Goal: Task Accomplishment & Management: Complete application form

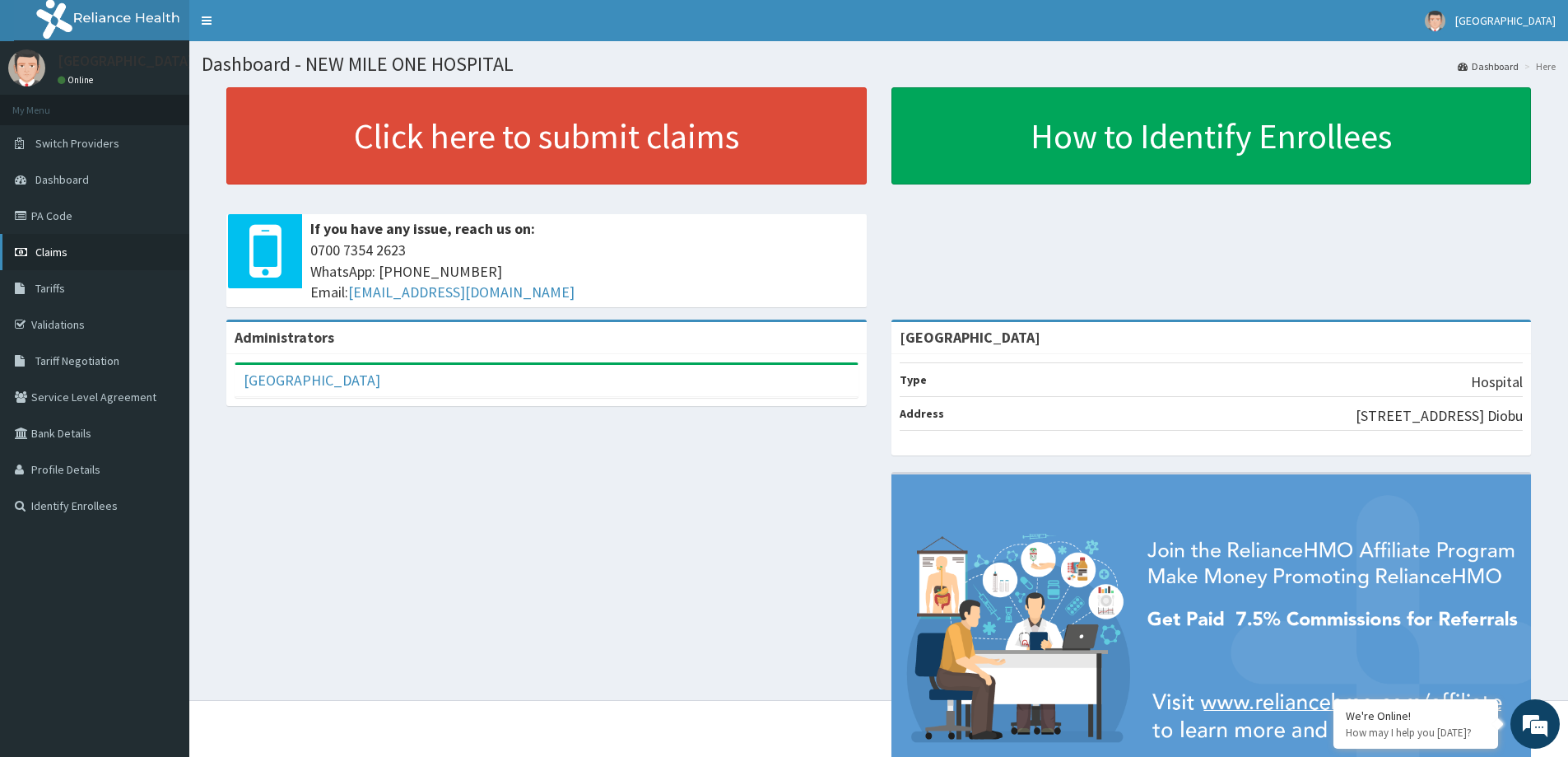
click at [60, 253] on span "Claims" at bounding box center [51, 252] width 32 height 15
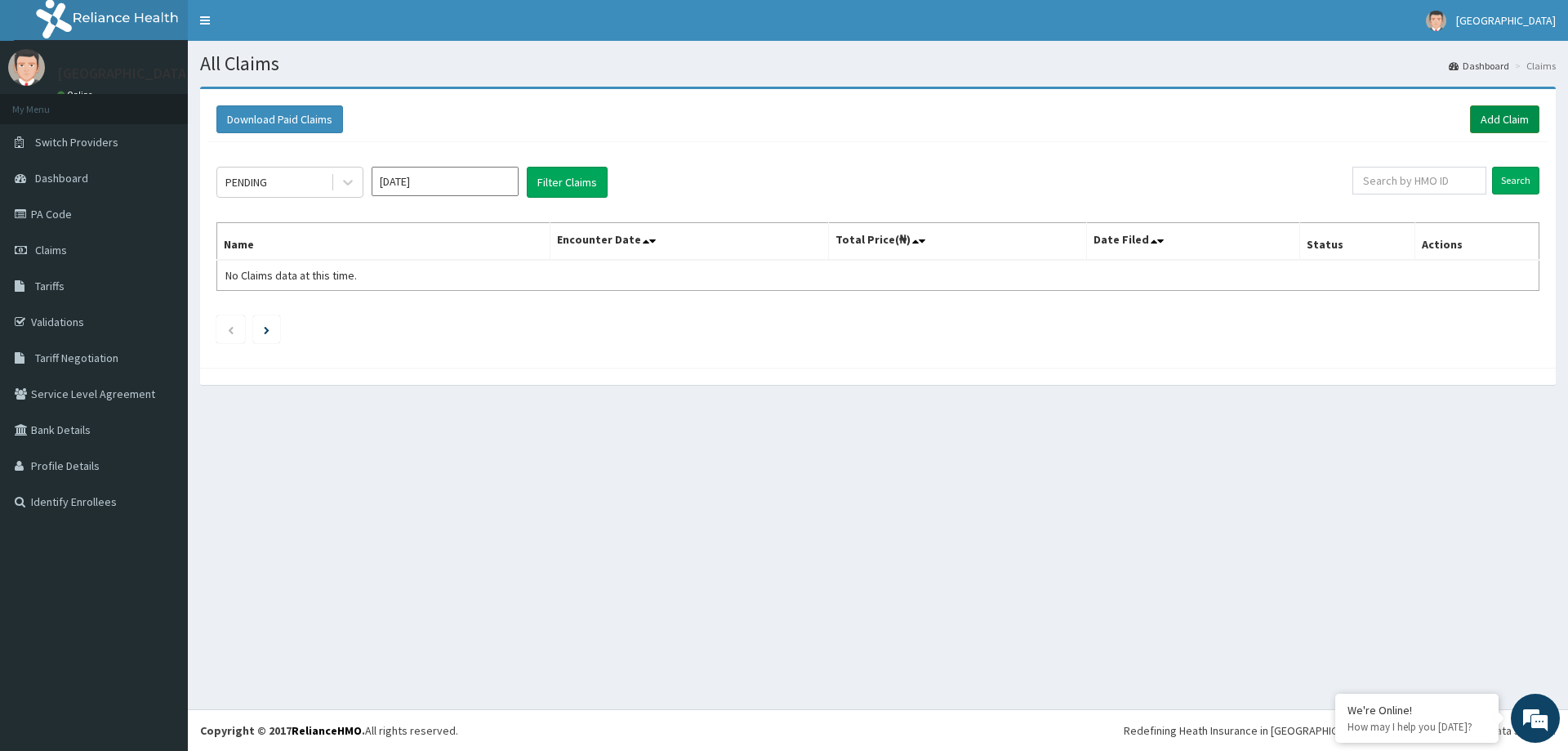
click at [1509, 115] on link "Add Claim" at bounding box center [1504, 119] width 69 height 28
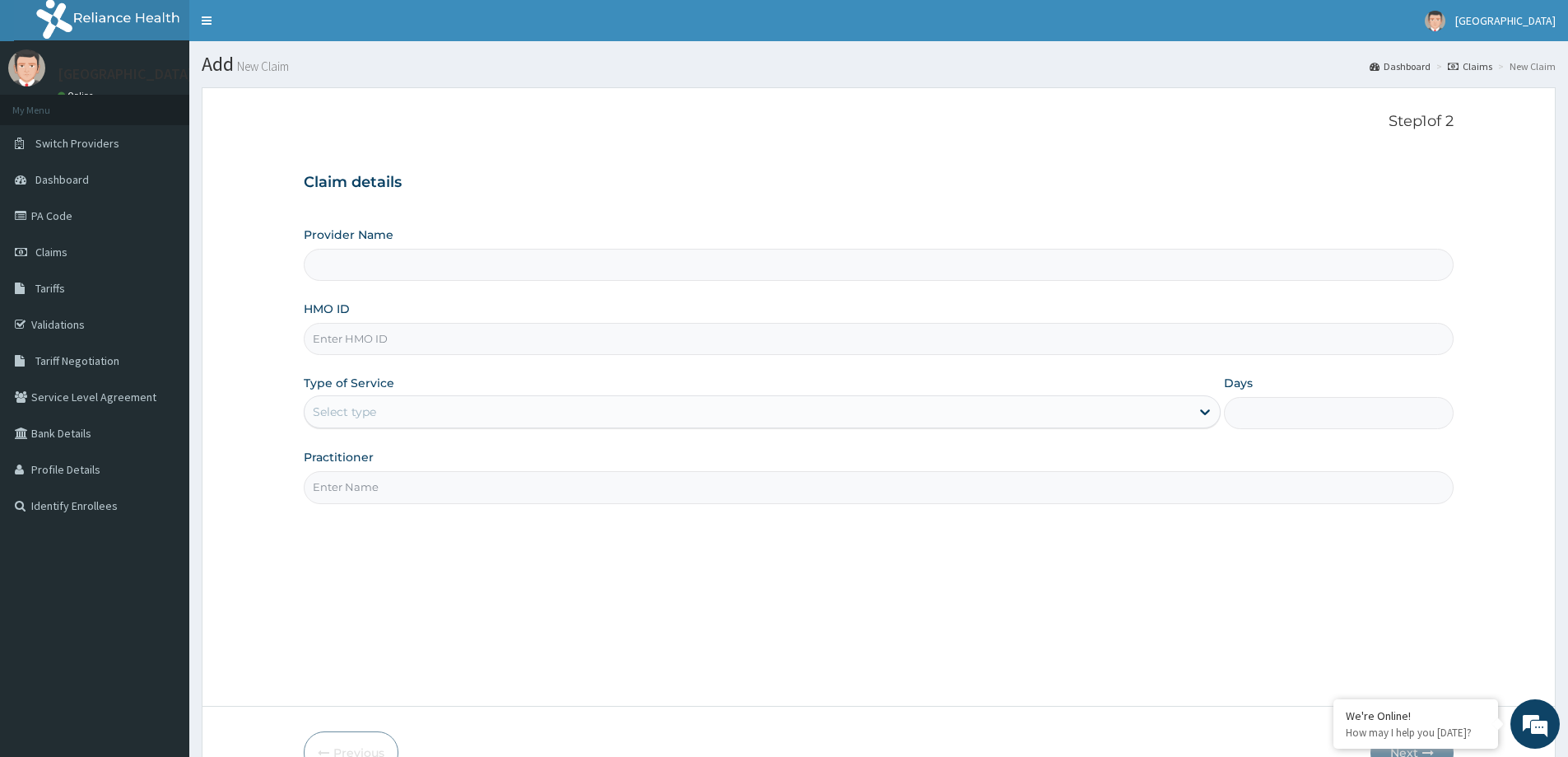
type input "[GEOGRAPHIC_DATA]"
paste input "HDL/10002/E"
type input "HDL/10002/E"
click at [437, 409] on div "Select type" at bounding box center [747, 411] width 886 height 27
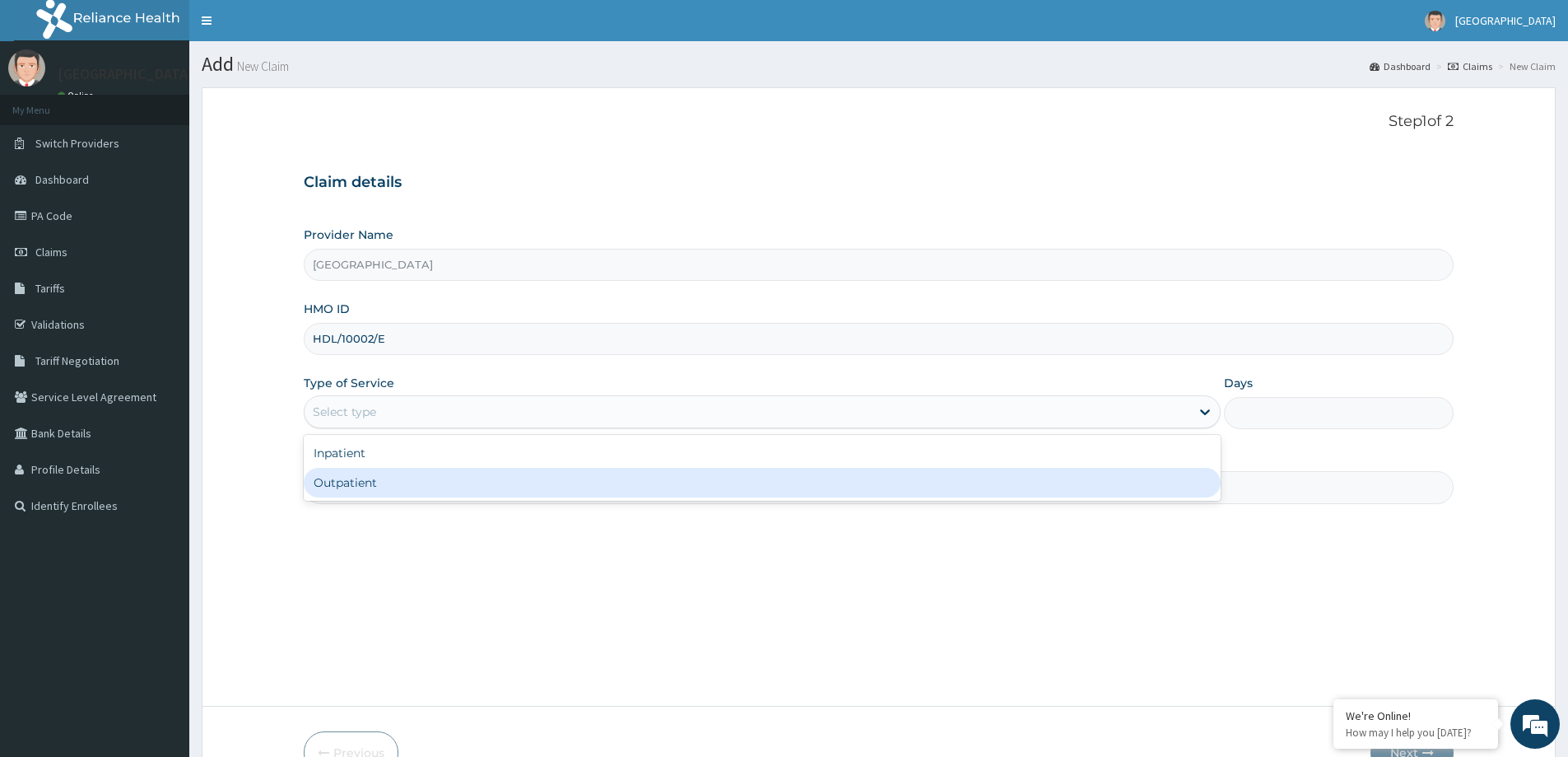
click at [424, 481] on div "Outpatient" at bounding box center [762, 482] width 917 height 29
type input "1"
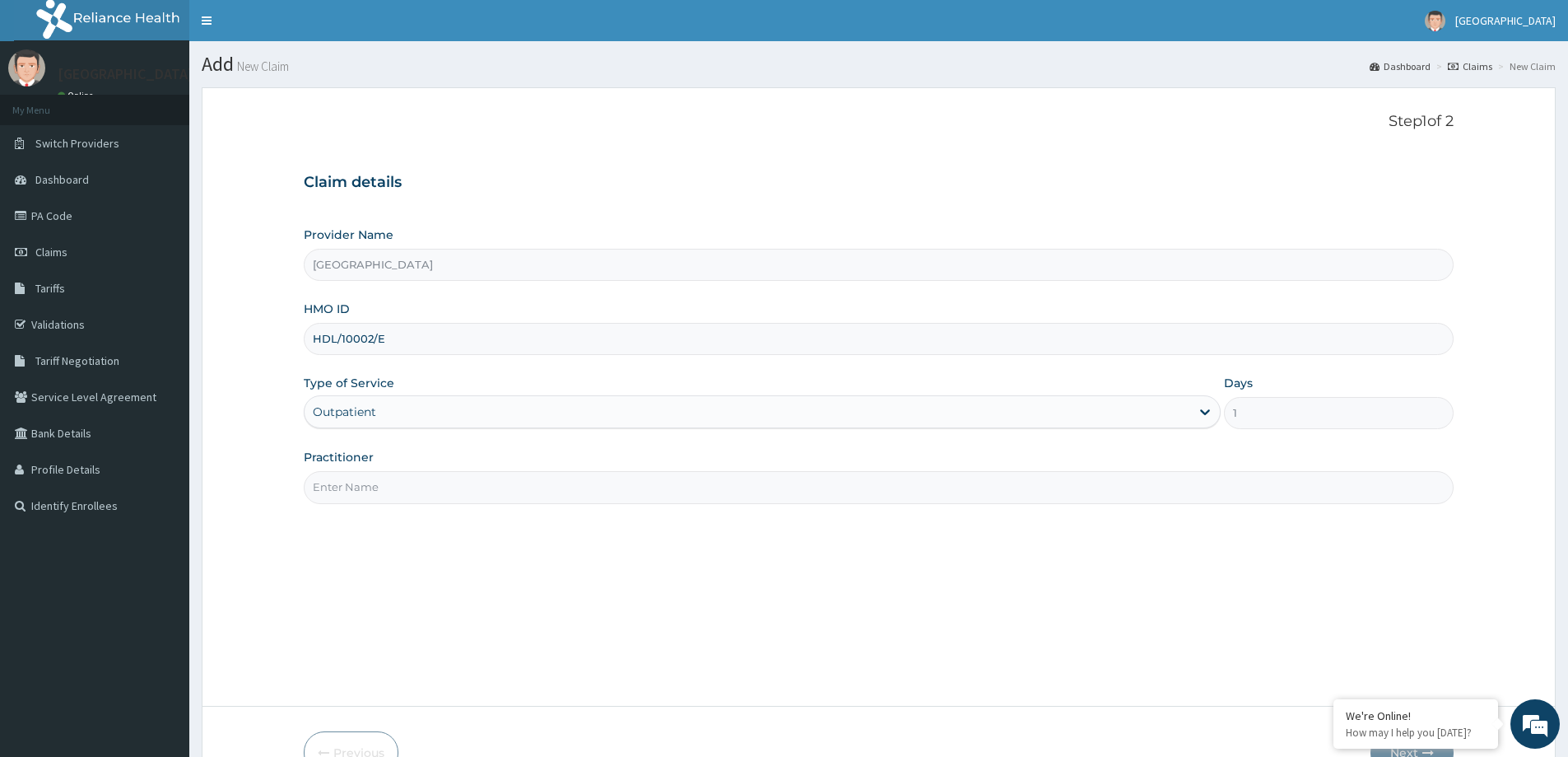
click at [422, 490] on input "Practitioner" at bounding box center [878, 487] width 1150 height 32
type input "DR UZOMA"
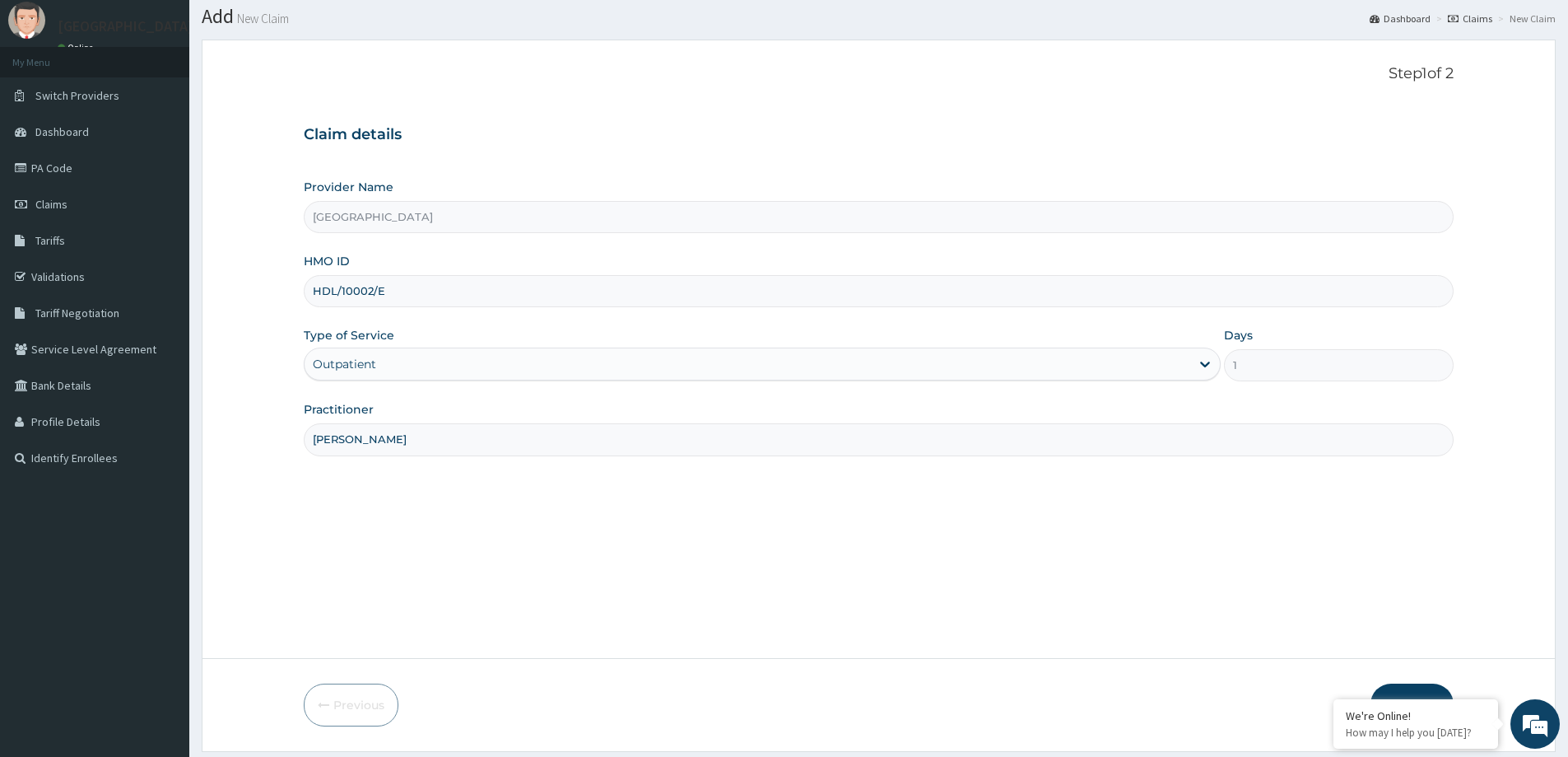
scroll to position [97, 0]
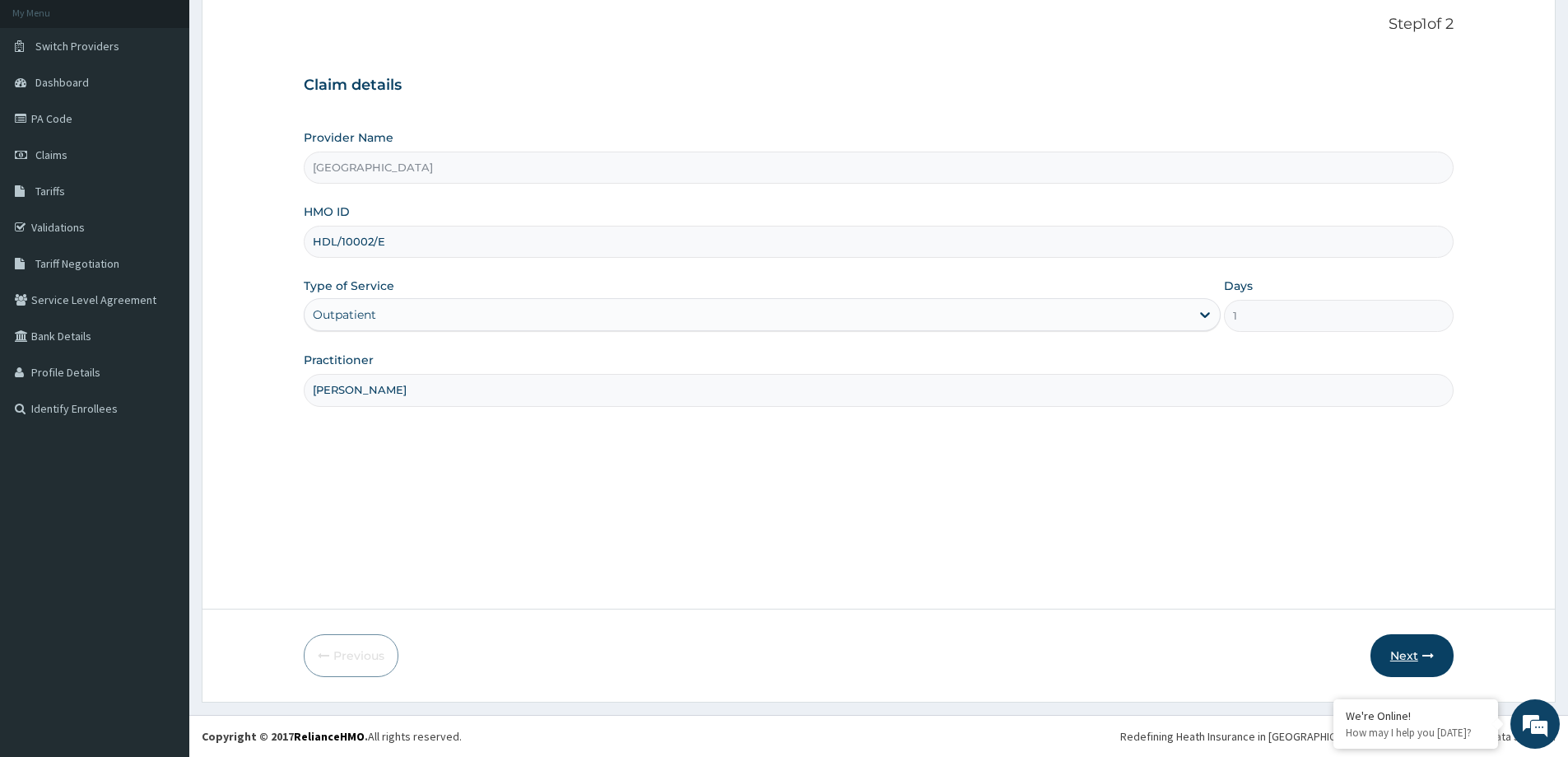
click at [1416, 653] on button "Next" at bounding box center [1412, 655] width 83 height 43
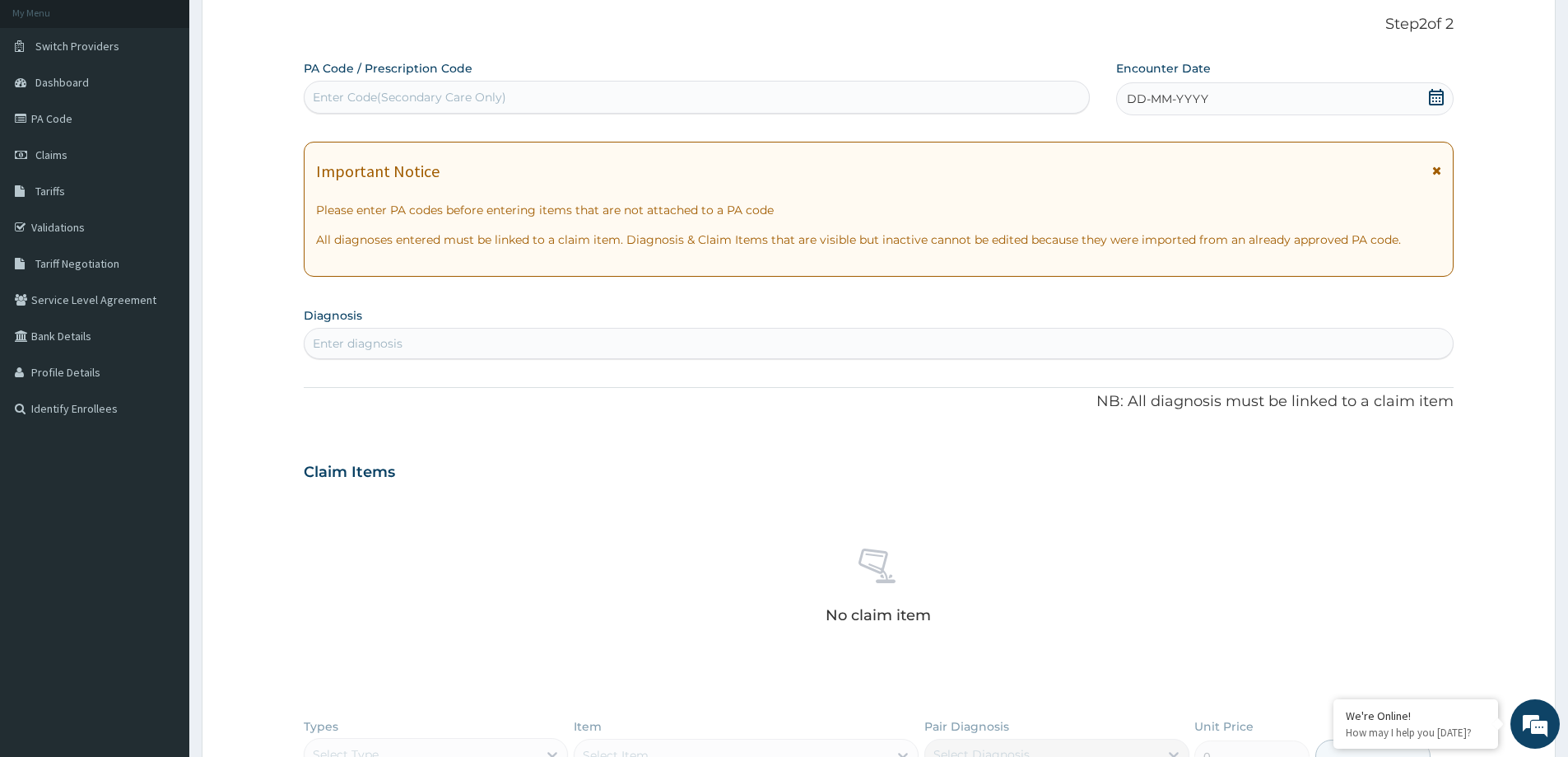
click at [1439, 99] on icon at bounding box center [1436, 97] width 16 height 16
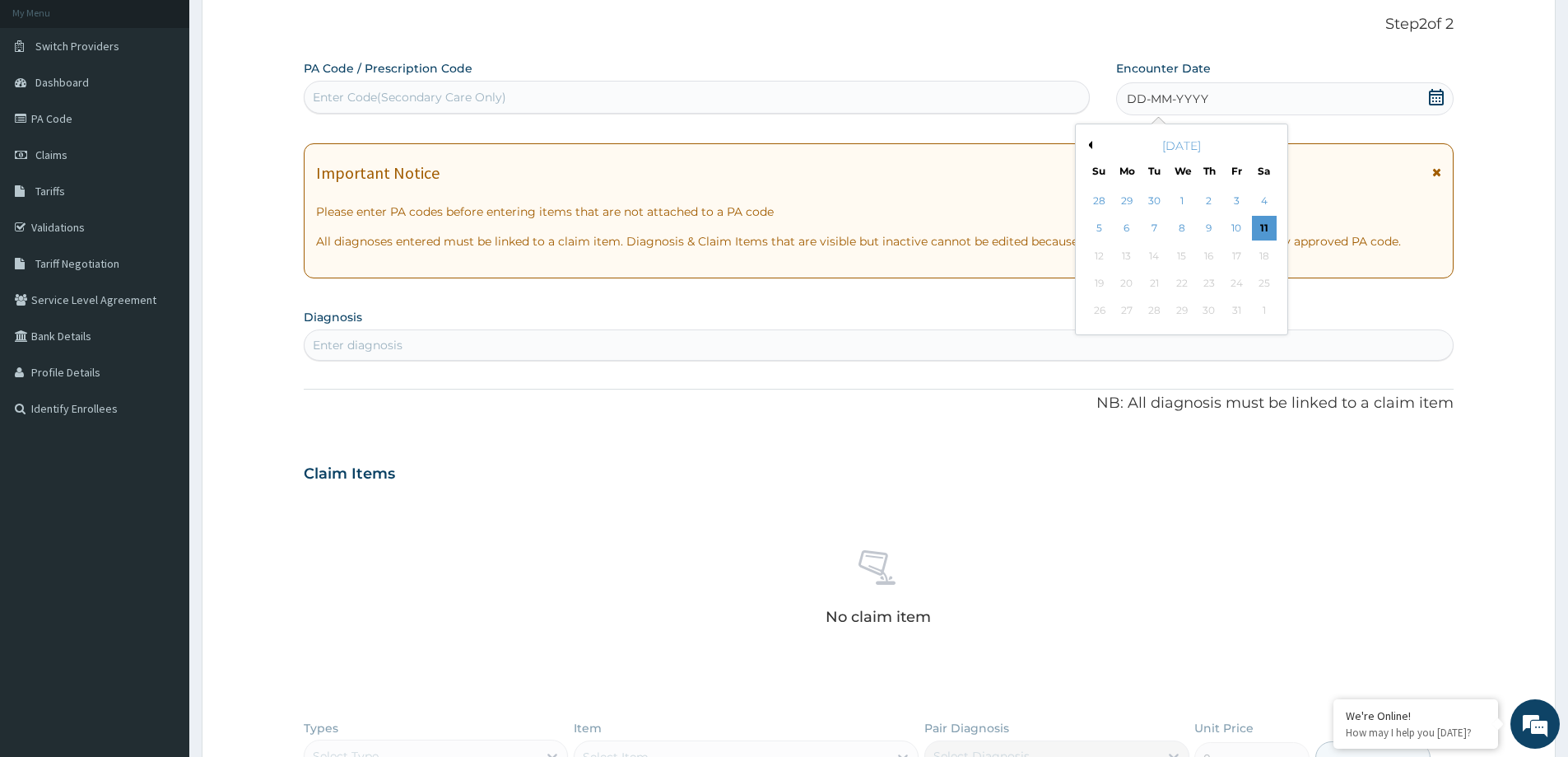
click at [1089, 146] on button "Previous Month" at bounding box center [1088, 145] width 8 height 8
click at [1222, 255] on div "10 11 12 13 14 15 16" at bounding box center [1181, 256] width 192 height 27
click at [1206, 260] on div "14" at bounding box center [1209, 256] width 25 height 25
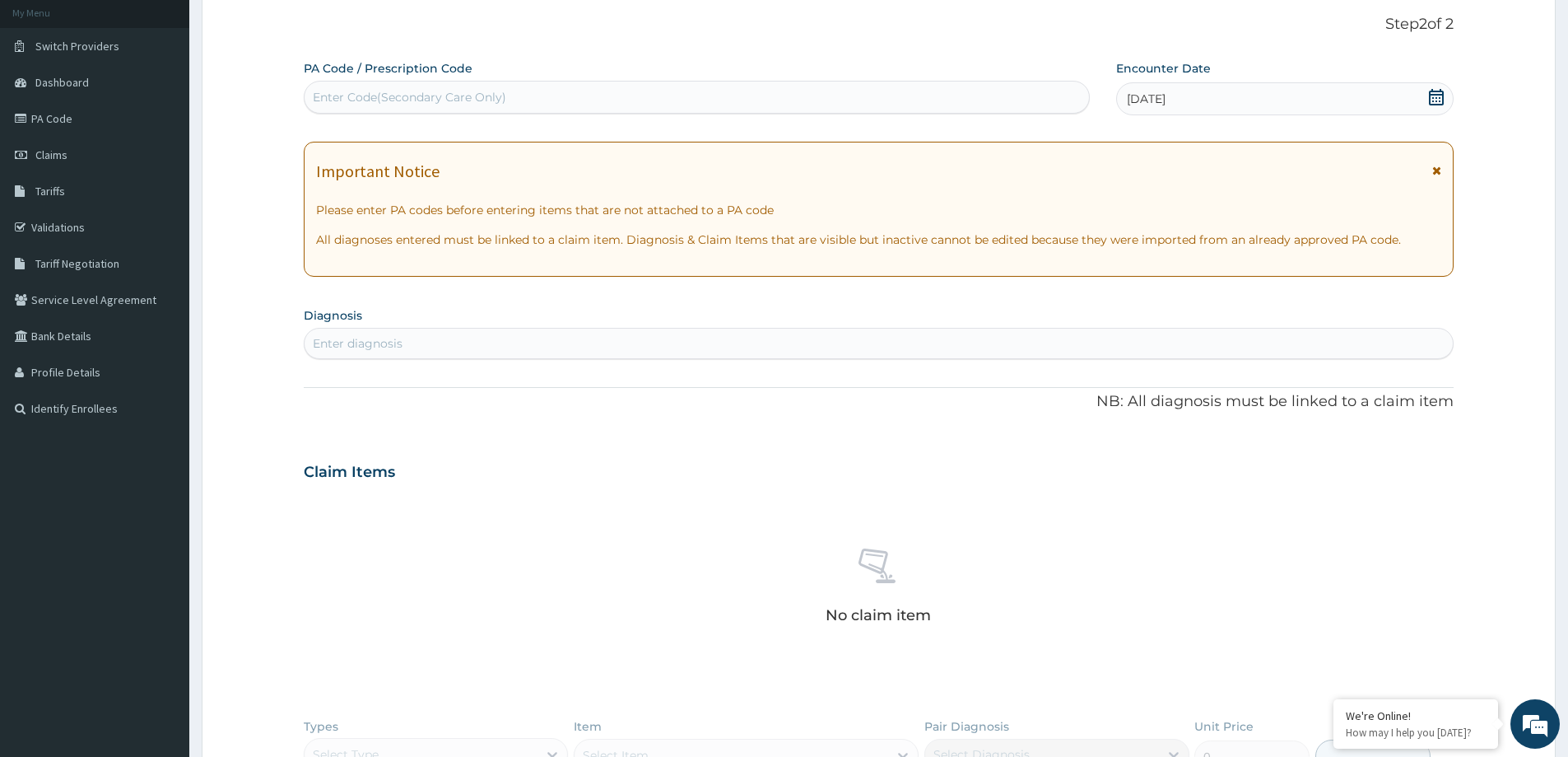
click at [560, 346] on div "Enter diagnosis" at bounding box center [878, 343] width 1148 height 27
type input "[MEDICAL_DATA]"
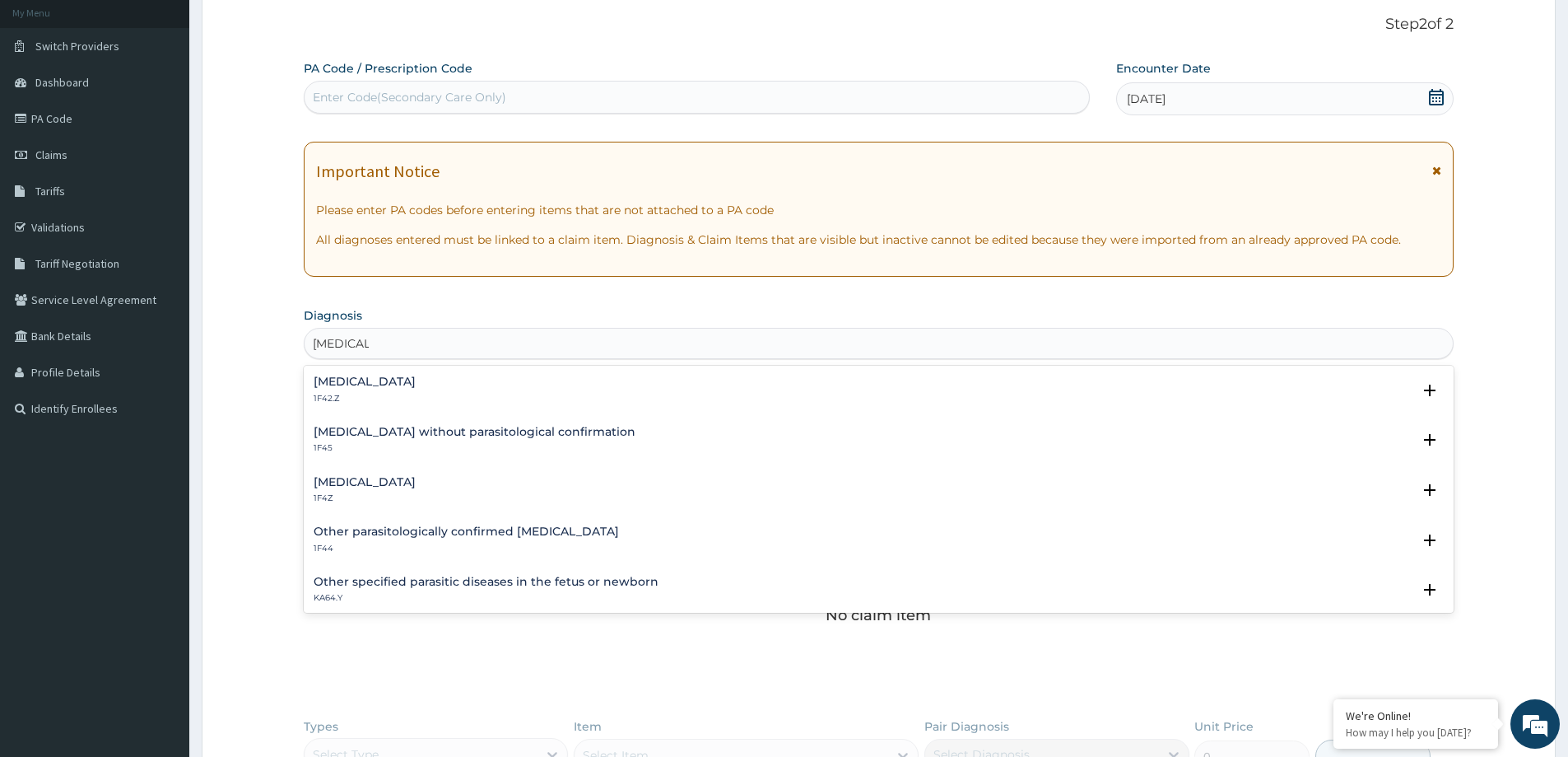
click at [381, 480] on h4 "[MEDICAL_DATA]" at bounding box center [364, 481] width 102 height 12
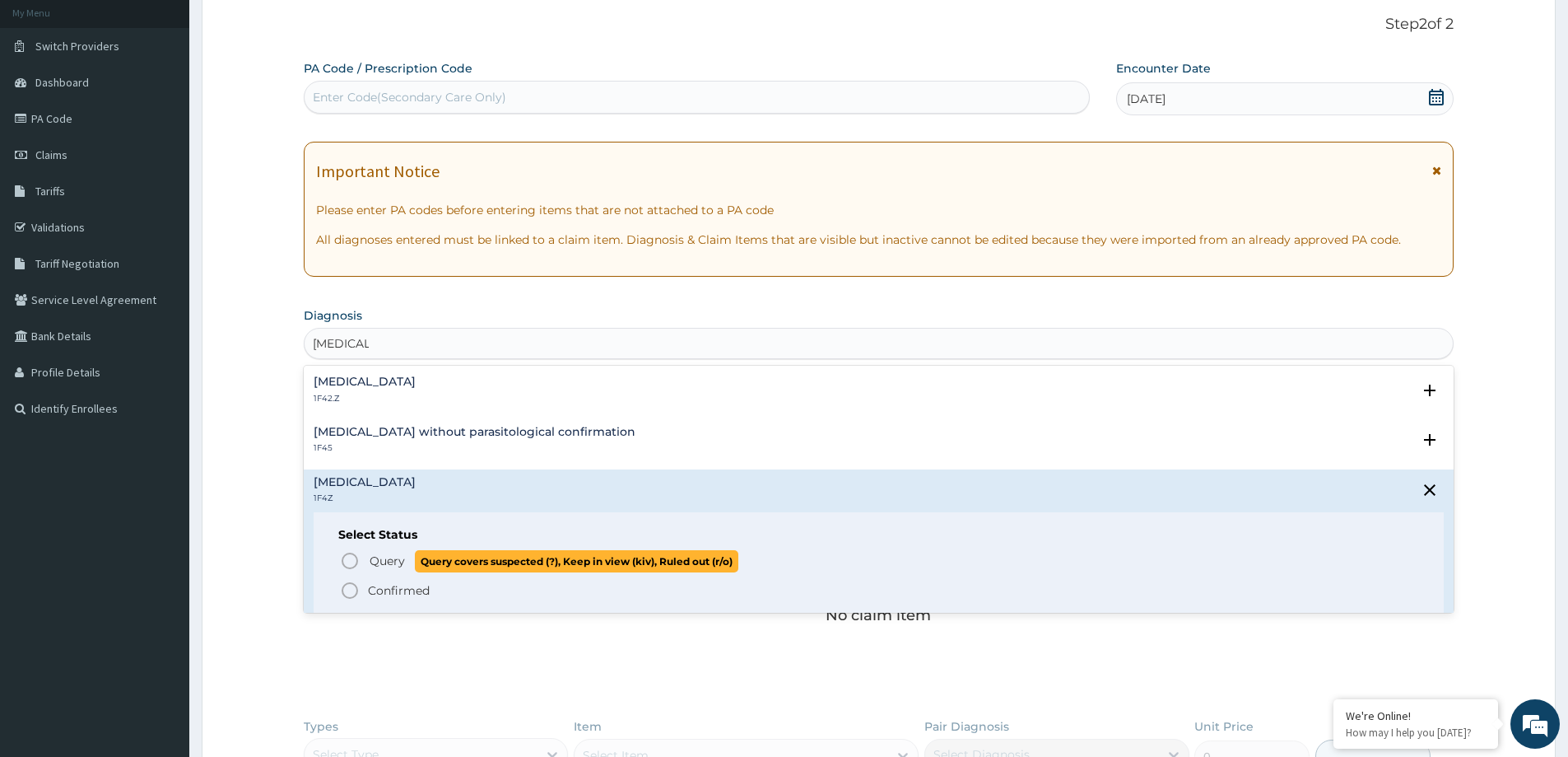
drag, startPoint x: 363, startPoint y: 552, endPoint x: 371, endPoint y: 553, distance: 8.1
click at [367, 552] on span "Query Query covers suspected (?), Keep in view (kiv), Ruled out (r/o)" at bounding box center [880, 561] width 1080 height 22
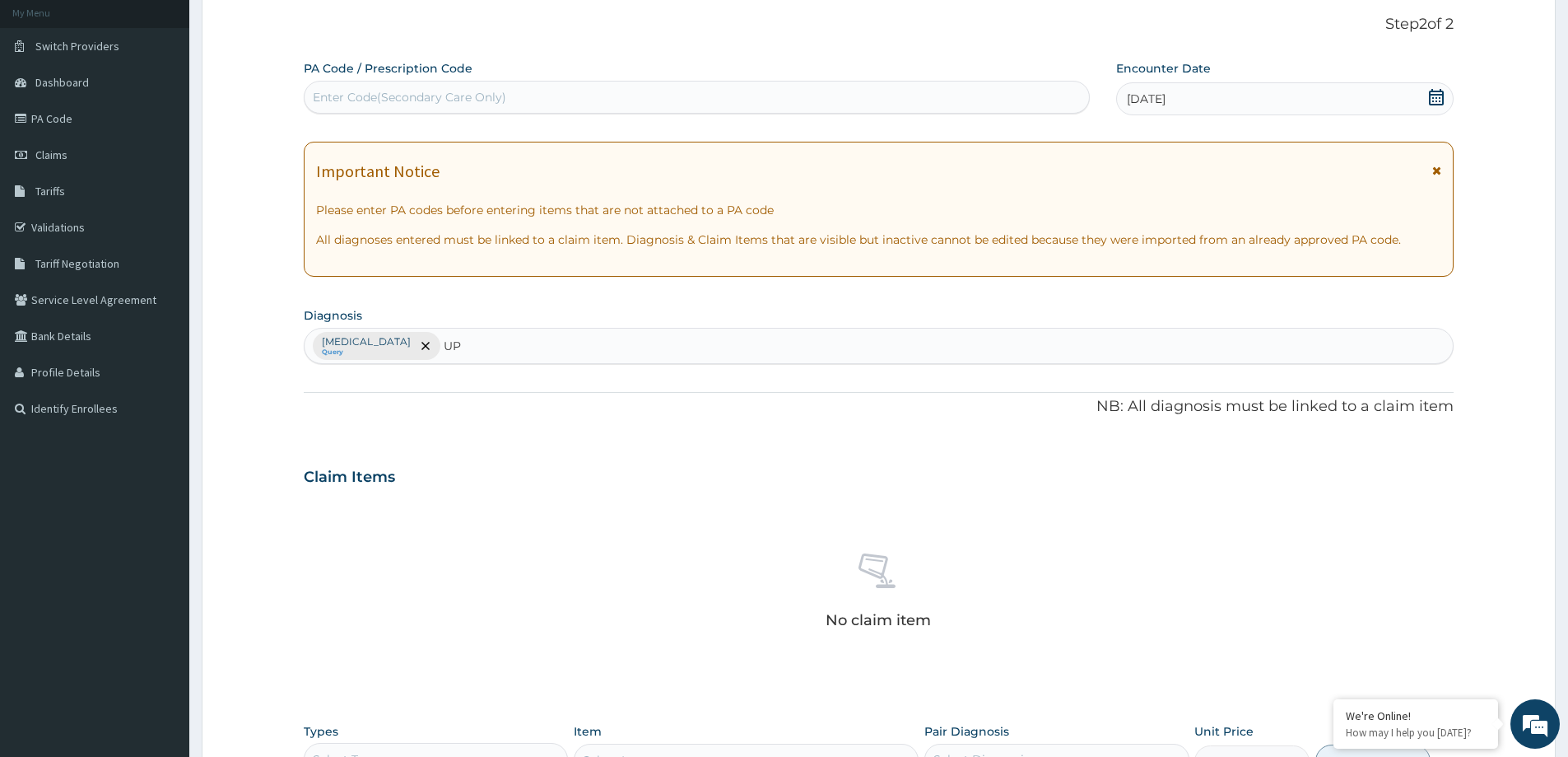
type input "U"
type input "ACUTE UPPER"
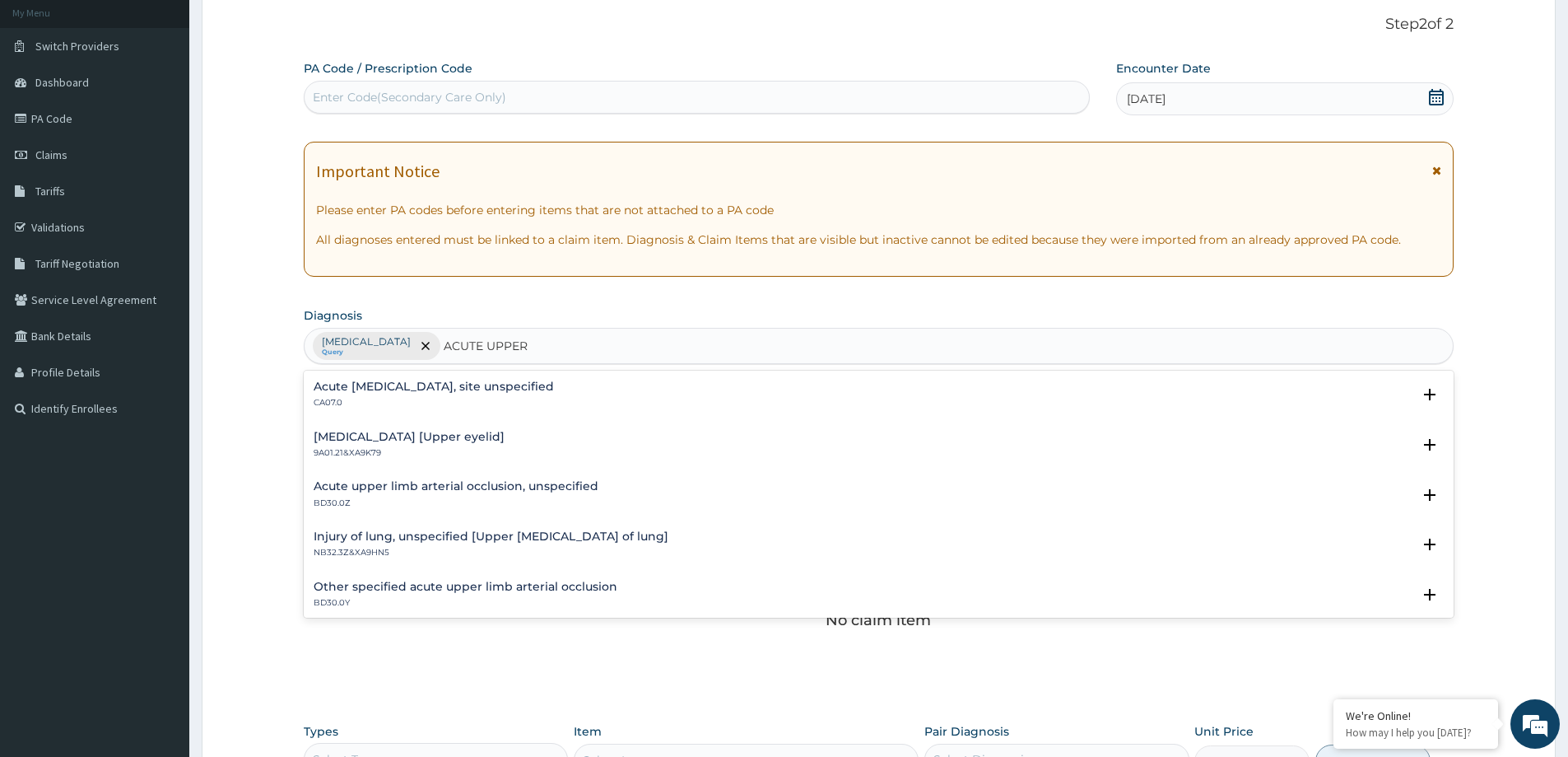
click at [461, 386] on h4 "Acute [MEDICAL_DATA], site unspecified" at bounding box center [433, 386] width 240 height 12
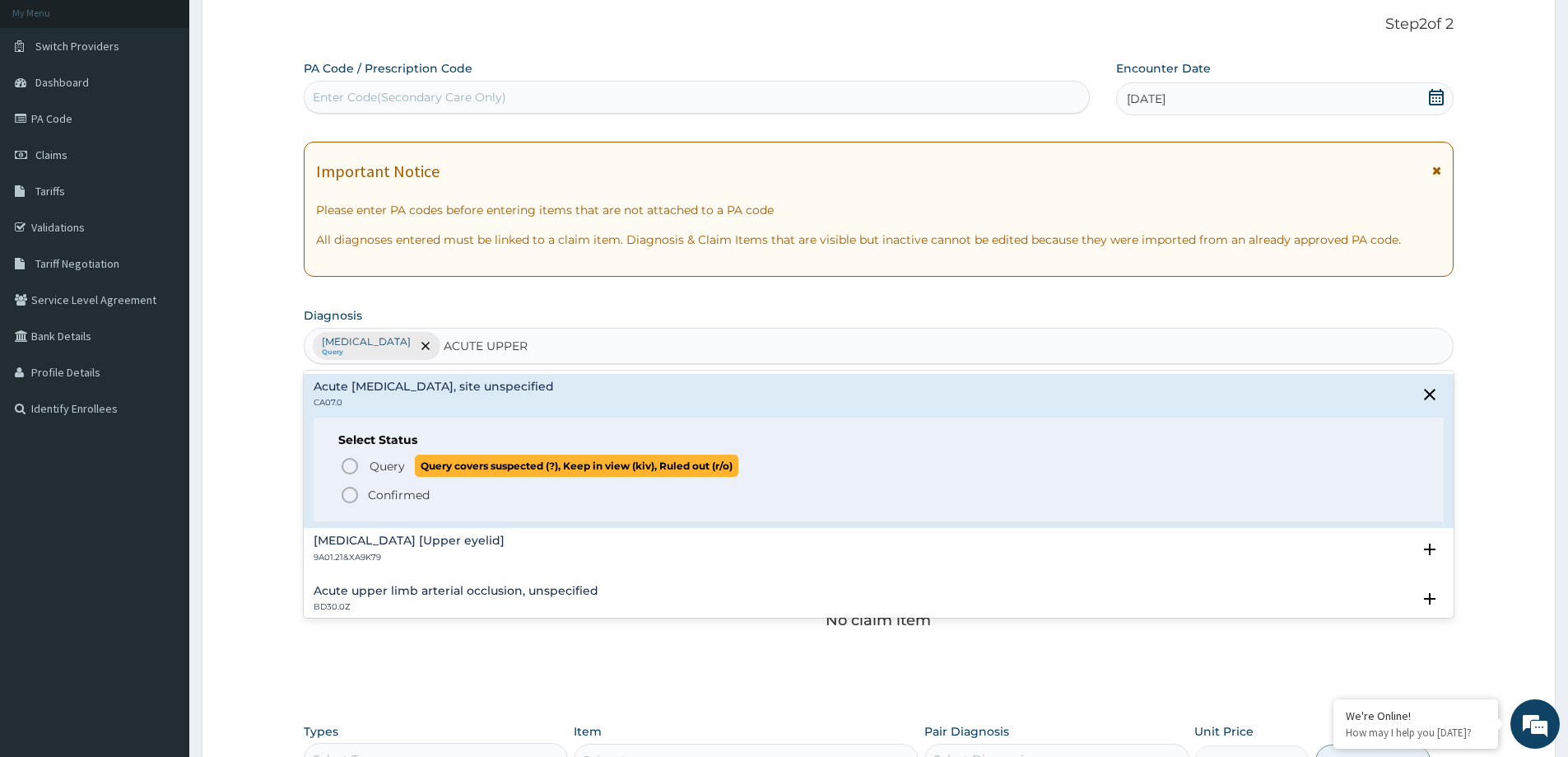
click at [394, 463] on span "Query" at bounding box center [387, 466] width 36 height 16
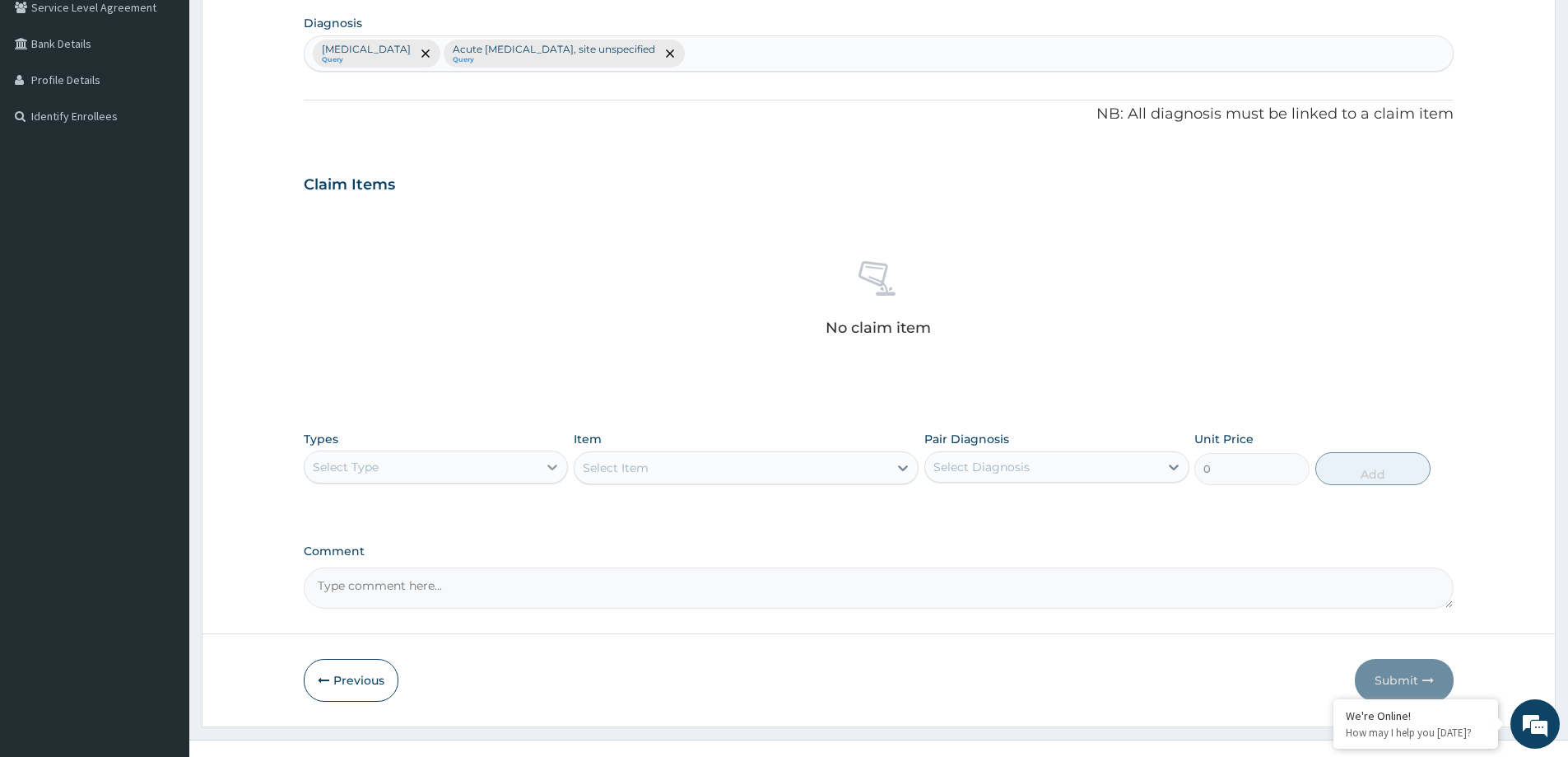
scroll to position [414, 0]
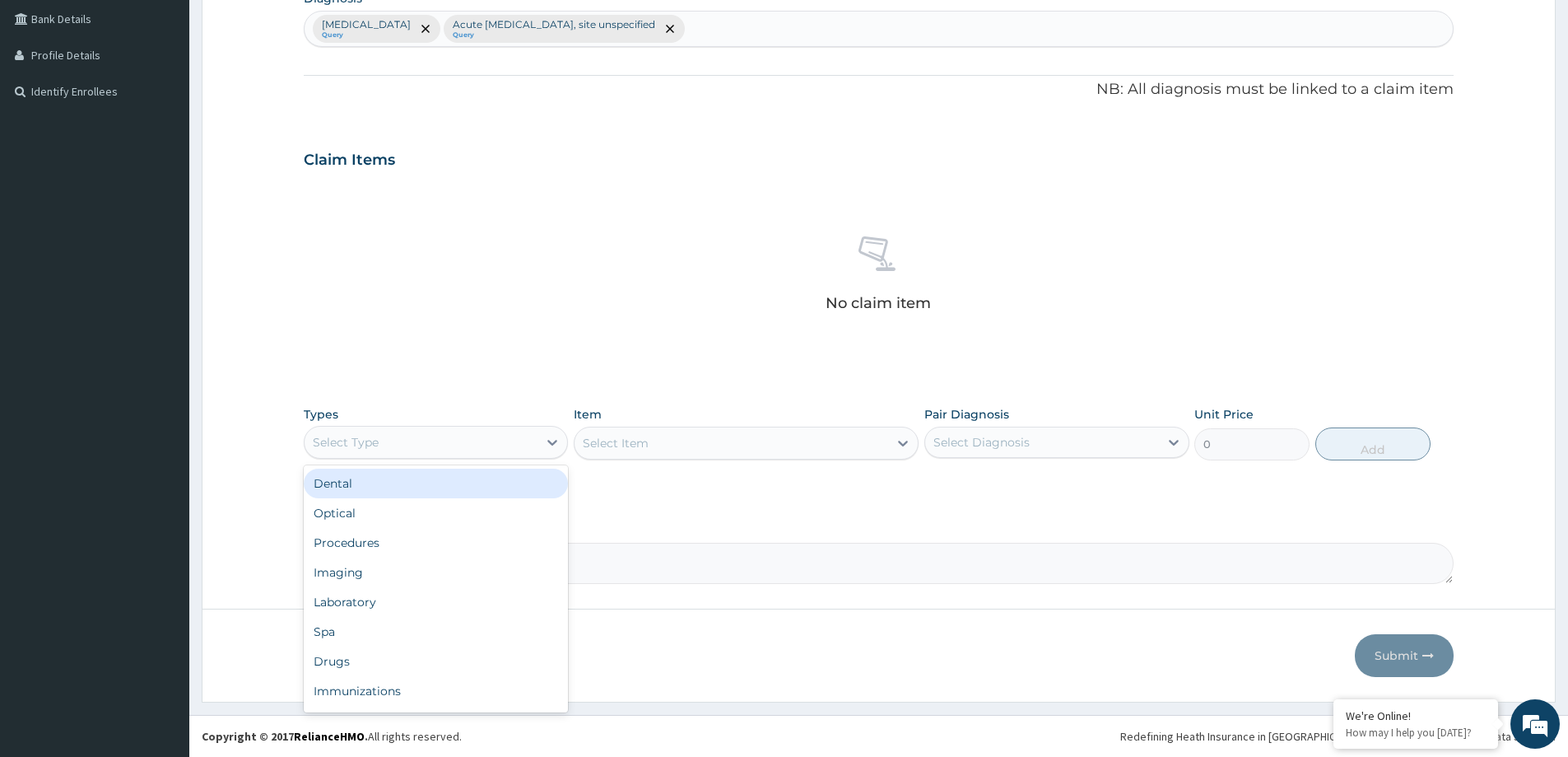
click at [510, 446] on div "Select Type" at bounding box center [421, 442] width 233 height 27
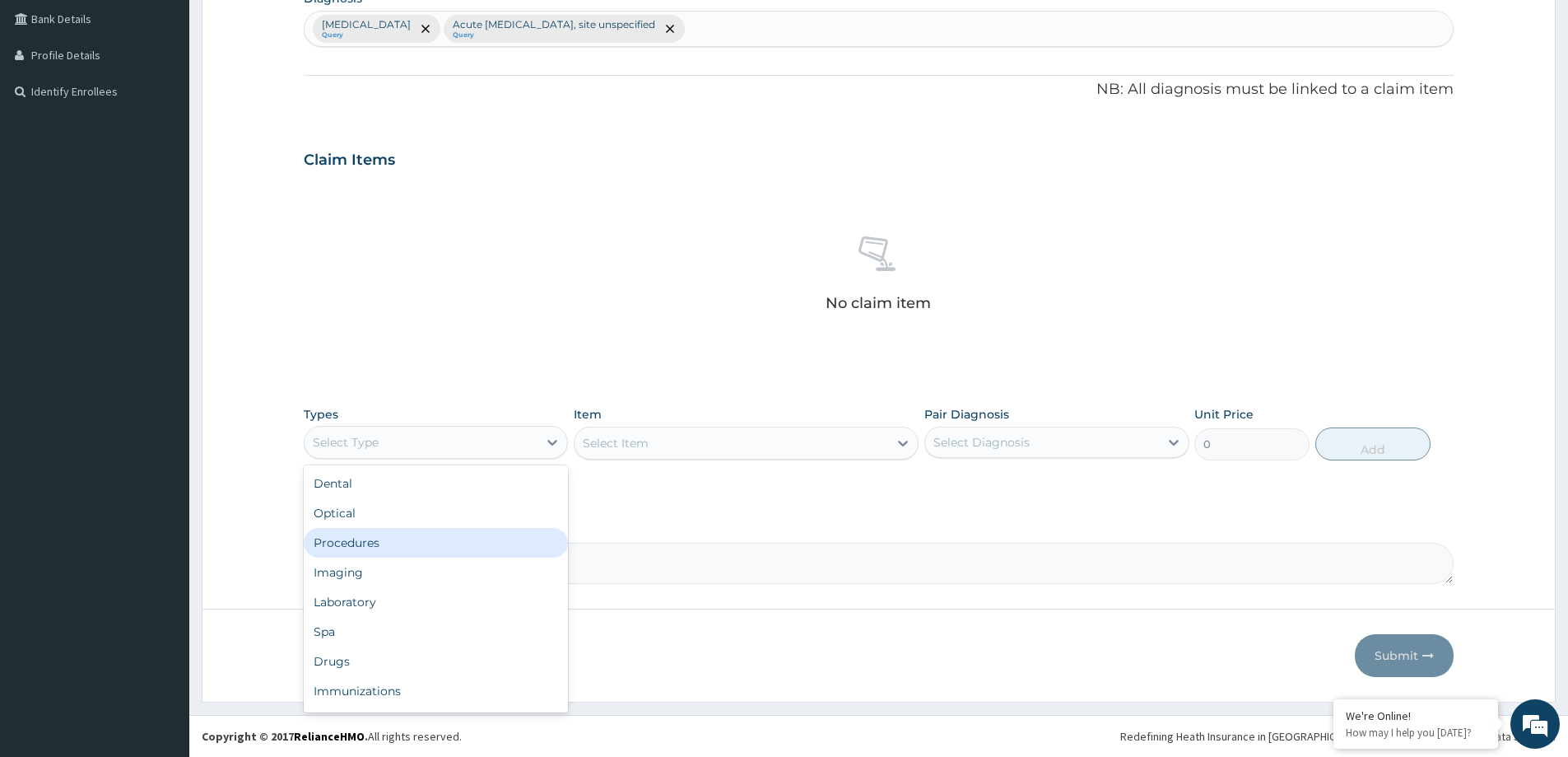
click at [529, 536] on div "Procedures" at bounding box center [435, 543] width 264 height 29
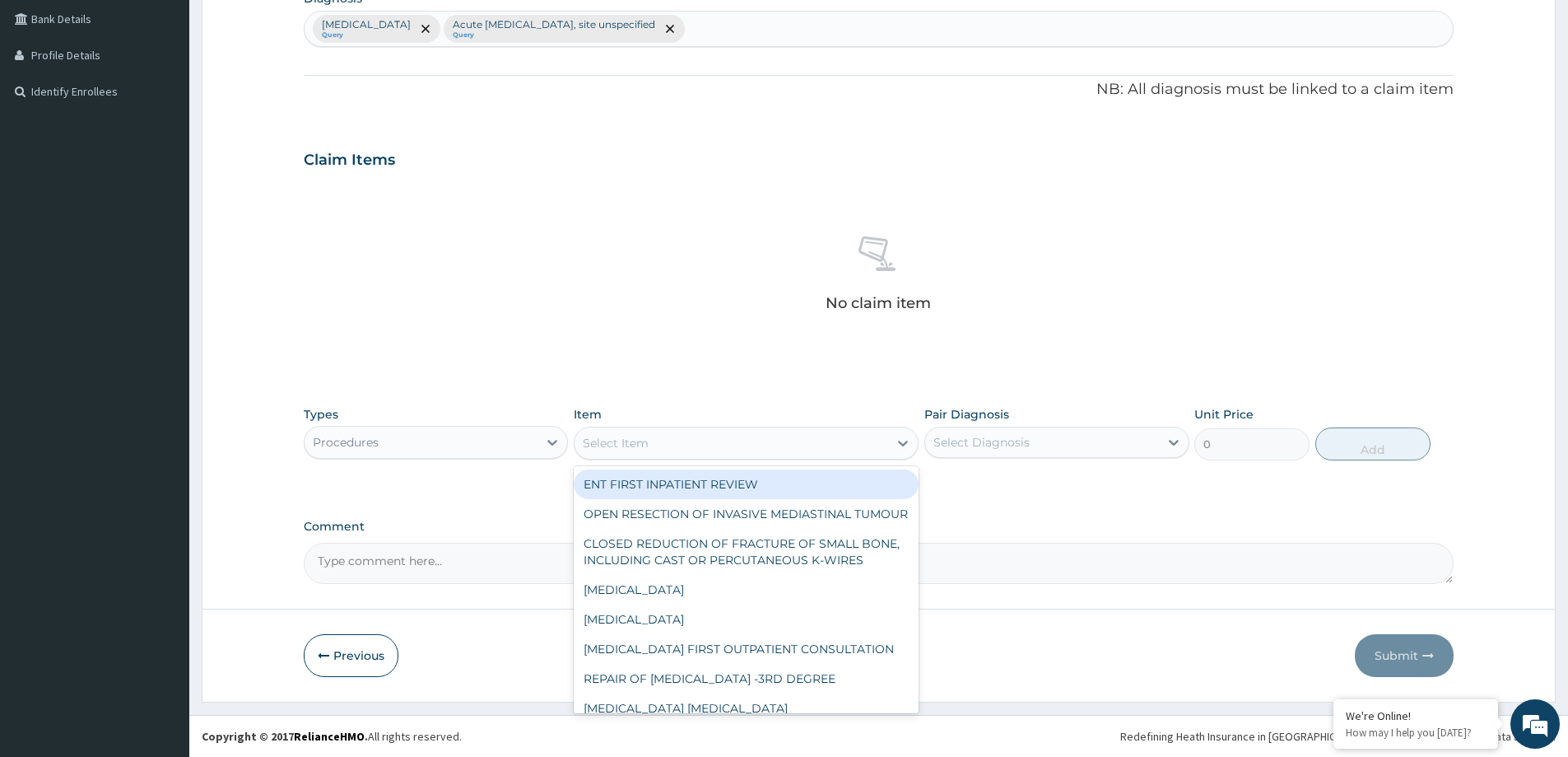
click at [713, 444] on div "Select Item" at bounding box center [731, 443] width 313 height 27
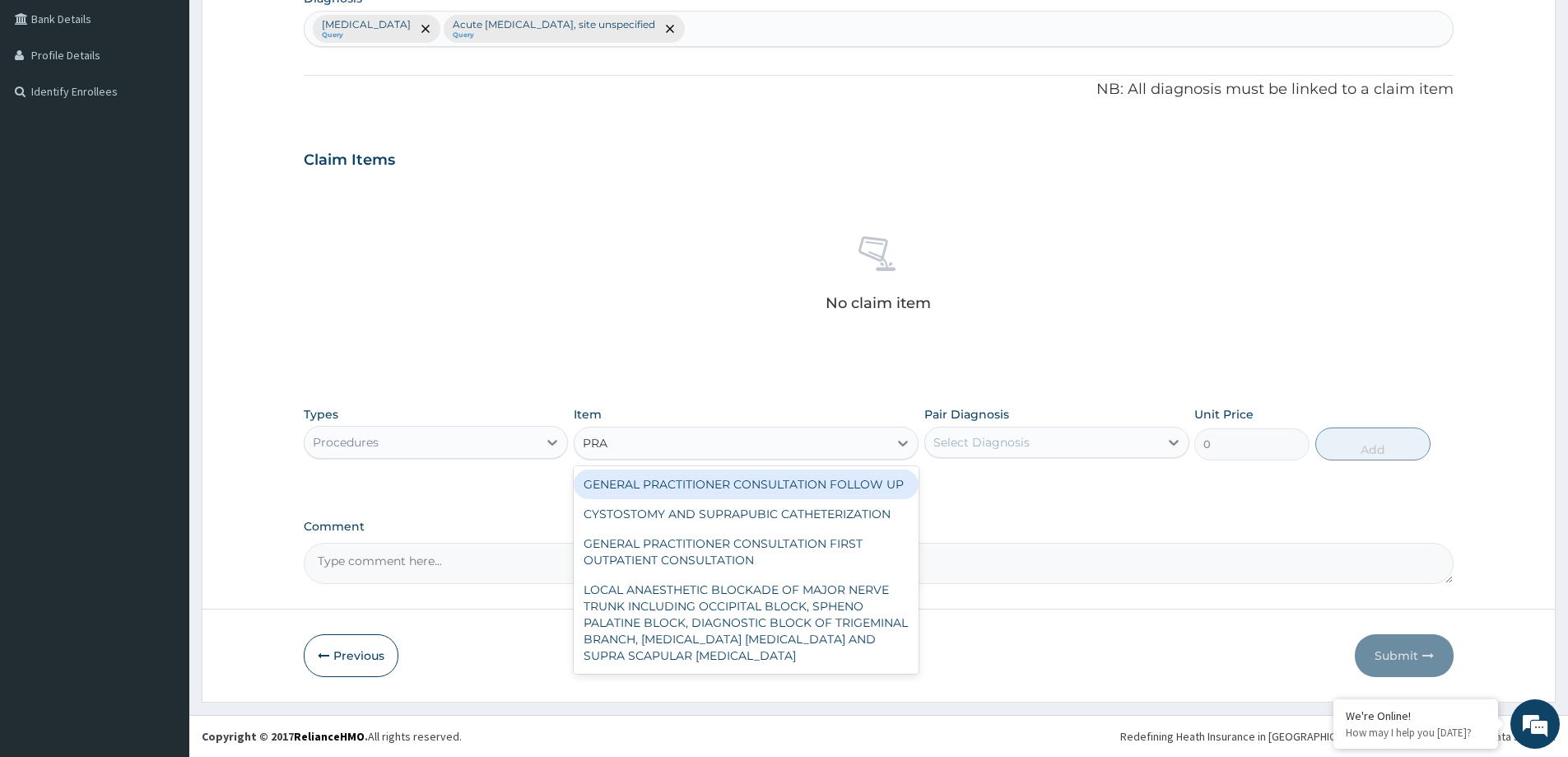
type input "PRAC"
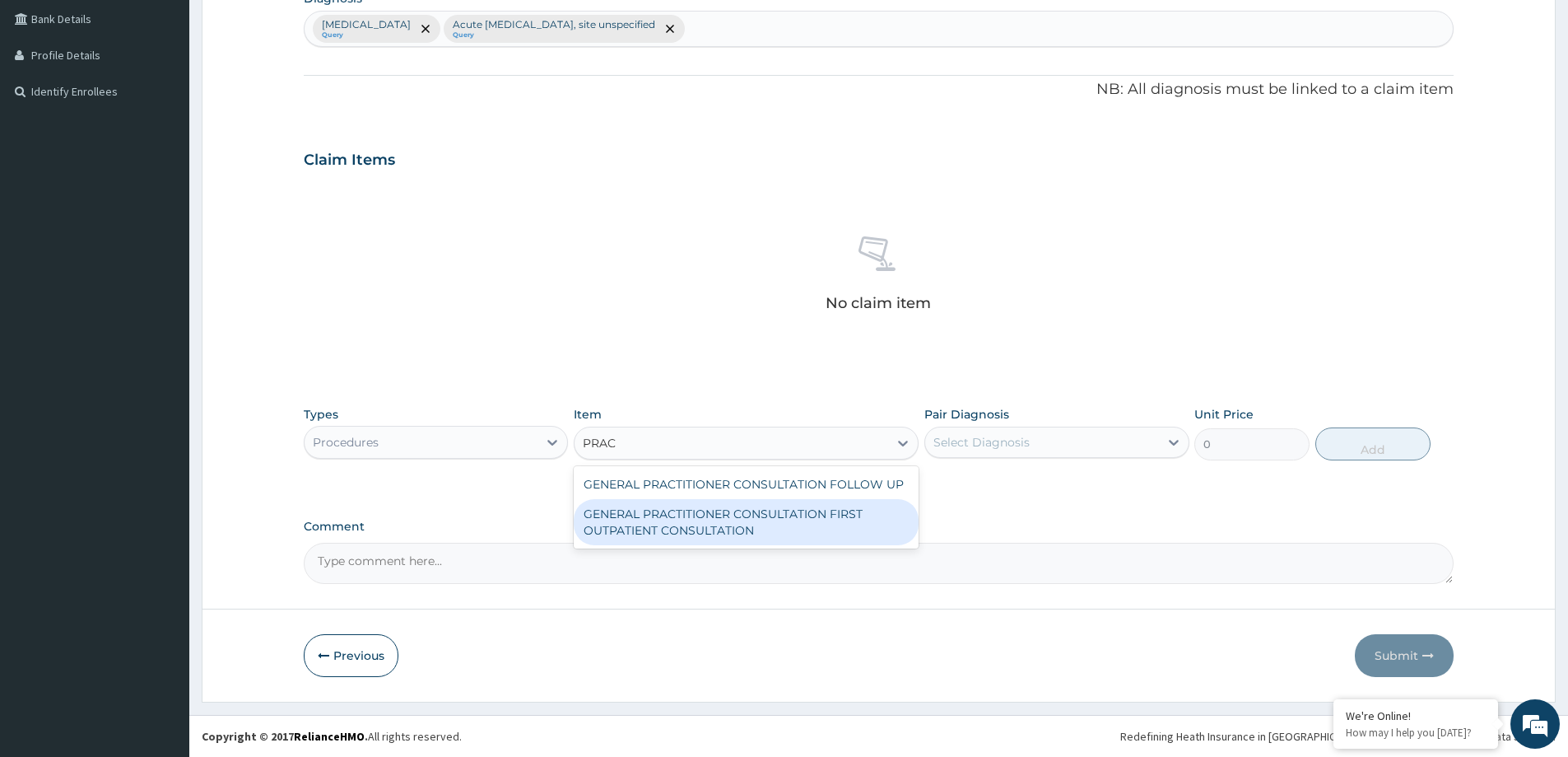
click at [734, 532] on div "GENERAL PRACTITIONER CONSULTATION FIRST OUTPATIENT CONSULTATION" at bounding box center [746, 521] width 345 height 46
type input "3547.5"
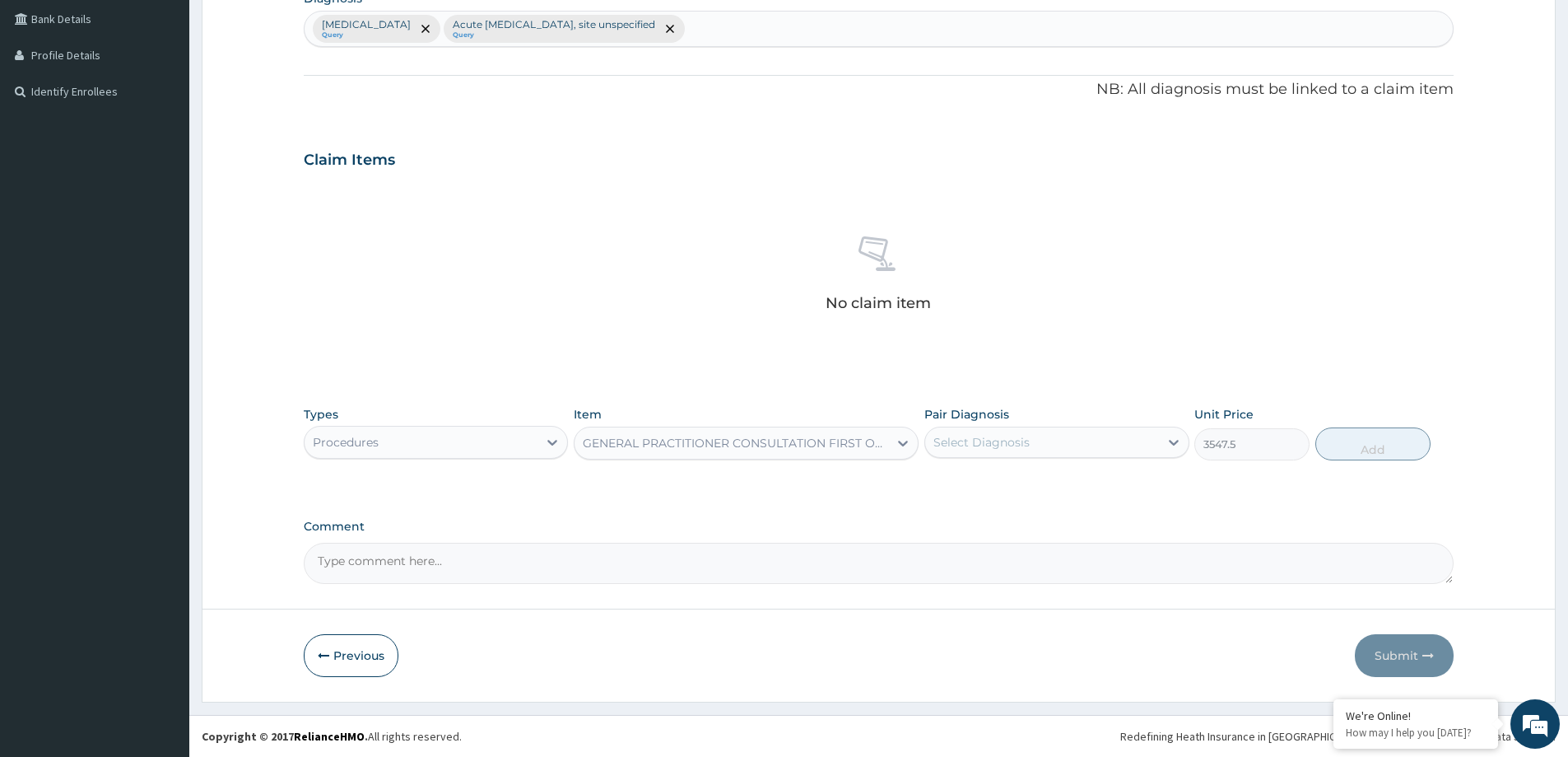
click at [1053, 443] on div "Select Diagnosis" at bounding box center [1042, 442] width 233 height 27
click at [1052, 486] on label "Malaria, unspecified" at bounding box center [1002, 482] width 102 height 16
checkbox input "true"
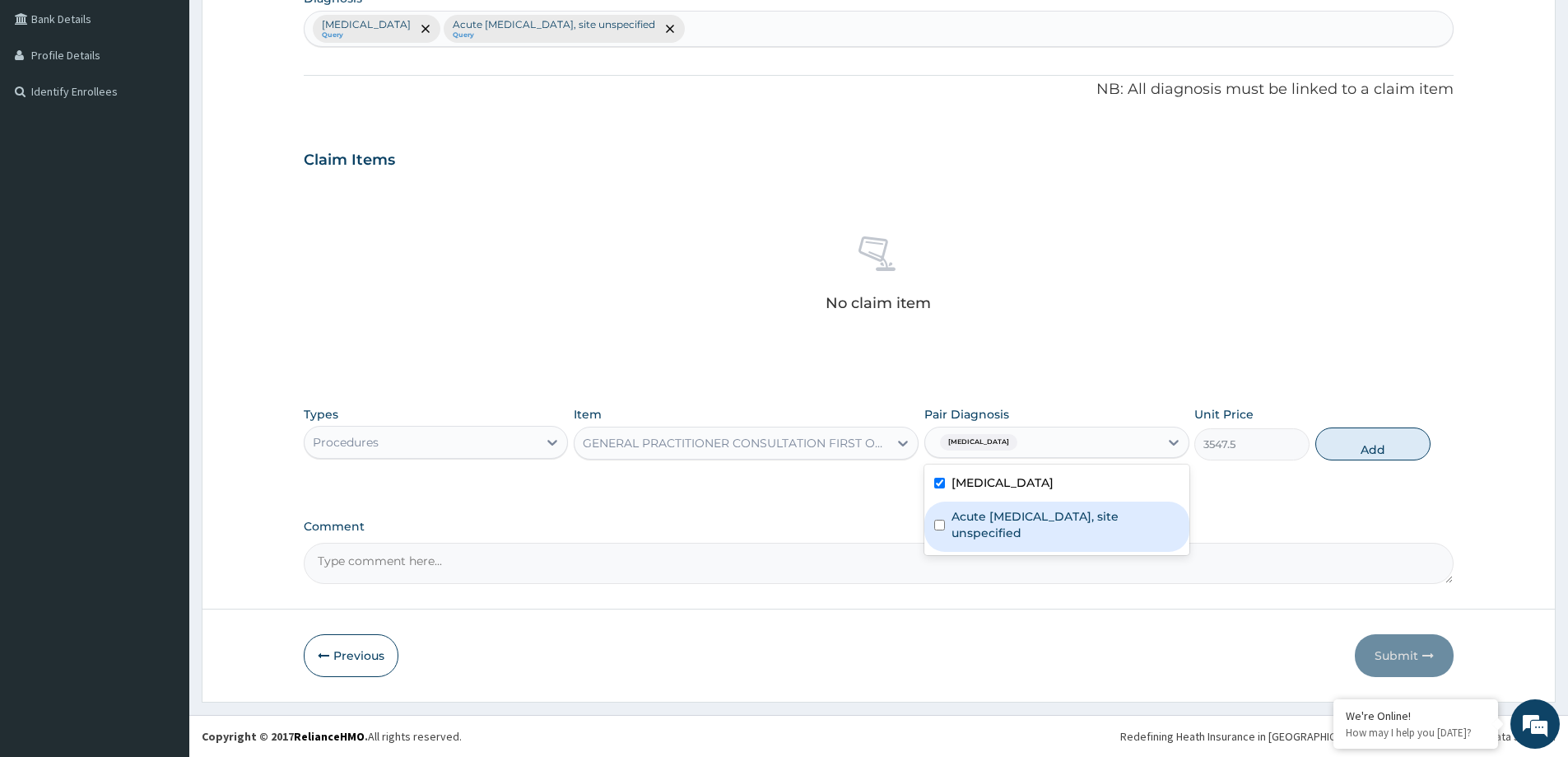
click at [1072, 522] on label "Acute [MEDICAL_DATA], site unspecified" at bounding box center [1065, 524] width 227 height 33
checkbox input "true"
click at [1379, 441] on button "Add" at bounding box center [1373, 444] width 115 height 33
type input "0"
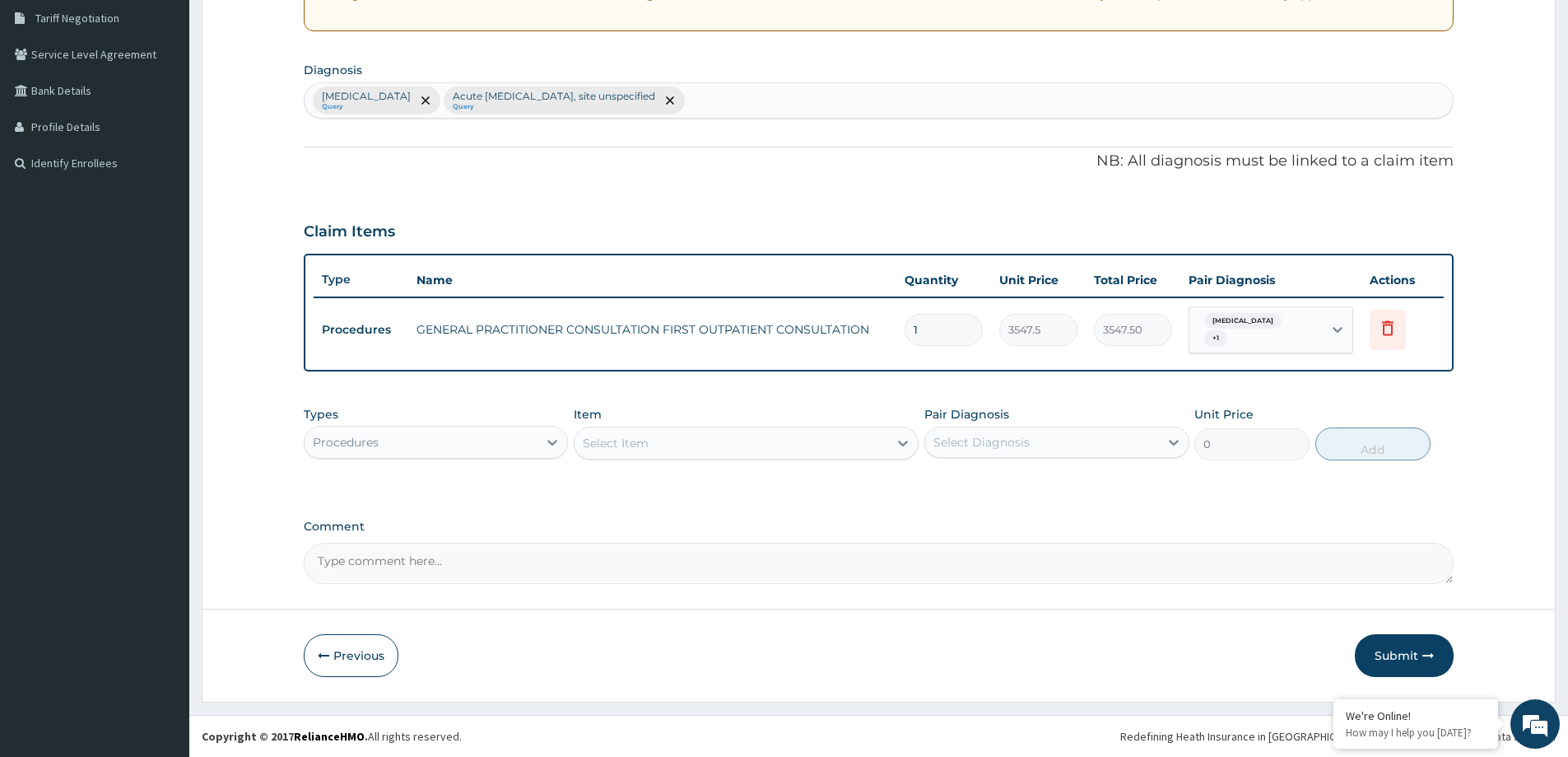
scroll to position [343, 0]
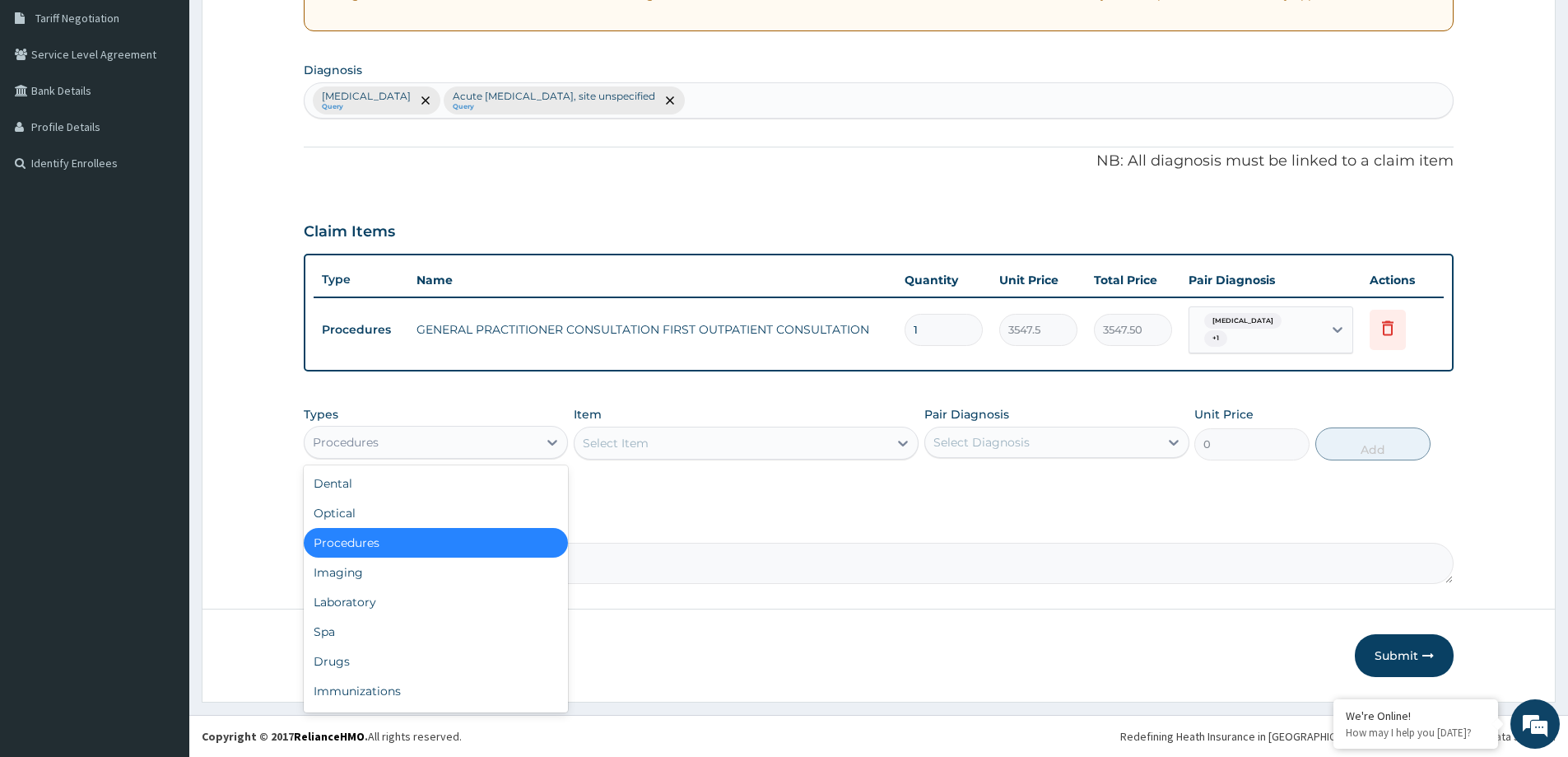
click at [499, 447] on div "Procedures" at bounding box center [421, 442] width 233 height 27
click at [455, 642] on div "Spa" at bounding box center [435, 631] width 264 height 29
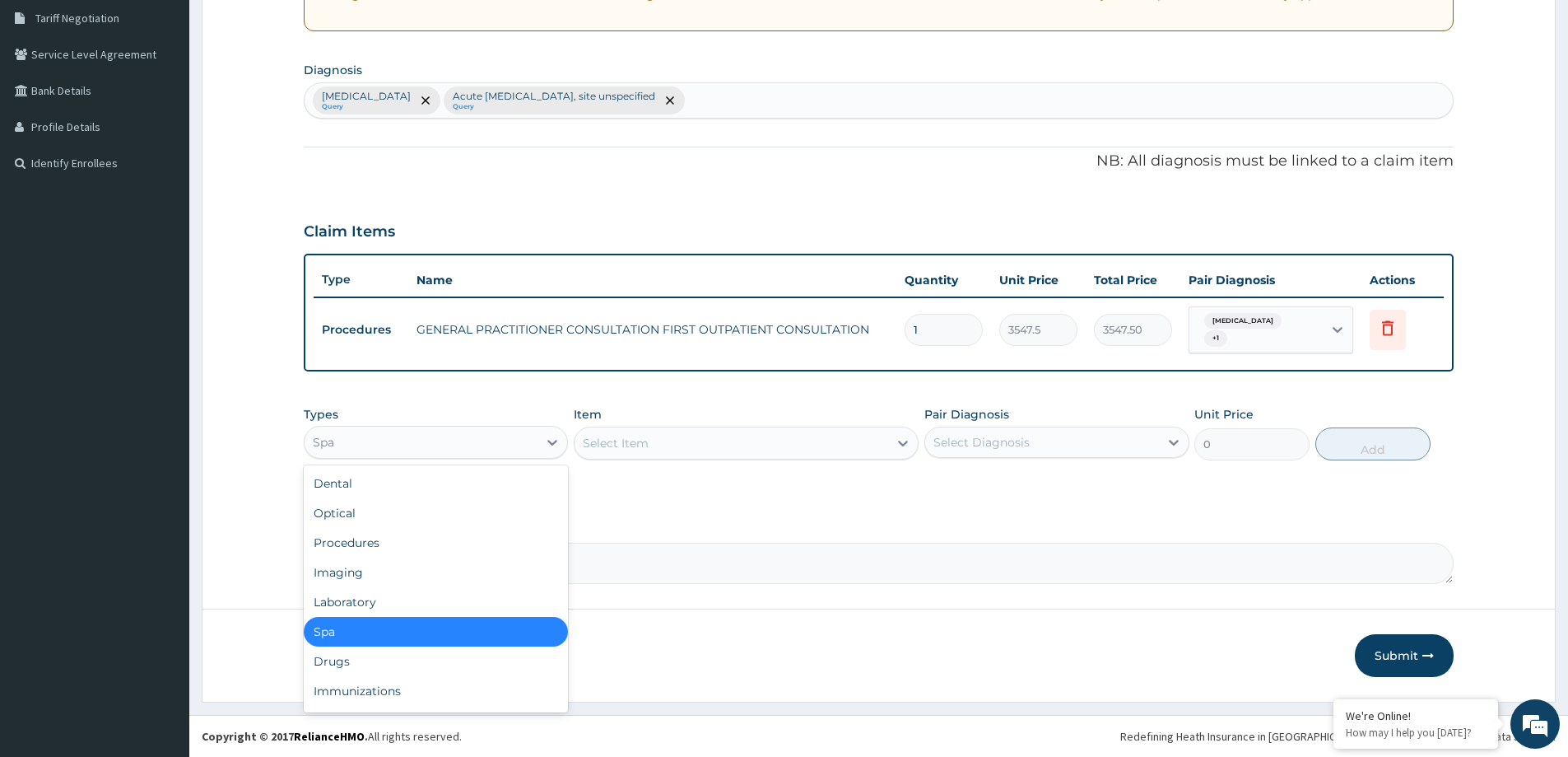
click at [423, 454] on div "Spa" at bounding box center [421, 442] width 233 height 27
click at [383, 663] on div "Drugs" at bounding box center [435, 661] width 264 height 29
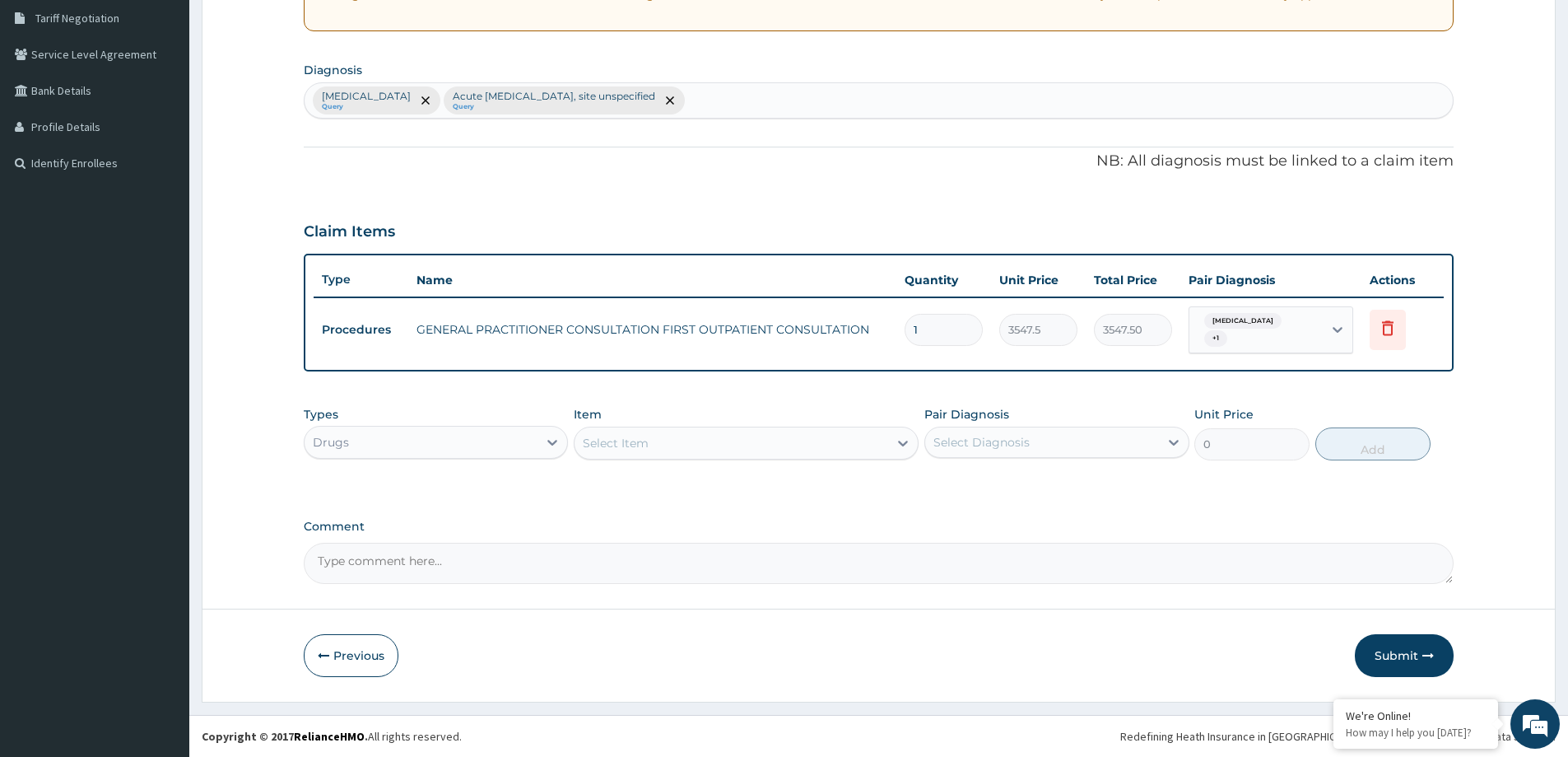
click at [604, 442] on div "Select Item" at bounding box center [616, 443] width 66 height 16
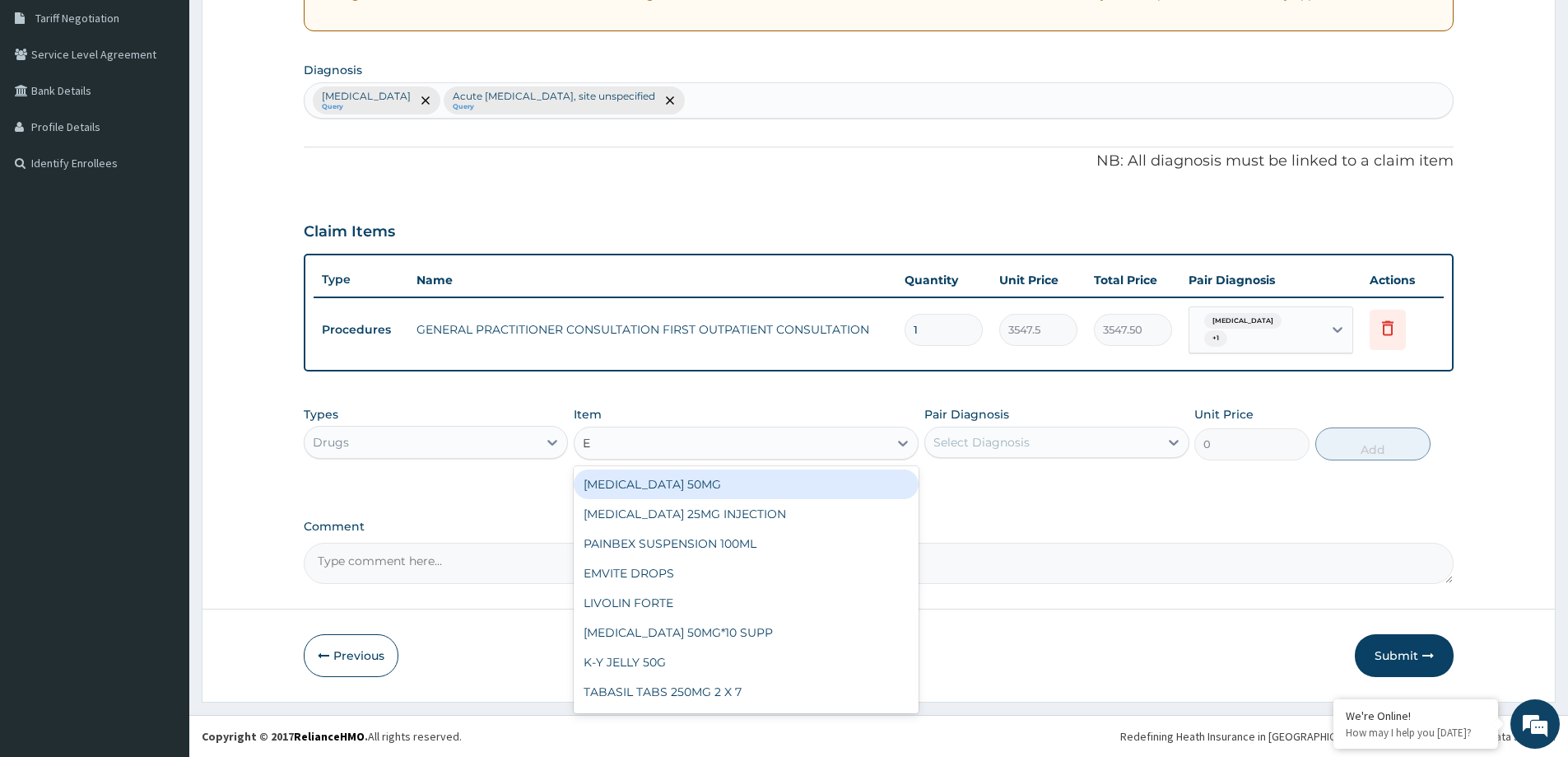
type input "E M"
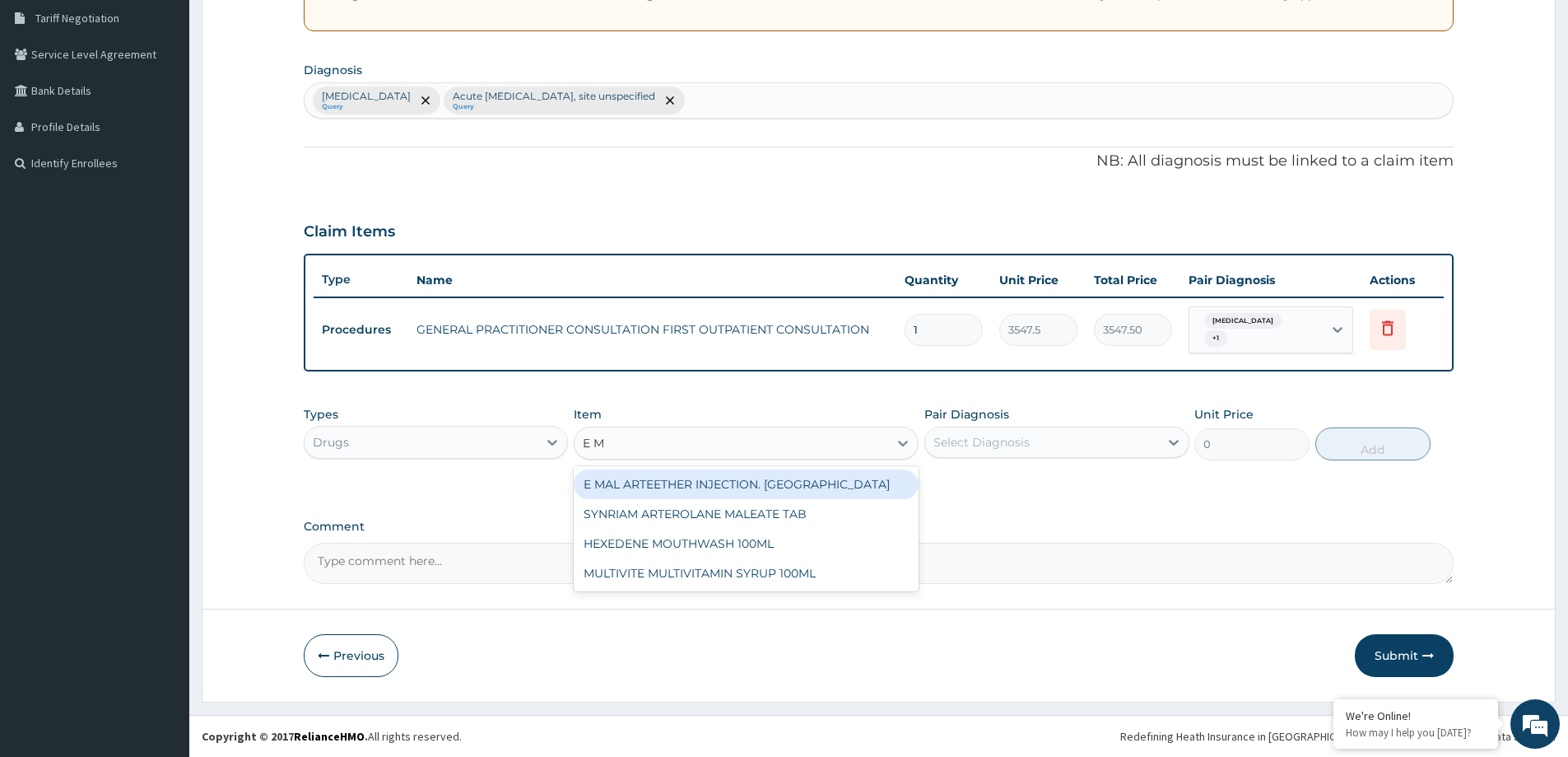
click at [789, 484] on div "E MAL ARTEETHER INJECTION. [GEOGRAPHIC_DATA]" at bounding box center [746, 484] width 345 height 29
type input "1773.7500000000002"
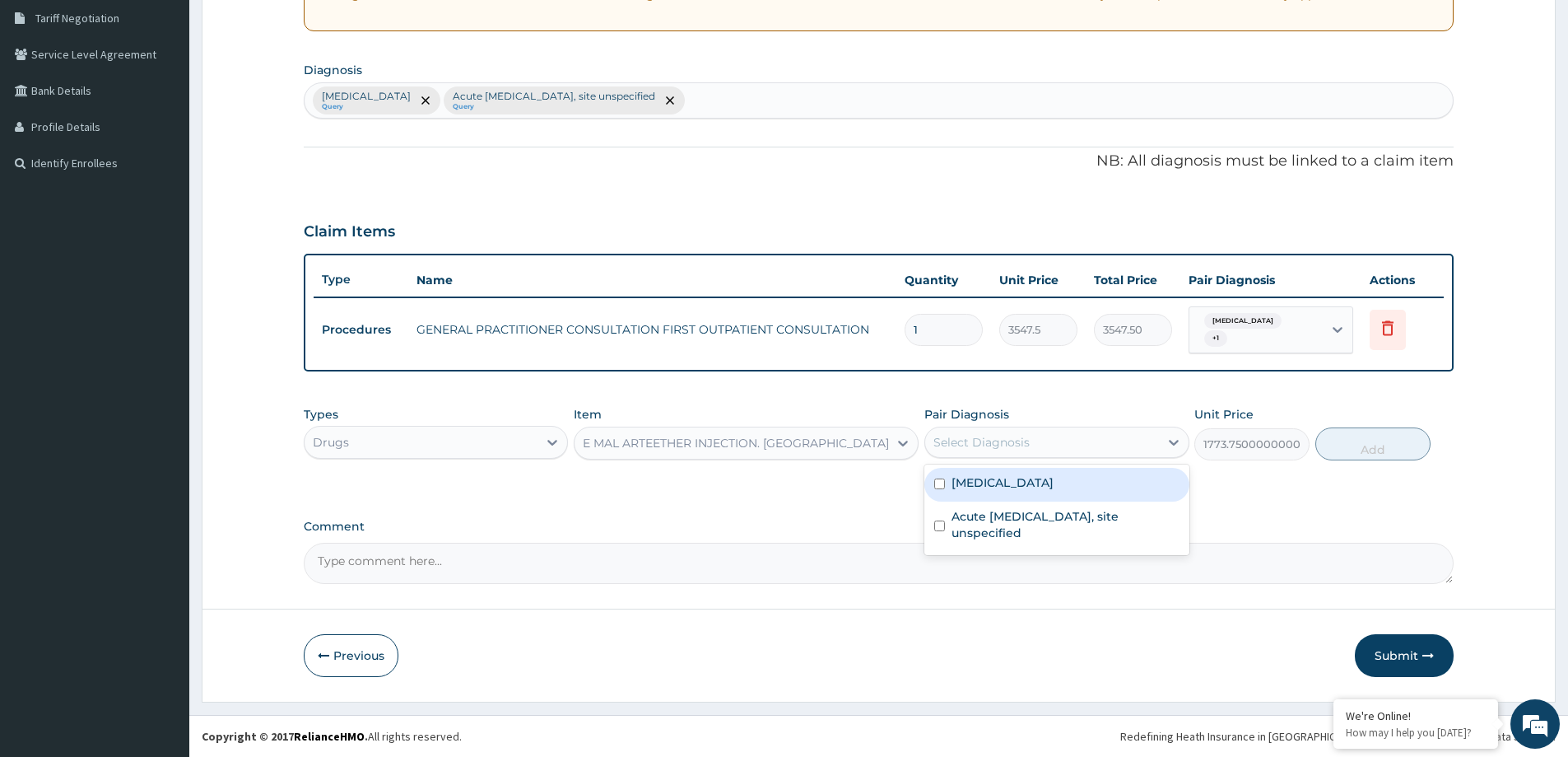
drag, startPoint x: 1078, startPoint y: 436, endPoint x: 1069, endPoint y: 472, distance: 37.1
click at [1076, 443] on div "Select Diagnosis" at bounding box center [1042, 442] width 233 height 27
drag, startPoint x: 1068, startPoint y: 474, endPoint x: 1096, endPoint y: 479, distance: 28.4
click at [1054, 475] on label "Malaria, unspecified" at bounding box center [1002, 482] width 102 height 16
checkbox input "true"
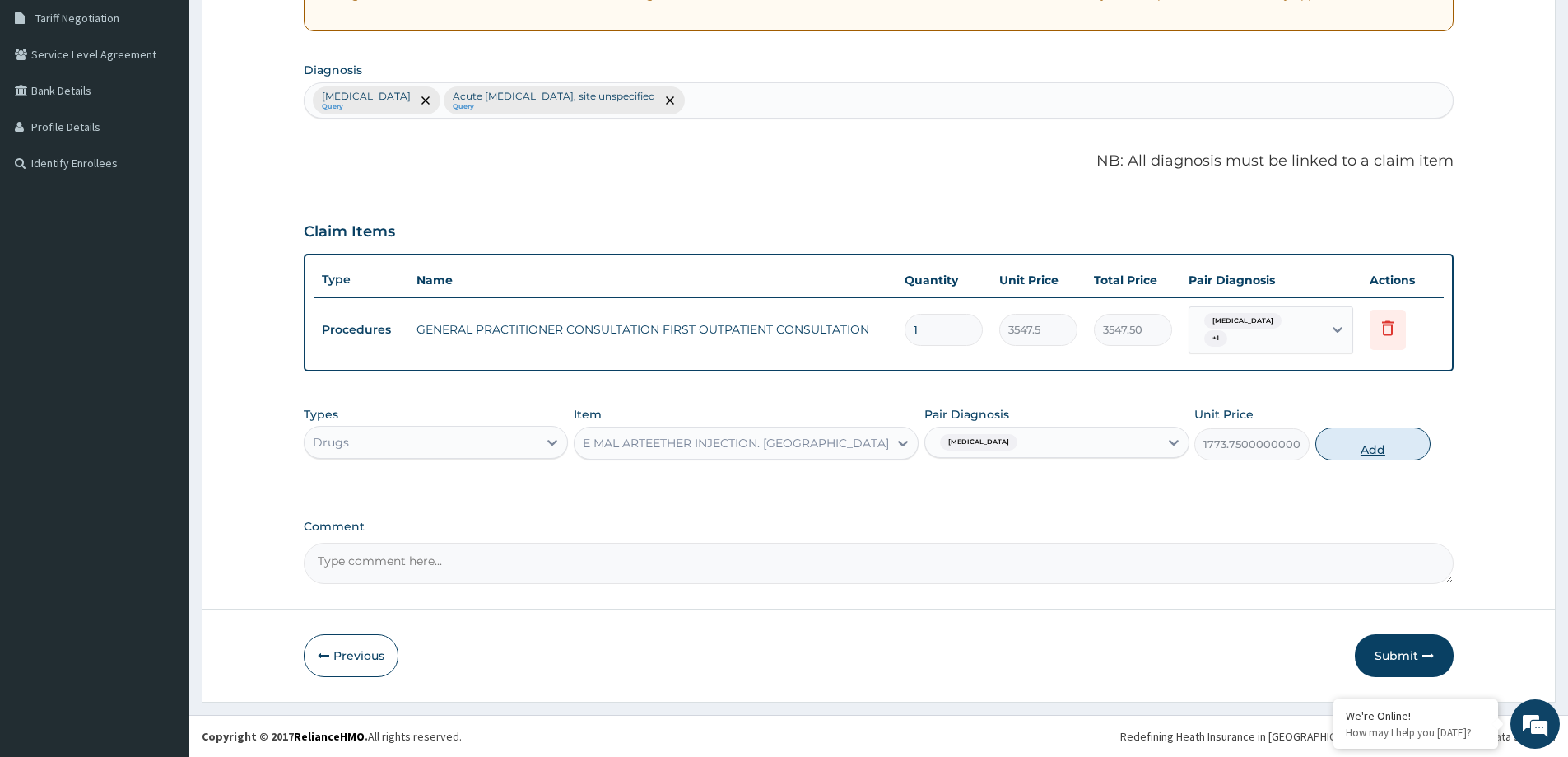
click at [1388, 443] on button "Add" at bounding box center [1373, 444] width 115 height 33
type input "0"
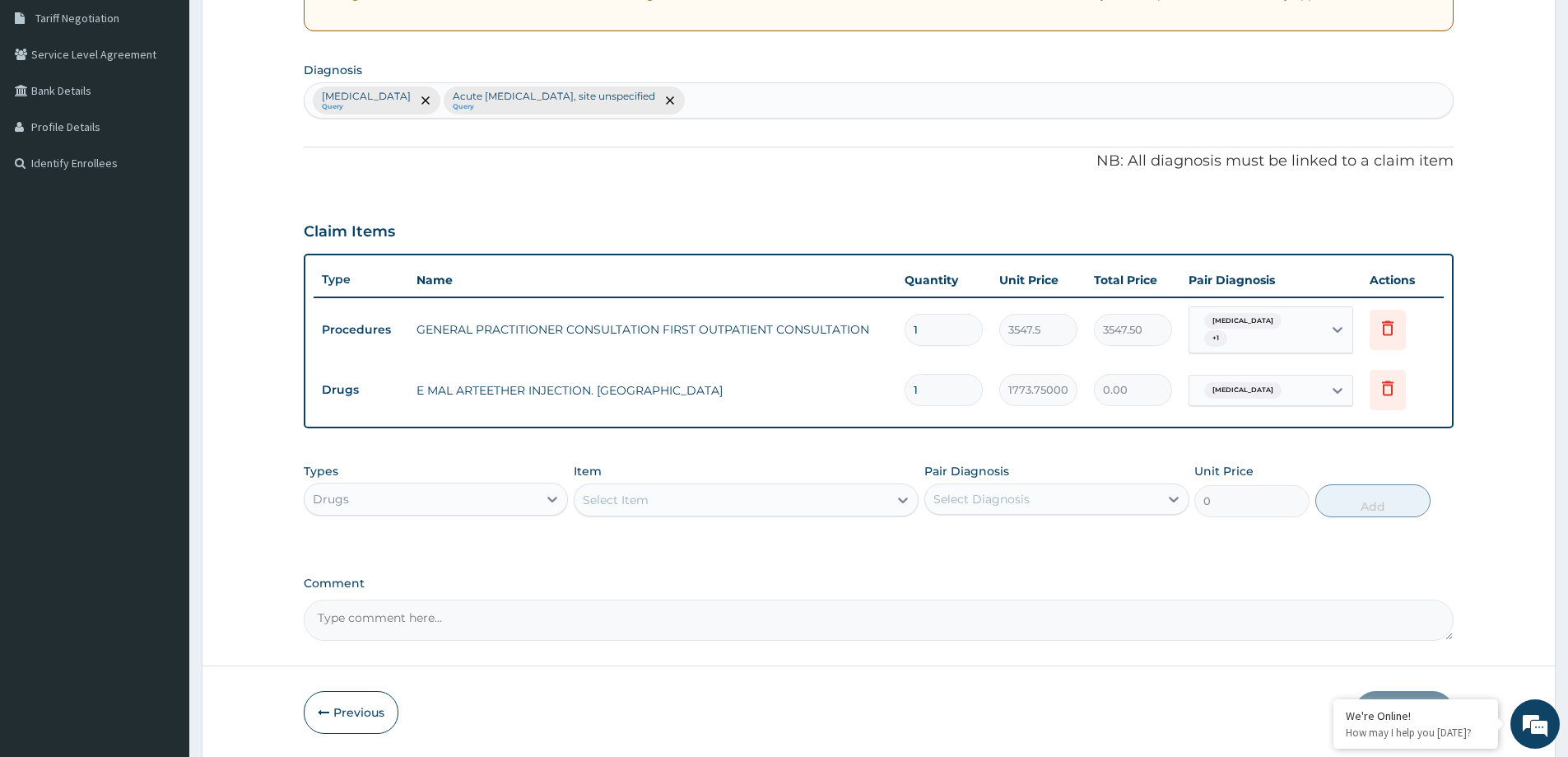
type input "0.00"
type input "3"
type input "5321.25"
type input "3"
click at [659, 510] on div "Select Item" at bounding box center [731, 499] width 313 height 27
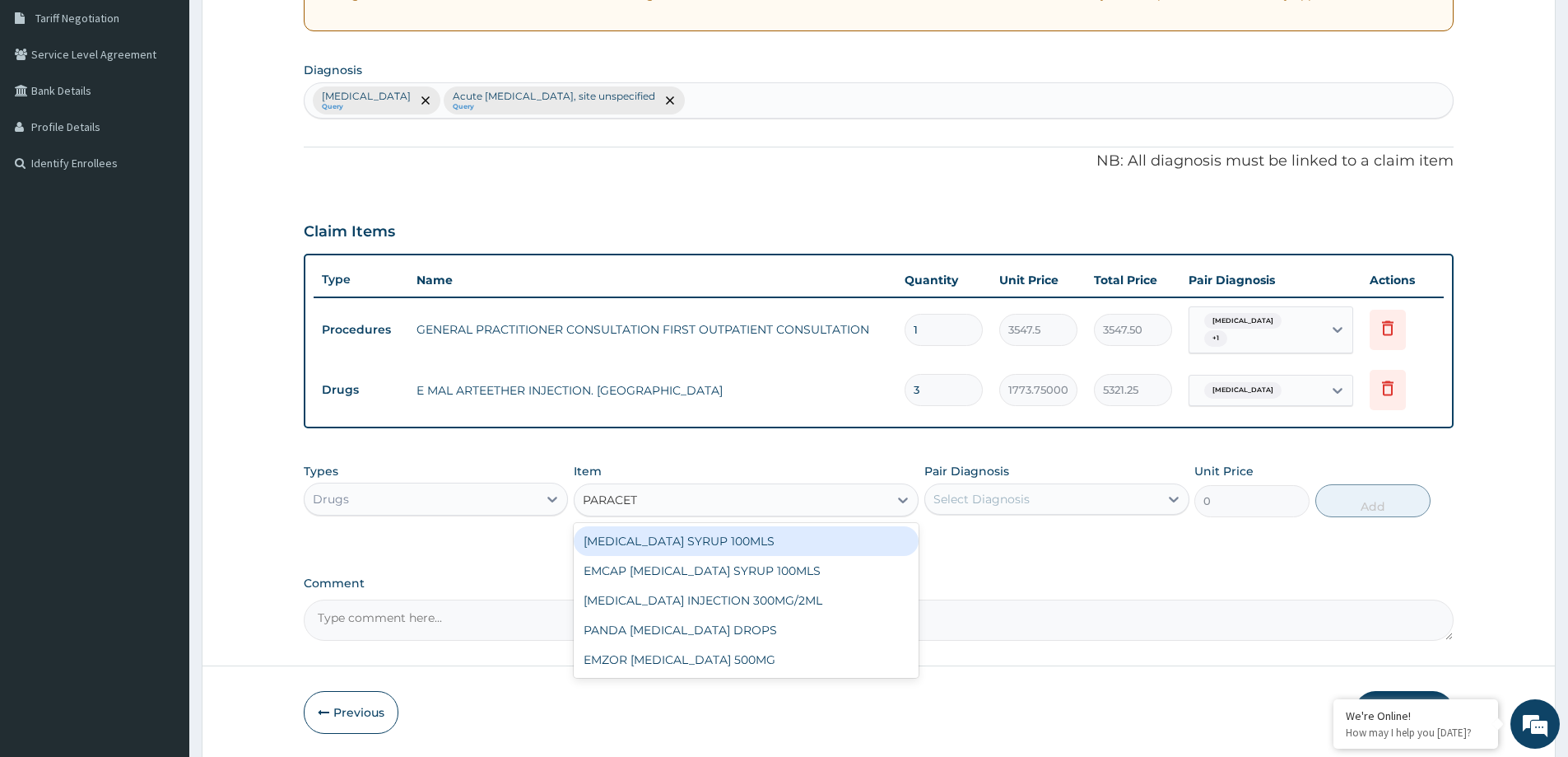
type input "PARACETA"
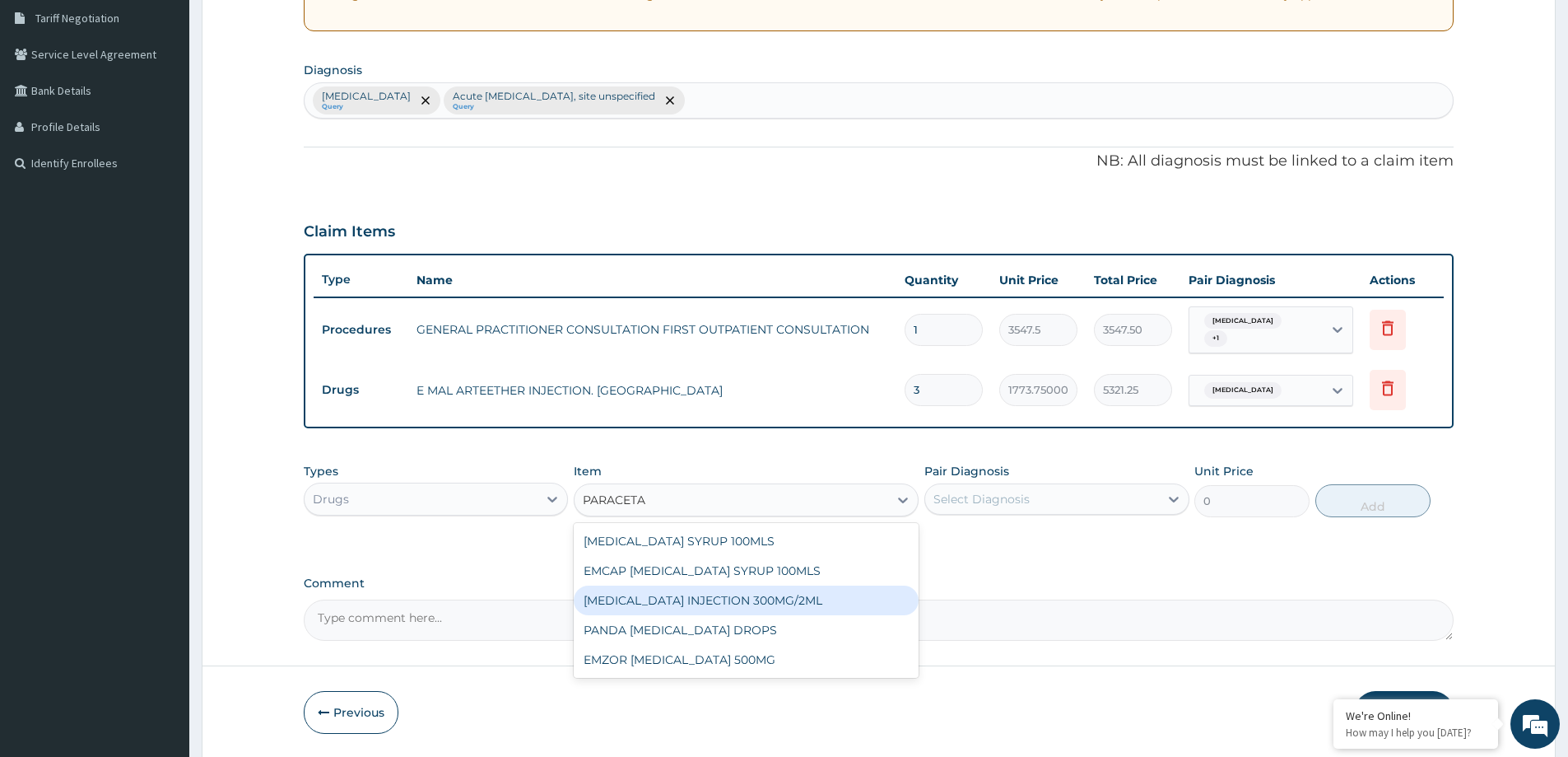
drag, startPoint x: 708, startPoint y: 603, endPoint x: 829, endPoint y: 591, distance: 121.6
click at [740, 603] on div "[MEDICAL_DATA] INJECTION 300MG/2ML" at bounding box center [746, 600] width 345 height 29
type input "260.15000000000003"
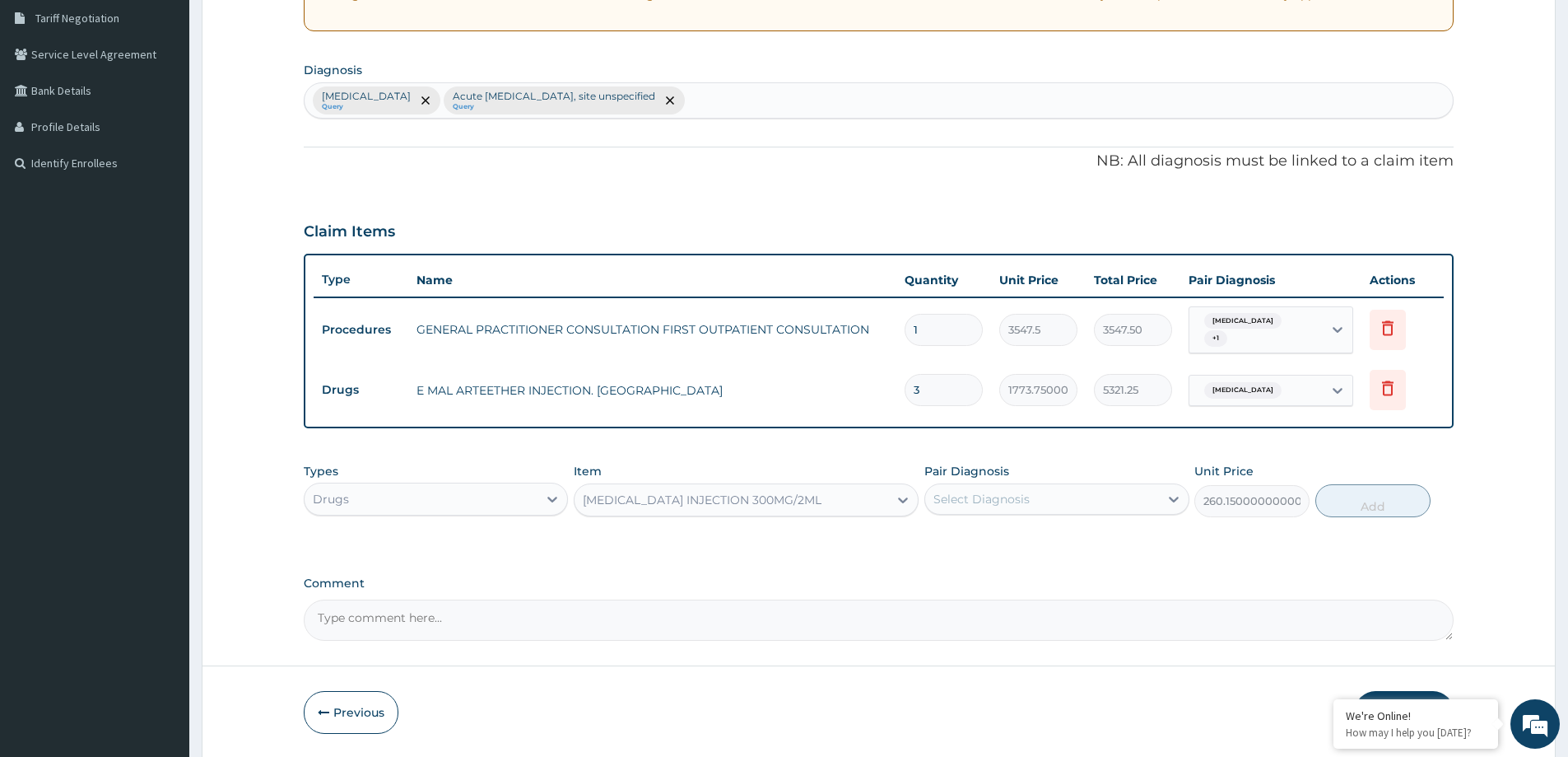
click at [1017, 503] on div "Select Diagnosis" at bounding box center [981, 499] width 96 height 16
click at [1017, 543] on label "Malaria, unspecified" at bounding box center [1002, 539] width 102 height 16
checkbox input "true"
click at [1347, 499] on button "Add" at bounding box center [1373, 500] width 115 height 33
type input "0"
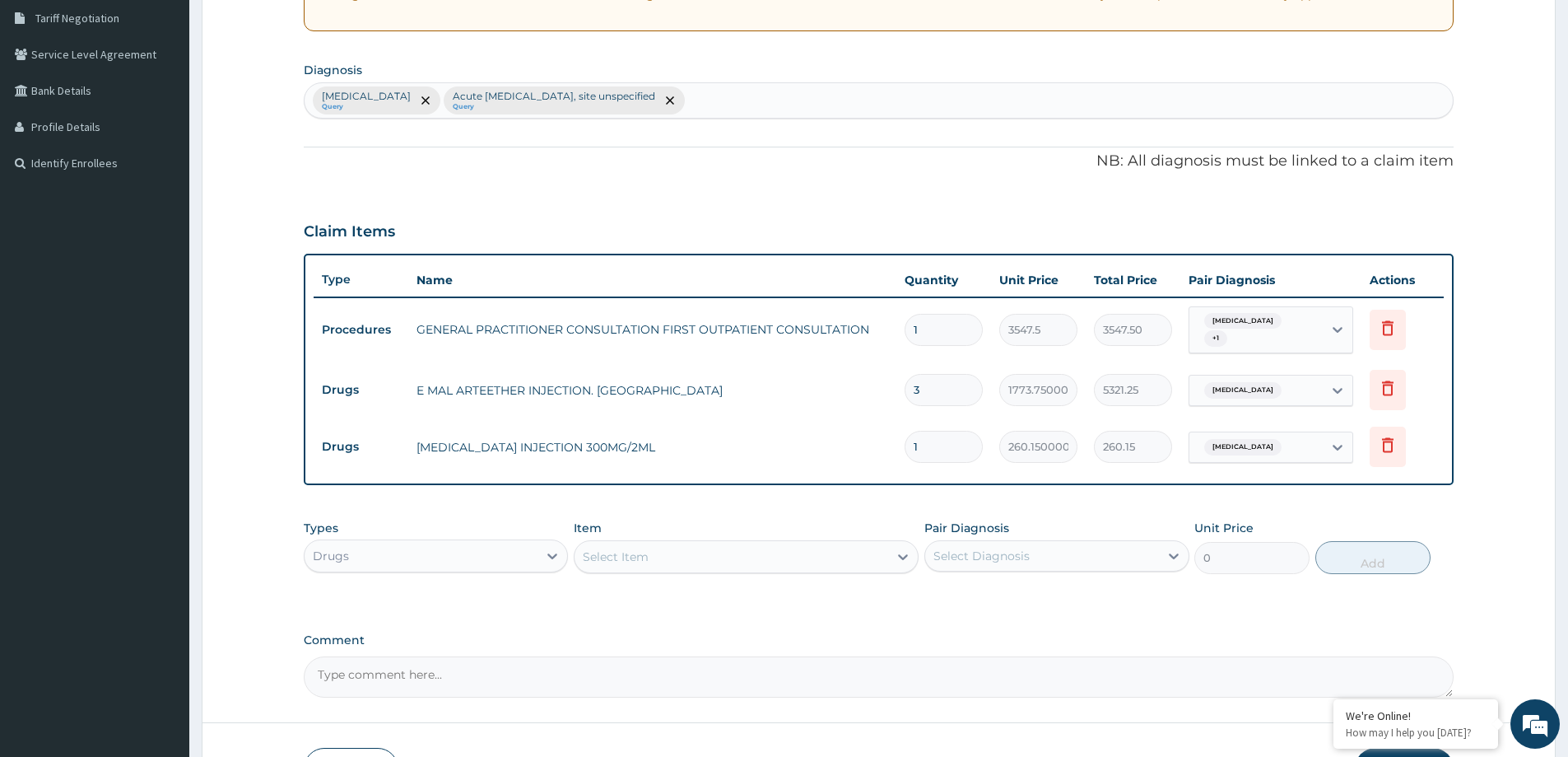
type input "0.00"
type input "2"
type input "520.30"
type input "2"
click at [654, 557] on div "Select Item" at bounding box center [731, 556] width 313 height 27
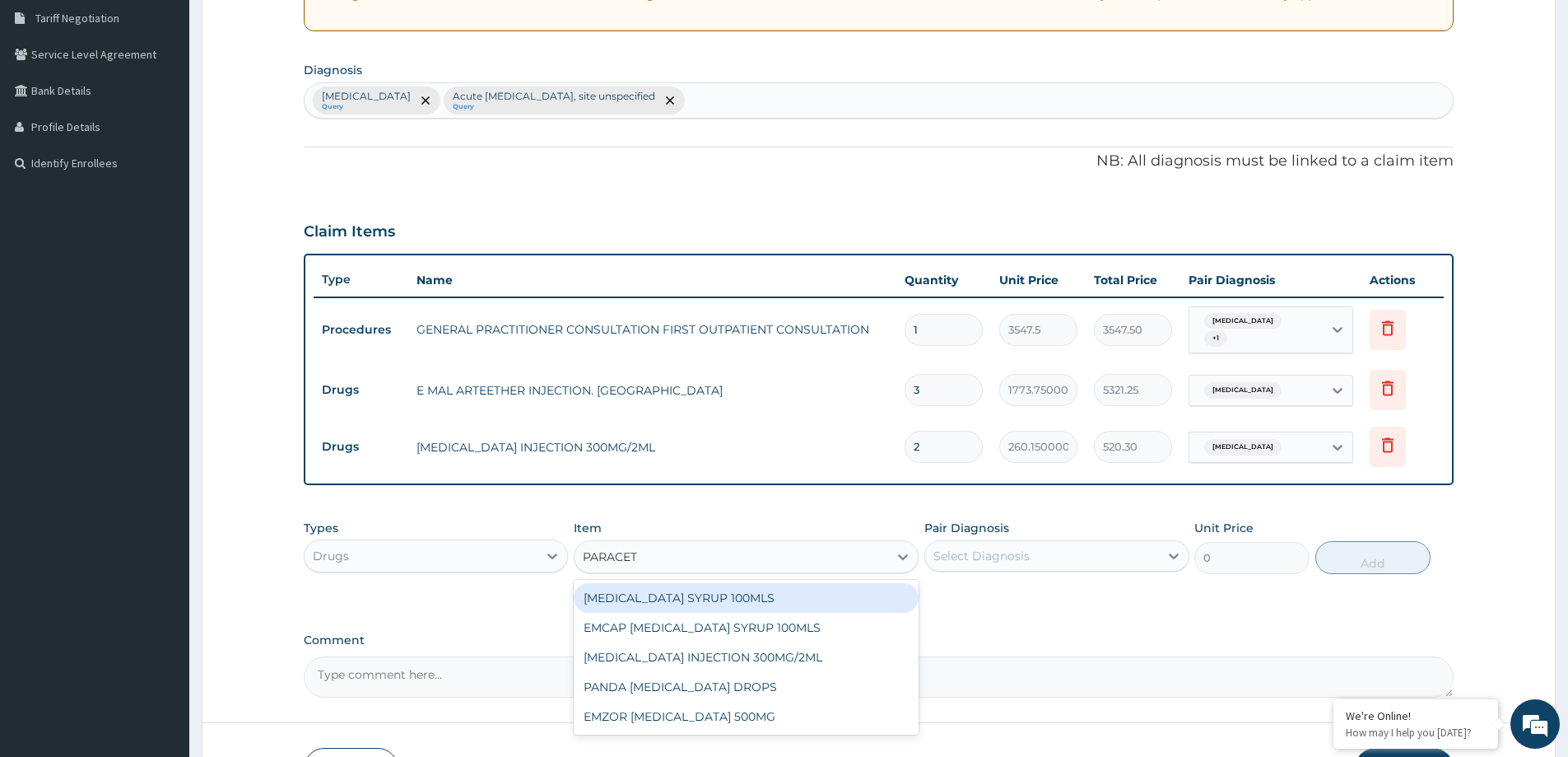
type input "PARACETA"
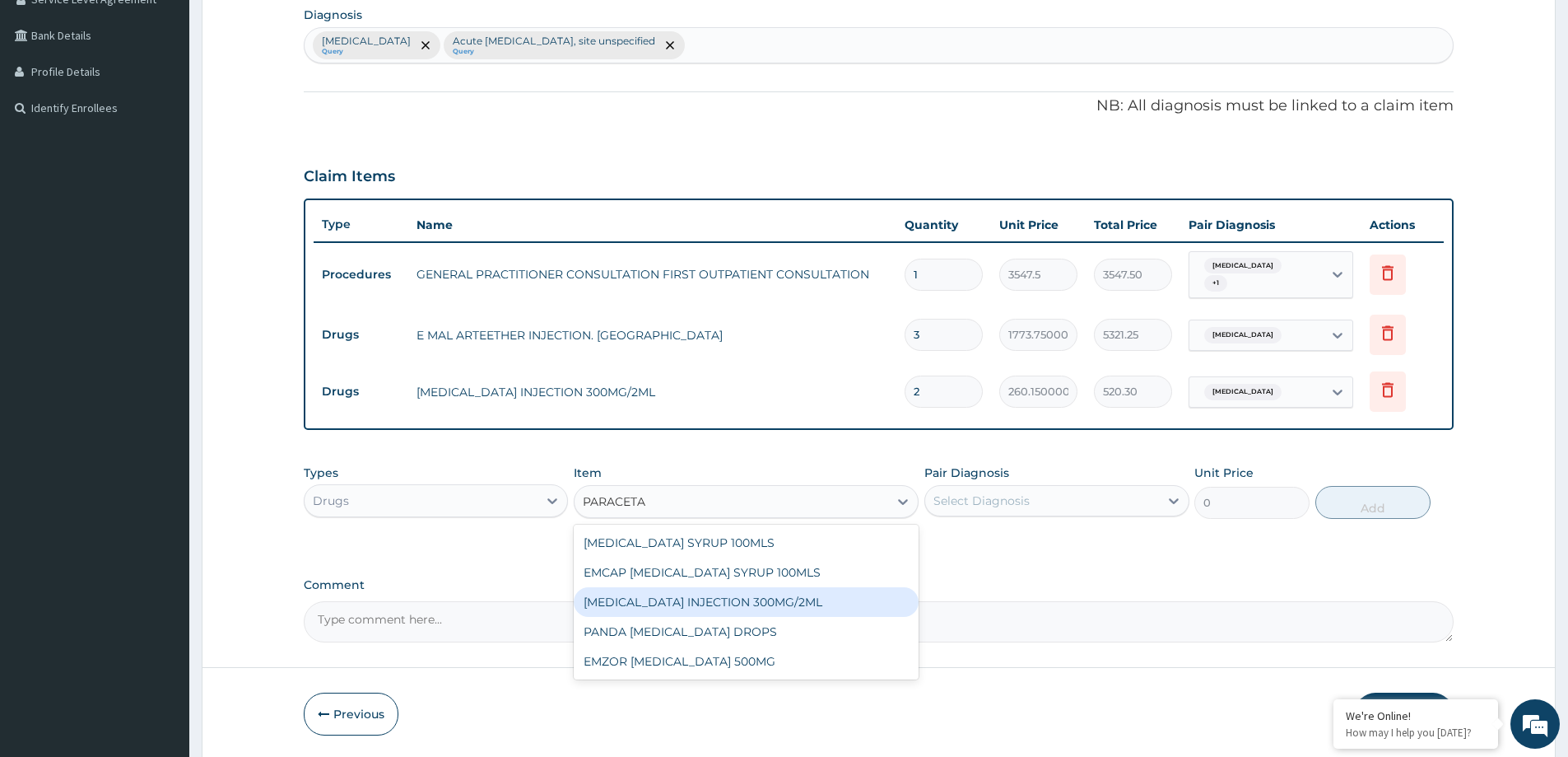
scroll to position [456, 0]
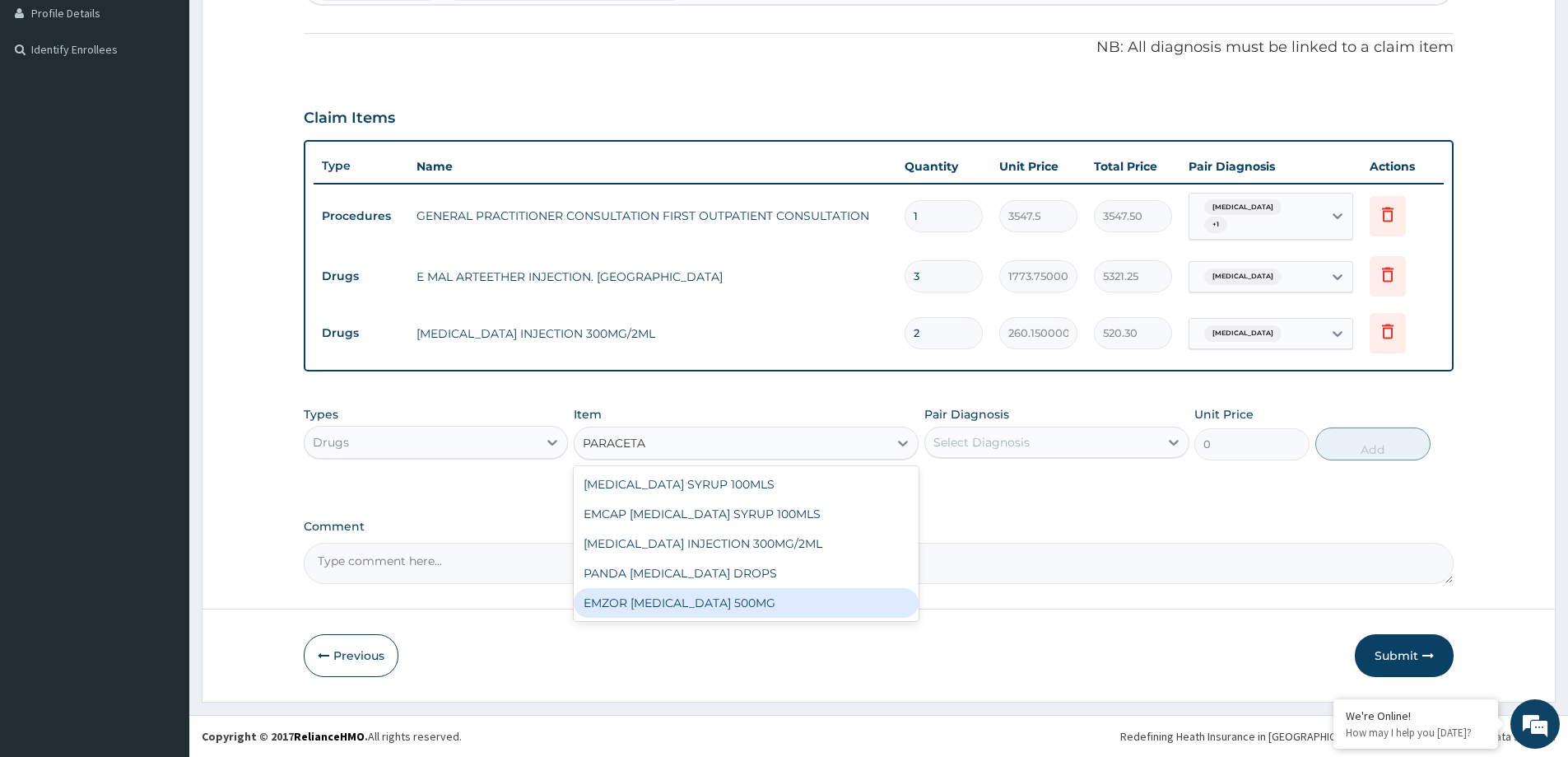
drag, startPoint x: 735, startPoint y: 600, endPoint x: 810, endPoint y: 587, distance: 76.1
click at [755, 592] on div "EMZOR [MEDICAL_DATA] 500MG" at bounding box center [746, 602] width 345 height 29
type input "23.65"
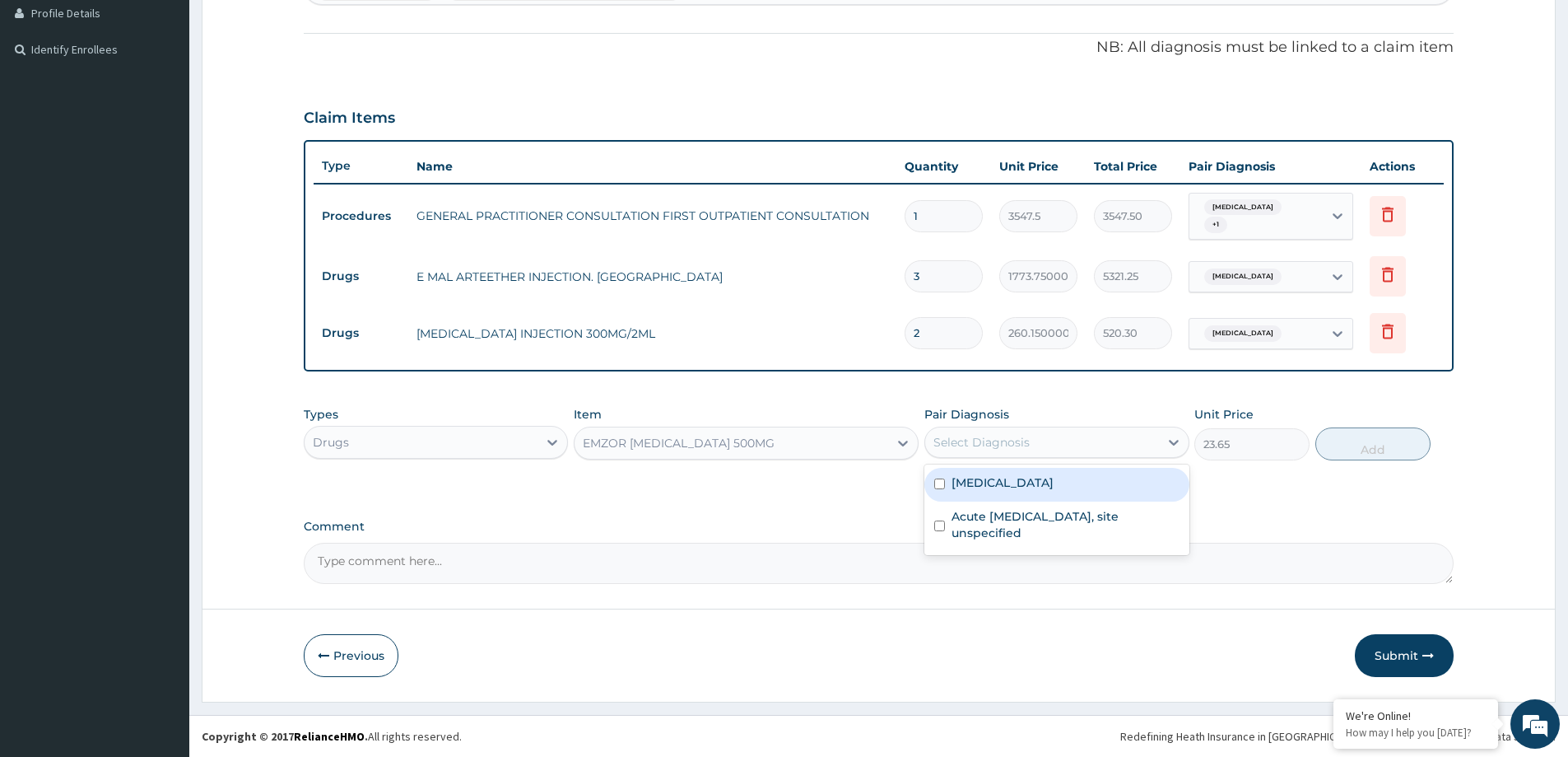
click at [1046, 438] on div "Select Diagnosis" at bounding box center [1042, 442] width 233 height 27
drag, startPoint x: 1043, startPoint y: 486, endPoint x: 1059, endPoint y: 487, distance: 16.0
click at [1046, 487] on label "Malaria, unspecified" at bounding box center [1002, 482] width 102 height 16
checkbox input "true"
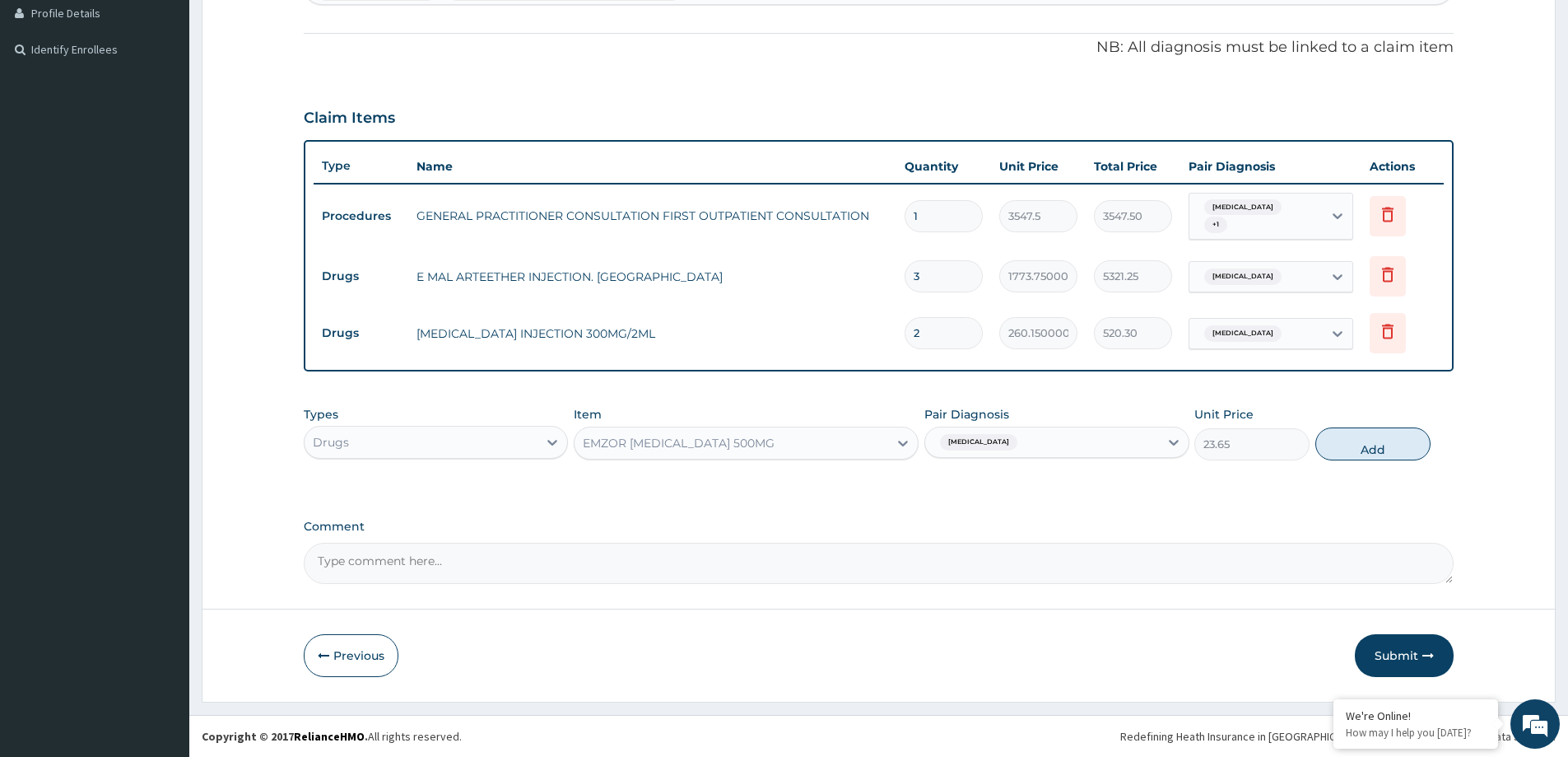
click at [1372, 454] on button "Add" at bounding box center [1373, 444] width 115 height 33
type input "0"
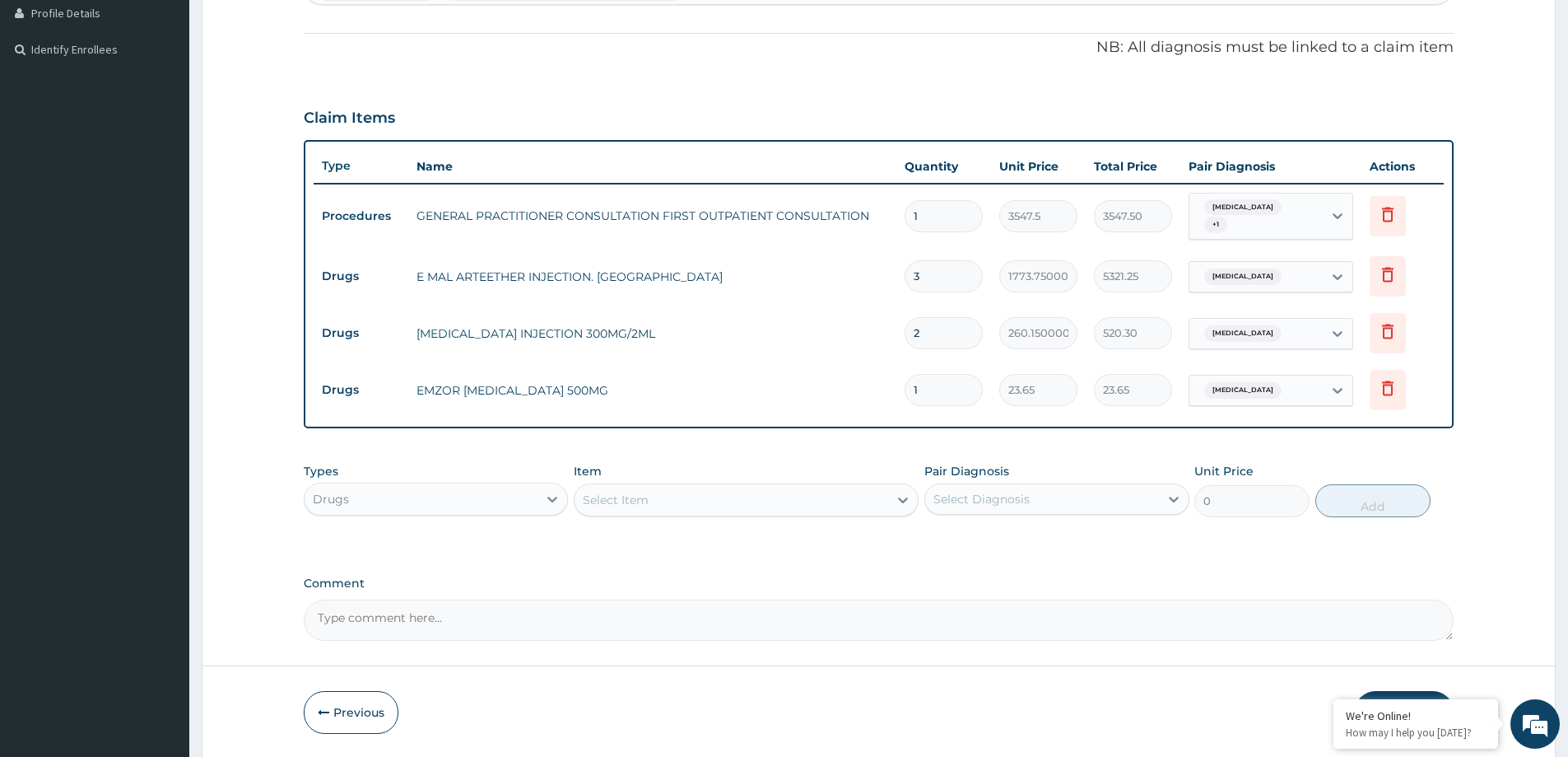
type input "18"
type input "425.70"
type input "18"
click at [623, 498] on div "Select Item" at bounding box center [616, 499] width 66 height 16
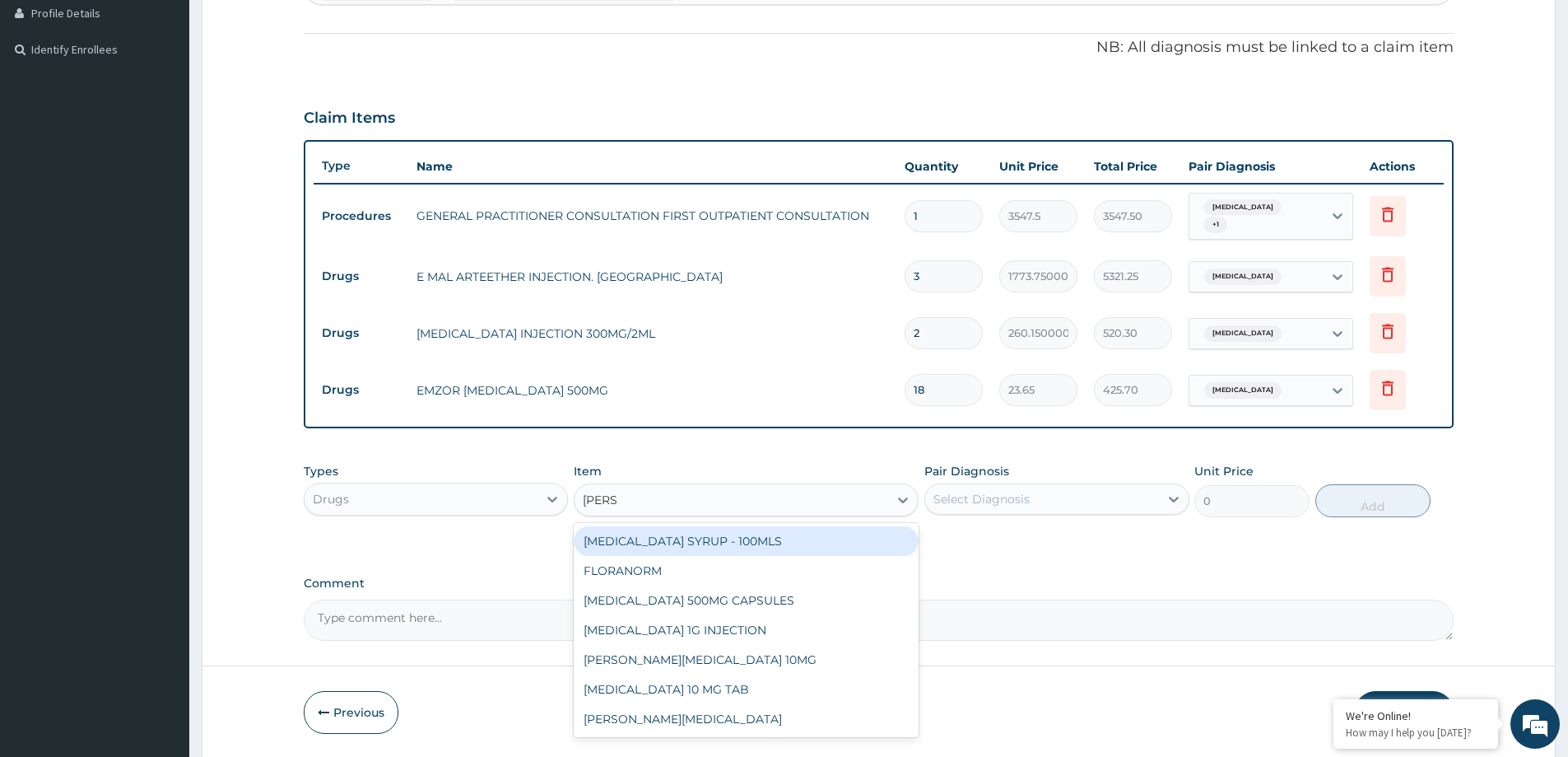
type input "LORAT"
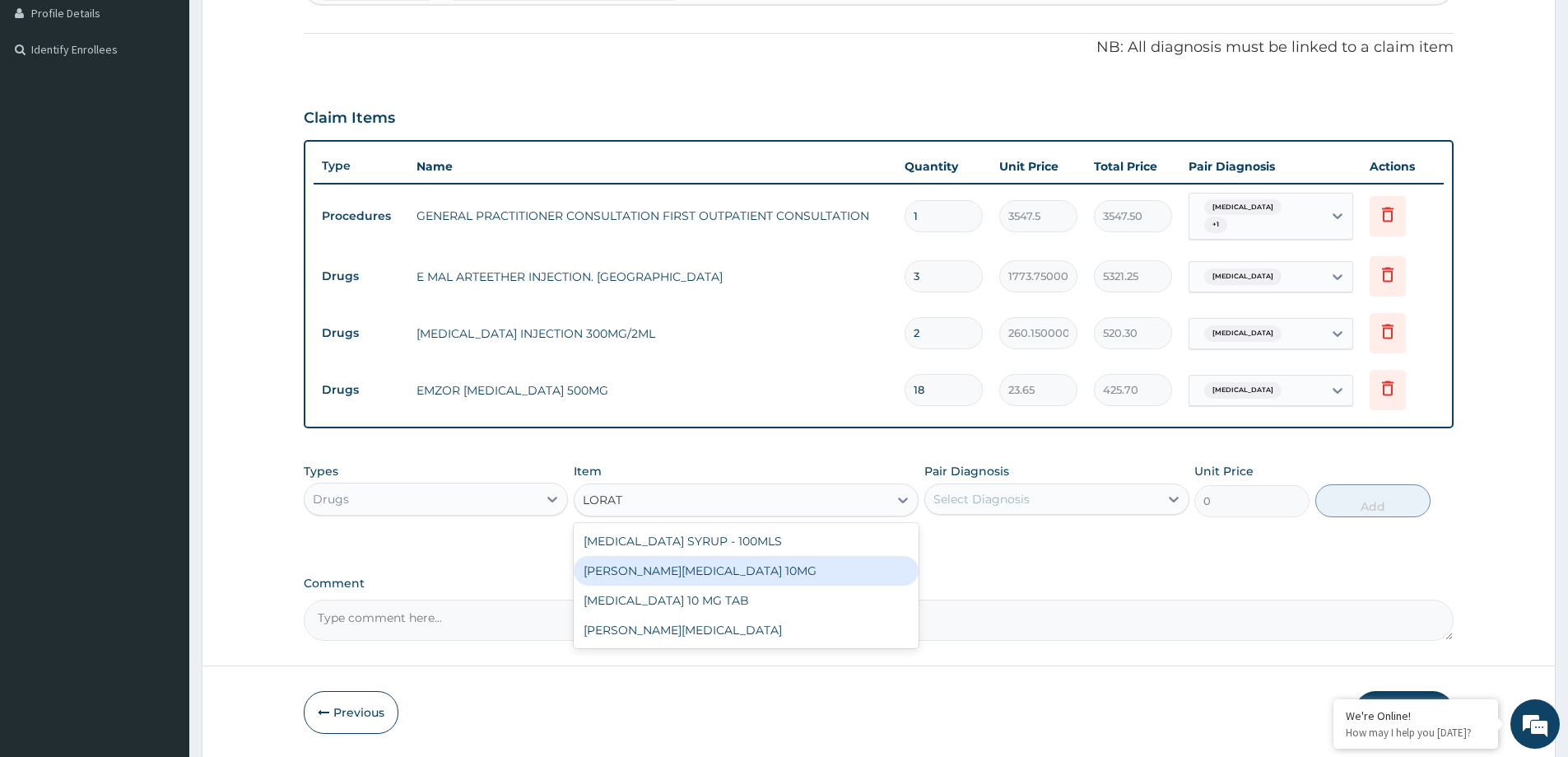
drag, startPoint x: 696, startPoint y: 576, endPoint x: 740, endPoint y: 567, distance: 44.9
click at [707, 574] on div "[PERSON_NAME][MEDICAL_DATA] 10MG" at bounding box center [746, 570] width 345 height 29
type input "88.6875"
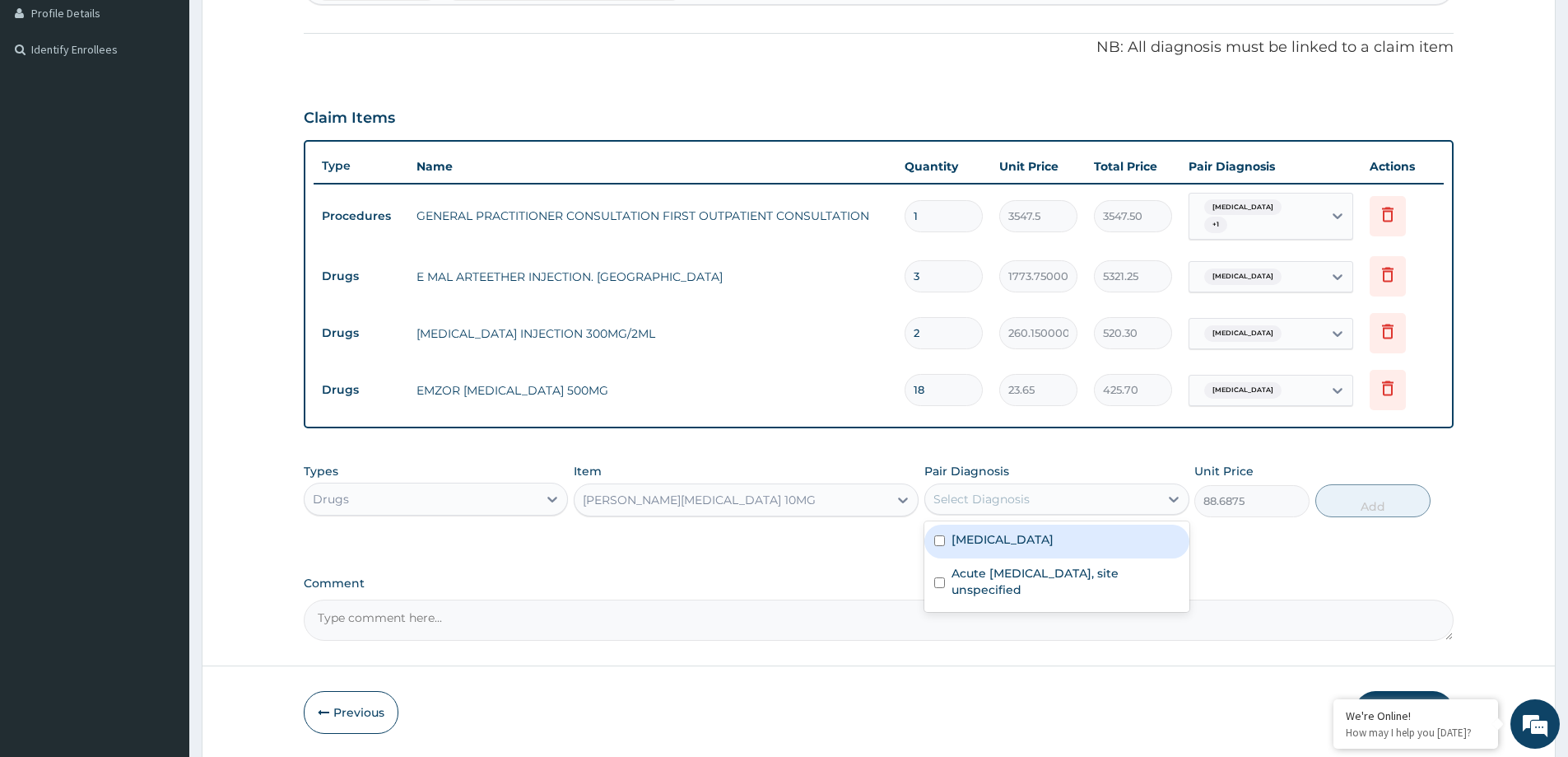
click at [1007, 499] on div "Select Diagnosis" at bounding box center [981, 499] width 96 height 16
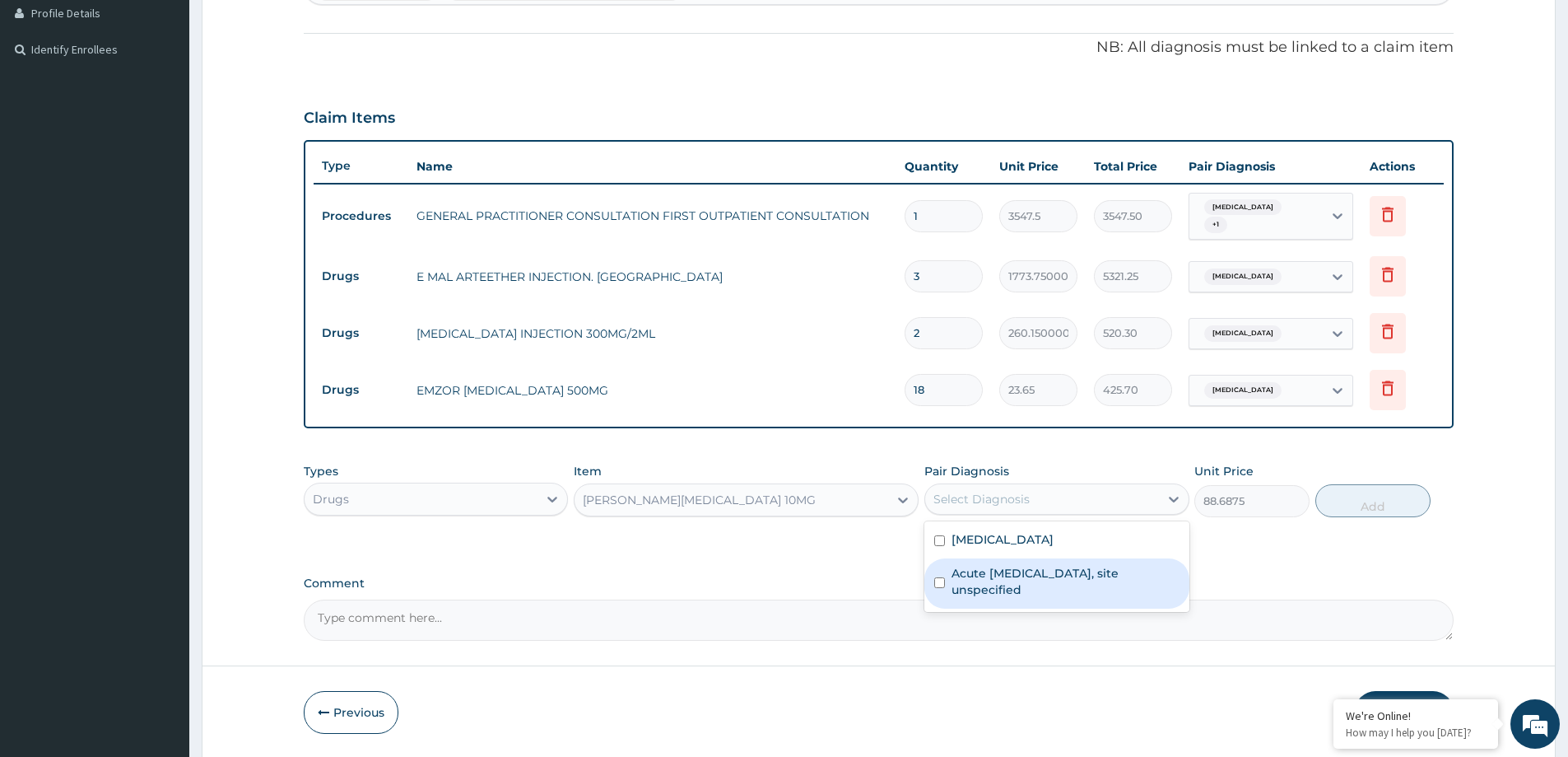
click at [1024, 572] on label "Acute [MEDICAL_DATA], site unspecified" at bounding box center [1065, 581] width 227 height 33
checkbox input "true"
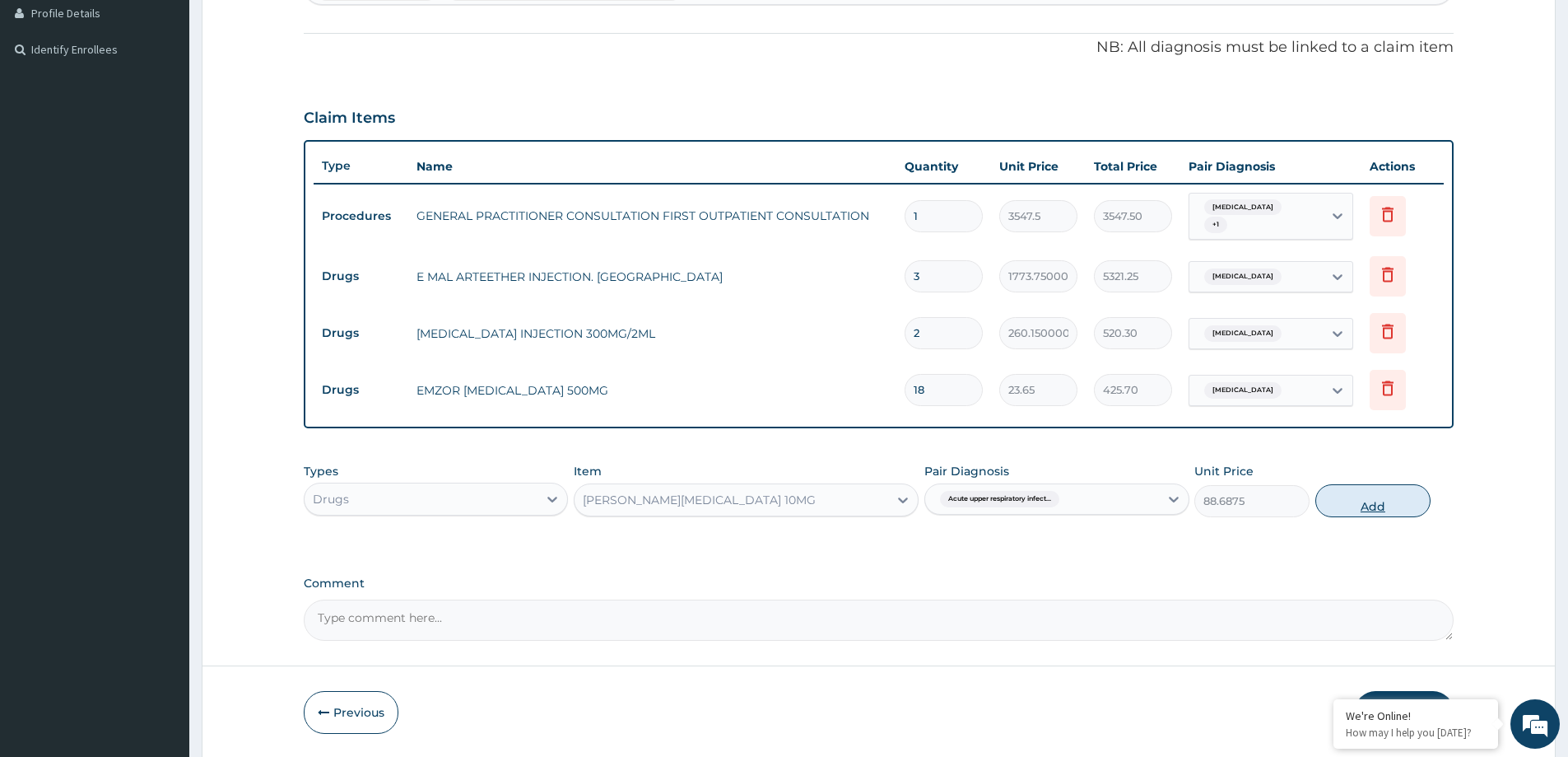
click at [1359, 504] on button "Add" at bounding box center [1373, 500] width 115 height 33
type input "0"
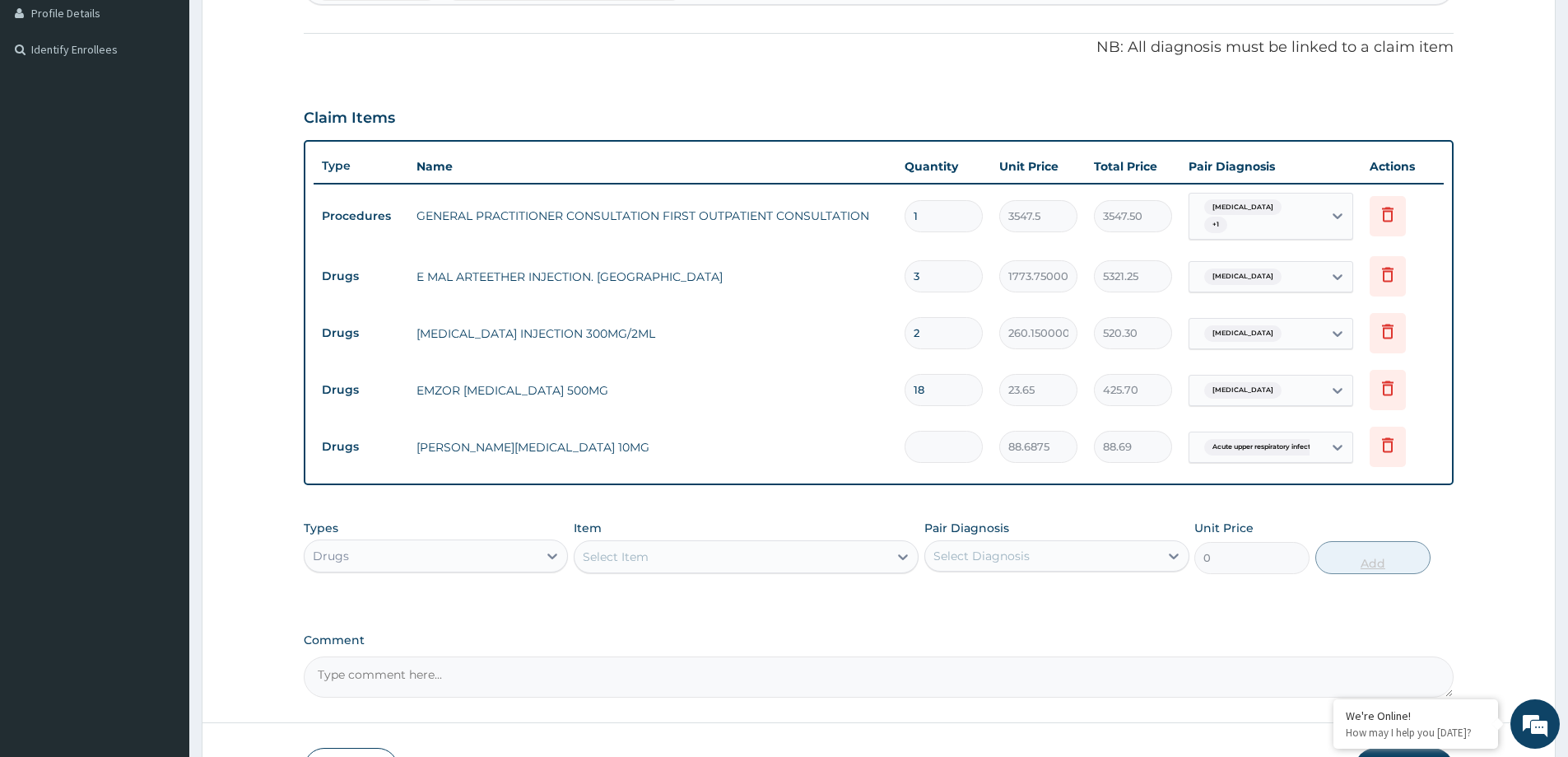
type input "0.00"
type input "5"
type input "443.44"
type input "5"
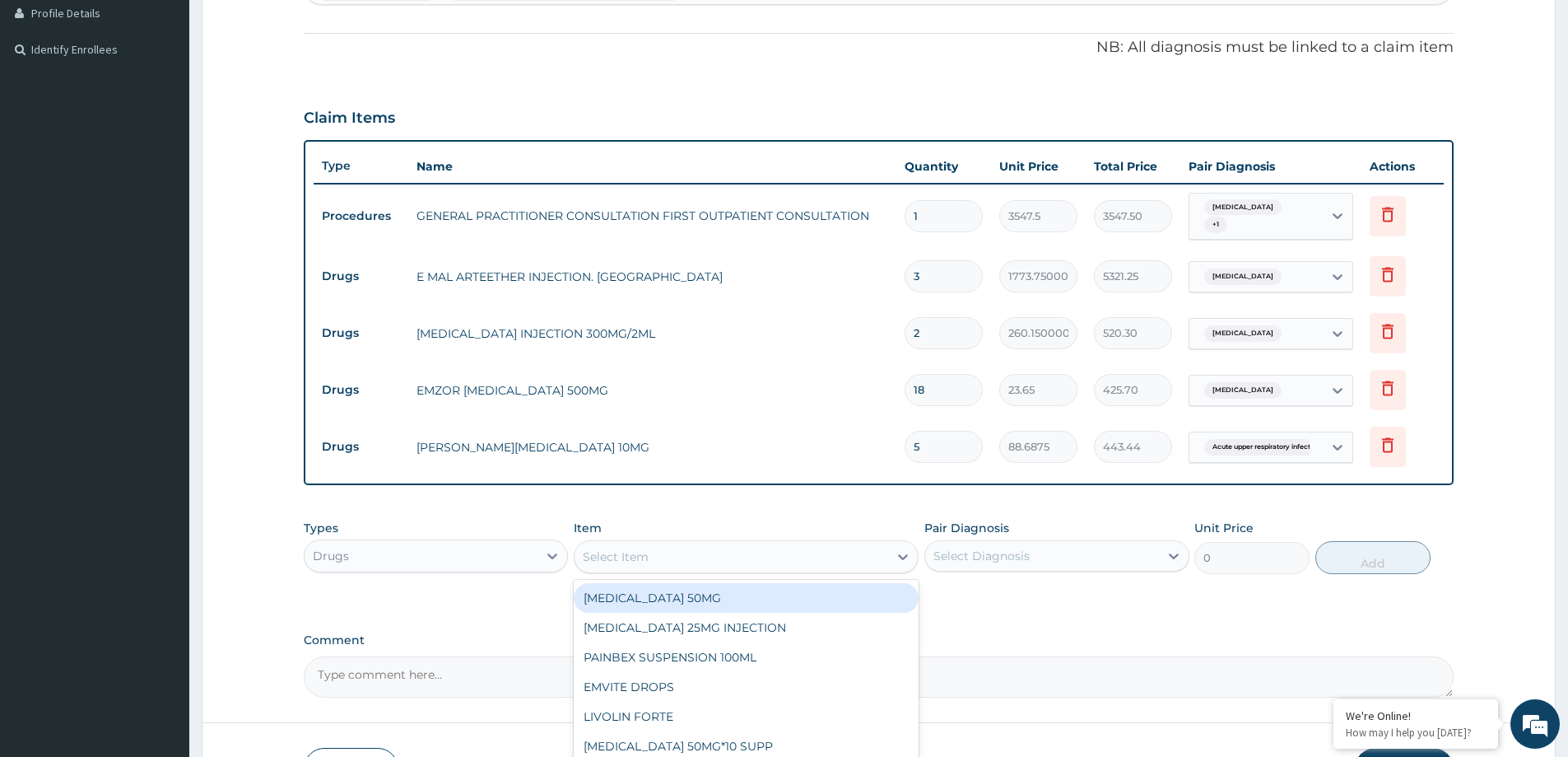
click at [749, 567] on div "Select Item" at bounding box center [731, 556] width 313 height 27
type input "EMZO"
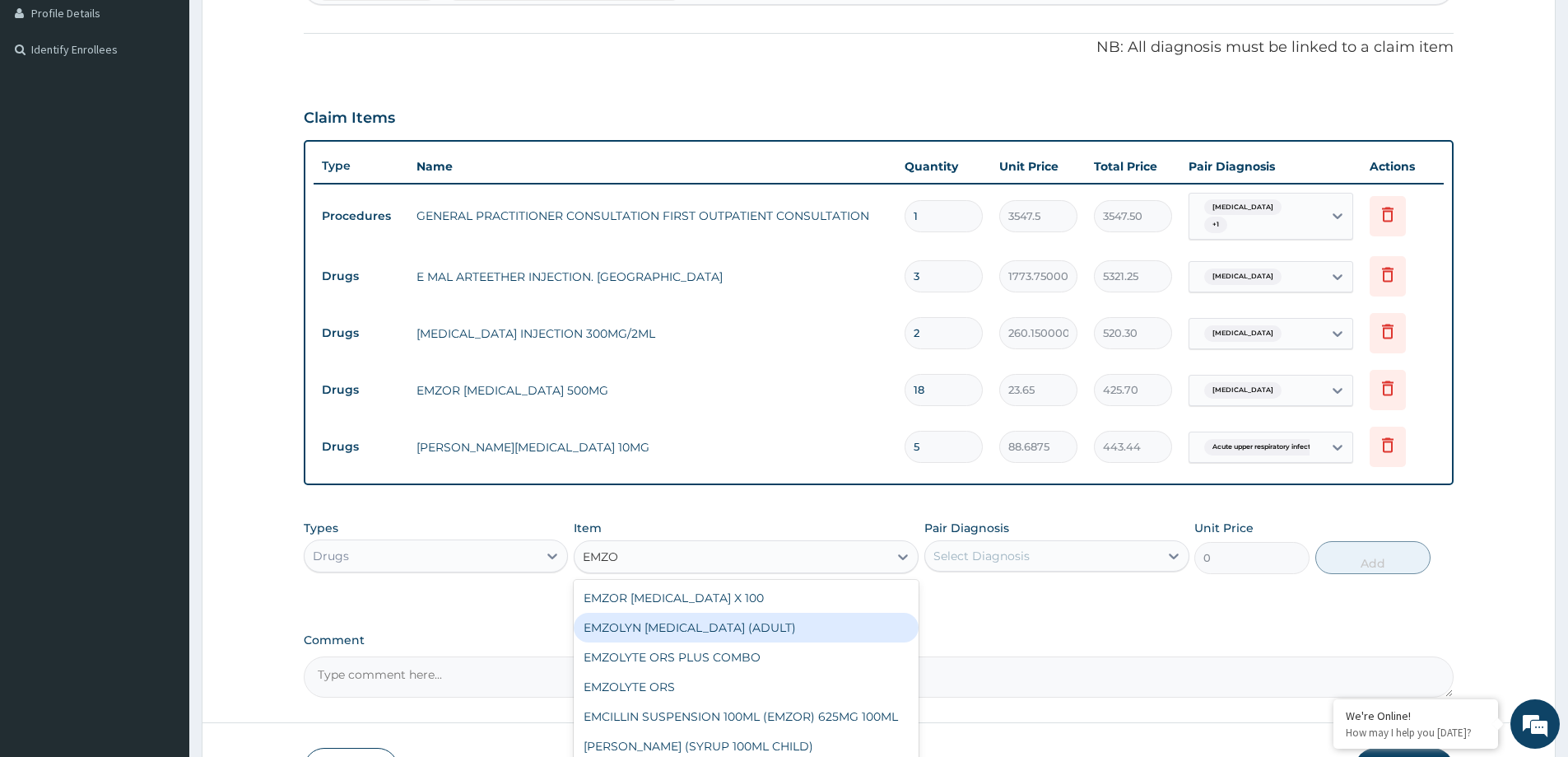
click at [718, 635] on div "EMZOLYN [MEDICAL_DATA] (ADULT)" at bounding box center [746, 627] width 345 height 29
type input "1182.5"
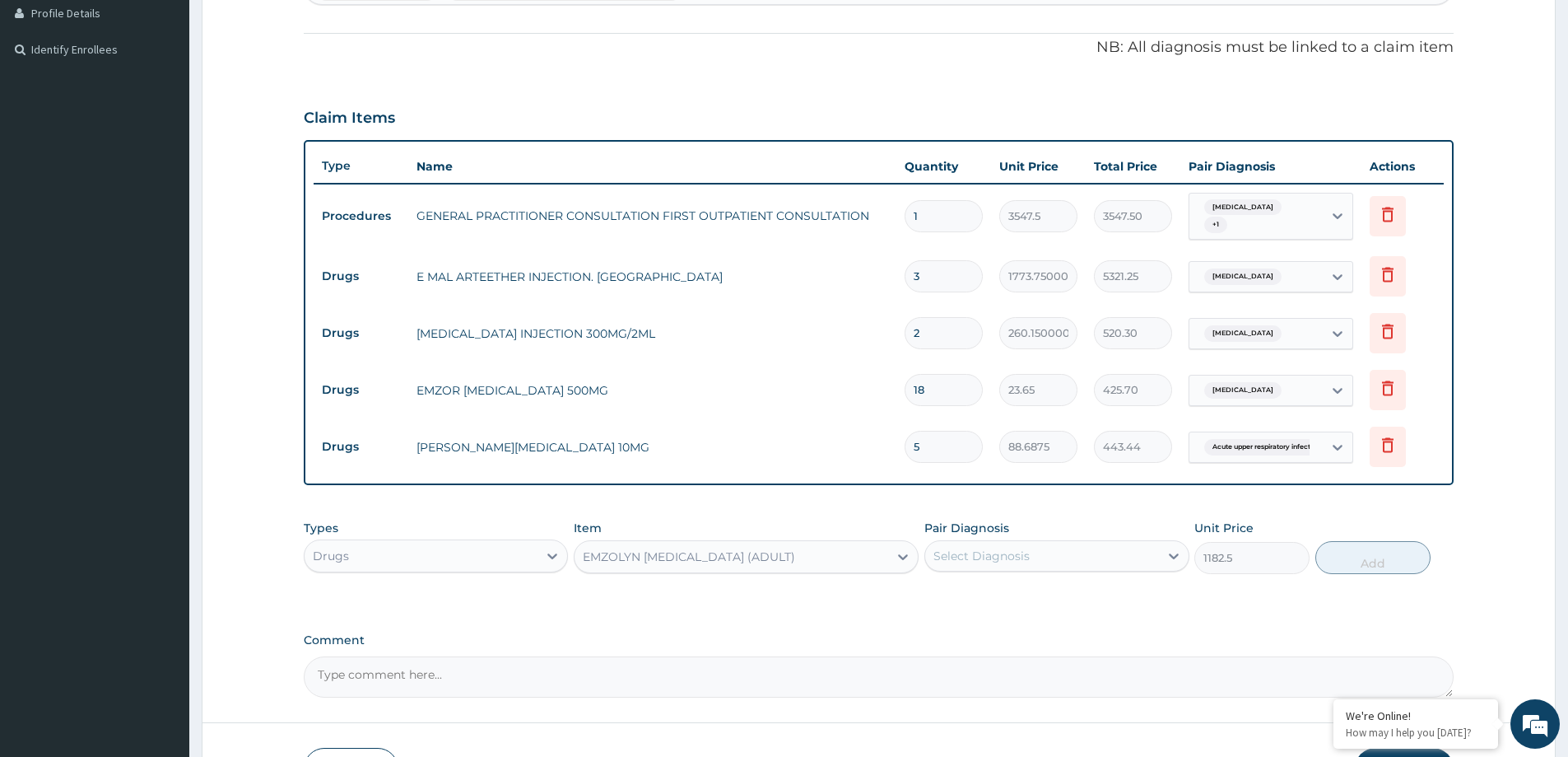
click at [1004, 543] on div "Select Diagnosis" at bounding box center [1042, 555] width 233 height 27
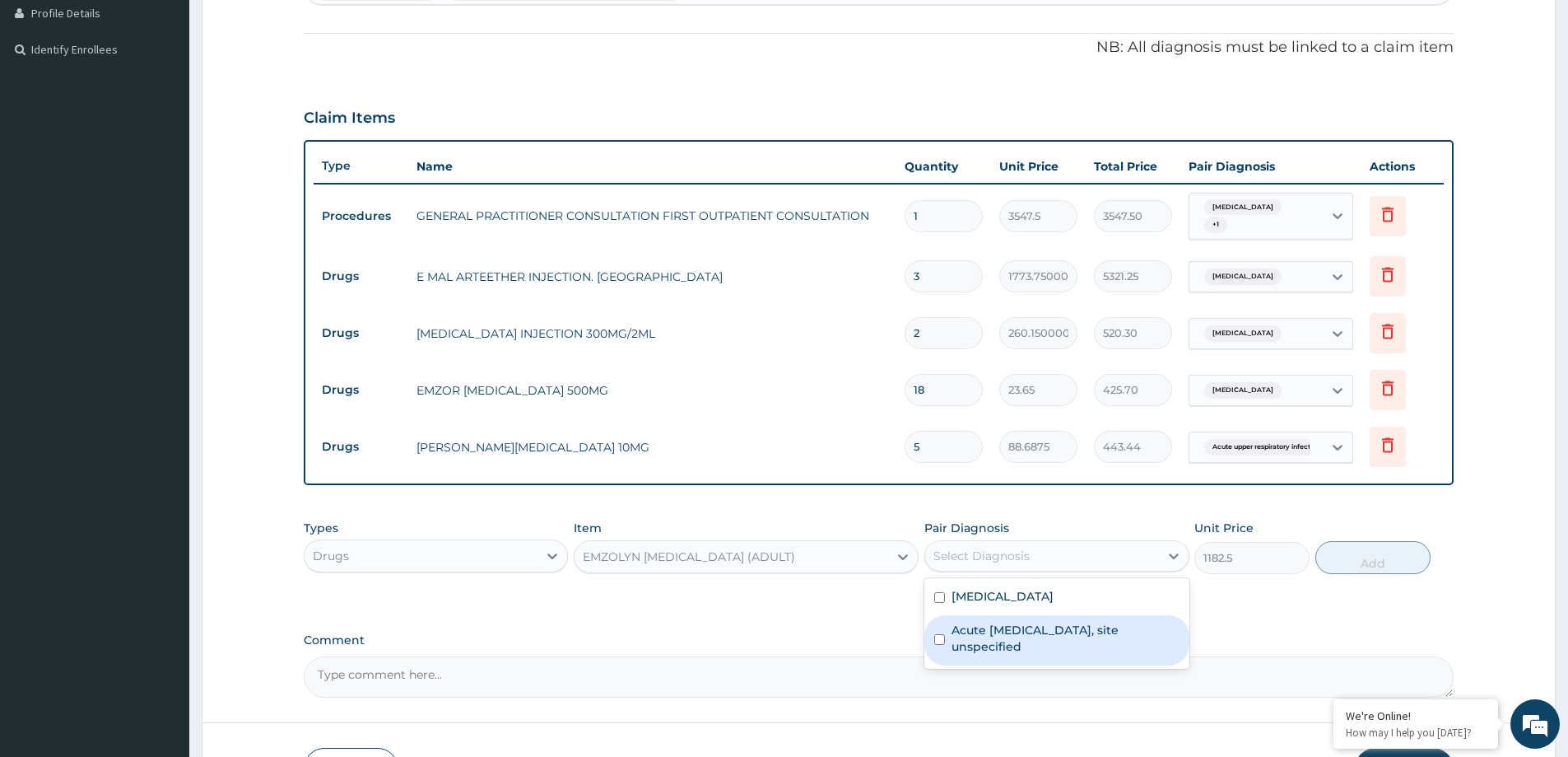
drag, startPoint x: 1028, startPoint y: 639, endPoint x: 1060, endPoint y: 638, distance: 32.0
click at [1029, 640] on label "Acute [MEDICAL_DATA], site unspecified" at bounding box center [1065, 638] width 227 height 33
checkbox input "true"
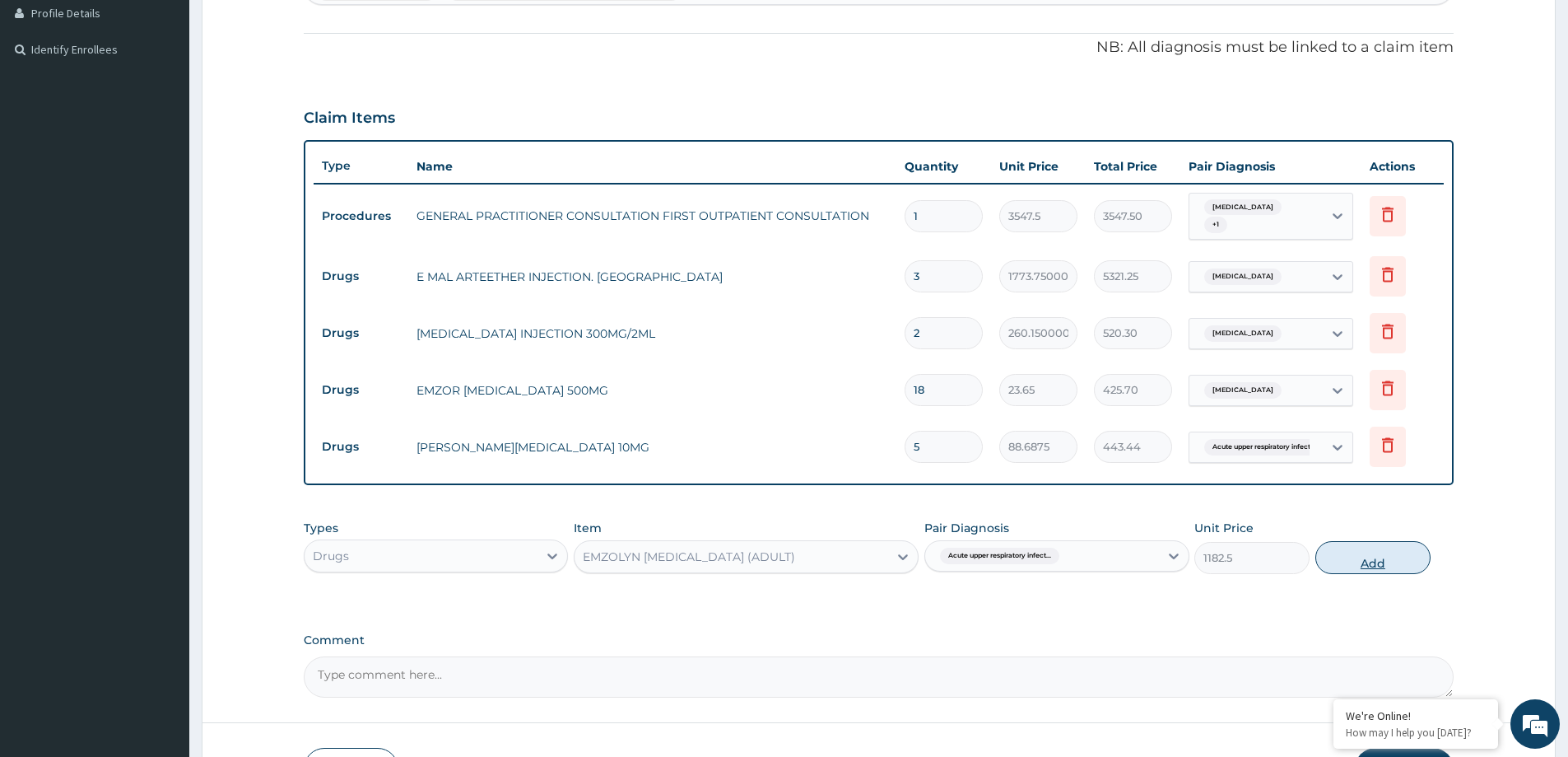
click at [1358, 557] on button "Add" at bounding box center [1373, 557] width 115 height 33
type input "0"
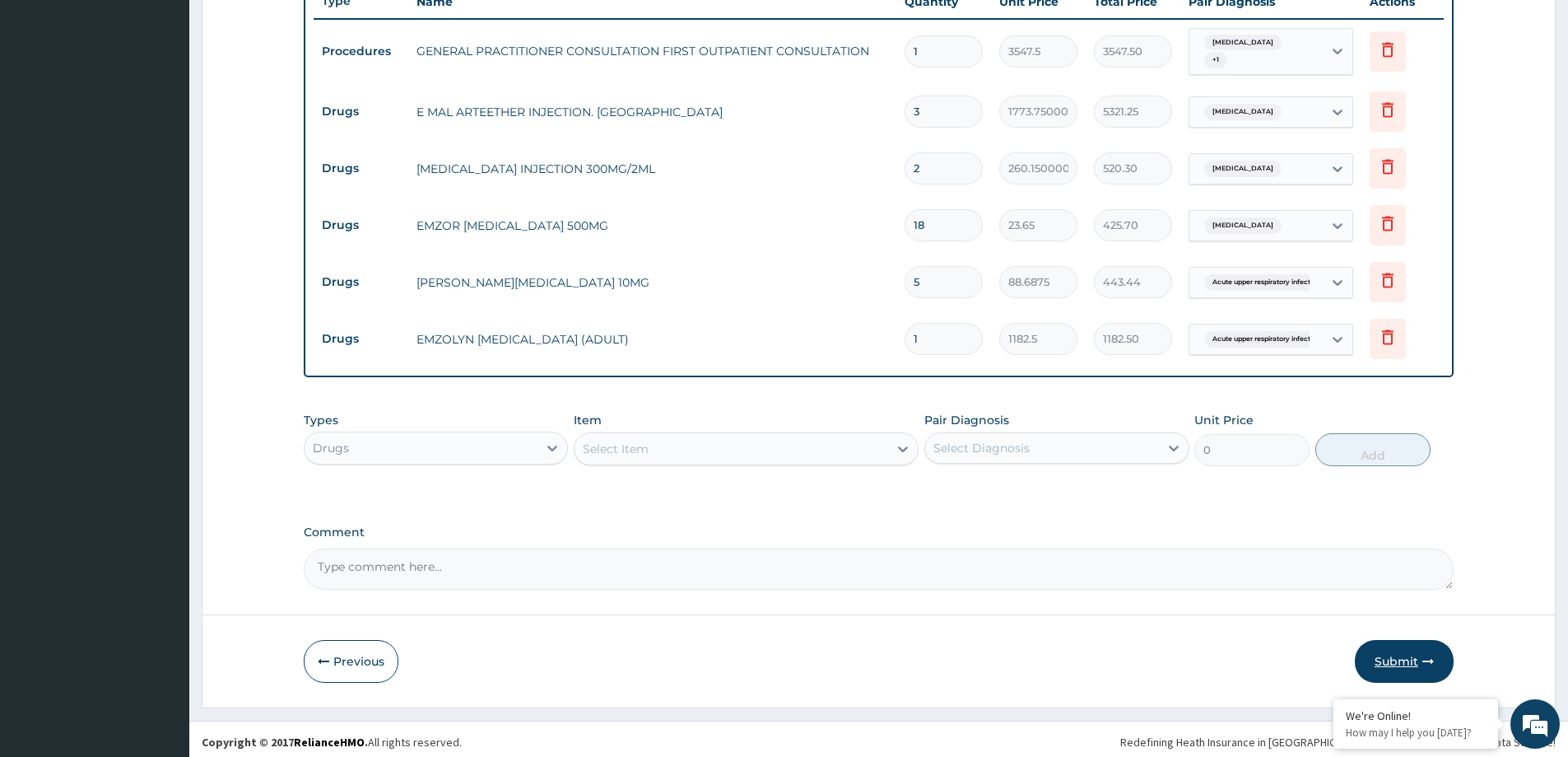
click at [1369, 656] on button "Submit" at bounding box center [1405, 661] width 99 height 43
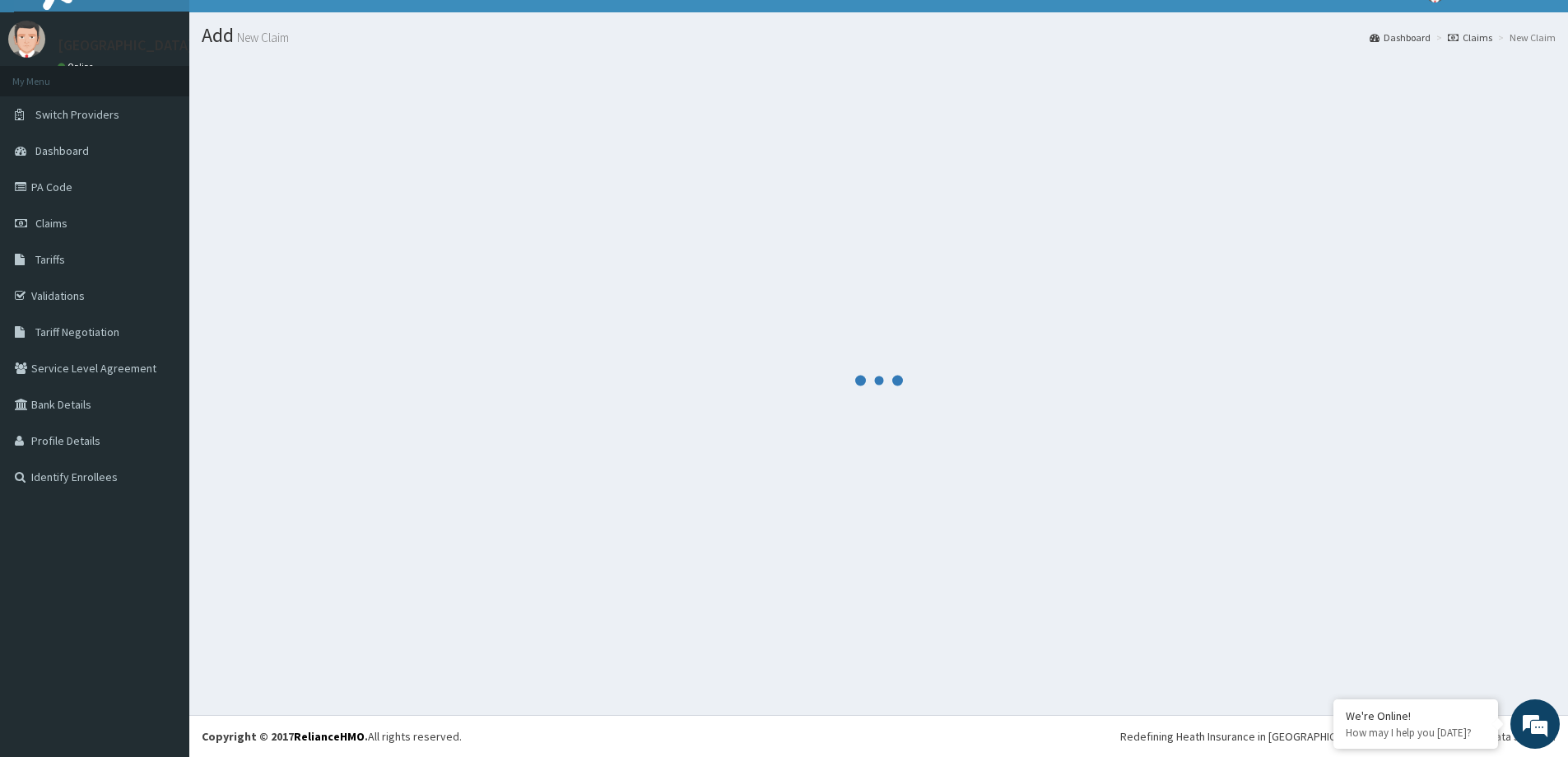
scroll to position [28, 0]
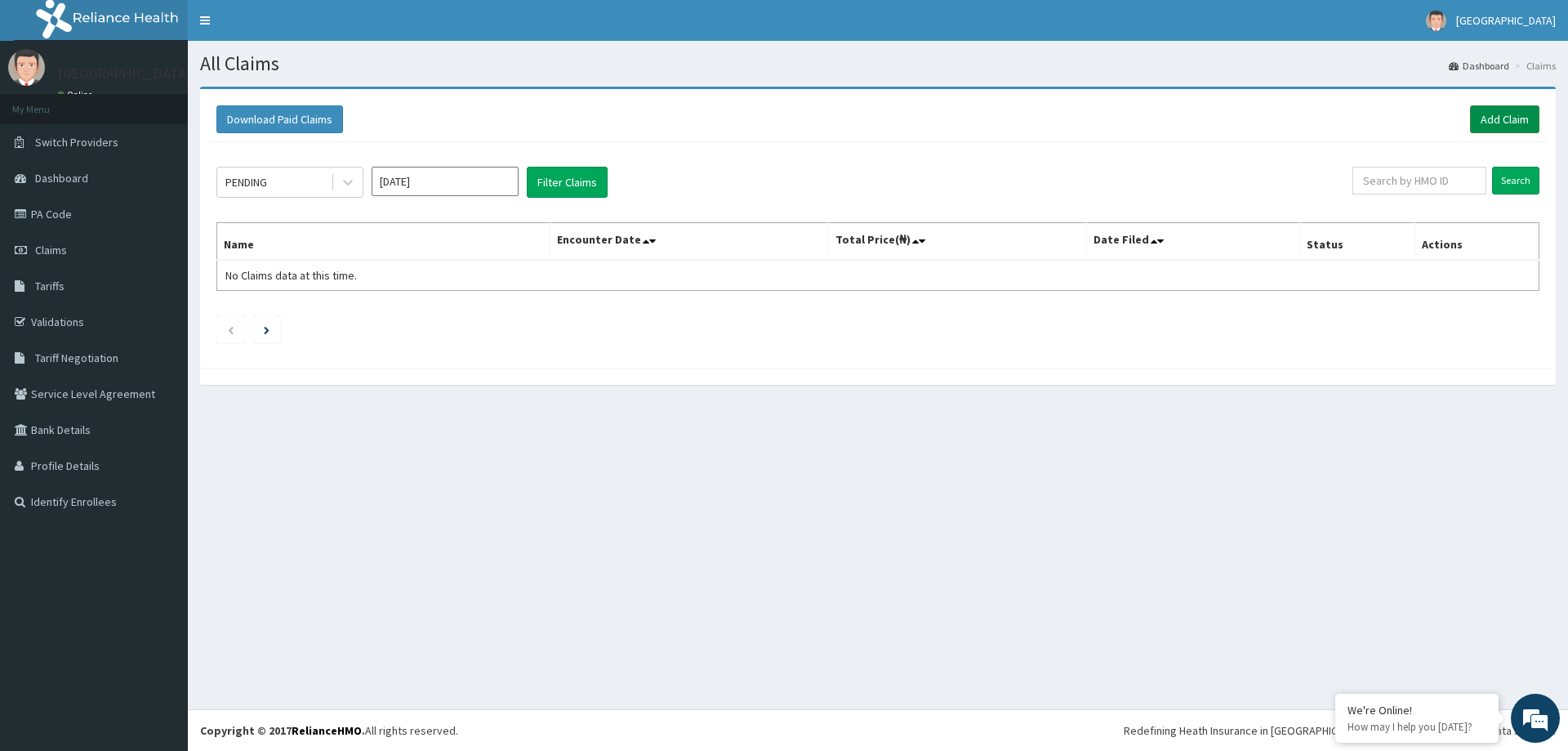
click at [1497, 121] on link "Add Claim" at bounding box center [1504, 119] width 69 height 28
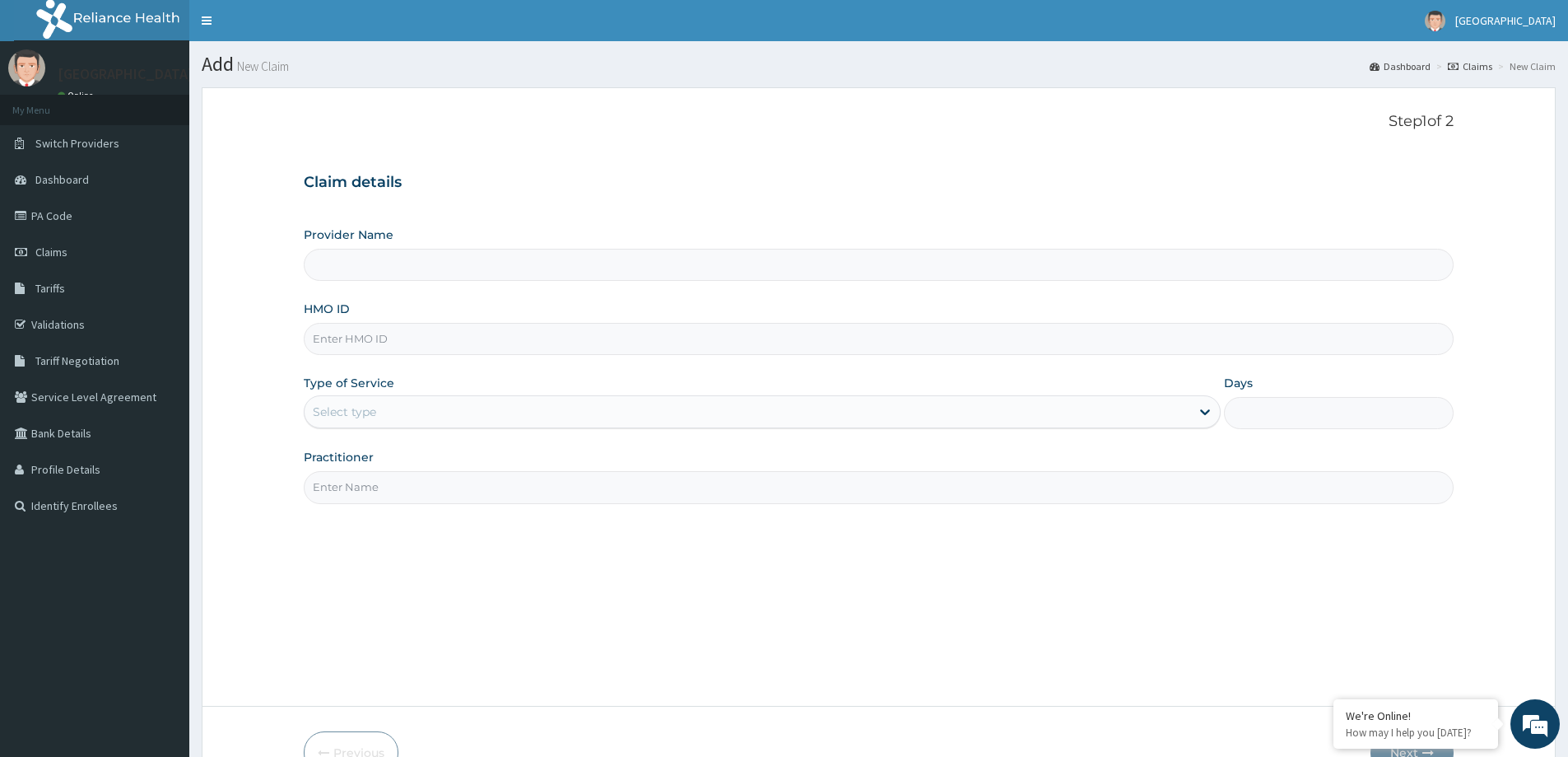
paste input "ELI/10017/B"
type input "ELI/10017/B"
type input "[GEOGRAPHIC_DATA]"
type input "ELI/10017/B"
click at [496, 418] on div "Select type" at bounding box center [747, 411] width 886 height 27
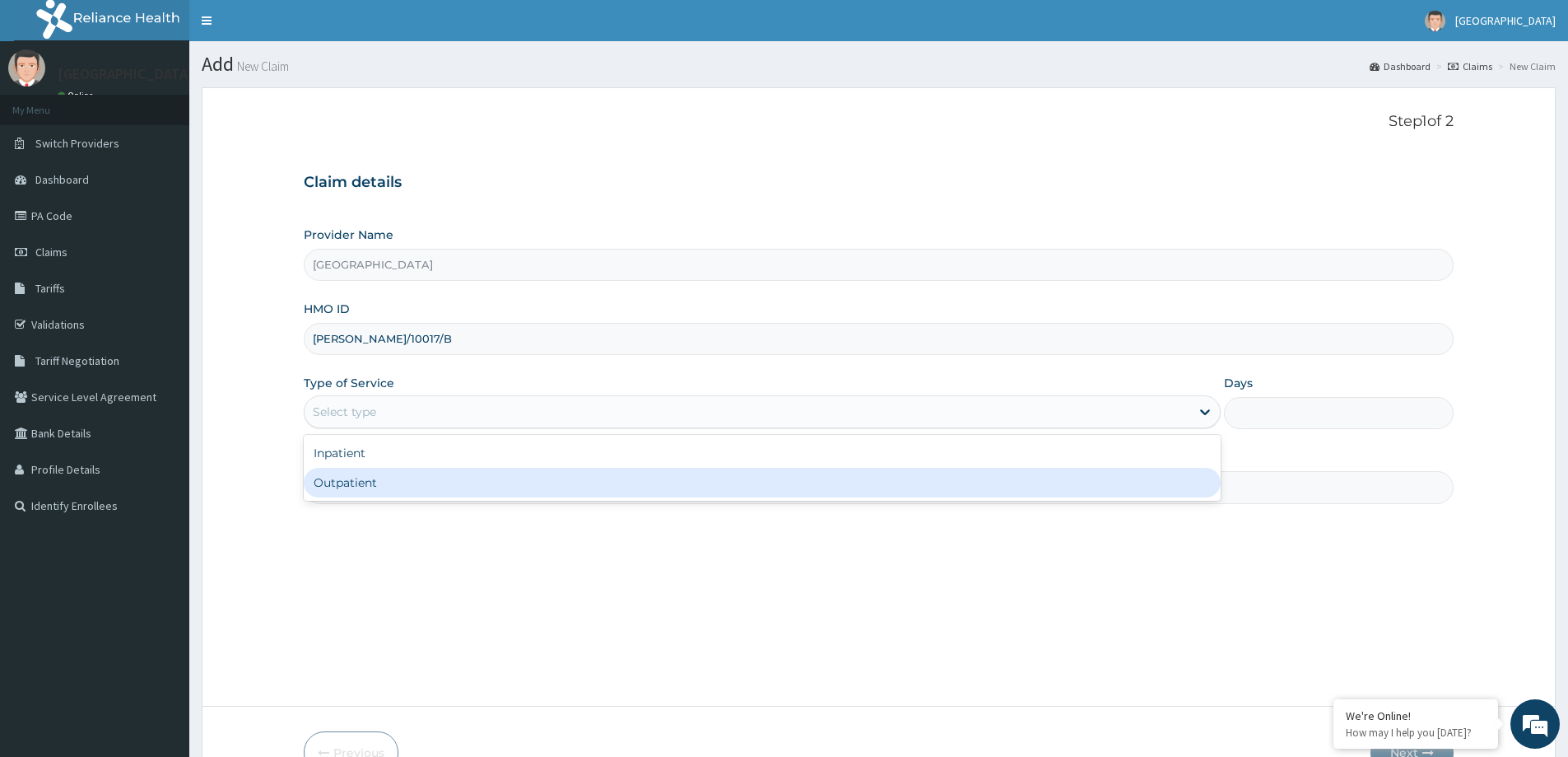
click at [477, 477] on div "Outpatient" at bounding box center [762, 482] width 917 height 29
type input "1"
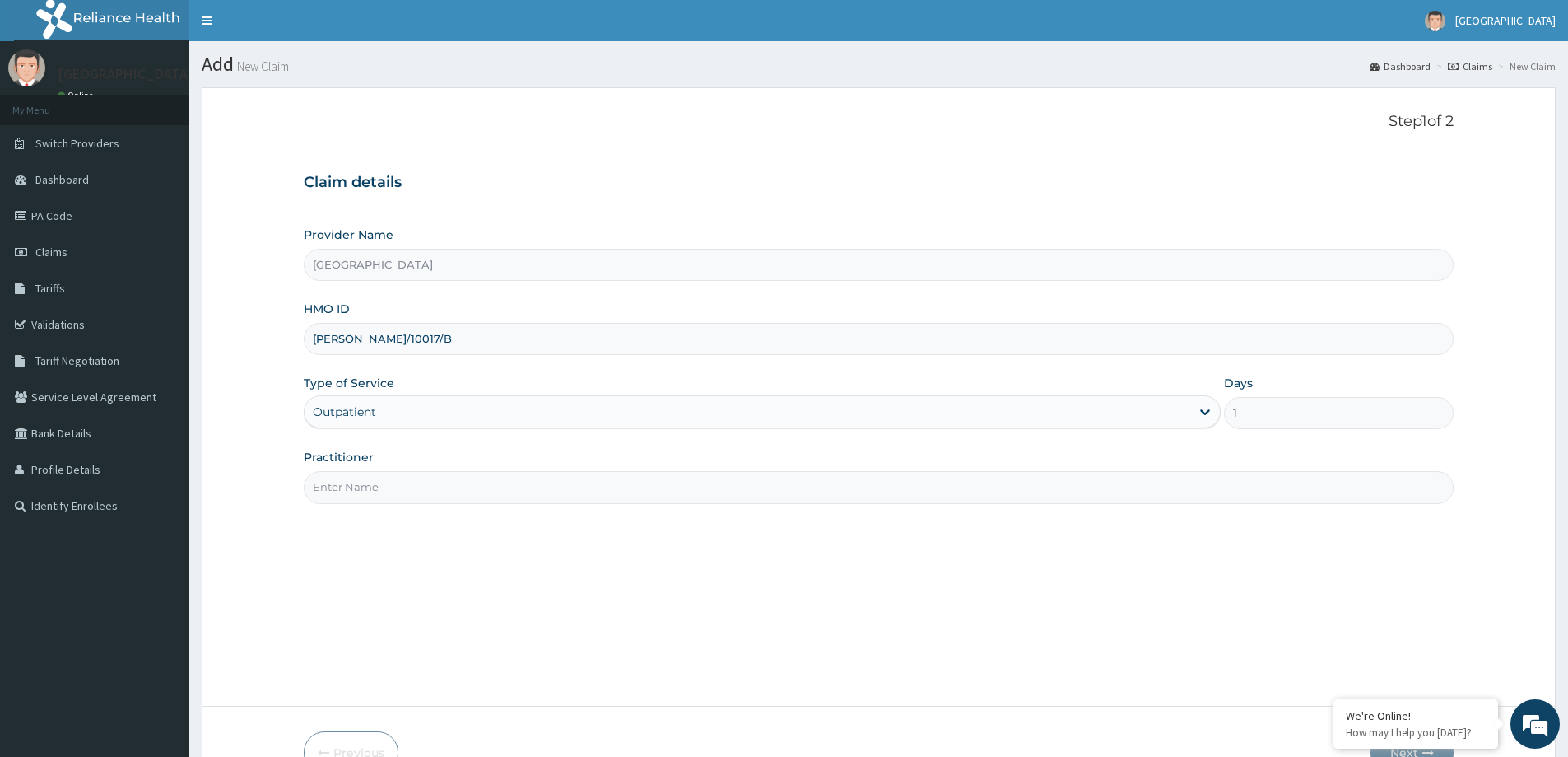
click at [453, 484] on input "Practitioner" at bounding box center [878, 487] width 1150 height 32
type input "DR. [GEOGRAPHIC_DATA]"
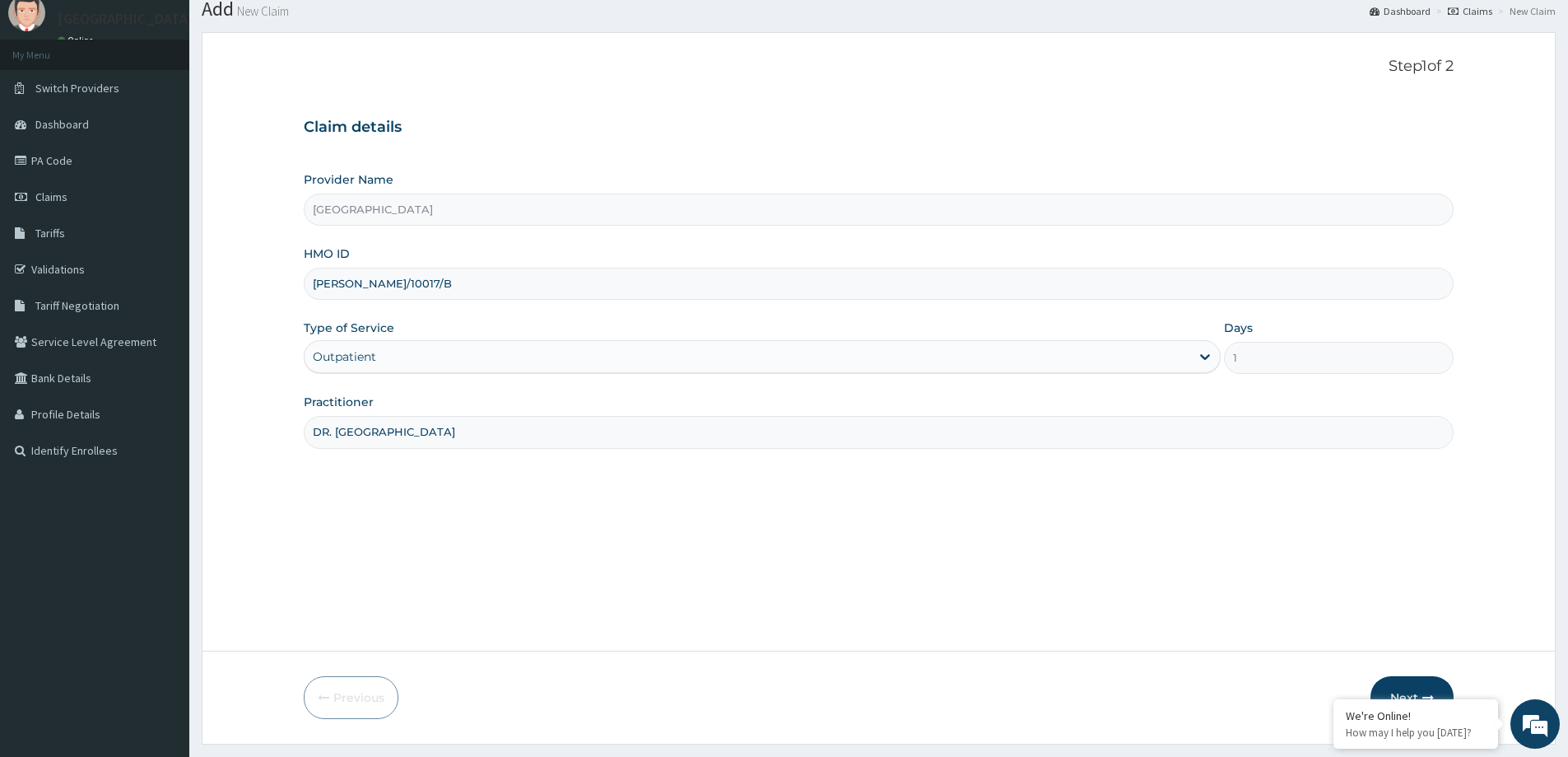
scroll to position [97, 0]
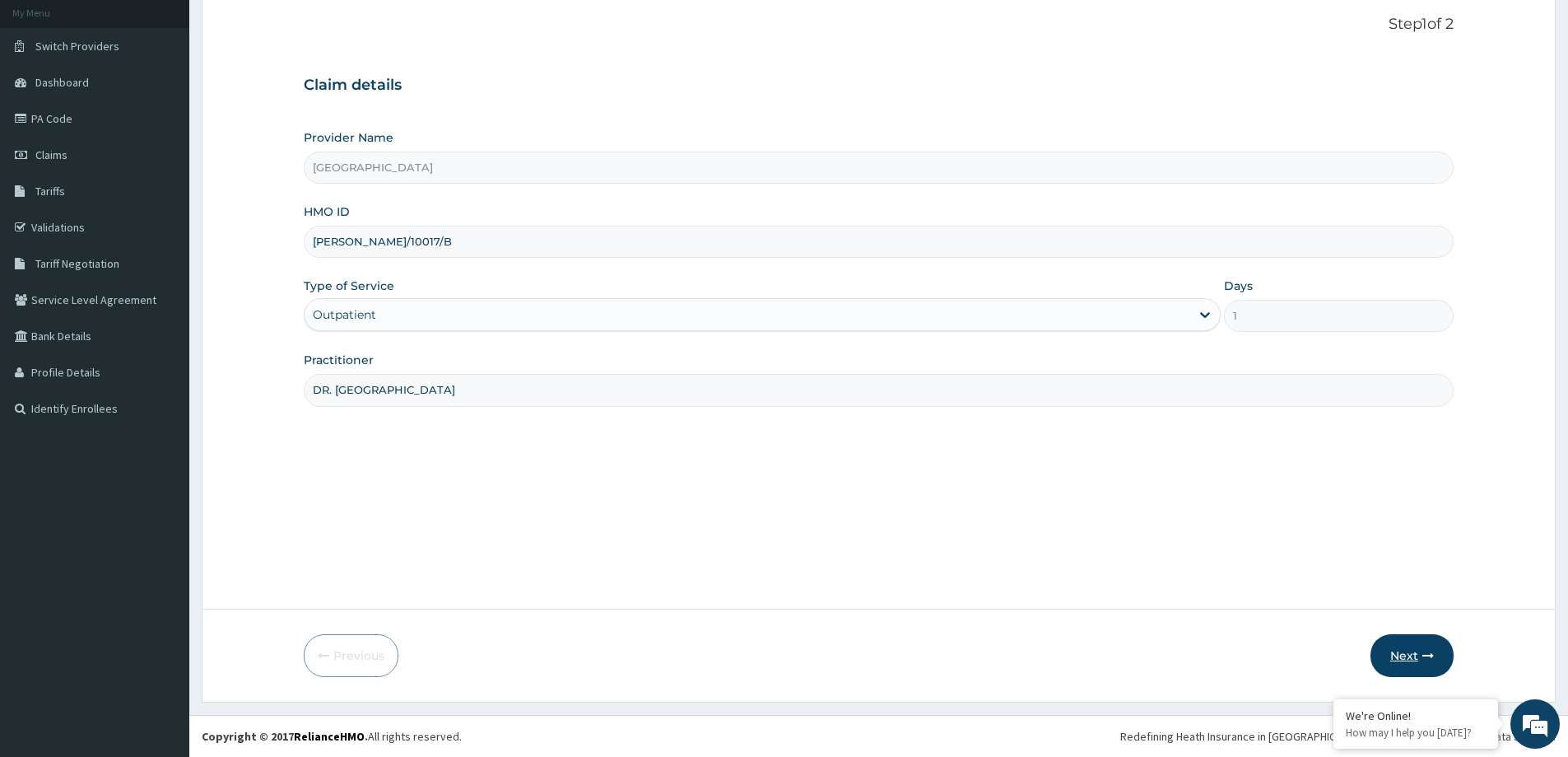
click at [1399, 660] on button "Next" at bounding box center [1412, 655] width 83 height 43
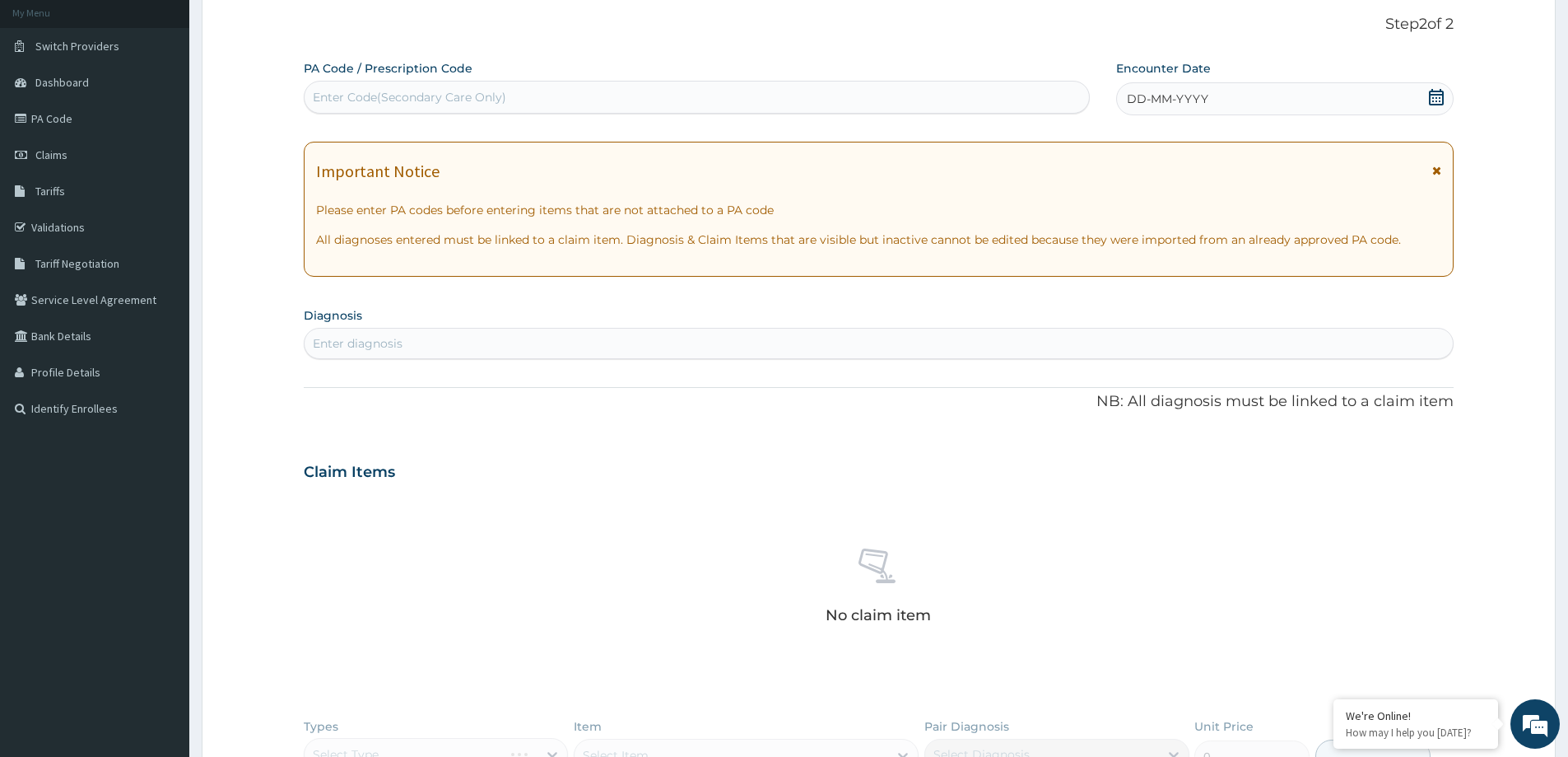
scroll to position [0, 0]
click at [1431, 104] on icon at bounding box center [1436, 97] width 15 height 16
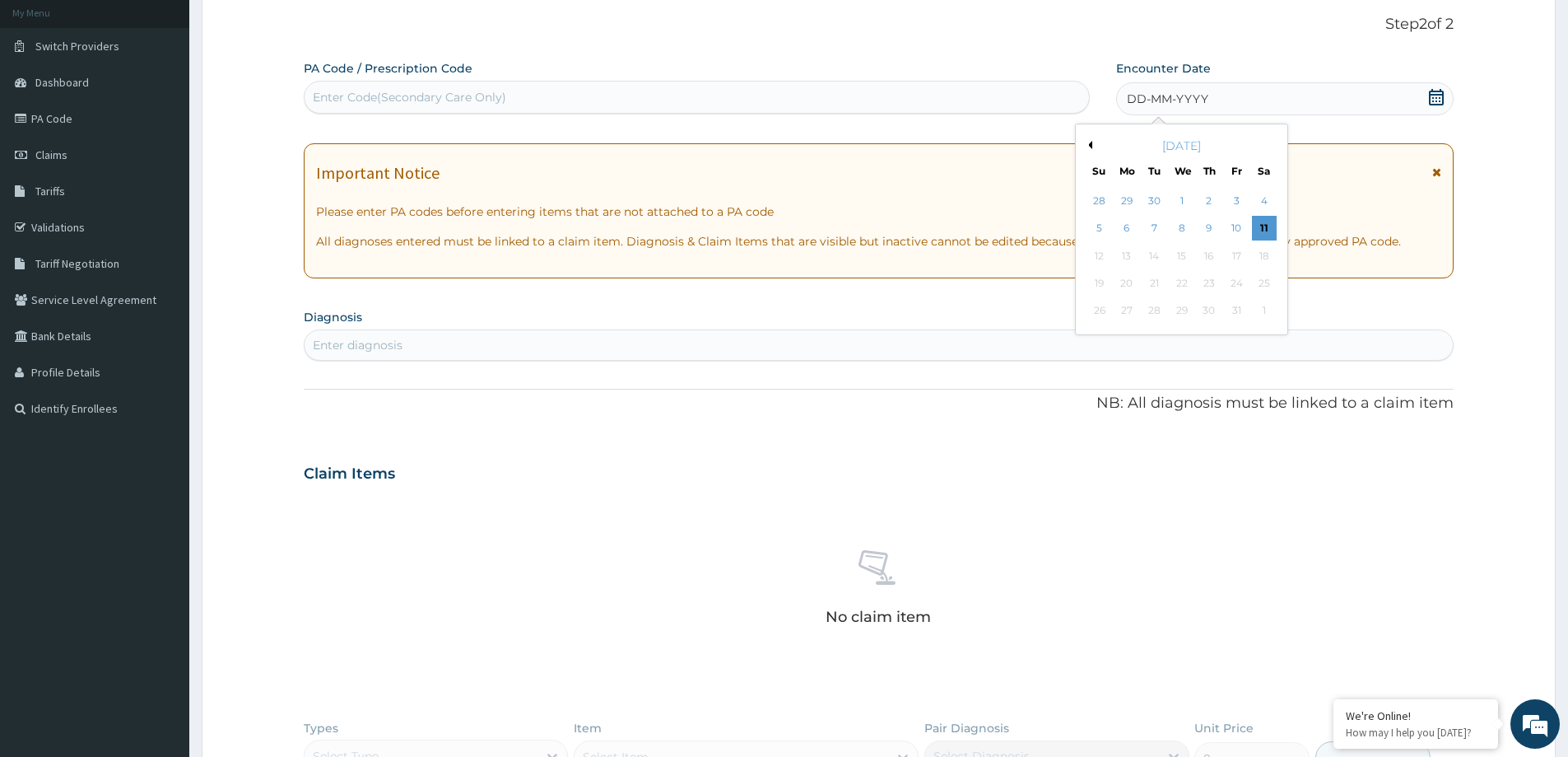
click at [1095, 147] on div "October 2025" at bounding box center [1181, 146] width 198 height 16
click at [1092, 147] on div "October 2025" at bounding box center [1181, 146] width 198 height 16
click at [1088, 148] on button "Previous Month" at bounding box center [1088, 145] width 8 height 8
click at [1089, 148] on button "Previous Month" at bounding box center [1088, 145] width 8 height 8
click at [1234, 256] on div "15" at bounding box center [1237, 256] width 25 height 25
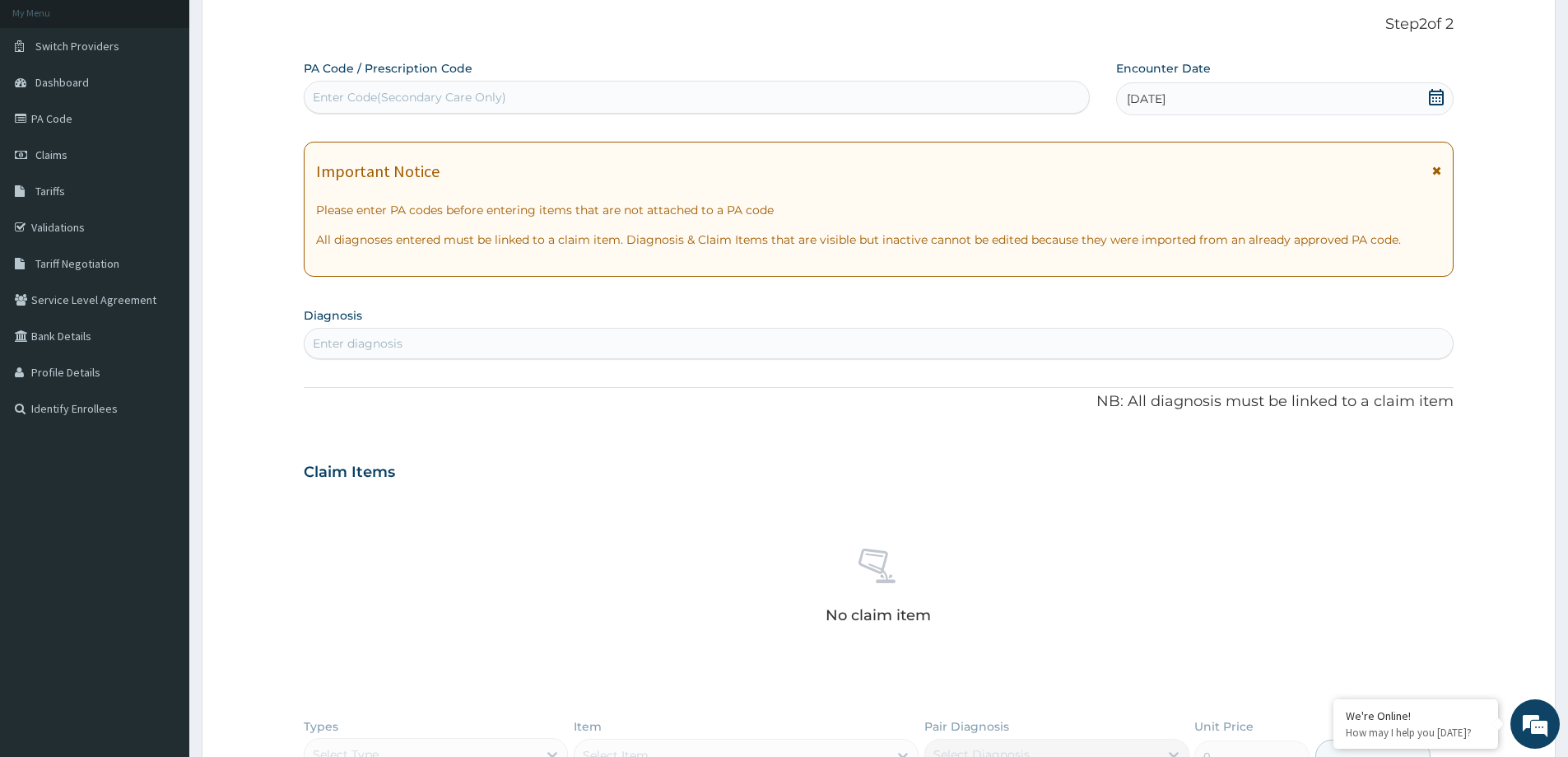
click at [717, 351] on div "Enter diagnosis" at bounding box center [878, 343] width 1148 height 27
type input "[MEDICAL_DATA]"
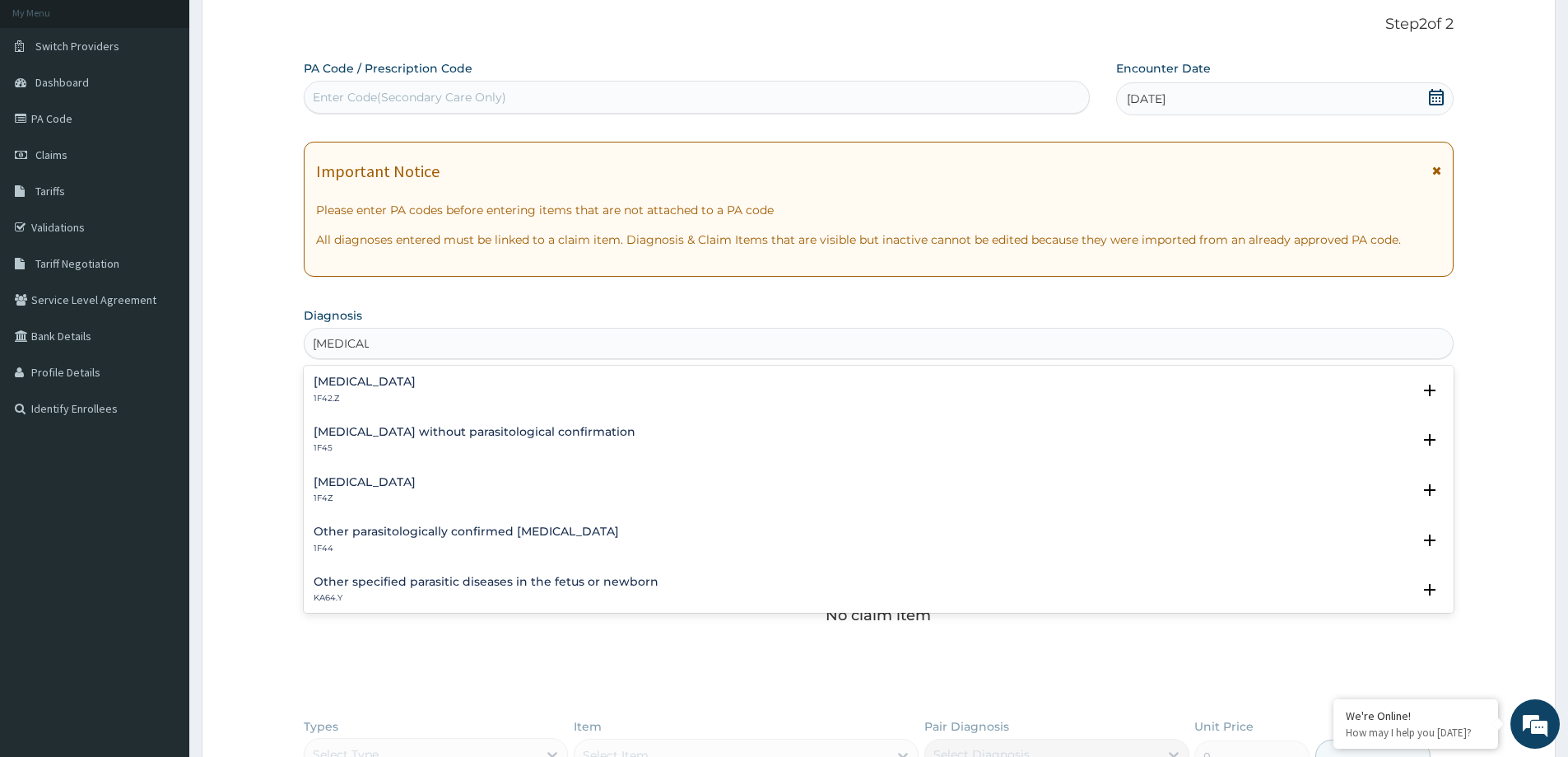
click at [394, 485] on h4 "Malaria, unspecified" at bounding box center [364, 481] width 102 height 12
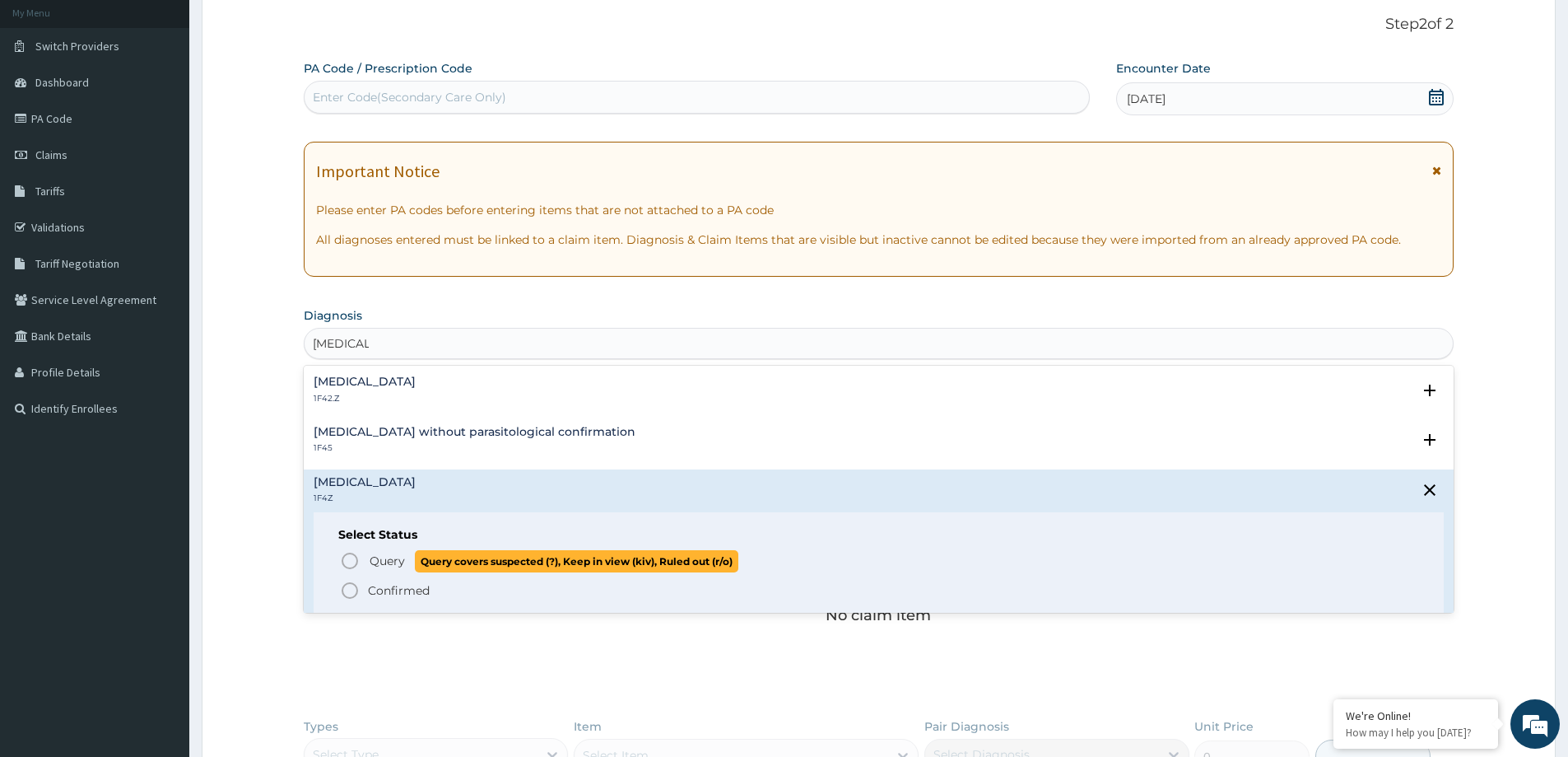
click at [381, 553] on span "Query" at bounding box center [387, 561] width 36 height 16
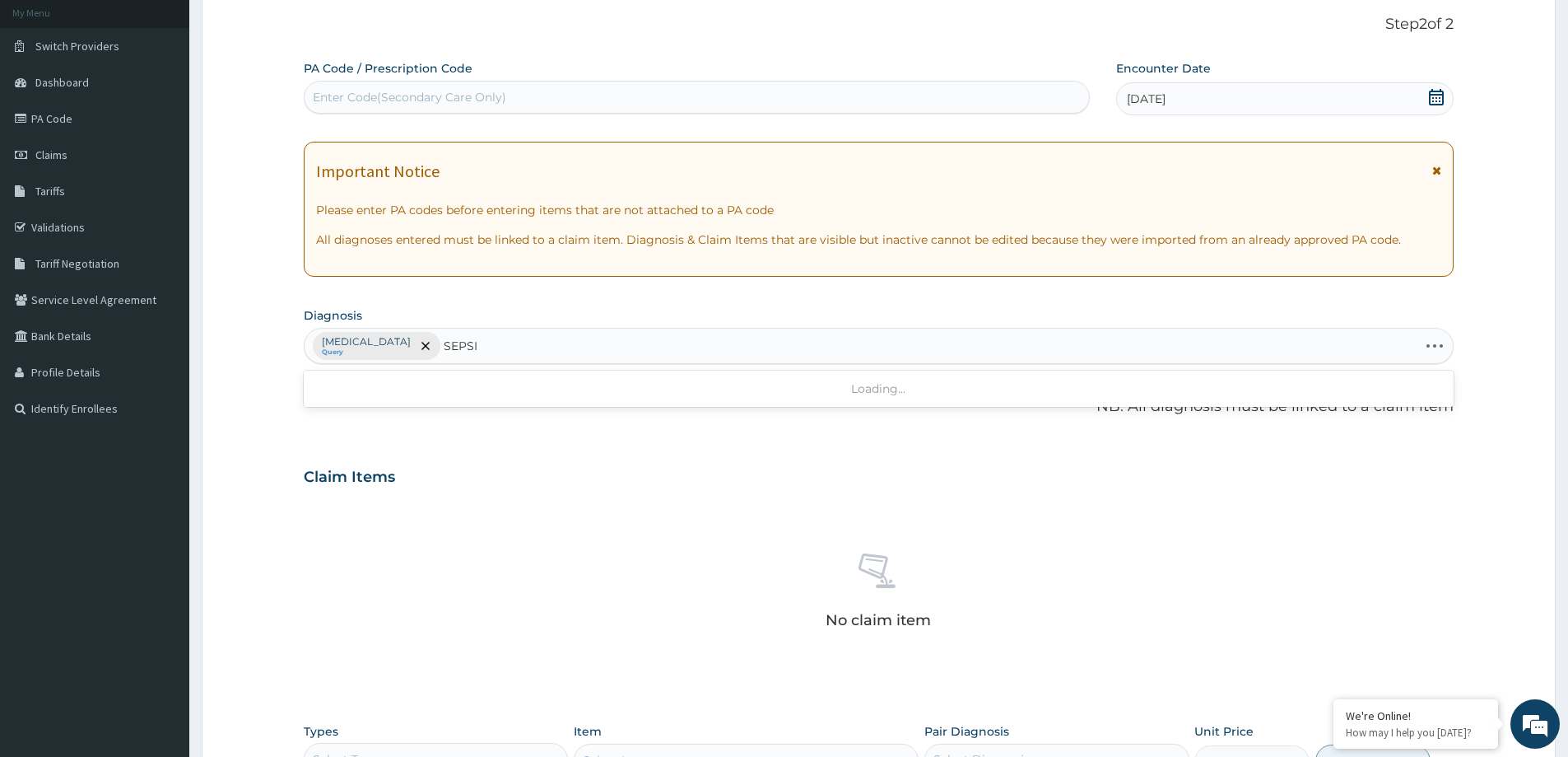
type input "SEPSIS"
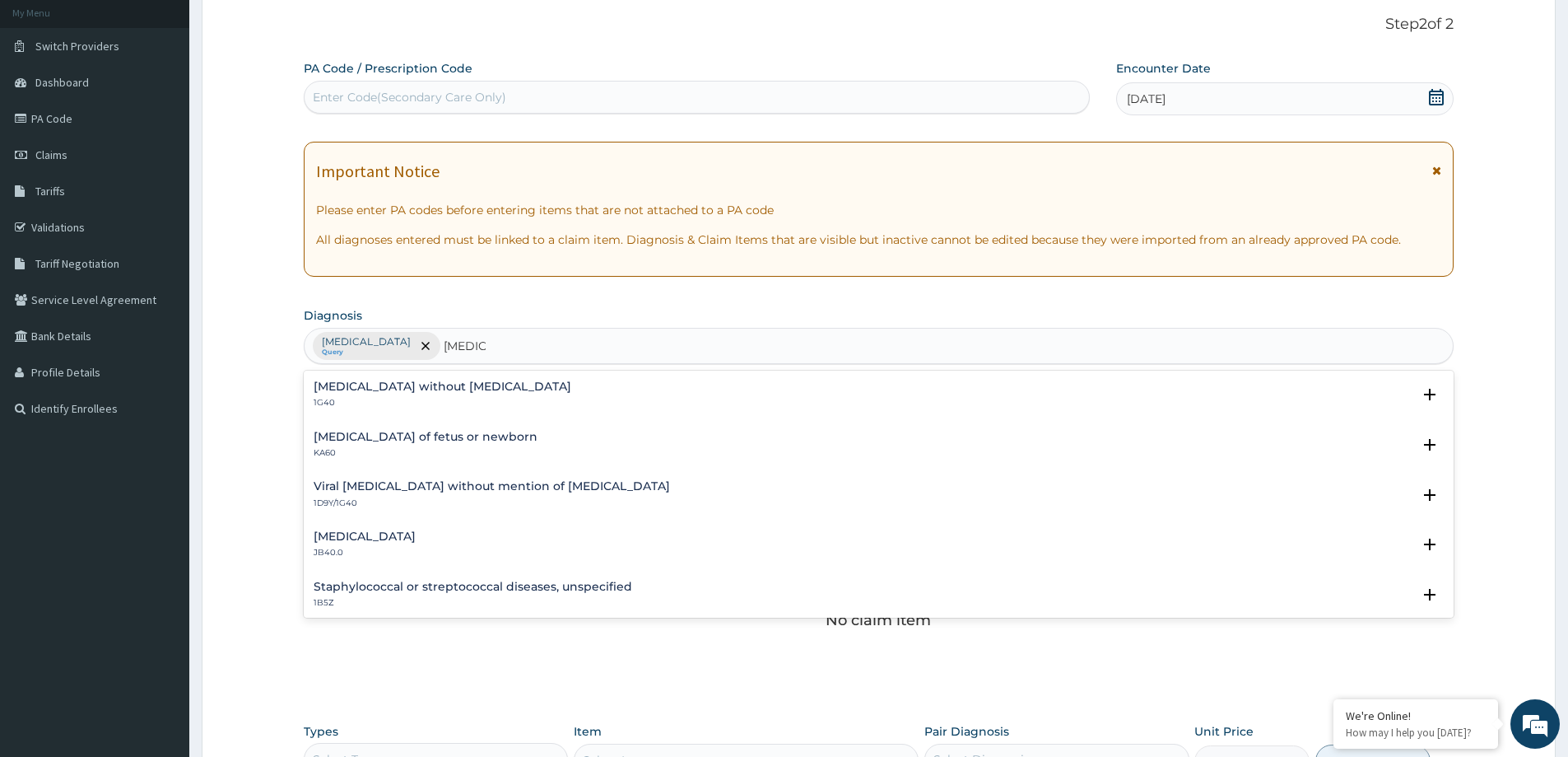
click at [412, 389] on h4 "Sepsis without septic shock" at bounding box center [442, 386] width 258 height 12
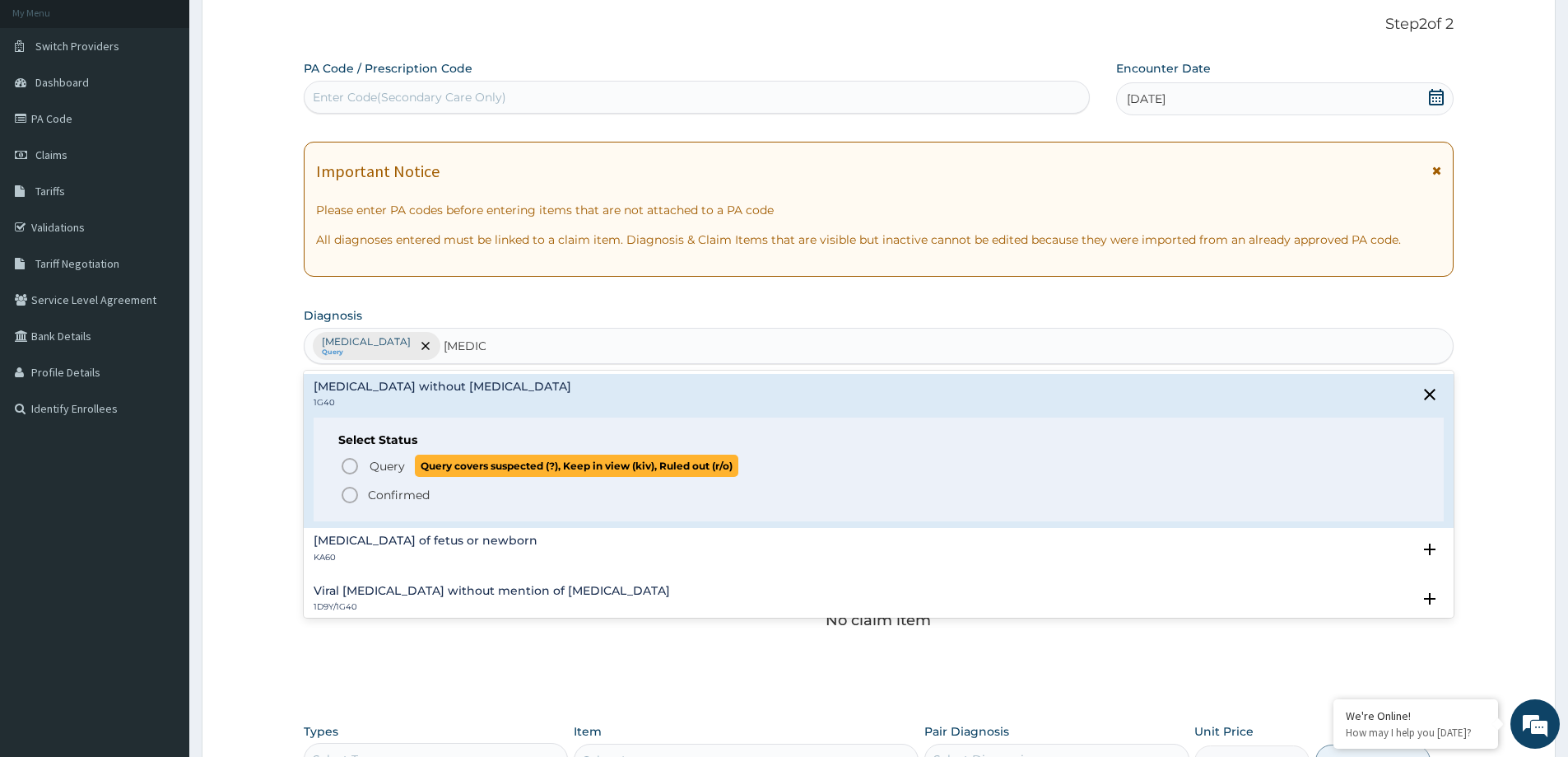
click at [368, 466] on span "Query Query covers suspected (?), Keep in view (kiv), Ruled out (r/o)" at bounding box center [880, 466] width 1080 height 22
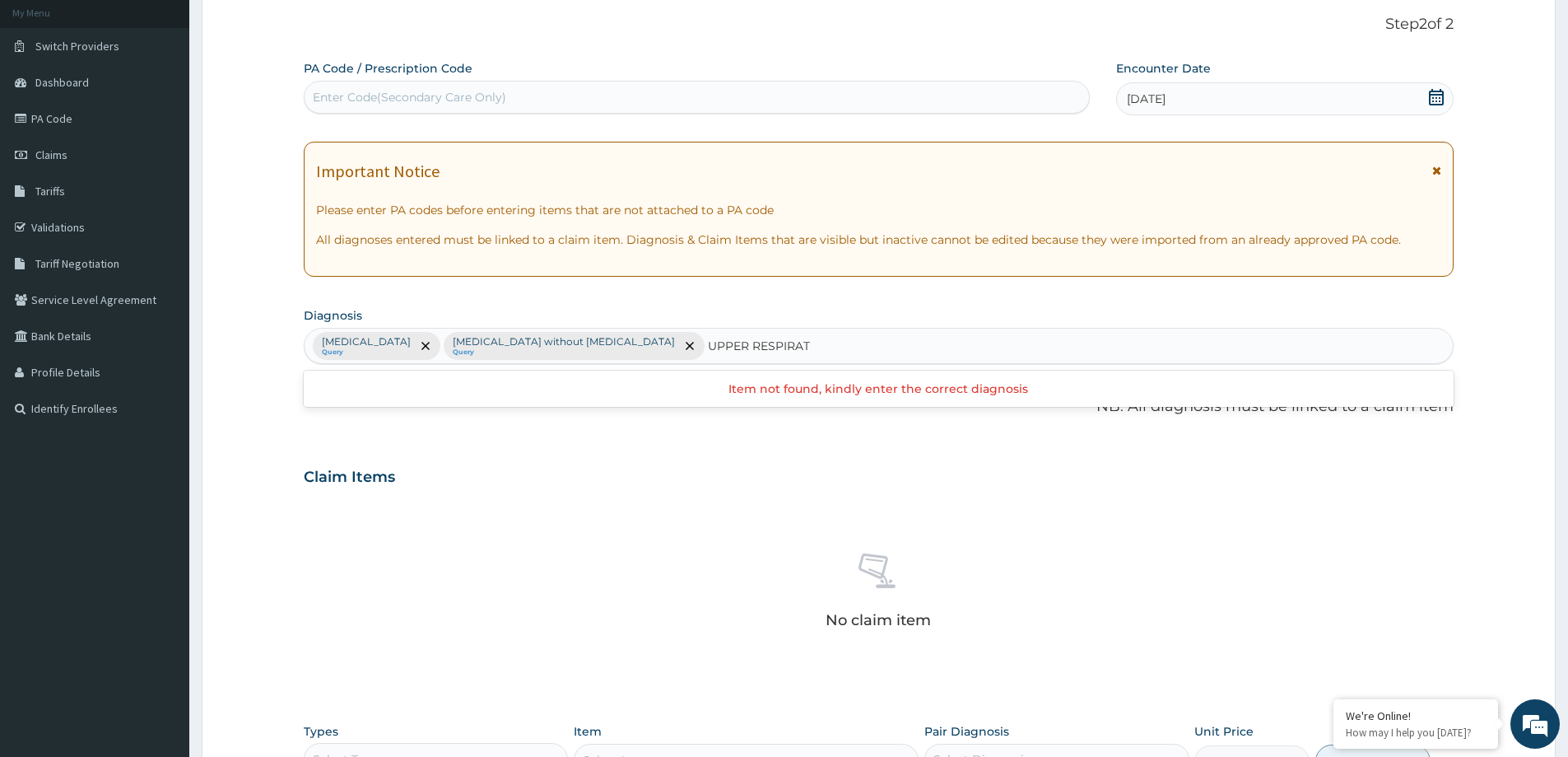
click at [708, 345] on input "UPPER RESPIRAT" at bounding box center [760, 346] width 104 height 16
drag, startPoint x: 670, startPoint y: 352, endPoint x: 751, endPoint y: 354, distance: 81.0
click at [751, 354] on div "Malaria, unspecified Query Sepsis without septic shock Query UPPER RESPIRAT UPP…" at bounding box center [878, 346] width 1148 height 35
type input "U"
type input "A"
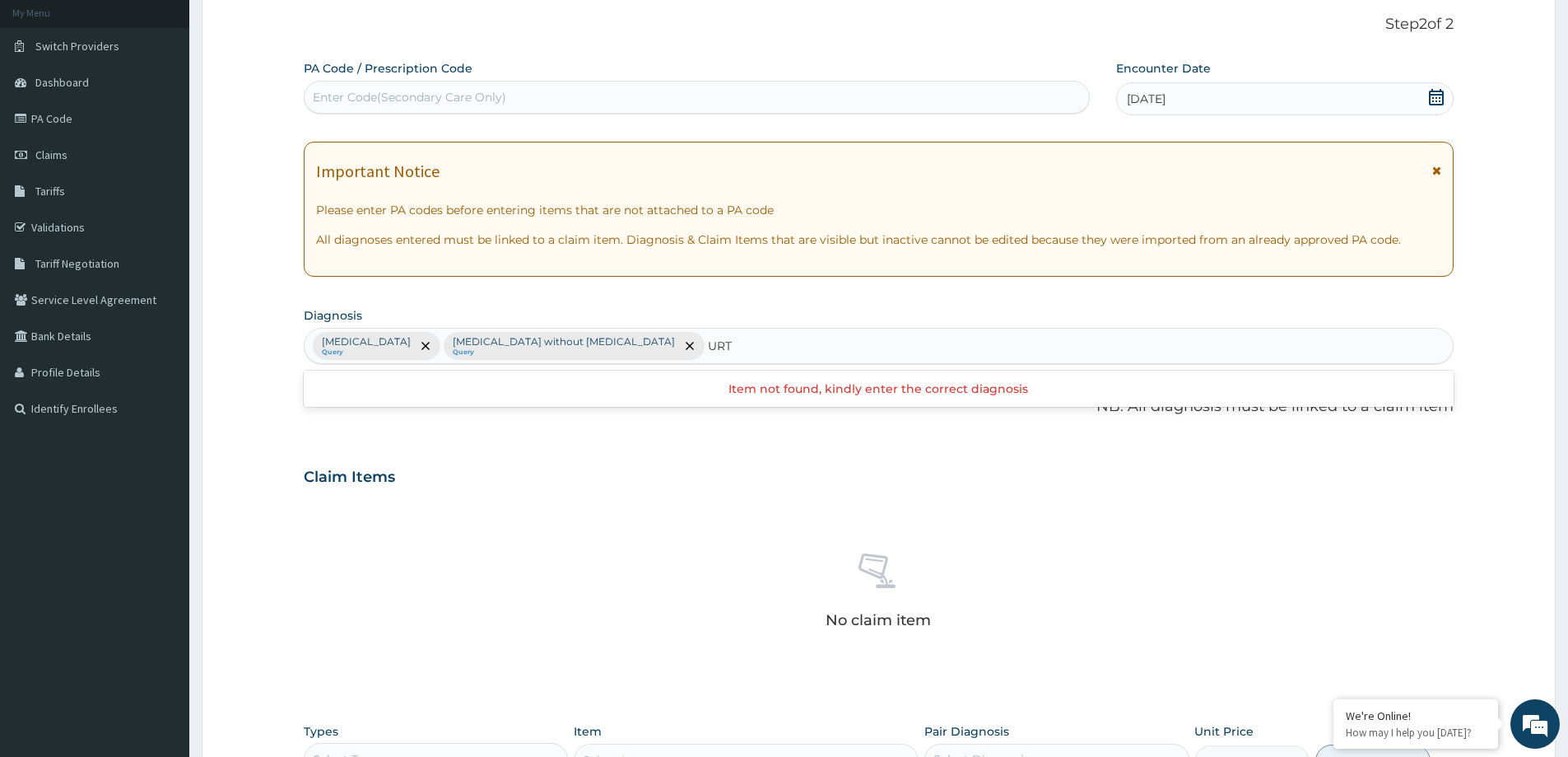
type input "URTI"
click at [515, 387] on h4 "Acute upper respiratory infection, site unspecified" at bounding box center [433, 386] width 240 height 12
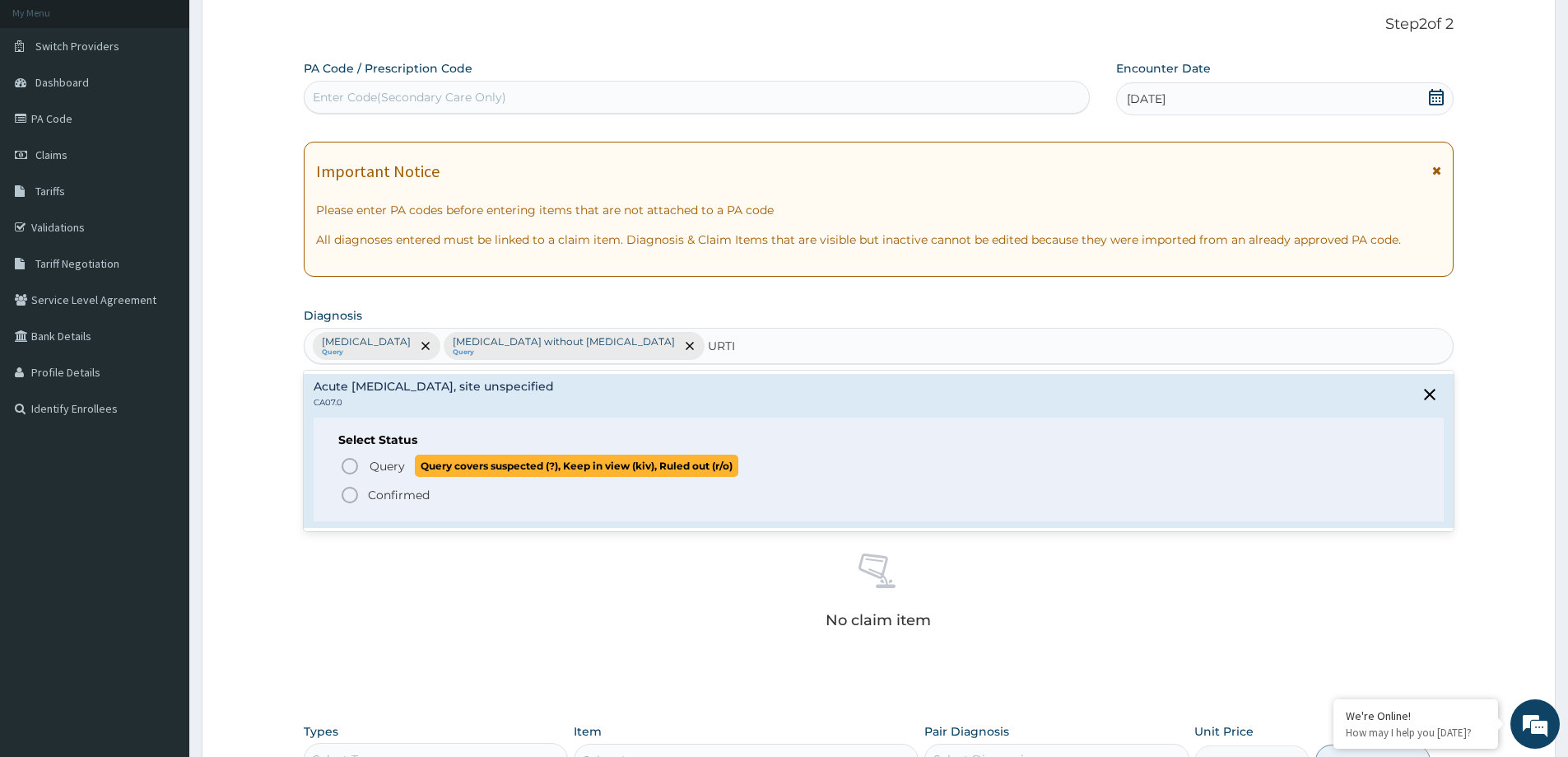
click at [379, 466] on span "Query" at bounding box center [387, 466] width 36 height 16
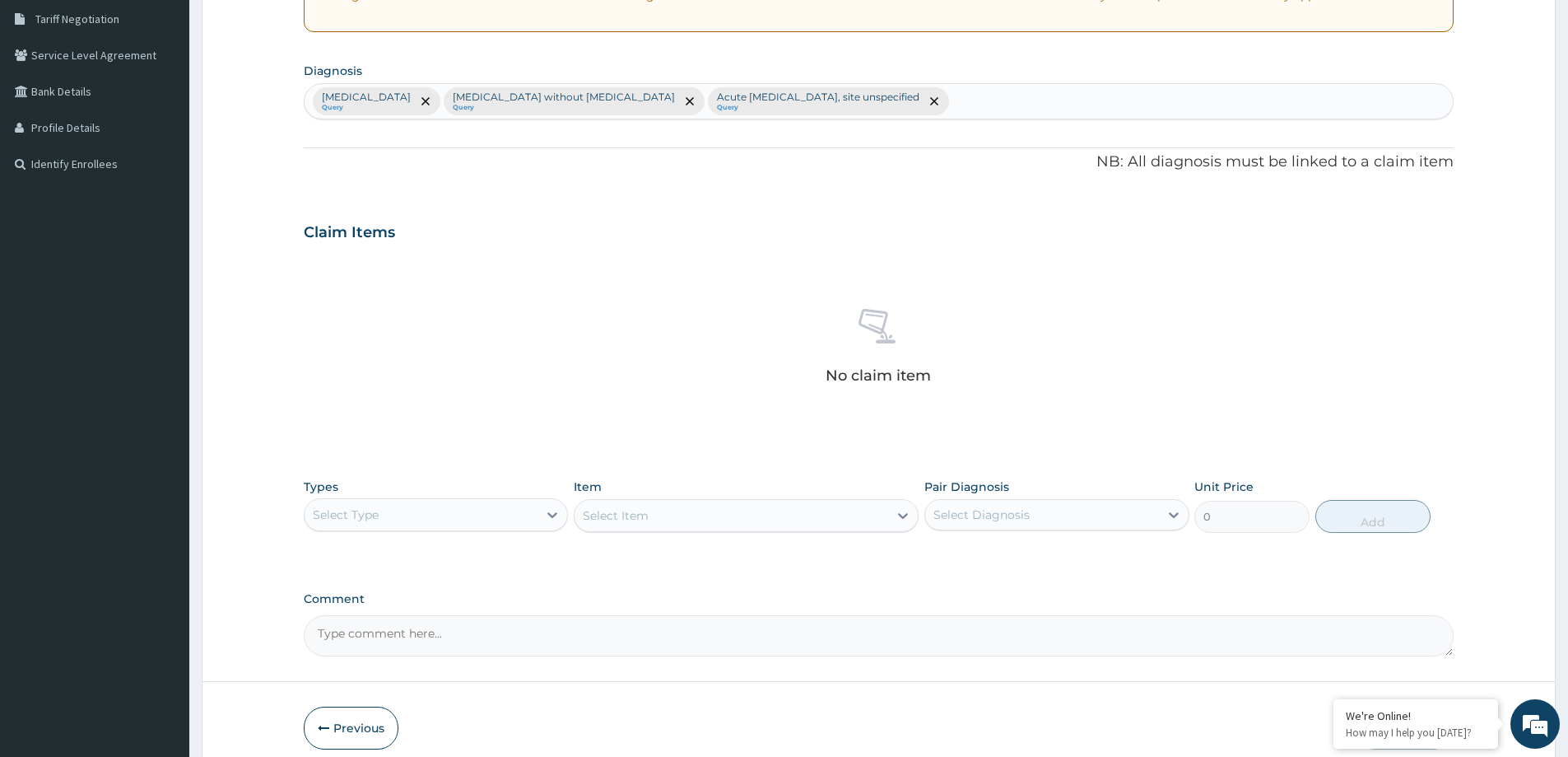
scroll to position [344, 0]
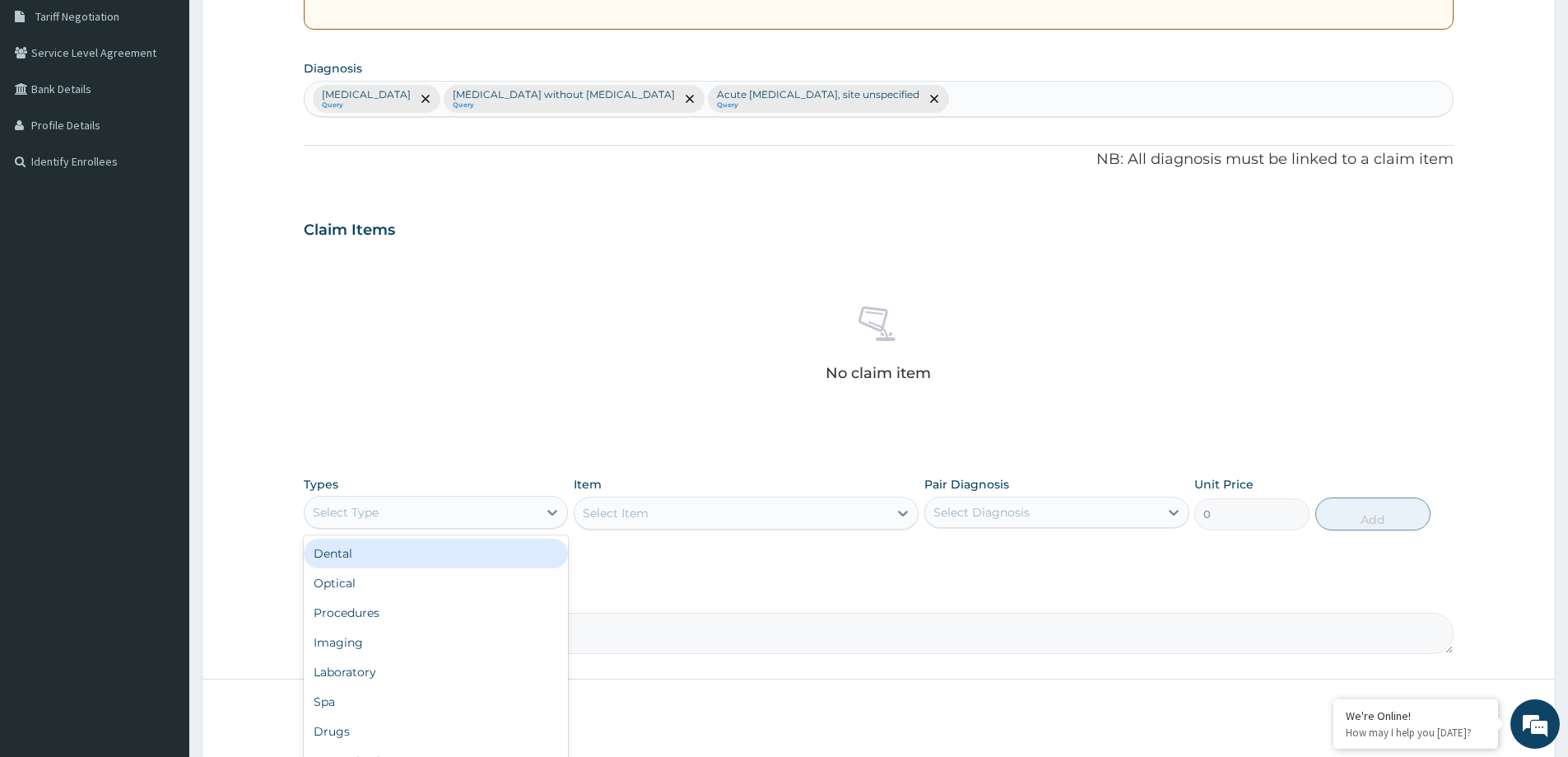
click at [501, 518] on div "Select Type" at bounding box center [421, 511] width 233 height 27
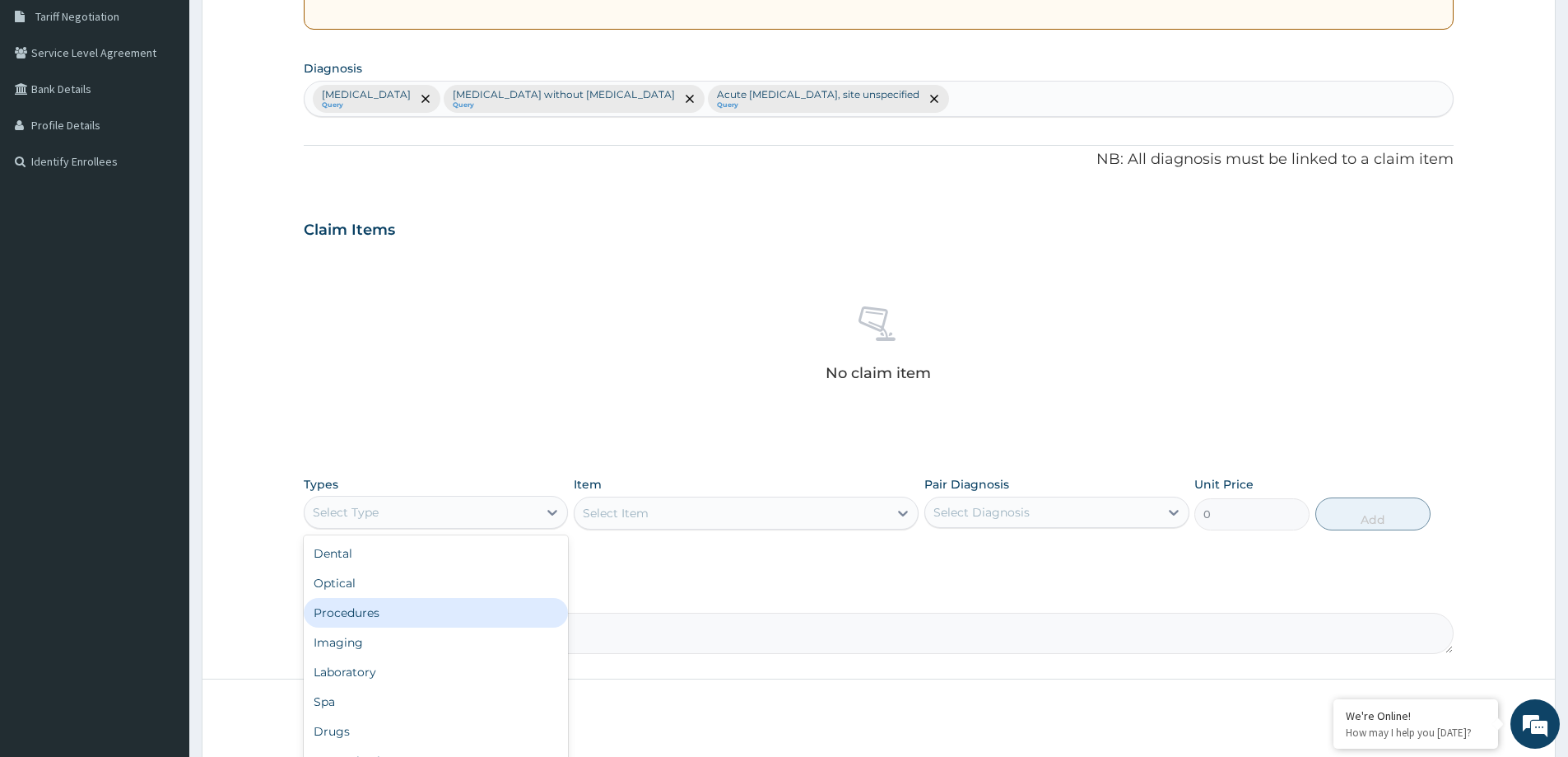
click at [437, 616] on div "Procedures" at bounding box center [435, 612] width 264 height 29
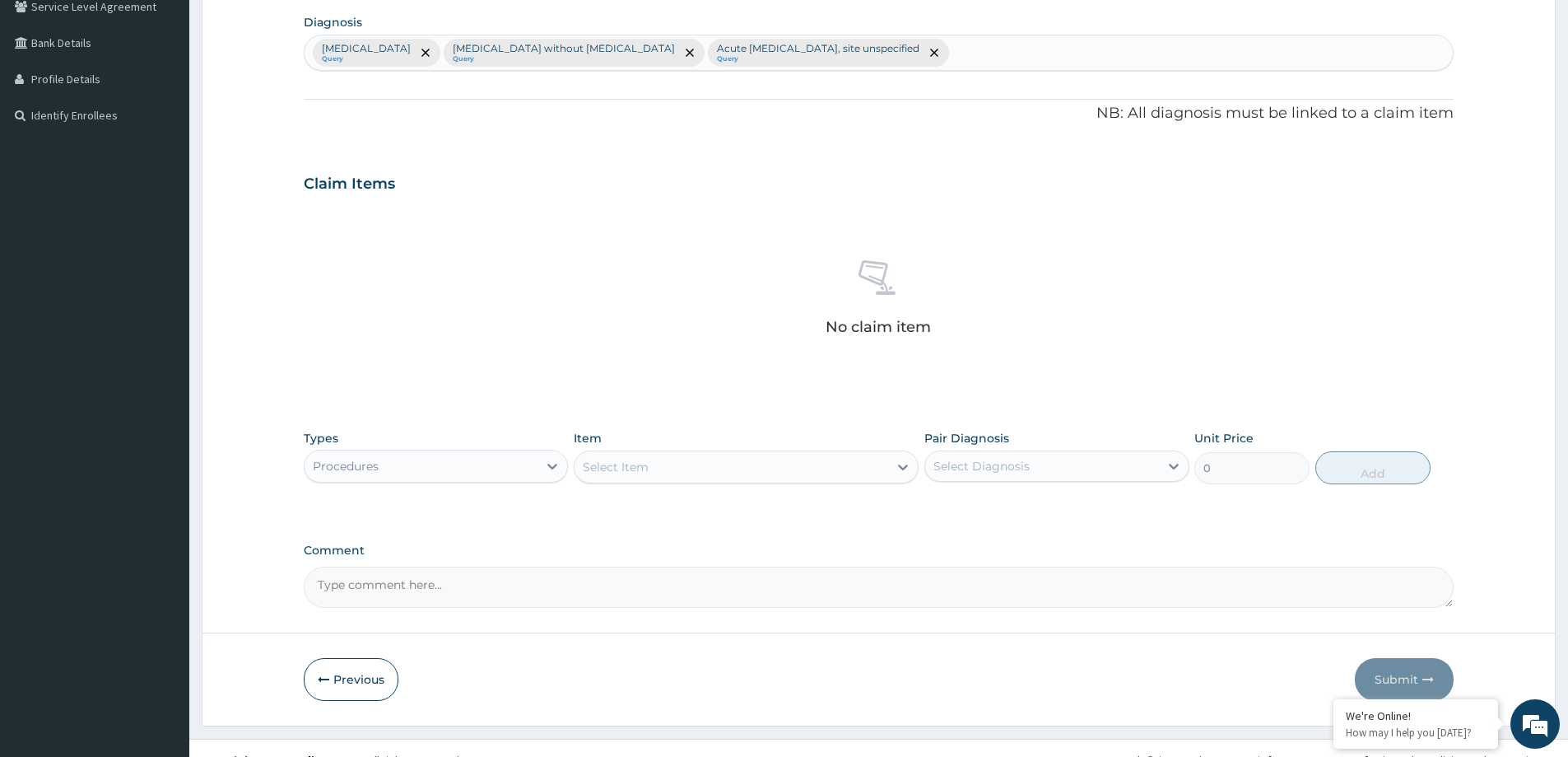
scroll to position [414, 0]
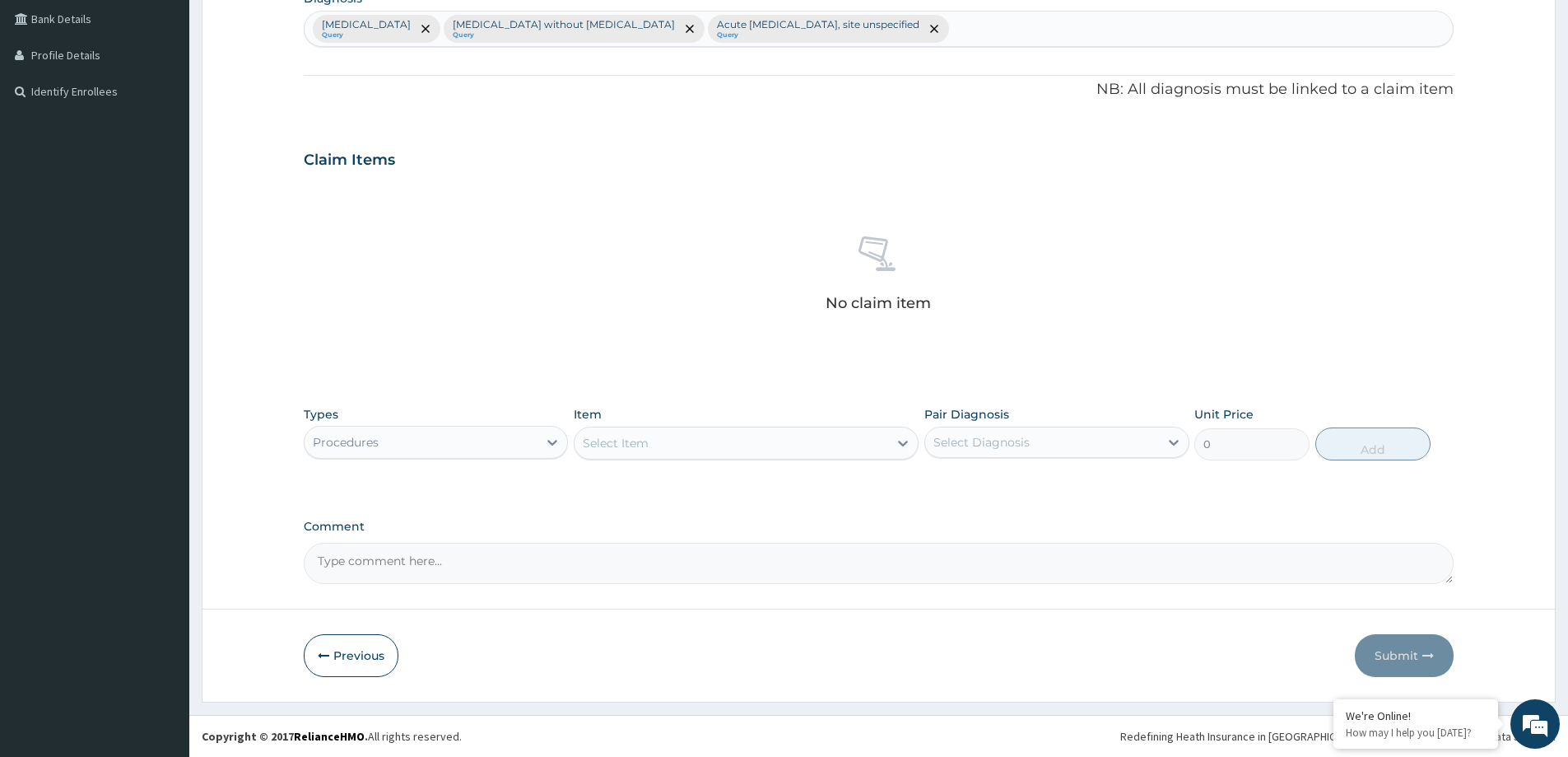
click at [636, 450] on div "Select Item" at bounding box center [616, 443] width 66 height 16
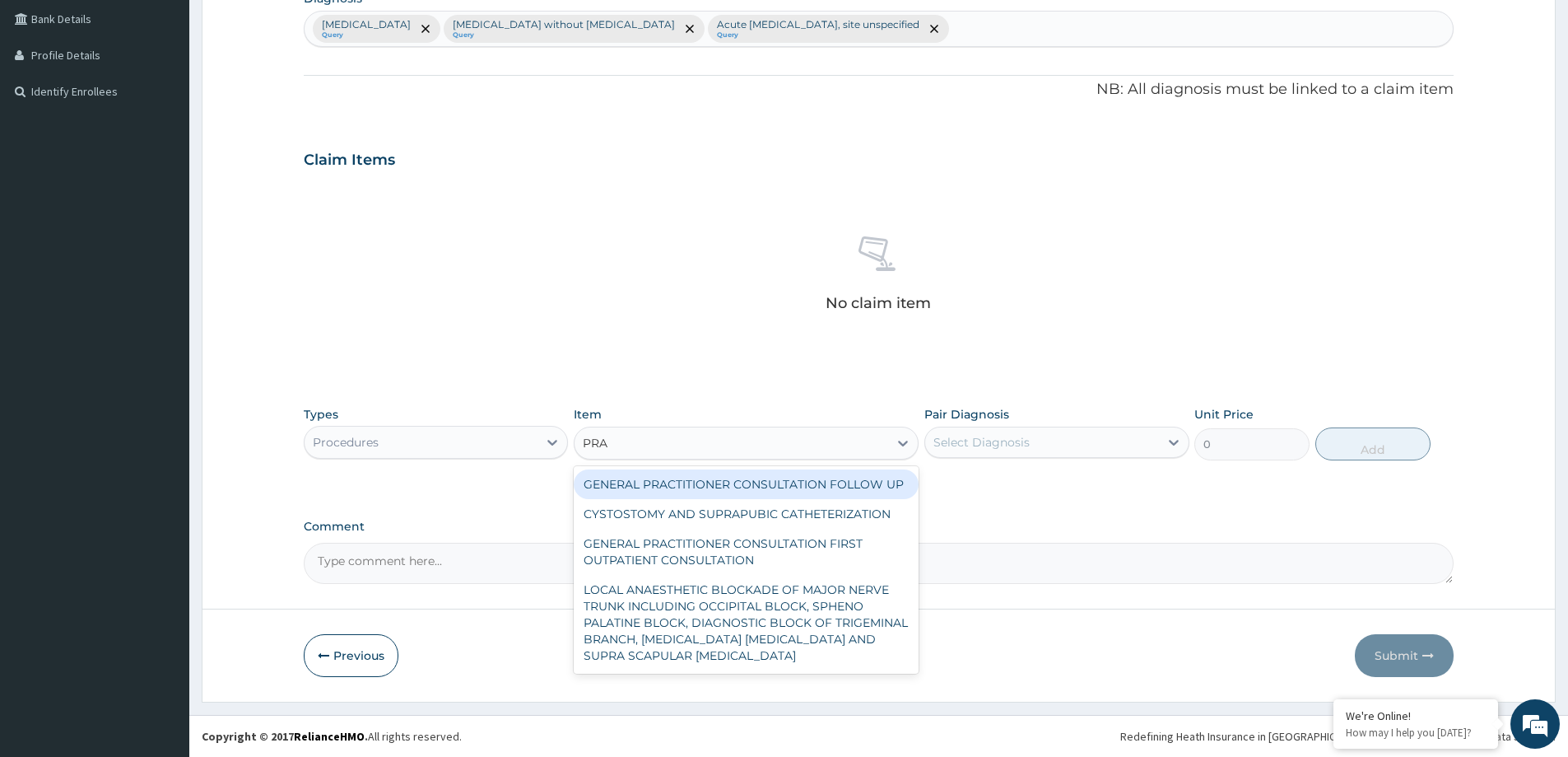
type input "PRAC"
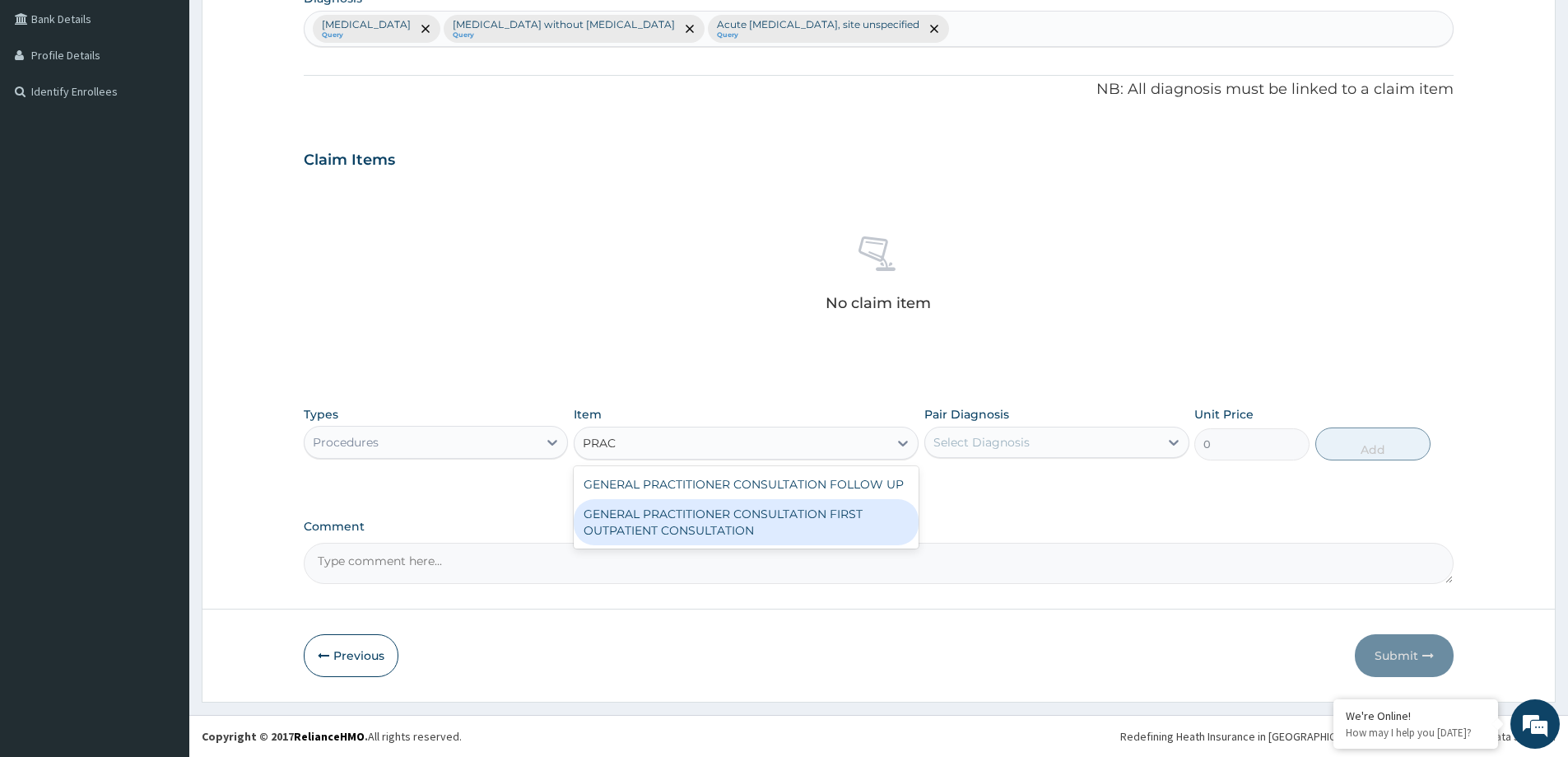
click at [695, 508] on div "GENERAL PRACTITIONER CONSULTATION FIRST OUTPATIENT CONSULTATION" at bounding box center [746, 521] width 345 height 46
type input "3547.5"
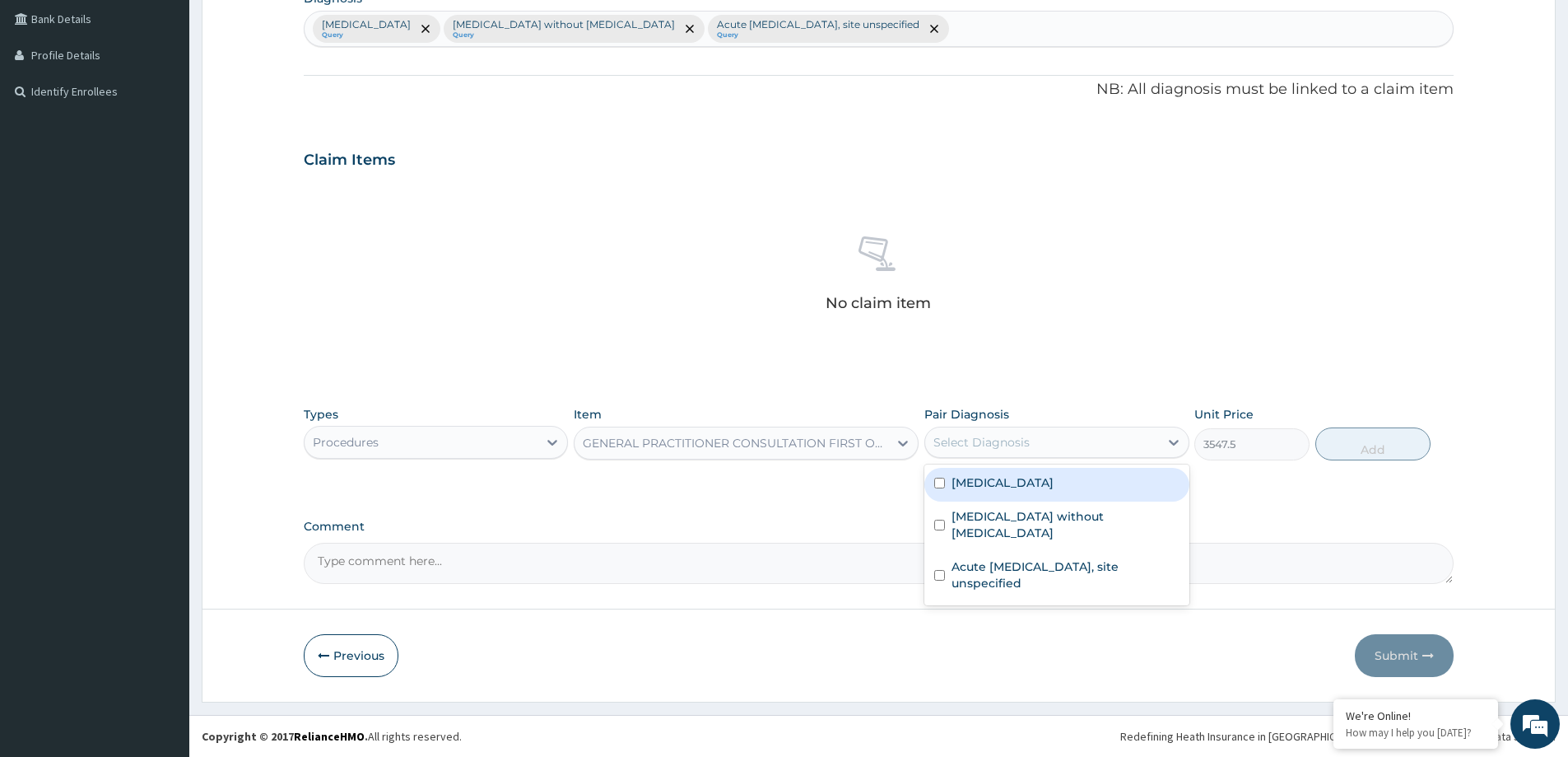
click at [1094, 433] on div "Select Diagnosis" at bounding box center [1042, 442] width 233 height 27
click at [1094, 467] on div "Malaria, unspecified" at bounding box center [1057, 484] width 264 height 34
checkbox input "true"
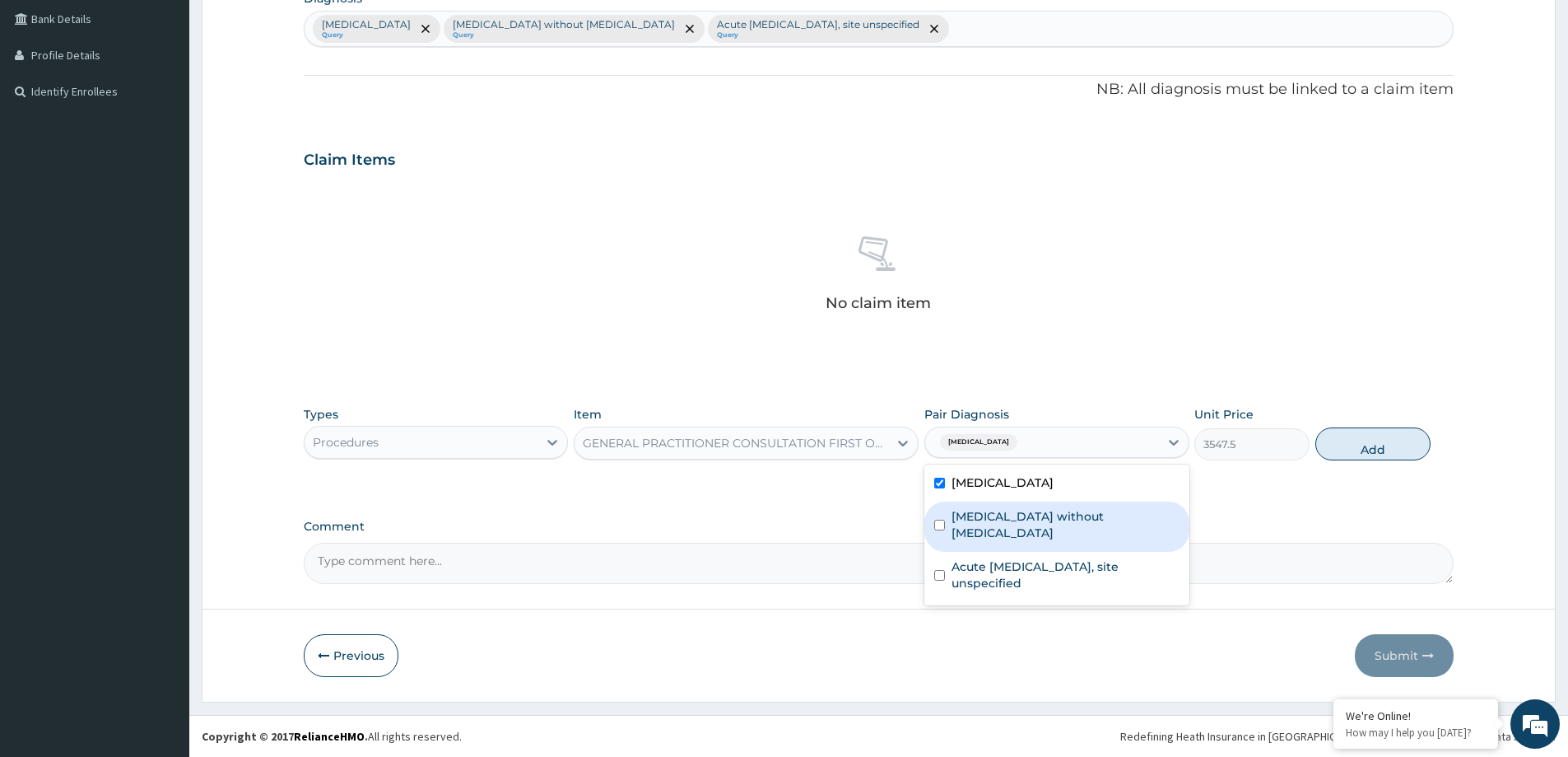
drag, startPoint x: 1093, startPoint y: 510, endPoint x: 1098, endPoint y: 544, distance: 34.4
click at [1093, 522] on label "Sepsis without septic shock" at bounding box center [1065, 524] width 227 height 33
checkbox input "true"
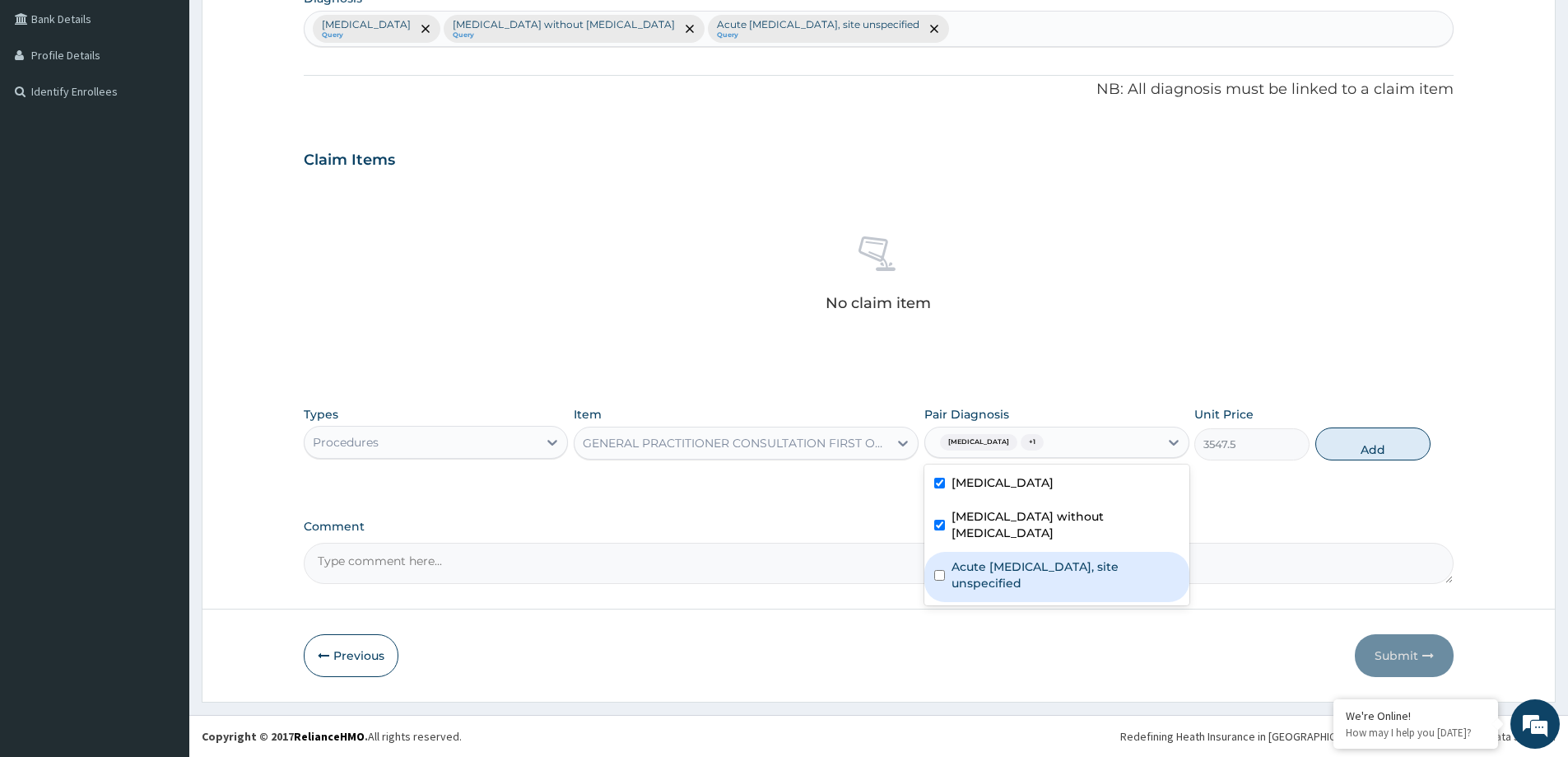
click at [1106, 571] on label "Acute upper respiratory infection, site unspecified" at bounding box center [1065, 575] width 227 height 33
checkbox input "true"
drag, startPoint x: 1387, startPoint y: 443, endPoint x: 1206, endPoint y: 452, distance: 181.2
click at [1387, 444] on button "Add" at bounding box center [1373, 444] width 115 height 33
type input "0"
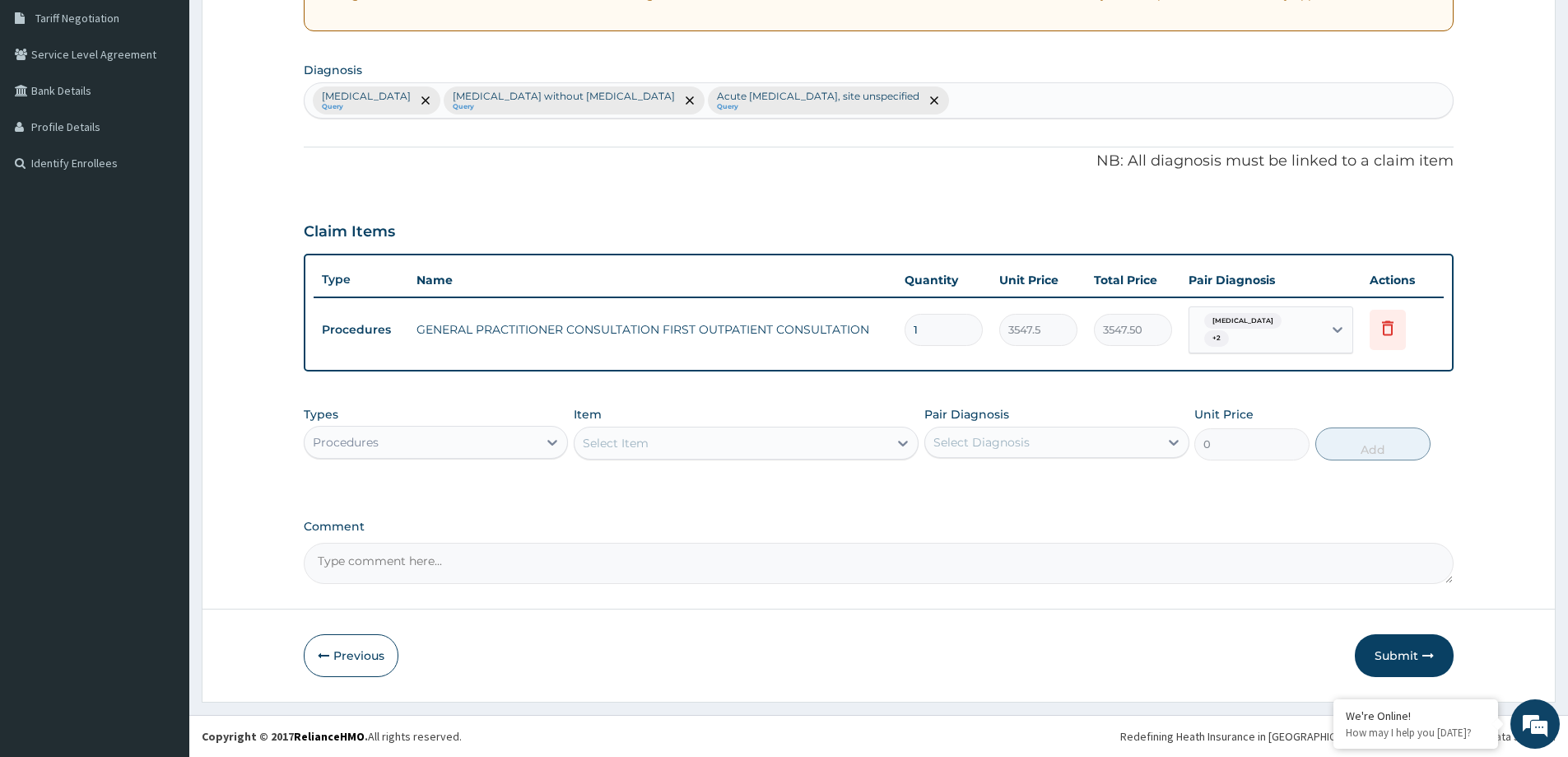
scroll to position [343, 0]
click at [438, 450] on div "Procedures" at bounding box center [421, 442] width 233 height 27
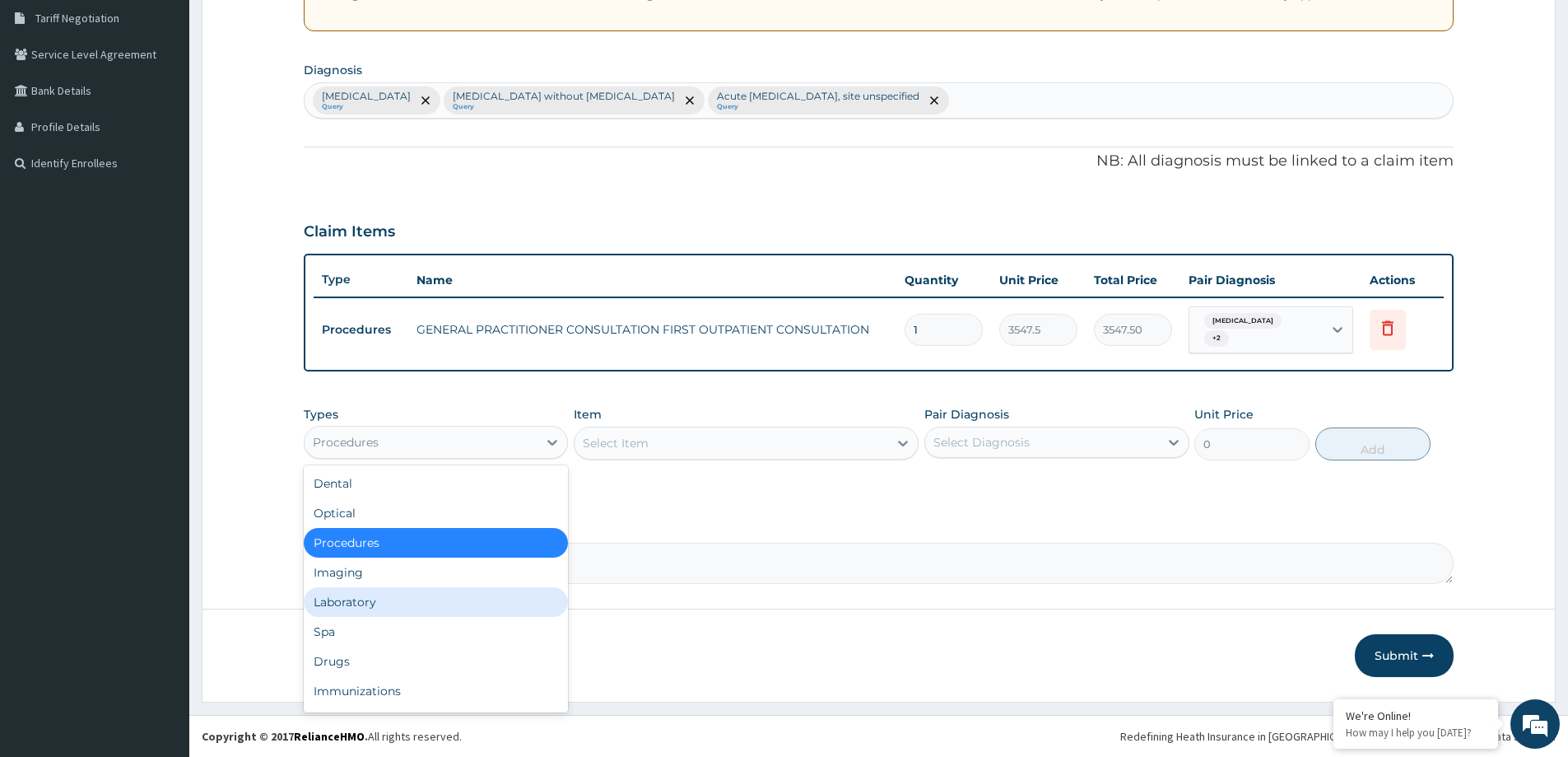
click at [413, 608] on div "Laboratory" at bounding box center [435, 601] width 264 height 29
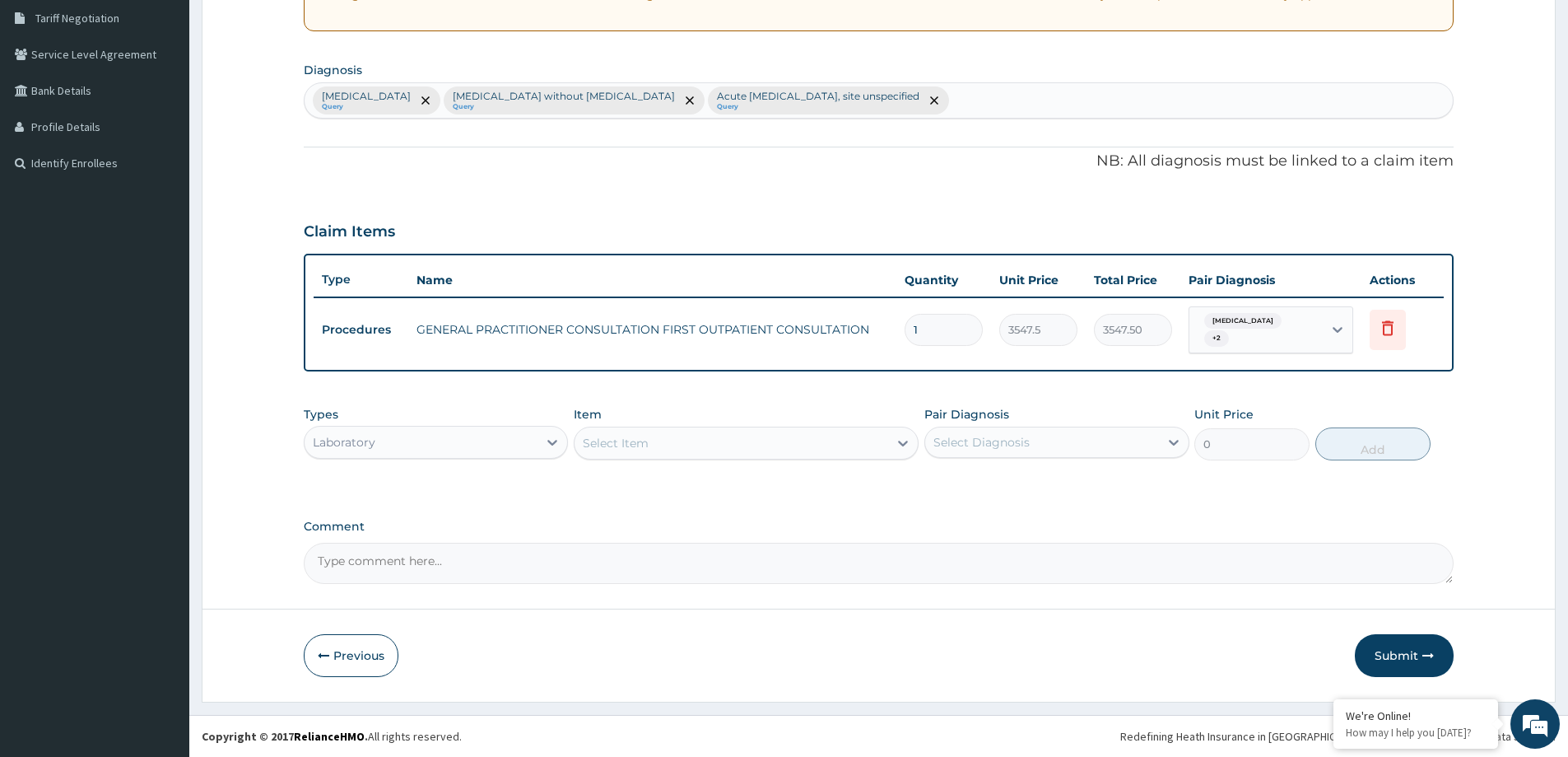
click at [685, 451] on div "Select Item" at bounding box center [731, 443] width 313 height 27
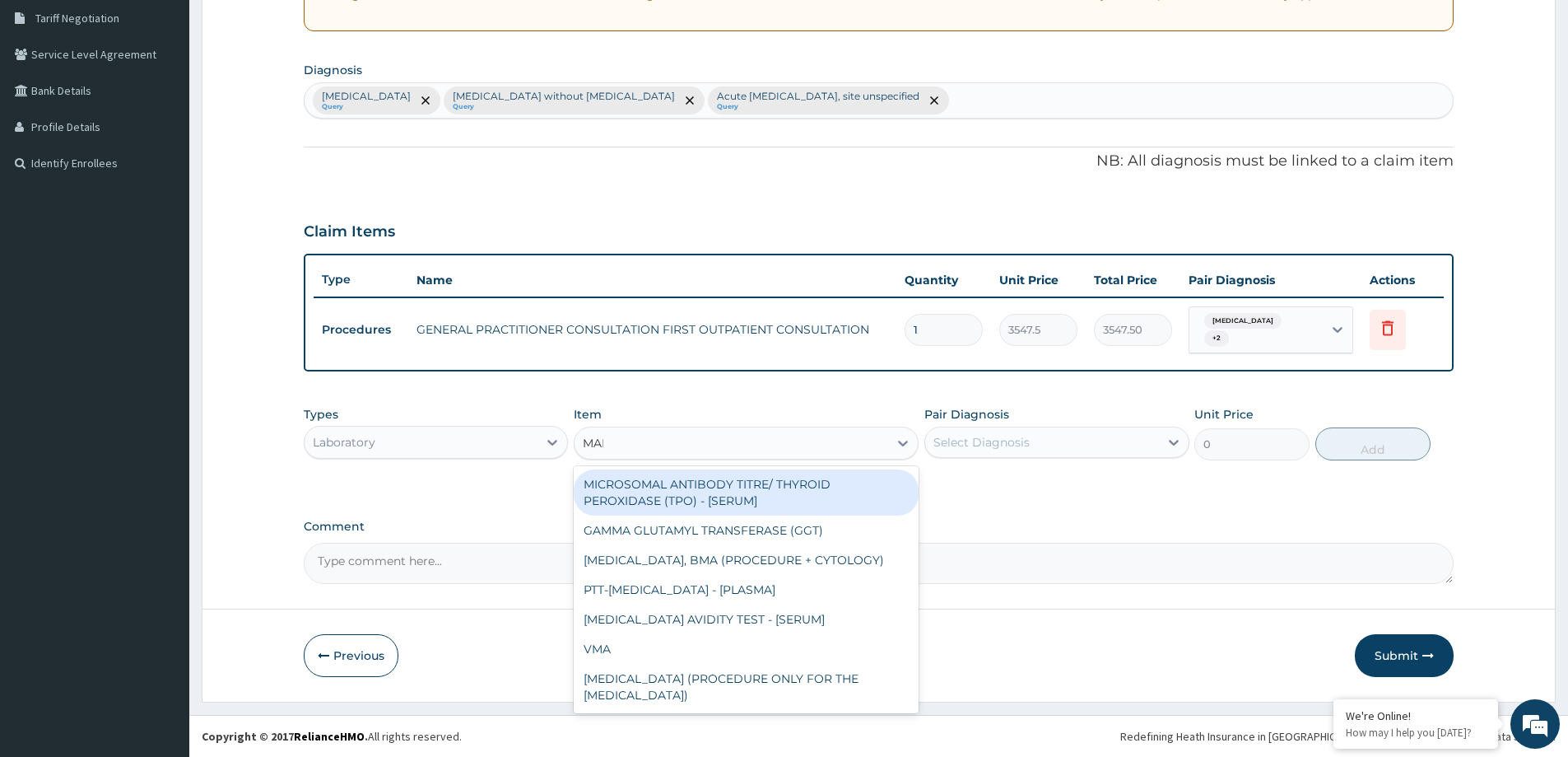
type input "MALA"
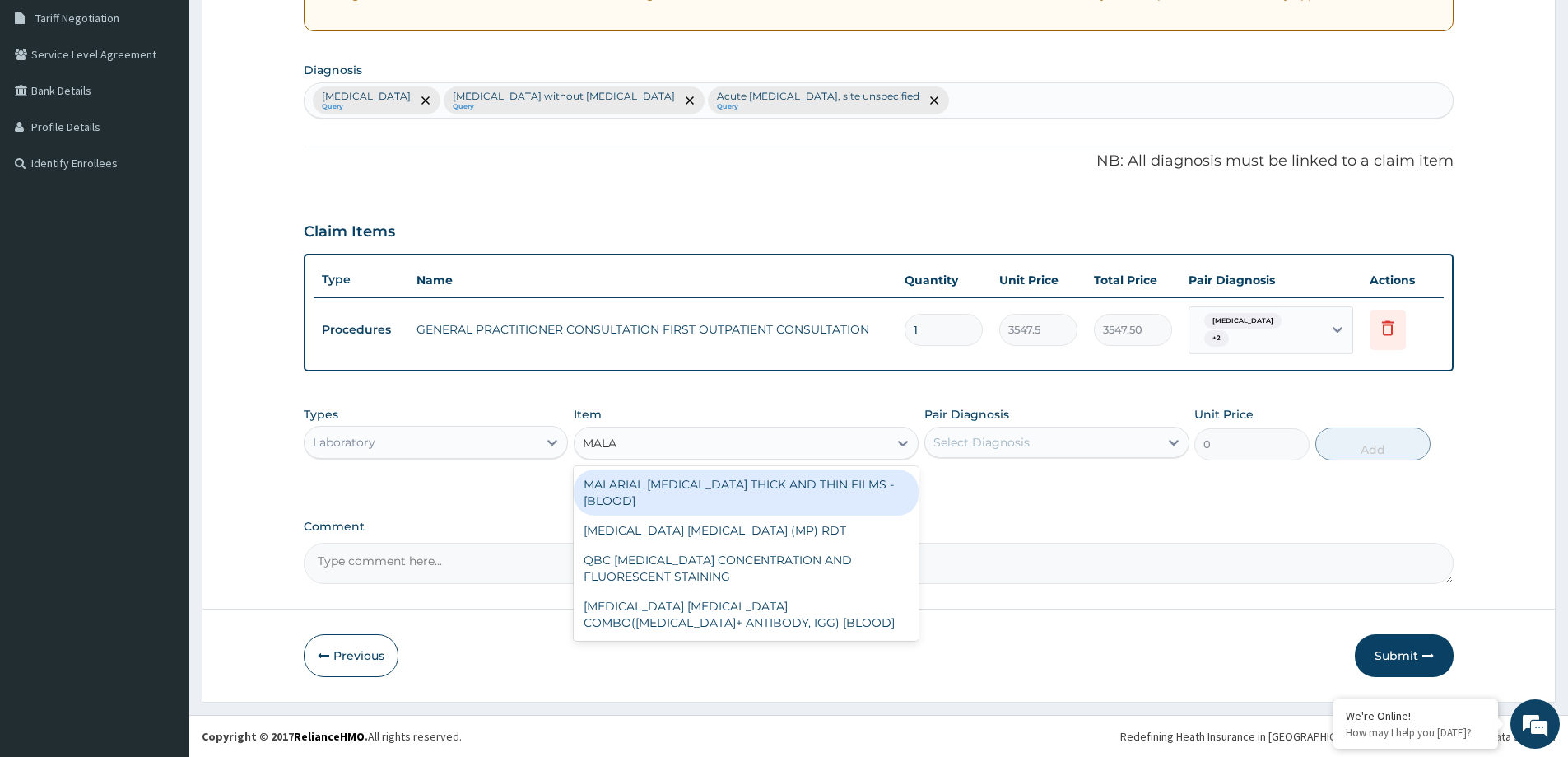
click at [836, 480] on div "MALARIAL PARASITE THICK AND THIN FILMS - [BLOOD]" at bounding box center [746, 492] width 345 height 46
type input "1612.5"
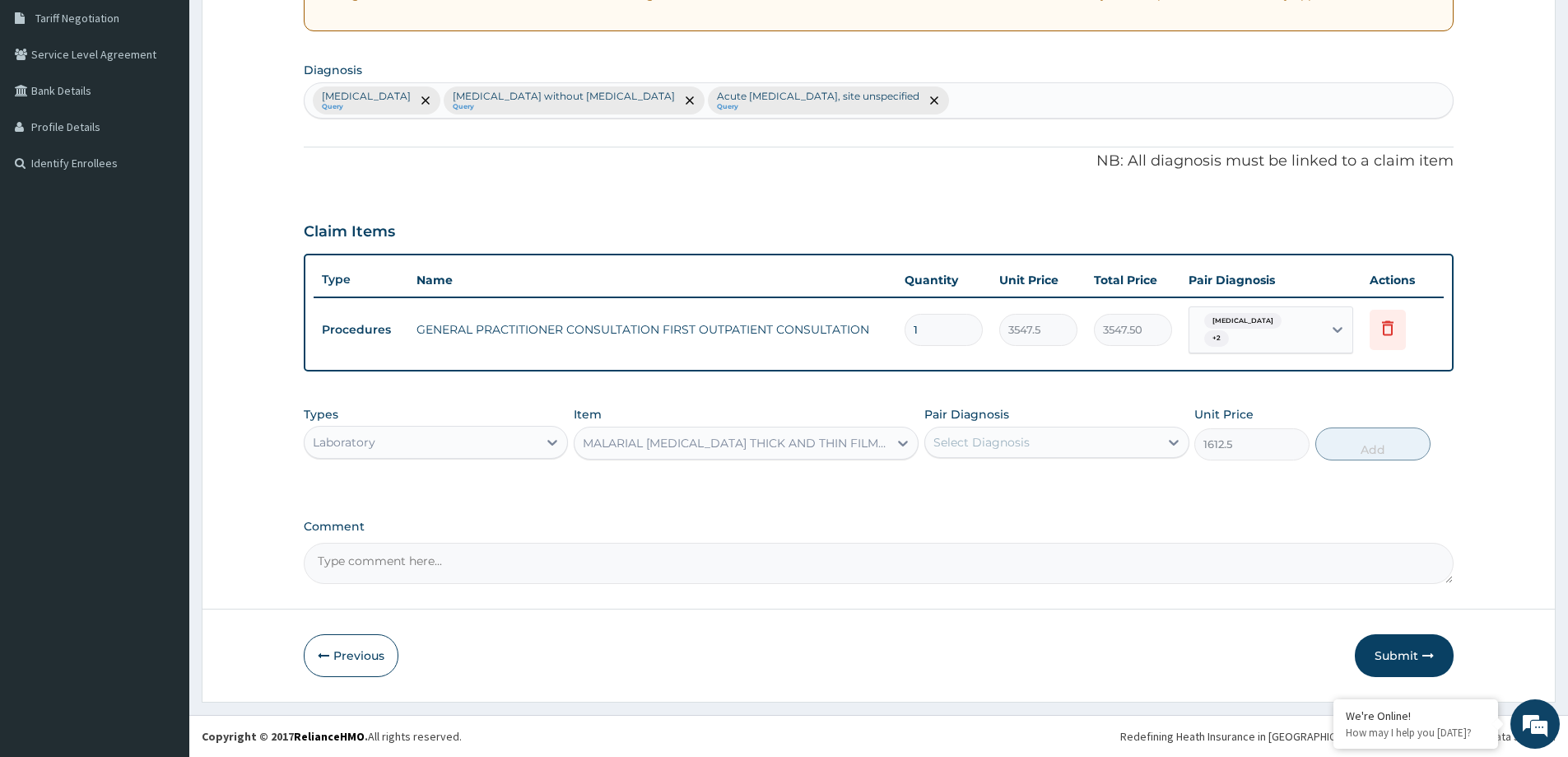
click at [1021, 433] on div "Select Diagnosis" at bounding box center [1042, 442] width 233 height 27
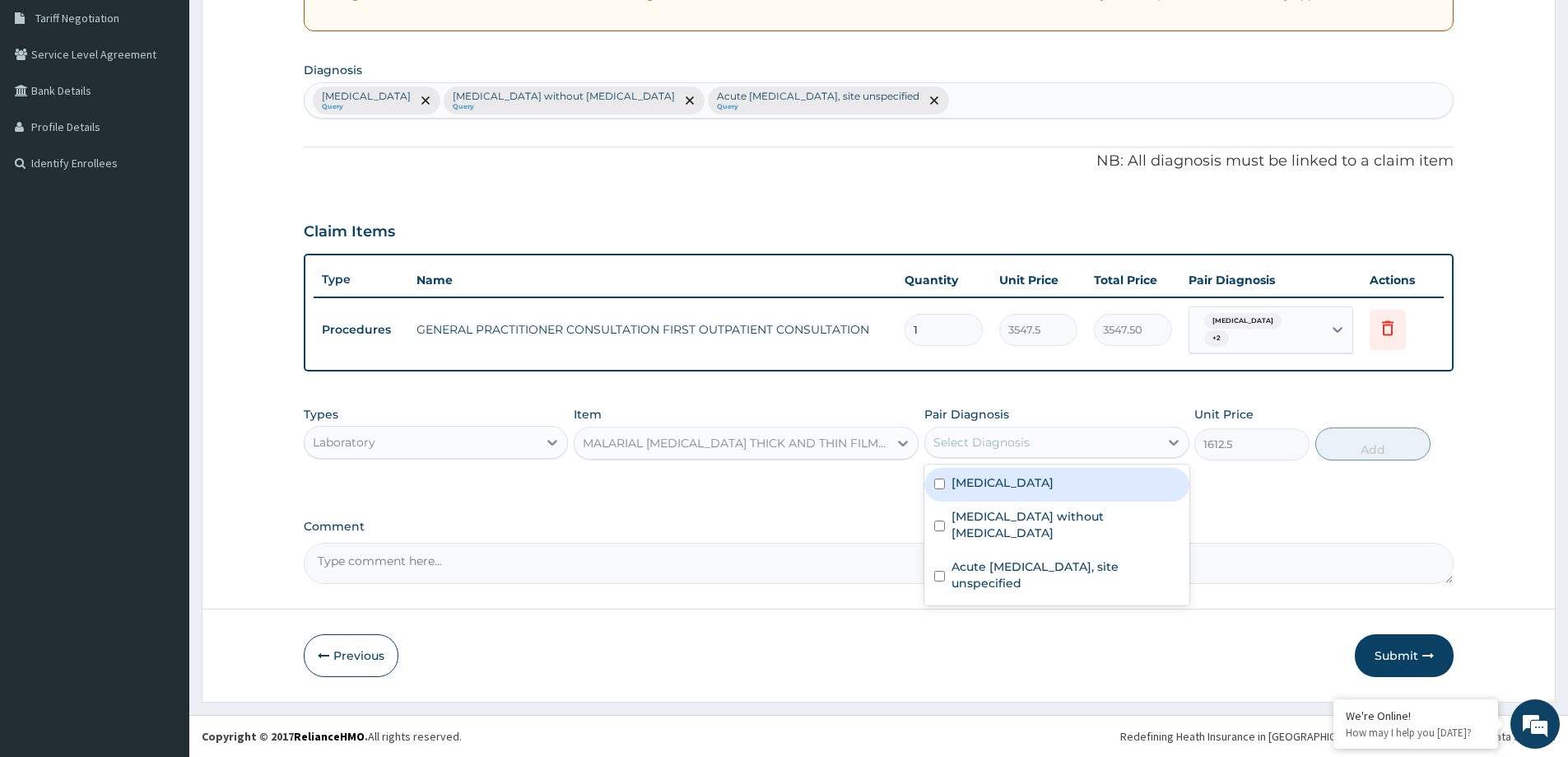
drag, startPoint x: 1050, startPoint y: 474, endPoint x: 1305, endPoint y: 467, distance: 255.1
click at [1056, 474] on div "Malaria, unspecified" at bounding box center [1057, 484] width 264 height 34
checkbox input "true"
click at [1339, 450] on button "Add" at bounding box center [1373, 444] width 115 height 33
type input "0"
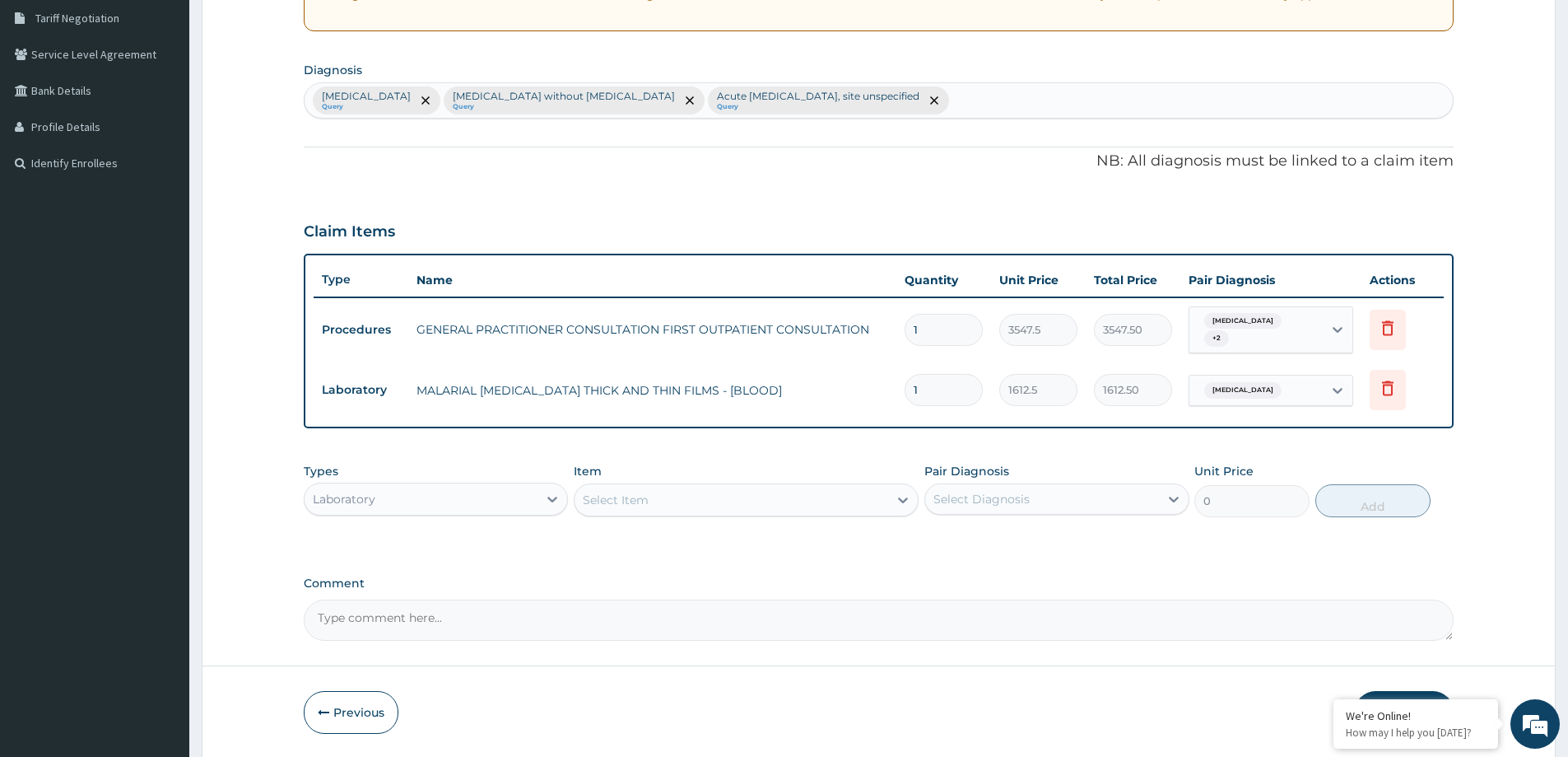
click at [638, 495] on div "Select Item" at bounding box center [616, 499] width 66 height 16
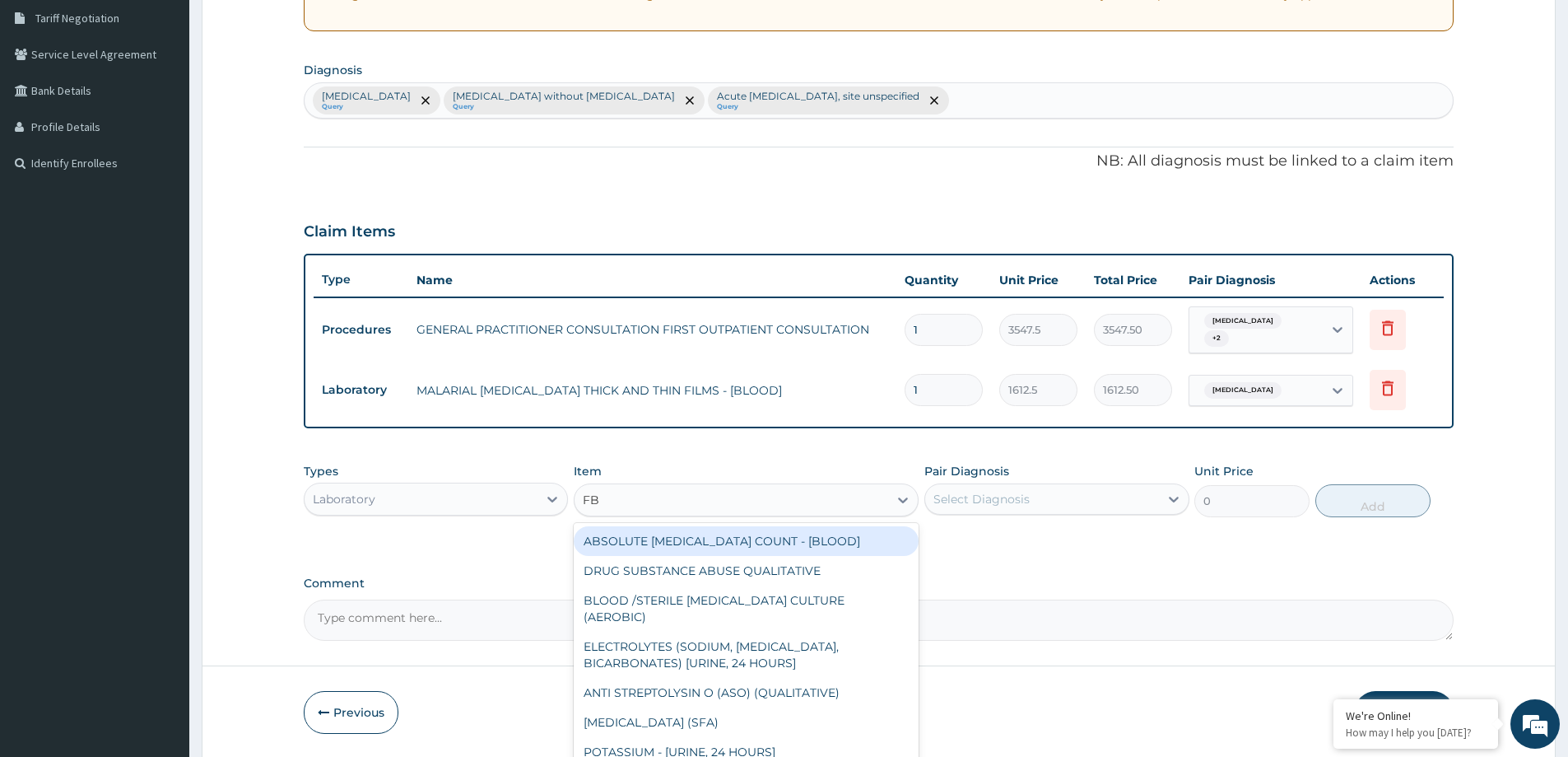
type input "FBC"
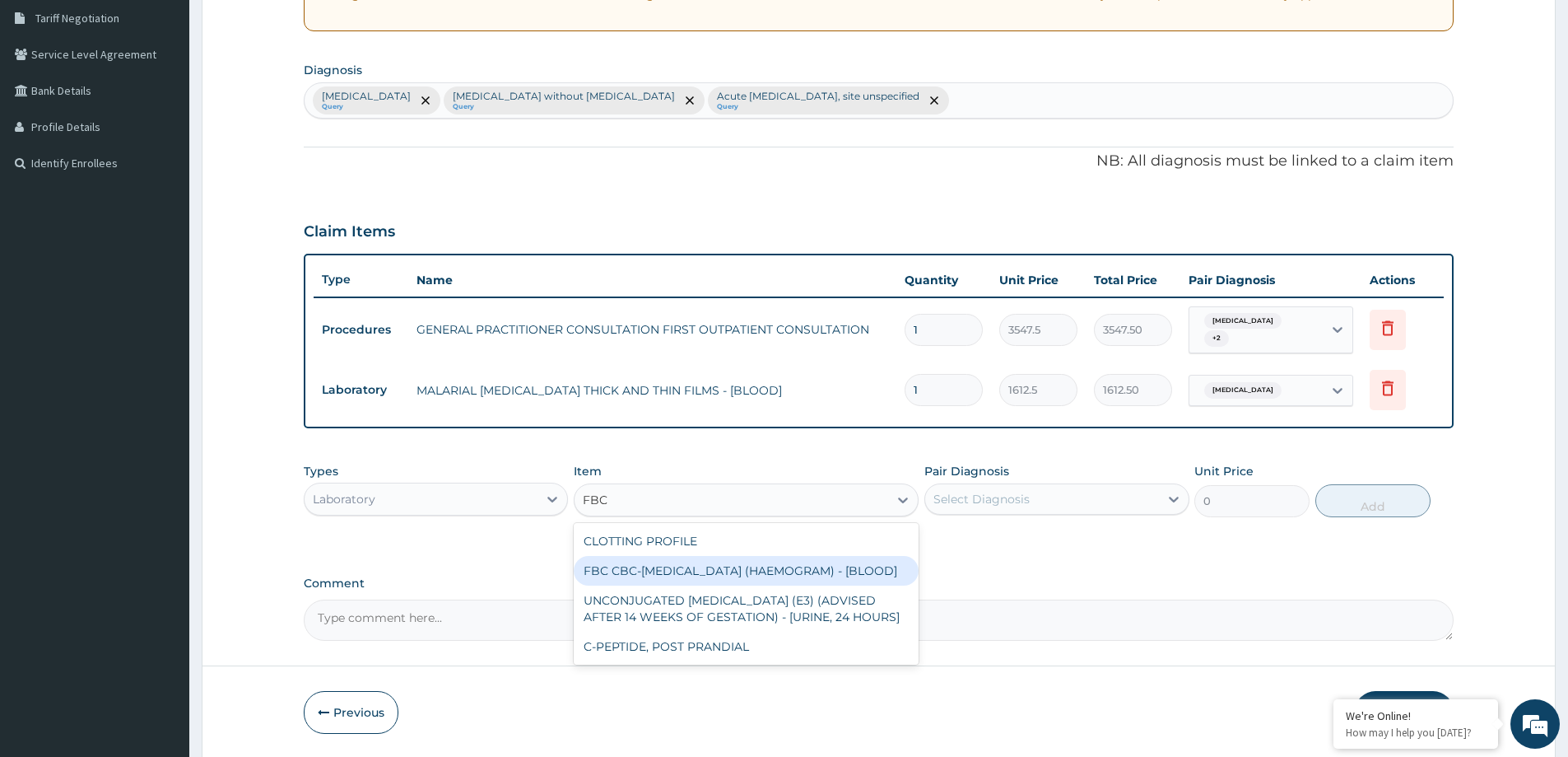
drag, startPoint x: 742, startPoint y: 582, endPoint x: 802, endPoint y: 578, distance: 60.1
click at [749, 582] on div "FBC CBC-COMPLETE BLOOD COUNT (HAEMOGRAM) - [BLOOD]" at bounding box center [746, 570] width 345 height 29
type input "4300"
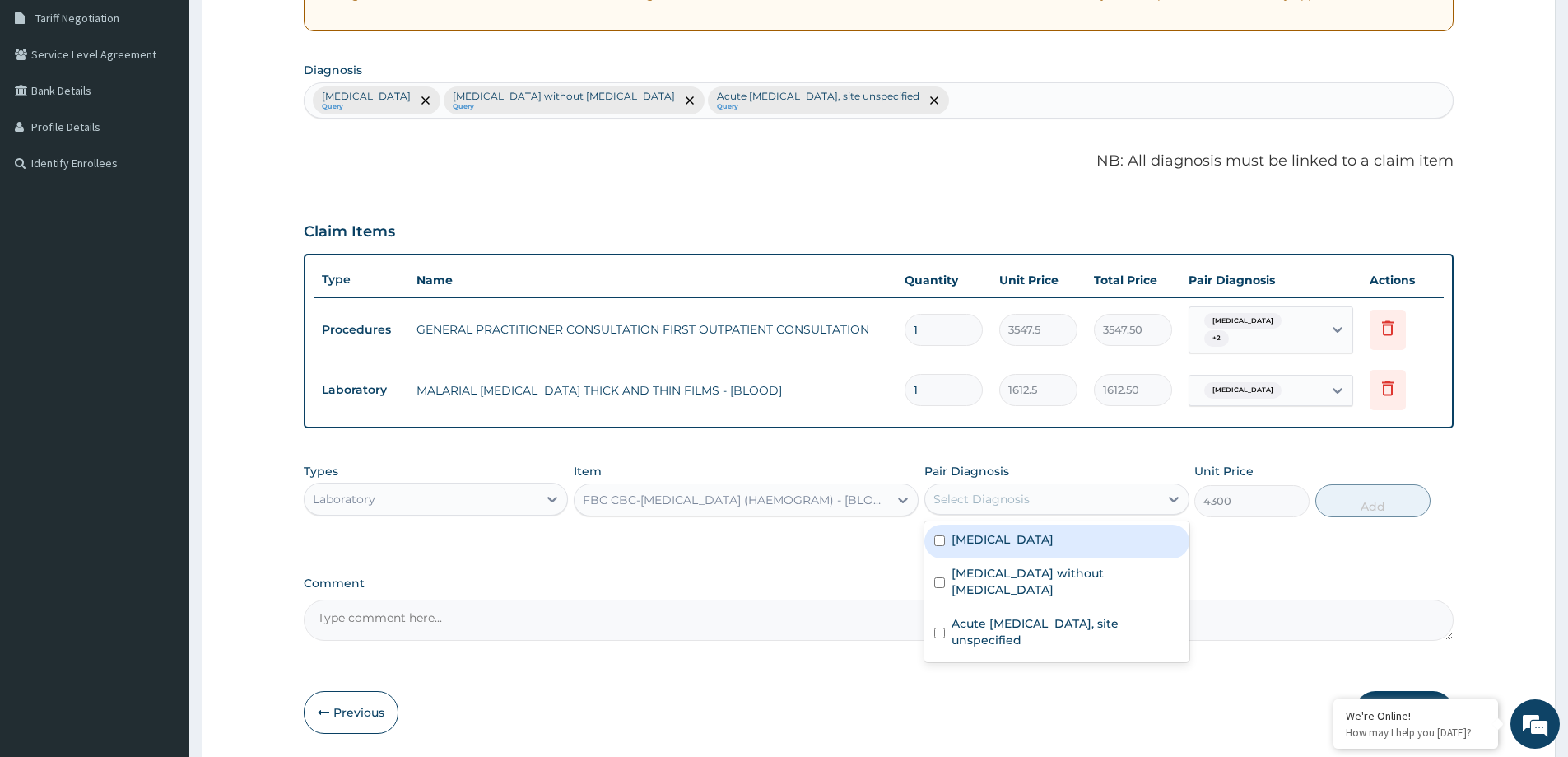
click at [1053, 504] on div "Select Diagnosis" at bounding box center [1042, 499] width 233 height 27
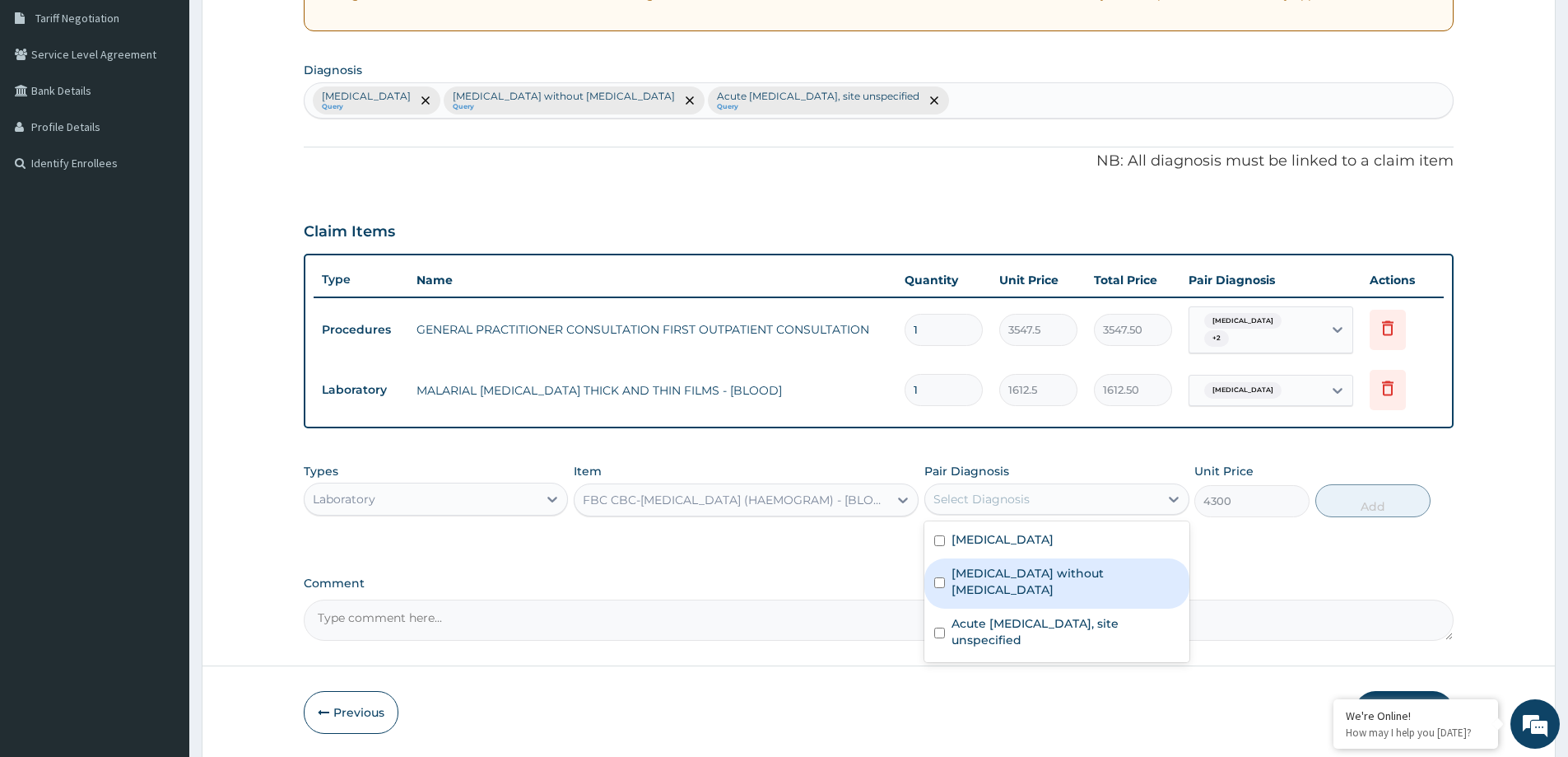
drag, startPoint x: 1072, startPoint y: 577, endPoint x: 1326, endPoint y: 573, distance: 254.0
click at [1073, 577] on label "Sepsis without septic shock" at bounding box center [1065, 581] width 227 height 33
checkbox input "true"
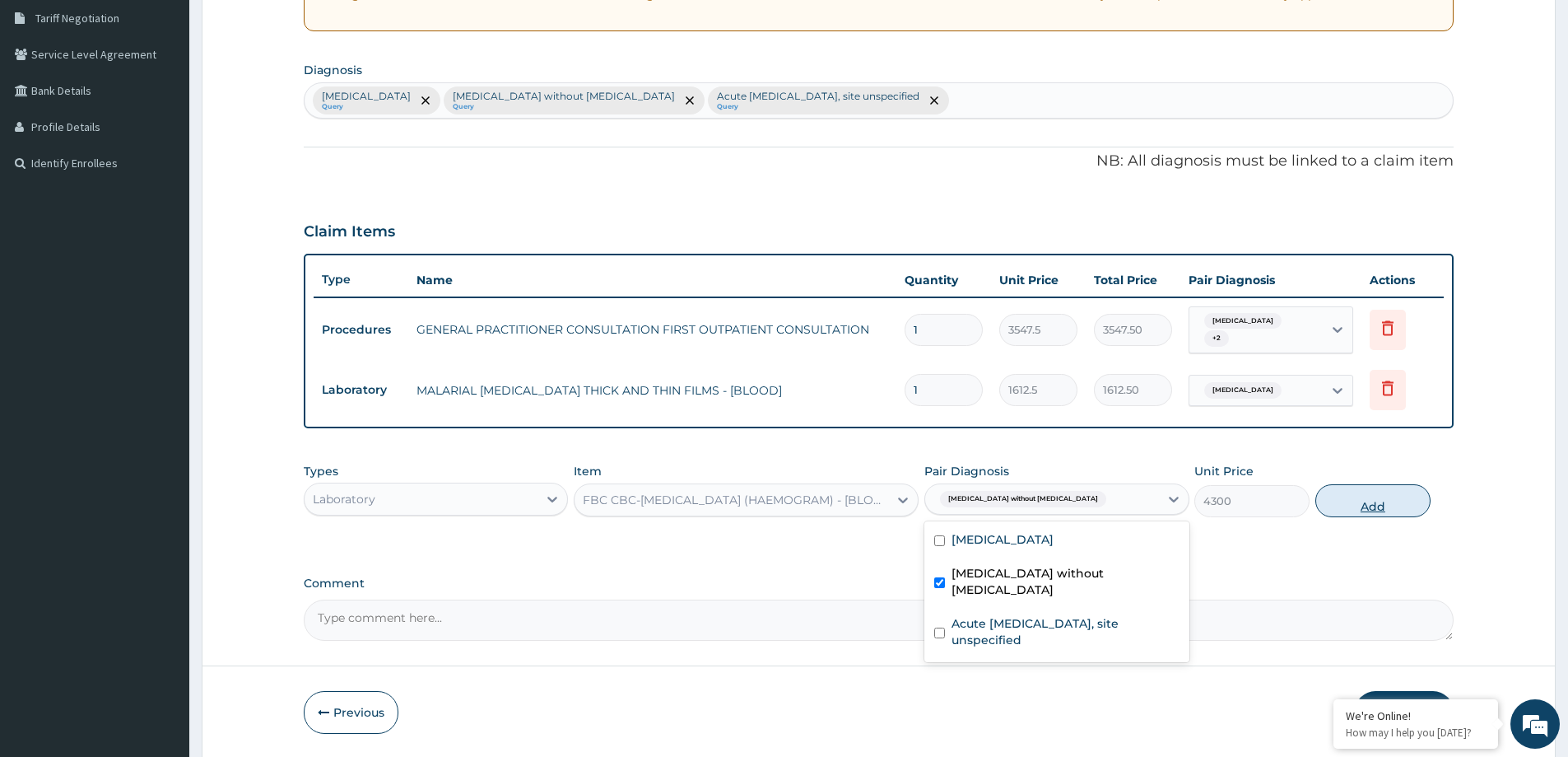
click at [1368, 510] on button "Add" at bounding box center [1373, 500] width 115 height 33
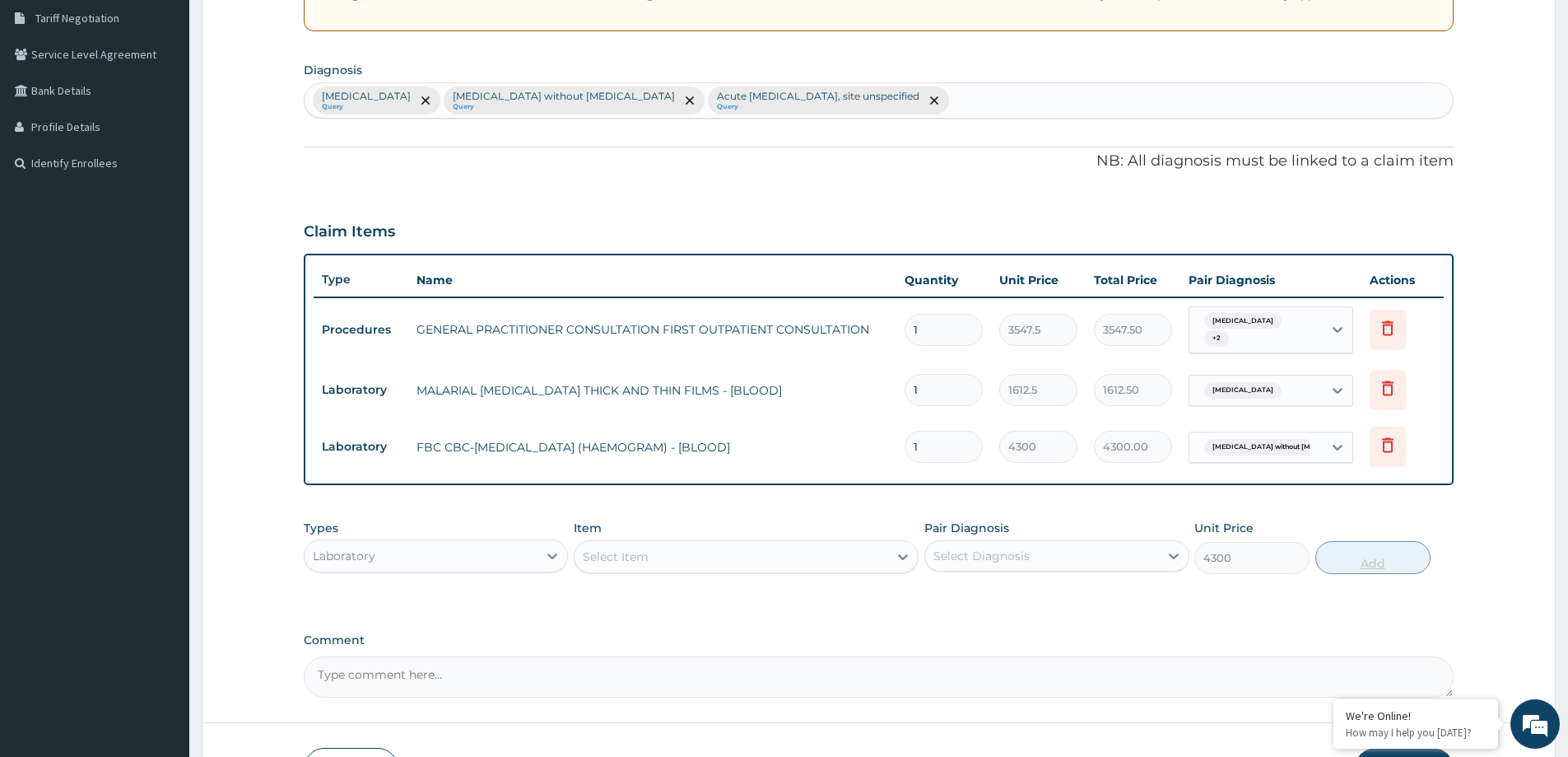
type input "0"
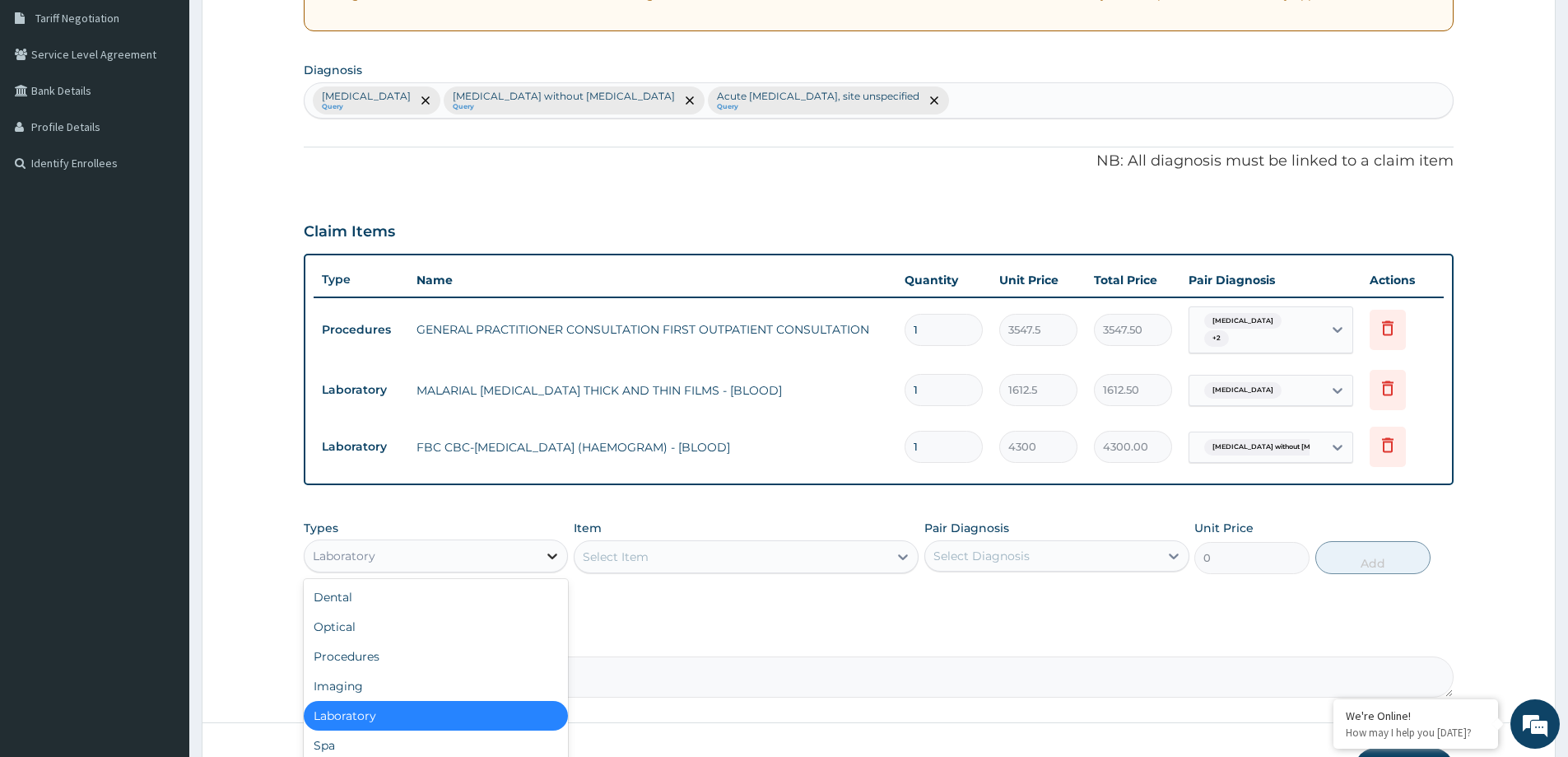
click at [557, 565] on div at bounding box center [553, 555] width 29 height 29
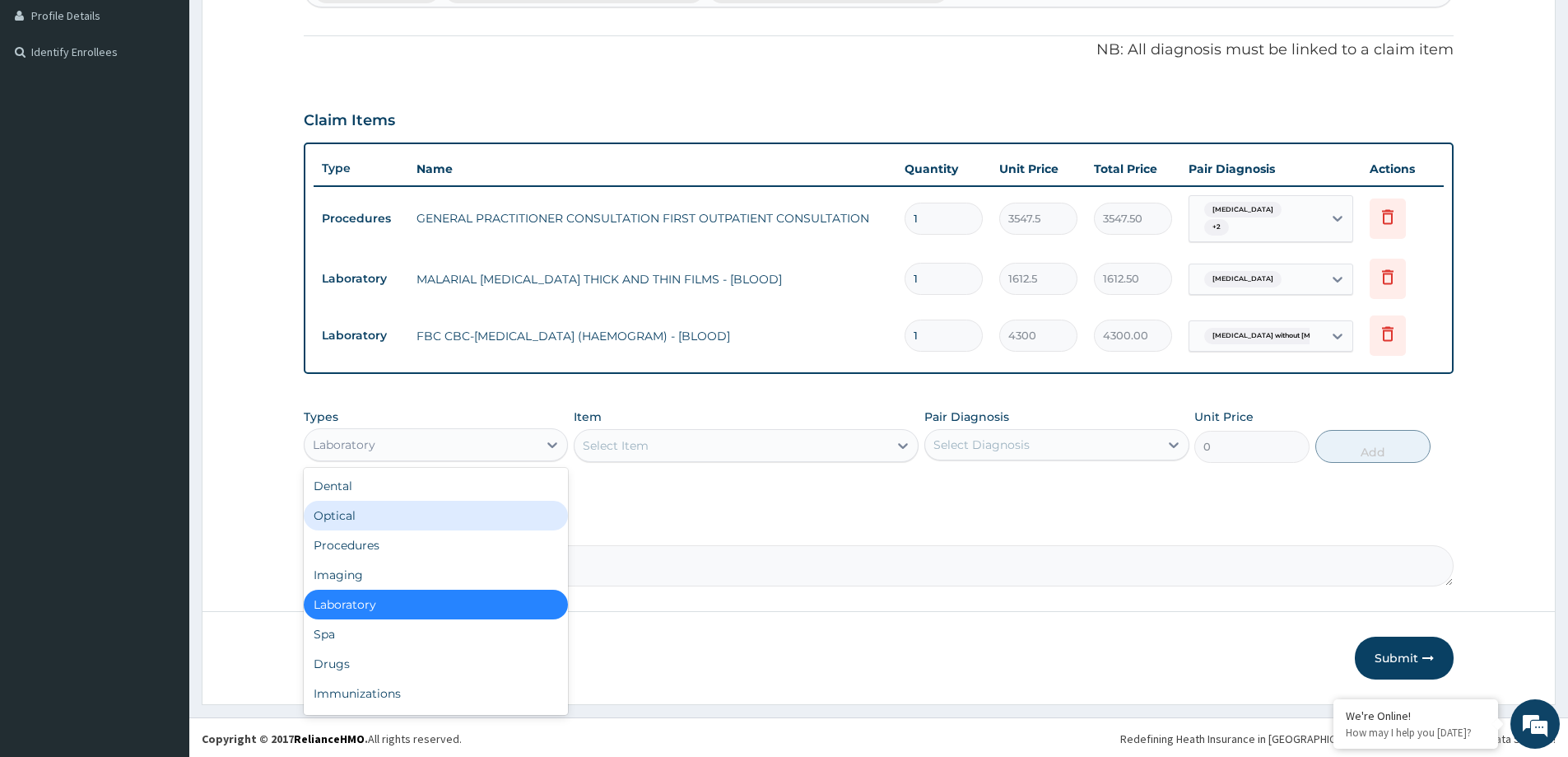
scroll to position [456, 0]
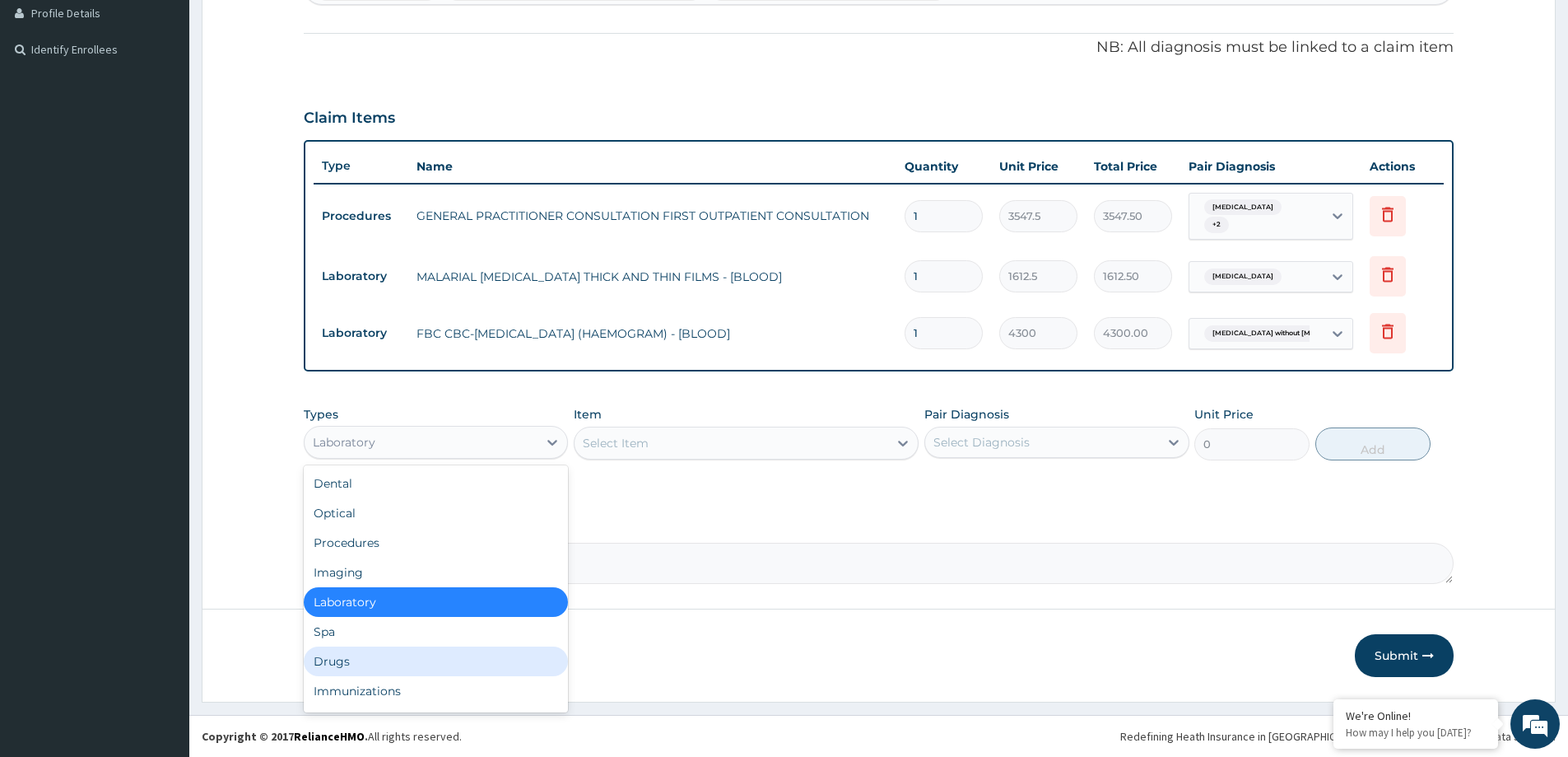
click at [415, 656] on div "Drugs" at bounding box center [435, 661] width 264 height 29
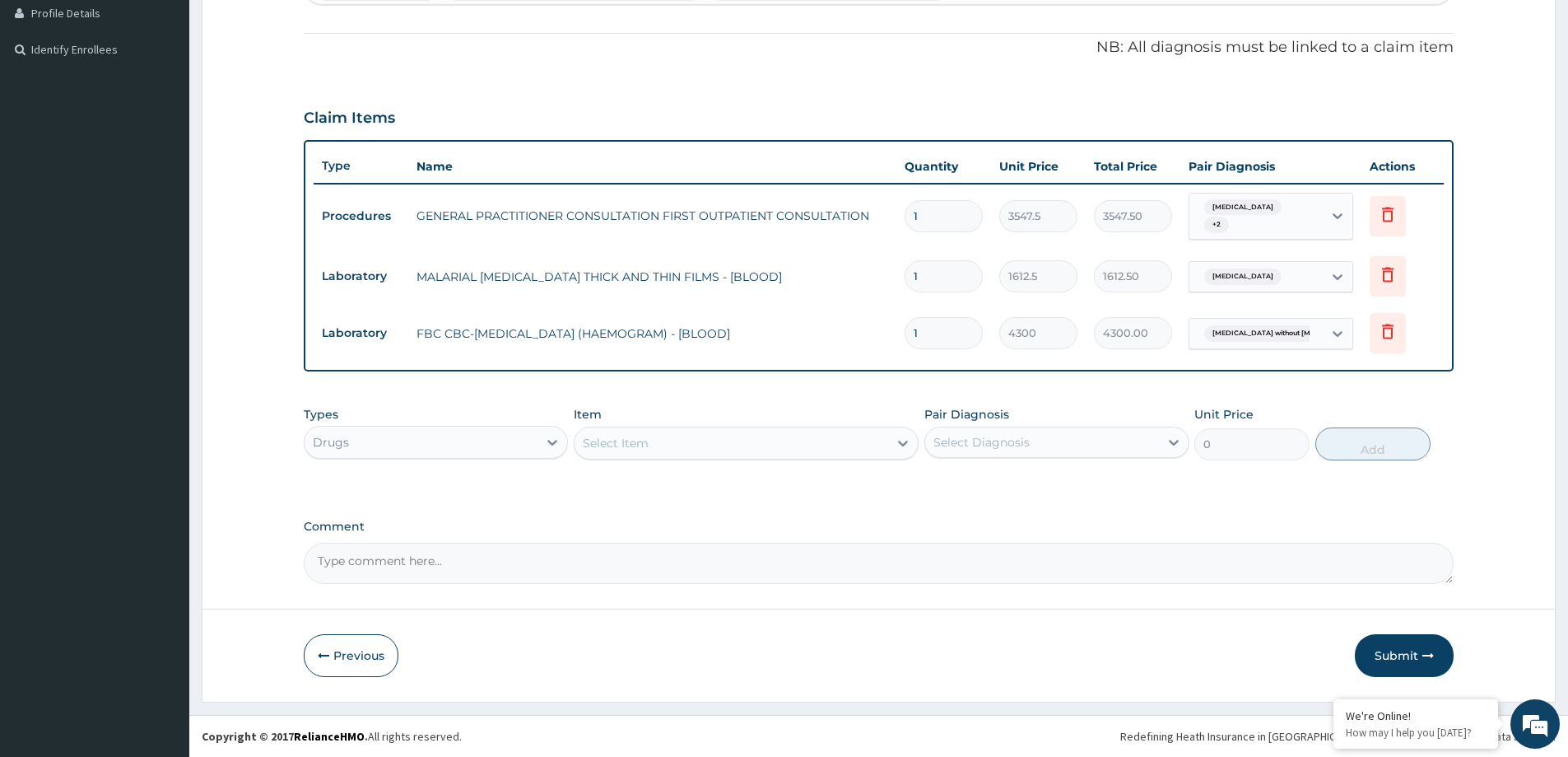
click at [642, 445] on div "Select Item" at bounding box center [616, 443] width 66 height 16
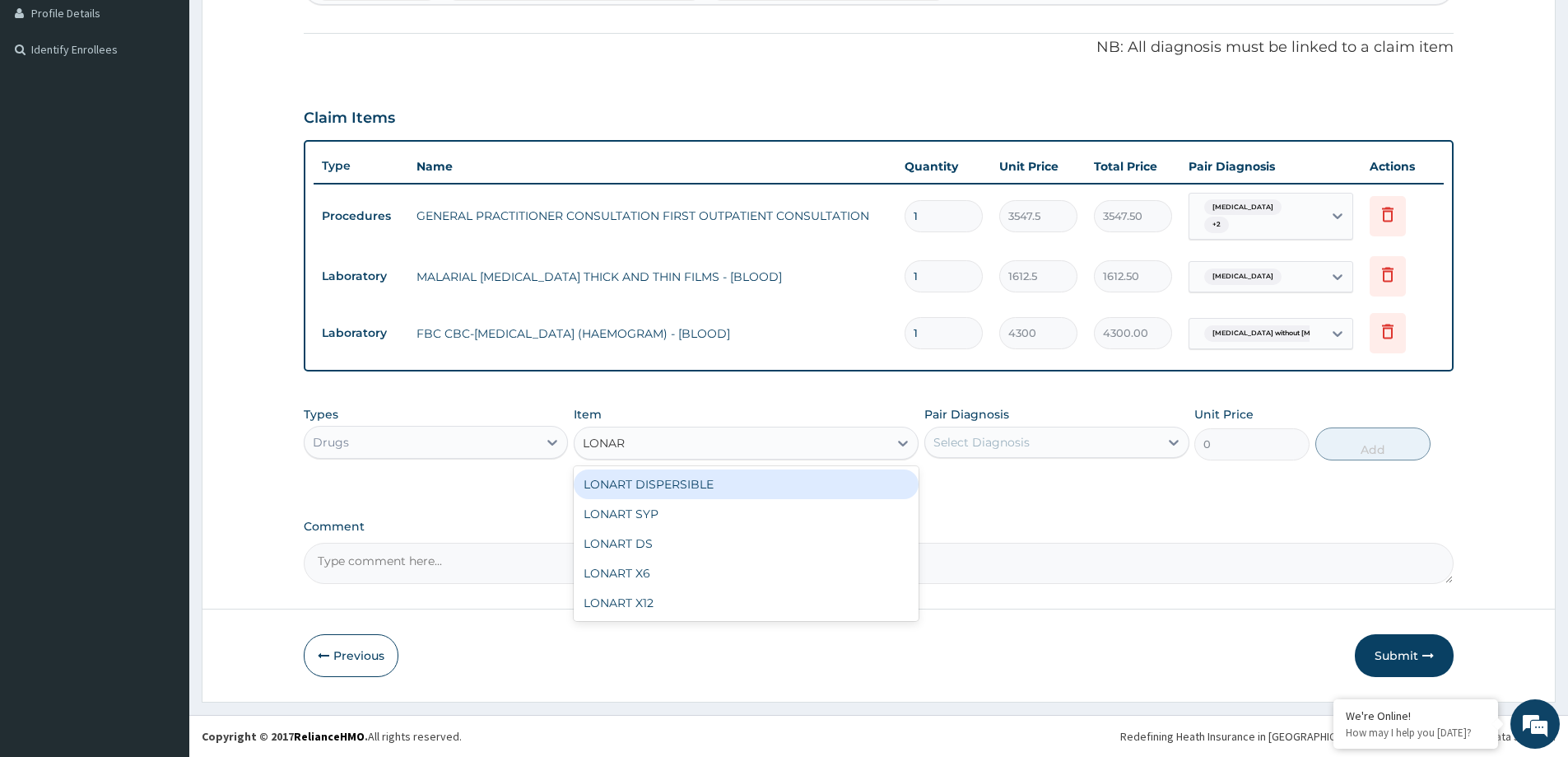
type input "LONART"
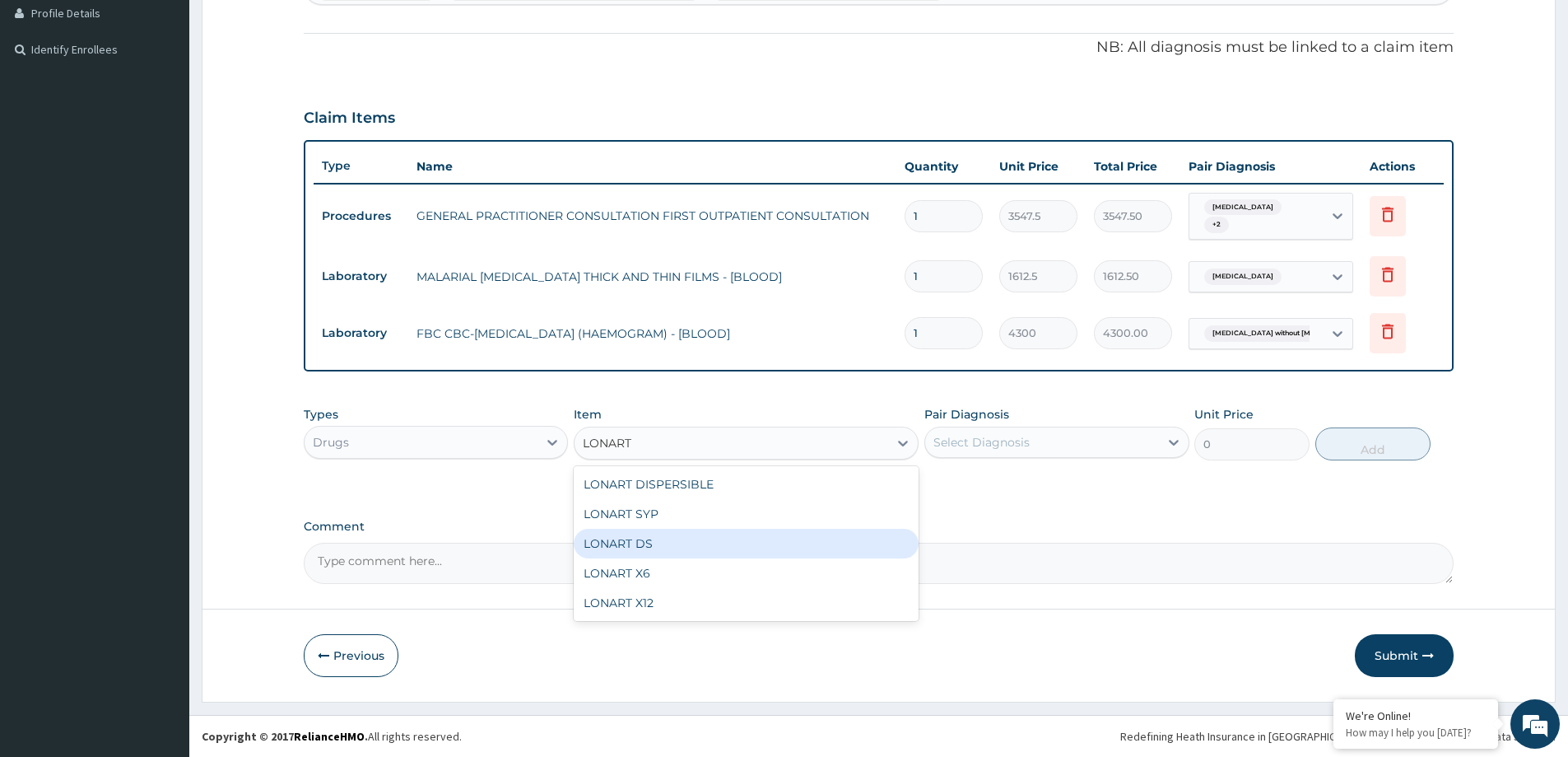
drag, startPoint x: 650, startPoint y: 544, endPoint x: 667, endPoint y: 544, distance: 17.0
click at [652, 544] on div "LONART DS" at bounding box center [746, 543] width 345 height 29
type input "473.00000000000006"
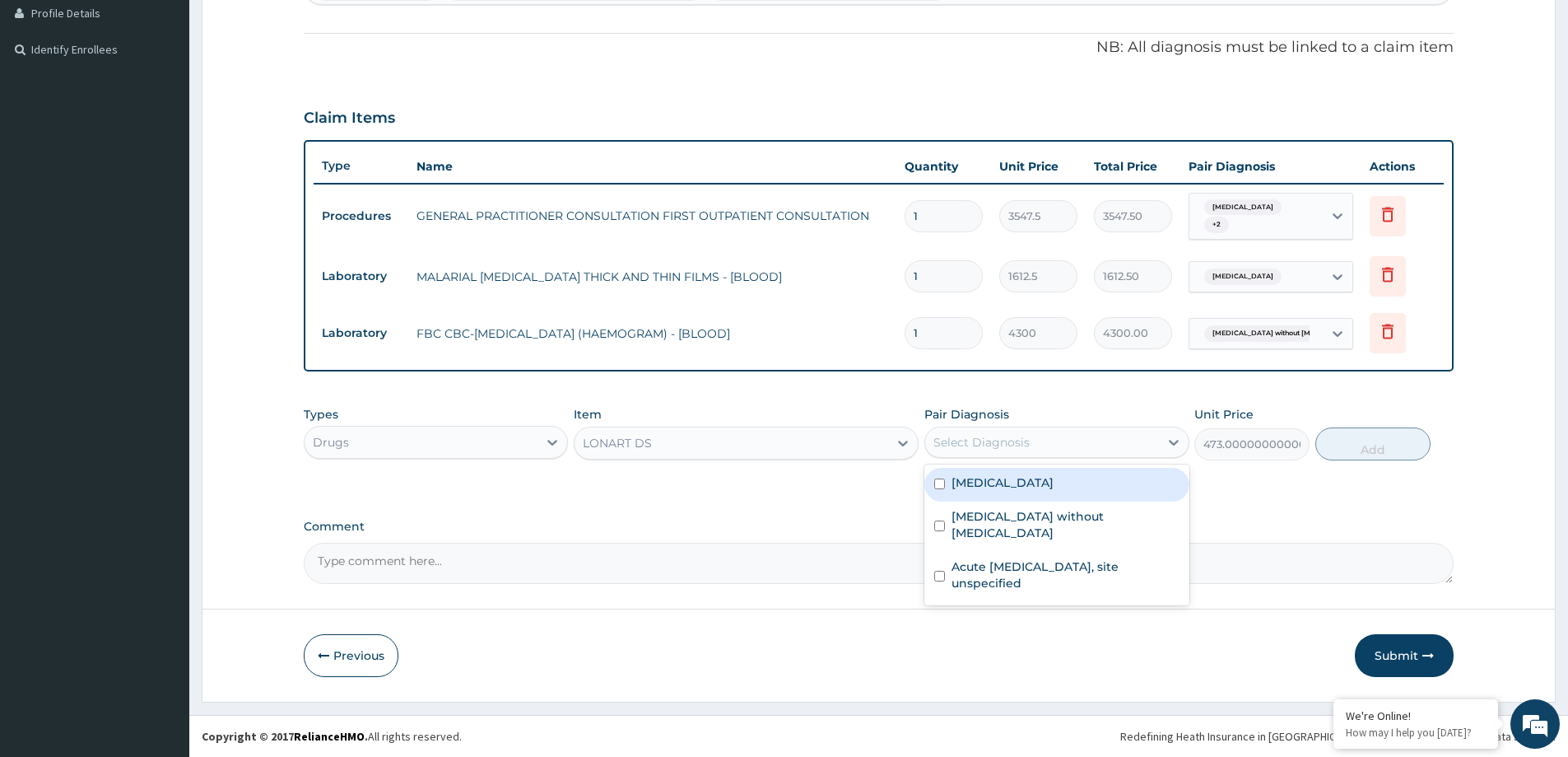
click at [975, 448] on div "Select Diagnosis" at bounding box center [981, 442] width 96 height 16
click at [976, 481] on label "Malaria, unspecified" at bounding box center [1002, 482] width 102 height 16
checkbox input "true"
click at [1354, 439] on button "Add" at bounding box center [1373, 444] width 115 height 33
type input "0"
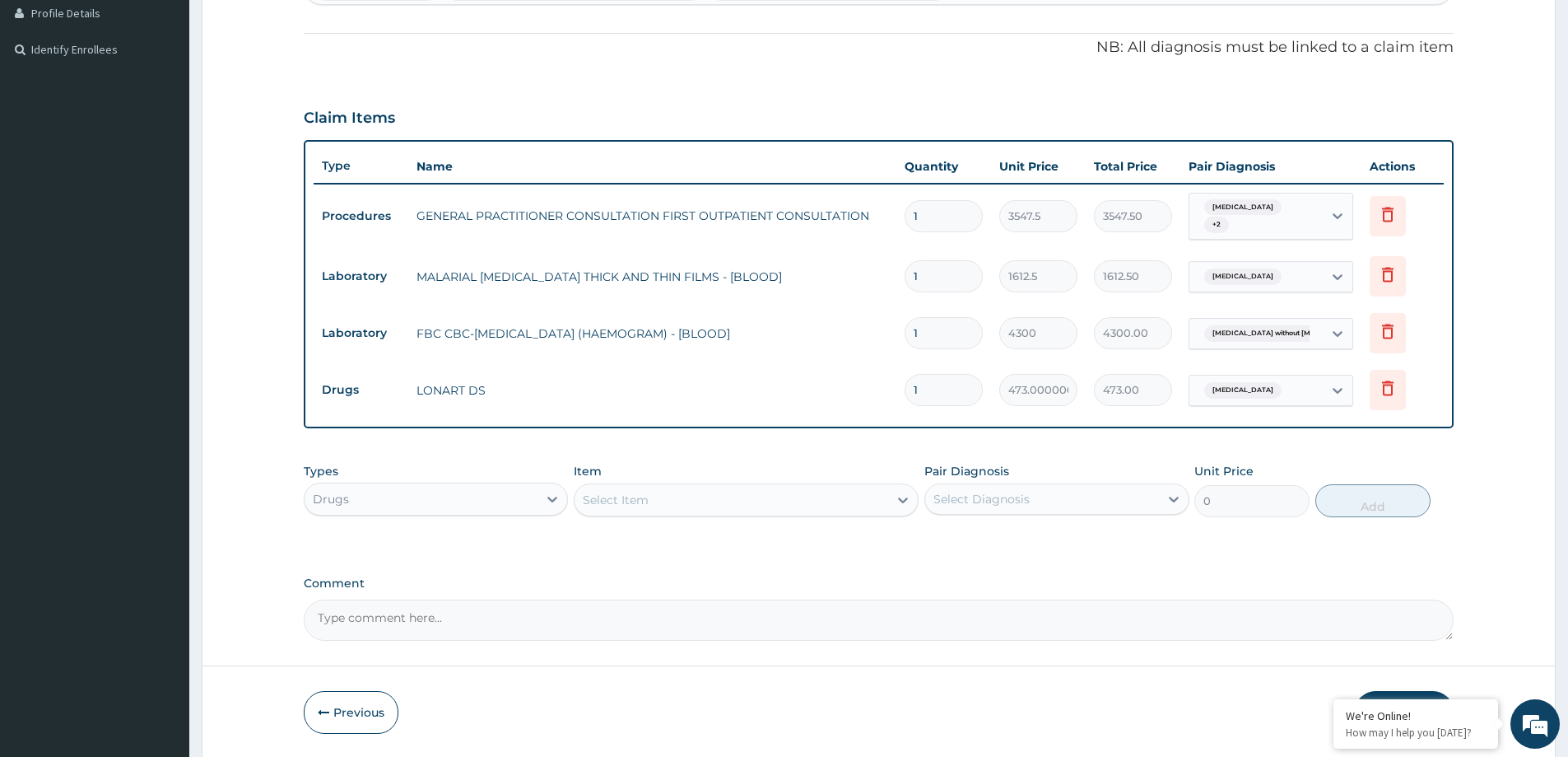
type input "0.00"
type input "6"
type input "2838.00"
type input "6"
click at [632, 507] on div "Select Item" at bounding box center [616, 499] width 66 height 16
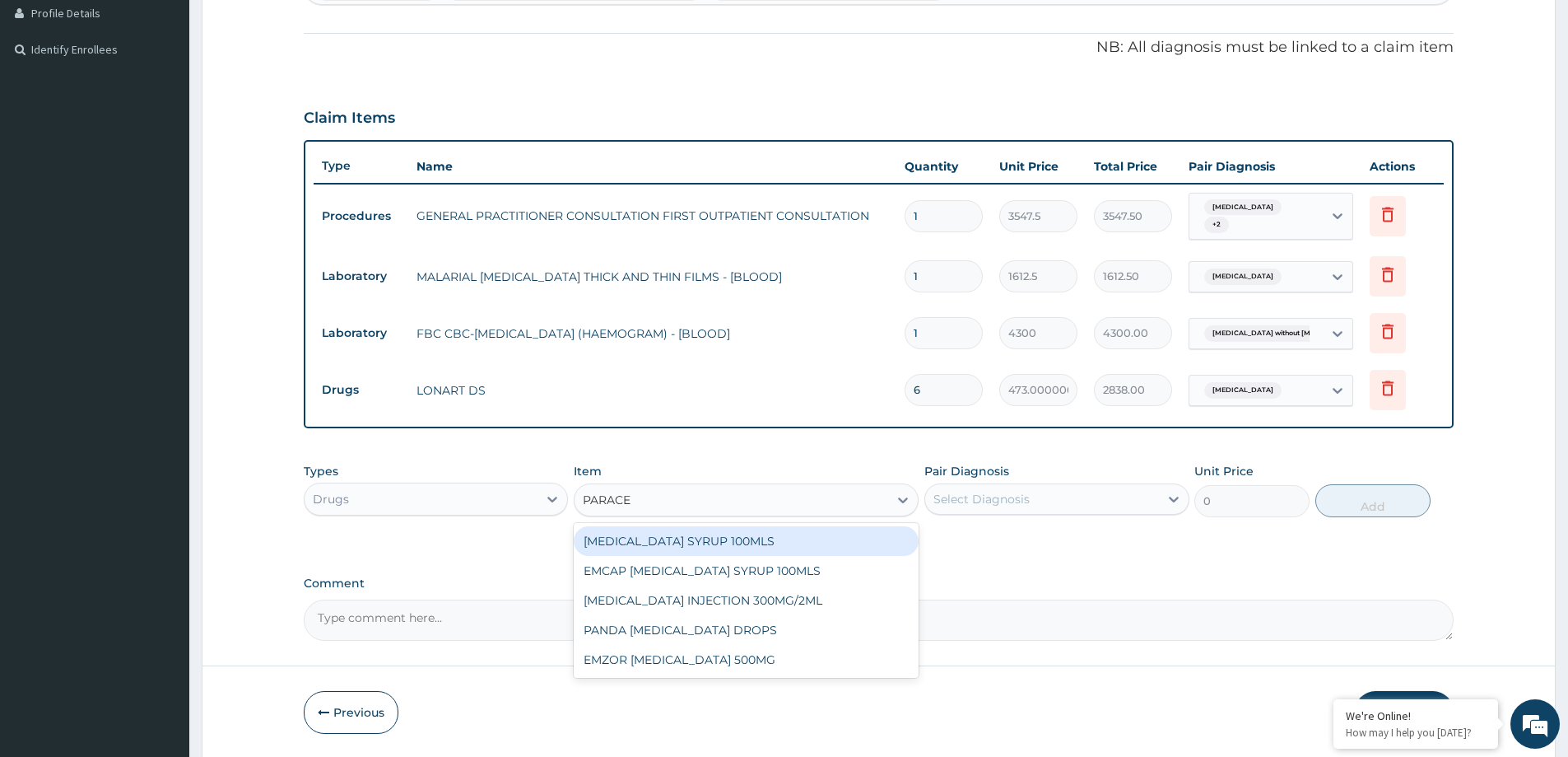
type input "PARACET"
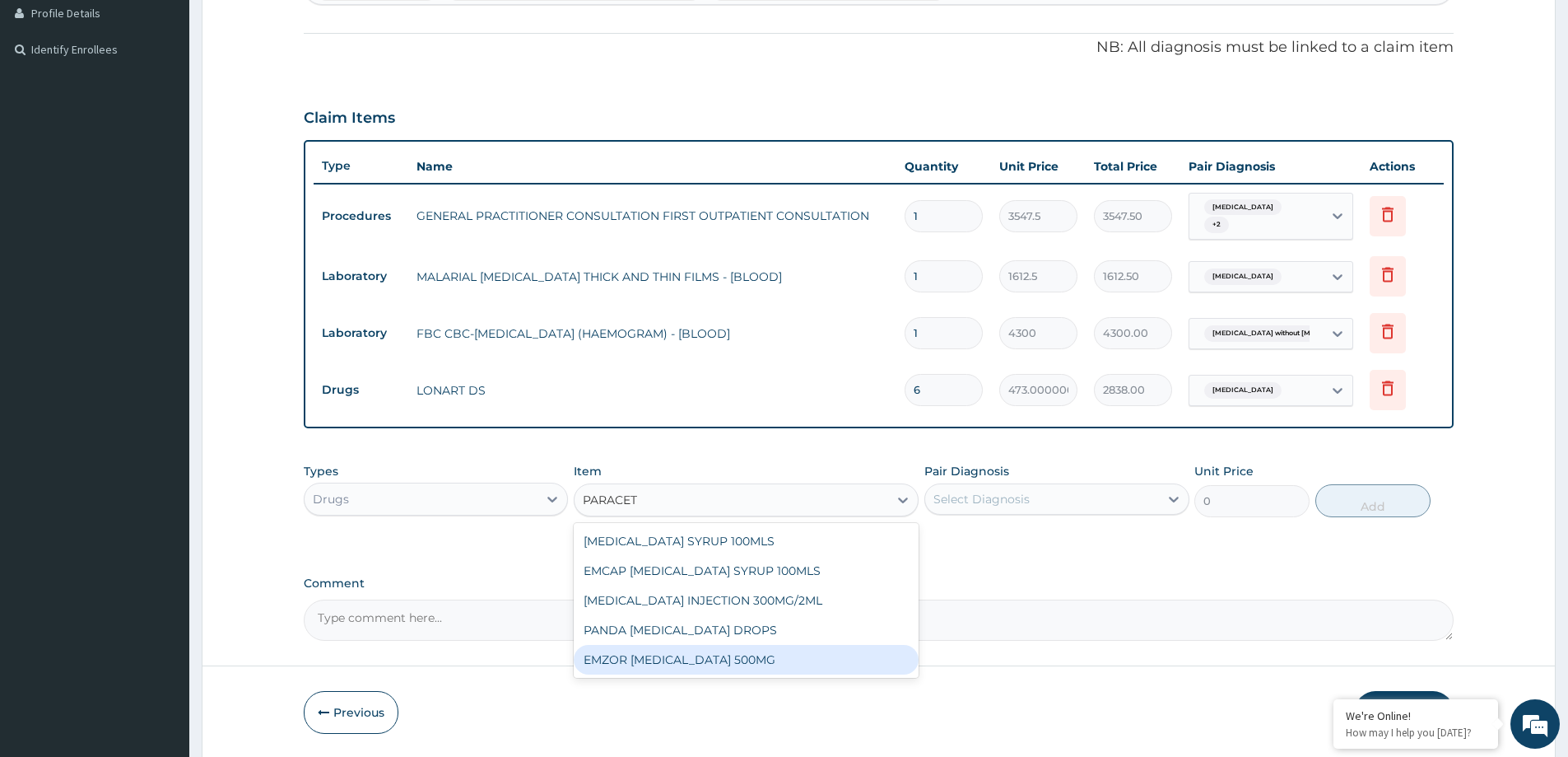
click at [740, 663] on div "EMZOR PARACETAMOL 500MG" at bounding box center [746, 659] width 345 height 29
type input "23.65"
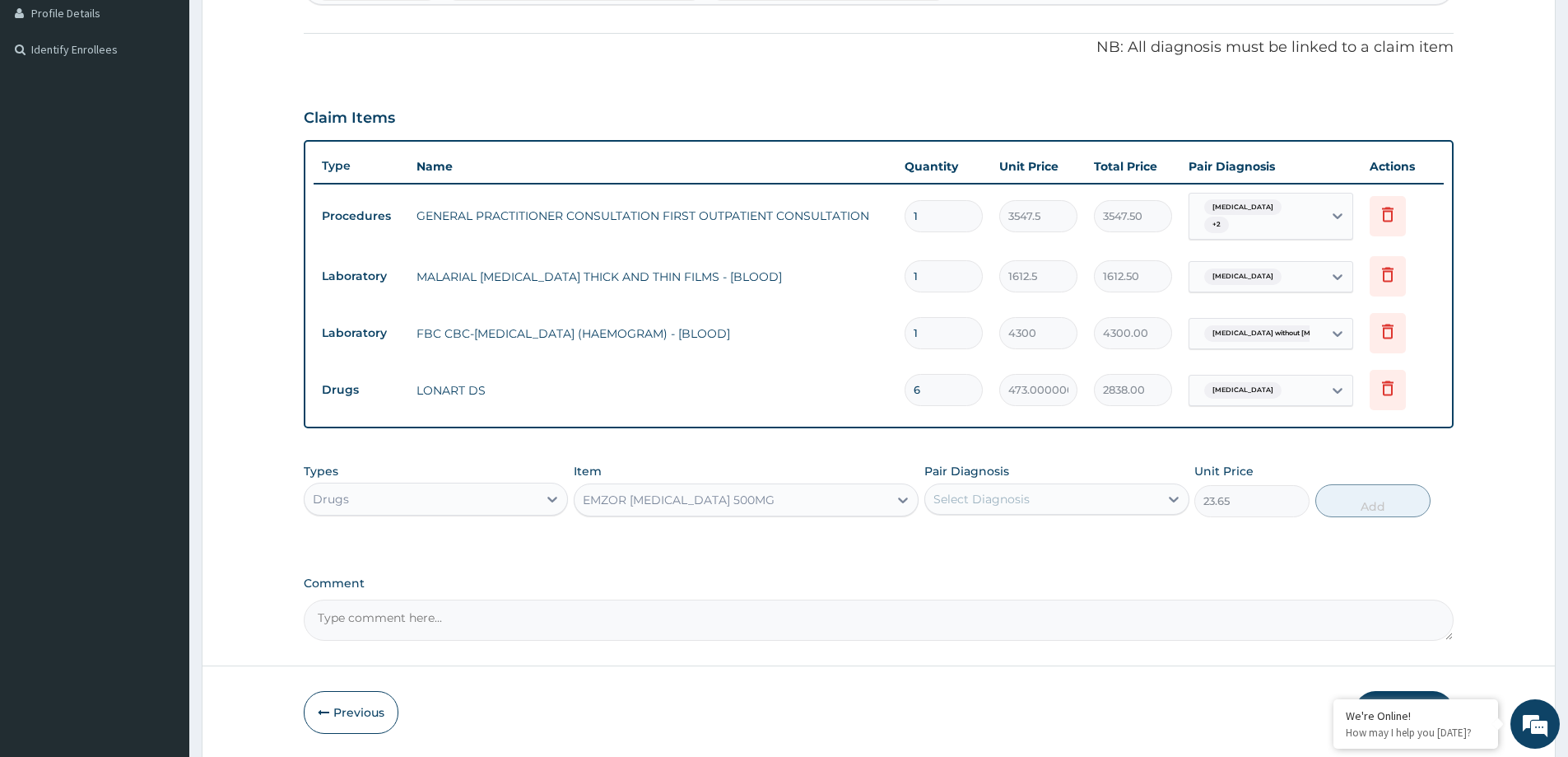
click at [1003, 508] on div "Select Diagnosis" at bounding box center [1042, 499] width 233 height 27
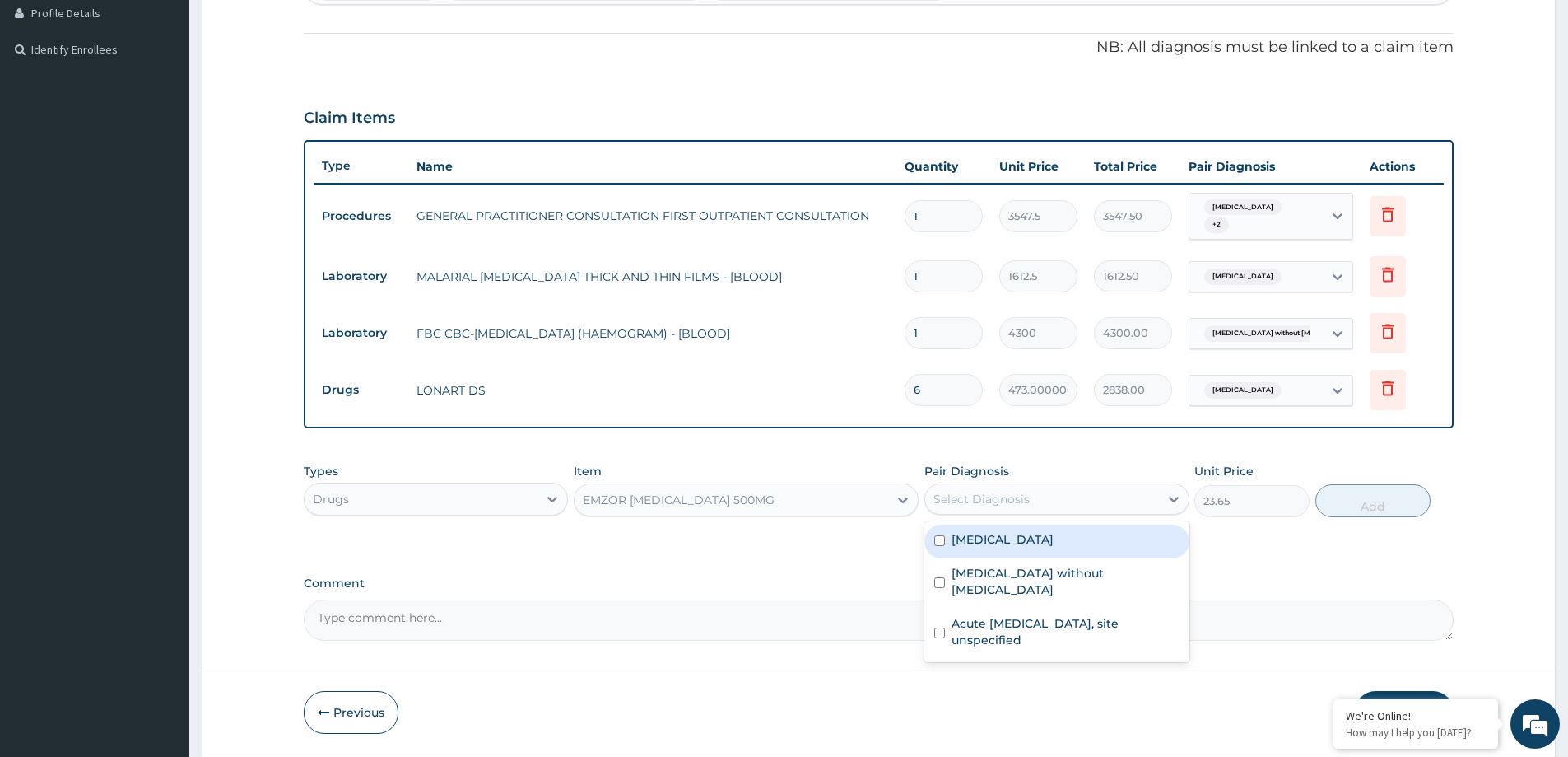
click at [1009, 546] on label "Malaria, unspecified" at bounding box center [1002, 539] width 102 height 16
checkbox input "true"
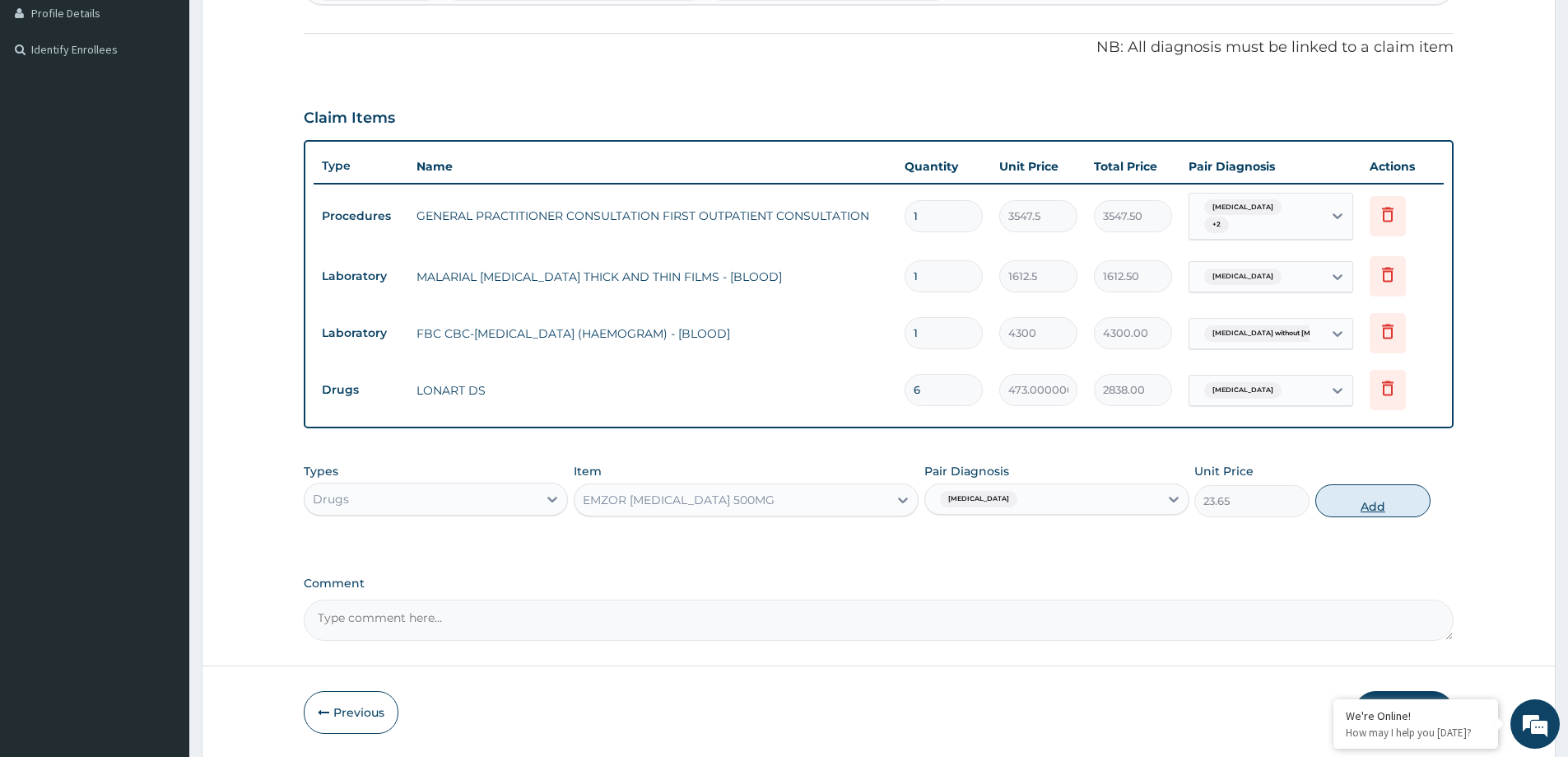
click at [1385, 508] on button "Add" at bounding box center [1373, 500] width 115 height 33
type input "0"
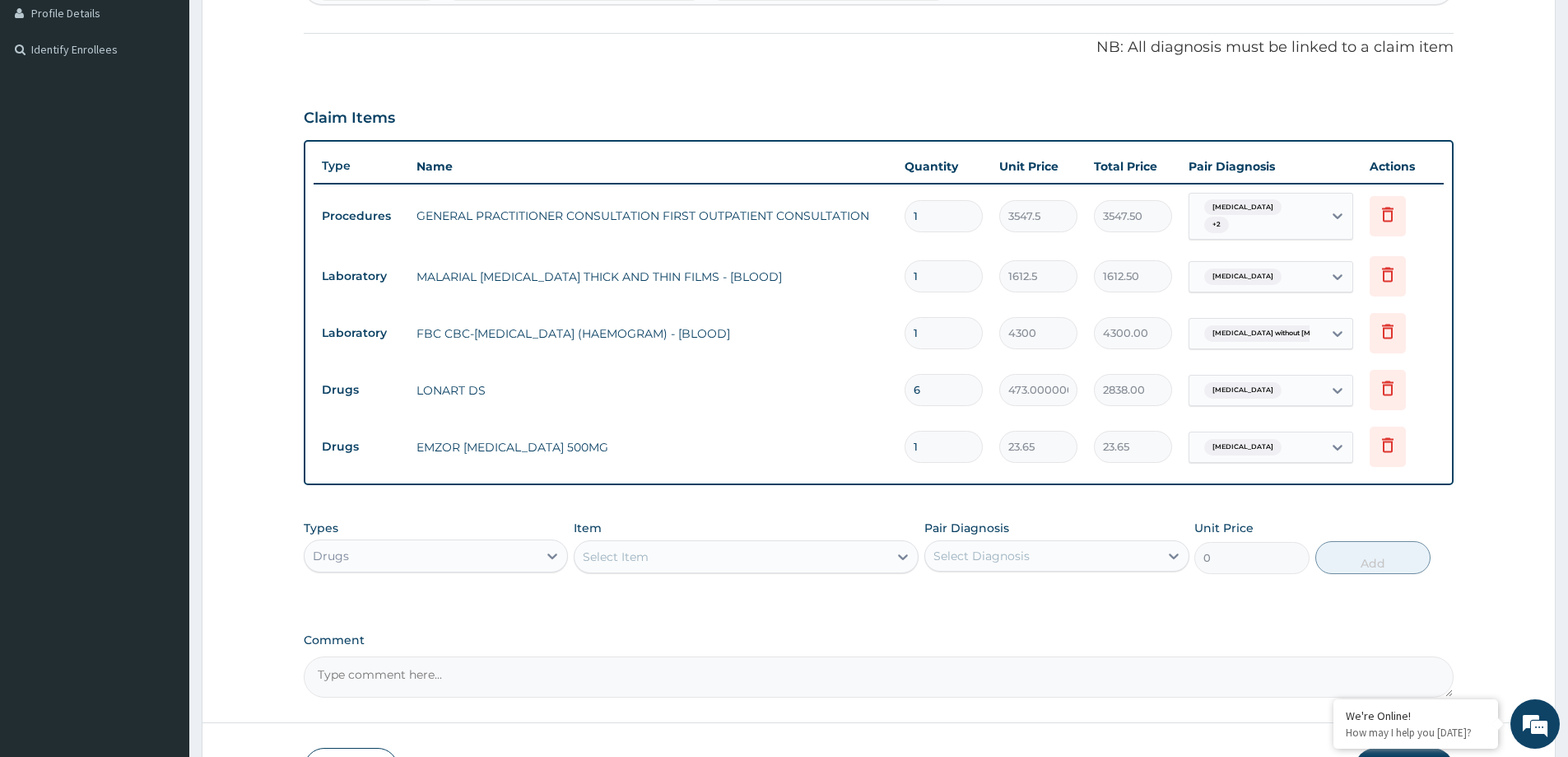
type input "18"
type input "425.70"
type input "18"
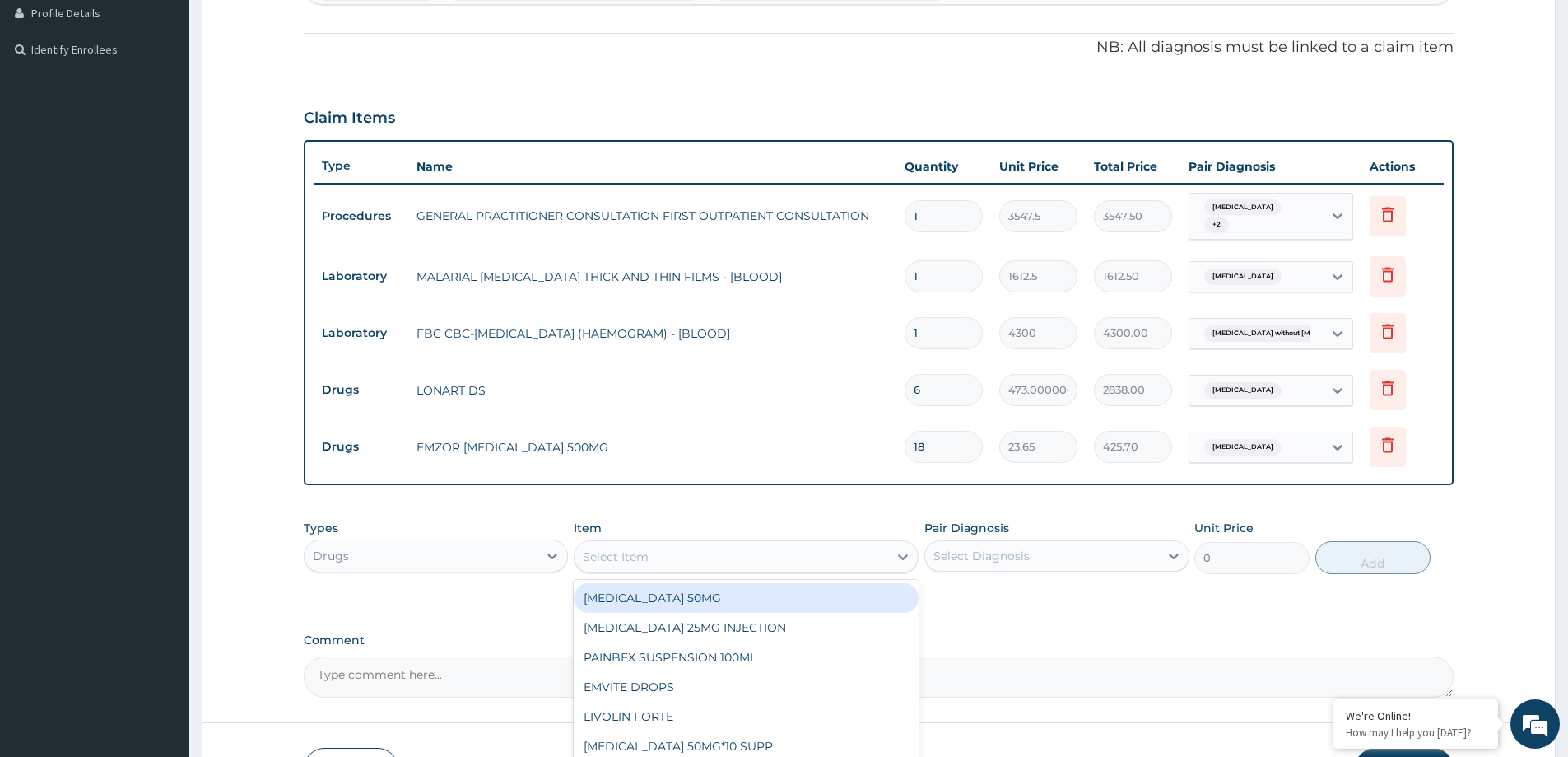
click at [676, 565] on div "Select Item" at bounding box center [731, 556] width 313 height 27
type input "ERYT"
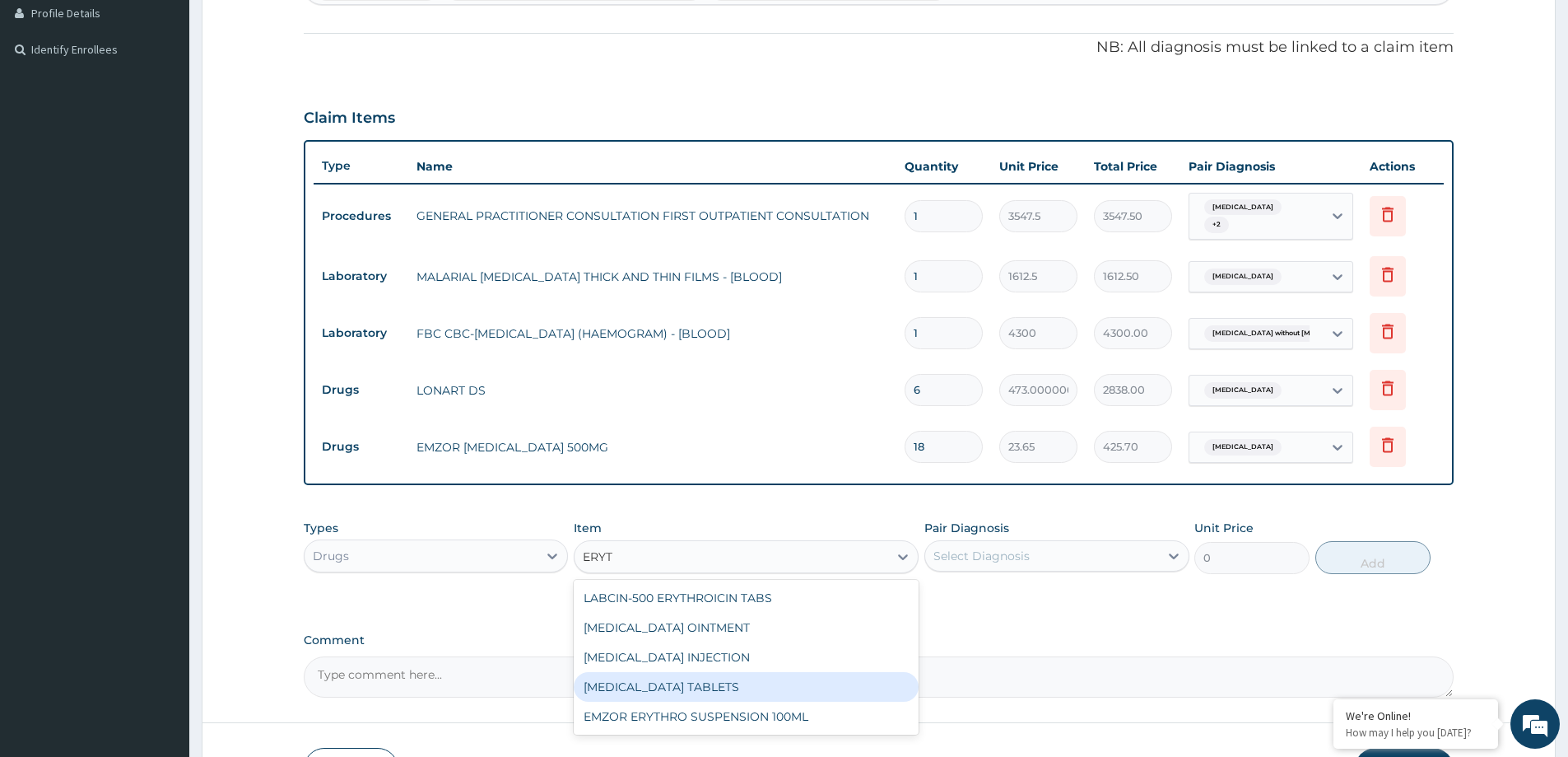
click at [734, 684] on div "ERYTHROMYCIN TABLETS" at bounding box center [746, 686] width 345 height 29
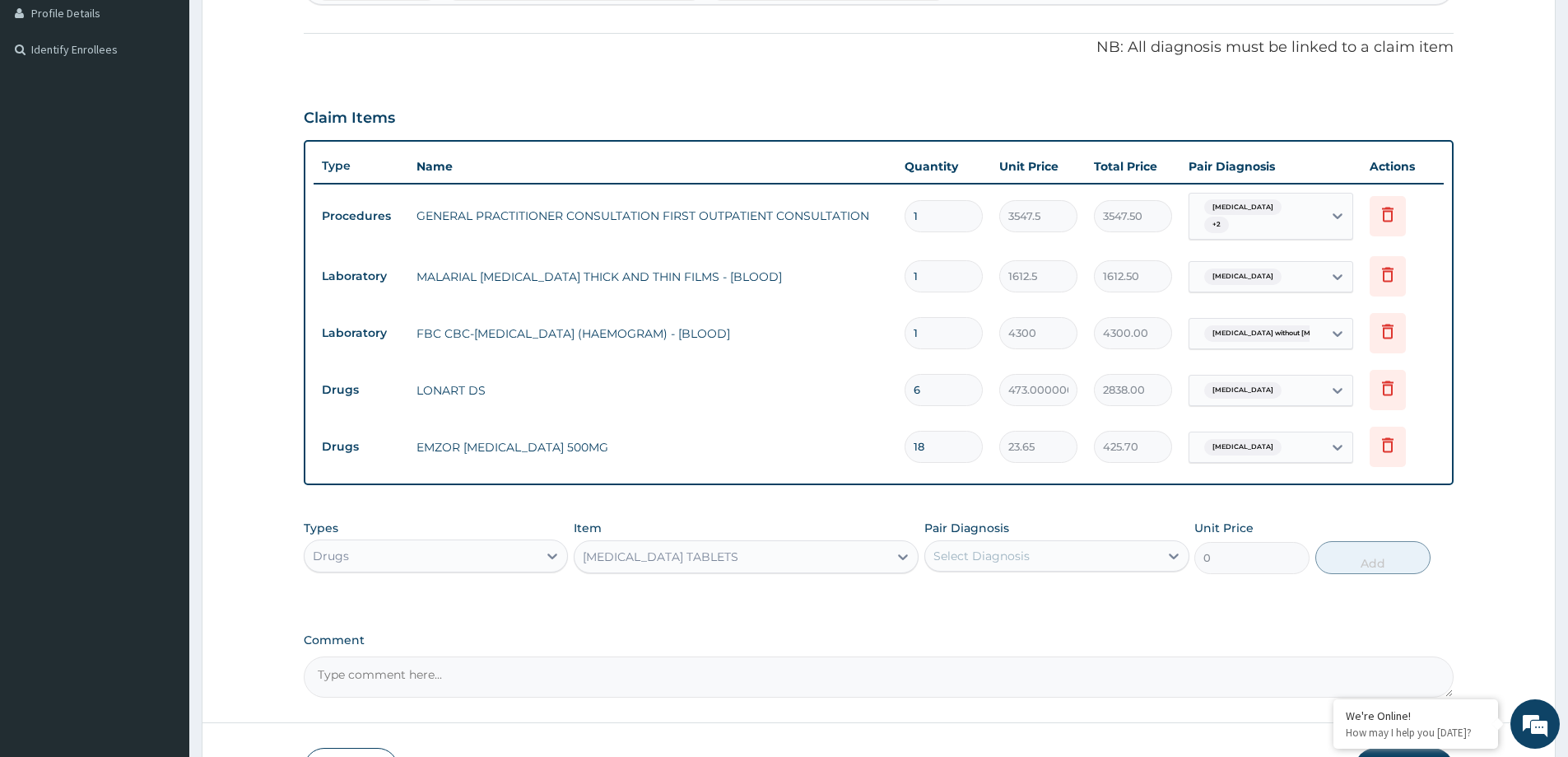
type input "206.93750000000003"
click at [1015, 543] on div "Select Diagnosis" at bounding box center [1042, 555] width 233 height 27
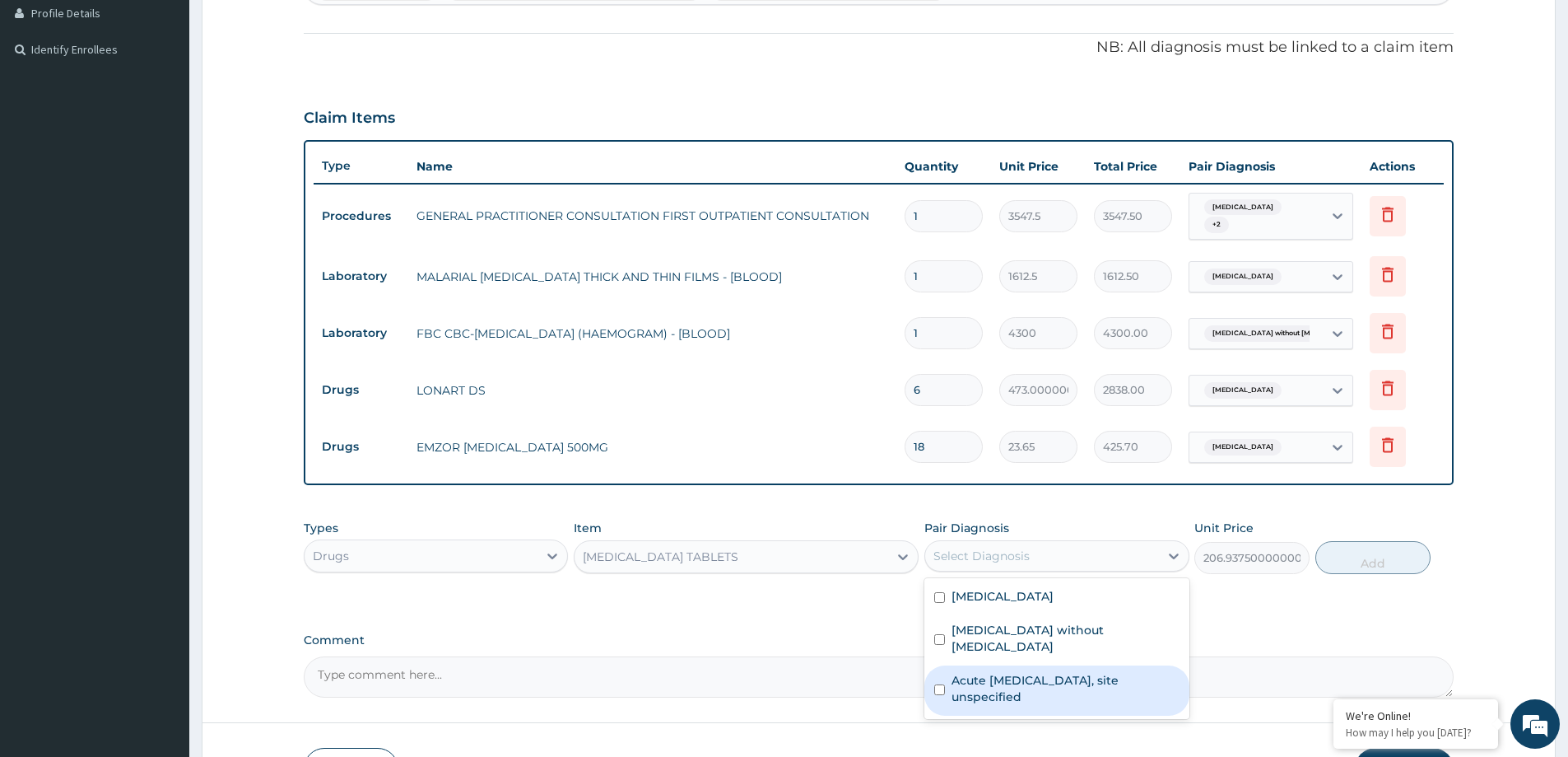
click at [994, 674] on label "Acute upper respiratory infection, site unspecified" at bounding box center [1065, 688] width 227 height 33
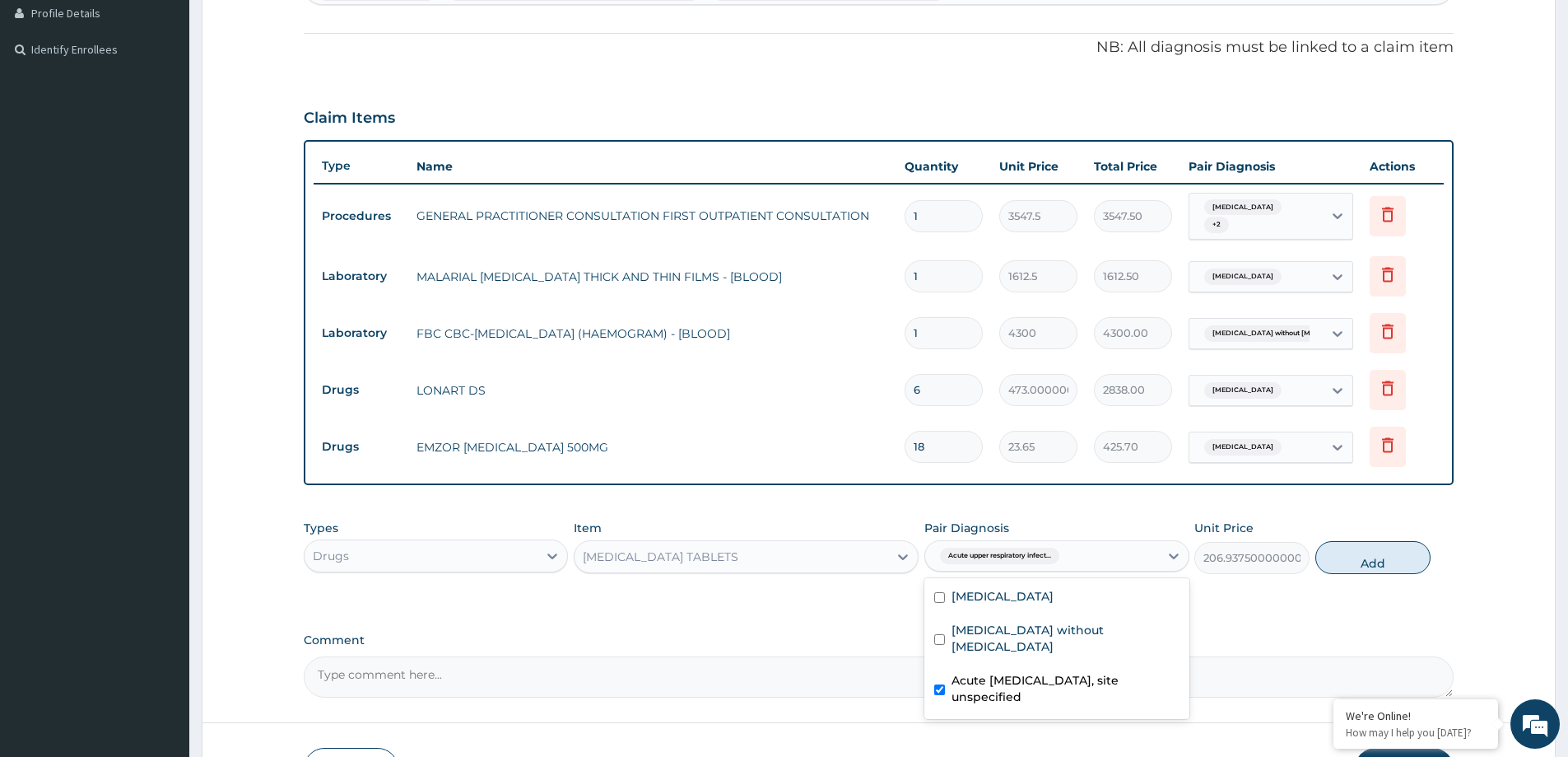
click at [993, 665] on div "Acute upper respiratory infection, site unspecified" at bounding box center [1057, 690] width 264 height 50
checkbox input "false"
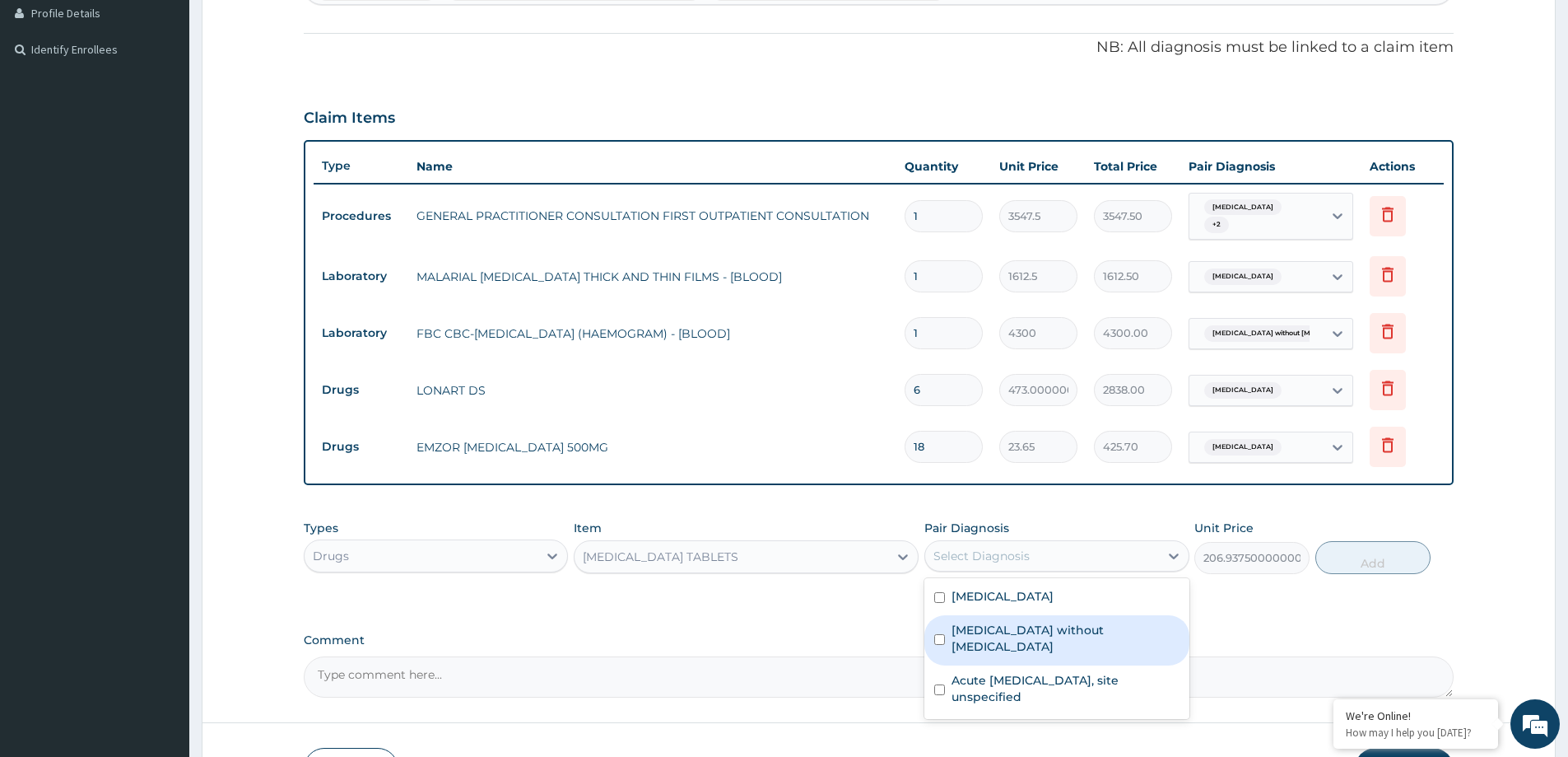
click at [1040, 639] on div "Sepsis without septic shock" at bounding box center [1057, 640] width 264 height 50
checkbox input "true"
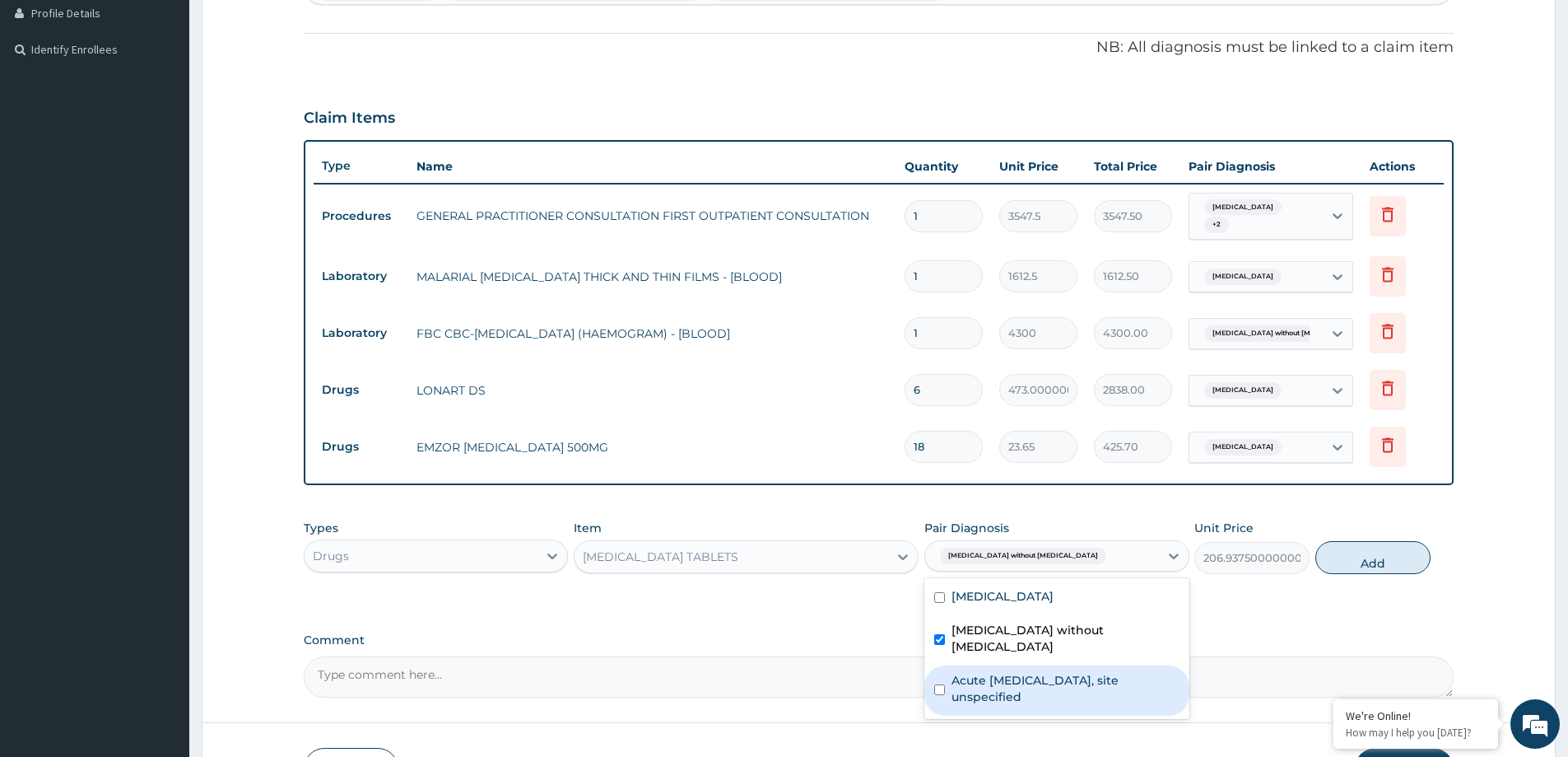
click at [1039, 672] on label "Acute upper respiratory infection, site unspecified" at bounding box center [1065, 688] width 227 height 33
checkbox input "true"
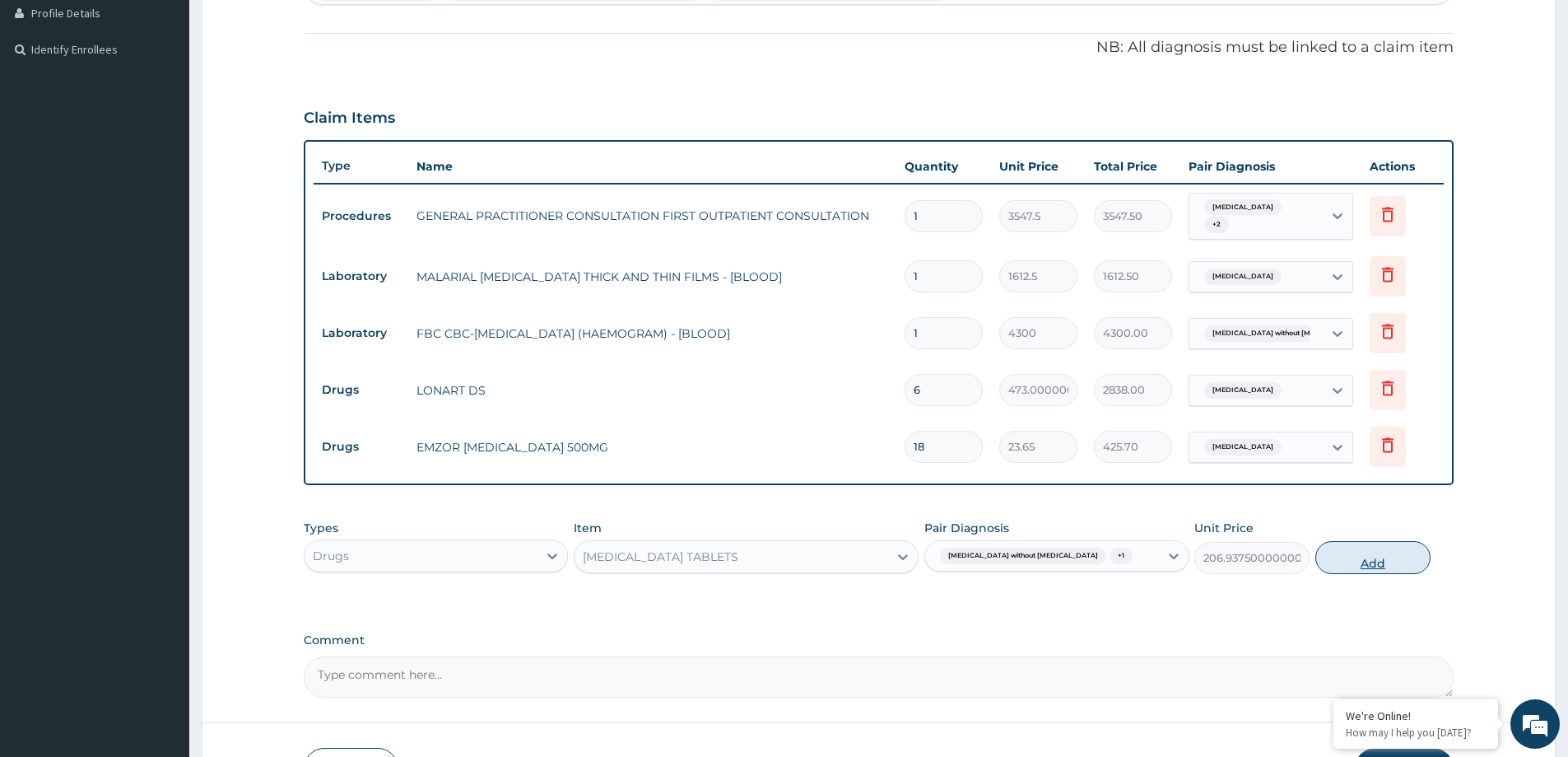
click at [1352, 565] on button "Add" at bounding box center [1373, 557] width 115 height 33
type input "0"
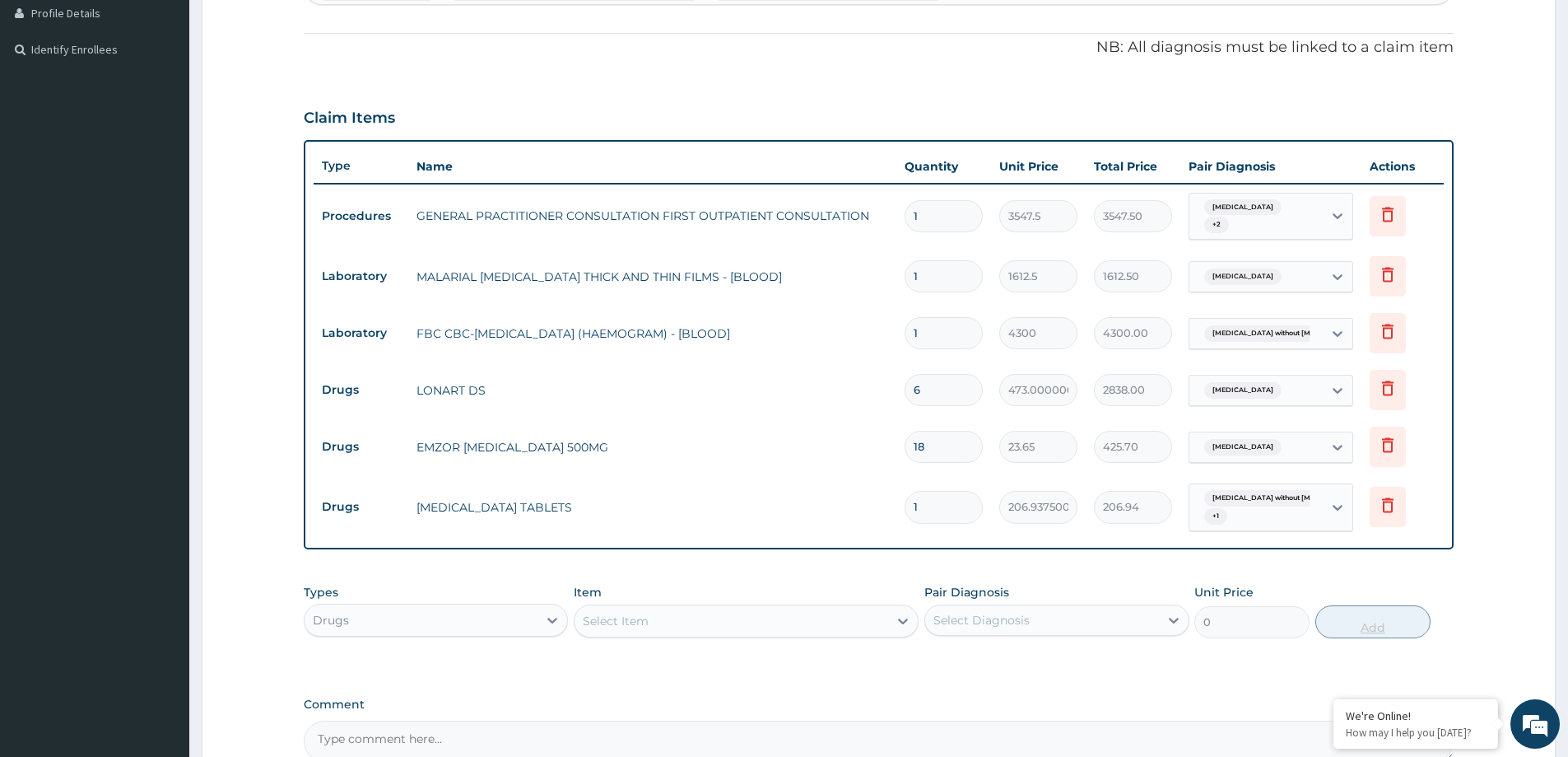
type input "15"
type input "3104.06"
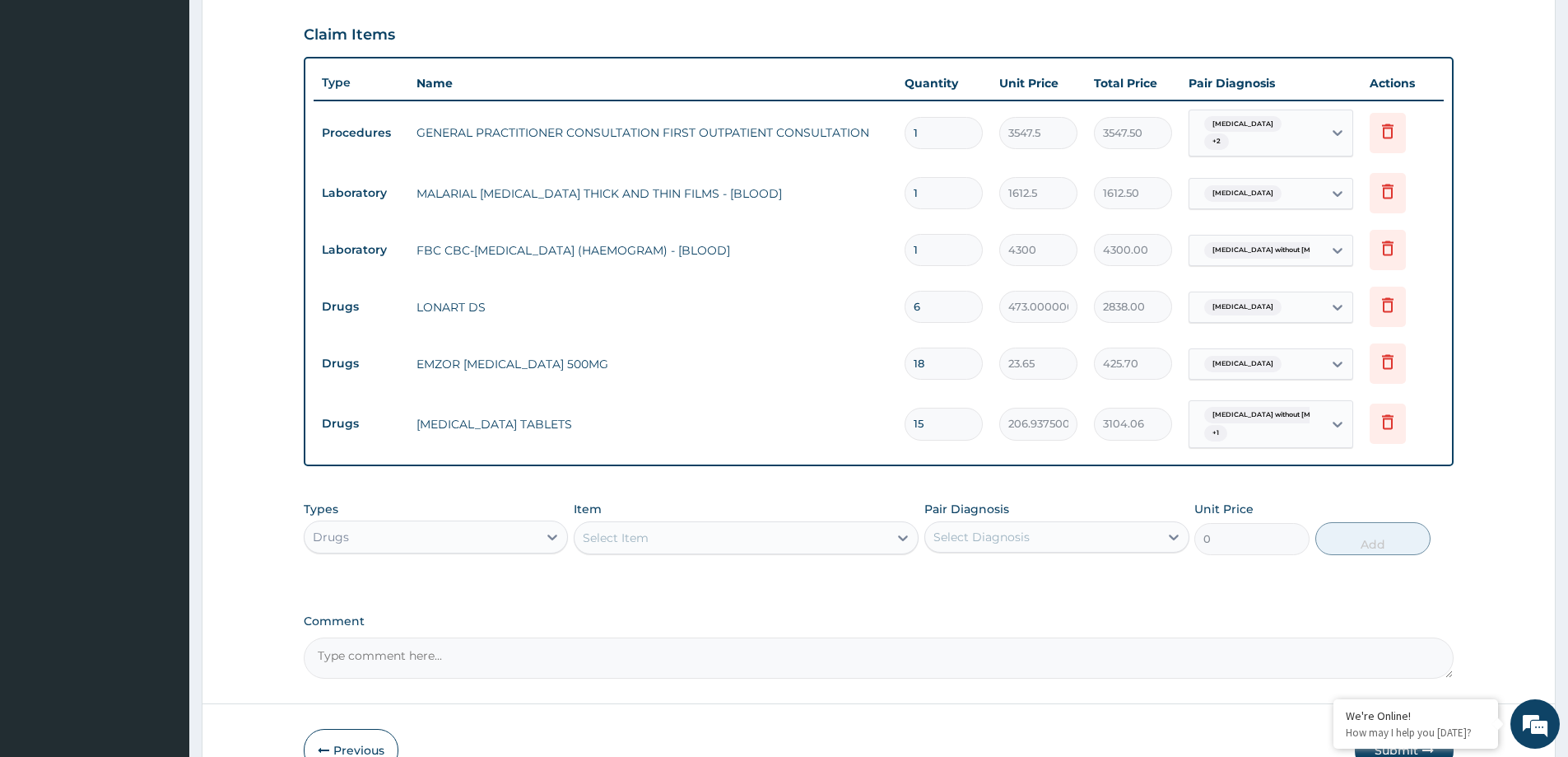
scroll to position [634, 0]
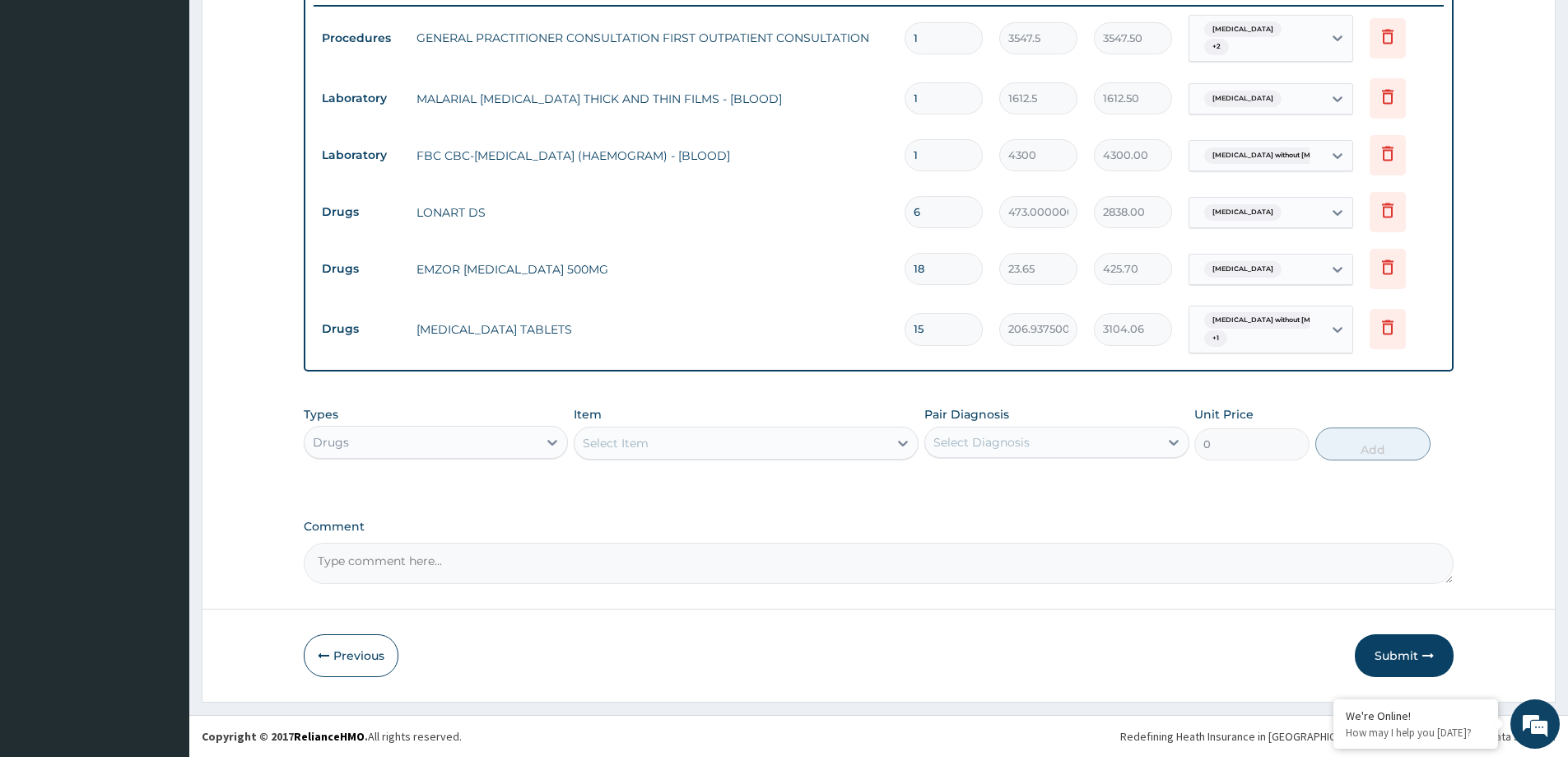
type input "15"
click at [642, 450] on div "Select Item" at bounding box center [731, 443] width 313 height 27
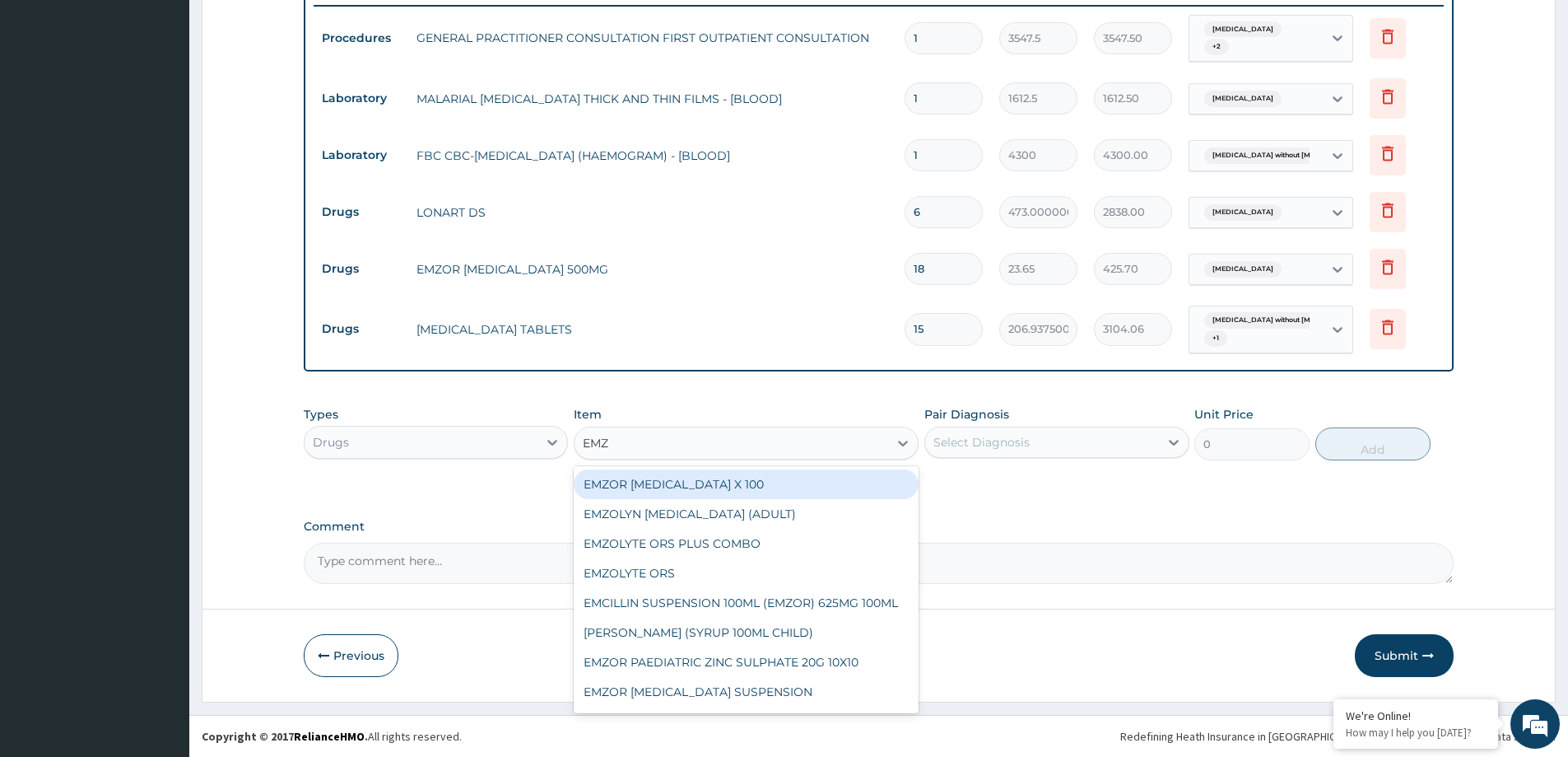
type input "EMZO"
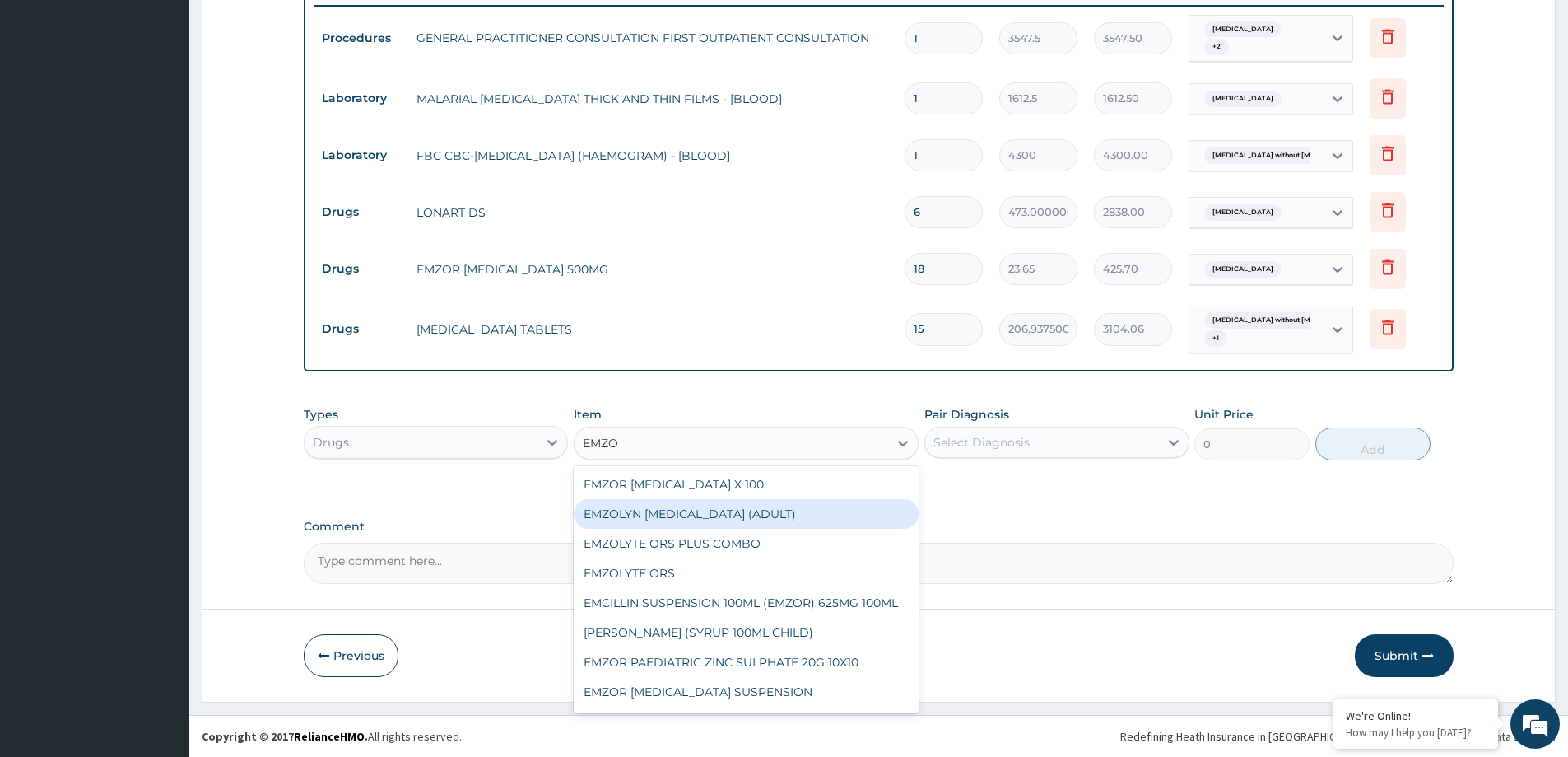
drag, startPoint x: 752, startPoint y: 510, endPoint x: 762, endPoint y: 507, distance: 10.4
click at [755, 510] on div "EMZOLYN EXPECTORANT (ADULT)" at bounding box center [746, 513] width 345 height 29
type input "1182.5"
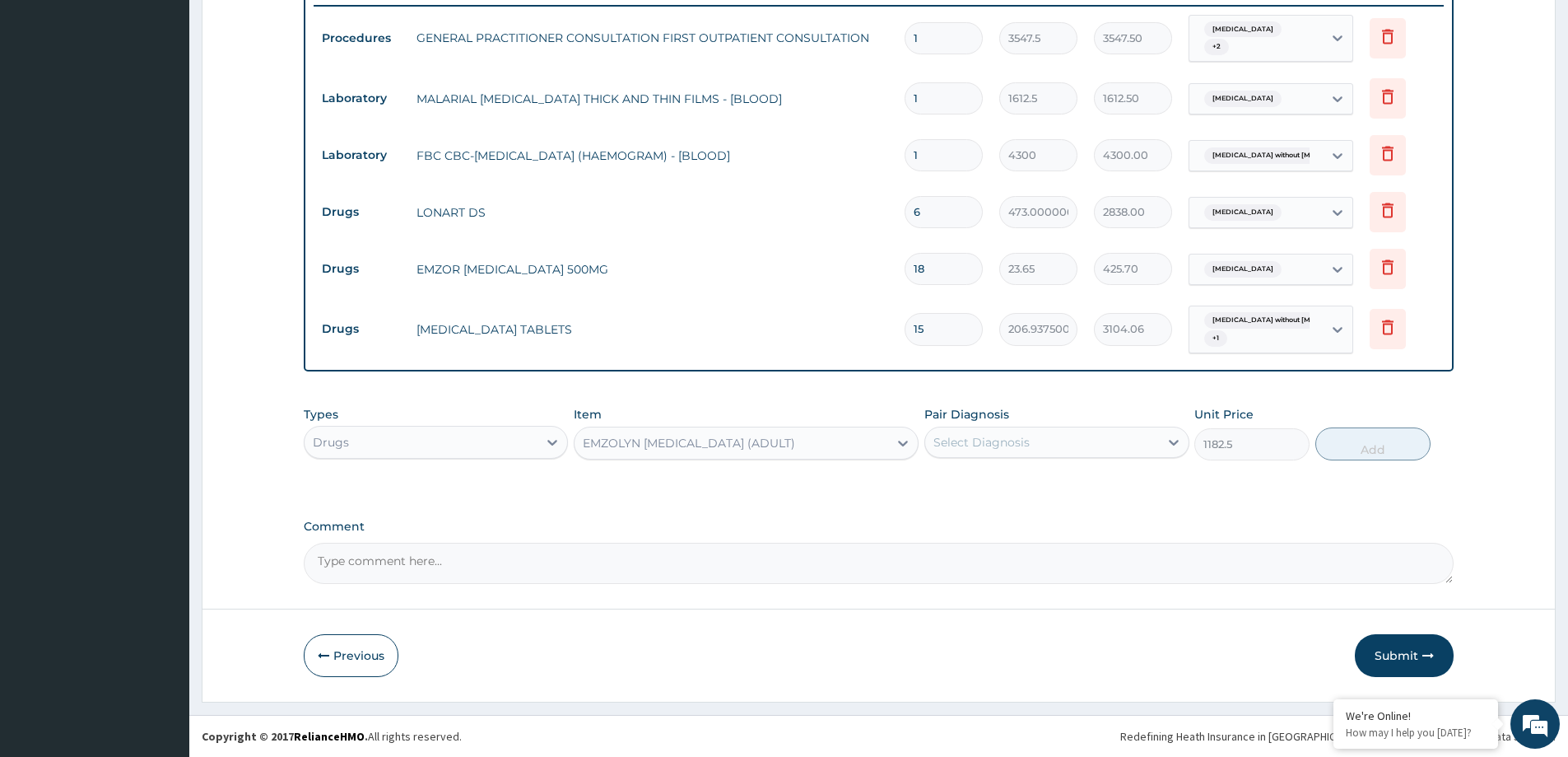
click at [752, 452] on div "EMZOLYN EXPECTORANT (ADULT)" at bounding box center [731, 443] width 313 height 27
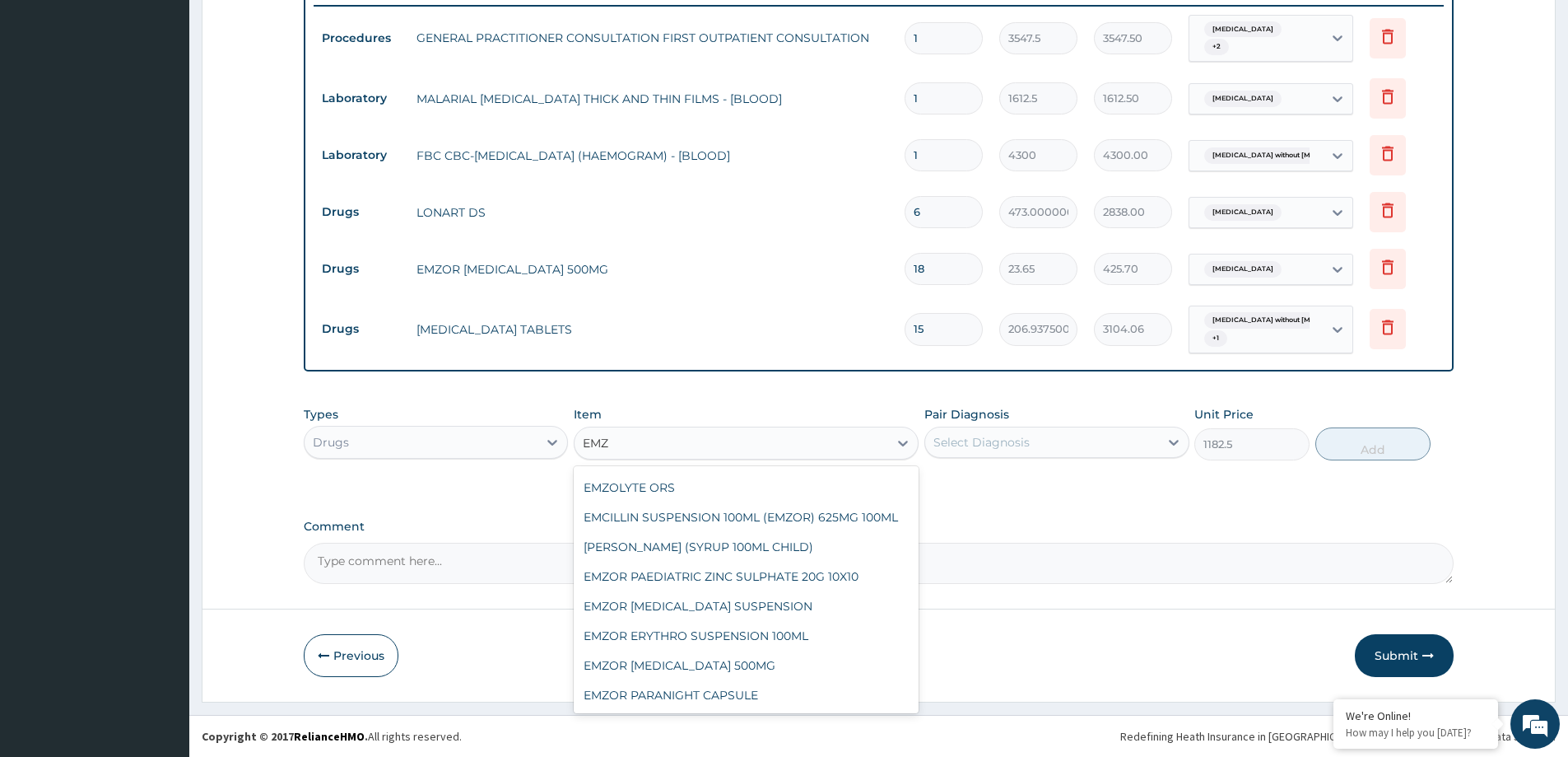
scroll to position [0, 0]
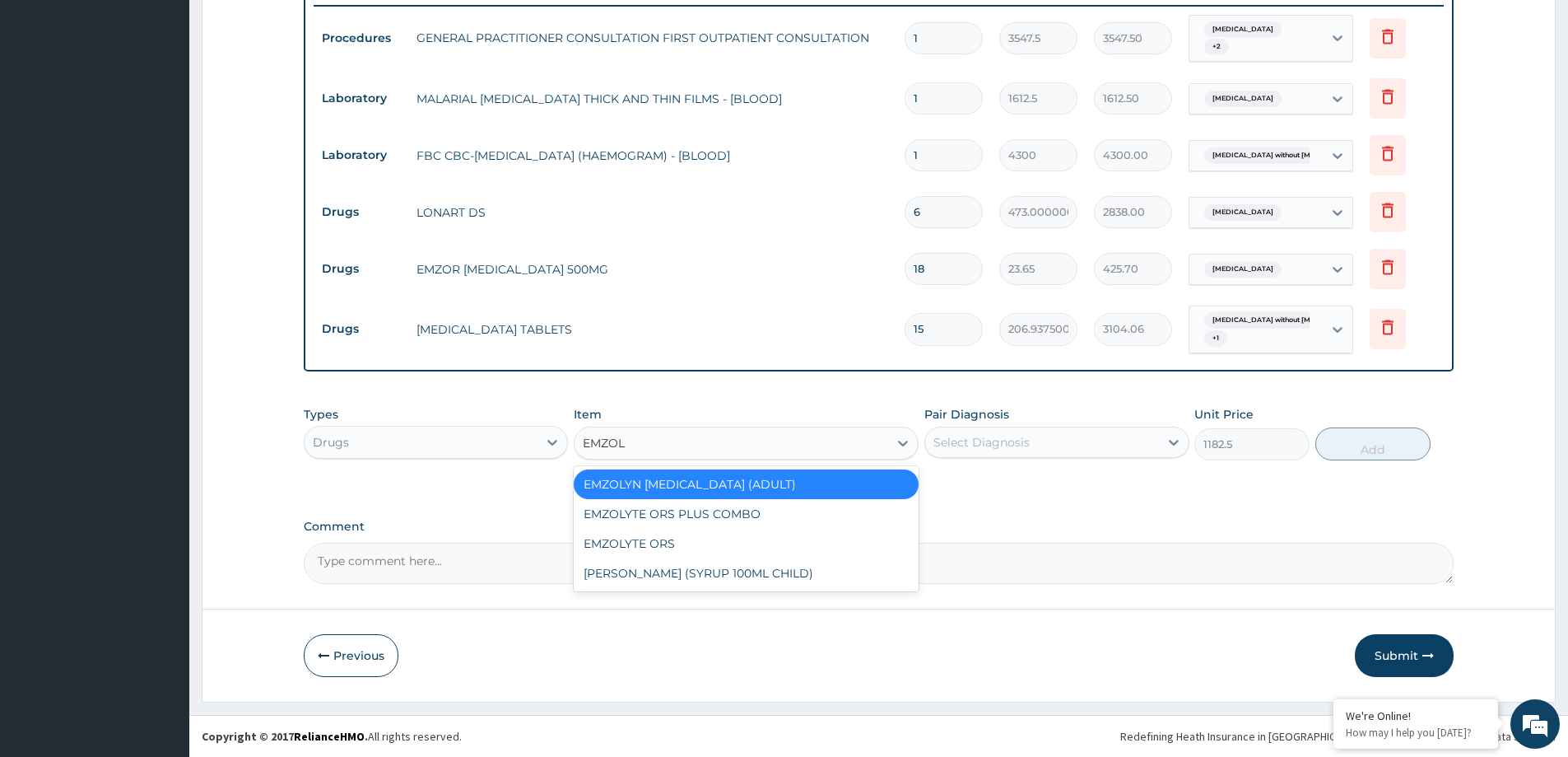
type input "EMZOLY"
drag, startPoint x: 813, startPoint y: 478, endPoint x: 1026, endPoint y: 480, distance: 213.0
click at [818, 478] on div "EMZOLYN EXPECTORANT (ADULT)" at bounding box center [746, 484] width 345 height 29
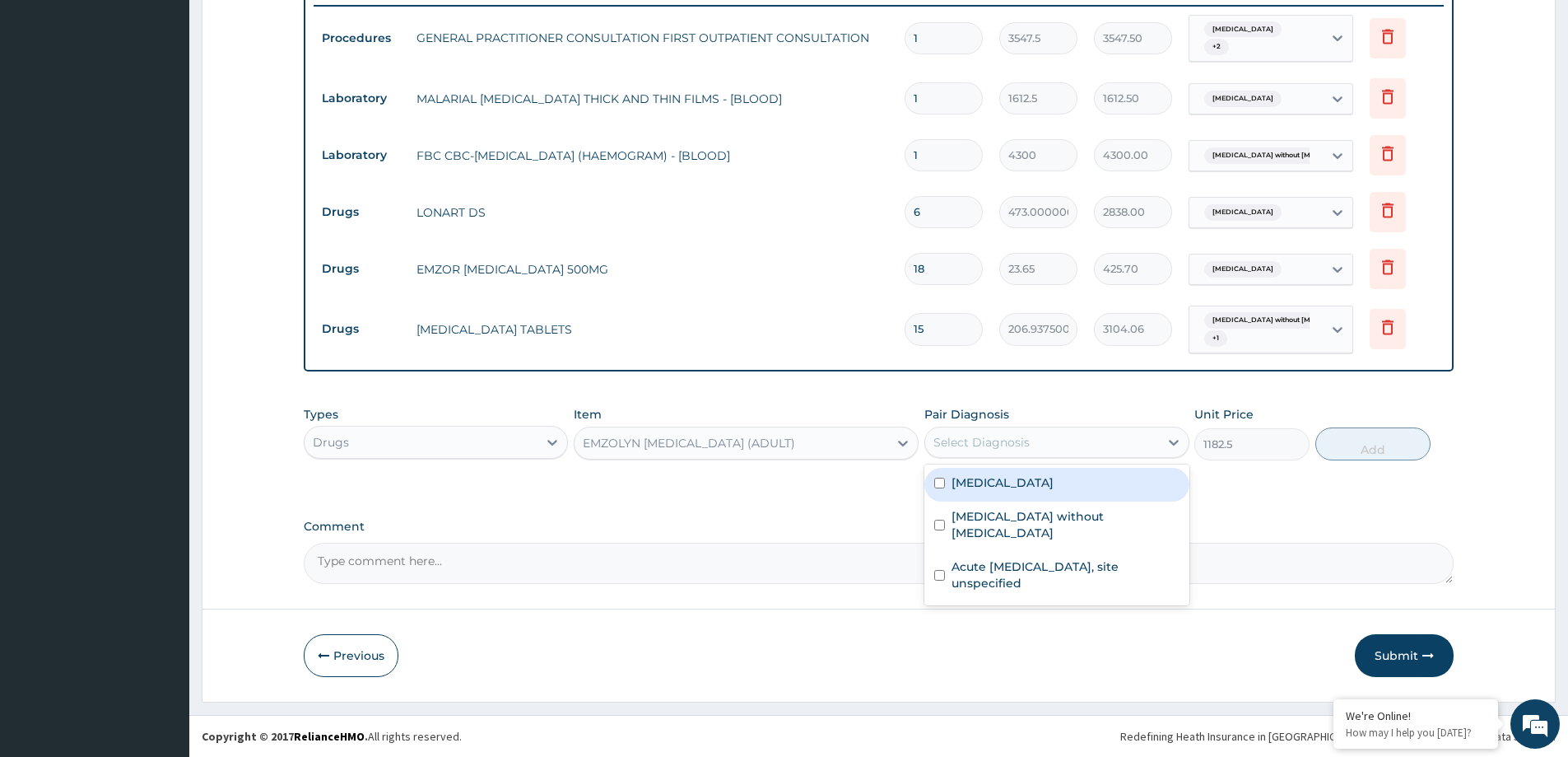
click at [1041, 454] on div "Select Diagnosis" at bounding box center [1042, 442] width 233 height 27
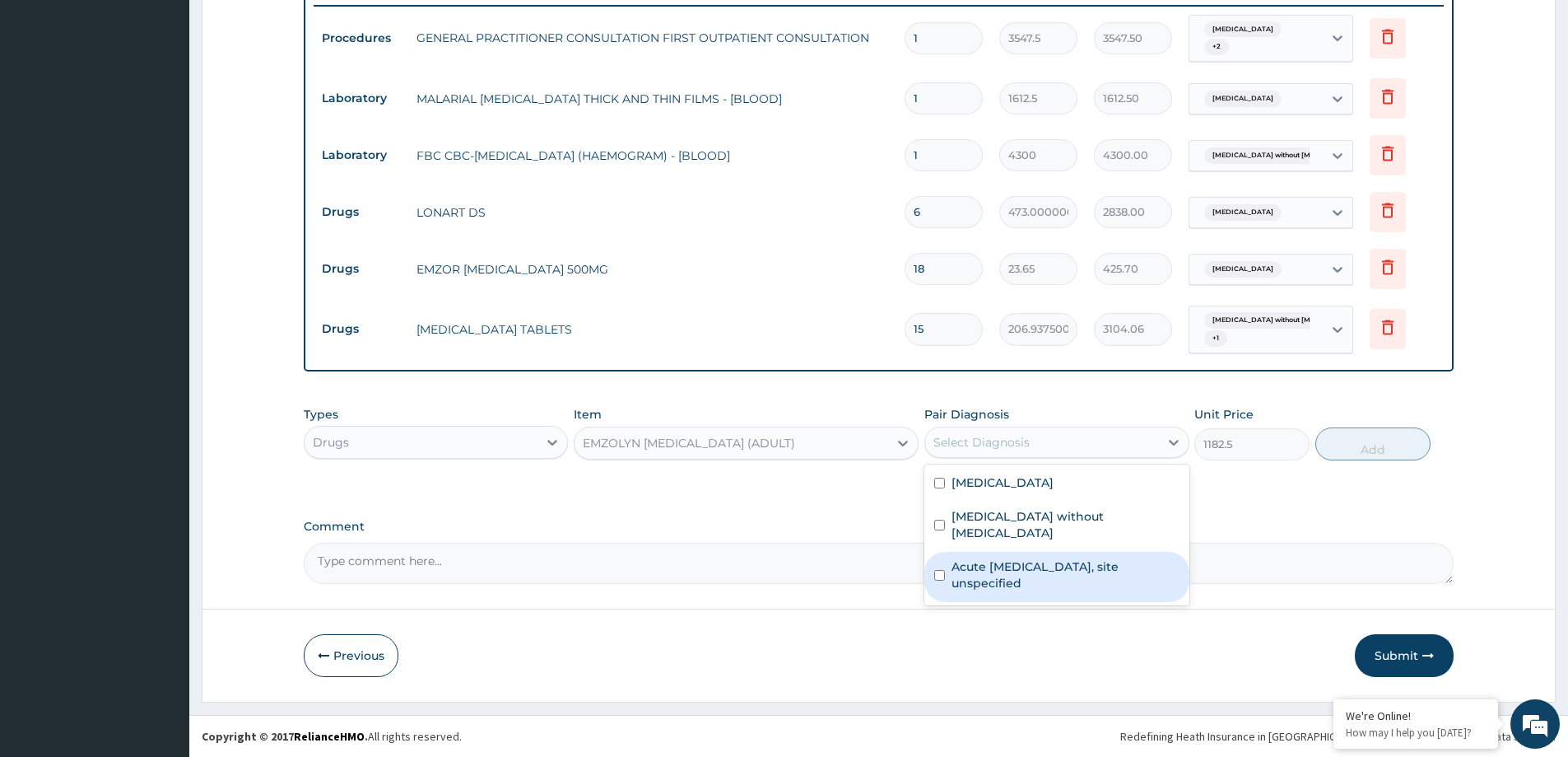
click at [1037, 558] on label "Acute upper respiratory infection, site unspecified" at bounding box center [1065, 575] width 227 height 33
checkbox input "true"
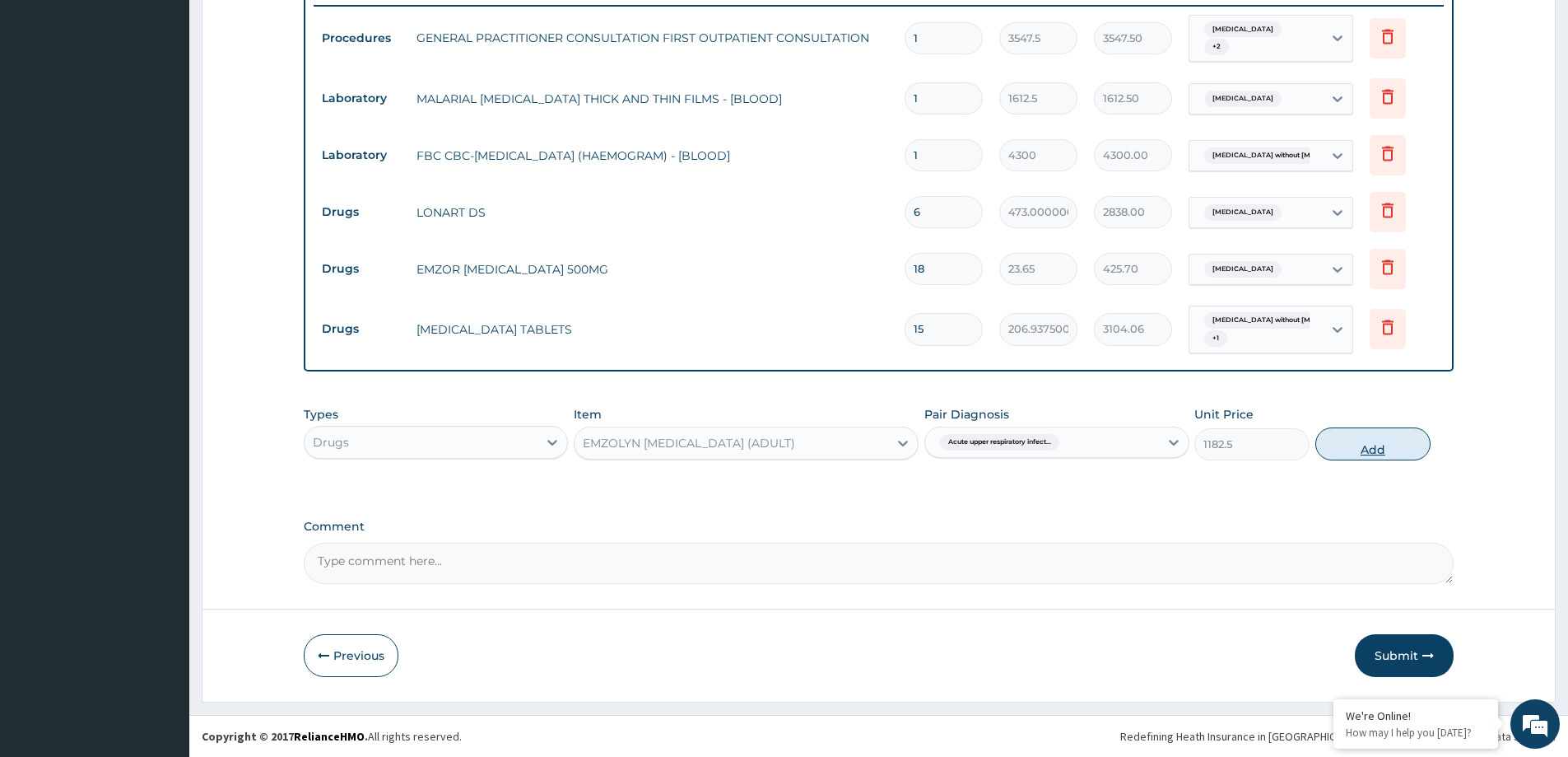
click at [1343, 449] on button "Add" at bounding box center [1373, 444] width 115 height 33
type input "0"
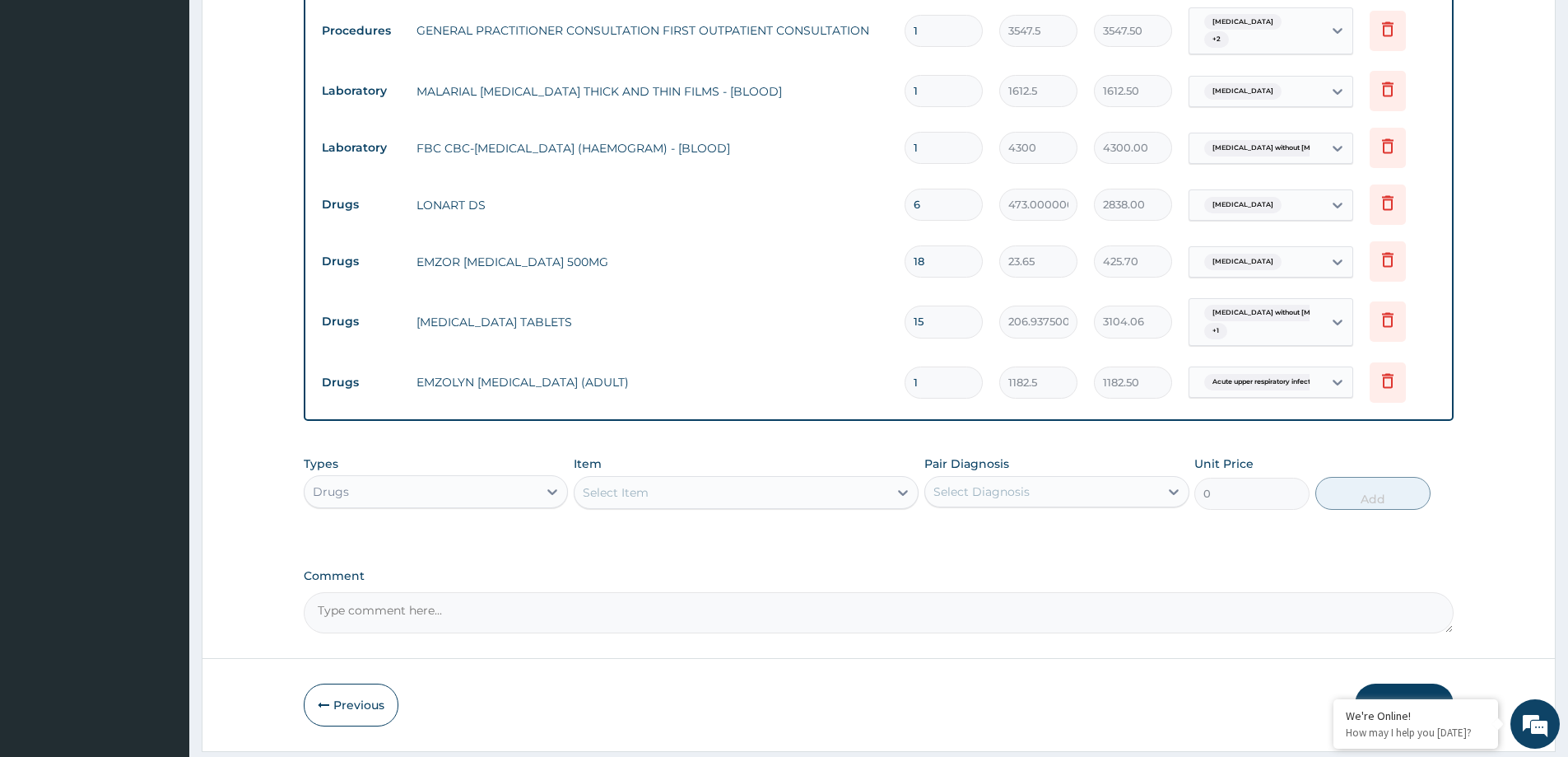
scroll to position [691, 0]
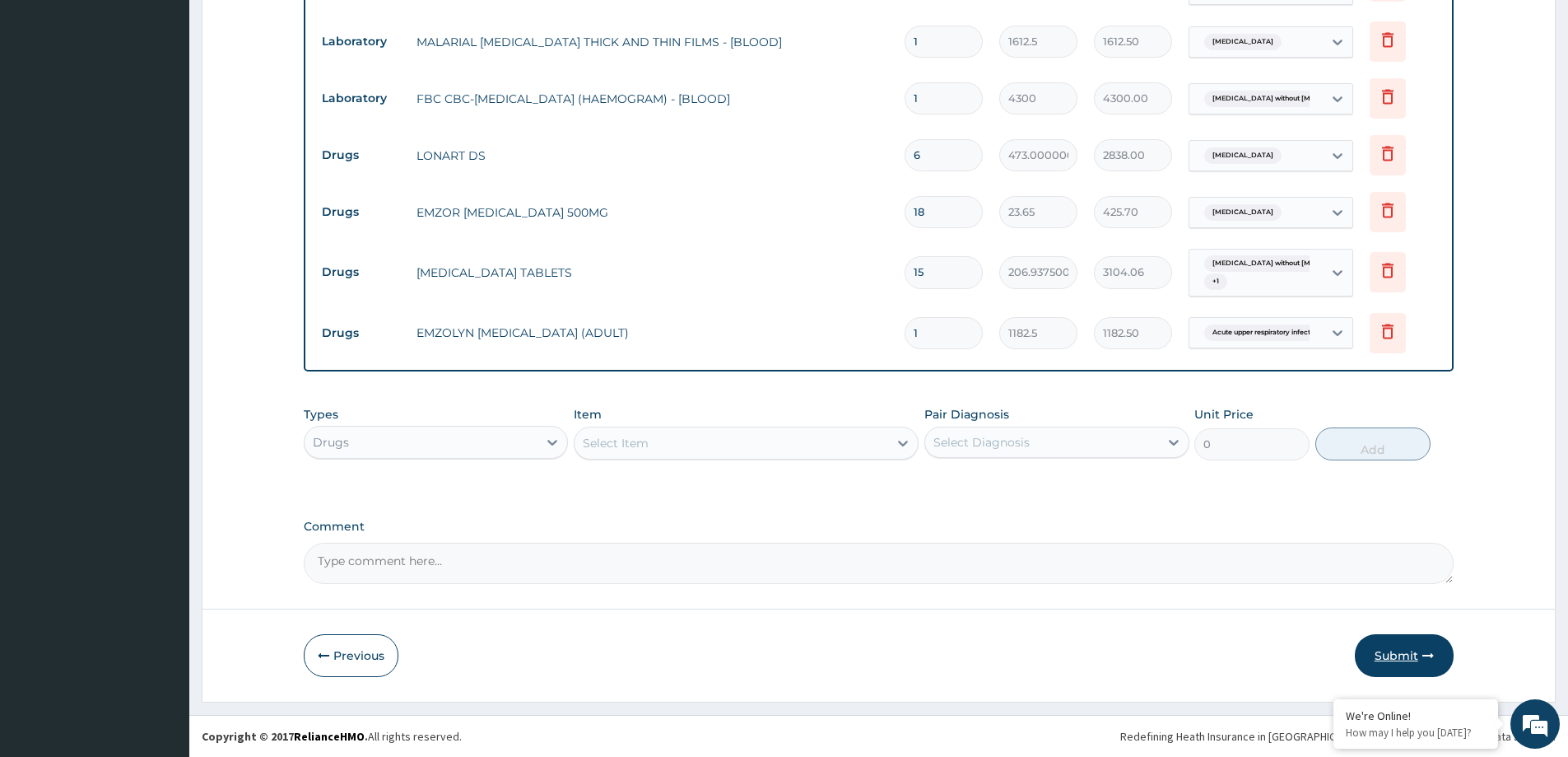
click at [1372, 660] on button "Submit" at bounding box center [1405, 655] width 99 height 43
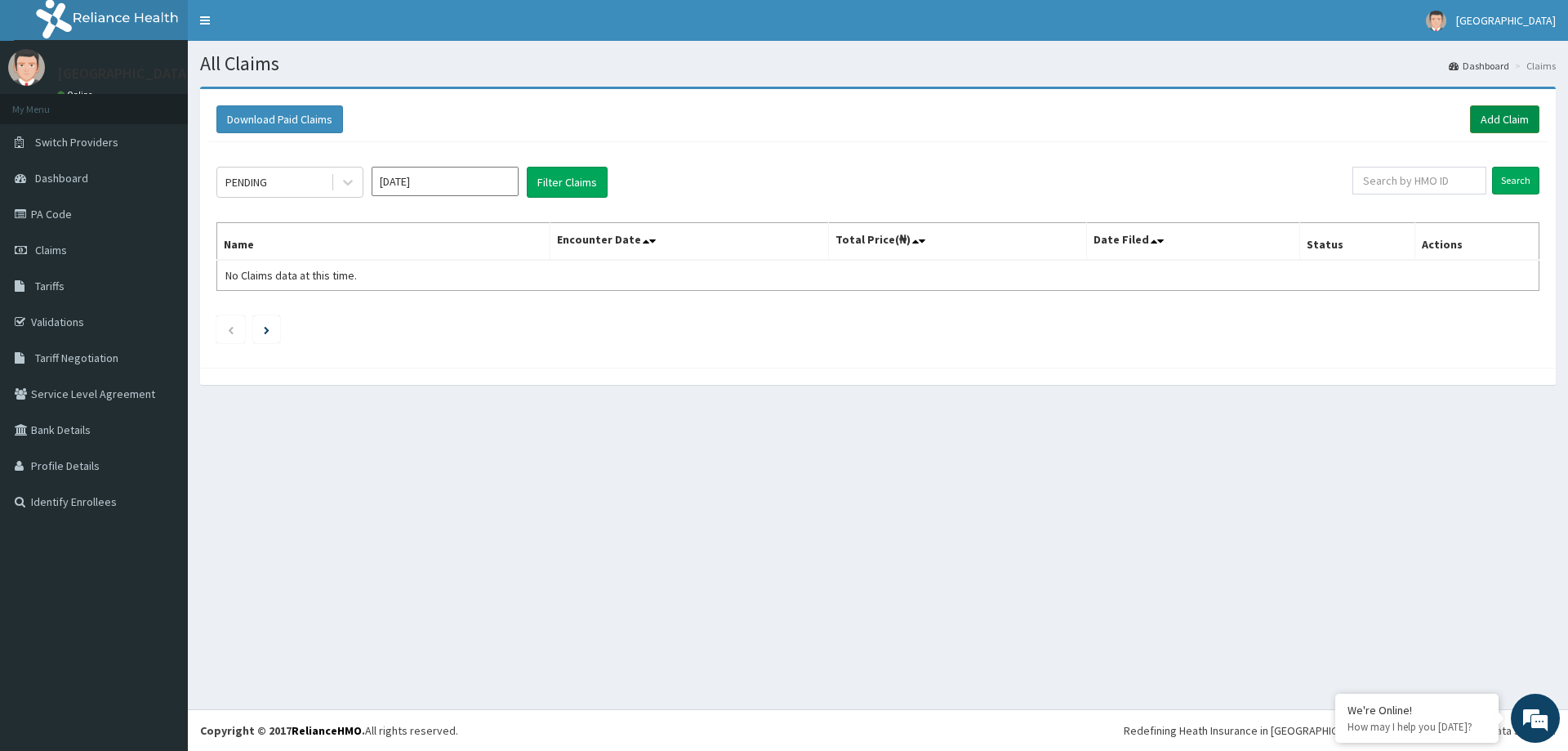
click at [1492, 124] on link "Add Claim" at bounding box center [1504, 119] width 69 height 28
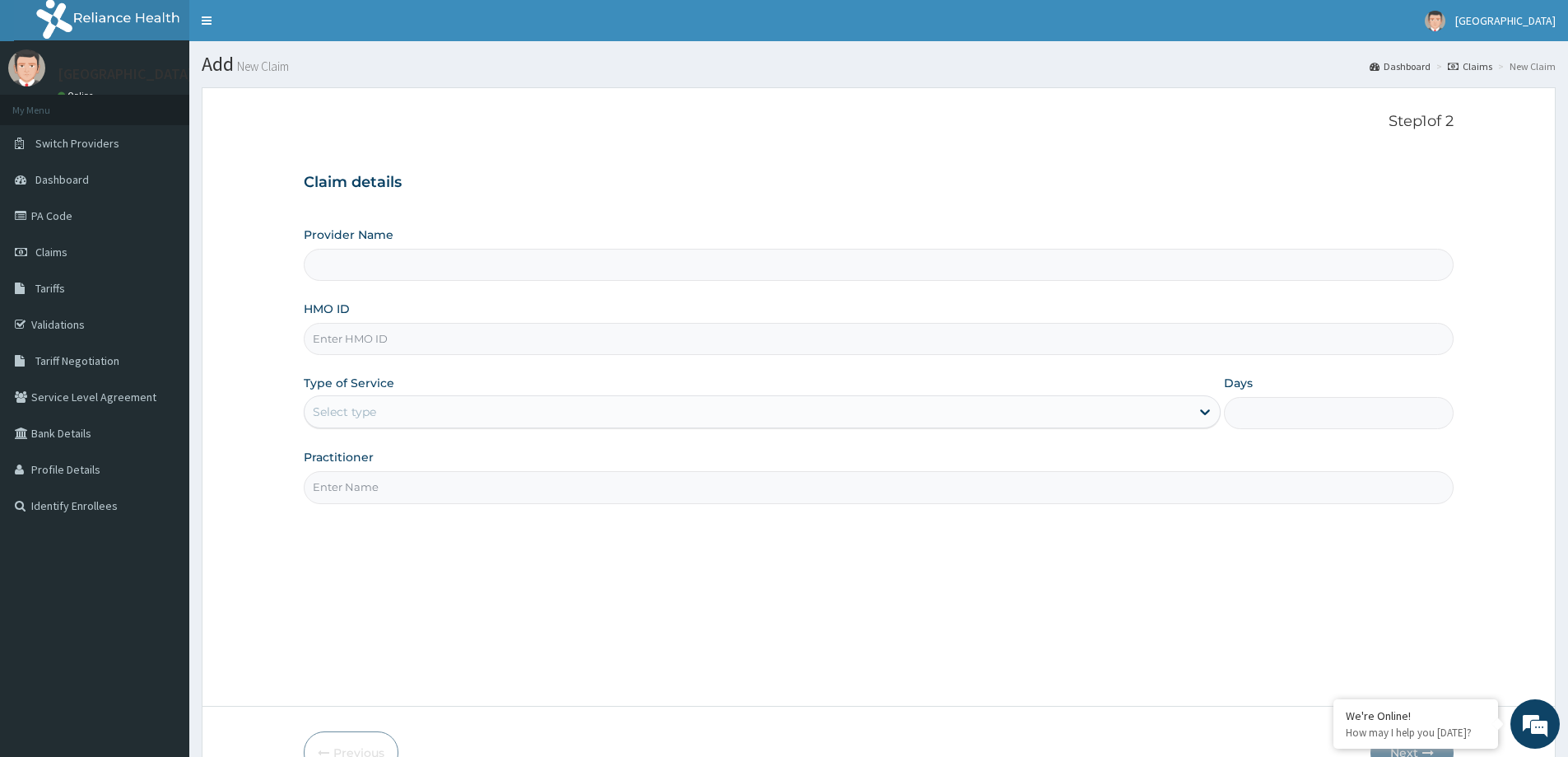
paste input "OAS/10040/E"
type input "OAS/10040/E"
type input "[GEOGRAPHIC_DATA]"
type input "OAS/10040/E"
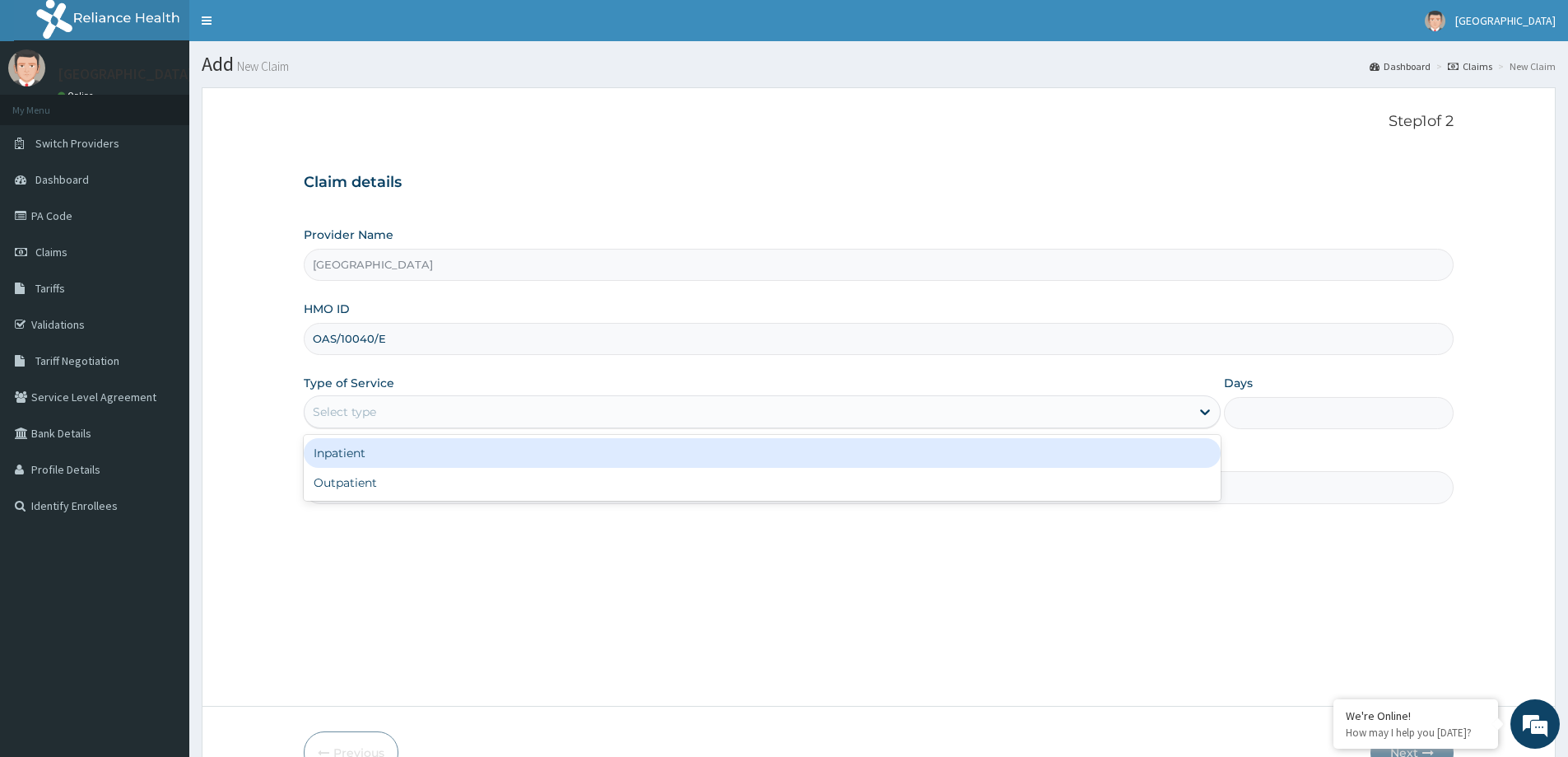
click at [635, 407] on div "Select type" at bounding box center [747, 411] width 886 height 27
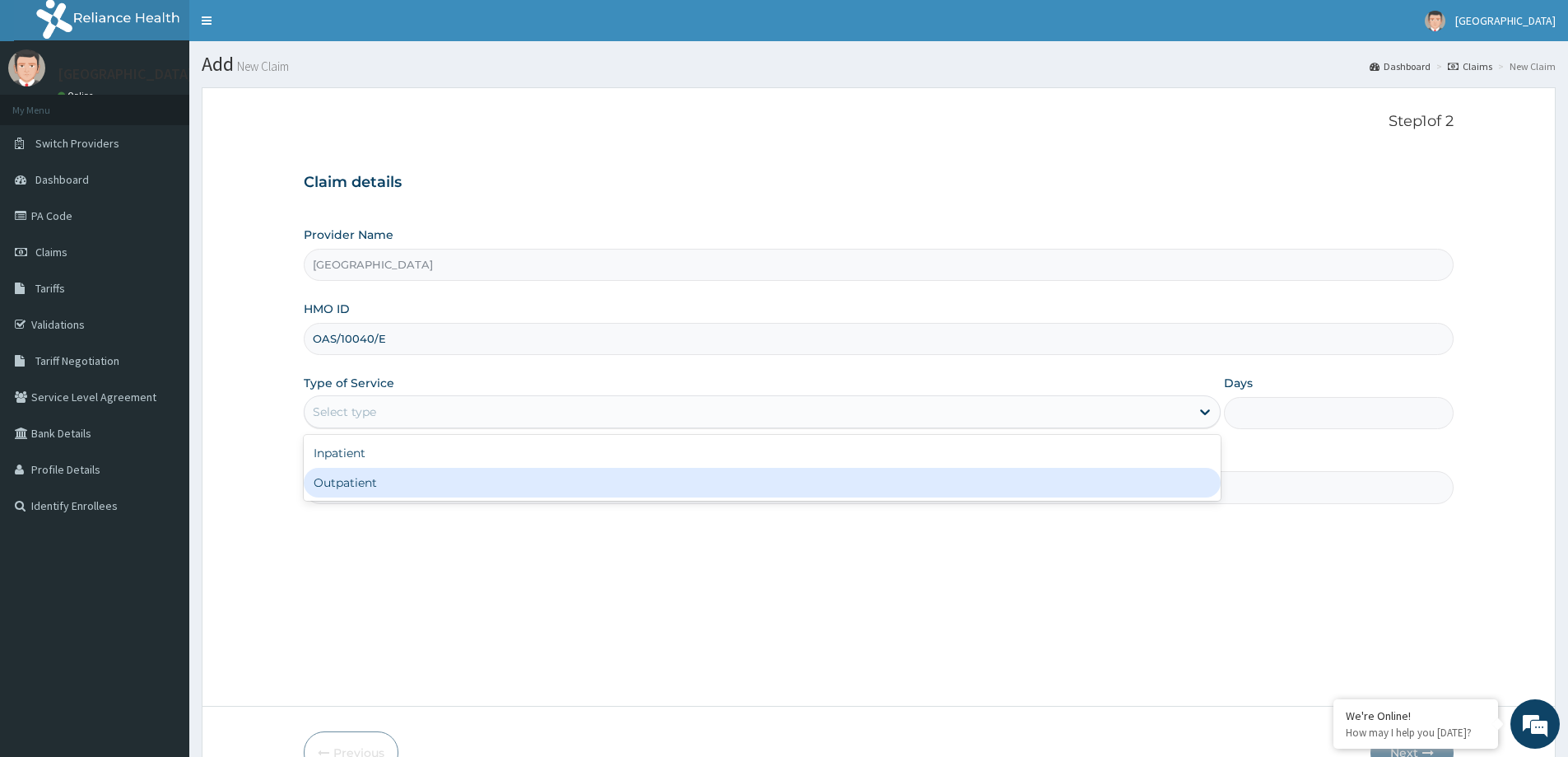
click at [594, 485] on div "Outpatient" at bounding box center [762, 482] width 917 height 29
type input "1"
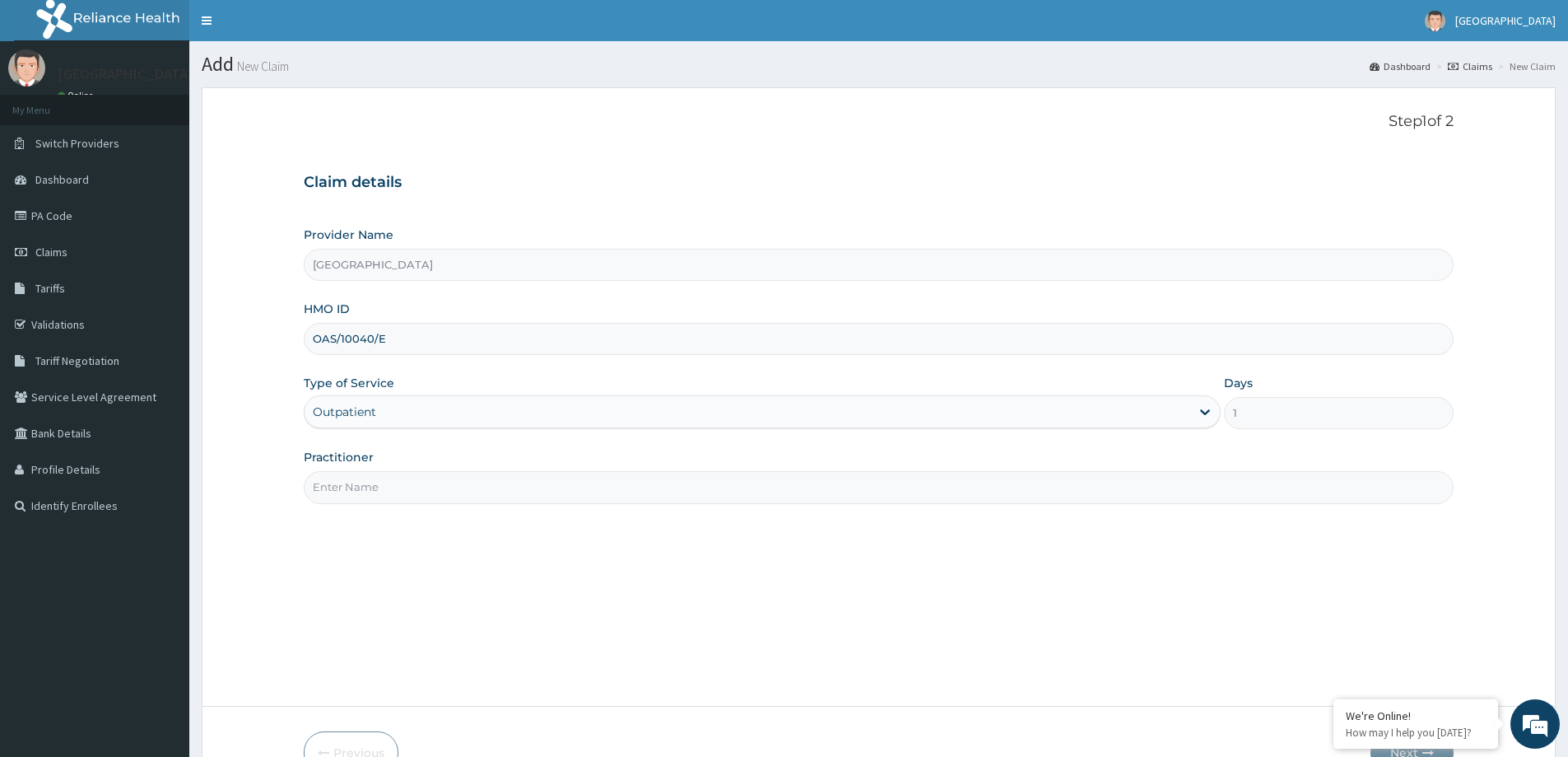
click at [557, 487] on input "Practitioner" at bounding box center [878, 487] width 1150 height 32
type input "DR UZOMA"
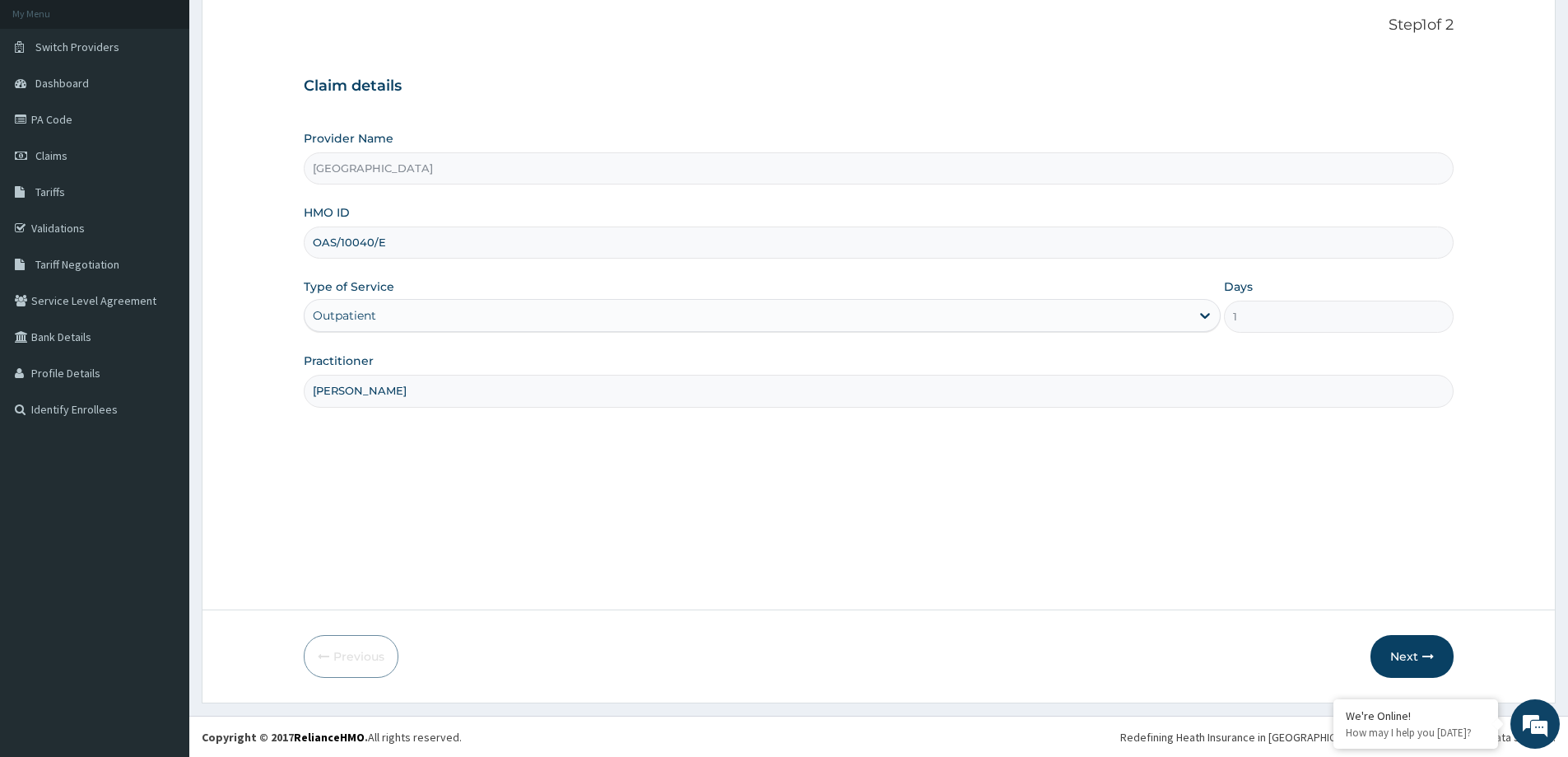
scroll to position [97, 0]
click at [1384, 649] on button "Next" at bounding box center [1412, 655] width 83 height 43
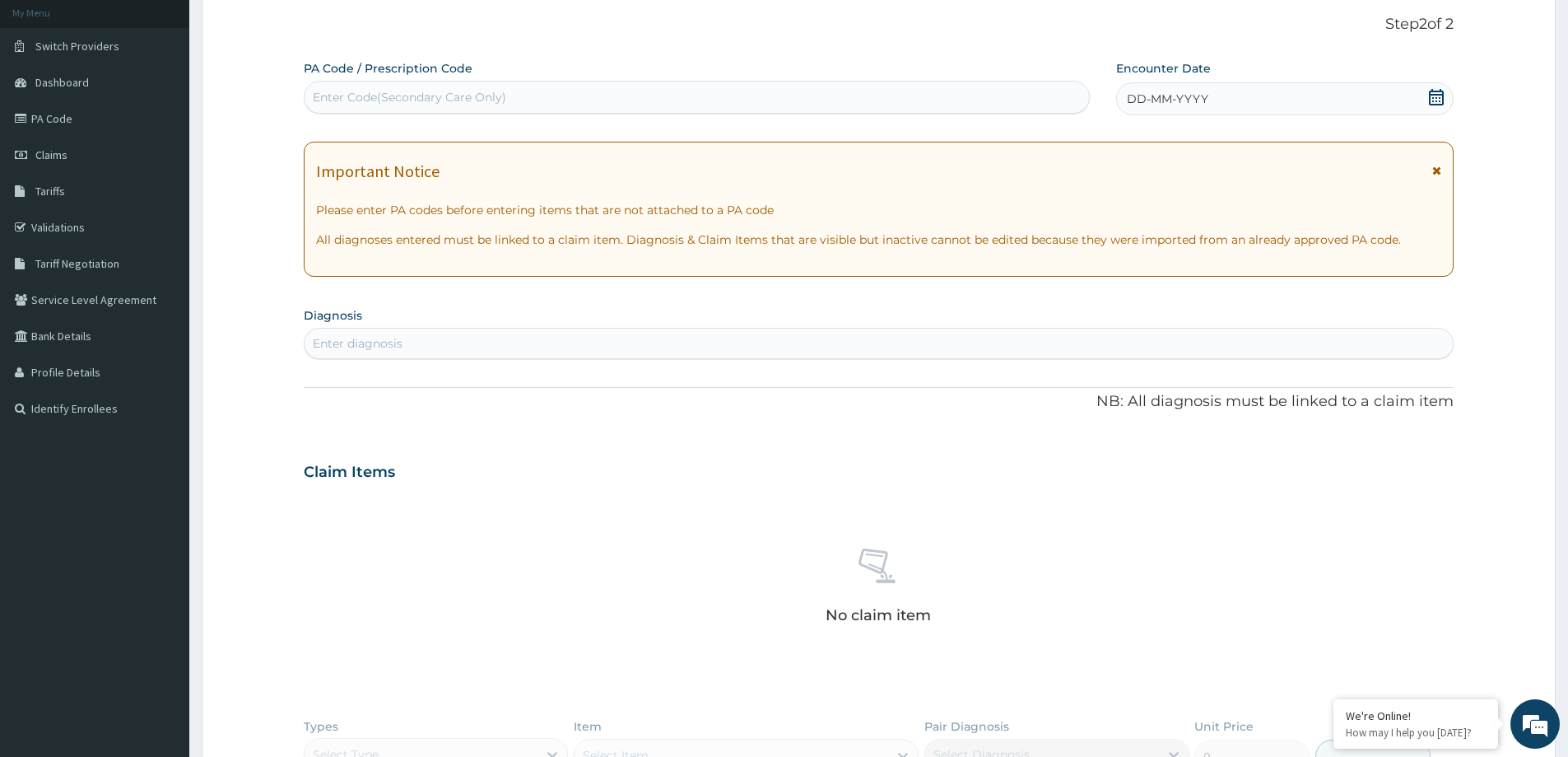
click at [1434, 93] on icon at bounding box center [1436, 97] width 15 height 16
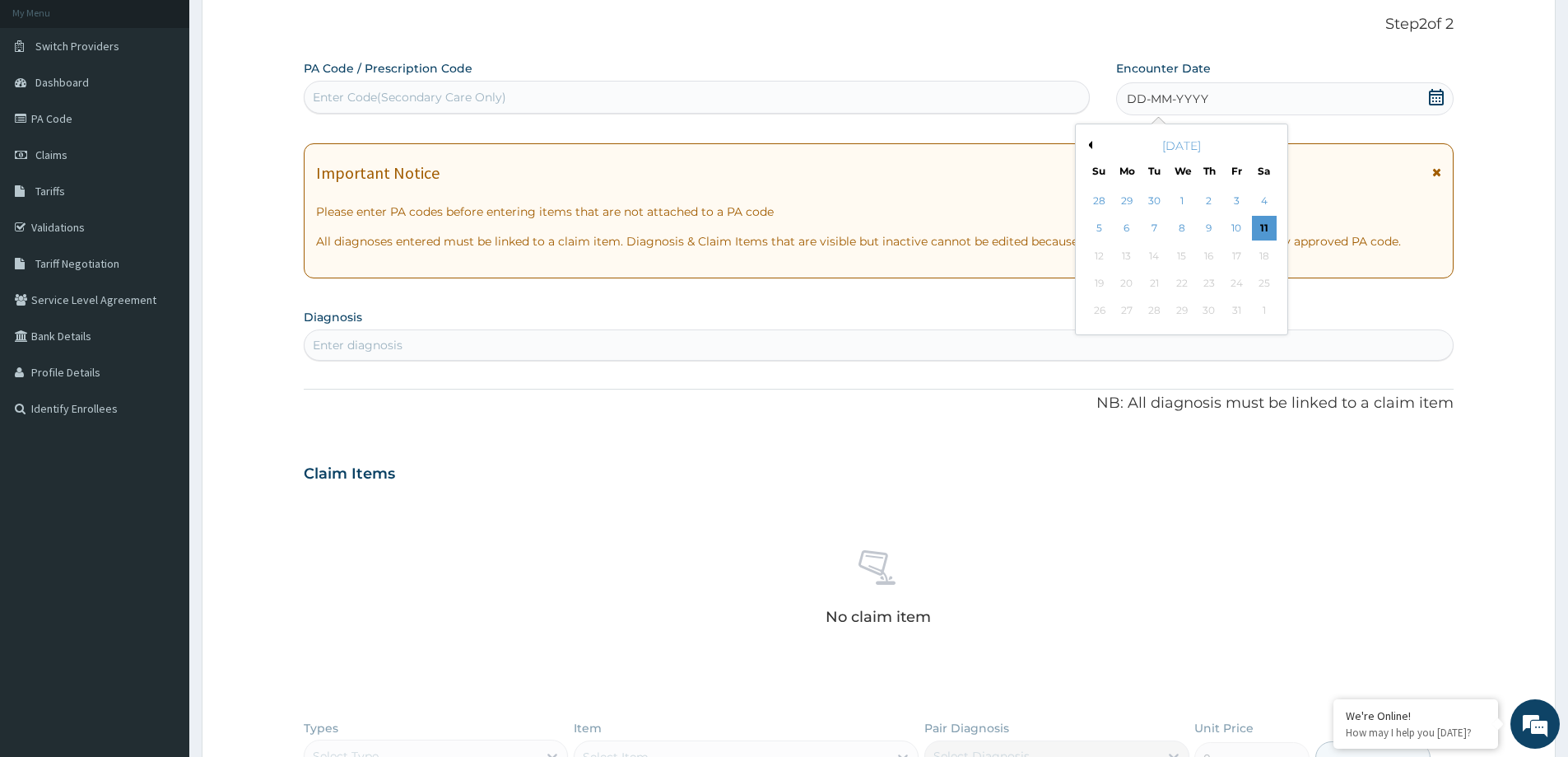
click at [1087, 145] on button "Previous Month" at bounding box center [1088, 145] width 8 height 8
click at [1091, 142] on button "Previous Month" at bounding box center [1088, 145] width 8 height 8
click at [1227, 258] on div "15" at bounding box center [1237, 256] width 25 height 25
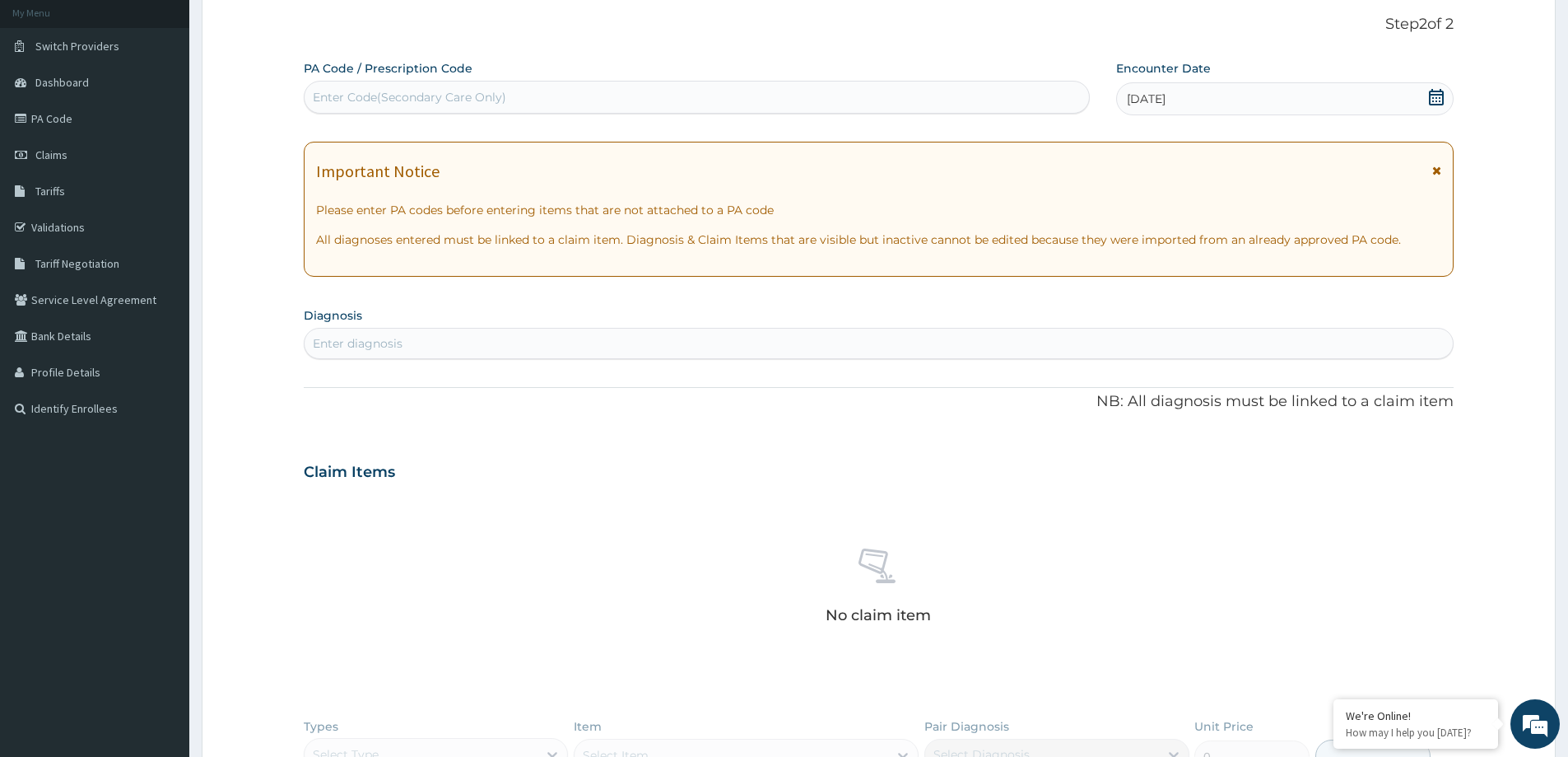
click at [668, 344] on div "Enter diagnosis" at bounding box center [878, 343] width 1148 height 27
type input "MALARIA"
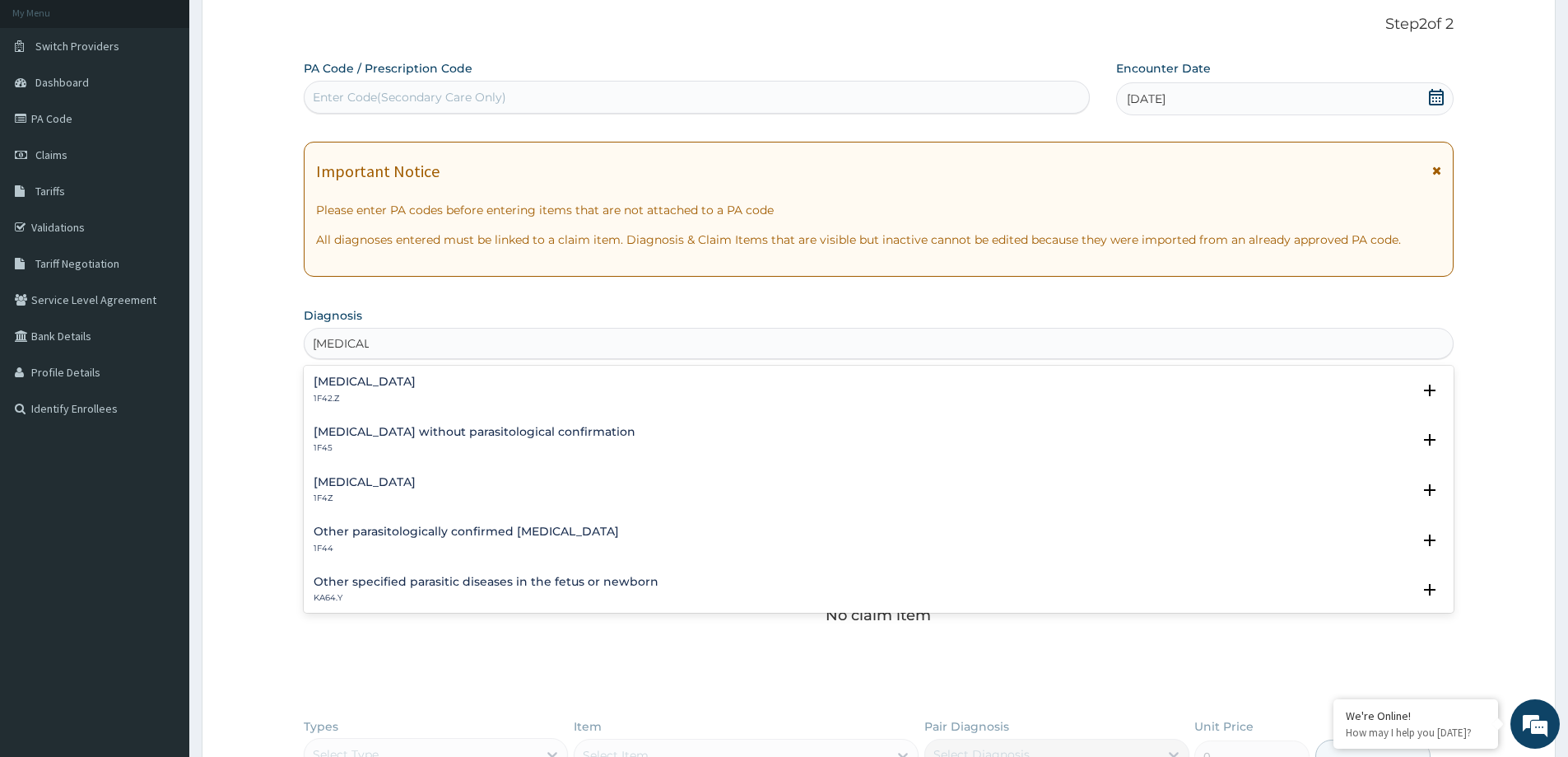
click at [438, 486] on div "Malaria, unspecified 1F4Z" at bounding box center [878, 489] width 1130 height 28
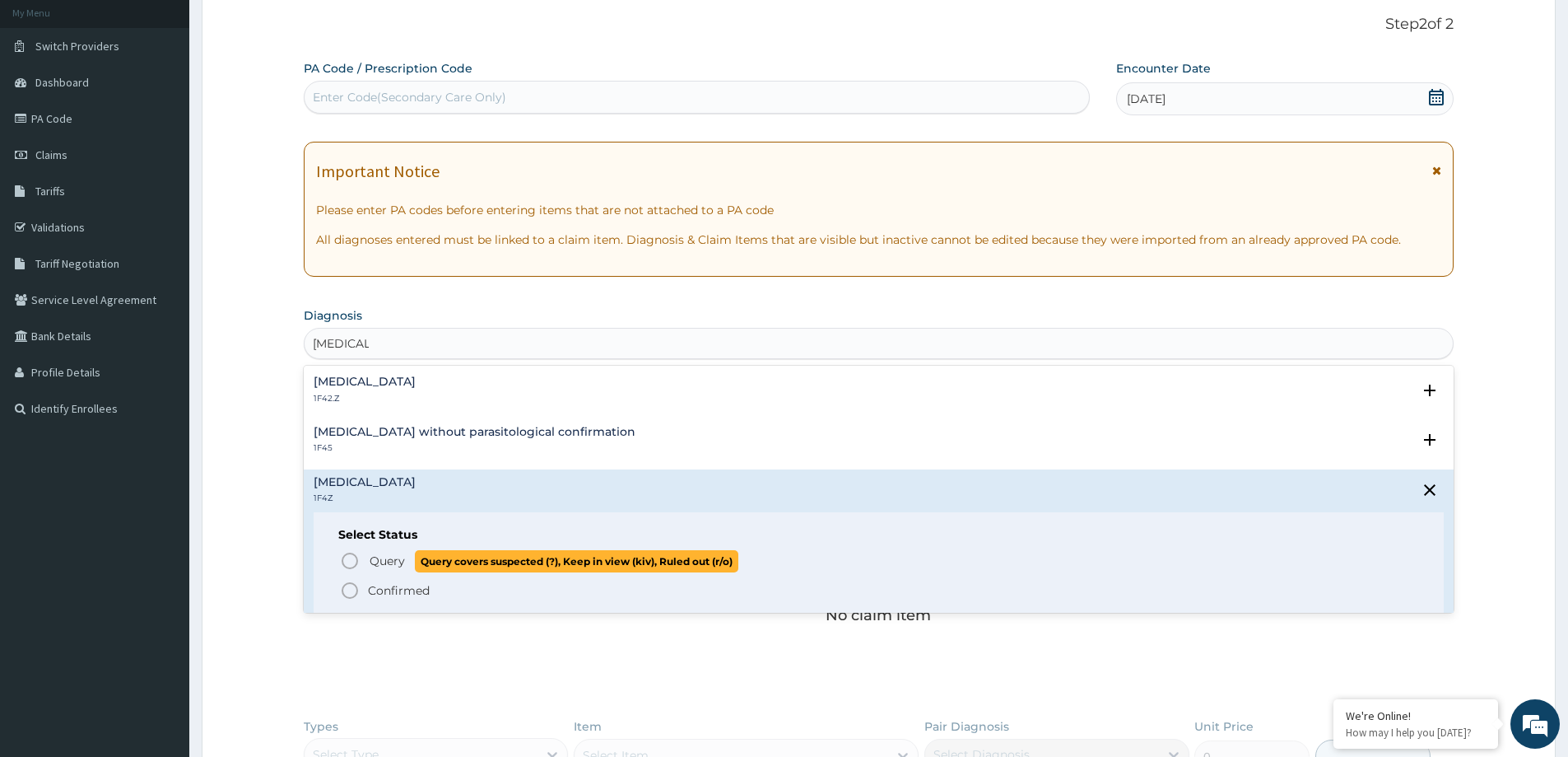
click at [389, 567] on span "Query" at bounding box center [387, 561] width 36 height 16
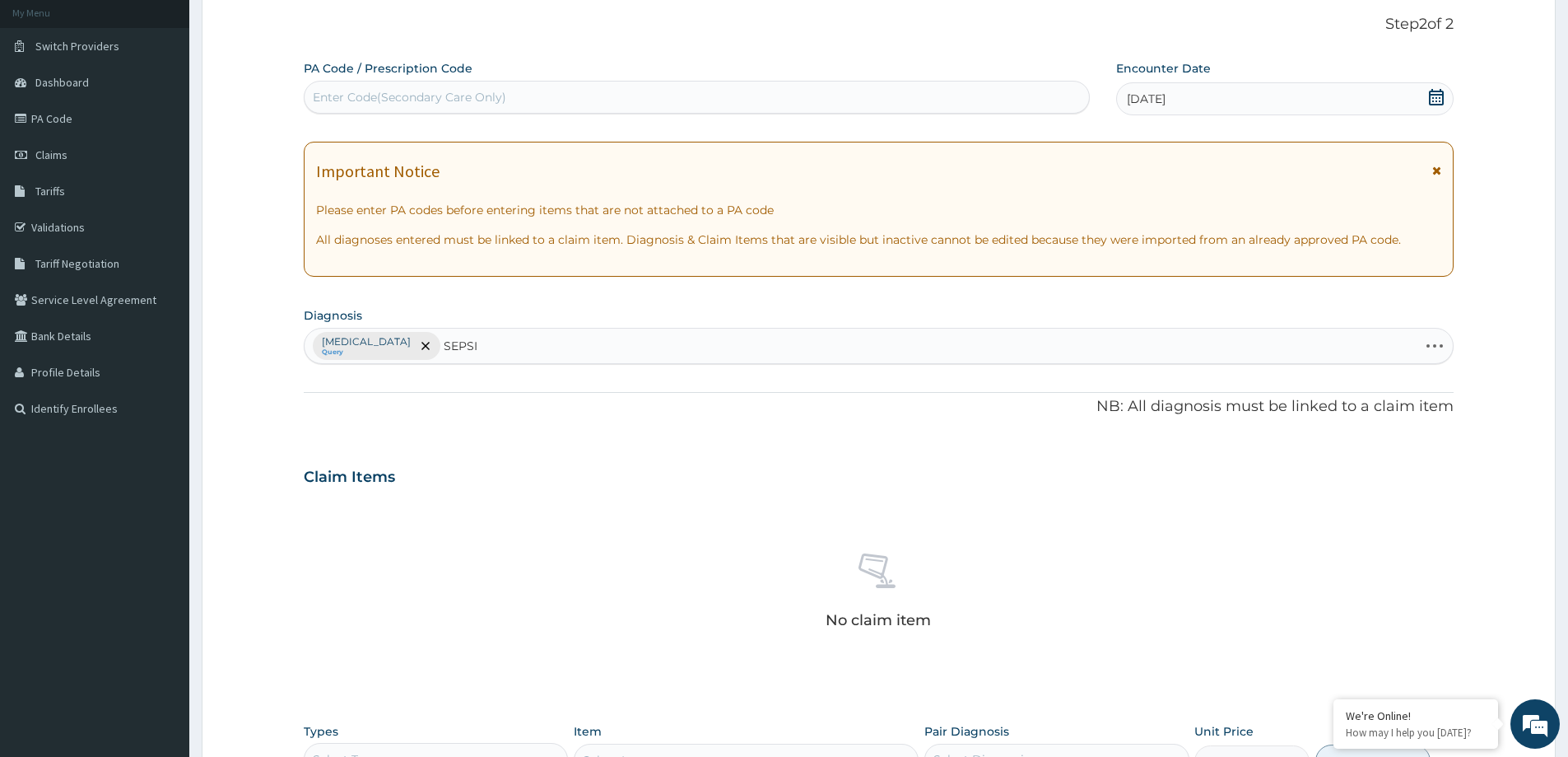
type input "SEPSIS"
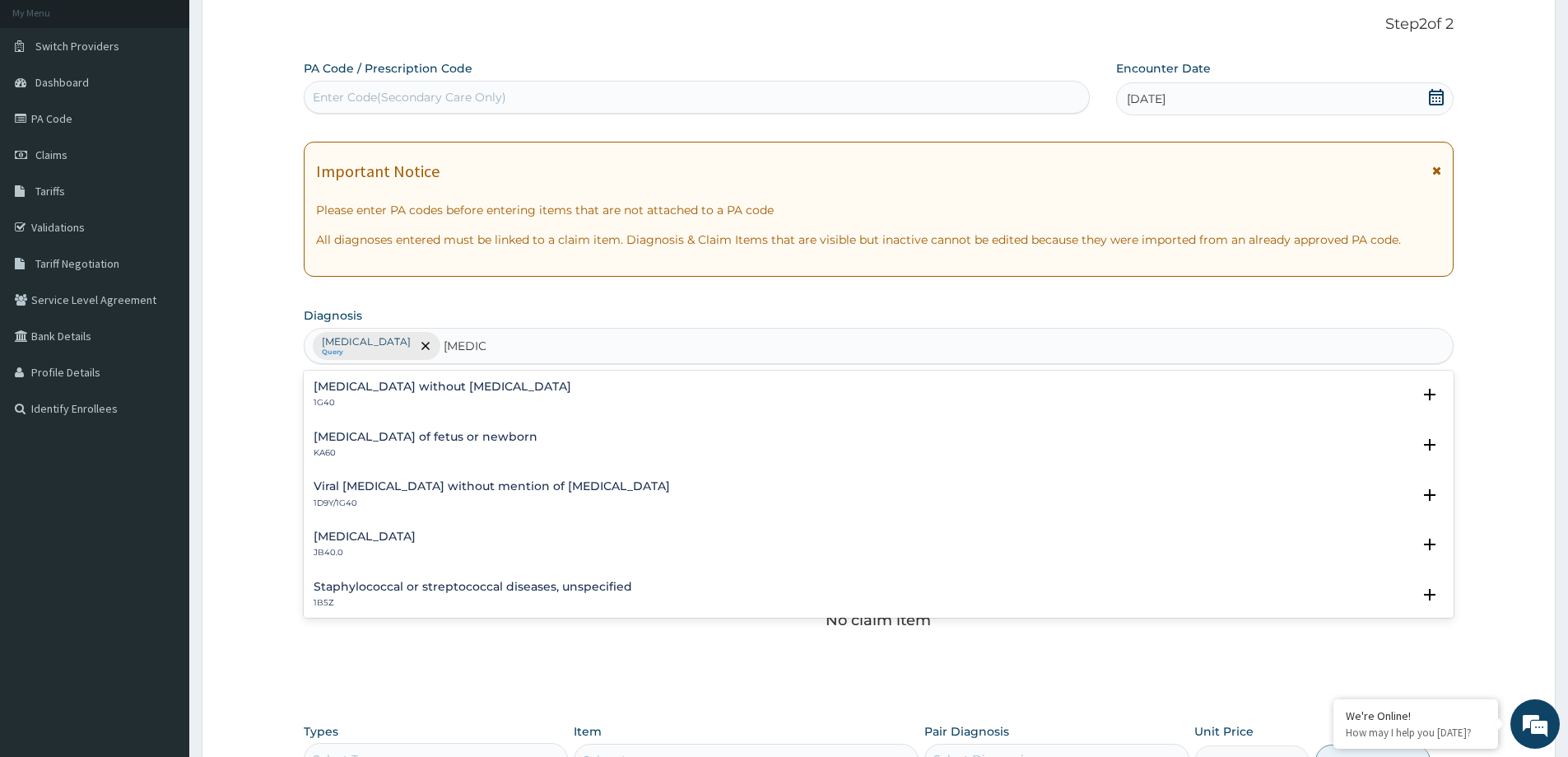
click at [427, 392] on h4 "Sepsis without septic shock" at bounding box center [442, 386] width 258 height 12
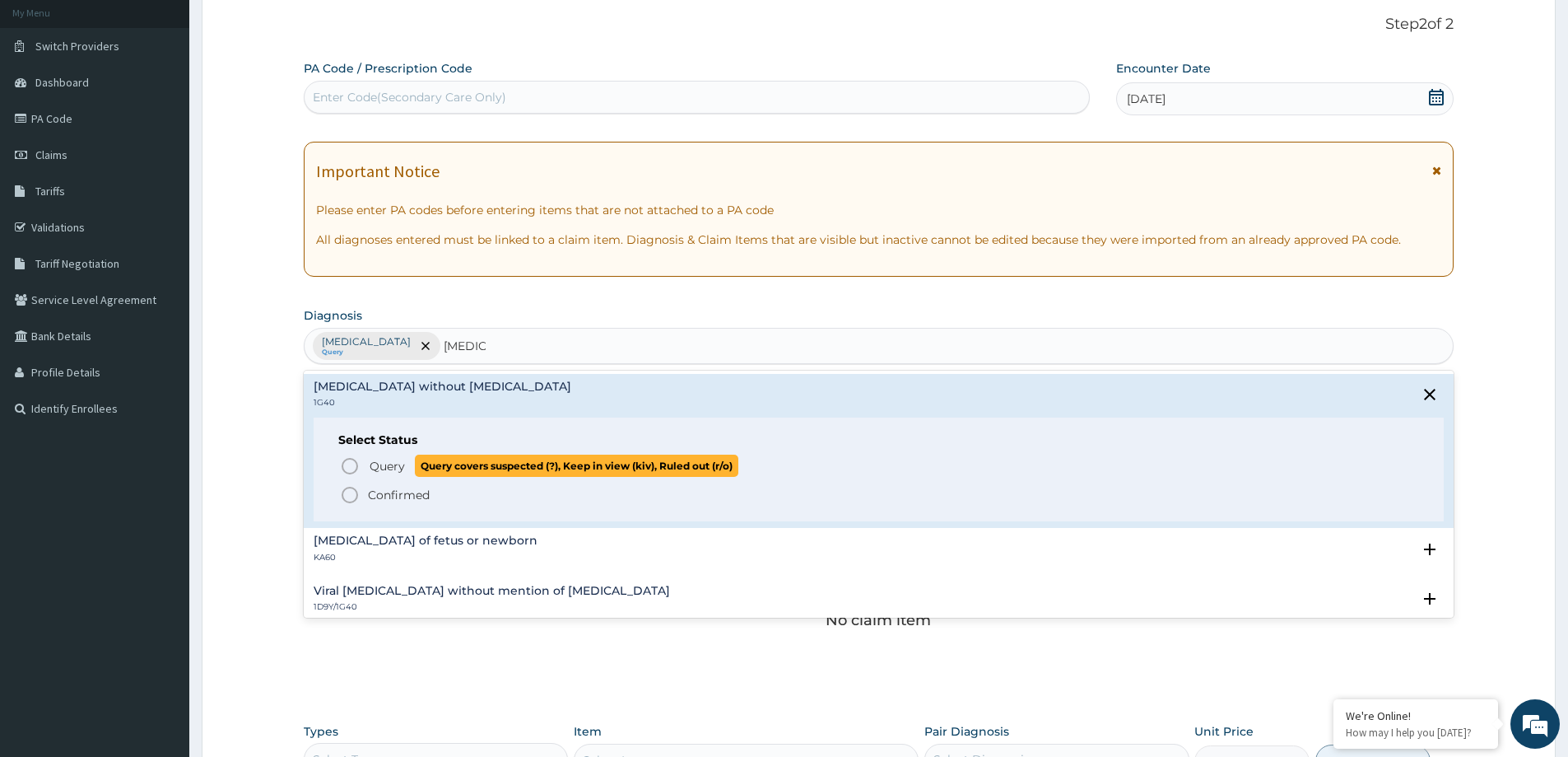
click at [400, 464] on span "Query" at bounding box center [387, 466] width 36 height 16
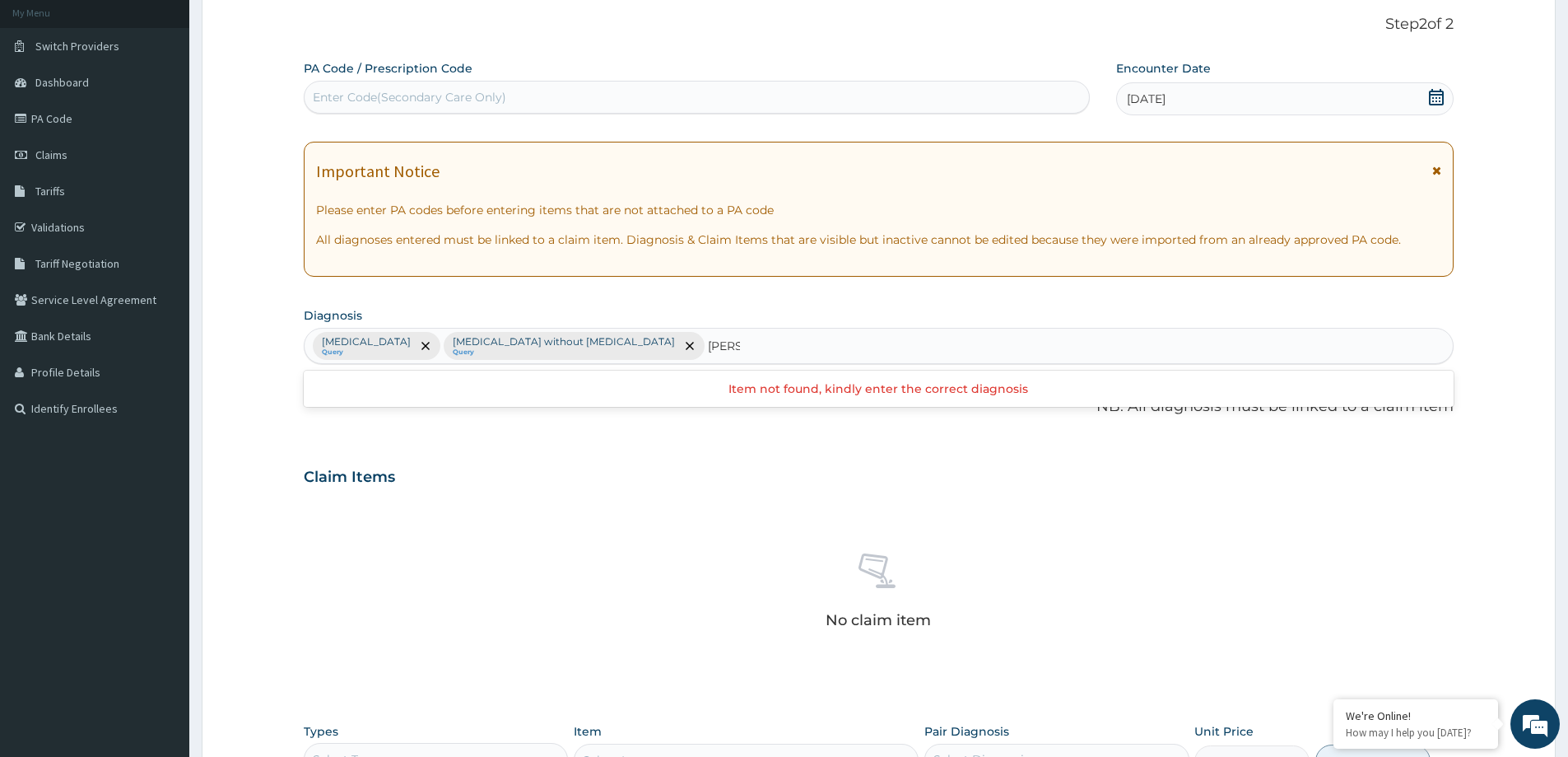
scroll to position [0, 0]
type input "GASTRITIS"
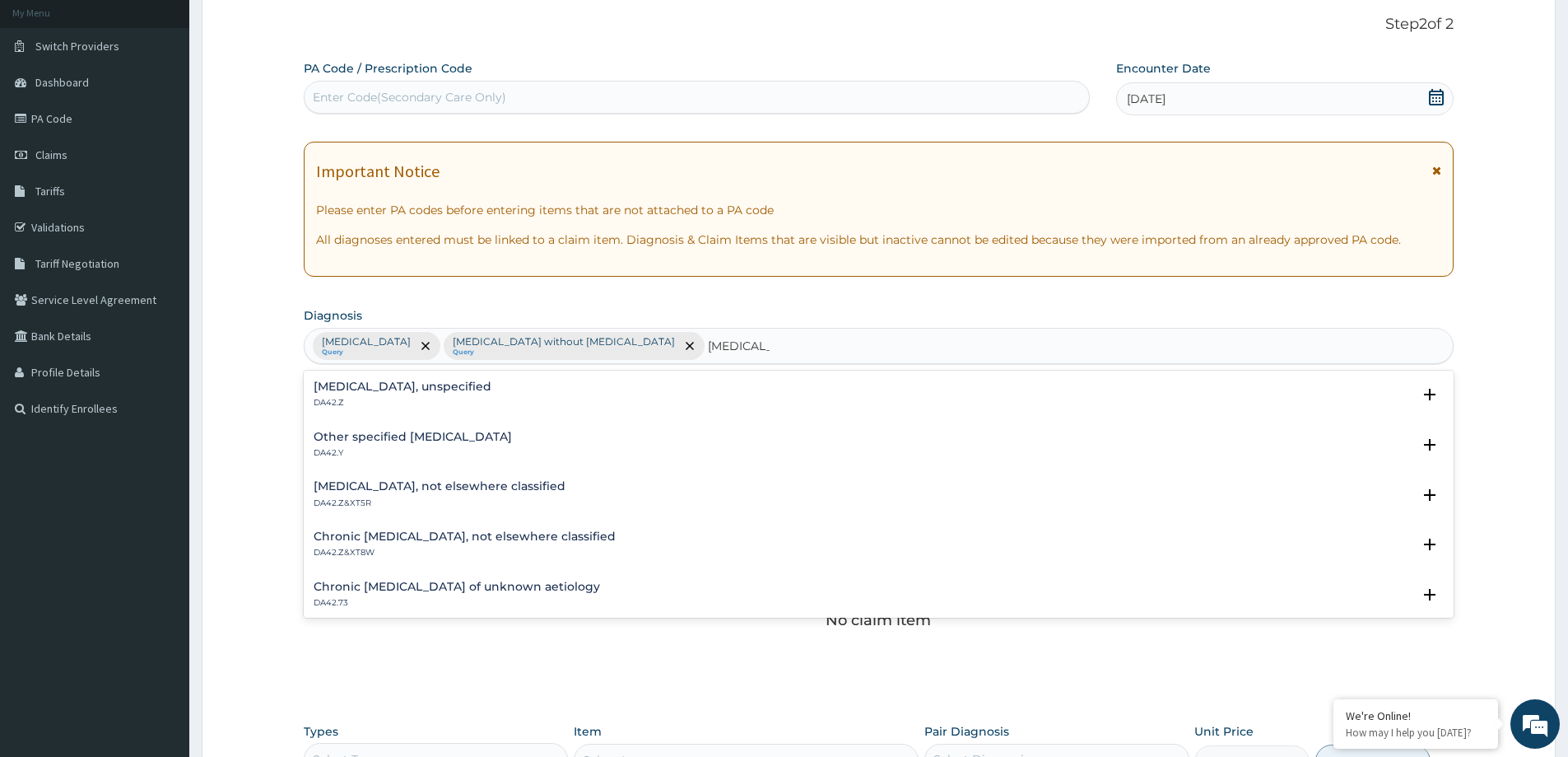
click at [409, 399] on p "DA42.Z" at bounding box center [402, 402] width 178 height 12
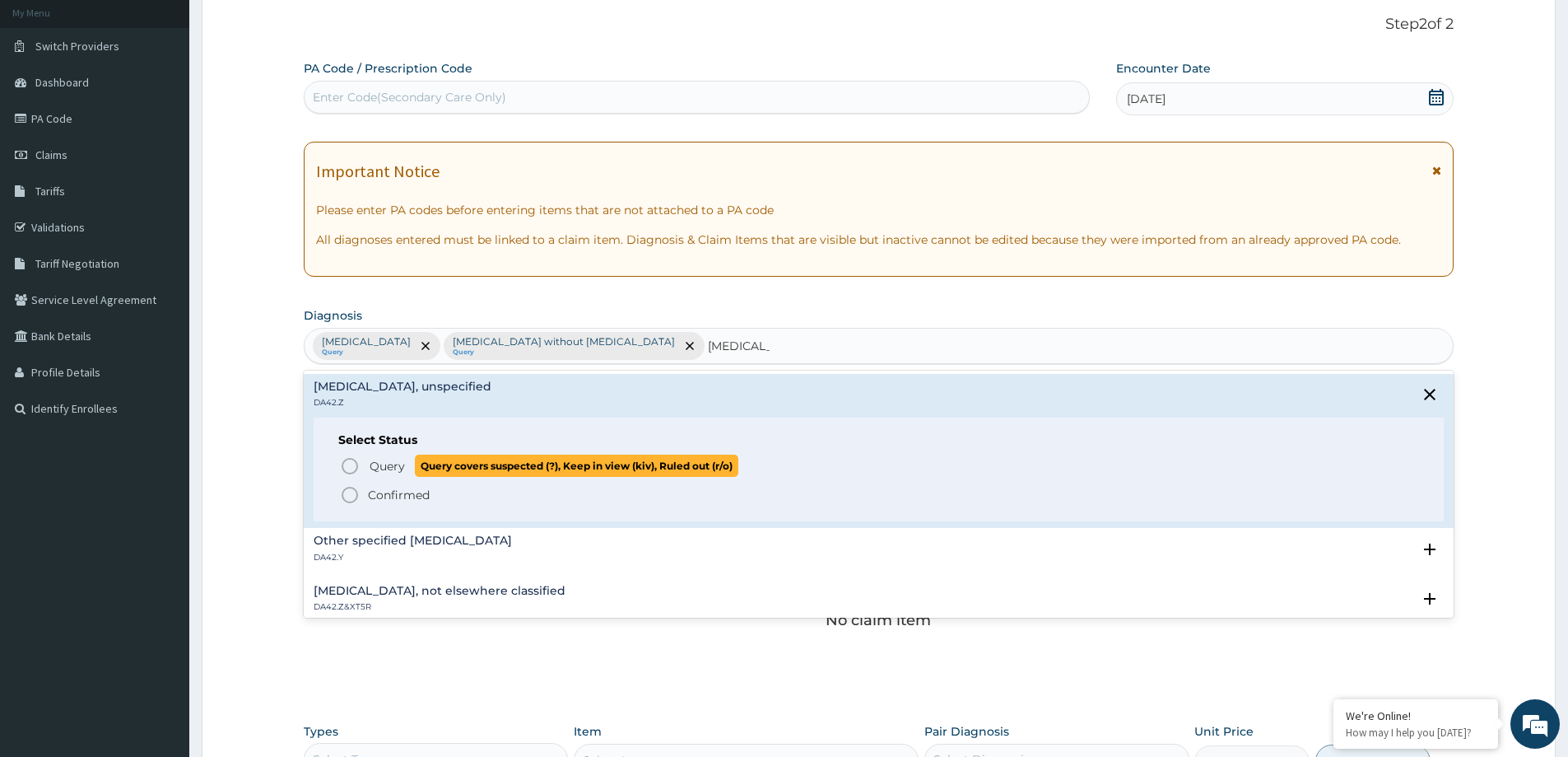
click at [369, 467] on span "Query" at bounding box center [387, 466] width 36 height 16
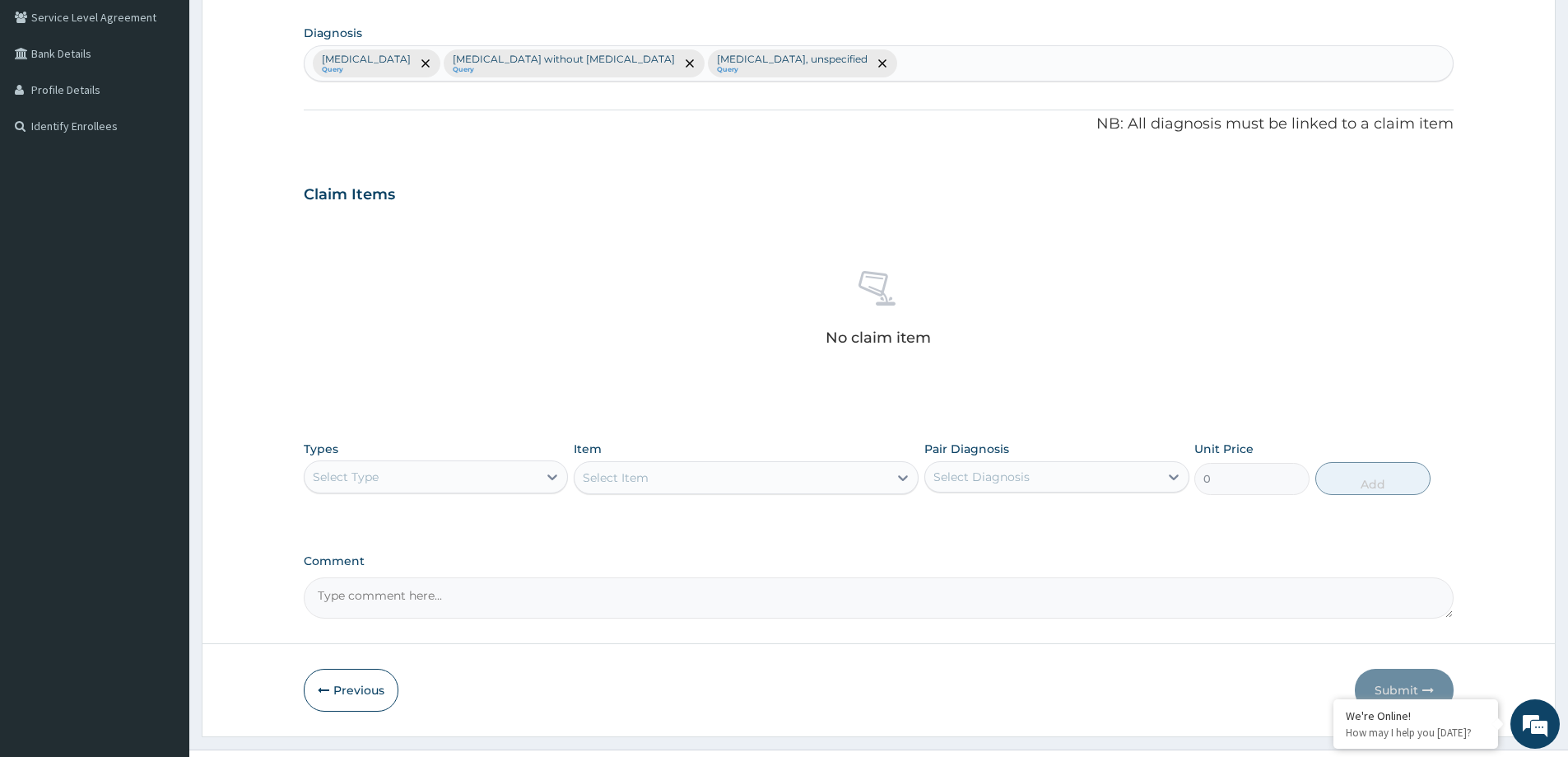
scroll to position [414, 0]
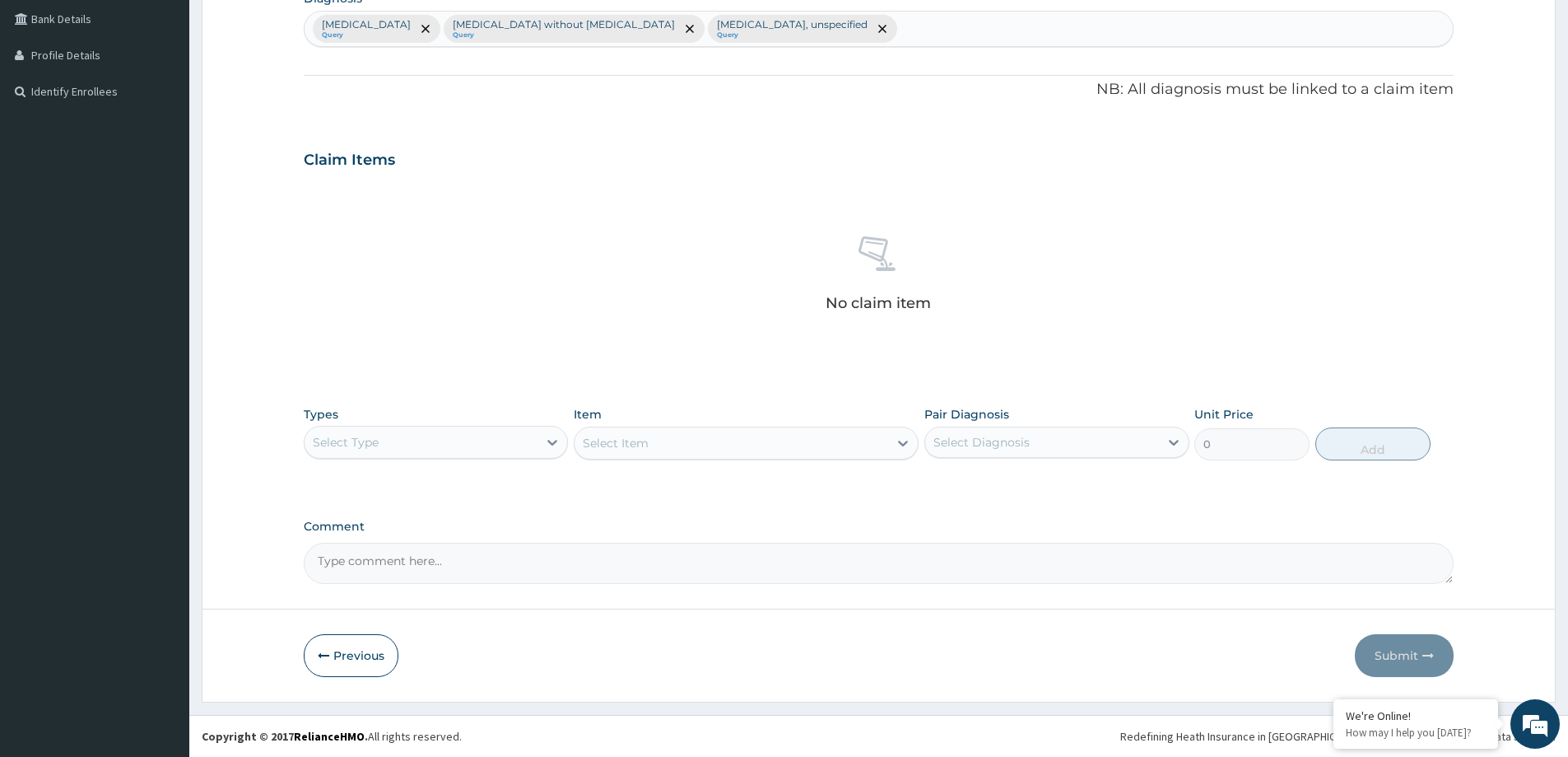
click at [538, 443] on div "Select Type" at bounding box center [421, 442] width 233 height 27
click at [445, 551] on div "Procedures" at bounding box center [435, 543] width 264 height 29
click at [690, 448] on div "Select Item" at bounding box center [731, 443] width 313 height 27
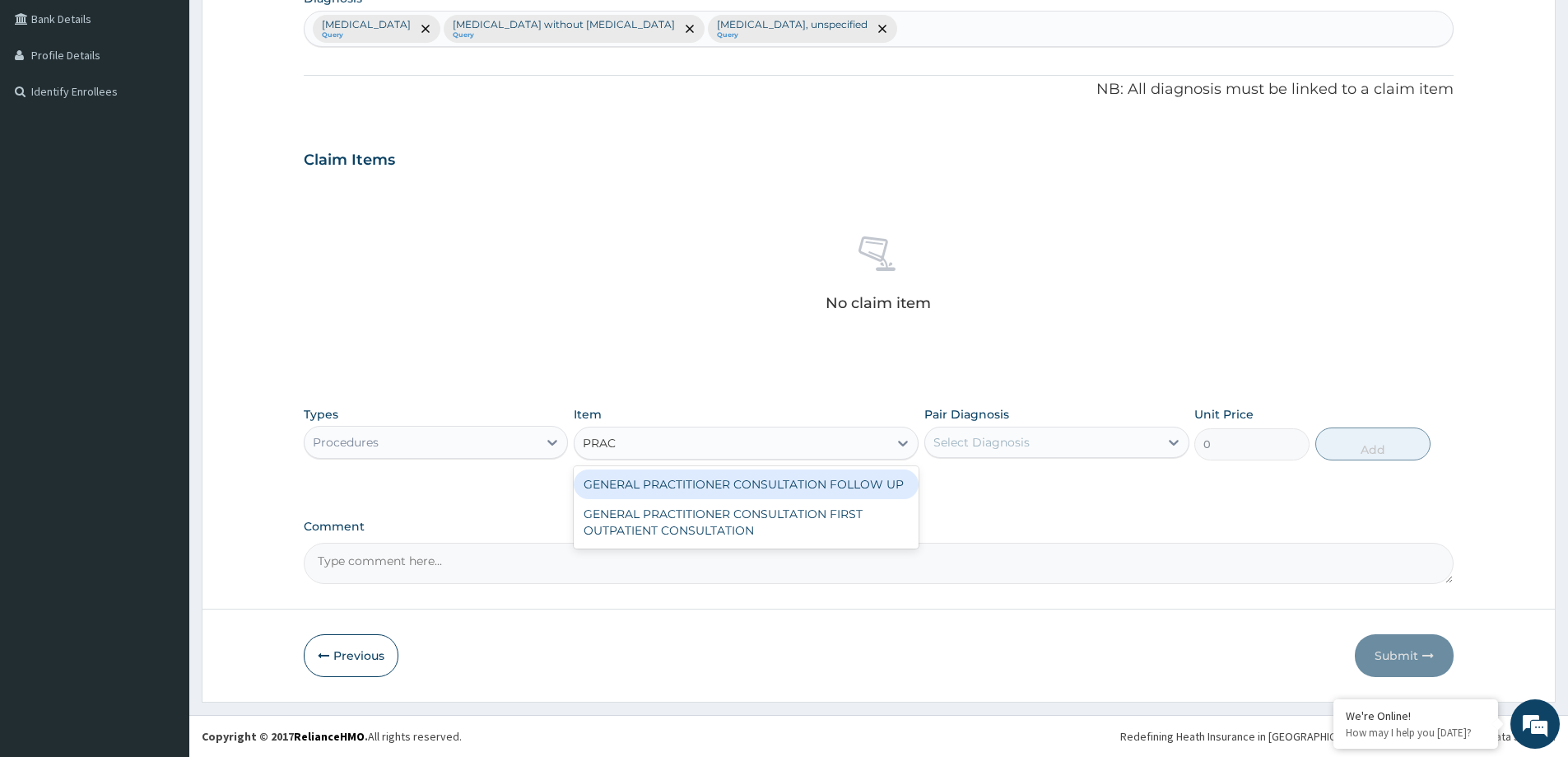
type input "PRACT"
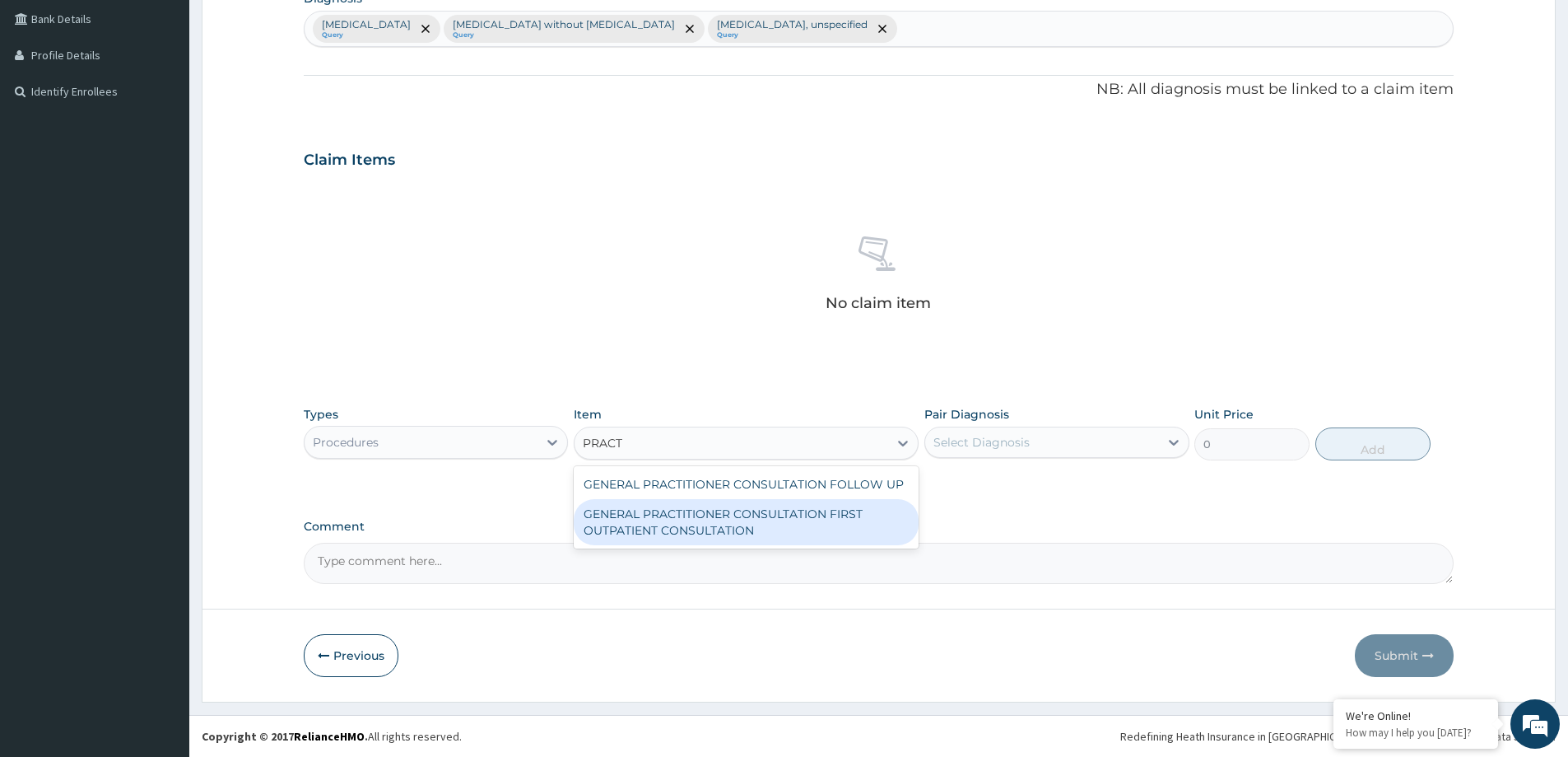
click at [825, 529] on div "GENERAL PRACTITIONER CONSULTATION FIRST OUTPATIENT CONSULTATION" at bounding box center [746, 521] width 345 height 46
type input "3547.5"
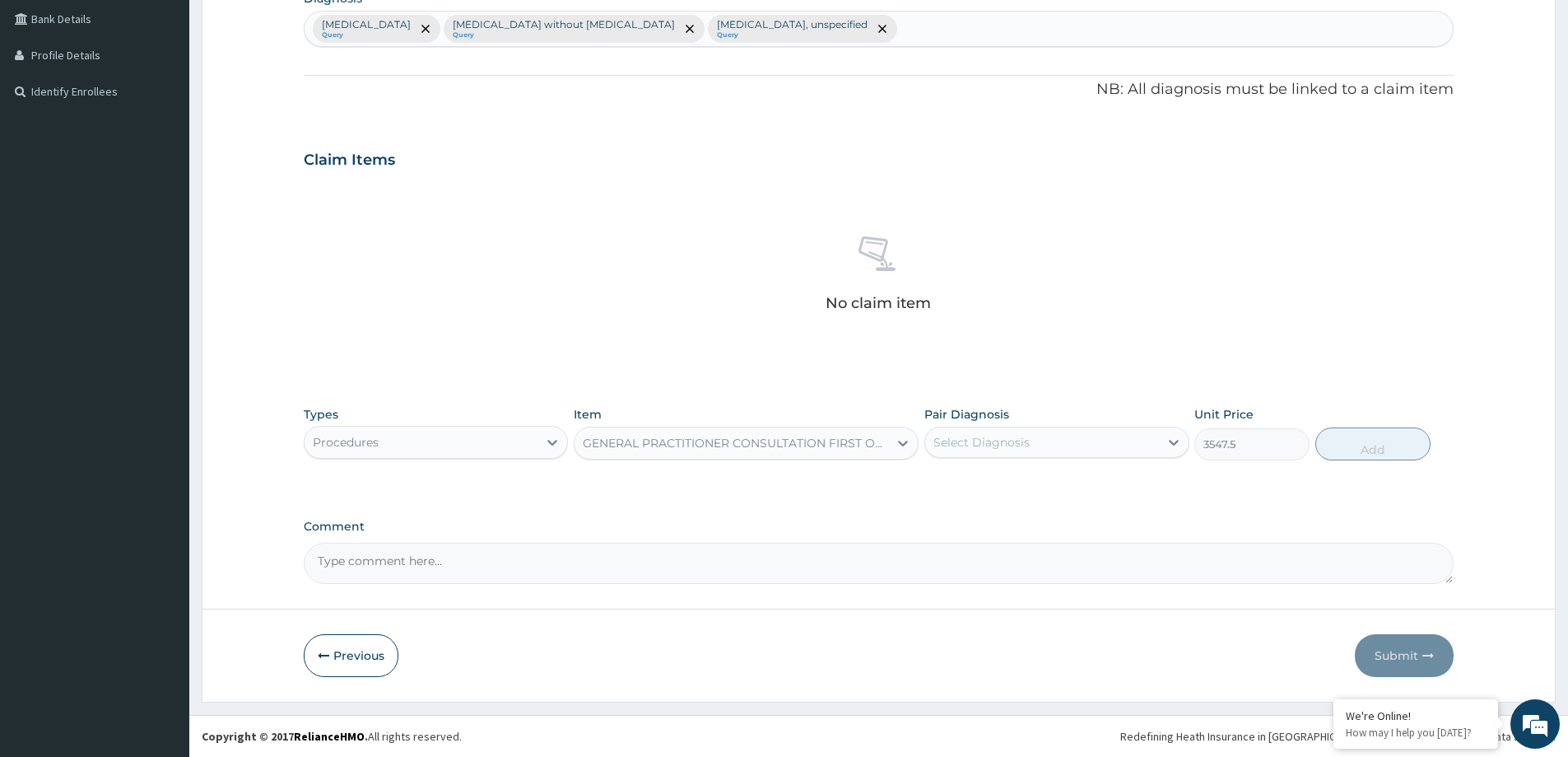
click at [999, 444] on div "Select Diagnosis" at bounding box center [981, 442] width 96 height 16
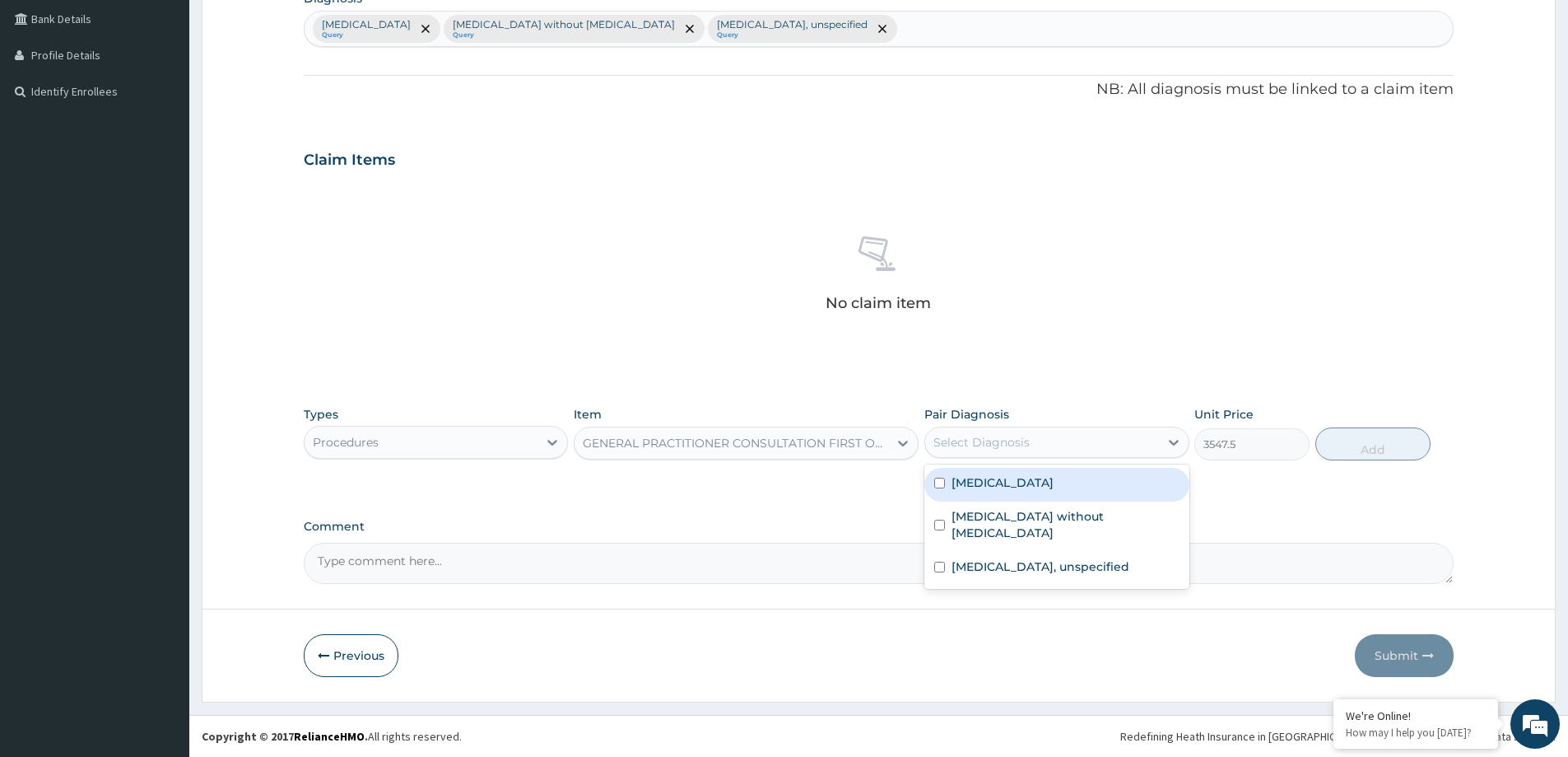
click at [1016, 488] on label "Malaria, unspecified" at bounding box center [1002, 482] width 102 height 16
checkbox input "true"
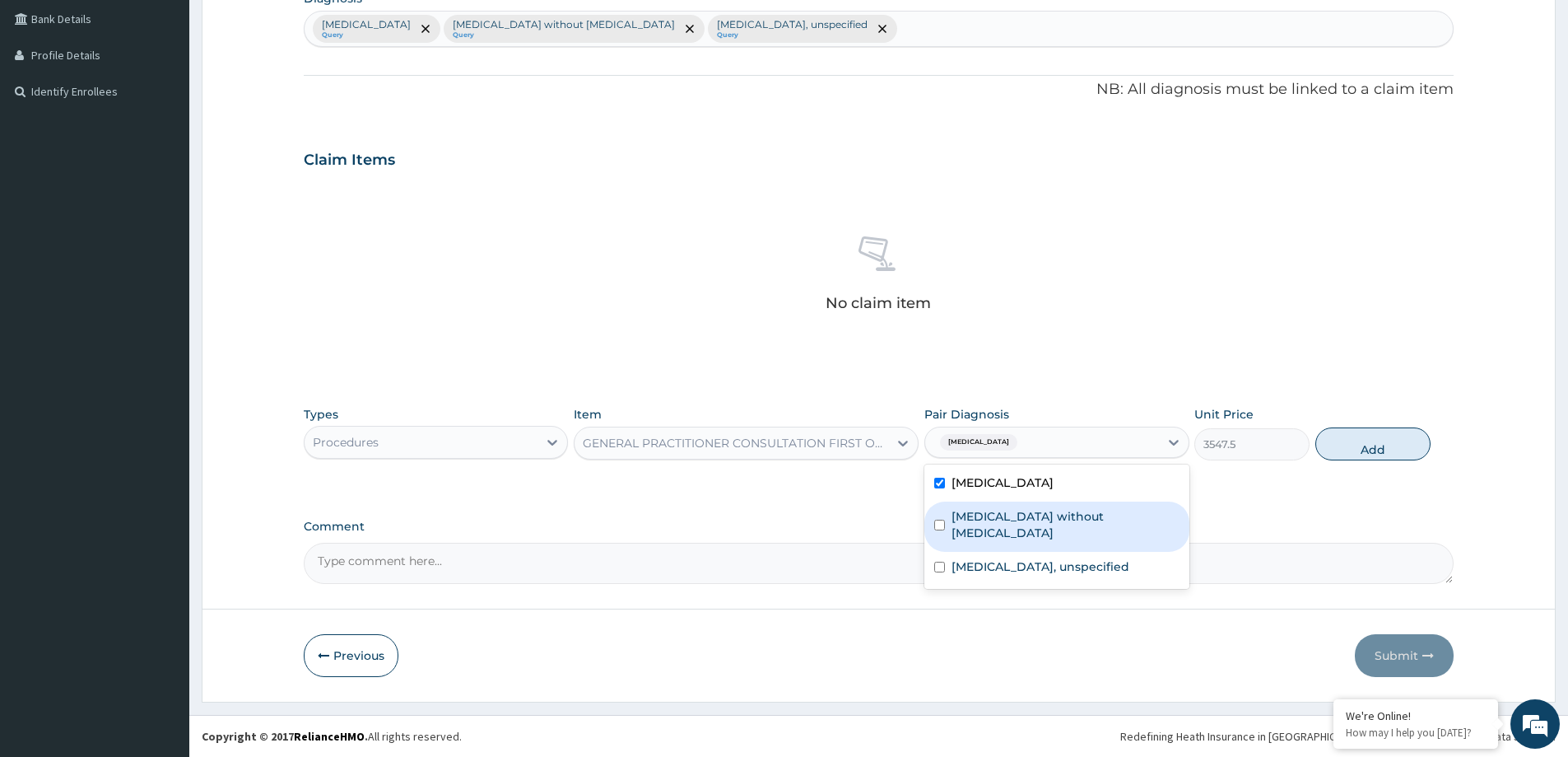
click at [1025, 522] on label "Sepsis without septic shock" at bounding box center [1065, 524] width 227 height 33
checkbox input "true"
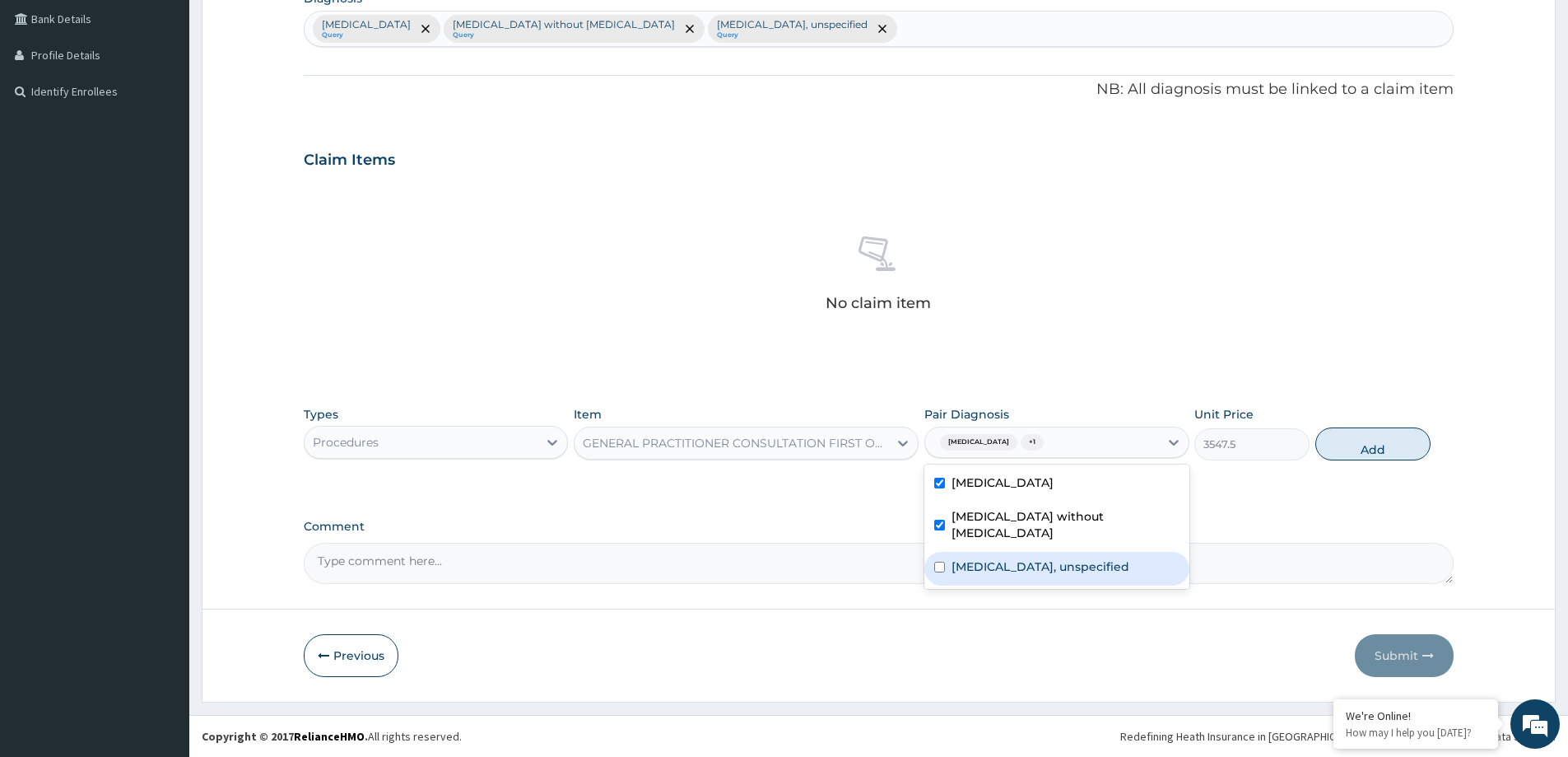
click at [1047, 567] on div "Gastritis, unspecified" at bounding box center [1057, 568] width 264 height 34
checkbox input "true"
click at [1367, 434] on button "Add" at bounding box center [1373, 444] width 115 height 33
type input "0"
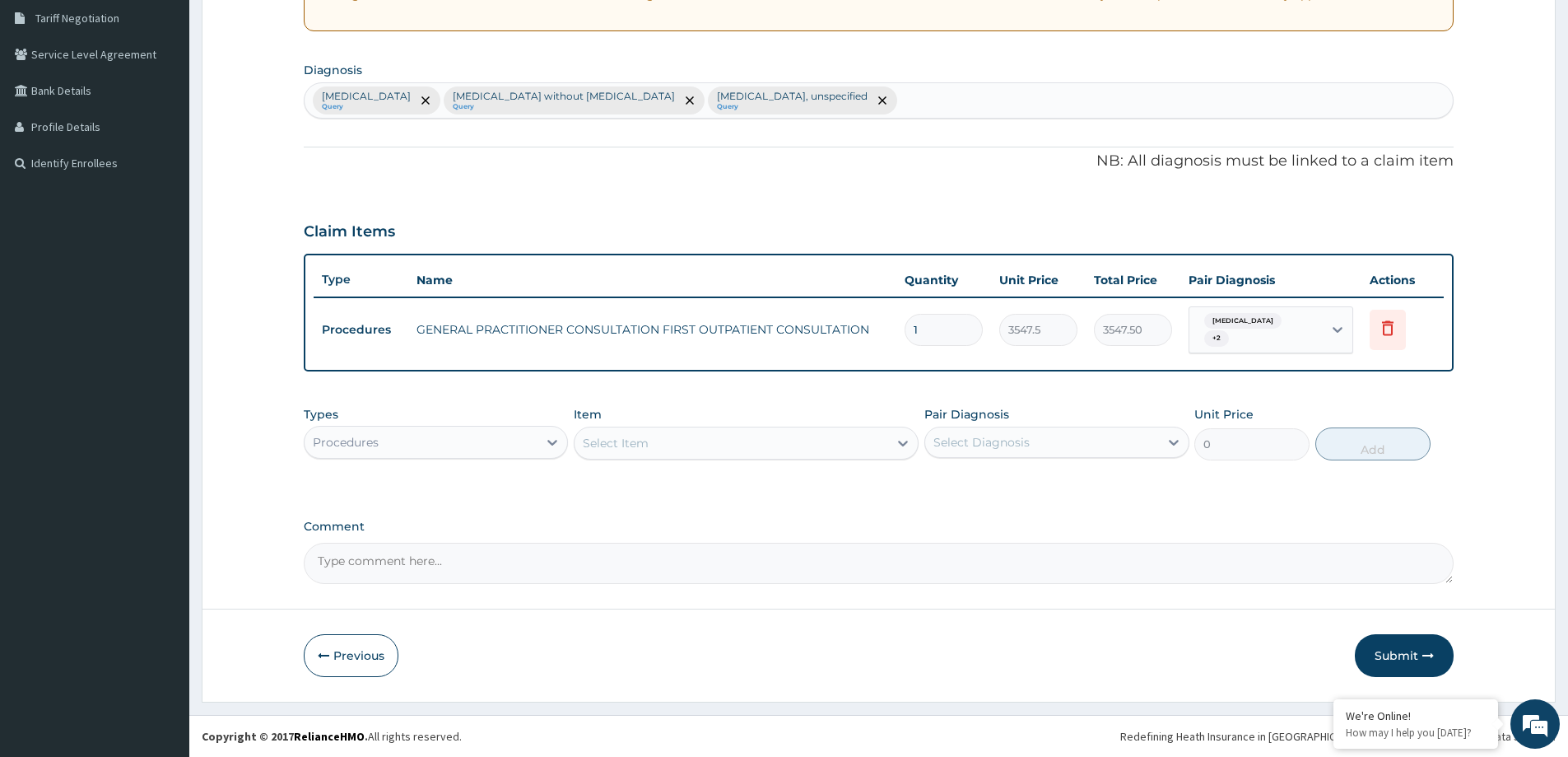
scroll to position [343, 0]
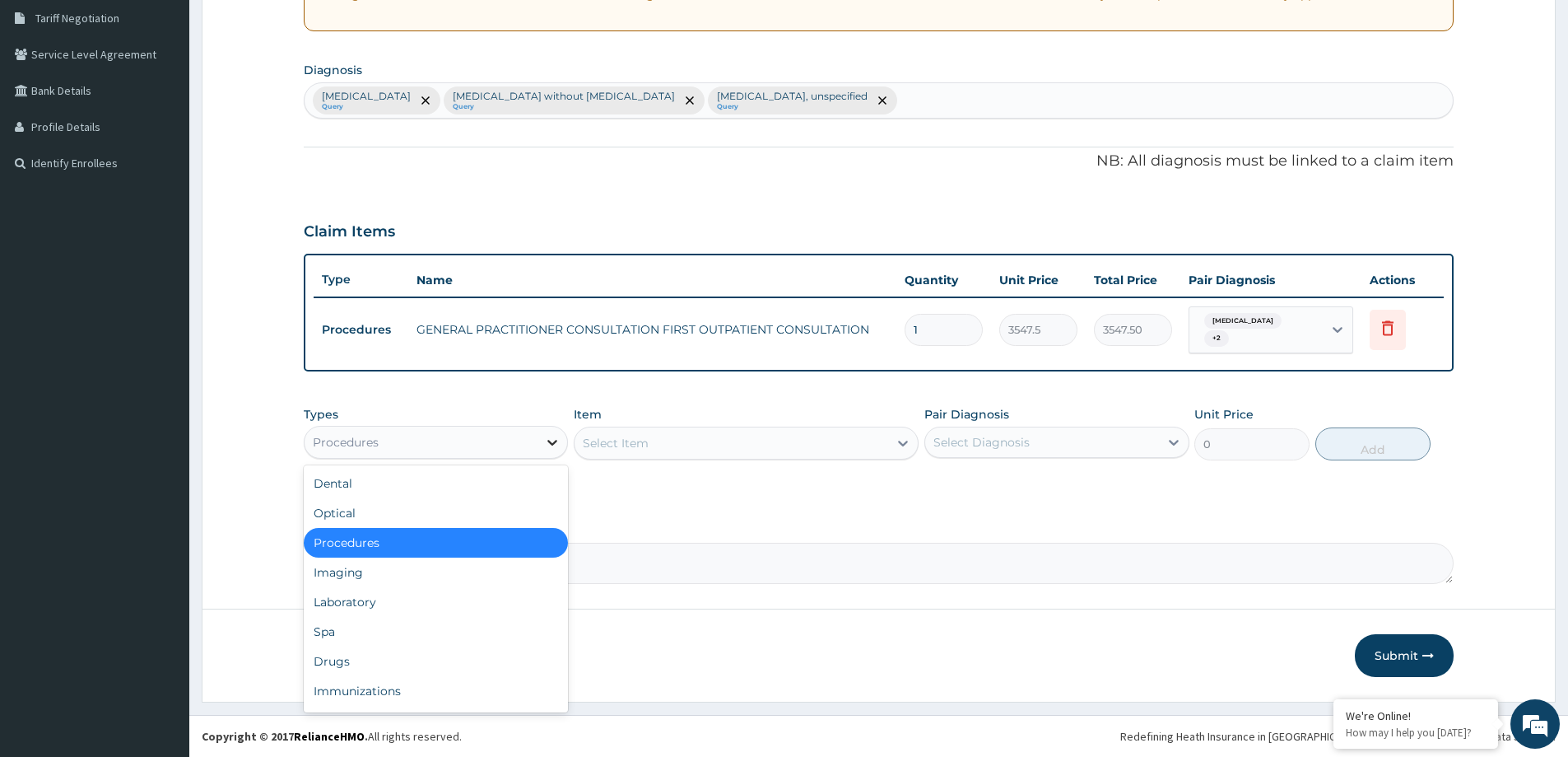
click at [544, 441] on icon at bounding box center [553, 442] width 16 height 16
click at [500, 605] on div "Laboratory" at bounding box center [435, 601] width 264 height 29
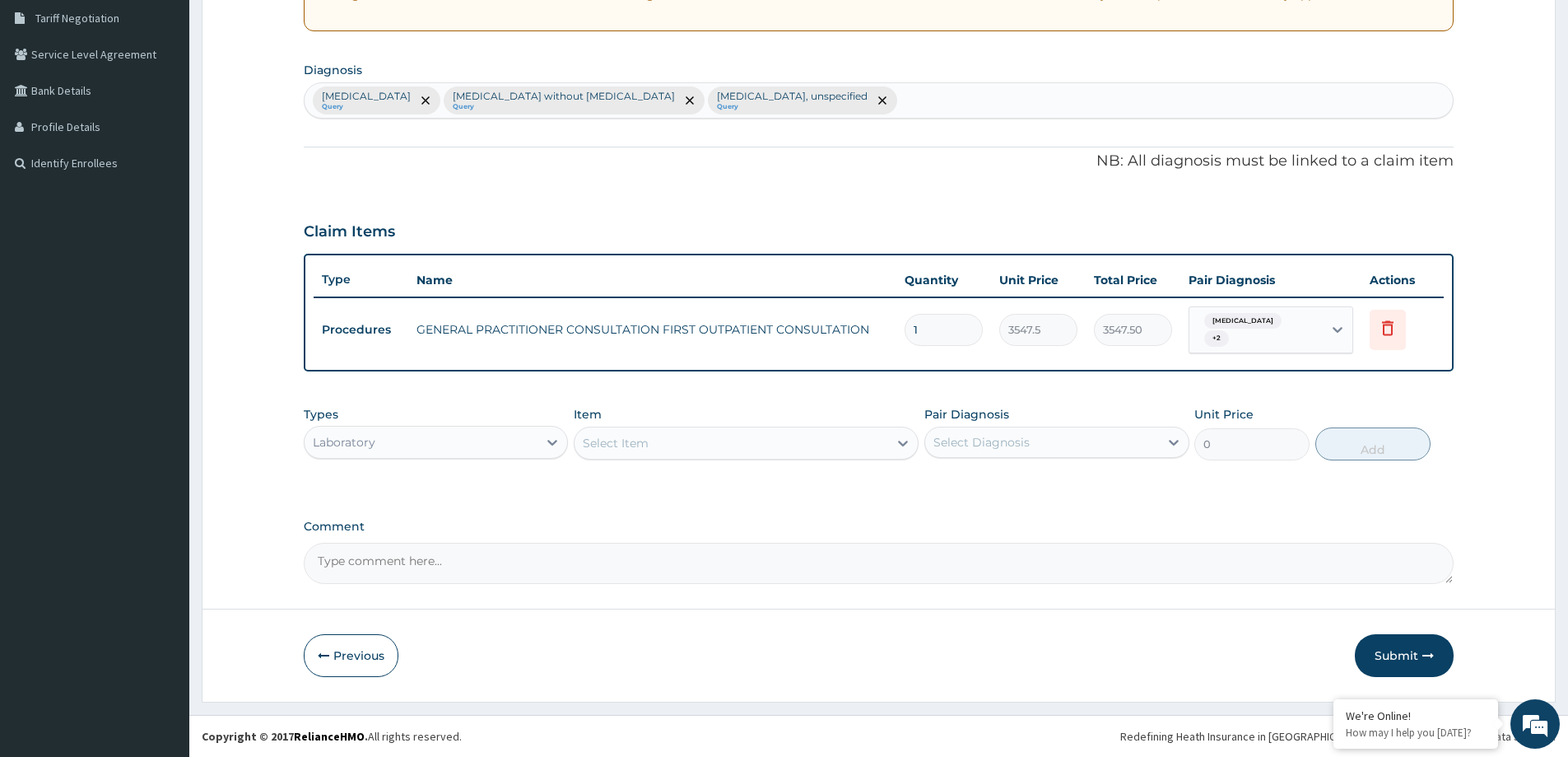
click at [698, 441] on div "Select Item" at bounding box center [731, 443] width 313 height 27
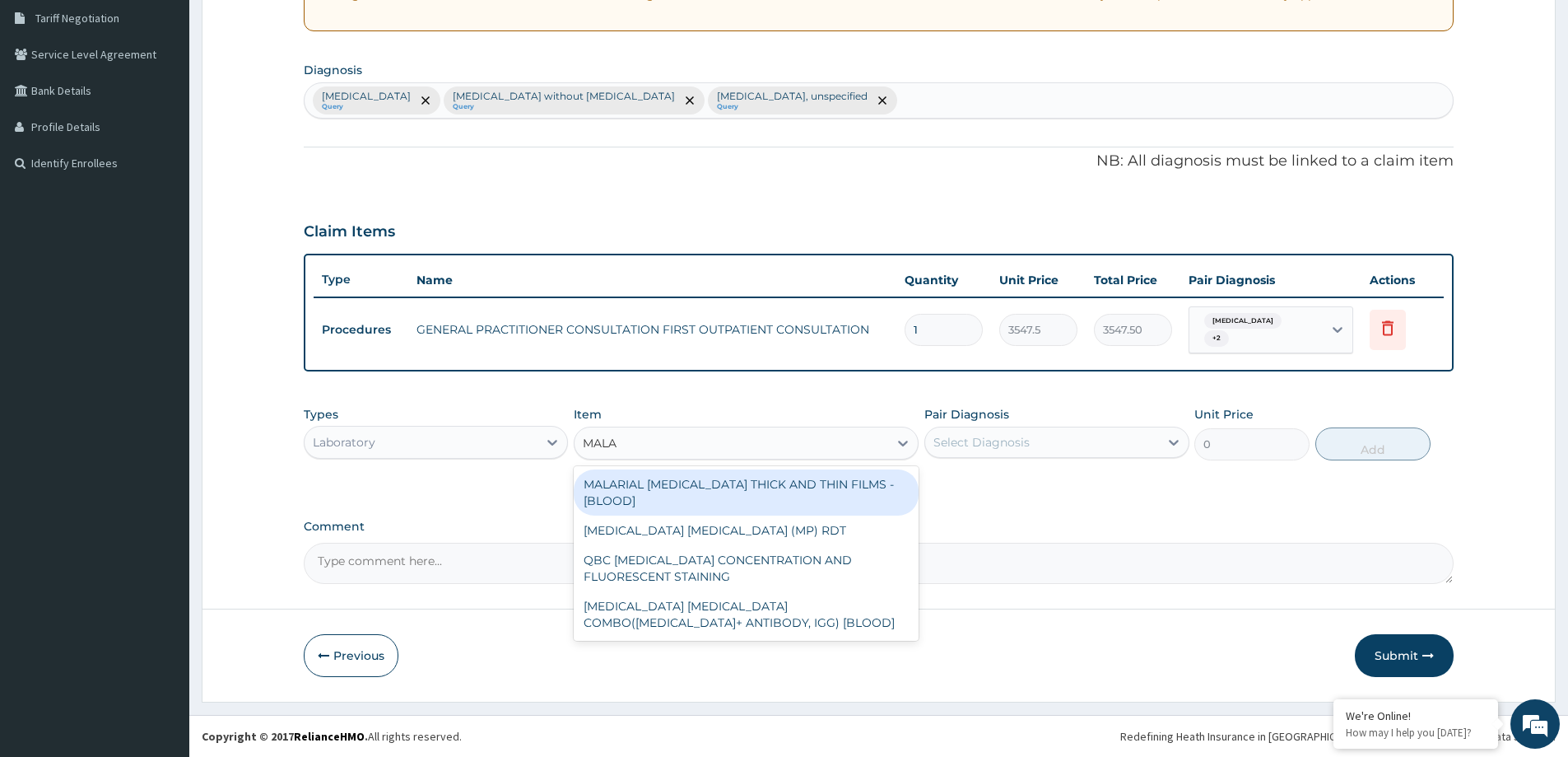
type input "MALAR"
click at [772, 485] on div "MALARIAL PARASITE THICK AND THIN FILMS - [BLOOD]" at bounding box center [746, 492] width 345 height 46
type input "1612.5"
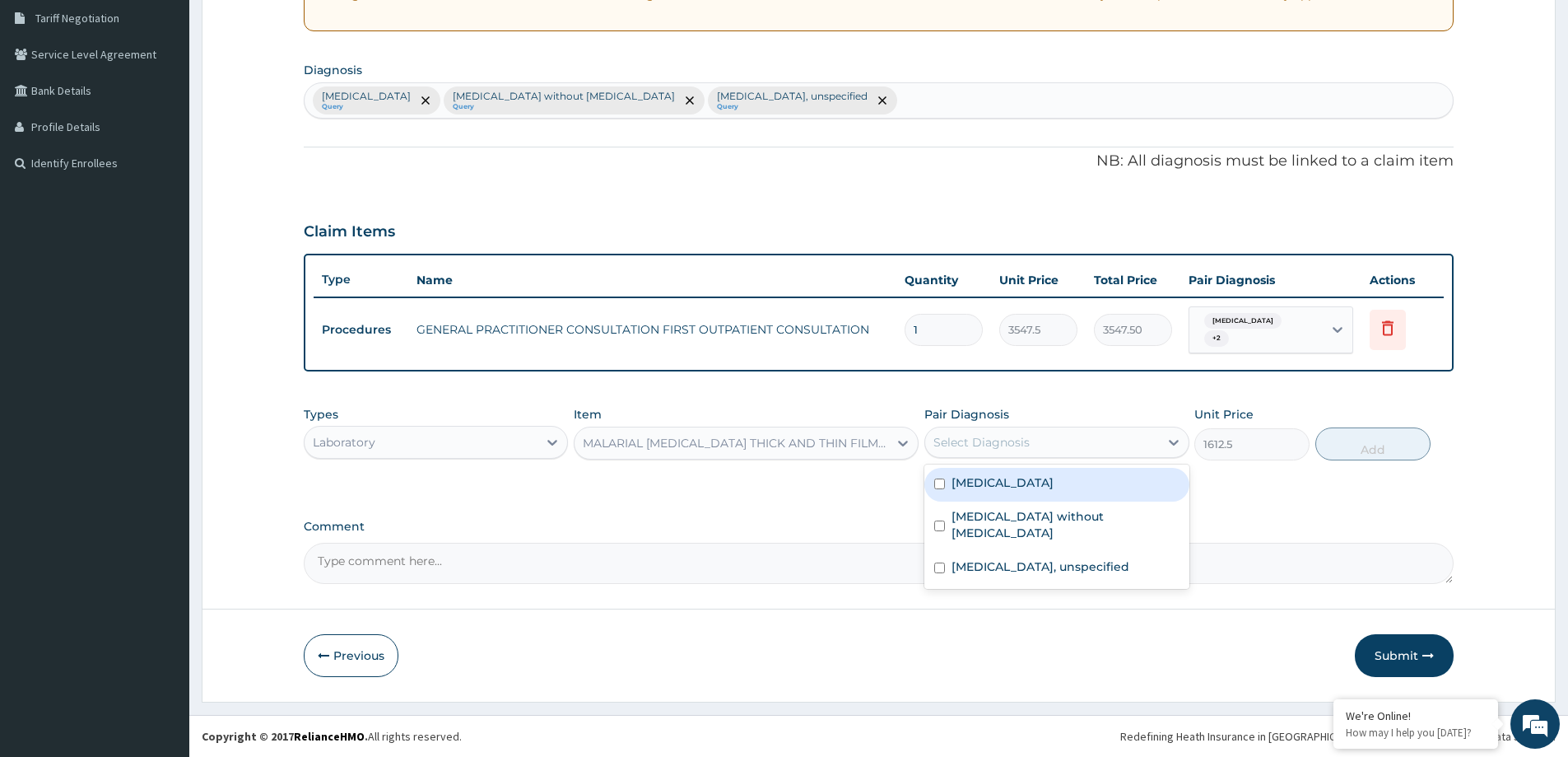
click at [986, 441] on div "Select Diagnosis" at bounding box center [981, 442] width 96 height 16
click at [1024, 490] on label "Malaria, unspecified" at bounding box center [1002, 482] width 102 height 16
checkbox input "true"
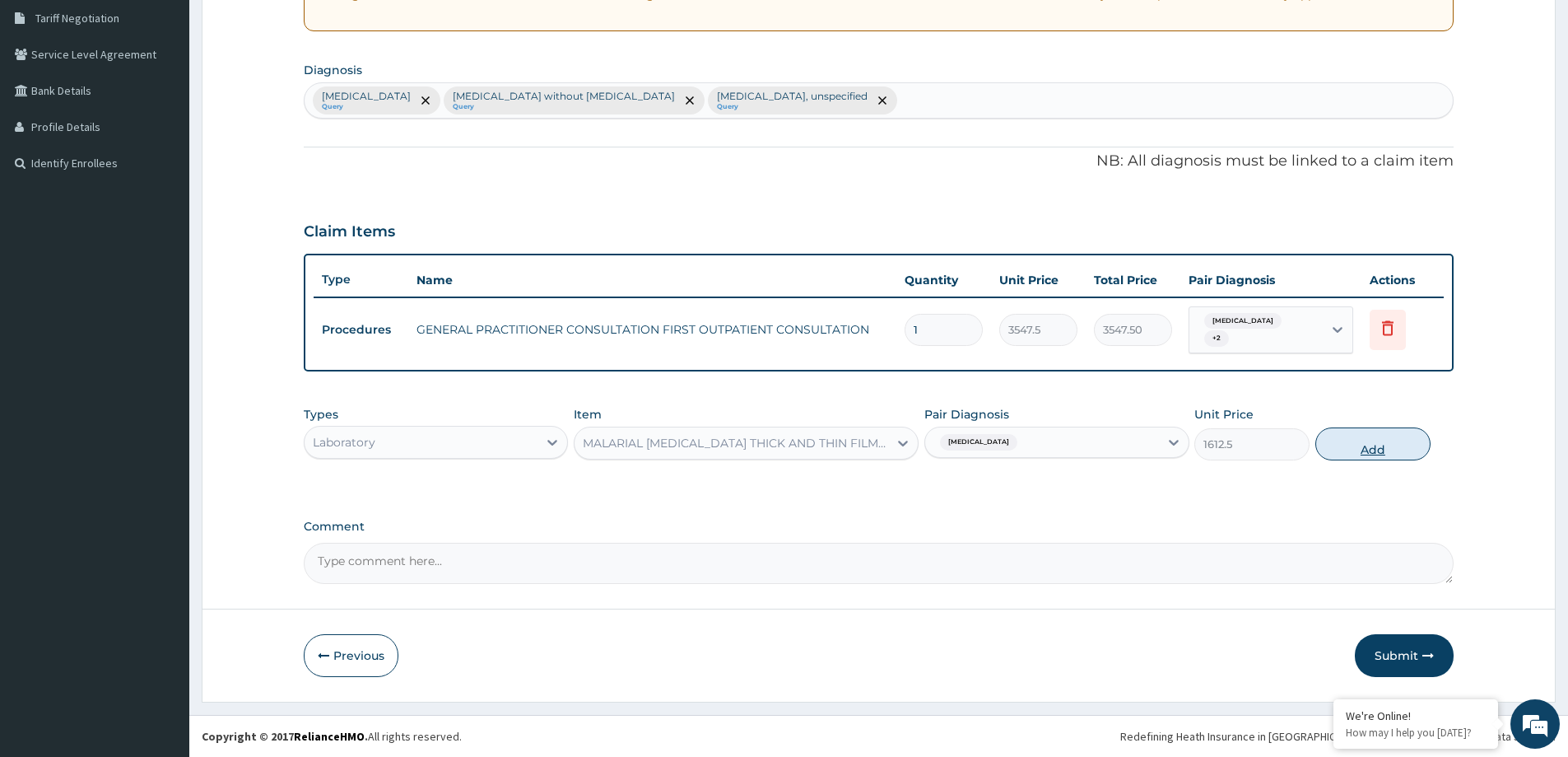
click at [1352, 436] on button "Add" at bounding box center [1373, 444] width 115 height 33
type input "0"
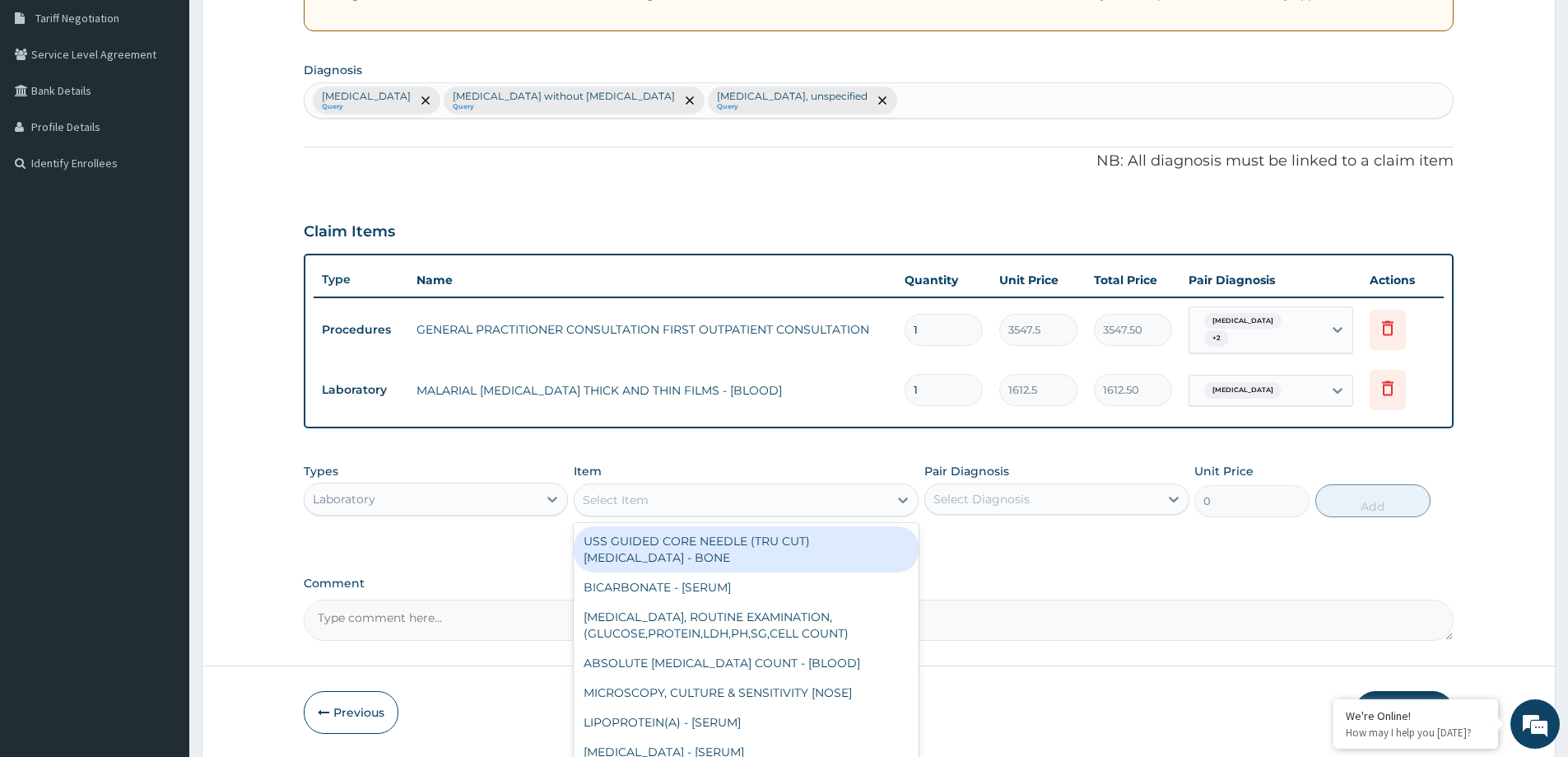
click at [656, 499] on div "Select Item" at bounding box center [731, 499] width 313 height 27
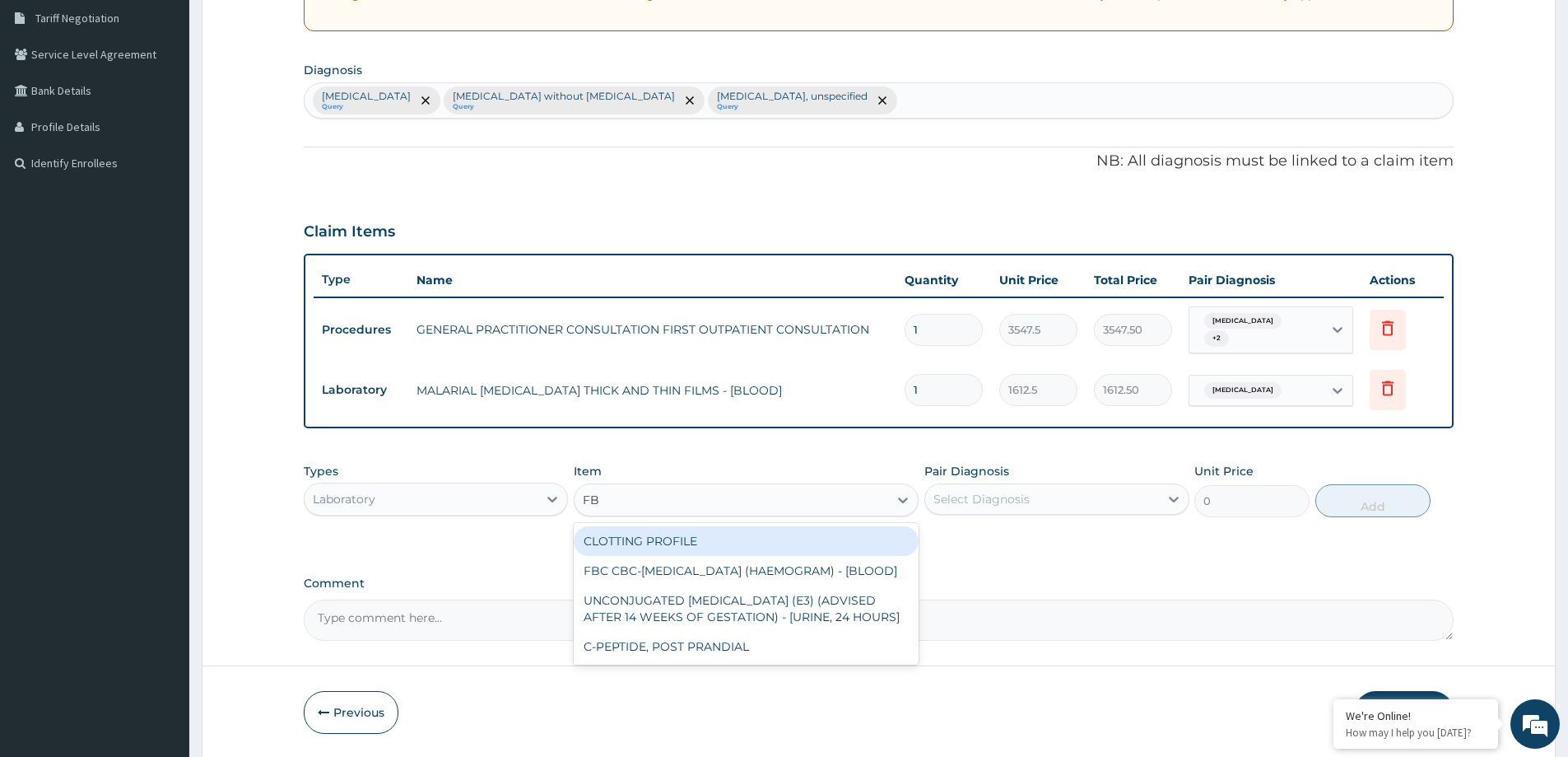
type input "FBC"
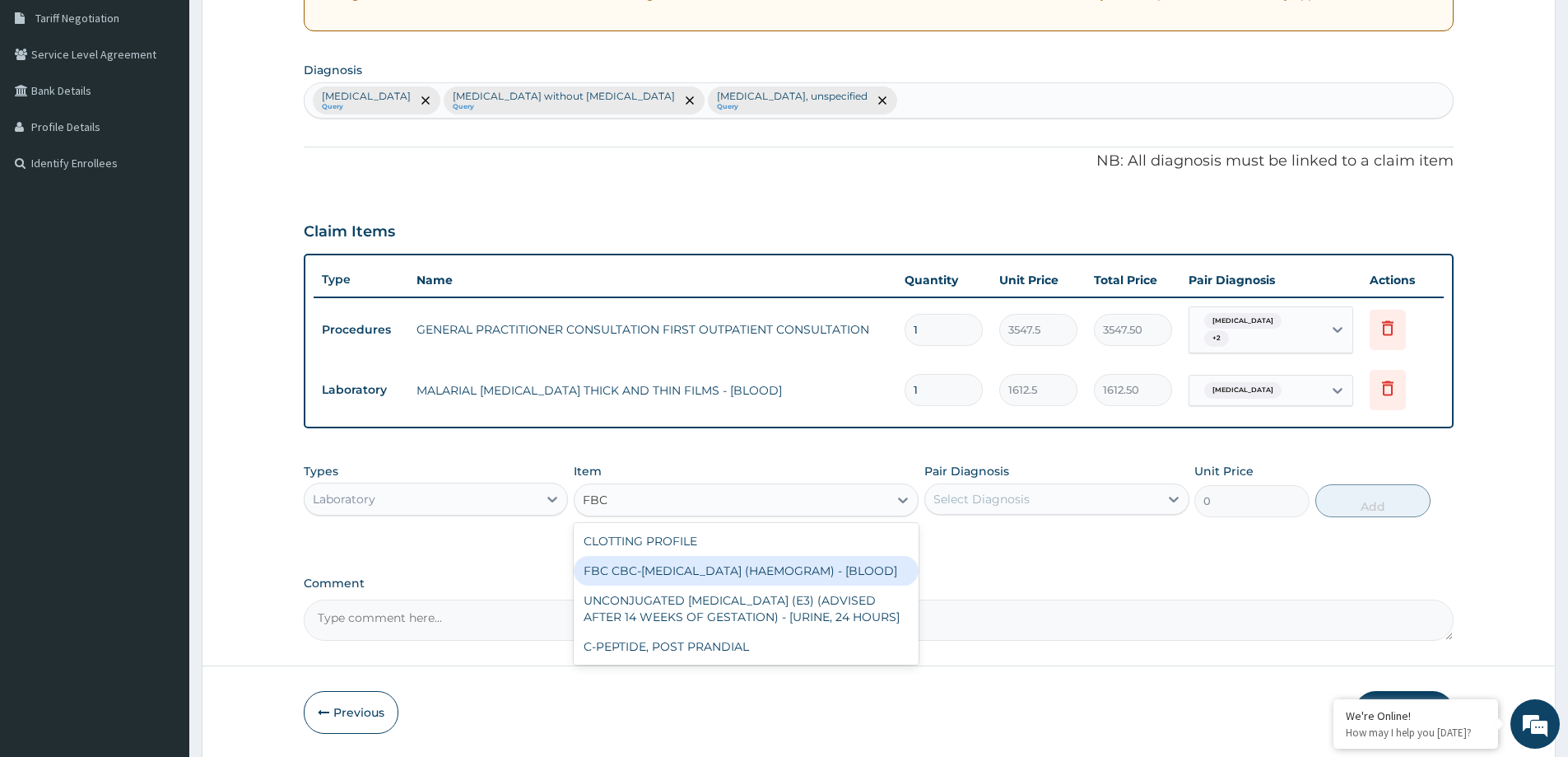
drag, startPoint x: 755, startPoint y: 587, endPoint x: 836, endPoint y: 551, distance: 88.6
click at [762, 585] on div "FBC CBC-COMPLETE BLOOD COUNT (HAEMOGRAM) - [BLOOD]" at bounding box center [746, 570] width 345 height 29
type input "4300"
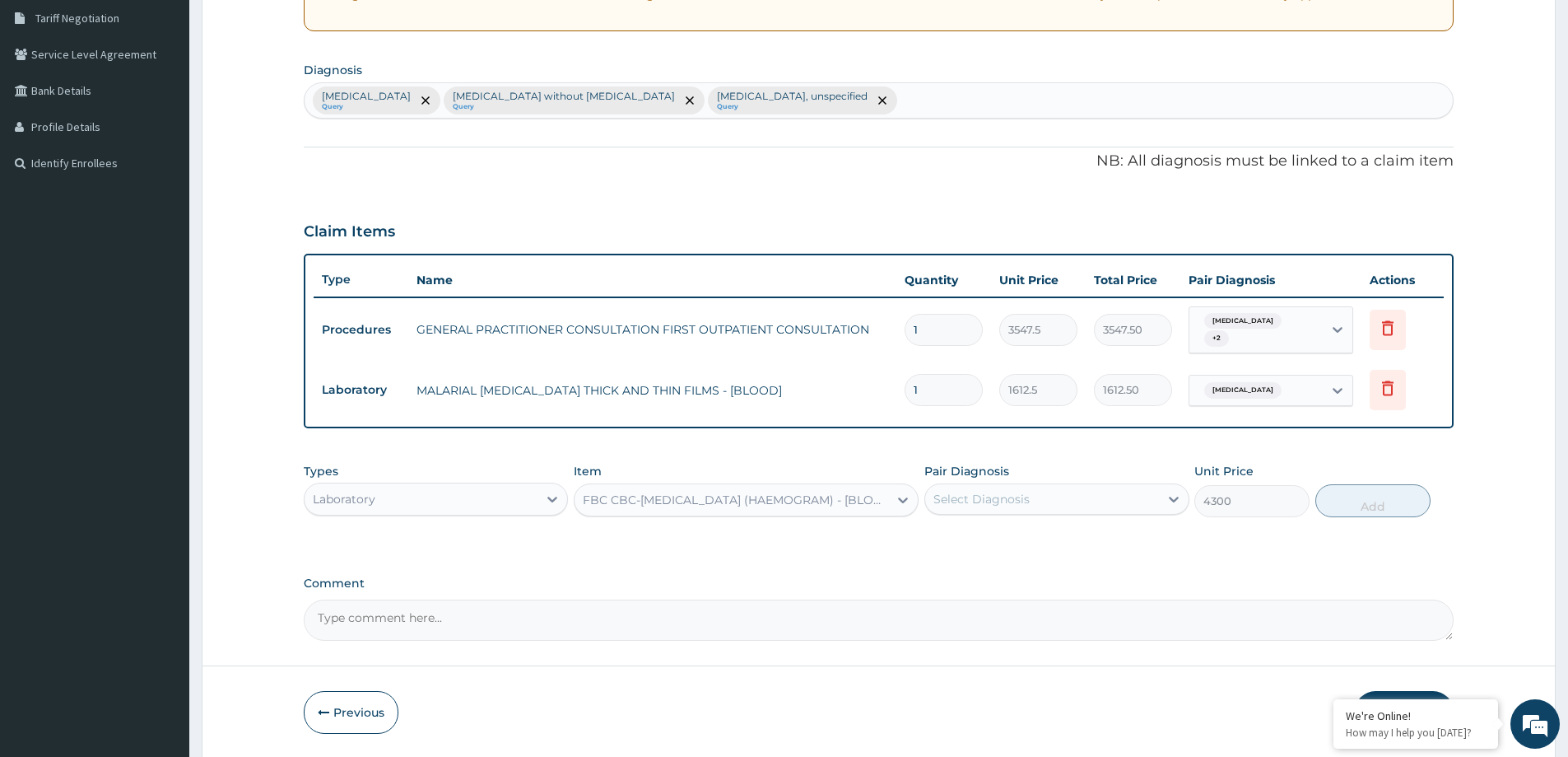
click at [1008, 498] on div "Select Diagnosis" at bounding box center [981, 499] width 96 height 16
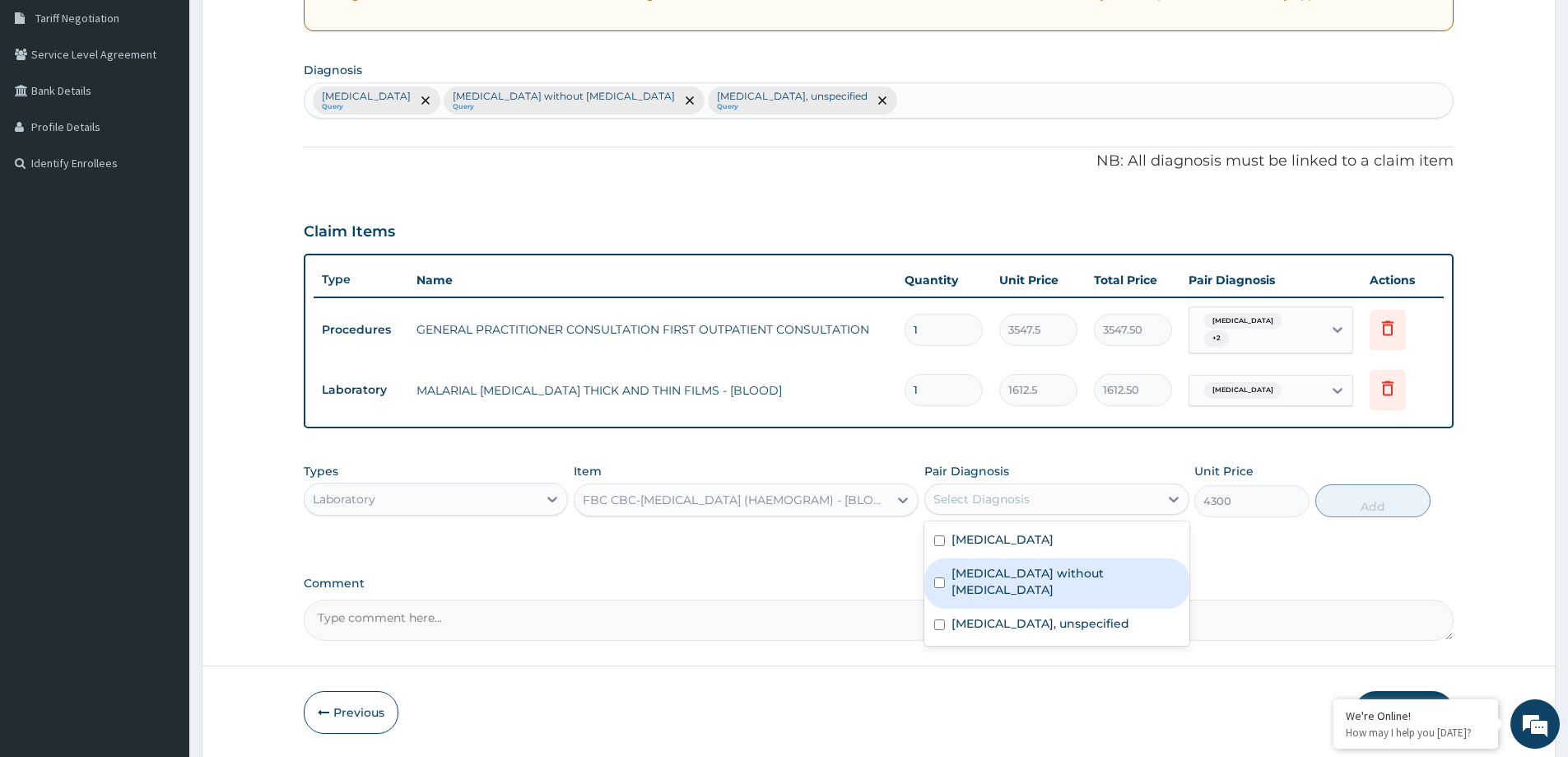
click at [1040, 568] on label "Sepsis without septic shock" at bounding box center [1065, 581] width 227 height 33
checkbox input "true"
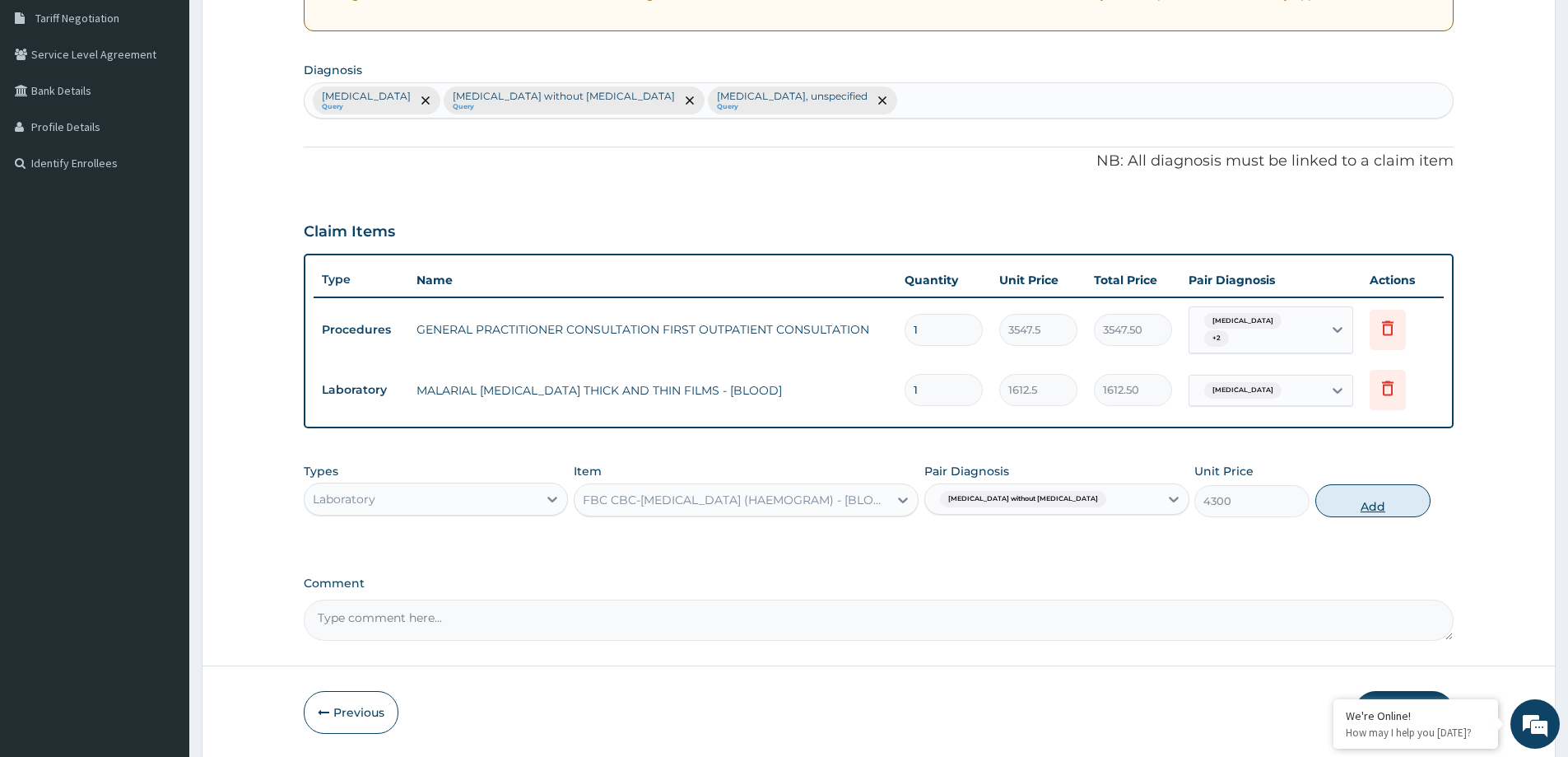
click at [1369, 509] on button "Add" at bounding box center [1373, 500] width 115 height 33
type input "0"
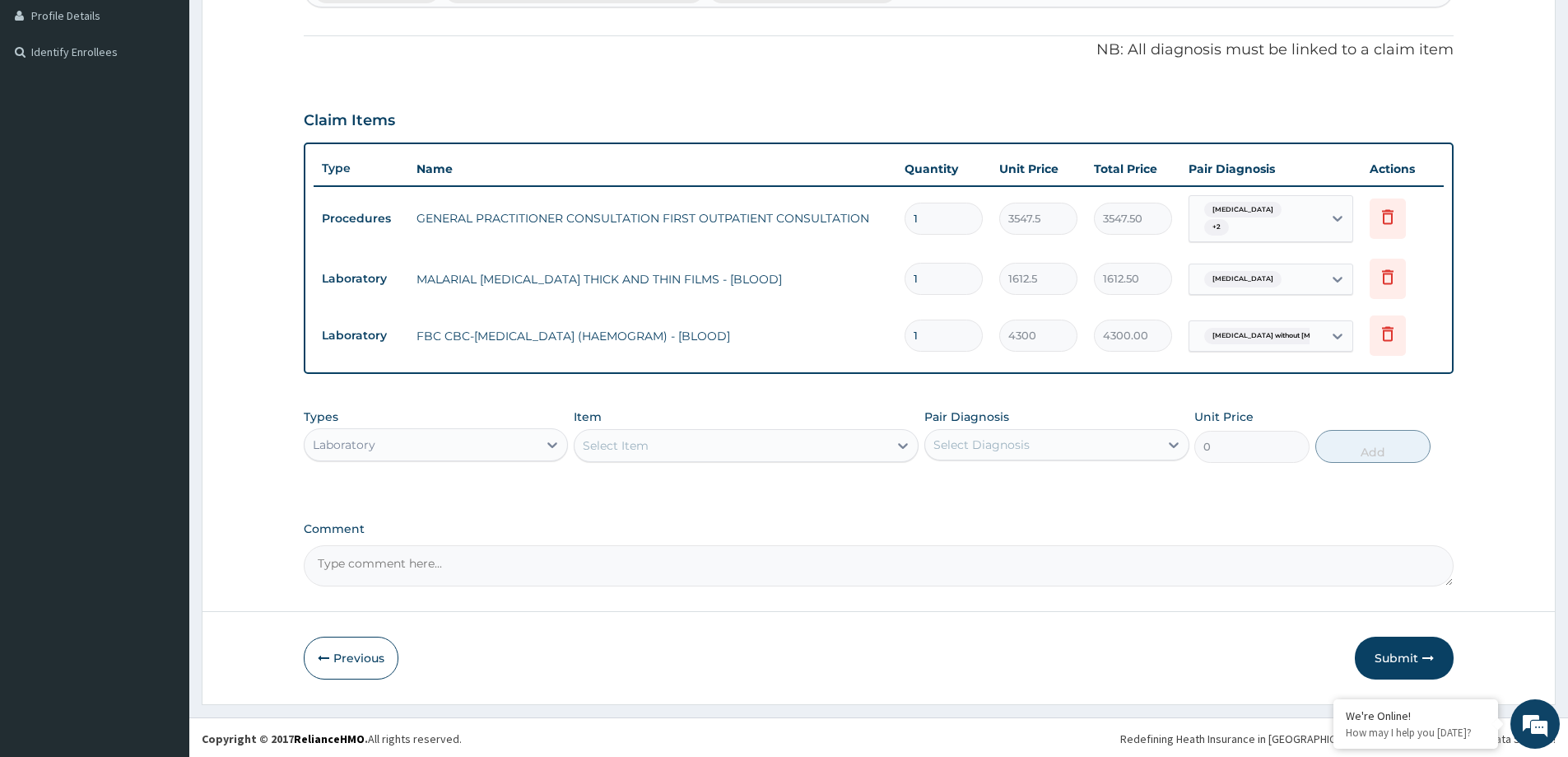
scroll to position [456, 0]
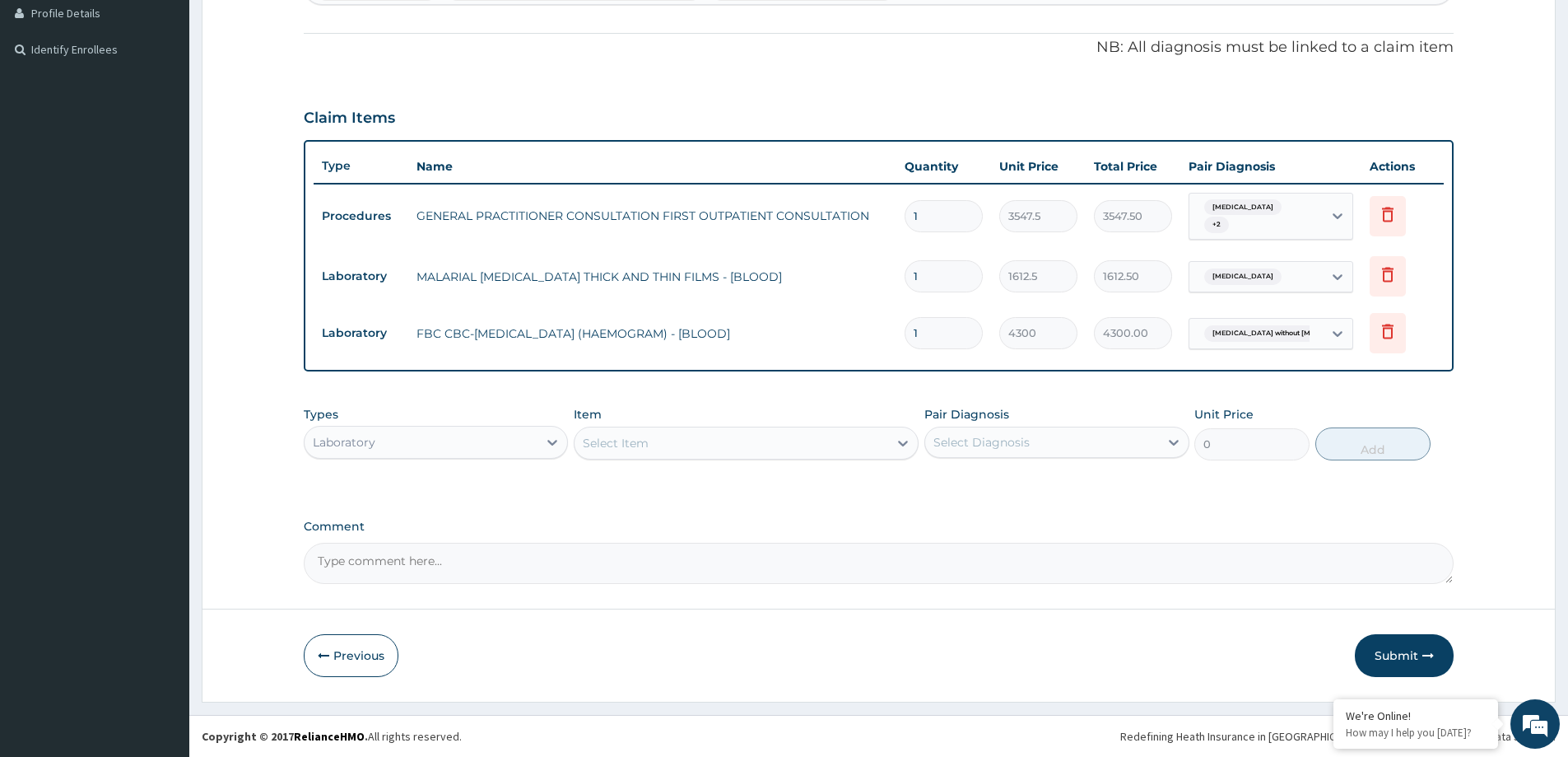
click at [496, 440] on div "Laboratory" at bounding box center [421, 442] width 233 height 27
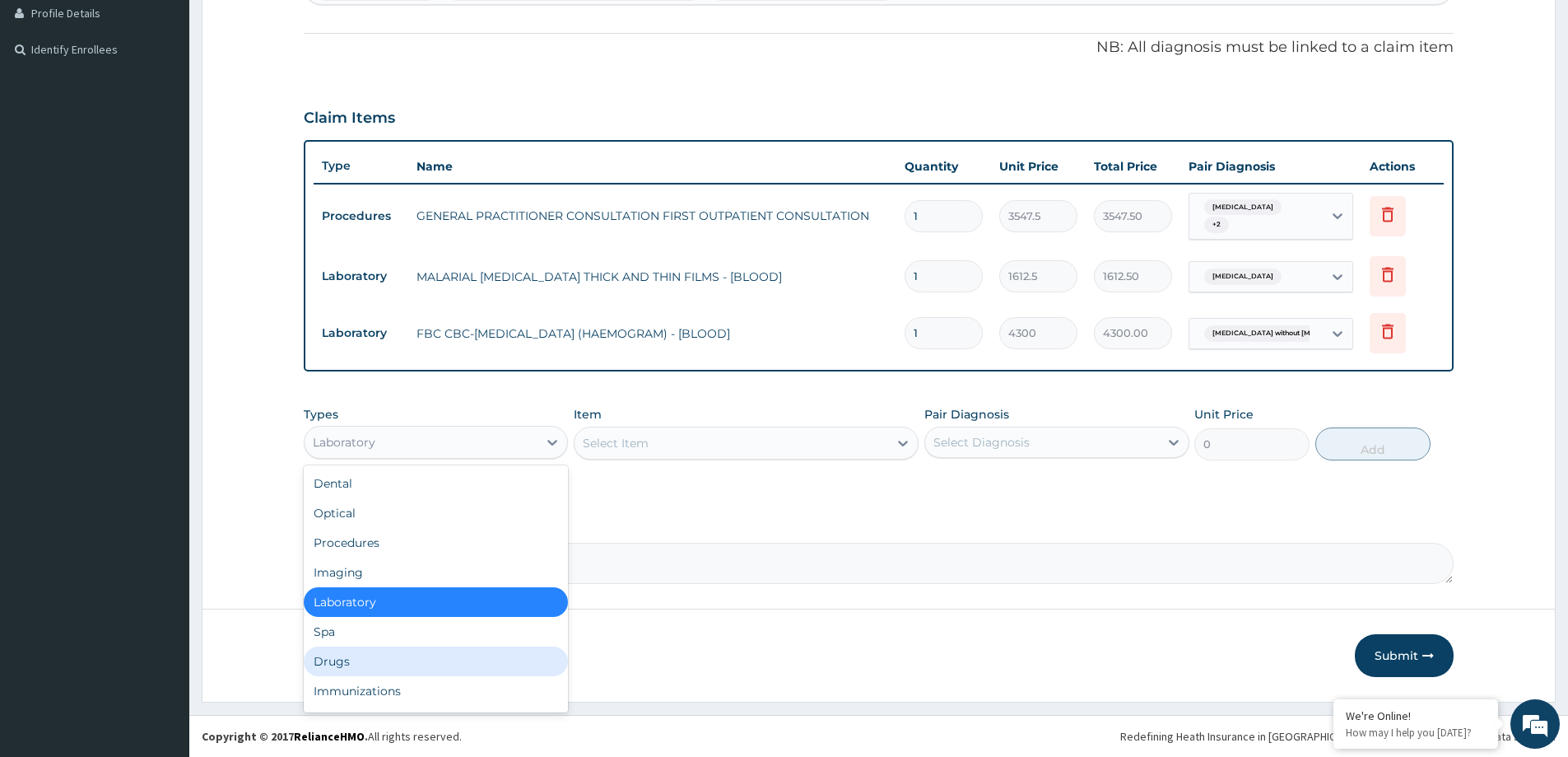
click at [474, 654] on div "Drugs" at bounding box center [435, 661] width 264 height 29
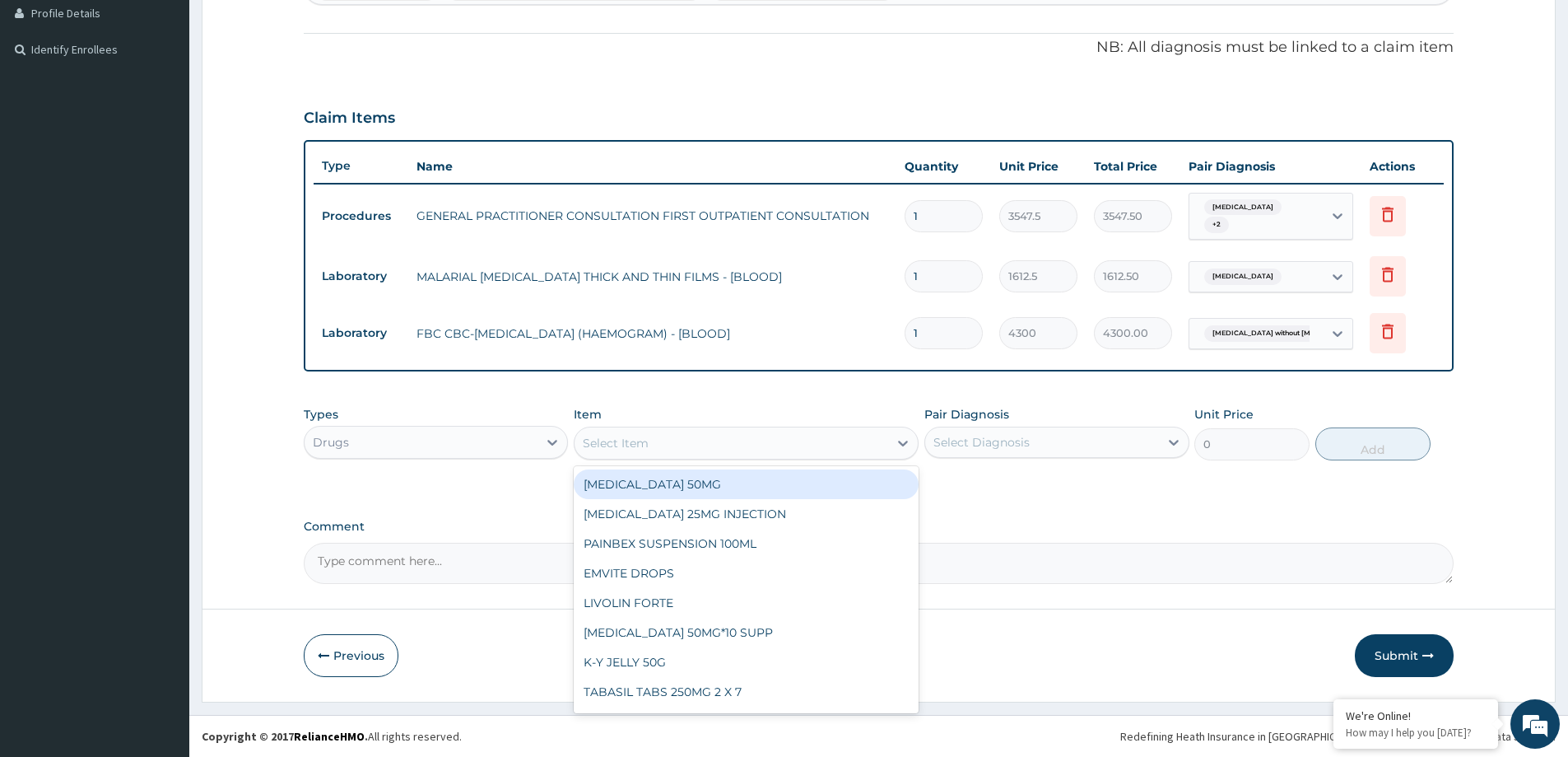
click at [644, 441] on div "Select Item" at bounding box center [616, 443] width 66 height 16
type input "E M"
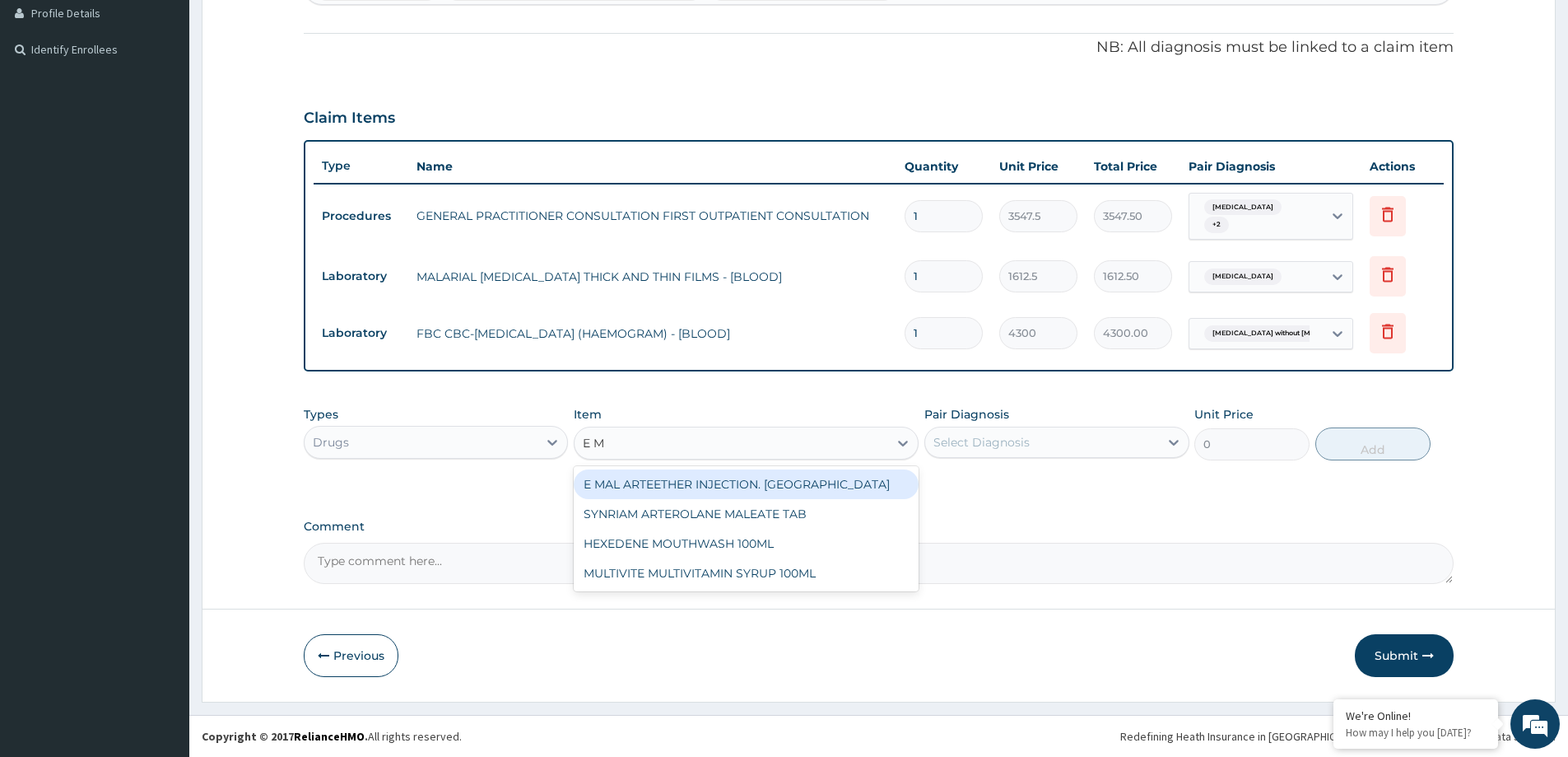
click at [732, 479] on div "E MAL ARTEETHER INJECTION. [GEOGRAPHIC_DATA]" at bounding box center [746, 484] width 345 height 29
type input "1773.7500000000002"
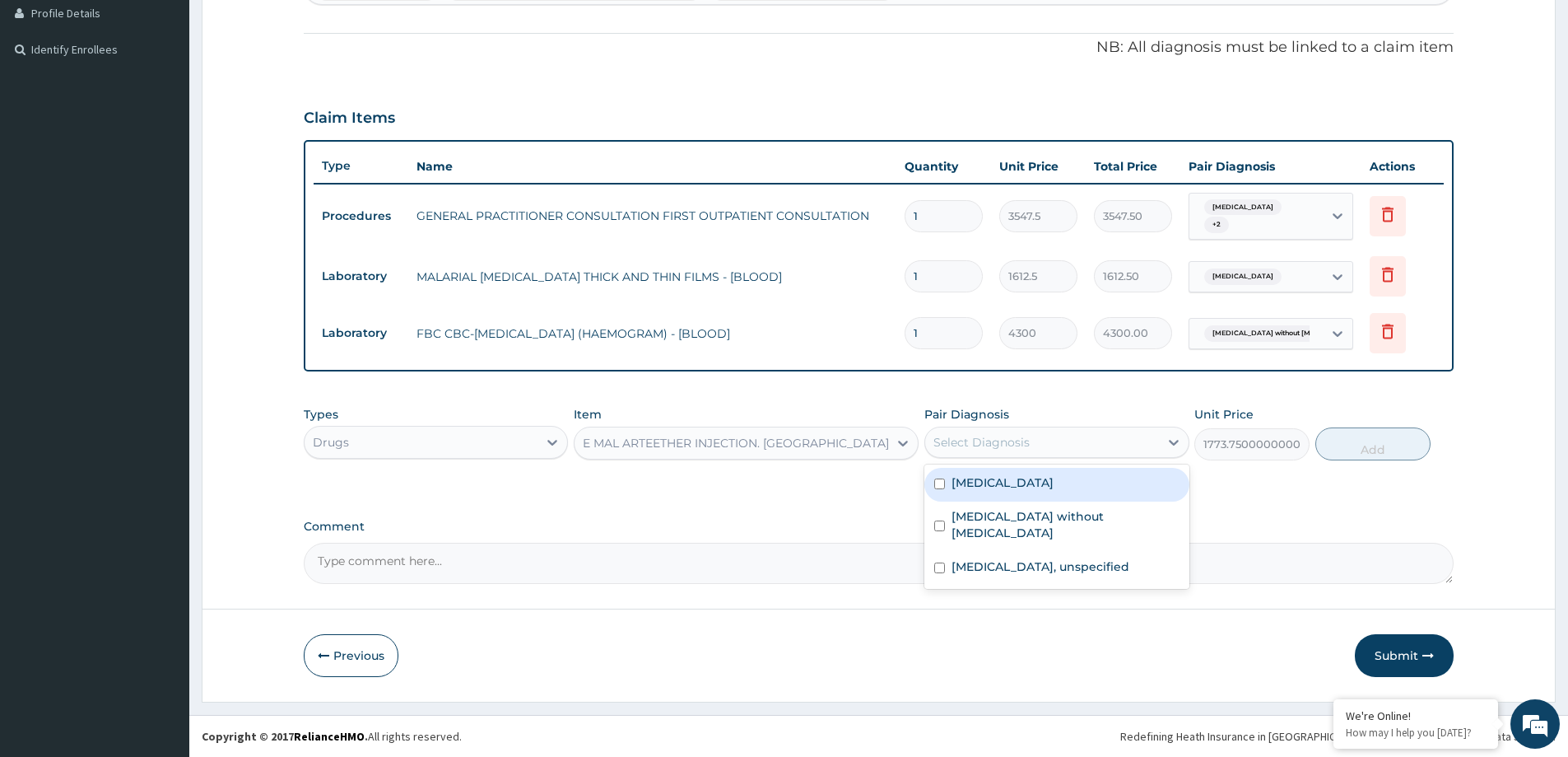
click at [1080, 444] on div "Select Diagnosis" at bounding box center [1042, 442] width 233 height 27
click at [1080, 474] on div "Malaria, unspecified" at bounding box center [1057, 484] width 264 height 34
checkbox input "true"
click at [1369, 455] on button "Add" at bounding box center [1373, 444] width 115 height 33
type input "0"
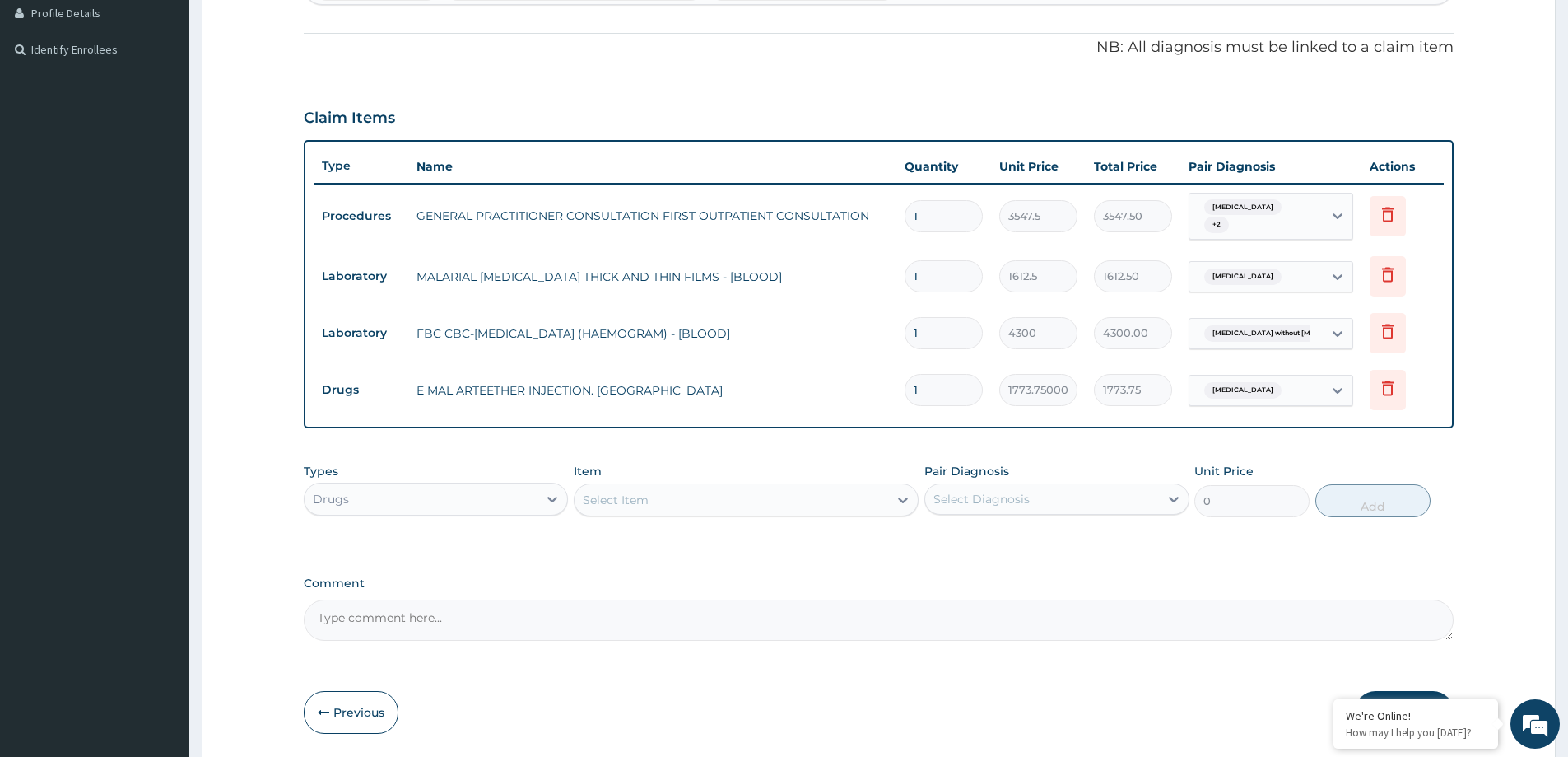
type input "0.00"
type input "3"
type input "5321.25"
type input "3"
click at [627, 489] on div "Select Item" at bounding box center [731, 499] width 313 height 27
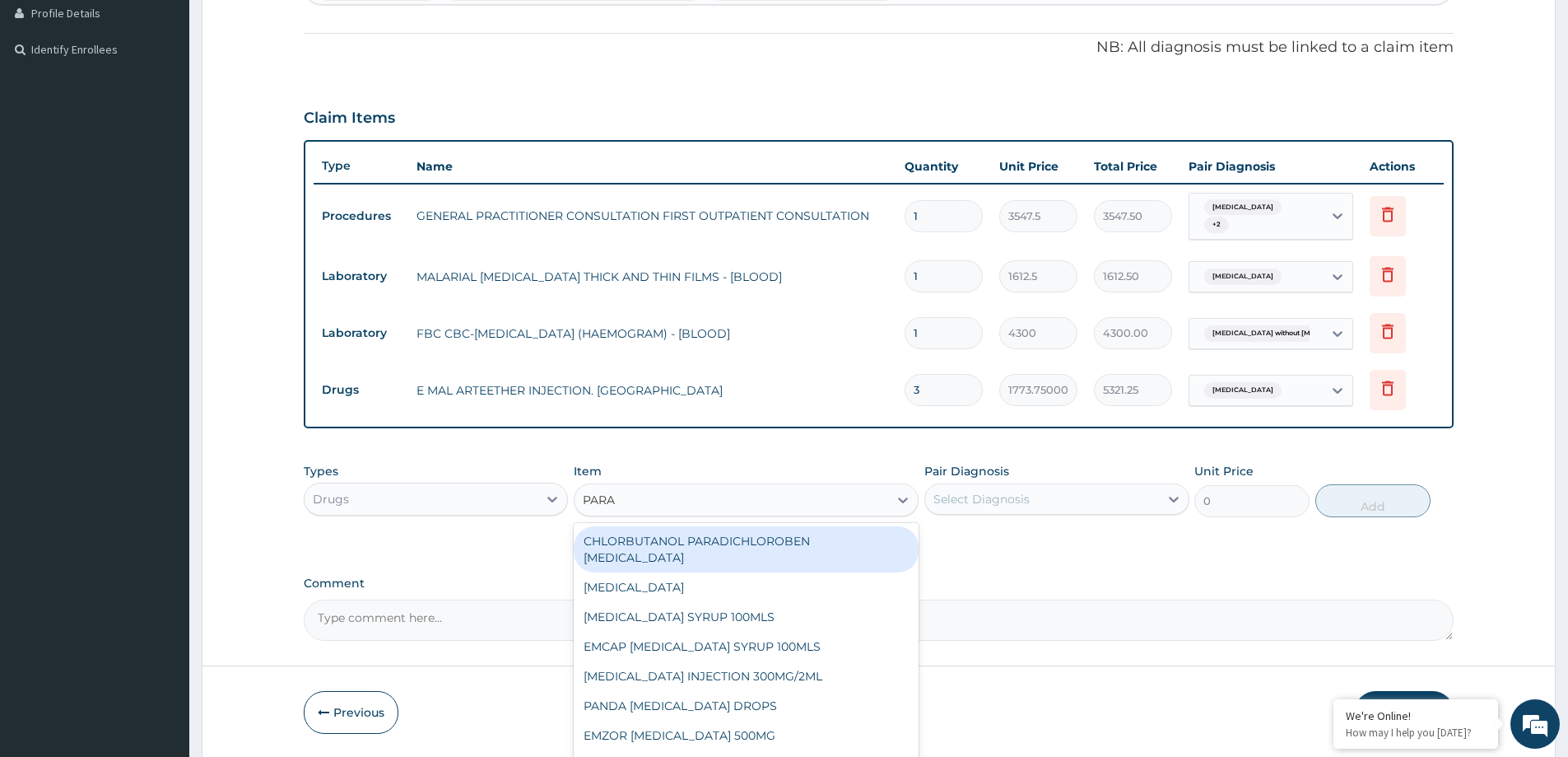
type input "PARAC"
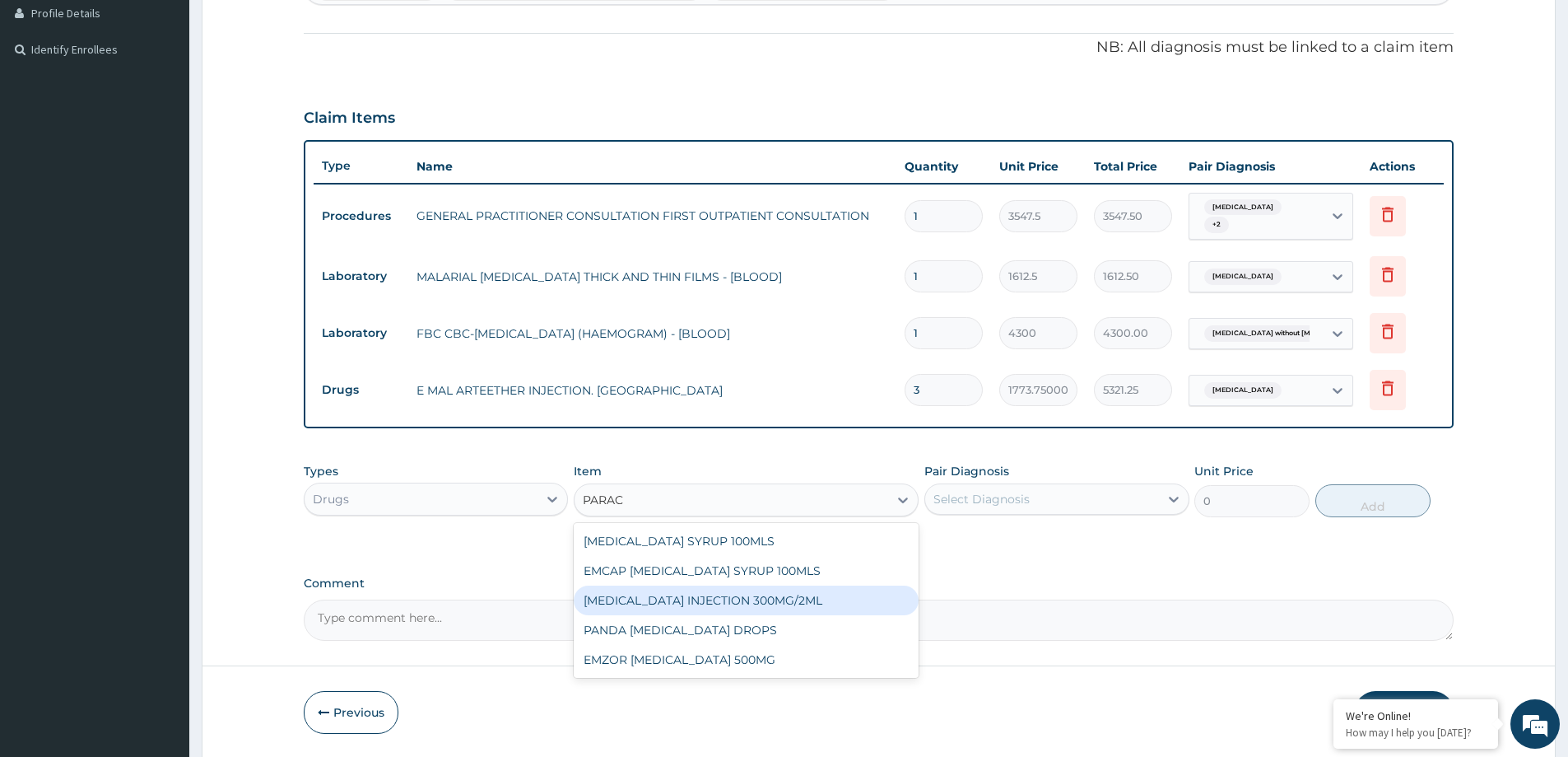
click at [754, 611] on div "[MEDICAL_DATA] INJECTION 300MG/2ML" at bounding box center [746, 600] width 345 height 29
type input "260.15000000000003"
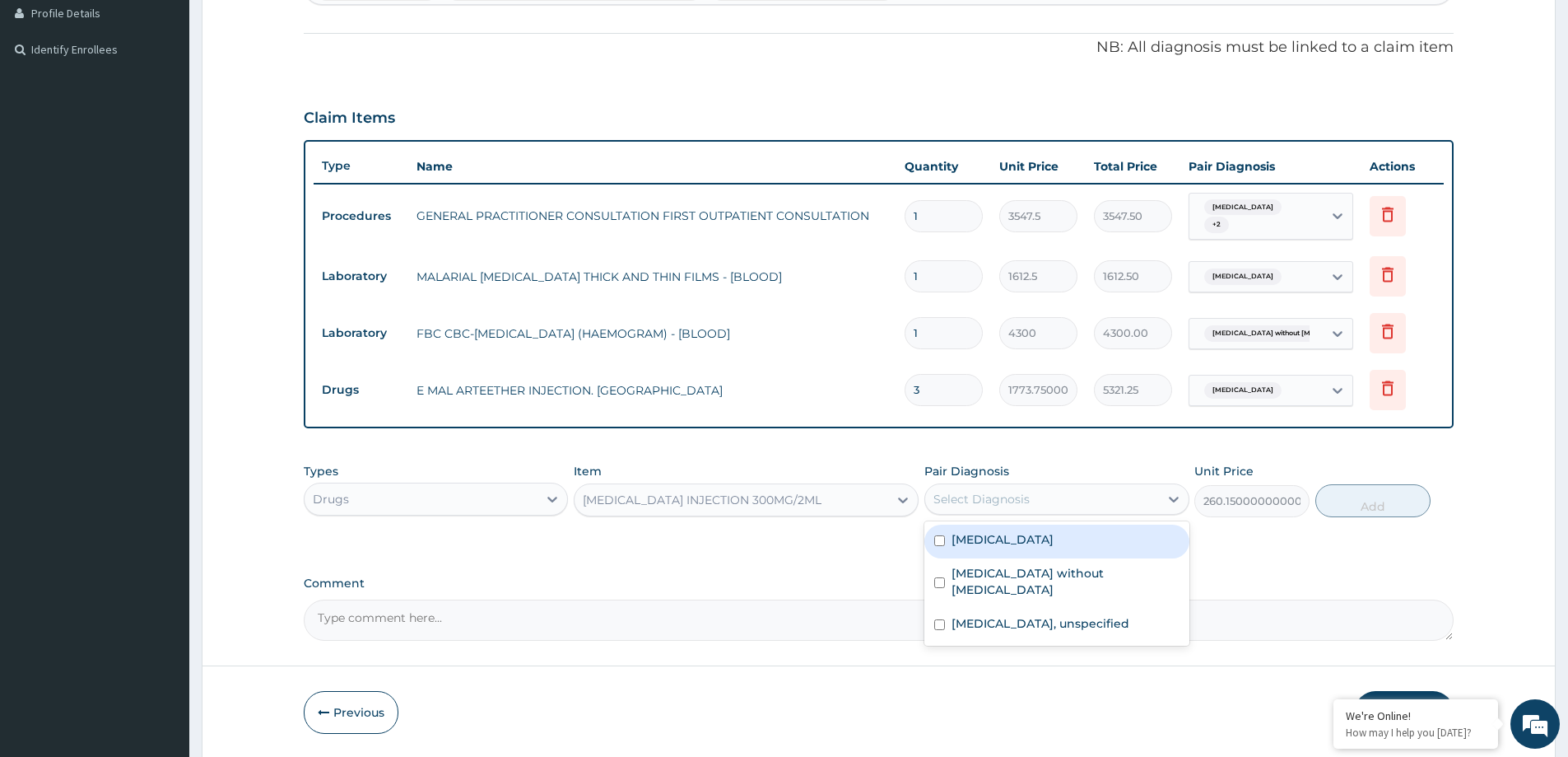
click at [1029, 501] on div "Select Diagnosis" at bounding box center [1042, 499] width 233 height 27
drag, startPoint x: 1050, startPoint y: 543, endPoint x: 1279, endPoint y: 488, distance: 235.5
click at [1054, 541] on label "Malaria, unspecified" at bounding box center [1002, 539] width 102 height 16
checkbox input "true"
click at [1398, 503] on button "Add" at bounding box center [1373, 500] width 115 height 33
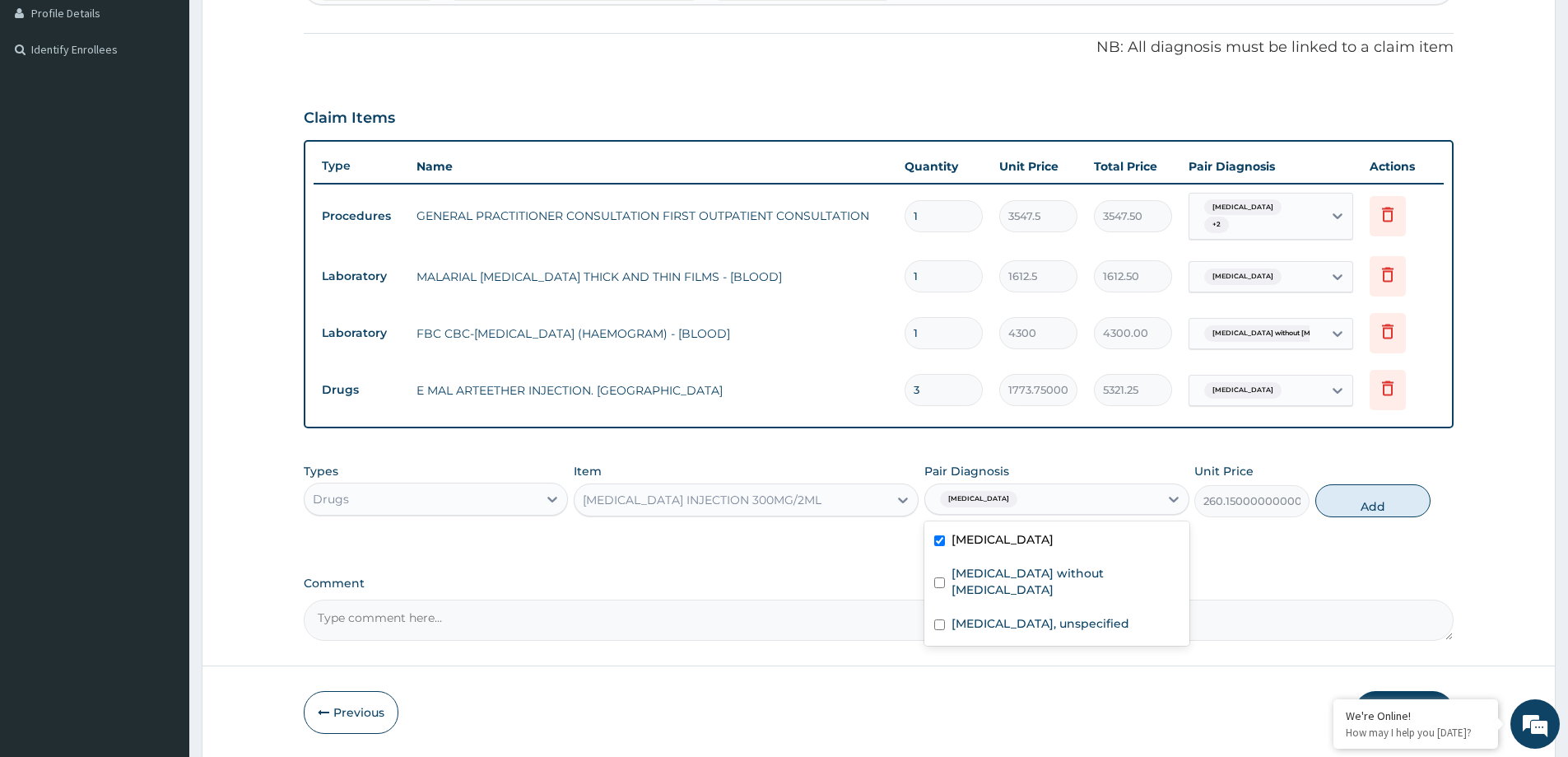
type input "0"
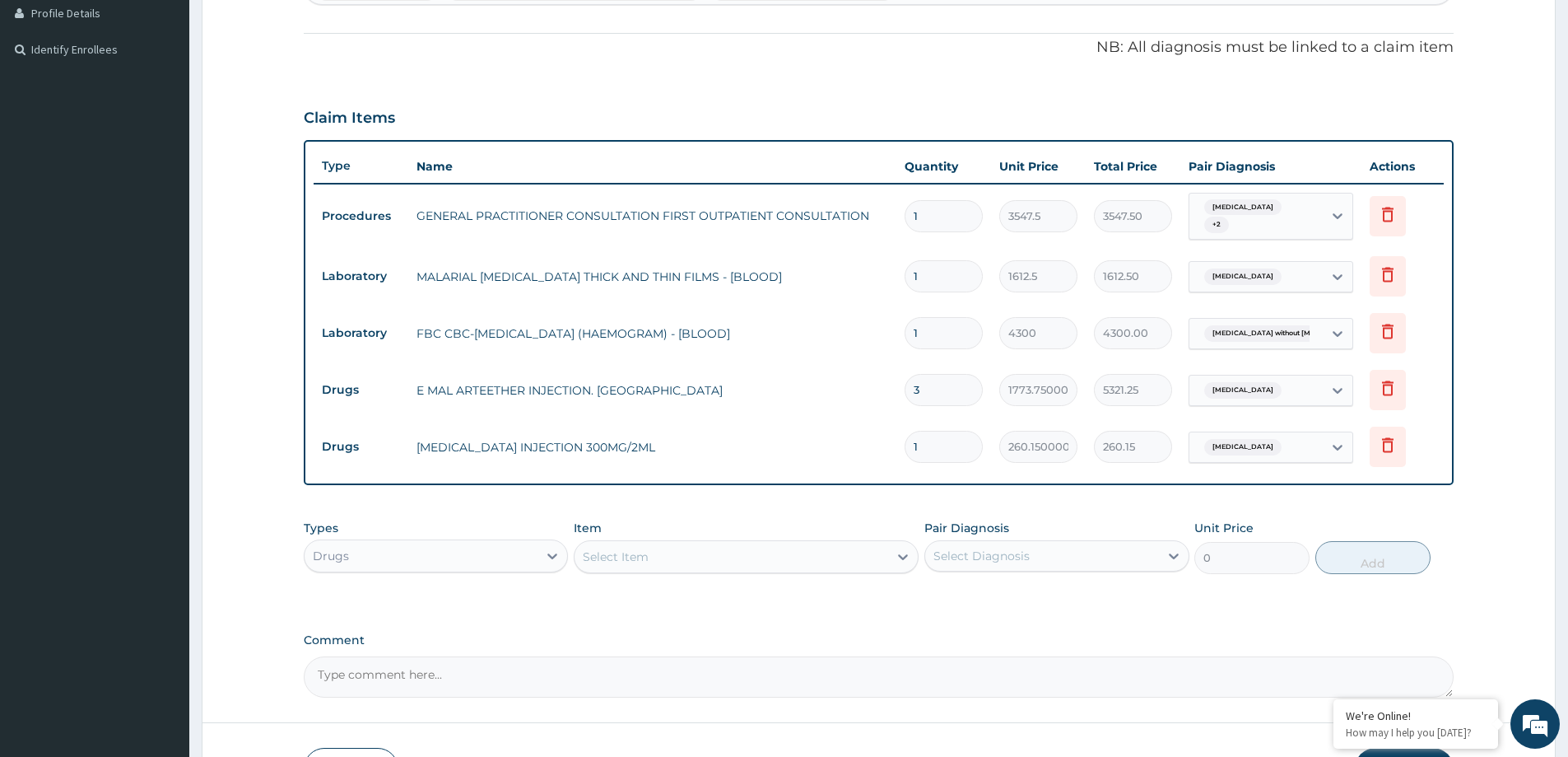
type input "0.00"
type input "2"
type input "520.30"
type input "2"
click at [680, 558] on div "Select Item" at bounding box center [731, 556] width 313 height 27
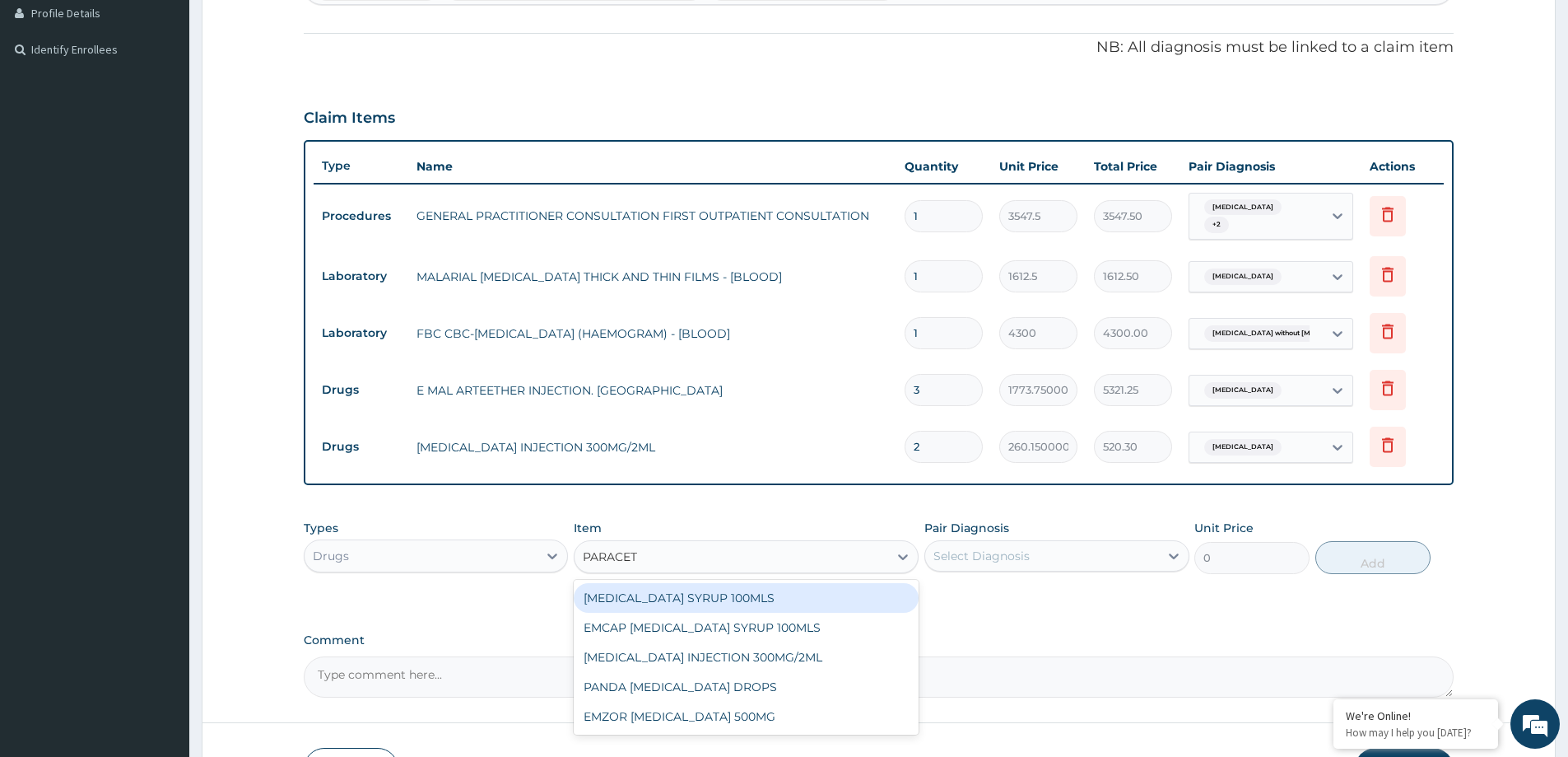
type input "PARACETA"
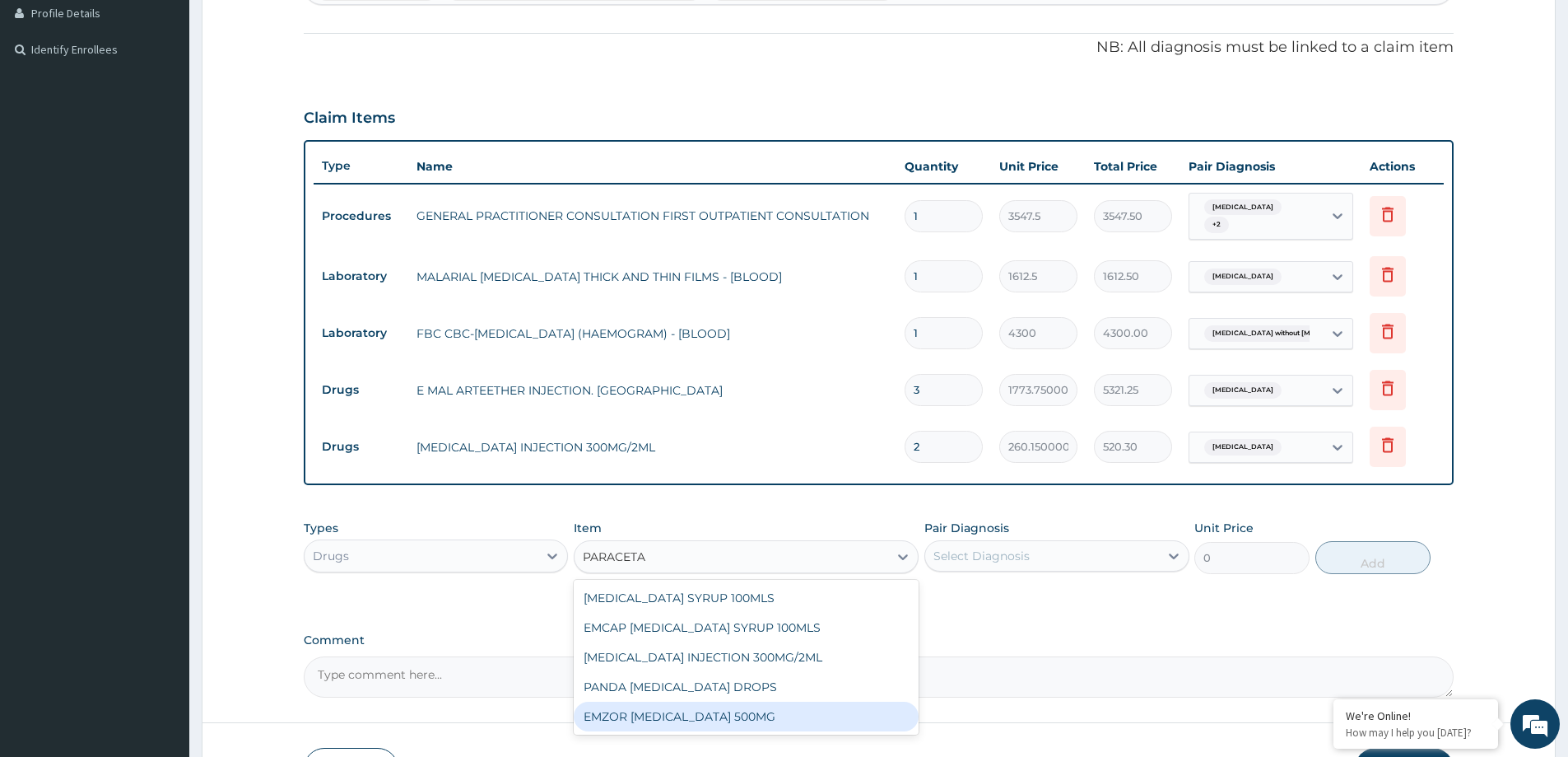
click at [718, 716] on div "EMZOR [MEDICAL_DATA] 500MG" at bounding box center [746, 716] width 345 height 29
type input "23.65"
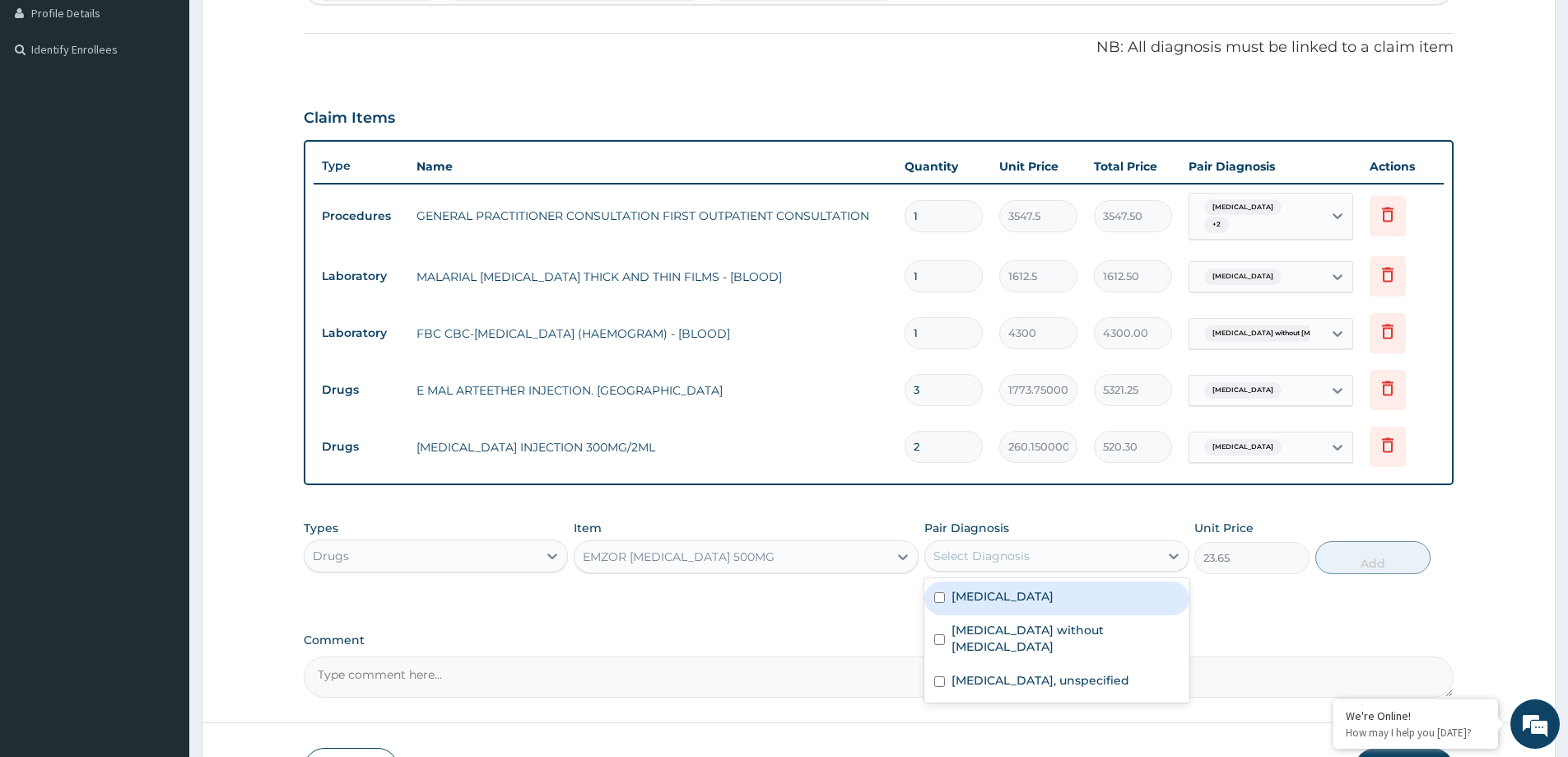
click at [1036, 562] on div "Select Diagnosis" at bounding box center [1042, 555] width 233 height 27
click at [1054, 596] on label "Malaria, unspecified" at bounding box center [1002, 596] width 102 height 16
checkbox input "true"
click at [1361, 546] on button "Add" at bounding box center [1373, 557] width 115 height 33
type input "0"
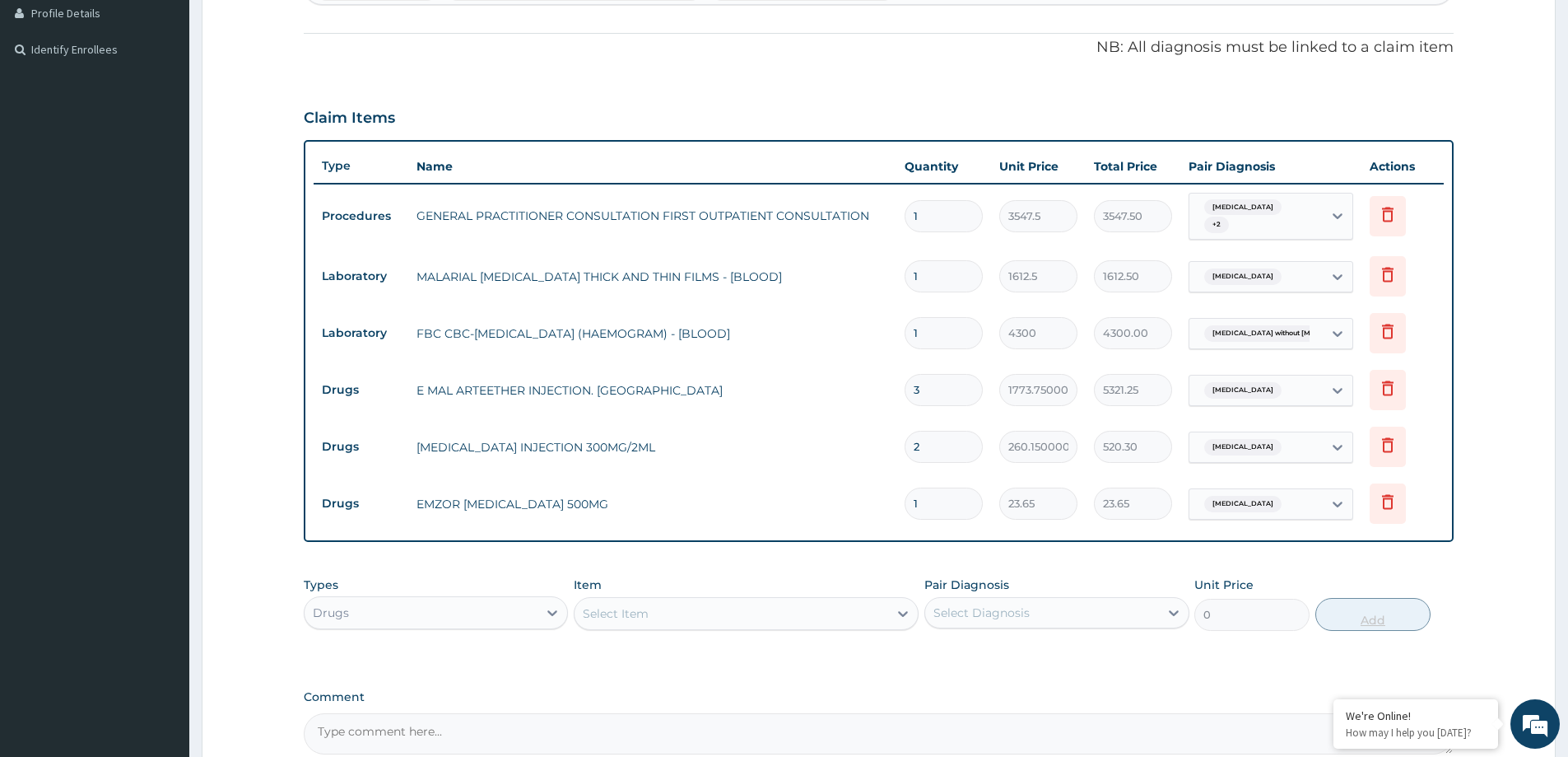
type input "18"
type input "425.70"
type input "18"
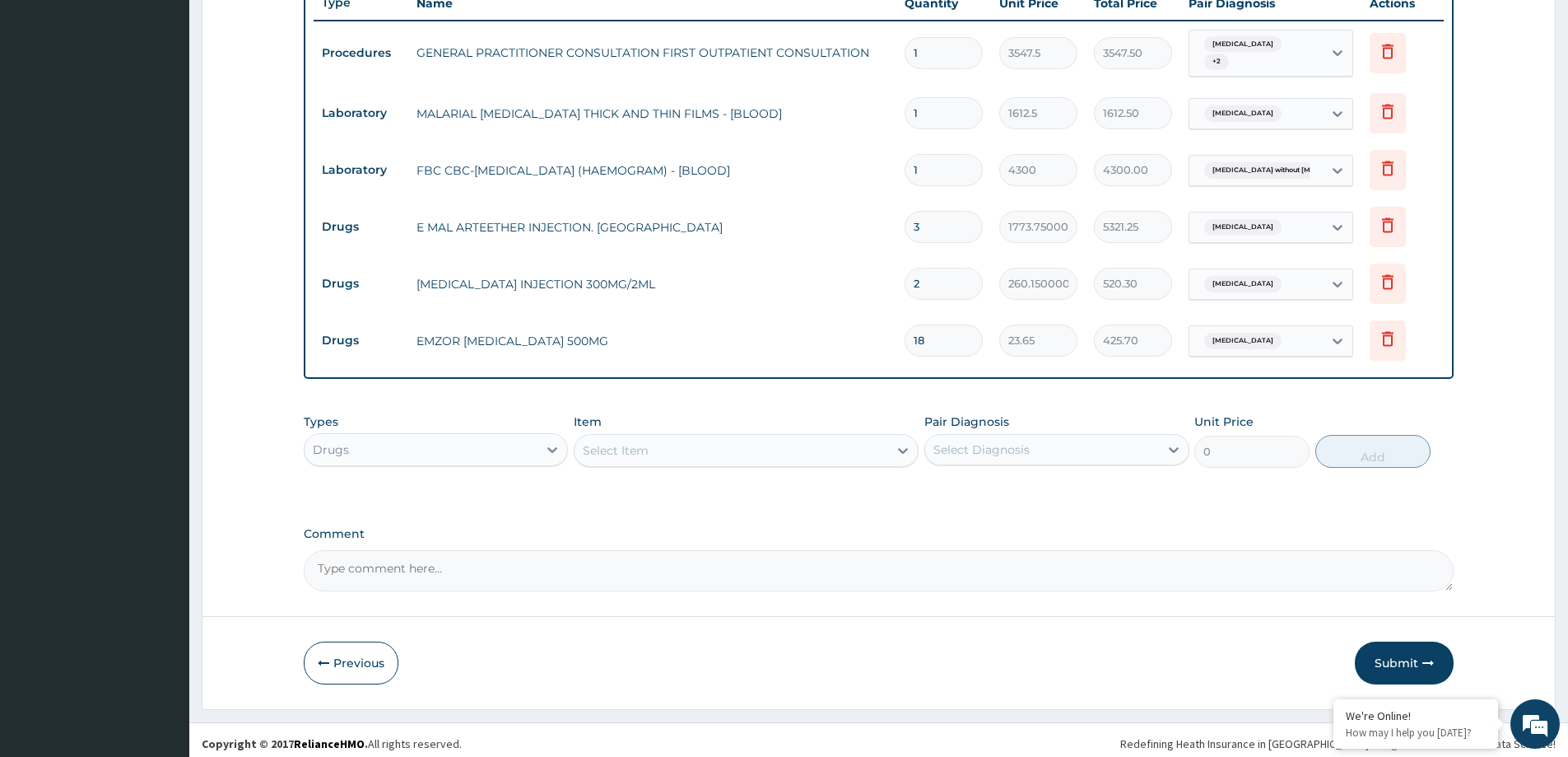
scroll to position [620, 0]
click at [627, 438] on div "Select Item" at bounding box center [731, 448] width 313 height 27
type input "AMO"
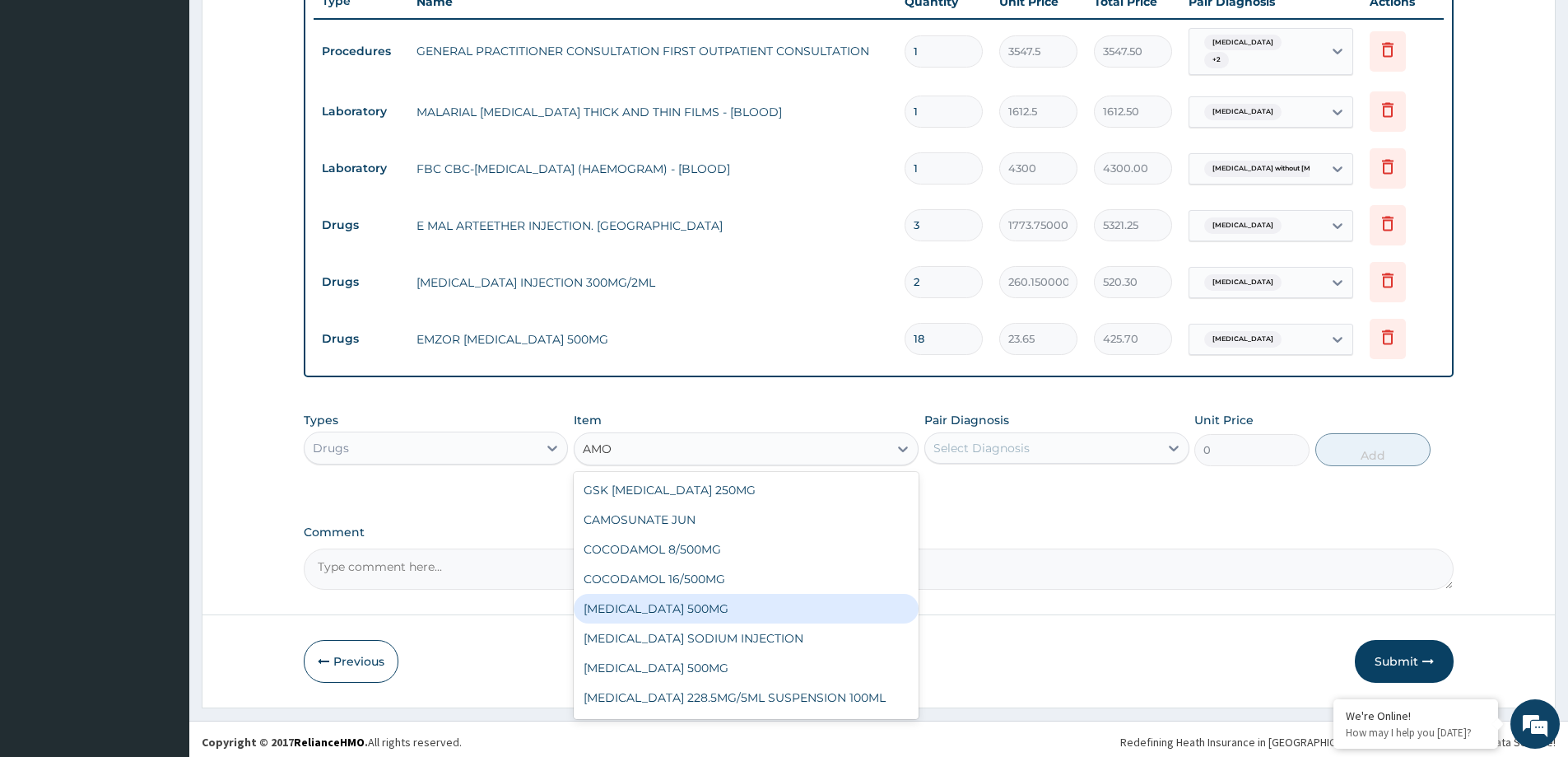
click at [712, 619] on div "[MEDICAL_DATA] 500MG" at bounding box center [746, 609] width 345 height 29
type input "70.95"
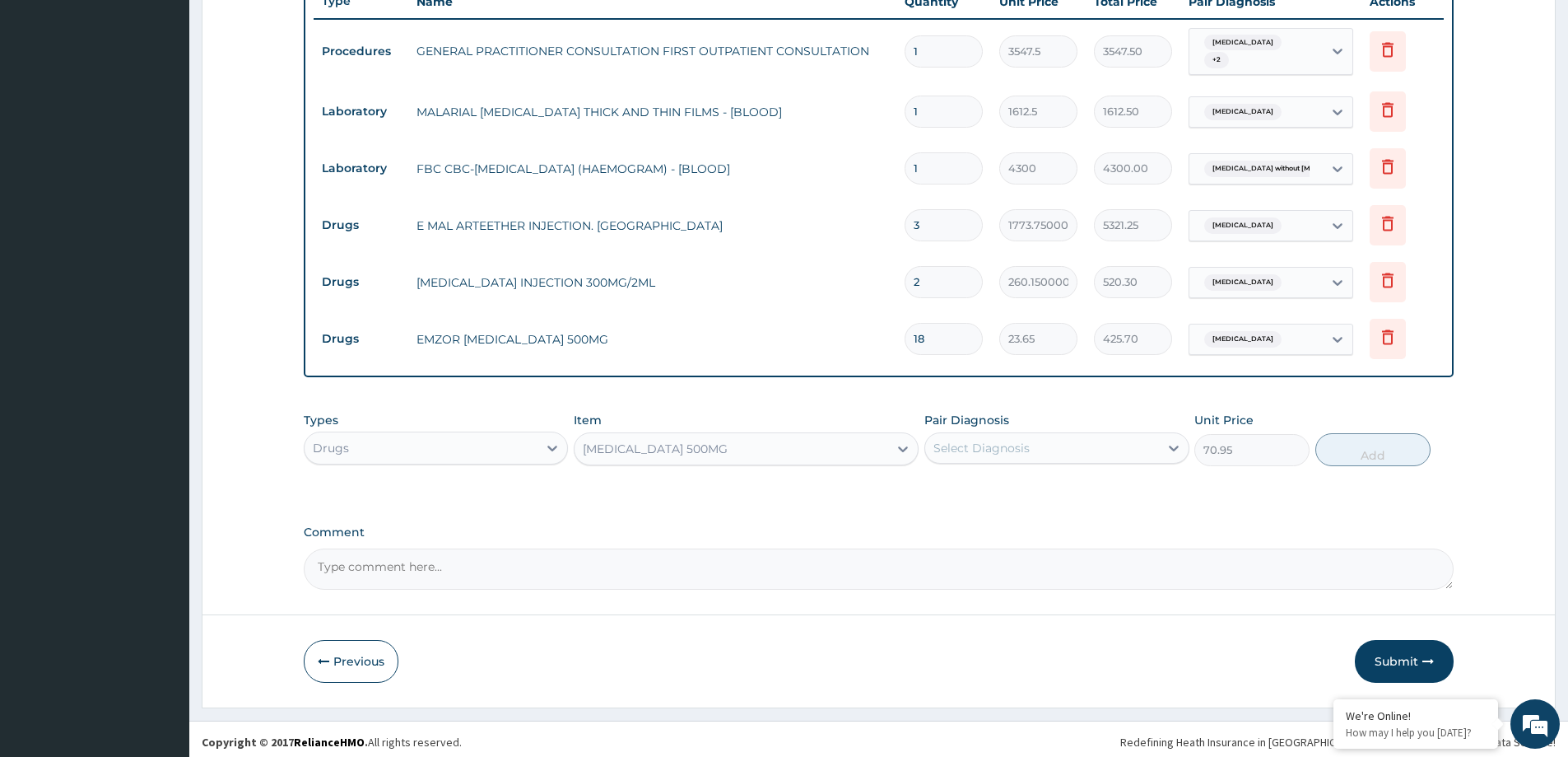
click at [1015, 445] on div "Select Diagnosis" at bounding box center [981, 448] width 96 height 16
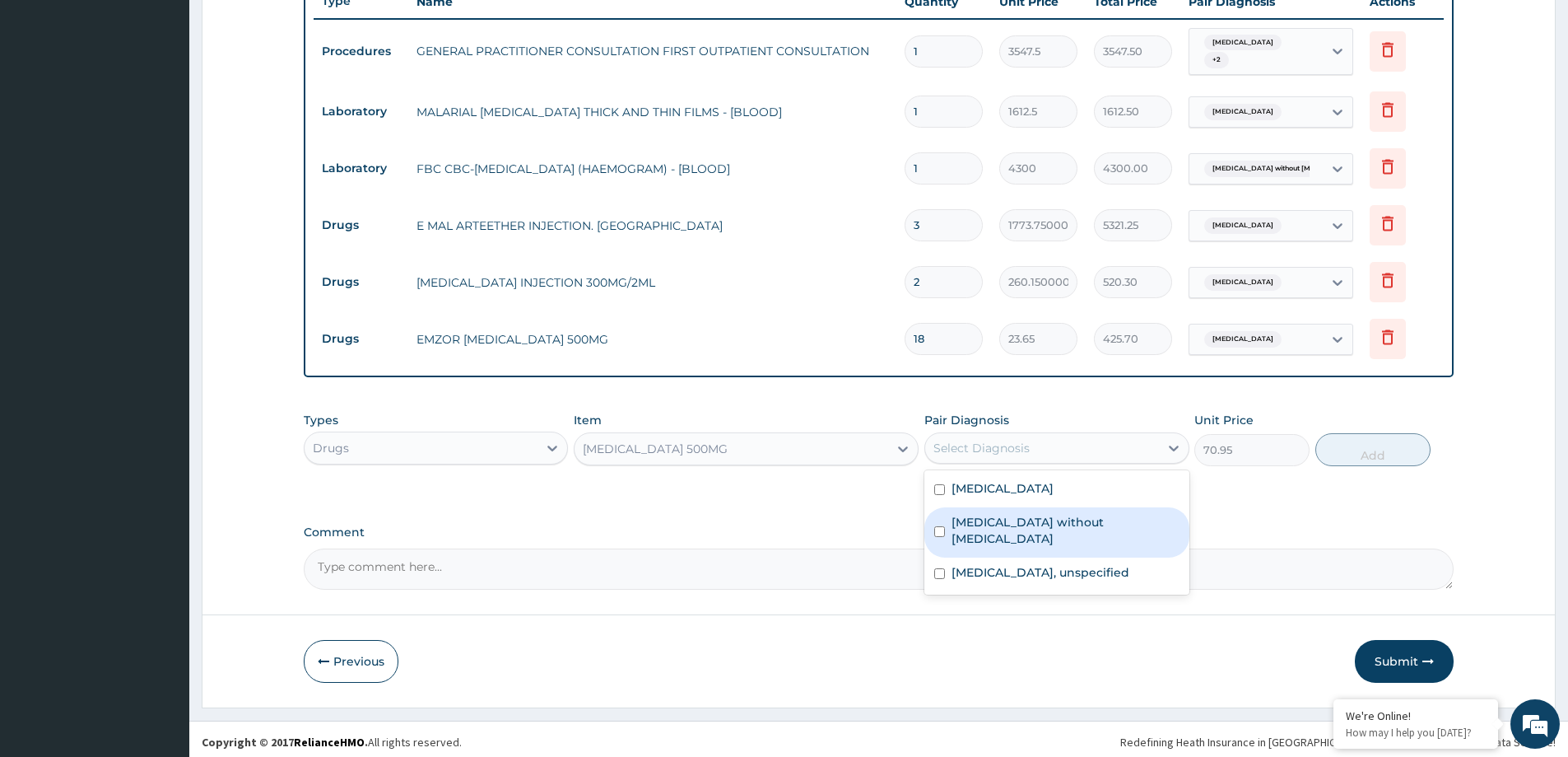
click at [1039, 532] on div "Sepsis without septic shock" at bounding box center [1057, 532] width 264 height 50
checkbox input "true"
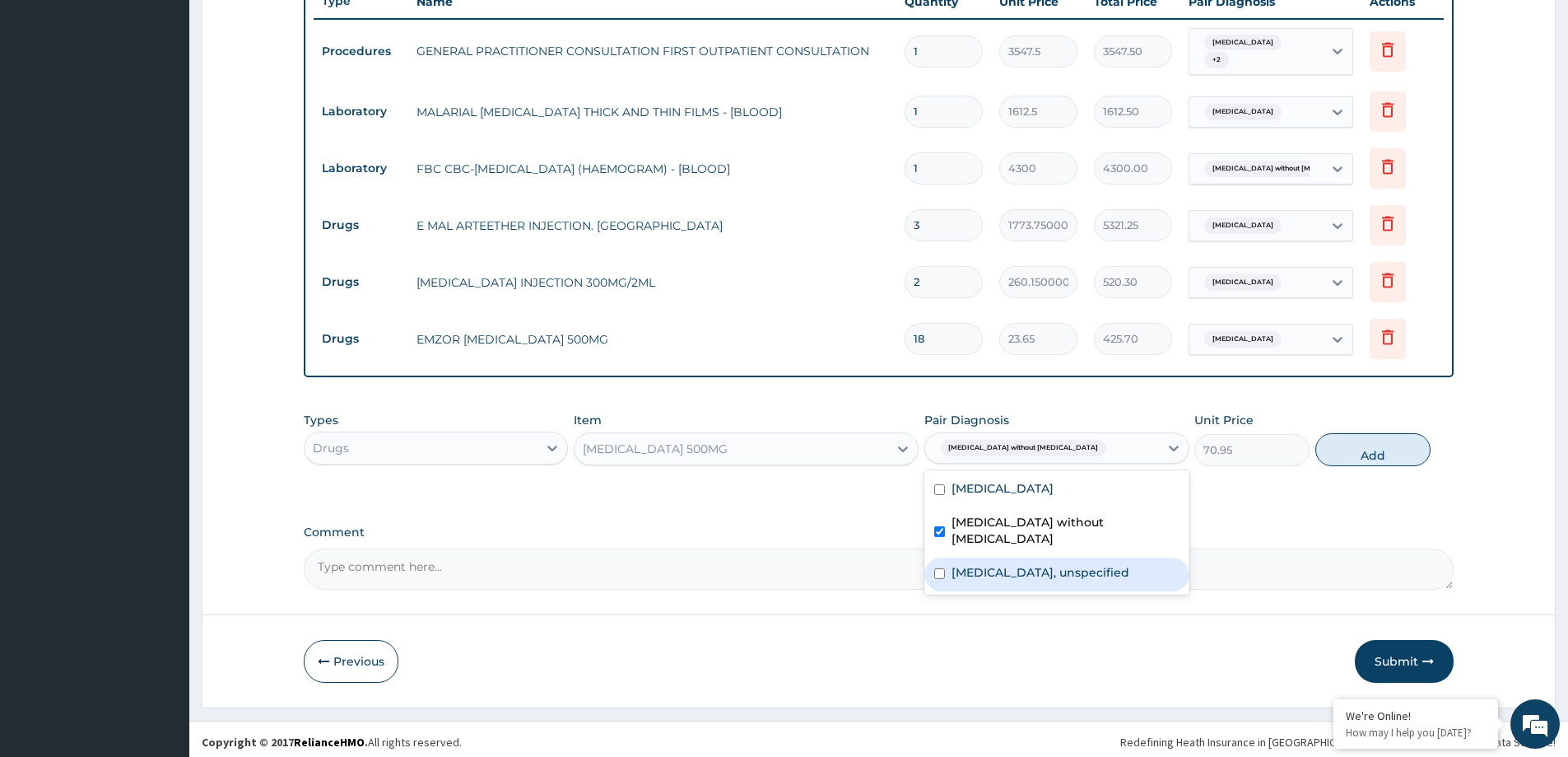
drag, startPoint x: 1046, startPoint y: 548, endPoint x: 1243, endPoint y: 501, distance: 202.5
click at [1067, 564] on label "Gastritis, unspecified" at bounding box center [1040, 572] width 178 height 16
checkbox input "true"
click at [1362, 442] on button "Add" at bounding box center [1373, 449] width 115 height 33
type input "0"
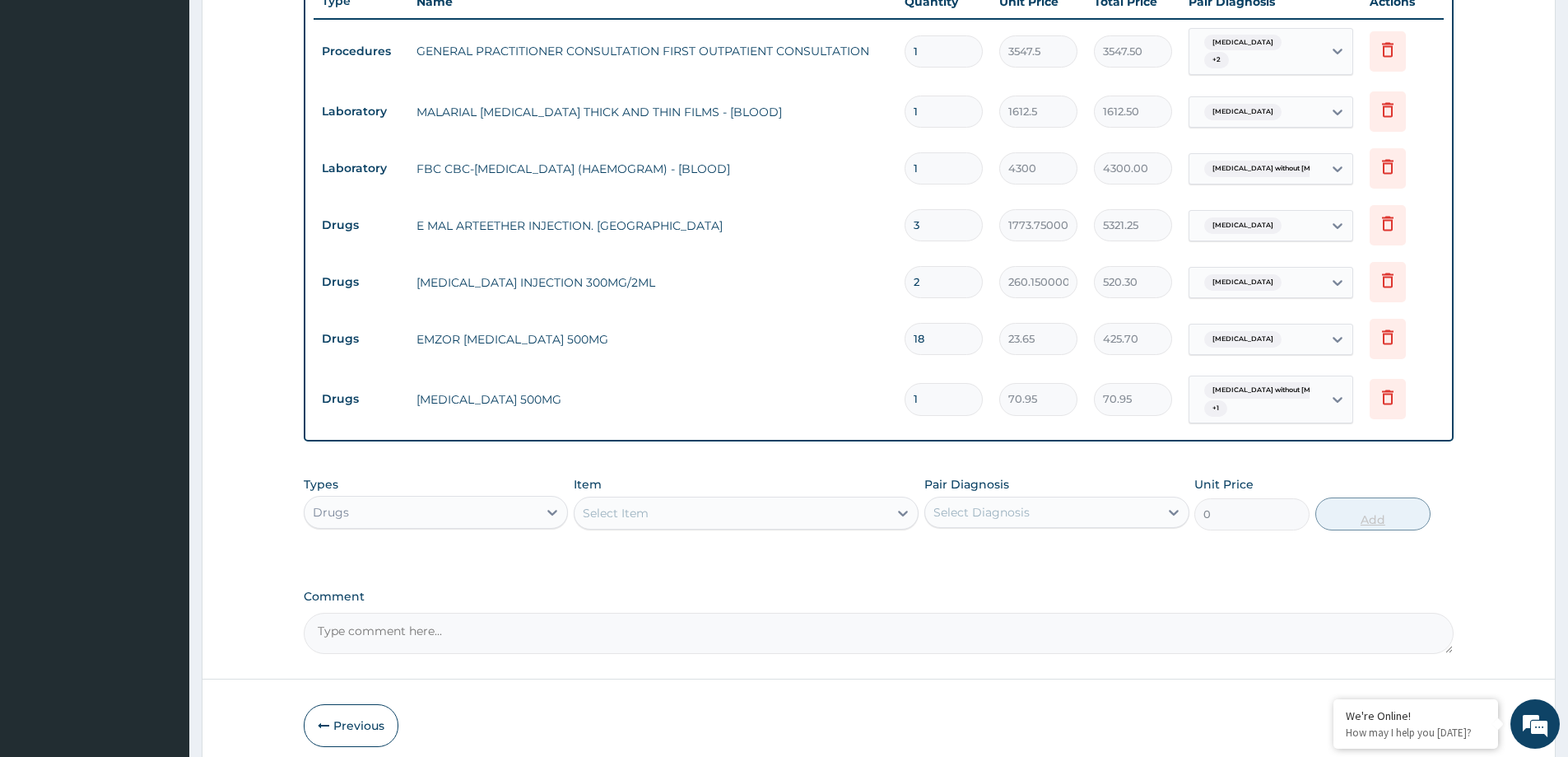
type input "15"
type input "1064.25"
type input "15"
click at [620, 505] on div "Select Item" at bounding box center [616, 513] width 66 height 16
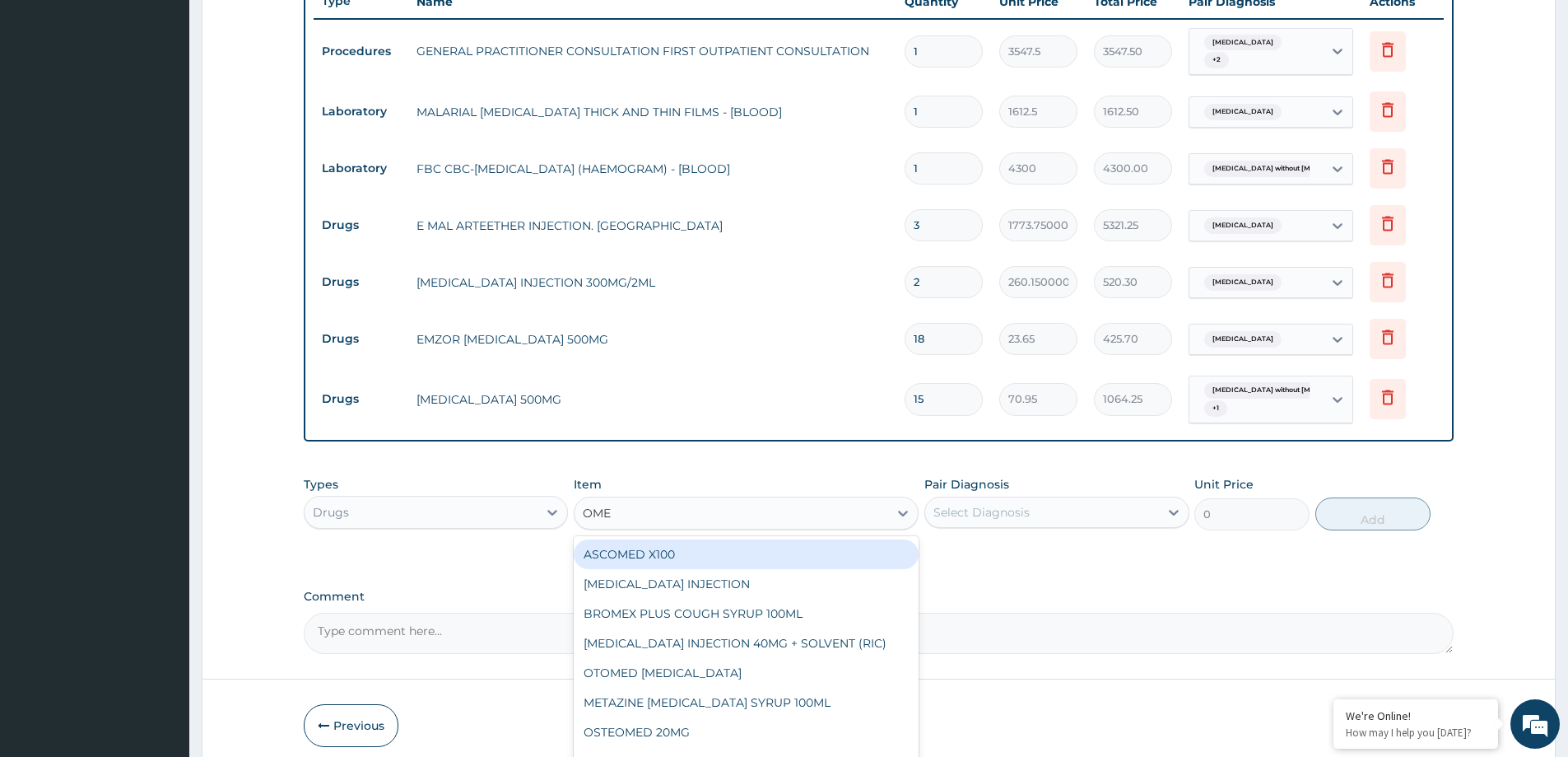
type input "OMEP"
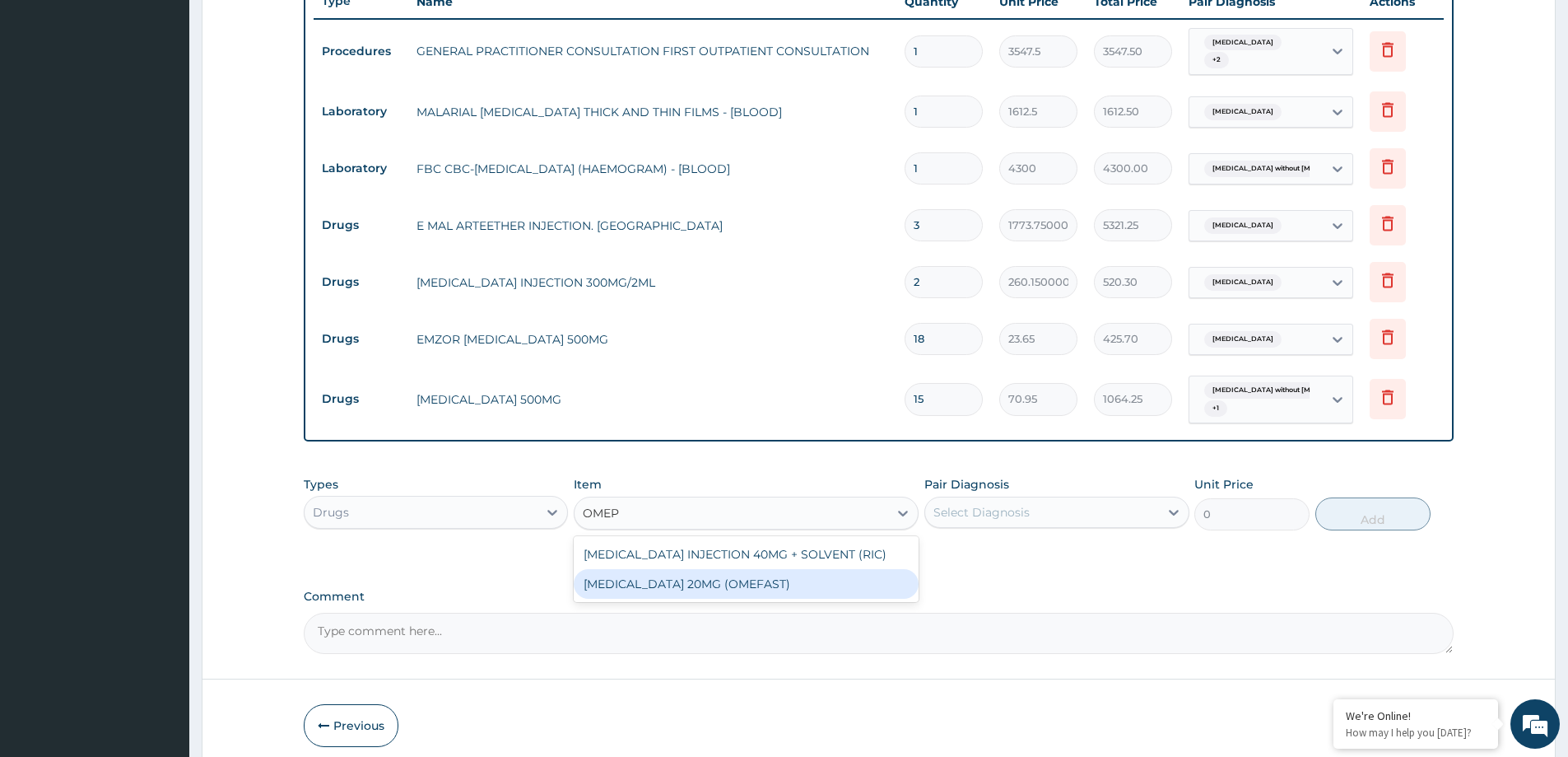
click at [860, 579] on div "[MEDICAL_DATA] 20MG (OMEFAST)" at bounding box center [746, 584] width 345 height 29
type input "82.77499999999999"
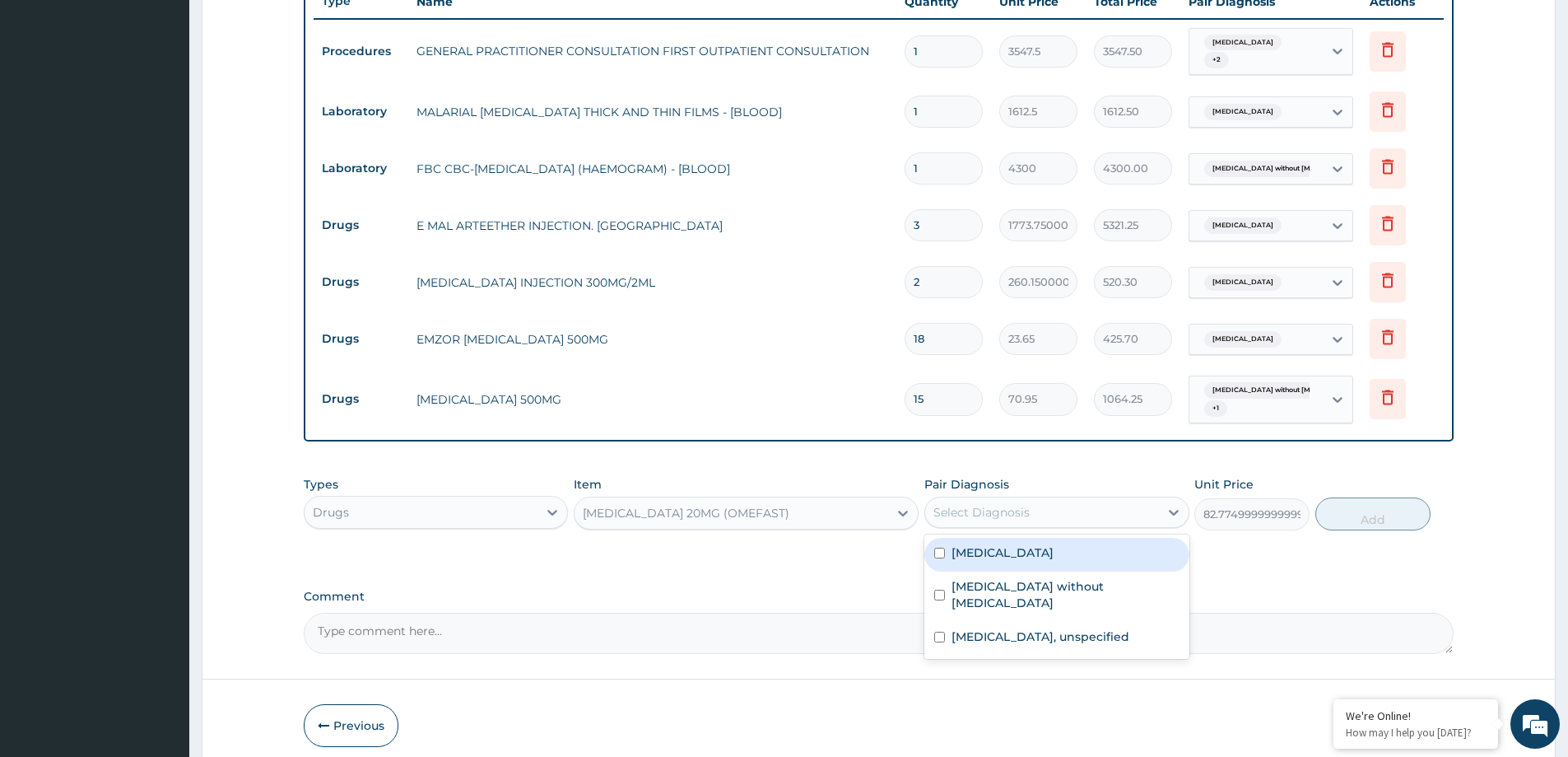
click at [1024, 509] on div "Select Diagnosis" at bounding box center [981, 512] width 96 height 16
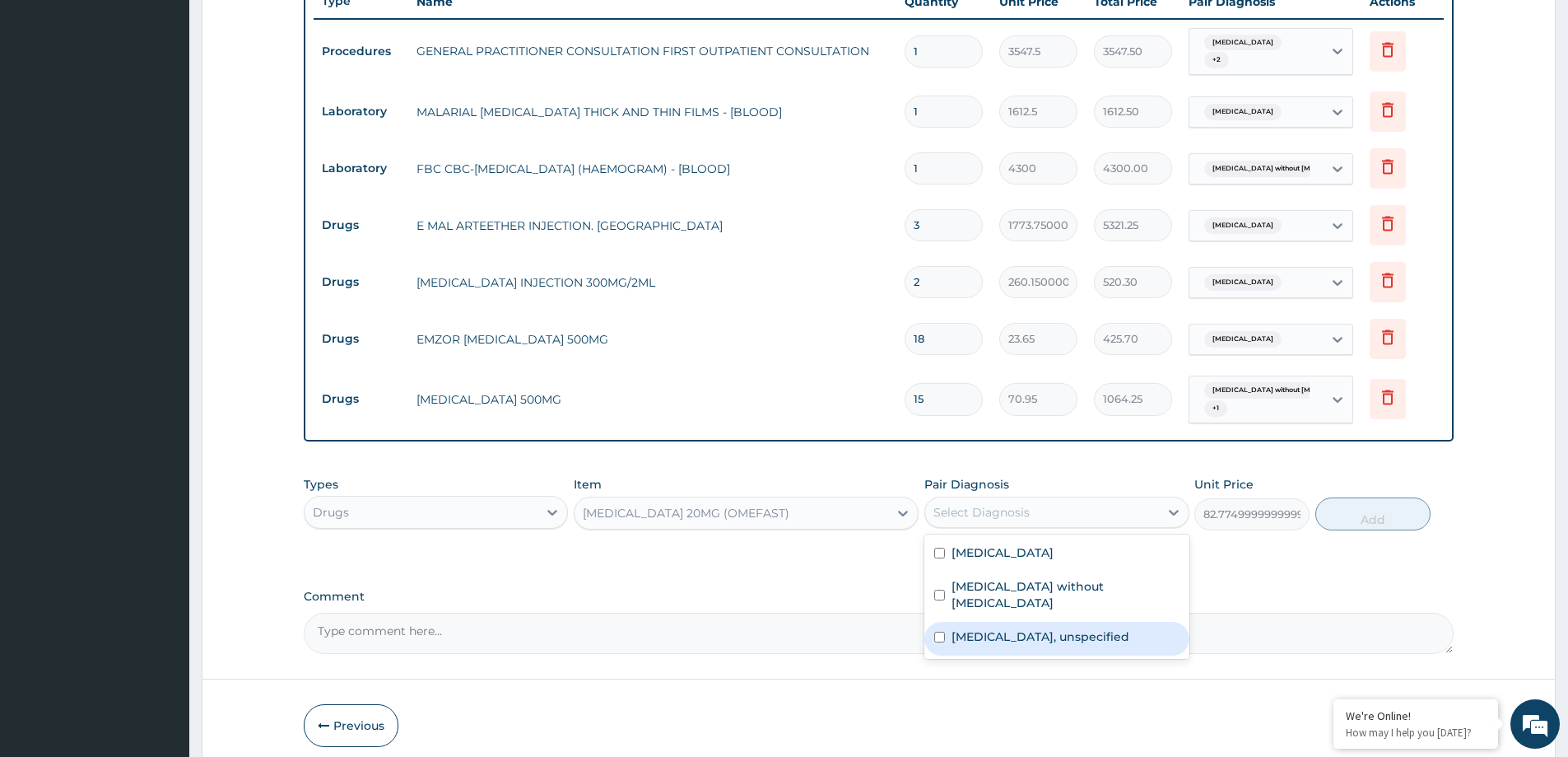
click at [1067, 628] on label "Gastritis, unspecified" at bounding box center [1040, 636] width 178 height 16
checkbox input "true"
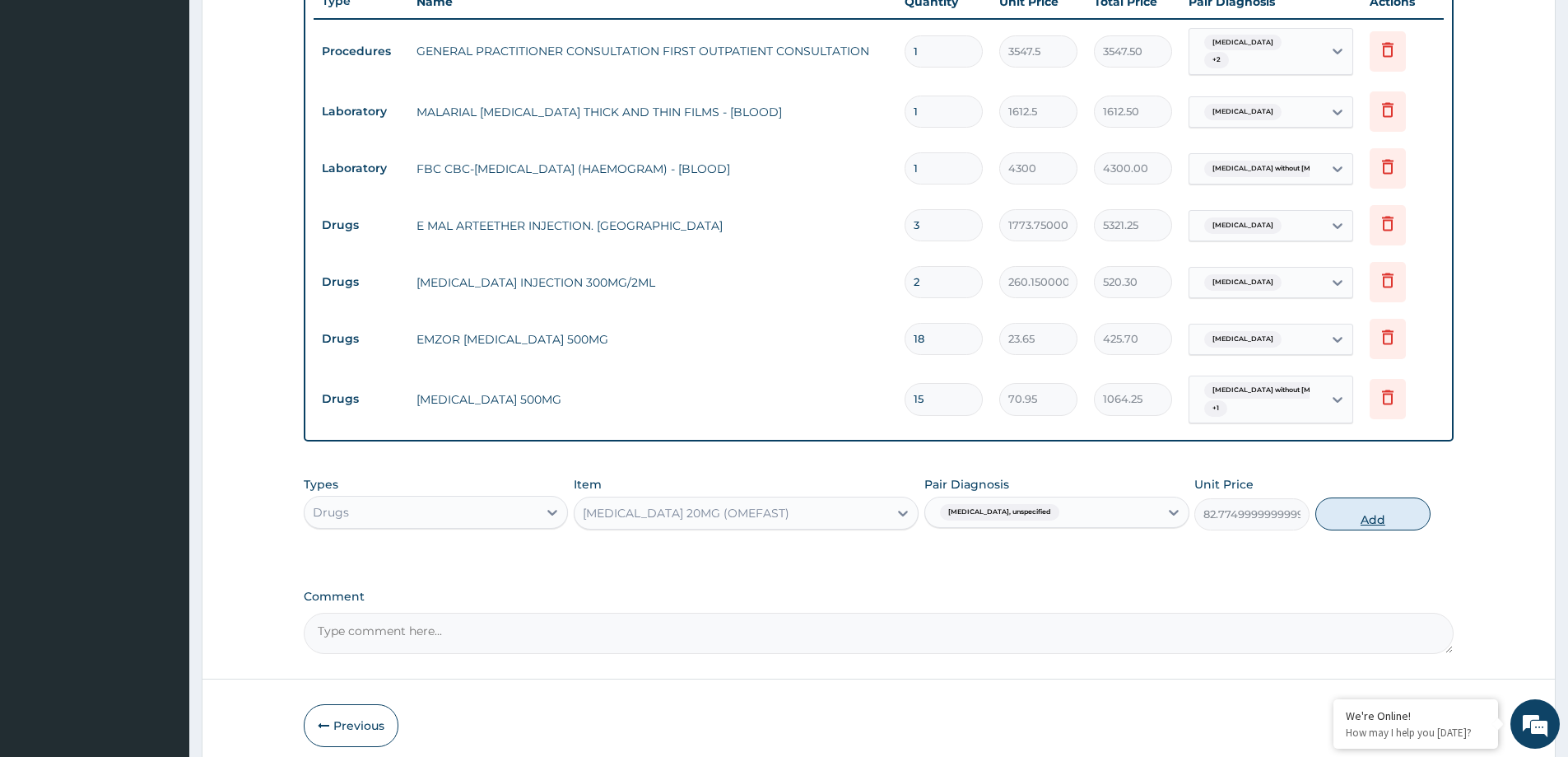
click at [1420, 517] on button "Add" at bounding box center [1373, 514] width 115 height 33
type input "0"
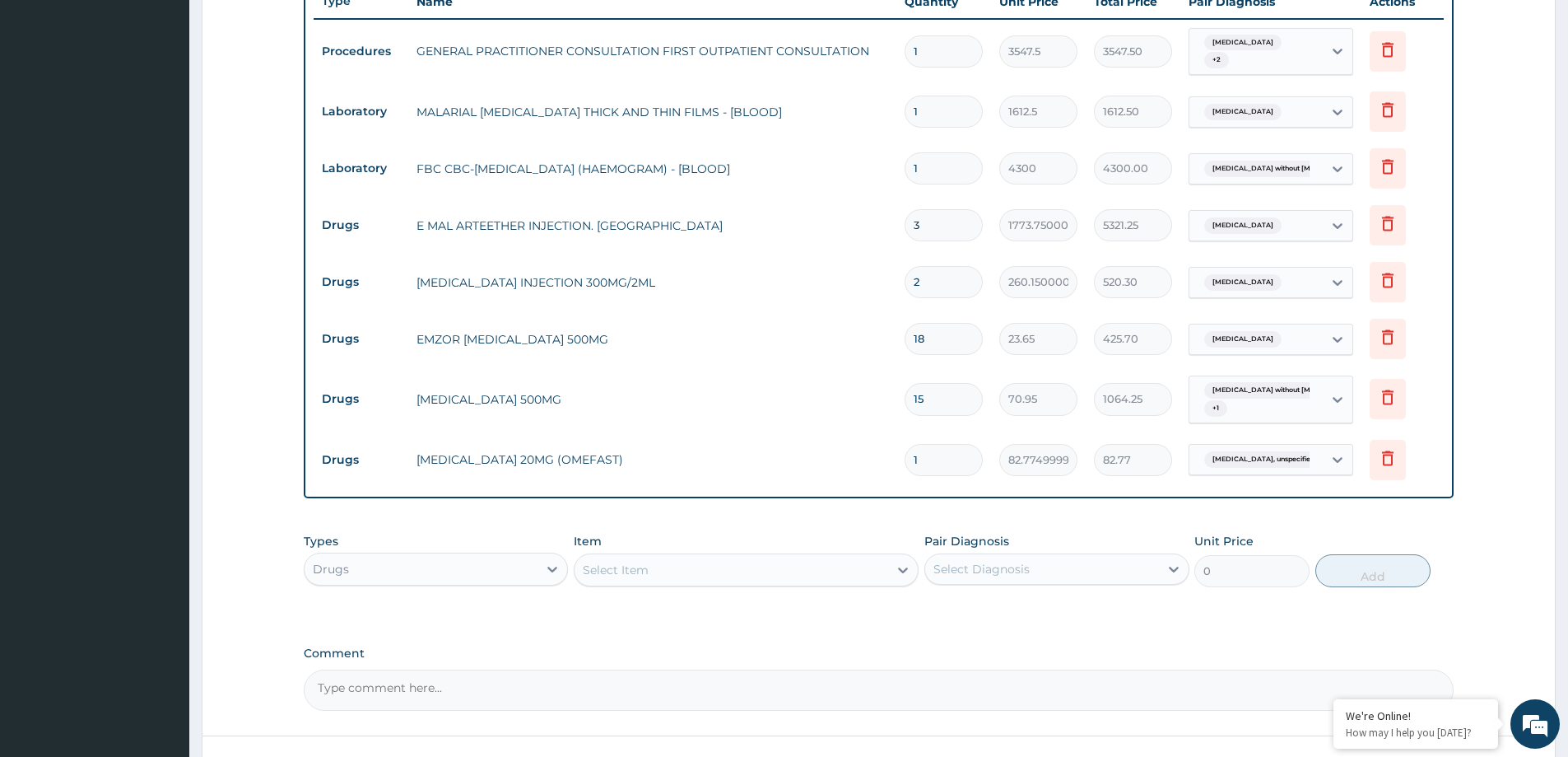
type input "14"
type input "1158.85"
type input "14"
click at [615, 563] on div "Select Item" at bounding box center [616, 570] width 66 height 16
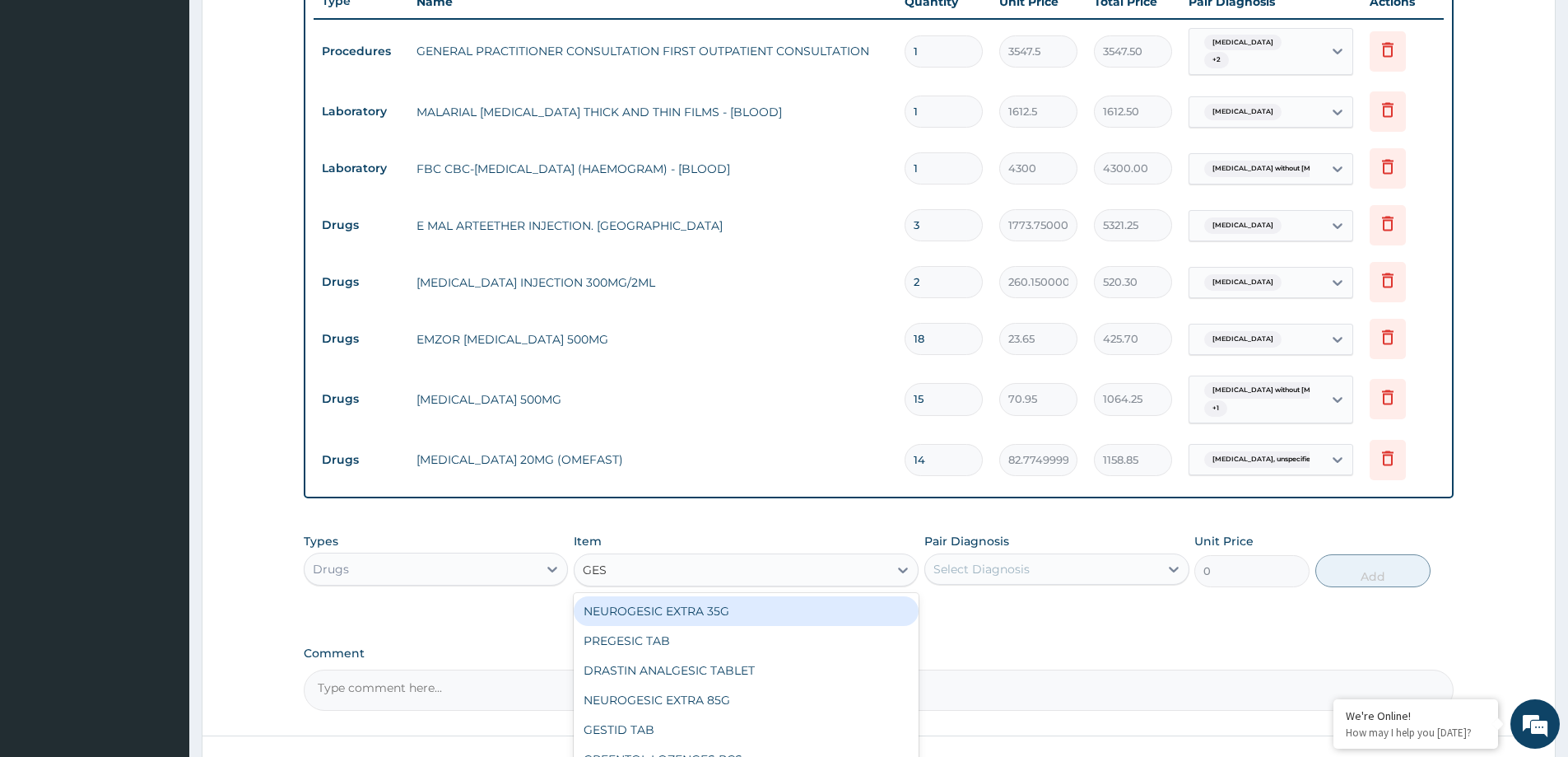
type input "GEST"
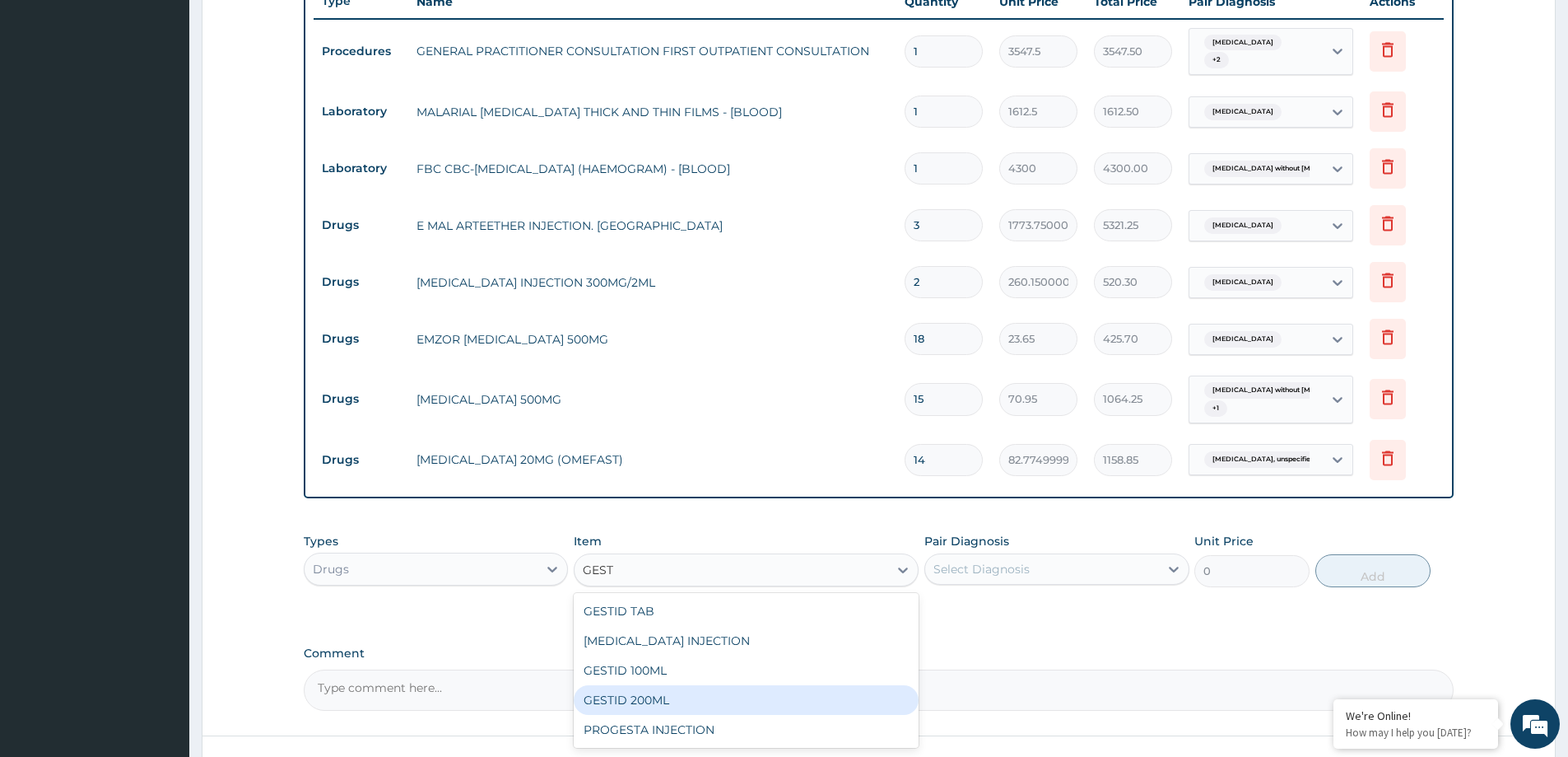
drag, startPoint x: 659, startPoint y: 702, endPoint x: 711, endPoint y: 693, distance: 52.8
click at [661, 701] on div "GESTID 200ML" at bounding box center [746, 699] width 345 height 29
type input "1064.25"
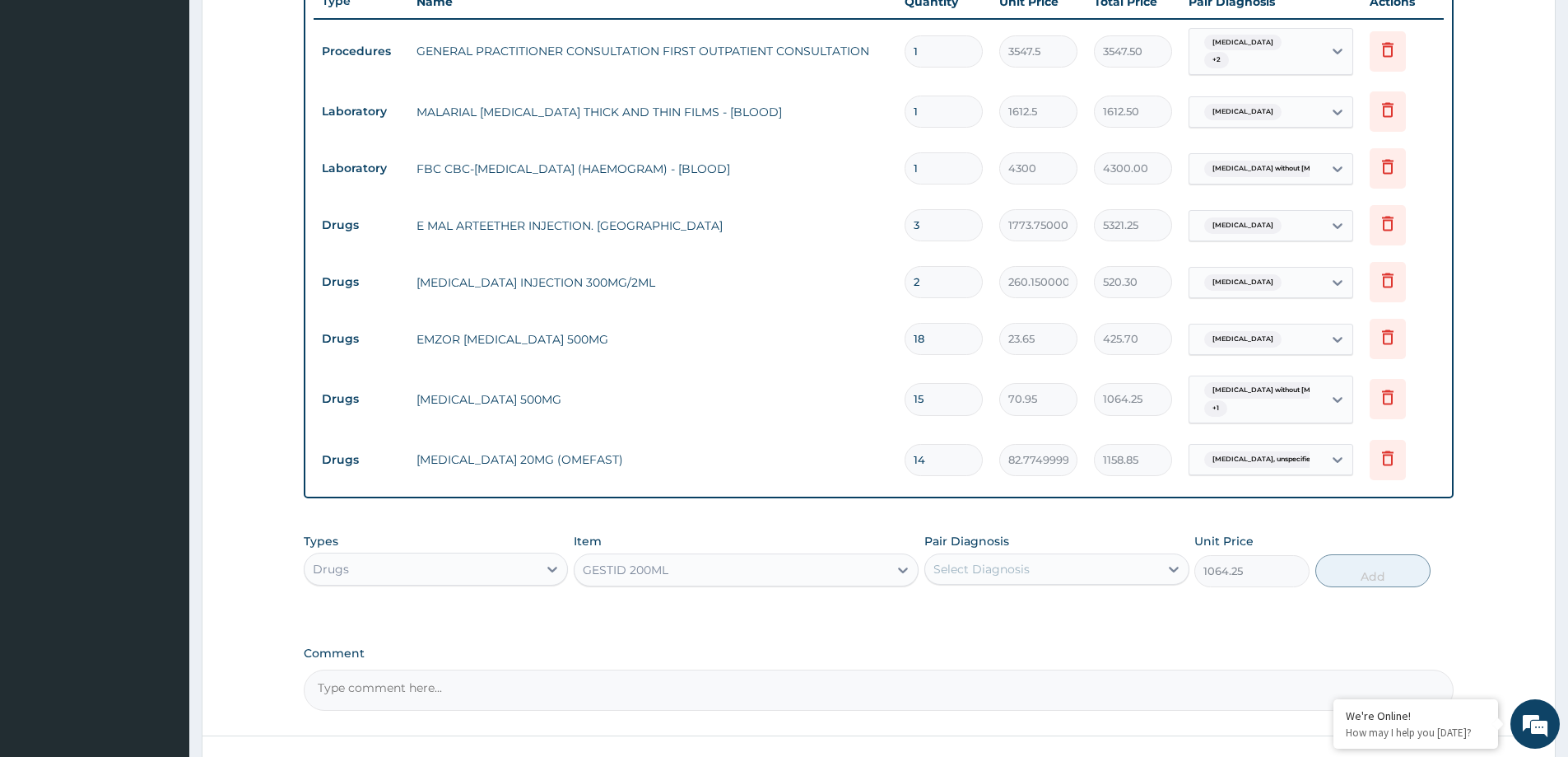
click at [1121, 565] on div "Select Diagnosis" at bounding box center [1042, 568] width 233 height 27
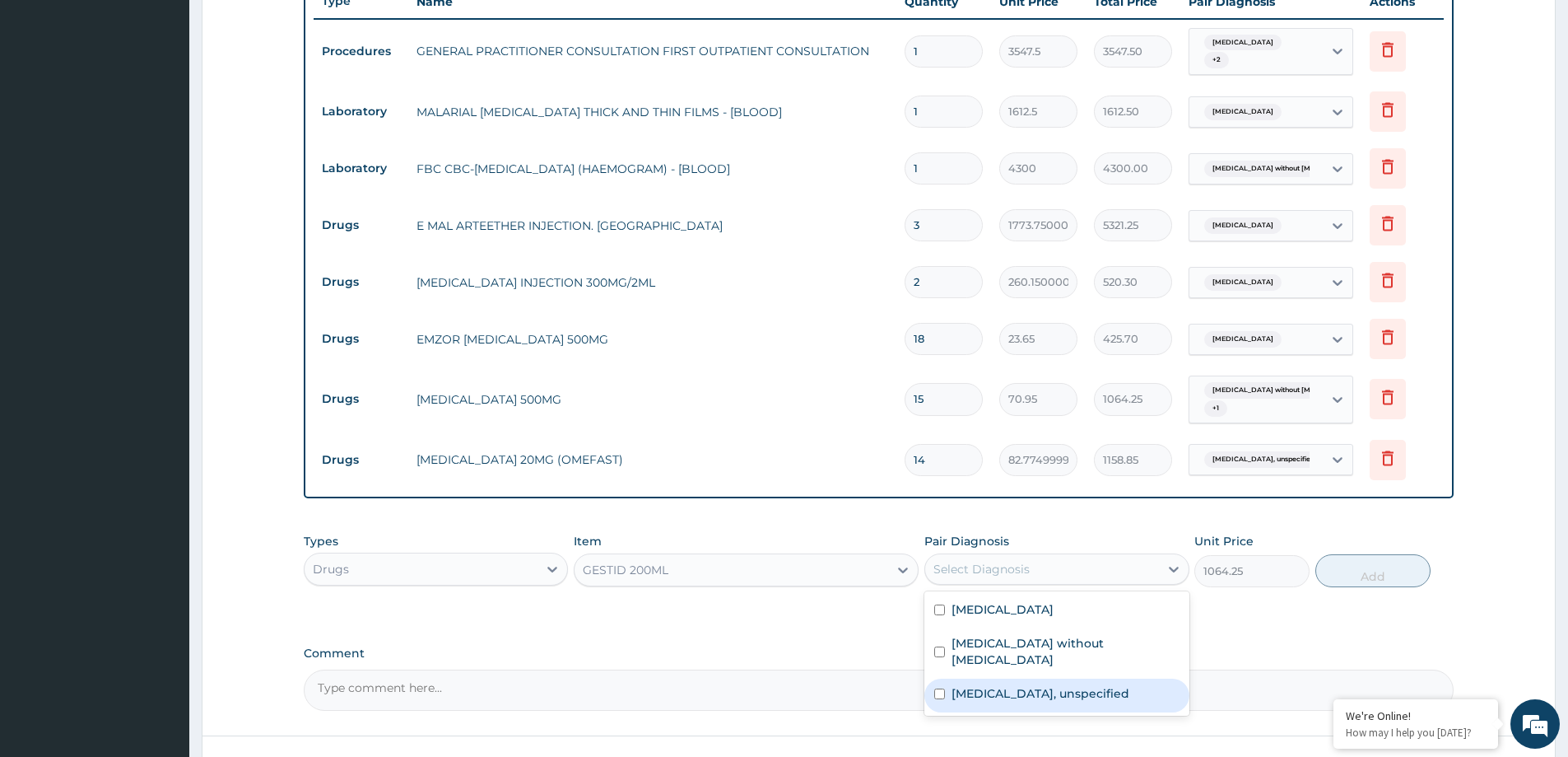
drag, startPoint x: 1102, startPoint y: 673, endPoint x: 1223, endPoint y: 623, distance: 130.9
click at [1112, 678] on div "Gastritis, unspecified" at bounding box center [1057, 695] width 264 height 34
checkbox input "true"
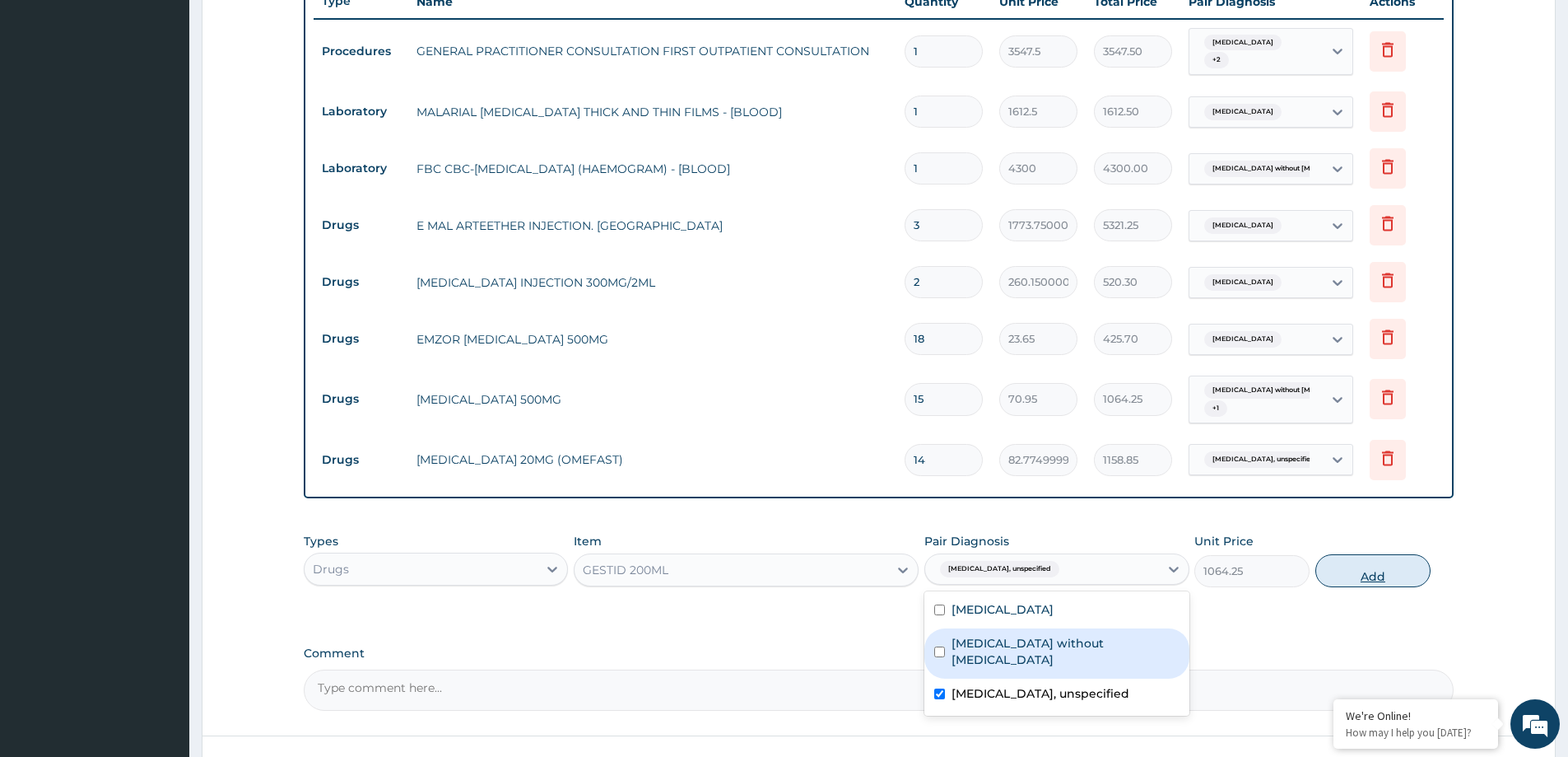
click at [1331, 569] on button "Add" at bounding box center [1373, 571] width 115 height 33
type input "0"
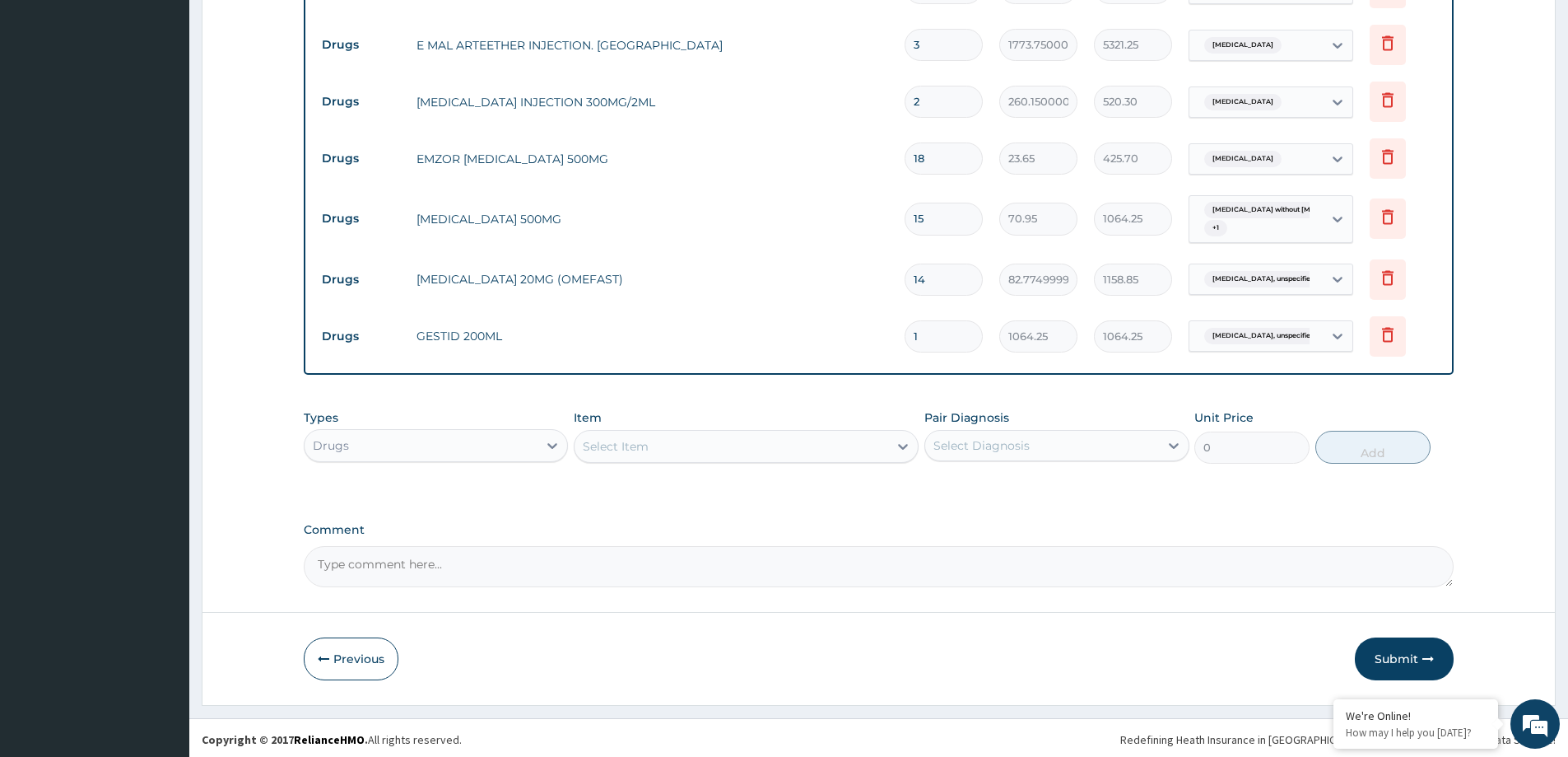
scroll to position [805, 0]
click at [731, 452] on div "Select Item" at bounding box center [731, 443] width 313 height 27
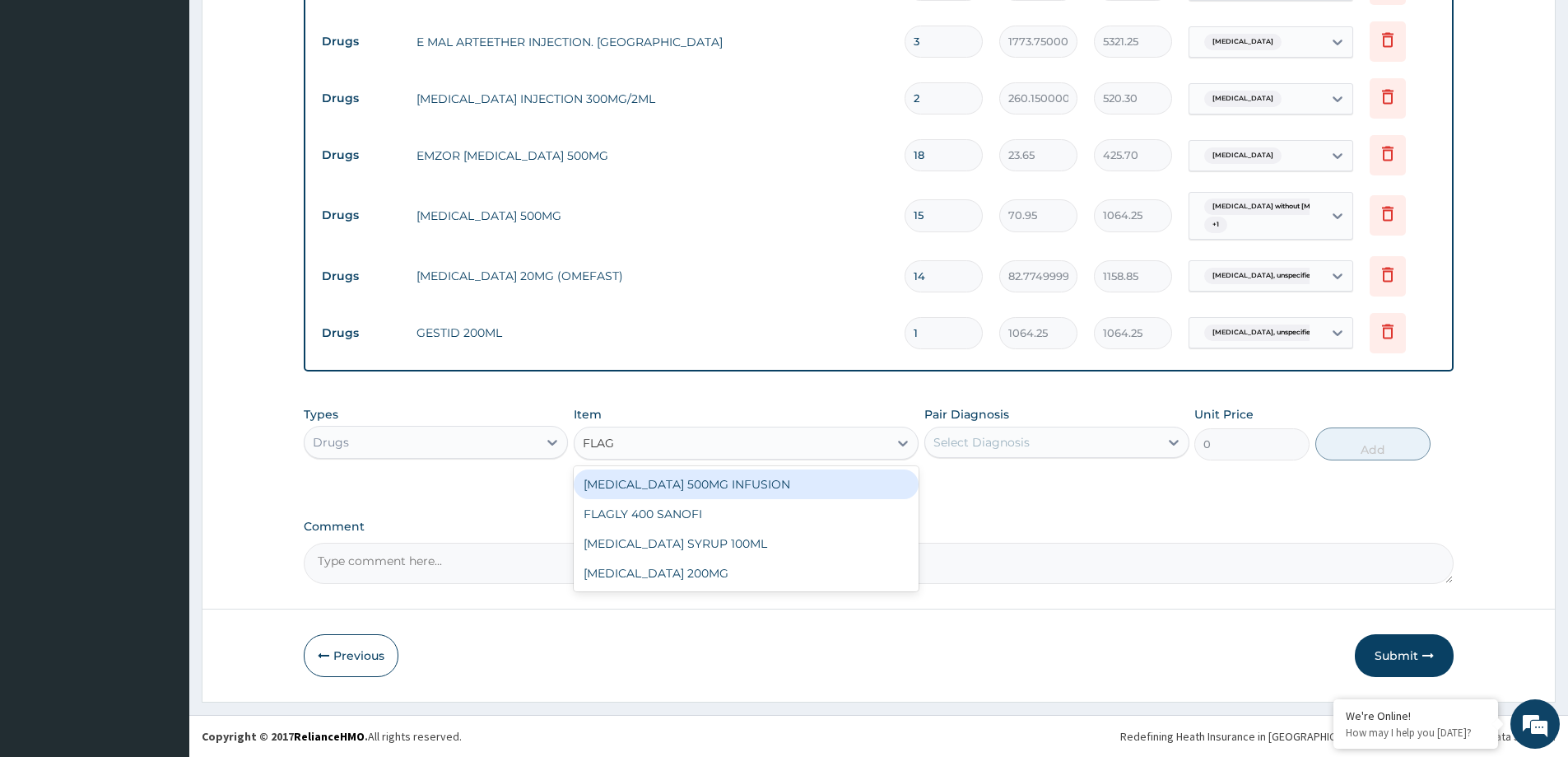
type input "FLAGY"
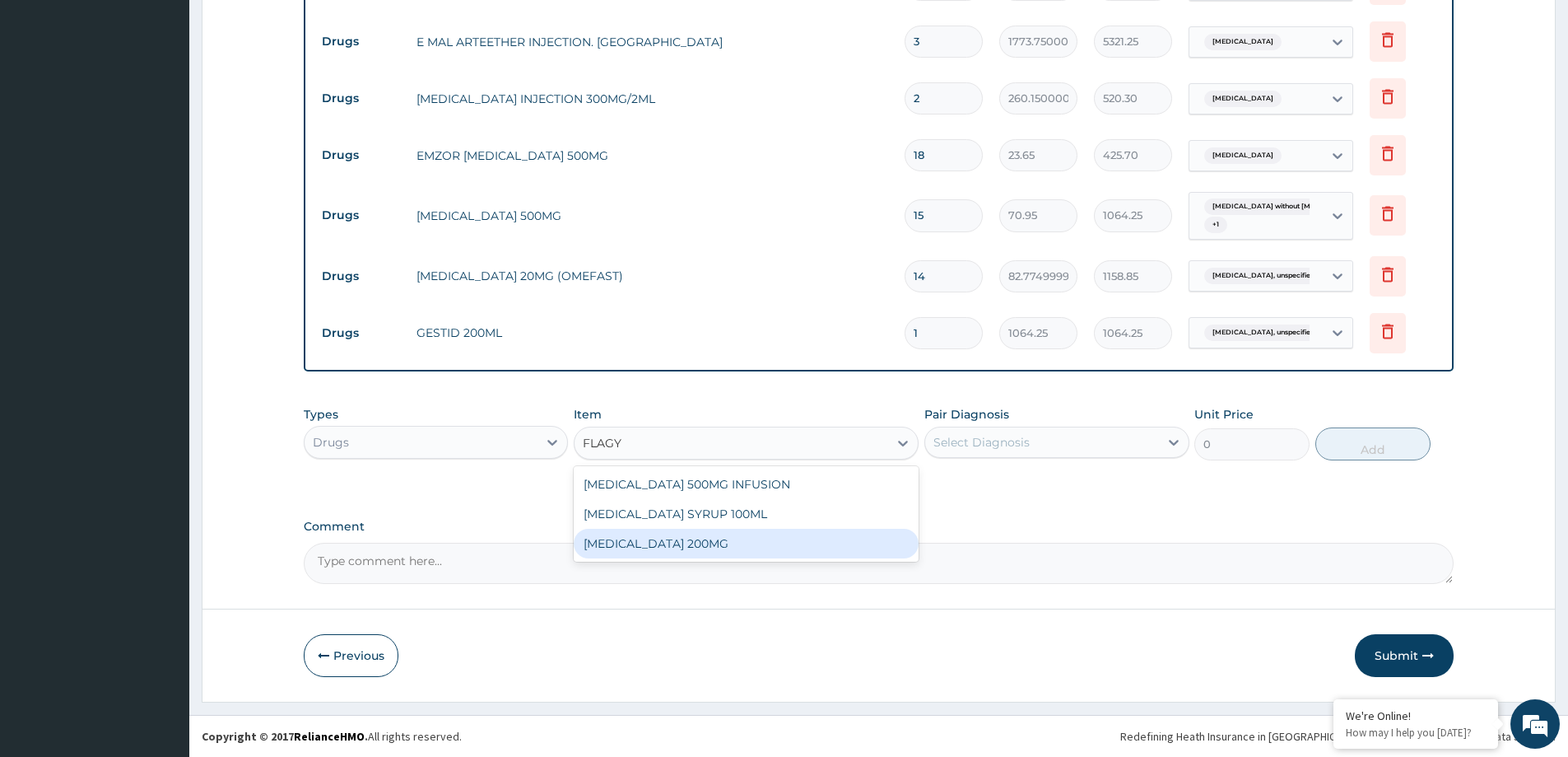
click at [750, 540] on div "[MEDICAL_DATA] 200MG" at bounding box center [746, 543] width 345 height 29
type input "47.3"
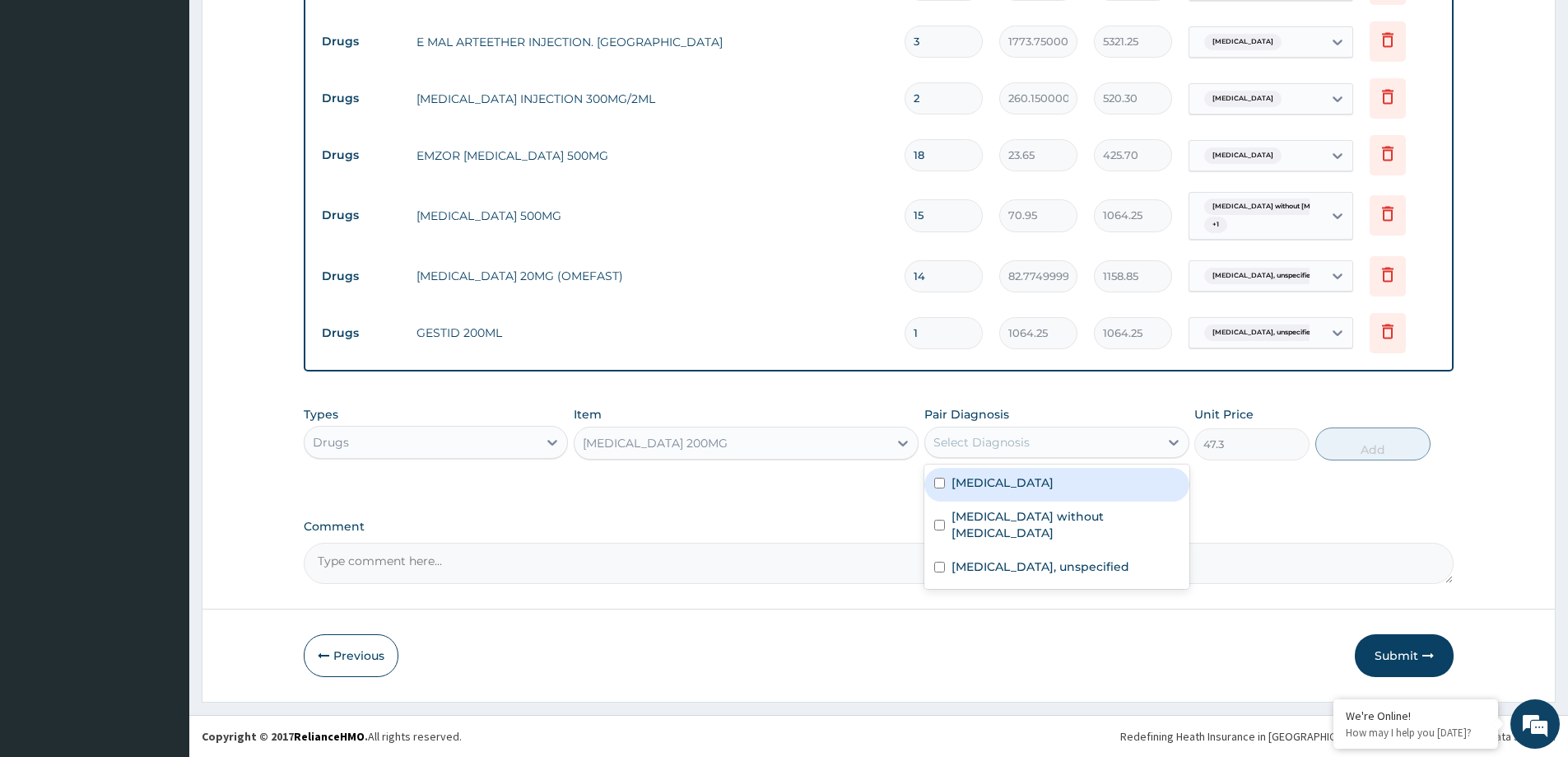
click at [1040, 442] on div "Select Diagnosis" at bounding box center [1042, 442] width 233 height 27
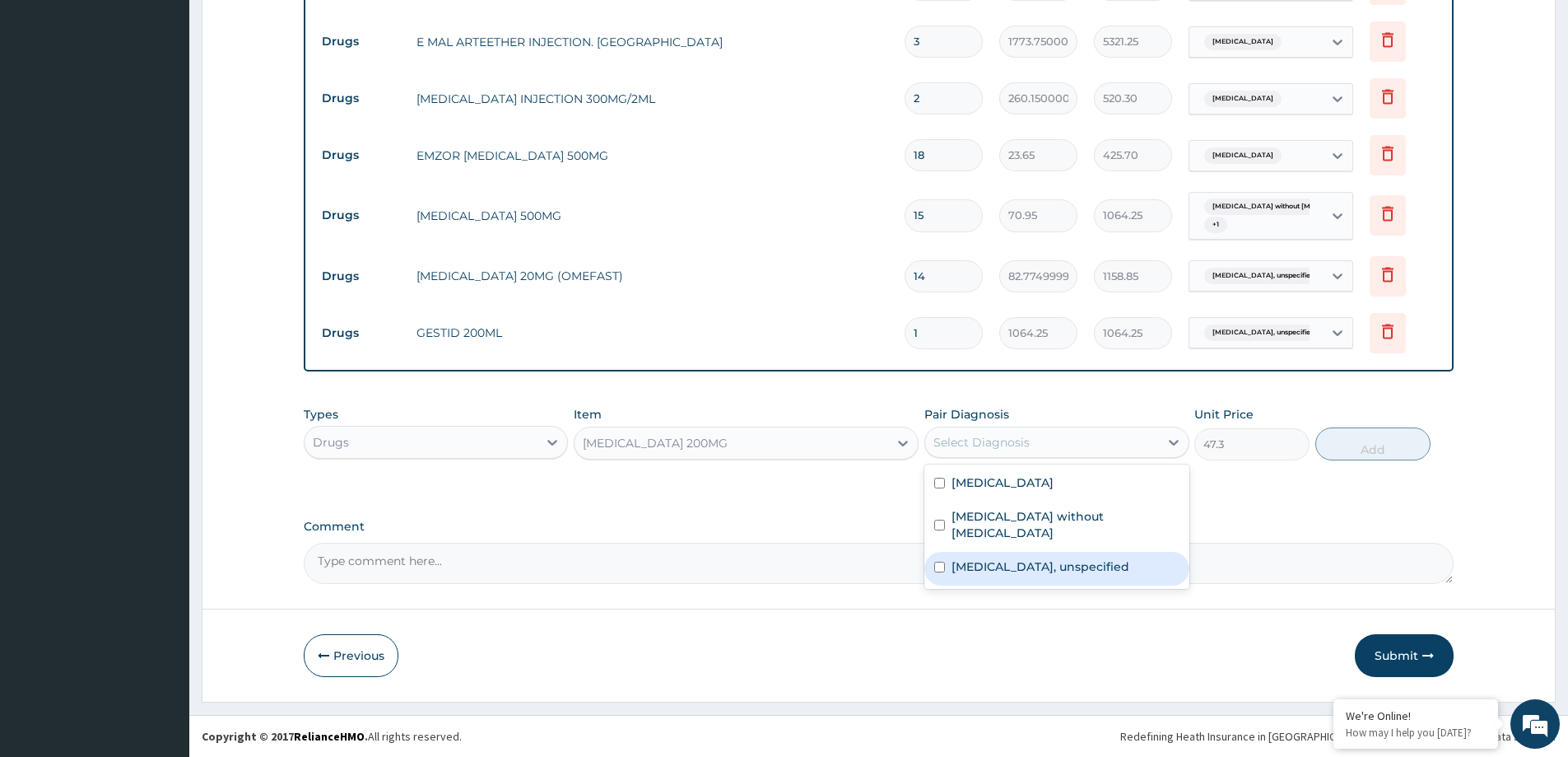
click at [1043, 558] on label "Gastritis, unspecified" at bounding box center [1040, 566] width 178 height 16
checkbox input "true"
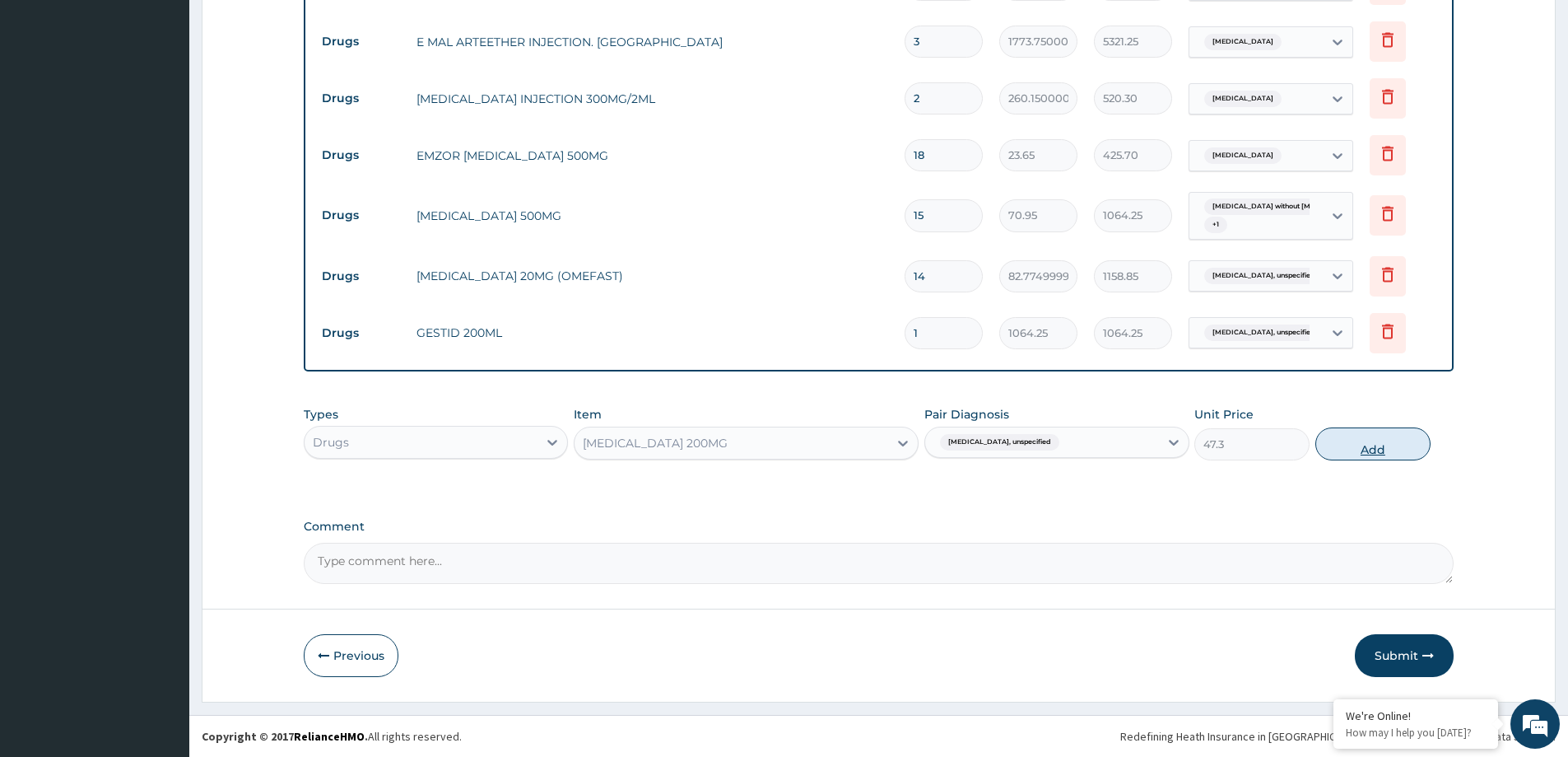
click at [1342, 441] on button "Add" at bounding box center [1373, 444] width 115 height 33
type input "0"
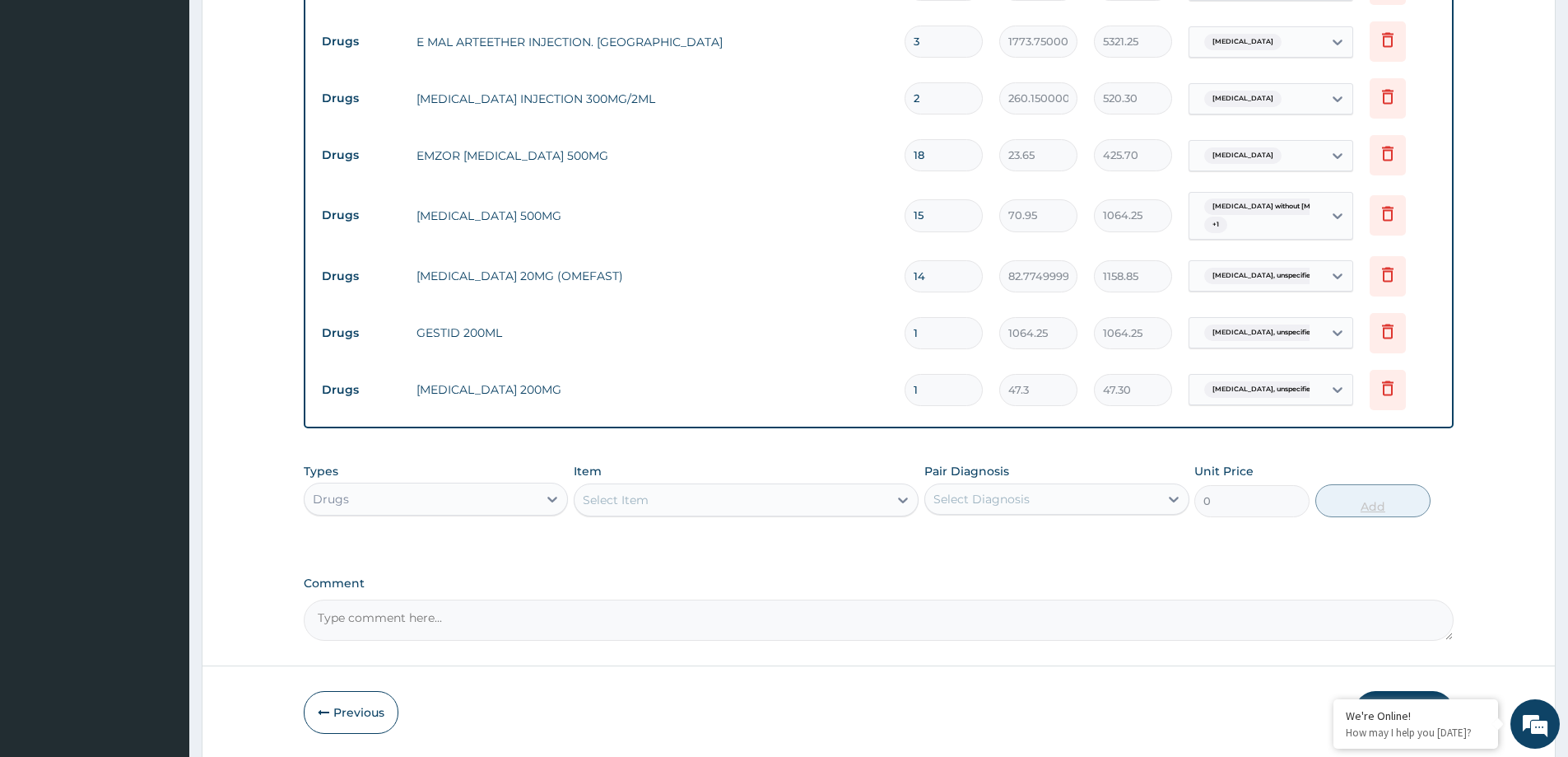
type input "15"
type input "709.50"
type input "15"
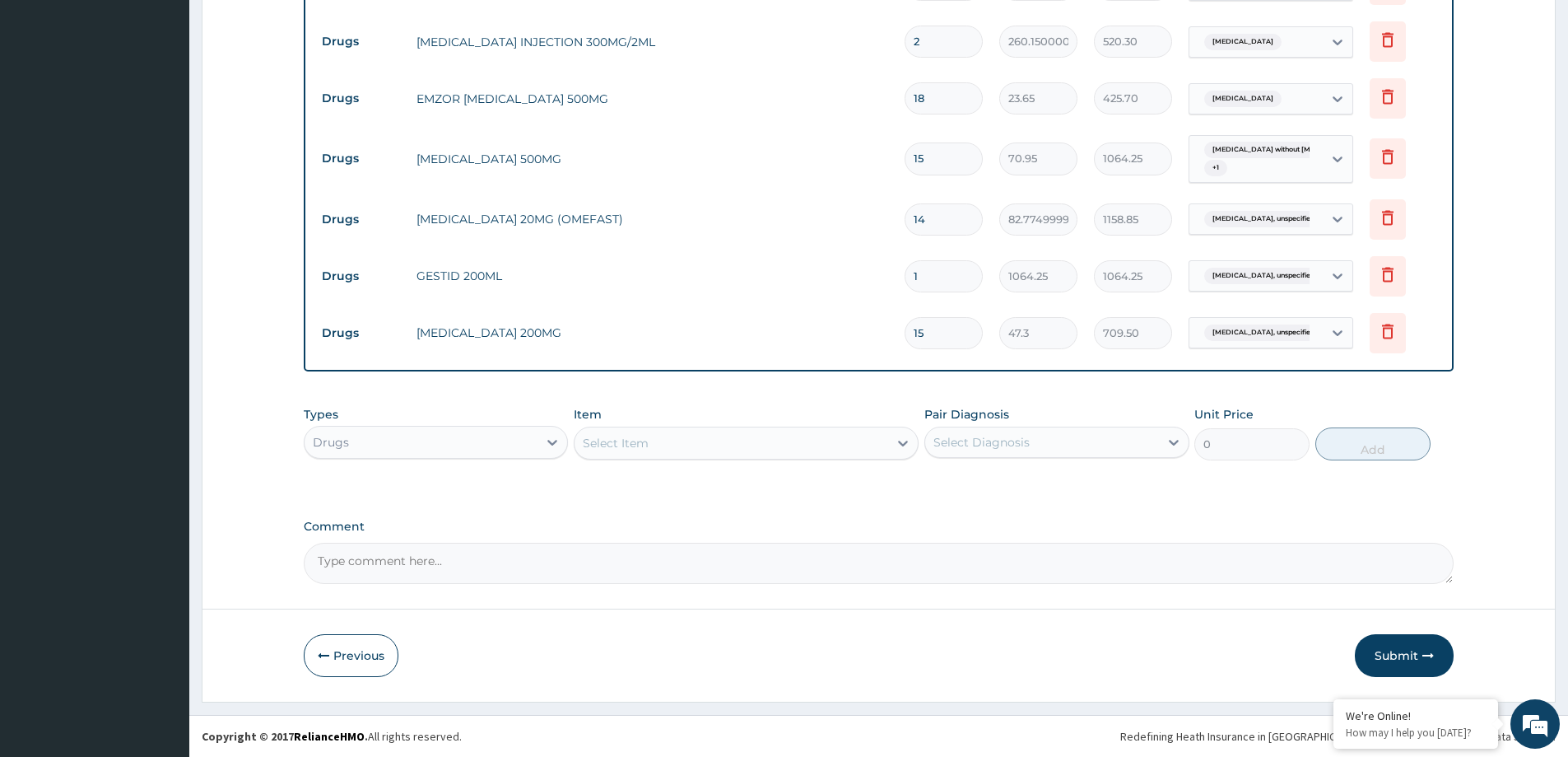
drag, startPoint x: 1433, startPoint y: 652, endPoint x: 1298, endPoint y: 681, distance: 138.1
click at [1431, 659] on icon "button" at bounding box center [1428, 655] width 12 height 12
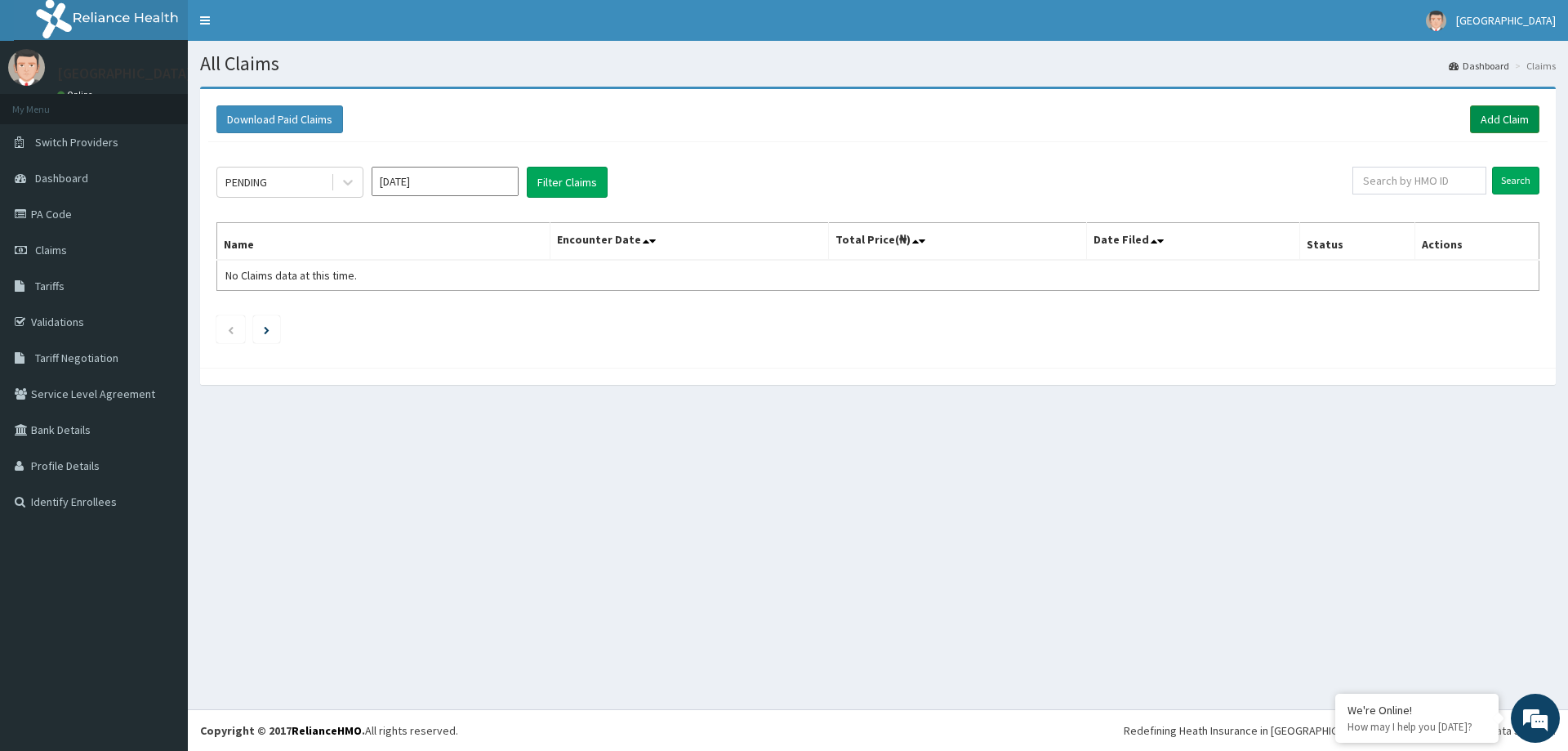
click at [1497, 120] on link "Add Claim" at bounding box center [1504, 119] width 69 height 28
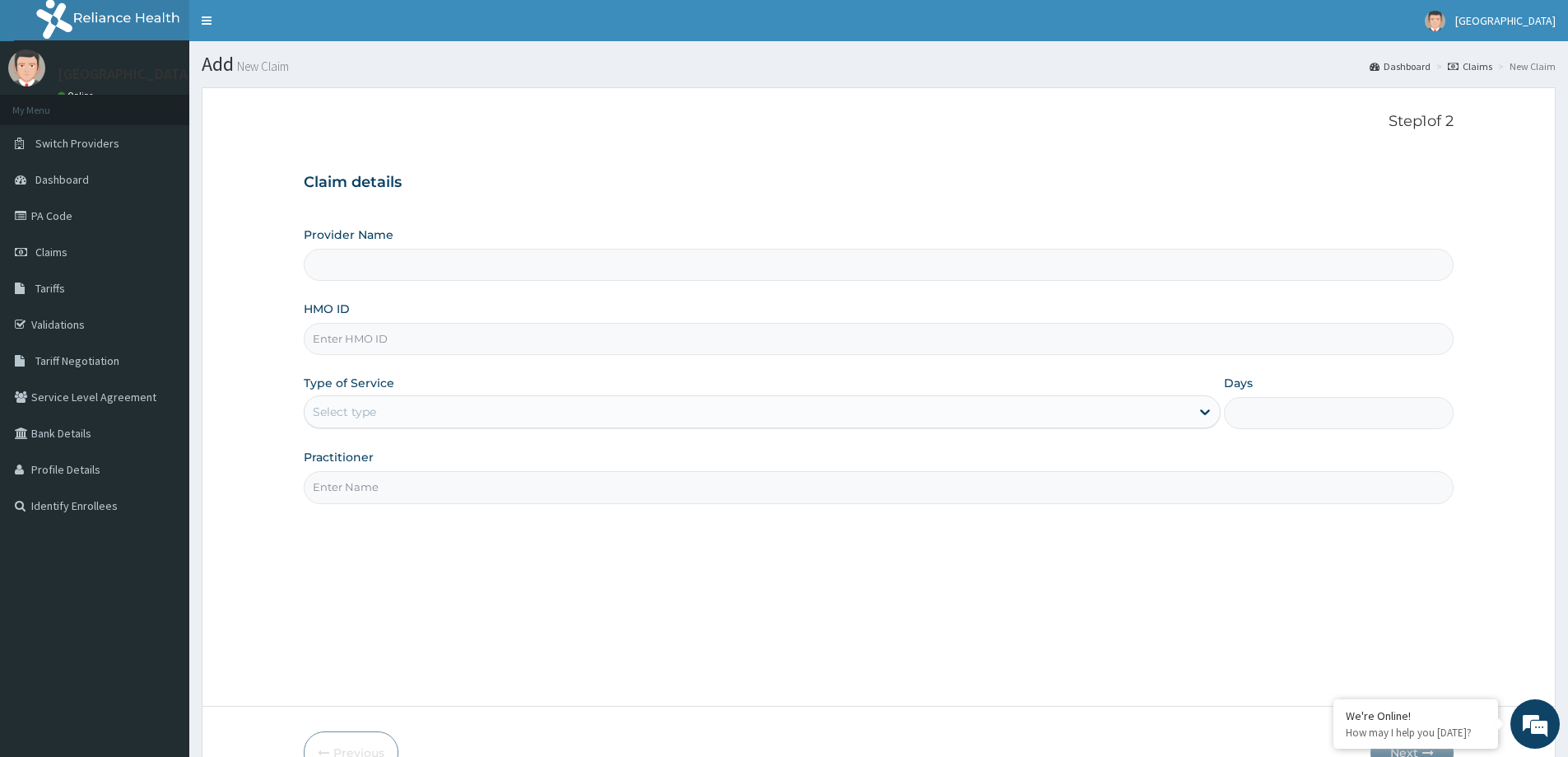
type input "[GEOGRAPHIC_DATA]"
paste input "PHR/10037/C"
type input "PHR/10037/C"
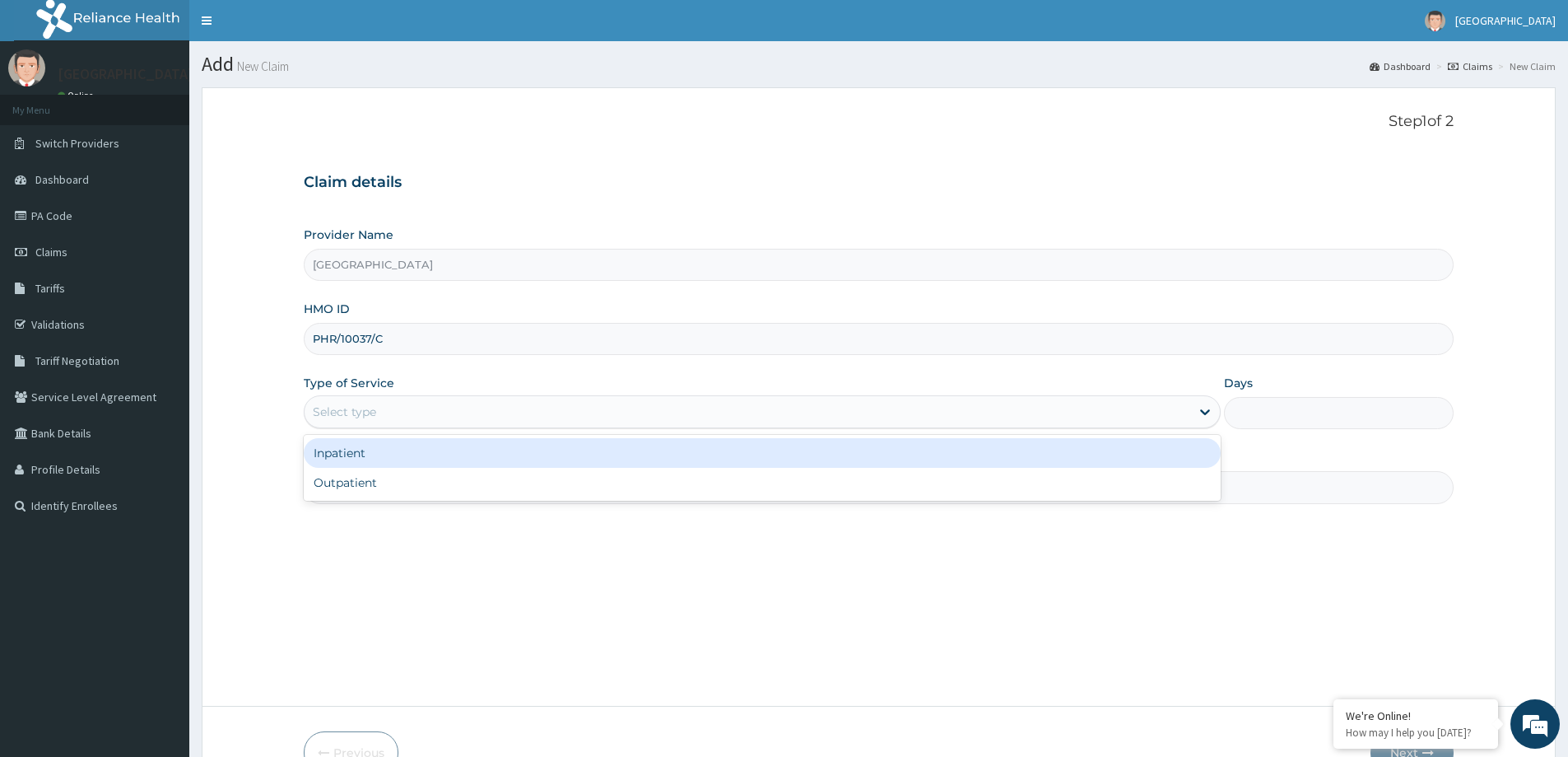
click at [675, 407] on div "Select type" at bounding box center [747, 411] width 886 height 27
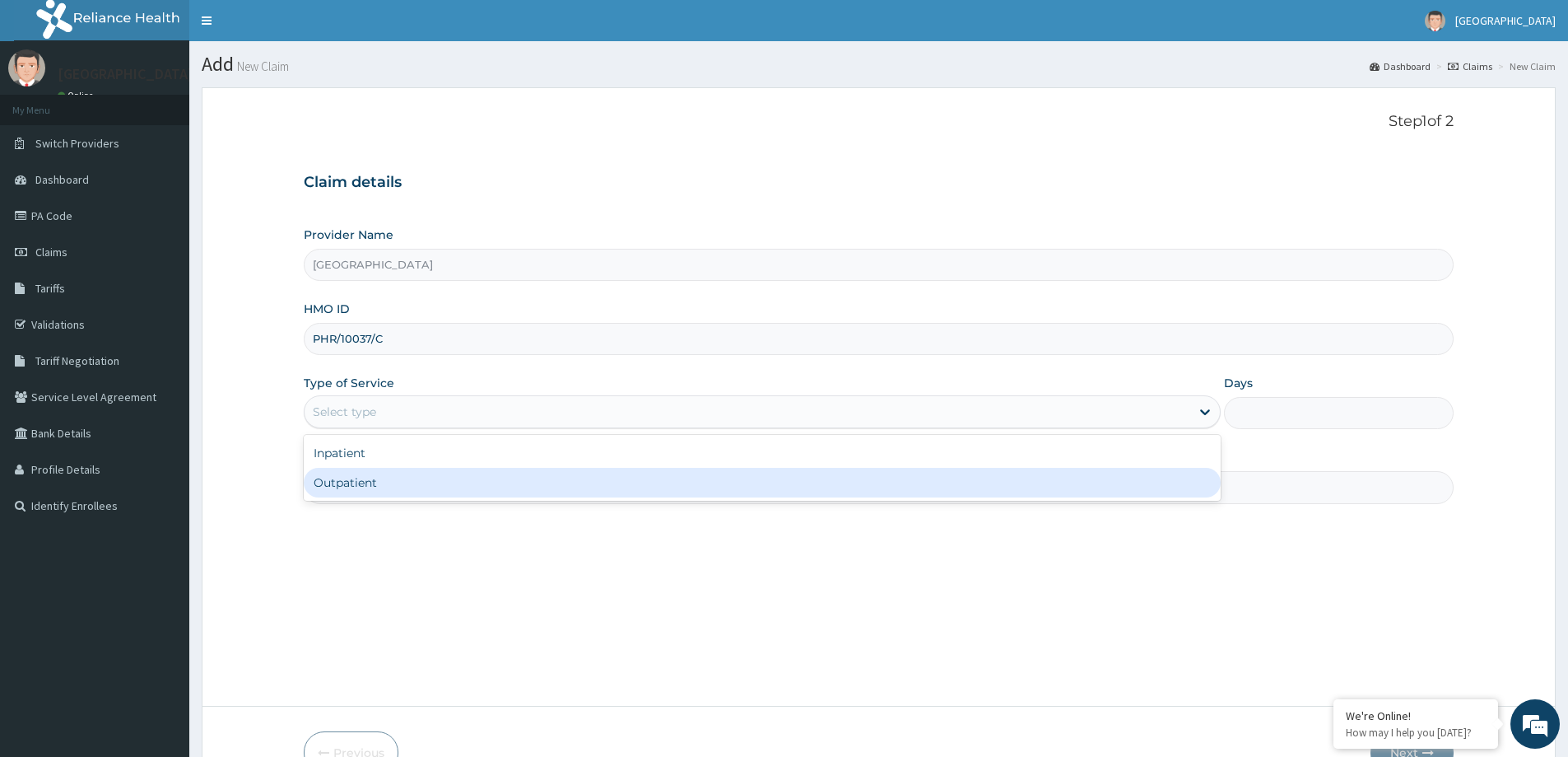
click at [620, 473] on div "Outpatient" at bounding box center [762, 482] width 917 height 29
type input "1"
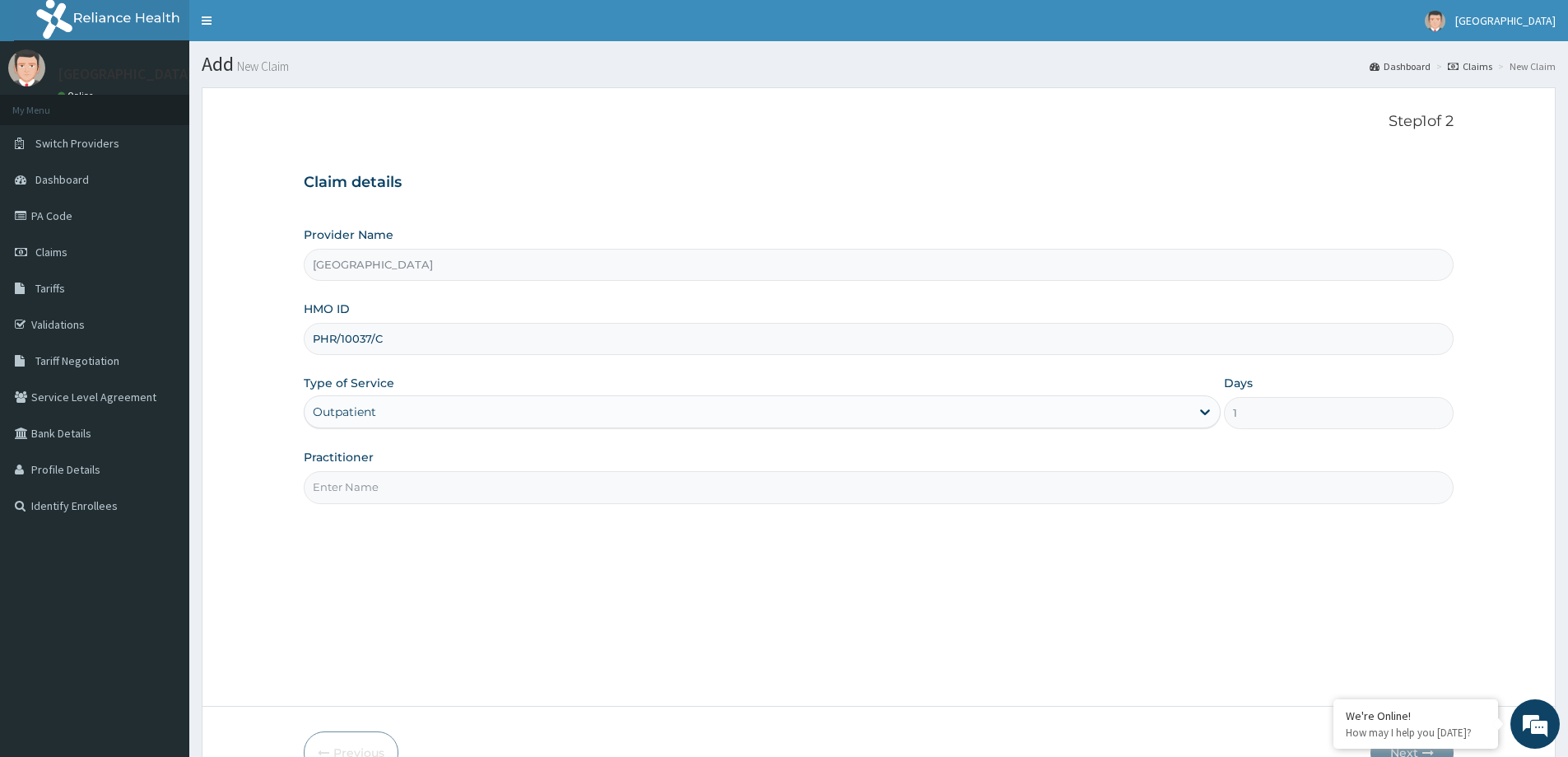
click at [502, 484] on input "Practitioner" at bounding box center [878, 487] width 1150 height 32
type input "DR. [GEOGRAPHIC_DATA]"
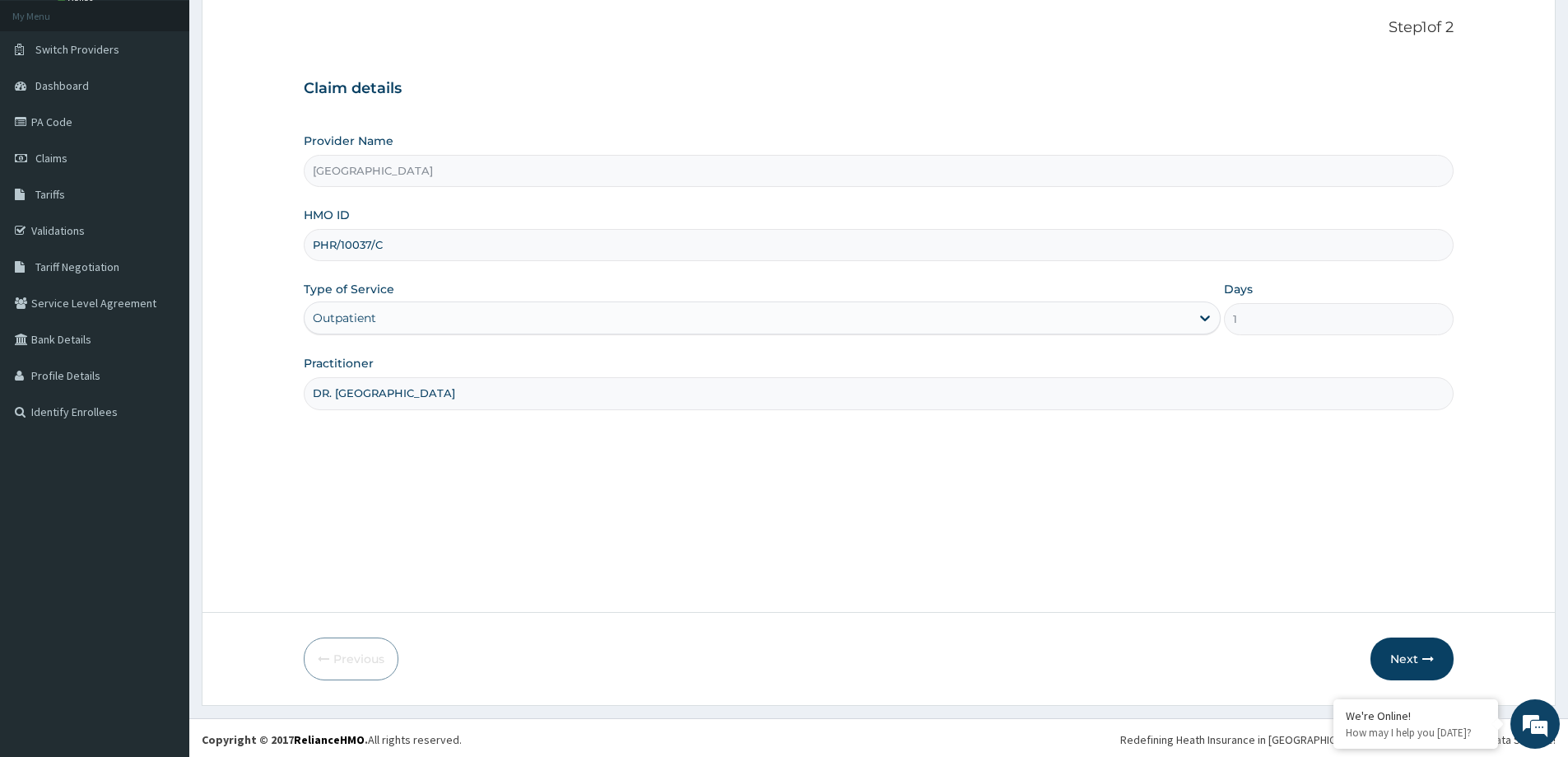
scroll to position [97, 0]
click at [1425, 661] on button "Next" at bounding box center [1412, 655] width 83 height 43
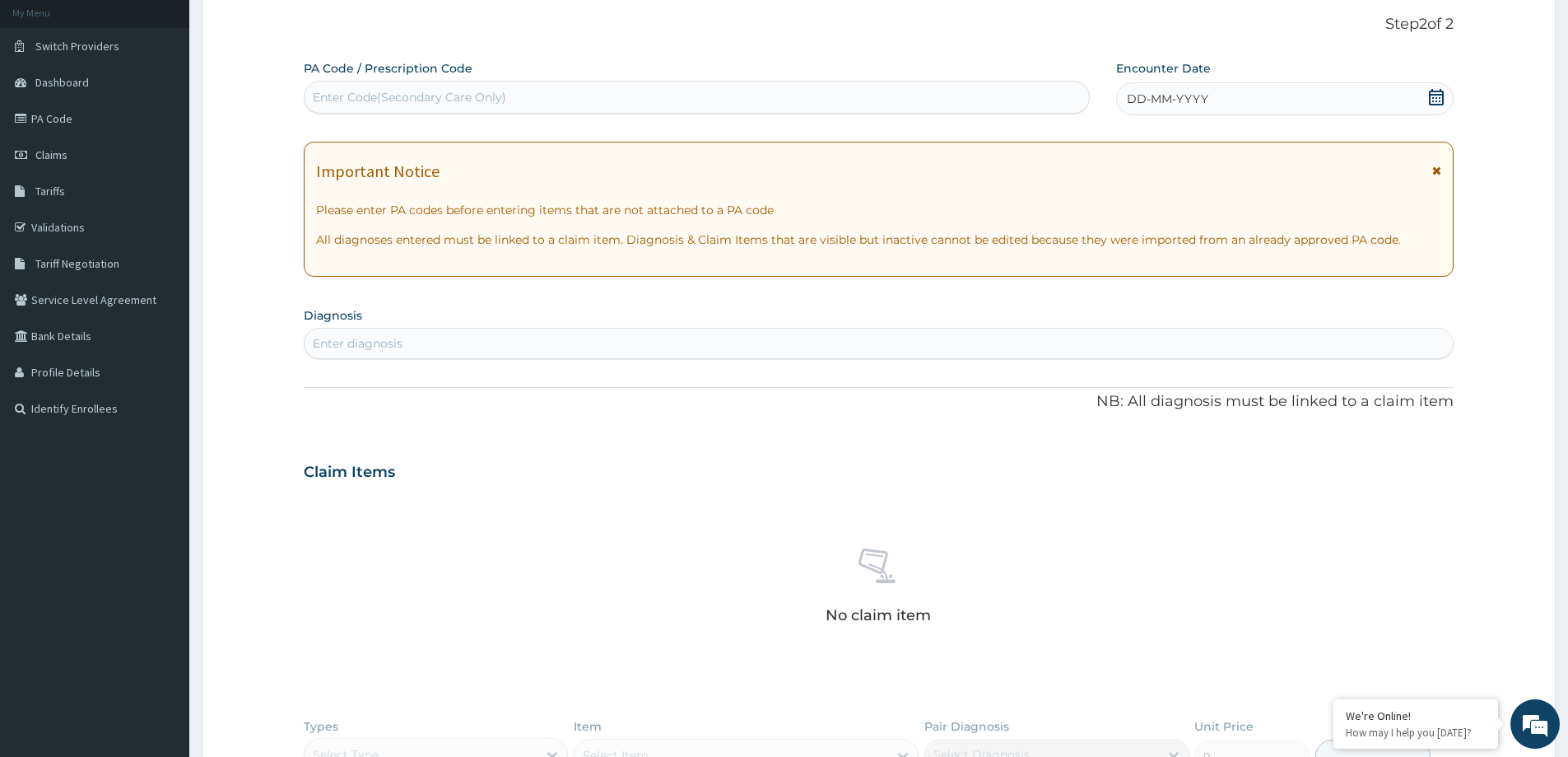
click at [1440, 98] on icon at bounding box center [1436, 97] width 15 height 16
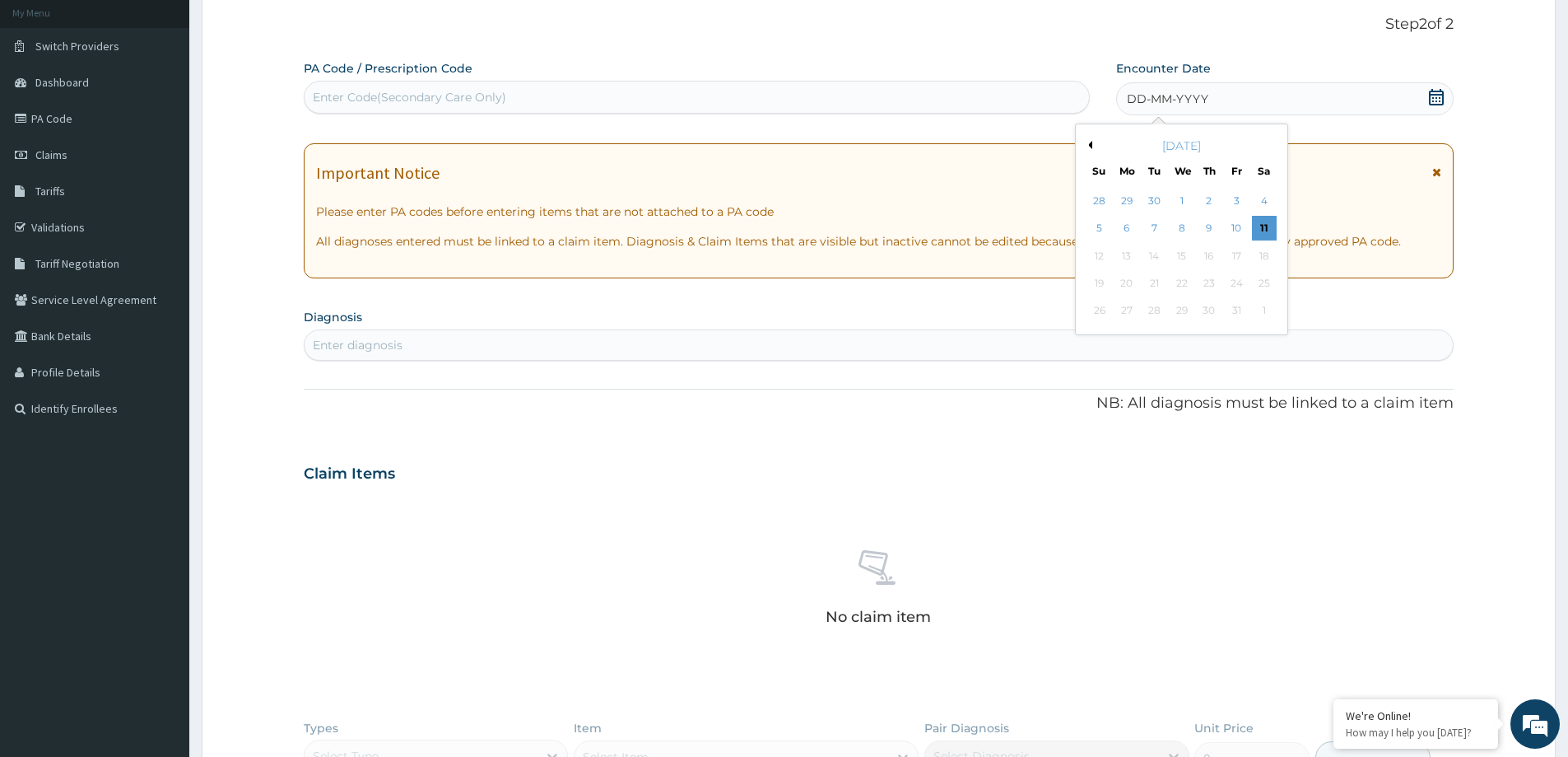
click at [1091, 145] on button "Previous Month" at bounding box center [1088, 145] width 8 height 8
click at [1266, 261] on div "16" at bounding box center [1264, 256] width 25 height 25
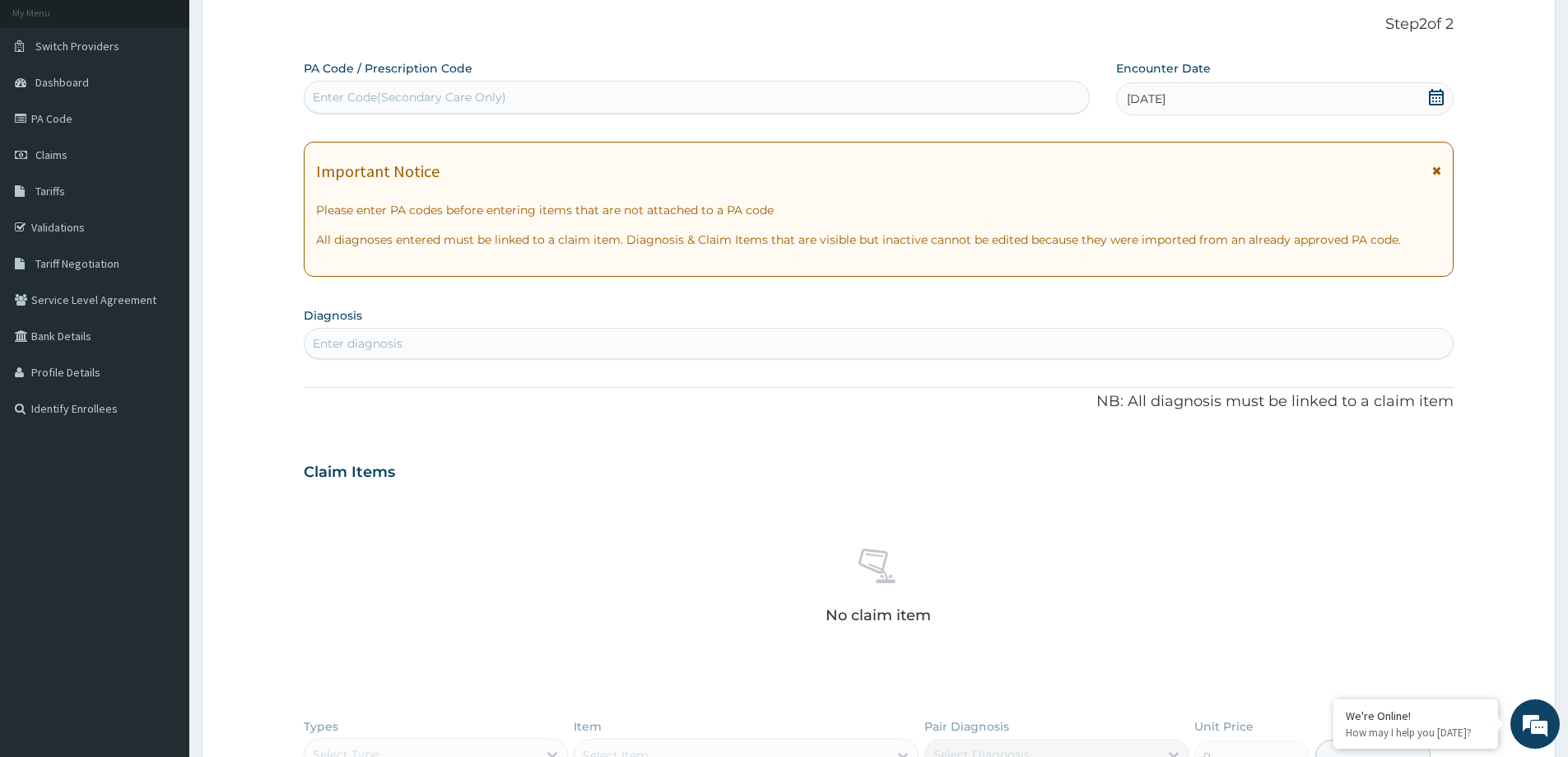
click at [558, 344] on div "Enter diagnosis" at bounding box center [878, 343] width 1148 height 27
type input "URTI"
click at [480, 409] on div "Acute [MEDICAL_DATA], site unspecified CA07.0 Select Status Query Query covers …" at bounding box center [878, 394] width 1130 height 37
click at [375, 387] on h4 "Acute [MEDICAL_DATA], site unspecified" at bounding box center [433, 381] width 240 height 12
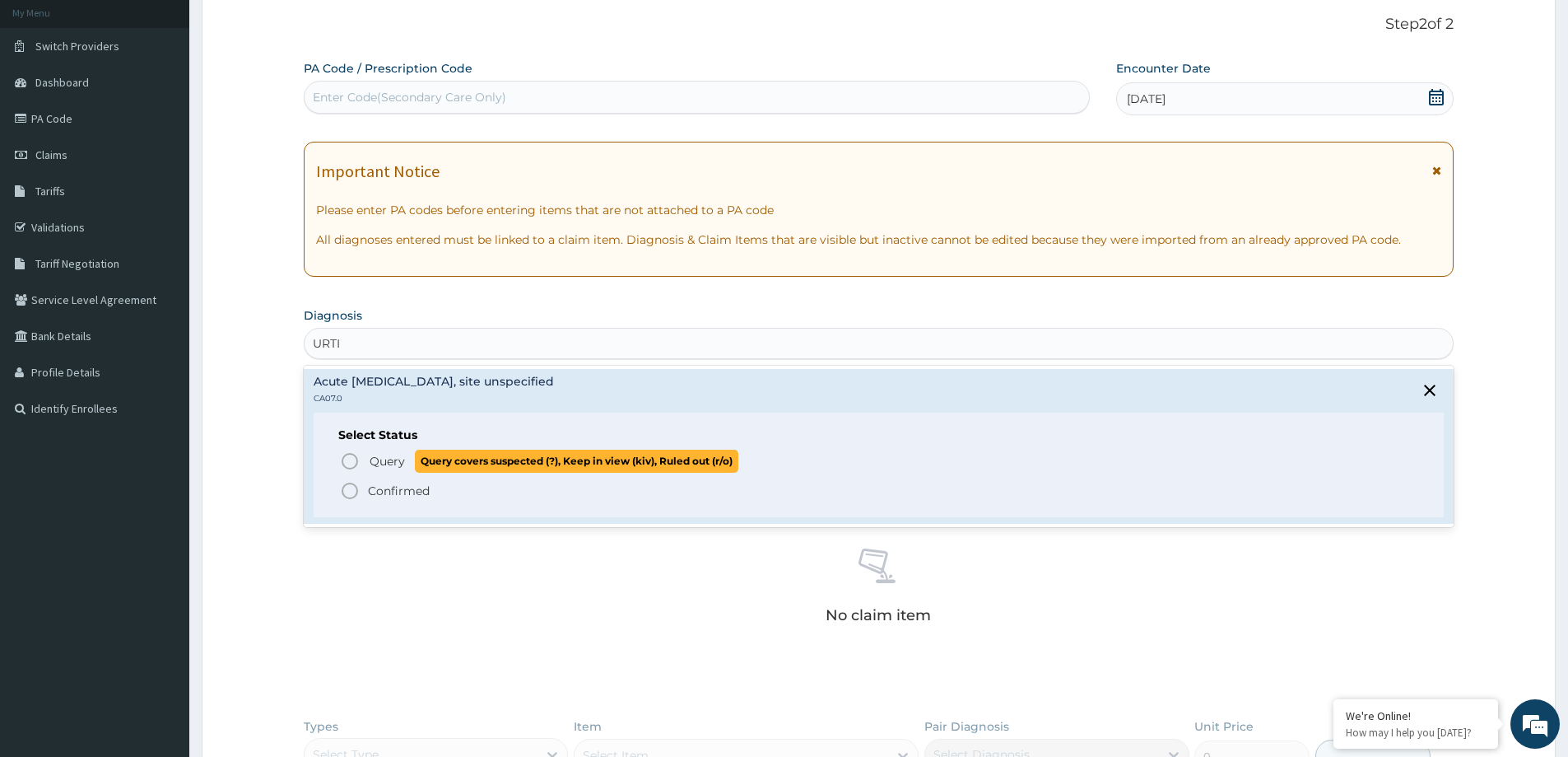
click at [367, 457] on span "Query Query covers suspected (?), Keep in view (kiv), Ruled out (r/o)" at bounding box center [880, 460] width 1080 height 22
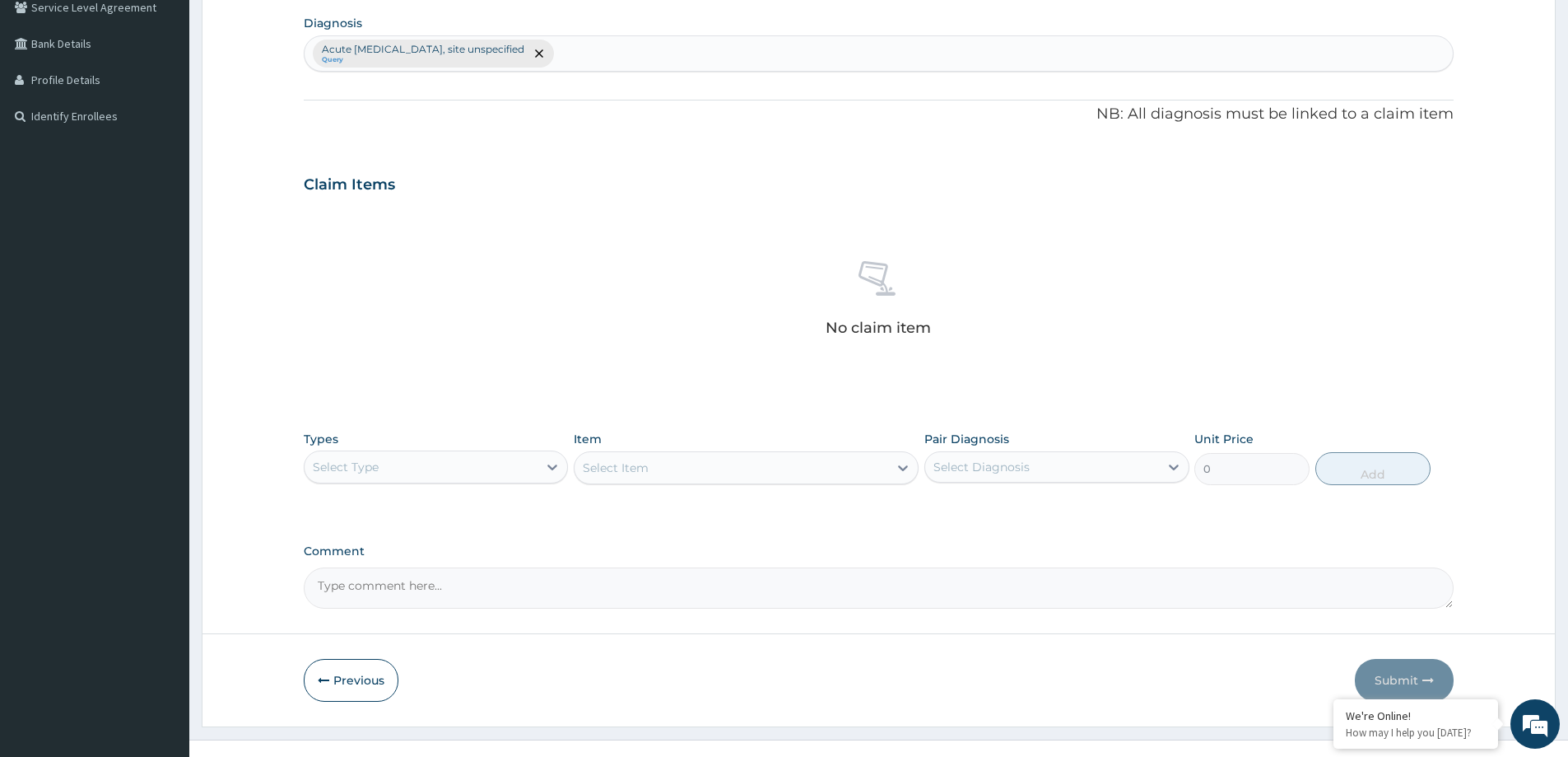
scroll to position [414, 0]
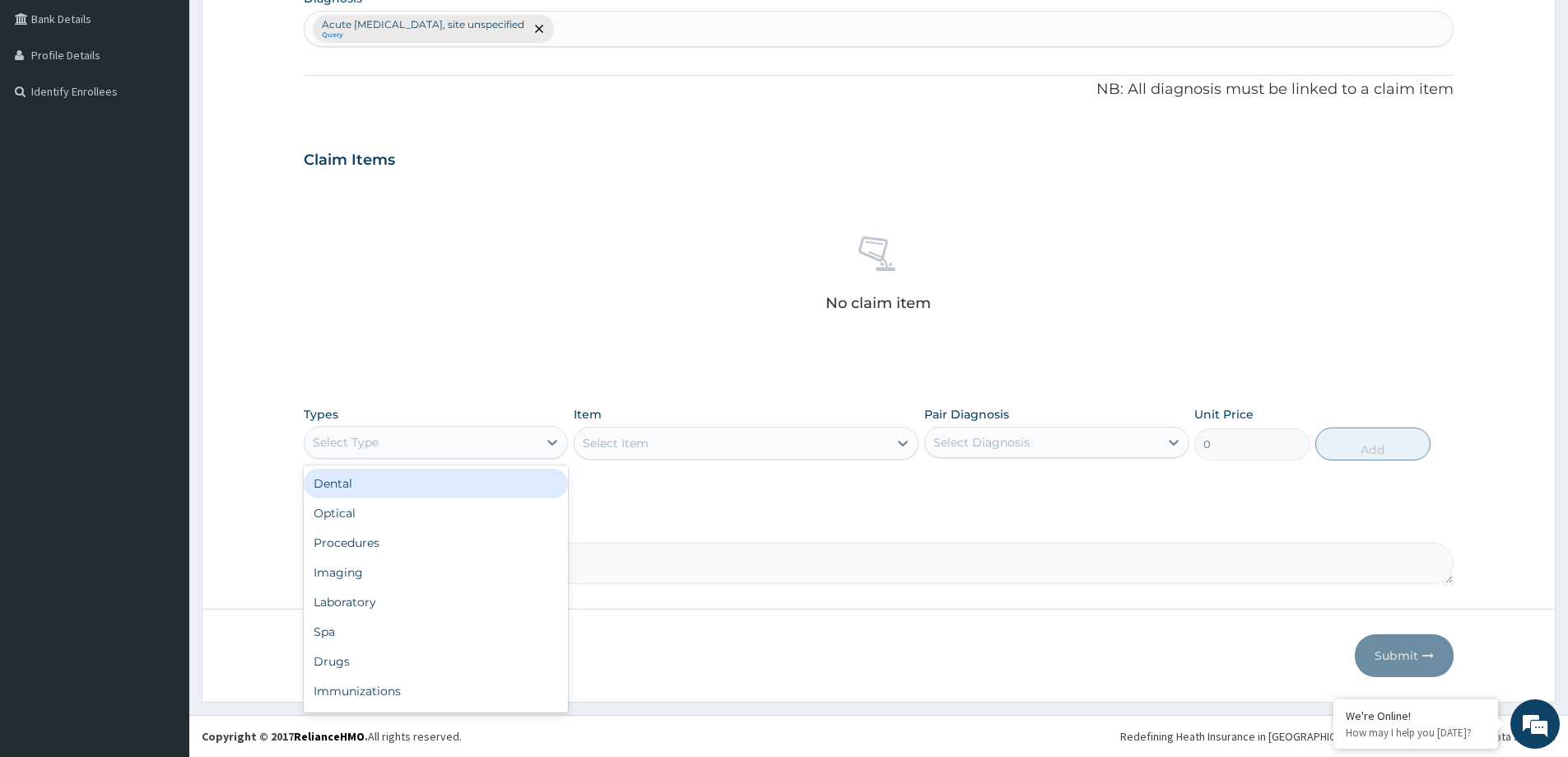
click at [538, 433] on div "Select Type" at bounding box center [421, 442] width 233 height 27
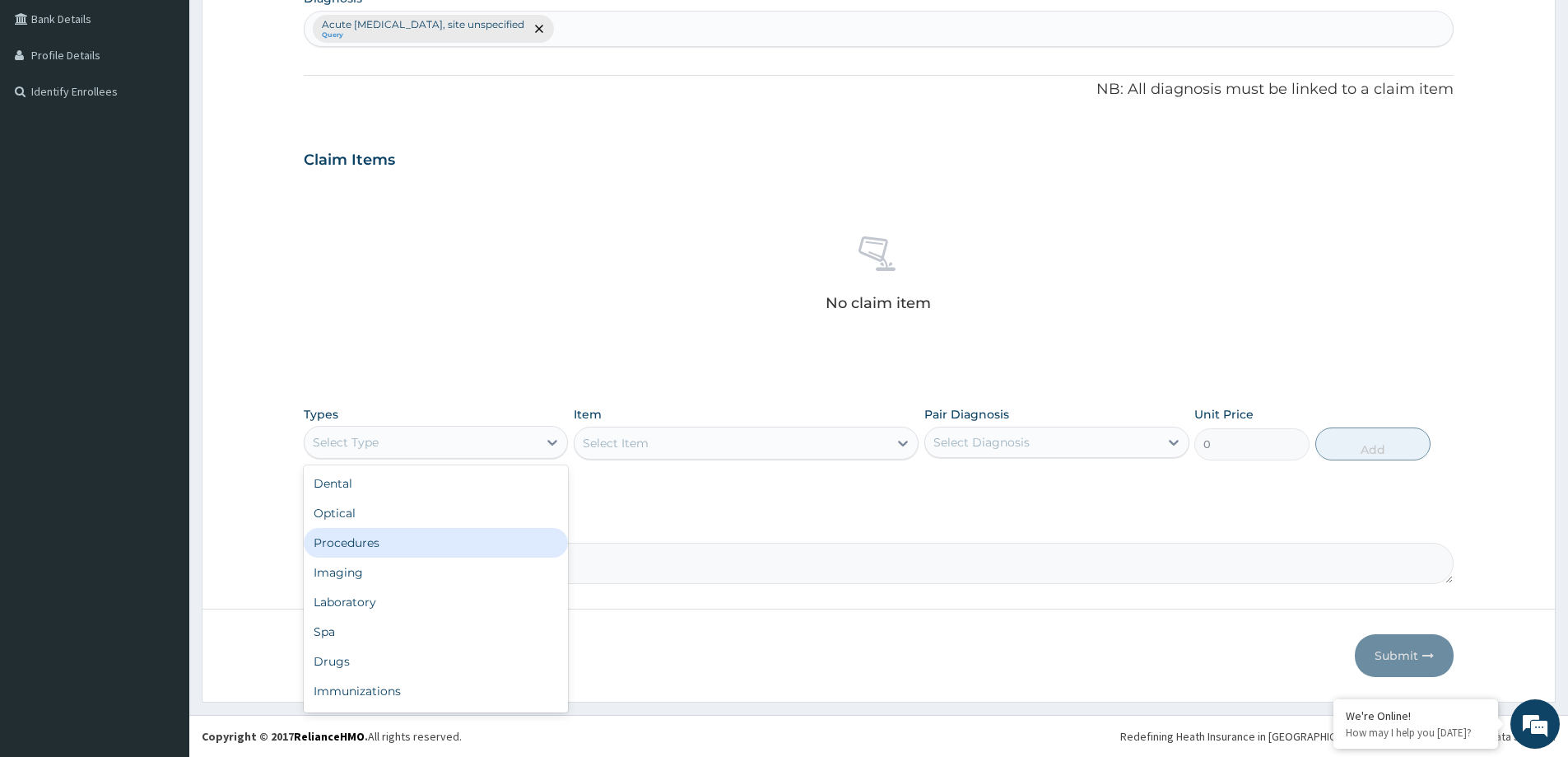
click at [476, 544] on div "Procedures" at bounding box center [435, 543] width 264 height 29
click at [724, 449] on div "Select Item" at bounding box center [731, 443] width 313 height 27
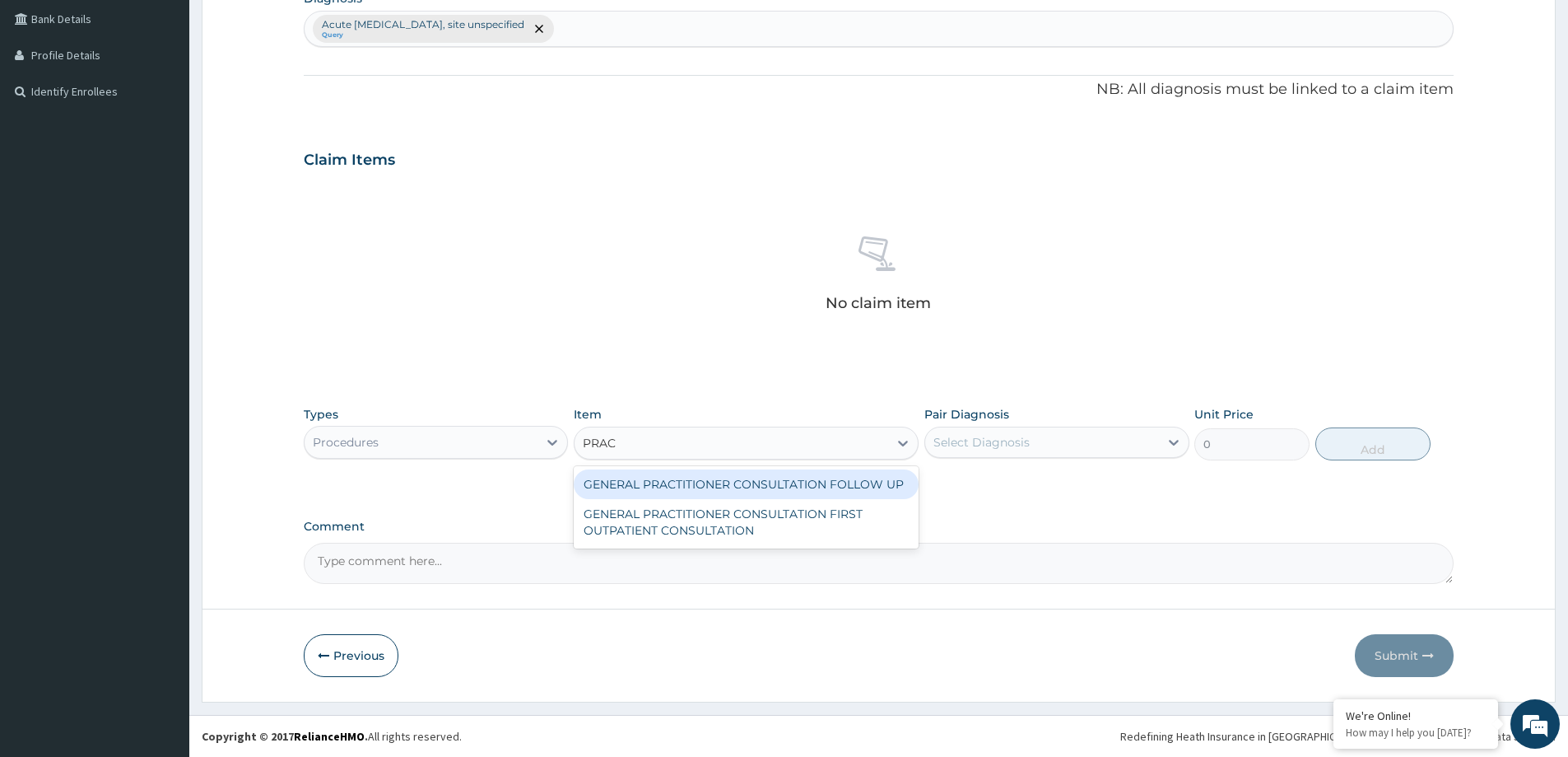
type input "PRACT"
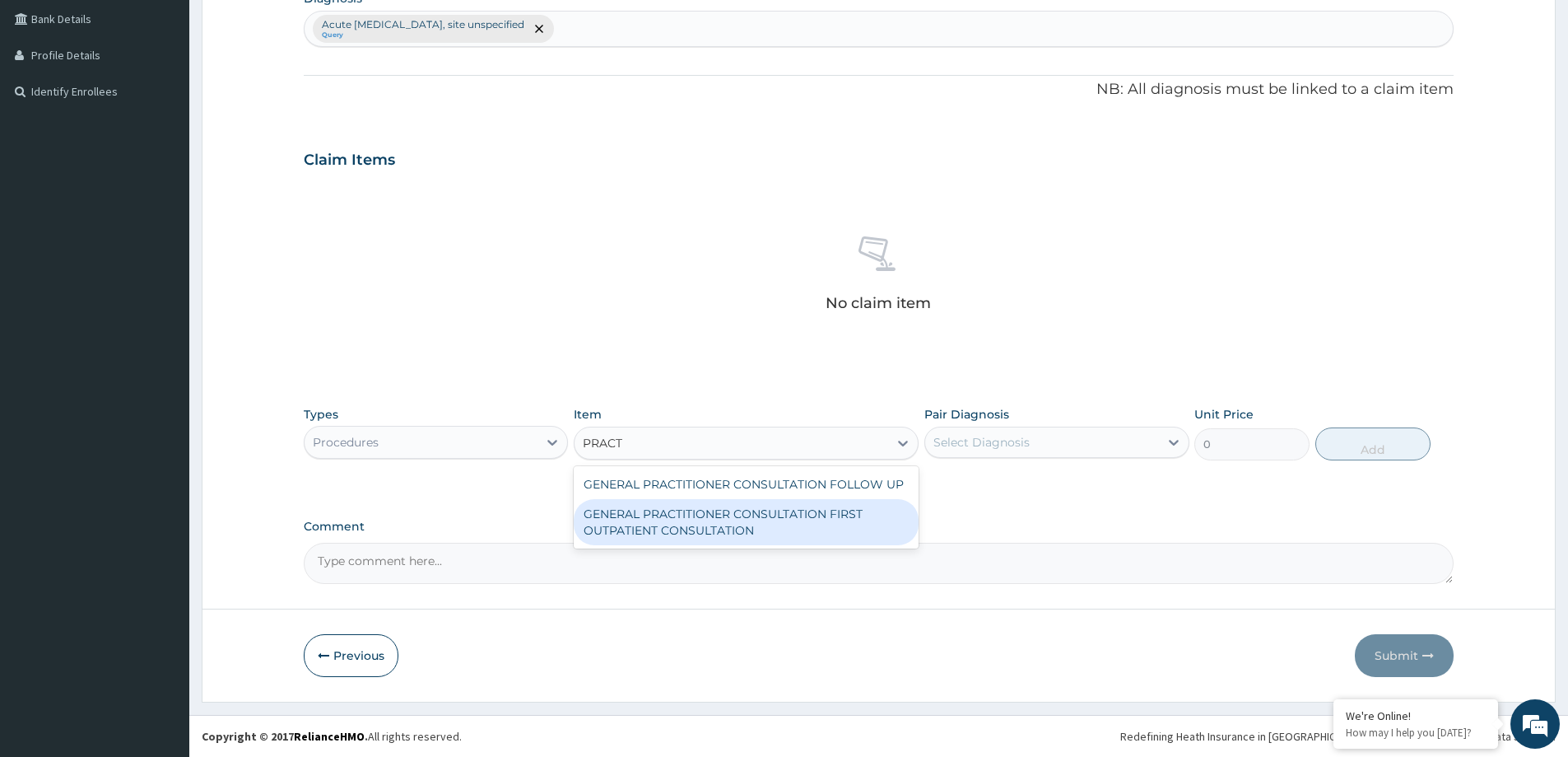
click at [787, 521] on div "GENERAL PRACTITIONER CONSULTATION FIRST OUTPATIENT CONSULTATION" at bounding box center [746, 521] width 345 height 46
type input "3547.5"
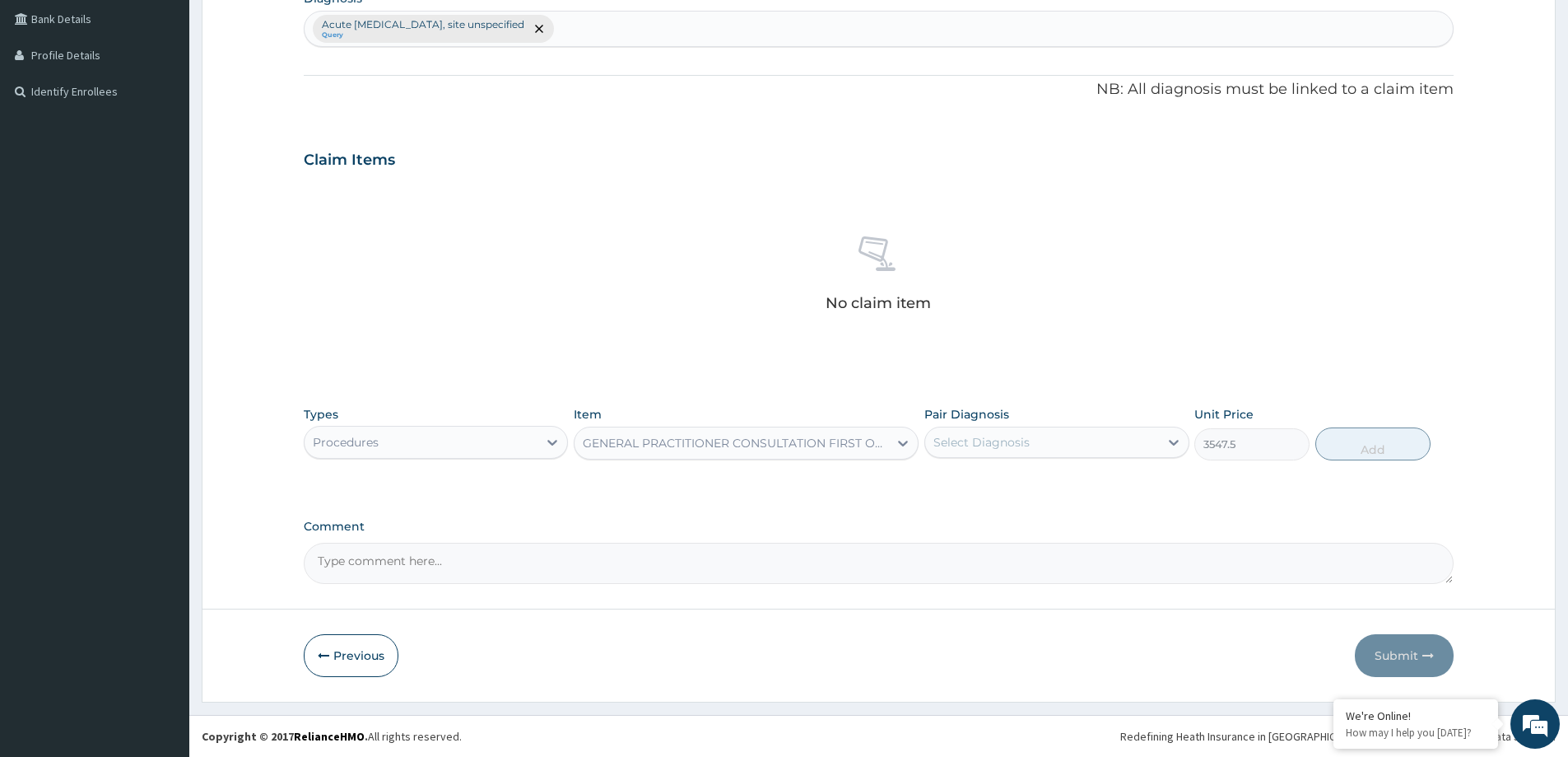
click at [979, 445] on div "Select Diagnosis" at bounding box center [981, 442] width 96 height 16
click at [1036, 513] on div "Acute [MEDICAL_DATA], site unspecified" at bounding box center [1057, 492] width 264 height 50
checkbox input "true"
click at [1365, 456] on button "Add" at bounding box center [1373, 444] width 115 height 33
type input "0"
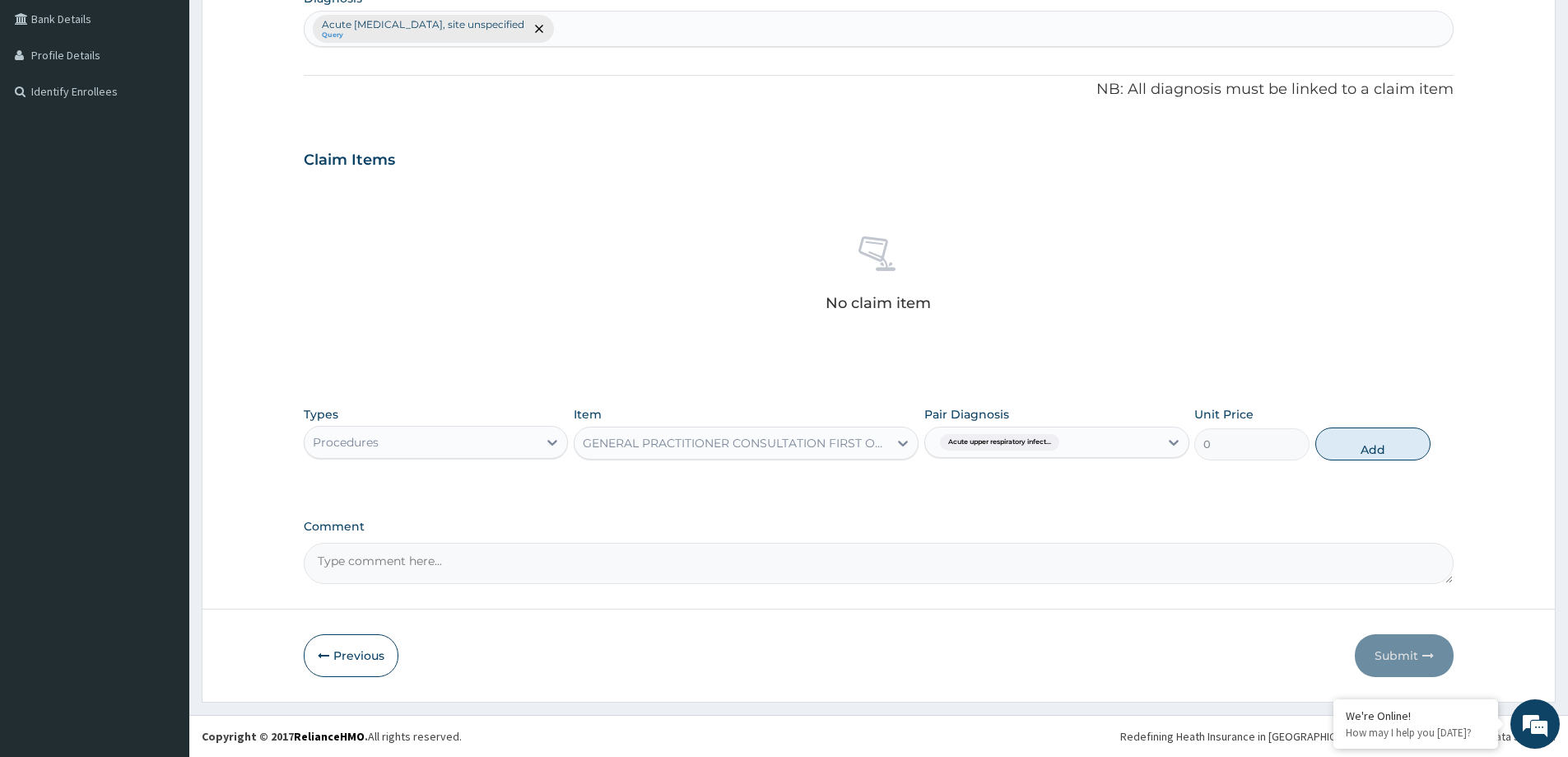
scroll to position [335, 0]
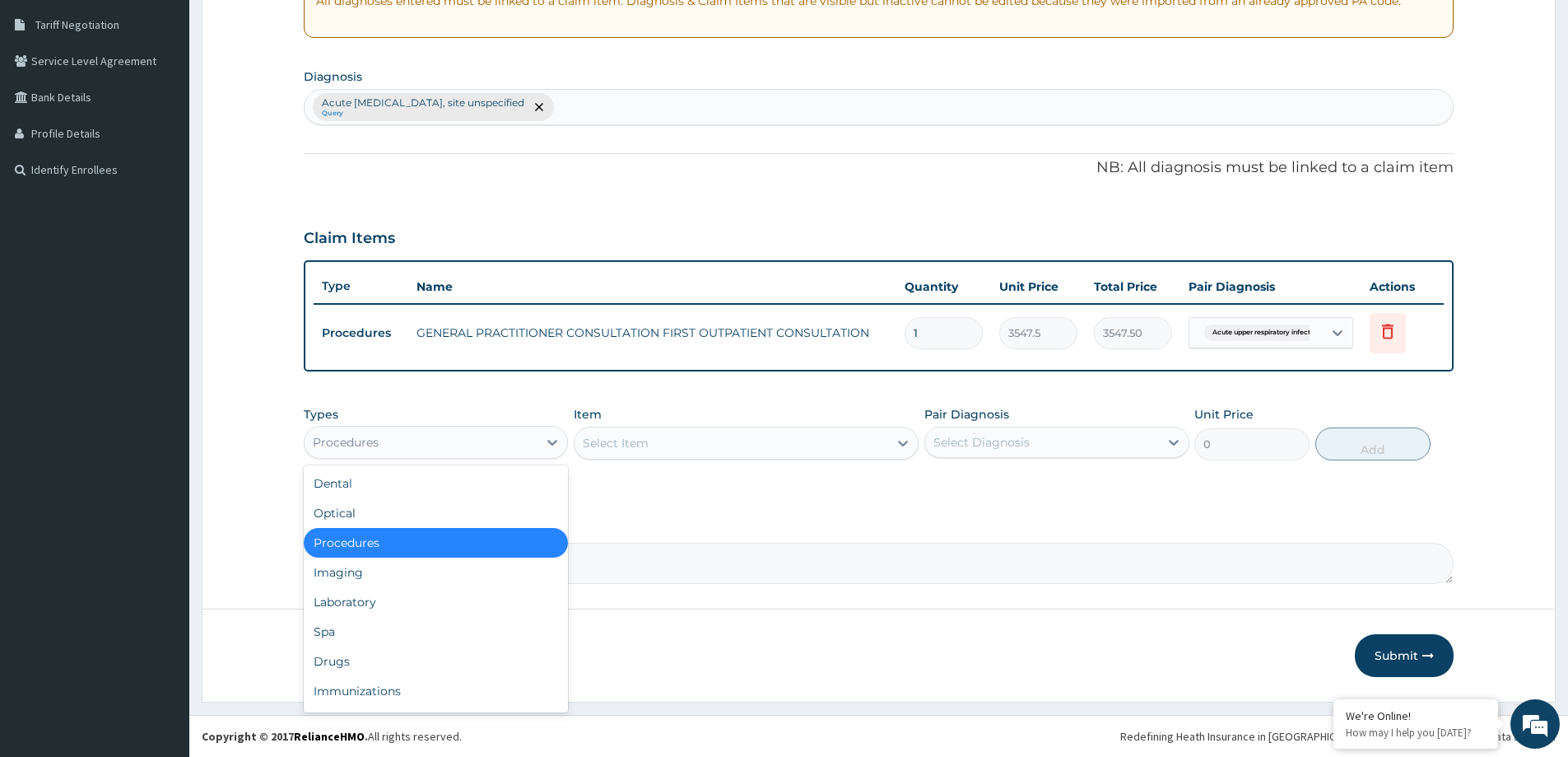
click at [531, 437] on div "Procedures" at bounding box center [421, 442] width 233 height 27
click at [424, 661] on div "Drugs" at bounding box center [435, 661] width 264 height 29
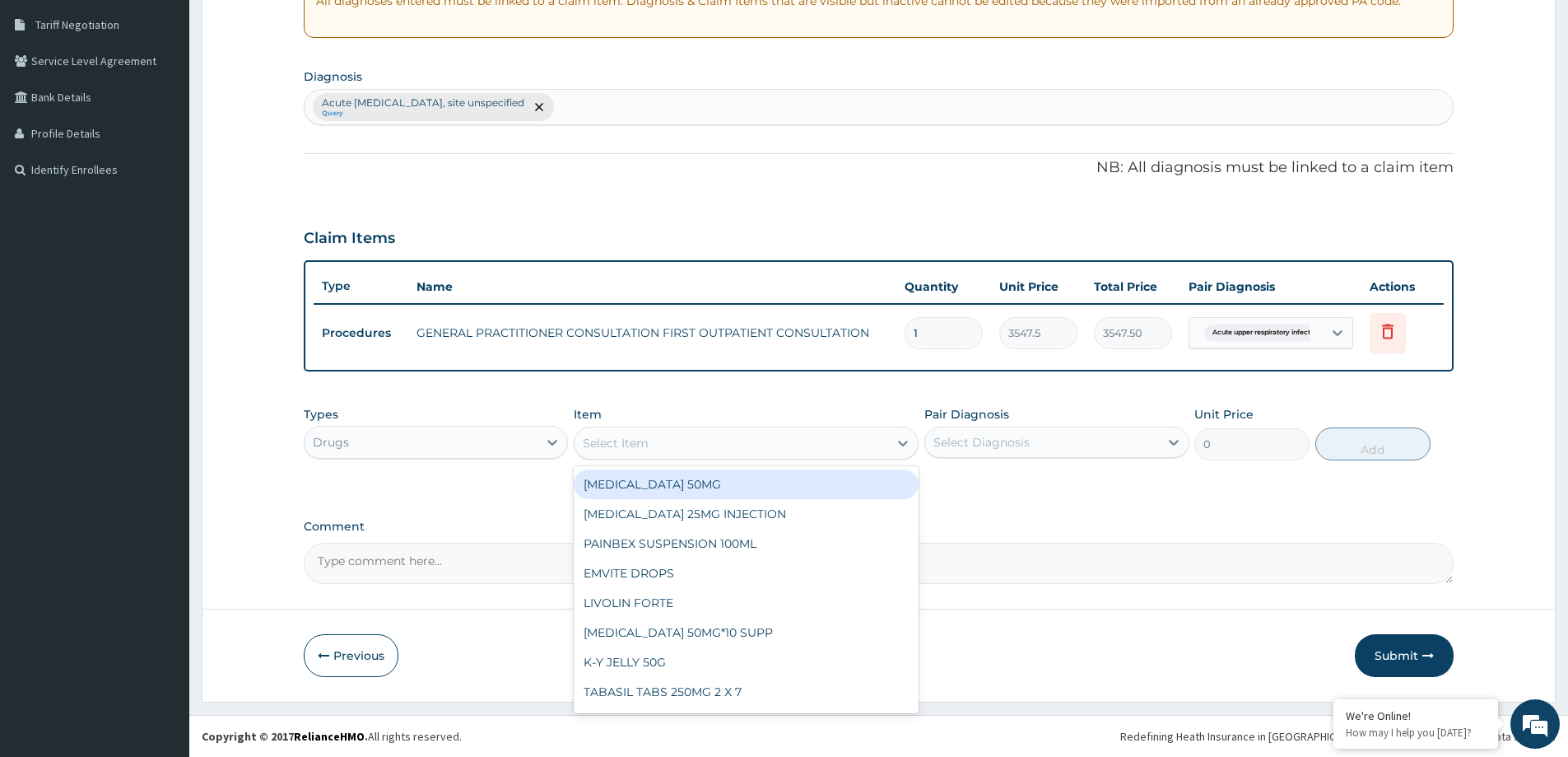
click at [706, 444] on div "Select Item" at bounding box center [731, 443] width 313 height 27
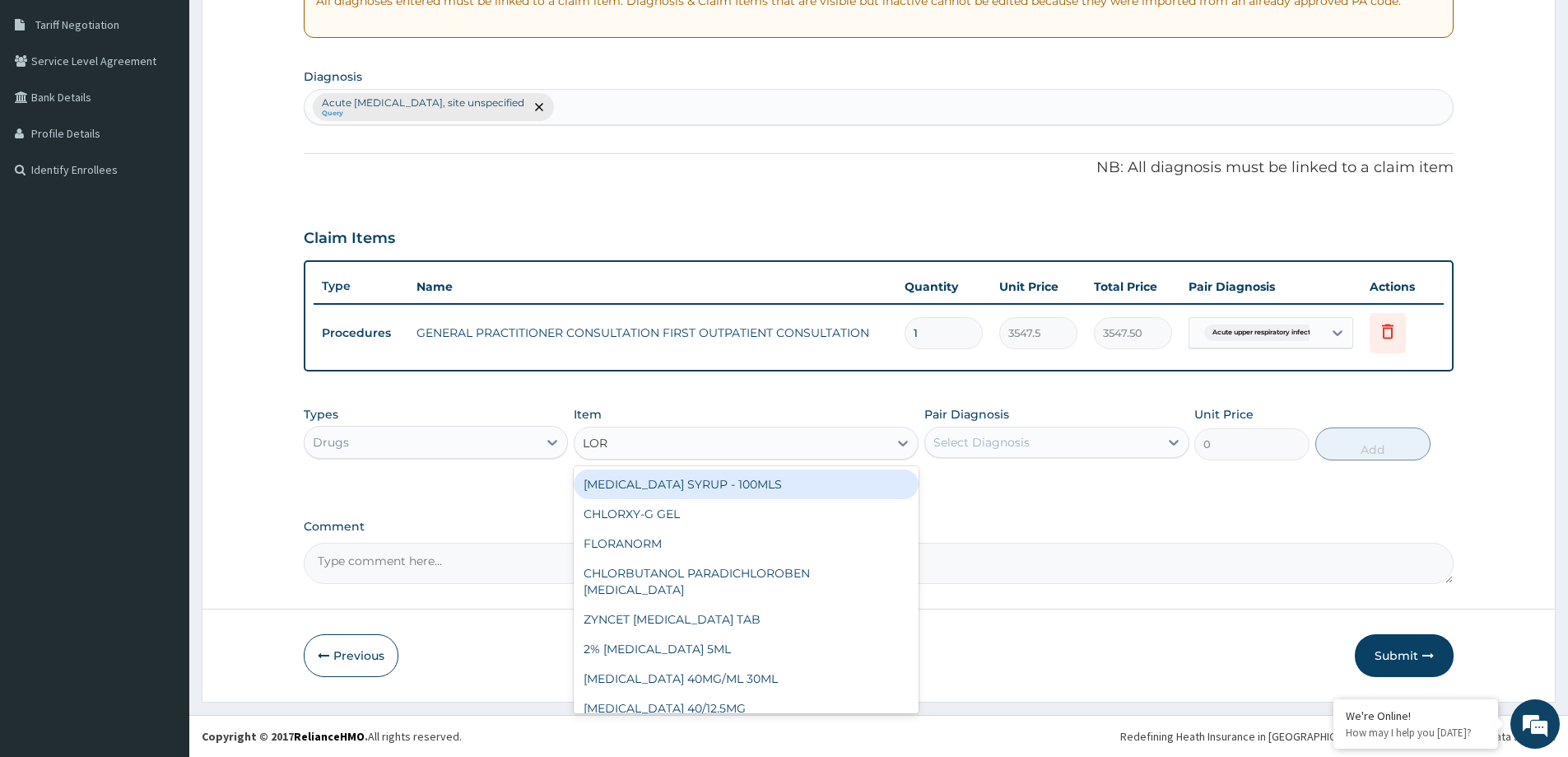
type input "[PERSON_NAME]"
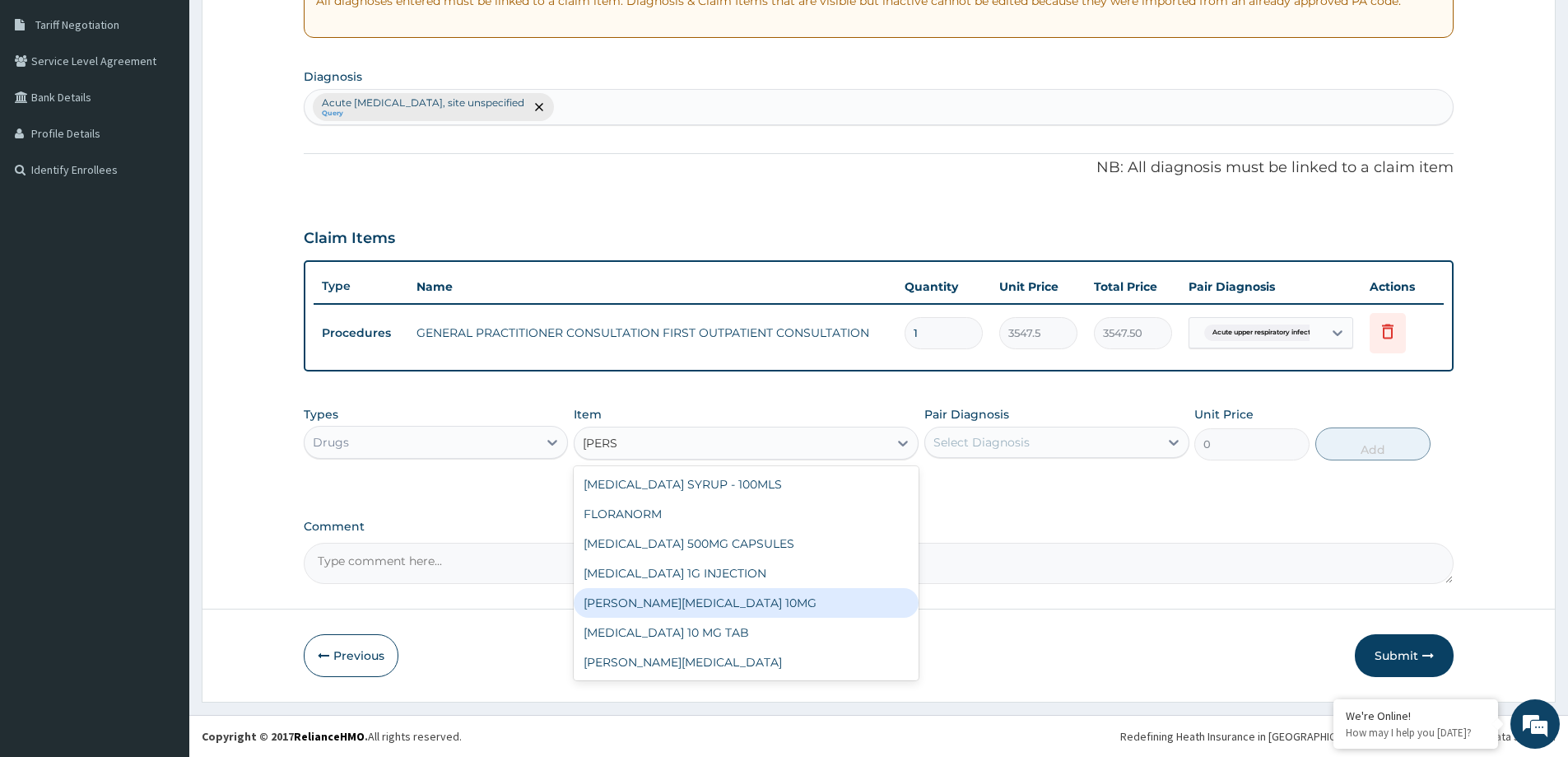
click at [728, 598] on div "[PERSON_NAME][MEDICAL_DATA] 10MG" at bounding box center [746, 602] width 345 height 29
type input "88.6875"
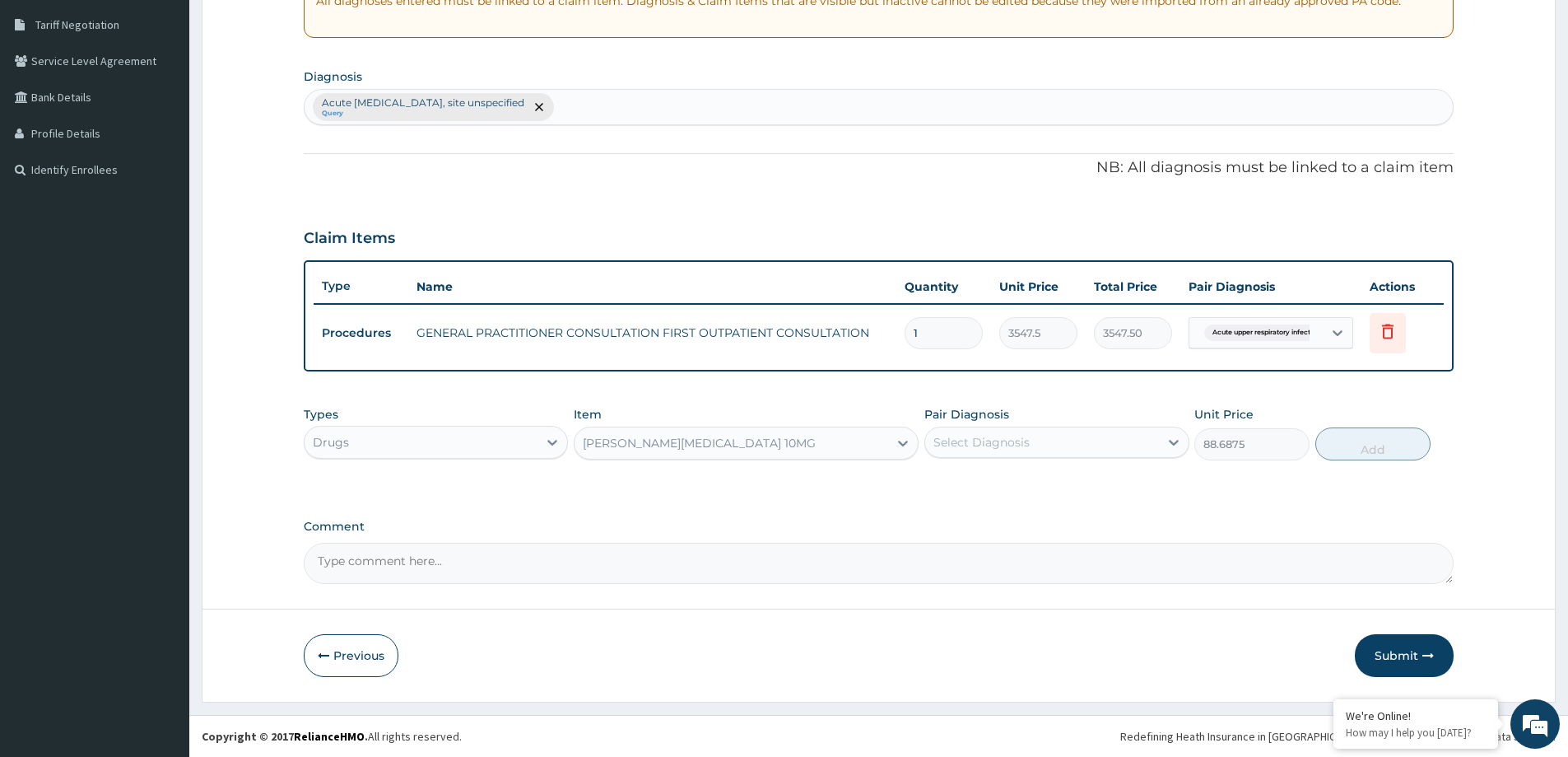
click at [760, 445] on div "[PERSON_NAME][MEDICAL_DATA] 10MG" at bounding box center [731, 443] width 313 height 27
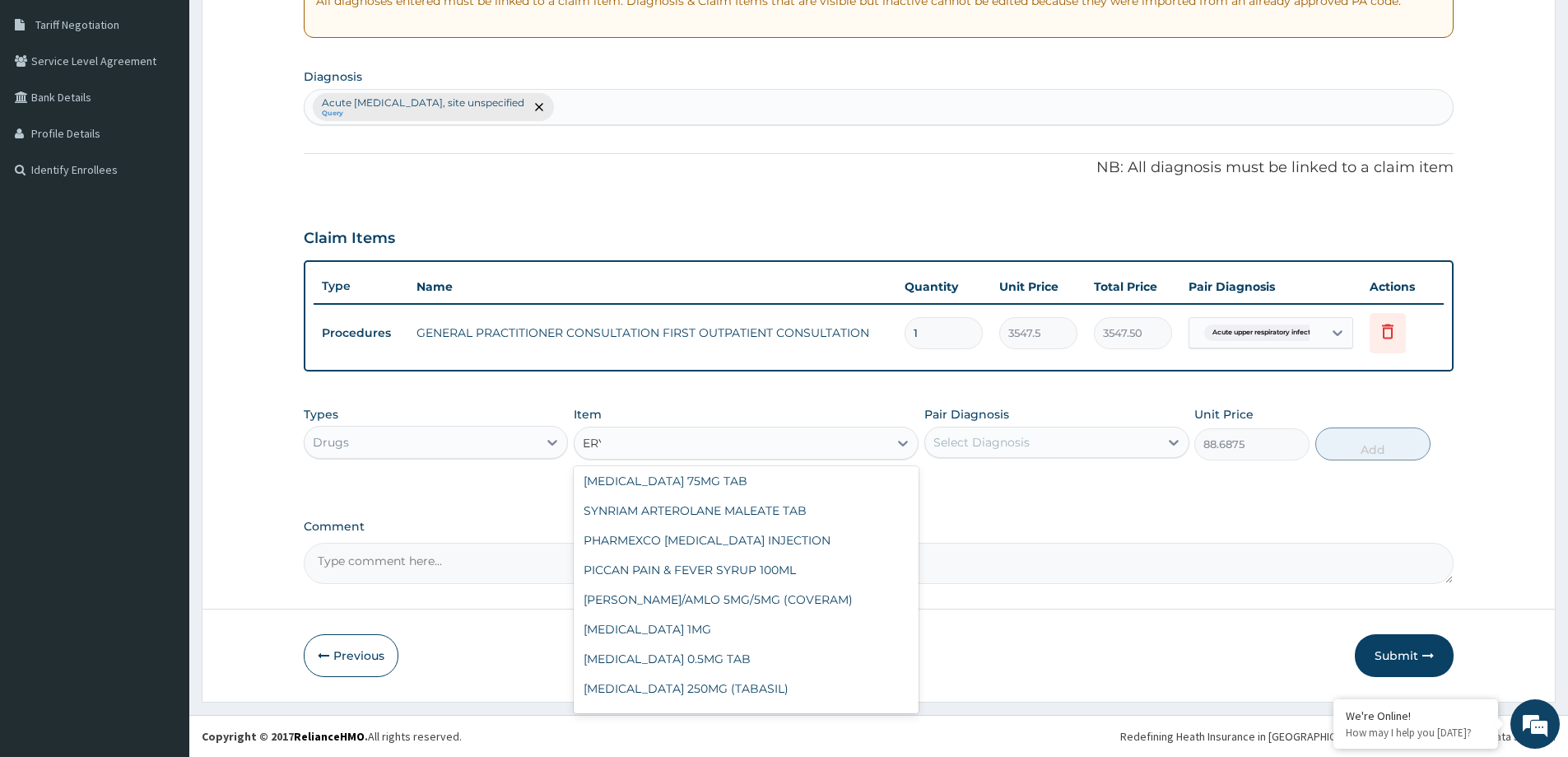
scroll to position [0, 0]
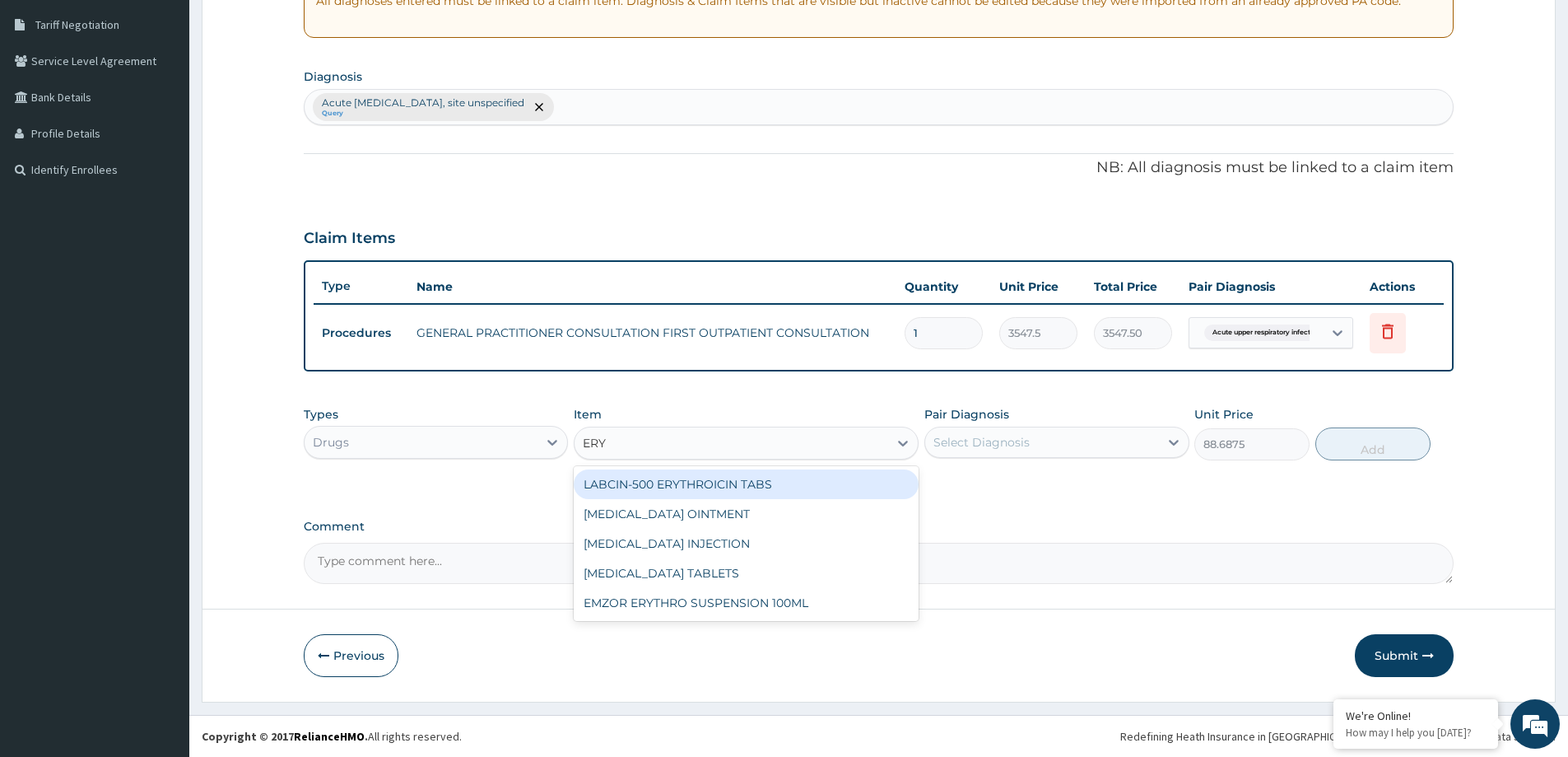
type input "ERYT"
click at [764, 480] on div "LABCIN-500 ERYTHROICIN TABS" at bounding box center [746, 484] width 345 height 29
type input "218.76250000000002"
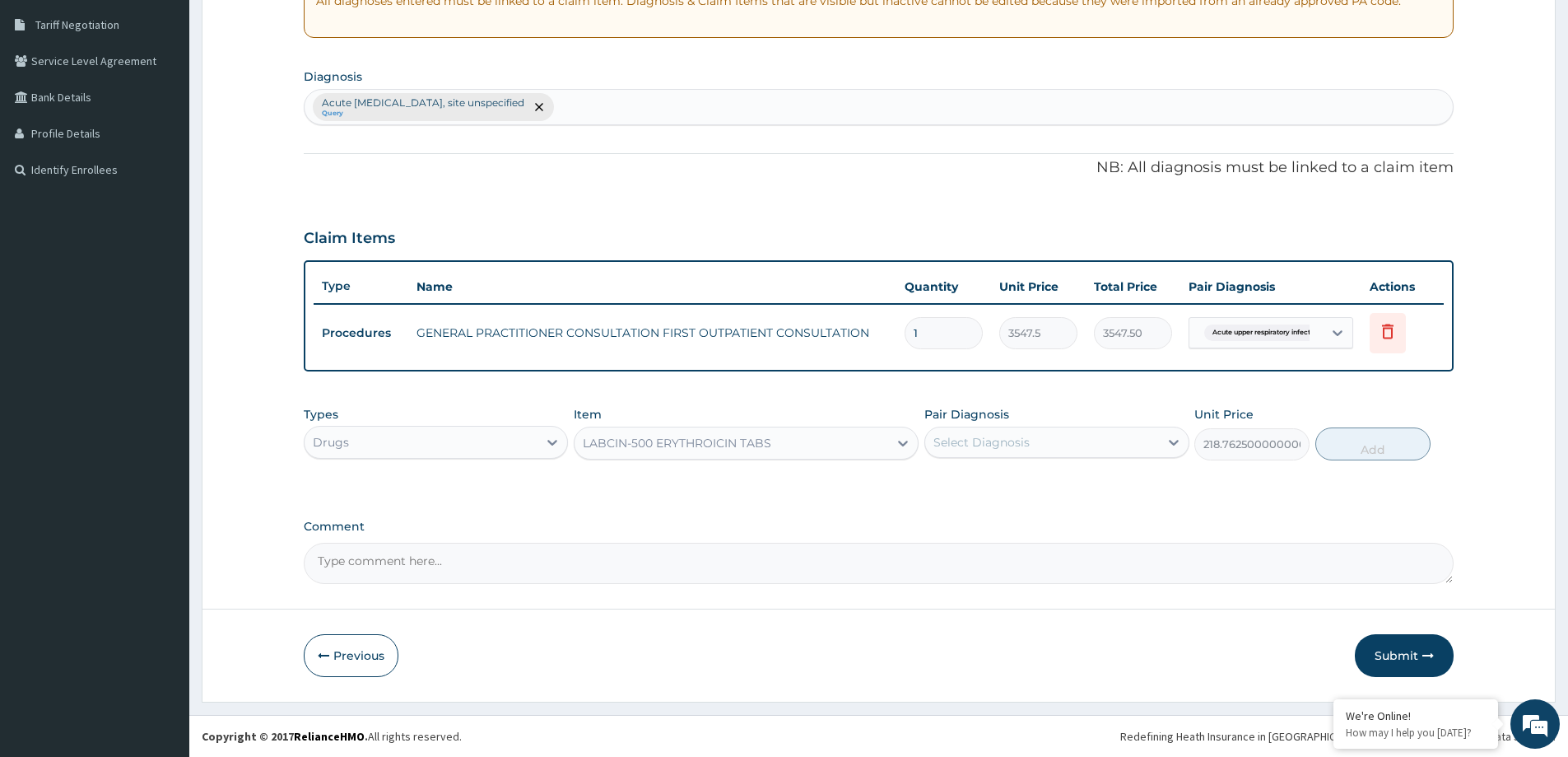
click at [656, 449] on div "LABCIN-500 ERYTHROICIN TABS" at bounding box center [677, 443] width 189 height 16
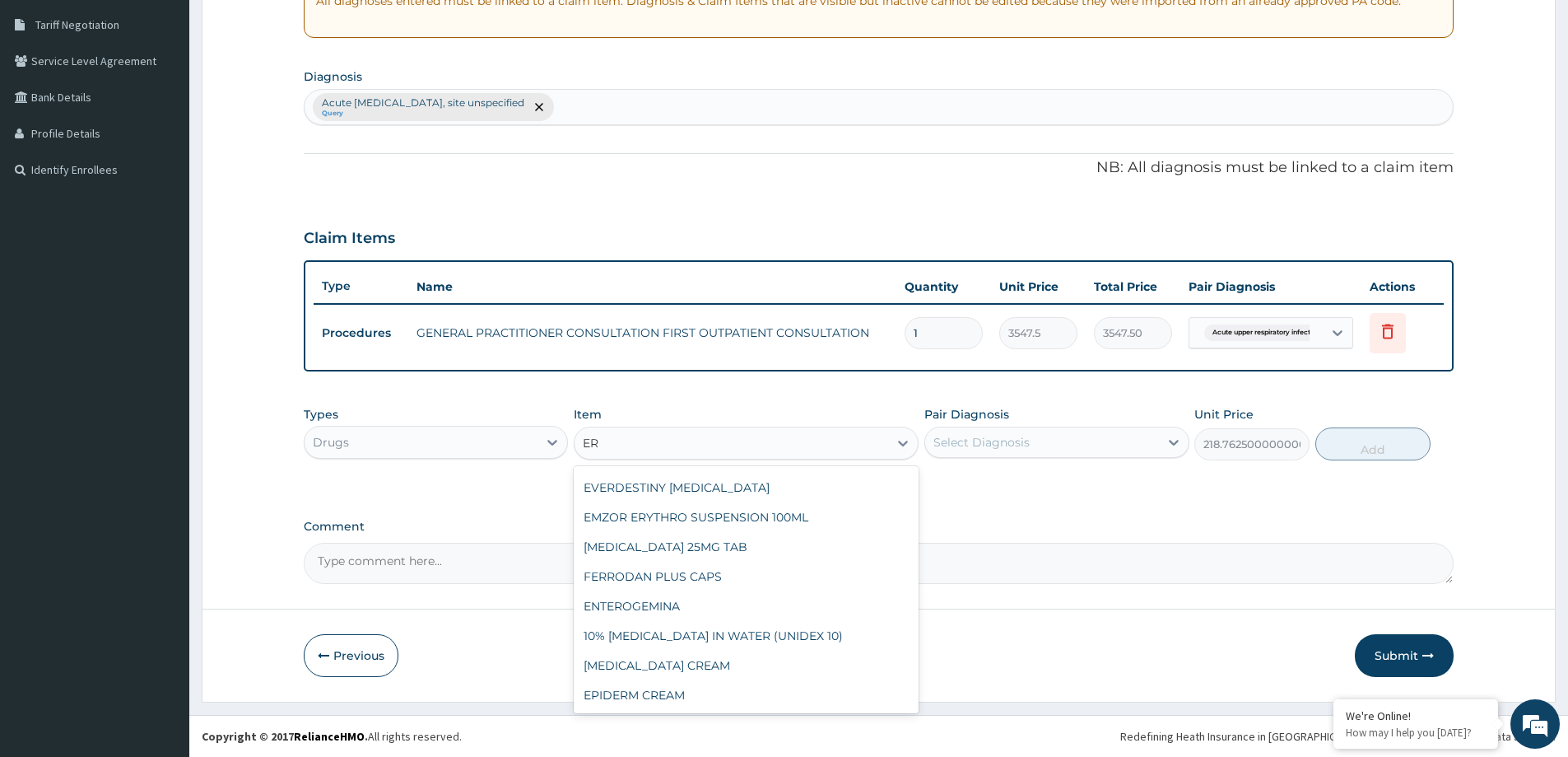
scroll to position [240, 0]
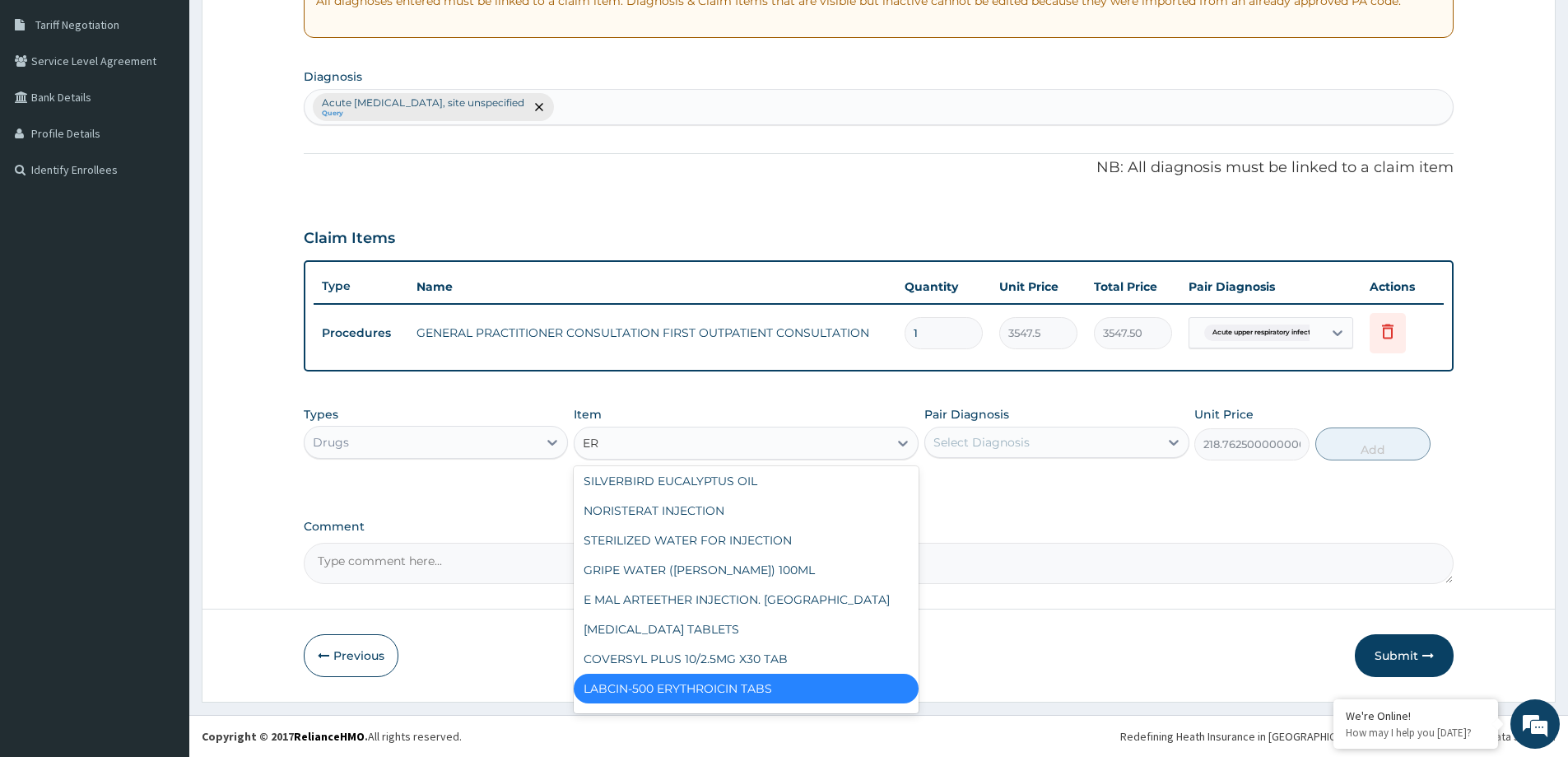
type input "ERY"
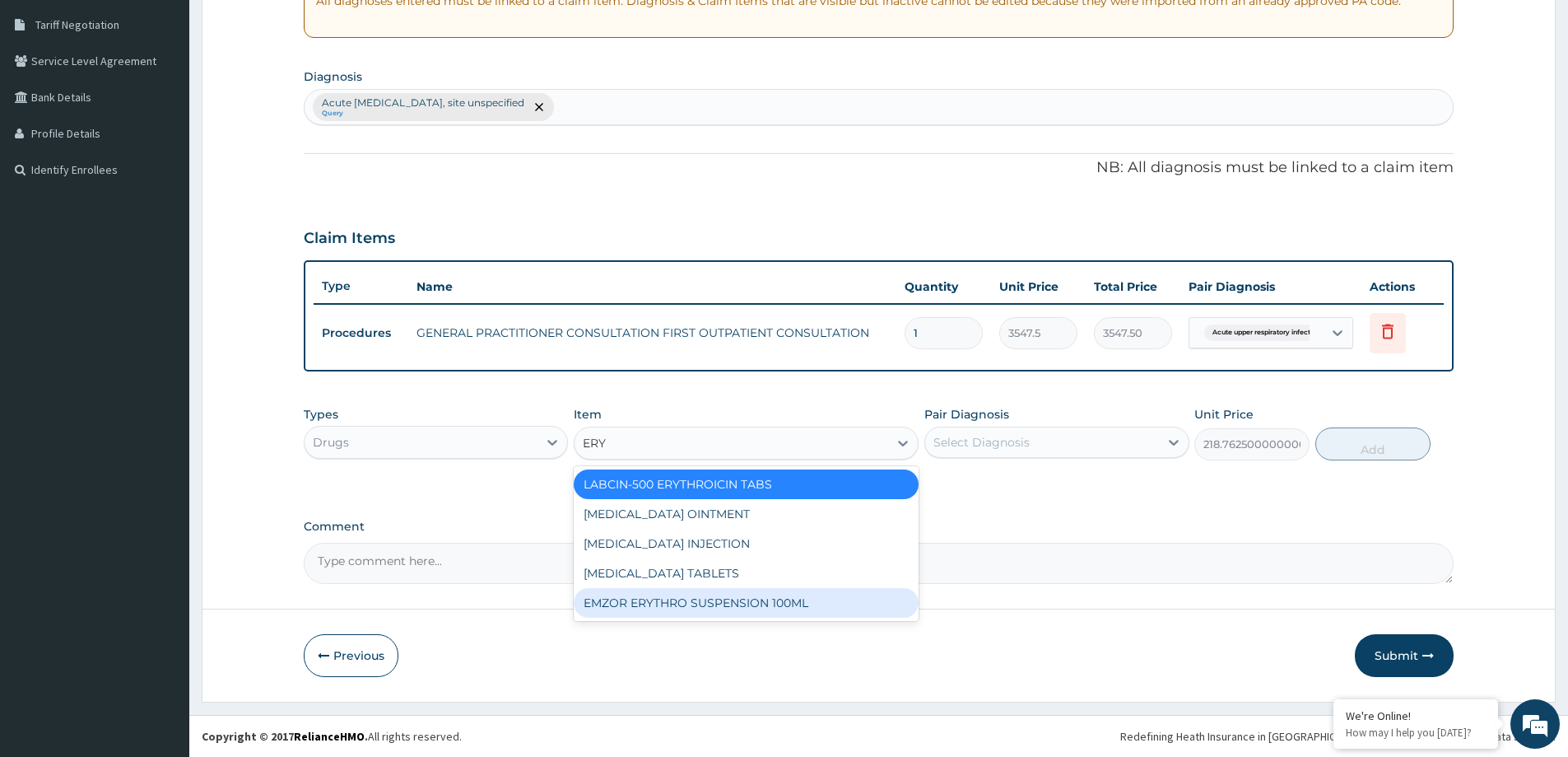
click at [724, 608] on div "EMZOR ERYTHRO SUSPENSION 100ML" at bounding box center [746, 602] width 345 height 29
type input "2601.5"
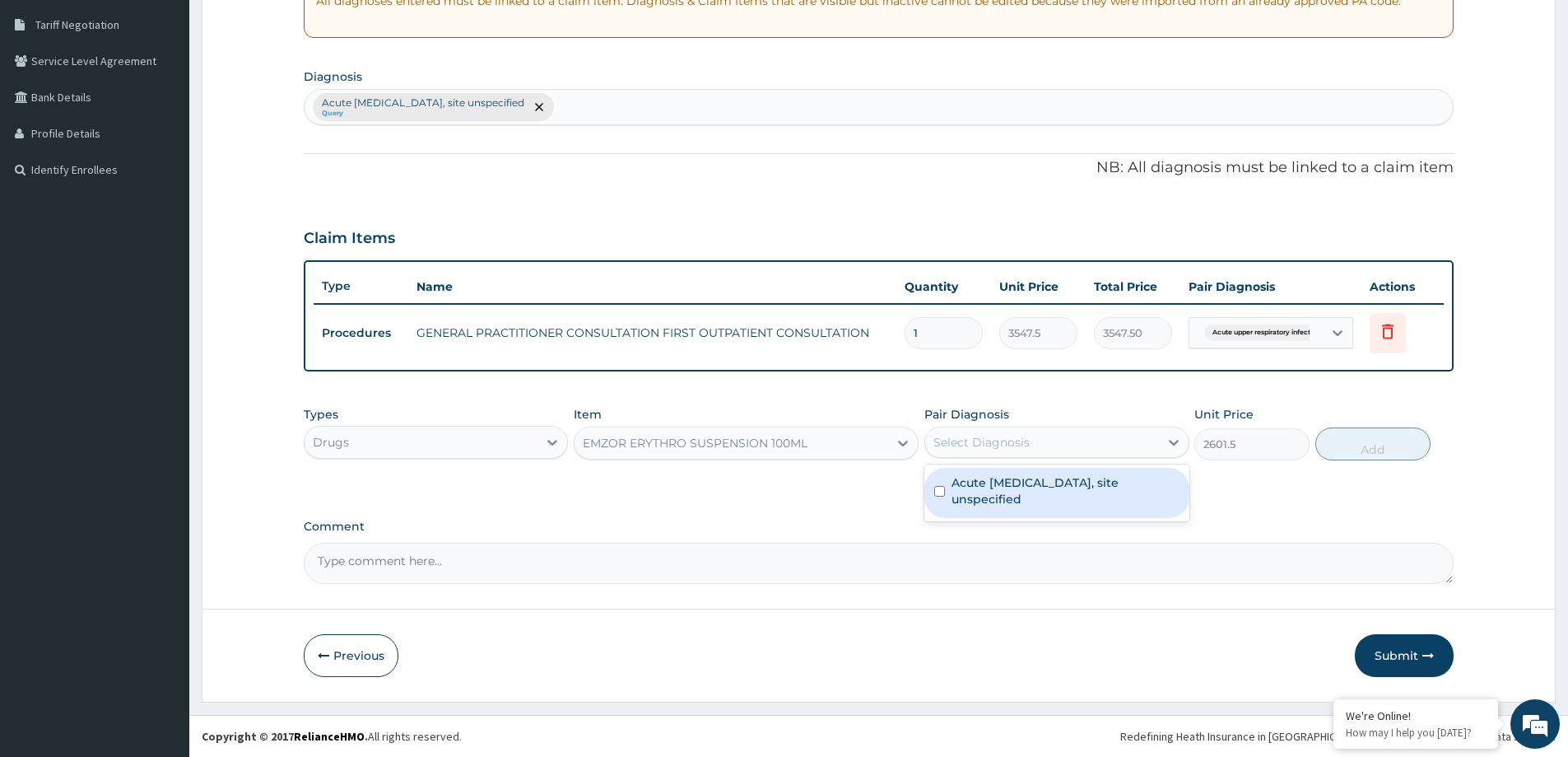
click at [1003, 447] on div "Select Diagnosis" at bounding box center [981, 442] width 96 height 16
drag, startPoint x: 1020, startPoint y: 489, endPoint x: 1281, endPoint y: 477, distance: 261.3
click at [1034, 490] on label "Acute [MEDICAL_DATA], site unspecified" at bounding box center [1065, 490] width 227 height 33
checkbox input "true"
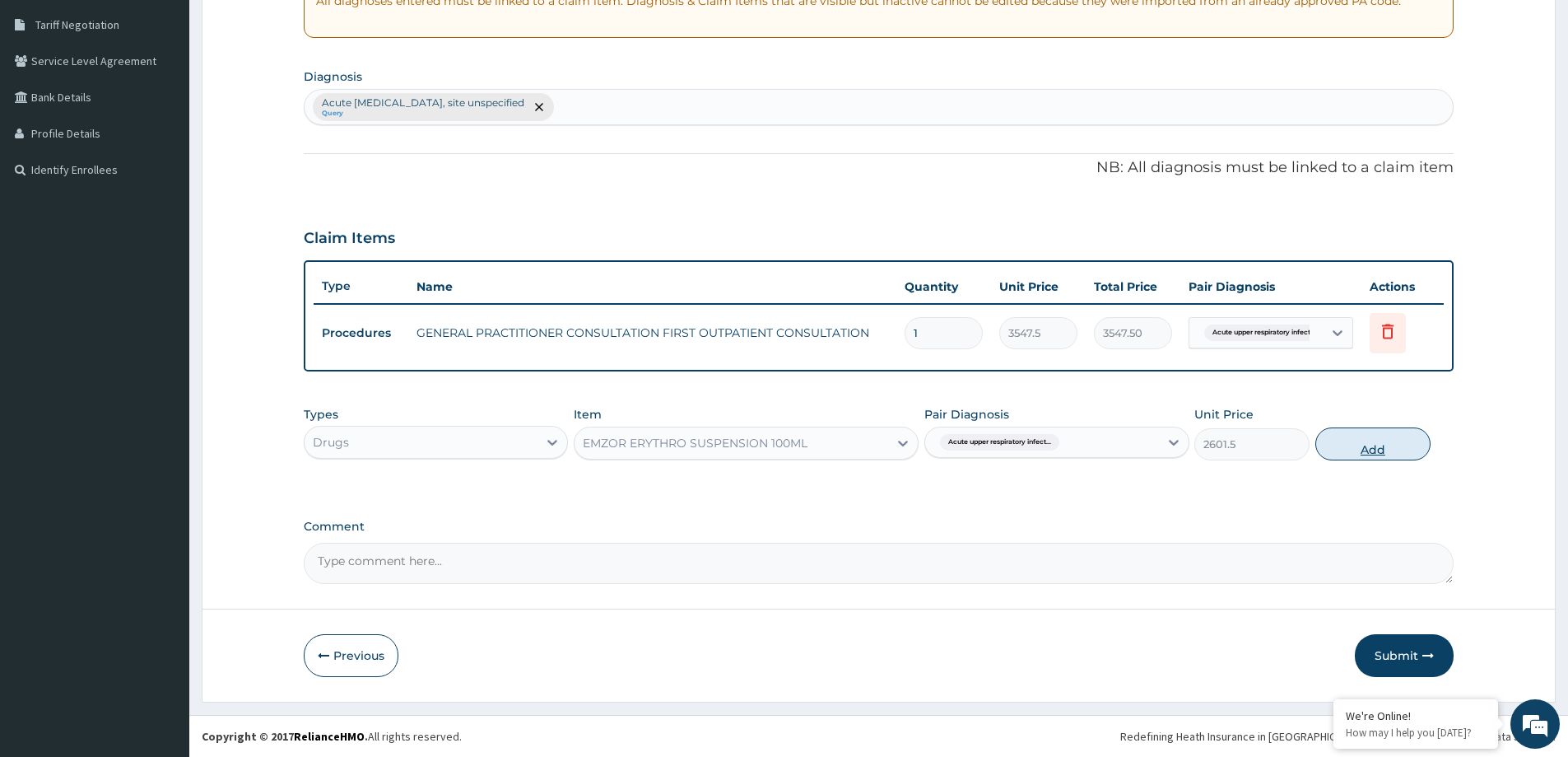
click at [1382, 441] on button "Add" at bounding box center [1373, 444] width 115 height 33
type input "0"
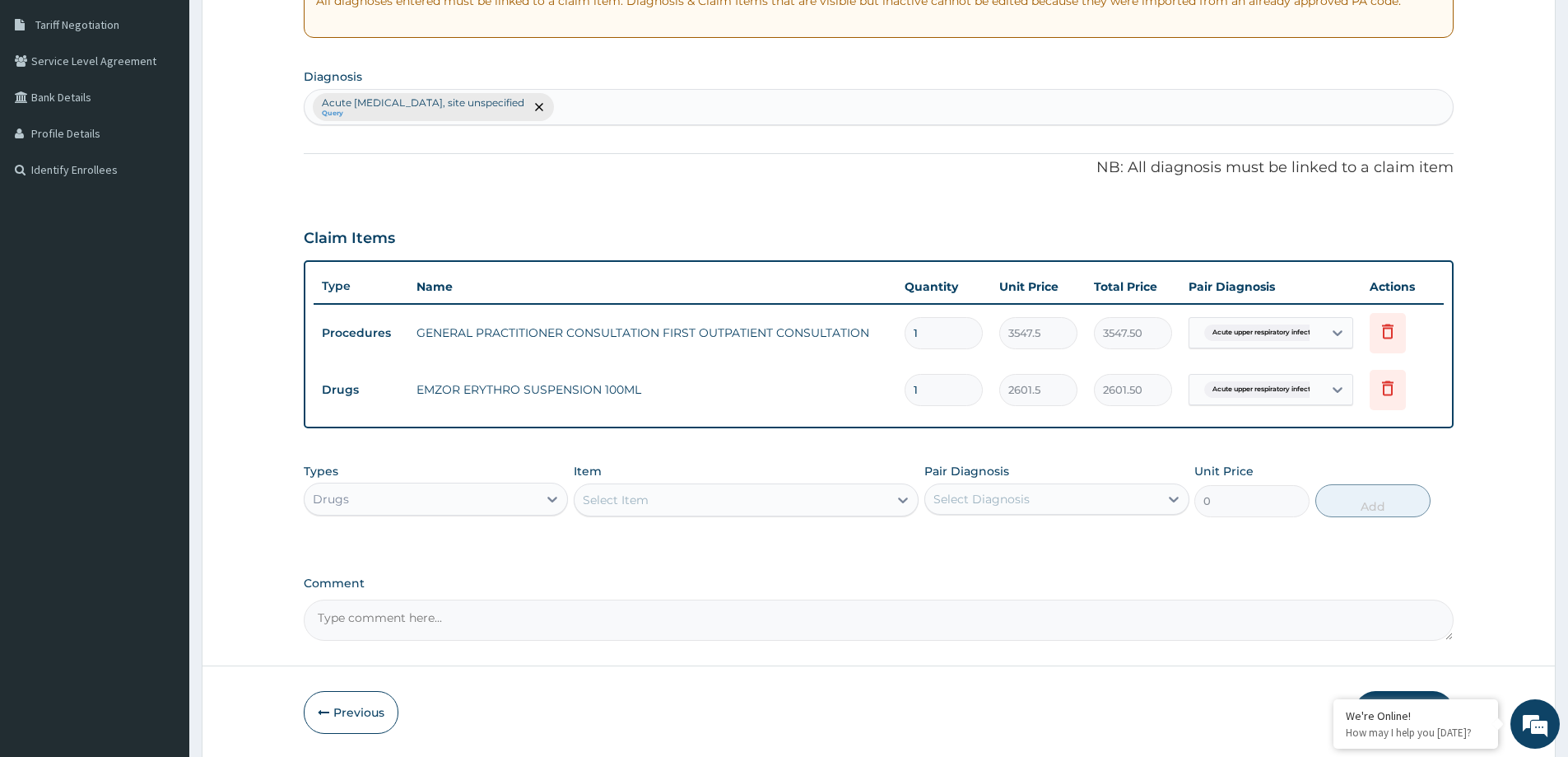
click at [624, 501] on div "Select Item" at bounding box center [616, 499] width 66 height 16
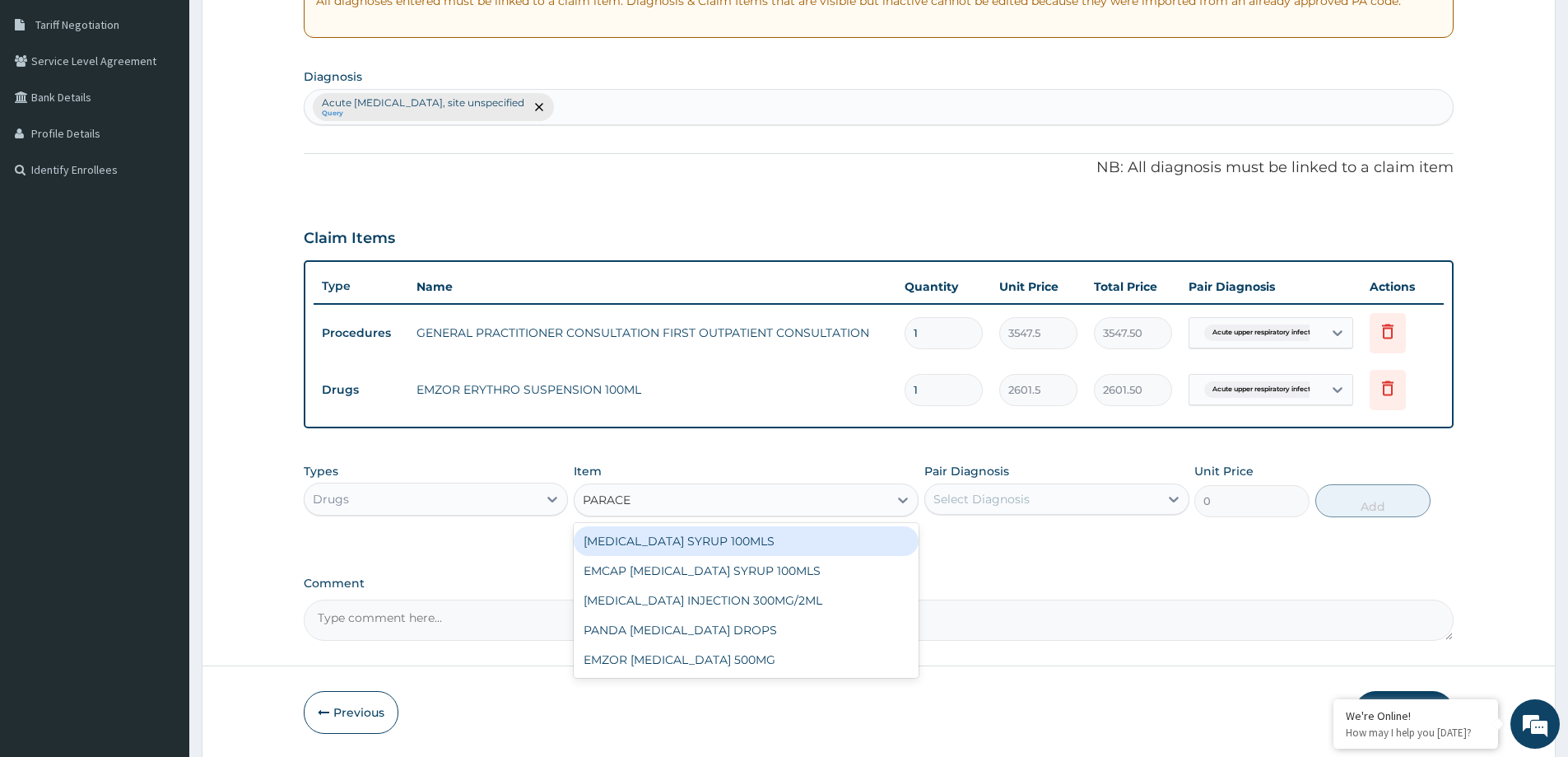
type input "PARACET"
drag, startPoint x: 707, startPoint y: 543, endPoint x: 730, endPoint y: 533, distance: 25.1
click at [714, 538] on div "PARACETAMOL SYRUP 100MLS" at bounding box center [746, 541] width 345 height 29
type input "709.5"
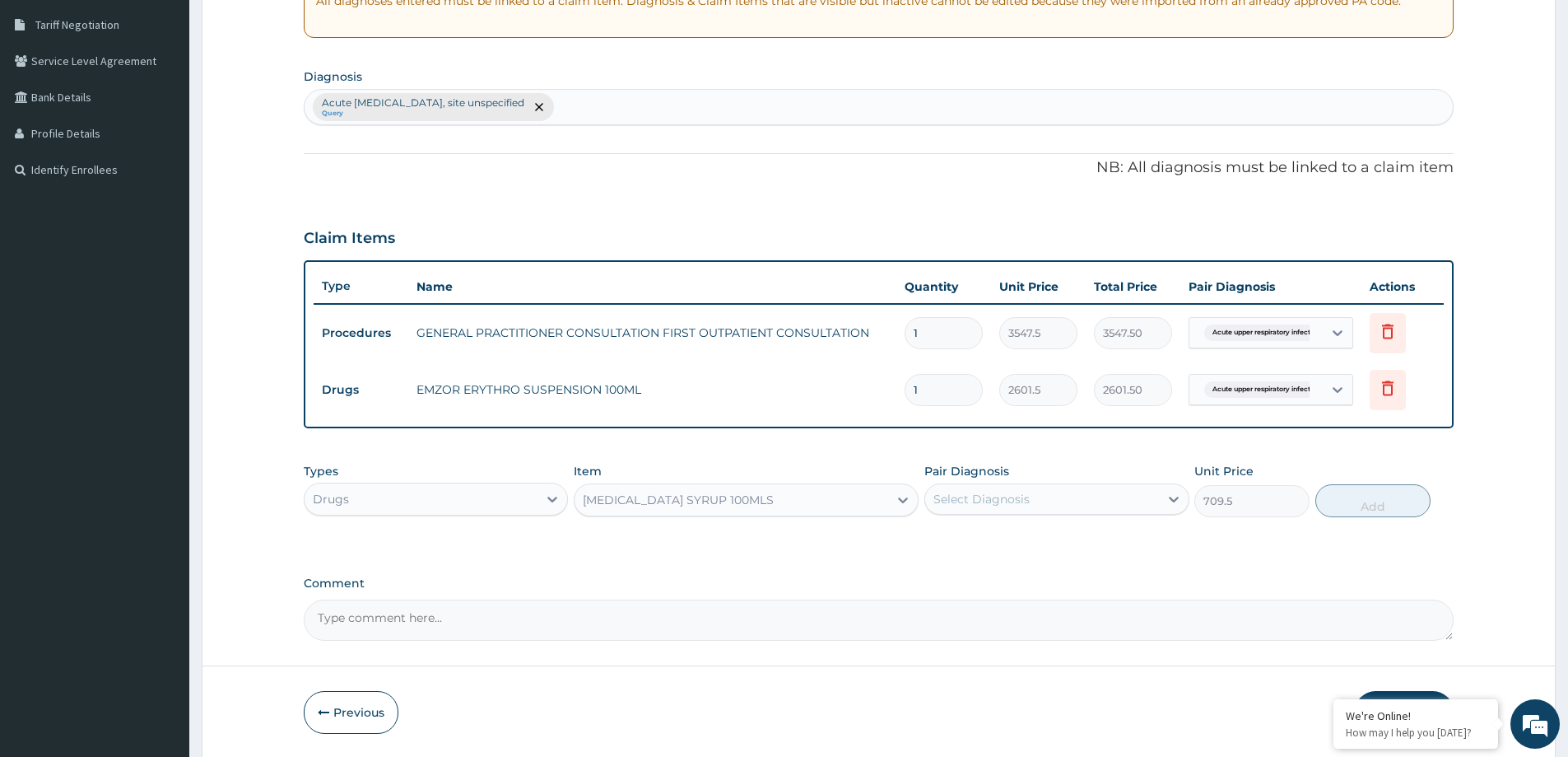
click at [1040, 503] on div "Select Diagnosis" at bounding box center [1042, 499] width 233 height 27
drag, startPoint x: 1032, startPoint y: 545, endPoint x: 1047, endPoint y: 530, distance: 21.2
click at [1032, 544] on label "Acute upper respiratory infection, site unspecified" at bounding box center [1065, 547] width 227 height 33
checkbox input "true"
click at [1376, 500] on button "Add" at bounding box center [1373, 500] width 115 height 33
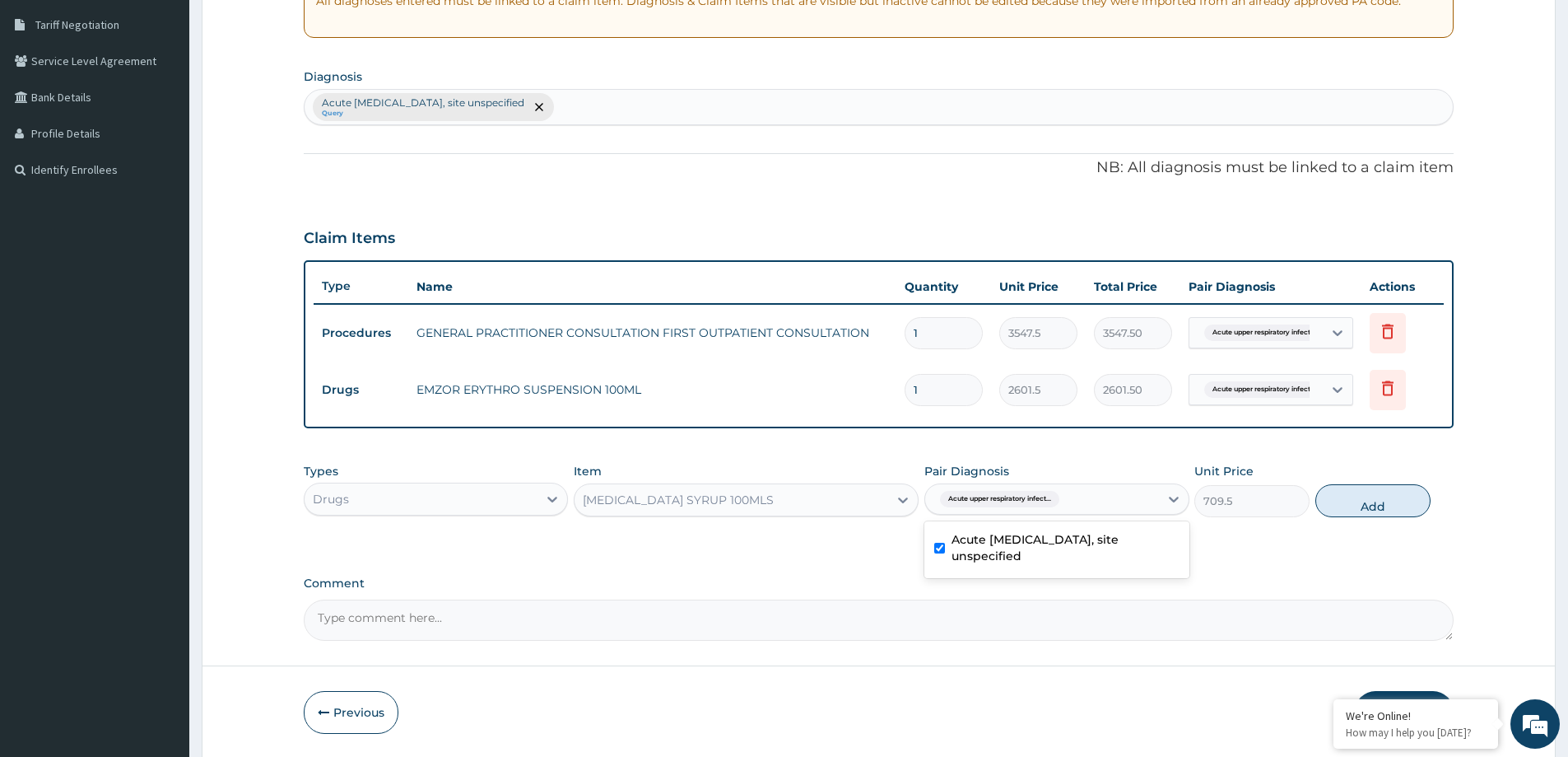
type input "0"
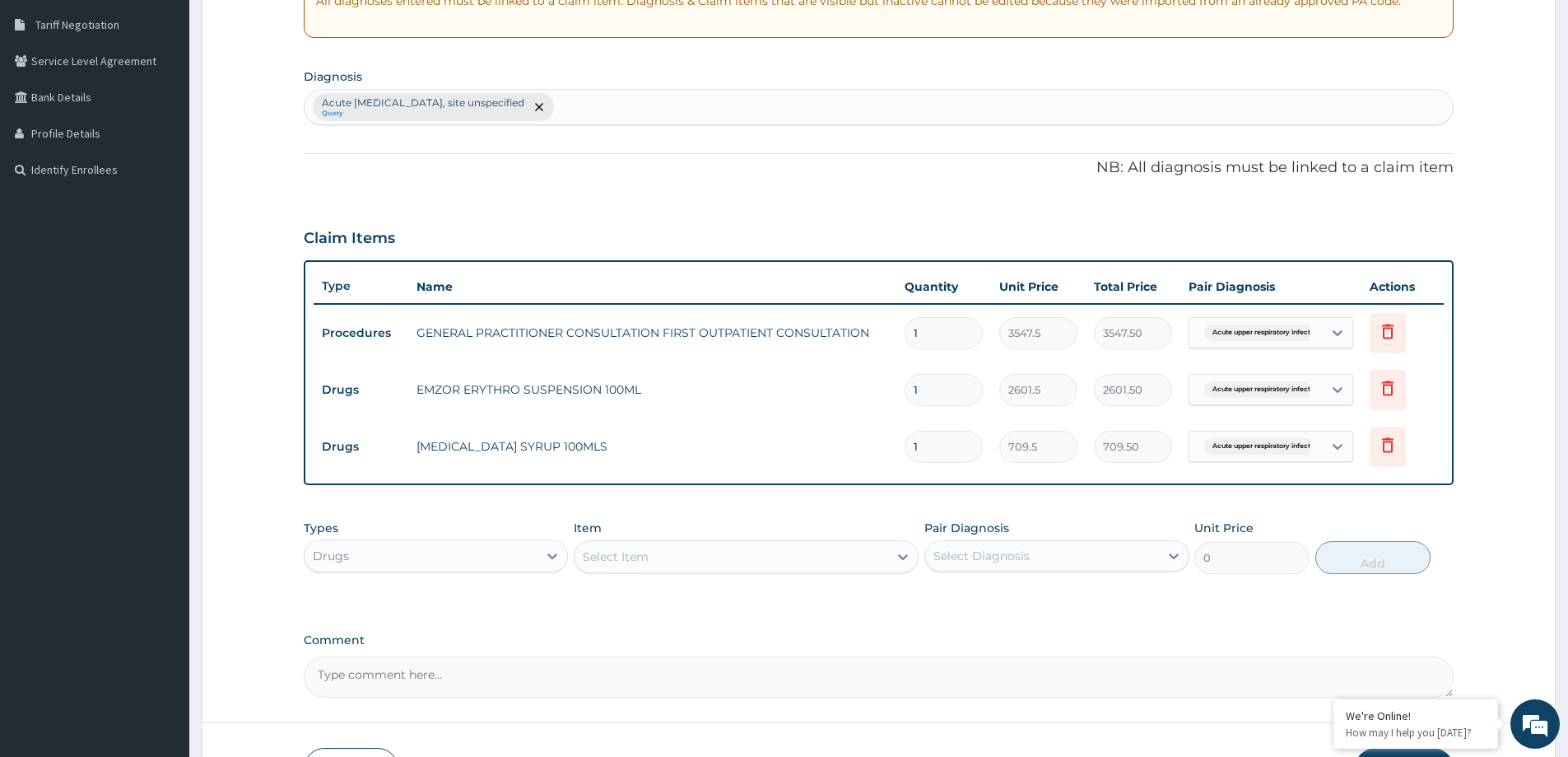
click at [598, 563] on div "Select Item" at bounding box center [616, 556] width 66 height 16
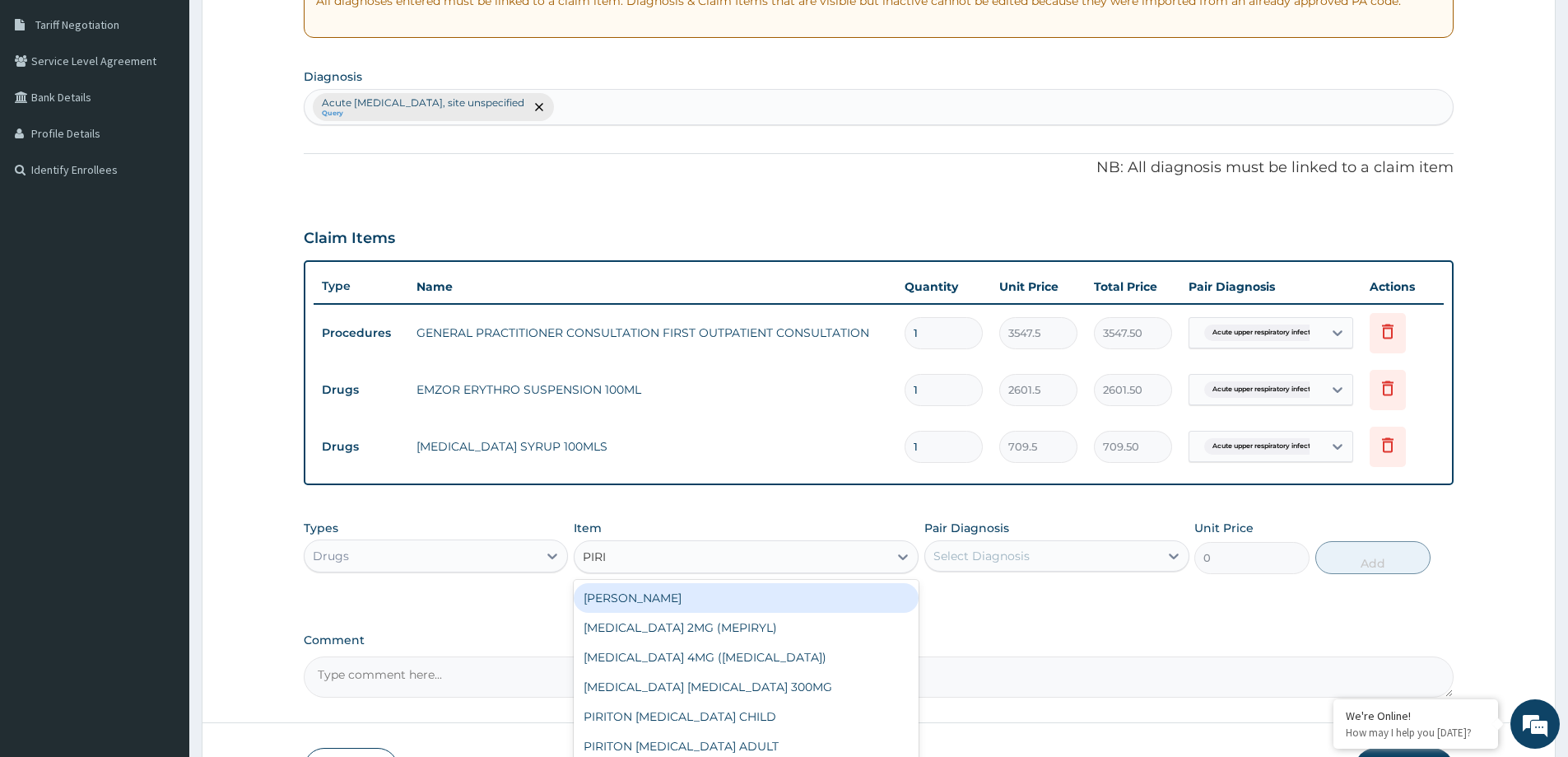
type input "PIRIT"
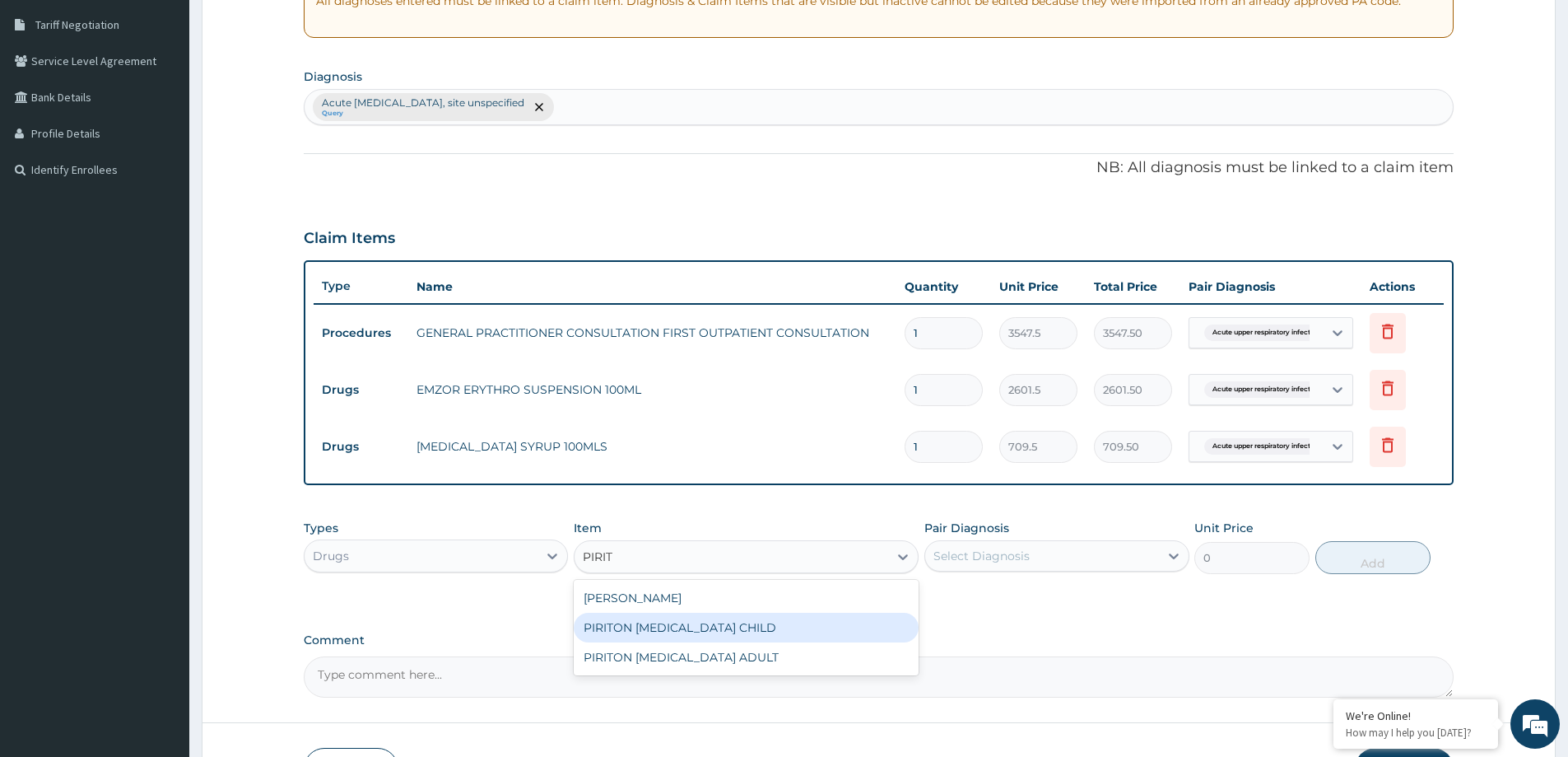
click at [741, 620] on div "PIRITON [MEDICAL_DATA] CHILD" at bounding box center [746, 627] width 345 height 29
type input "1182.5"
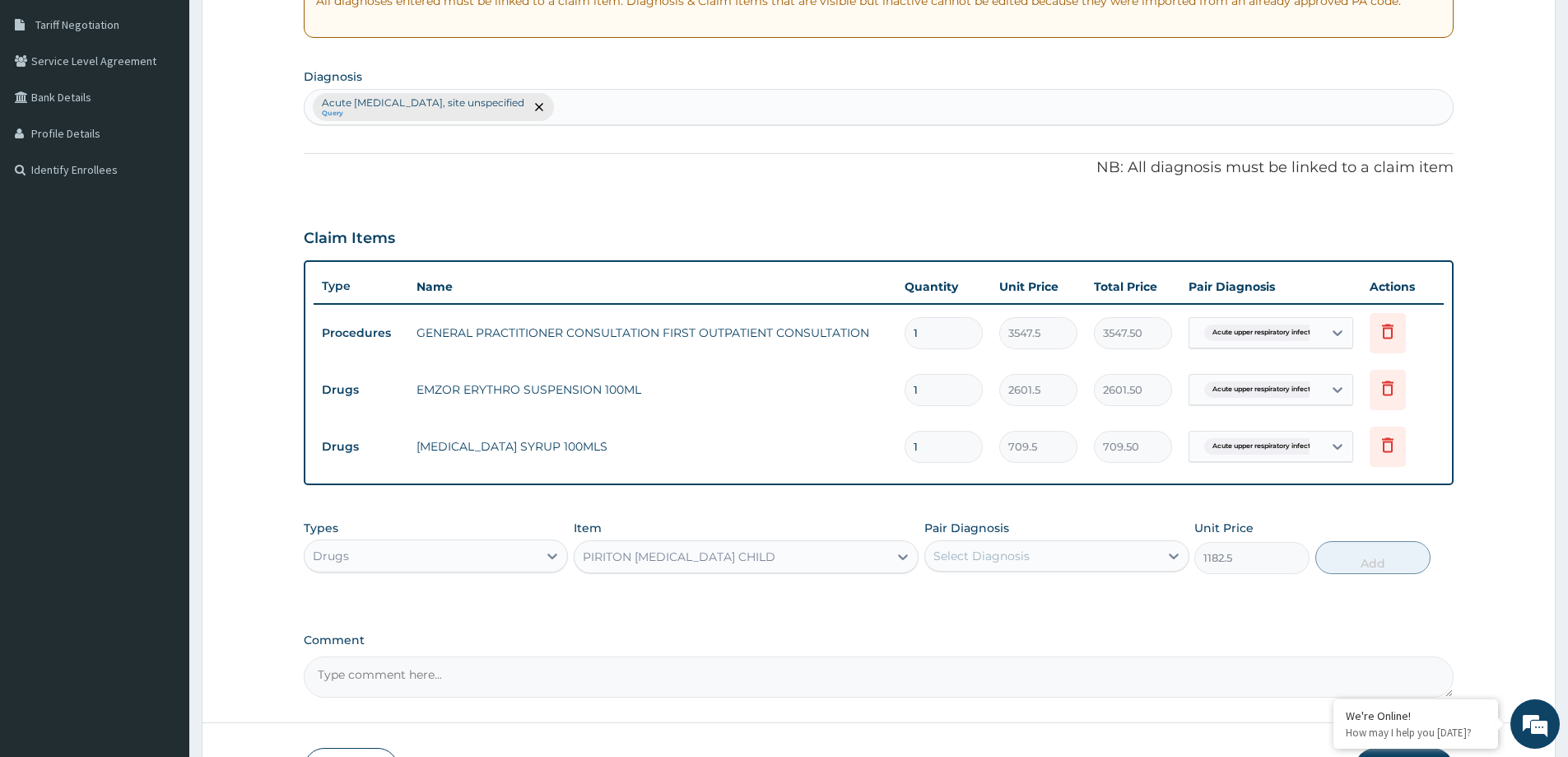
click at [1106, 554] on div "Select Diagnosis" at bounding box center [1042, 555] width 233 height 27
click at [1106, 590] on label "Acute upper respiratory infection, site unspecified" at bounding box center [1065, 604] width 227 height 33
checkbox input "true"
click at [1371, 554] on button "Add" at bounding box center [1373, 557] width 115 height 33
type input "0"
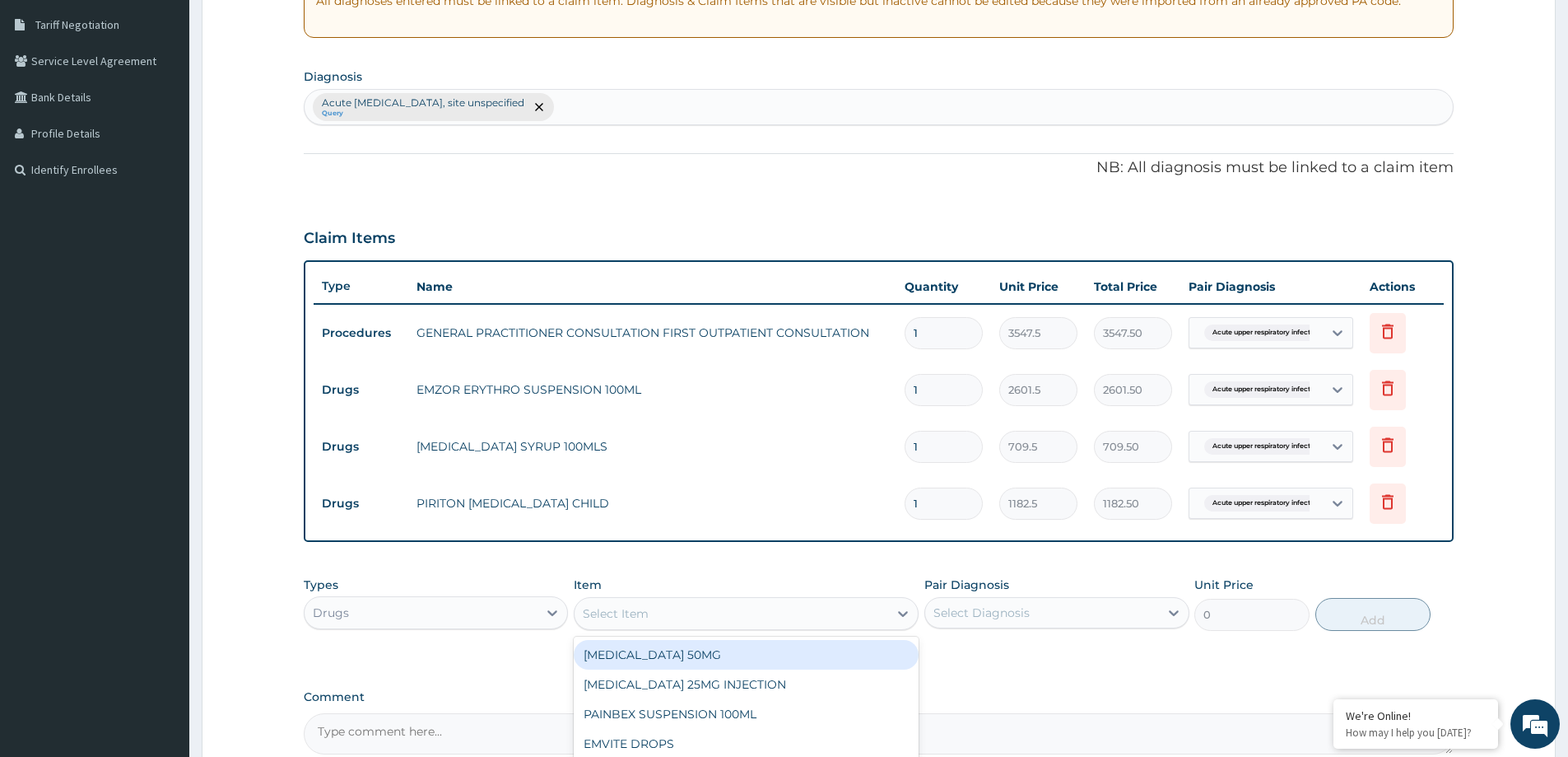
click at [674, 610] on div "Select Item" at bounding box center [731, 613] width 313 height 27
click at [605, 613] on input "EMOL" at bounding box center [601, 613] width 37 height 16
type input "EMZOL"
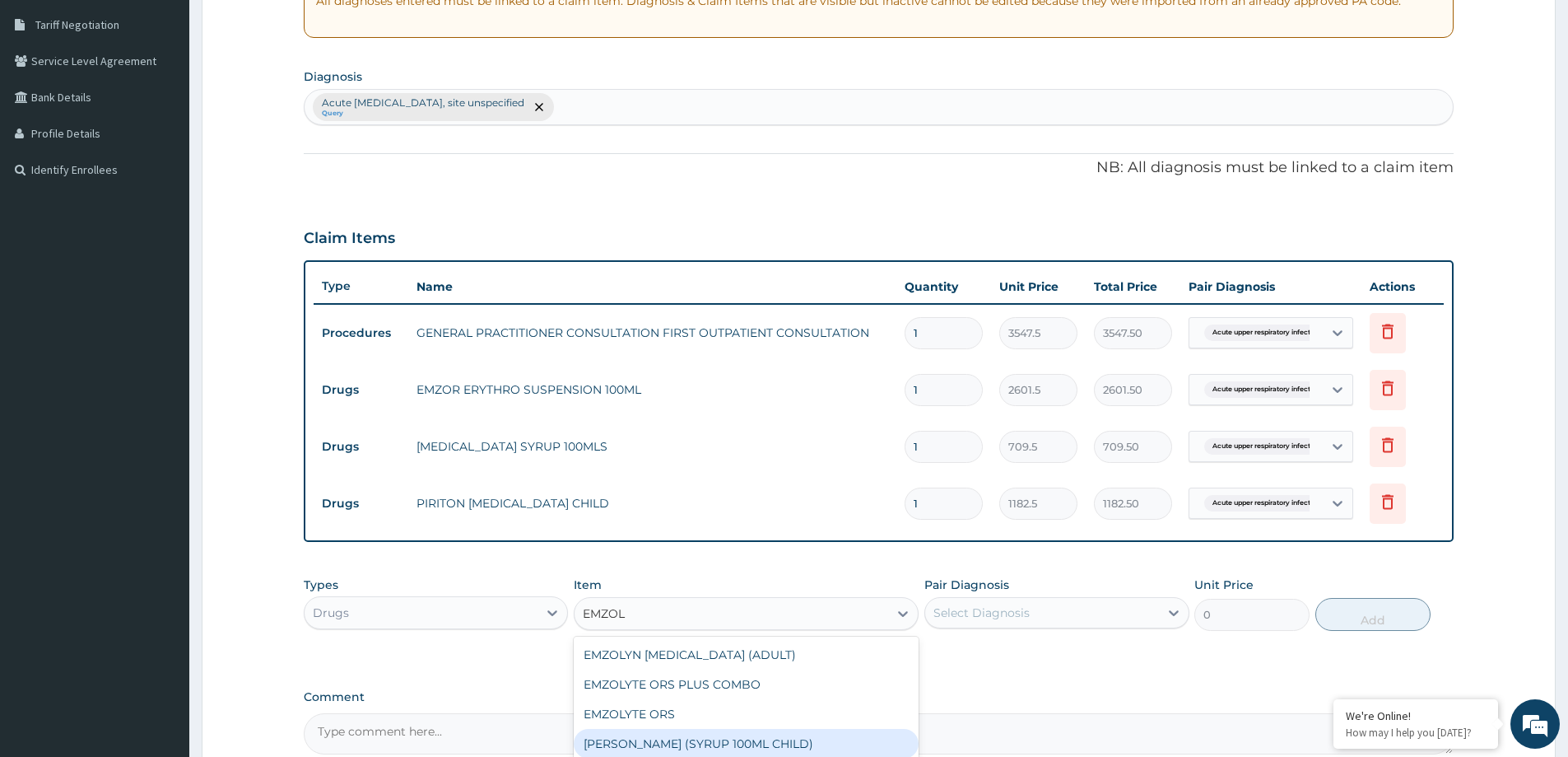
click at [828, 747] on div "[PERSON_NAME] (SYRUP 100ML CHILD)" at bounding box center [746, 743] width 345 height 29
type input "1478.125"
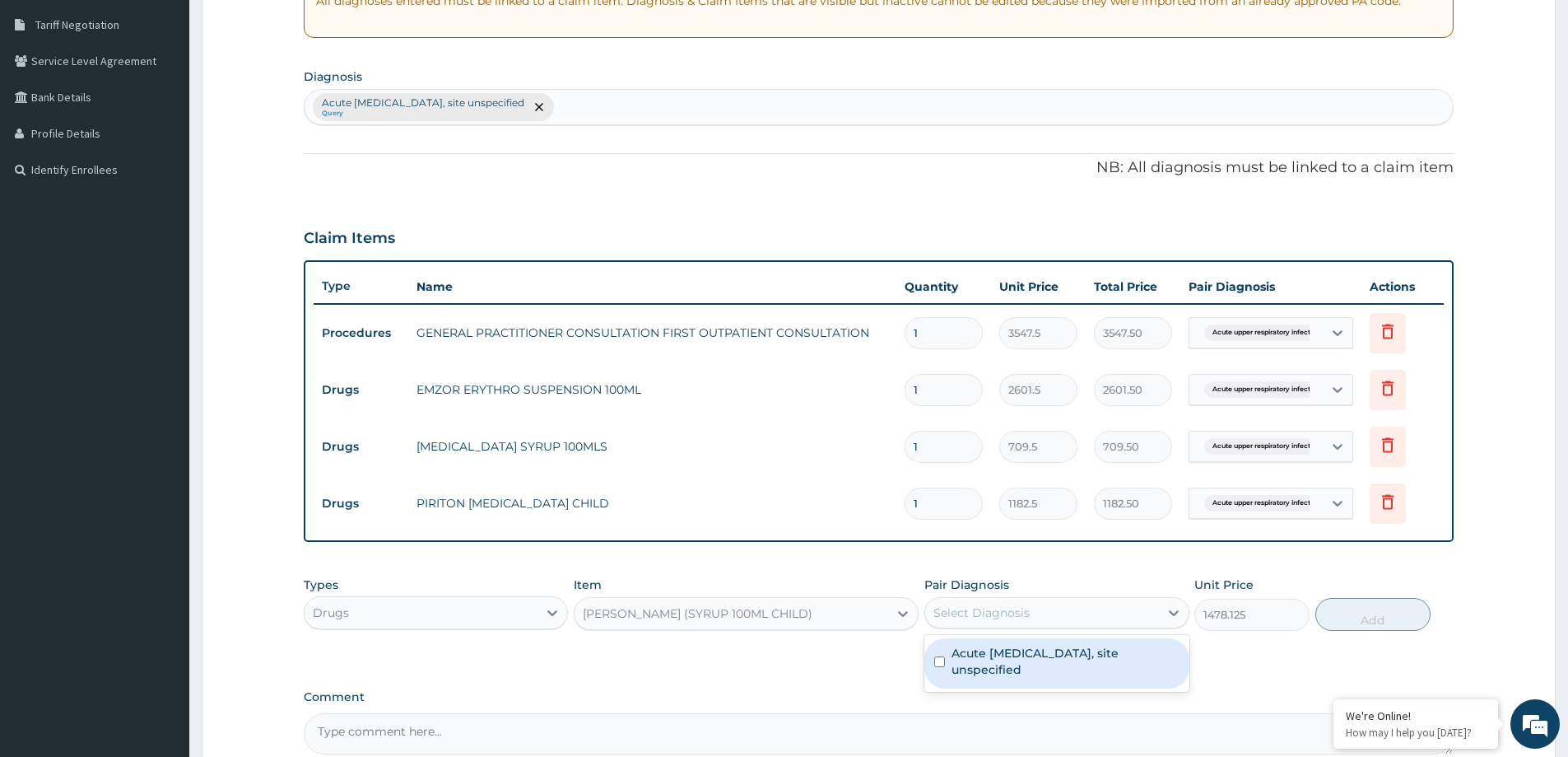
click at [1015, 601] on div "Select Diagnosis" at bounding box center [1042, 612] width 233 height 27
click at [1035, 657] on label "Acute upper respiratory infection, site unspecified" at bounding box center [1065, 661] width 227 height 33
checkbox input "true"
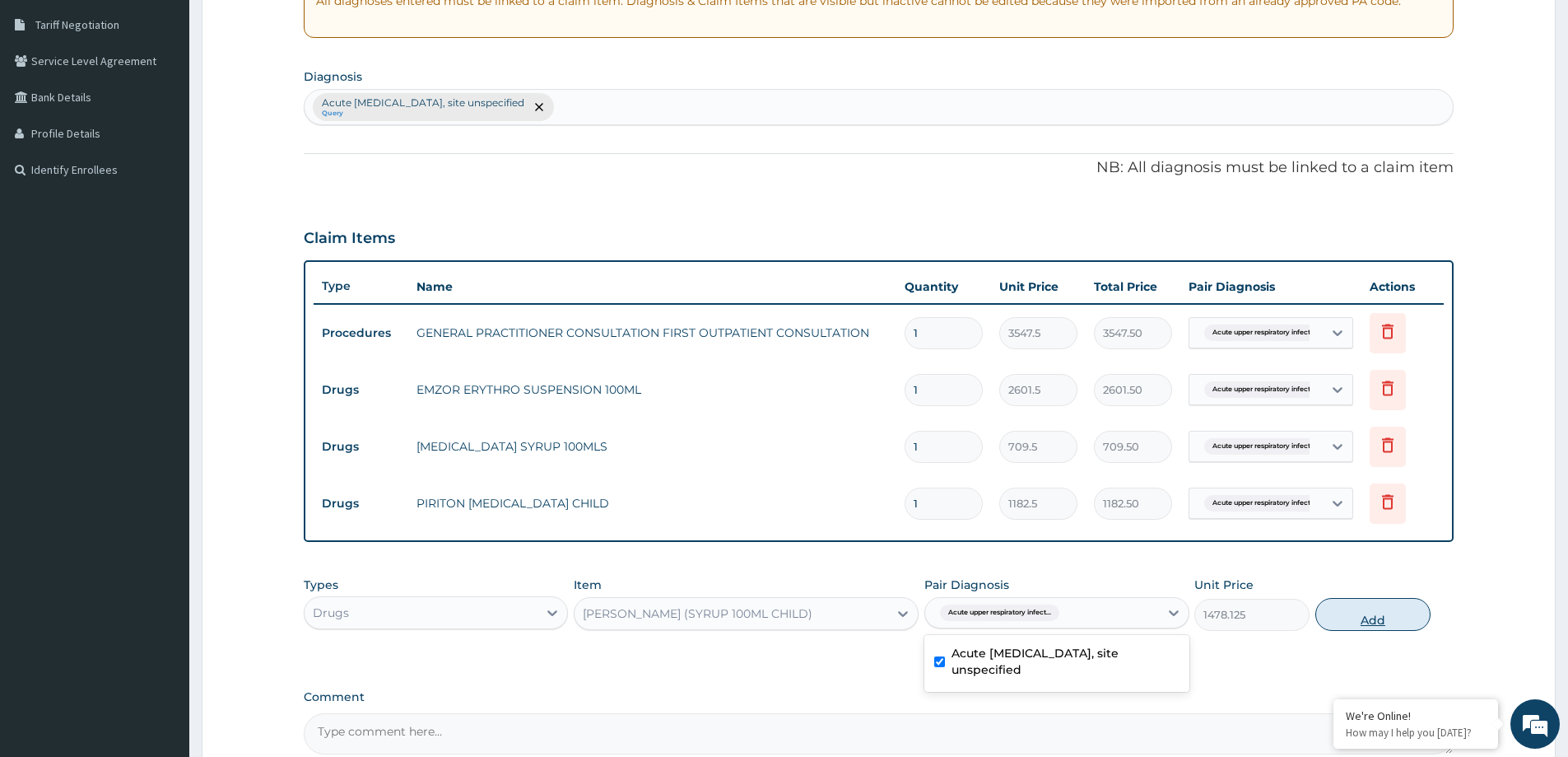
click at [1364, 616] on button "Add" at bounding box center [1373, 614] width 115 height 33
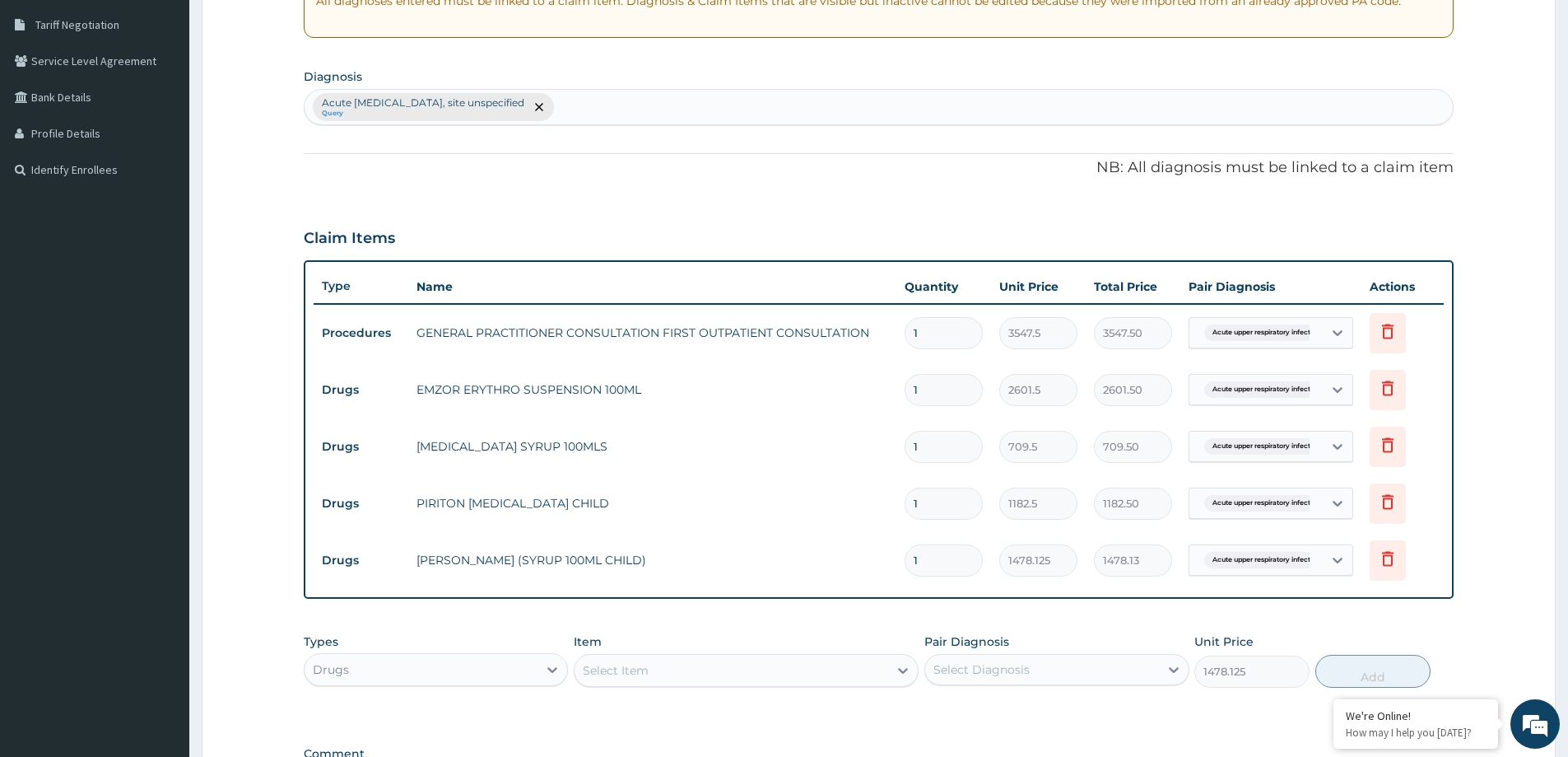
type input "0"
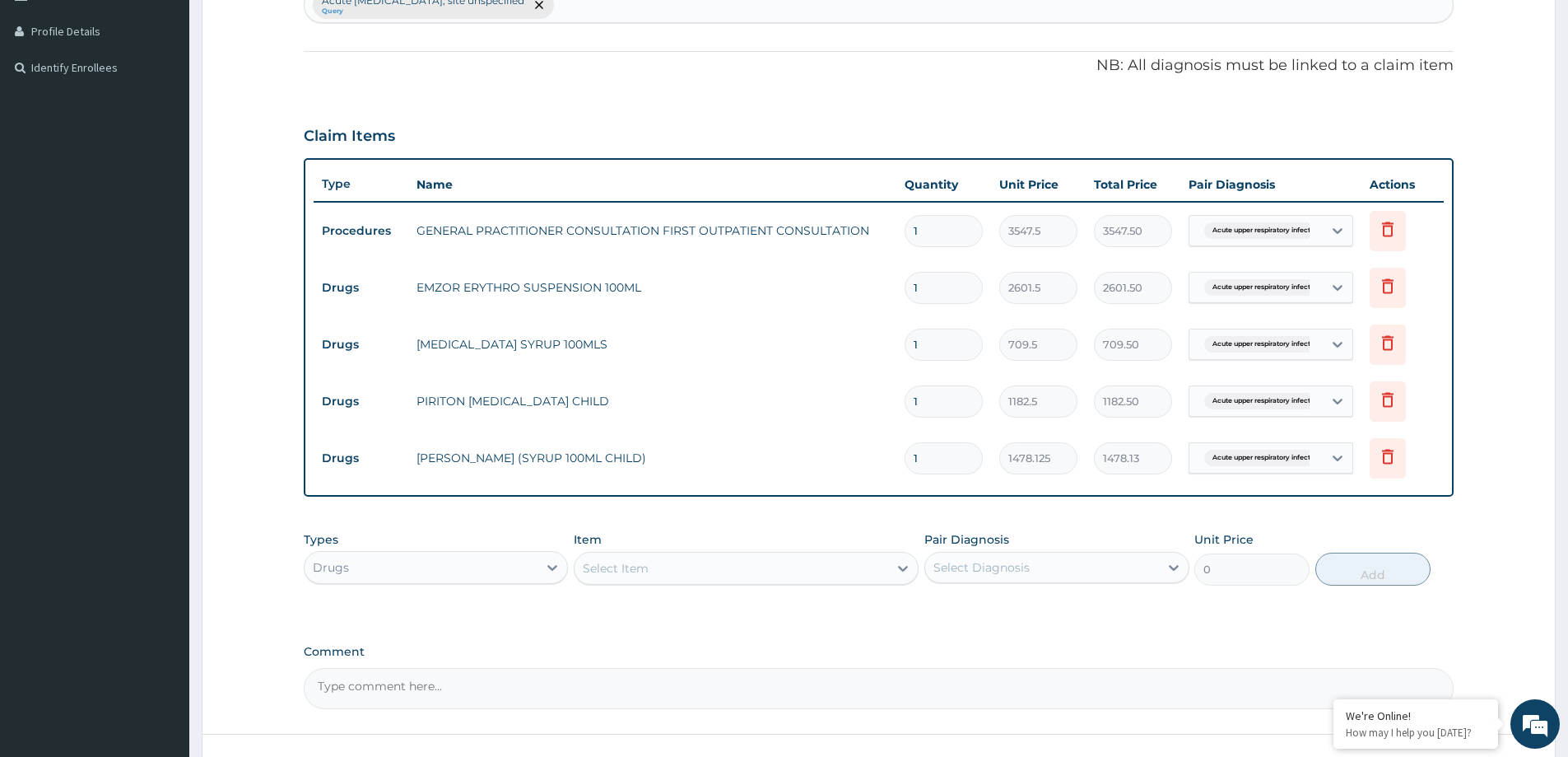
scroll to position [563, 0]
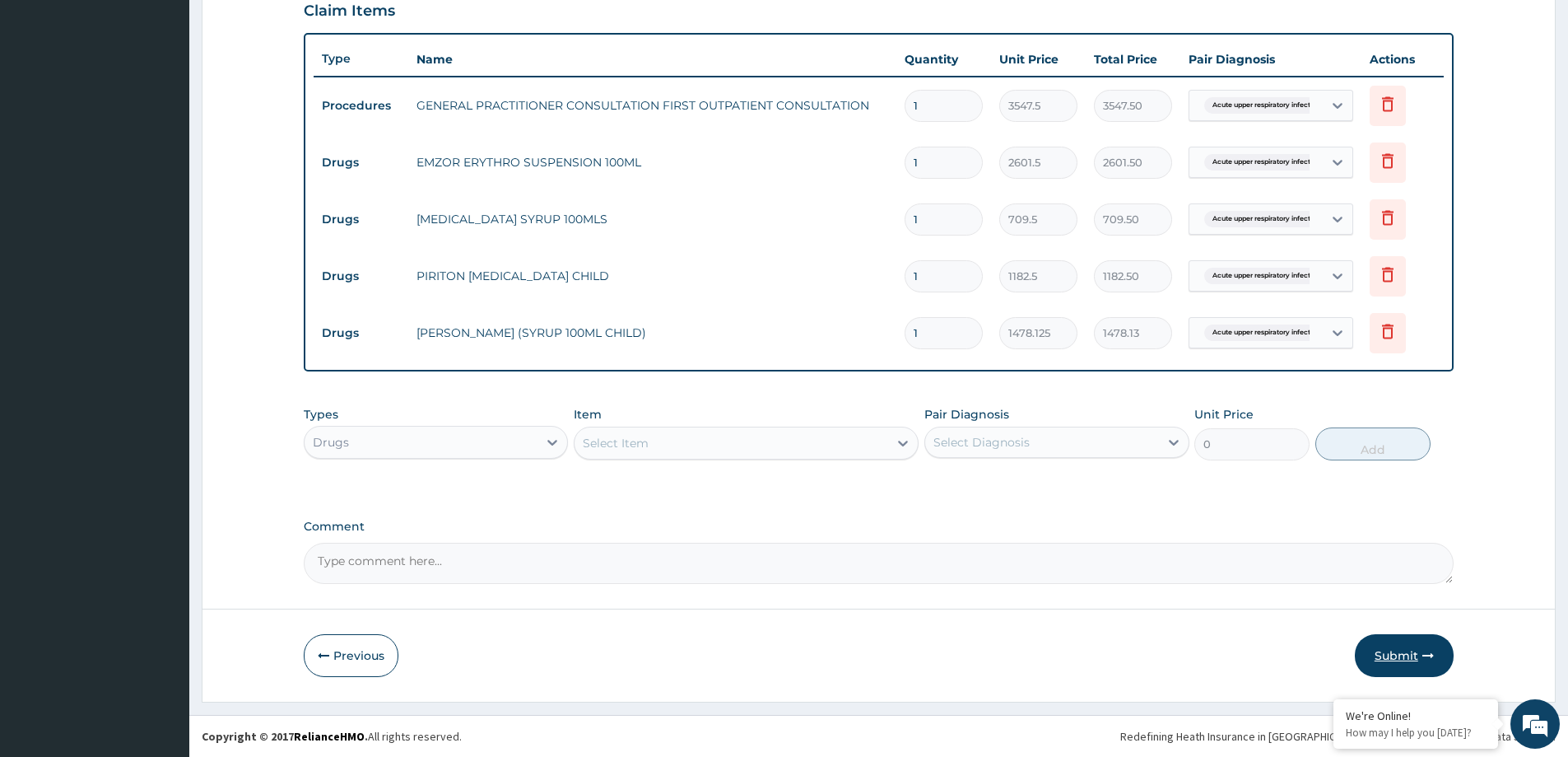
click at [1384, 647] on button "Submit" at bounding box center [1405, 655] width 99 height 43
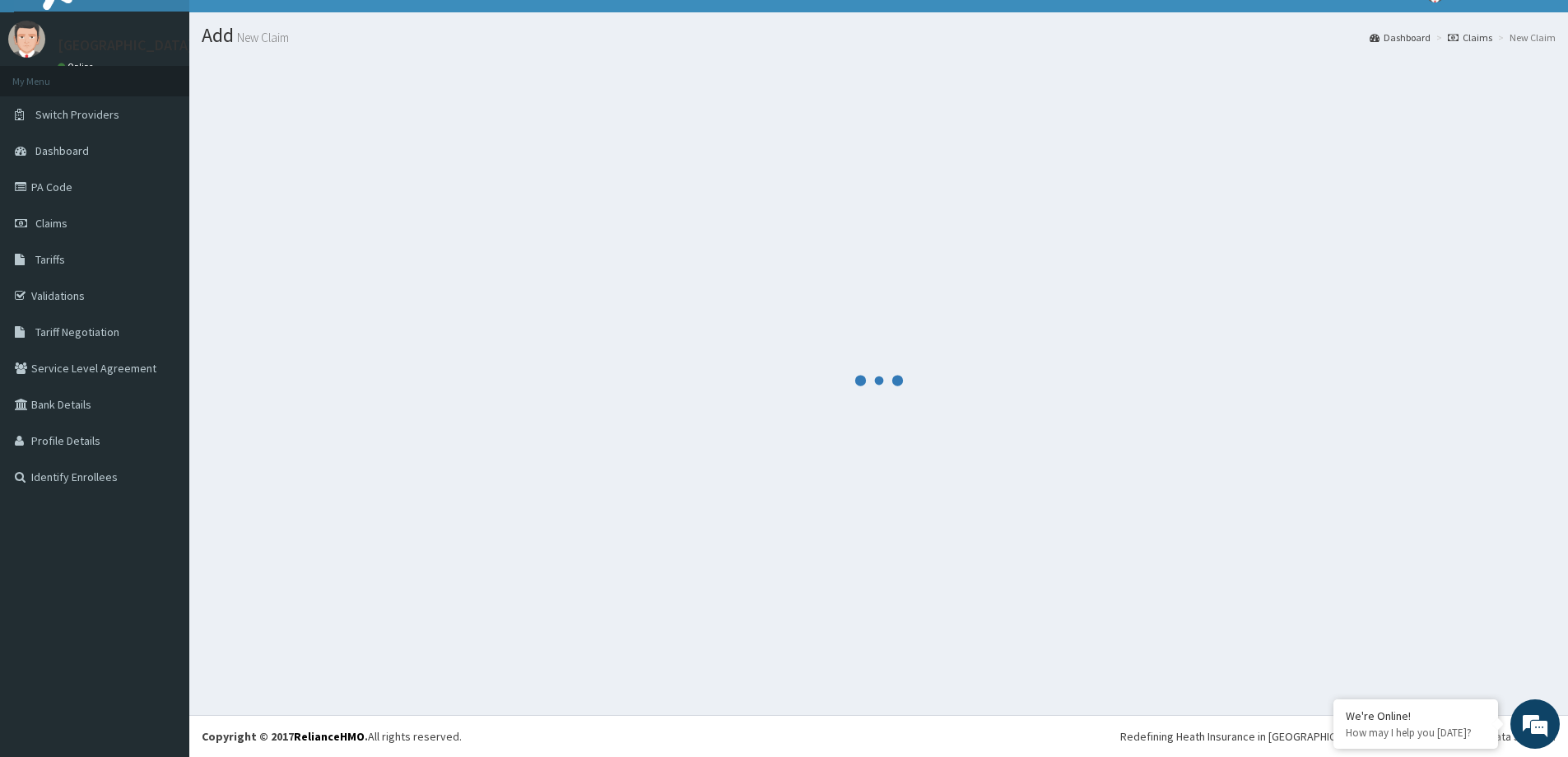
scroll to position [28, 0]
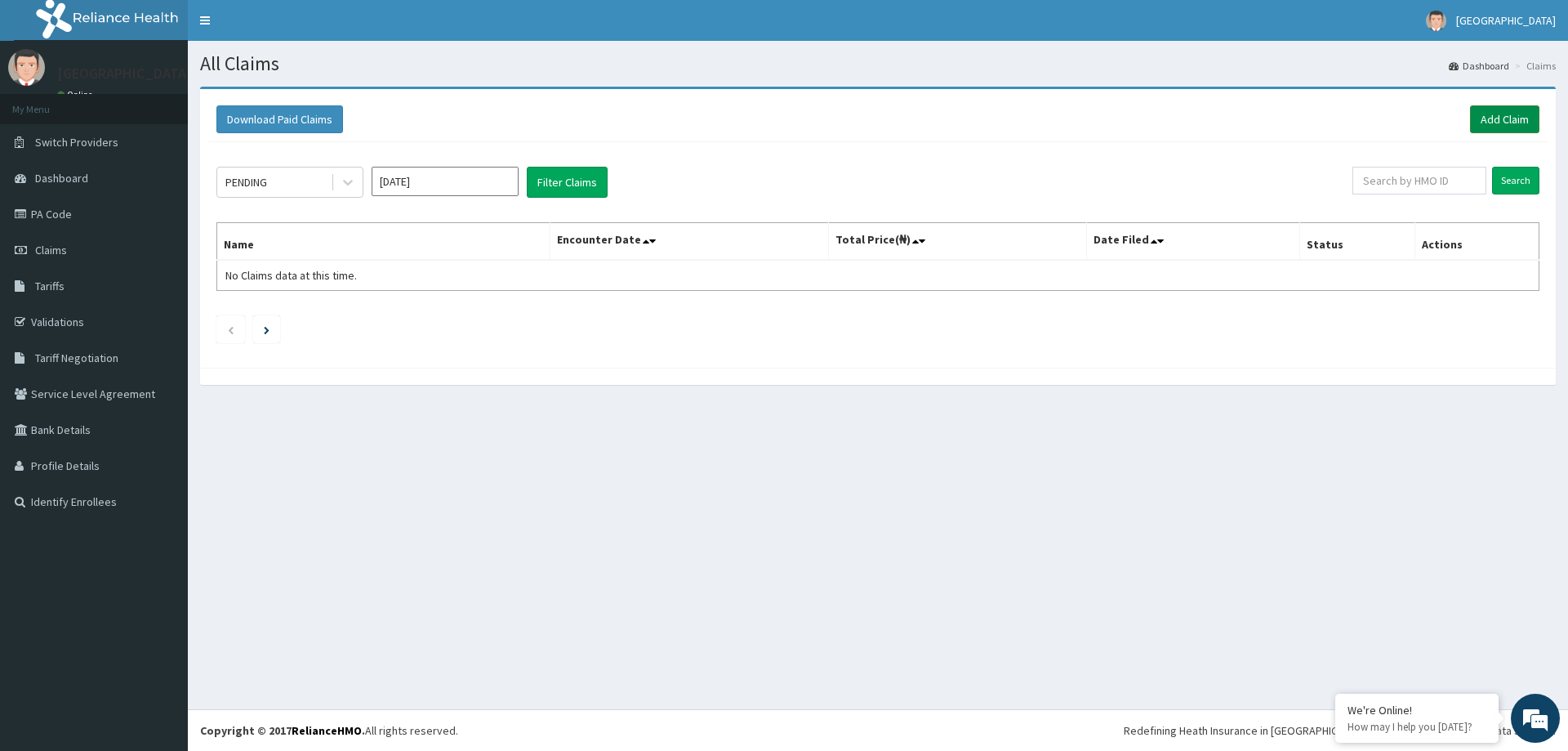
click at [1497, 115] on link "Add Claim" at bounding box center [1504, 119] width 69 height 28
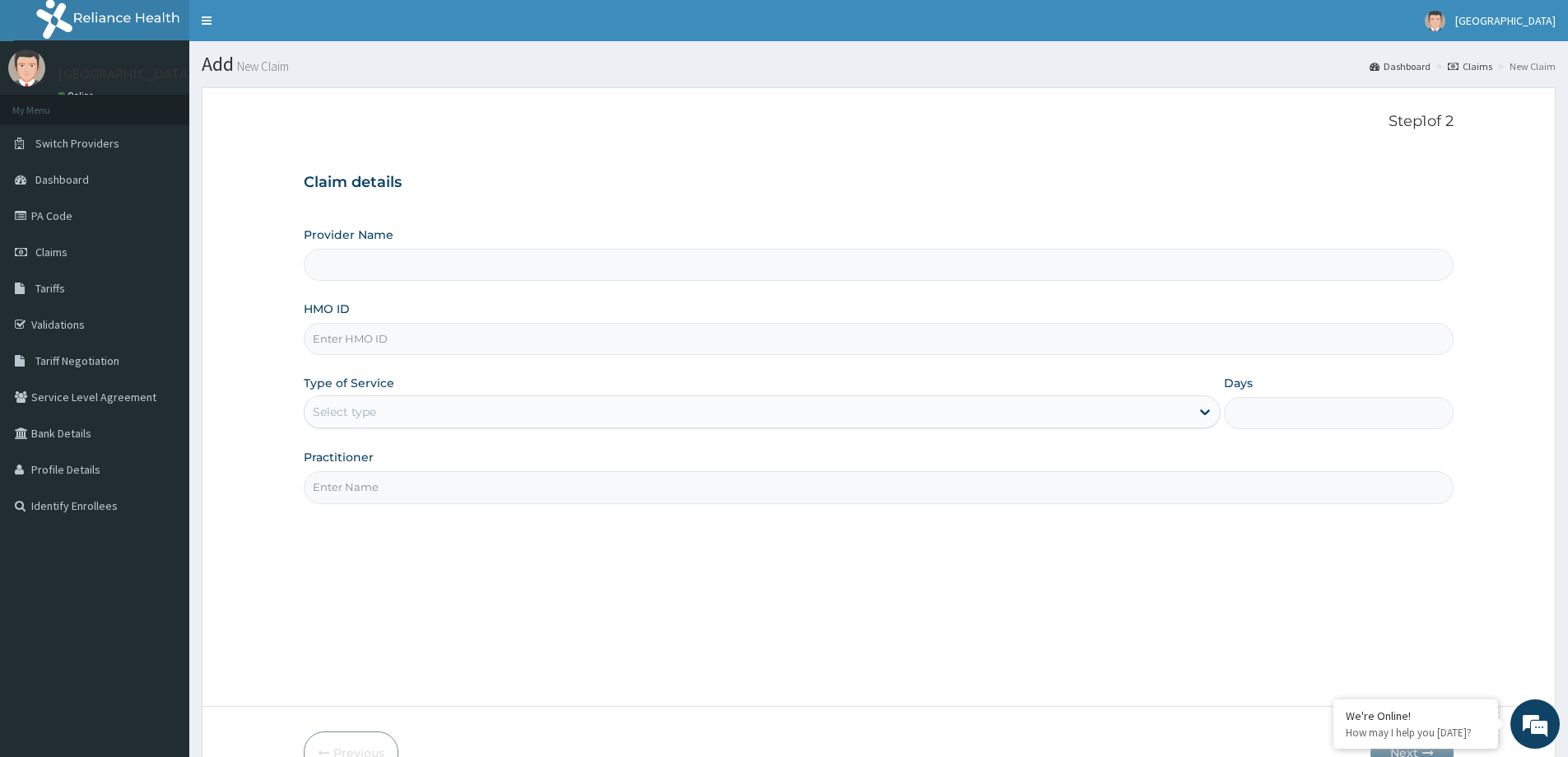
paste input "DCH/10160/A"
type input "DCH/10160/A"
type input "[GEOGRAPHIC_DATA]"
drag, startPoint x: 336, startPoint y: 337, endPoint x: 294, endPoint y: 353, distance: 44.9
click at [294, 353] on form "Step 1 of 2 Claim details Provider Name NEW MILE ONE HOSPITAL HMO ID DCH/10160/…" at bounding box center [879, 443] width 1354 height 711
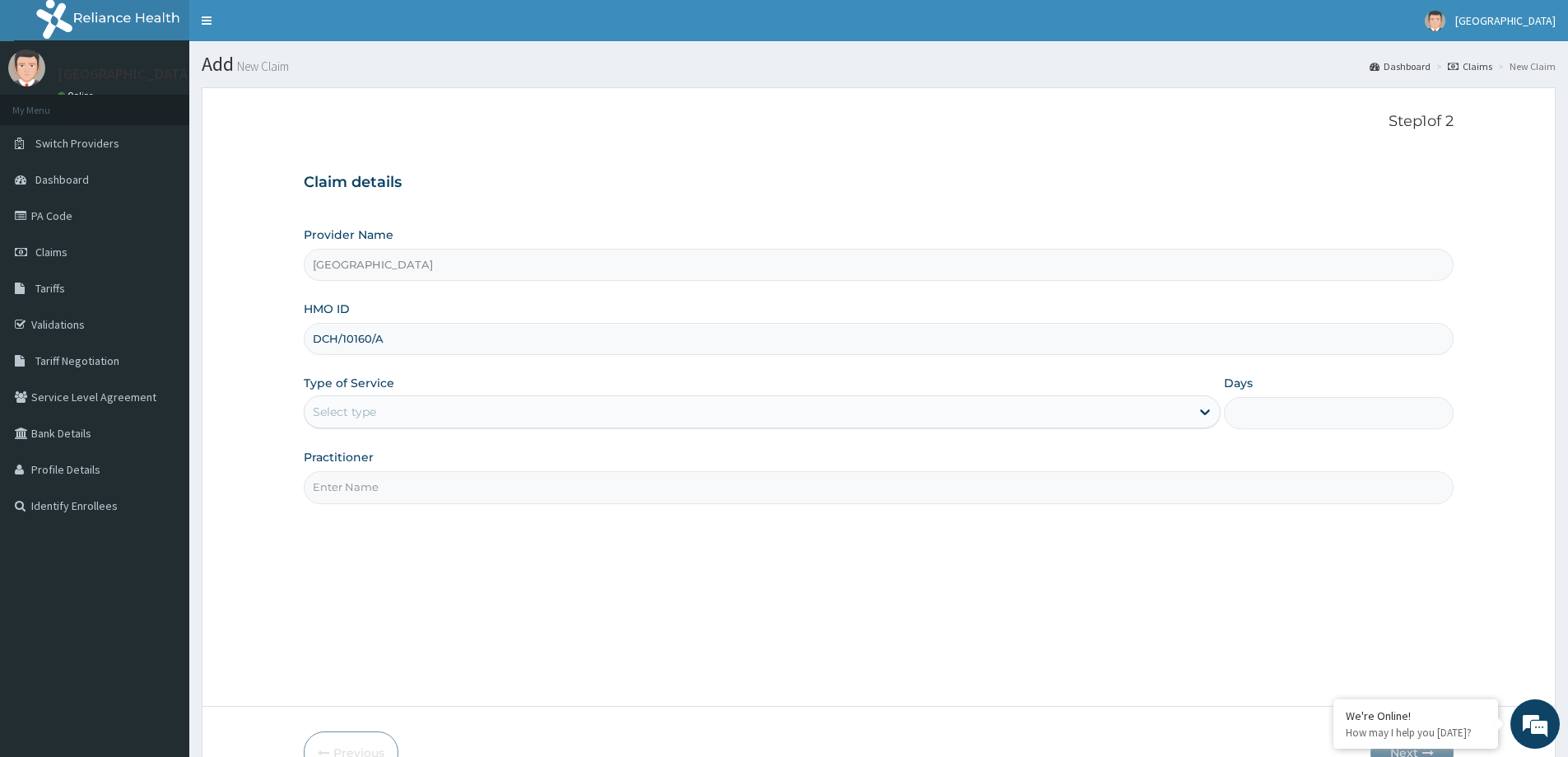
type input "DCH/10160/A"
click at [594, 418] on div "Select type" at bounding box center [747, 411] width 886 height 27
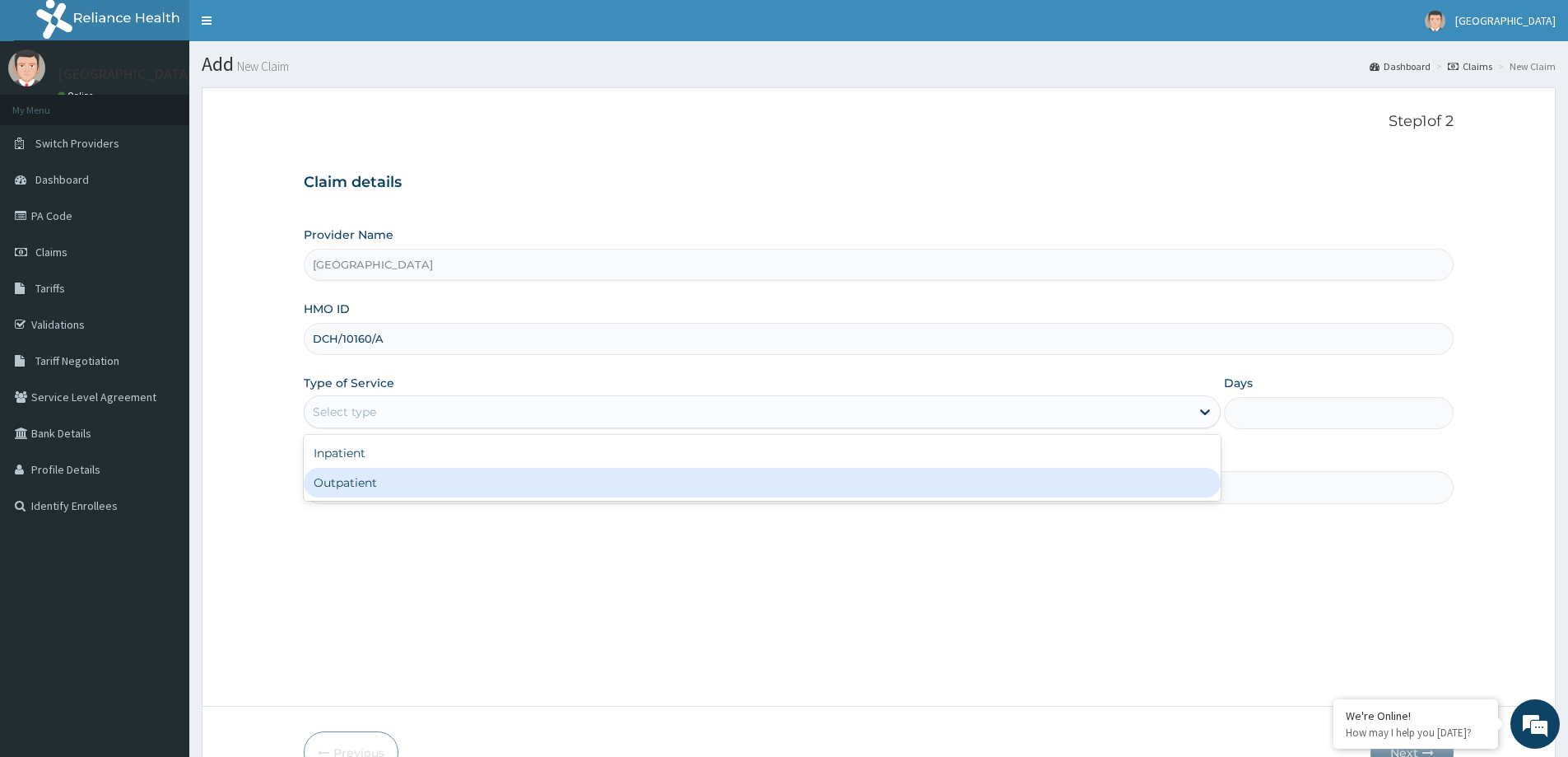
click at [562, 476] on div "Outpatient" at bounding box center [762, 482] width 917 height 29
type input "1"
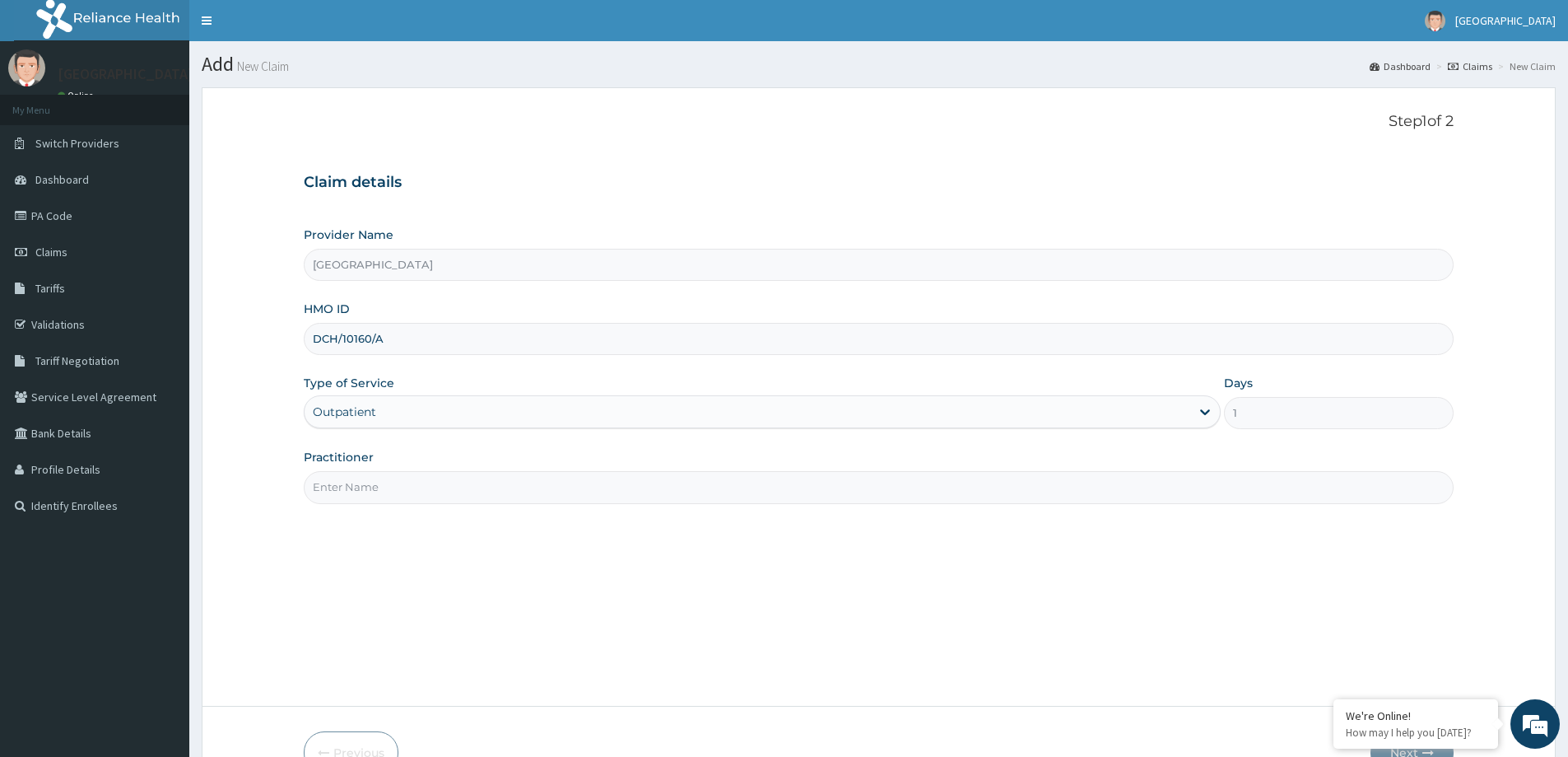
click at [417, 498] on input "Practitioner" at bounding box center [878, 487] width 1150 height 32
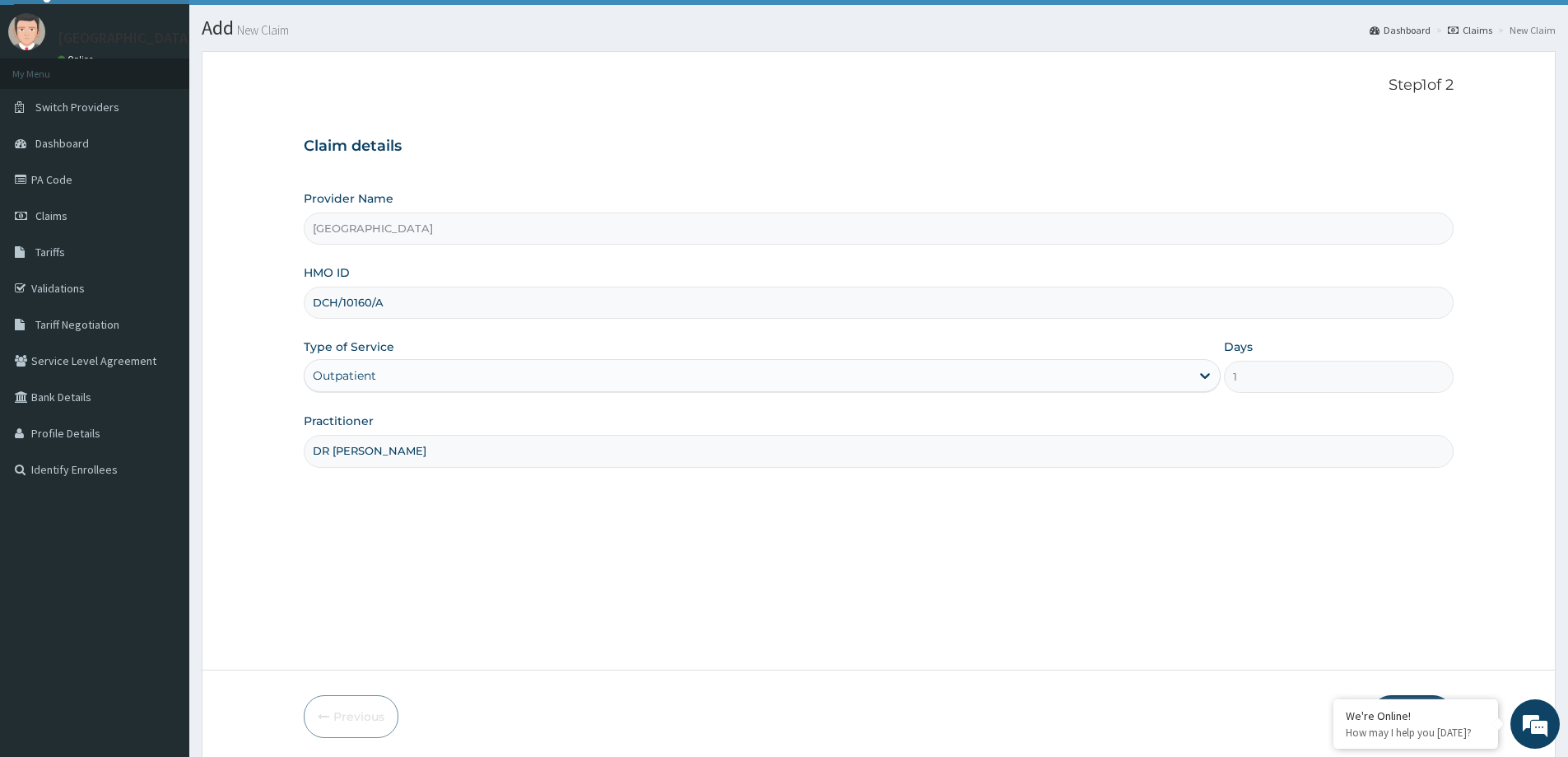
scroll to position [97, 0]
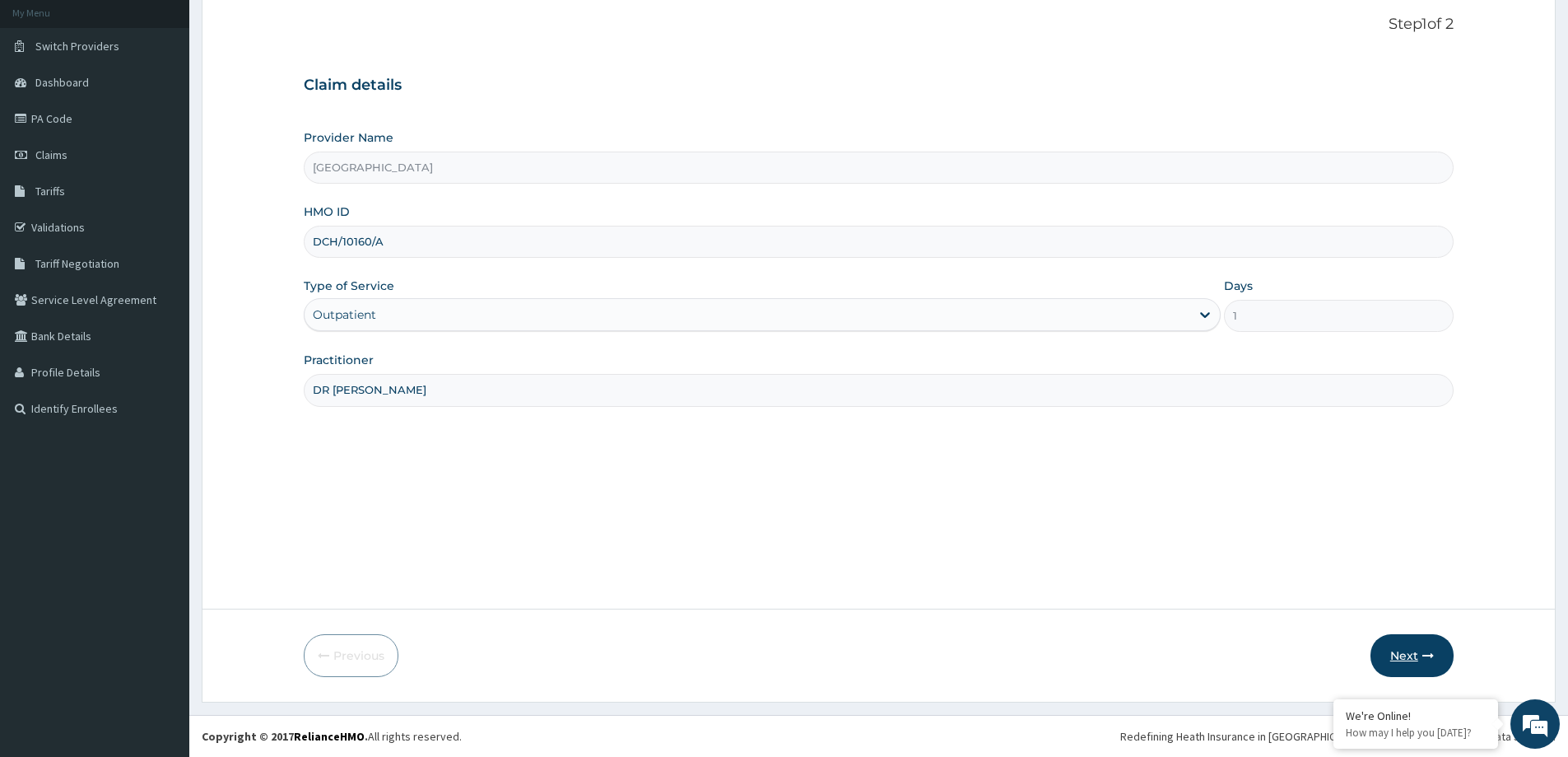
type input "DR IRAGUNIMA"
click at [1403, 664] on button "Next" at bounding box center [1412, 655] width 83 height 43
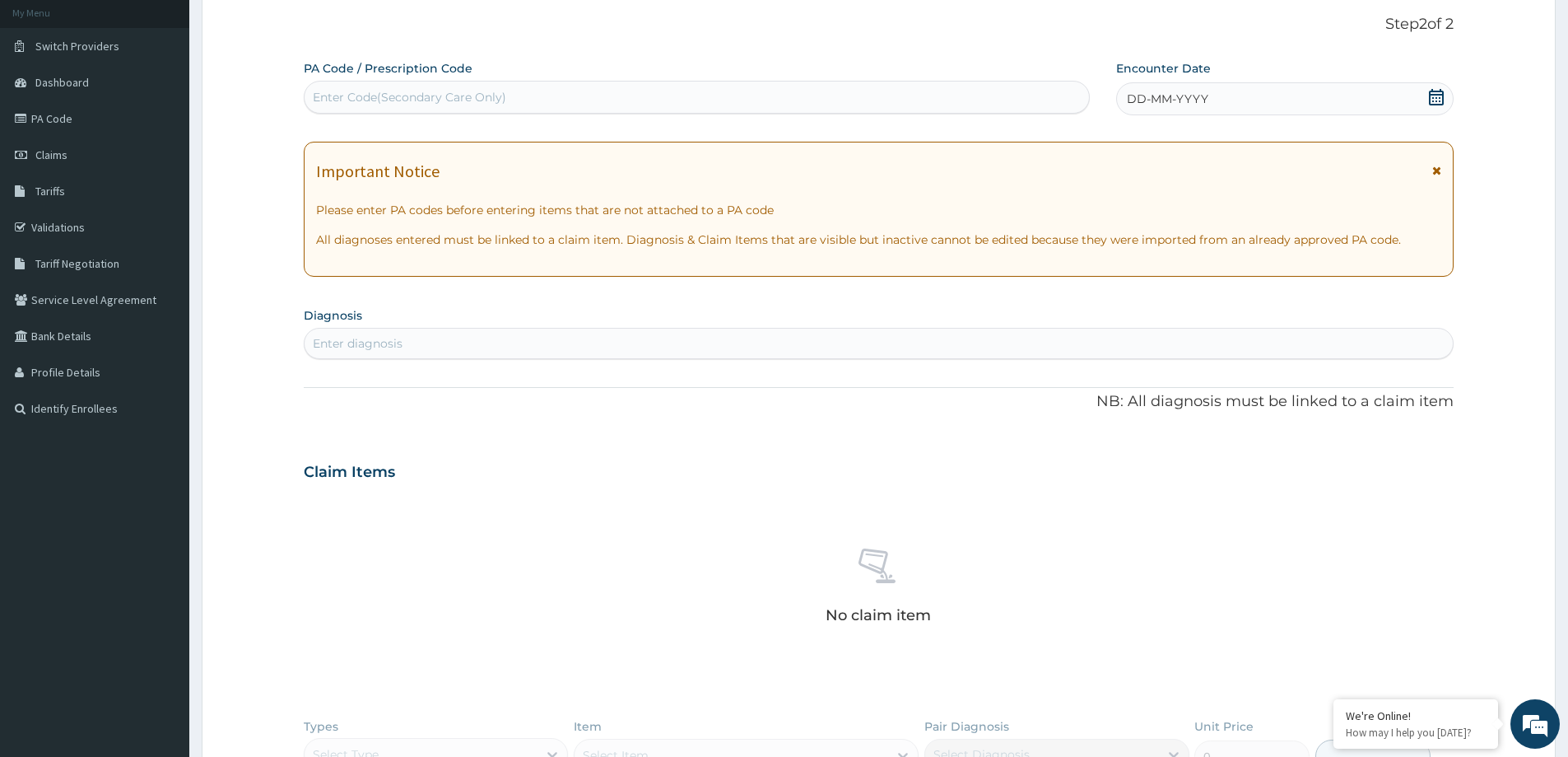
click at [466, 100] on div "Enter Code(Secondary Care Only)" at bounding box center [409, 97] width 193 height 16
paste input "PA/07558C"
type input "PA/07558C"
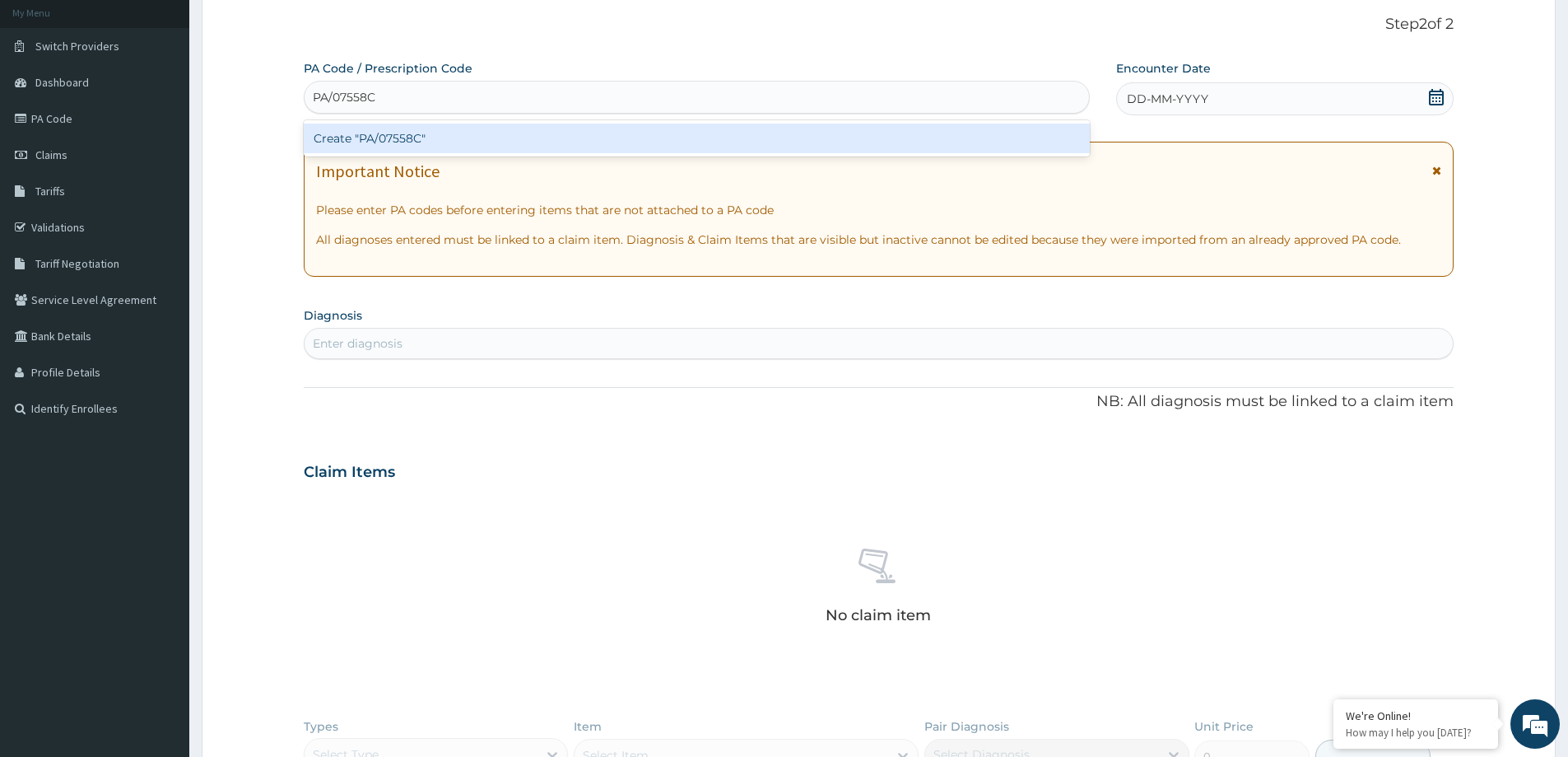
click at [397, 129] on div "Create "PA/07558C"" at bounding box center [696, 138] width 786 height 29
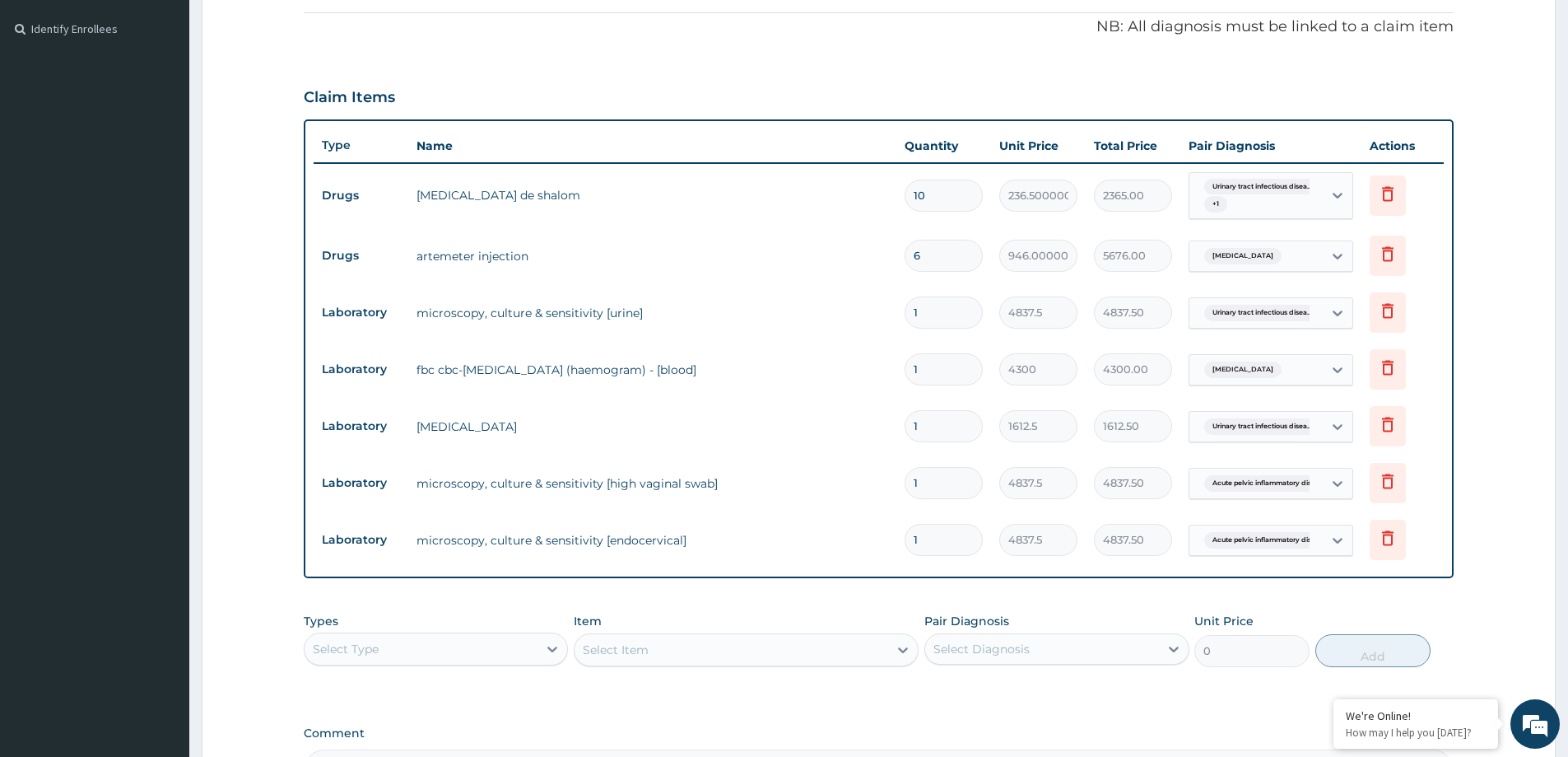
scroll to position [555, 0]
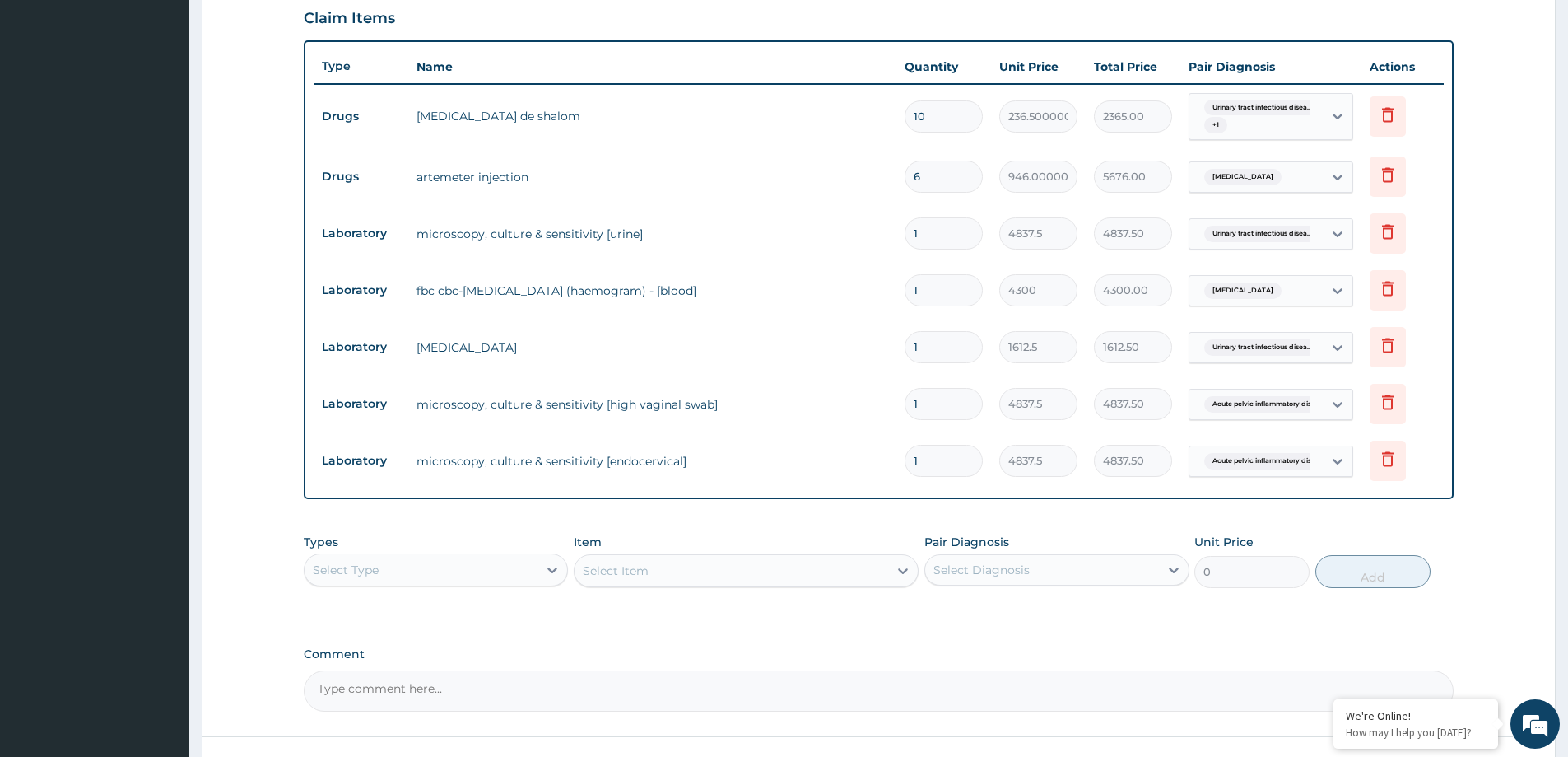
click at [512, 576] on div "Select Type" at bounding box center [421, 569] width 233 height 27
drag, startPoint x: 481, startPoint y: 665, endPoint x: 488, endPoint y: 671, distance: 9.2
click at [482, 665] on div "Procedures" at bounding box center [435, 670] width 264 height 29
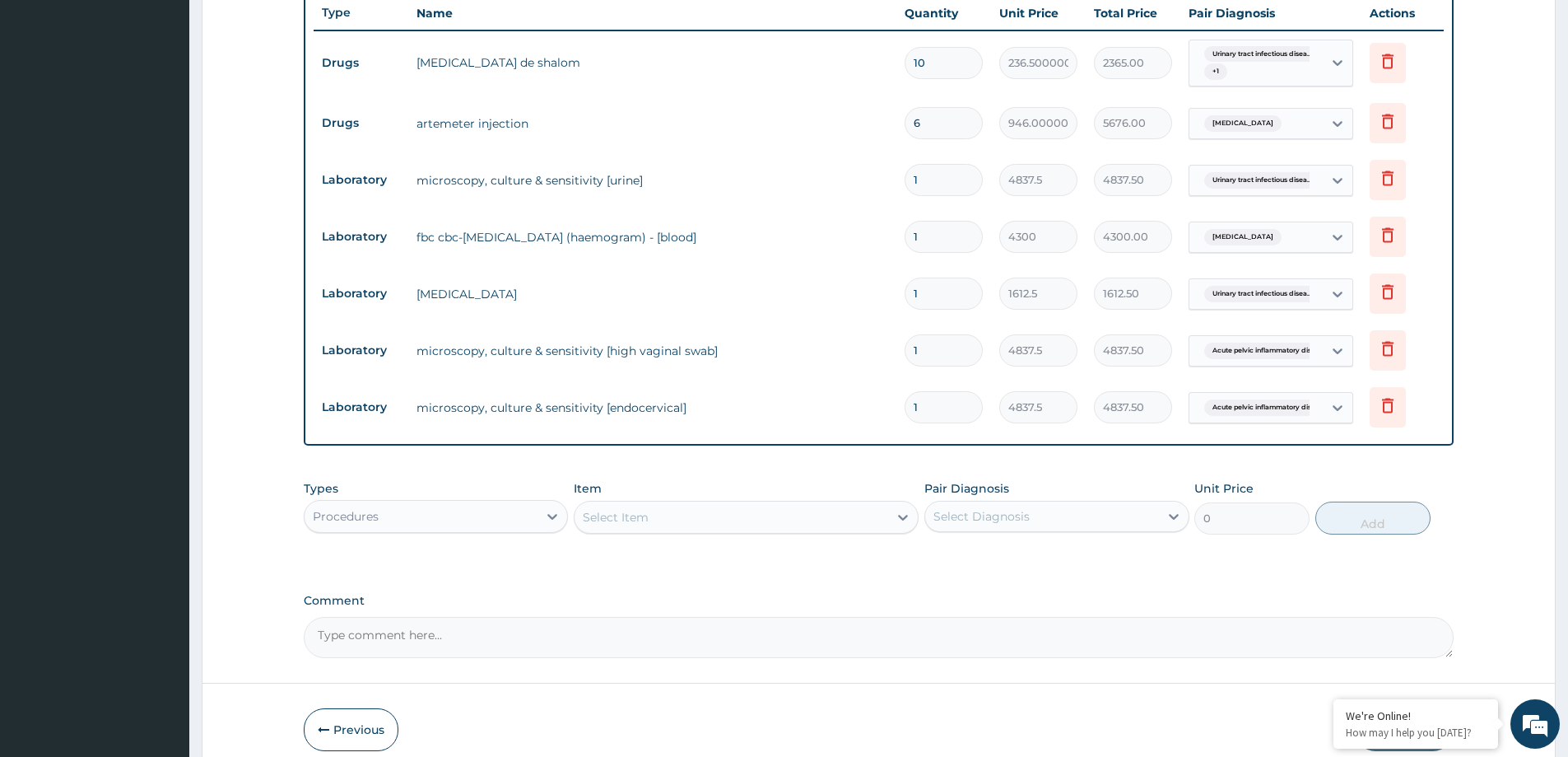
scroll to position [638, 0]
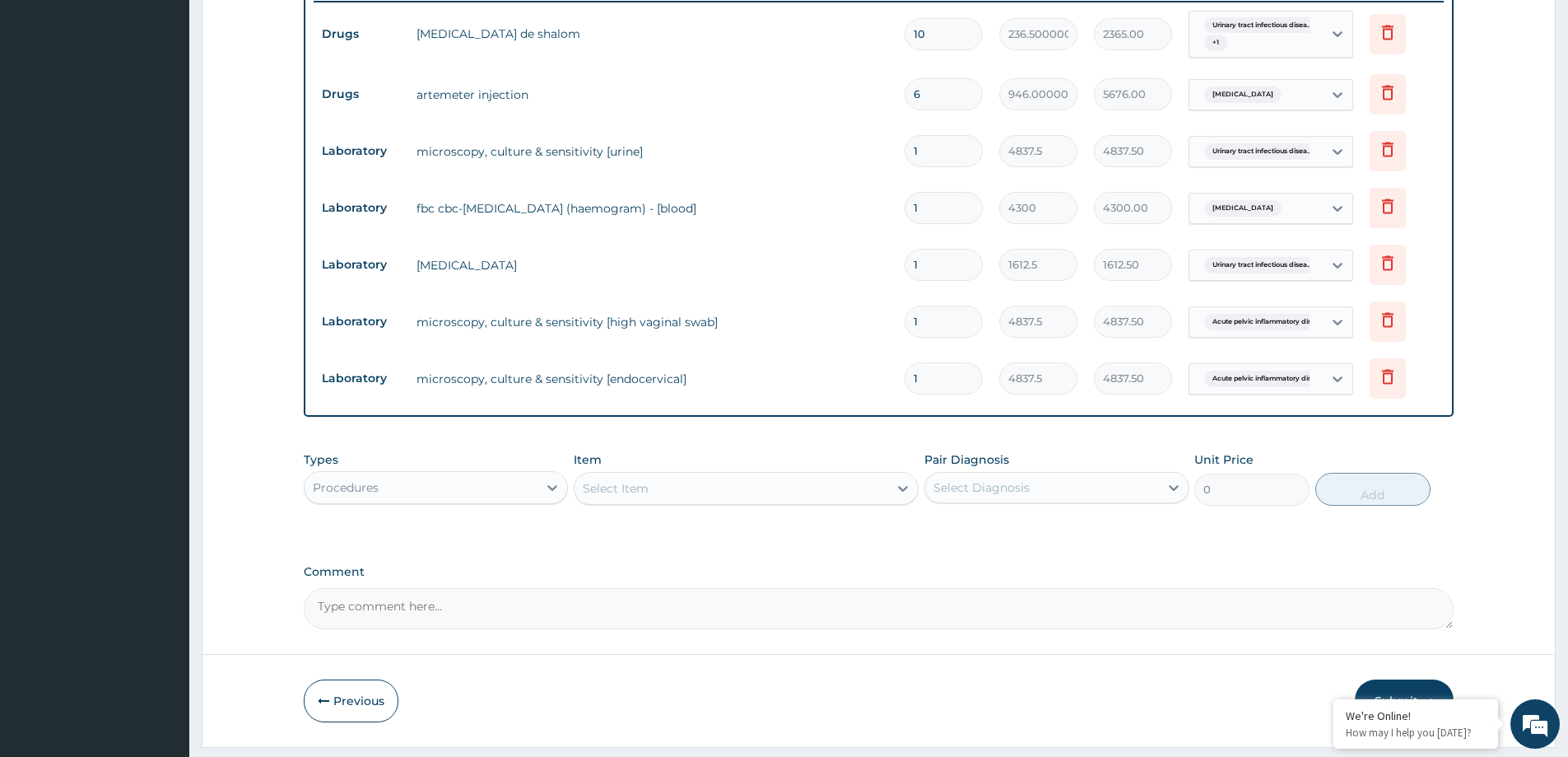
click at [714, 493] on div "Select Item" at bounding box center [731, 488] width 313 height 27
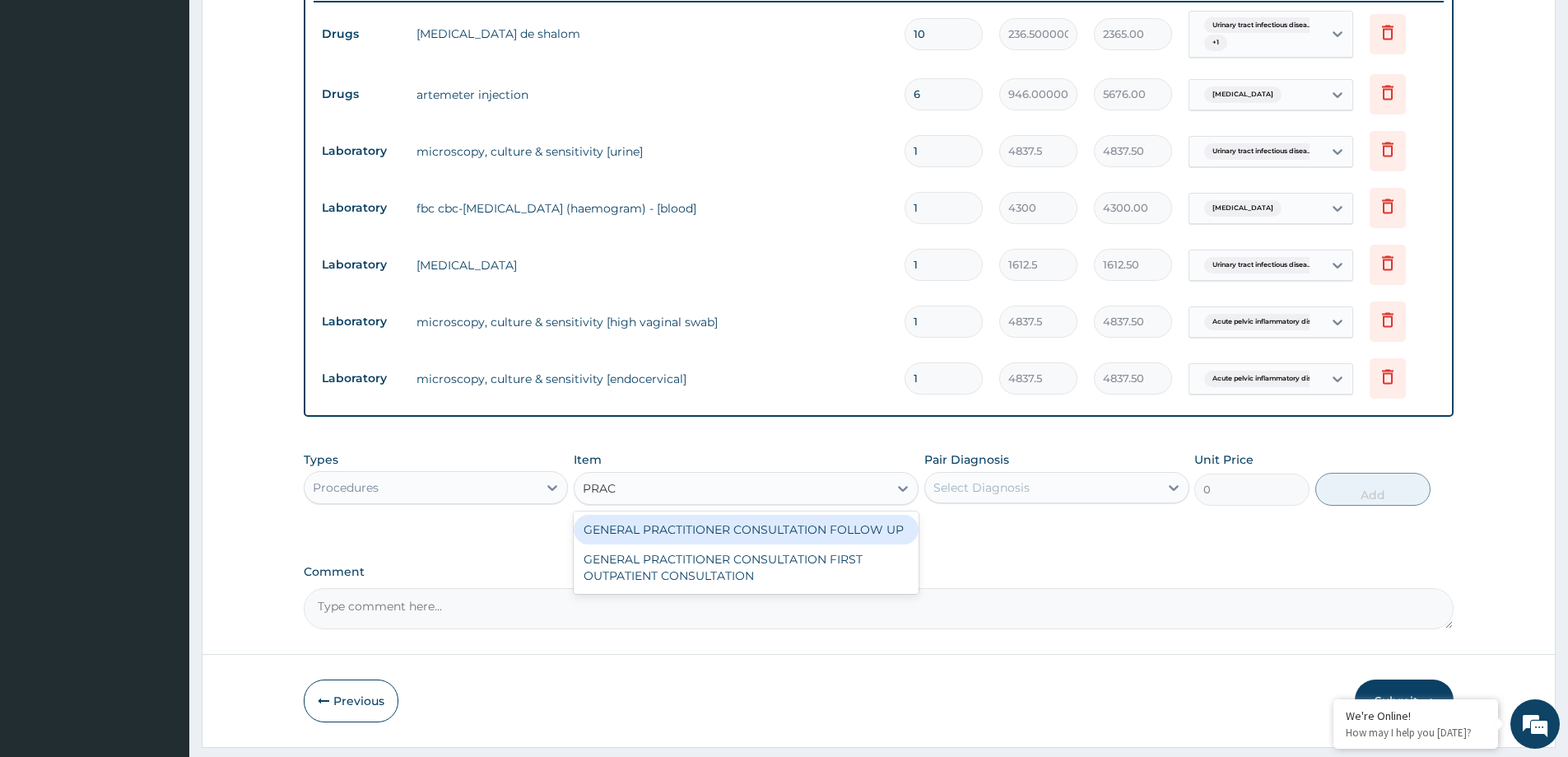
type input "PRACT"
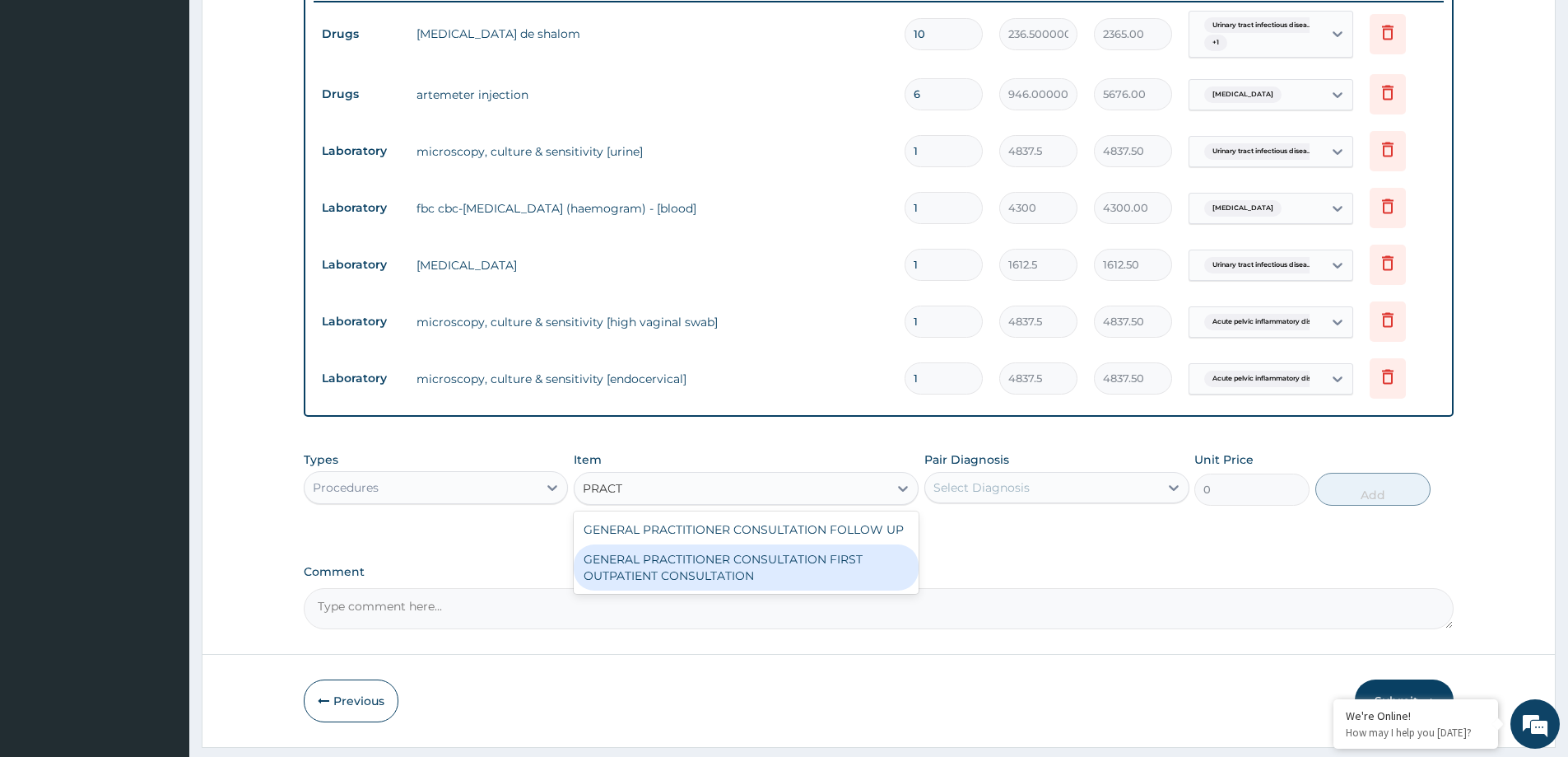
drag, startPoint x: 760, startPoint y: 589, endPoint x: 954, endPoint y: 558, distance: 196.5
click at [761, 589] on div "GENERAL PRACTITIONER CONSULTATION FIRST OUTPATIENT CONSULTATION" at bounding box center [746, 567] width 345 height 46
type input "3547.5"
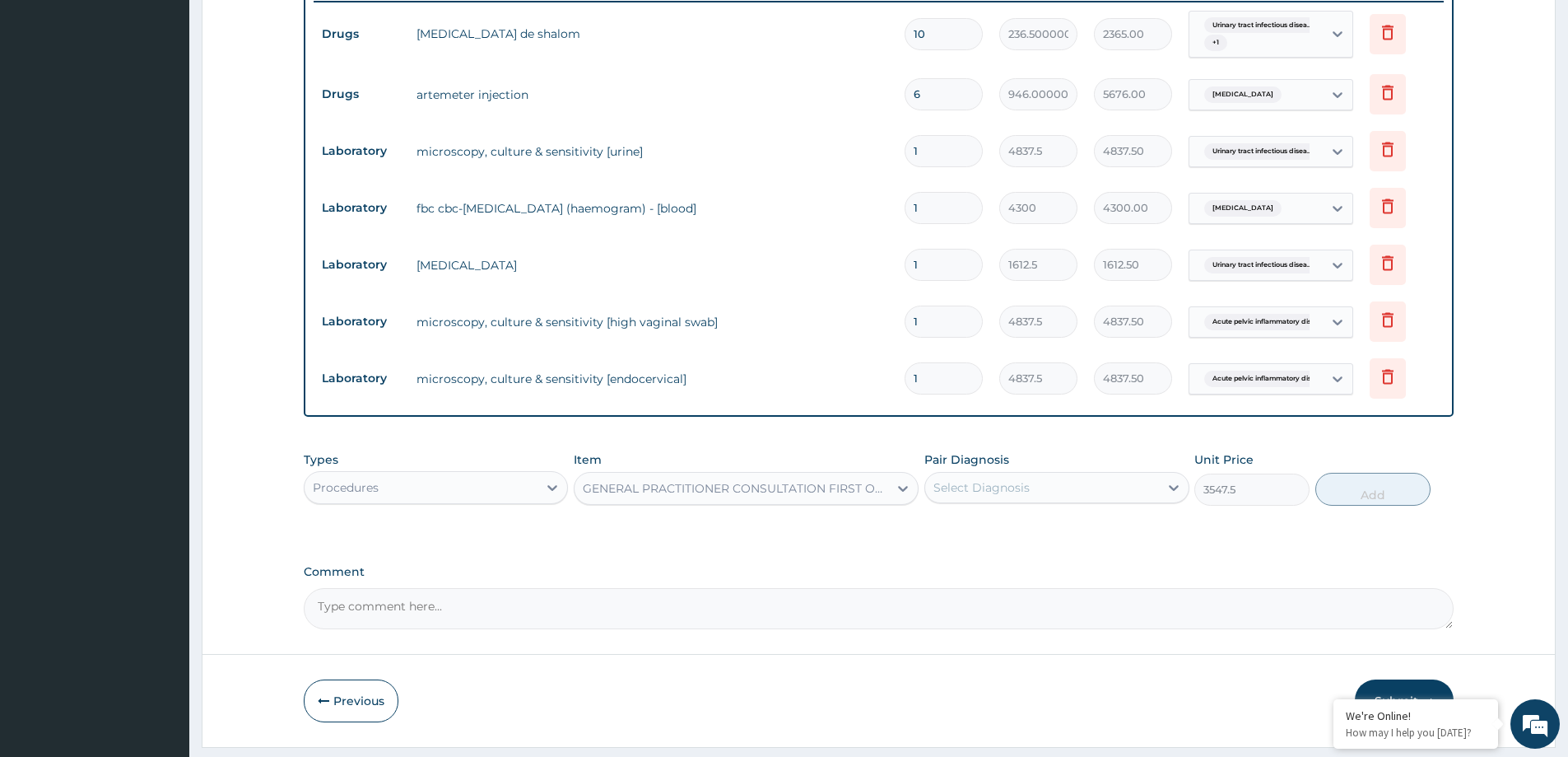
click at [1083, 488] on div "Select Diagnosis" at bounding box center [1042, 487] width 233 height 27
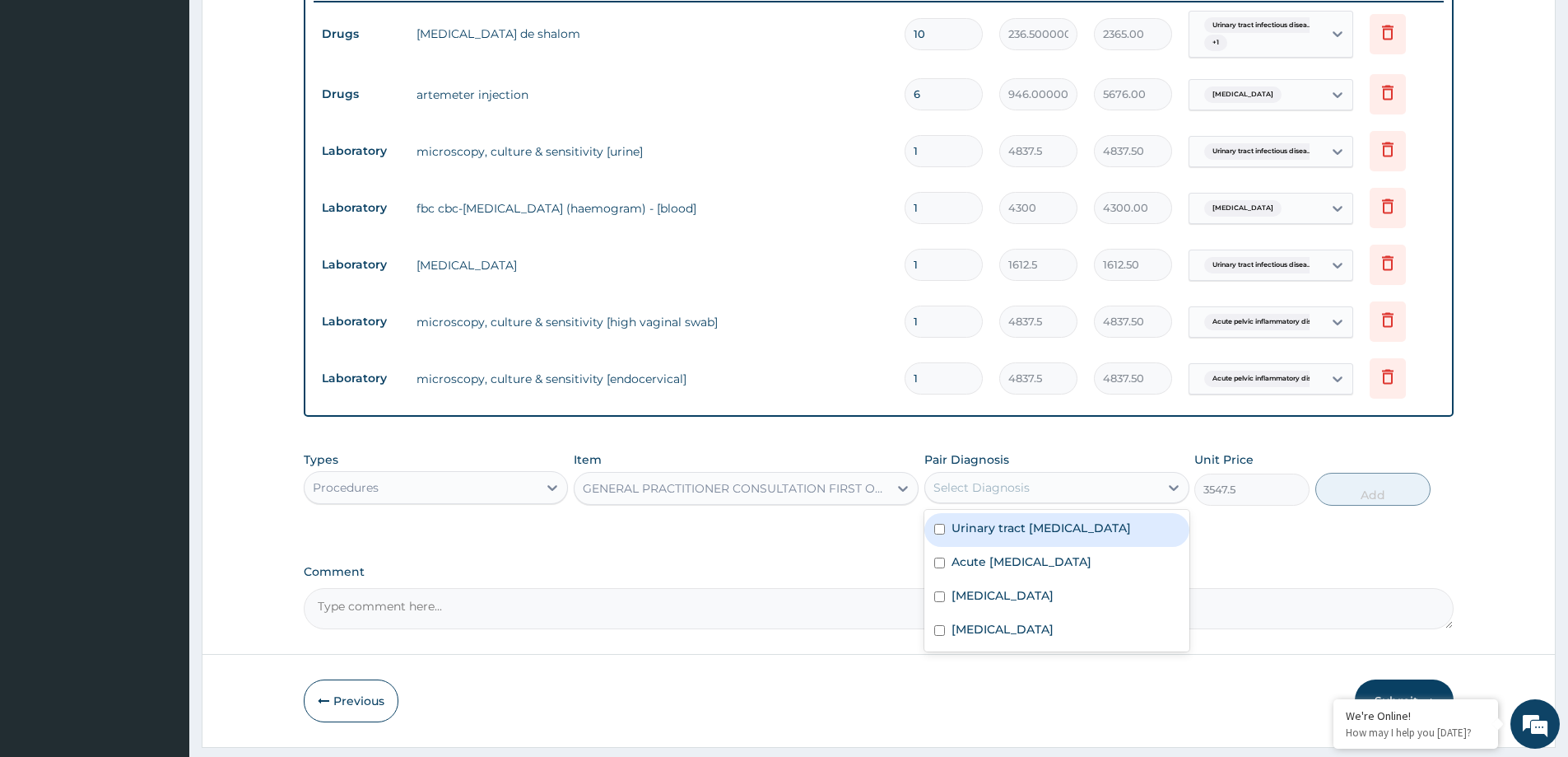
click at [1028, 537] on div "Urinary tract infectious disease" at bounding box center [1057, 530] width 264 height 34
checkbox input "true"
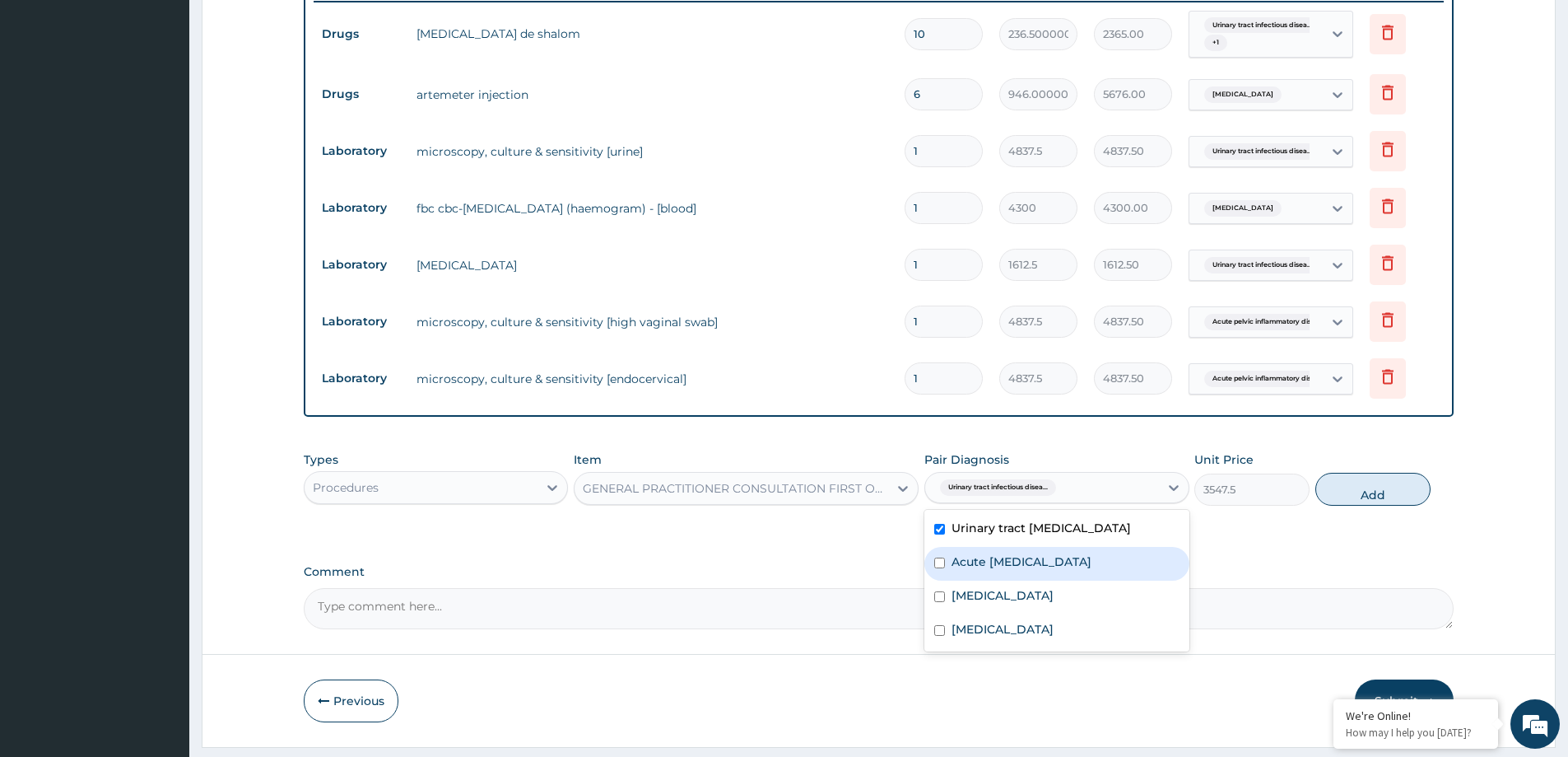
click at [1047, 559] on label "Acute pelvic inflammatory disease" at bounding box center [1021, 562] width 140 height 16
checkbox input "true"
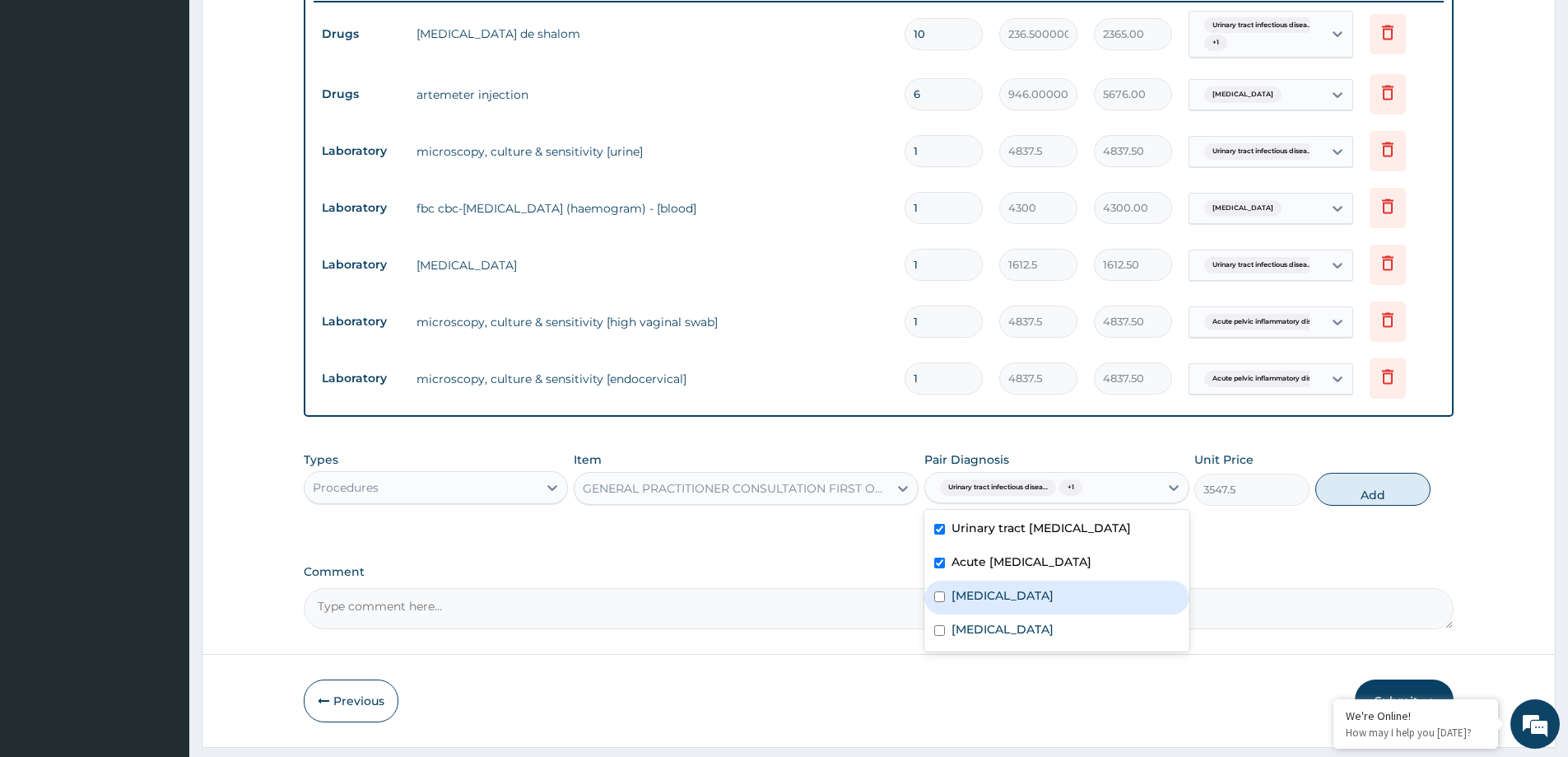
drag, startPoint x: 1046, startPoint y: 591, endPoint x: 1046, endPoint y: 626, distance: 35.0
click at [1046, 595] on label "Falciparum malaria" at bounding box center [1002, 595] width 102 height 16
checkbox input "true"
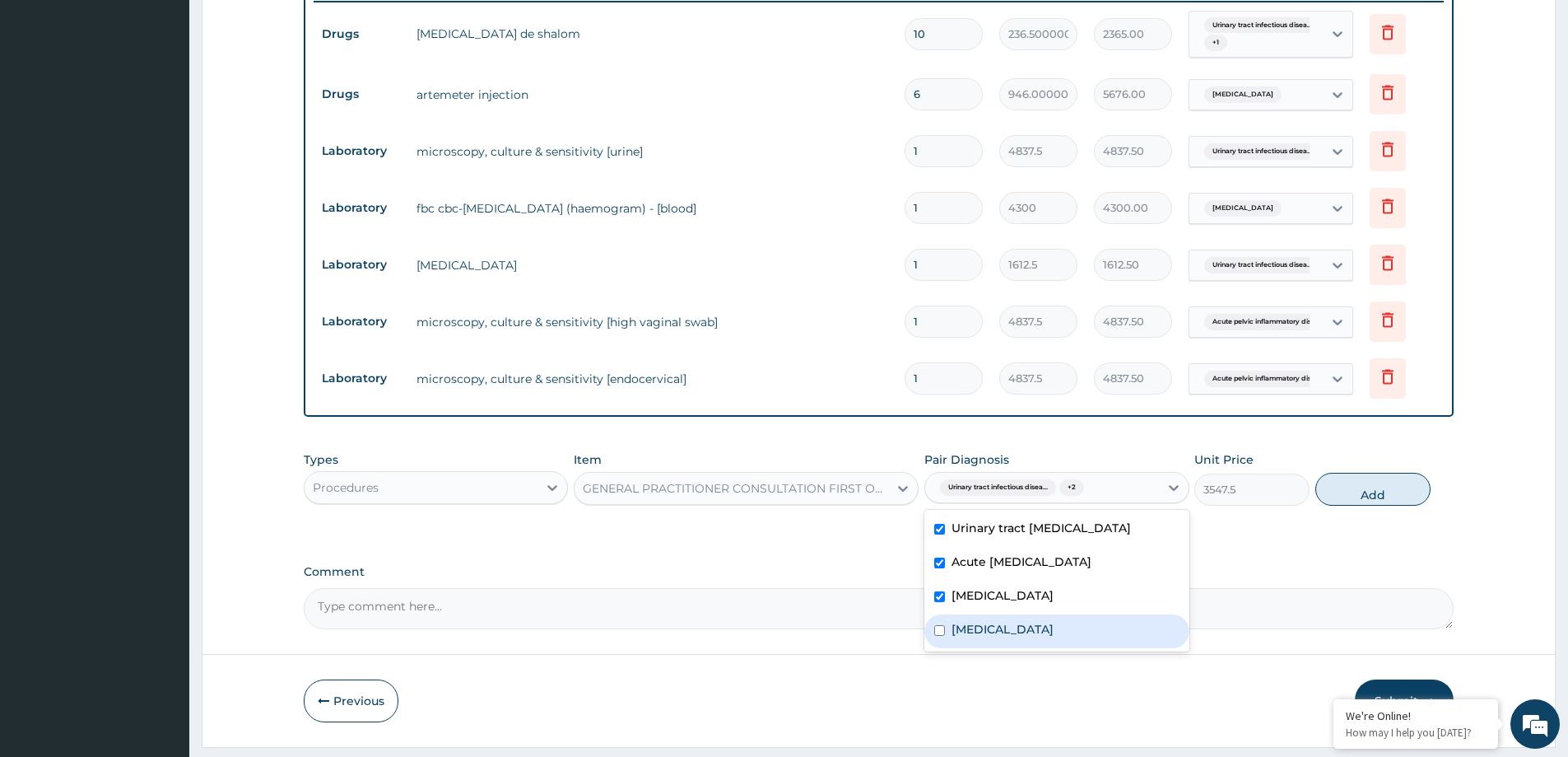
click at [1046, 627] on div "Sepsis" at bounding box center [1057, 631] width 264 height 34
checkbox input "true"
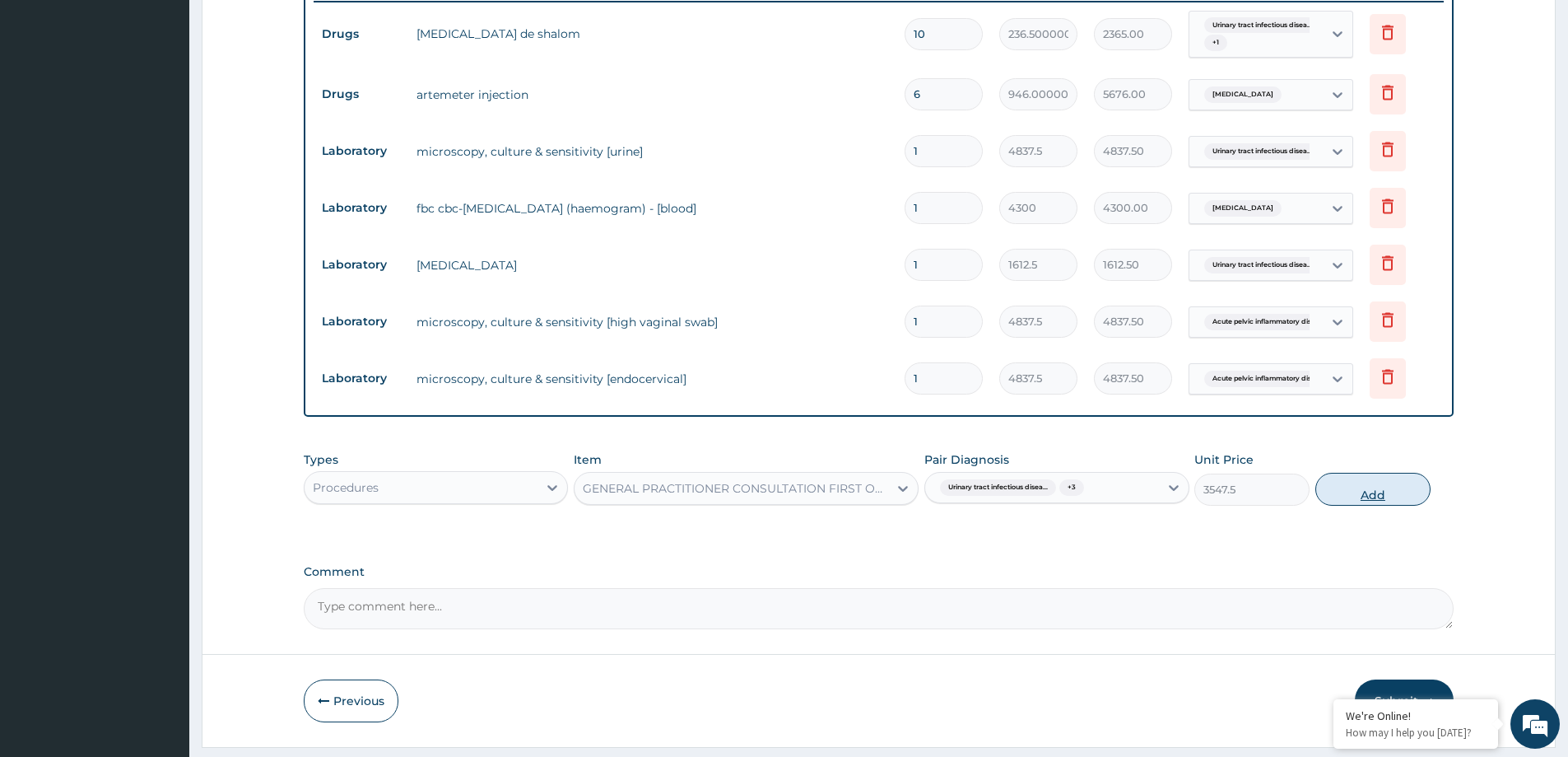
click at [1362, 489] on button "Add" at bounding box center [1373, 489] width 115 height 33
type input "0"
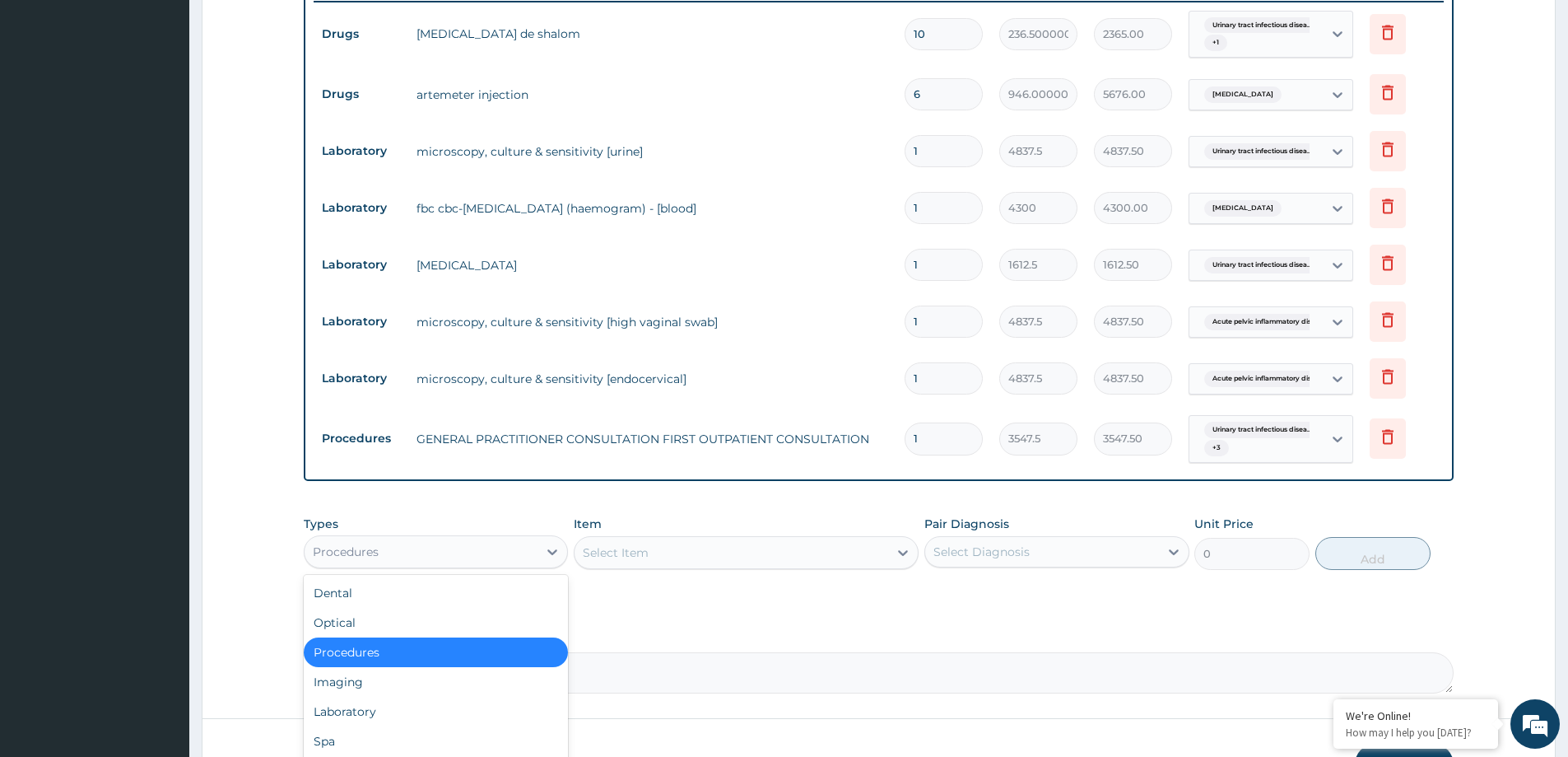
click at [525, 544] on div "Procedures" at bounding box center [421, 551] width 233 height 27
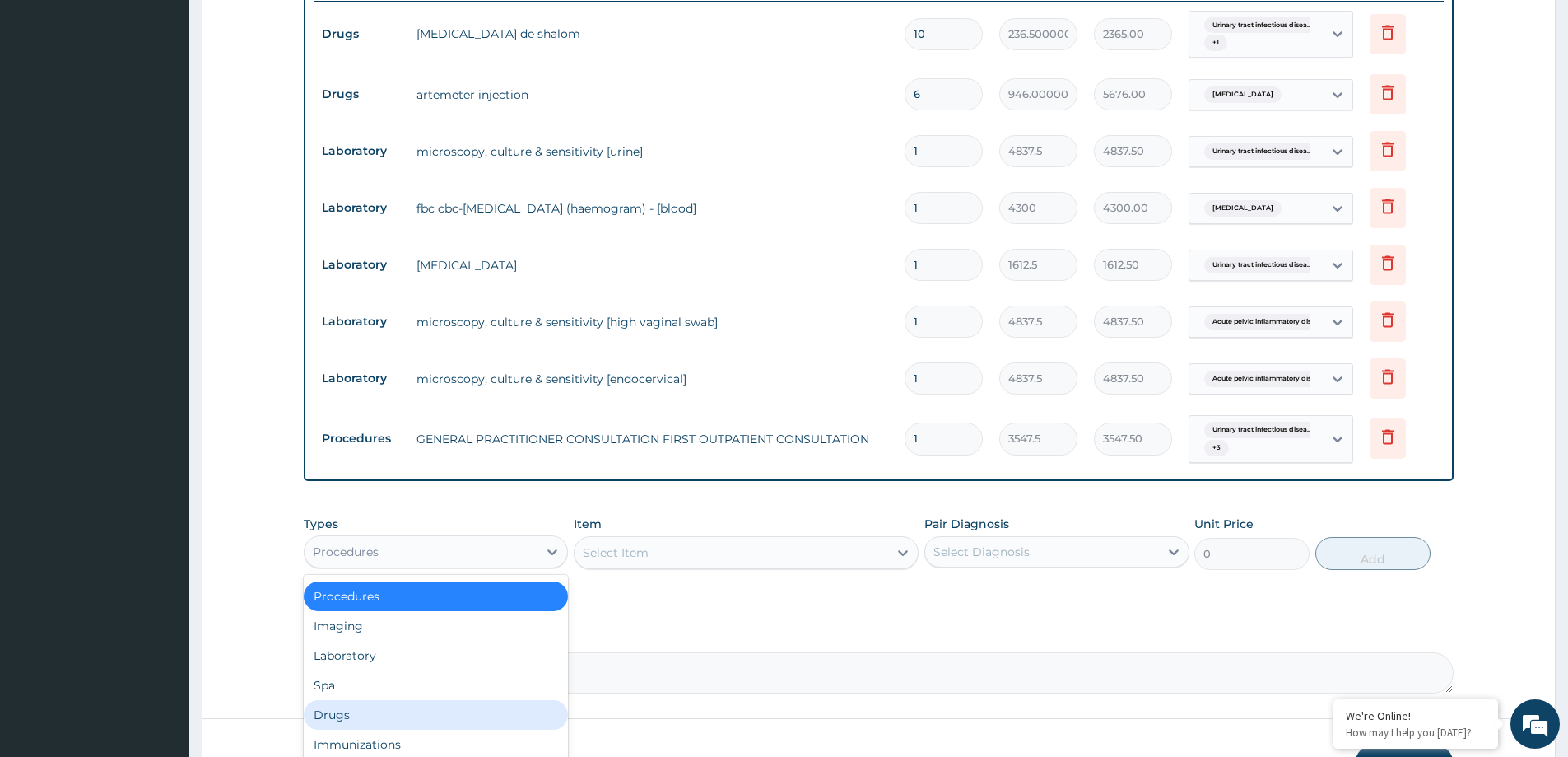
click at [469, 709] on div "Drugs" at bounding box center [435, 715] width 264 height 29
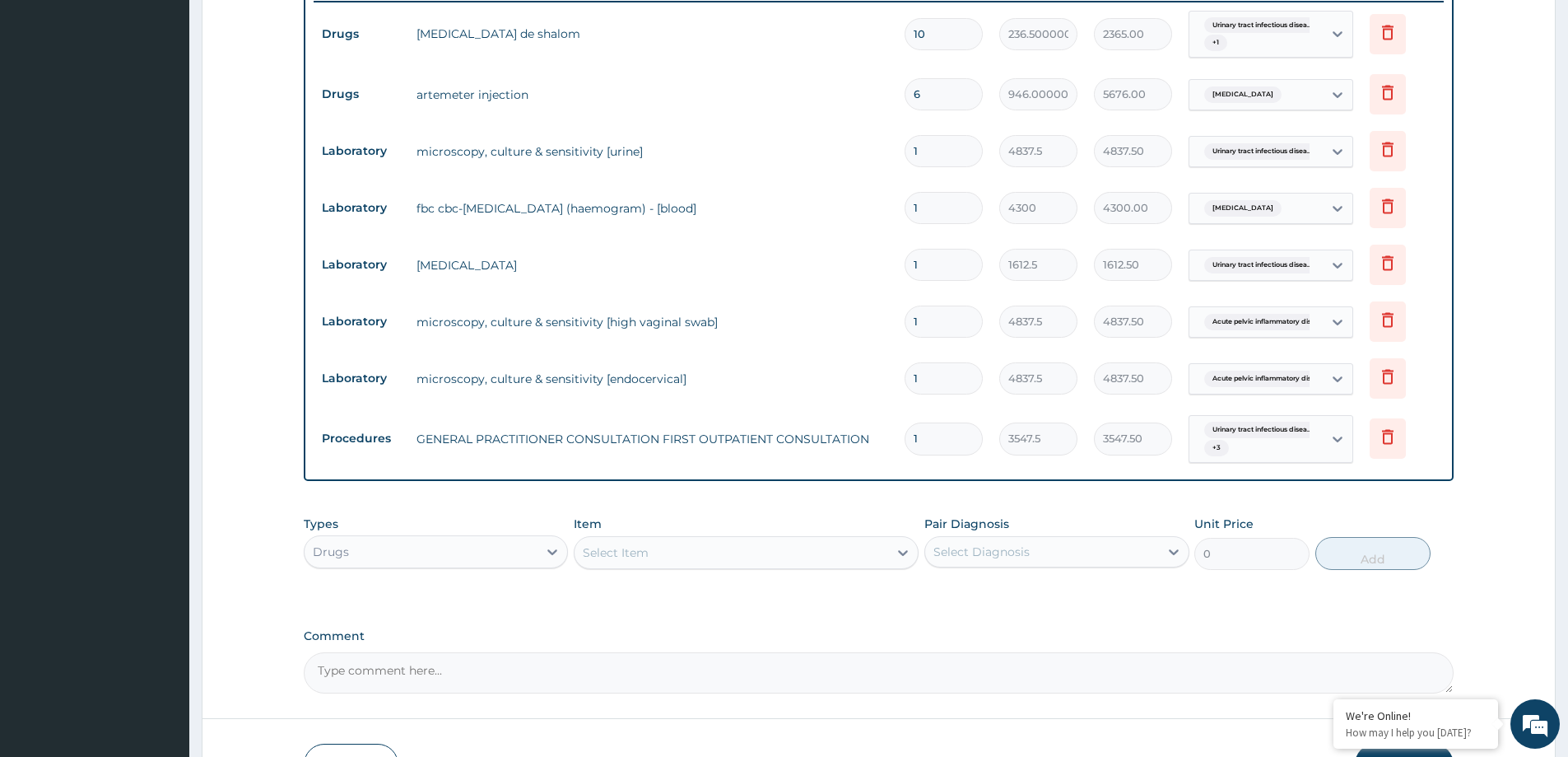
click at [649, 558] on div "Select Item" at bounding box center [731, 552] width 313 height 27
type input "LONART"
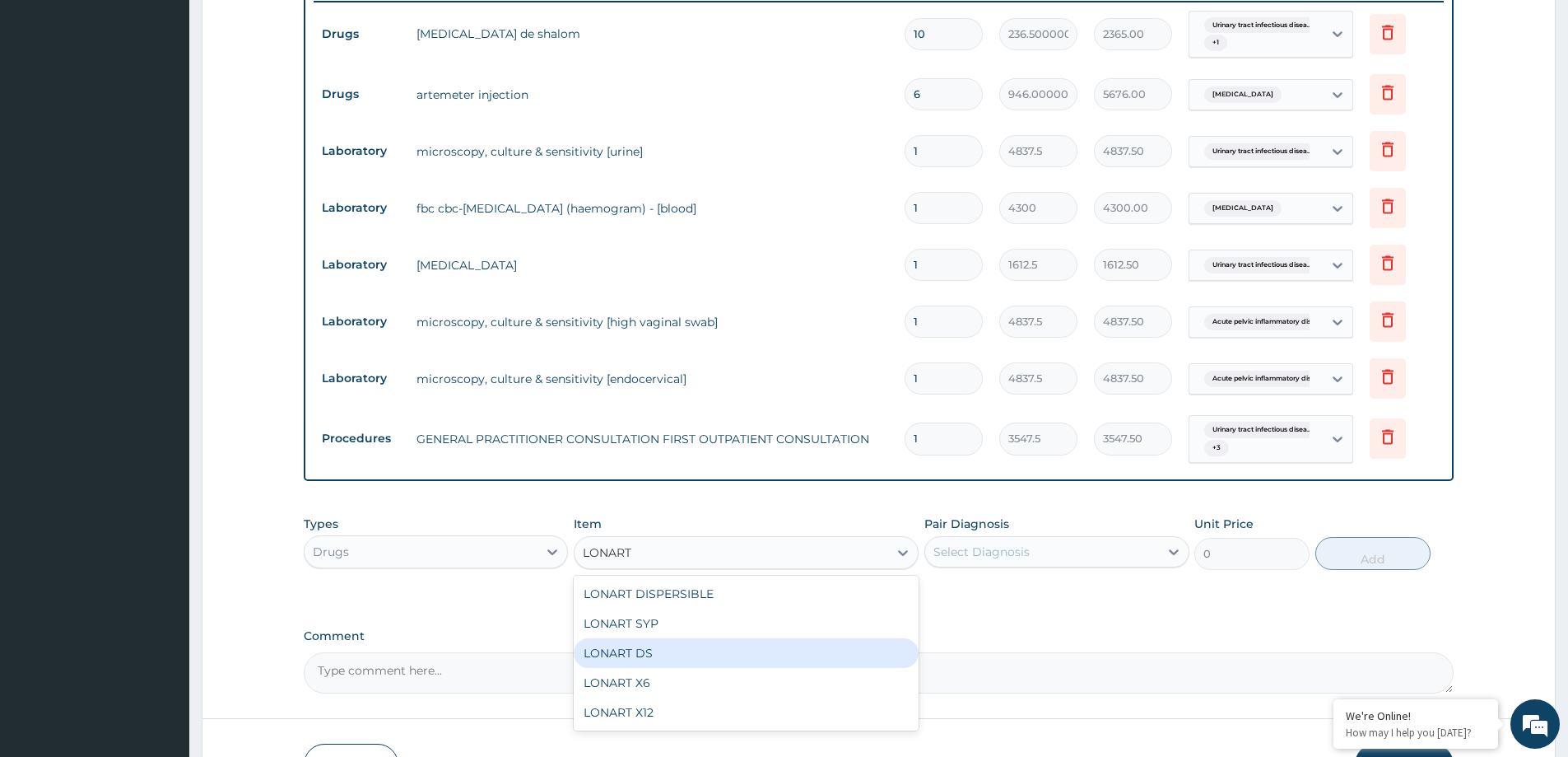
drag, startPoint x: 660, startPoint y: 663, endPoint x: 693, endPoint y: 643, distance: 38.6
click at [660, 662] on div "LONART DS" at bounding box center [746, 653] width 345 height 29
type input "473.00000000000006"
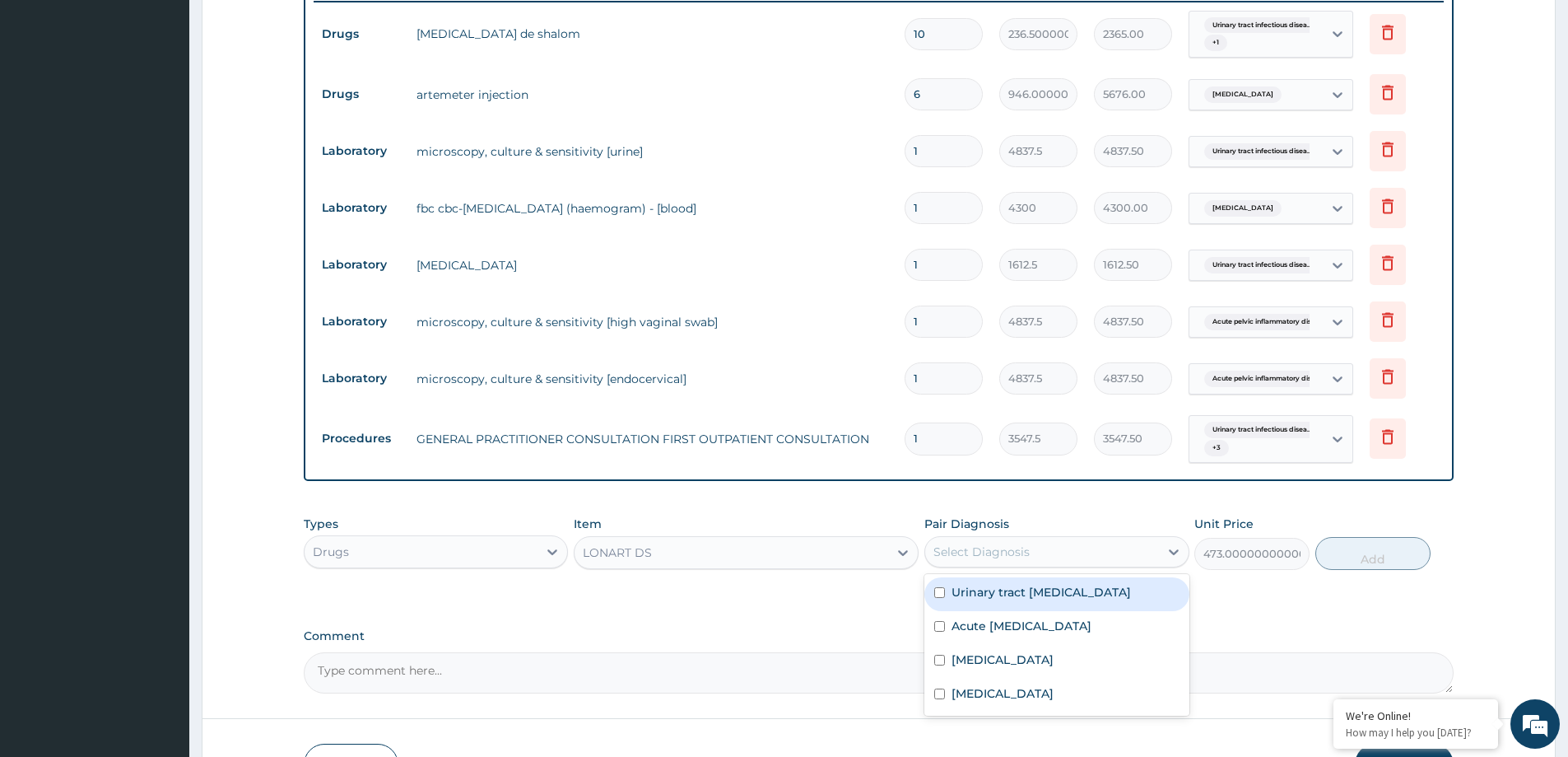
click at [1082, 549] on div "Select Diagnosis" at bounding box center [1042, 551] width 233 height 27
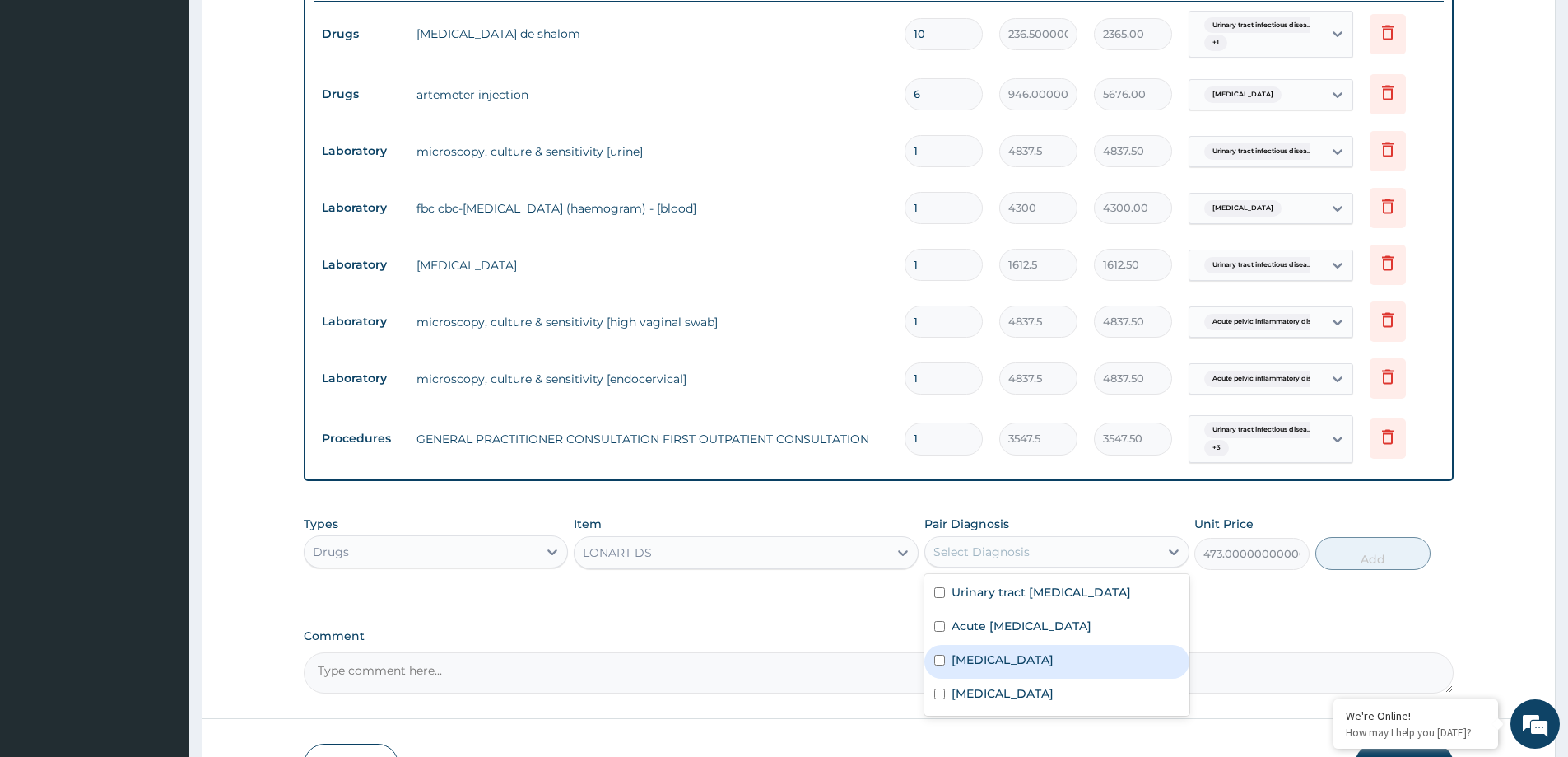
drag, startPoint x: 1074, startPoint y: 664, endPoint x: 1120, endPoint y: 657, distance: 46.5
click at [1092, 661] on div "Falciparum malaria" at bounding box center [1057, 661] width 264 height 34
checkbox input "true"
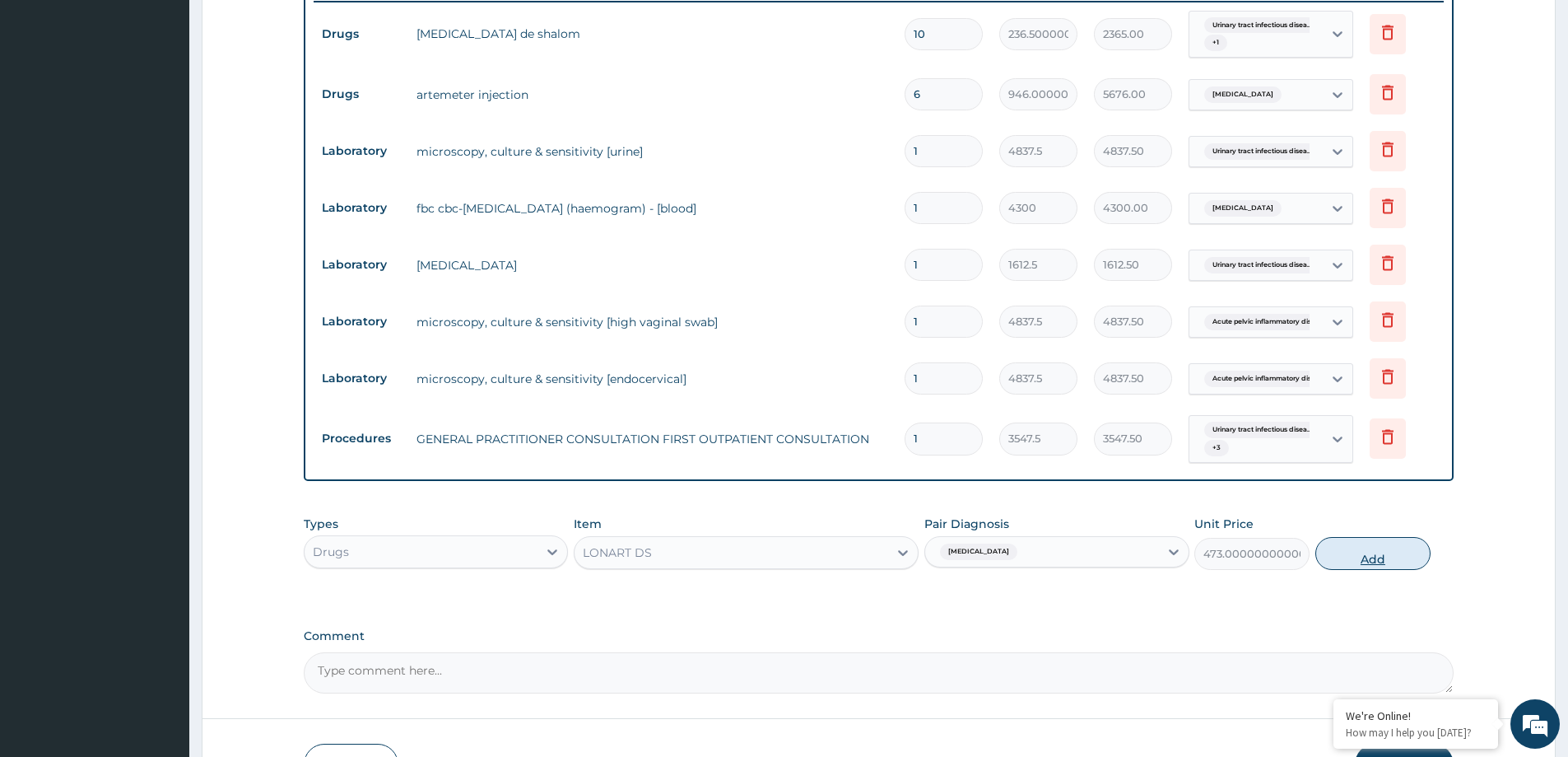
click at [1370, 561] on button "Add" at bounding box center [1373, 554] width 115 height 33
type input "0"
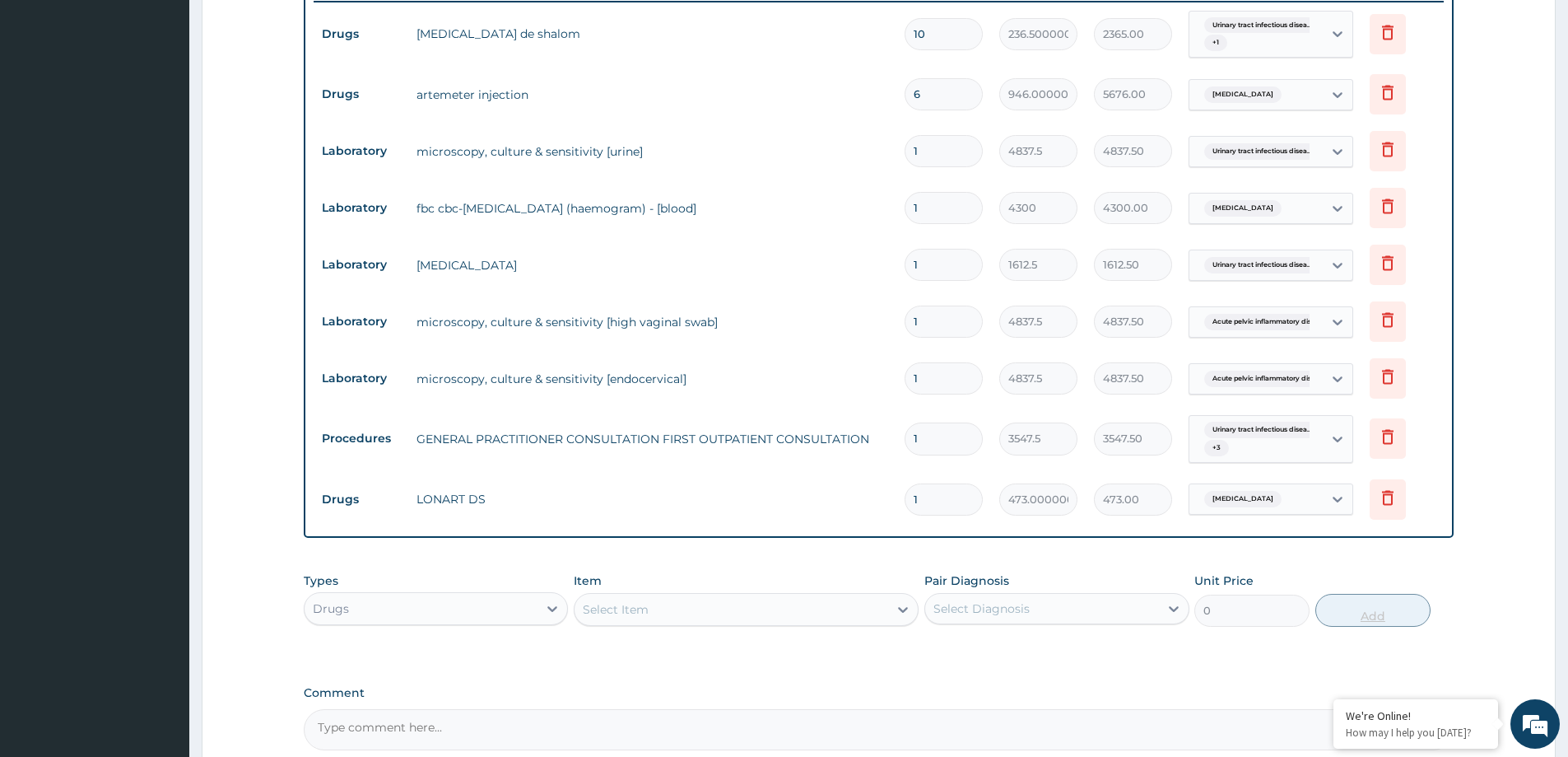
type input "0.00"
type input "6"
type input "2838.00"
type input "6"
click at [687, 596] on div "Select Item" at bounding box center [731, 609] width 313 height 27
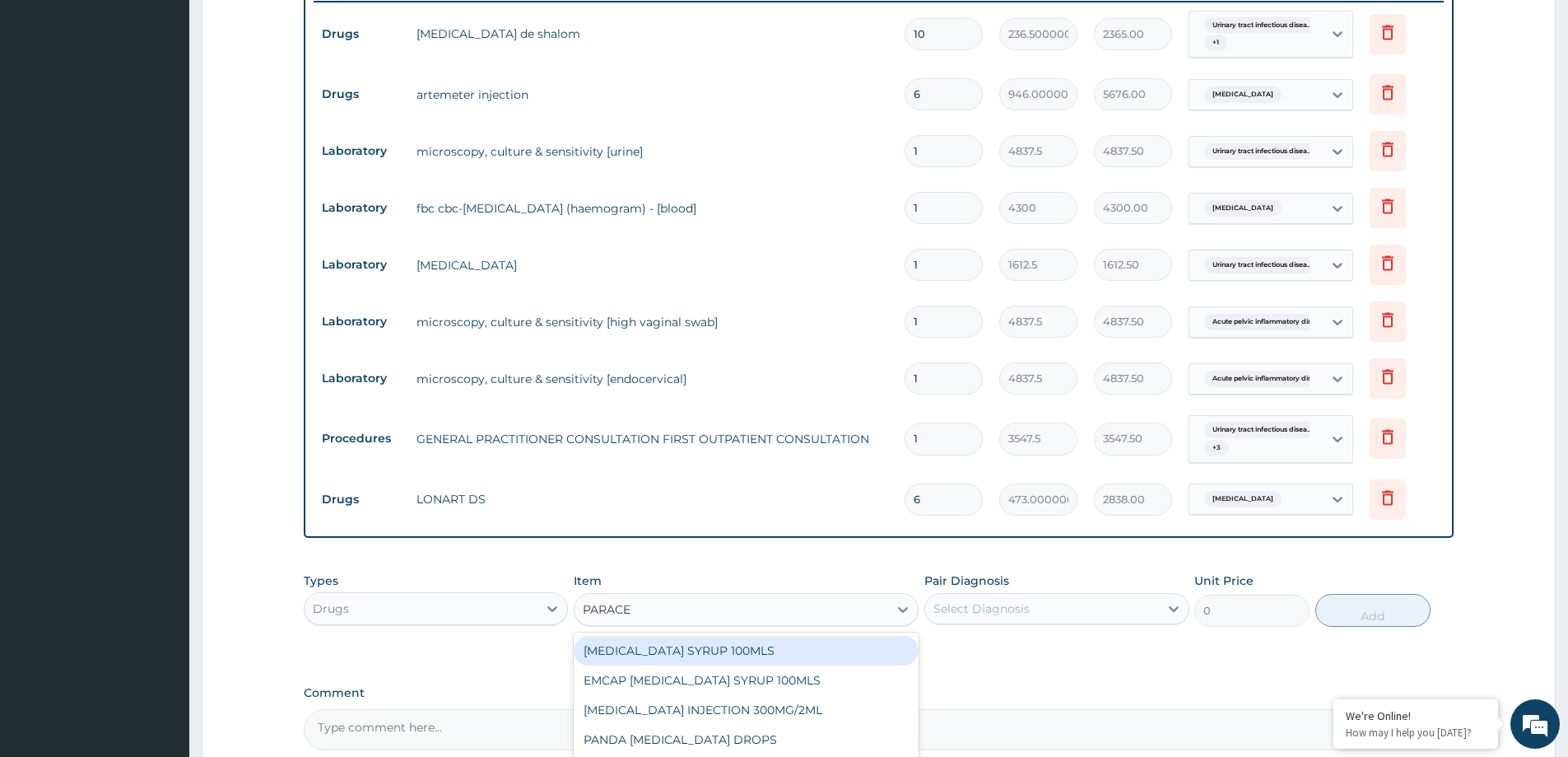
type input "PARACET"
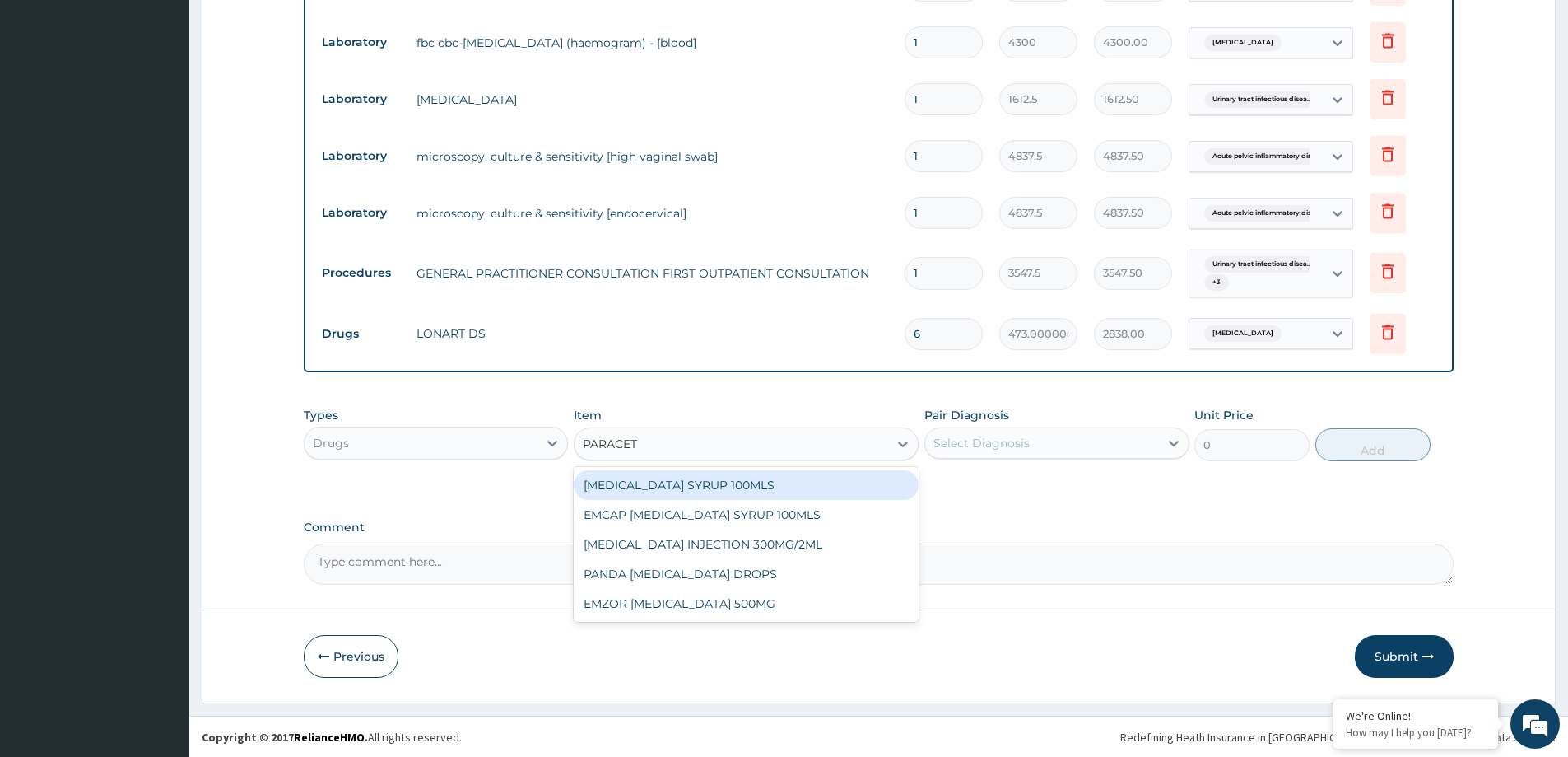
scroll to position [805, 0]
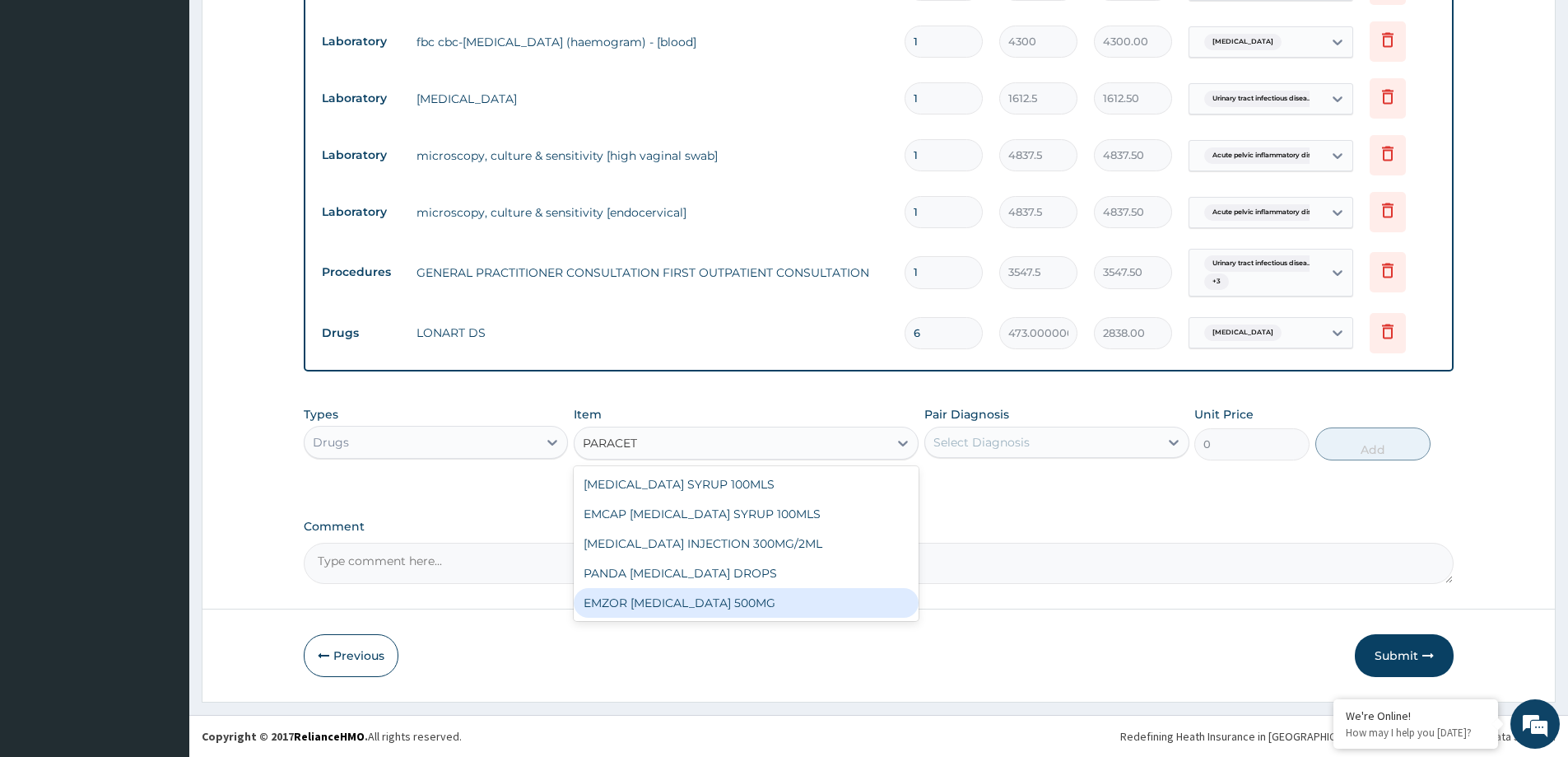
click at [707, 604] on div "EMZOR [MEDICAL_DATA] 500MG" at bounding box center [746, 602] width 345 height 29
type input "23.65"
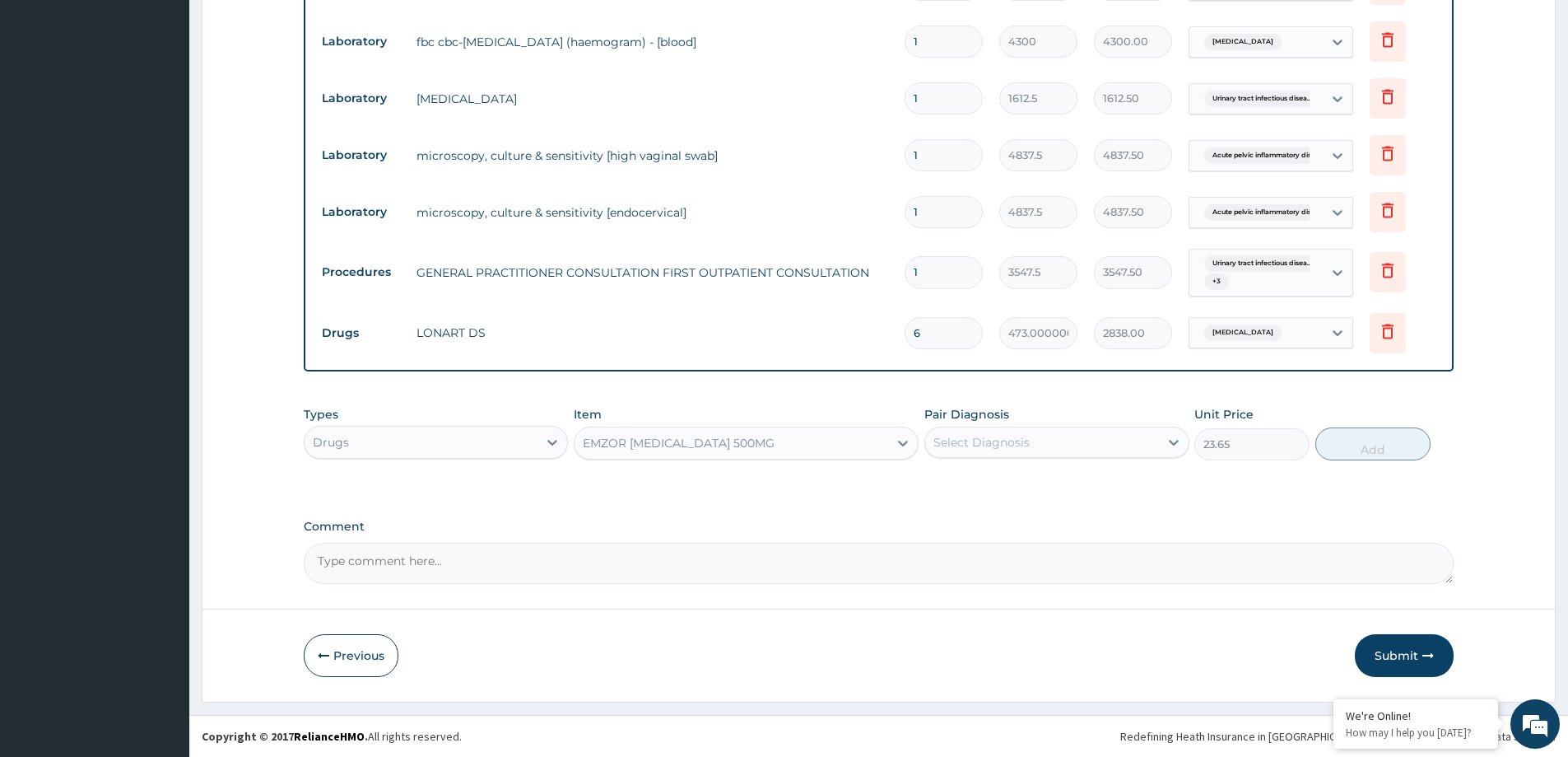
click at [1002, 451] on div "Select Diagnosis" at bounding box center [1042, 442] width 233 height 27
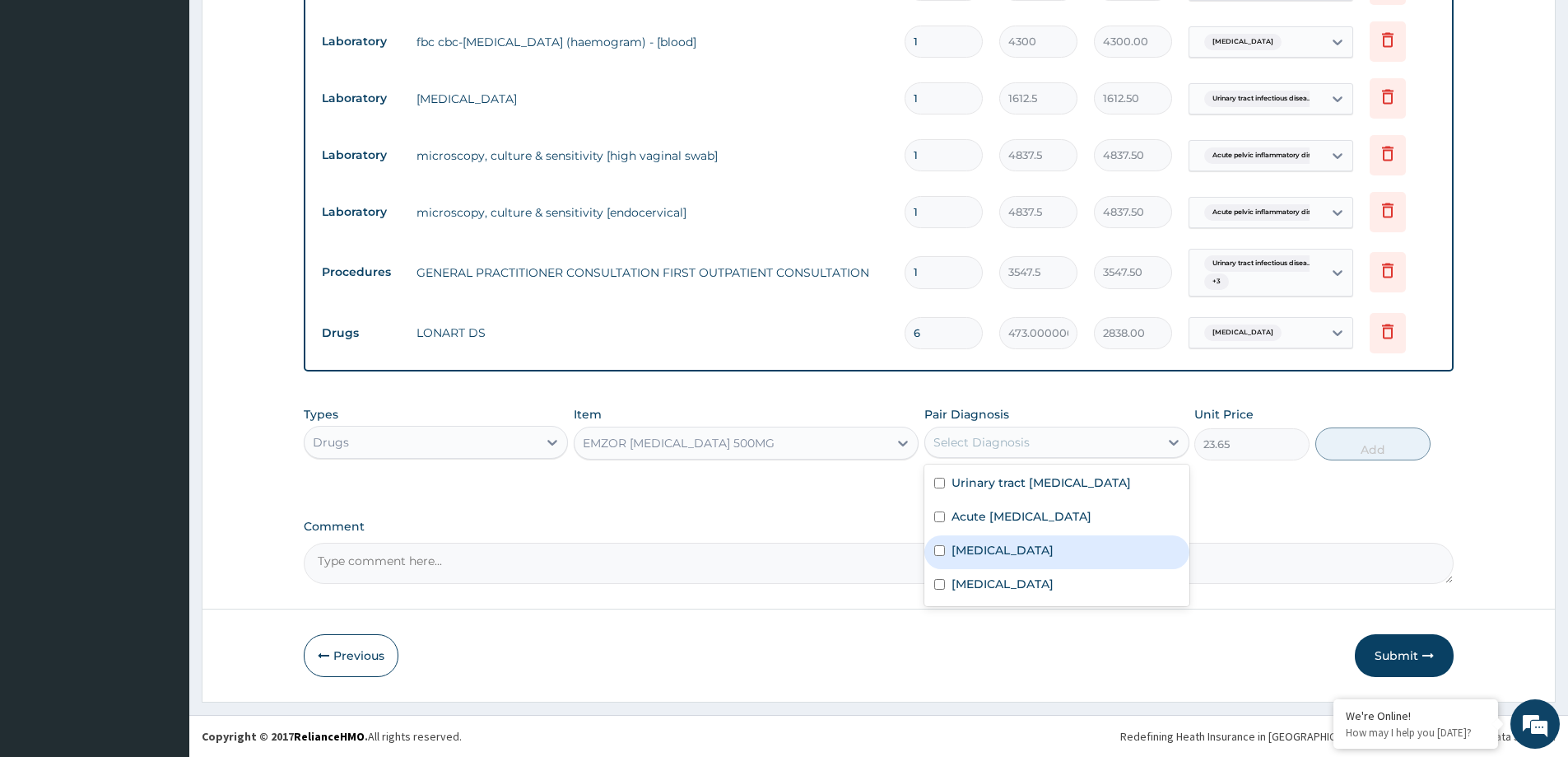
drag, startPoint x: 1000, startPoint y: 557, endPoint x: 1095, endPoint y: 544, distance: 95.9
click at [1003, 557] on label "Falciparum malaria" at bounding box center [1002, 550] width 102 height 16
checkbox input "true"
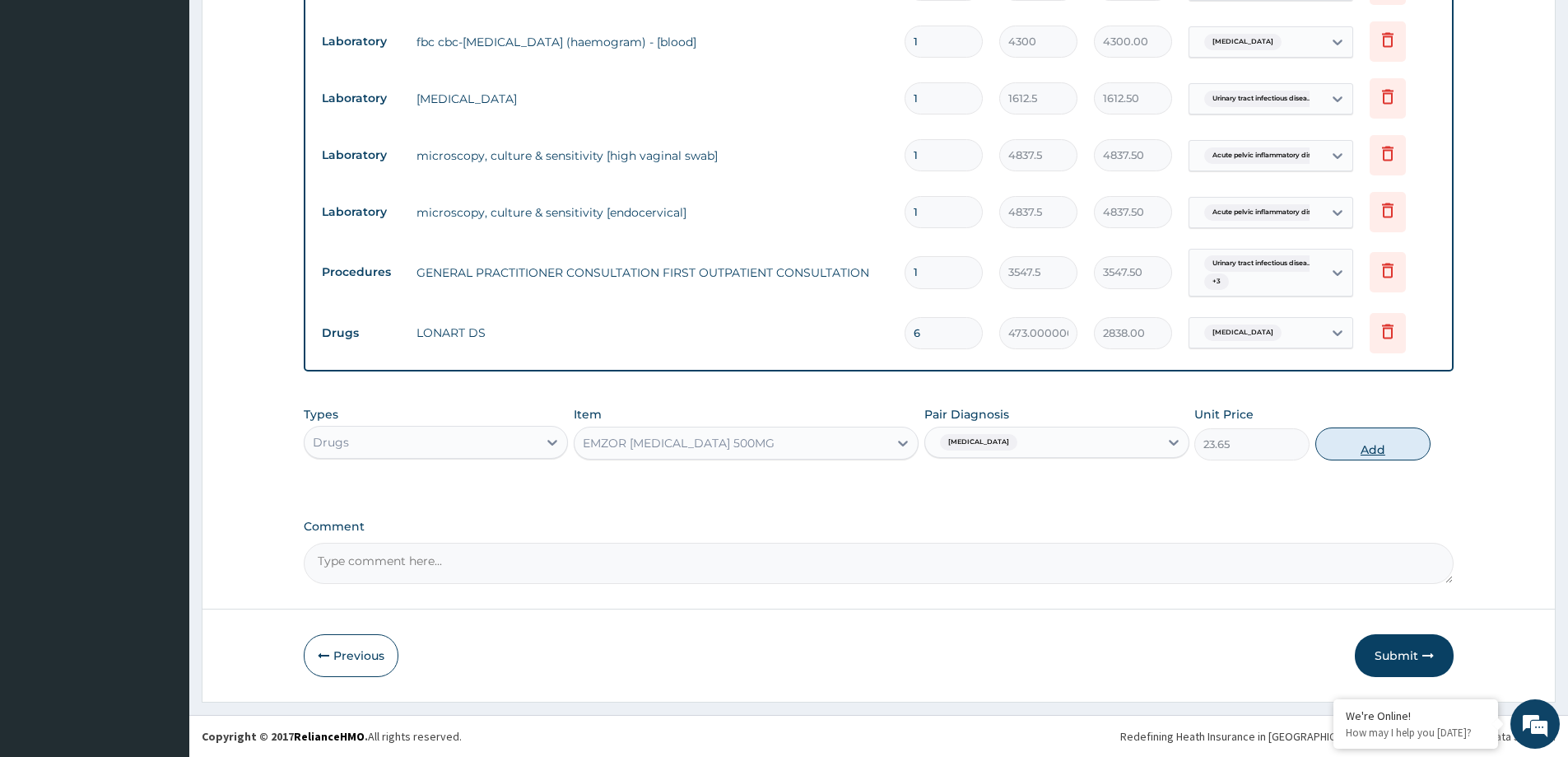
click at [1346, 454] on button "Add" at bounding box center [1373, 444] width 115 height 33
type input "0"
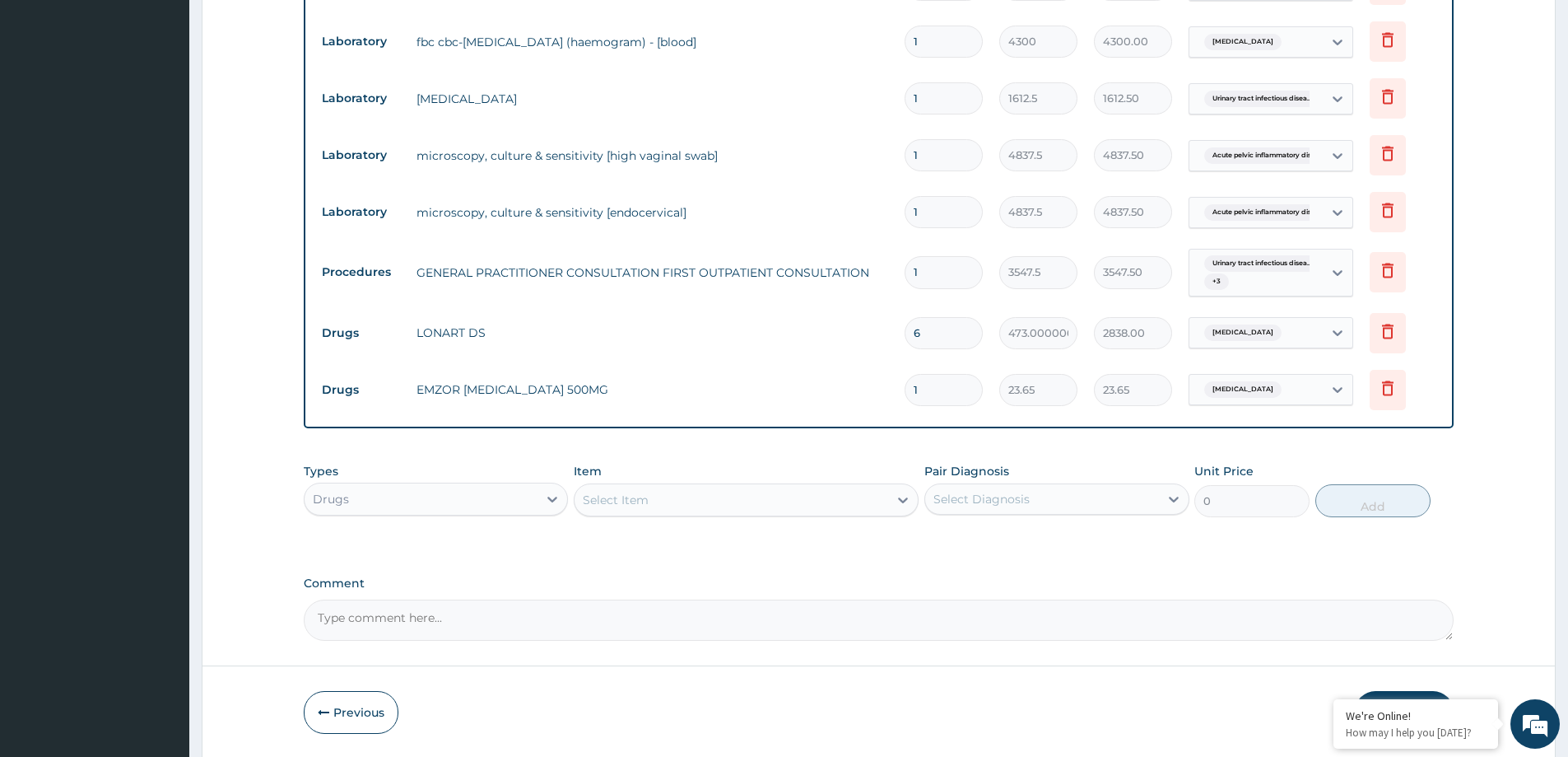
type input "18"
type input "425.70"
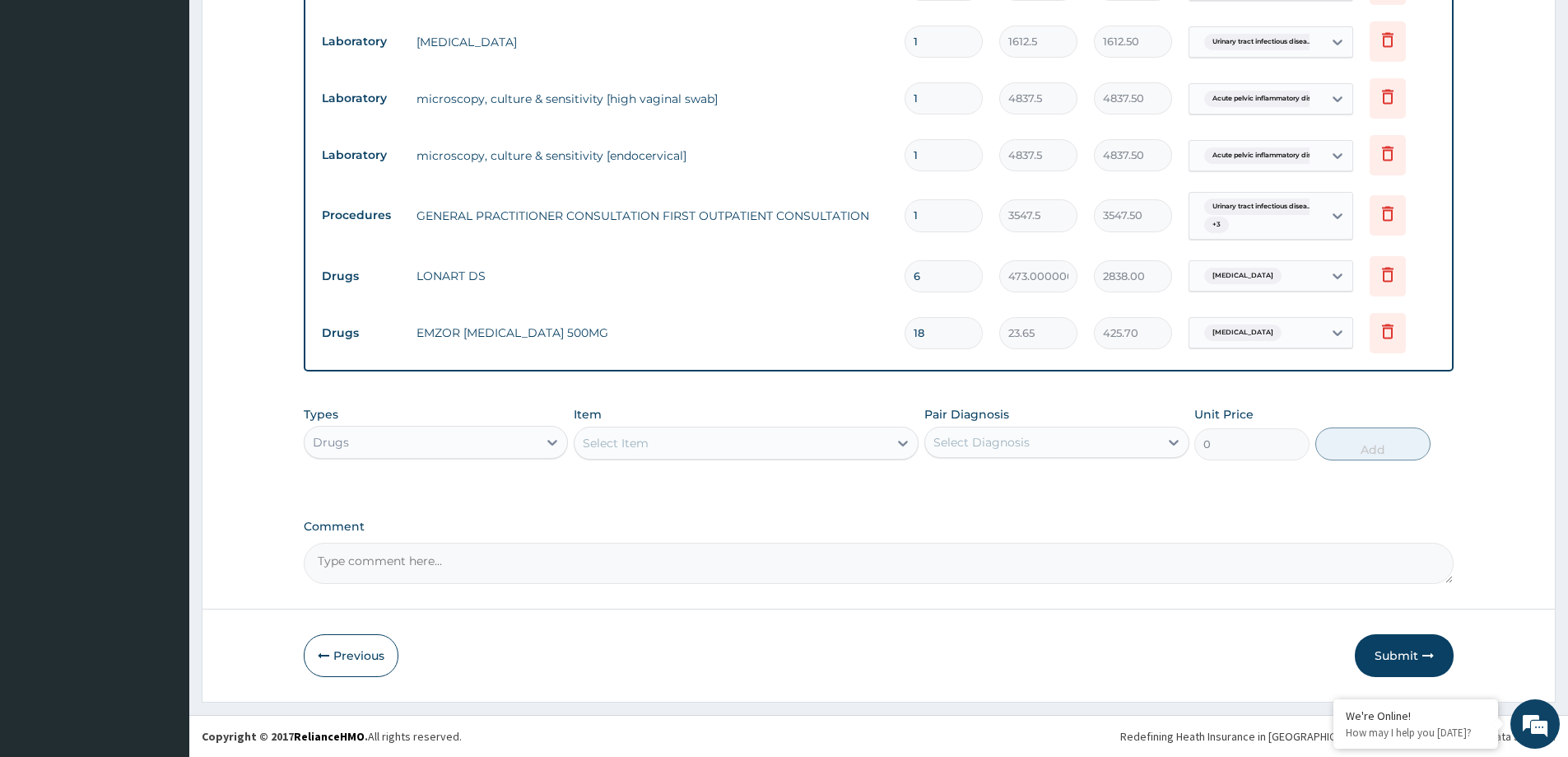
type input "18"
click at [1392, 640] on button "Submit" at bounding box center [1405, 655] width 99 height 43
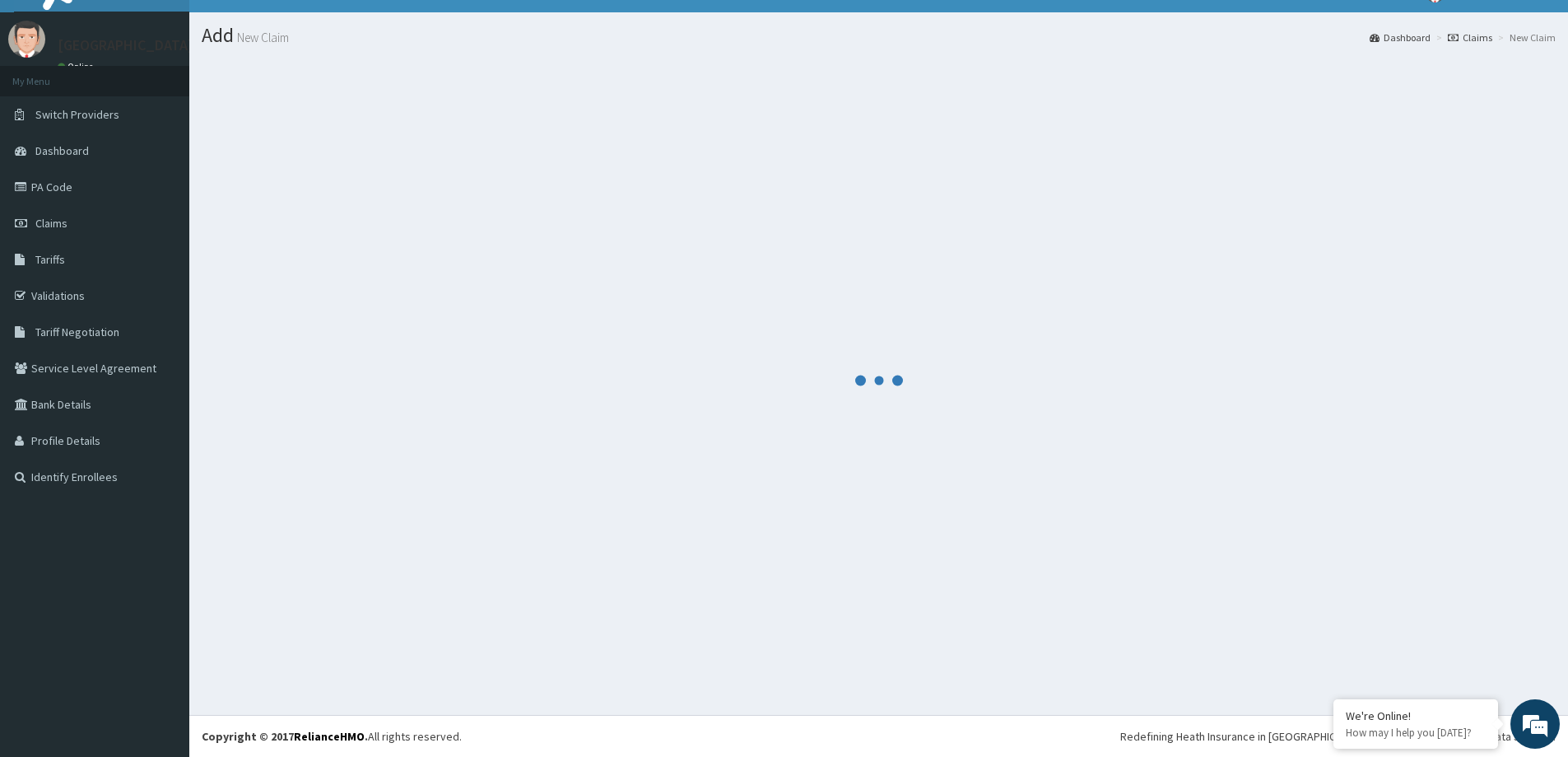
scroll to position [28, 0]
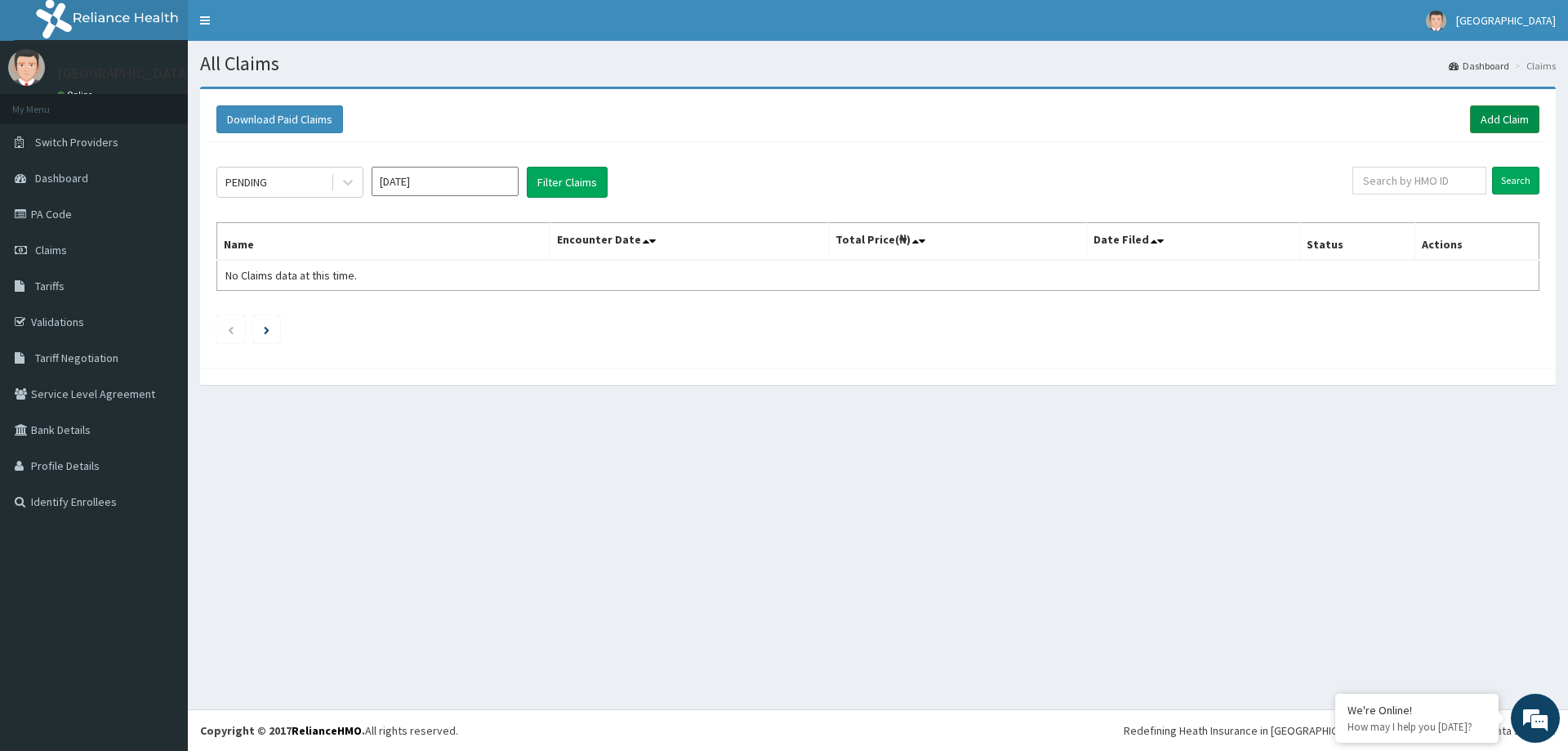
click at [1500, 116] on link "Add Claim" at bounding box center [1504, 119] width 69 height 28
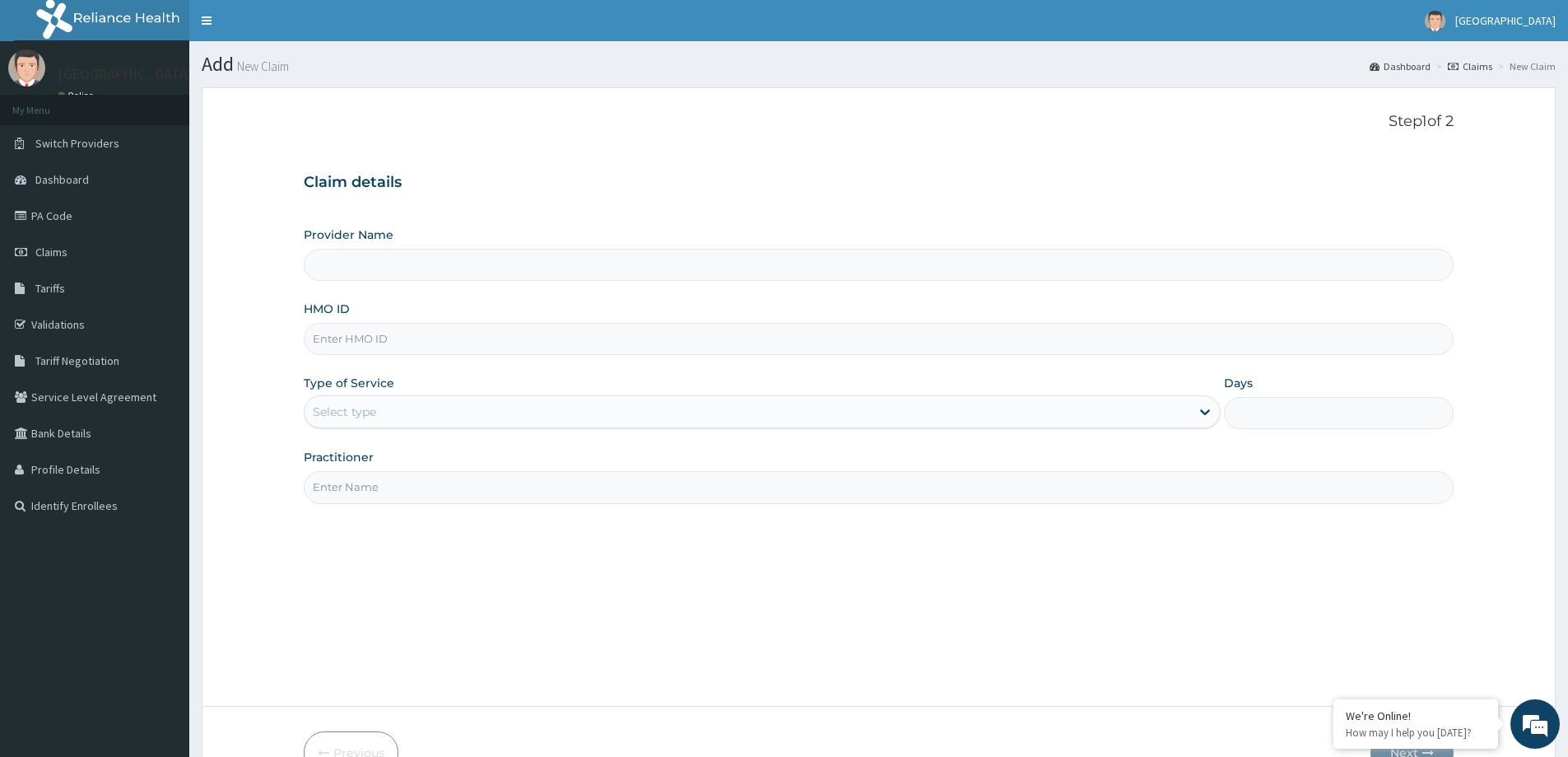
paste input "DCH/10158/A"
type input "DCH/10158/A"
type input "[GEOGRAPHIC_DATA]"
type input "DCH/10158/A"
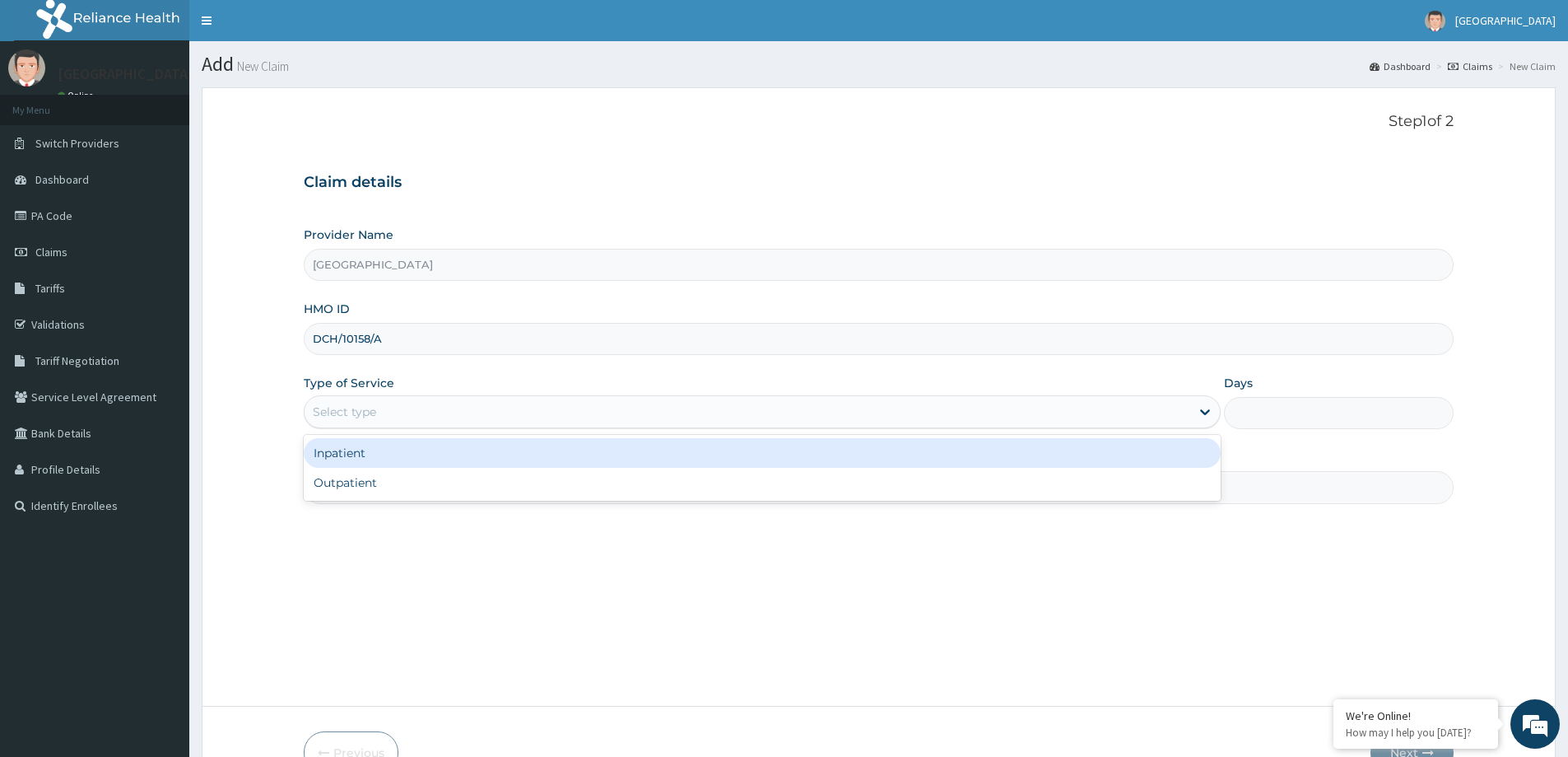
click at [475, 411] on div "Select type" at bounding box center [747, 411] width 886 height 27
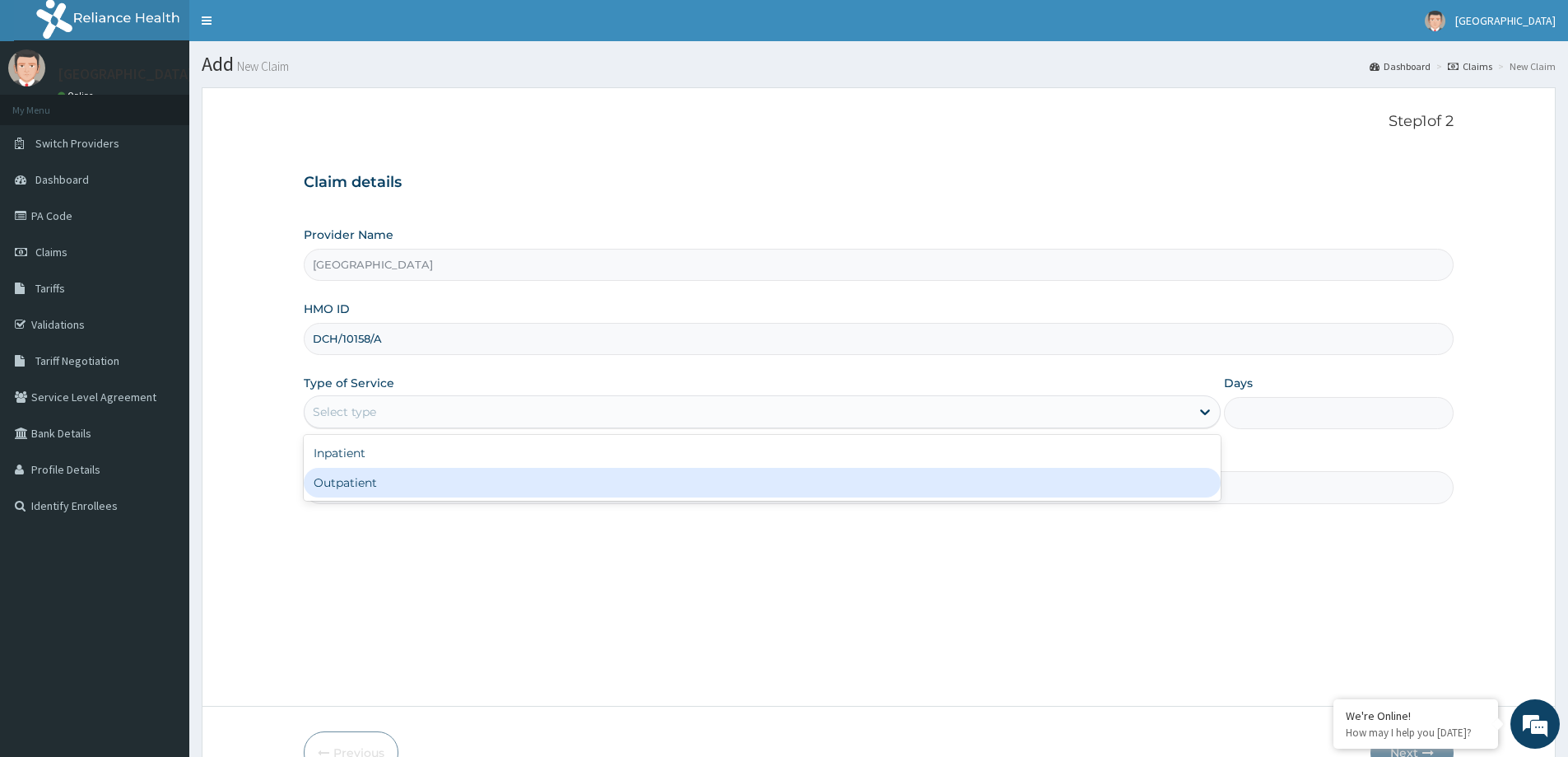
click at [448, 468] on div "Outpatient" at bounding box center [762, 482] width 917 height 29
type input "1"
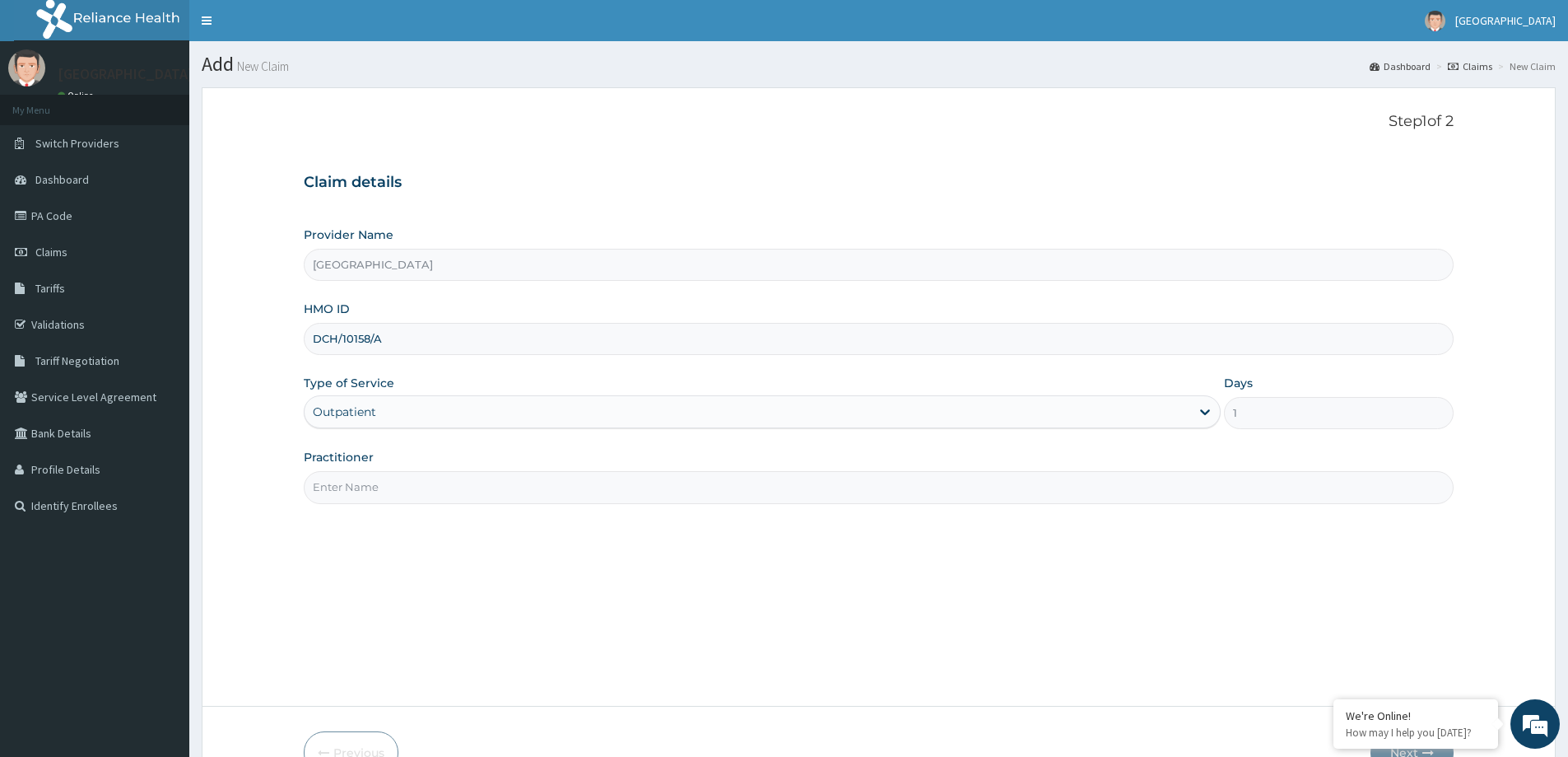
click at [448, 483] on input "Practitioner" at bounding box center [878, 487] width 1150 height 32
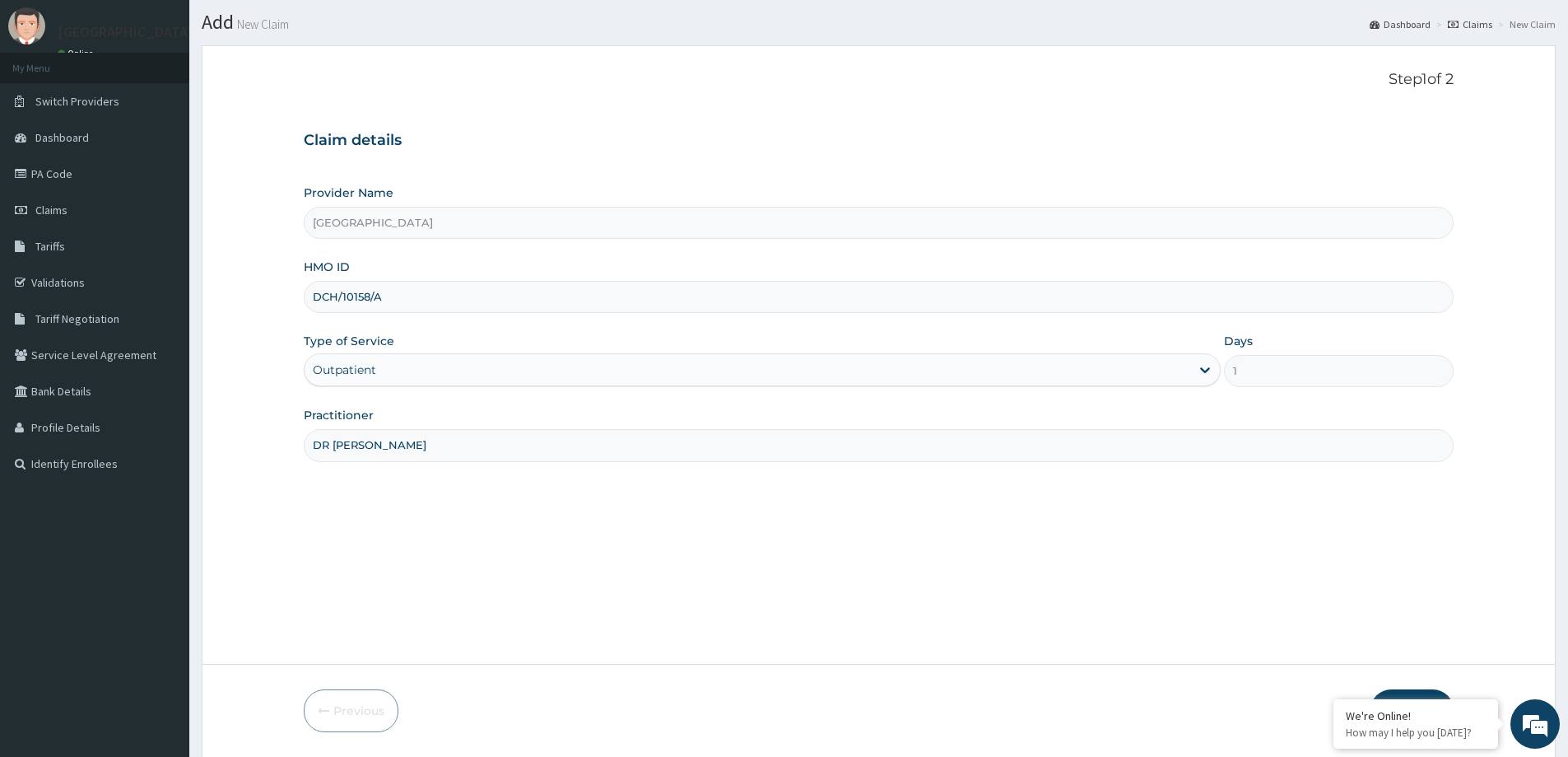
scroll to position [97, 0]
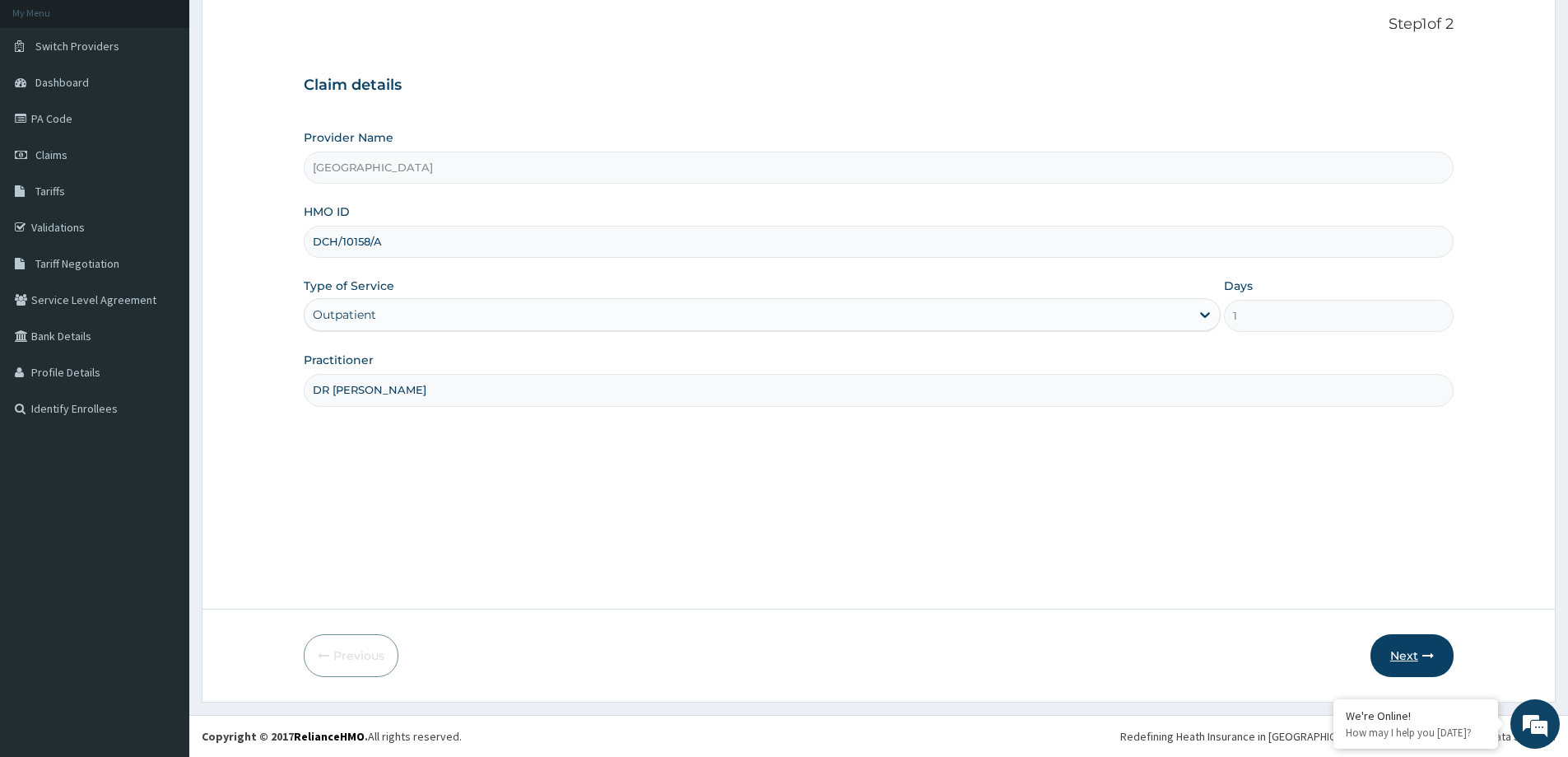
type input "DR [PERSON_NAME]"
click at [1389, 651] on button "Next" at bounding box center [1412, 655] width 83 height 43
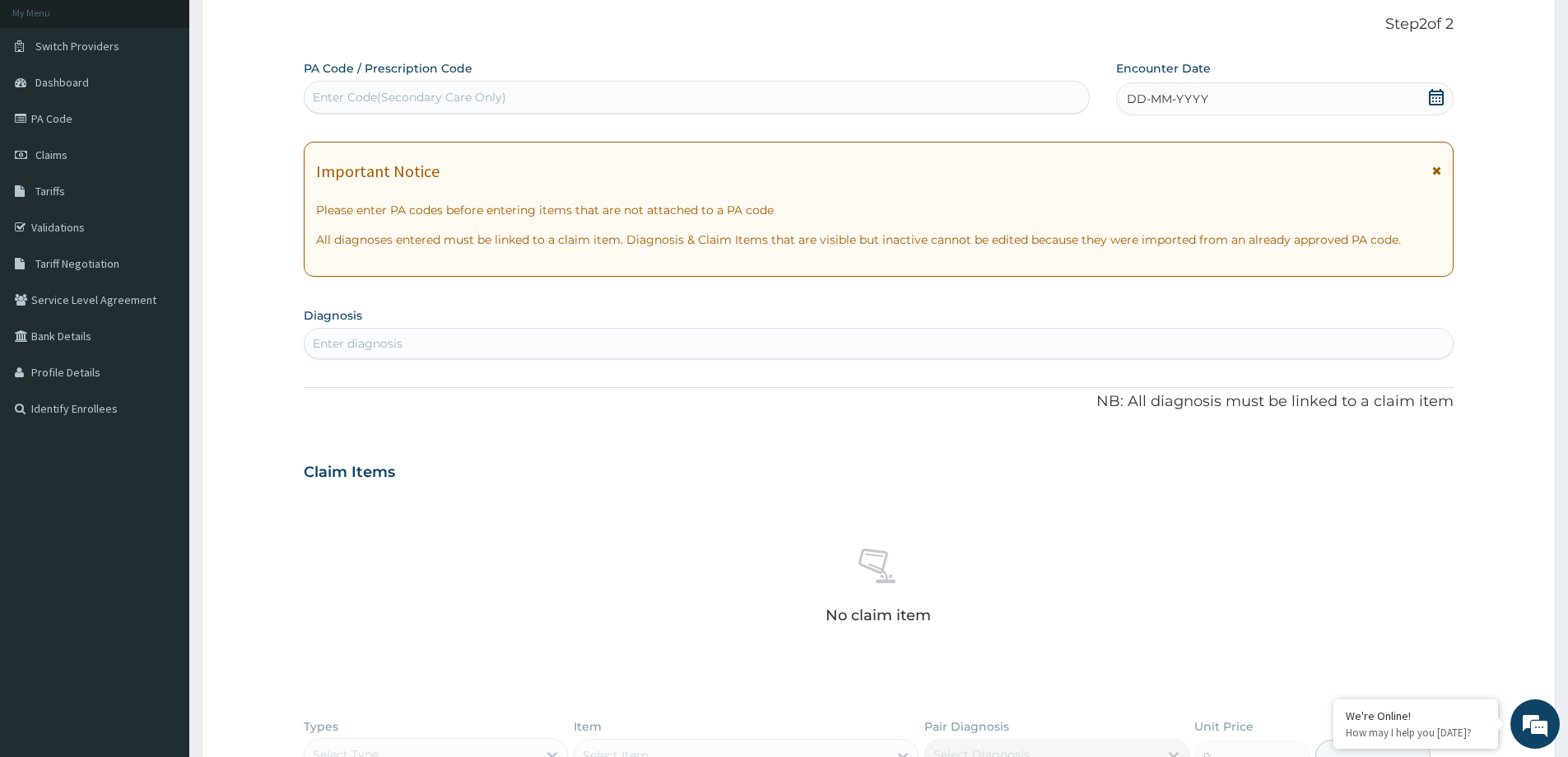
click at [1434, 101] on icon at bounding box center [1436, 97] width 16 height 16
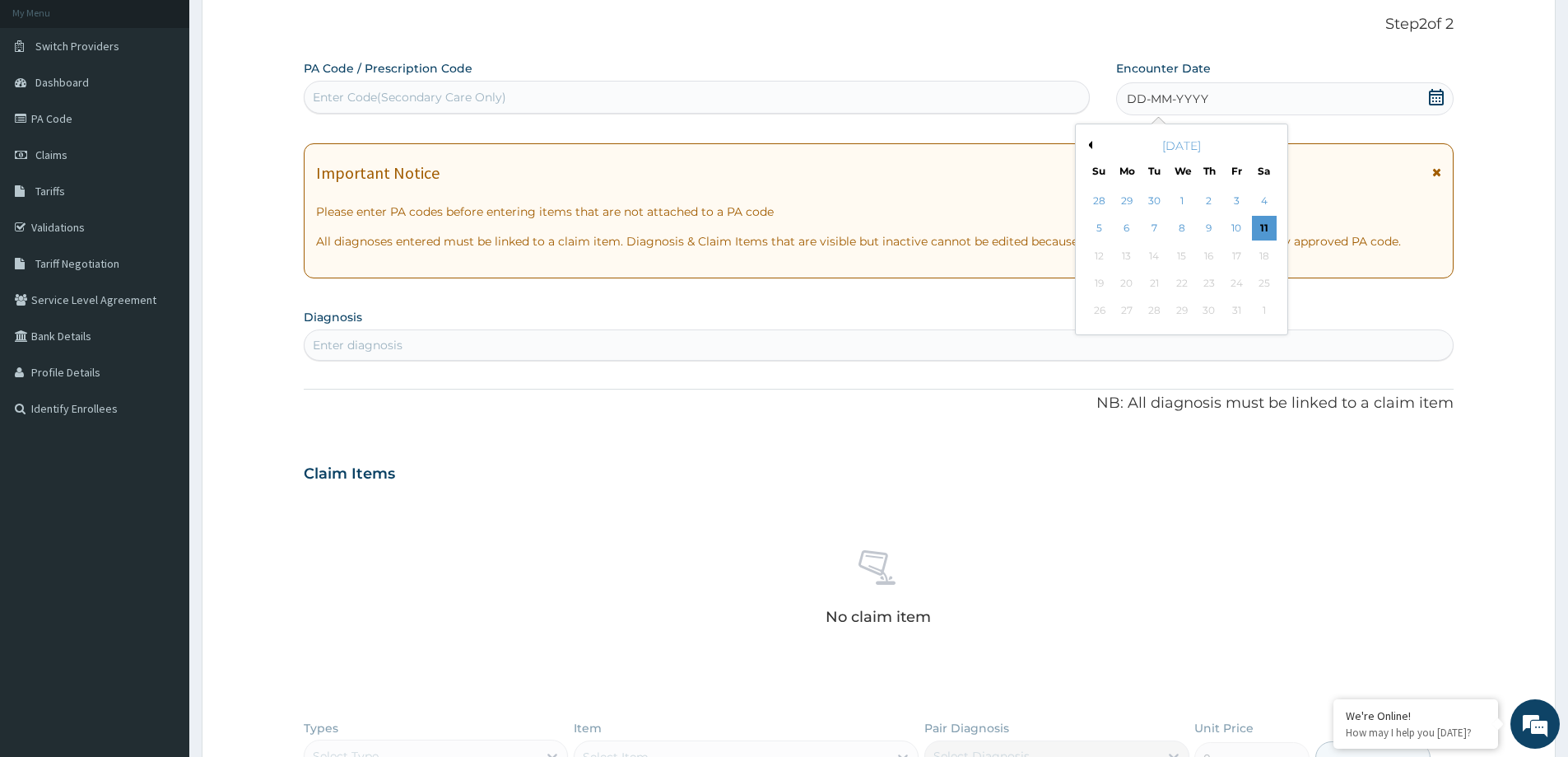
click at [1091, 145] on button "Previous Month" at bounding box center [1088, 145] width 8 height 8
click at [1090, 145] on button "Previous Month" at bounding box center [1088, 145] width 8 height 8
click at [1275, 261] on div "16" at bounding box center [1264, 256] width 25 height 25
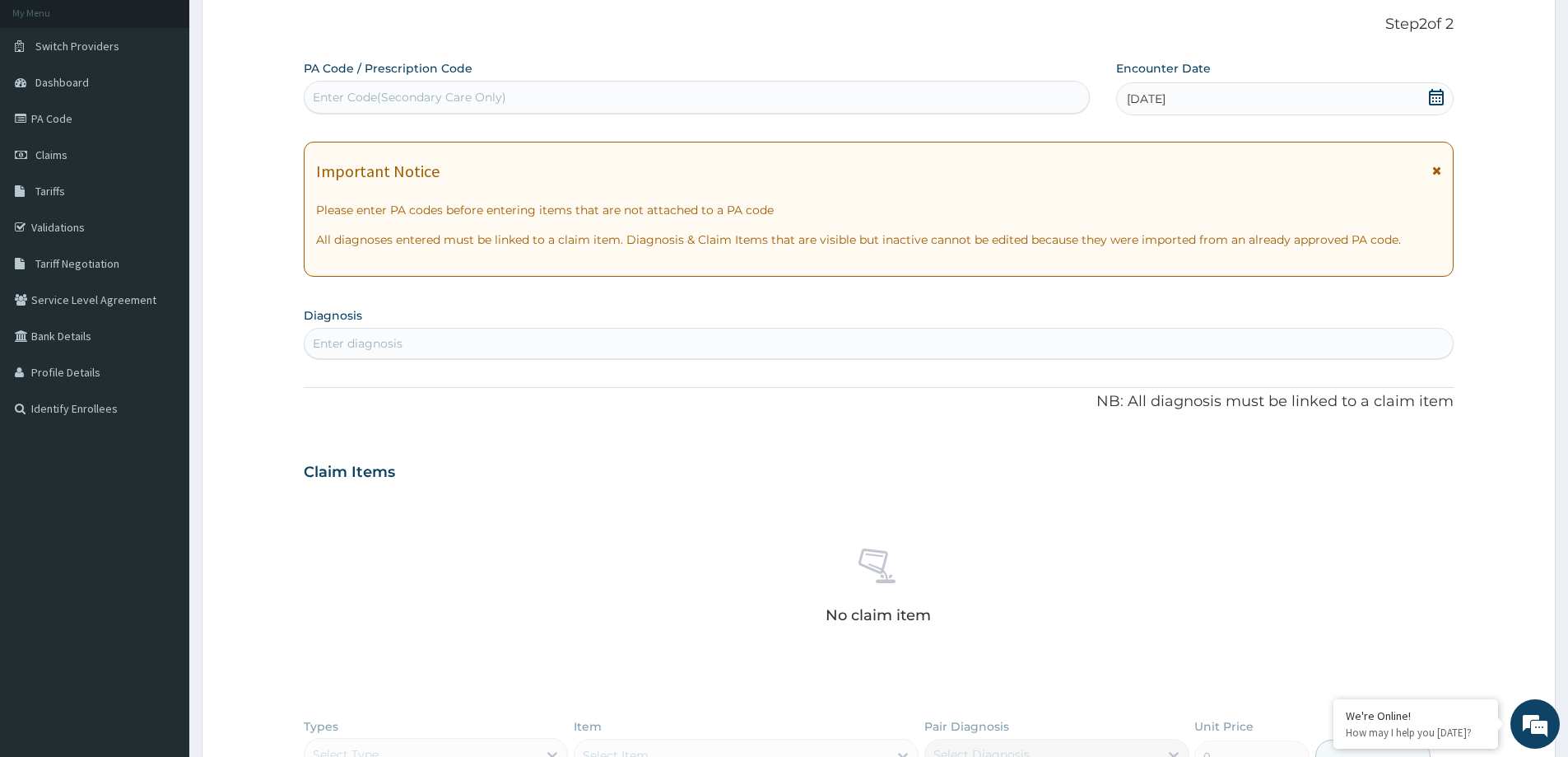
click at [707, 329] on div "Enter diagnosis" at bounding box center [878, 344] width 1150 height 31
type input "[MEDICAL_DATA]"
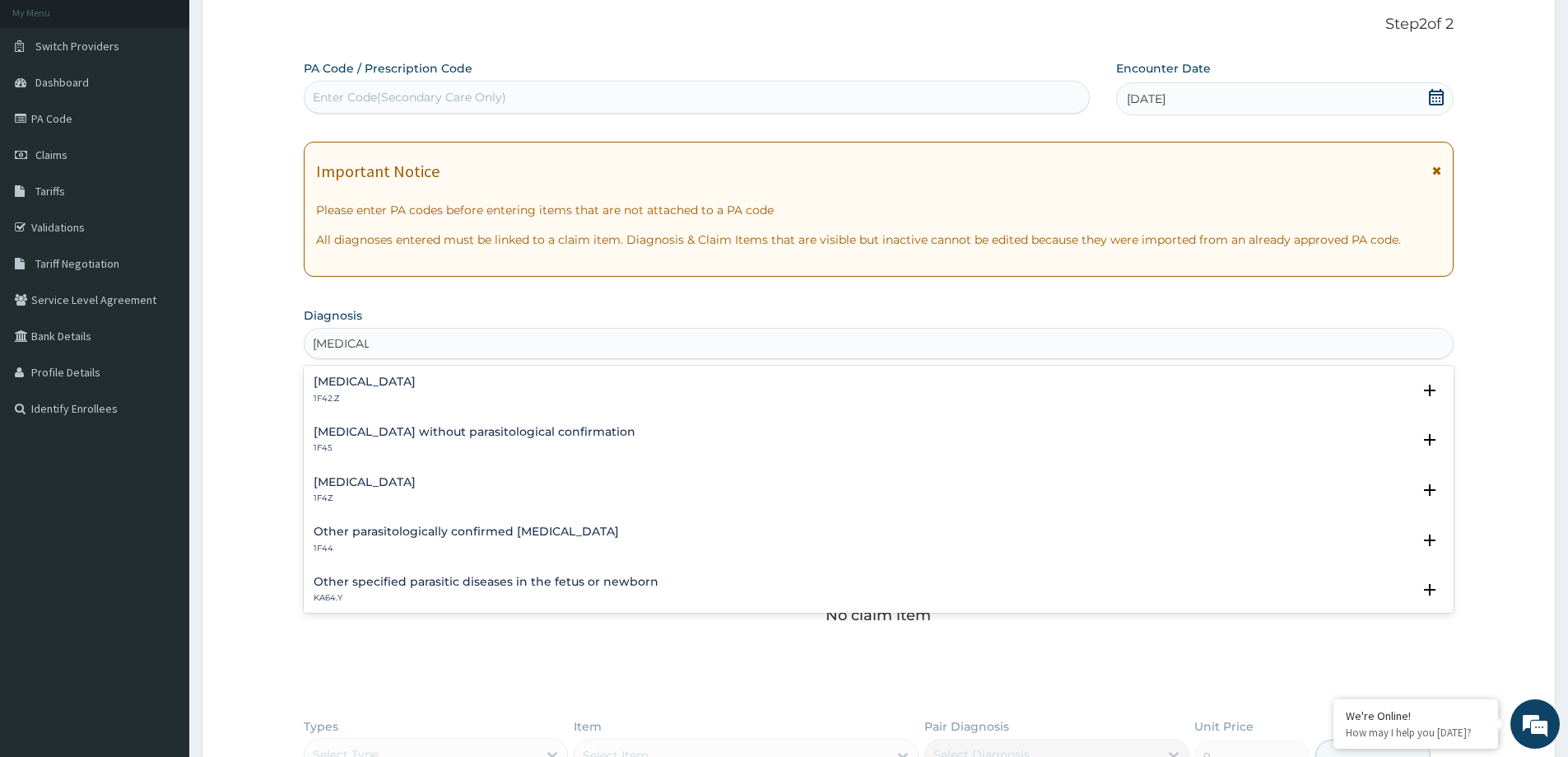
click at [386, 486] on h4 "[MEDICAL_DATA]" at bounding box center [364, 481] width 102 height 12
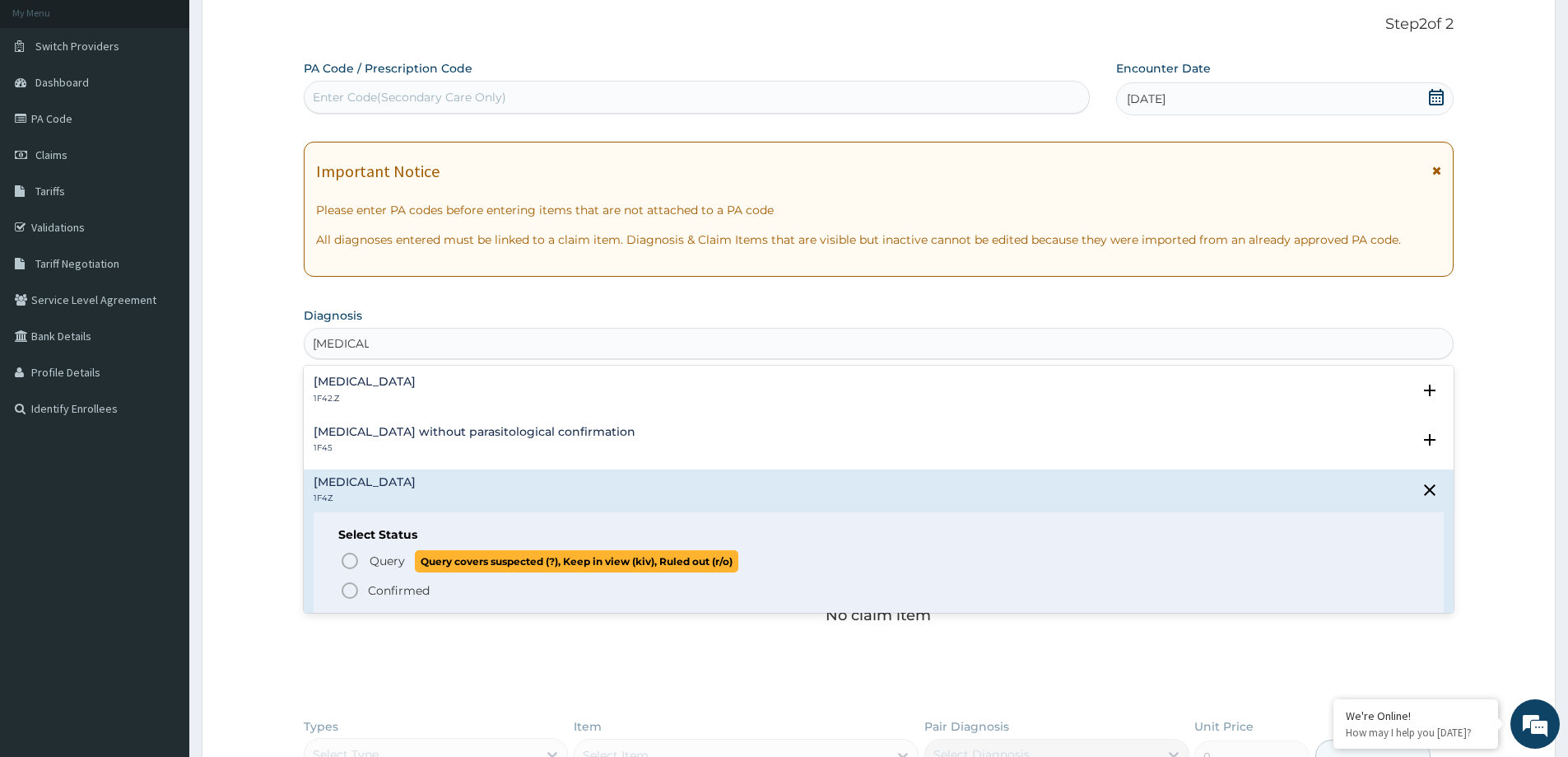
drag, startPoint x: 370, startPoint y: 556, endPoint x: 381, endPoint y: 546, distance: 14.9
click at [371, 556] on span "Query" at bounding box center [387, 561] width 36 height 16
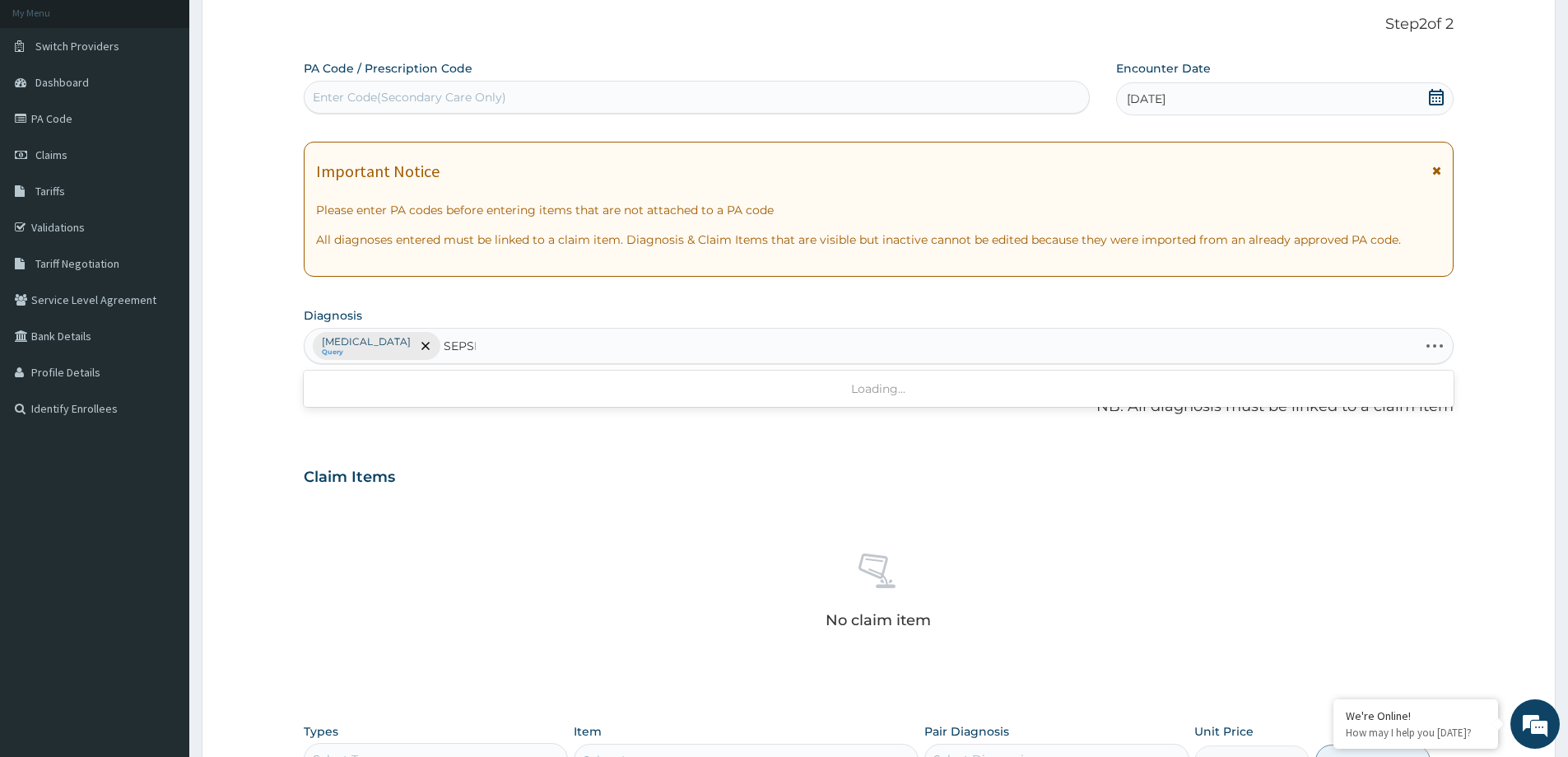
type input "[MEDICAL_DATA]"
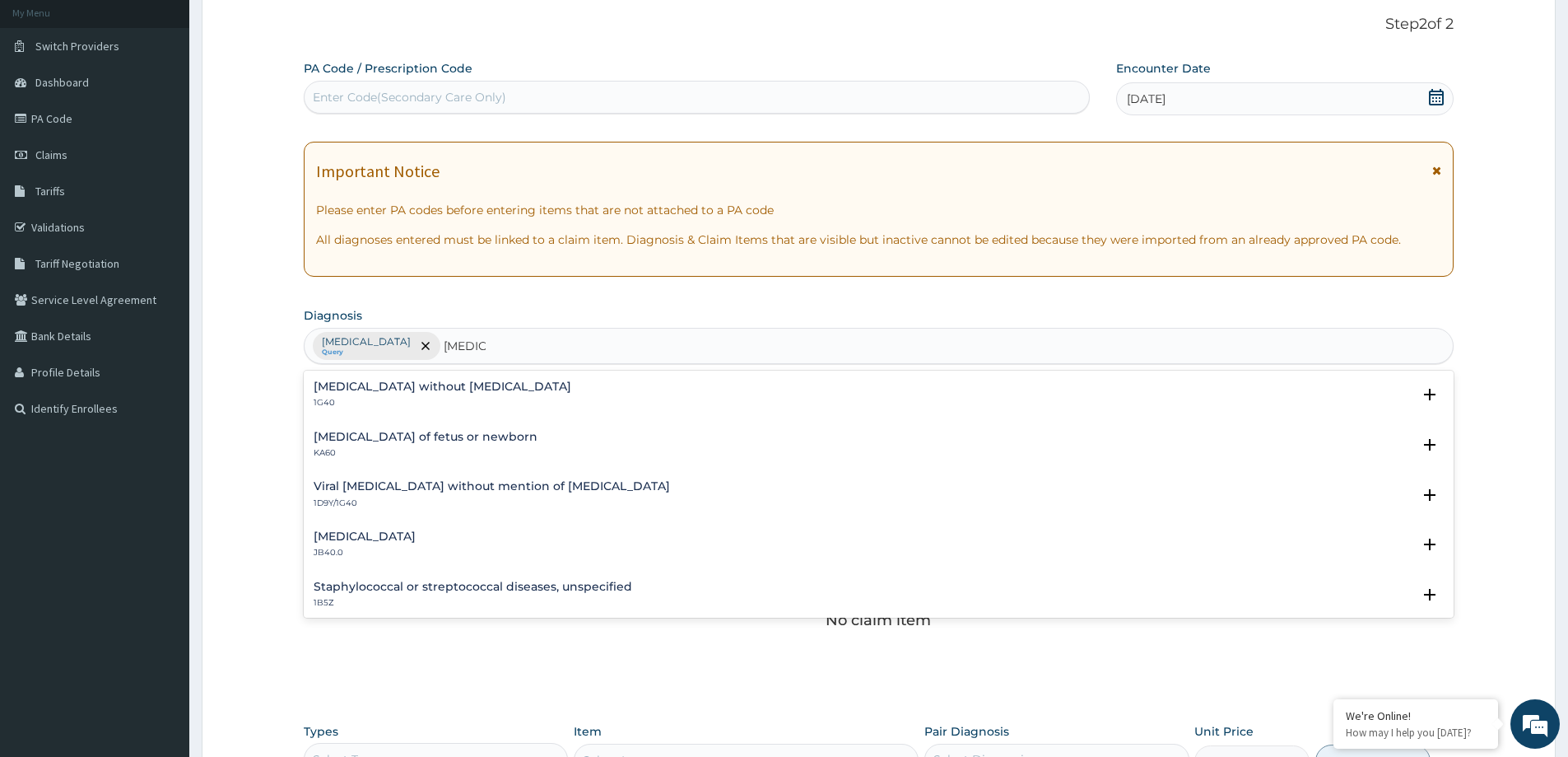
click at [407, 396] on div "[MEDICAL_DATA] without [MEDICAL_DATA] 1G40" at bounding box center [442, 394] width 258 height 28
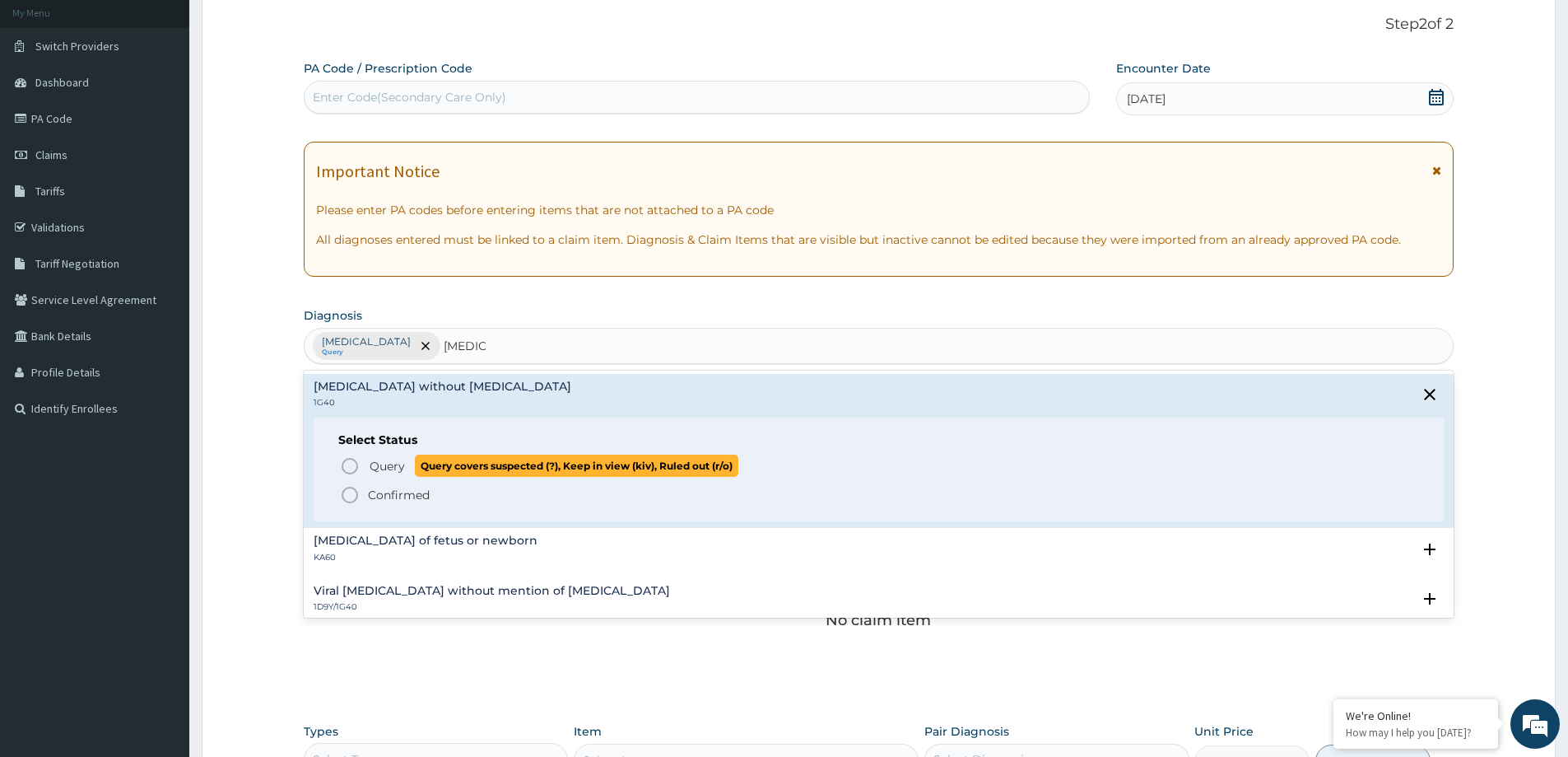
click at [392, 469] on span "Query" at bounding box center [387, 466] width 36 height 16
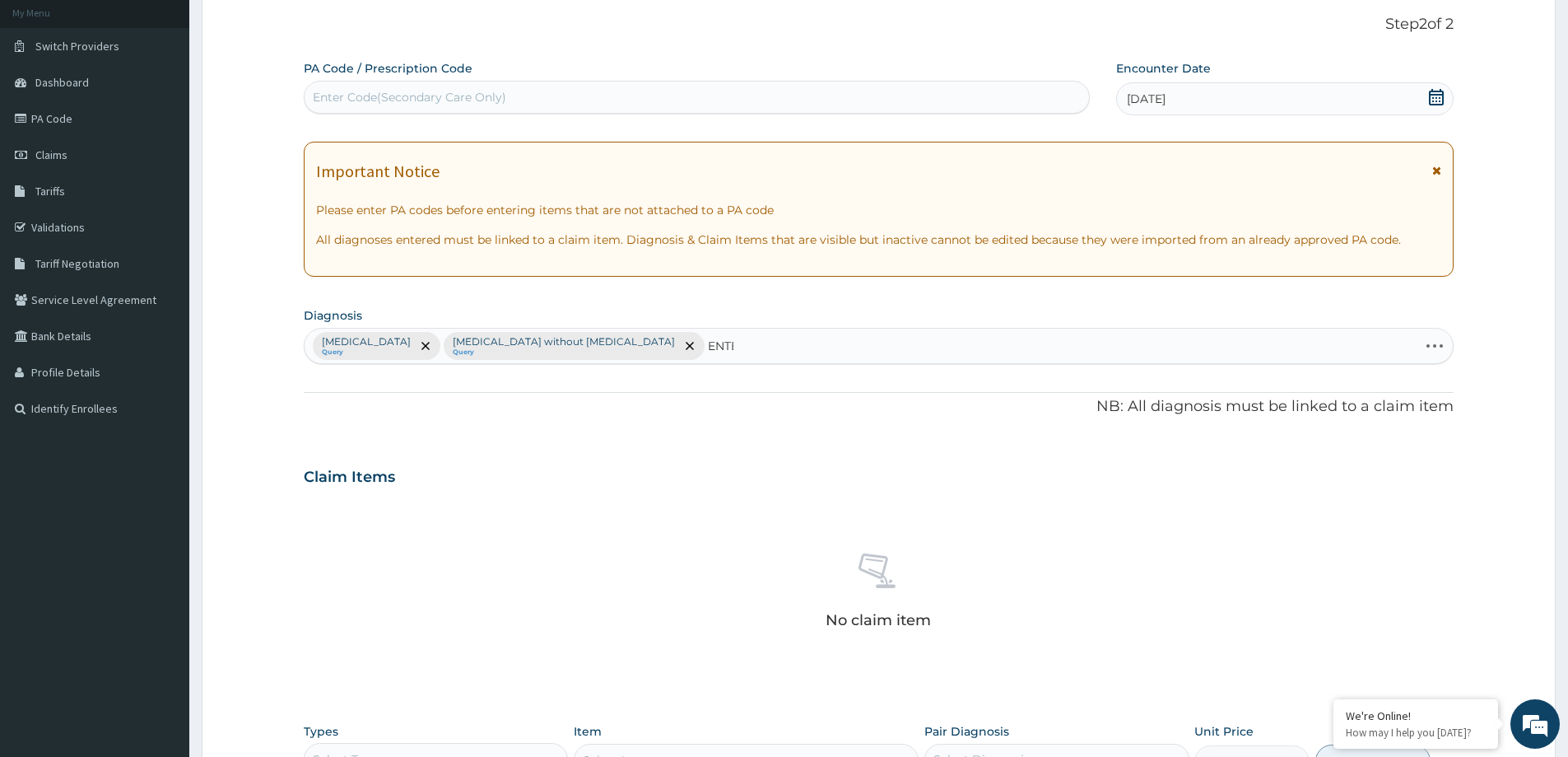
type input "ENTER"
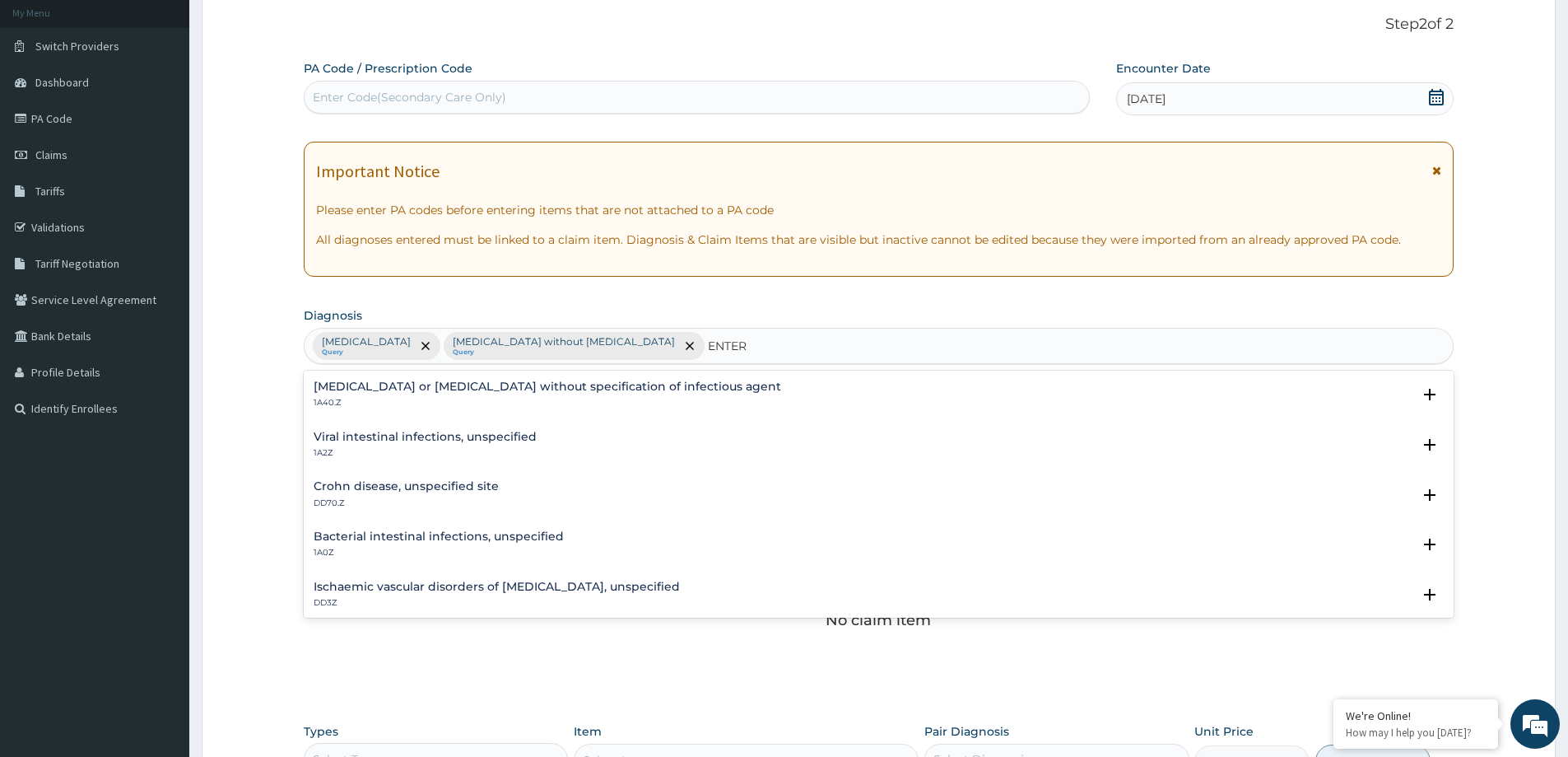
click at [489, 390] on h4 "[MEDICAL_DATA] or [MEDICAL_DATA] without specification of infectious agent" at bounding box center [547, 386] width 467 height 12
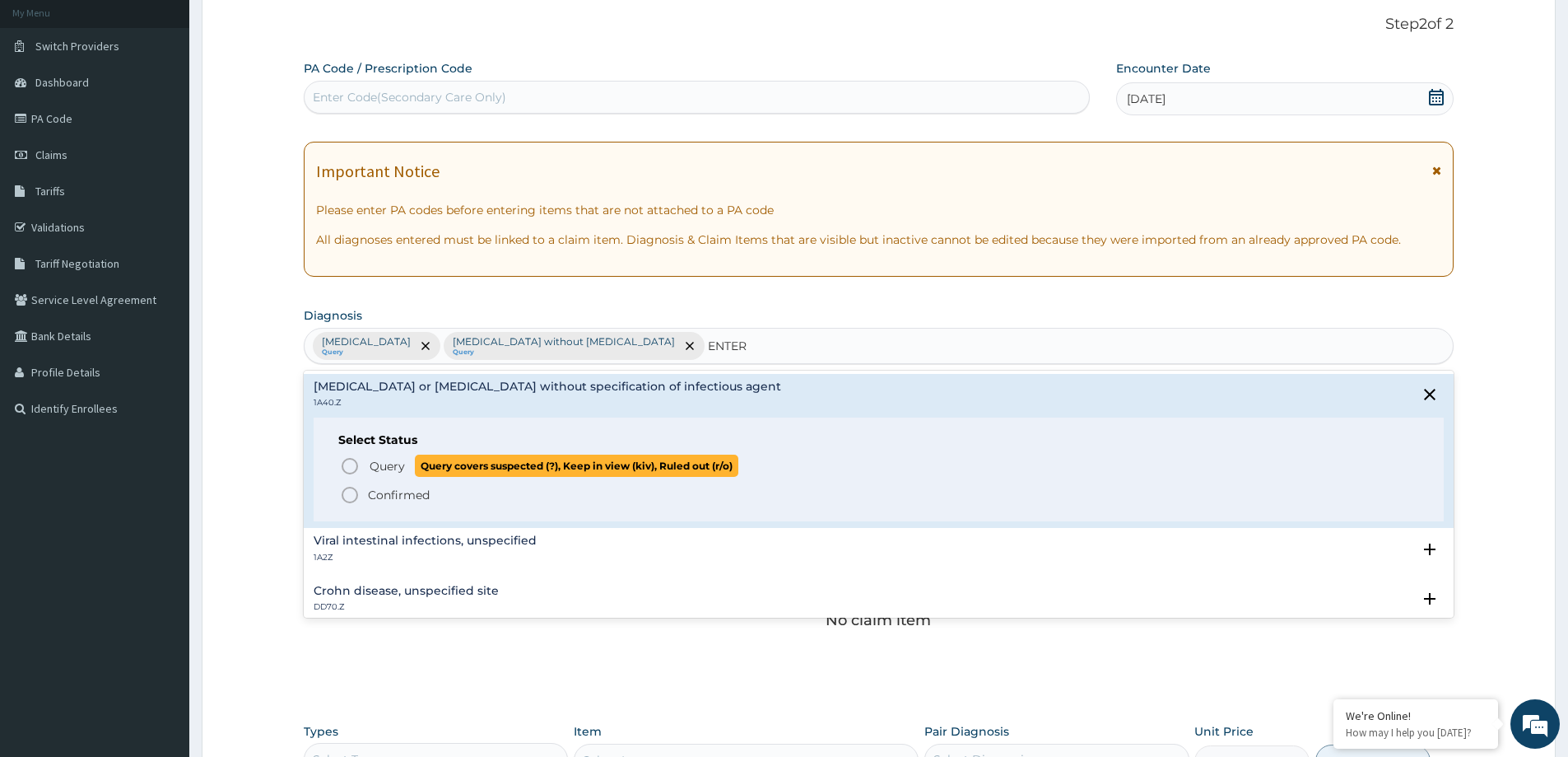
click at [387, 466] on span "Query" at bounding box center [387, 466] width 36 height 16
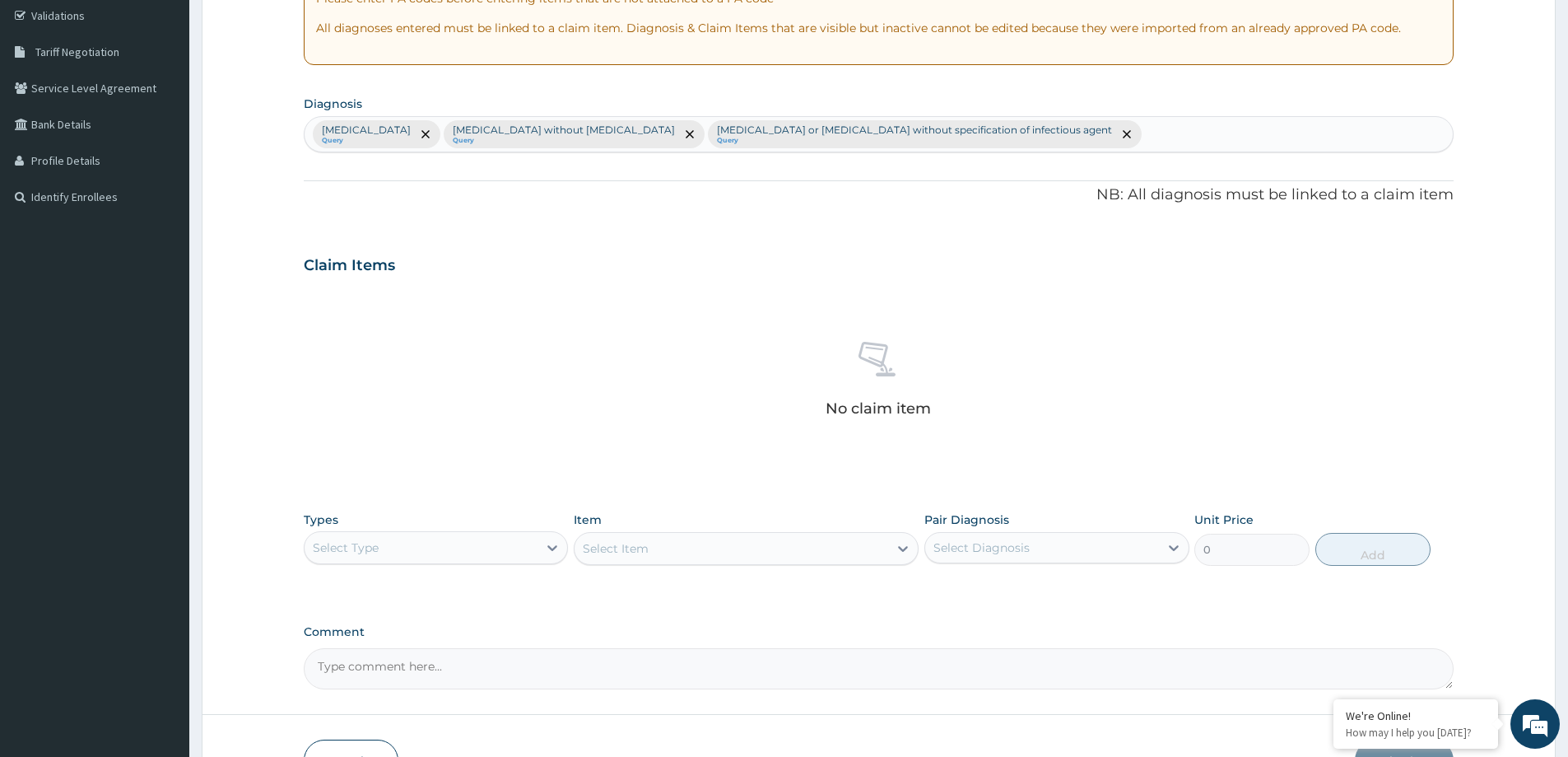
scroll to position [344, 0]
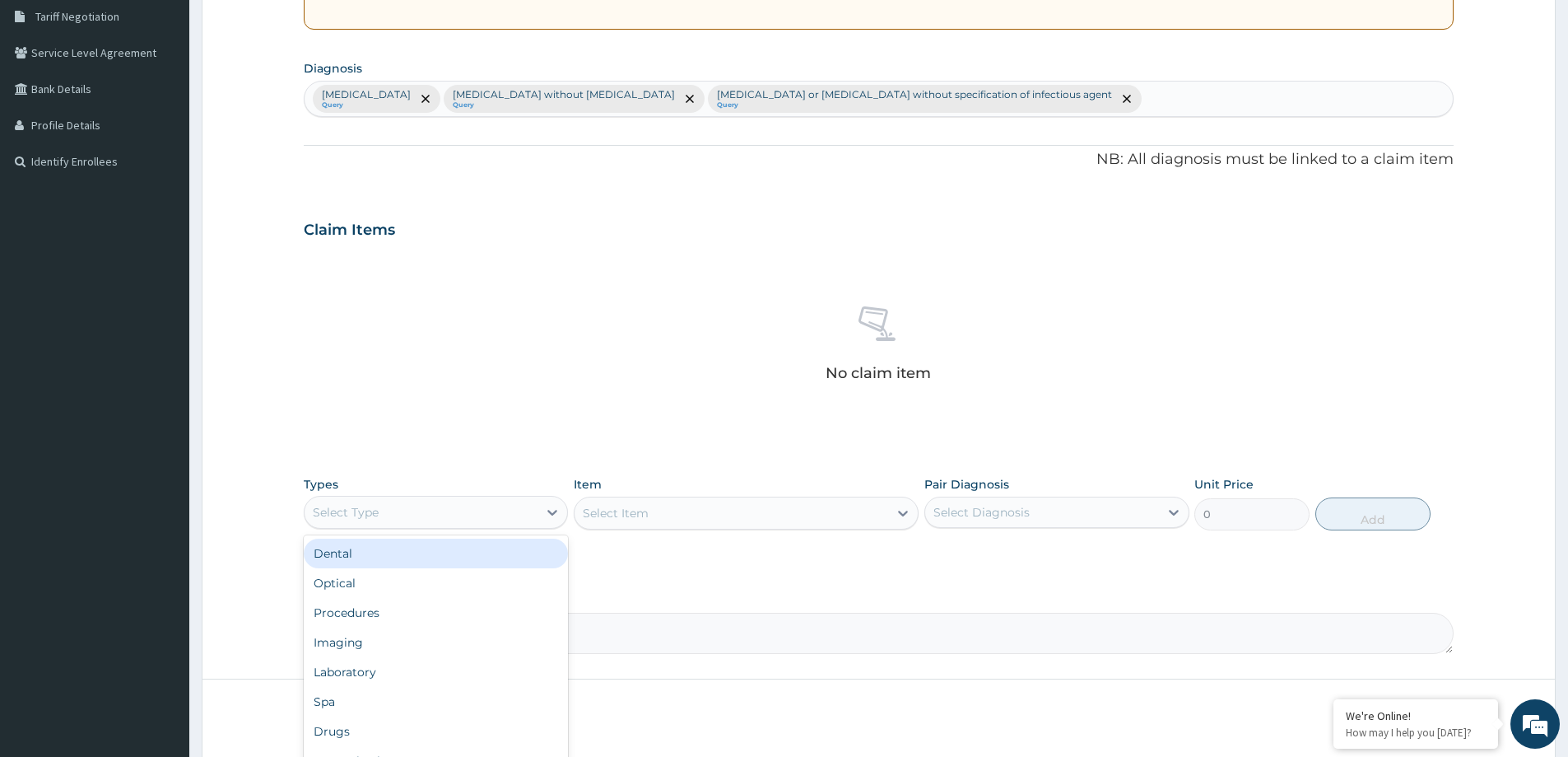
click at [423, 516] on div "Select Type" at bounding box center [421, 511] width 233 height 27
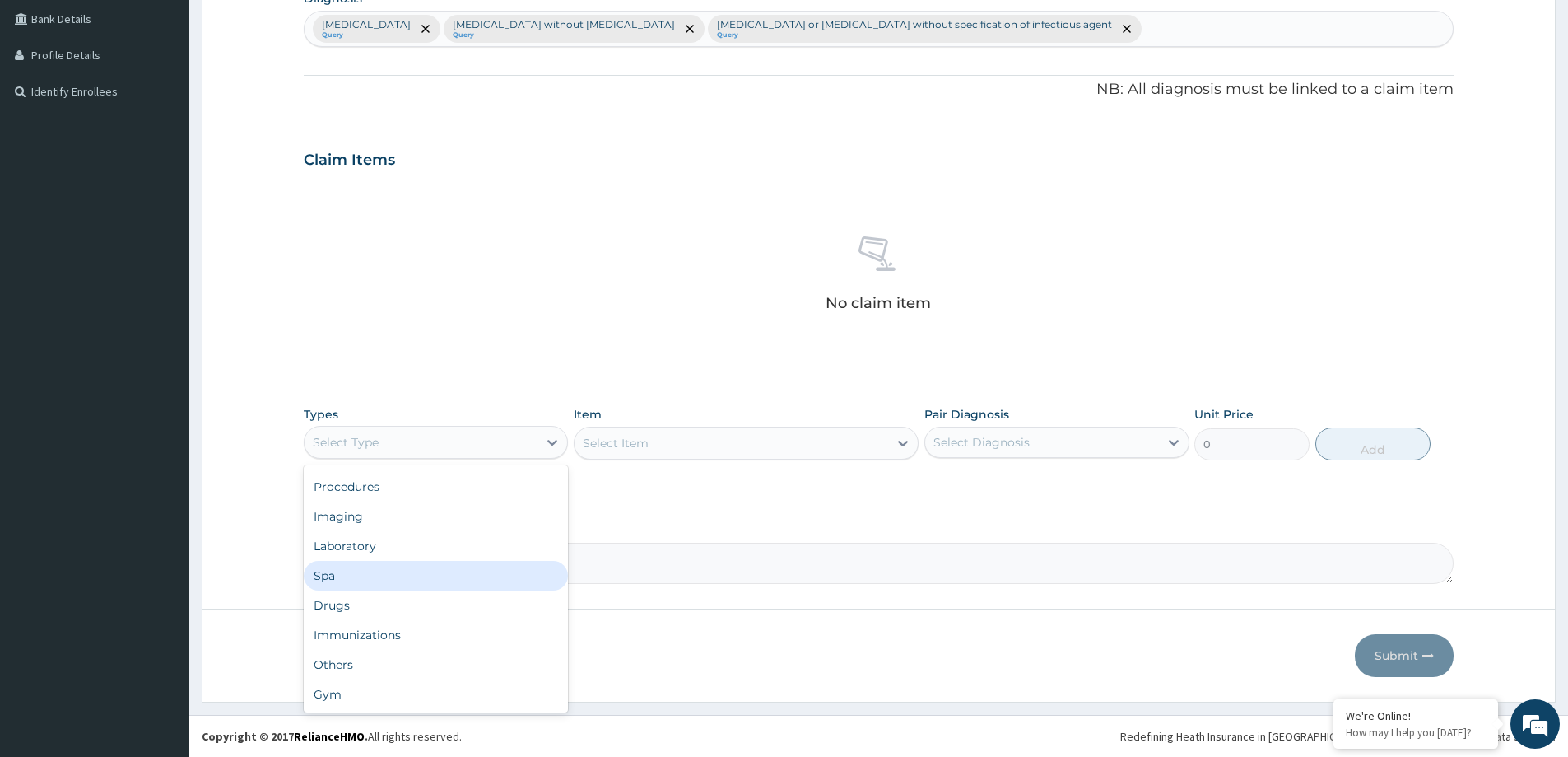
scroll to position [0, 0]
click at [407, 557] on div "Imaging" at bounding box center [435, 572] width 264 height 29
click at [436, 433] on div "Imaging" at bounding box center [421, 442] width 233 height 27
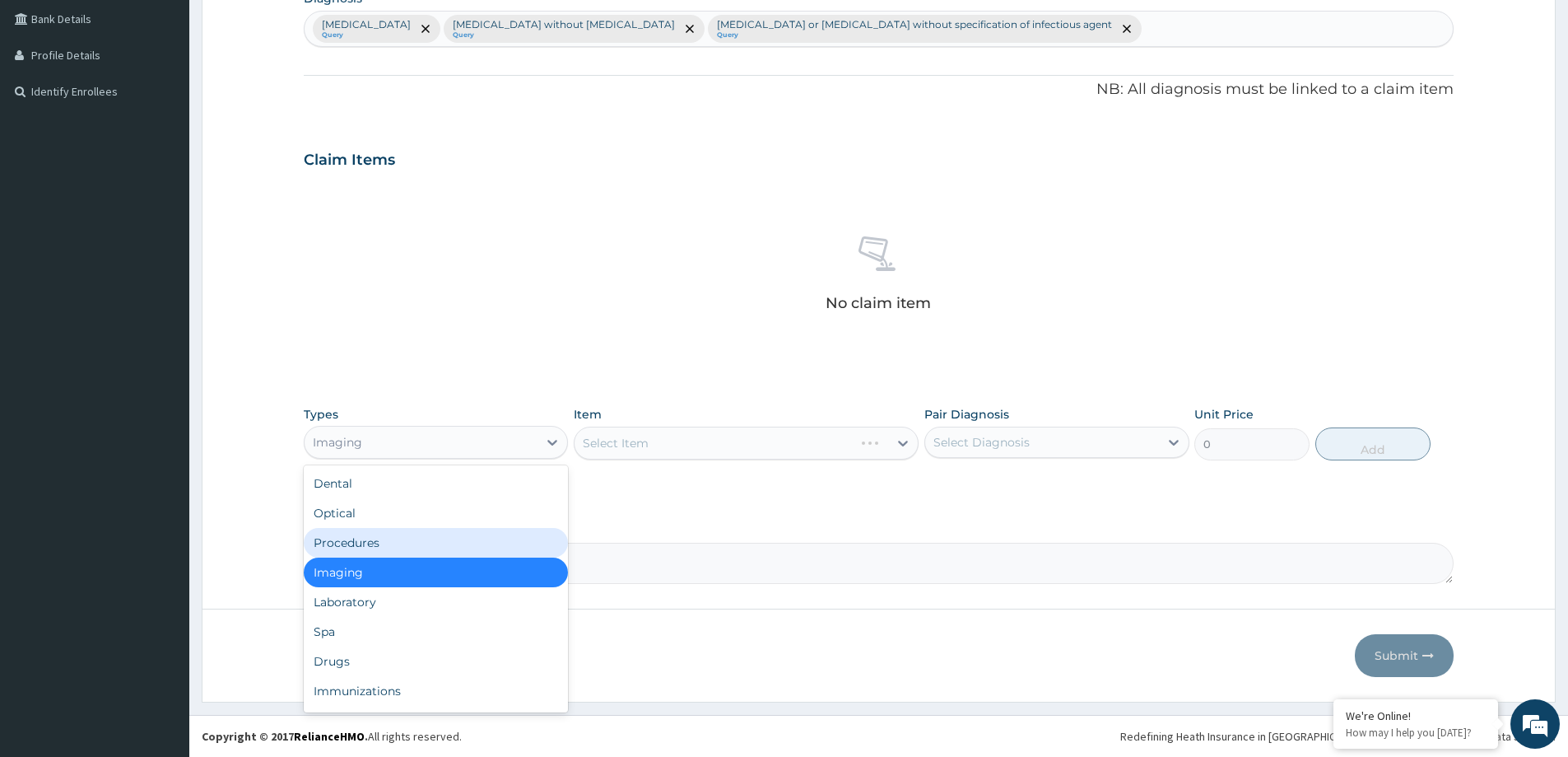
click at [378, 538] on div "Procedures" at bounding box center [435, 543] width 264 height 29
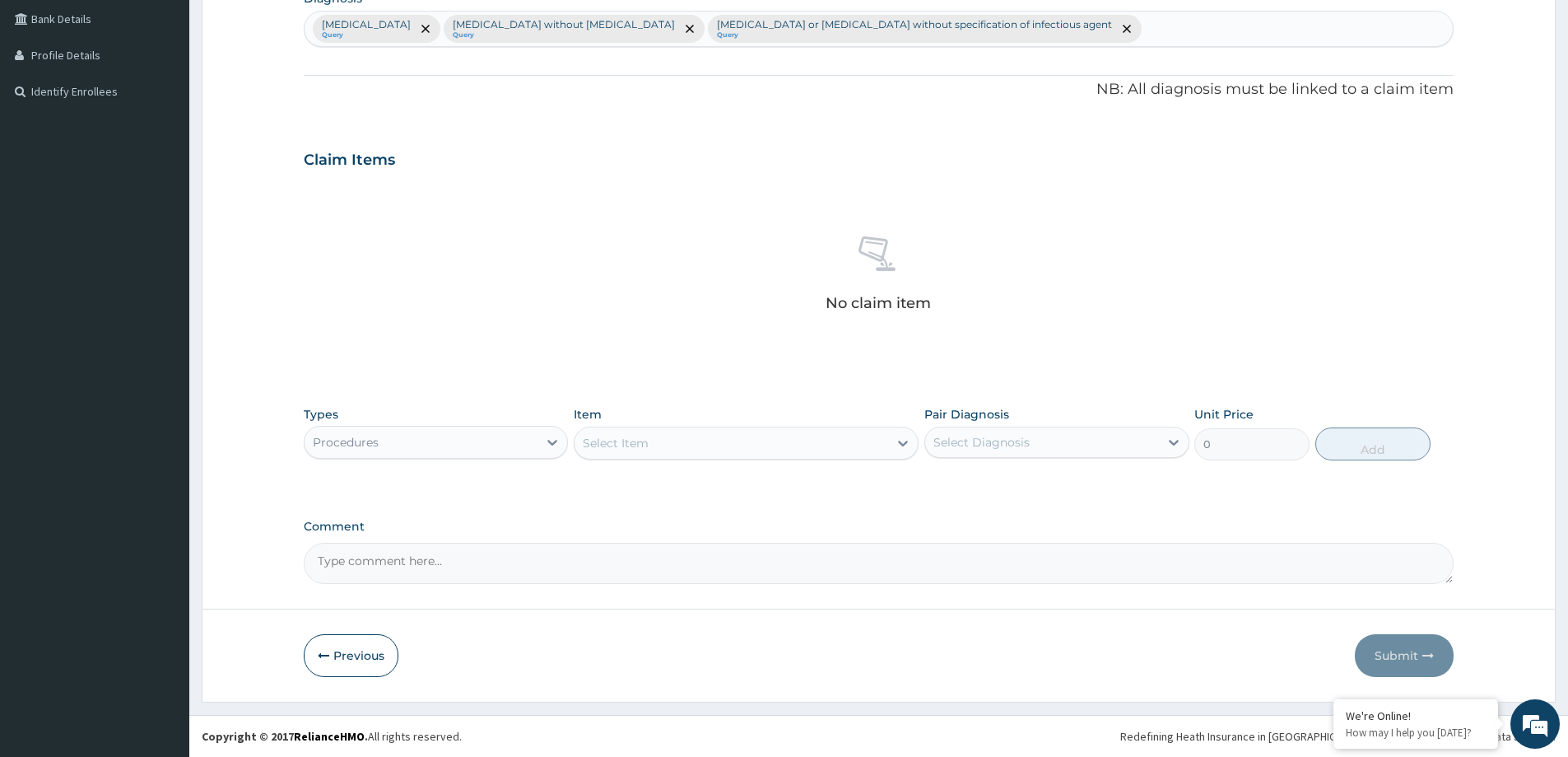
click at [690, 446] on div "Select Item" at bounding box center [731, 443] width 313 height 27
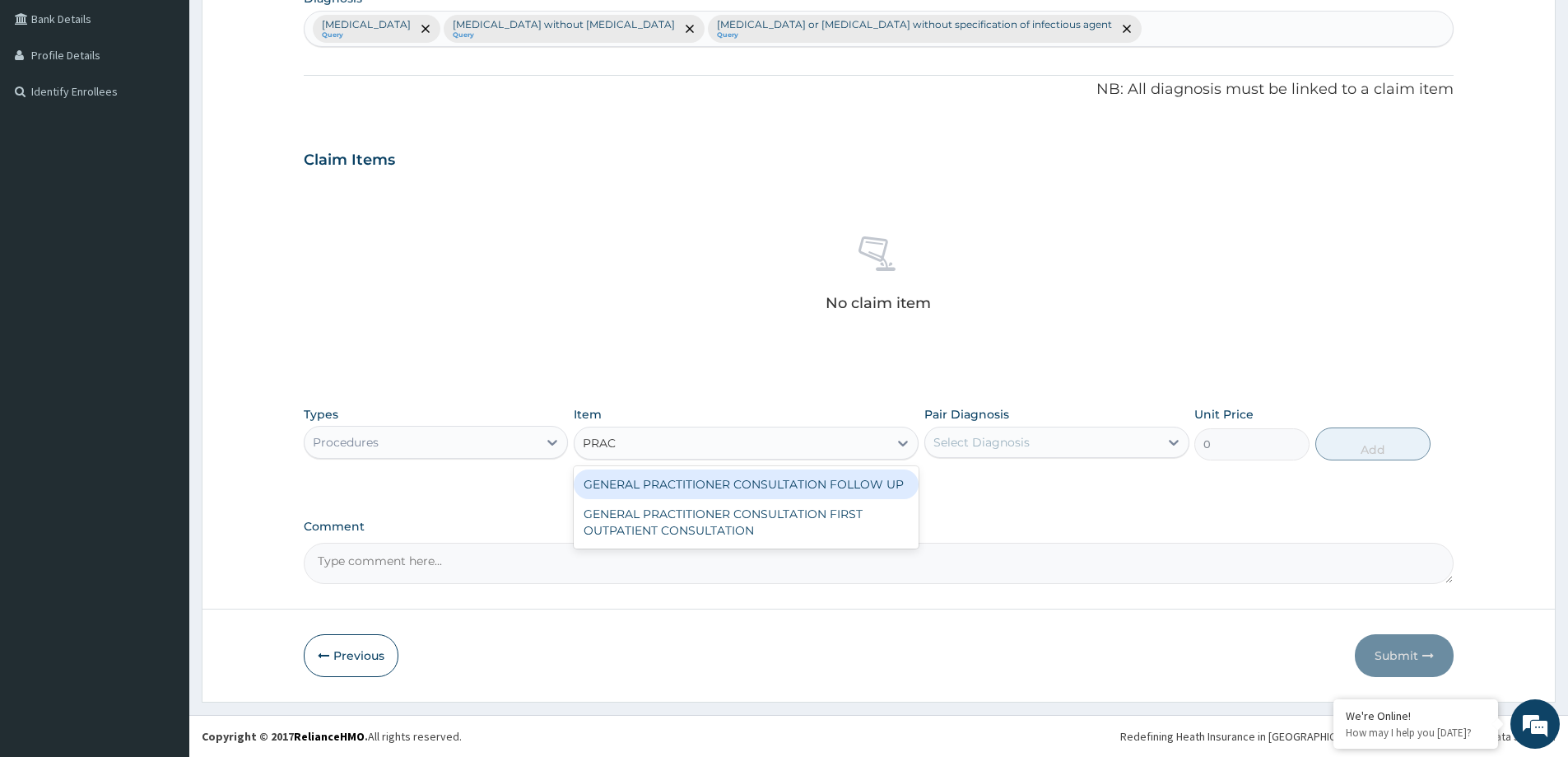
type input "PRACT"
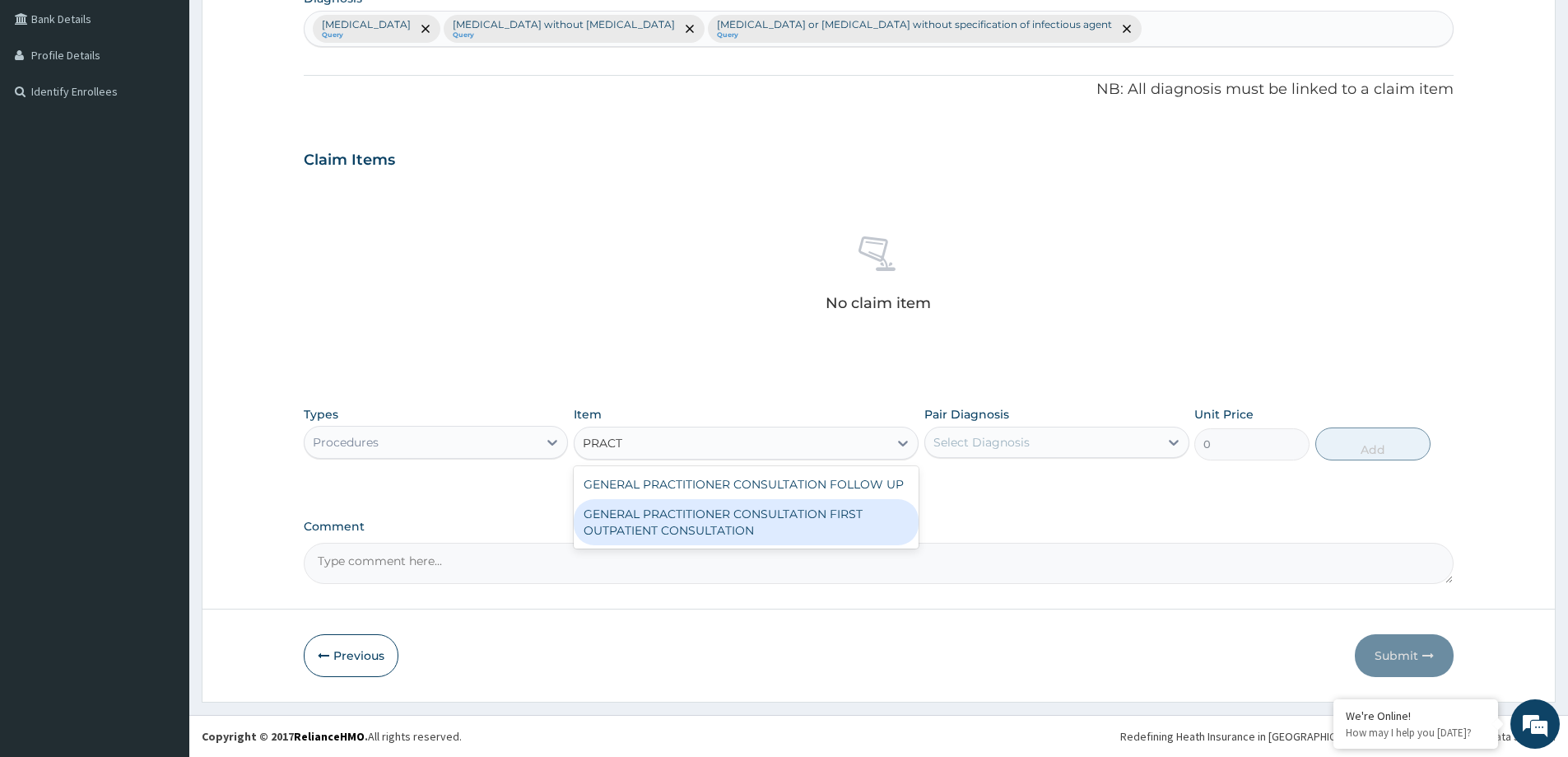
click at [708, 522] on div "GENERAL PRACTITIONER CONSULTATION FIRST OUTPATIENT CONSULTATION" at bounding box center [746, 521] width 345 height 46
type input "3547.5"
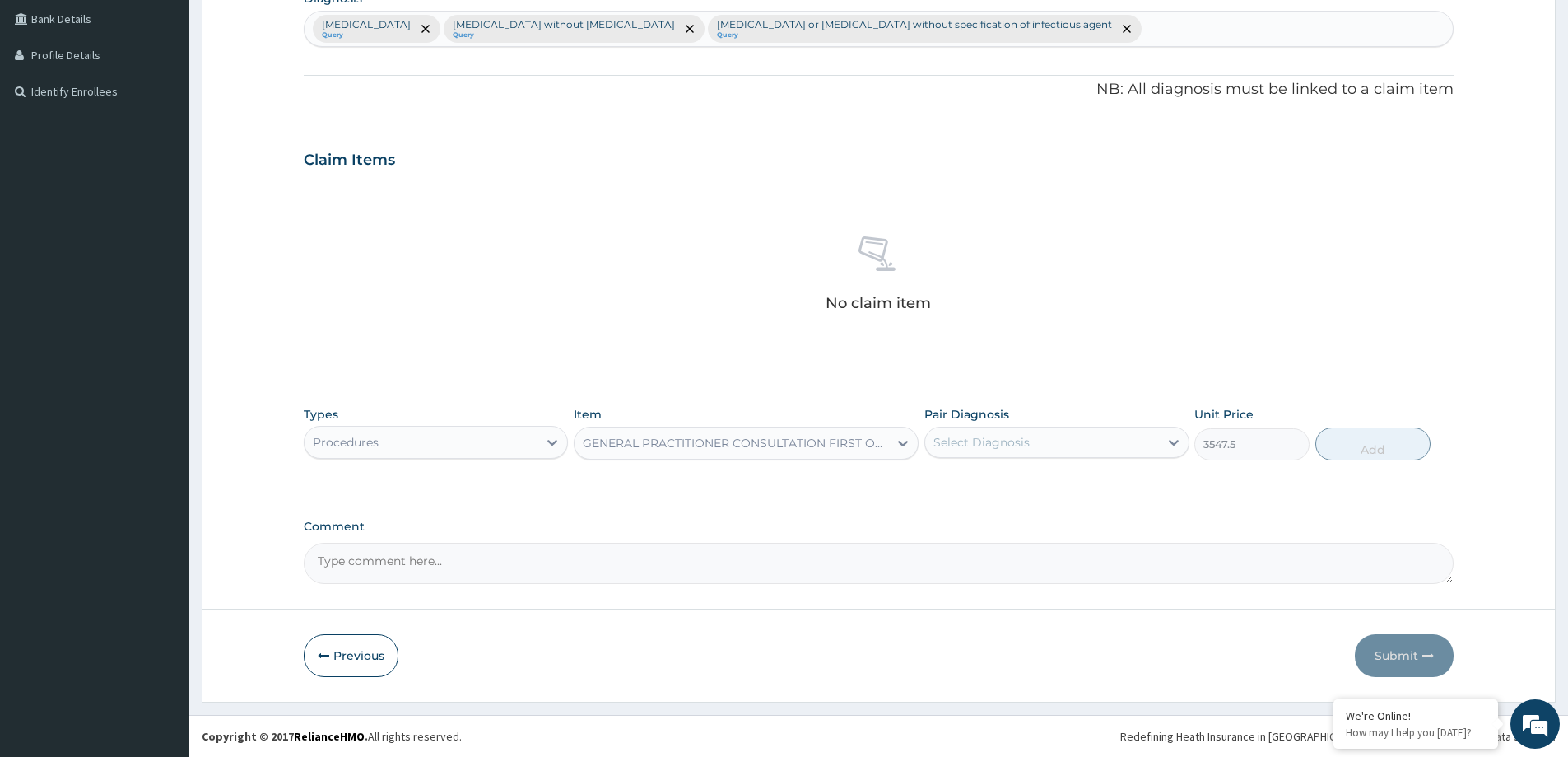
click at [981, 426] on div "Select Diagnosis" at bounding box center [1057, 442] width 264 height 31
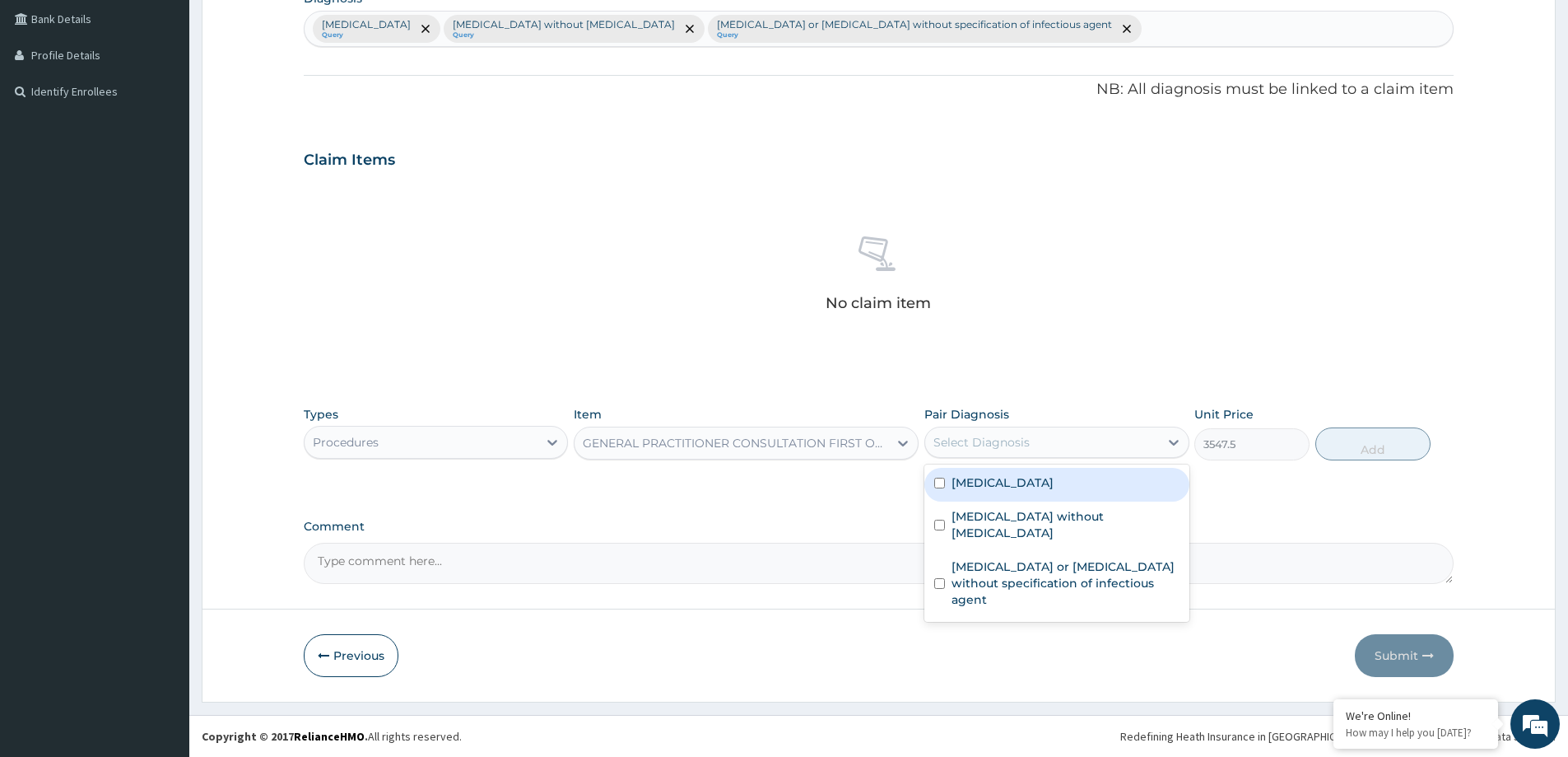
click at [1005, 488] on label "[MEDICAL_DATA]" at bounding box center [1002, 482] width 102 height 16
checkbox input "true"
click at [1015, 510] on div "[MEDICAL_DATA] without [MEDICAL_DATA]" at bounding box center [1057, 526] width 264 height 50
checkbox input "true"
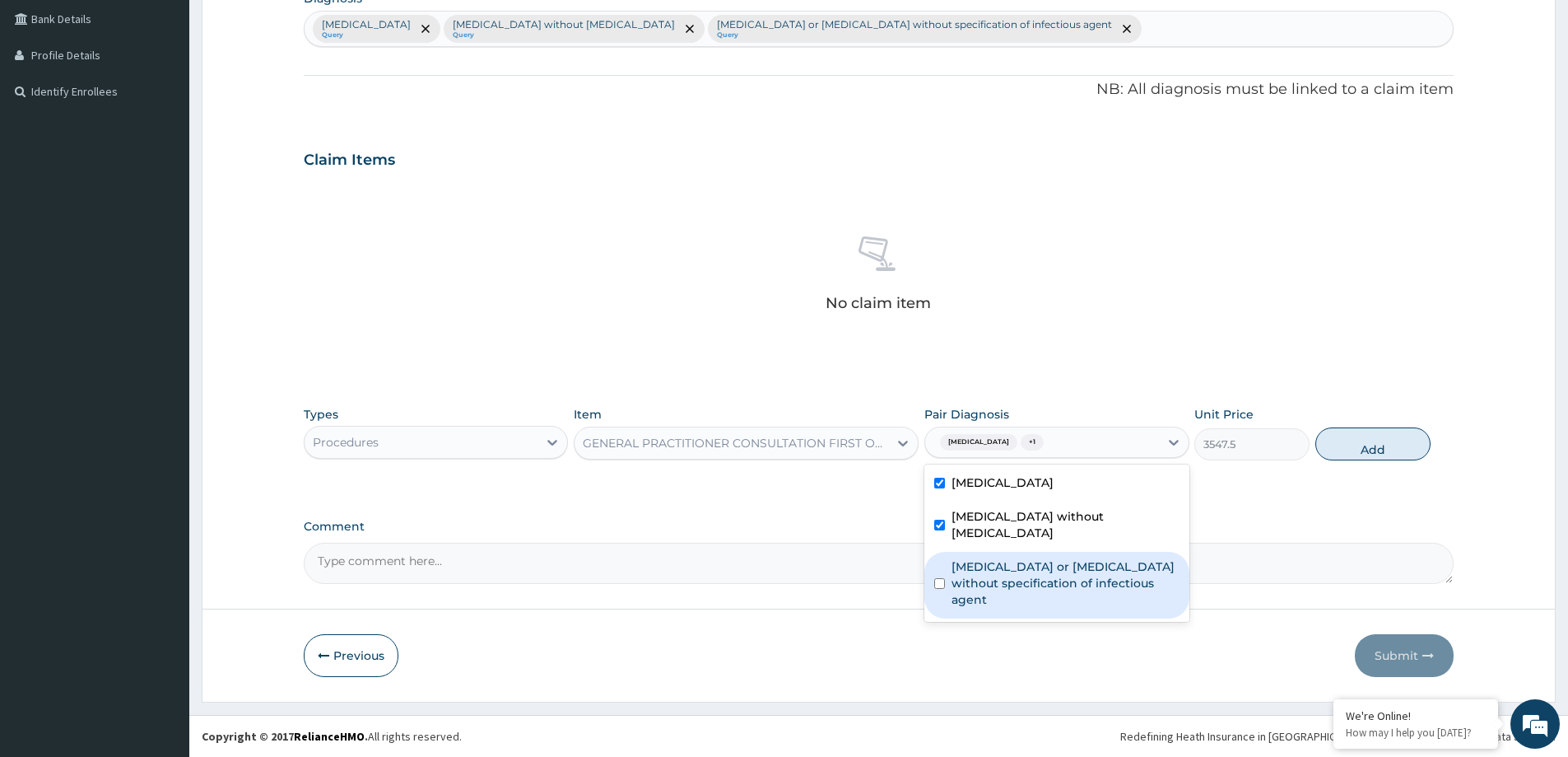
click at [1054, 575] on label "[MEDICAL_DATA] or [MEDICAL_DATA] without specification of infectious agent" at bounding box center [1065, 583] width 227 height 49
checkbox input "true"
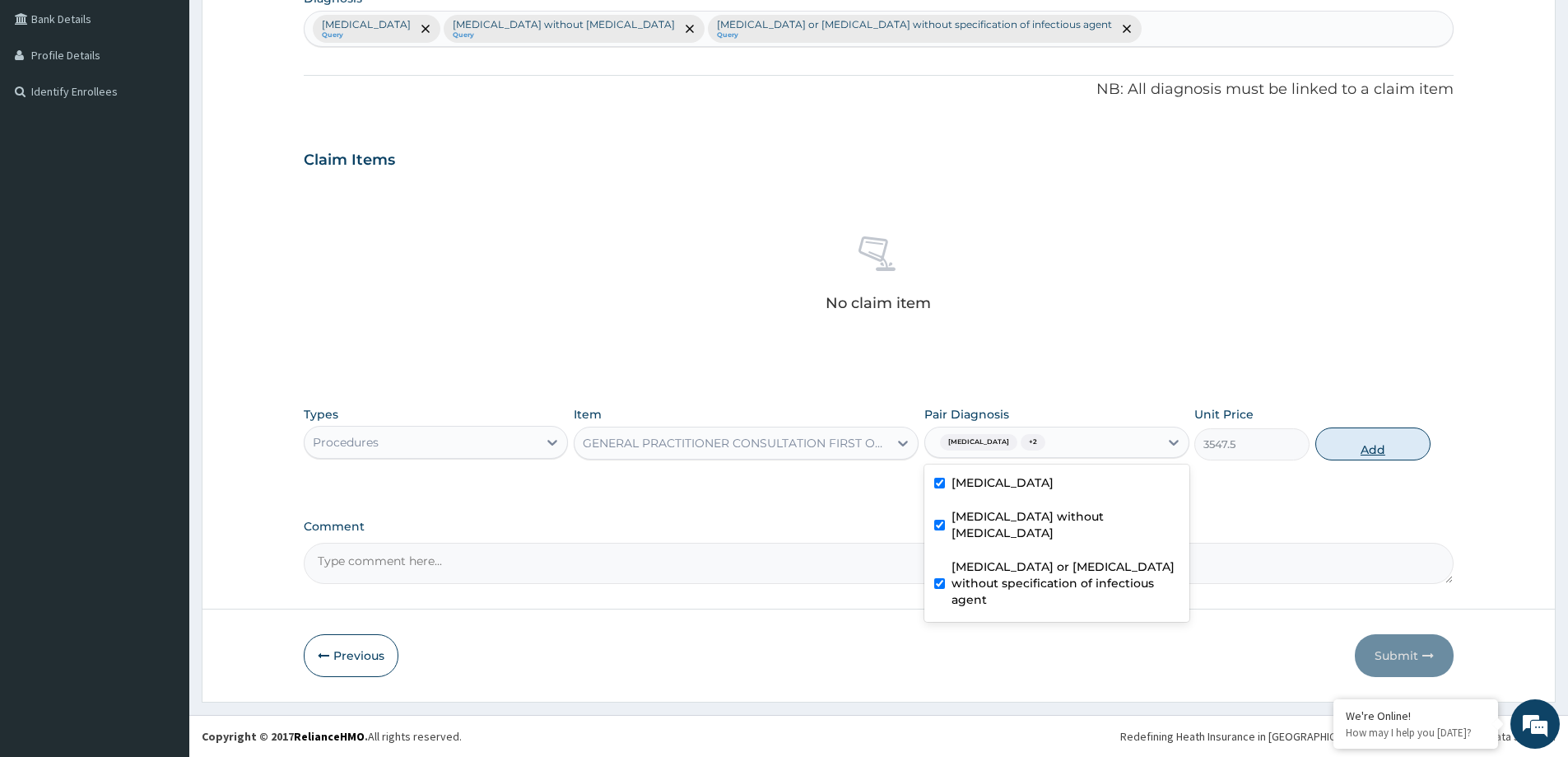
click at [1324, 445] on button "Add" at bounding box center [1373, 444] width 115 height 33
type input "0"
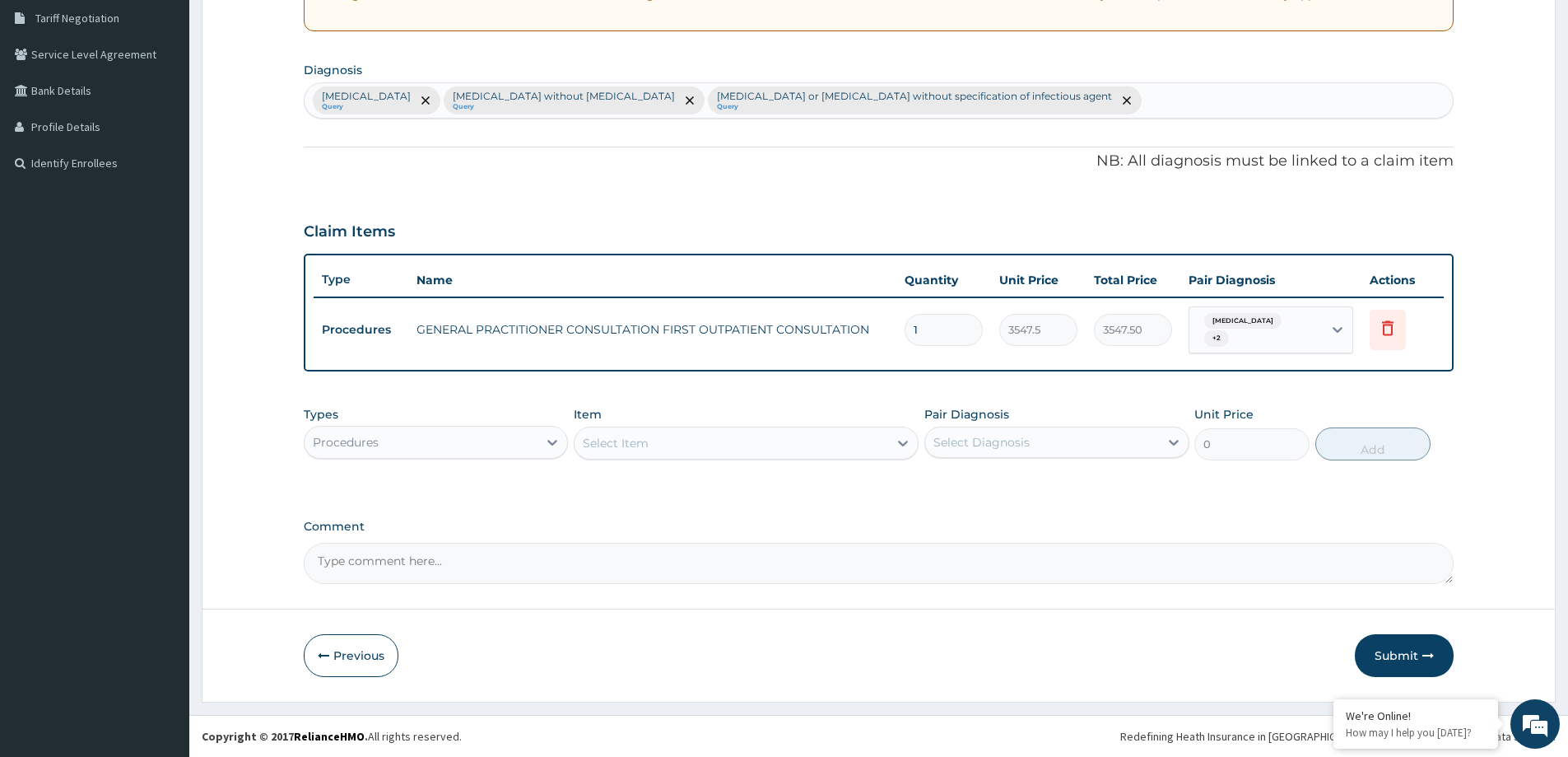
scroll to position [343, 0]
click at [488, 439] on div "Procedures" at bounding box center [421, 442] width 233 height 27
click at [687, 443] on div "Select Item" at bounding box center [731, 443] width 313 height 27
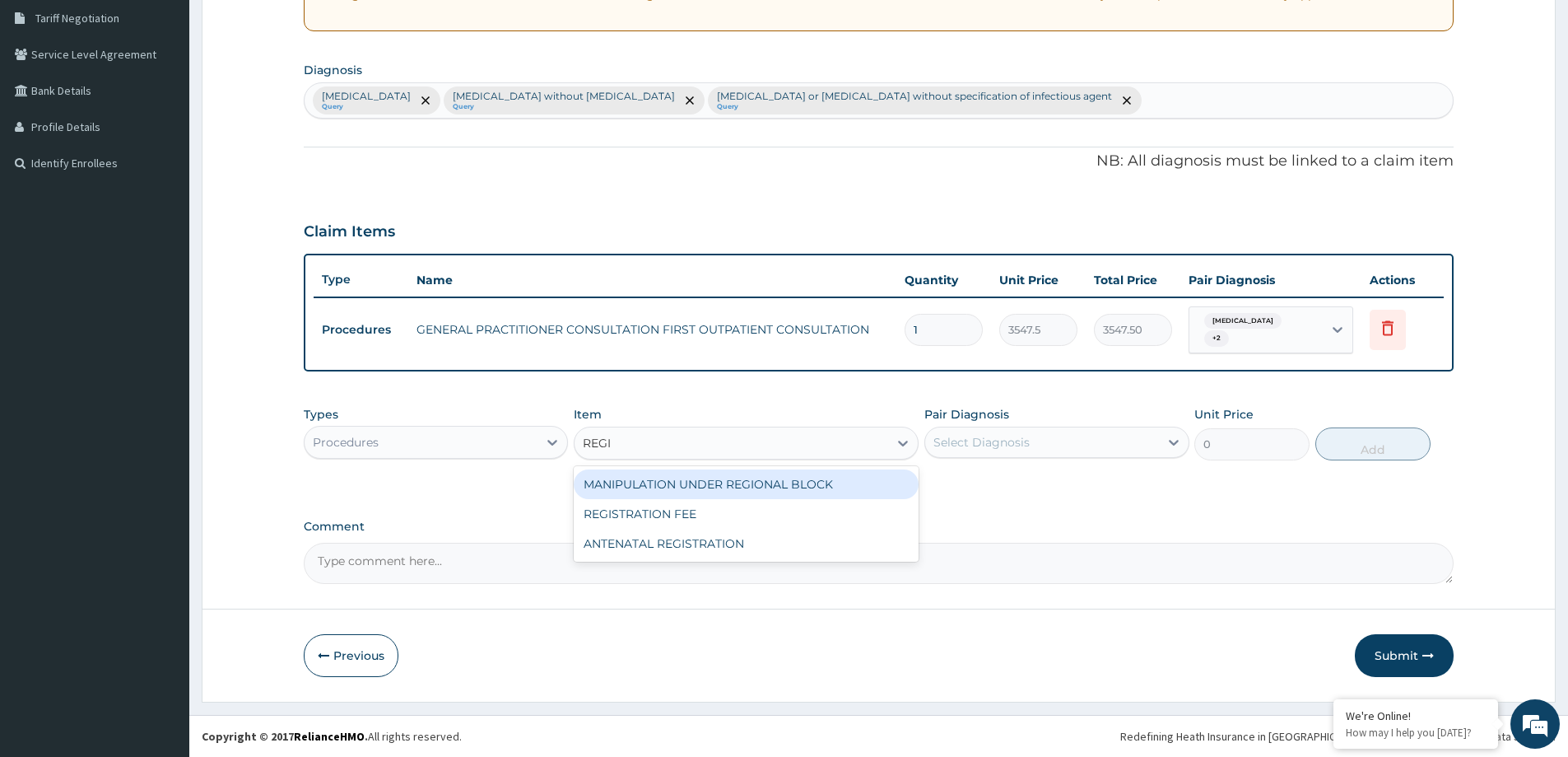
type input "REGIS"
click at [692, 480] on div "REGISTRATION FEE" at bounding box center [746, 484] width 345 height 29
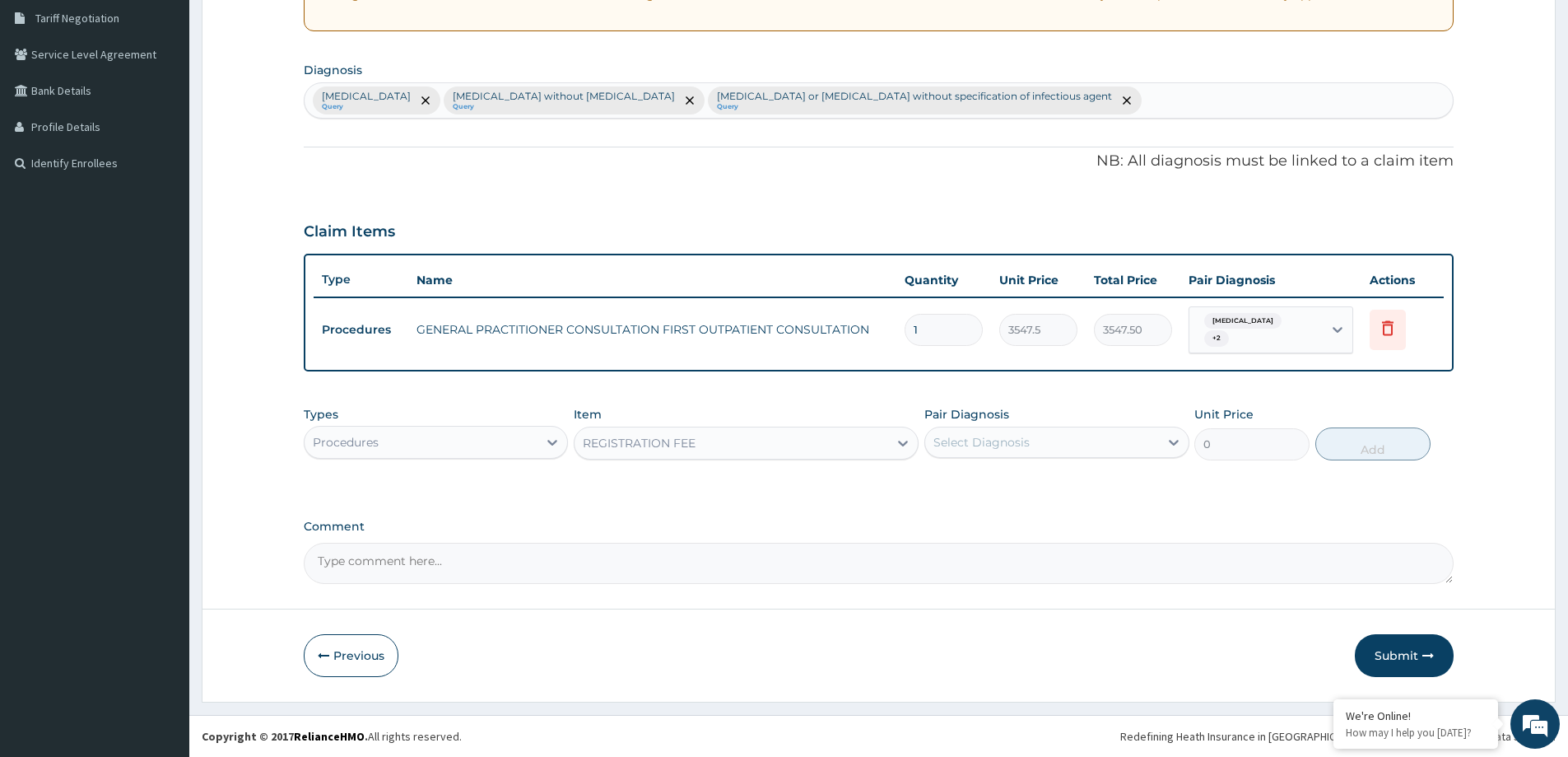
type input "2150"
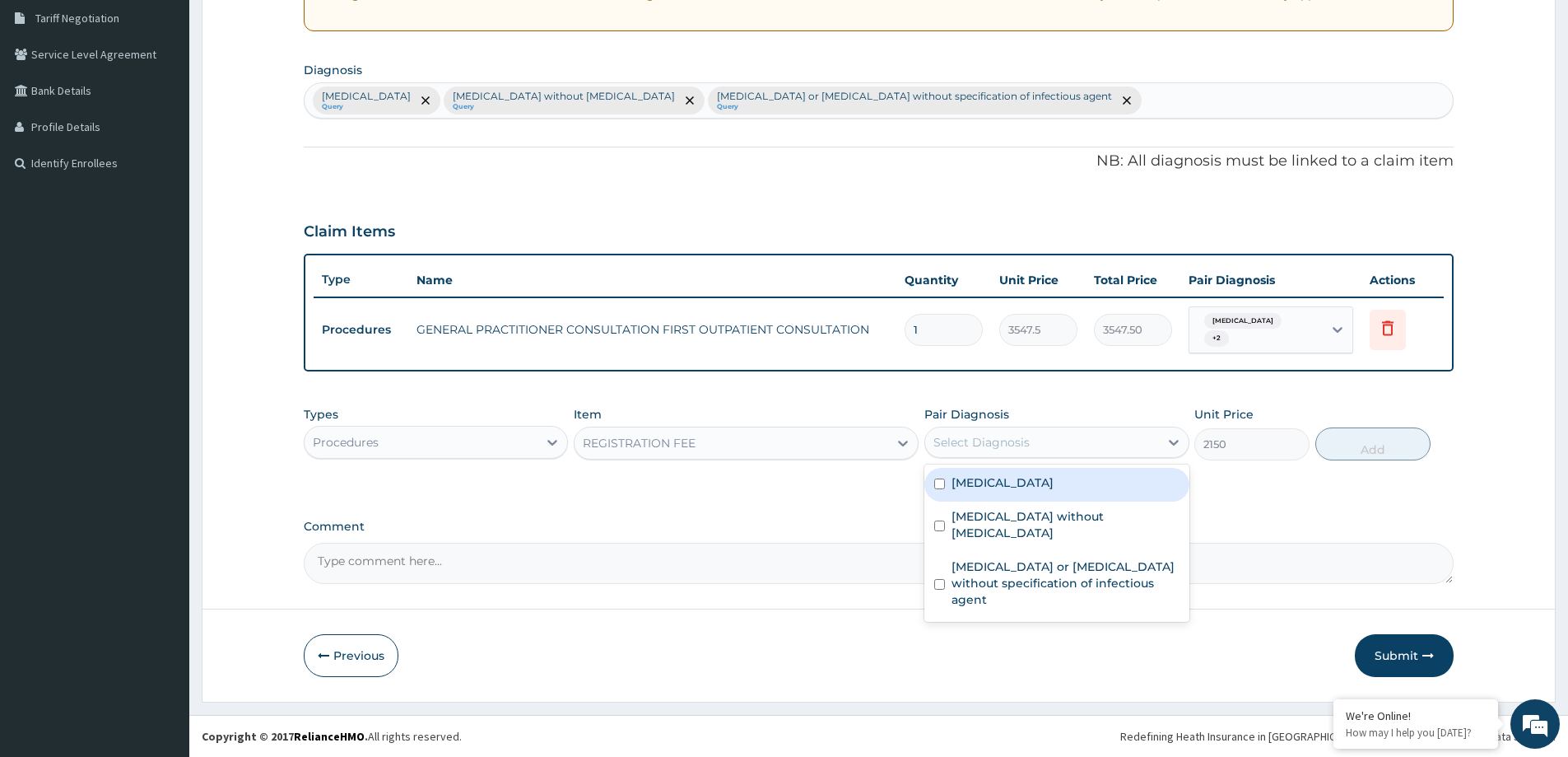
click at [982, 440] on div "Select Diagnosis" at bounding box center [981, 442] width 96 height 16
drag, startPoint x: 1019, startPoint y: 489, endPoint x: 1030, endPoint y: 501, distance: 16.3
click at [1024, 493] on div "Malaria, unspecified" at bounding box center [1057, 484] width 264 height 34
checkbox input "true"
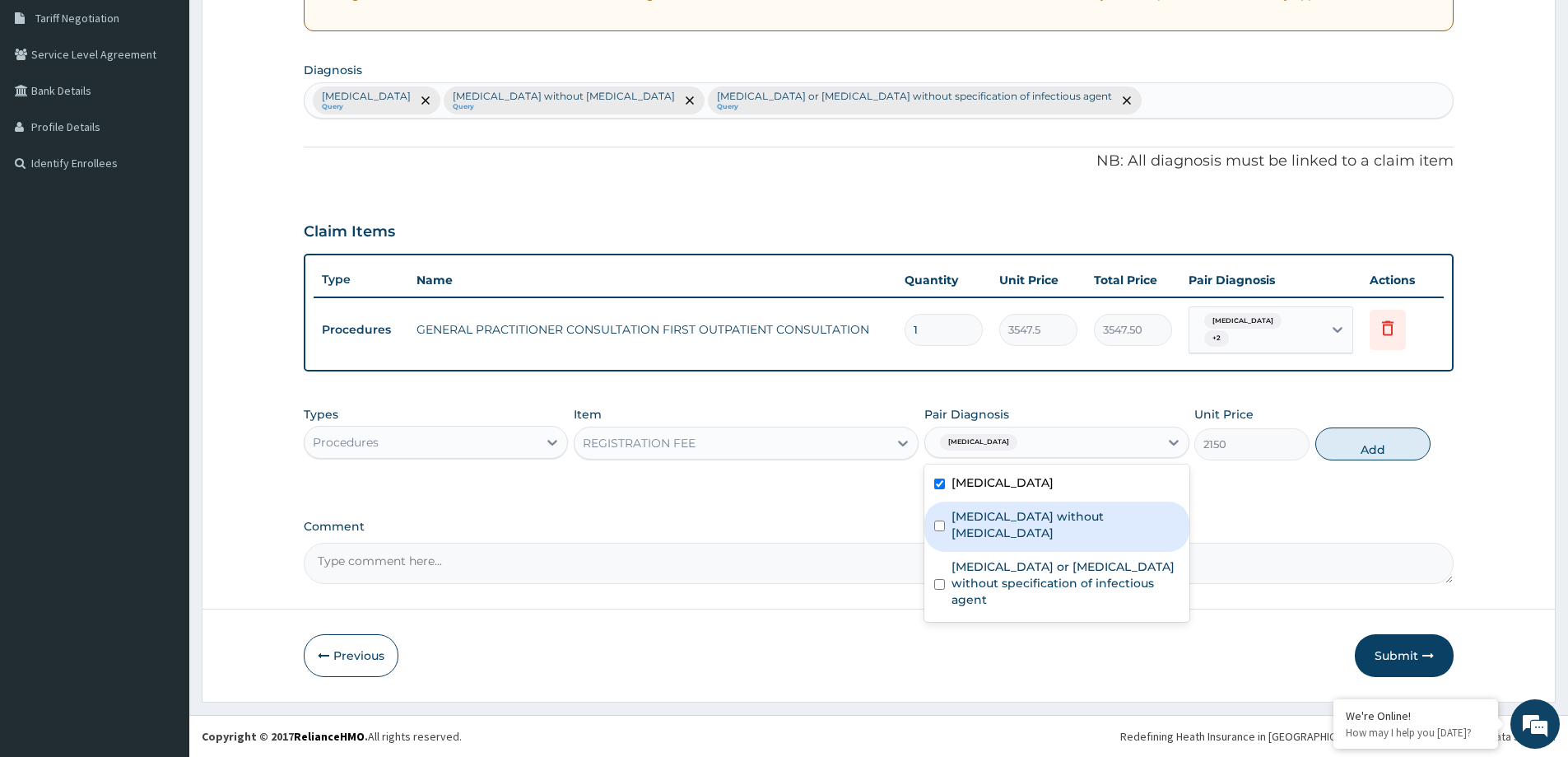
drag, startPoint x: 1040, startPoint y: 515, endPoint x: 1066, endPoint y: 554, distance: 46.9
click at [1041, 517] on label "Sepsis without septic shock" at bounding box center [1065, 524] width 227 height 33
checkbox input "true"
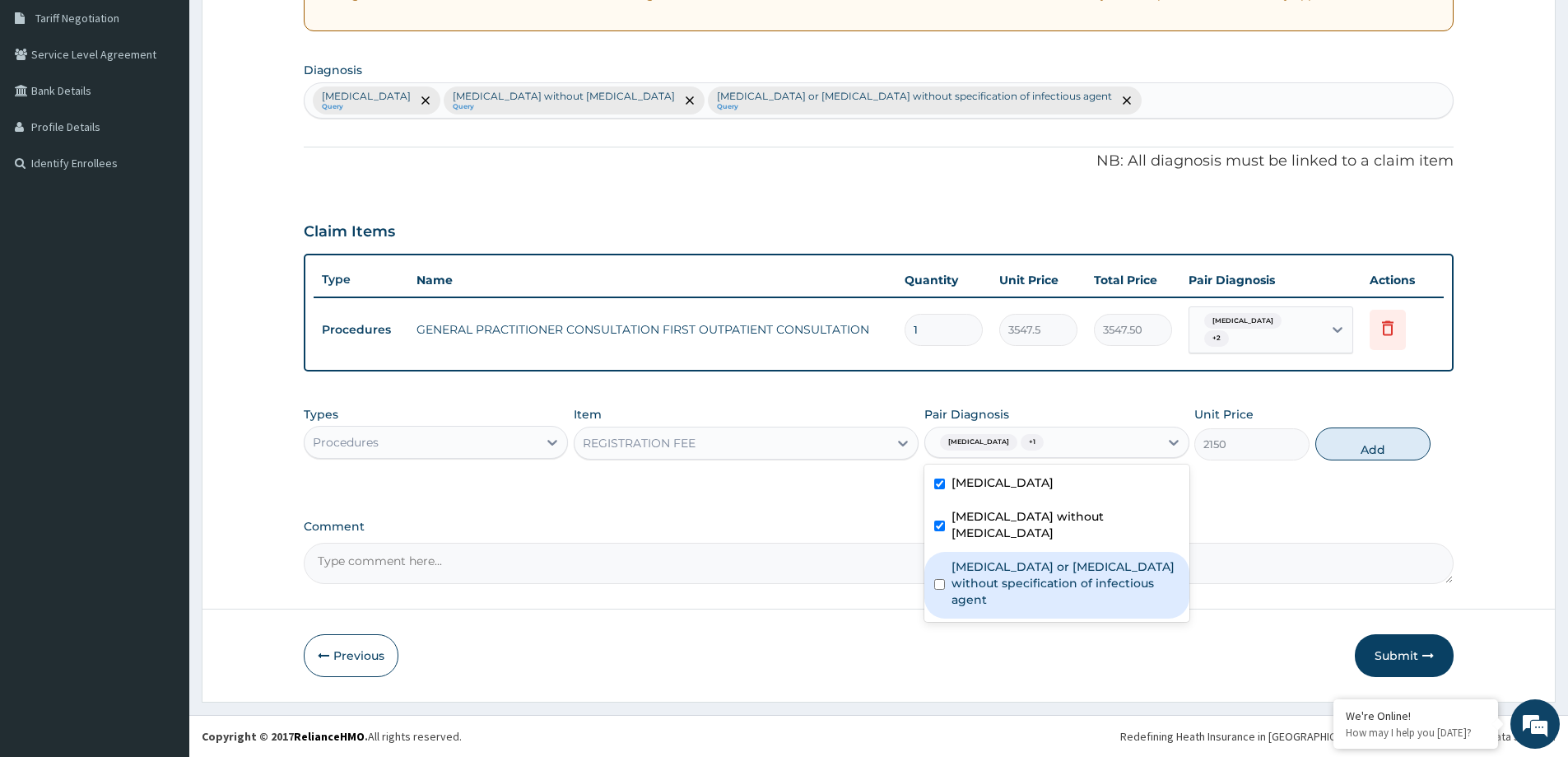
drag, startPoint x: 1066, startPoint y: 558, endPoint x: 1126, endPoint y: 562, distance: 60.1
click at [1096, 562] on label "[MEDICAL_DATA] or [MEDICAL_DATA] without specification of infectious agent" at bounding box center [1065, 583] width 227 height 49
checkbox input "true"
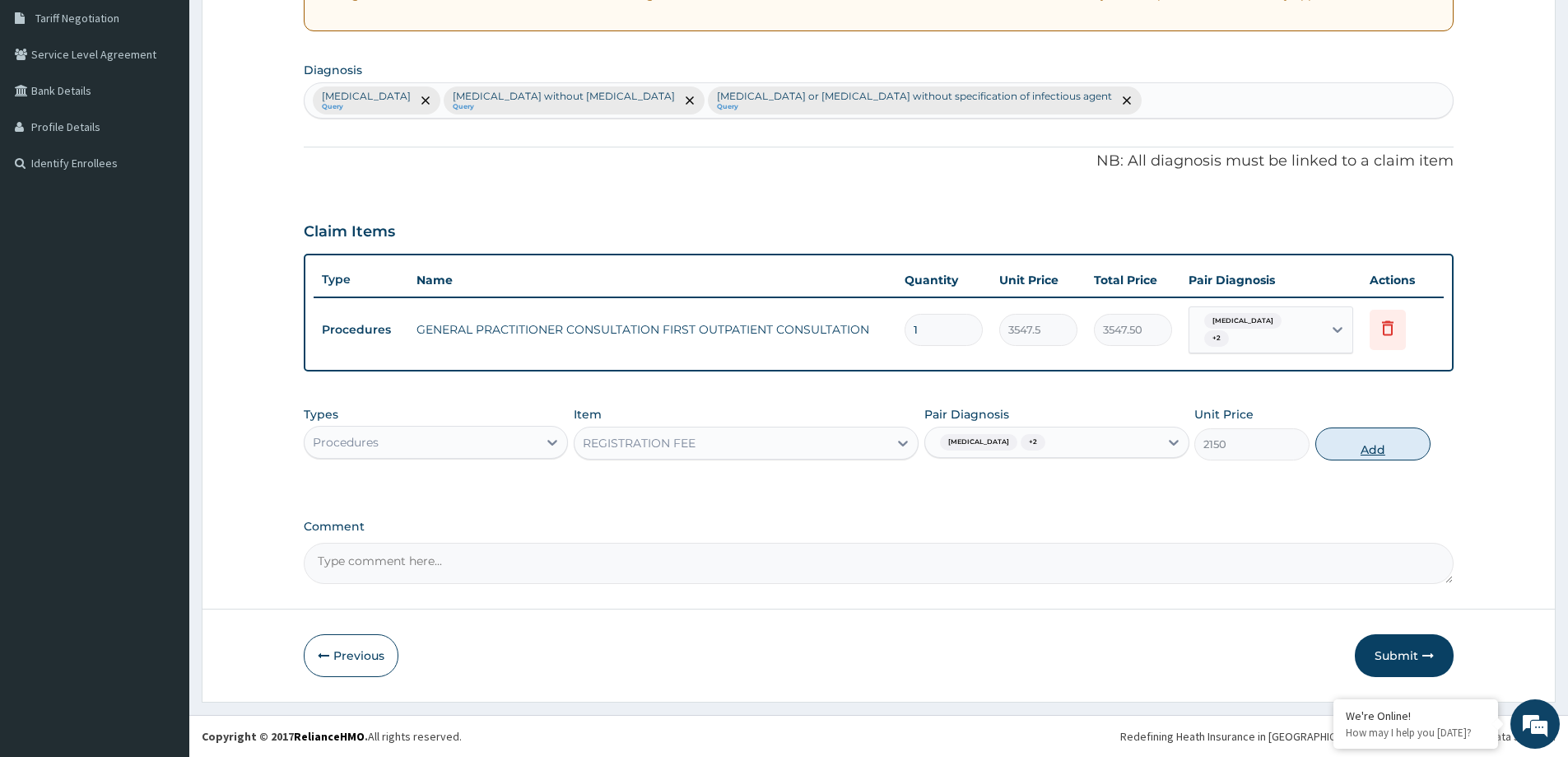
click at [1402, 433] on button "Add" at bounding box center [1373, 444] width 115 height 33
type input "0"
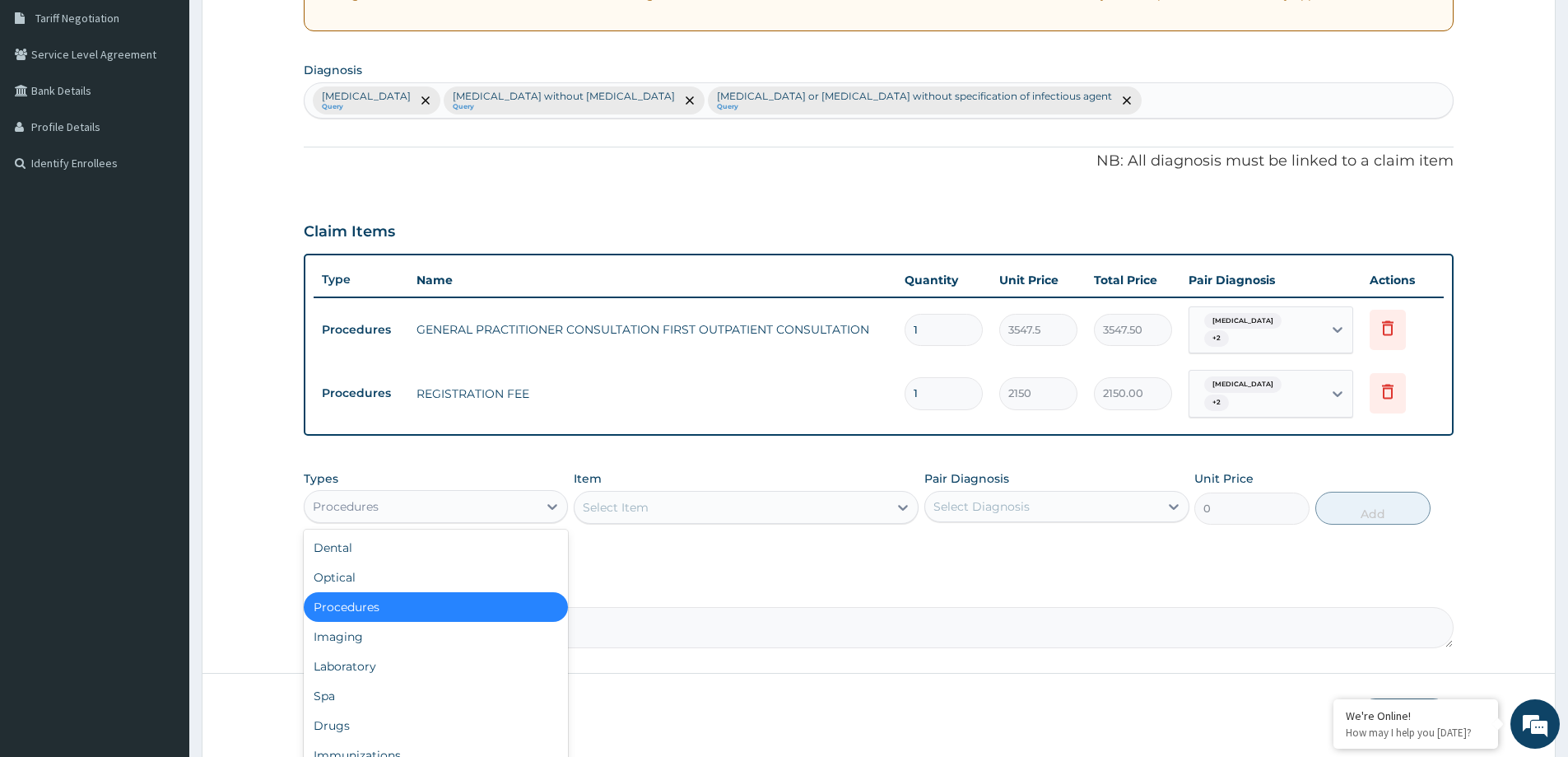
click at [526, 521] on div "Procedures" at bounding box center [435, 506] width 264 height 33
click at [470, 681] on div "Spa" at bounding box center [435, 696] width 264 height 29
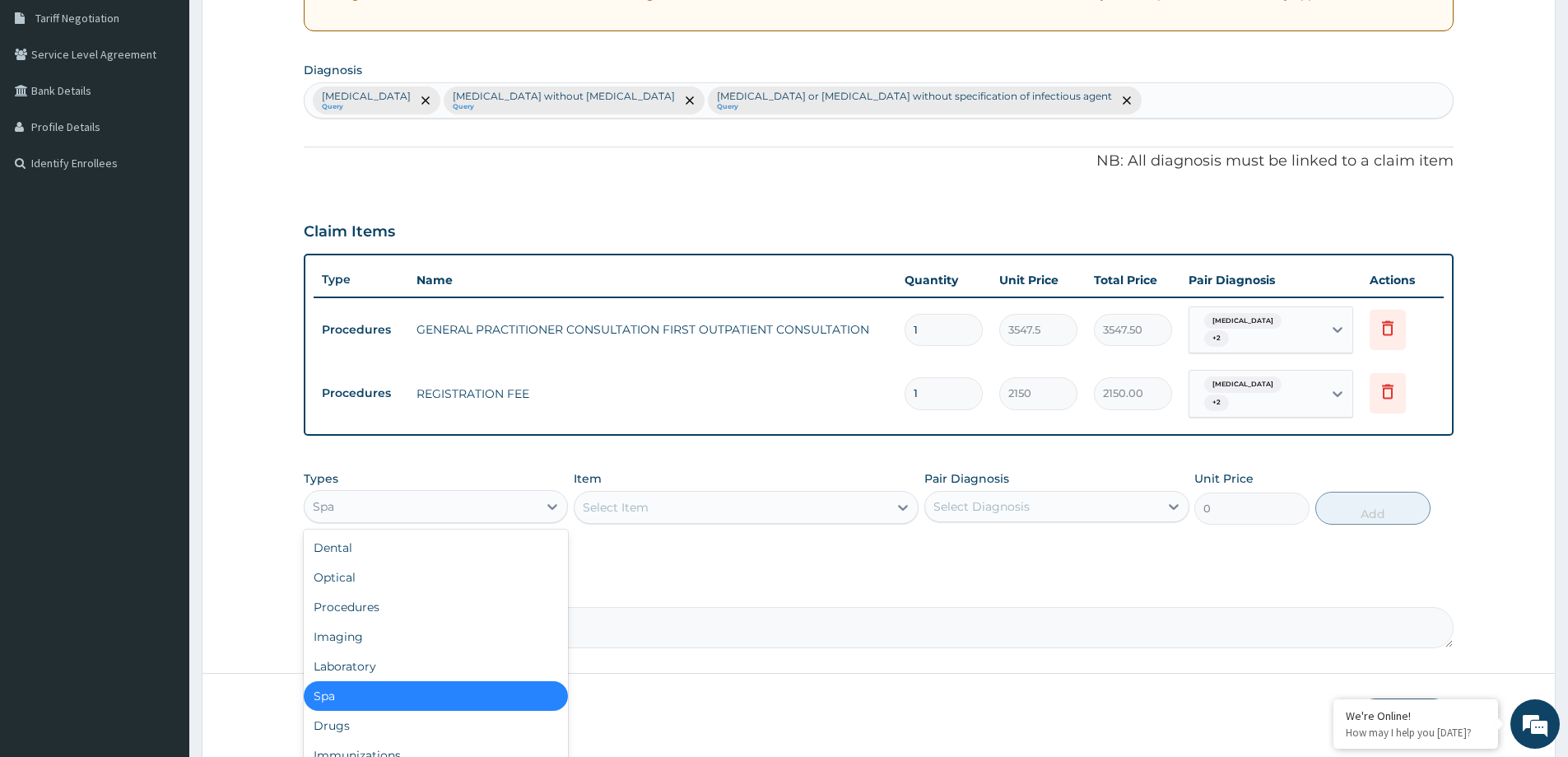
drag, startPoint x: 468, startPoint y: 505, endPoint x: 456, endPoint y: 587, distance: 82.9
click at [468, 512] on div "Spa" at bounding box center [421, 506] width 233 height 27
click at [435, 666] on div "Laboratory" at bounding box center [435, 666] width 264 height 29
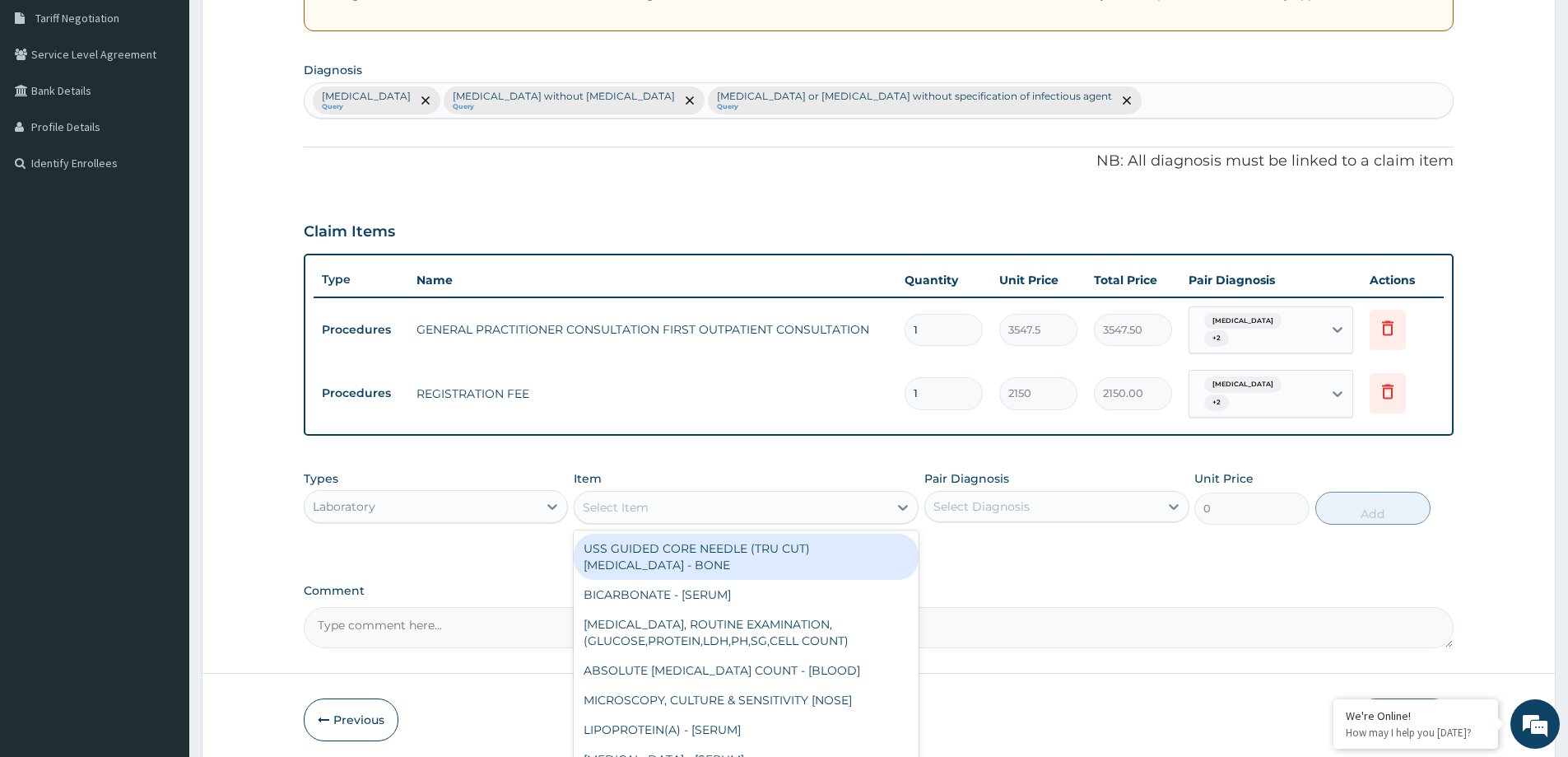
click at [712, 514] on div "Select Item" at bounding box center [731, 507] width 313 height 27
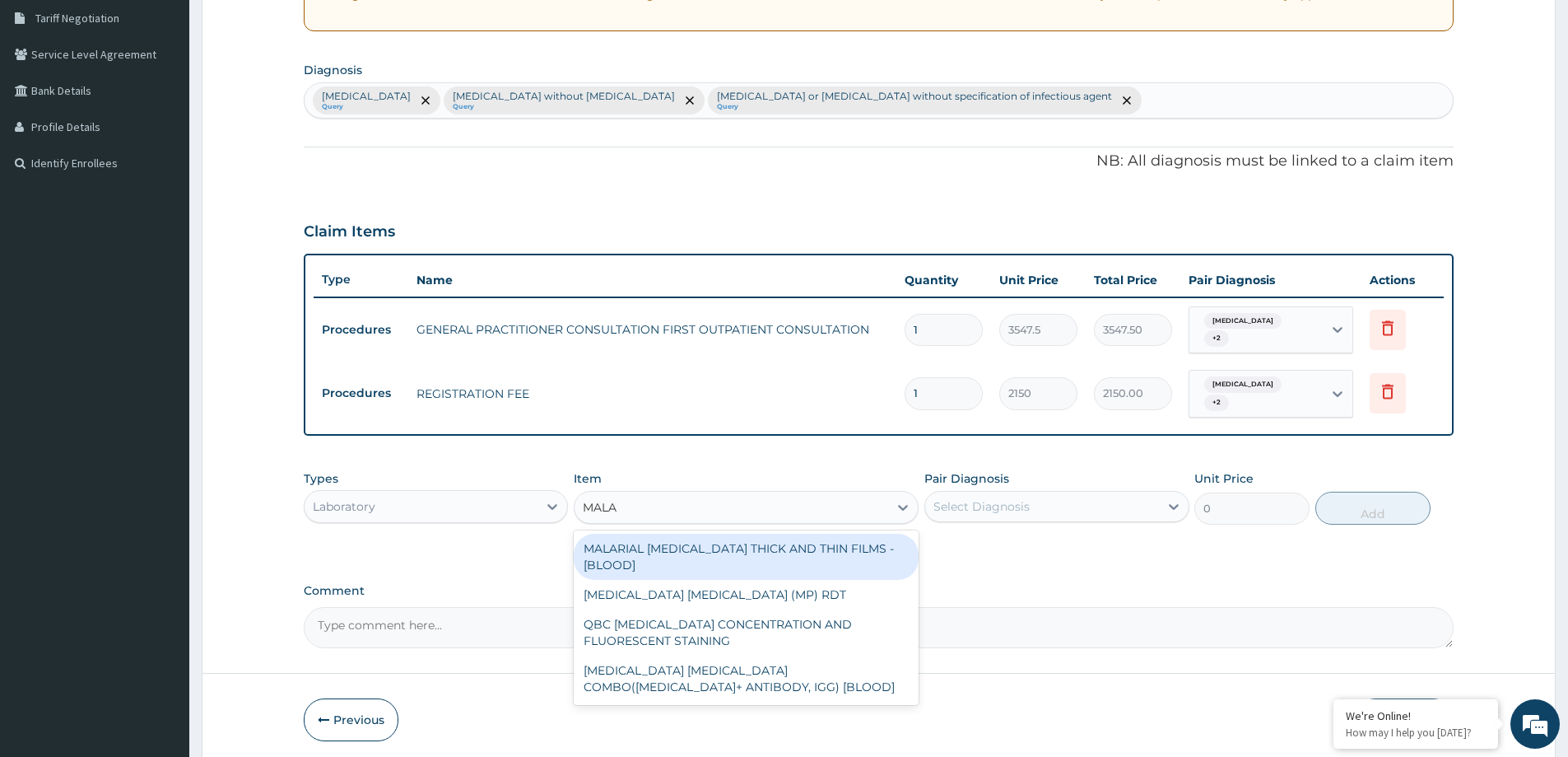
type input "MALAR"
drag, startPoint x: 747, startPoint y: 554, endPoint x: 775, endPoint y: 549, distance: 28.4
click at [749, 554] on div "MALARIAL [MEDICAL_DATA] THICK AND THIN FILMS - [BLOOD]" at bounding box center [746, 556] width 345 height 46
type input "1612.5"
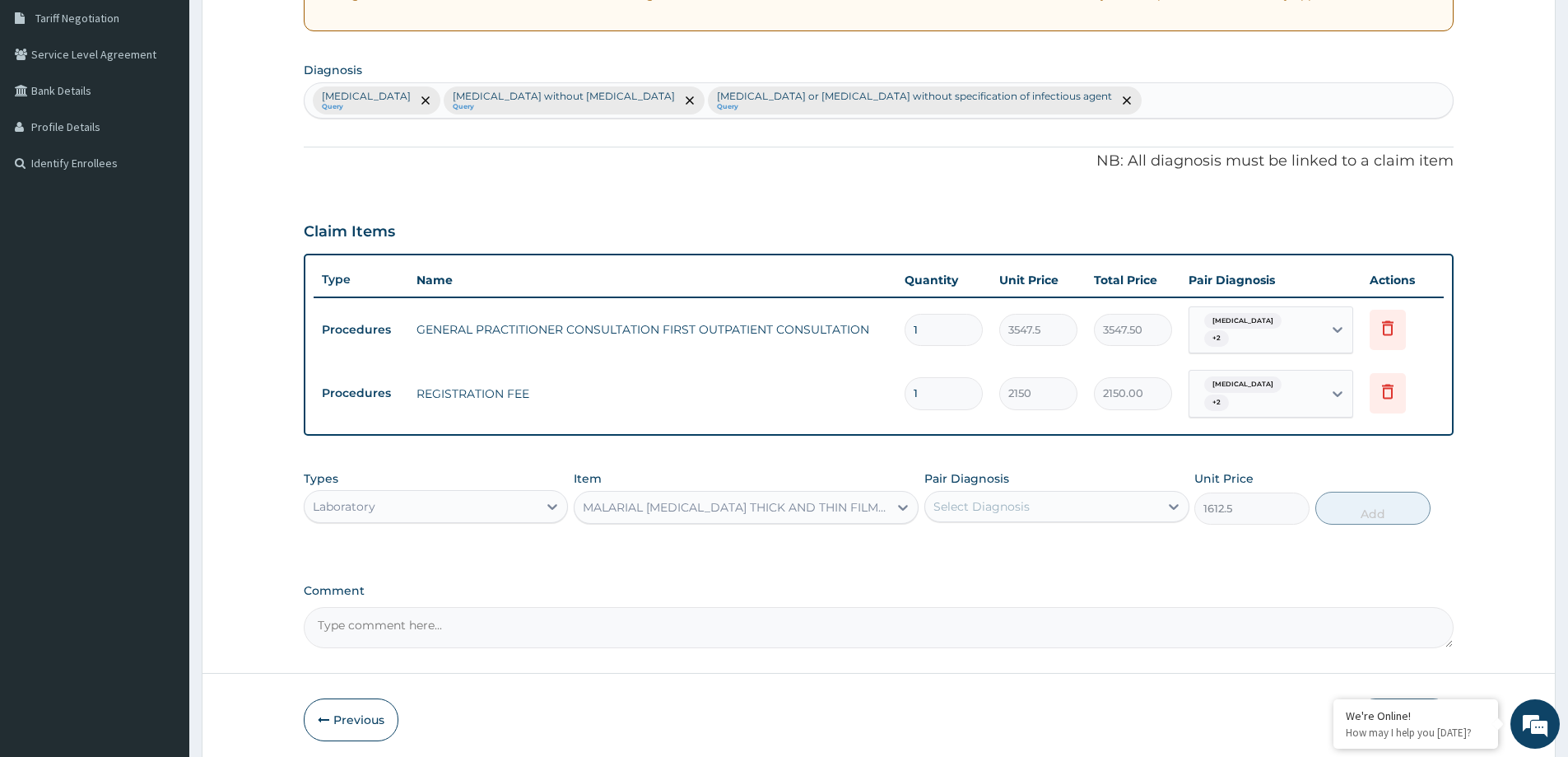
click at [1015, 500] on div "Select Diagnosis" at bounding box center [981, 506] width 96 height 16
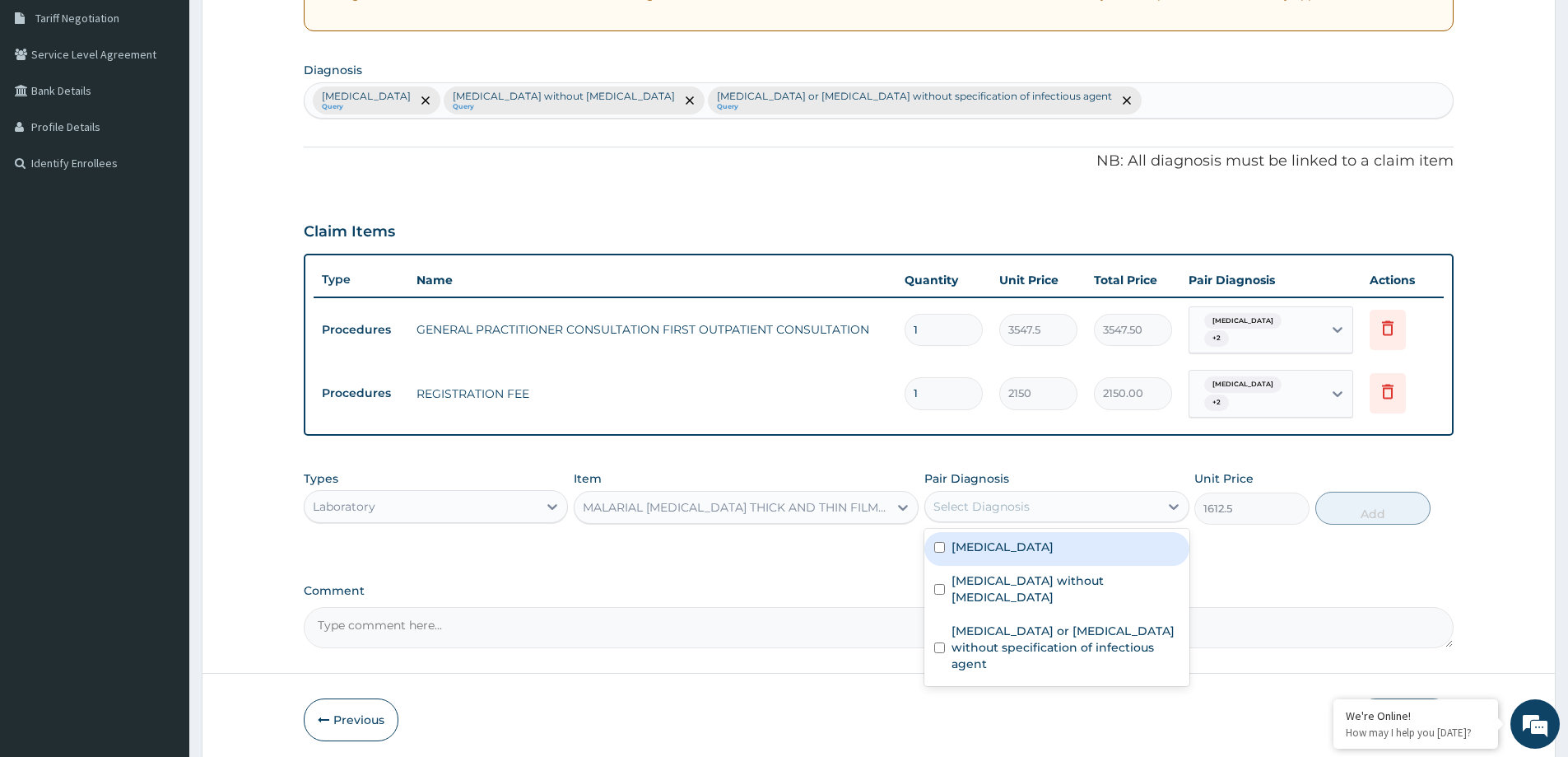
drag, startPoint x: 1013, startPoint y: 546, endPoint x: 1117, endPoint y: 545, distance: 104.0
click at [1015, 544] on label "[MEDICAL_DATA]" at bounding box center [1002, 546] width 102 height 16
checkbox input "true"
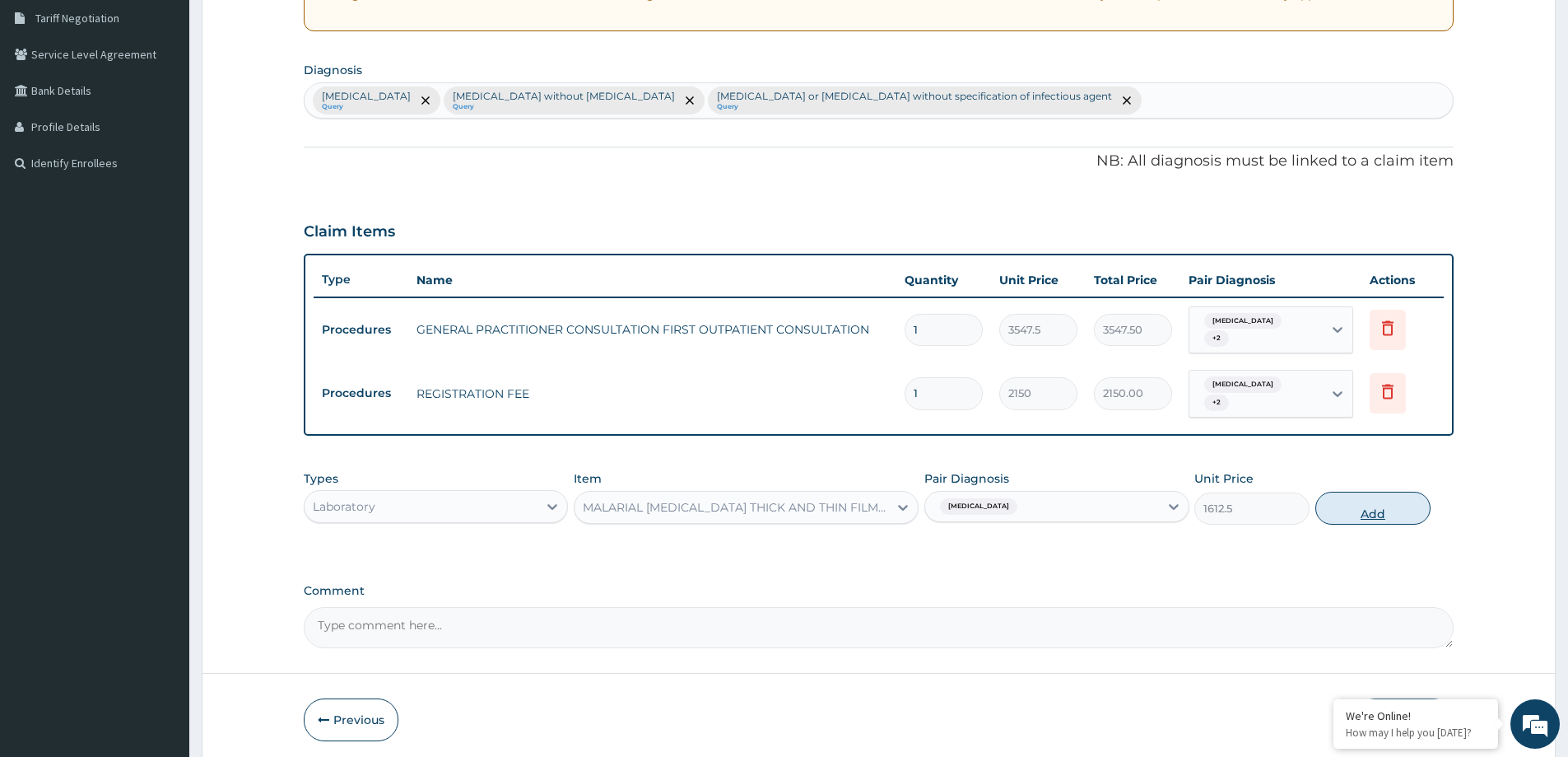
click at [1376, 506] on button "Add" at bounding box center [1373, 508] width 115 height 33
type input "0"
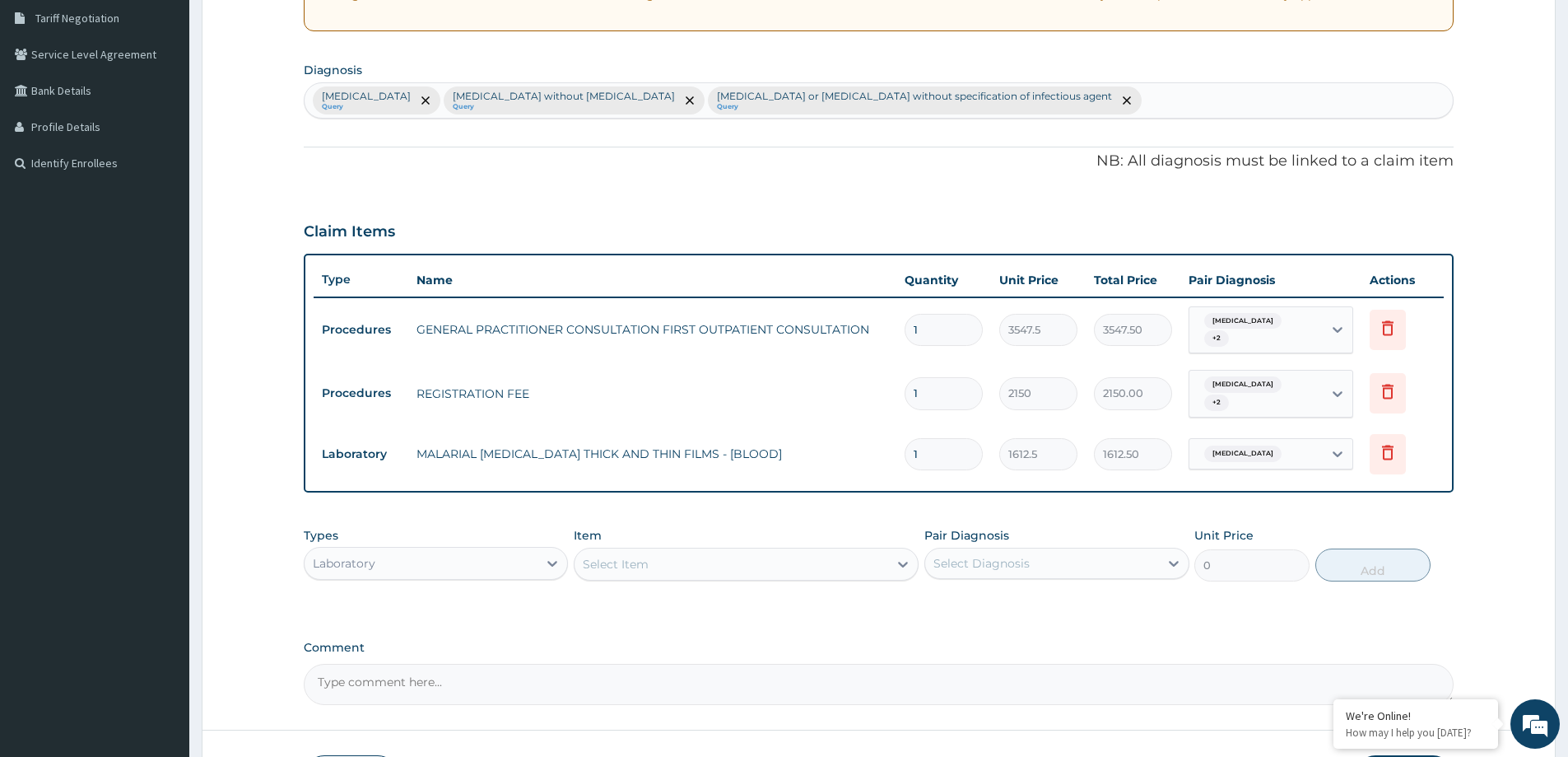
click at [650, 557] on div "Select Item" at bounding box center [731, 564] width 313 height 27
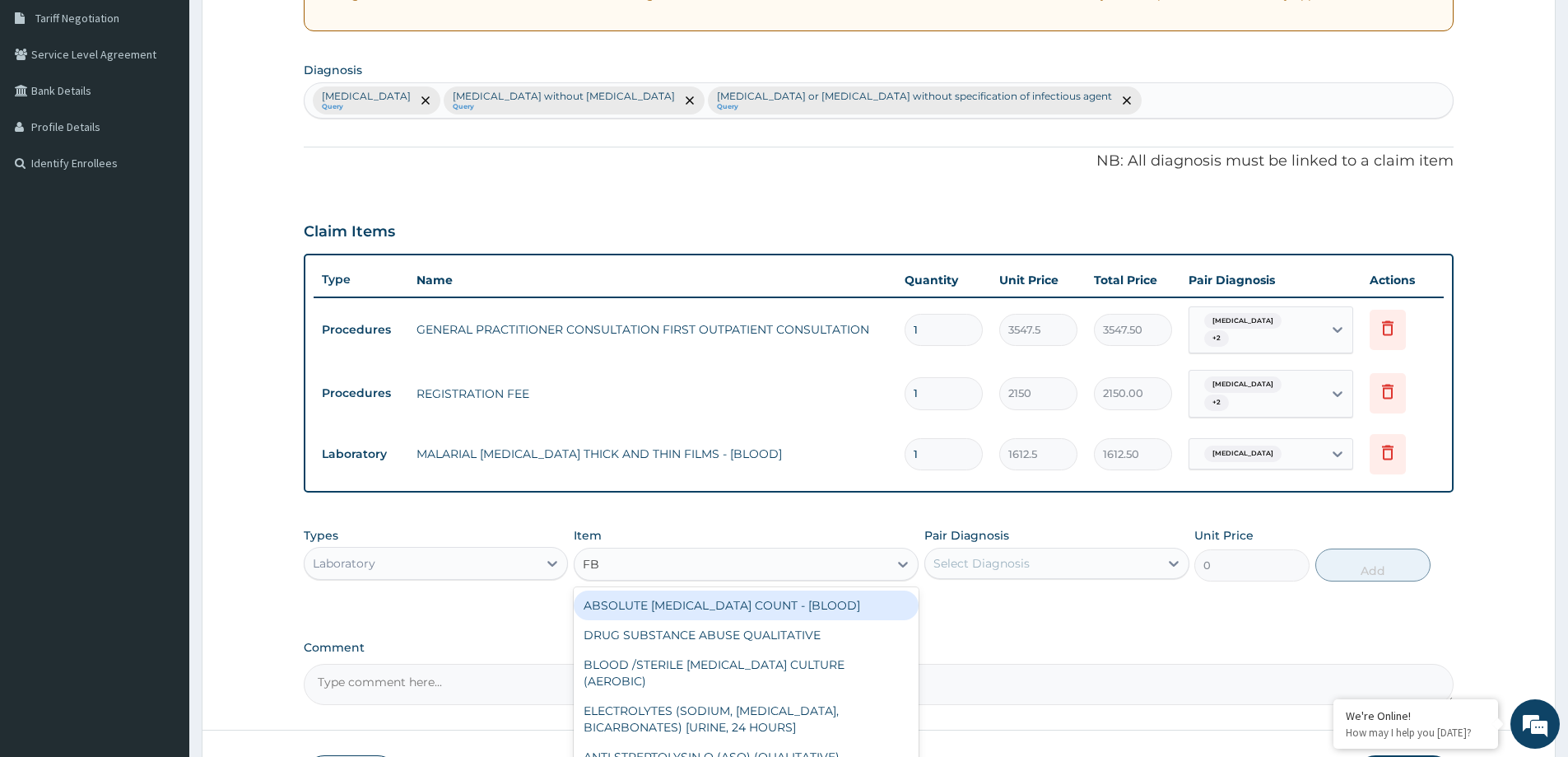
type input "FBC"
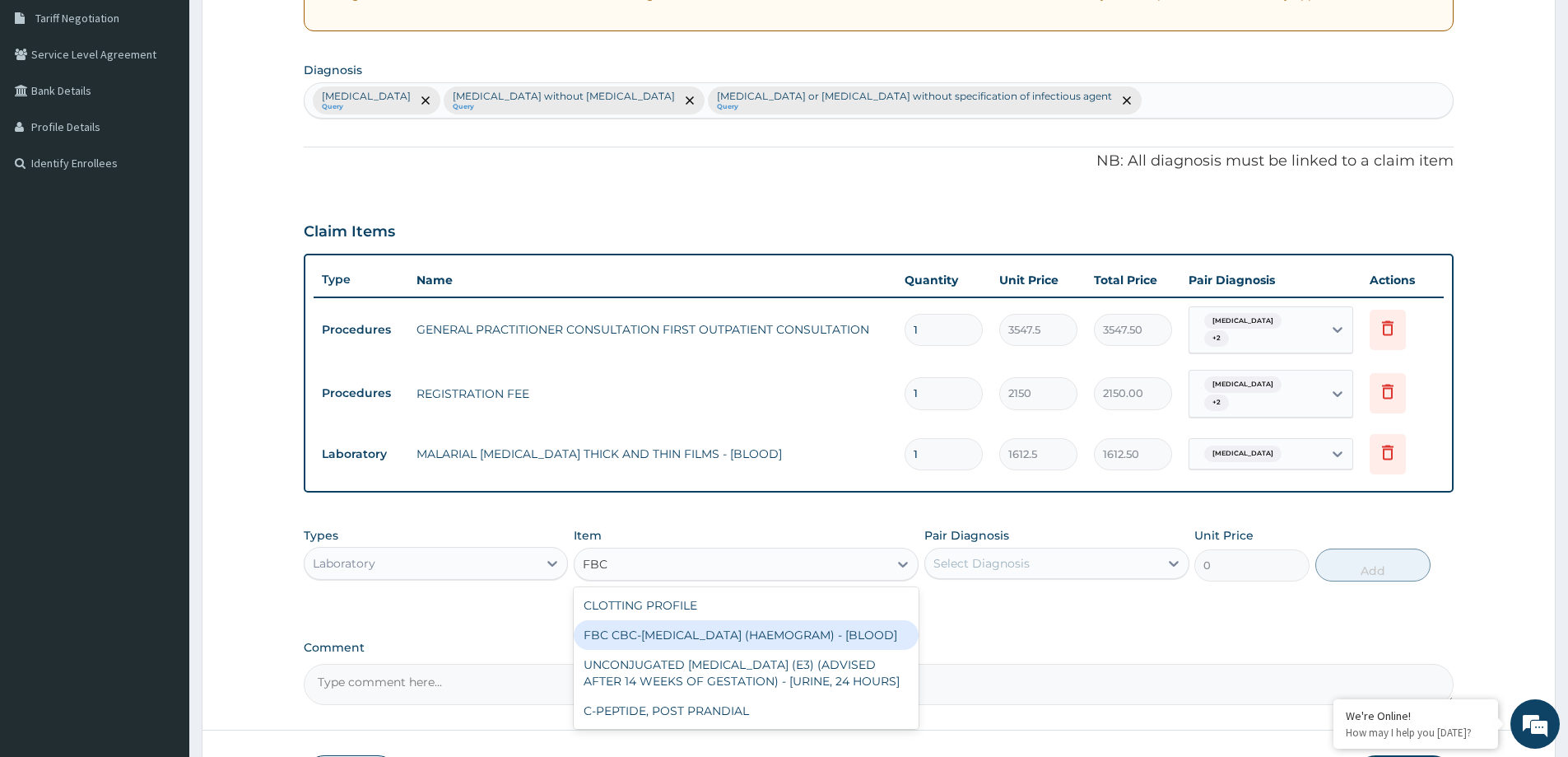
click at [715, 631] on div "FBC CBC-[MEDICAL_DATA] (HAEMOGRAM) - [BLOOD]" at bounding box center [746, 634] width 345 height 29
type input "4300"
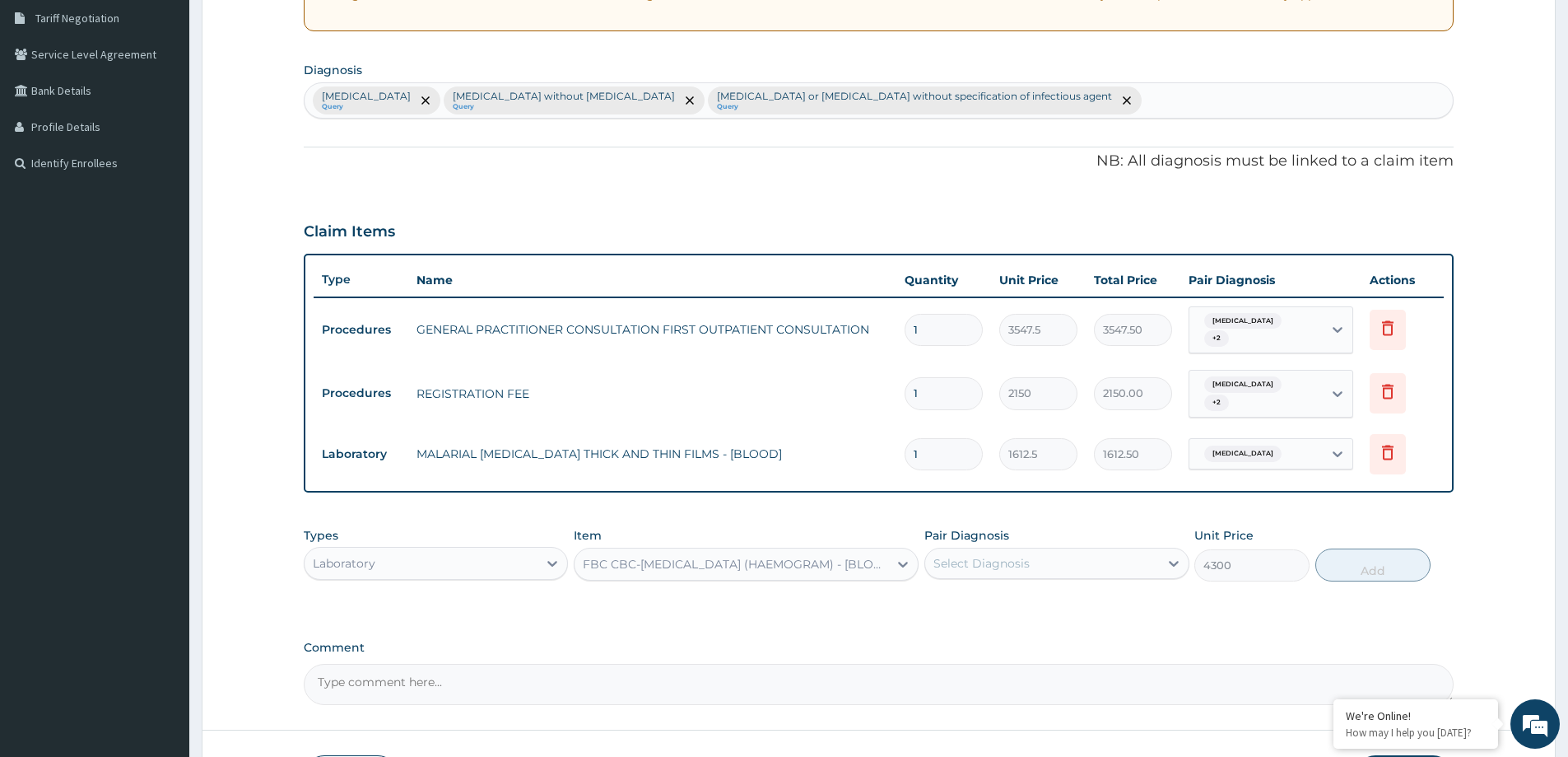
click at [1071, 562] on div "Select Diagnosis" at bounding box center [1042, 563] width 233 height 27
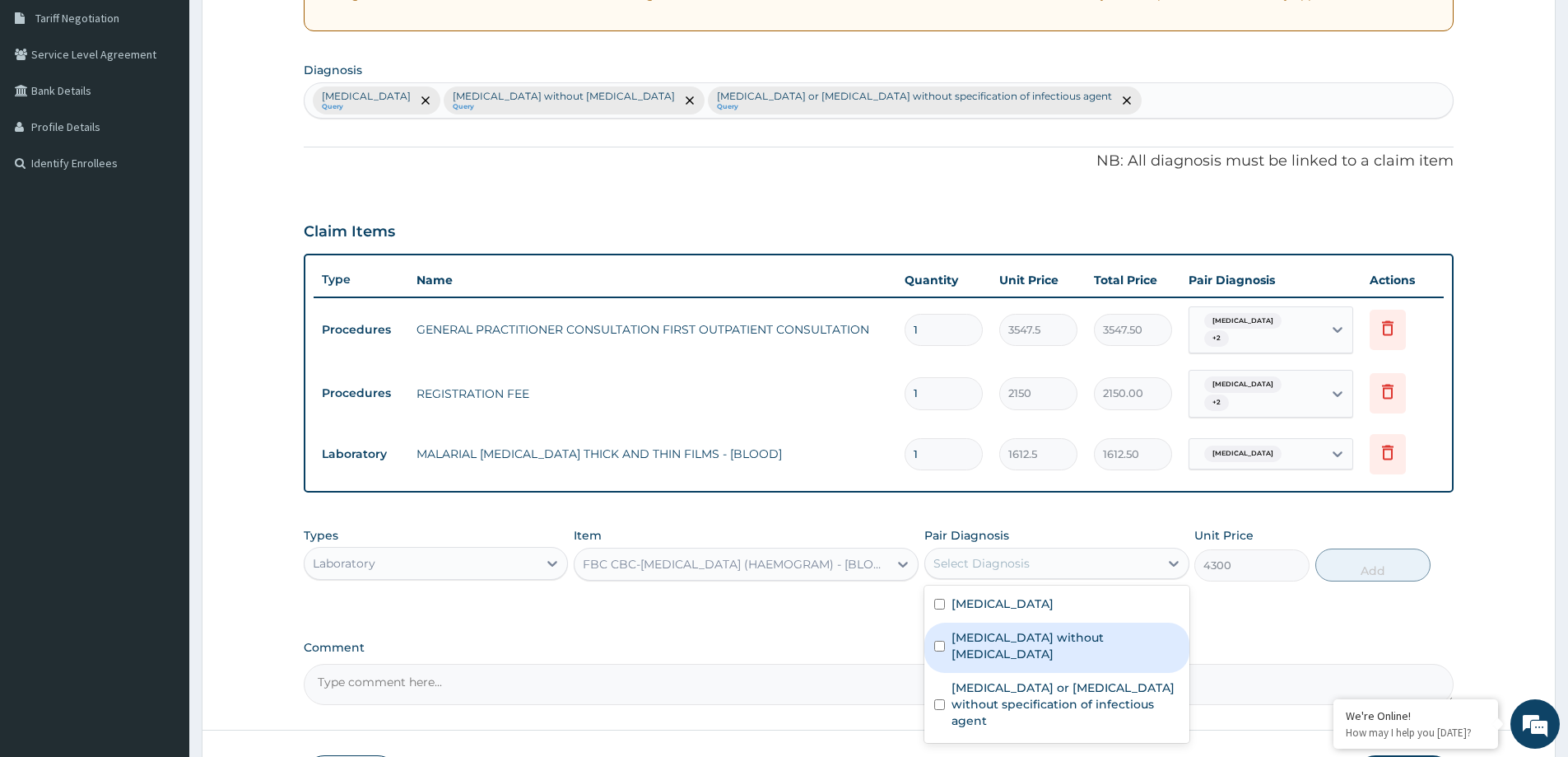
drag, startPoint x: 1089, startPoint y: 633, endPoint x: 1236, endPoint y: 603, distance: 150.0
click at [1116, 635] on div "Sepsis without septic shock" at bounding box center [1057, 647] width 264 height 50
checkbox input "true"
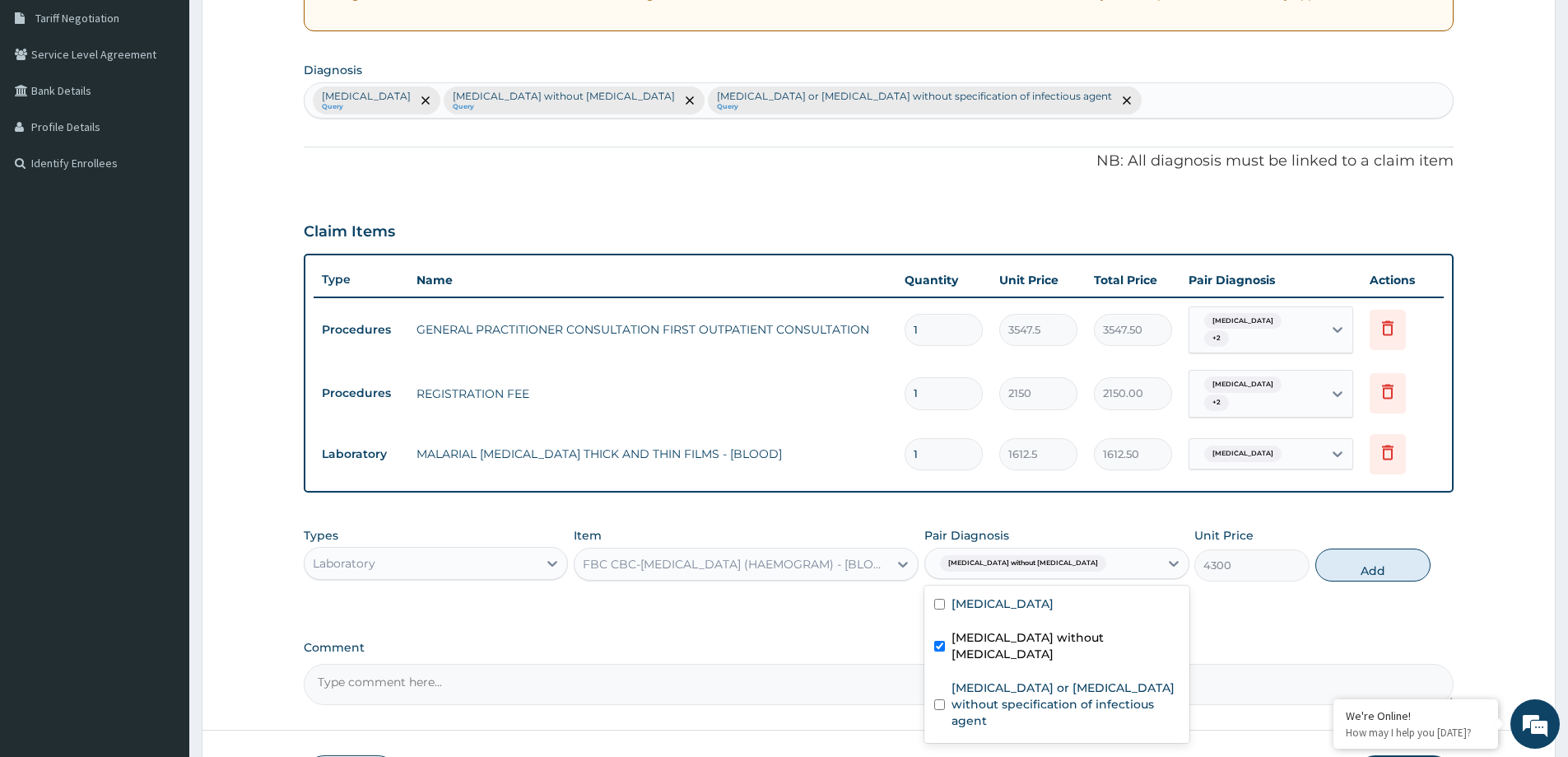
drag, startPoint x: 1373, startPoint y: 557, endPoint x: 1305, endPoint y: 541, distance: 69.9
click at [1374, 557] on button "Add" at bounding box center [1373, 565] width 115 height 33
type input "0"
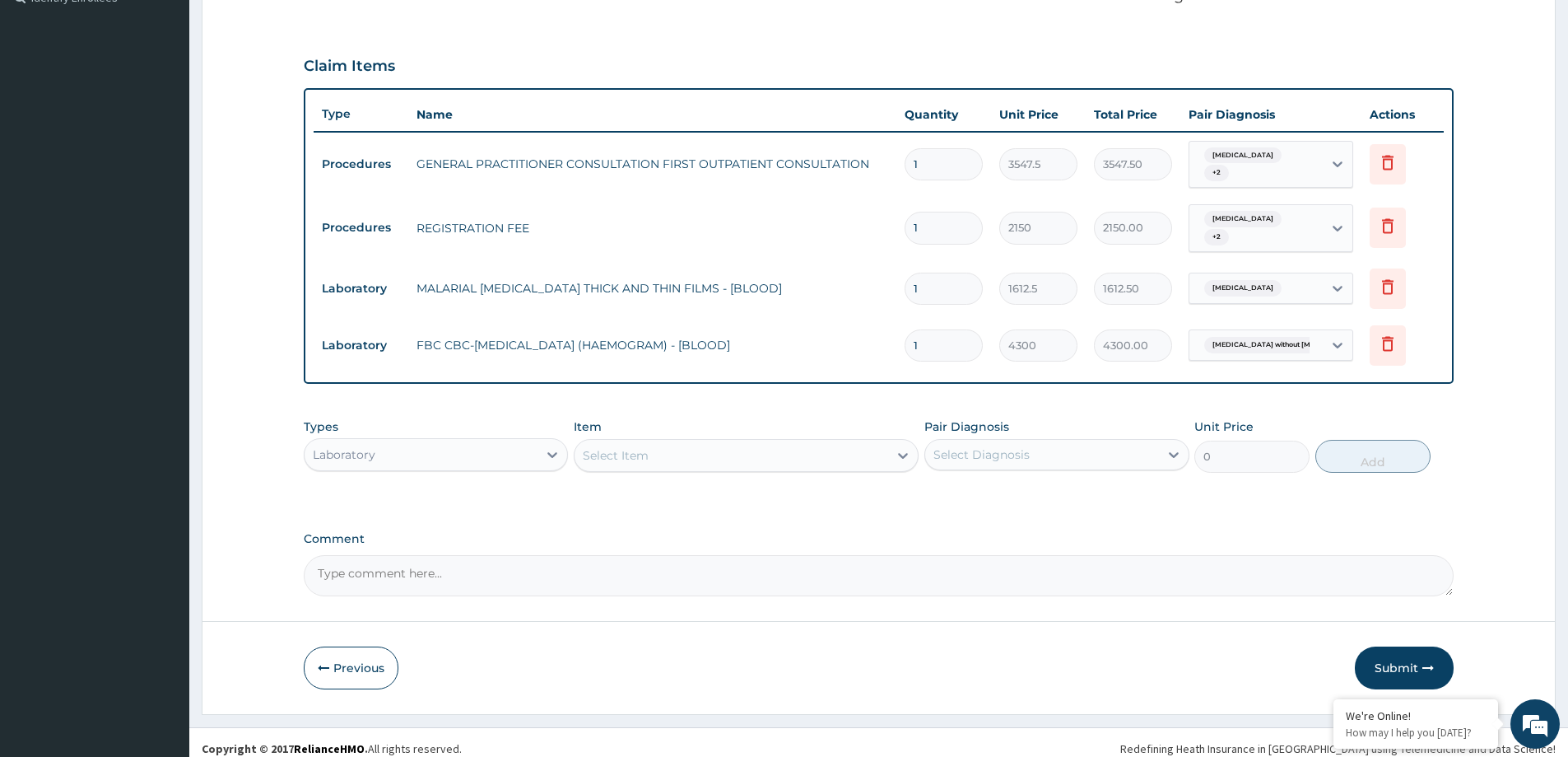
scroll to position [521, 0]
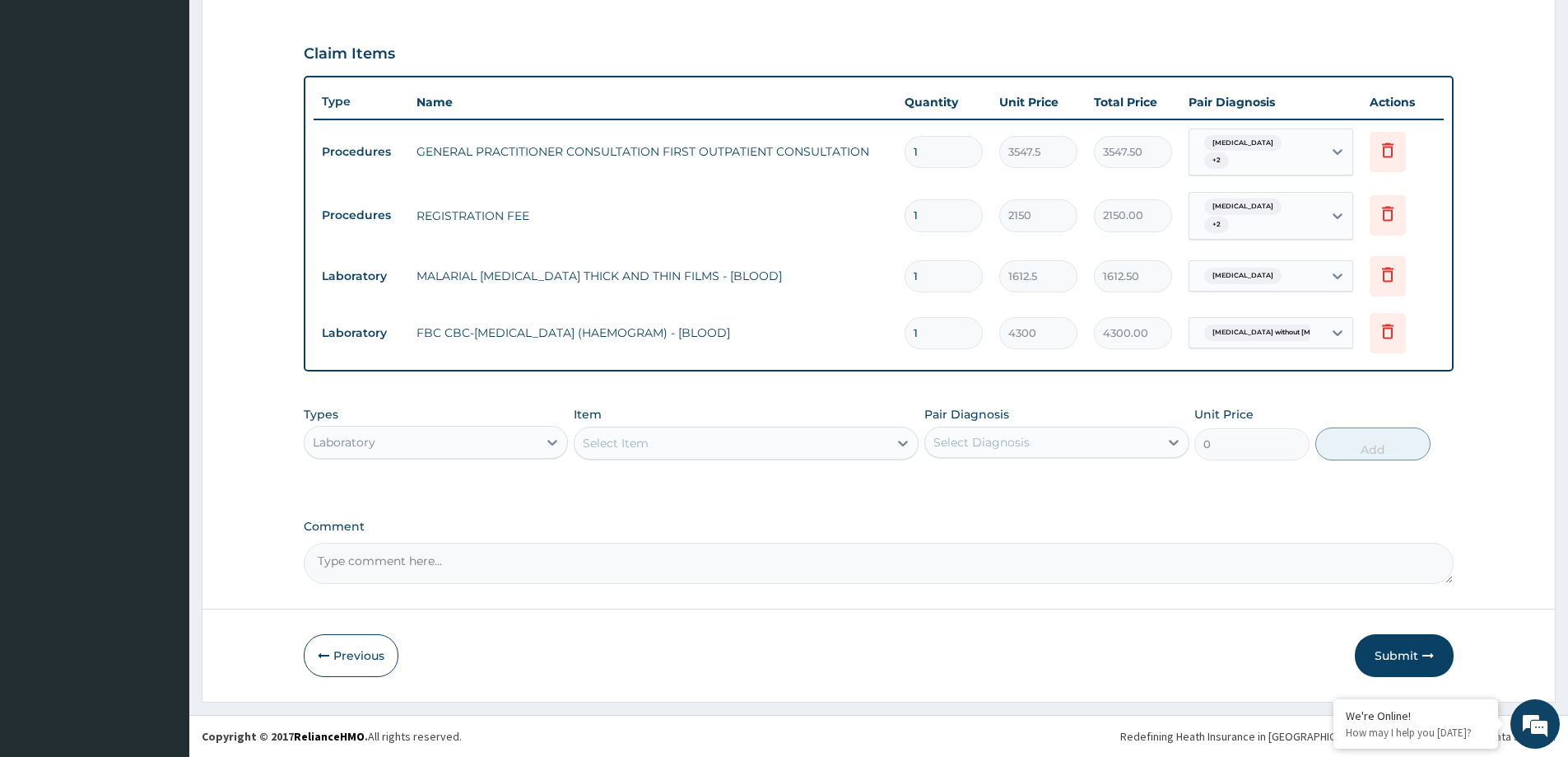
click at [619, 442] on div "Select Item" at bounding box center [616, 443] width 66 height 16
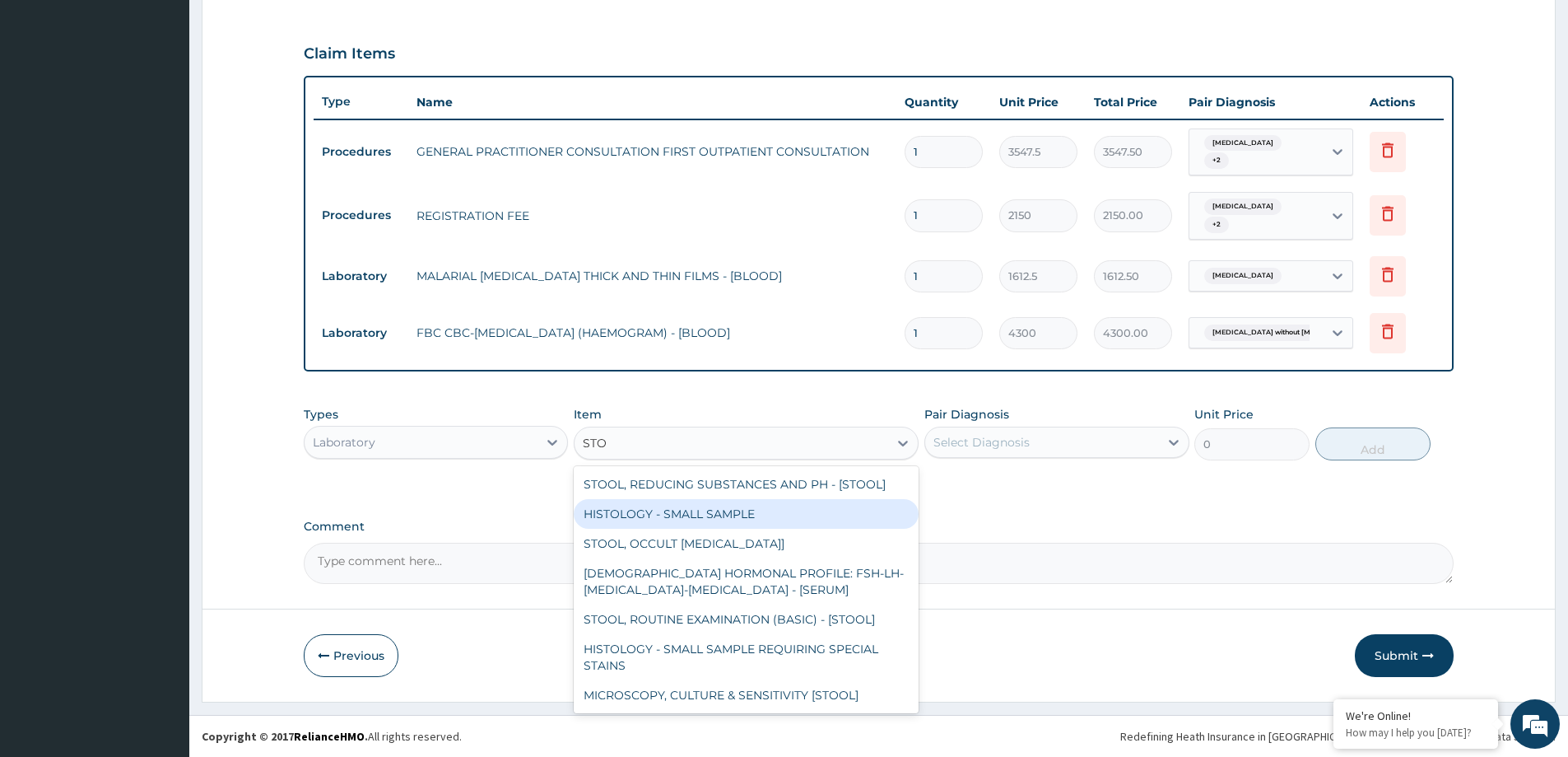
type input "STOO"
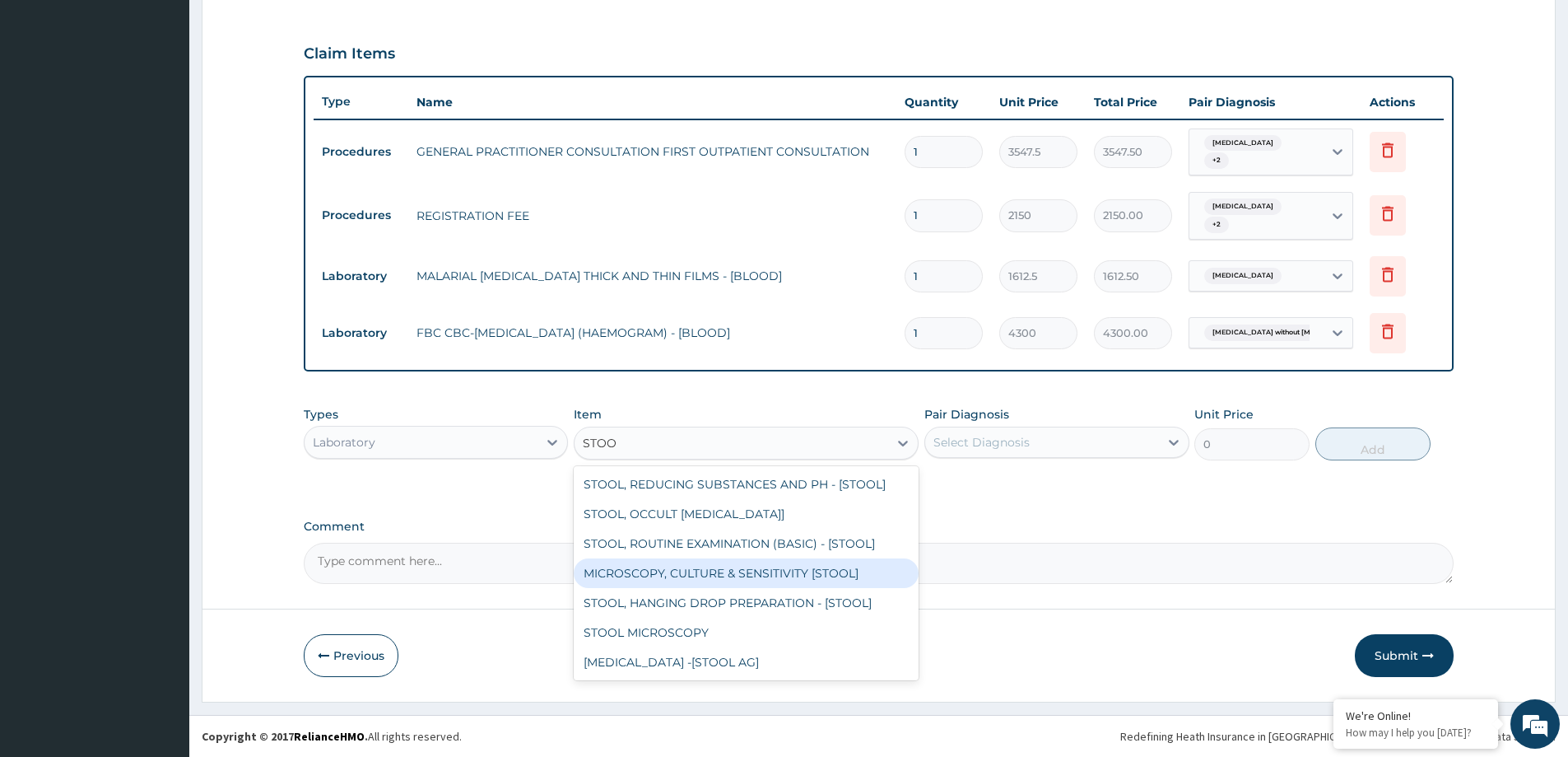
click at [806, 572] on div "MICROSCOPY, CULTURE & SENSITIVITY [STOOL]" at bounding box center [746, 573] width 345 height 29
type input "4837.5"
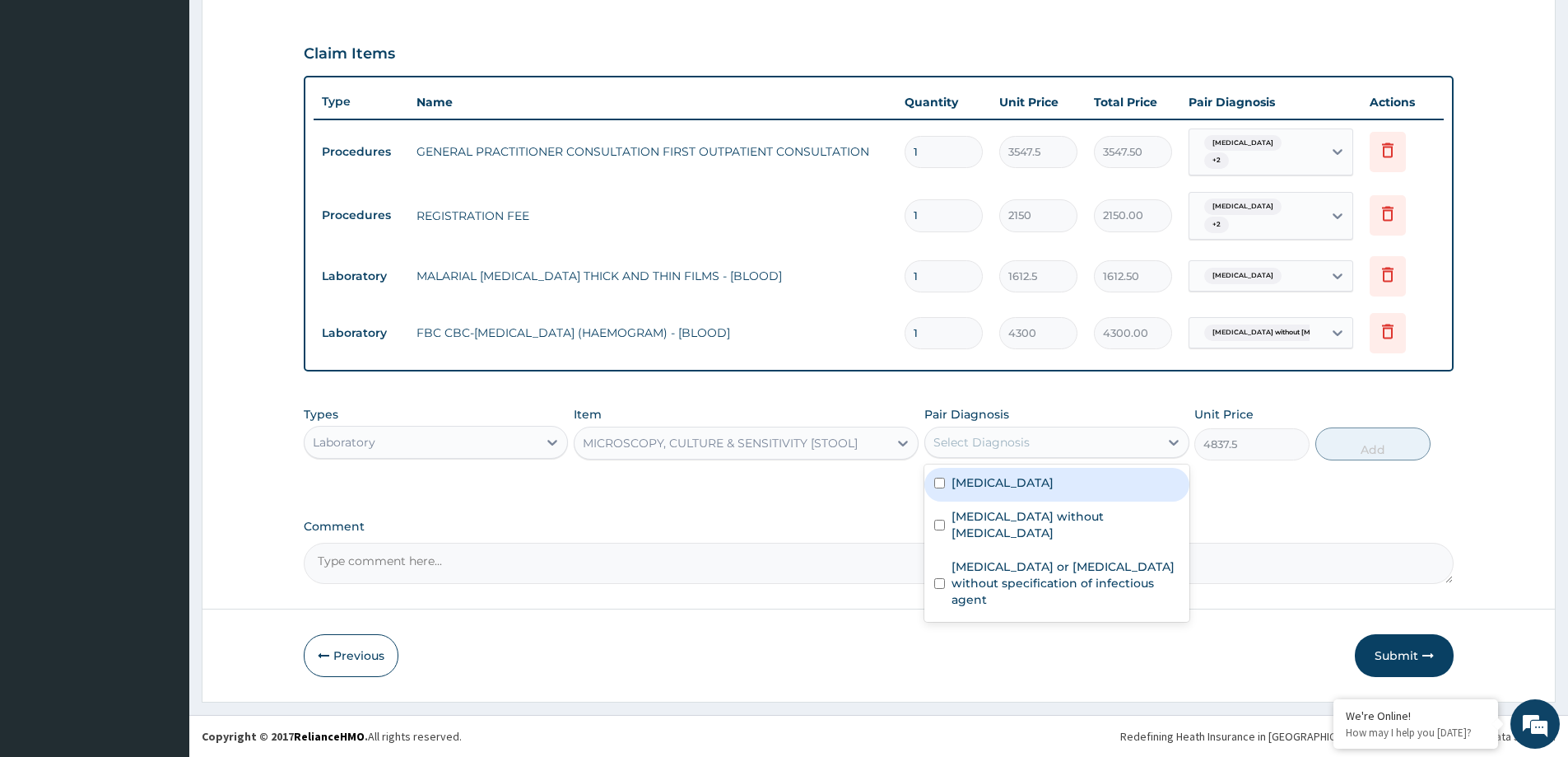
click at [1020, 433] on div "Select Diagnosis" at bounding box center [981, 442] width 96 height 16
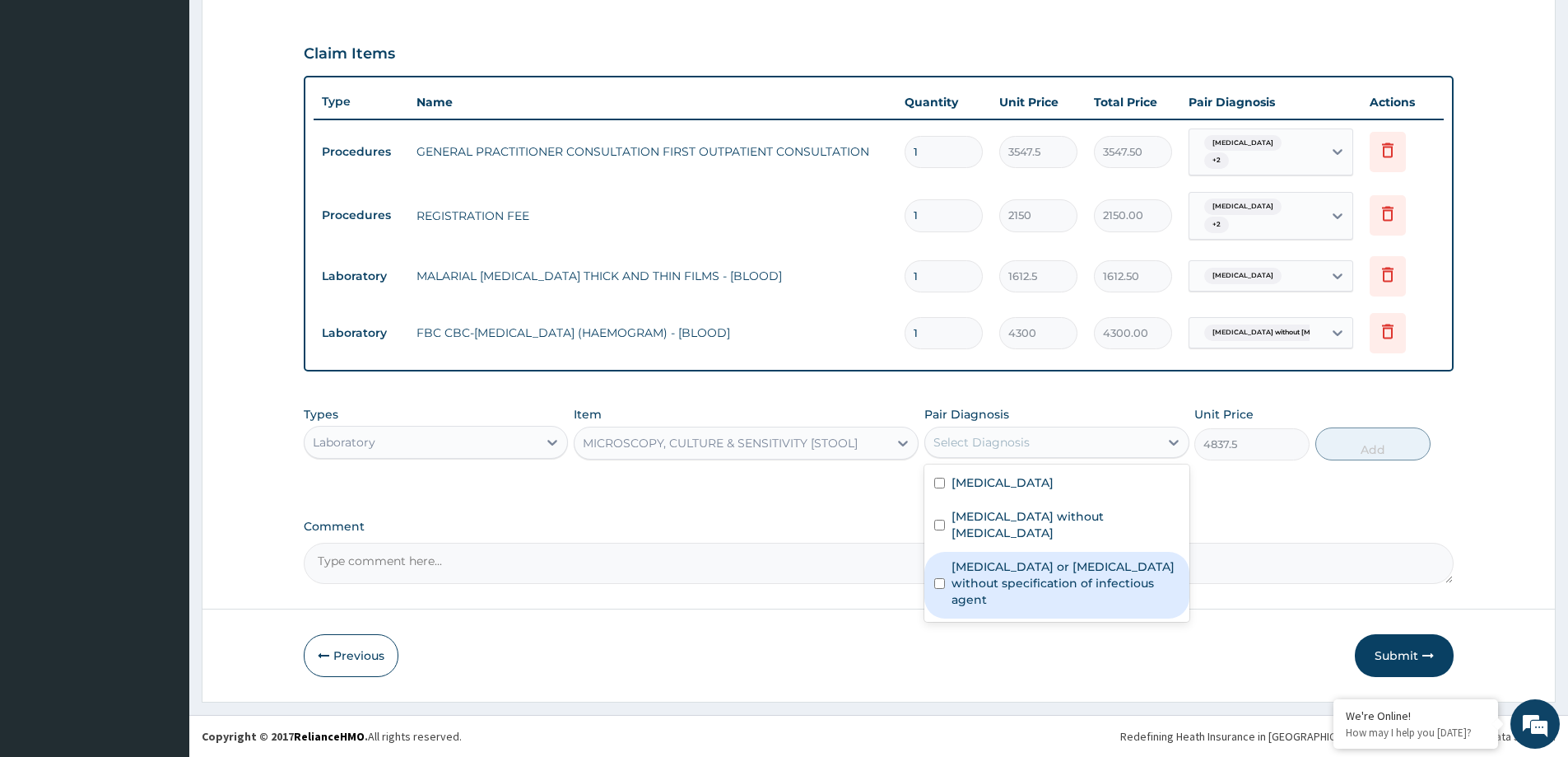
drag, startPoint x: 1027, startPoint y: 560, endPoint x: 1256, endPoint y: 511, distance: 234.2
click at [1032, 560] on label "[MEDICAL_DATA] or [MEDICAL_DATA] without specification of infectious agent" at bounding box center [1065, 583] width 227 height 49
checkbox input "true"
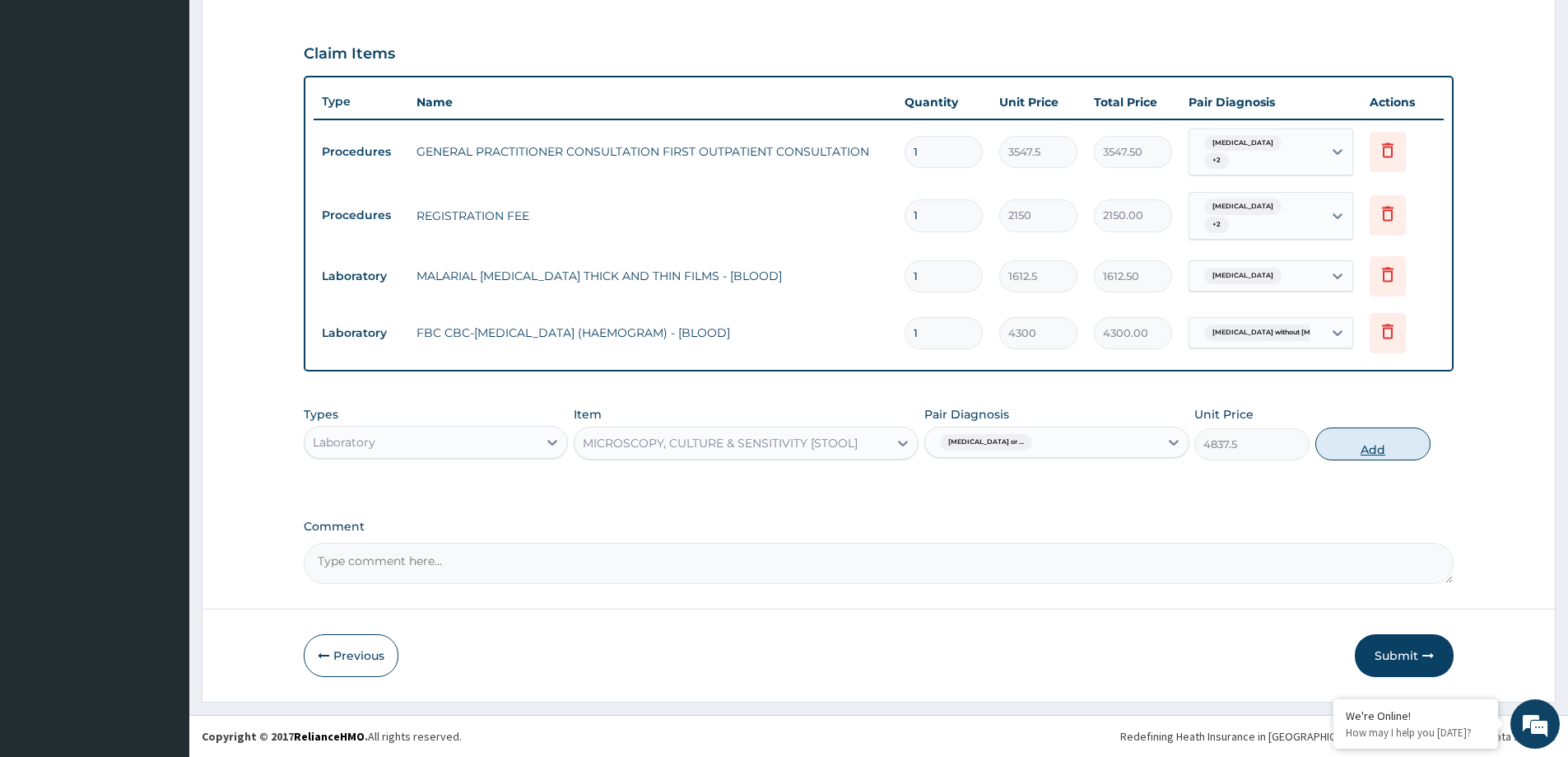
click at [1342, 454] on button "Add" at bounding box center [1373, 444] width 115 height 33
type input "0"
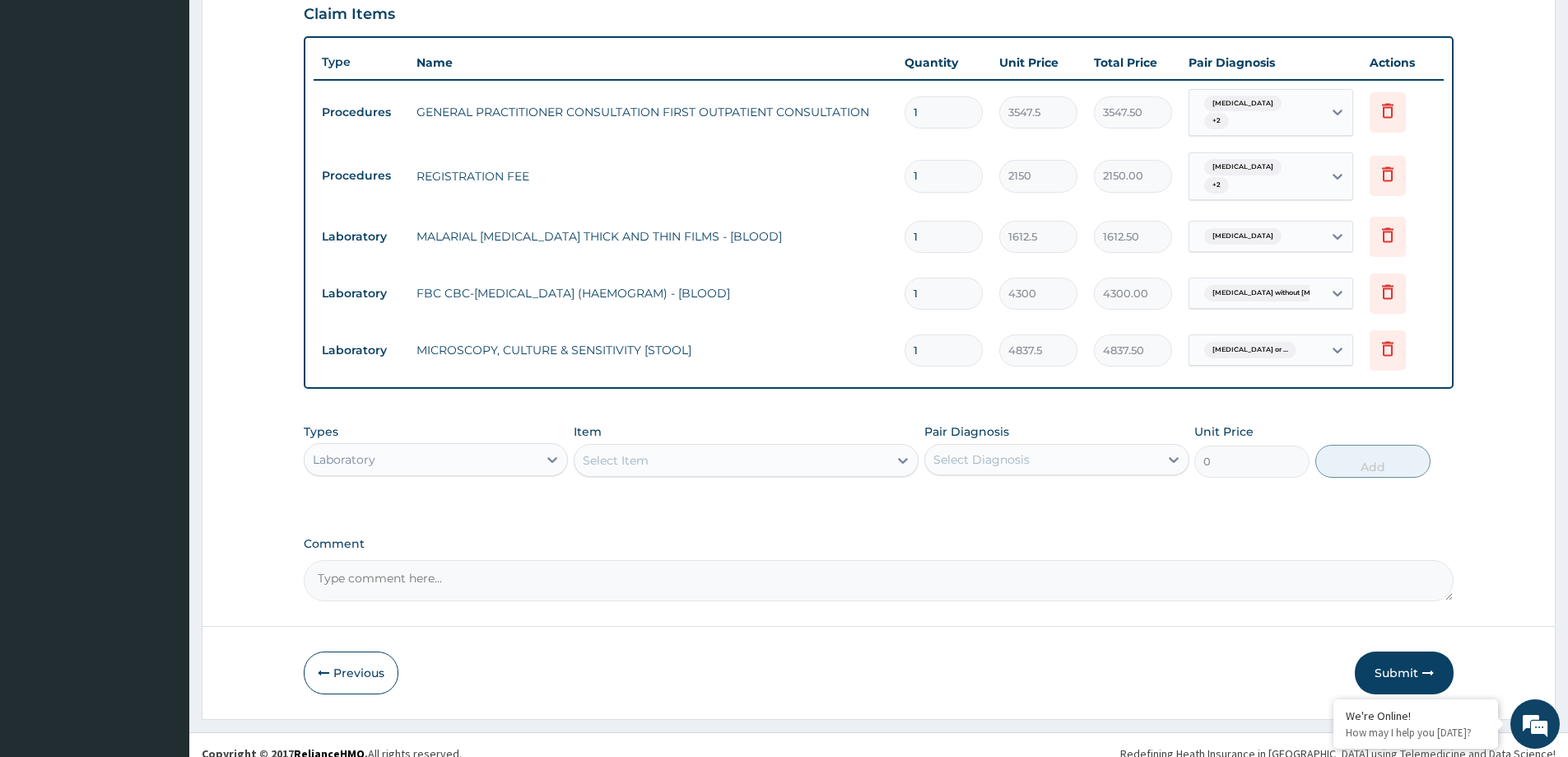
scroll to position [577, 0]
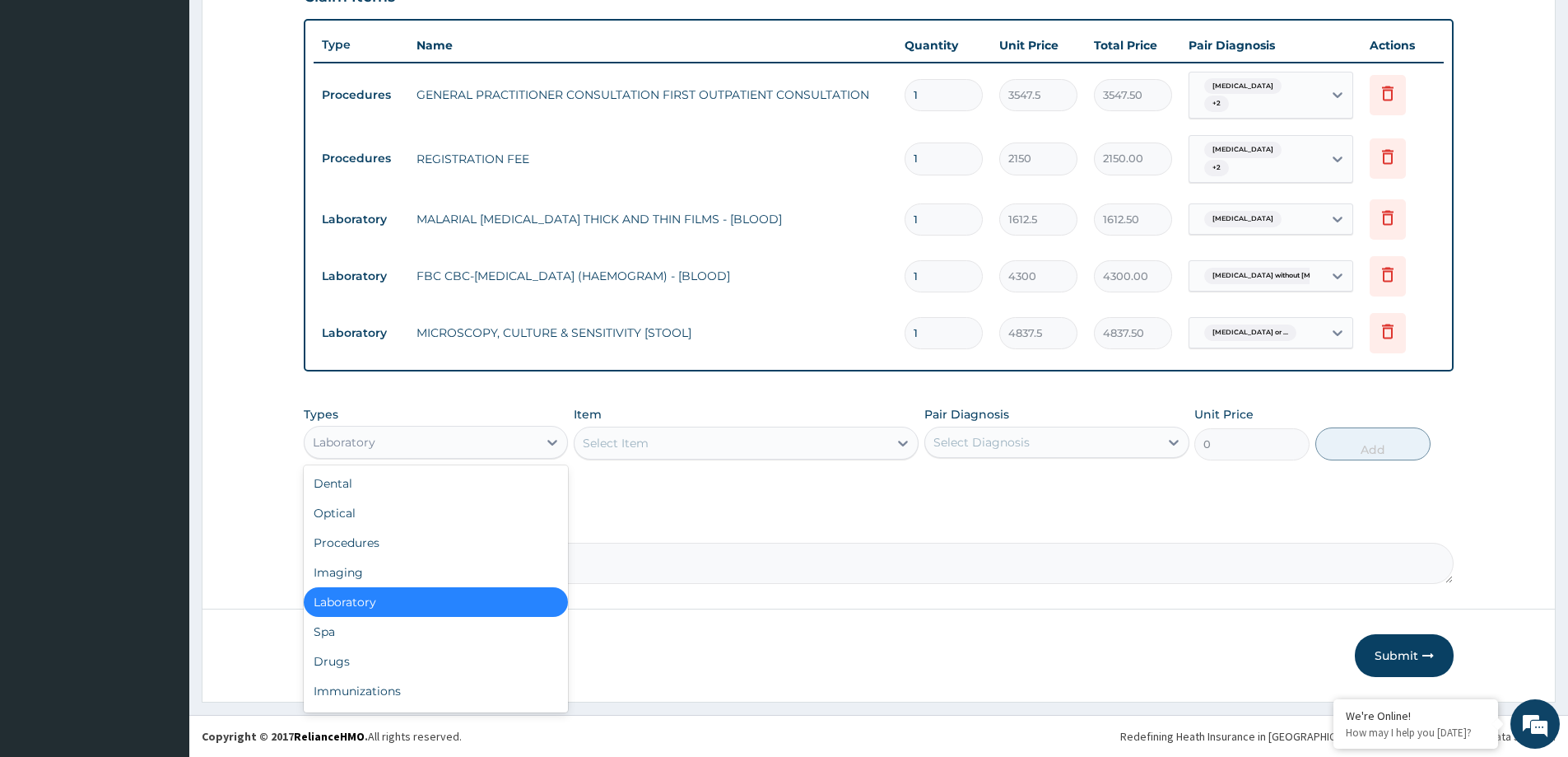
click at [417, 440] on div "Laboratory" at bounding box center [421, 442] width 233 height 27
click at [405, 655] on div "Drugs" at bounding box center [435, 661] width 264 height 29
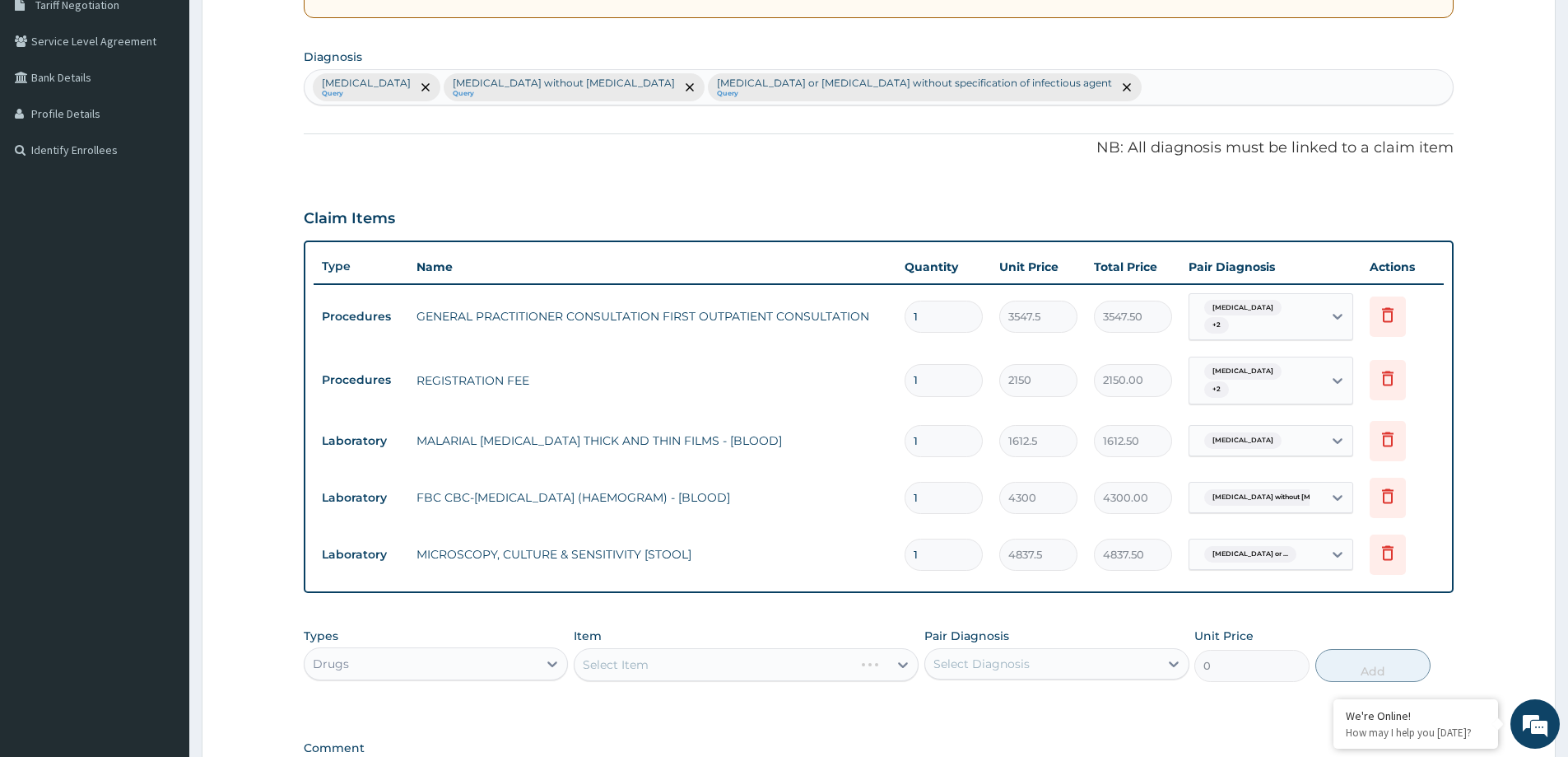
scroll to position [330, 0]
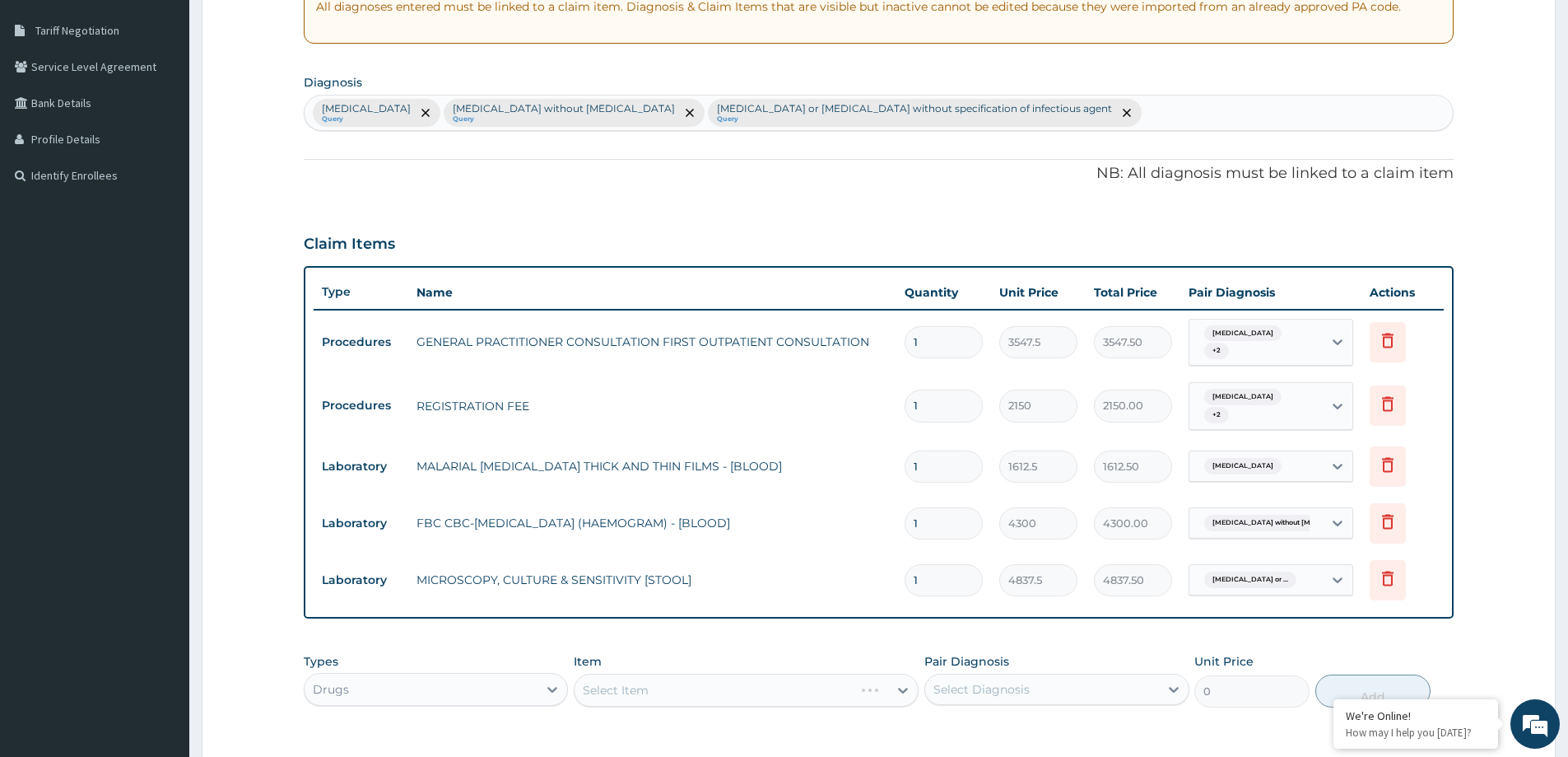
click at [1081, 109] on div "Malaria, unspecified Query Sepsis without septic shock Query Infectious gastroe…" at bounding box center [878, 113] width 1148 height 35
type input "UPPER RESP"
drag, startPoint x: 1124, startPoint y: 110, endPoint x: 1080, endPoint y: 106, distance: 44.2
click at [1080, 106] on div "Malaria, unspecified Query Sepsis without septic shock Query Infectious gastroe…" at bounding box center [878, 113] width 1148 height 35
type input "URTI"
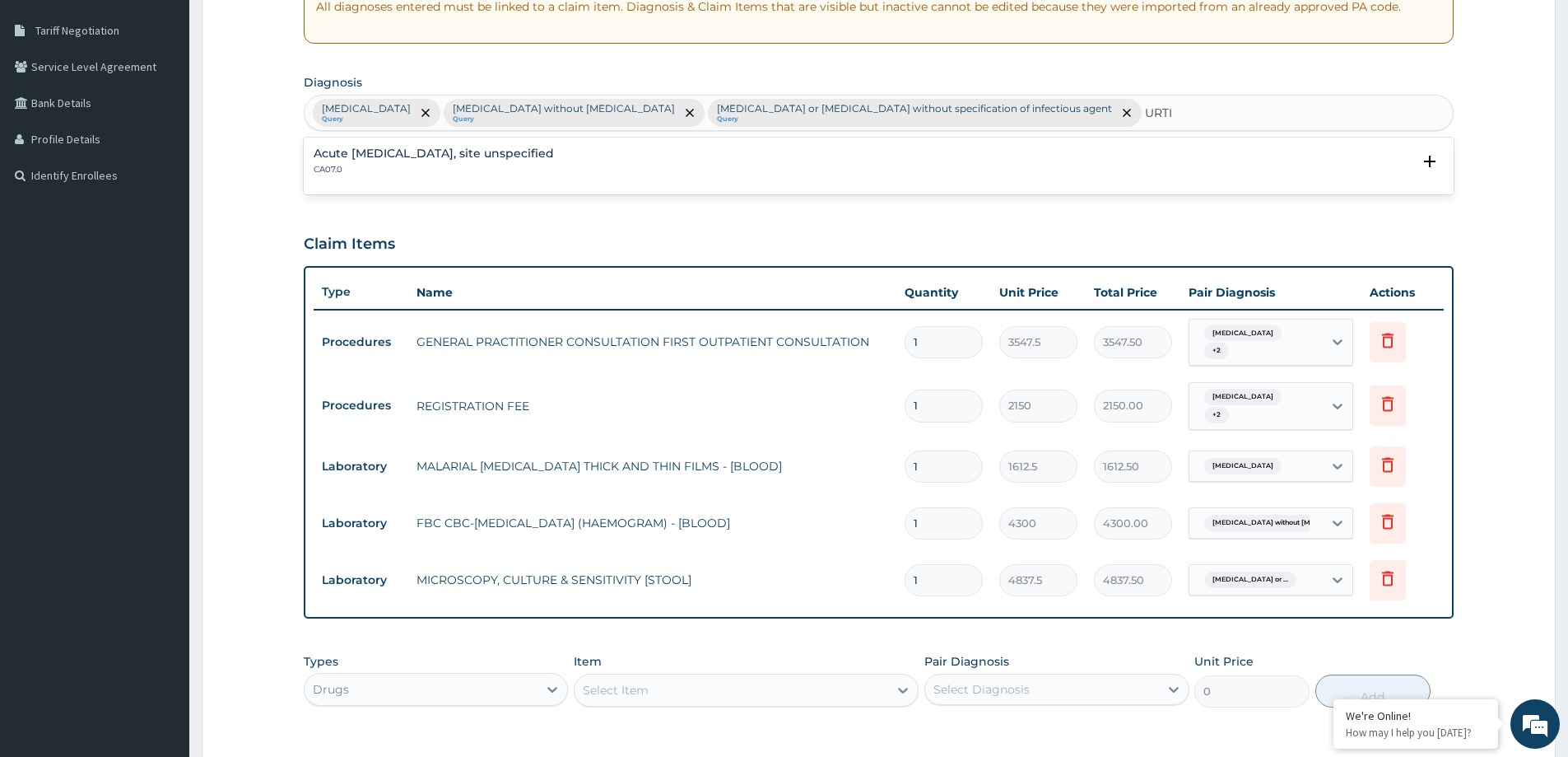
click at [554, 163] on div "Acute upper respiratory infection, site unspecified CA07.0" at bounding box center [433, 161] width 240 height 28
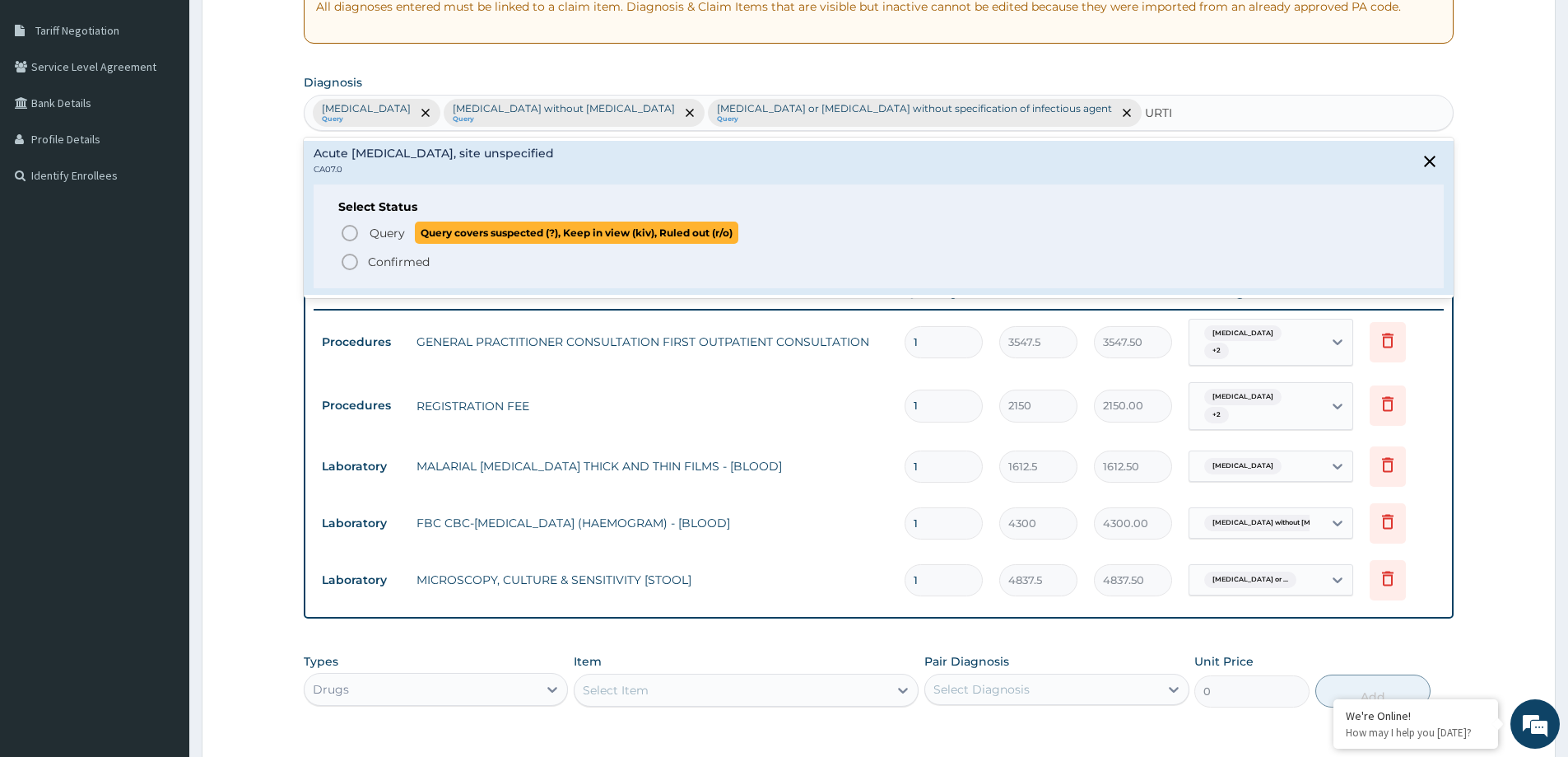
click at [406, 223] on p "Query Query covers suspected (?), Keep in view (kiv), Ruled out (r/o)" at bounding box center [554, 233] width 370 height 22
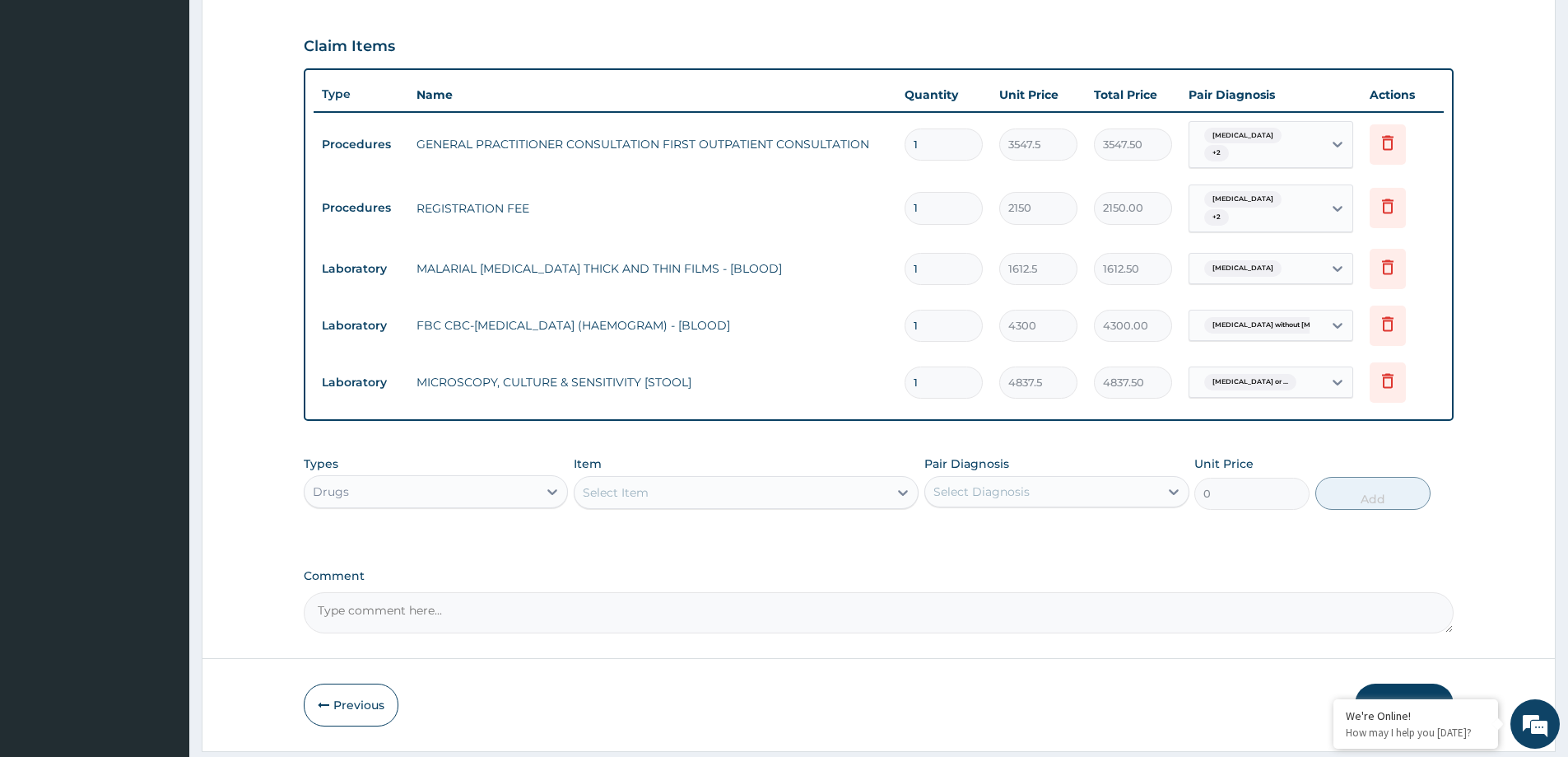
scroll to position [577, 0]
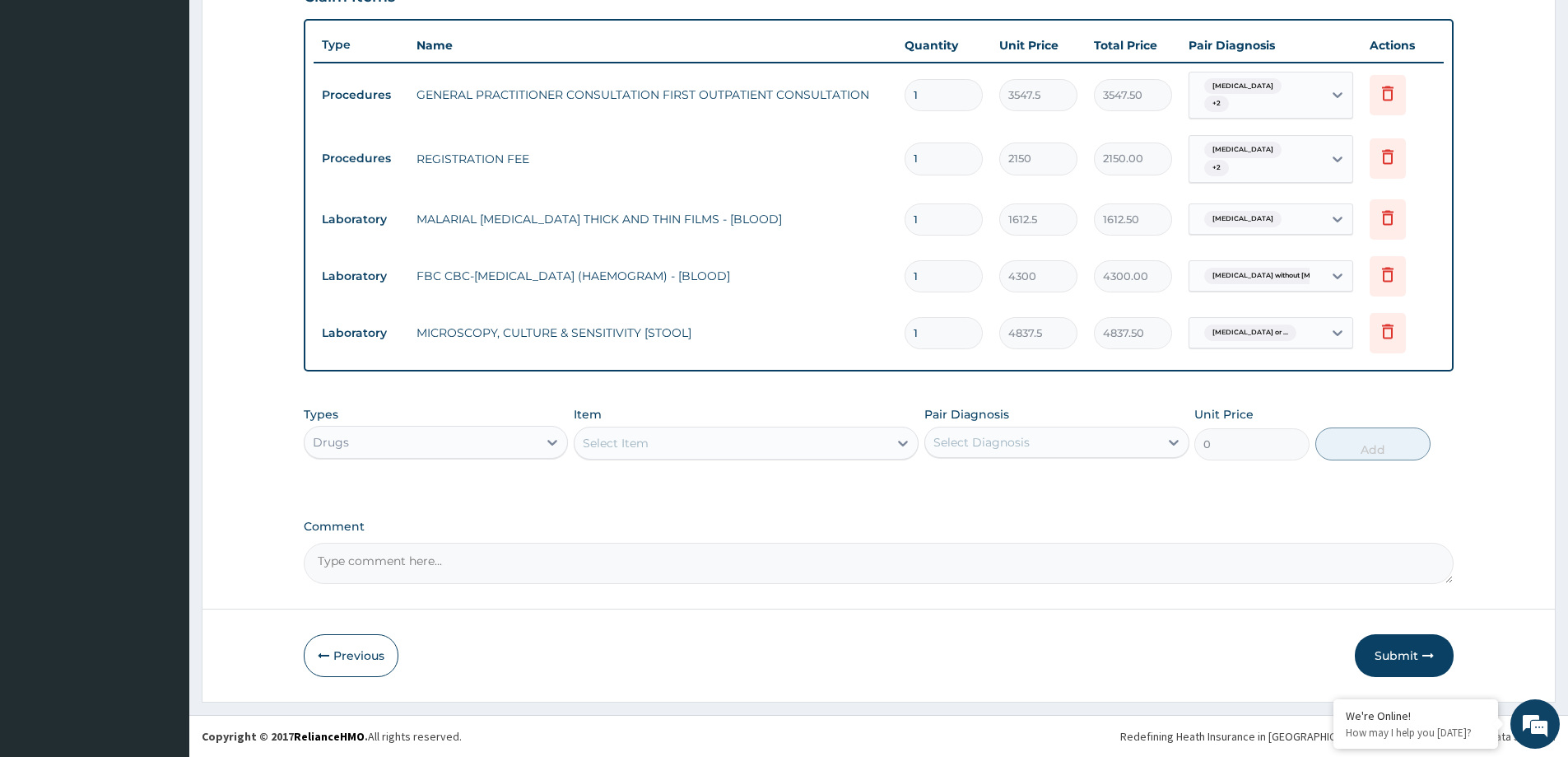
click at [602, 444] on div "Select Item" at bounding box center [616, 443] width 66 height 16
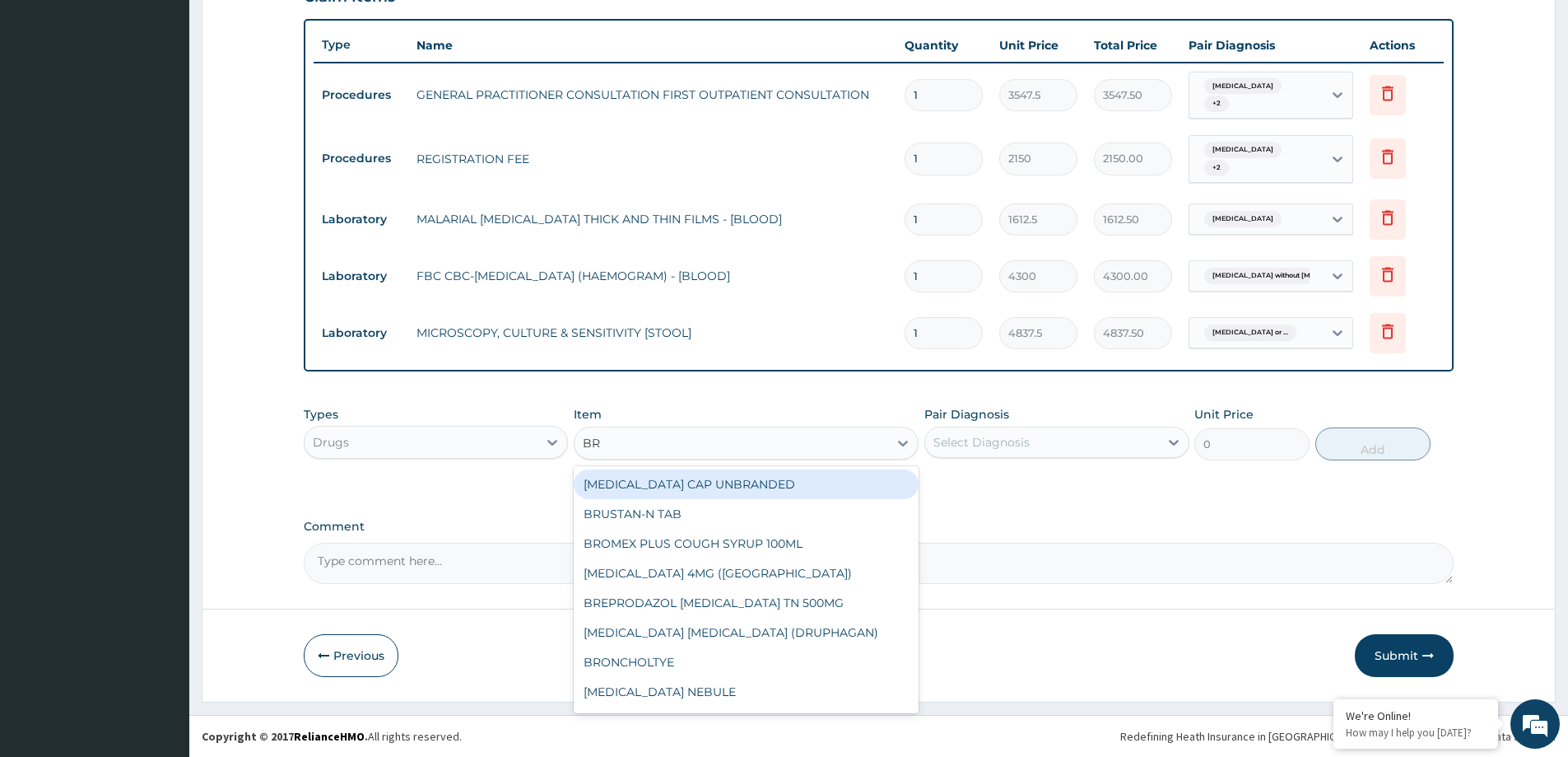
type input "BRO"
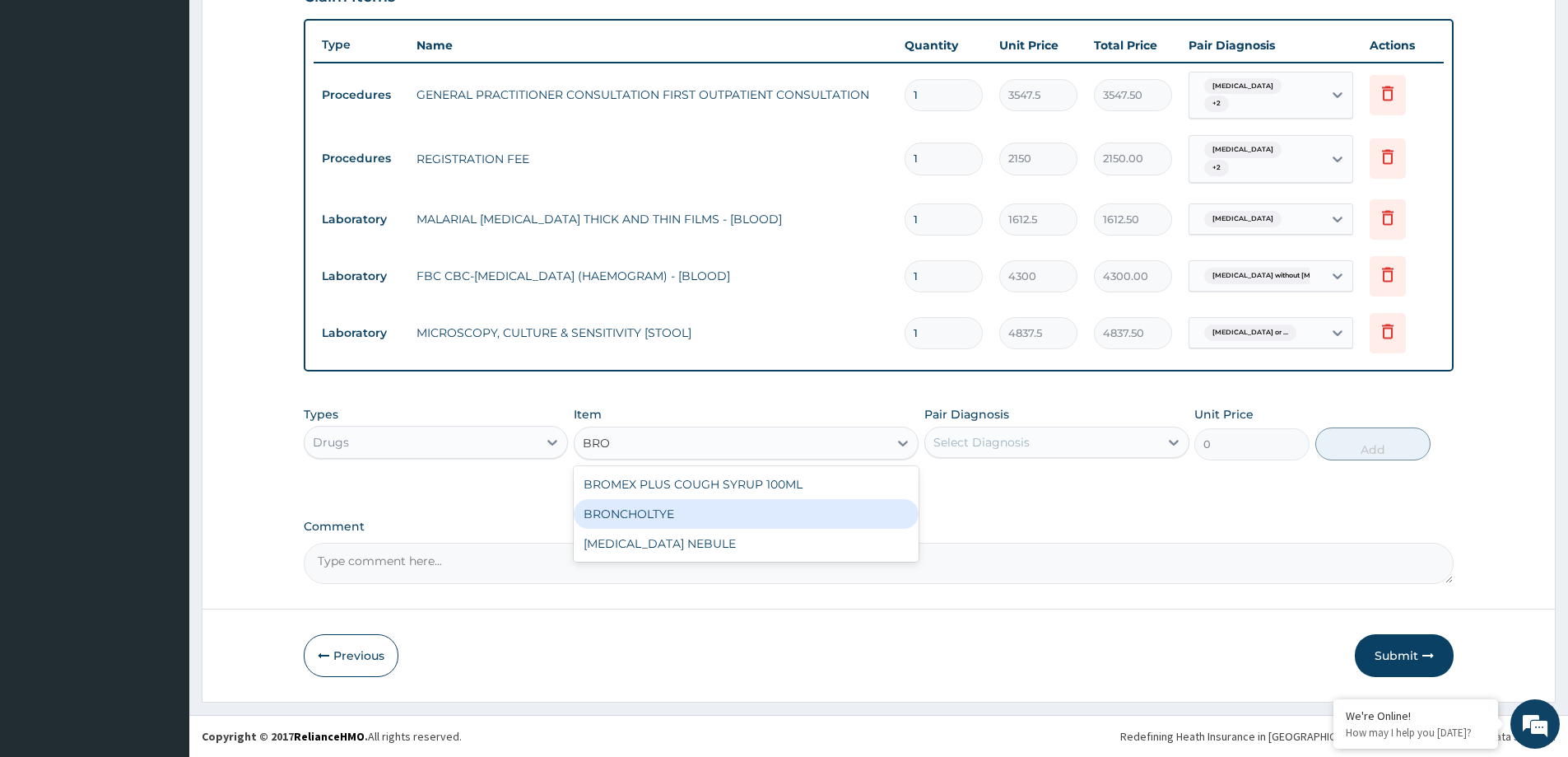
click at [660, 517] on div "BRONCHOLTYE" at bounding box center [746, 513] width 345 height 29
type input "1773.7500000000002"
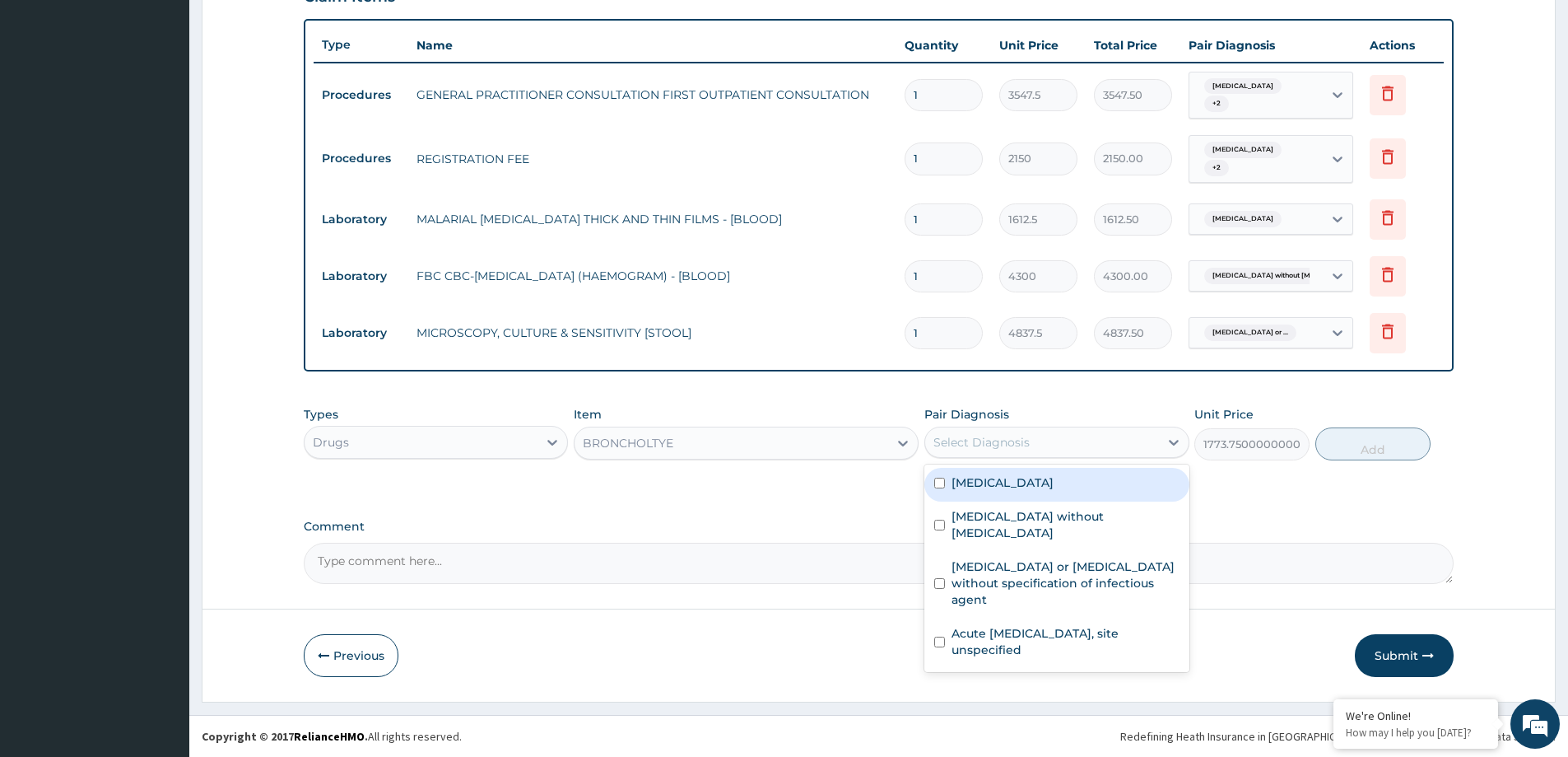
click at [999, 434] on div "Select Diagnosis" at bounding box center [981, 442] width 96 height 16
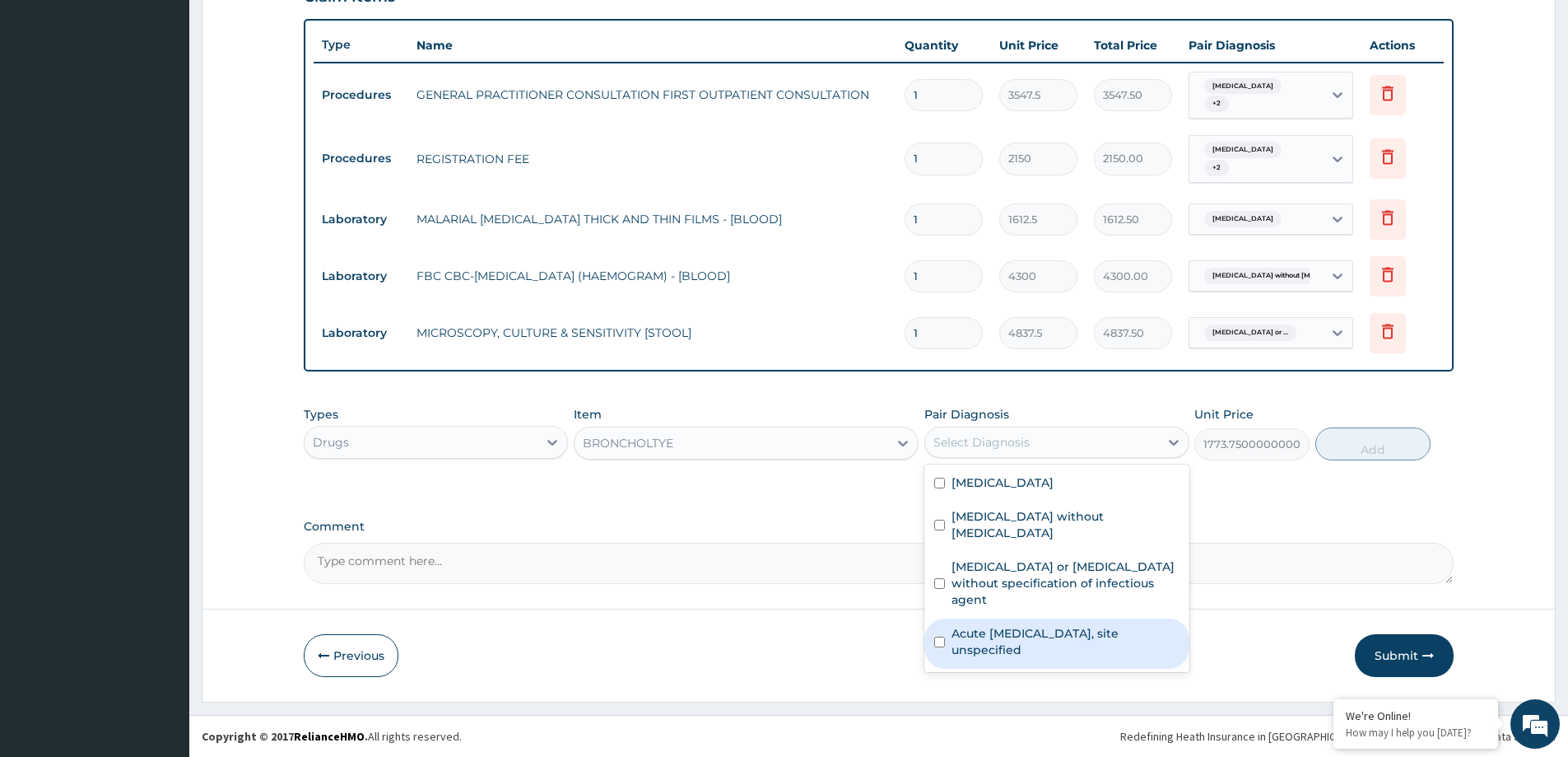
click at [1062, 639] on label "Acute upper respiratory infection, site unspecified" at bounding box center [1065, 642] width 227 height 33
checkbox input "true"
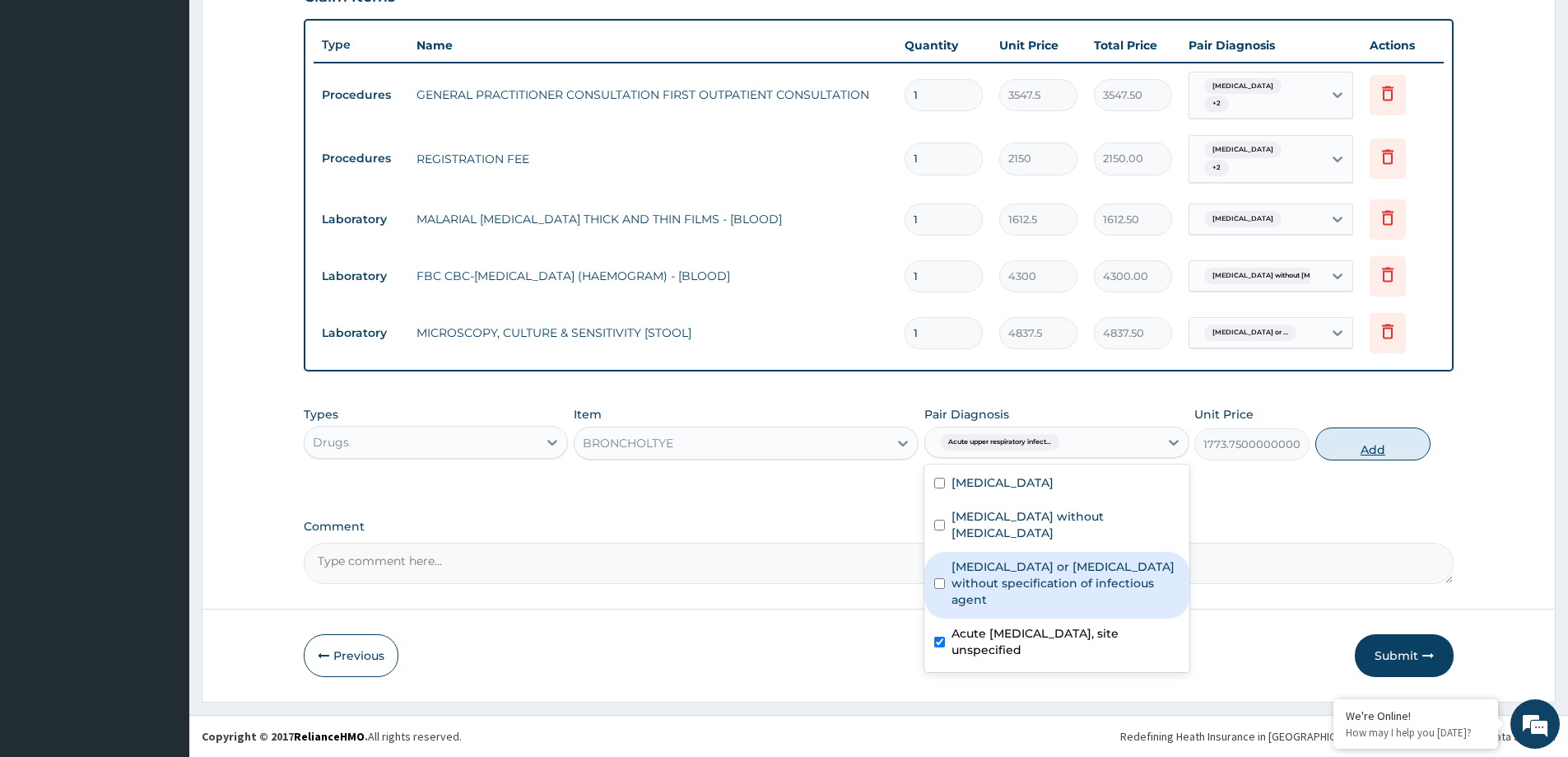
click at [1376, 437] on button "Add" at bounding box center [1373, 444] width 115 height 33
type input "0"
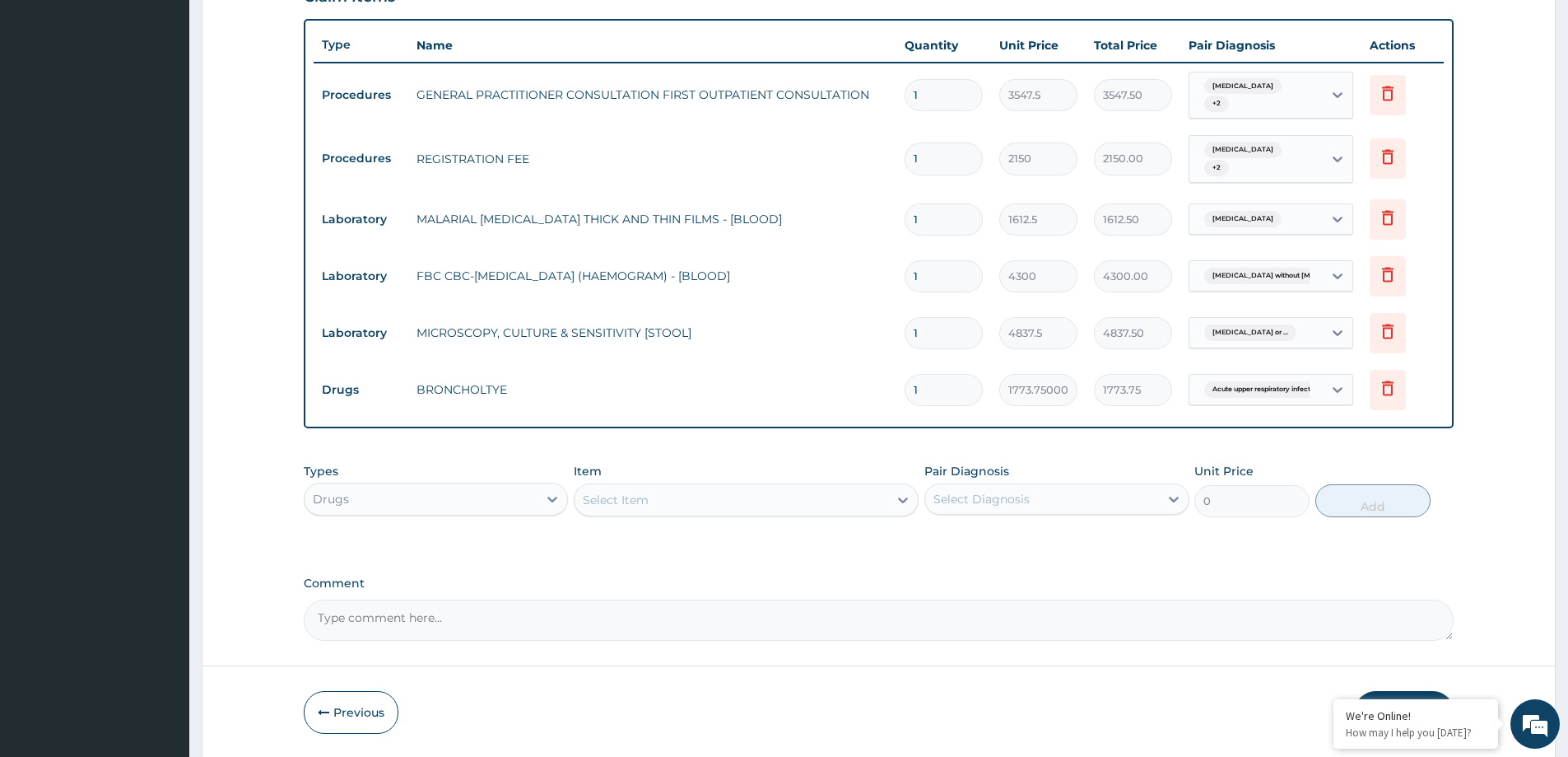
click at [618, 499] on div "Select Item" at bounding box center [616, 499] width 66 height 16
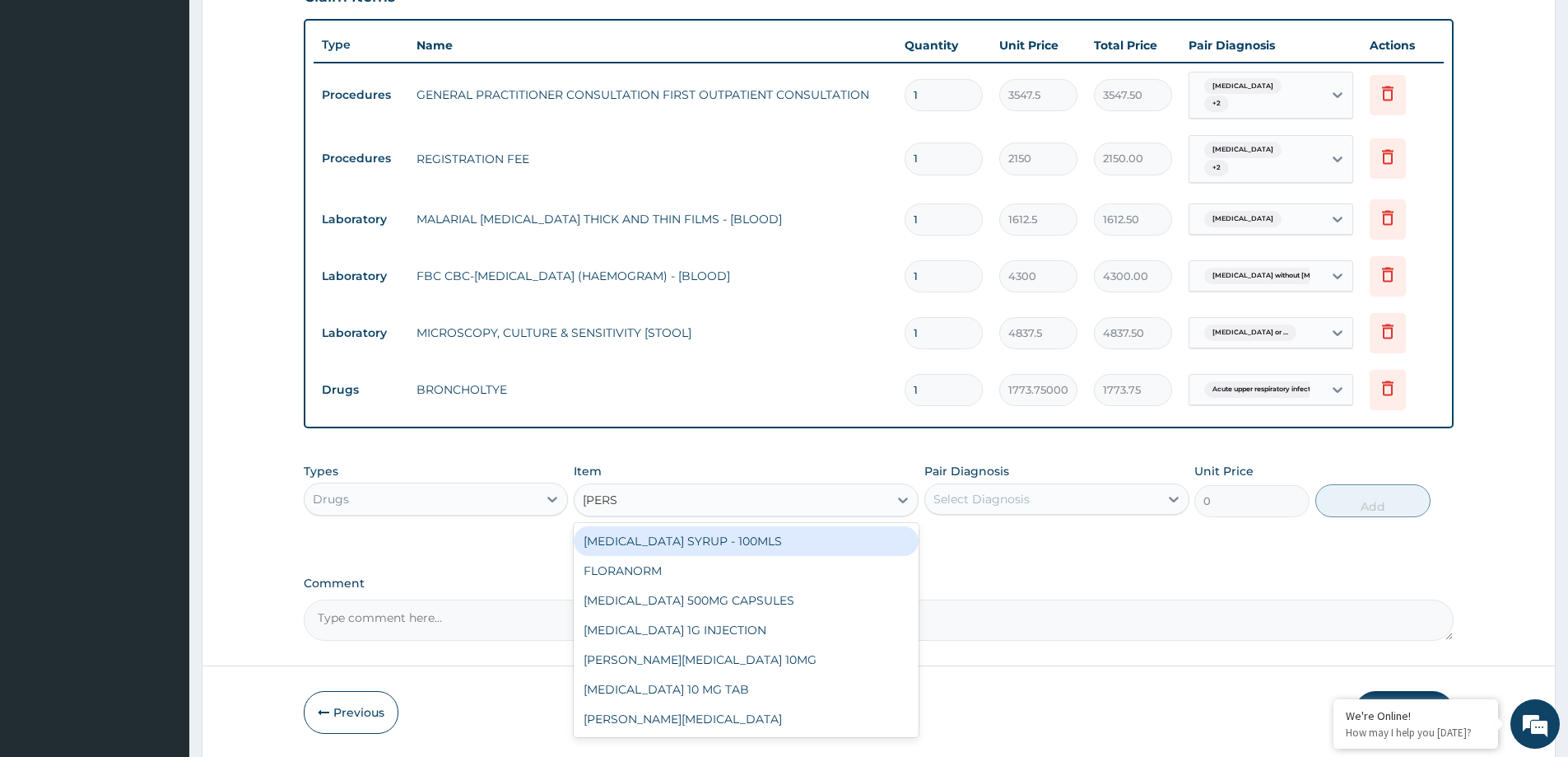
type input "LORAT"
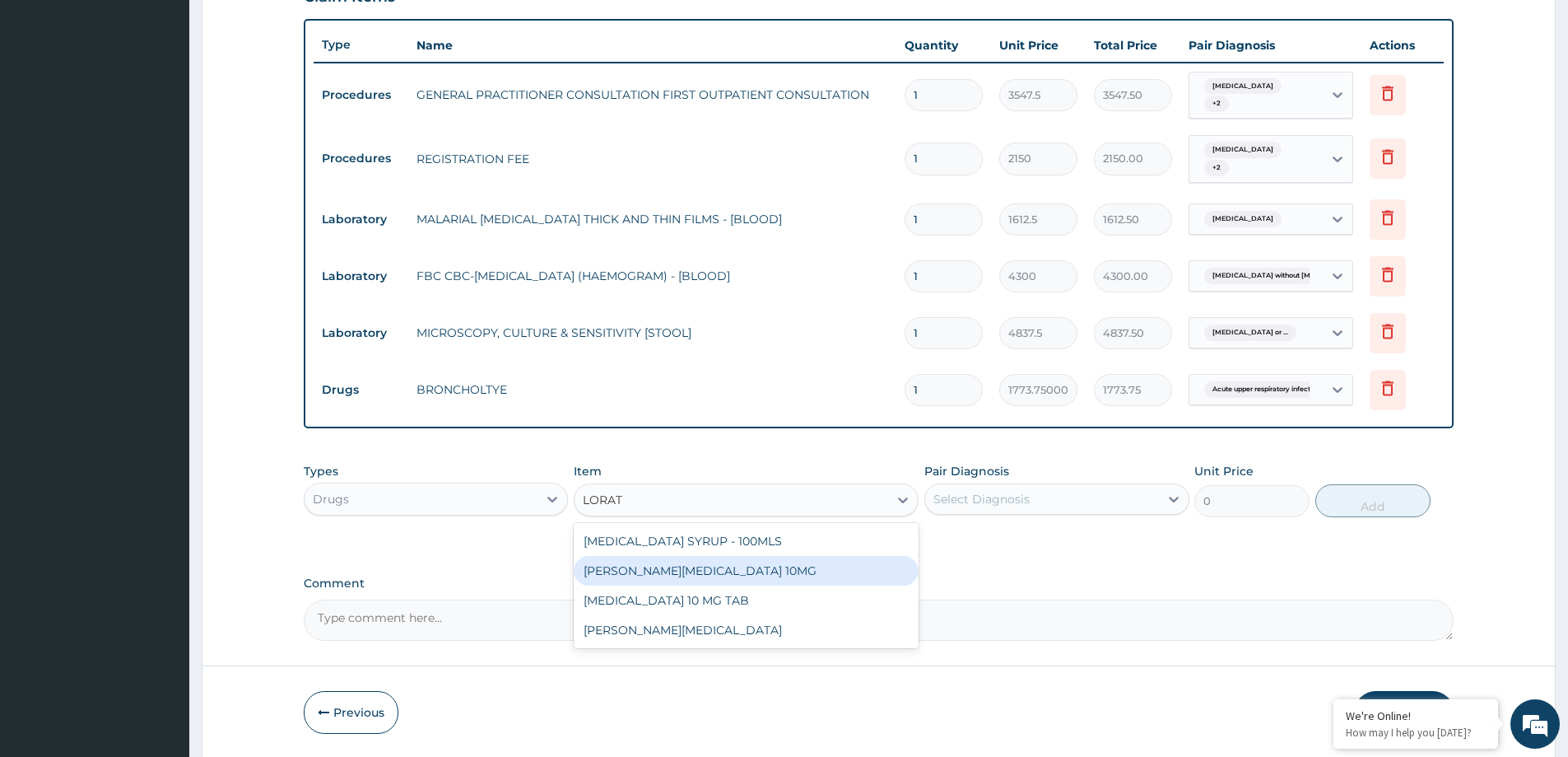
click at [655, 567] on div "[PERSON_NAME][MEDICAL_DATA] 10MG" at bounding box center [746, 570] width 345 height 29
type input "88.6875"
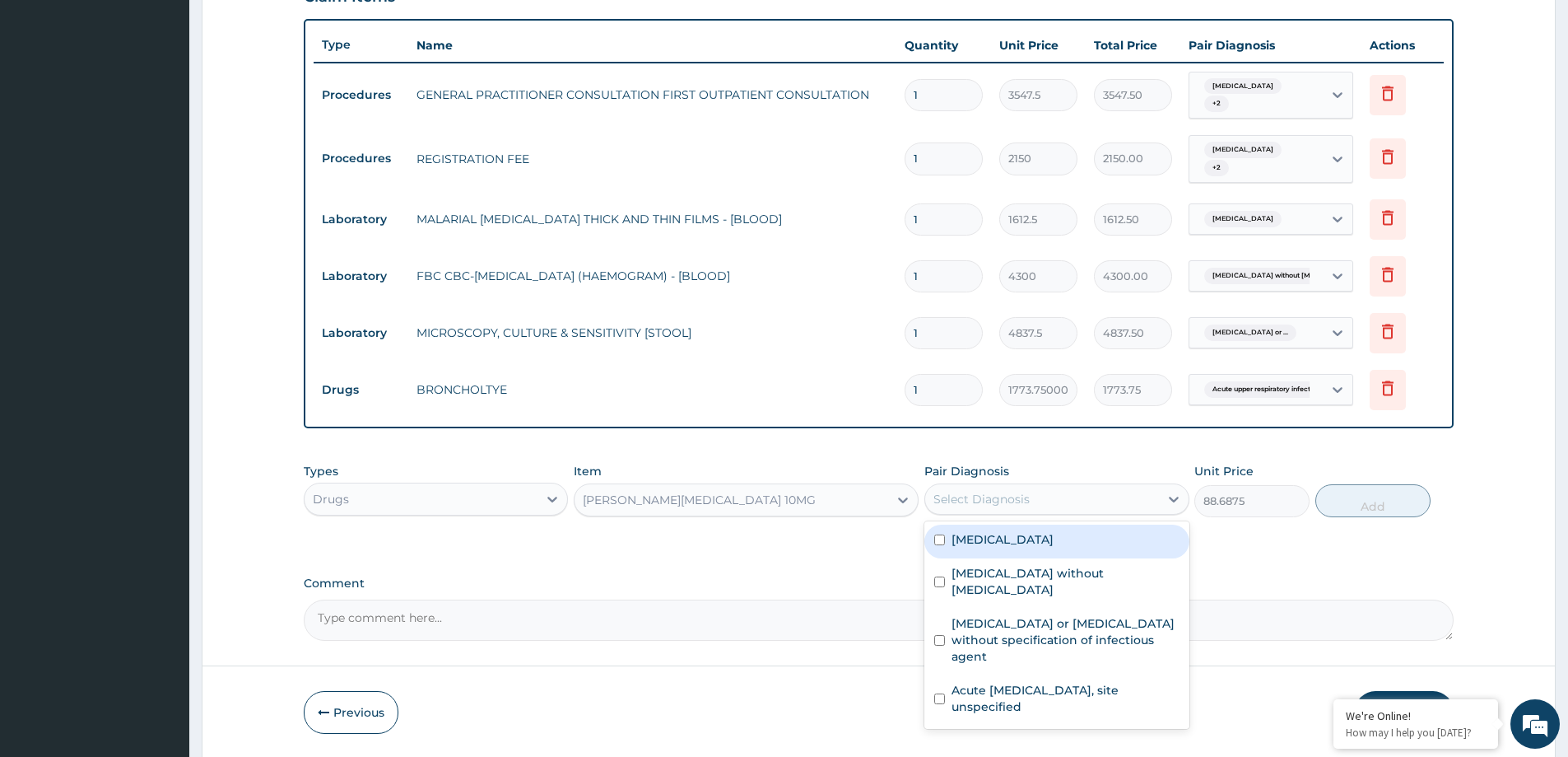
click at [1067, 500] on div "Select Diagnosis" at bounding box center [1042, 499] width 233 height 27
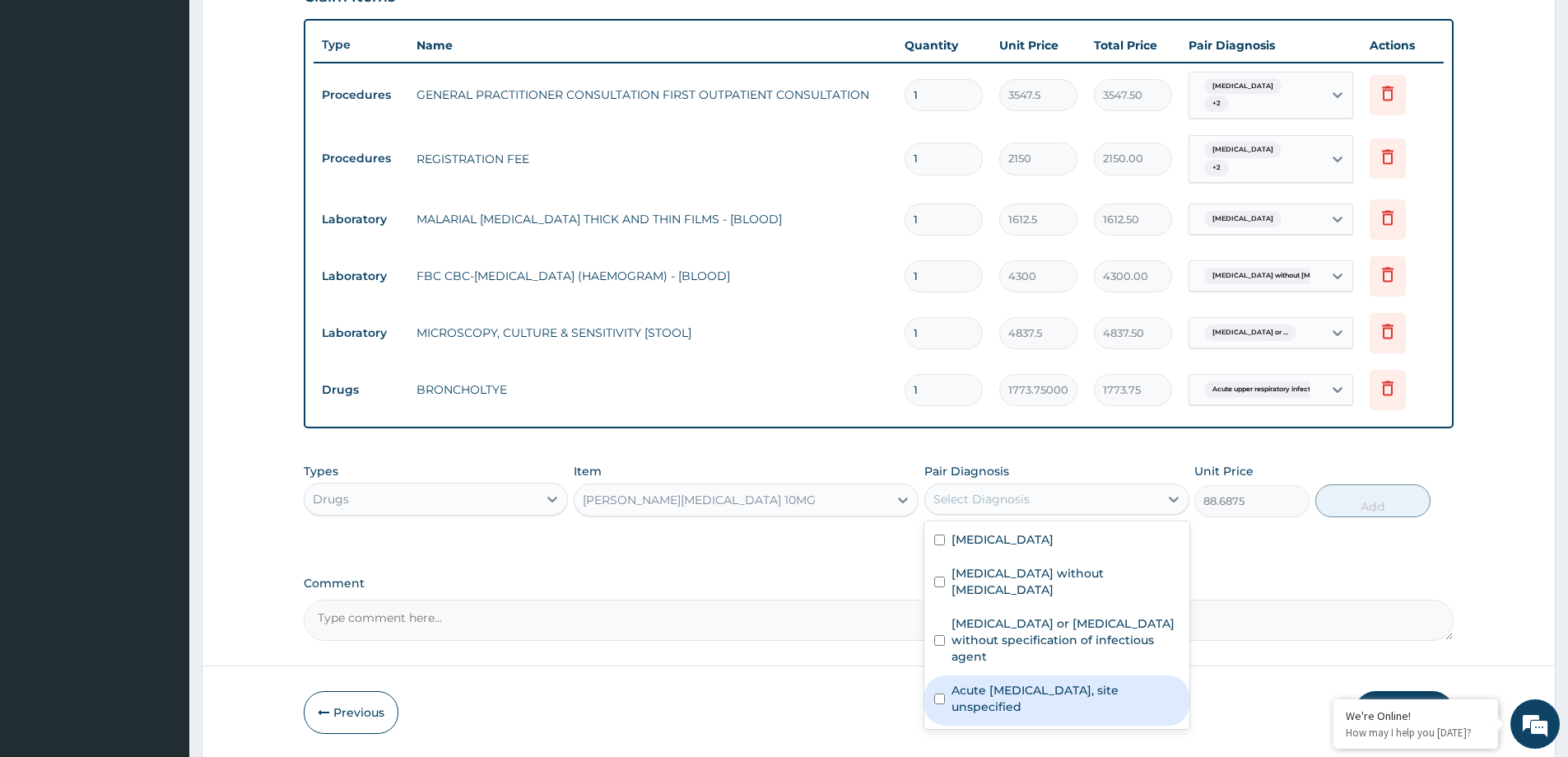
click at [1096, 684] on label "Acute upper respiratory infection, site unspecified" at bounding box center [1065, 698] width 227 height 33
checkbox input "true"
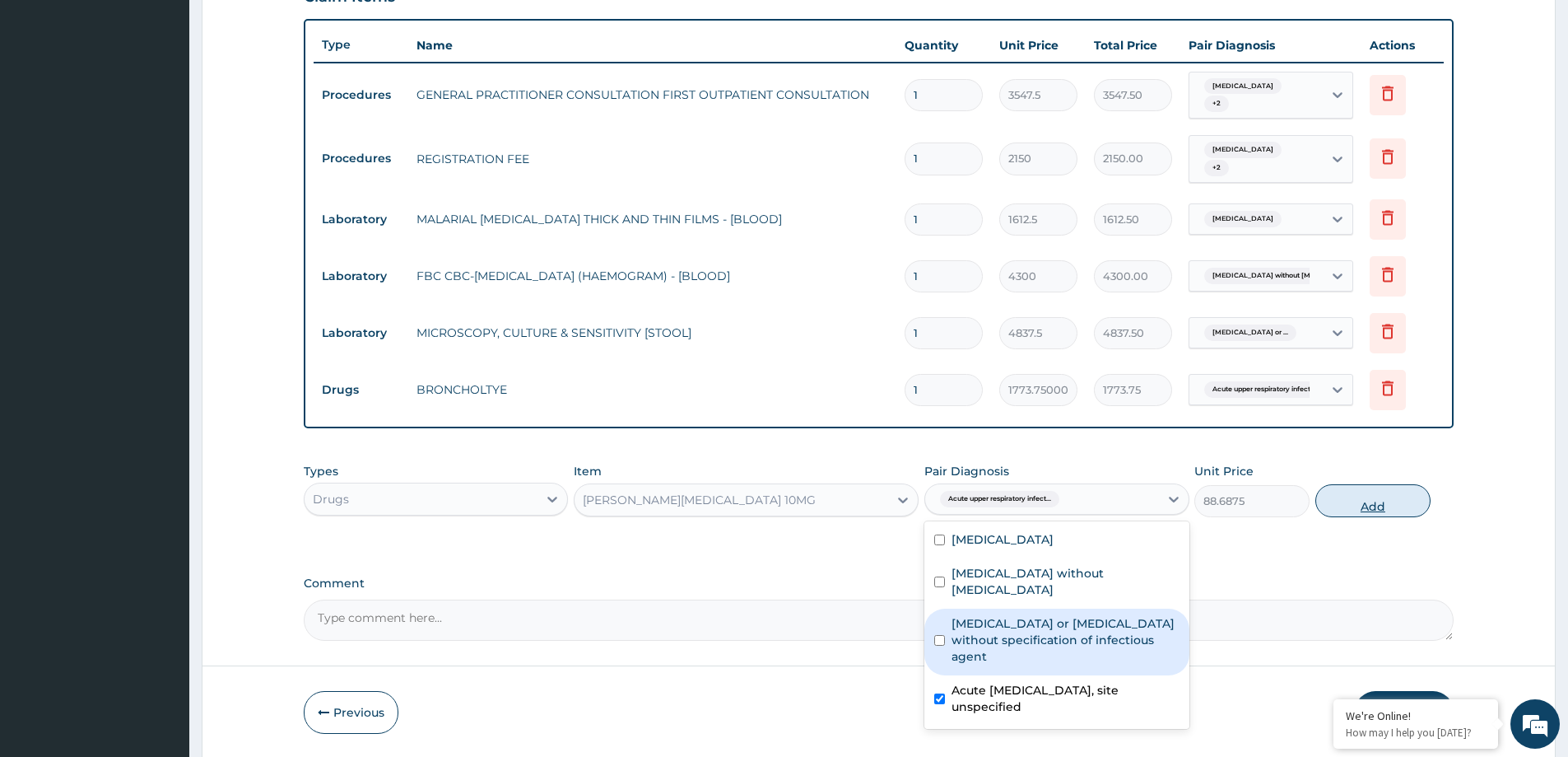
click at [1387, 498] on button "Add" at bounding box center [1373, 500] width 115 height 33
type input "0"
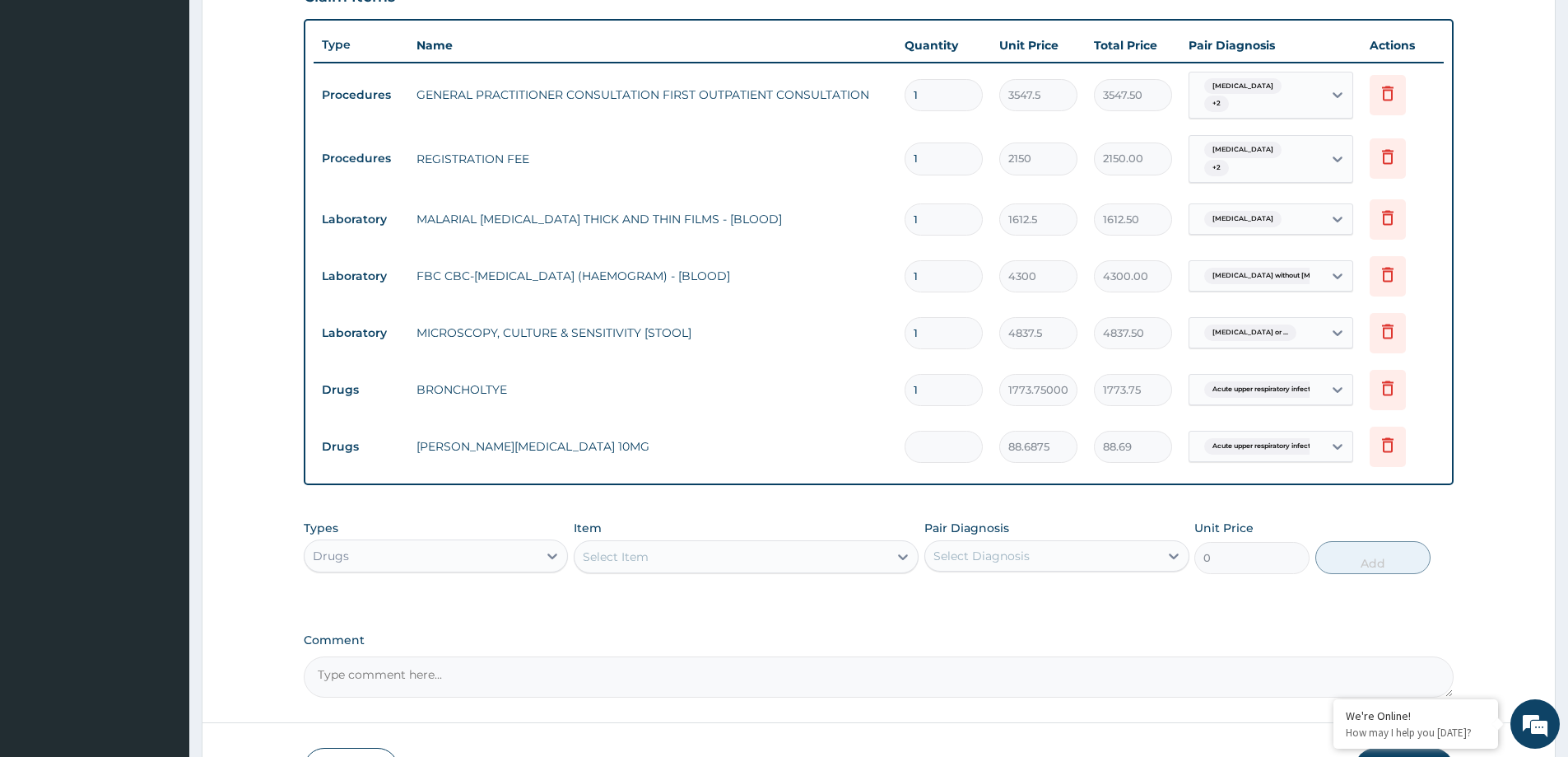
type input "0.00"
type input "5"
type input "443.44"
type input "5"
click at [615, 549] on div "Select Item" at bounding box center [616, 556] width 66 height 16
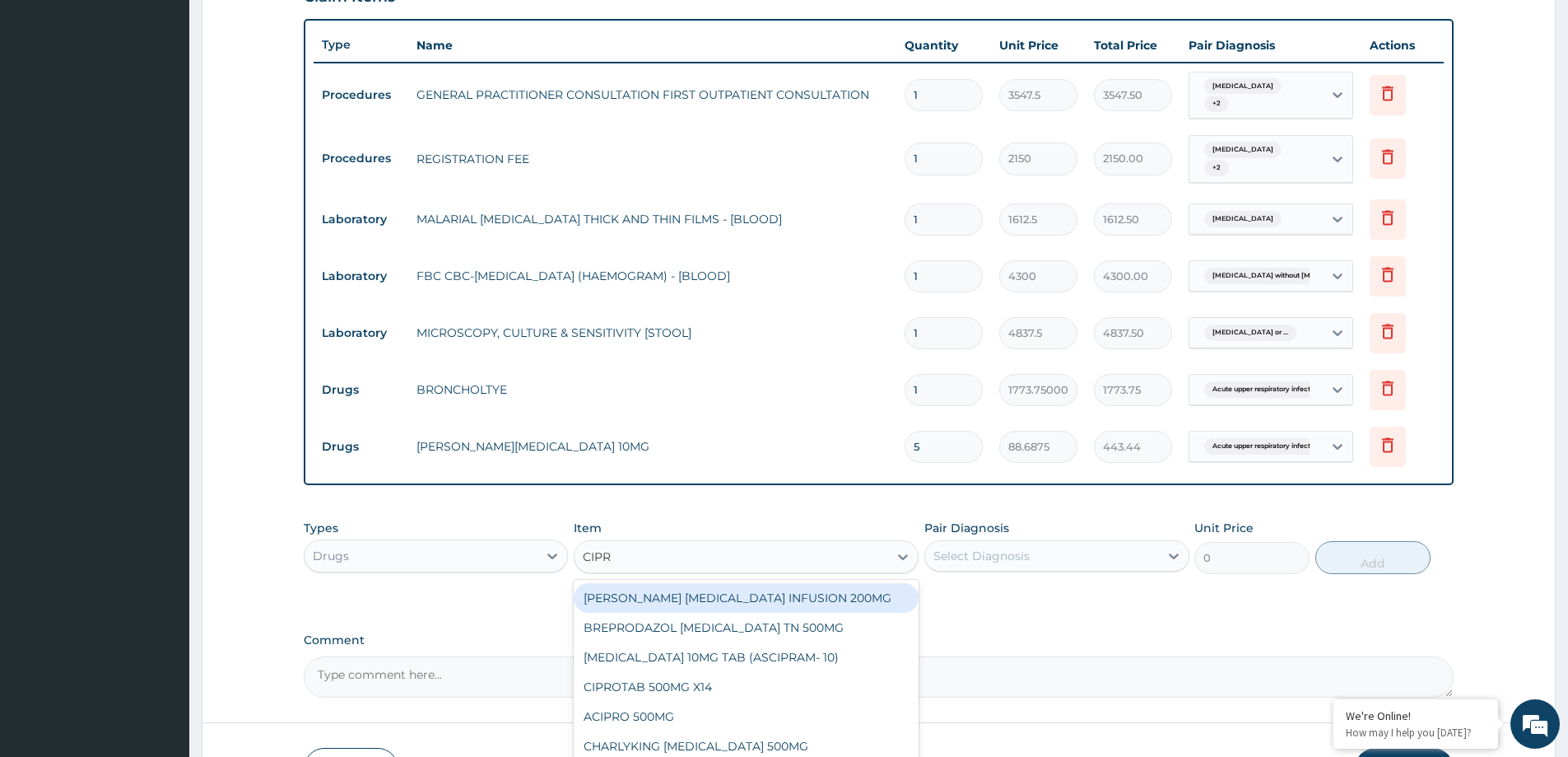
type input "CIPRO"
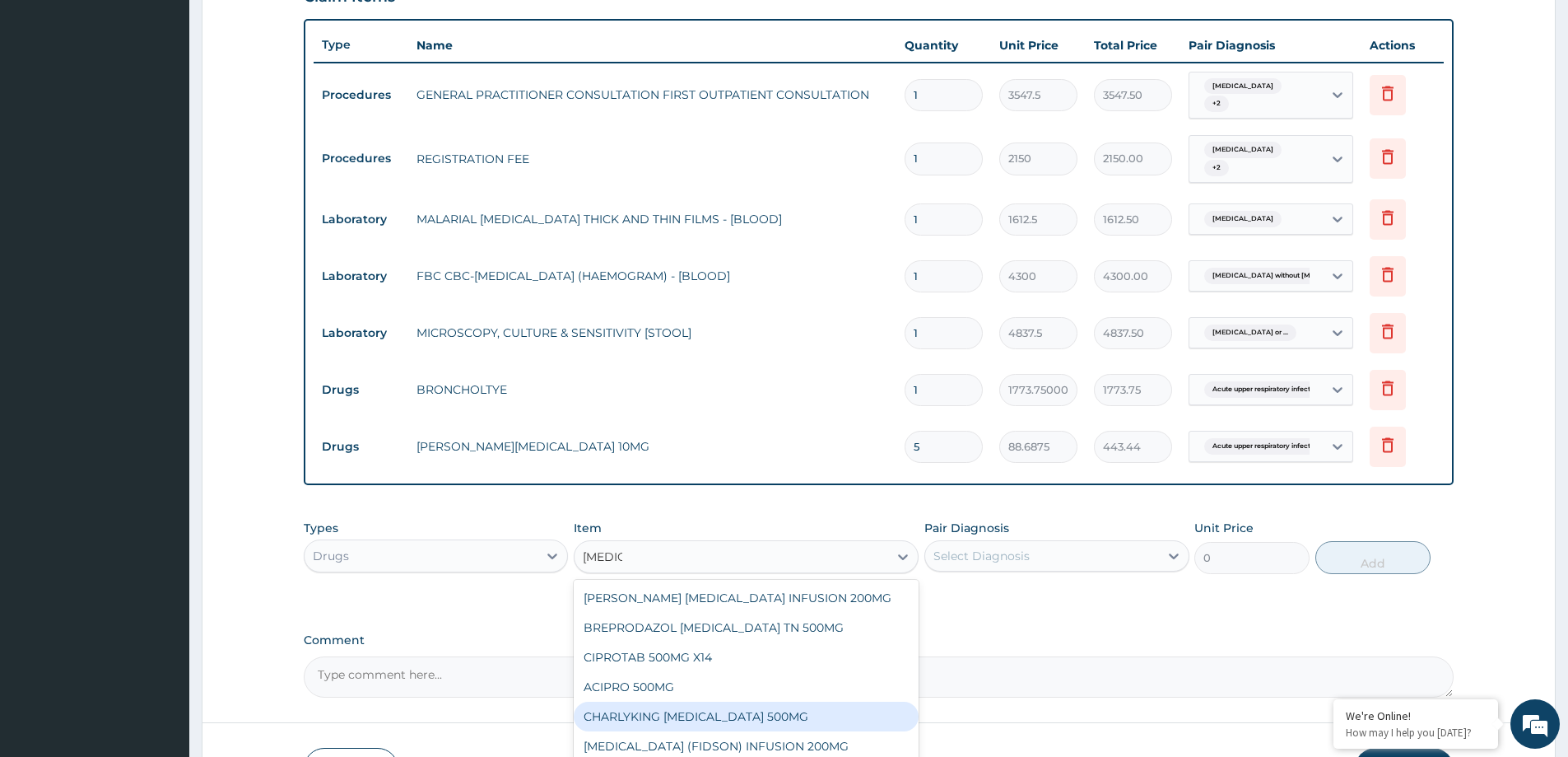
click at [718, 712] on div "CHARLYKING [MEDICAL_DATA] 500MG" at bounding box center [746, 716] width 345 height 29
type input "177.375"
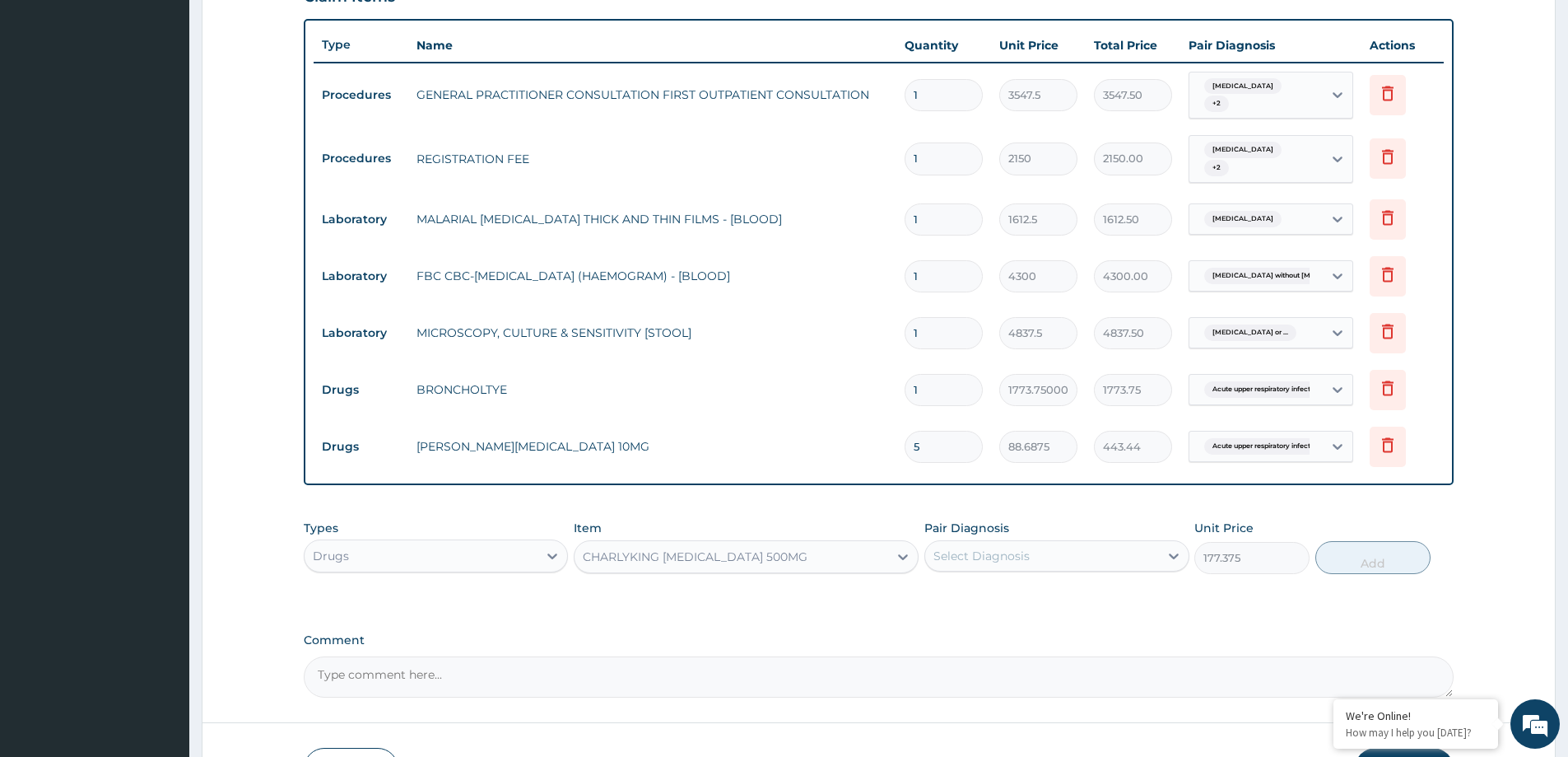
click at [1004, 546] on div "Select Diagnosis" at bounding box center [1042, 555] width 233 height 27
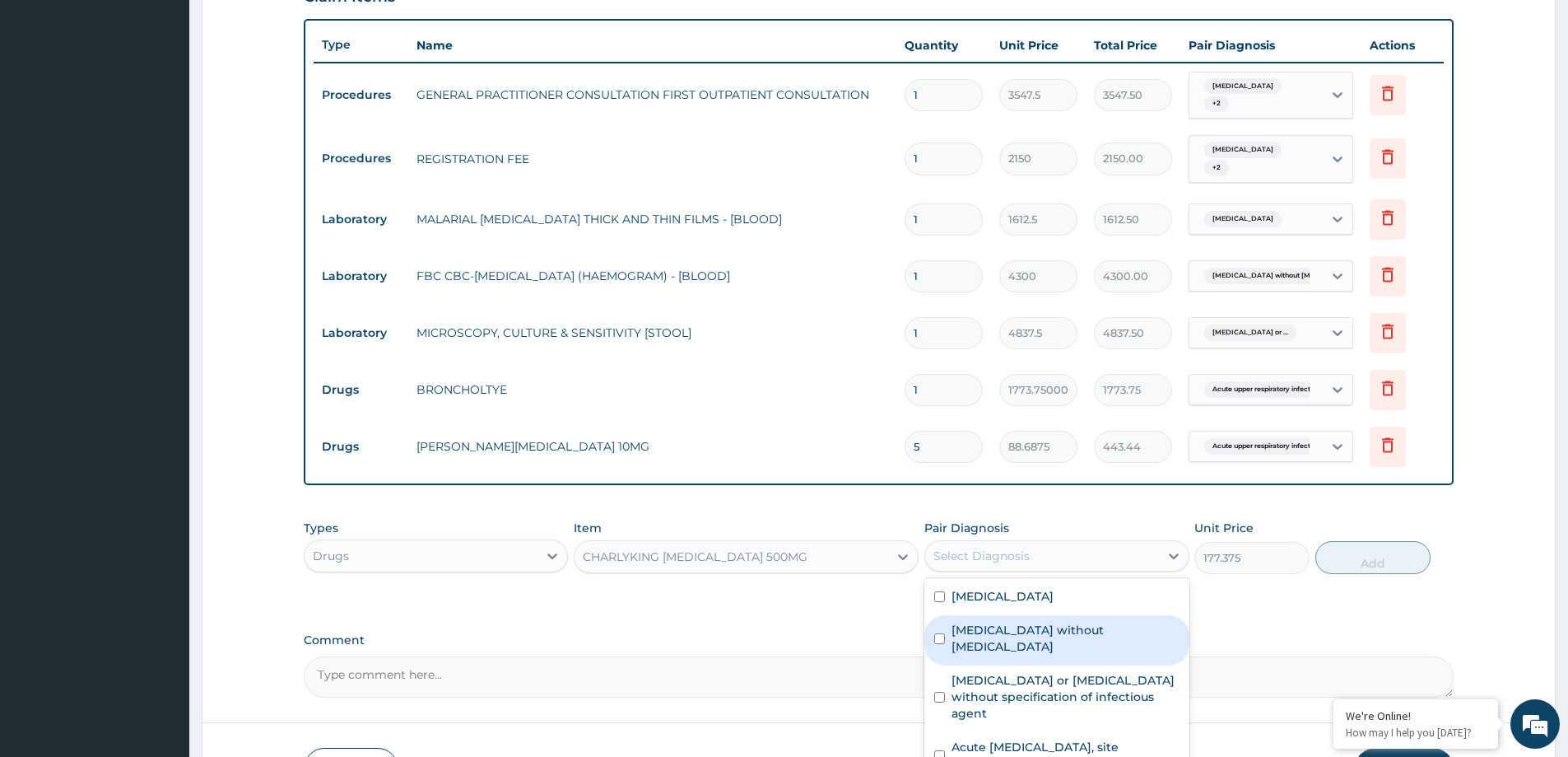
click at [1058, 635] on label "[MEDICAL_DATA] without [MEDICAL_DATA]" at bounding box center [1065, 638] width 227 height 33
checkbox input "true"
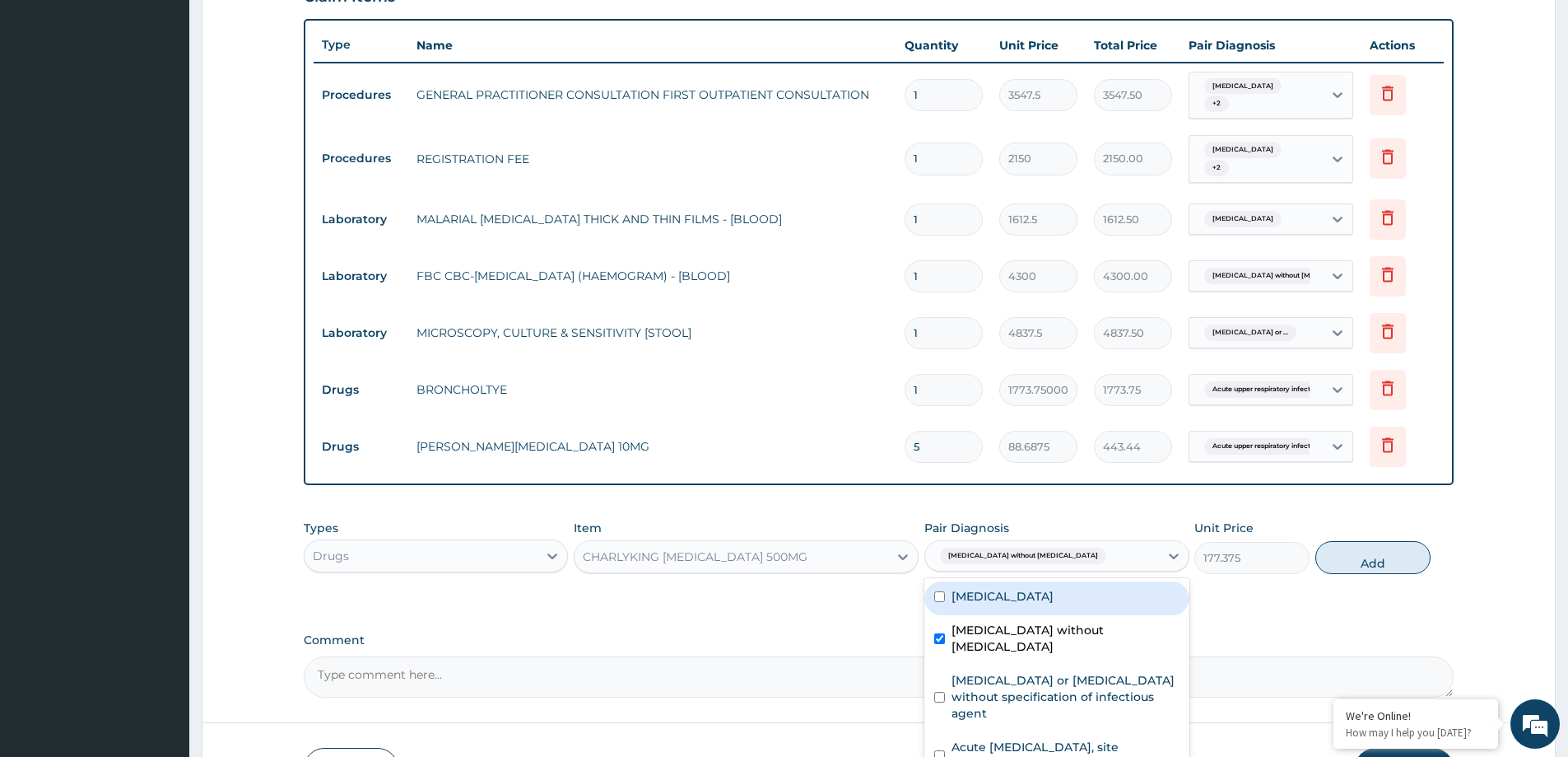
click at [1084, 561] on div "[MEDICAL_DATA] without [MEDICAL_DATA]" at bounding box center [1042, 555] width 233 height 28
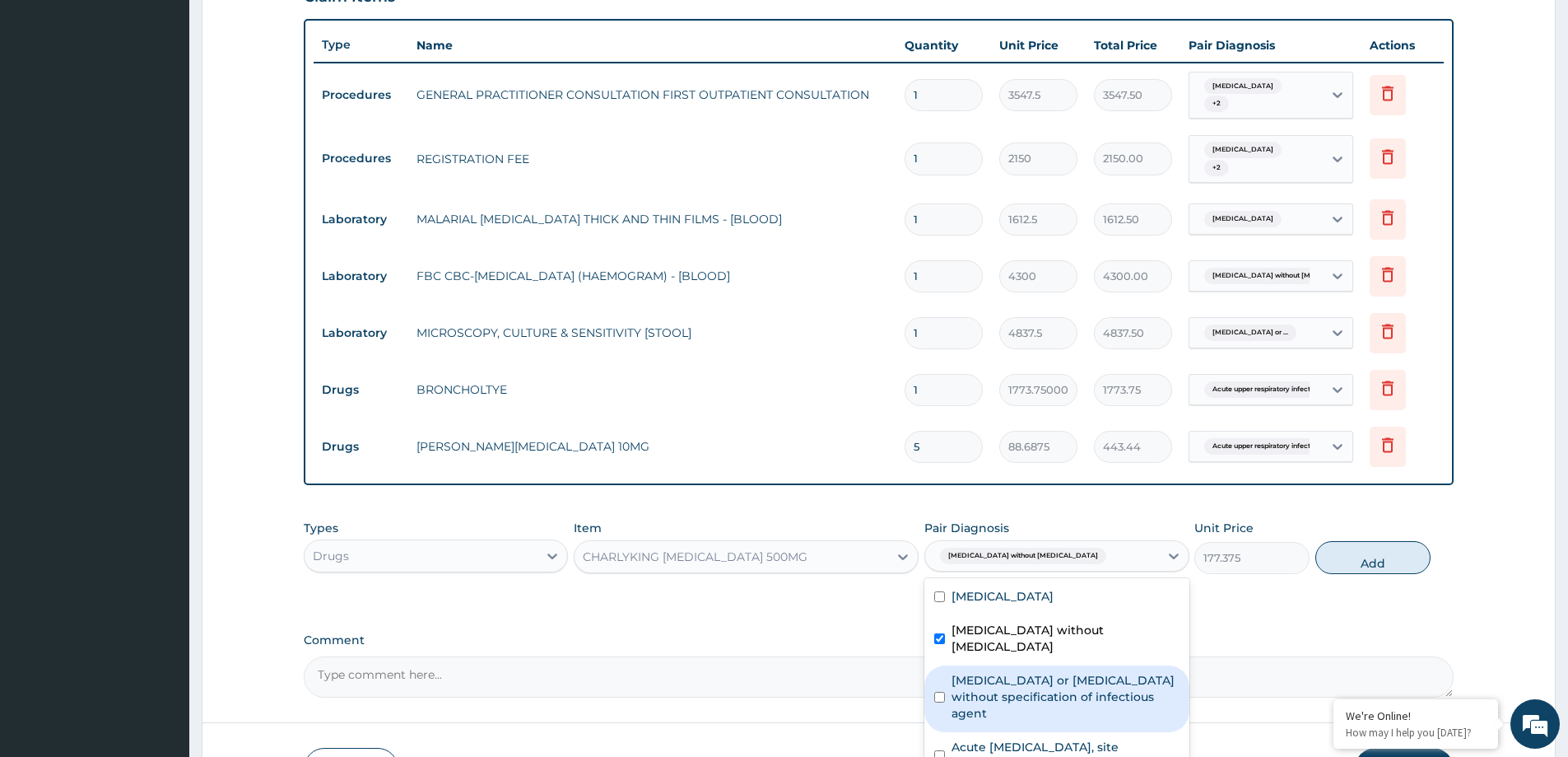
click at [1092, 672] on label "[MEDICAL_DATA] or [MEDICAL_DATA] without specification of infectious agent" at bounding box center [1065, 697] width 227 height 49
checkbox input "true"
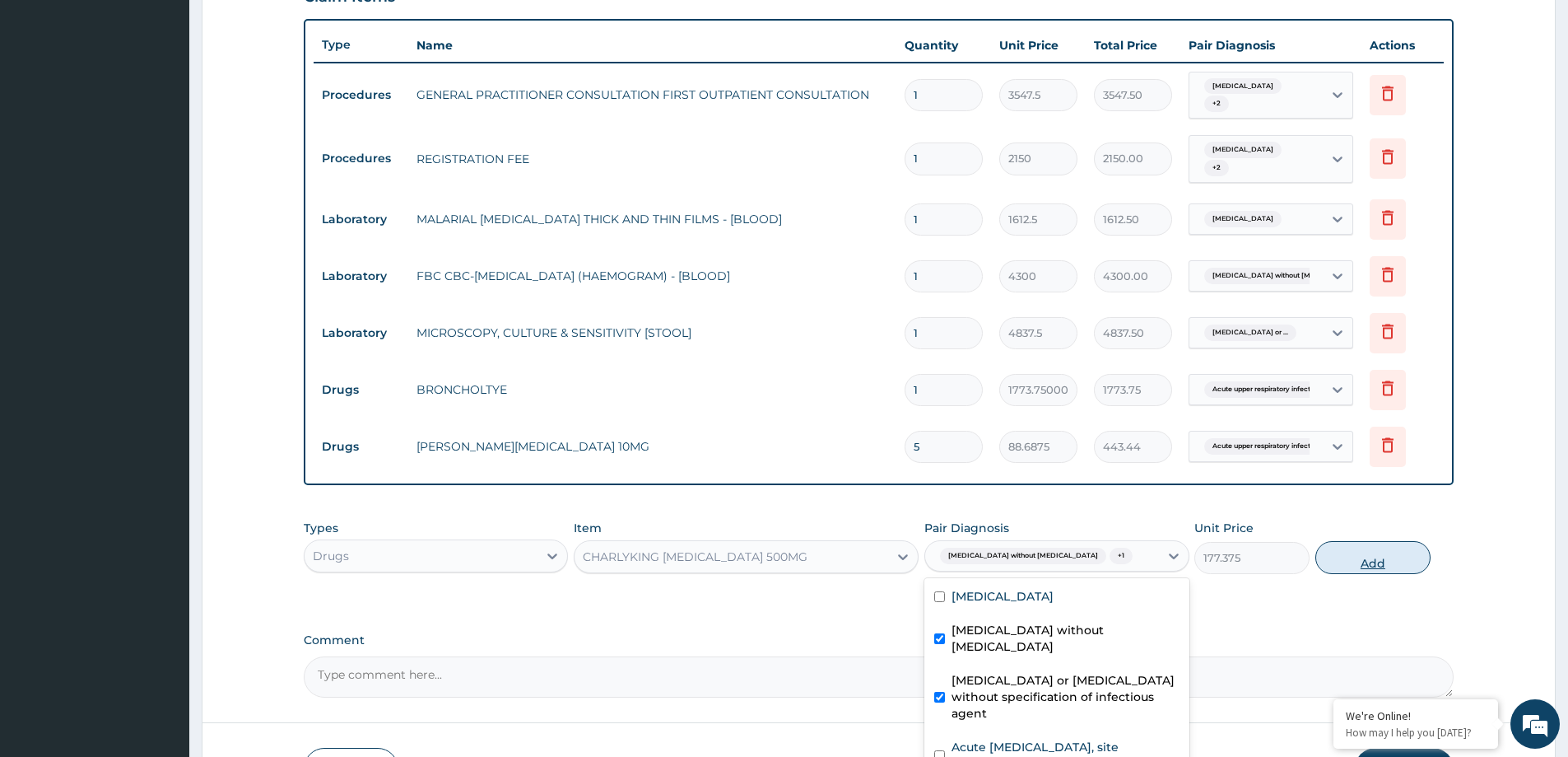
click at [1355, 563] on button "Add" at bounding box center [1373, 557] width 115 height 33
type input "0"
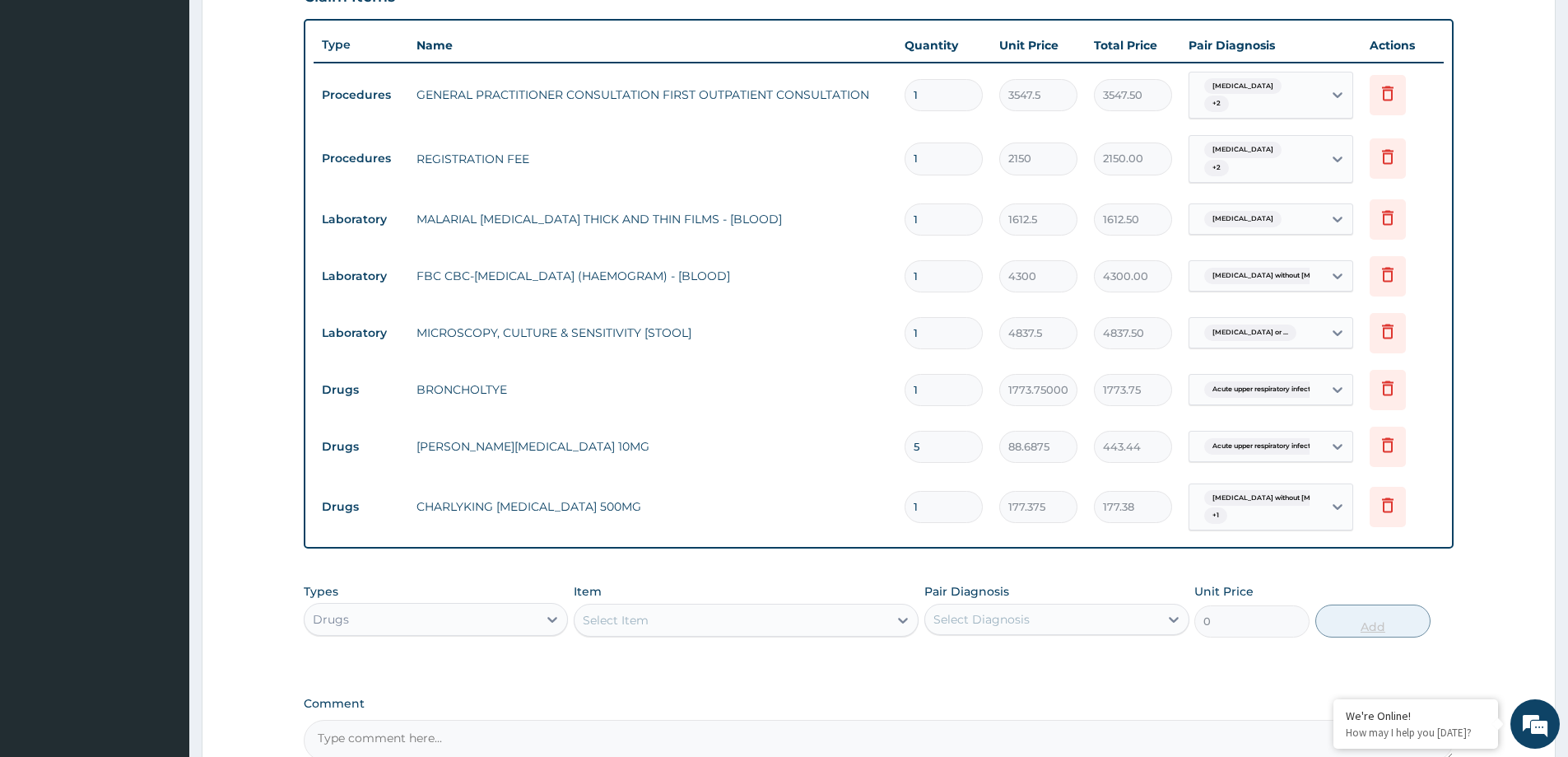
type input "10"
type input "1773.75"
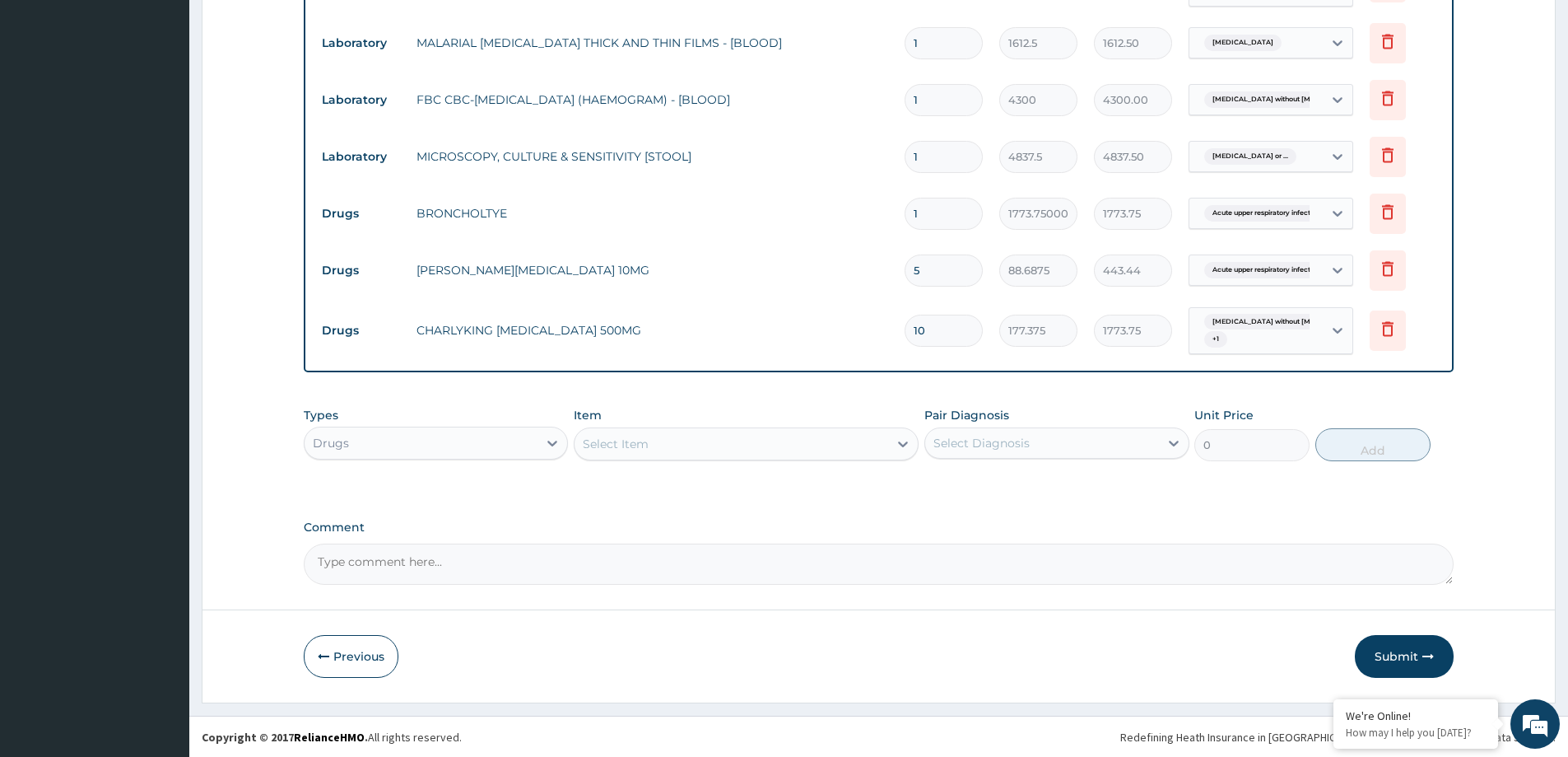
scroll to position [754, 0]
type input "10"
click at [620, 445] on div "Select Item" at bounding box center [616, 443] width 66 height 16
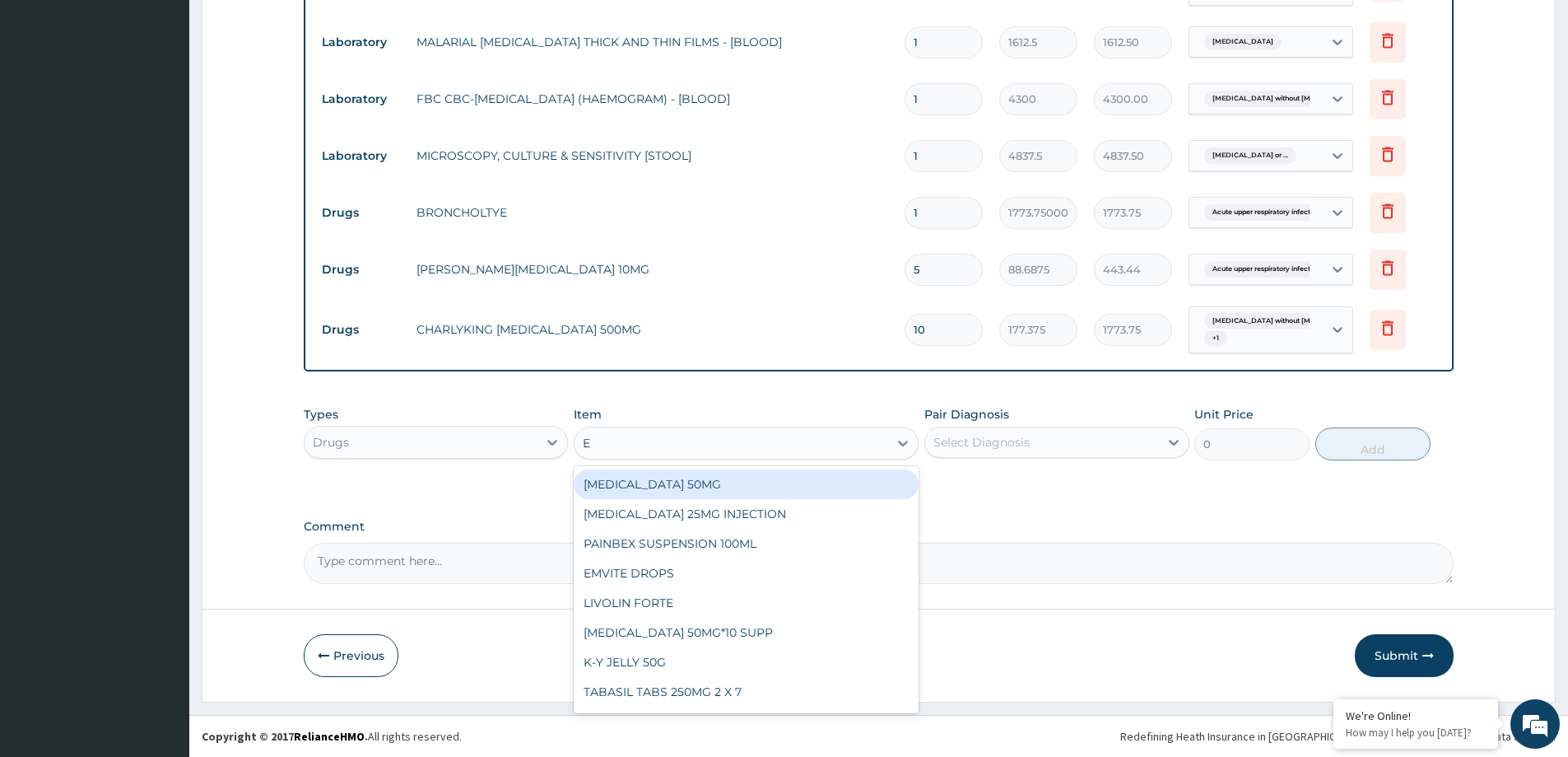
type input "E M"
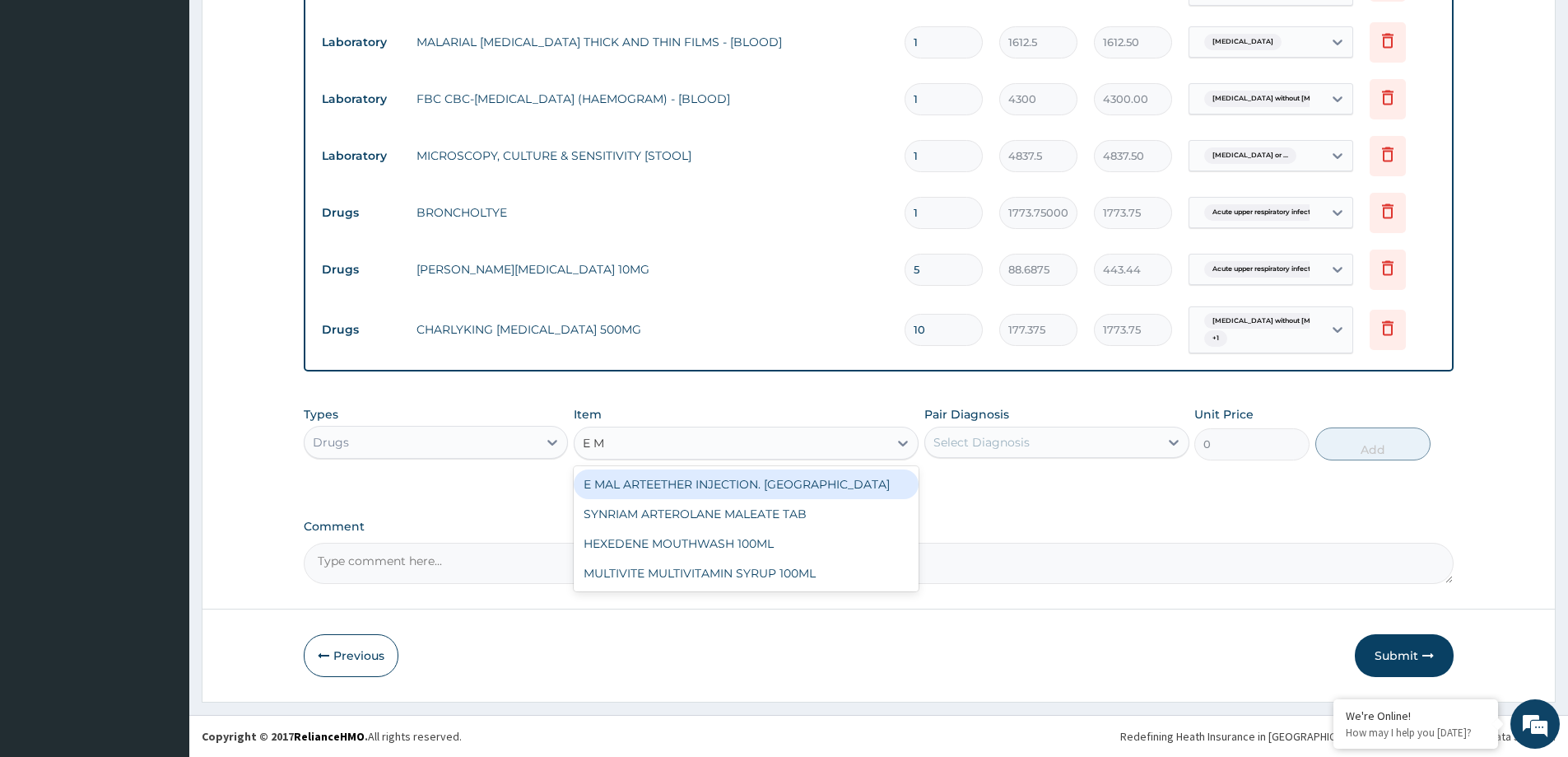
drag, startPoint x: 660, startPoint y: 481, endPoint x: 843, endPoint y: 503, distance: 184.3
click at [680, 485] on div "E MAL ARTEETHER INJECTION. [GEOGRAPHIC_DATA]" at bounding box center [746, 484] width 345 height 29
type input "1773.7500000000002"
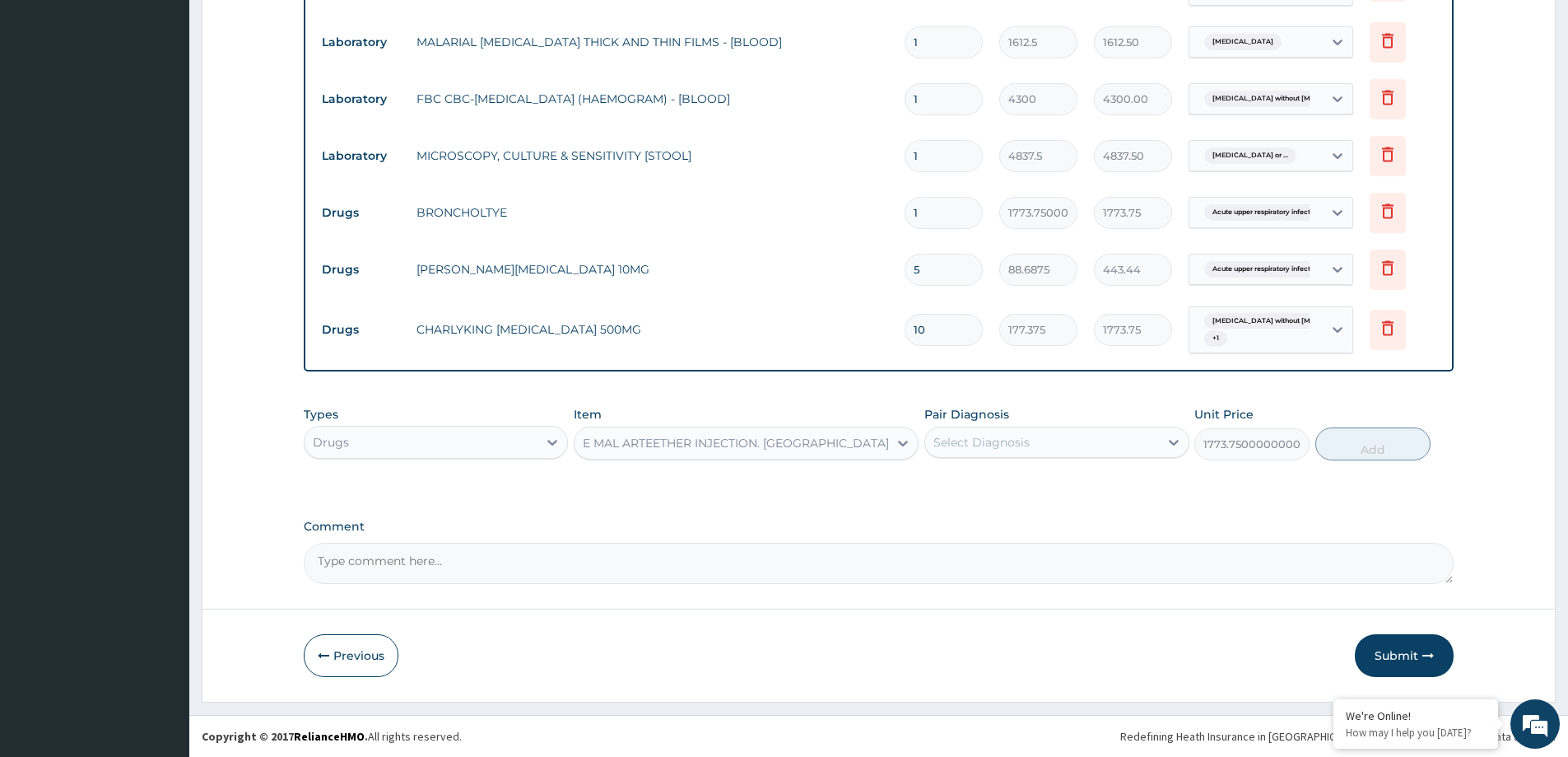
click at [982, 455] on div "Select Diagnosis" at bounding box center [1042, 442] width 233 height 27
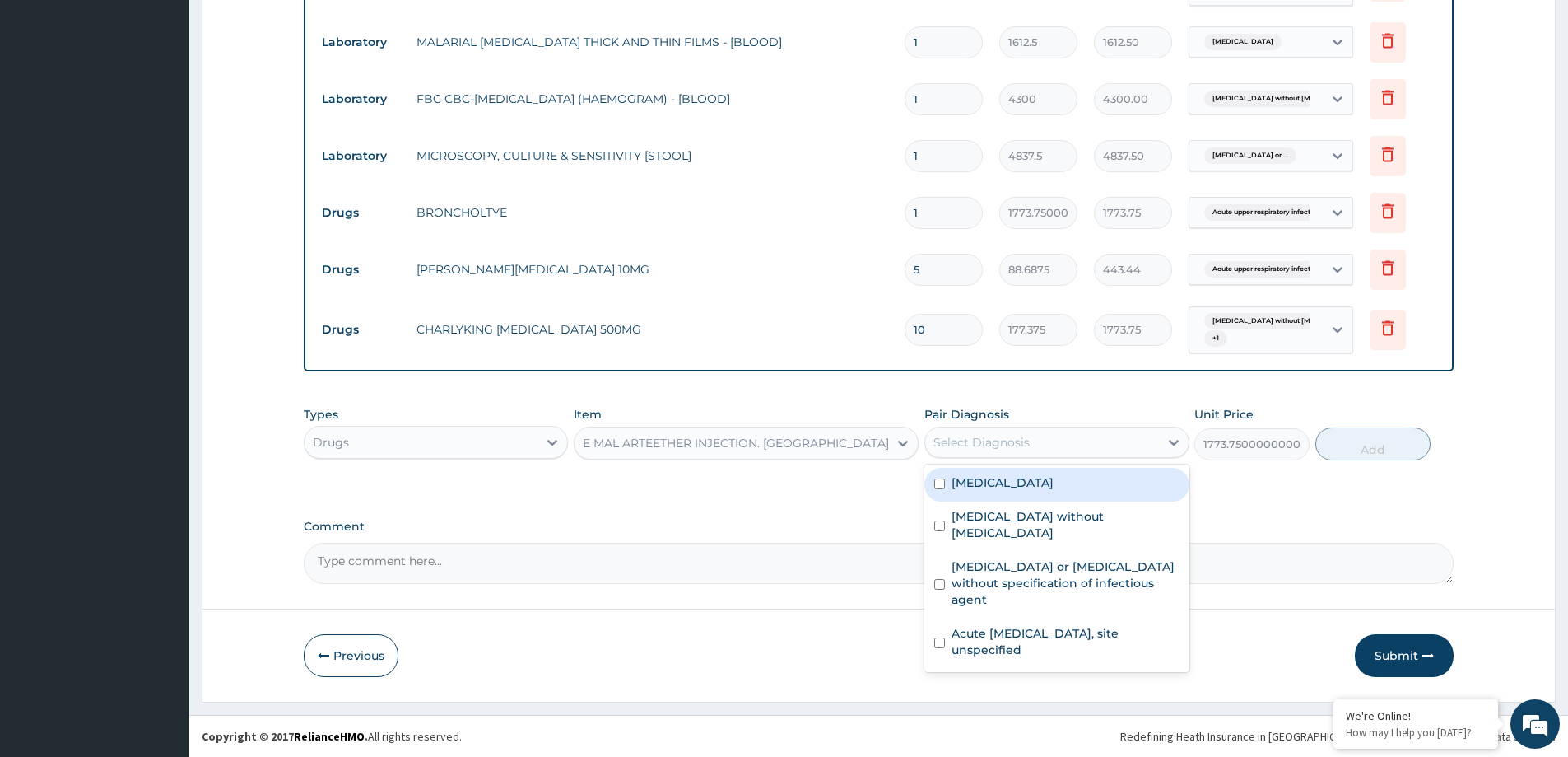
click at [1054, 489] on label "[MEDICAL_DATA]" at bounding box center [1002, 482] width 102 height 16
checkbox input "true"
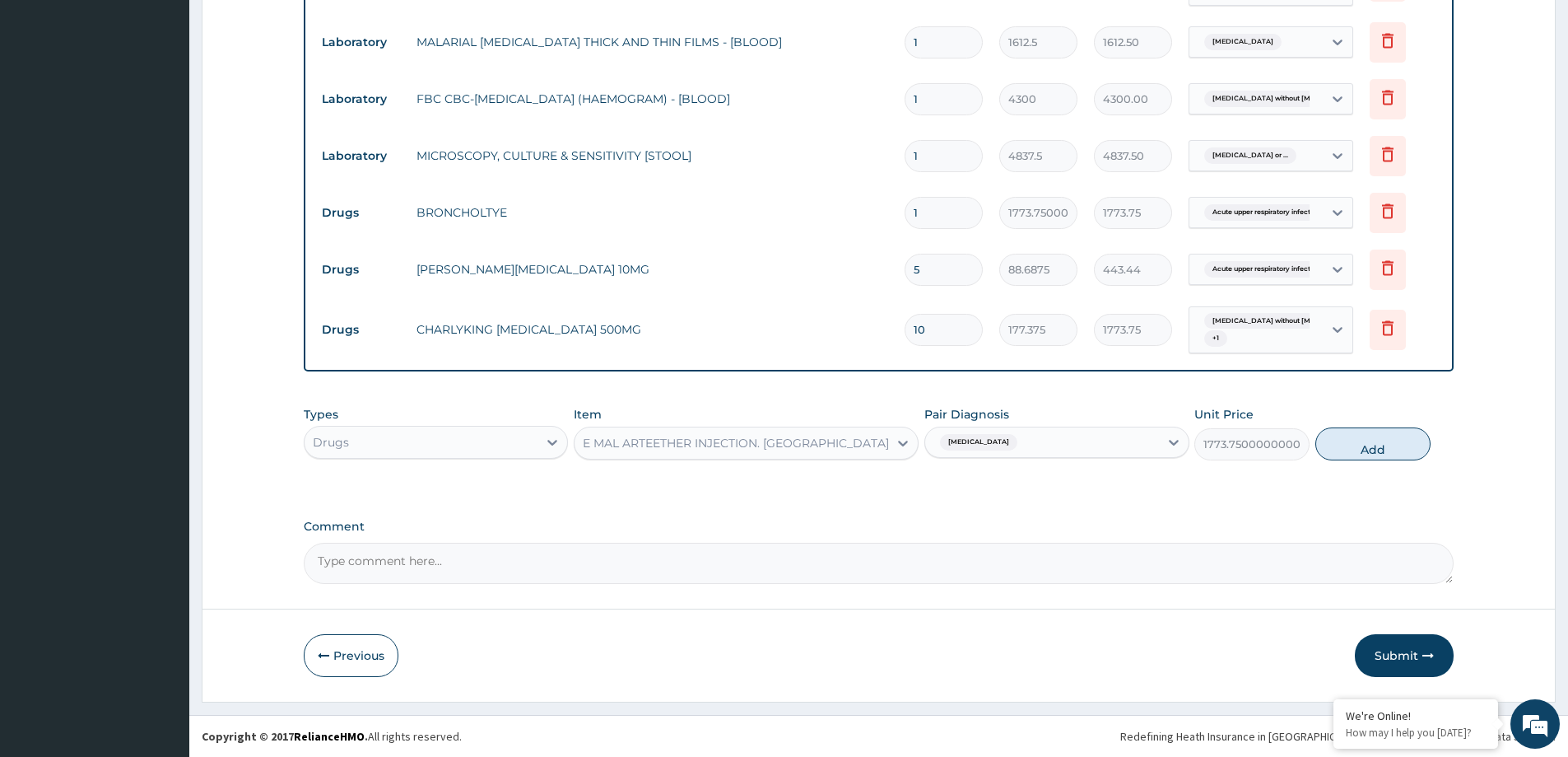
click at [1355, 431] on button "Add" at bounding box center [1373, 444] width 115 height 33
type input "0"
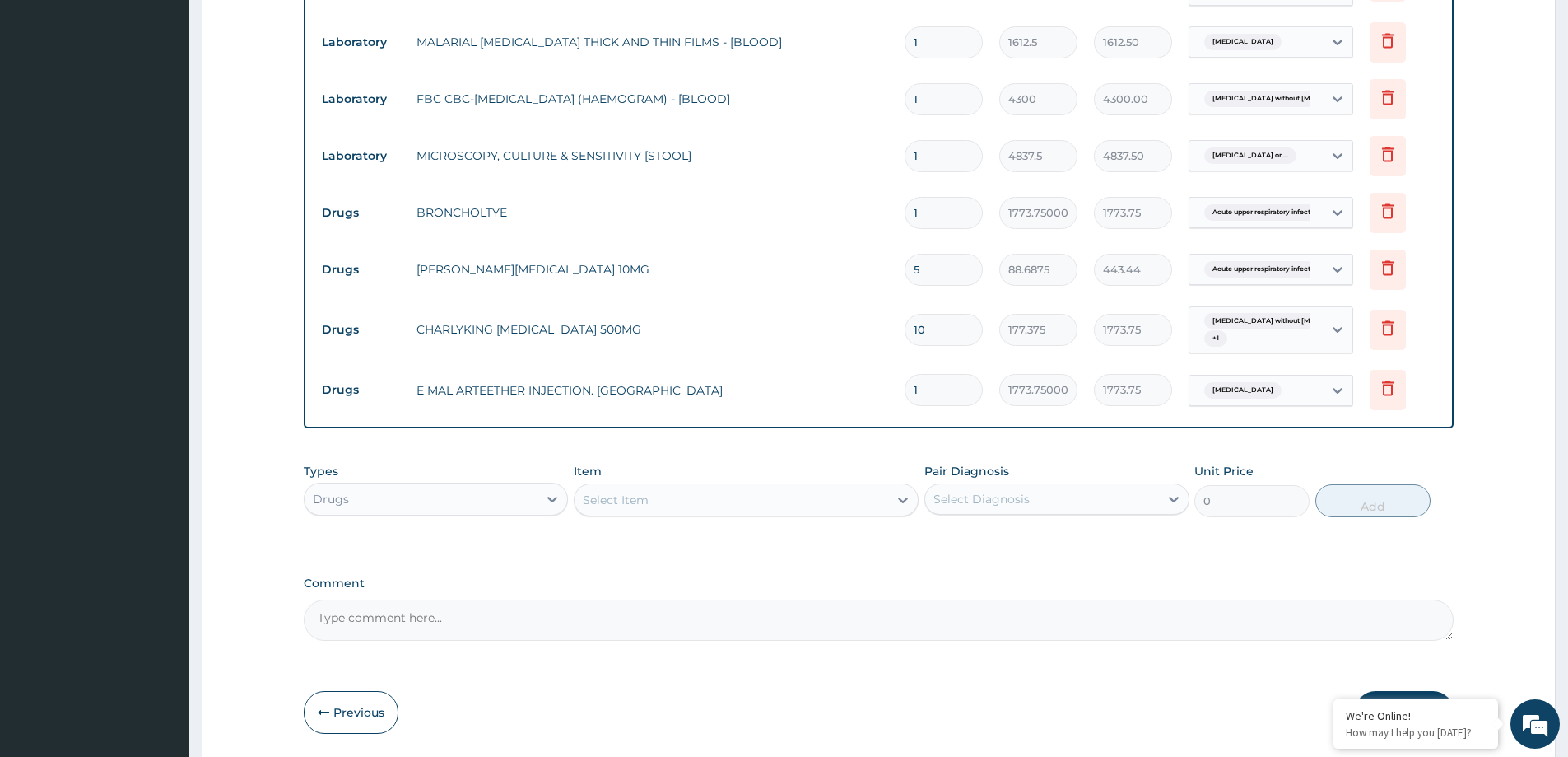
type input "0.00"
type input "3"
type input "5321.25"
type input "3"
click at [769, 507] on div "Select Item" at bounding box center [731, 499] width 313 height 27
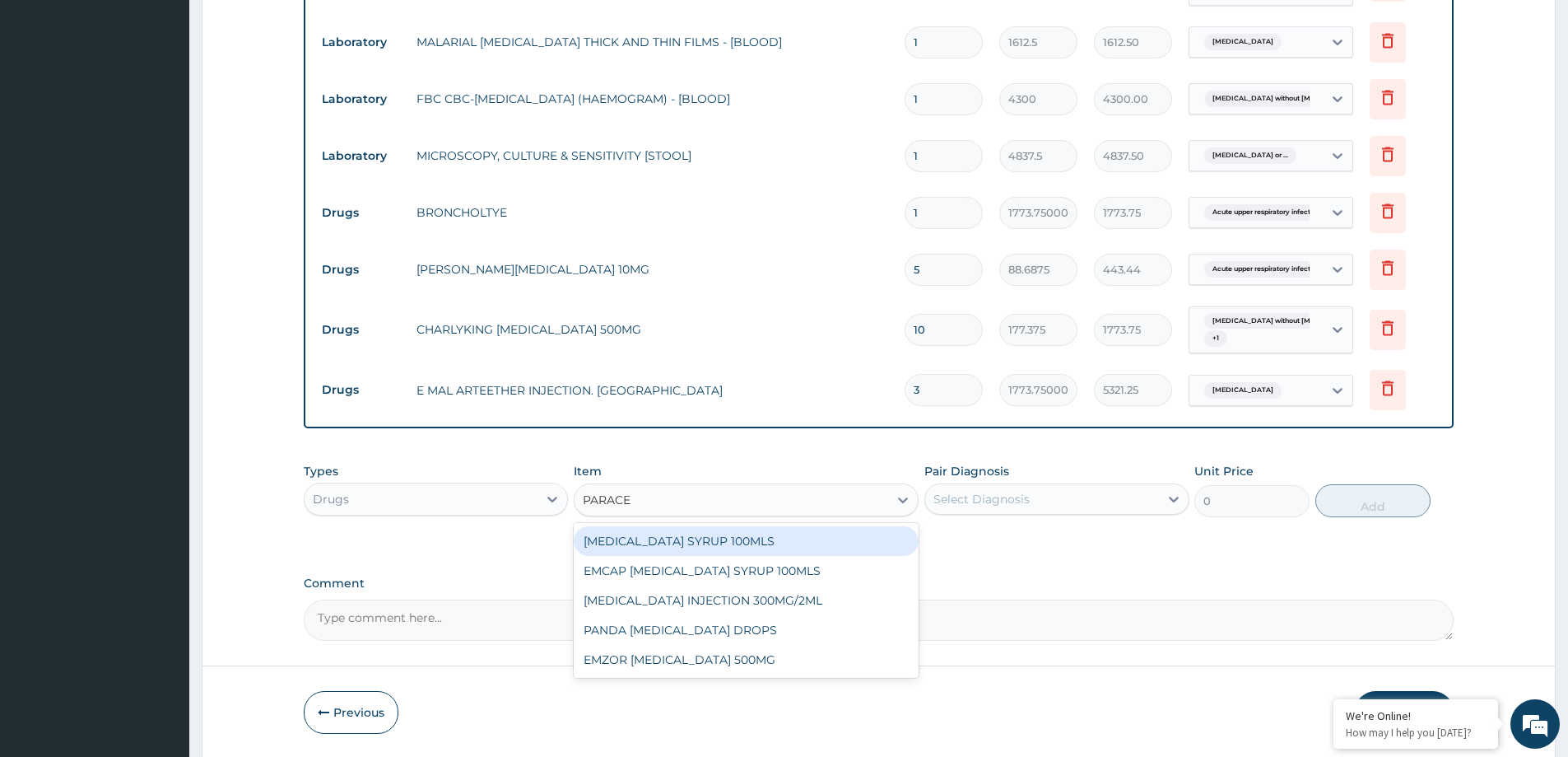
type input "PARACET"
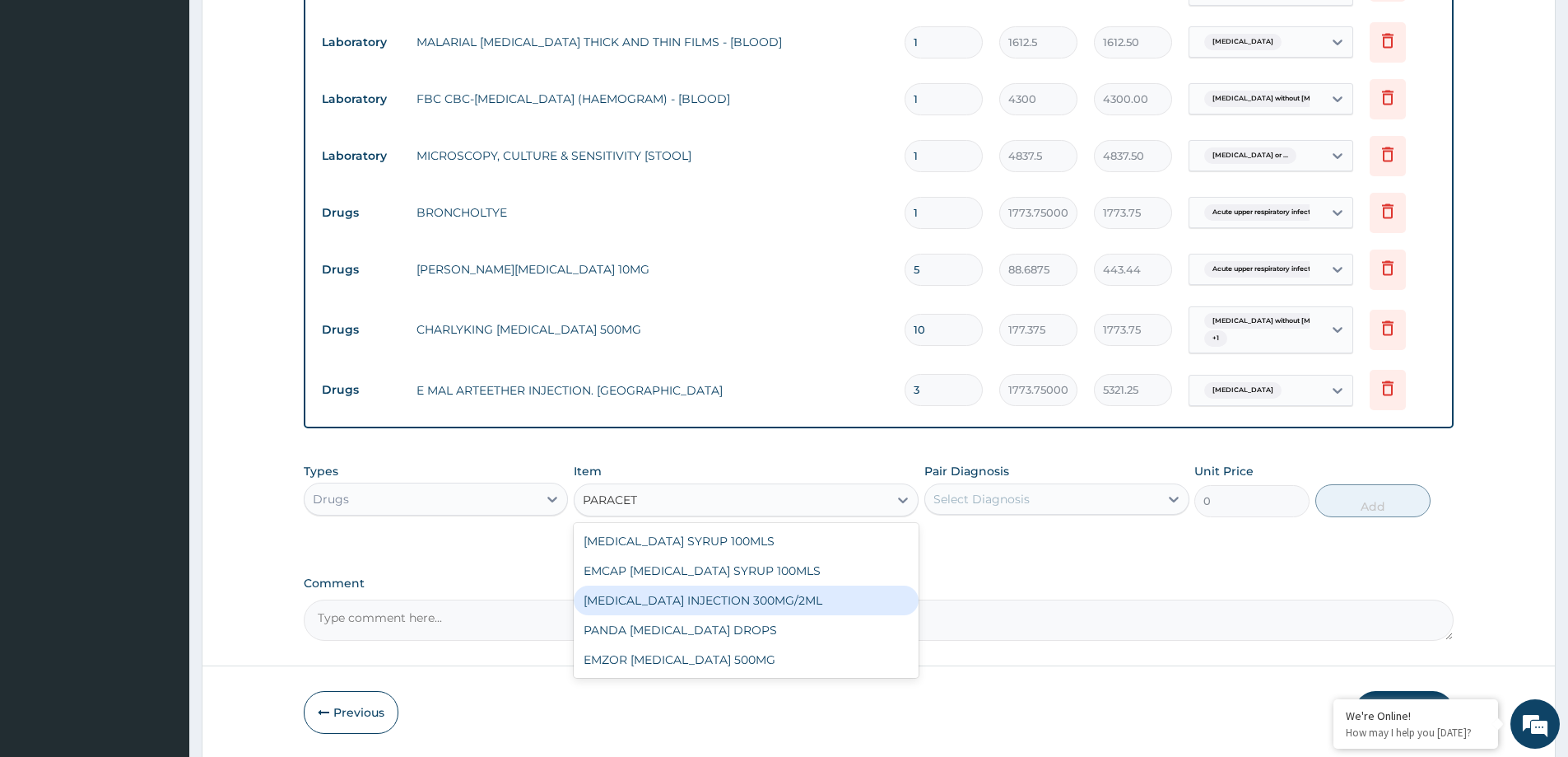
drag, startPoint x: 789, startPoint y: 595, endPoint x: 980, endPoint y: 540, distance: 198.8
click at [829, 587] on div "[MEDICAL_DATA] INJECTION 300MG/2ML" at bounding box center [746, 600] width 345 height 29
type input "260.15000000000003"
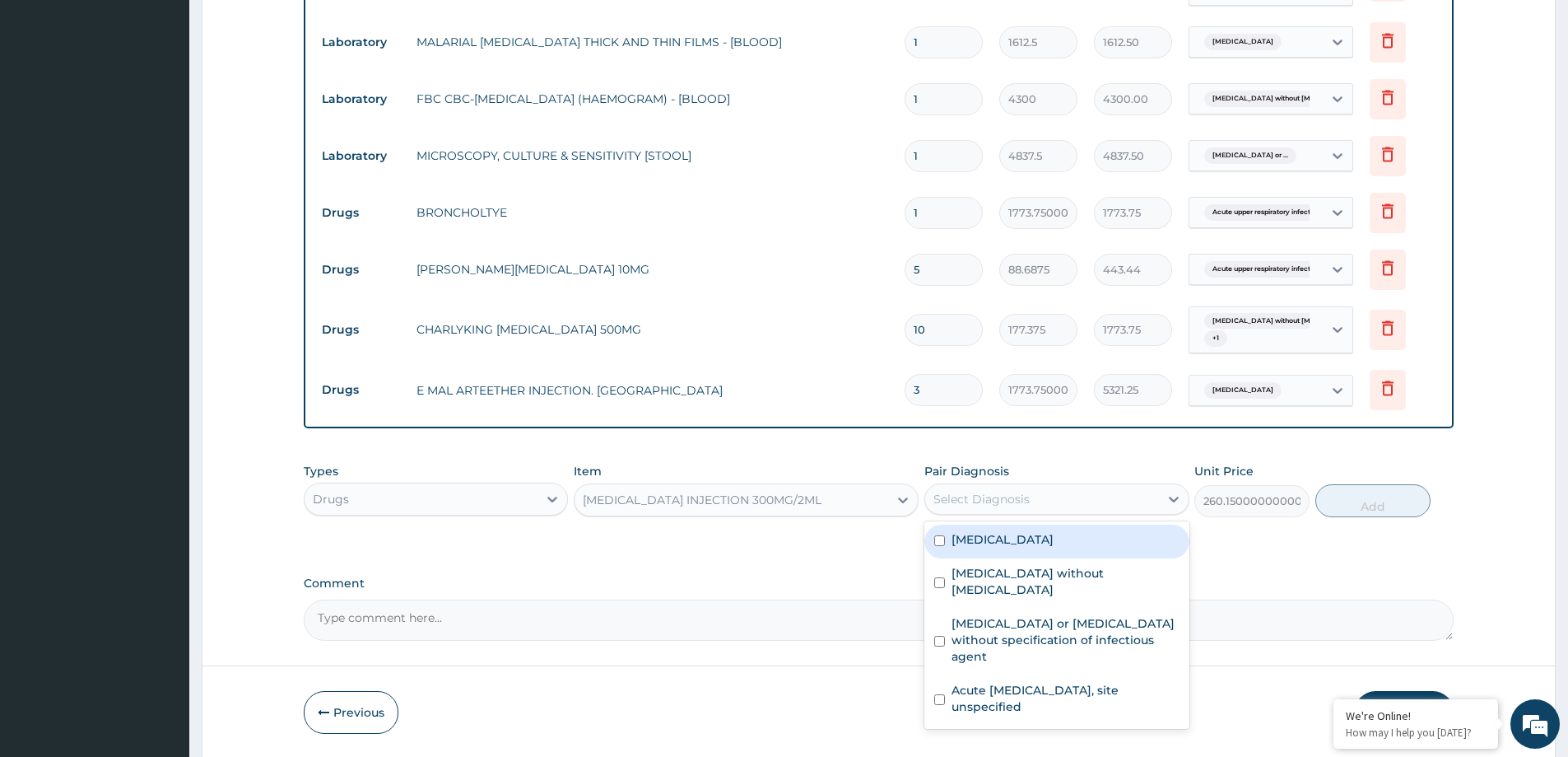
click at [1032, 487] on div "Select Diagnosis" at bounding box center [1042, 499] width 233 height 27
drag, startPoint x: 1074, startPoint y: 535, endPoint x: 1294, endPoint y: 498, distance: 223.1
click at [1124, 538] on div "[MEDICAL_DATA]" at bounding box center [1057, 541] width 264 height 34
checkbox input "true"
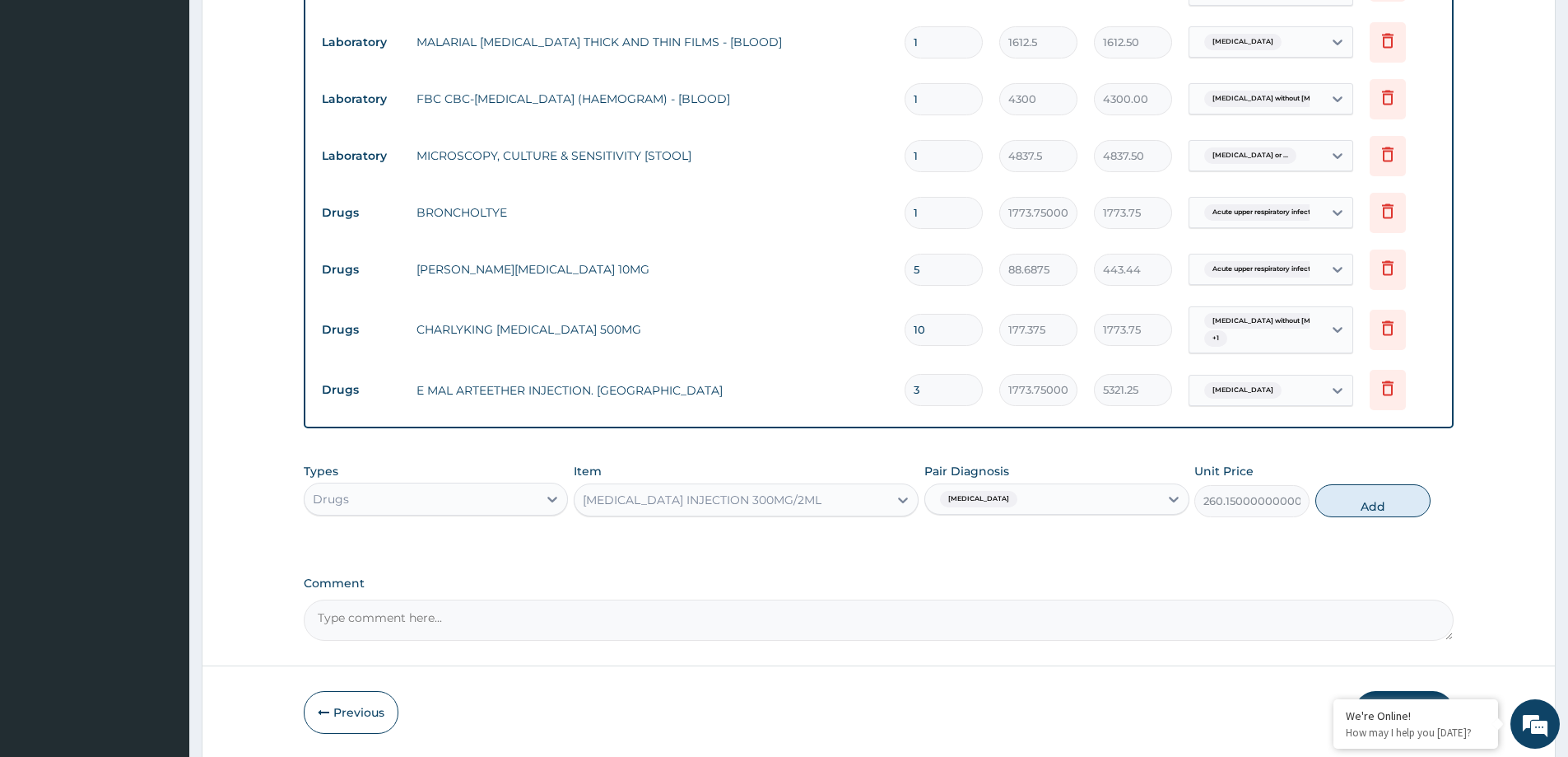
click at [1350, 479] on div "Types Drugs Item PARACETAMOL INJECTION 300MG/2ML Pair Diagnosis Malaria, unspec…" at bounding box center [878, 489] width 1150 height 71
drag, startPoint x: 1340, startPoint y: 497, endPoint x: 1294, endPoint y: 521, distance: 51.9
click at [1341, 499] on button "Add" at bounding box center [1373, 500] width 115 height 33
type input "0"
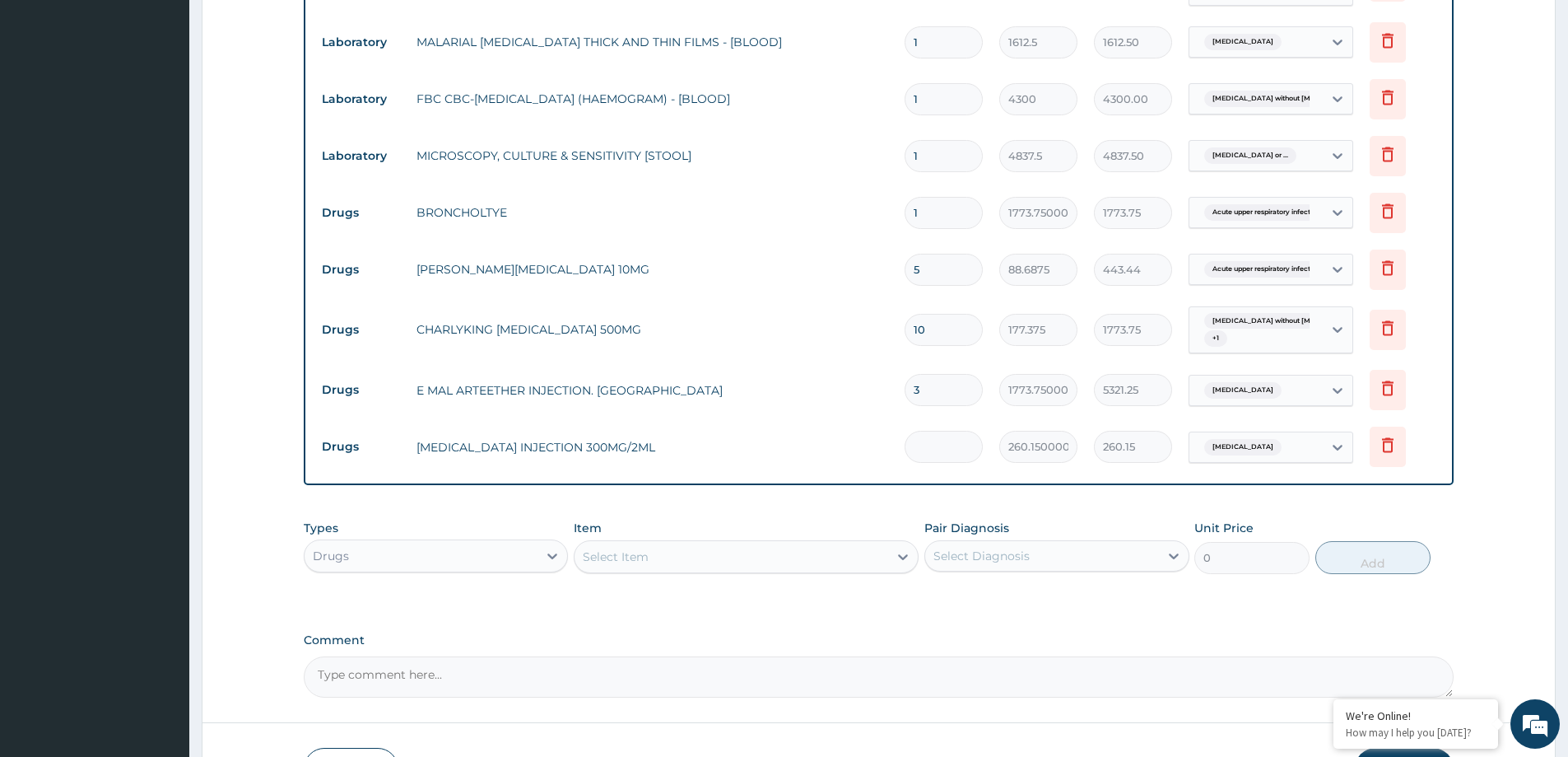
type input "0.00"
type input "2"
type input "520.30"
type input "2"
click at [655, 550] on div "Select Item" at bounding box center [731, 556] width 313 height 27
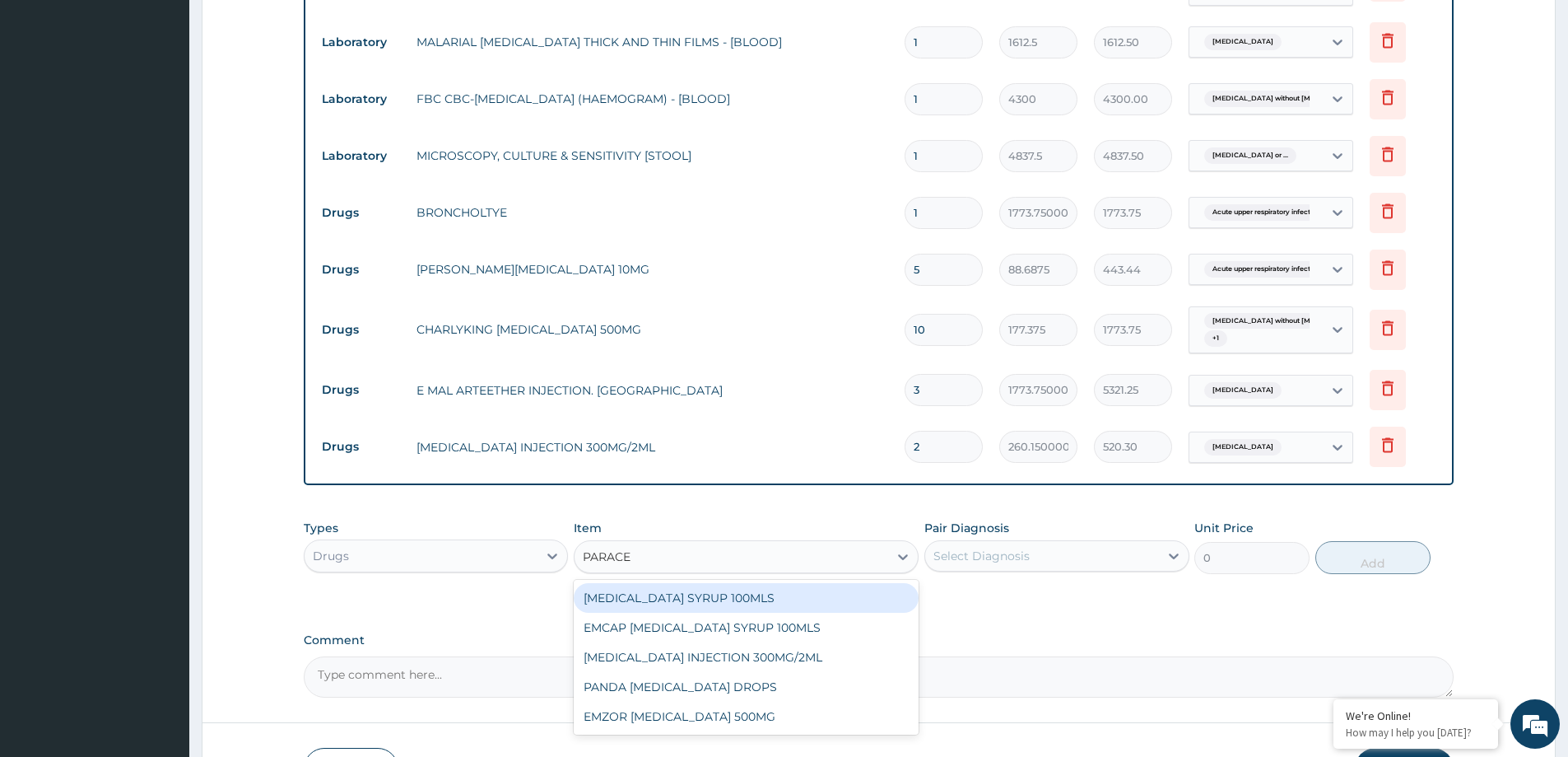
type input "PARACET"
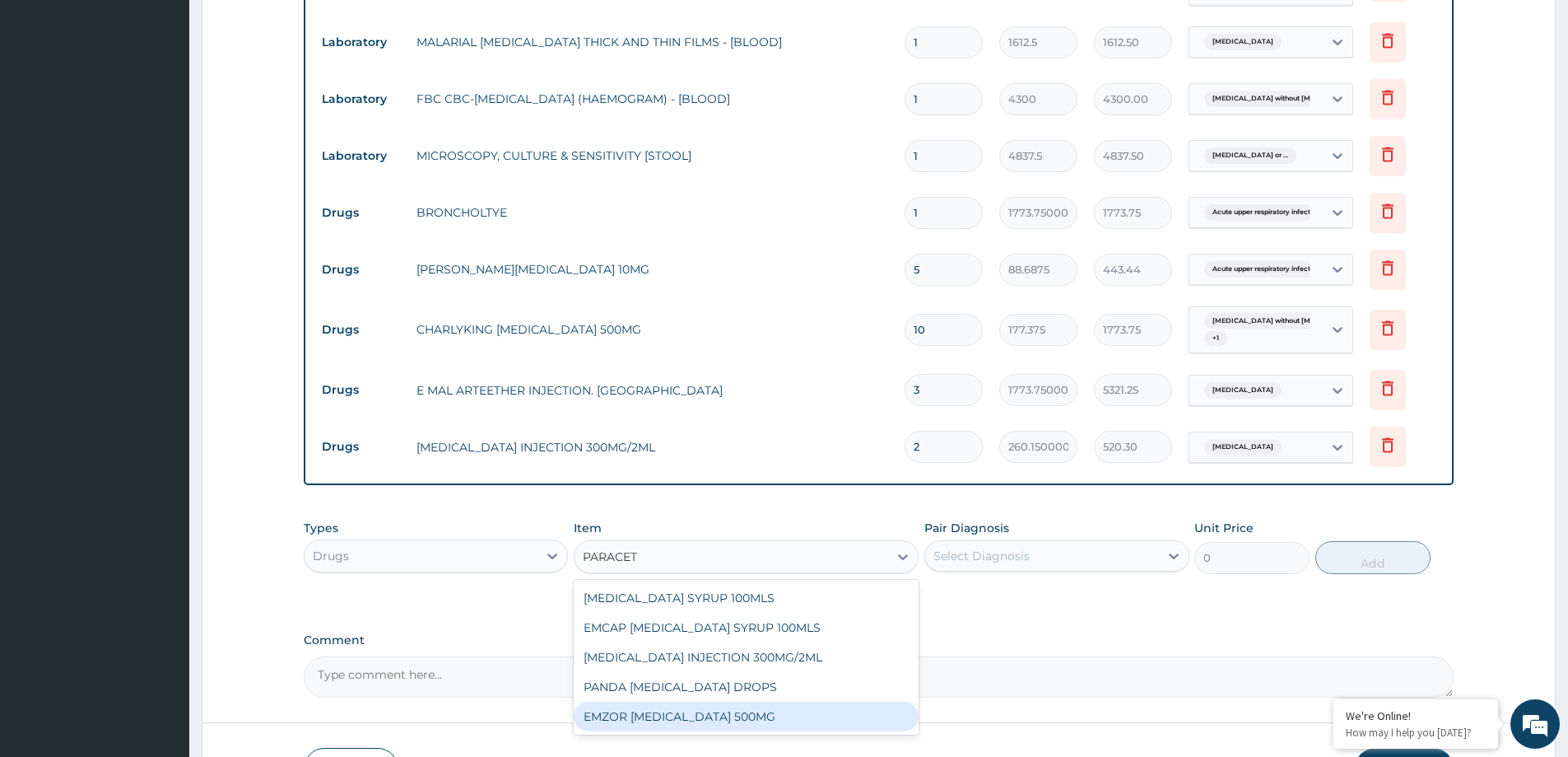
click at [687, 721] on div "EMZOR [MEDICAL_DATA] 500MG" at bounding box center [746, 716] width 345 height 29
type input "23.65"
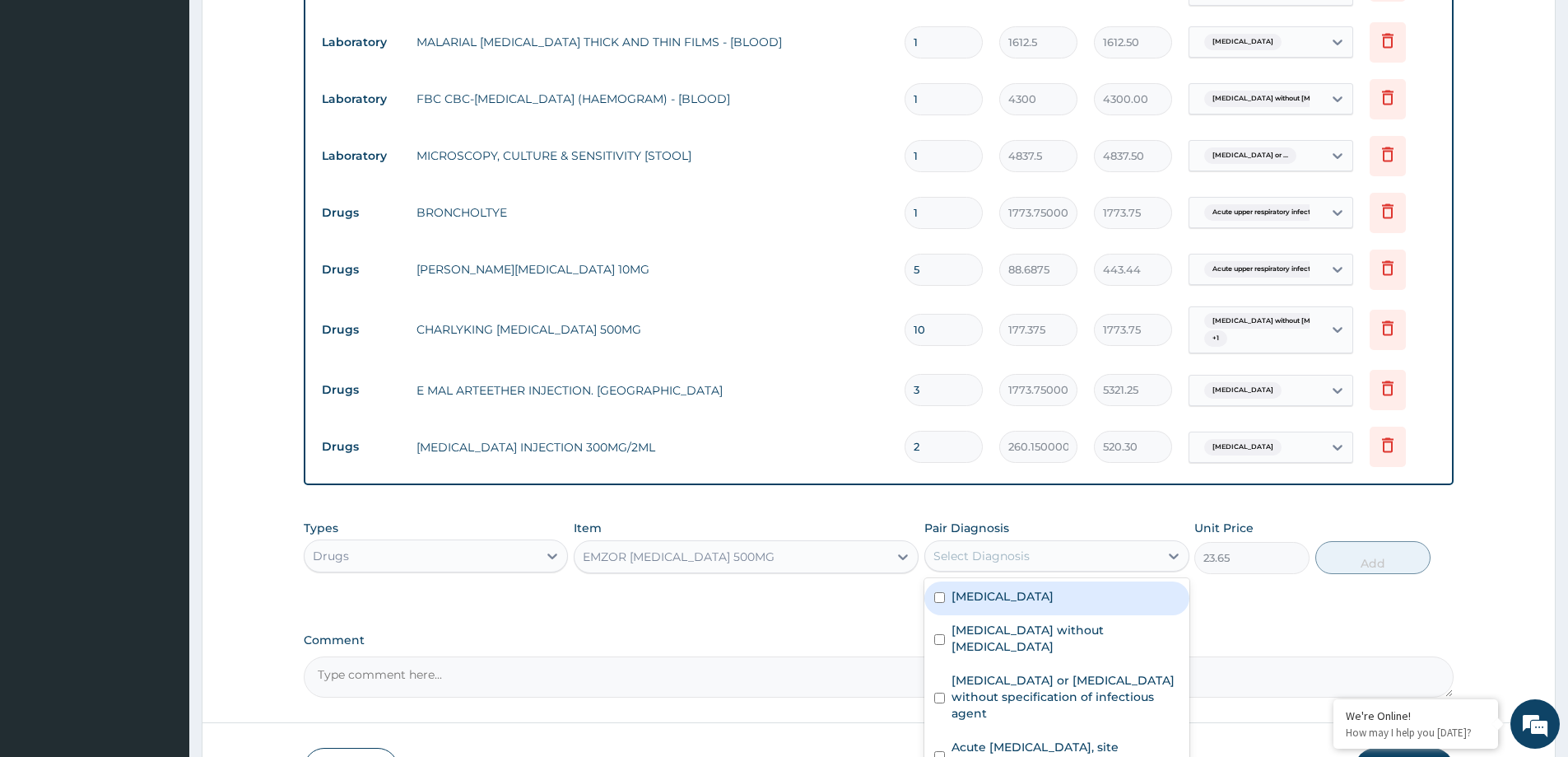
click at [984, 561] on div "Select Diagnosis" at bounding box center [981, 555] width 96 height 16
click at [1010, 607] on div "[MEDICAL_DATA]" at bounding box center [1057, 598] width 264 height 34
checkbox input "true"
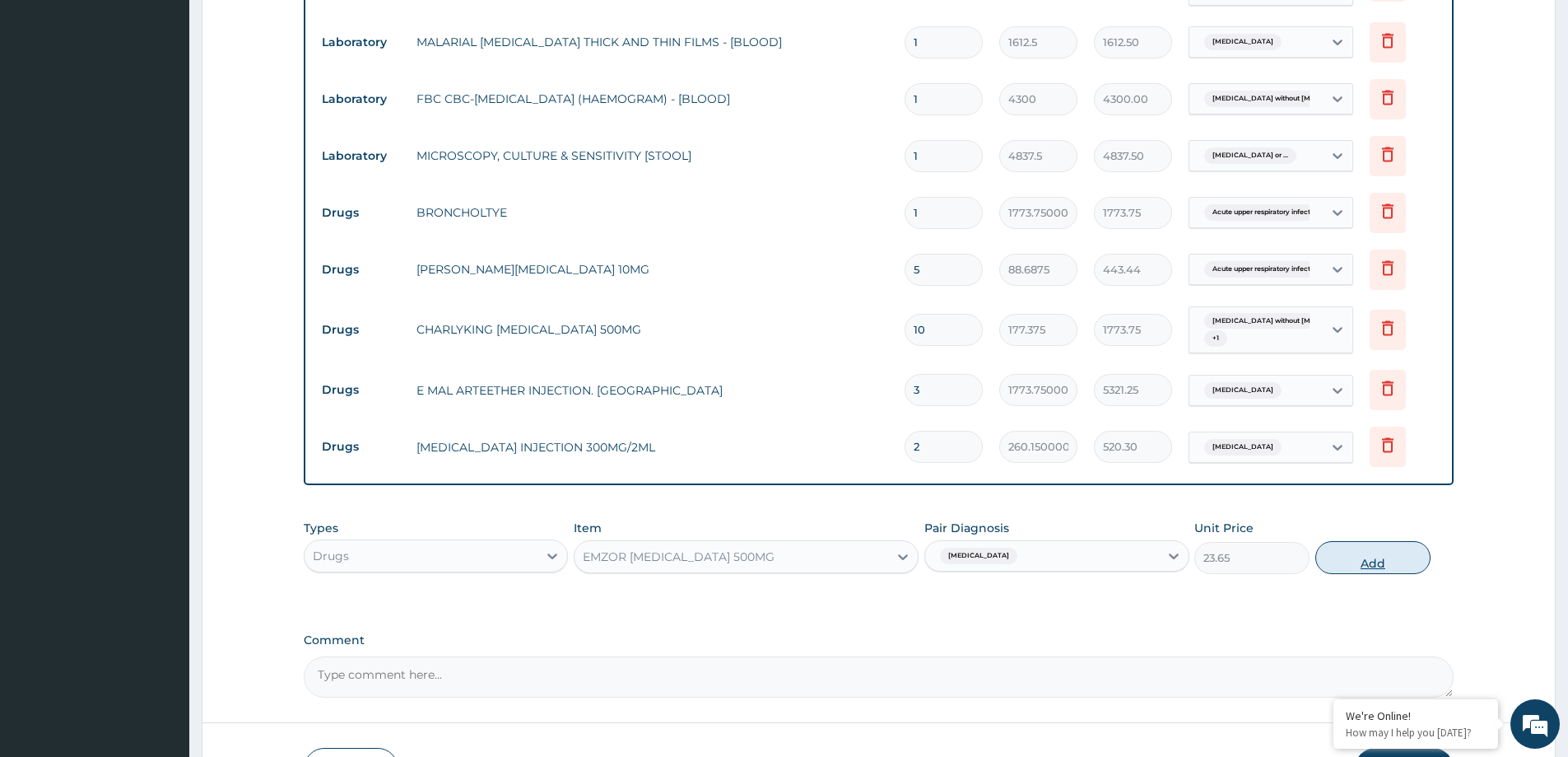
click at [1371, 557] on button "Add" at bounding box center [1373, 557] width 115 height 33
type input "0"
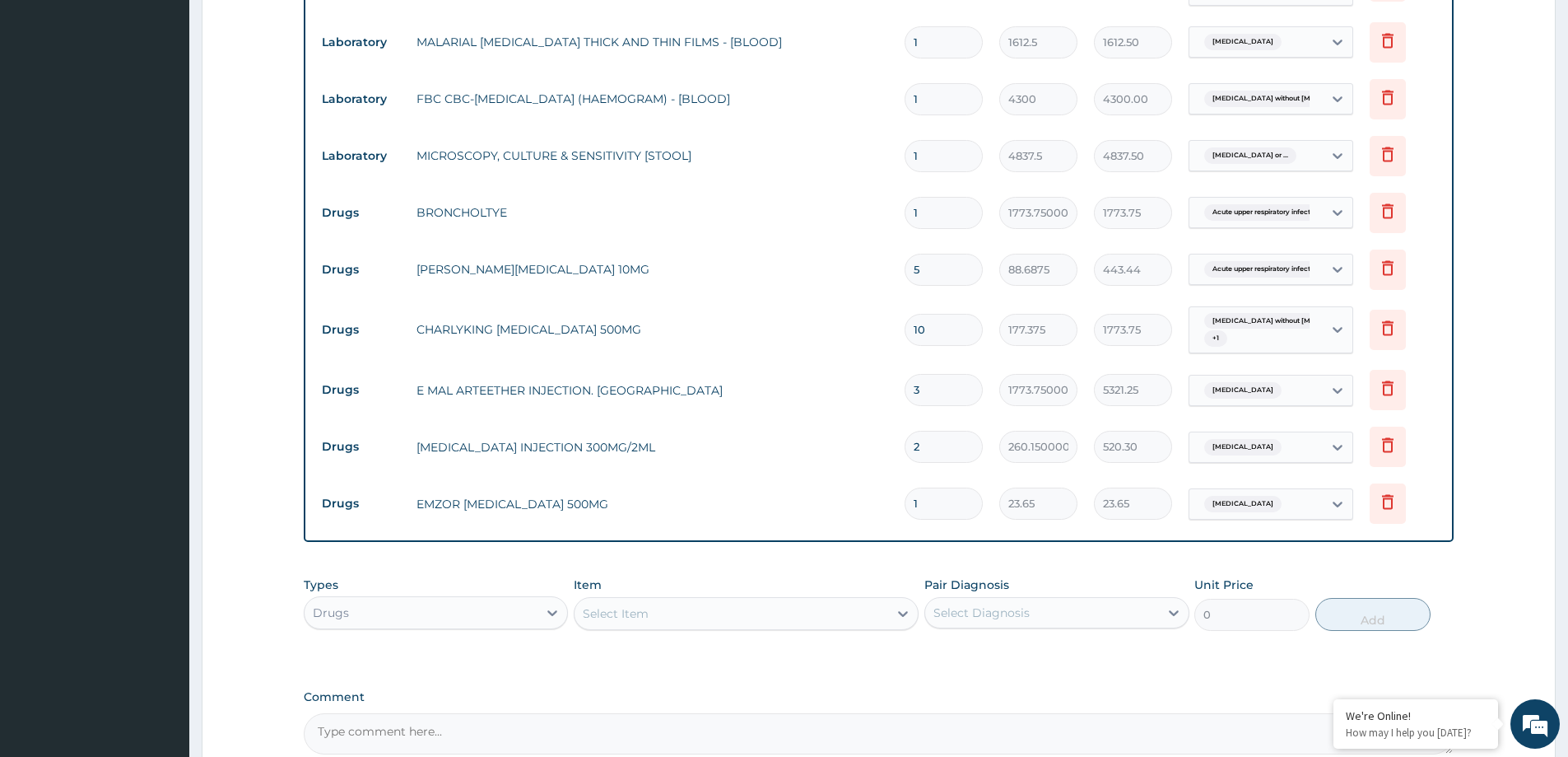
click at [681, 621] on div "Select Item" at bounding box center [731, 613] width 313 height 27
type input "LONART"
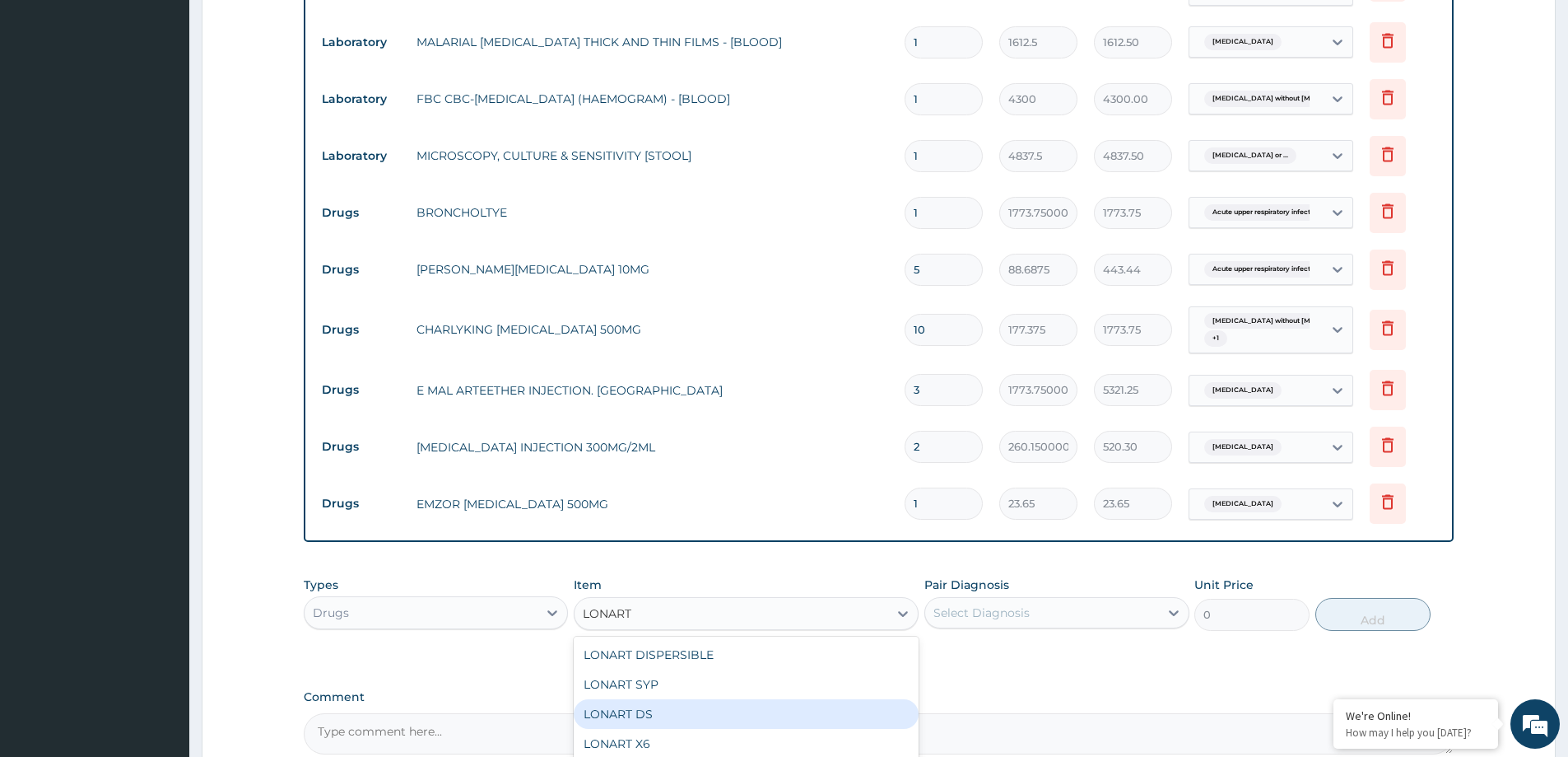
drag, startPoint x: 659, startPoint y: 709, endPoint x: 838, endPoint y: 711, distance: 179.0
click at [660, 709] on div "LONART DS" at bounding box center [746, 714] width 345 height 29
type input "473.00000000000006"
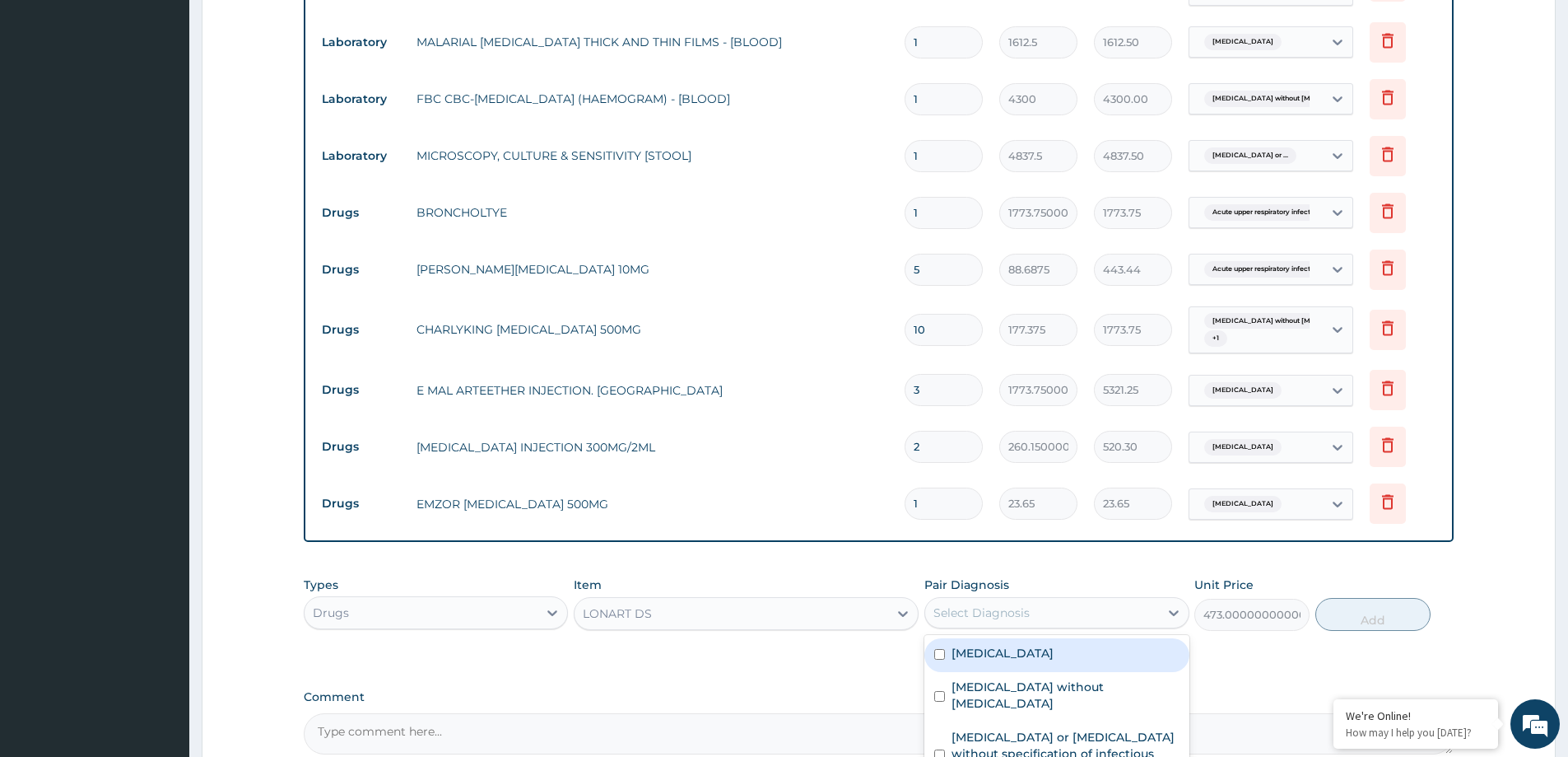
click at [1024, 619] on div "Select Diagnosis" at bounding box center [981, 612] width 96 height 16
click at [1036, 660] on label "[MEDICAL_DATA]" at bounding box center [1002, 653] width 102 height 16
checkbox input "true"
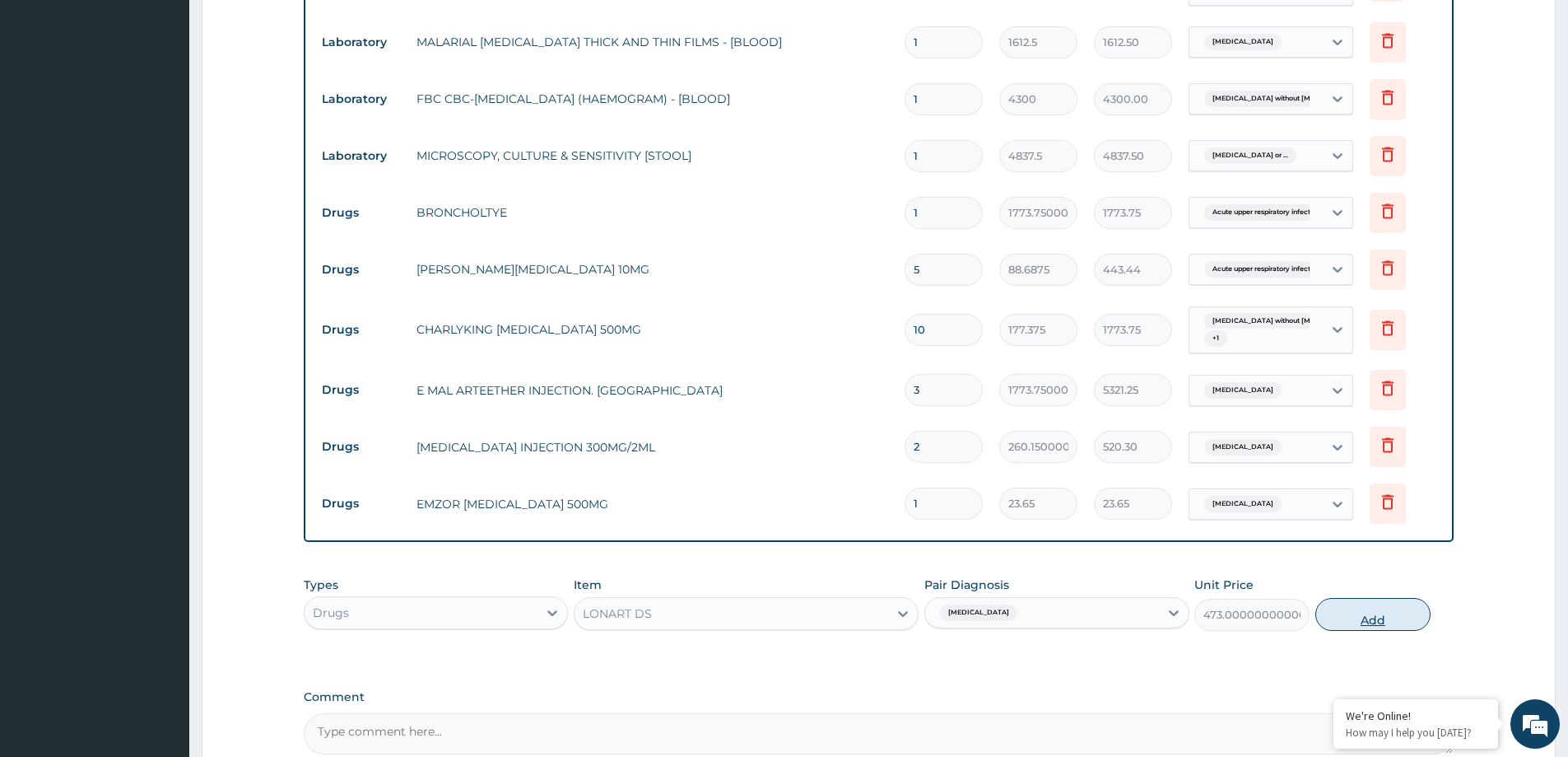
click at [1339, 619] on button "Add" at bounding box center [1373, 614] width 115 height 33
type input "0"
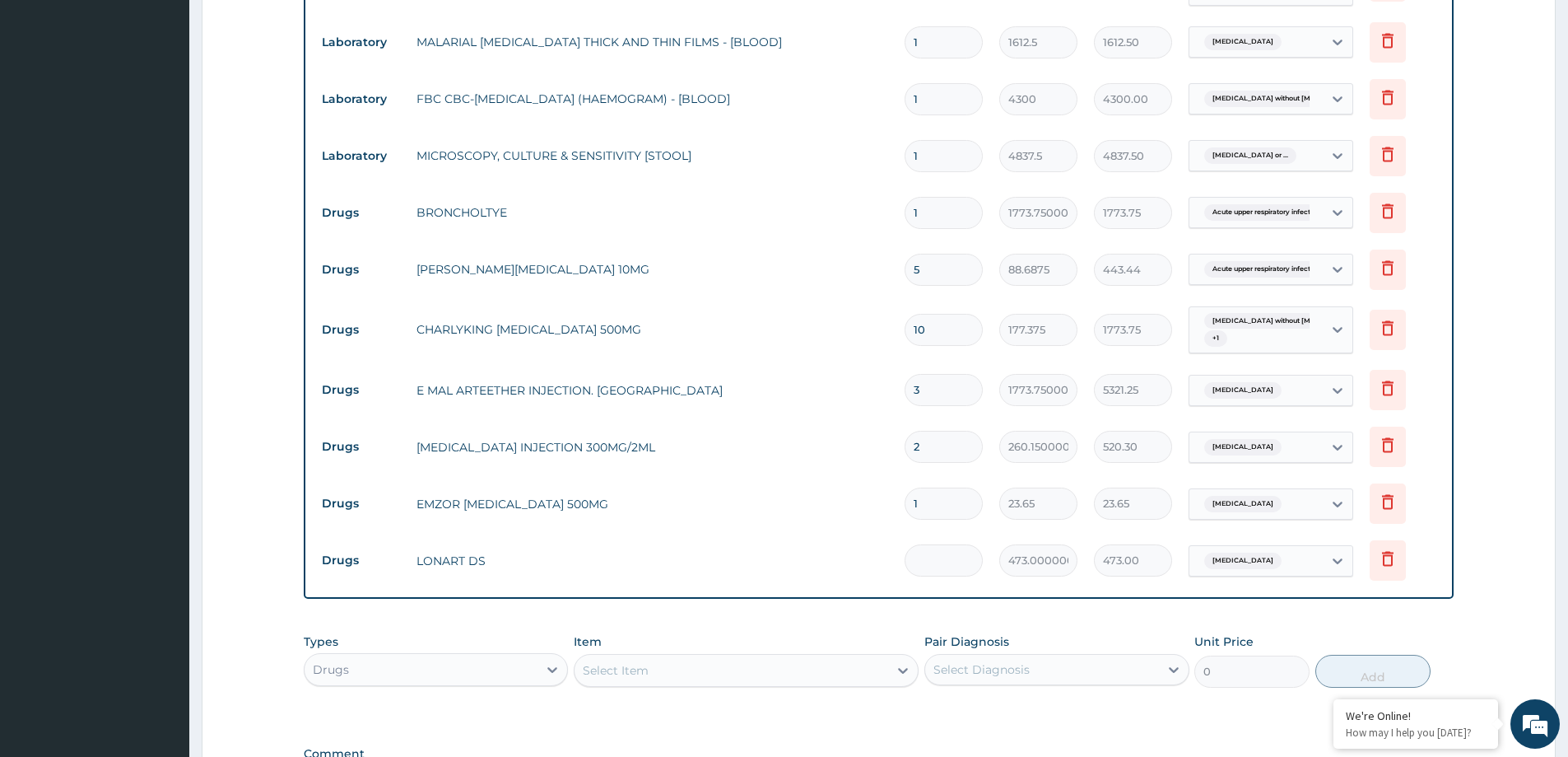
type input "0.00"
type input "6"
type input "2838.00"
type input "6"
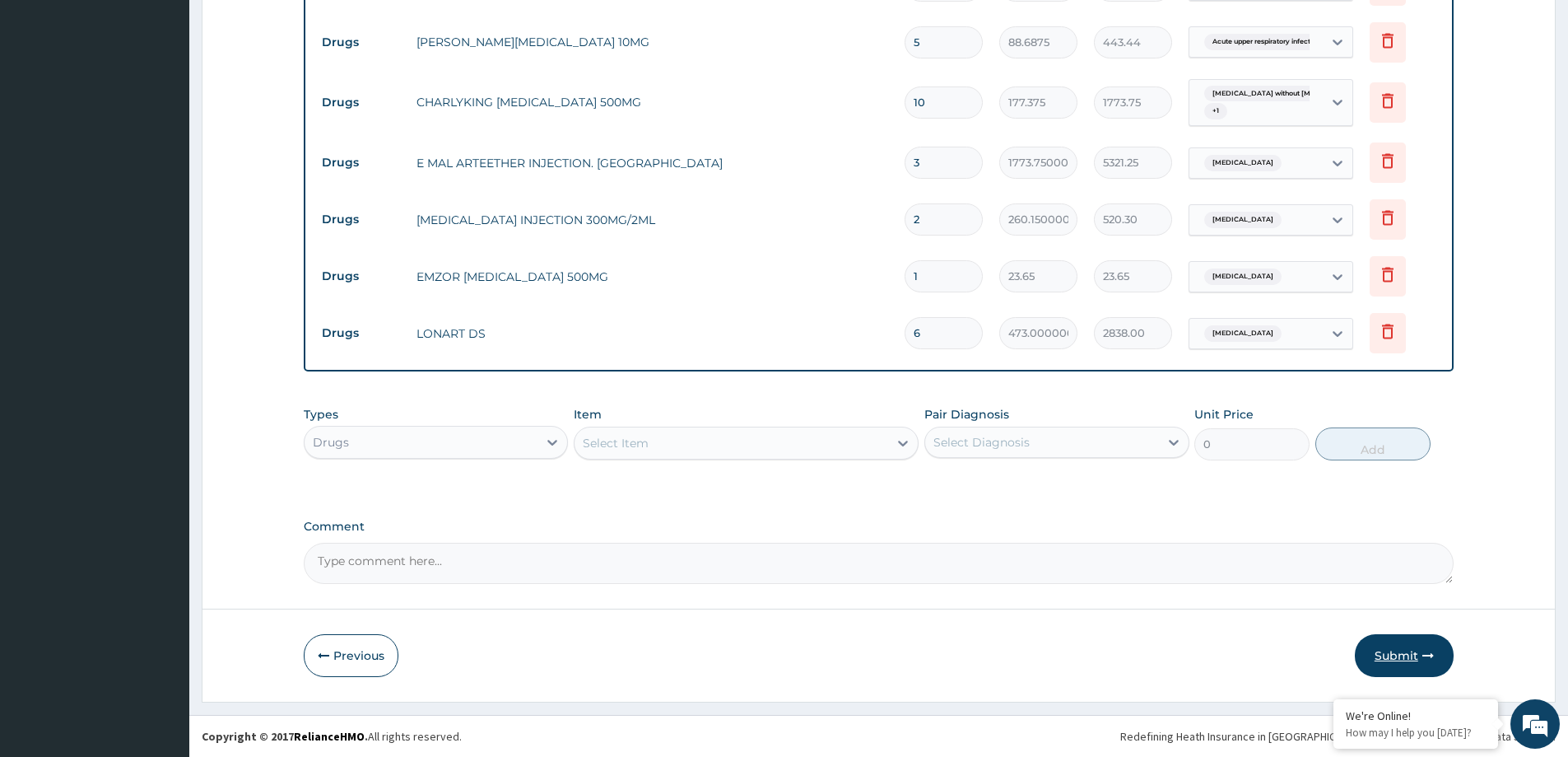
click at [1390, 657] on button "Submit" at bounding box center [1405, 655] width 99 height 43
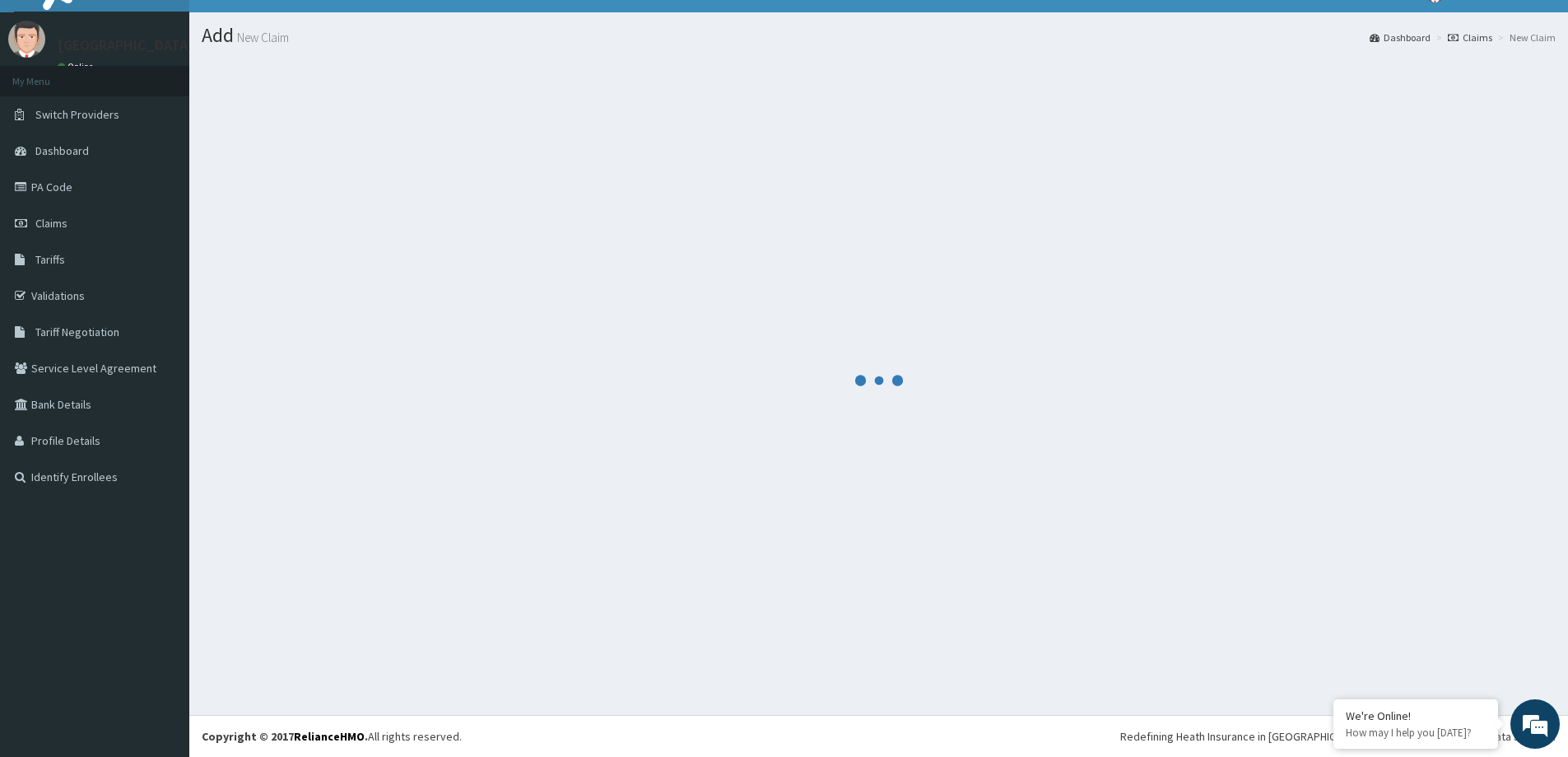
scroll to position [28, 0]
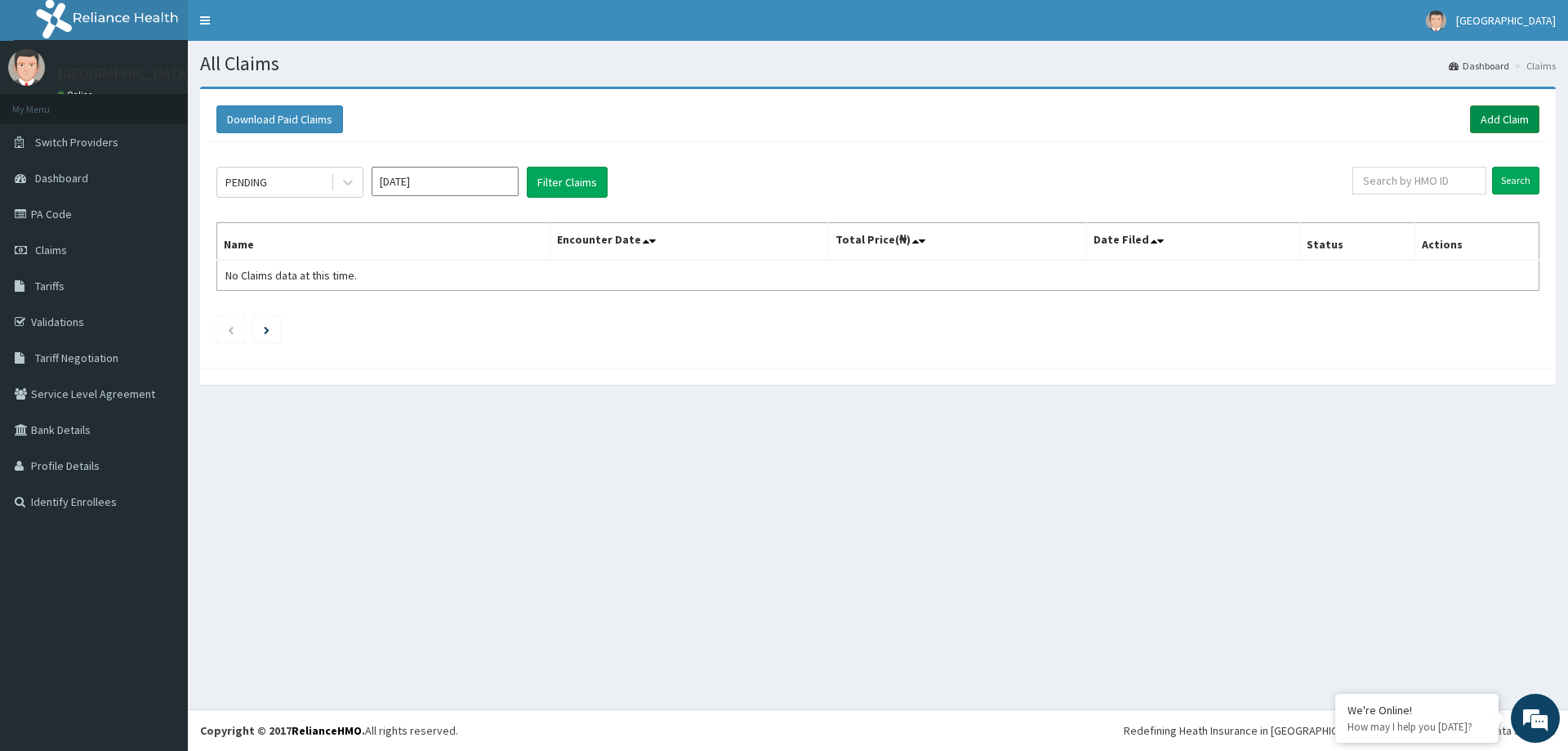
click at [1488, 124] on link "Add Claim" at bounding box center [1504, 119] width 69 height 28
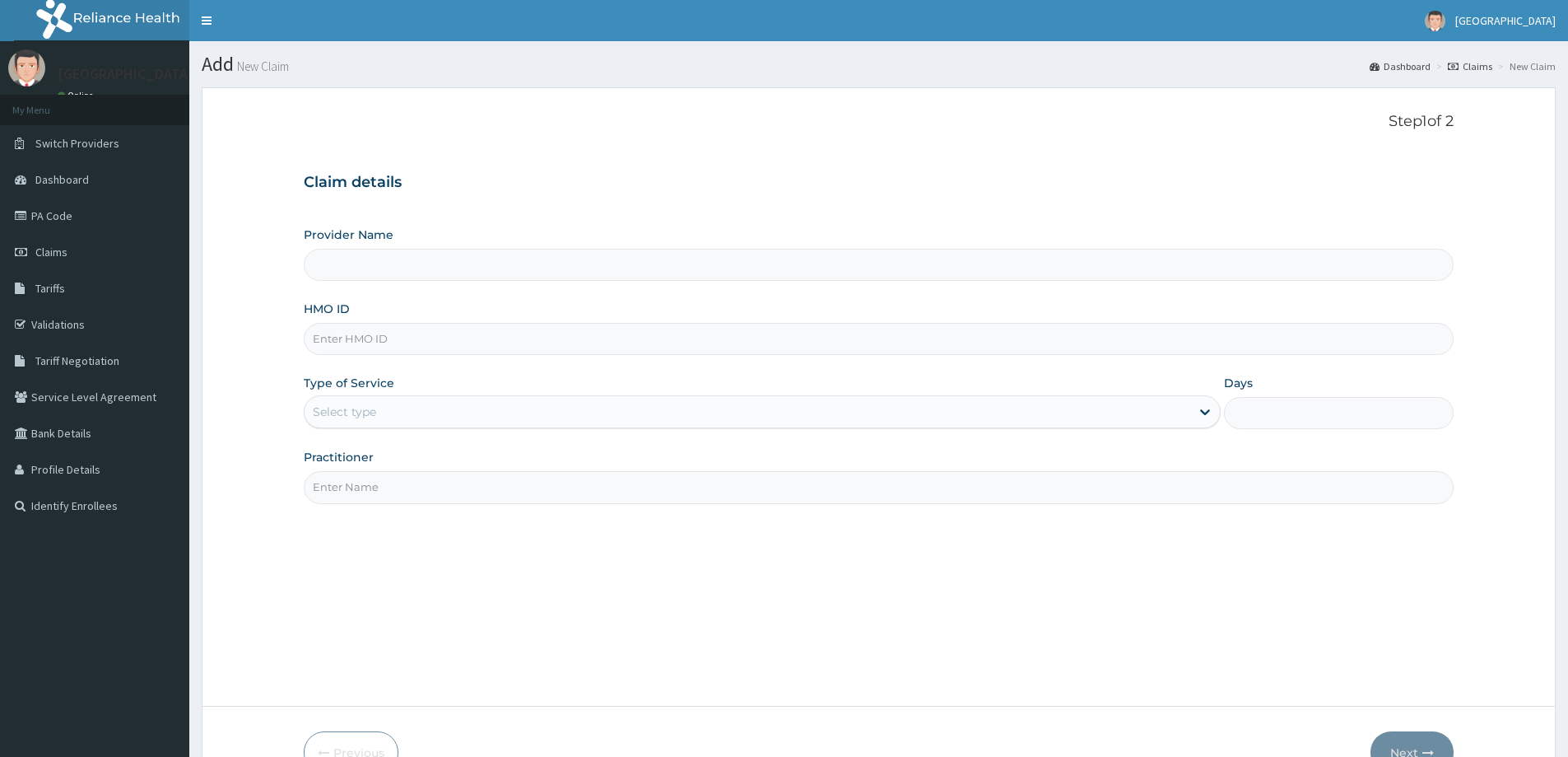
type input "[GEOGRAPHIC_DATA]"
paste input "FME/10052/D"
type input "FME/10052/D"
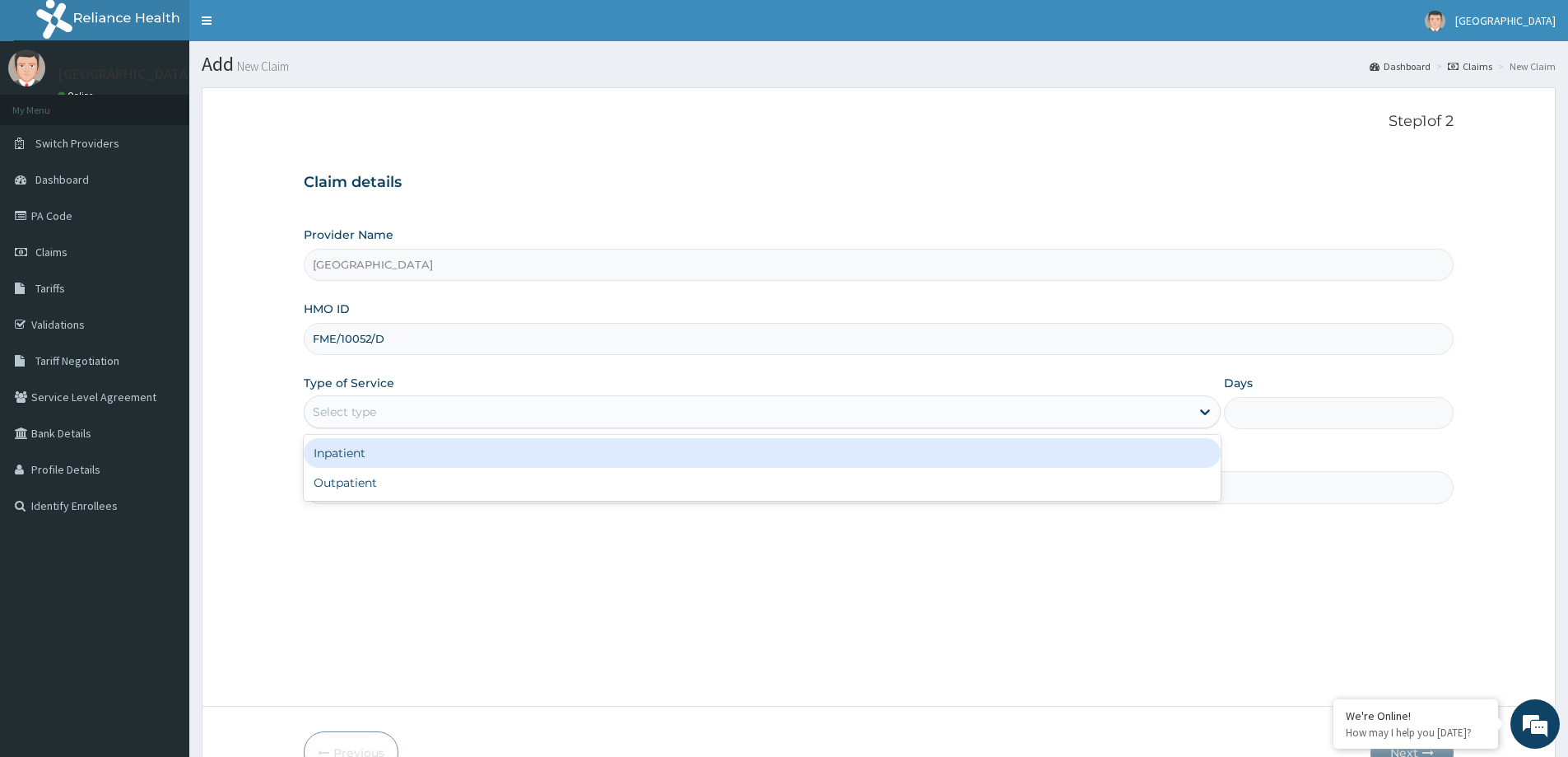
click at [531, 409] on div "Select type" at bounding box center [747, 411] width 886 height 27
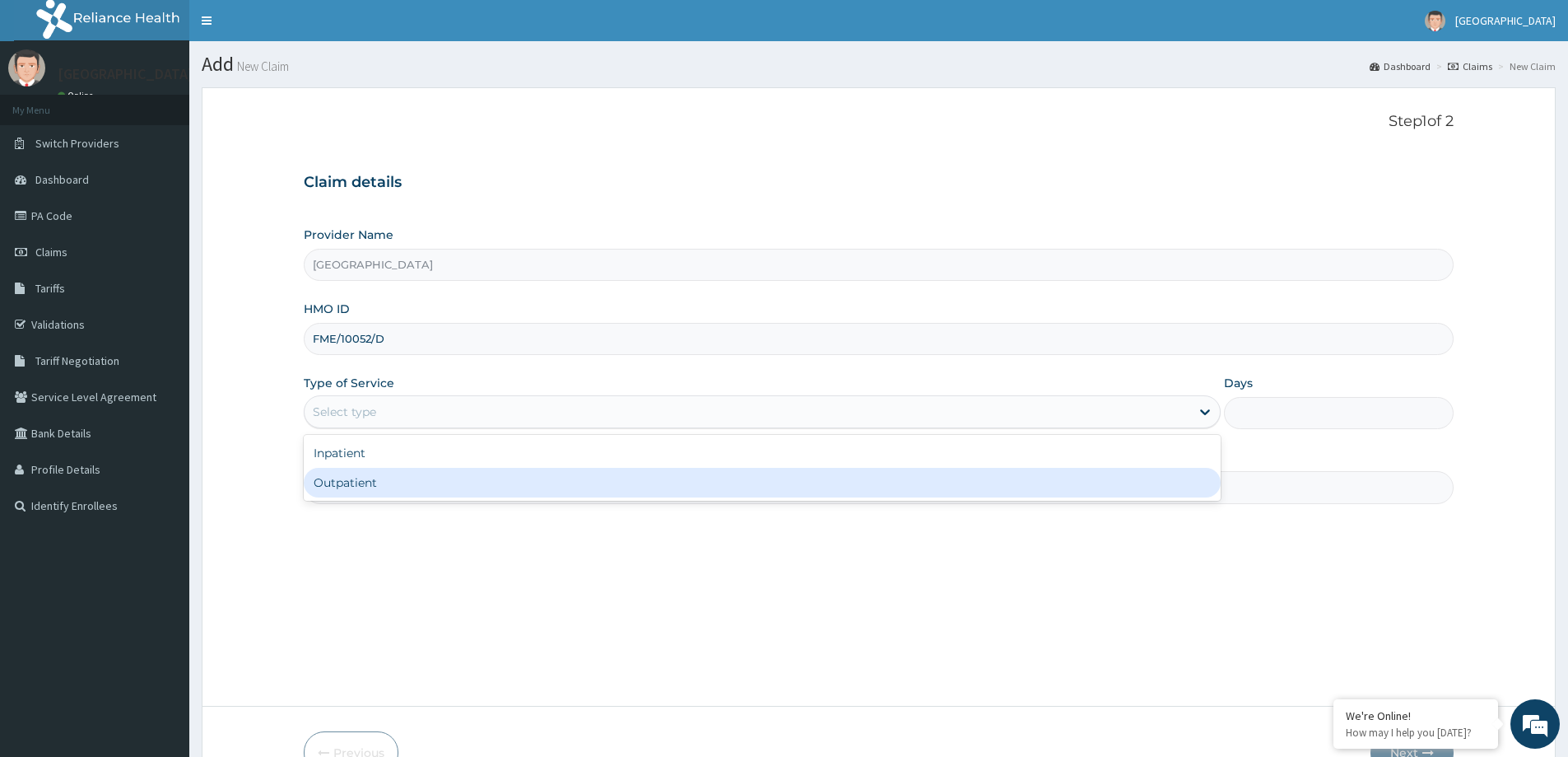
click at [526, 468] on div "Outpatient" at bounding box center [762, 482] width 917 height 29
type input "1"
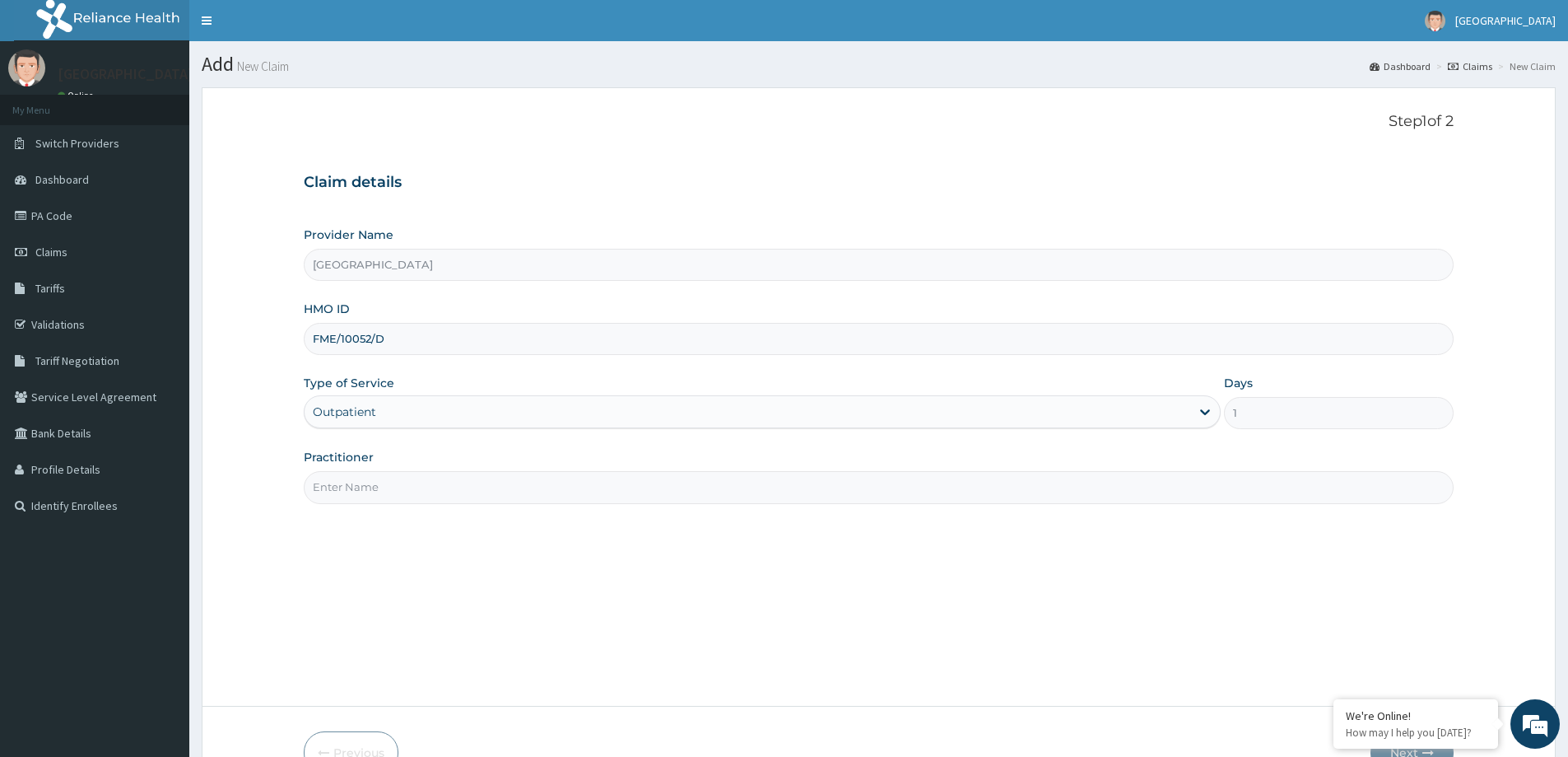
click at [525, 483] on input "Practitioner" at bounding box center [878, 487] width 1150 height 32
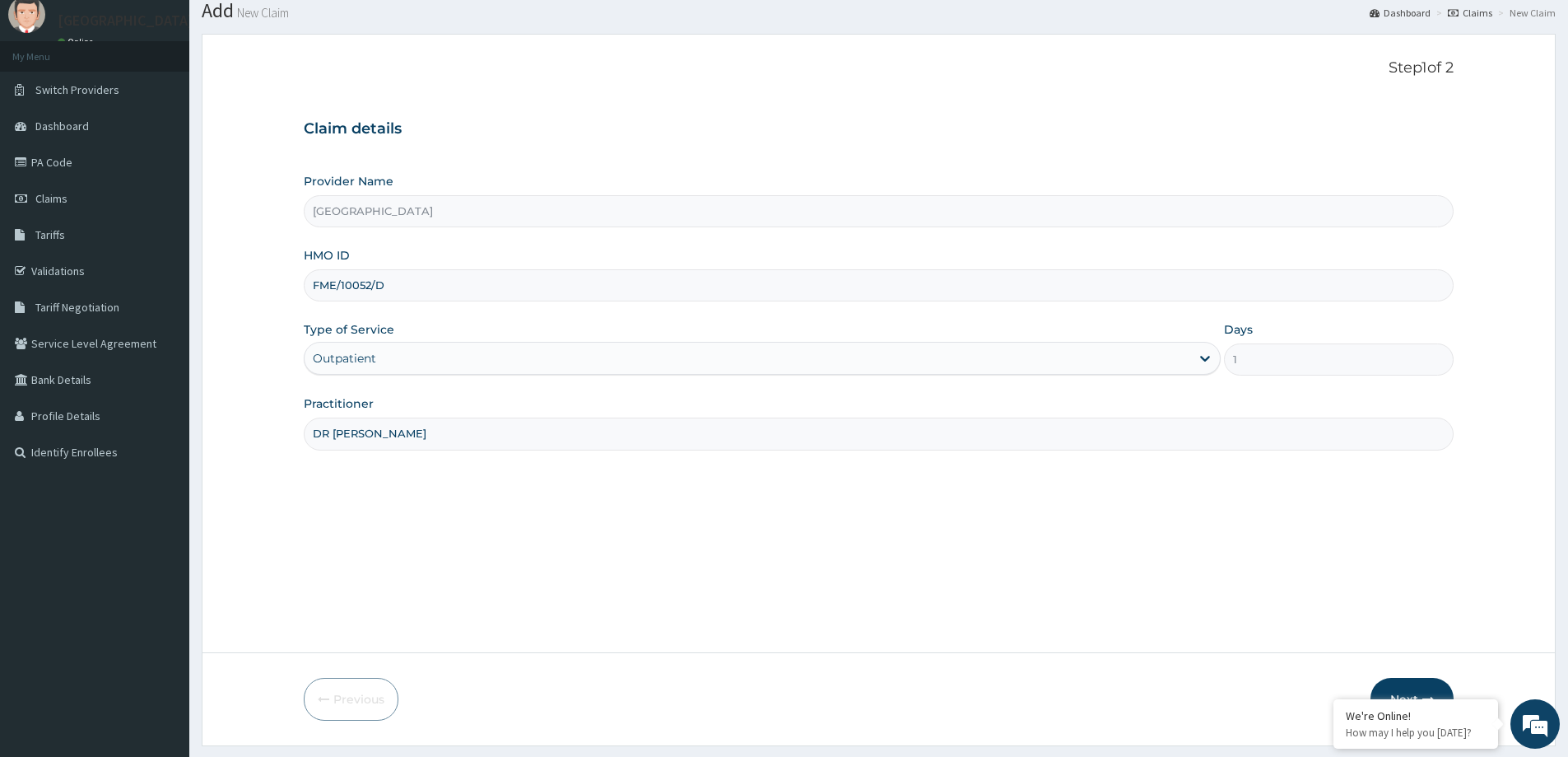
scroll to position [82, 0]
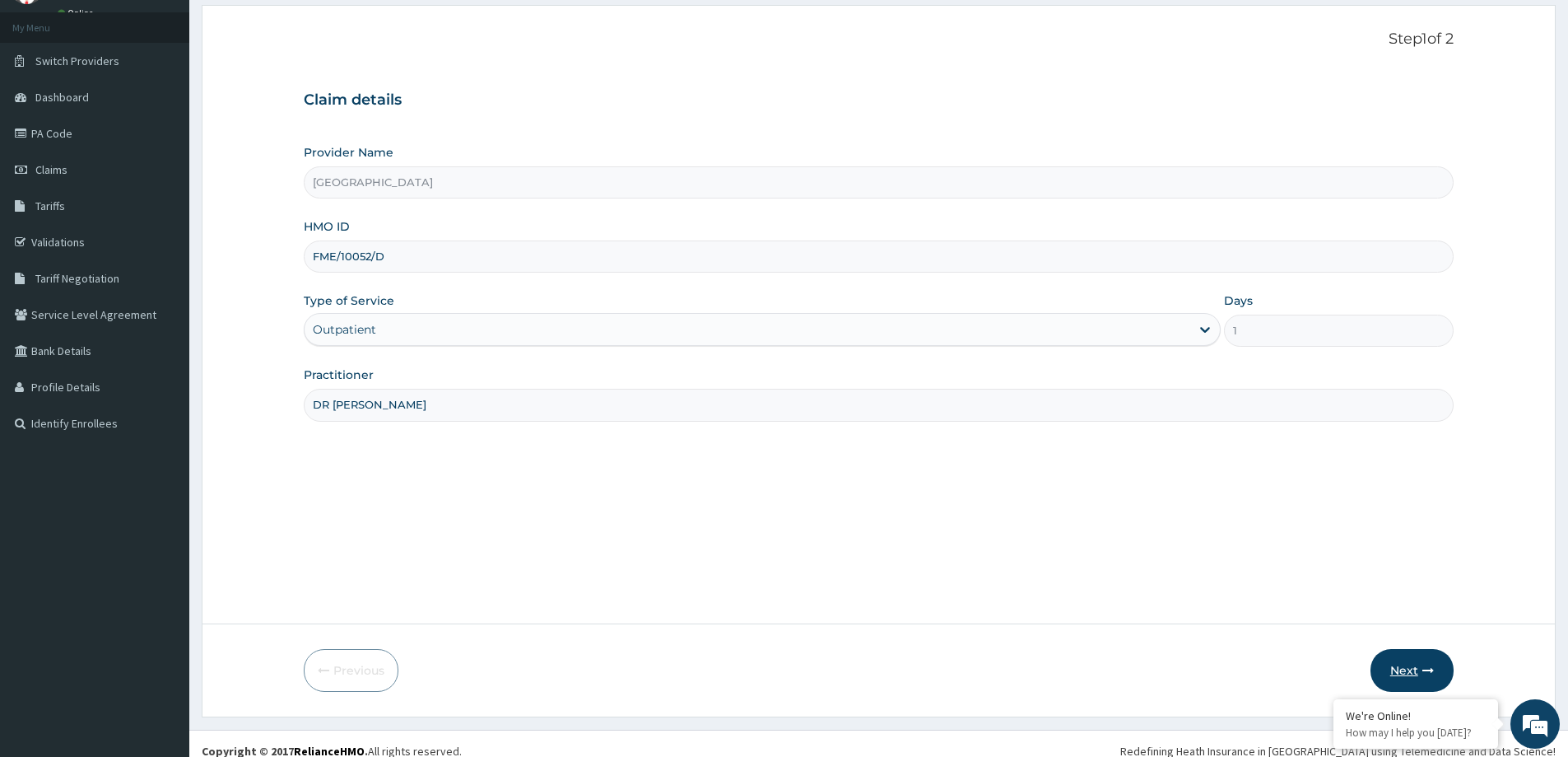
type input "DR [PERSON_NAME]"
click at [1411, 675] on button "Next" at bounding box center [1412, 670] width 83 height 43
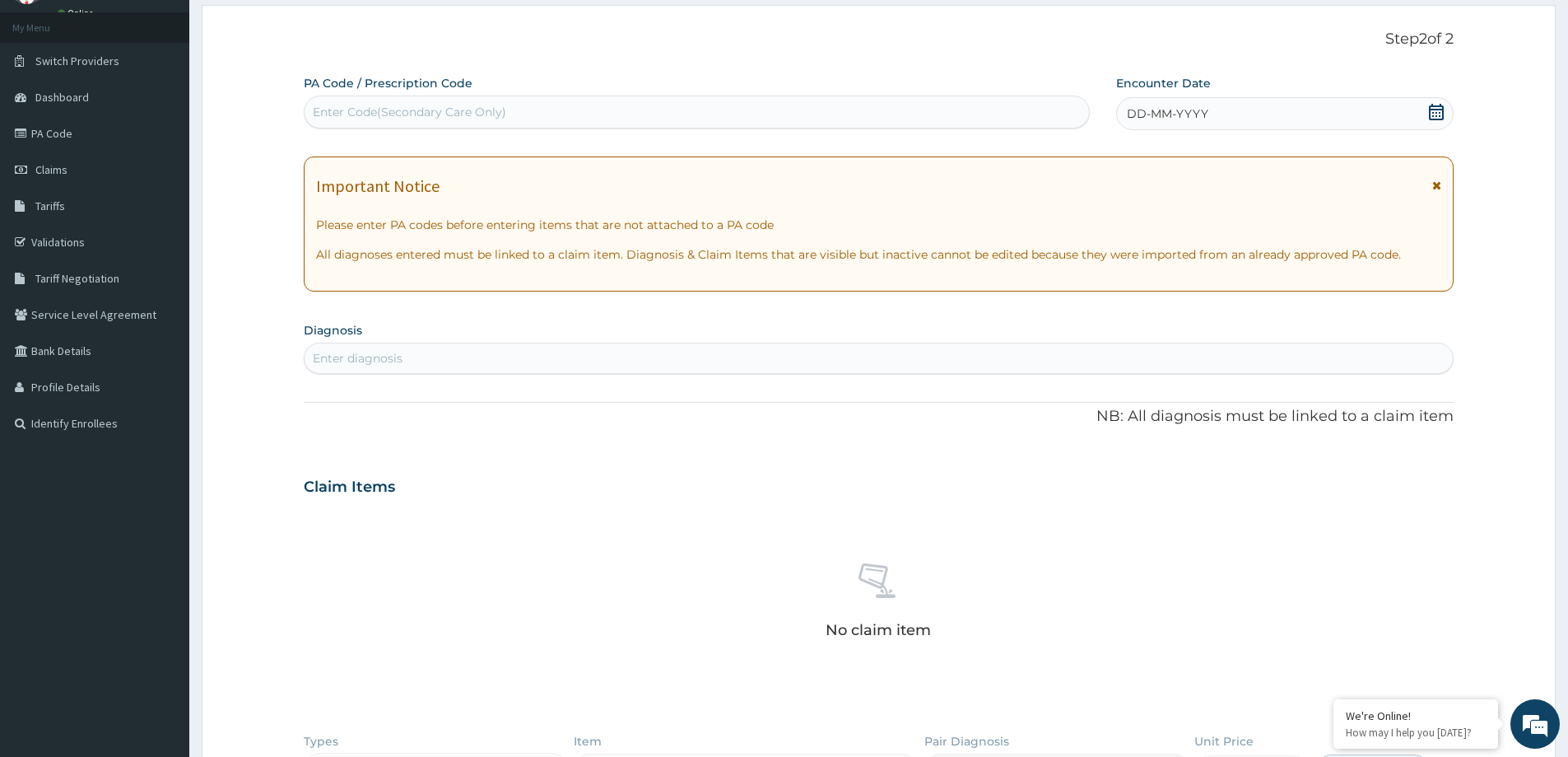
click at [1444, 115] on div "DD-MM-YYYY" at bounding box center [1284, 114] width 336 height 33
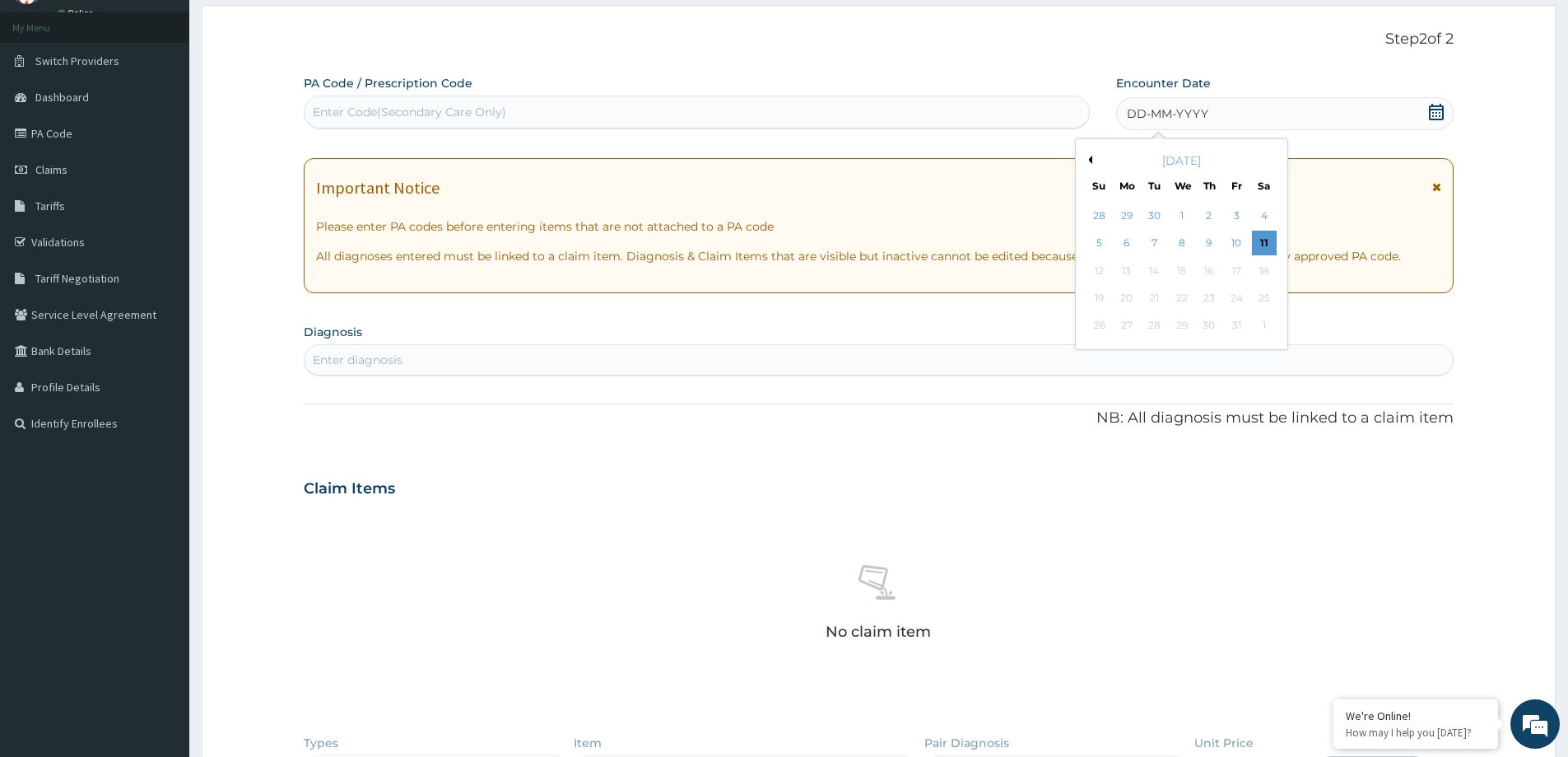
click at [1091, 158] on button "Previous Month" at bounding box center [1088, 159] width 8 height 8
click at [1100, 294] on div "17" at bounding box center [1100, 298] width 25 height 25
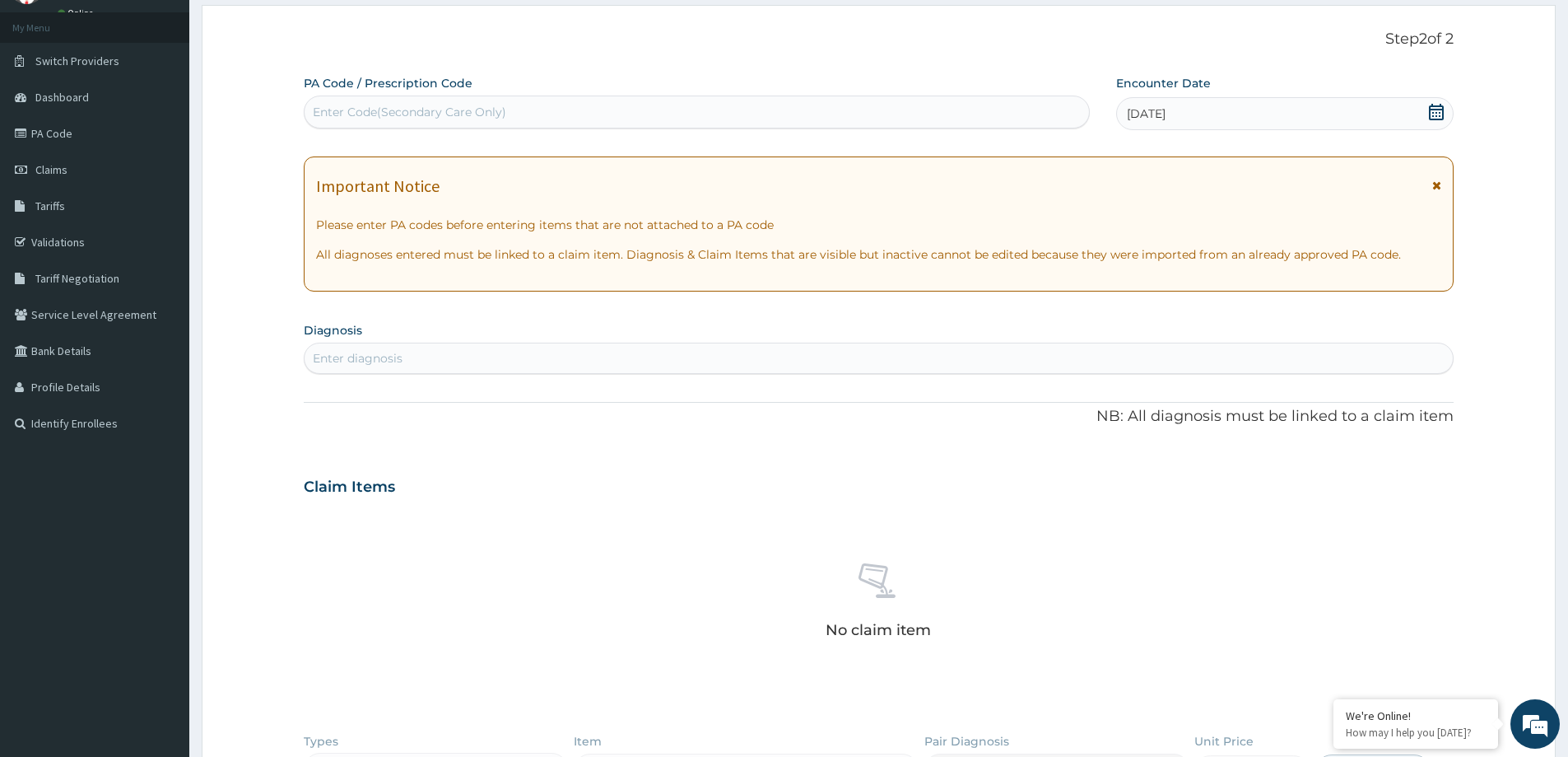
click at [539, 344] on div "Enter diagnosis" at bounding box center [878, 358] width 1150 height 31
type input "[MEDICAL_DATA]"
drag, startPoint x: 379, startPoint y: 335, endPoint x: 256, endPoint y: 344, distance: 123.3
click at [256, 344] on form "Step 2 of 2 PA Code / Prescription Code Enter Code(Secondary Care Only) Encount…" at bounding box center [879, 516] width 1354 height 1024
click at [431, 368] on div "Enter diagnosis" at bounding box center [878, 357] width 1148 height 27
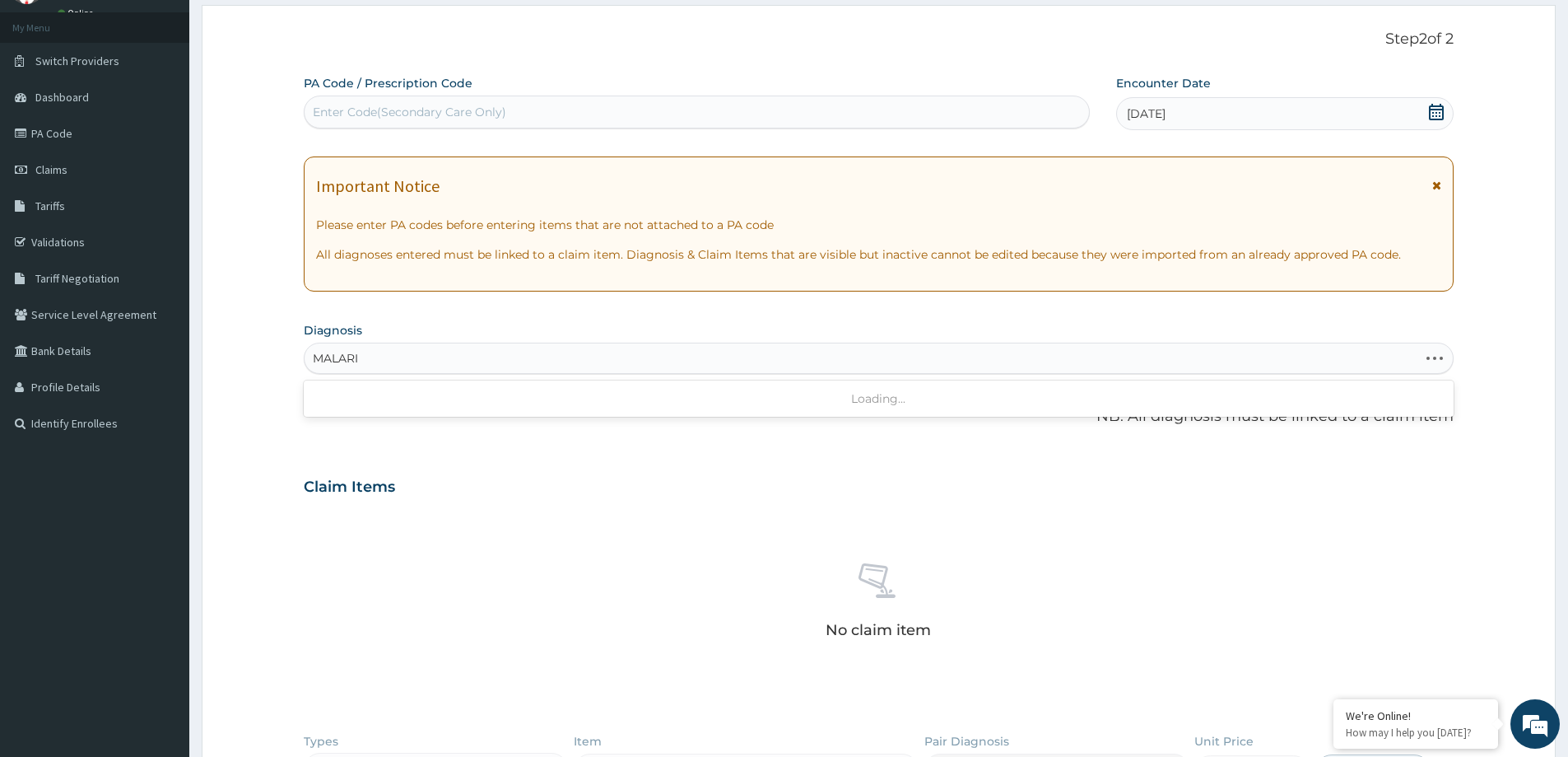
type input "[MEDICAL_DATA]"
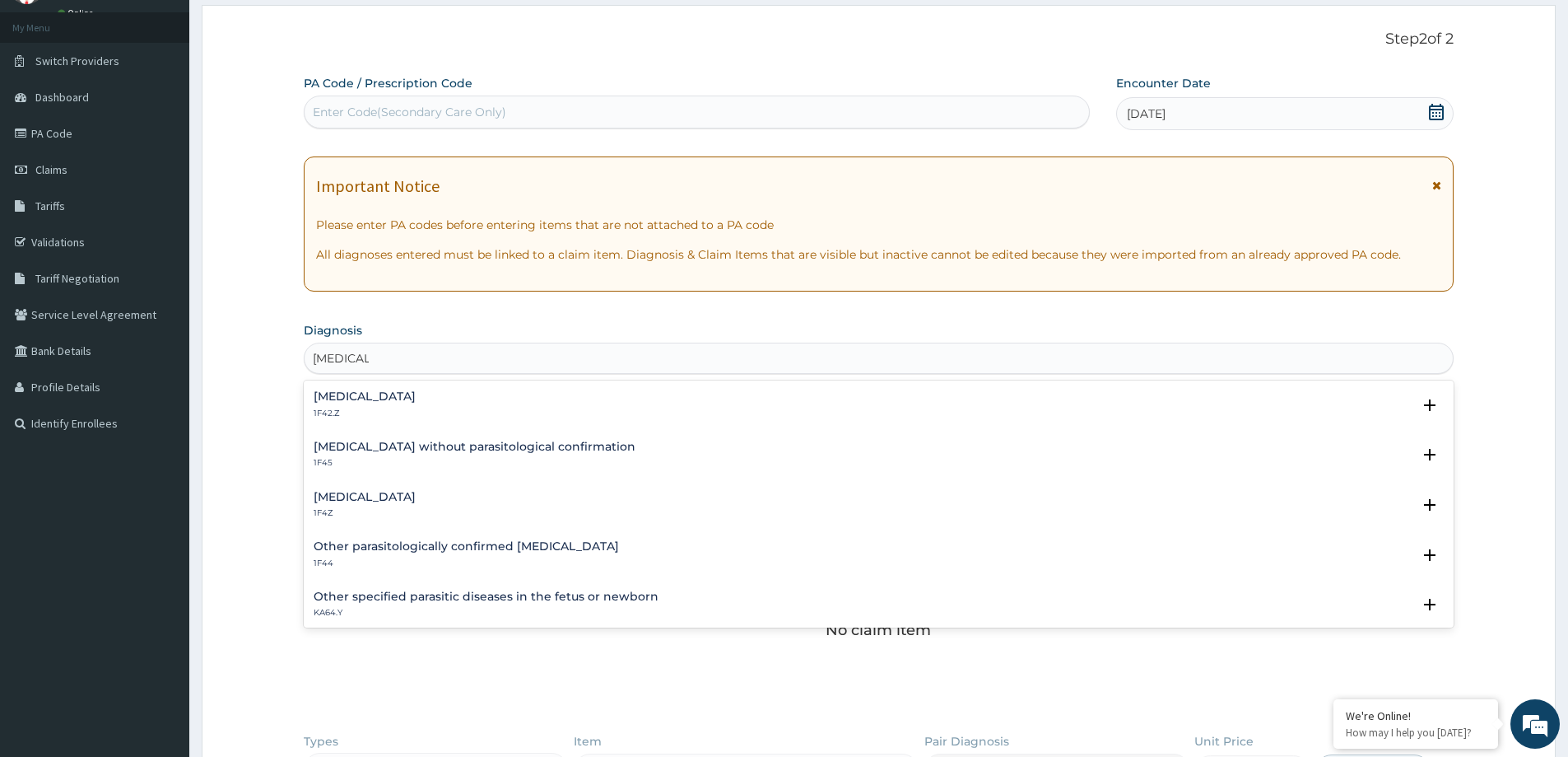
click at [397, 501] on h4 "[MEDICAL_DATA]" at bounding box center [364, 496] width 102 height 12
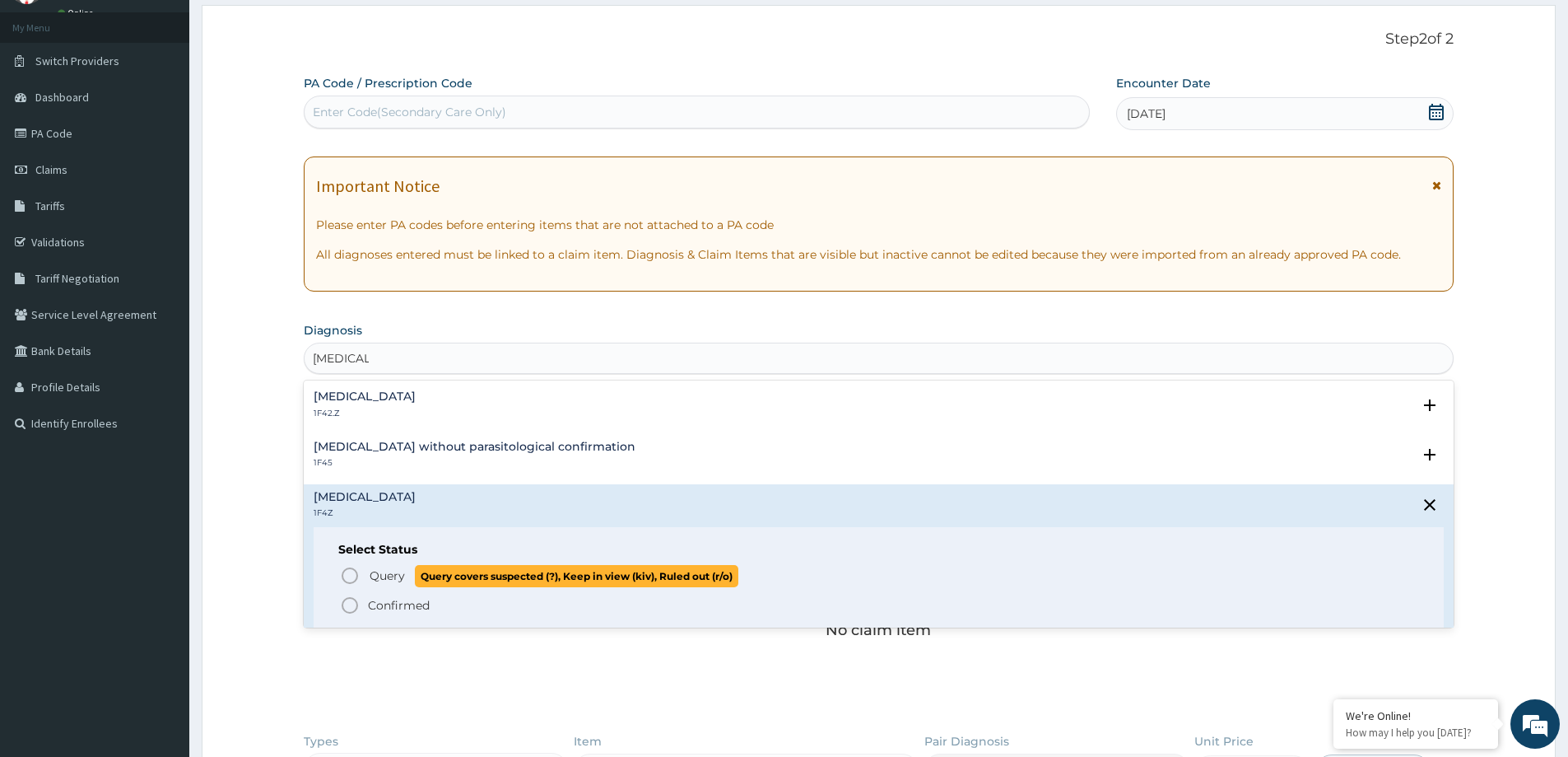
click at [375, 576] on span "Query" at bounding box center [387, 576] width 36 height 16
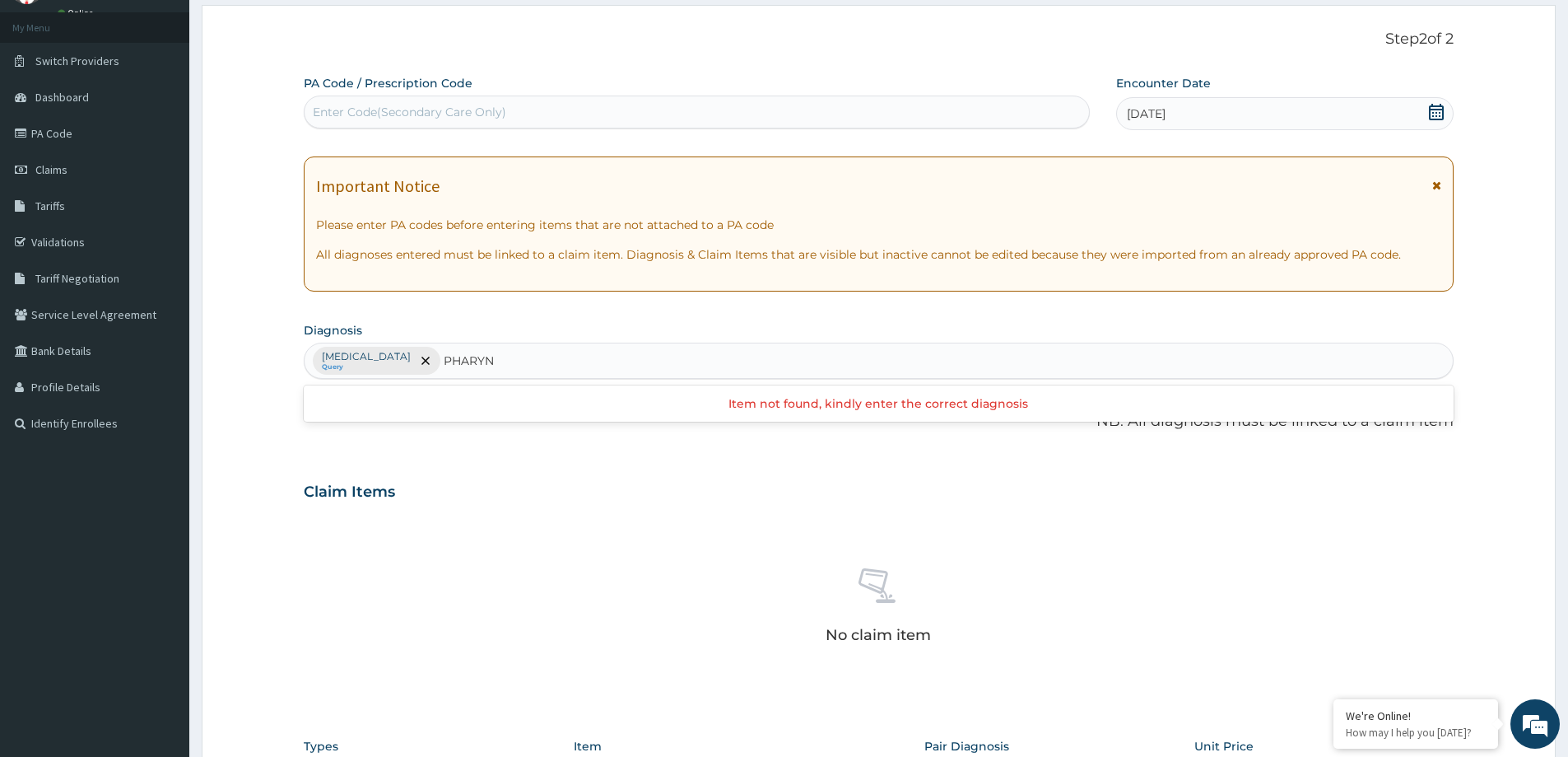
type input "PHARYN"
type input "P"
type input "[MEDICAL_DATA]"
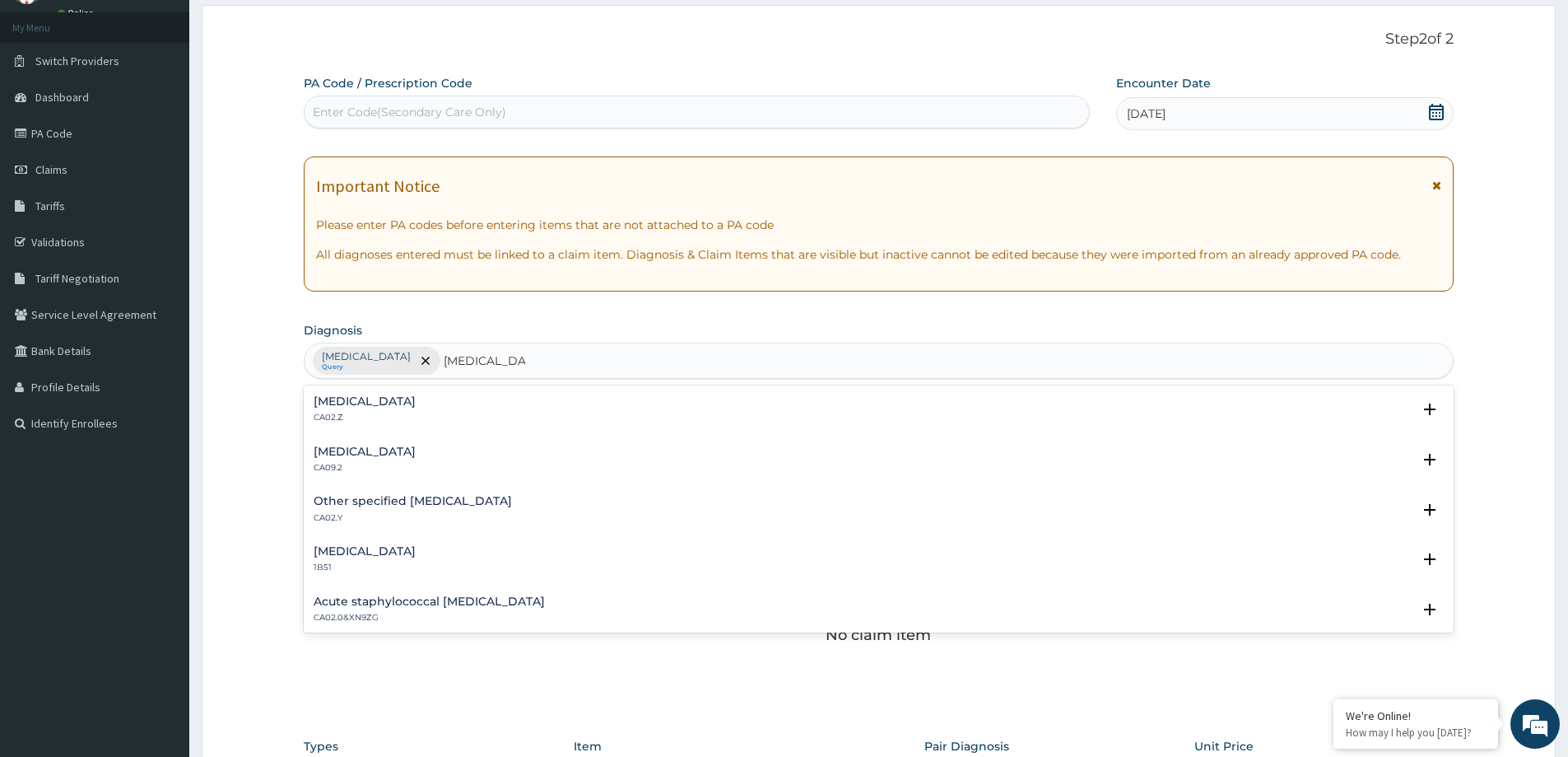
click at [367, 400] on h4 "[MEDICAL_DATA]" at bounding box center [364, 400] width 102 height 12
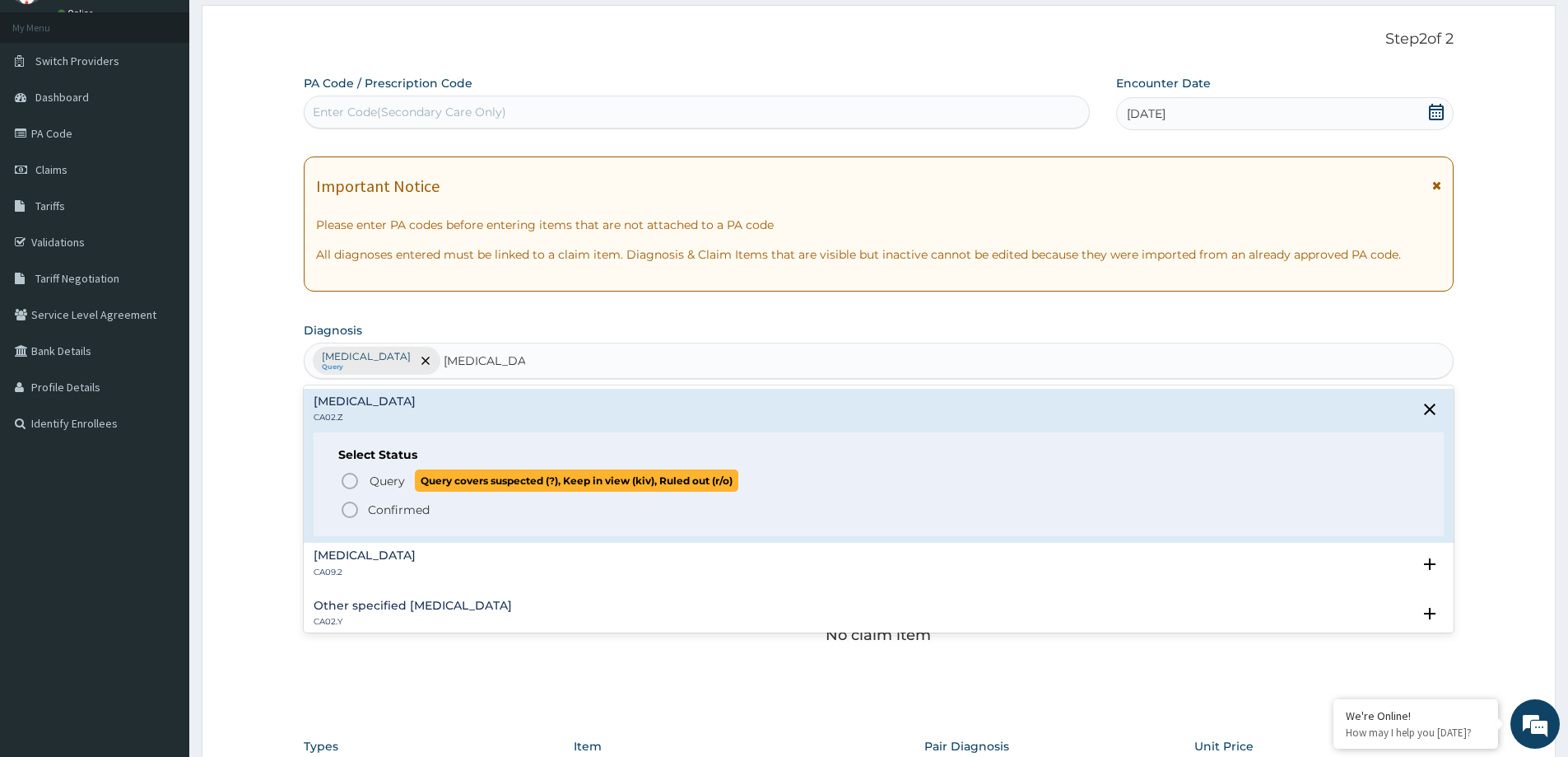
click at [398, 476] on span "Query" at bounding box center [387, 481] width 36 height 16
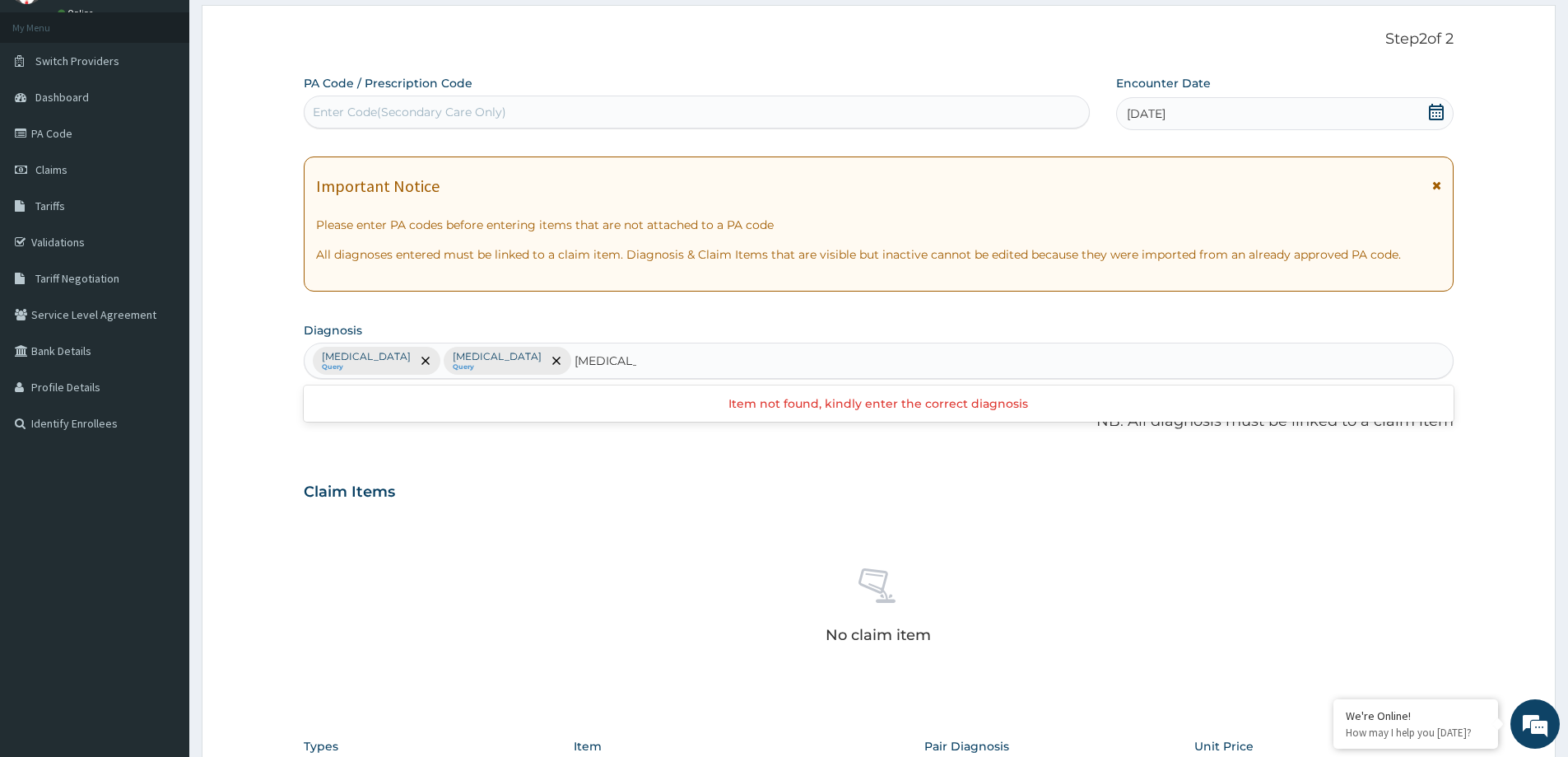
type input "[MEDICAL_DATA]"
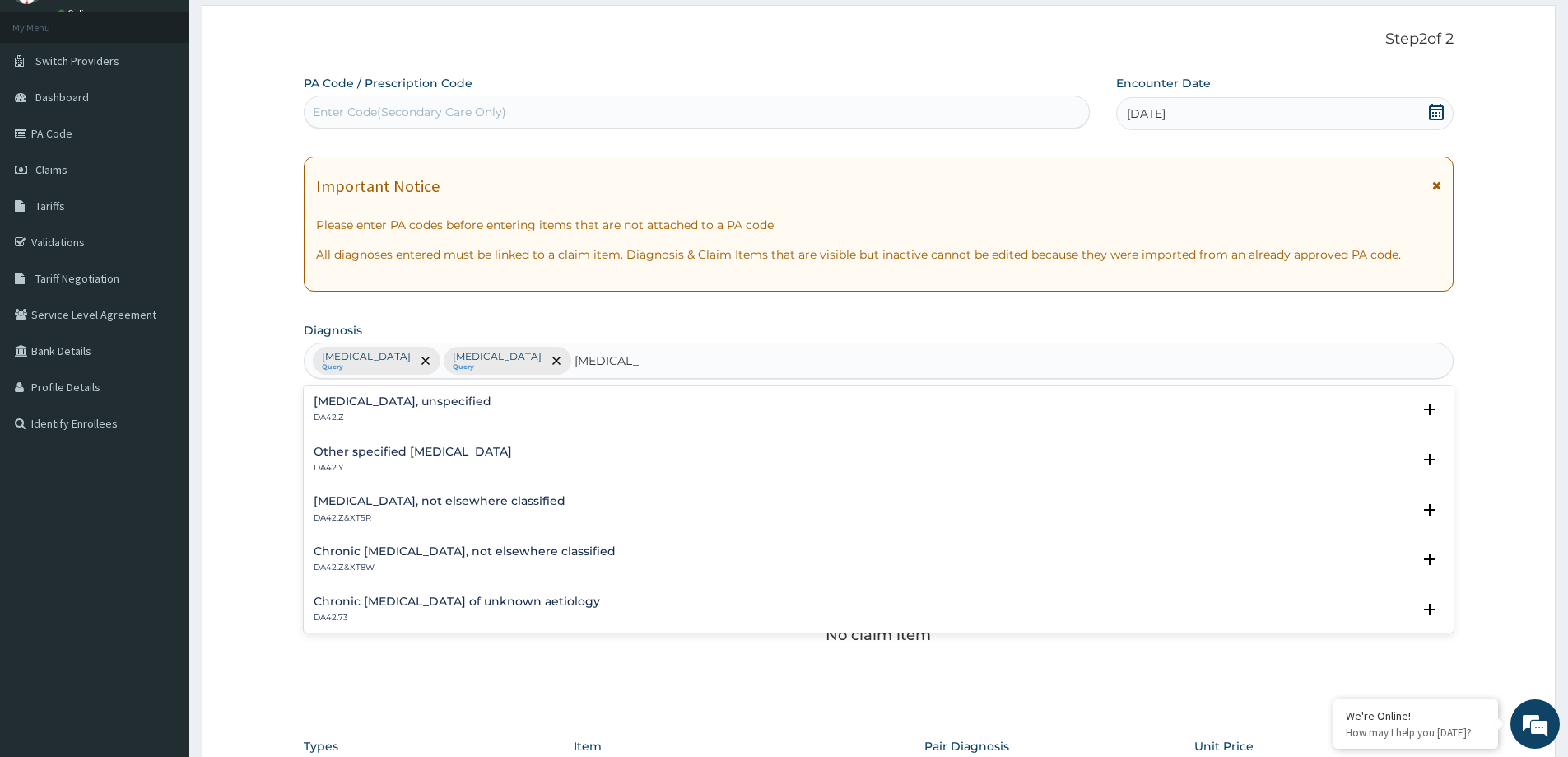
click at [343, 401] on h4 "[MEDICAL_DATA], unspecified" at bounding box center [402, 400] width 178 height 12
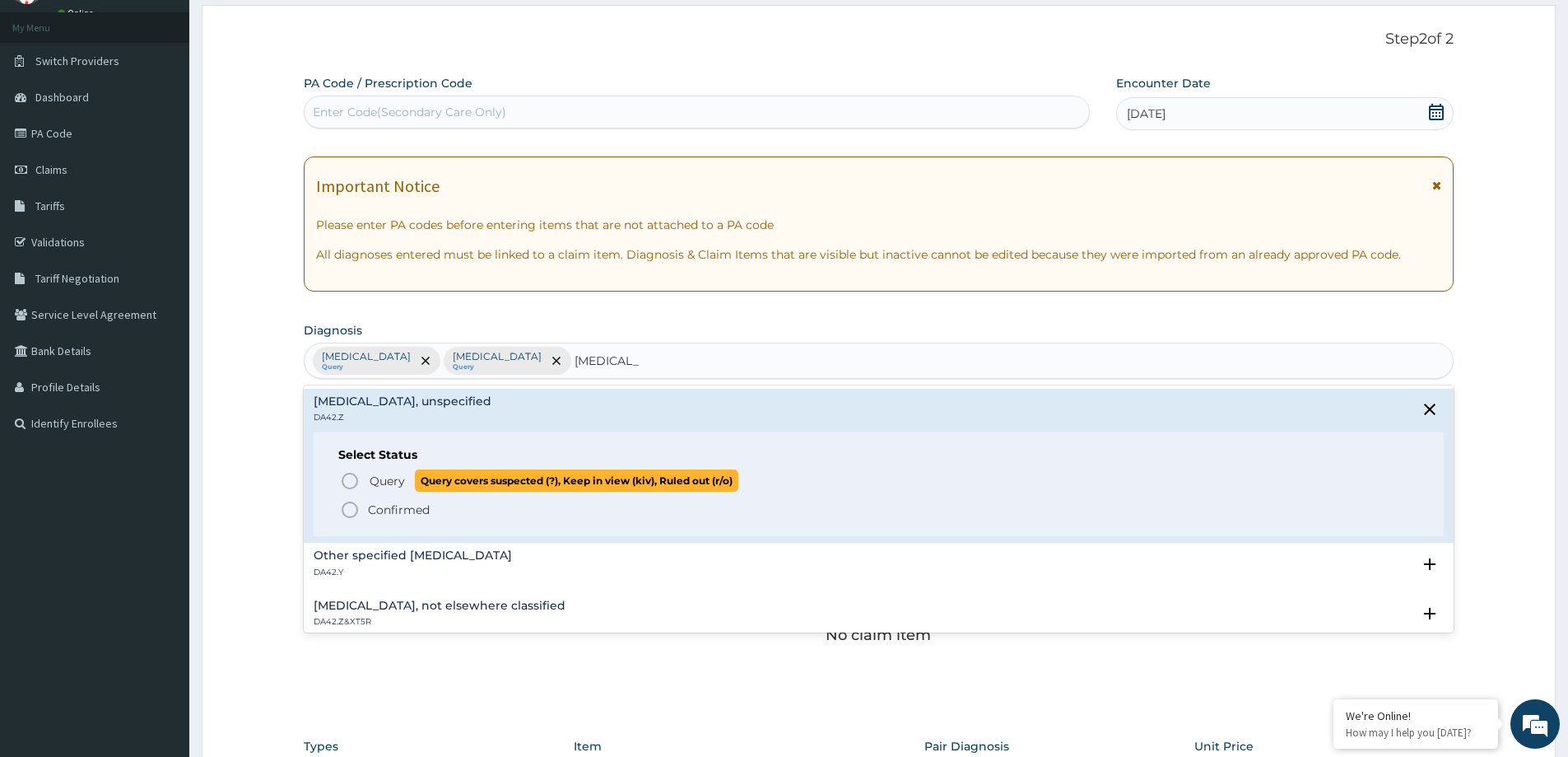
click at [380, 475] on span "Query" at bounding box center [387, 481] width 36 height 16
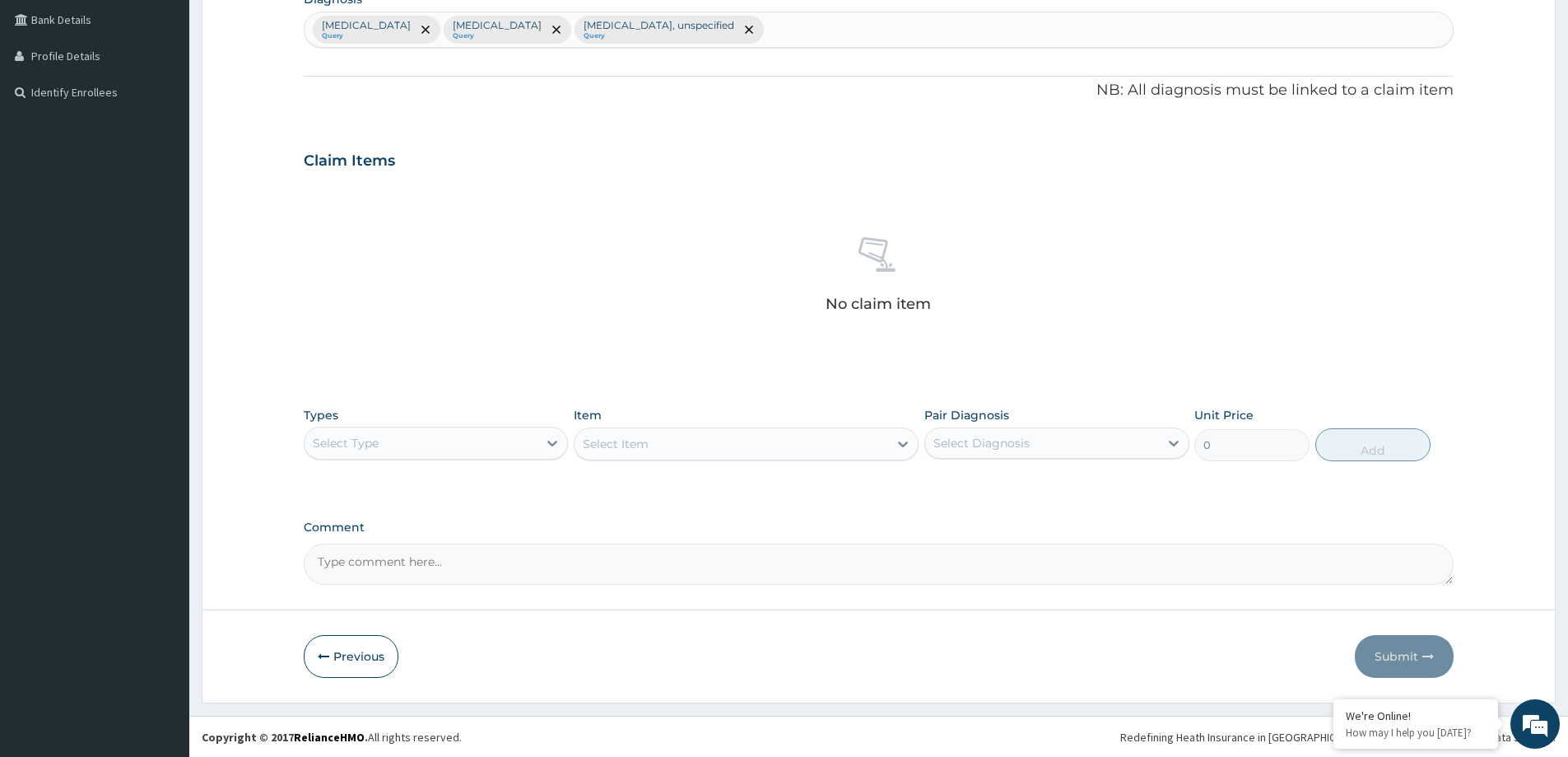
scroll to position [414, 0]
click at [510, 446] on div "Select Type" at bounding box center [421, 442] width 233 height 27
click at [432, 547] on div "Procedures" at bounding box center [435, 543] width 264 height 29
click at [664, 442] on div "Select Item" at bounding box center [731, 443] width 313 height 27
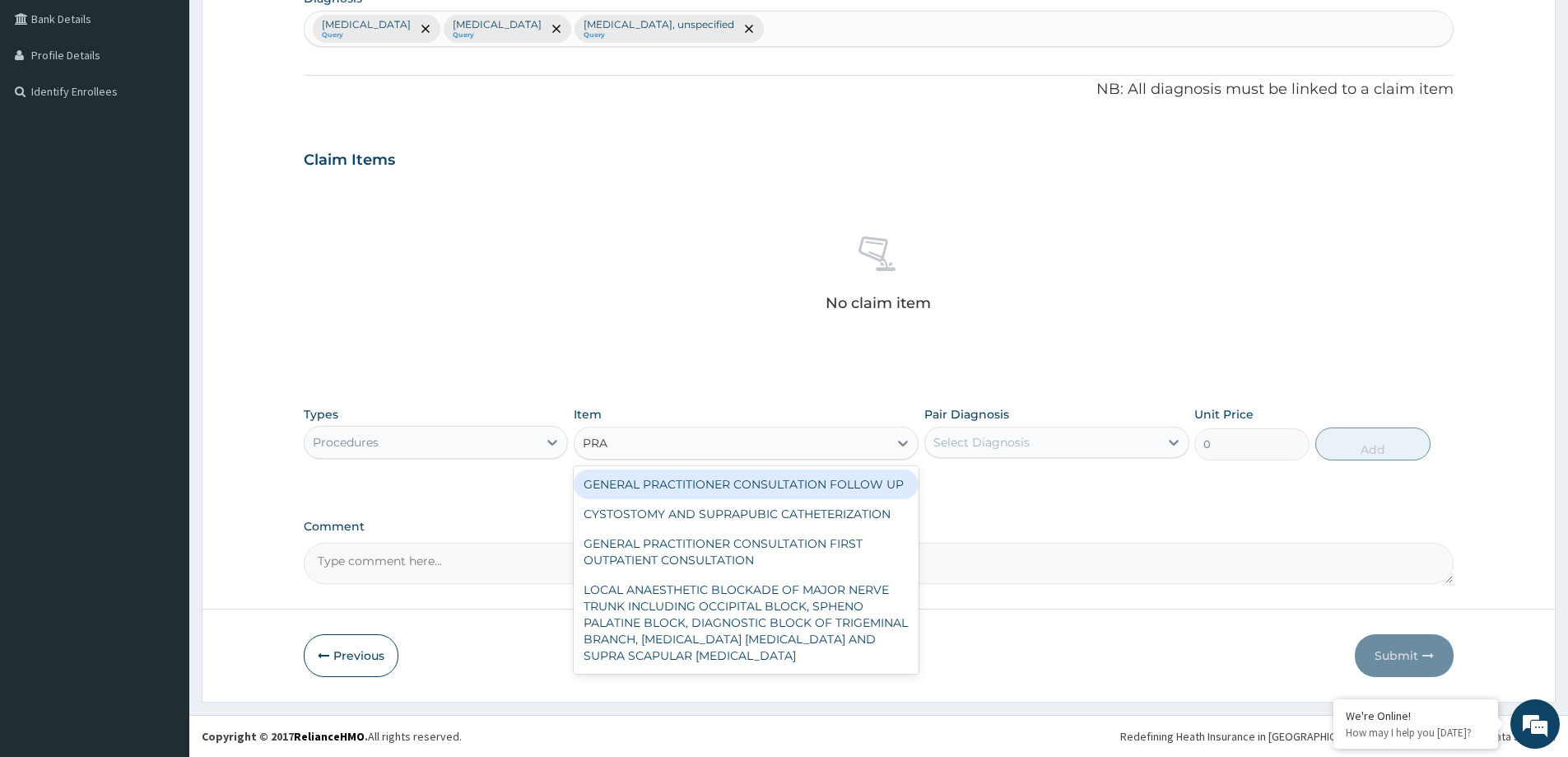
type input "PRAC"
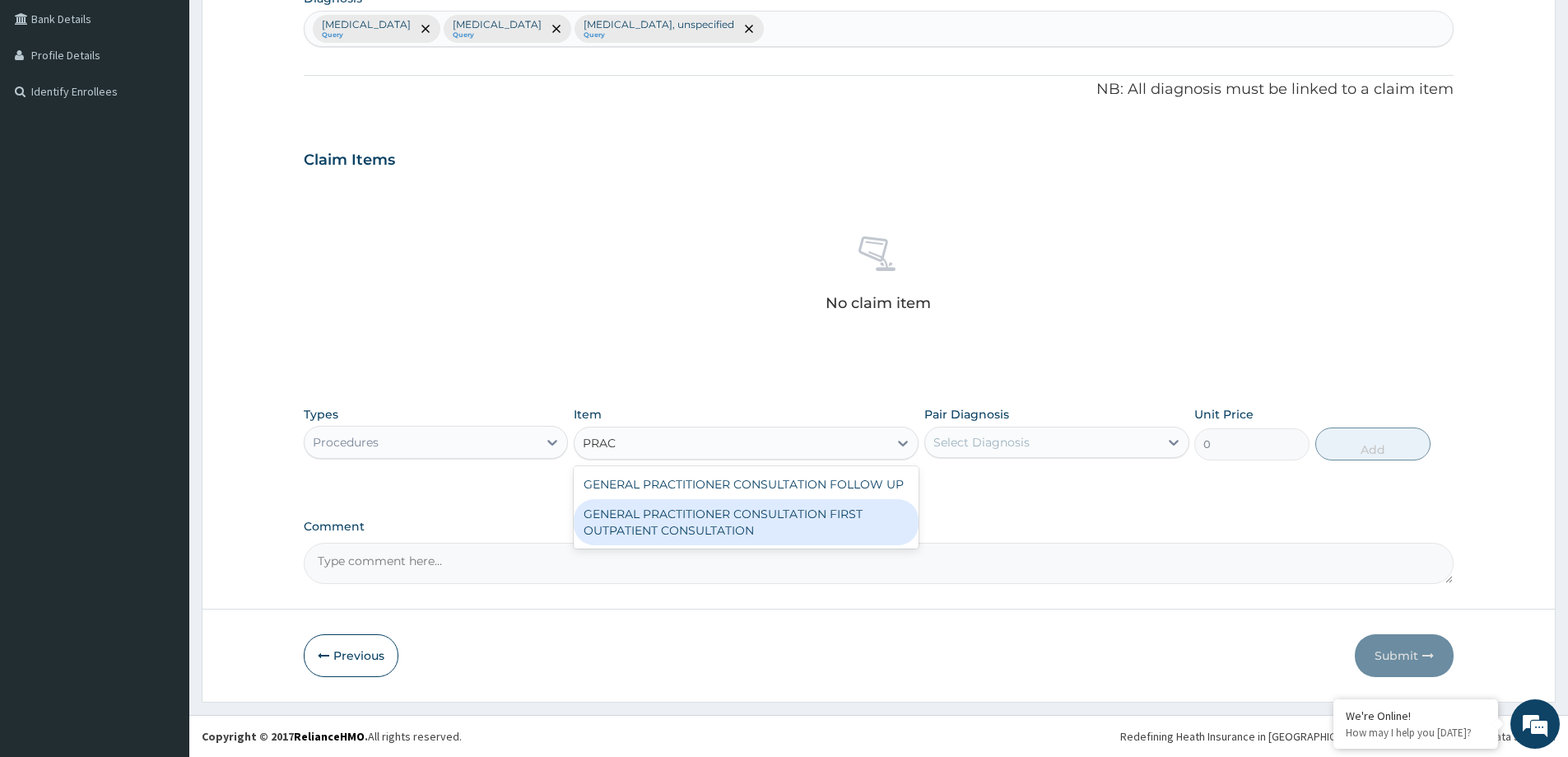
click at [700, 527] on div "GENERAL PRACTITIONER CONSULTATION FIRST OUTPATIENT CONSULTATION" at bounding box center [746, 521] width 345 height 46
type input "3547.5"
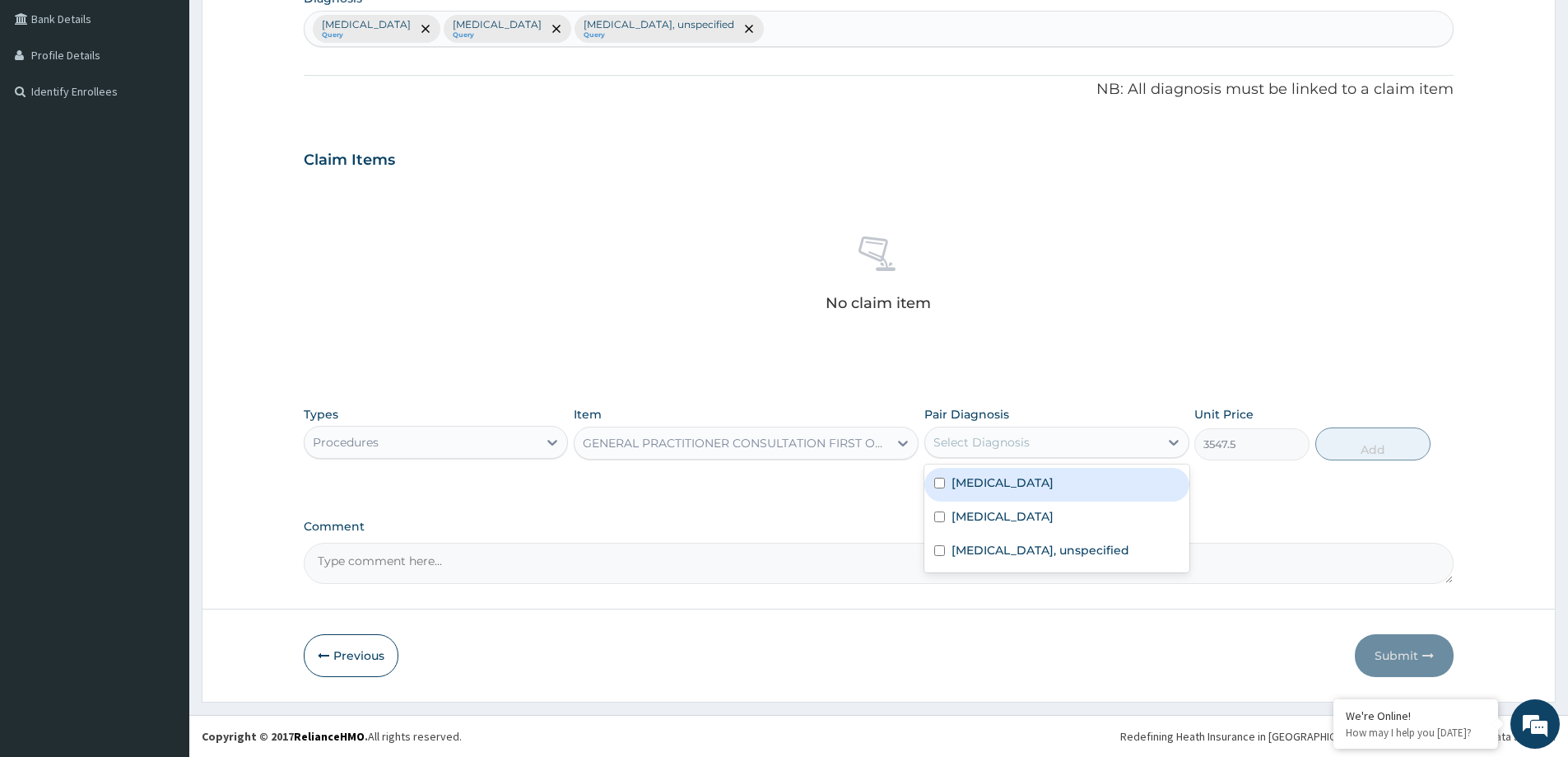
click at [994, 449] on div "Select Diagnosis" at bounding box center [1042, 442] width 233 height 27
click at [1054, 484] on label "[MEDICAL_DATA]" at bounding box center [1002, 482] width 102 height 16
checkbox input "true"
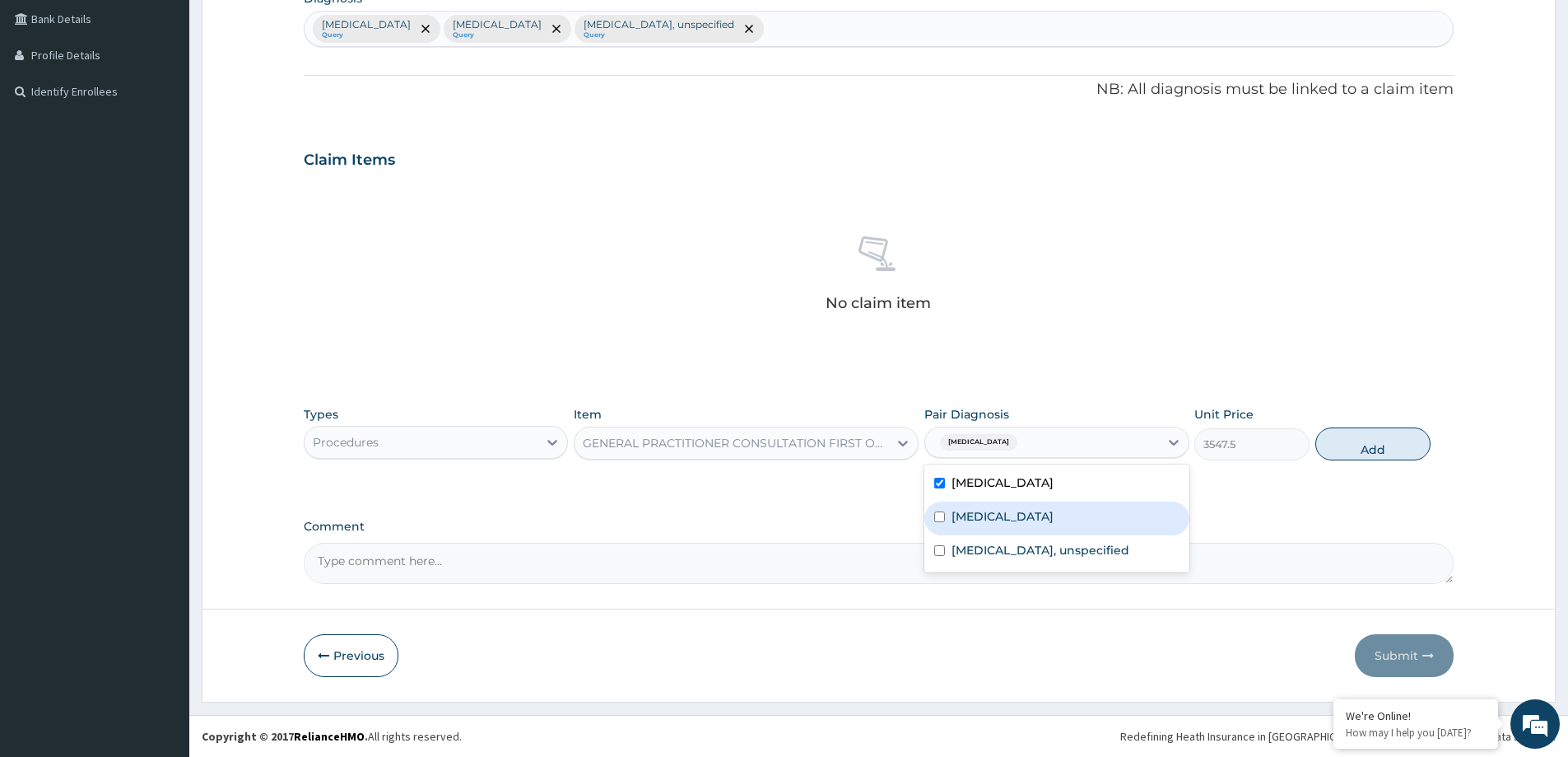
click at [1053, 514] on label "Acute pharyngitis, unspecified" at bounding box center [1002, 516] width 102 height 16
checkbox input "true"
click at [1047, 542] on label "Gastritis, unspecified" at bounding box center [1040, 550] width 178 height 16
checkbox input "true"
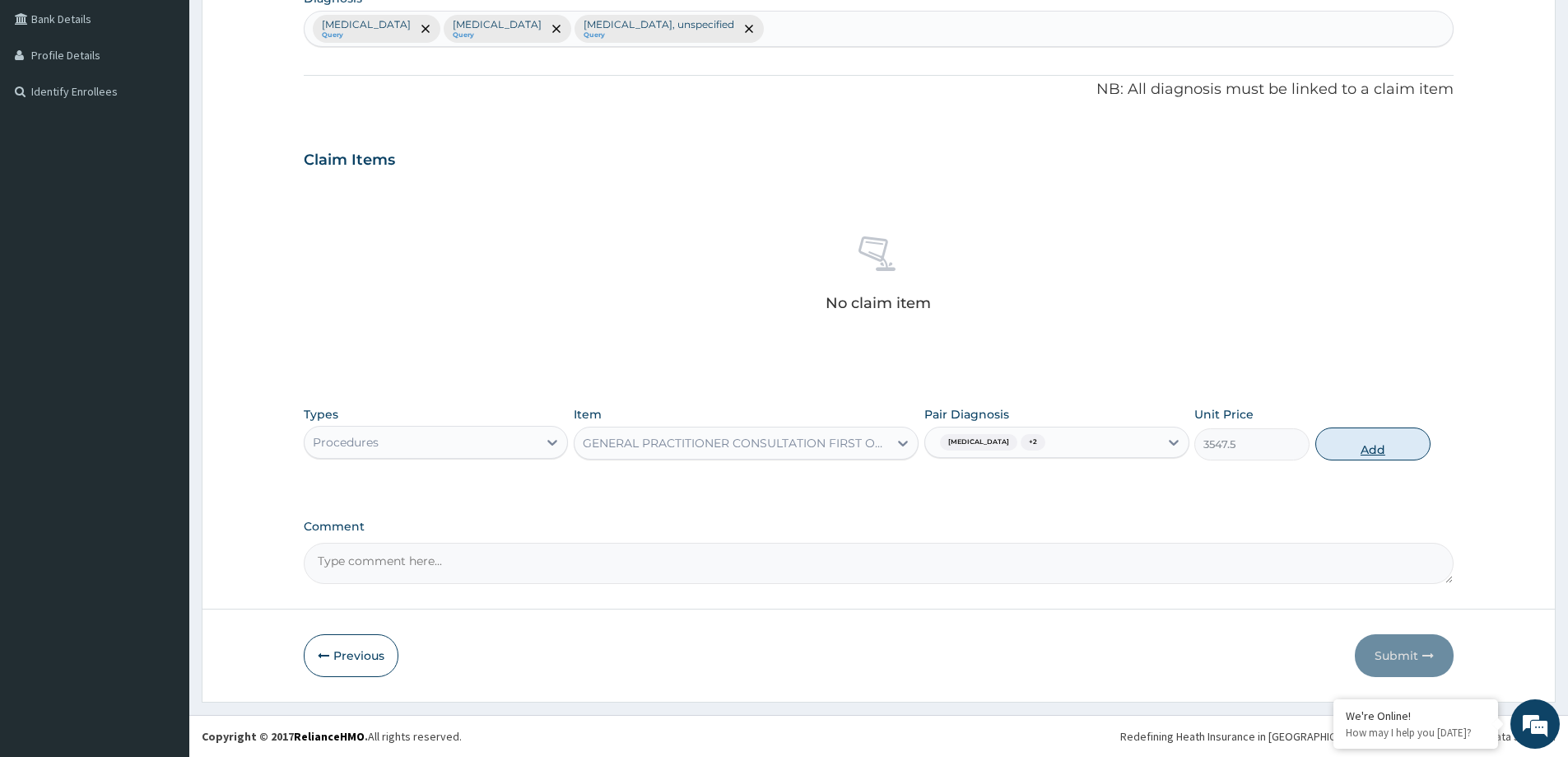
click at [1348, 443] on button "Add" at bounding box center [1373, 444] width 115 height 33
type input "0"
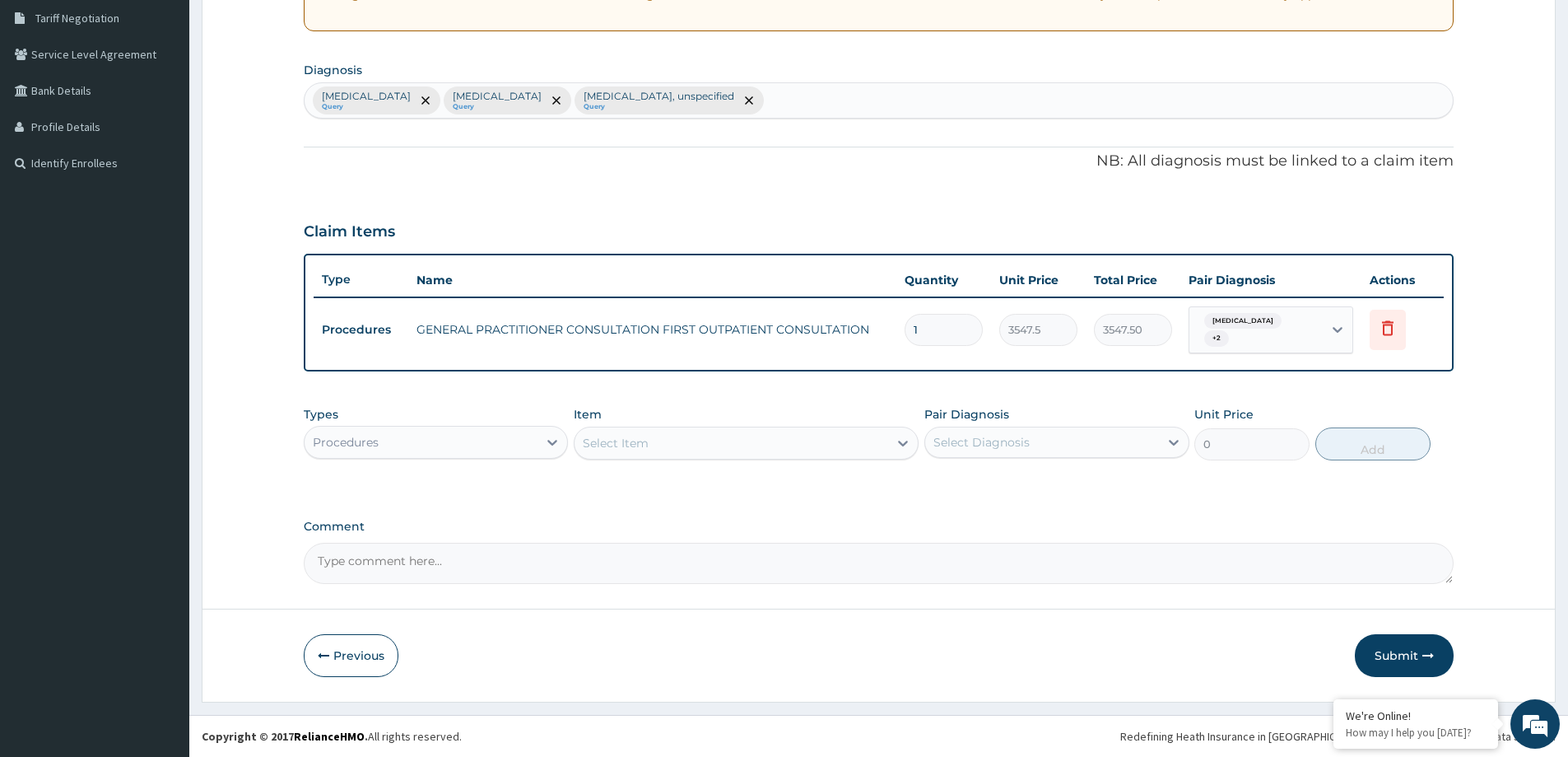
scroll to position [343, 0]
click at [688, 446] on div "Select Item" at bounding box center [731, 443] width 313 height 27
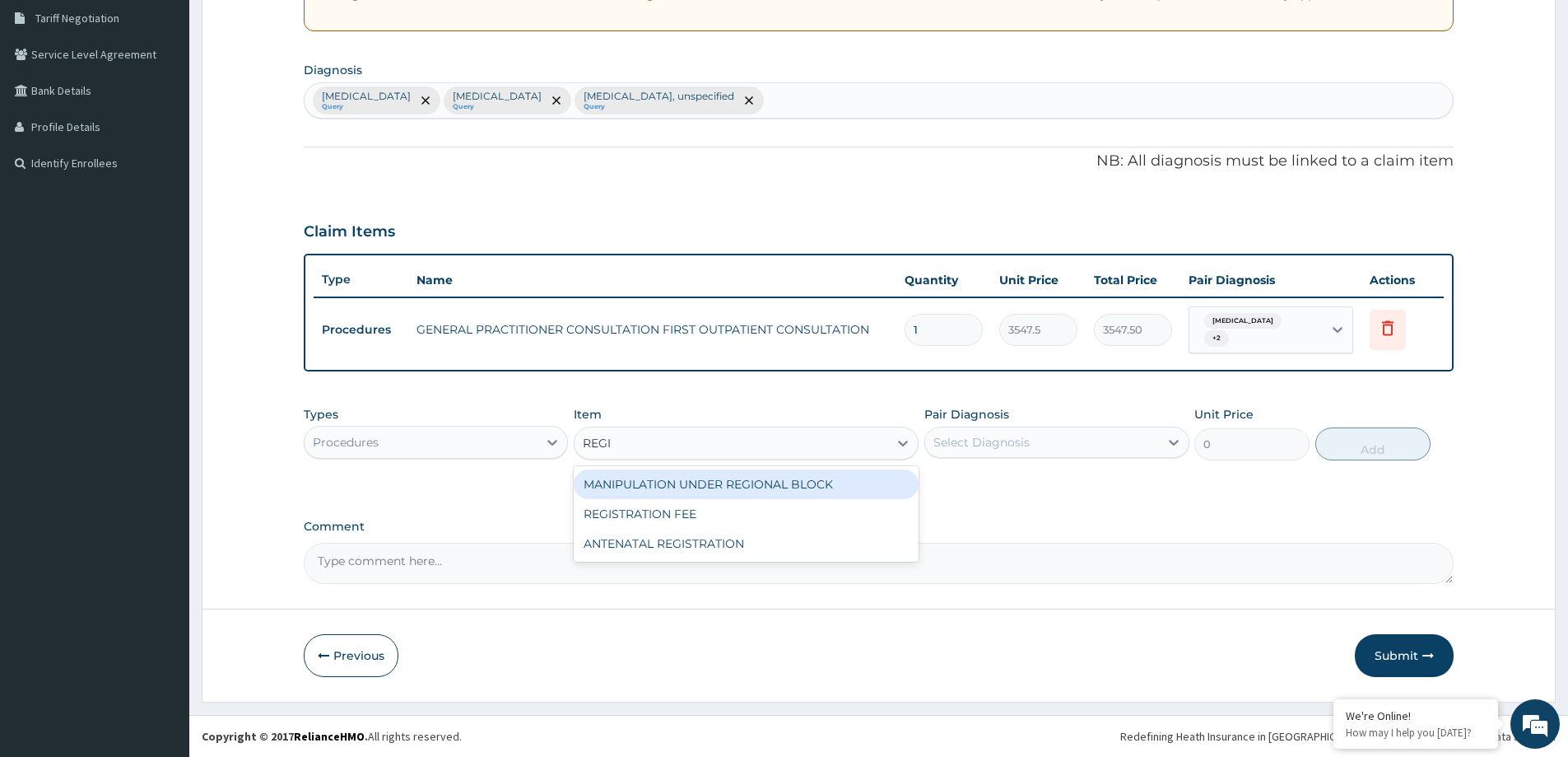
type input "REGIS"
drag, startPoint x: 688, startPoint y: 483, endPoint x: 773, endPoint y: 487, distance: 85.1
click at [693, 486] on div "REGISTRATION FEE" at bounding box center [746, 484] width 345 height 29
type input "2150"
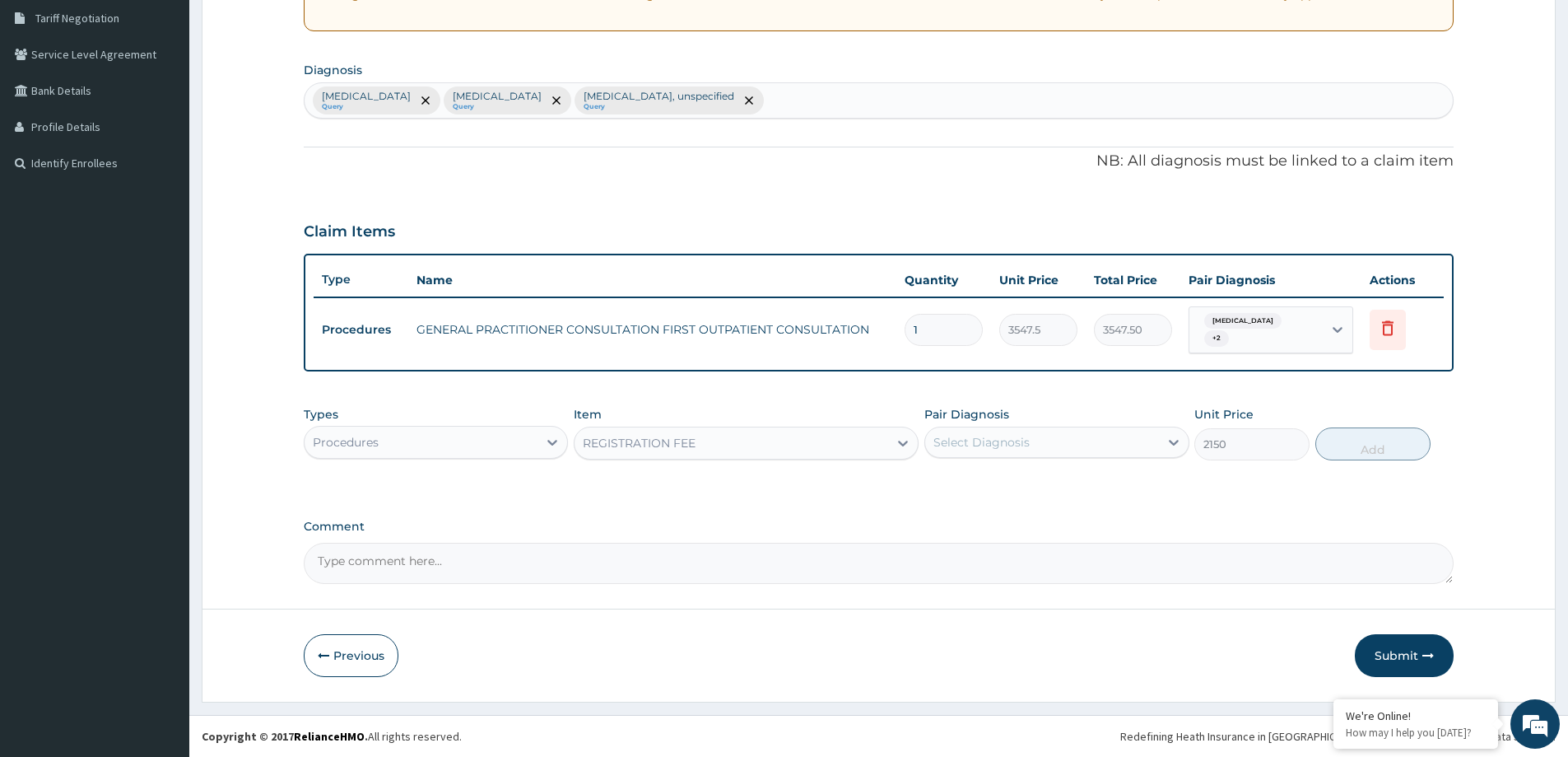
click at [1006, 438] on div "Select Diagnosis" at bounding box center [981, 442] width 96 height 16
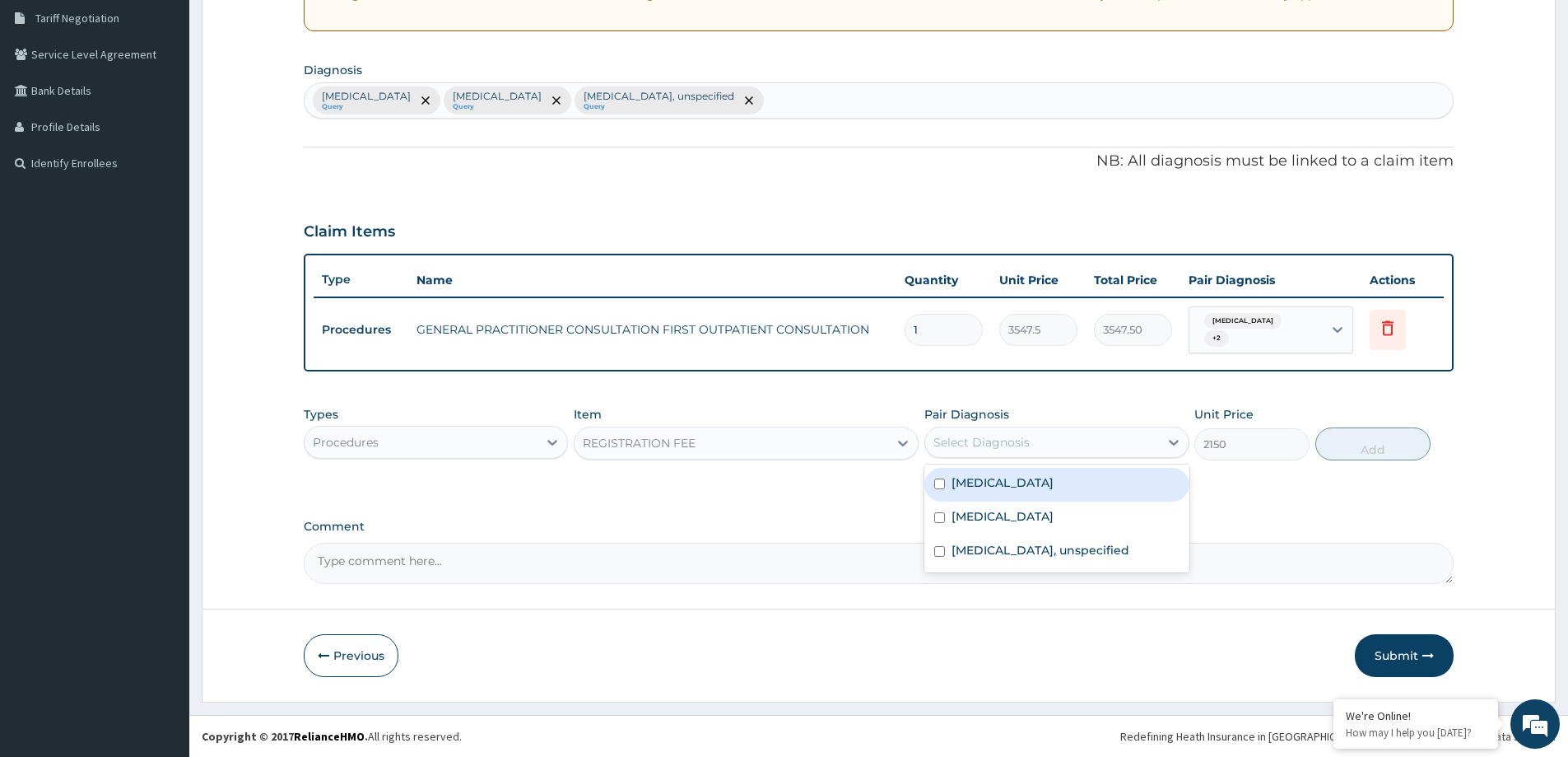
click at [1025, 481] on label "[MEDICAL_DATA]" at bounding box center [1002, 482] width 102 height 16
checkbox input "true"
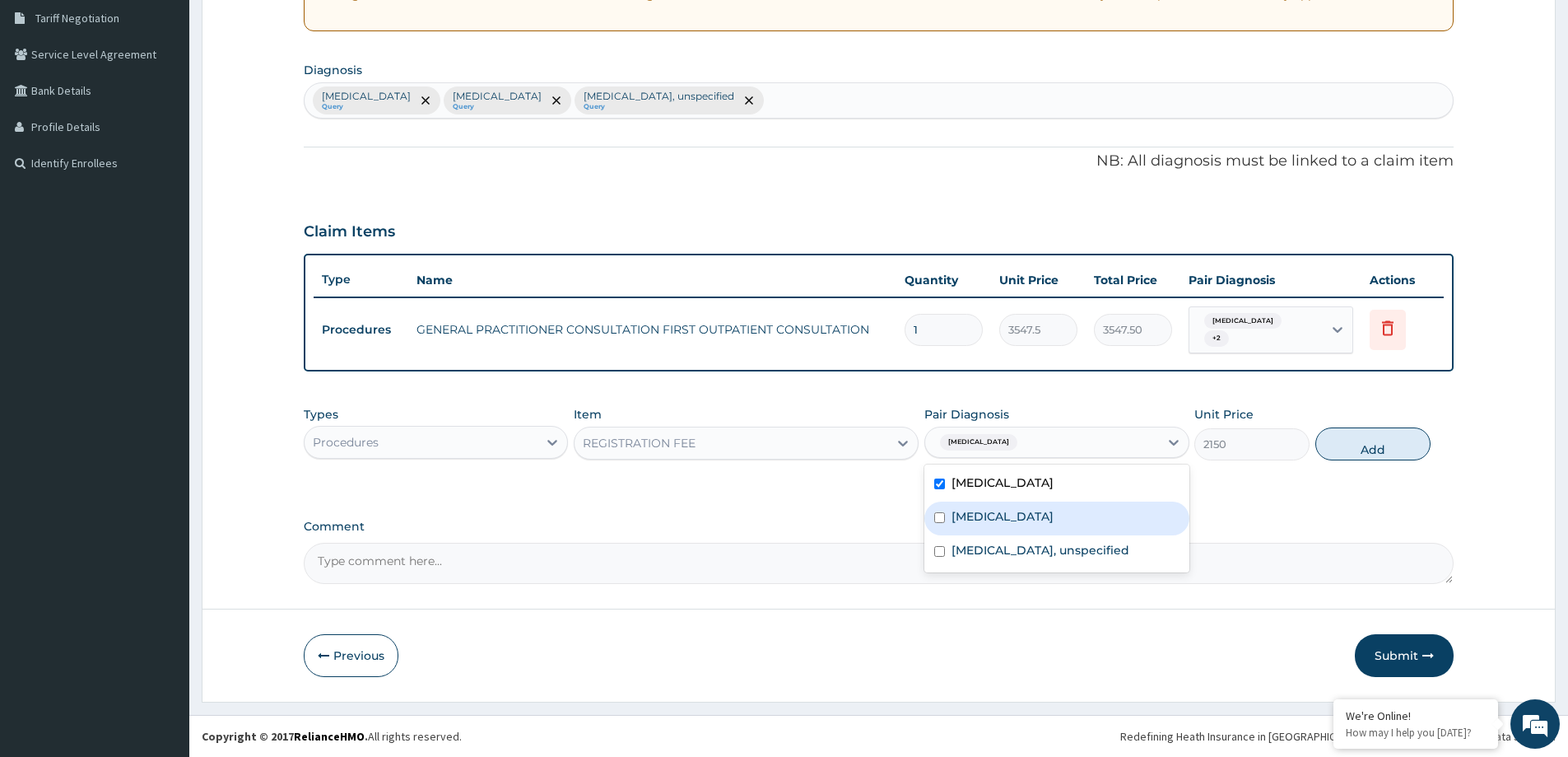
drag, startPoint x: 1157, startPoint y: 507, endPoint x: 1136, endPoint y: 532, distance: 32.6
click at [1157, 508] on div "Acute pharyngitis, unspecified" at bounding box center [1057, 518] width 264 height 34
checkbox input "true"
click at [1121, 545] on div "Gastritis, unspecified" at bounding box center [1057, 552] width 264 height 34
checkbox input "true"
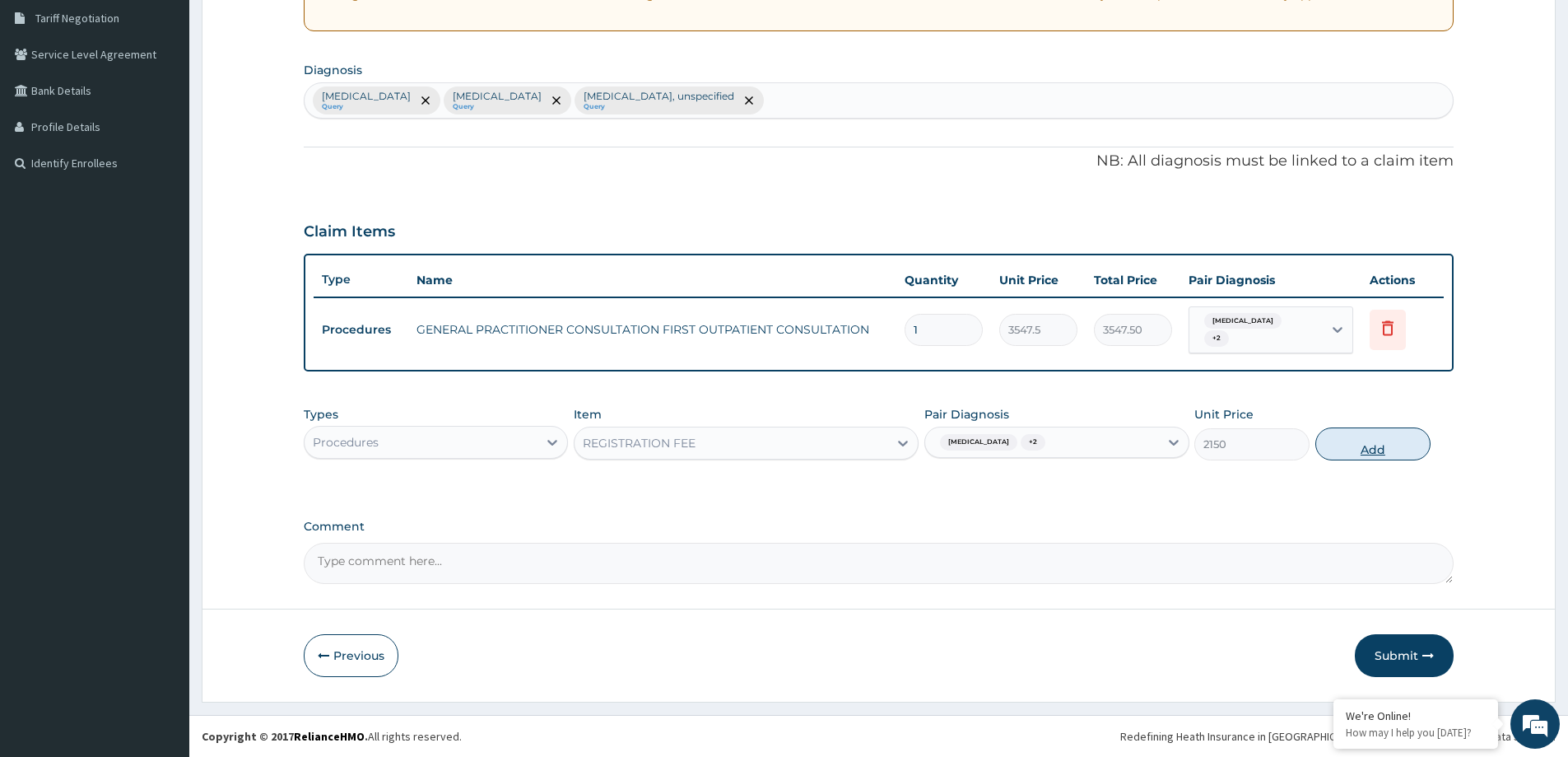
click at [1338, 444] on button "Add" at bounding box center [1373, 444] width 115 height 33
type input "0"
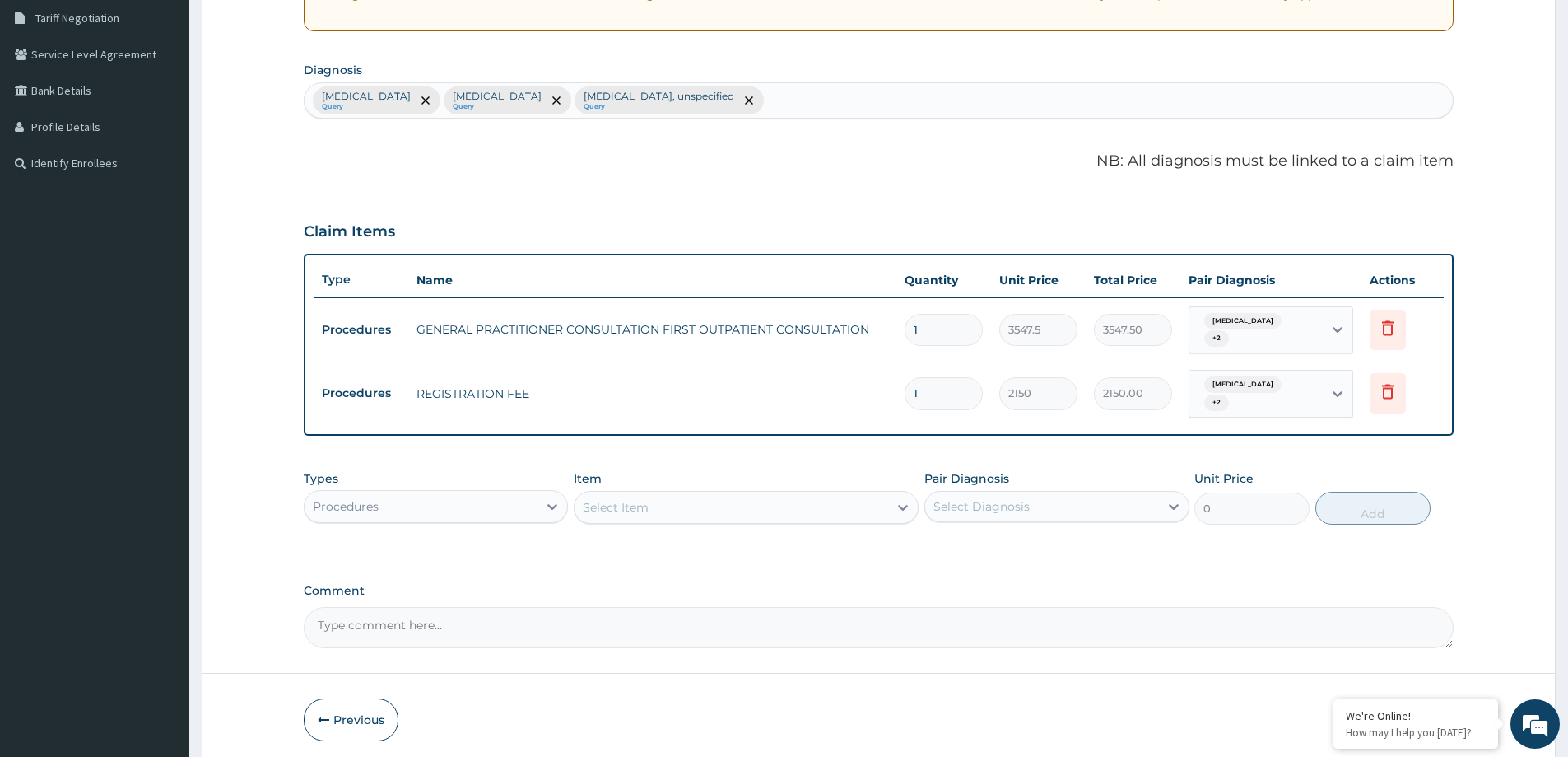
click at [438, 504] on div "Procedures" at bounding box center [421, 506] width 233 height 27
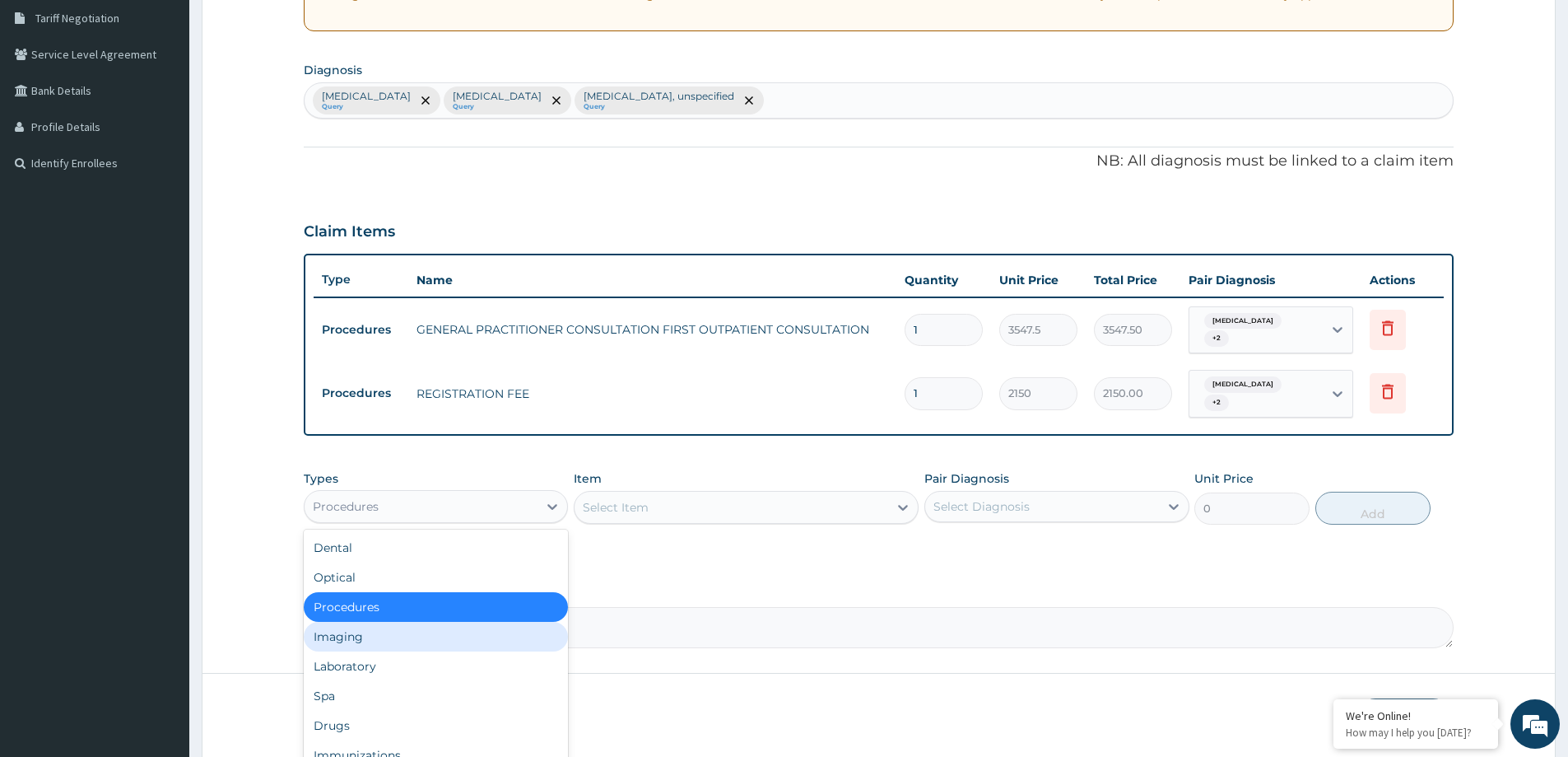
click at [435, 650] on div "Imaging" at bounding box center [435, 636] width 264 height 29
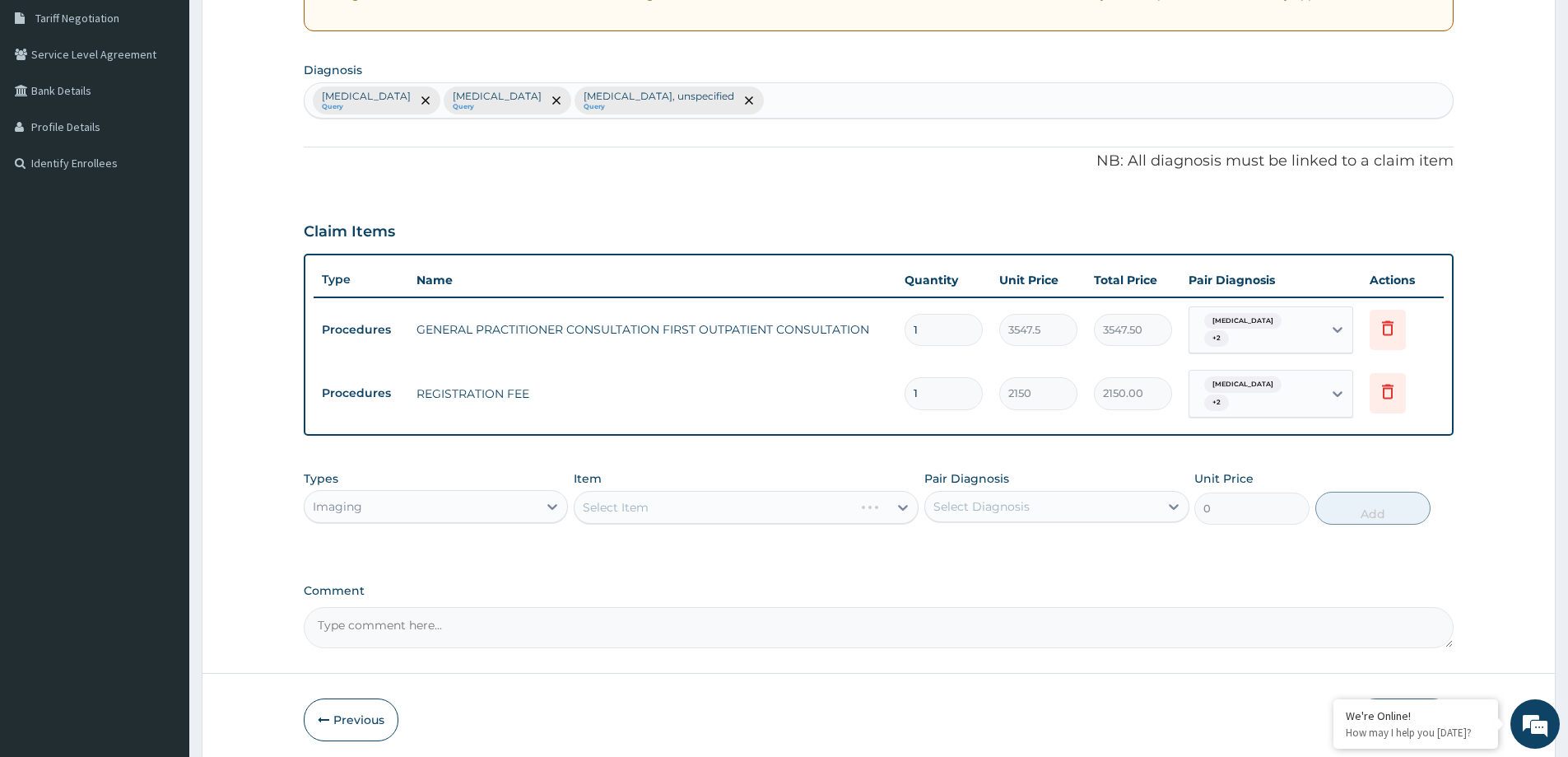
click at [449, 481] on div "Types Imaging" at bounding box center [435, 497] width 264 height 54
click at [471, 514] on div "Imaging" at bounding box center [421, 506] width 233 height 27
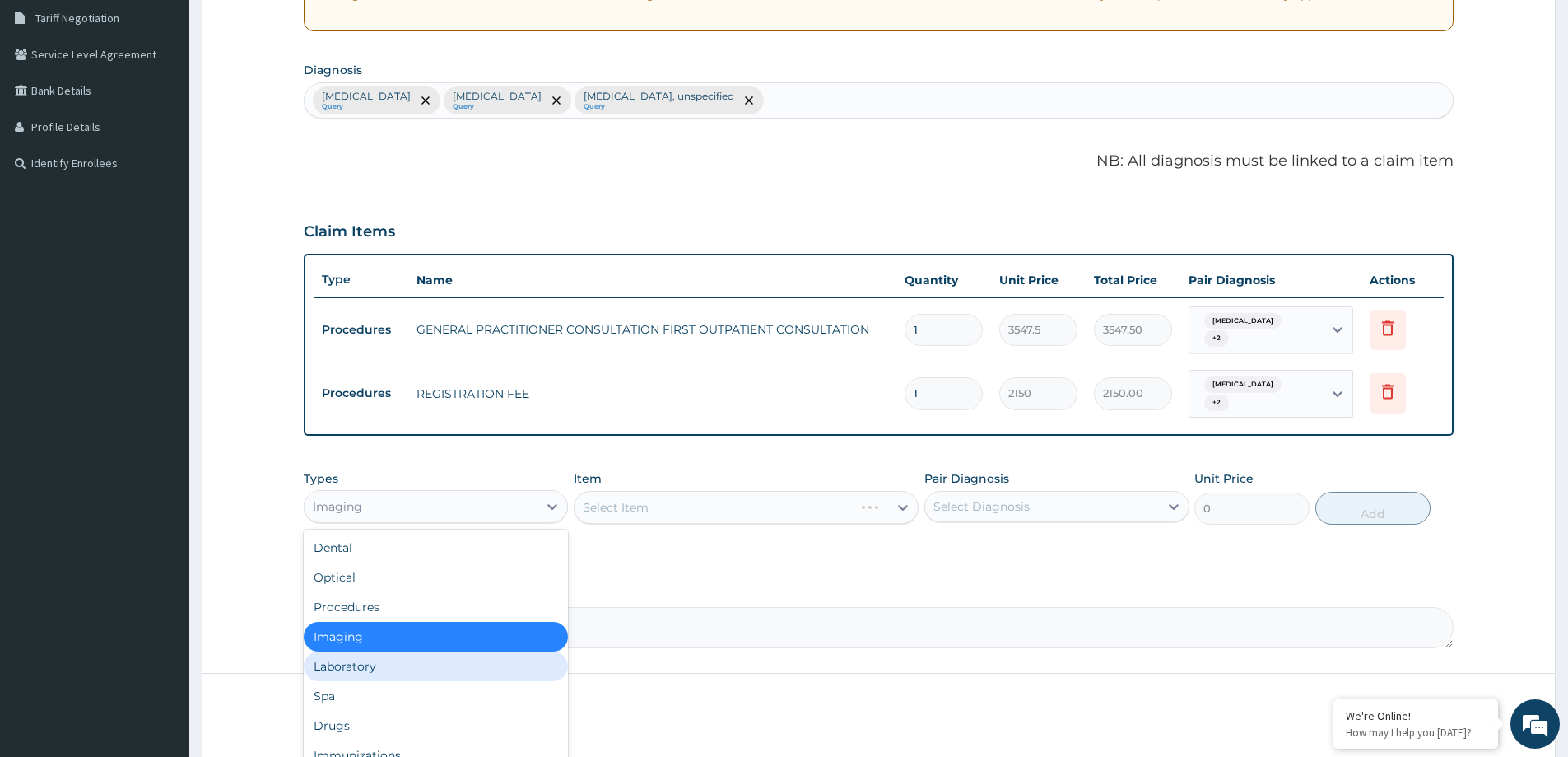
click at [429, 667] on div "Laboratory" at bounding box center [435, 666] width 264 height 29
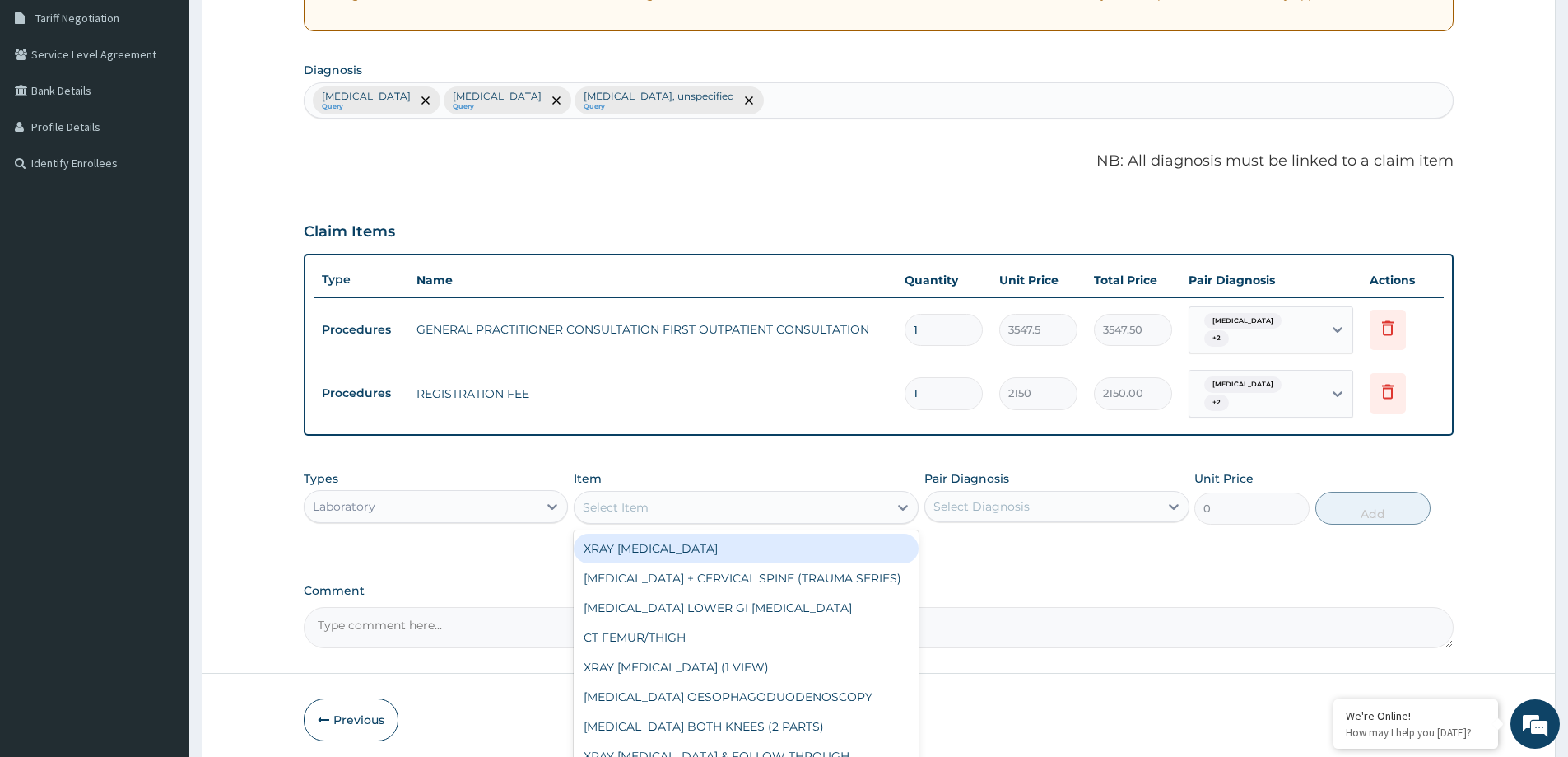
click at [733, 516] on div "Select Item" at bounding box center [731, 507] width 313 height 27
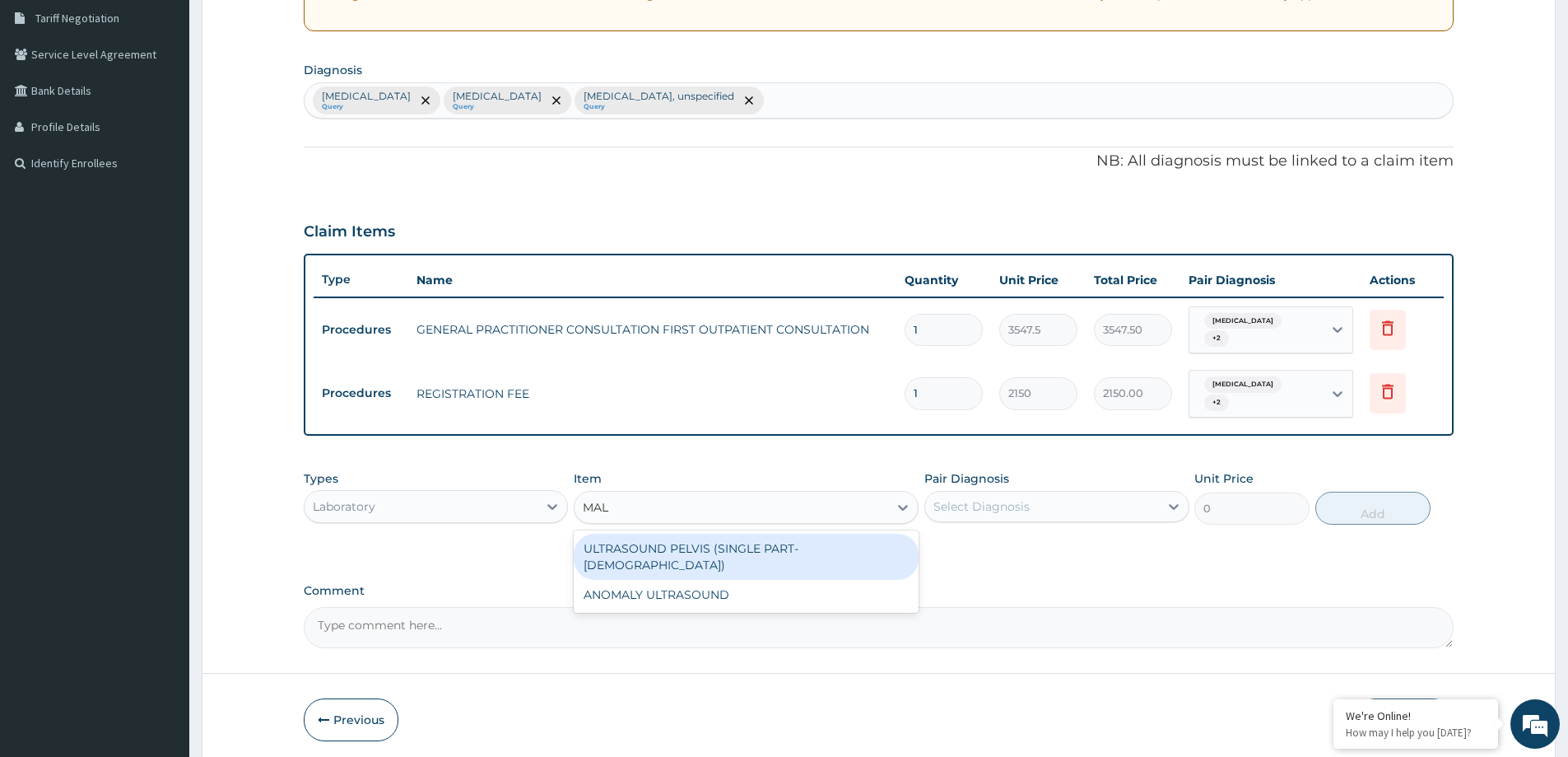
type input "MALA"
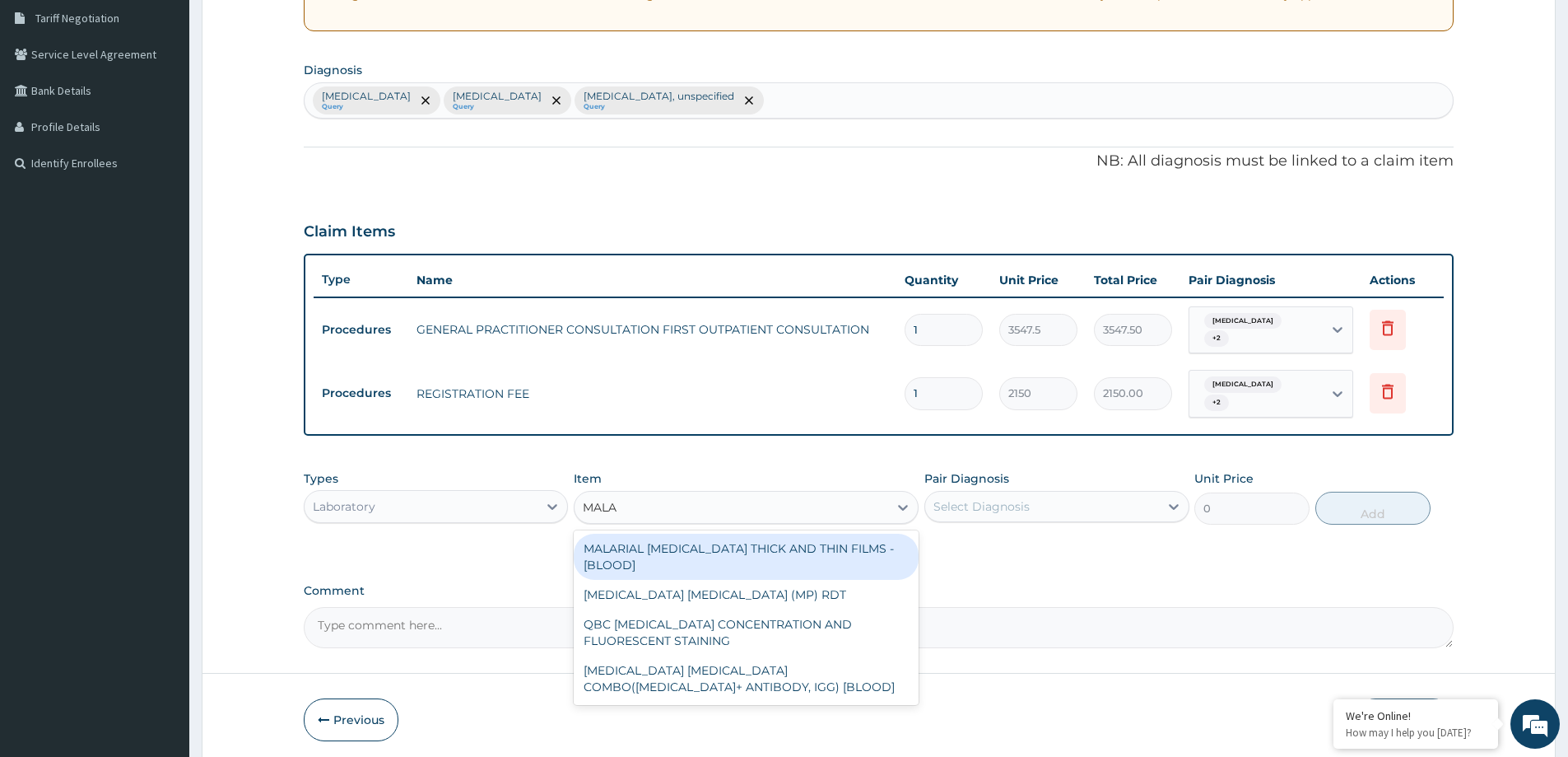
drag, startPoint x: 740, startPoint y: 547, endPoint x: 861, endPoint y: 532, distance: 121.9
click at [744, 547] on div "MALARIAL [MEDICAL_DATA] THICK AND THIN FILMS - [BLOOD]" at bounding box center [746, 556] width 345 height 46
type input "1612.5"
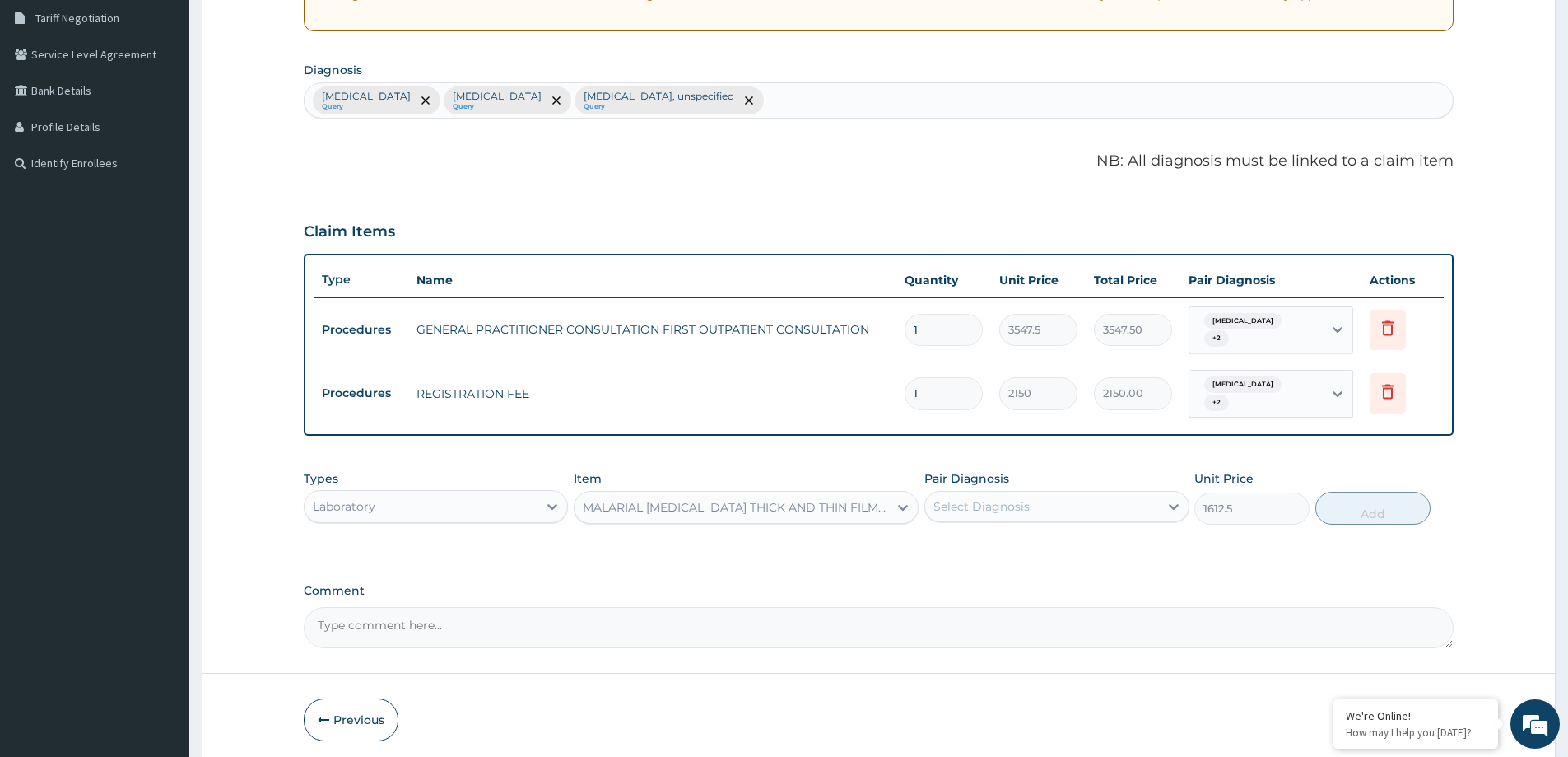
click at [964, 491] on div "Select Diagnosis" at bounding box center [1057, 506] width 264 height 31
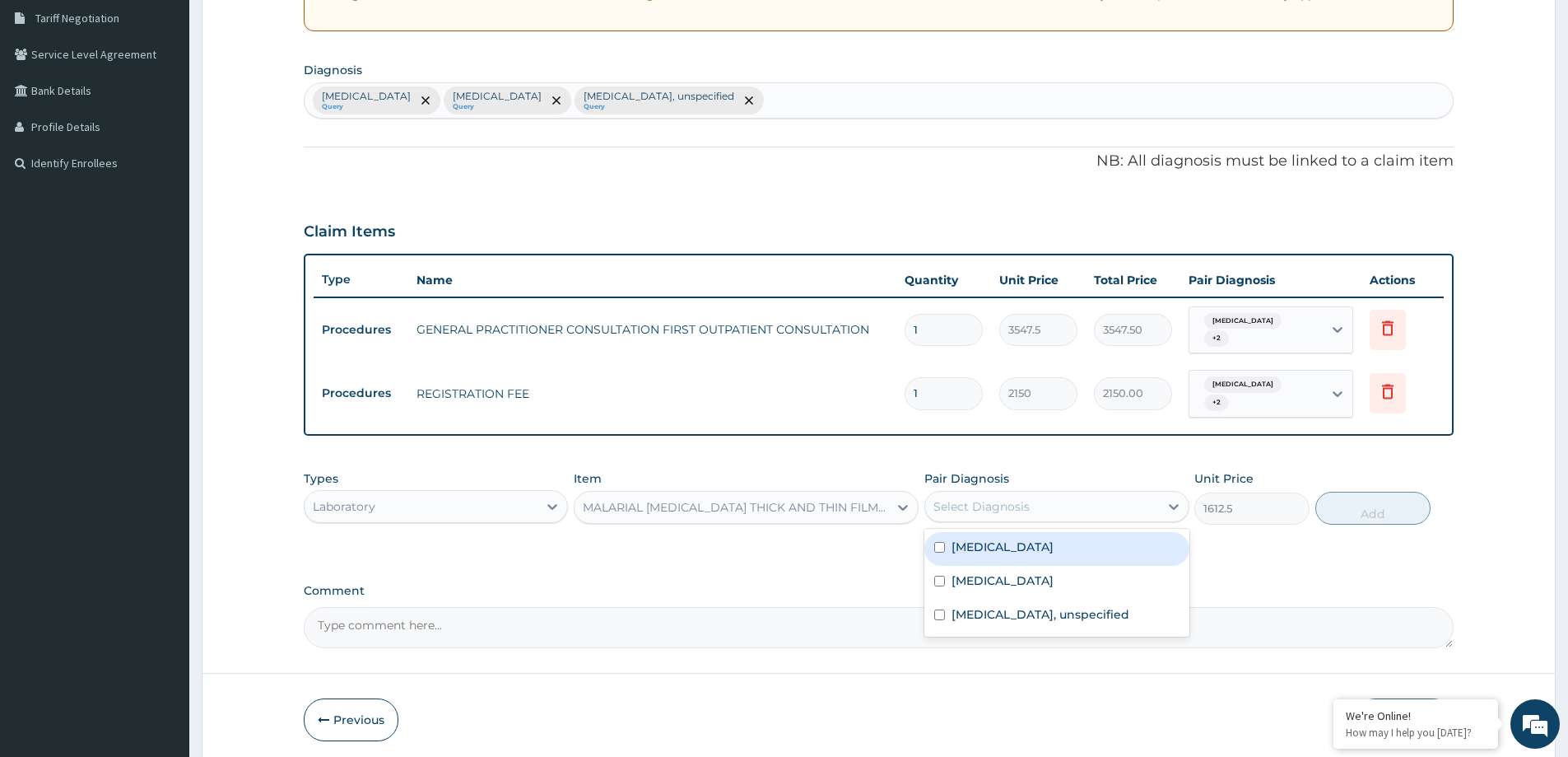
click at [987, 563] on div "[MEDICAL_DATA]" at bounding box center [1057, 548] width 264 height 34
checkbox input "true"
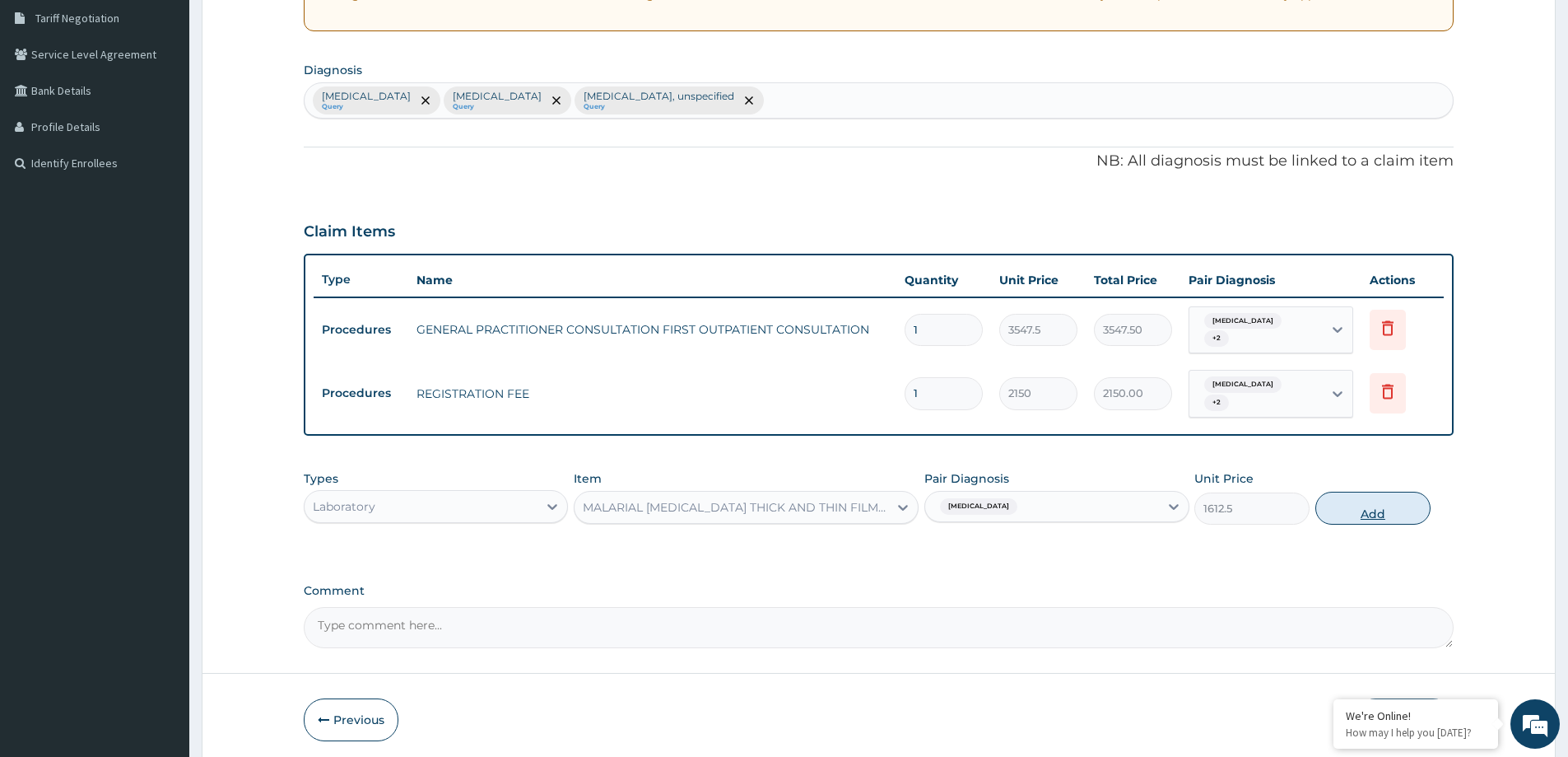
click at [1405, 507] on button "Add" at bounding box center [1373, 508] width 115 height 33
type input "0"
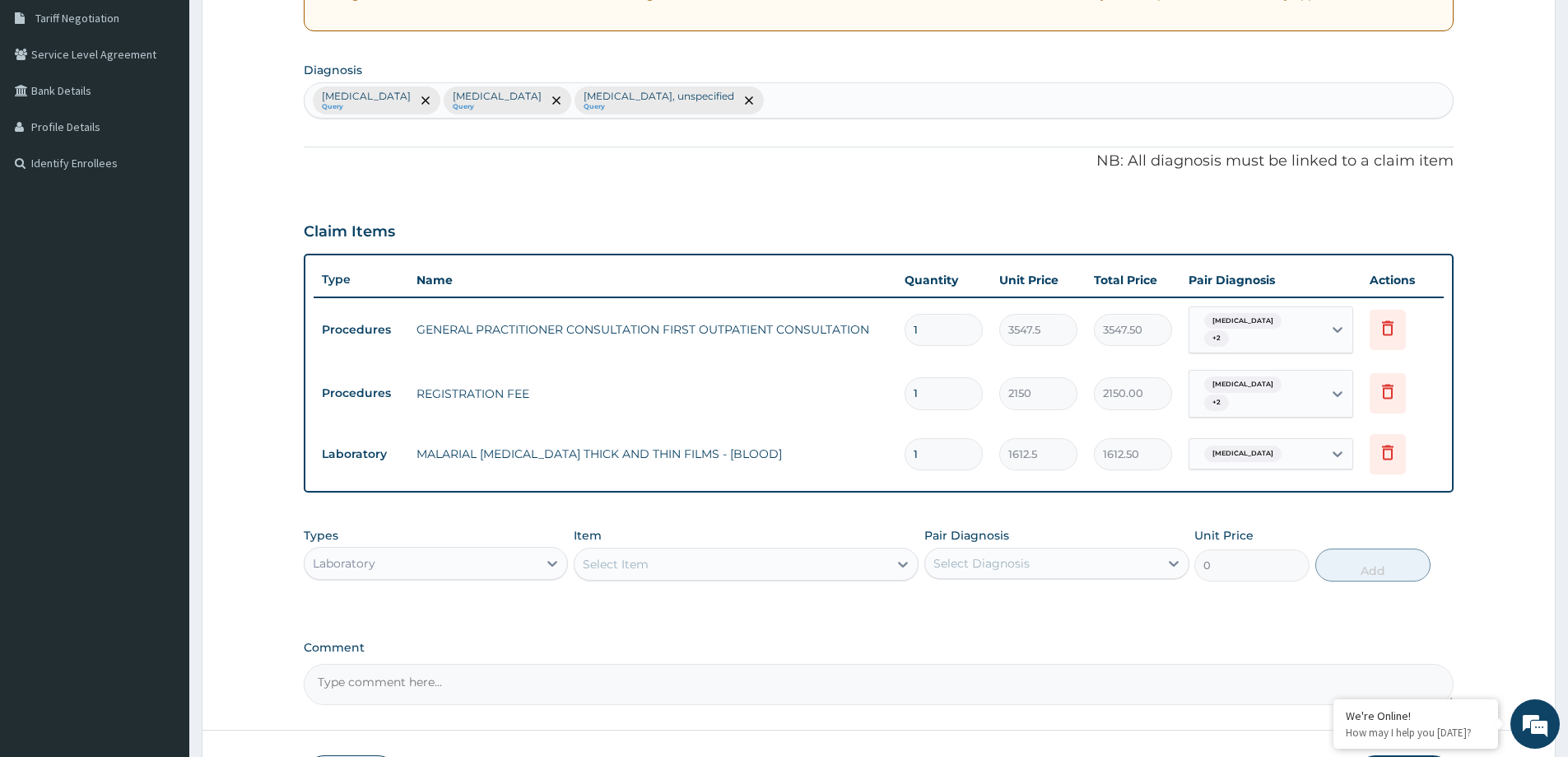
click at [823, 559] on div "Select Item" at bounding box center [731, 564] width 313 height 27
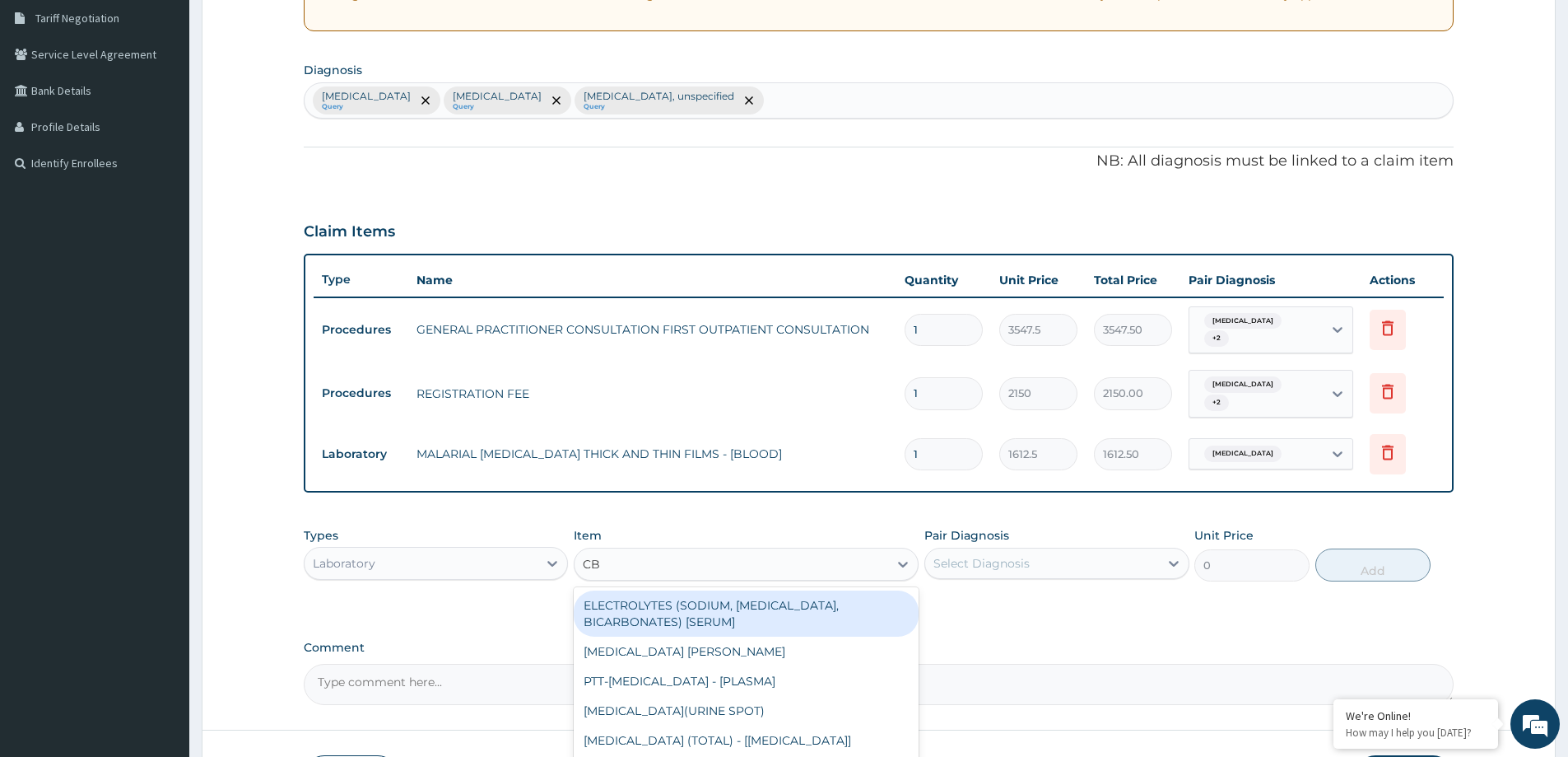
type input "CBC"
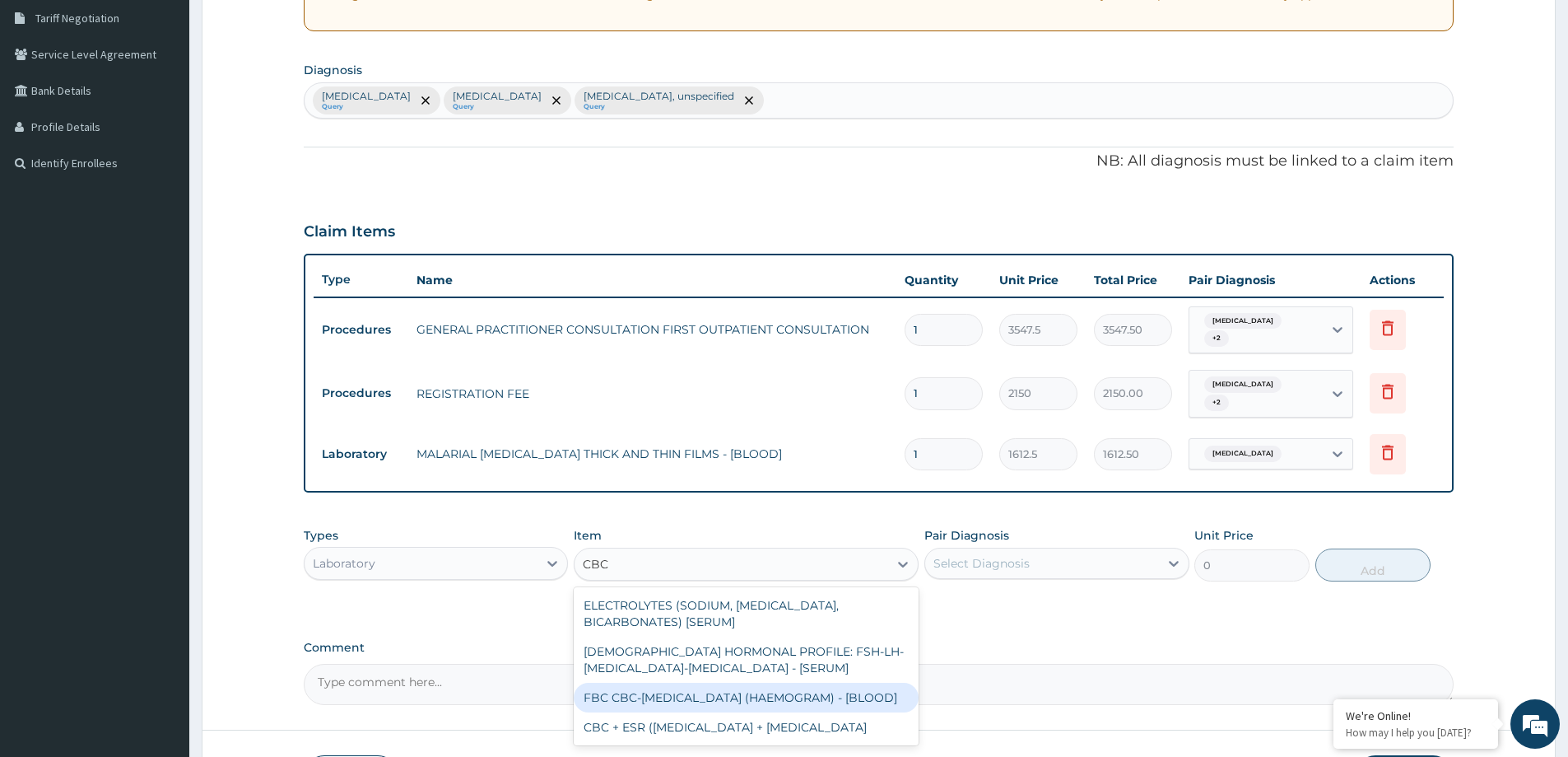
drag, startPoint x: 828, startPoint y: 697, endPoint x: 842, endPoint y: 697, distance: 14.0
click at [829, 697] on div "FBC CBC-[MEDICAL_DATA] (HAEMOGRAM) - [BLOOD]" at bounding box center [746, 697] width 345 height 29
type input "4300"
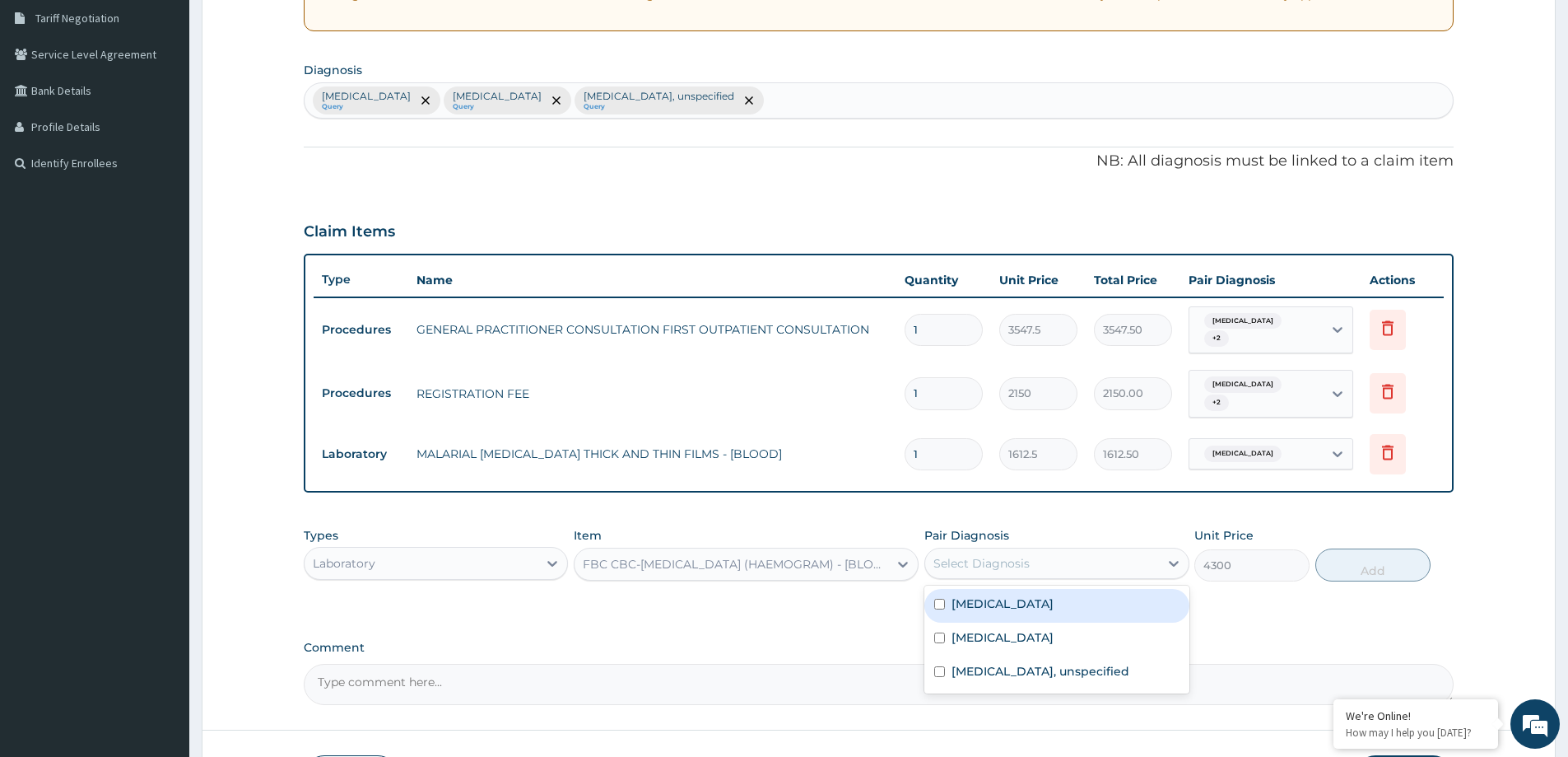
click at [1085, 563] on div "Select Diagnosis" at bounding box center [1042, 563] width 233 height 27
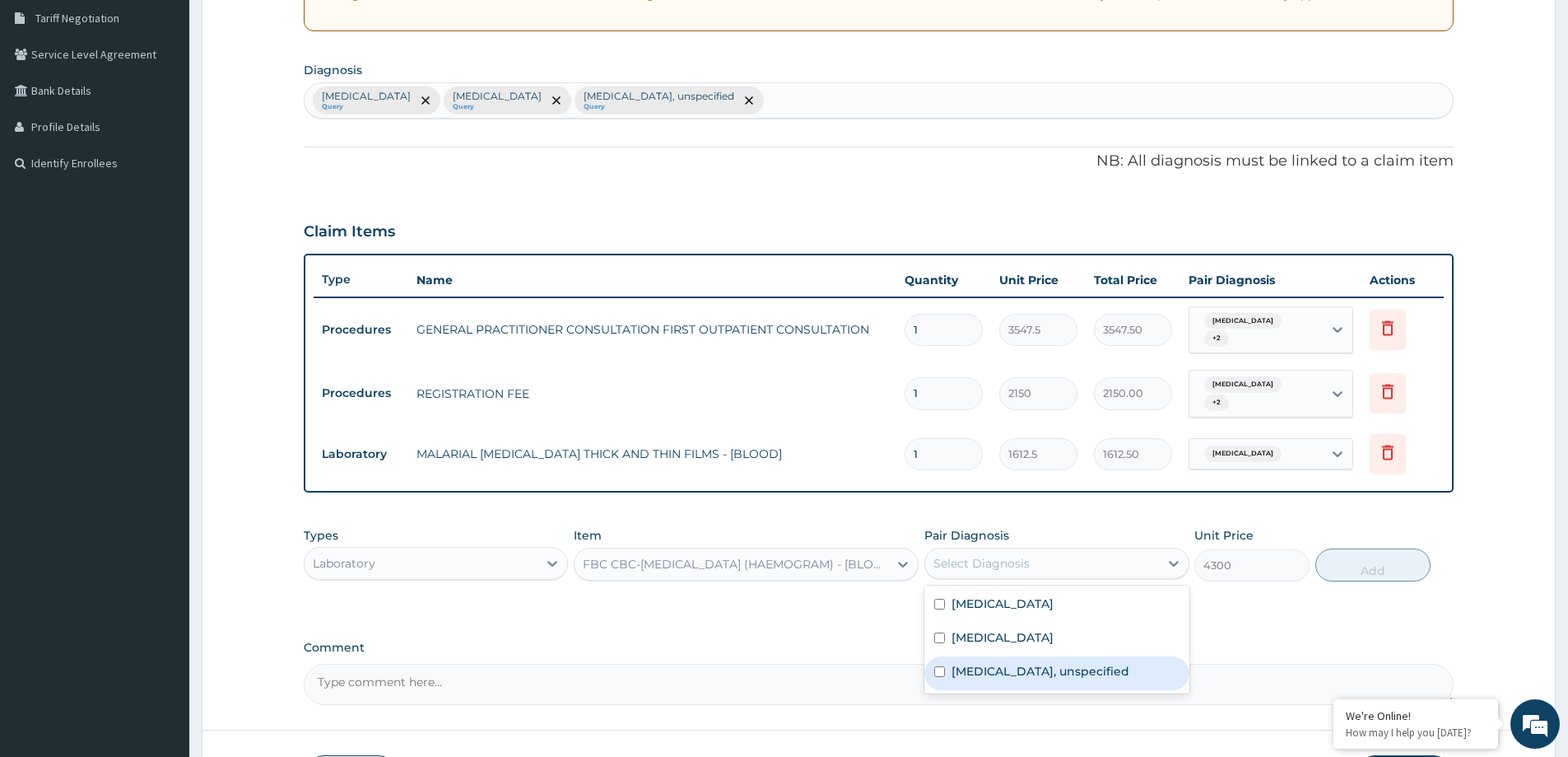
click at [1074, 661] on div "Gastritis, unspecified" at bounding box center [1057, 673] width 264 height 34
click at [1063, 673] on label "Gastritis, unspecified" at bounding box center [1040, 671] width 178 height 16
checkbox input "false"
drag, startPoint x: 1097, startPoint y: 628, endPoint x: 1169, endPoint y: 622, distance: 72.2
click at [1054, 629] on label "Acute pharyngitis, unspecified" at bounding box center [1002, 637] width 102 height 16
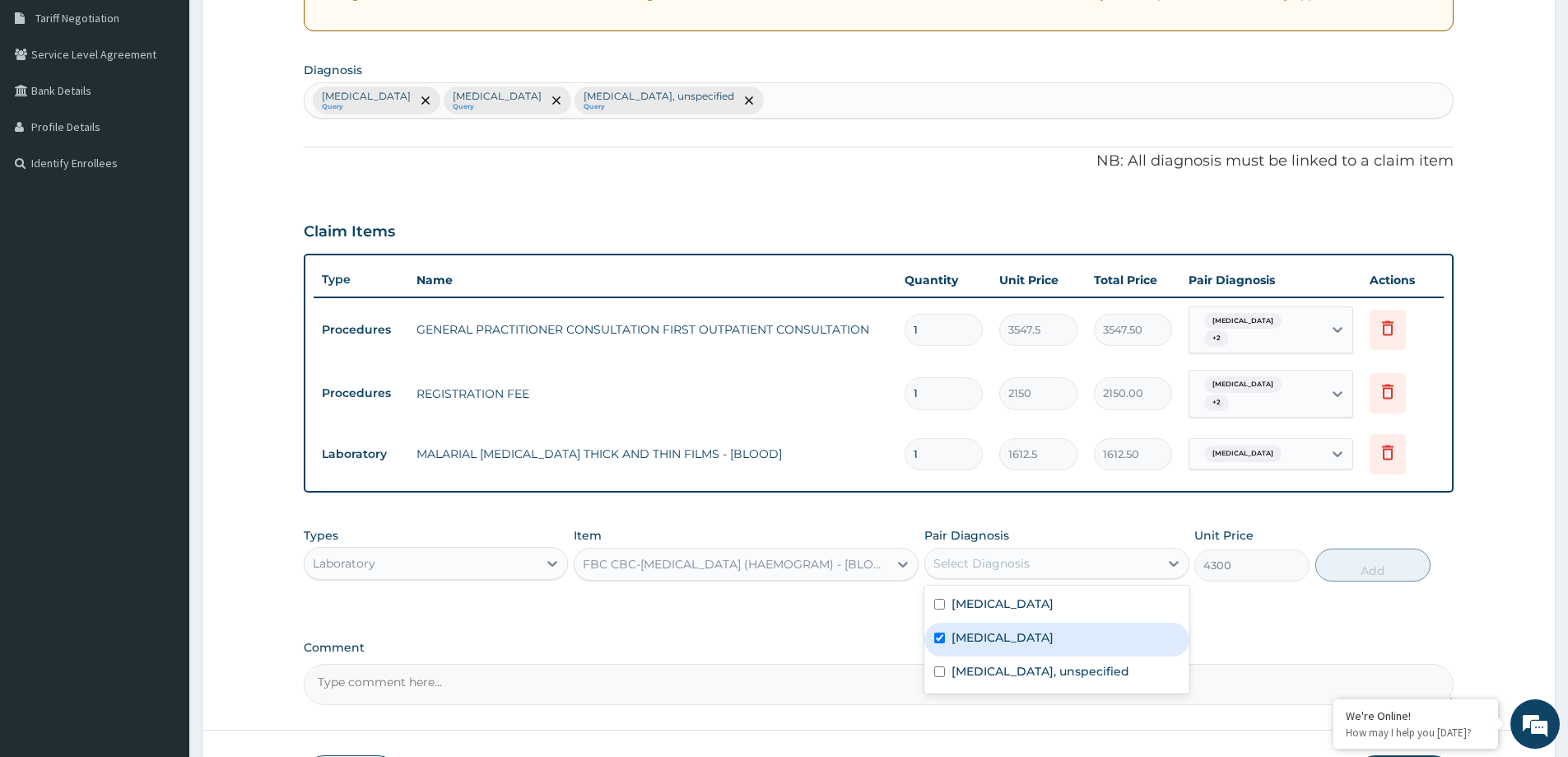
checkbox input "true"
click at [1344, 574] on button "Add" at bounding box center [1373, 565] width 115 height 33
type input "0"
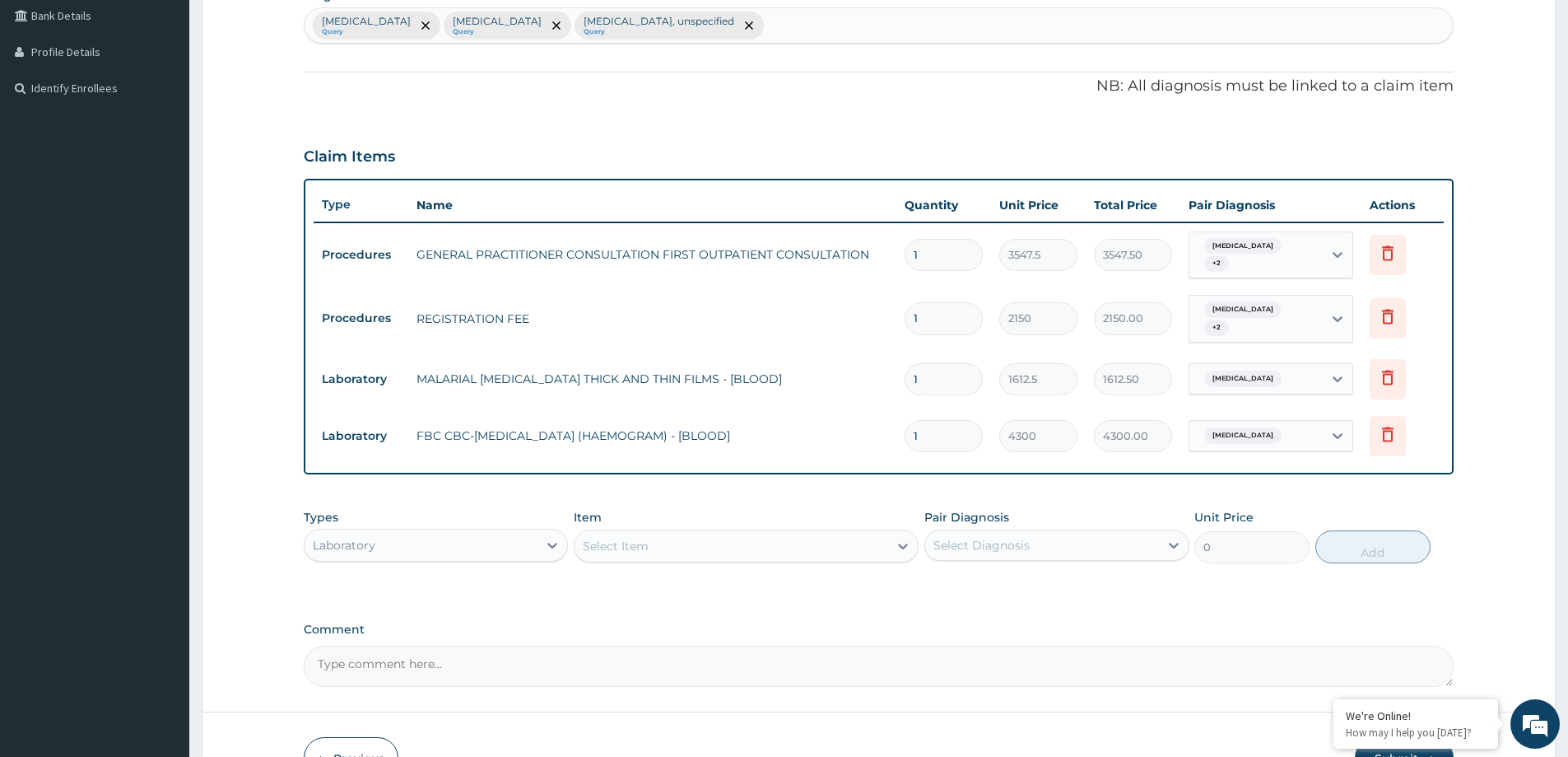
scroll to position [521, 0]
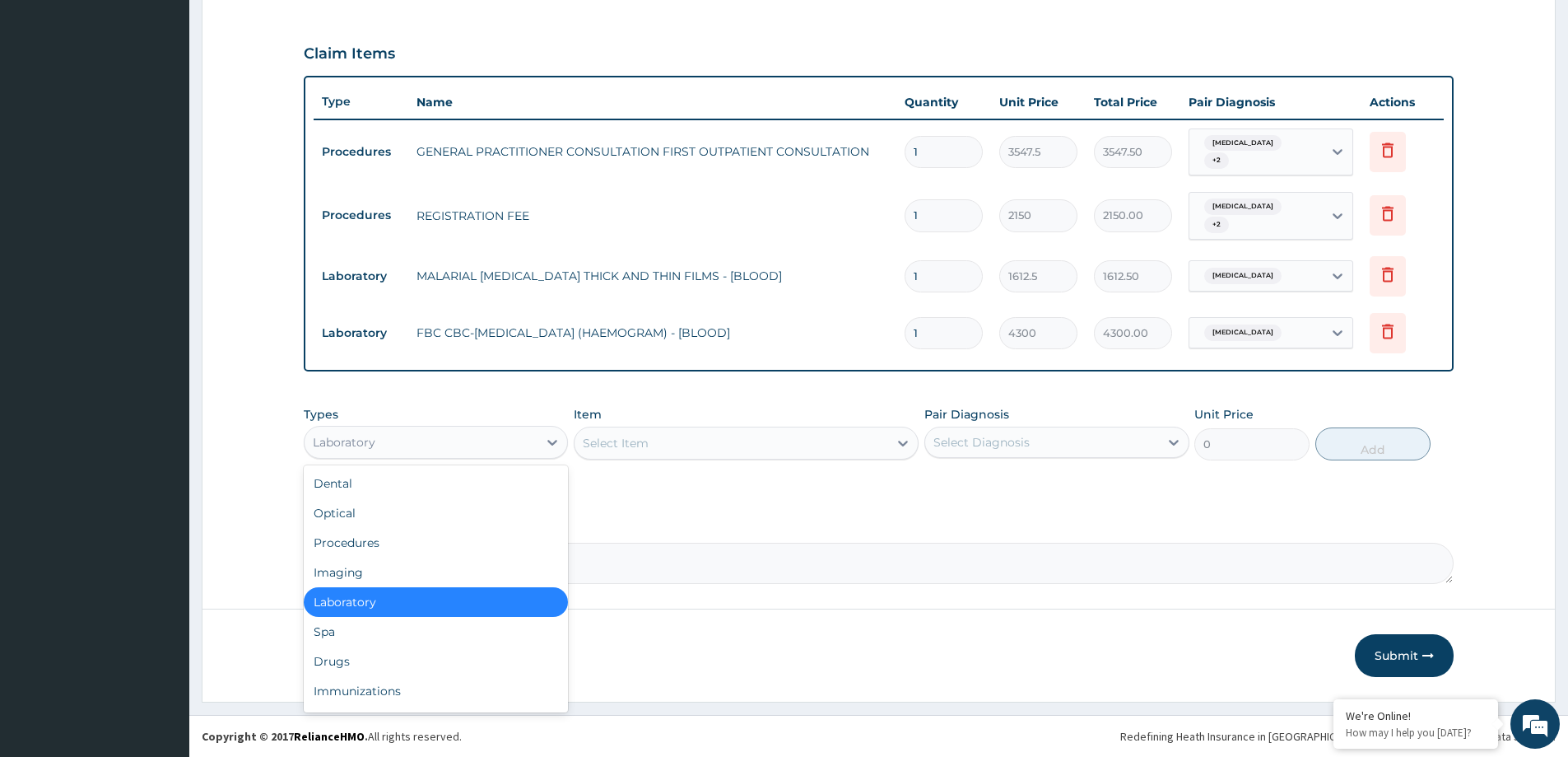
drag, startPoint x: 521, startPoint y: 444, endPoint x: 510, endPoint y: 570, distance: 126.5
click at [520, 444] on div "Laboratory" at bounding box center [421, 442] width 233 height 27
click at [450, 664] on div "Drugs" at bounding box center [435, 661] width 264 height 29
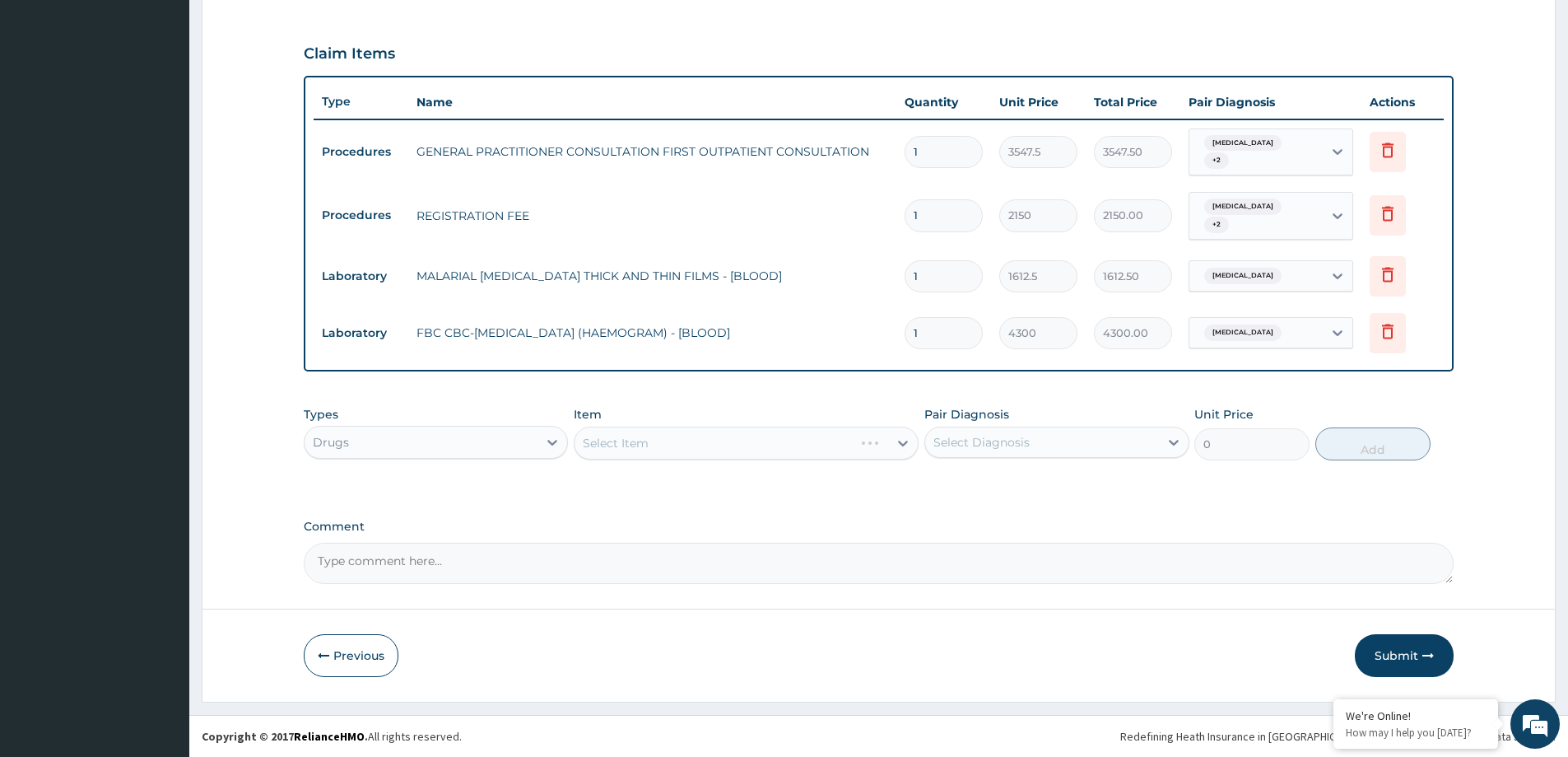
click at [632, 454] on div "Select Item" at bounding box center [746, 443] width 345 height 33
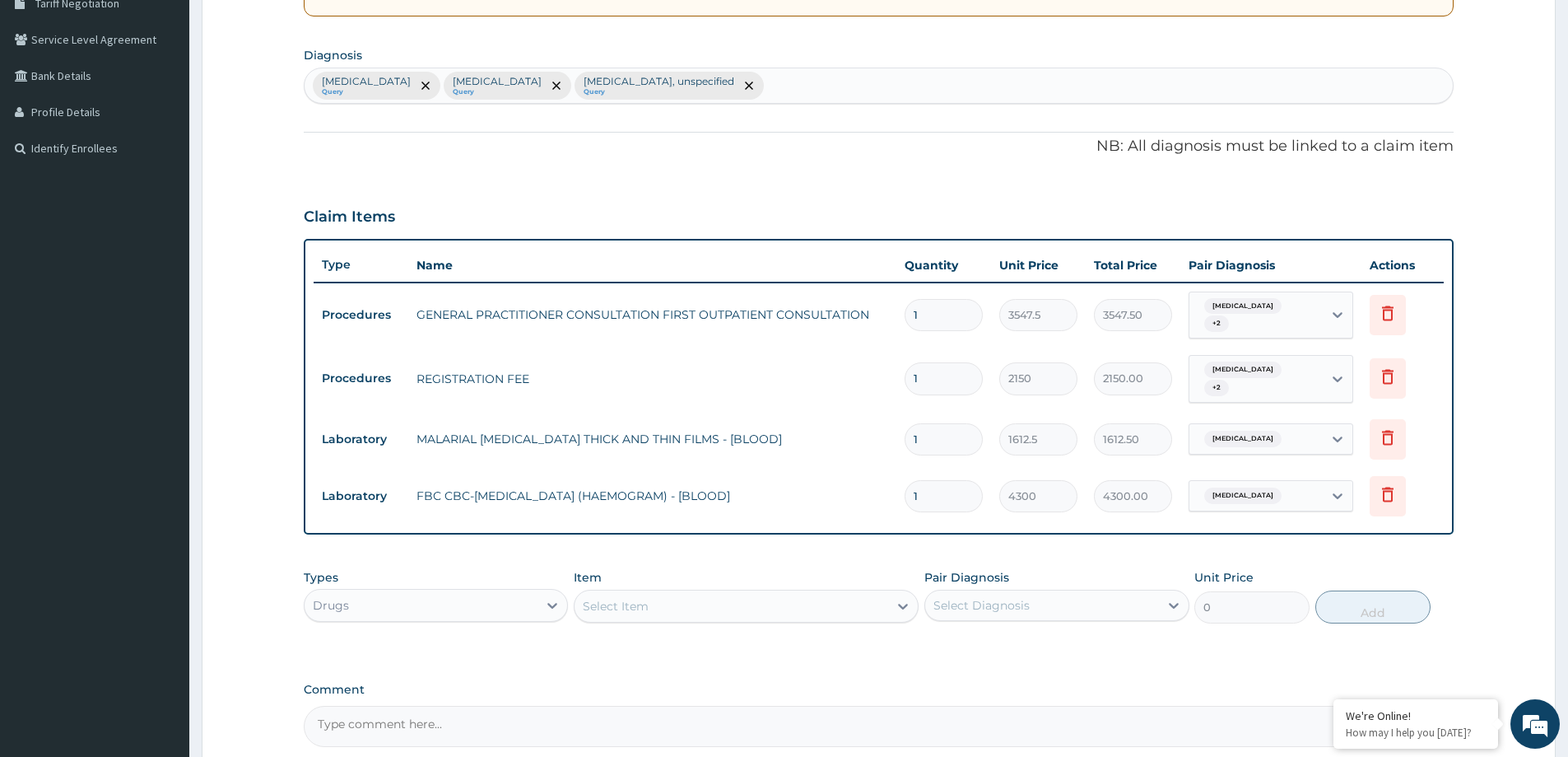
scroll to position [356, 0]
click at [627, 609] on div "Select Item" at bounding box center [616, 608] width 66 height 16
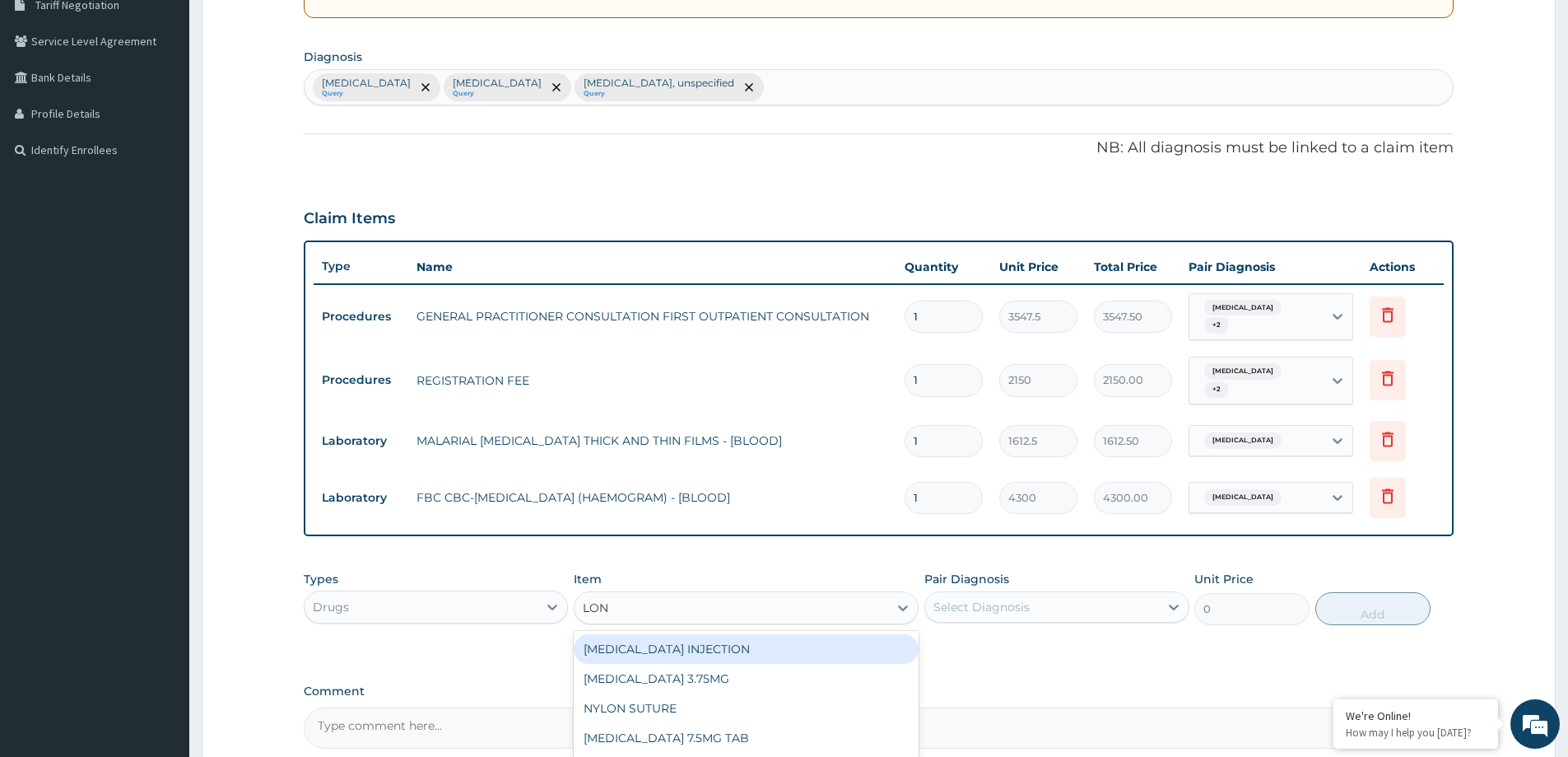
type input "[PERSON_NAME]"
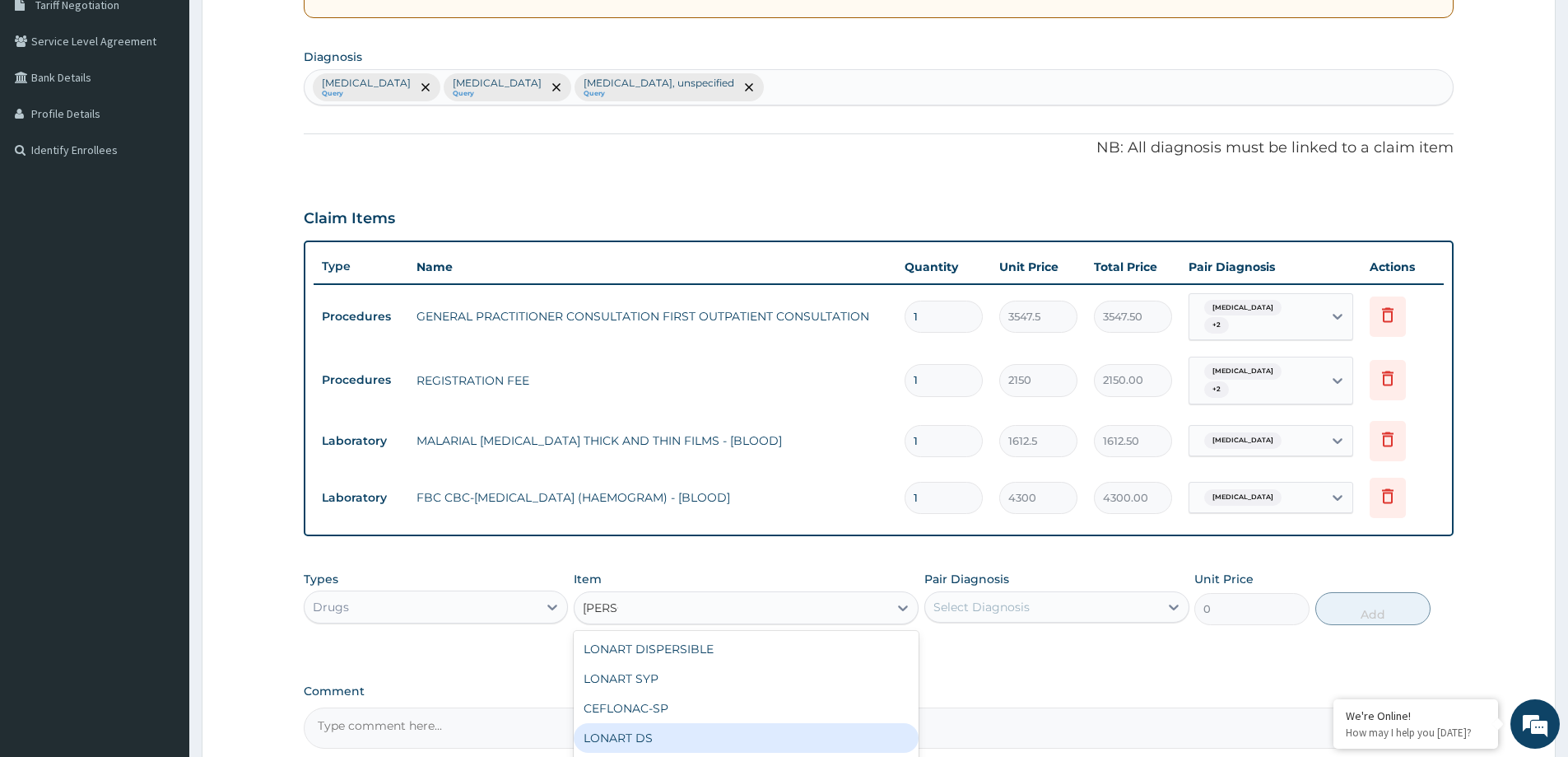
drag, startPoint x: 675, startPoint y: 742, endPoint x: 732, endPoint y: 718, distance: 61.8
click at [680, 741] on div "LONART DS" at bounding box center [746, 738] width 345 height 29
type input "473.00000000000006"
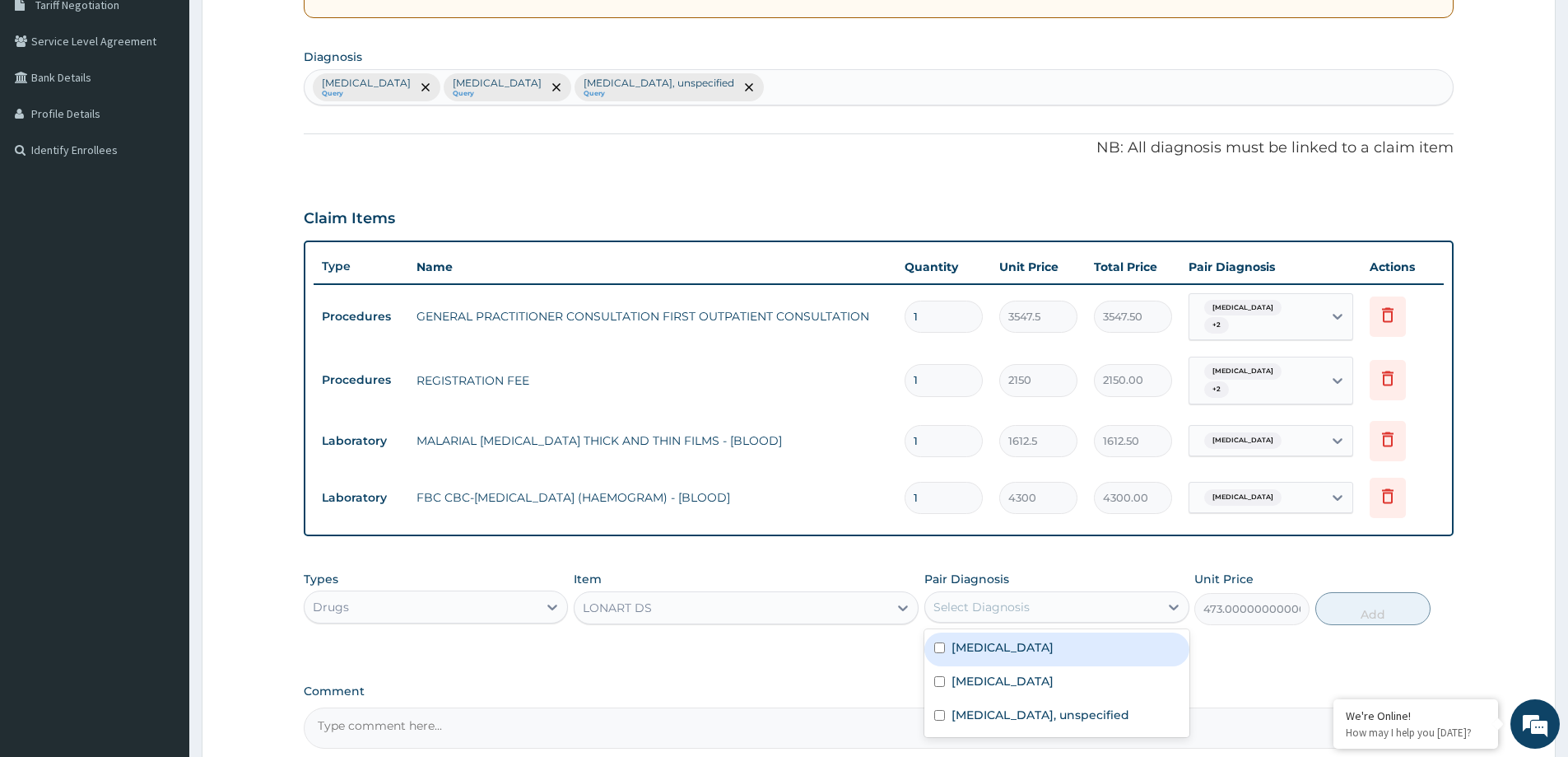
click at [1034, 611] on div "Select Diagnosis" at bounding box center [1042, 607] width 233 height 27
click at [1015, 650] on label "Malaria, unspecified" at bounding box center [1002, 647] width 102 height 16
checkbox input "true"
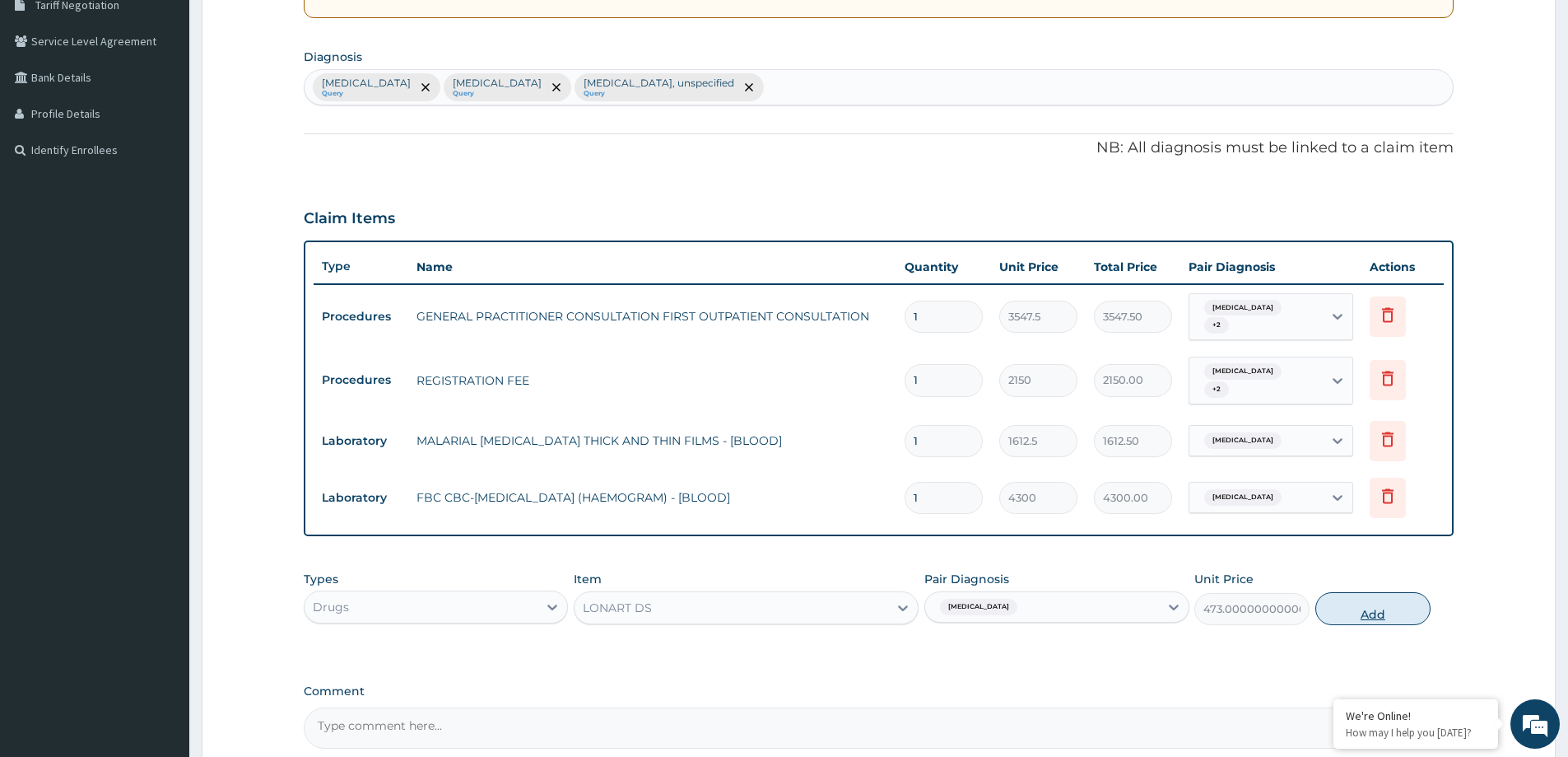
click at [1352, 623] on button "Add" at bounding box center [1373, 609] width 115 height 33
type input "0"
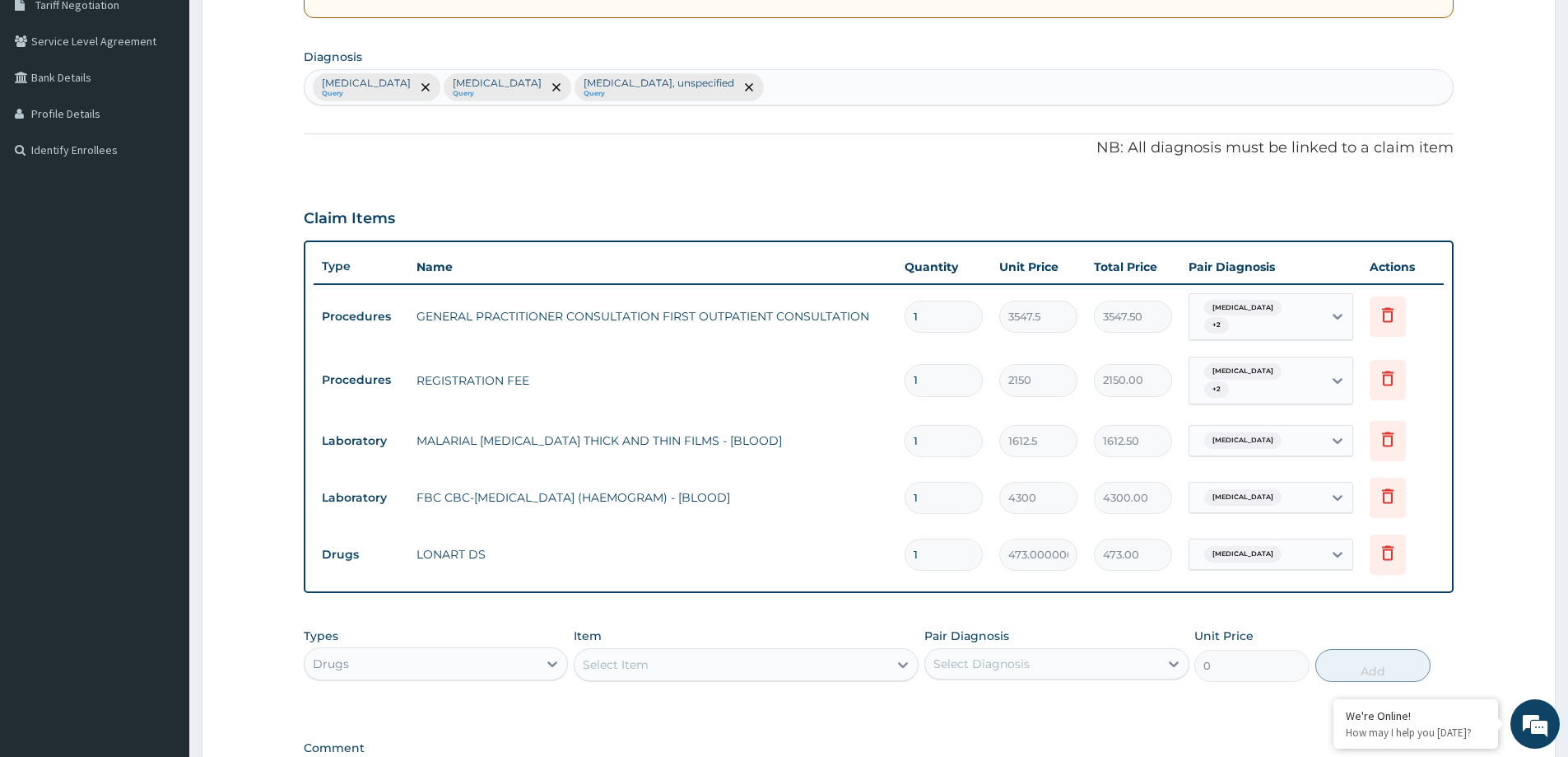
drag, startPoint x: 919, startPoint y: 549, endPoint x: 891, endPoint y: 560, distance: 30.1
click at [892, 560] on tr "Drugs LONART DS 1 473.00000000000006 473.00 Malaria, unspecified Delete" at bounding box center [878, 554] width 1130 height 57
type input "6"
type input "2838.00"
type input "6"
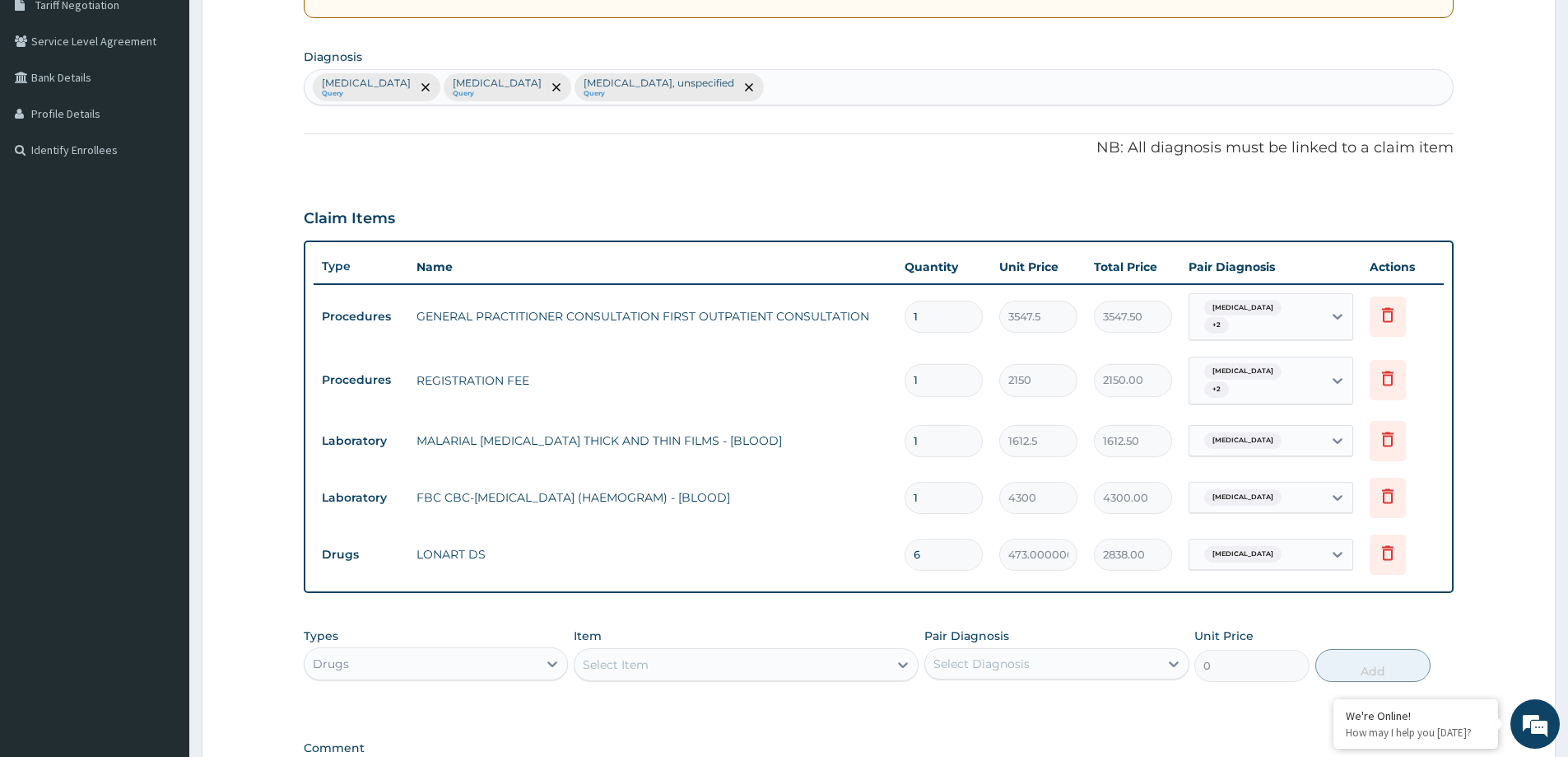
click at [680, 658] on div "Select Item" at bounding box center [731, 664] width 313 height 27
type input "PARACETA"
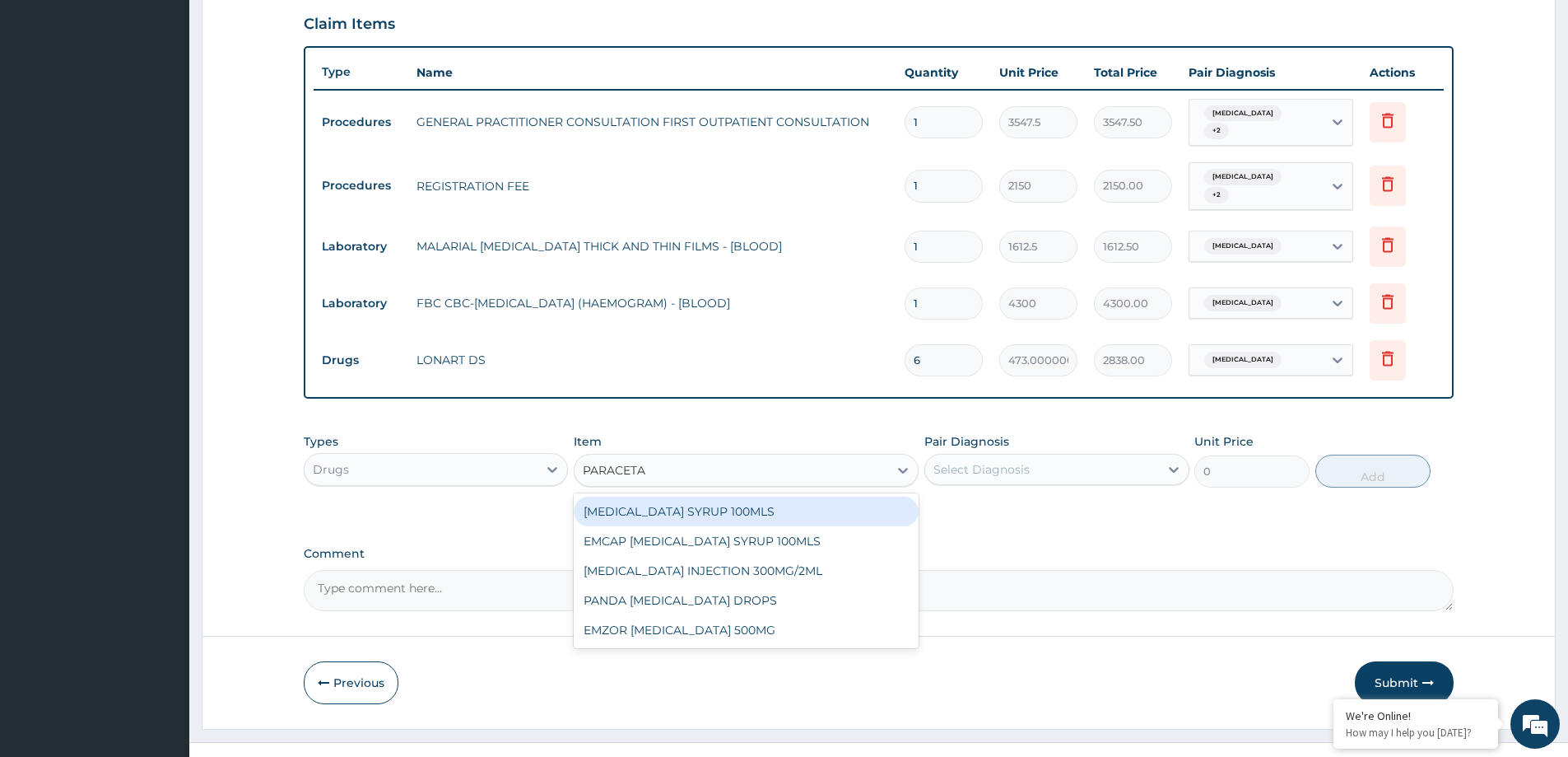
scroll to position [577, 0]
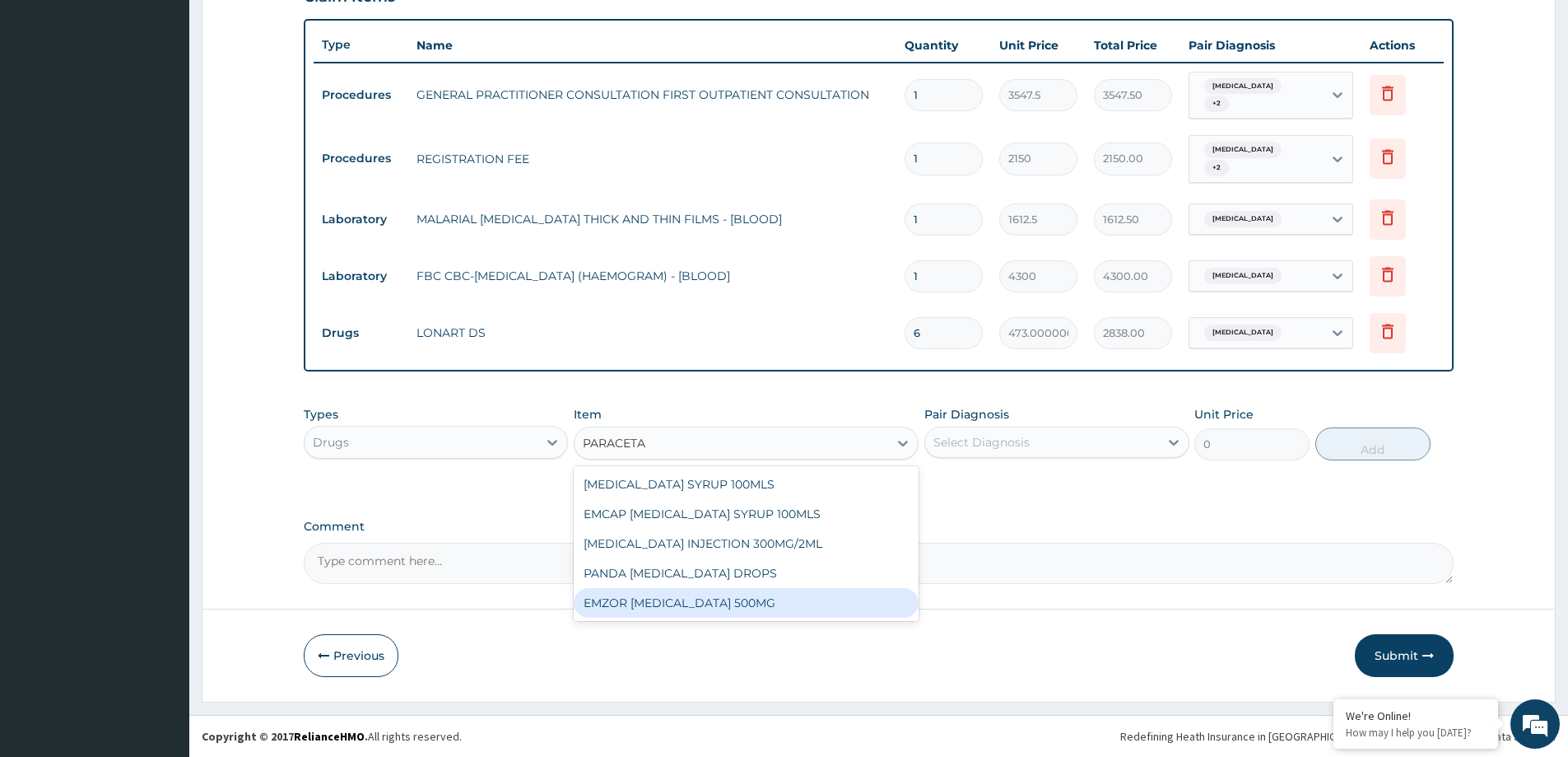
click at [789, 609] on div "EMZOR PARACETAMOL 500MG" at bounding box center [746, 602] width 345 height 29
type input "23.65"
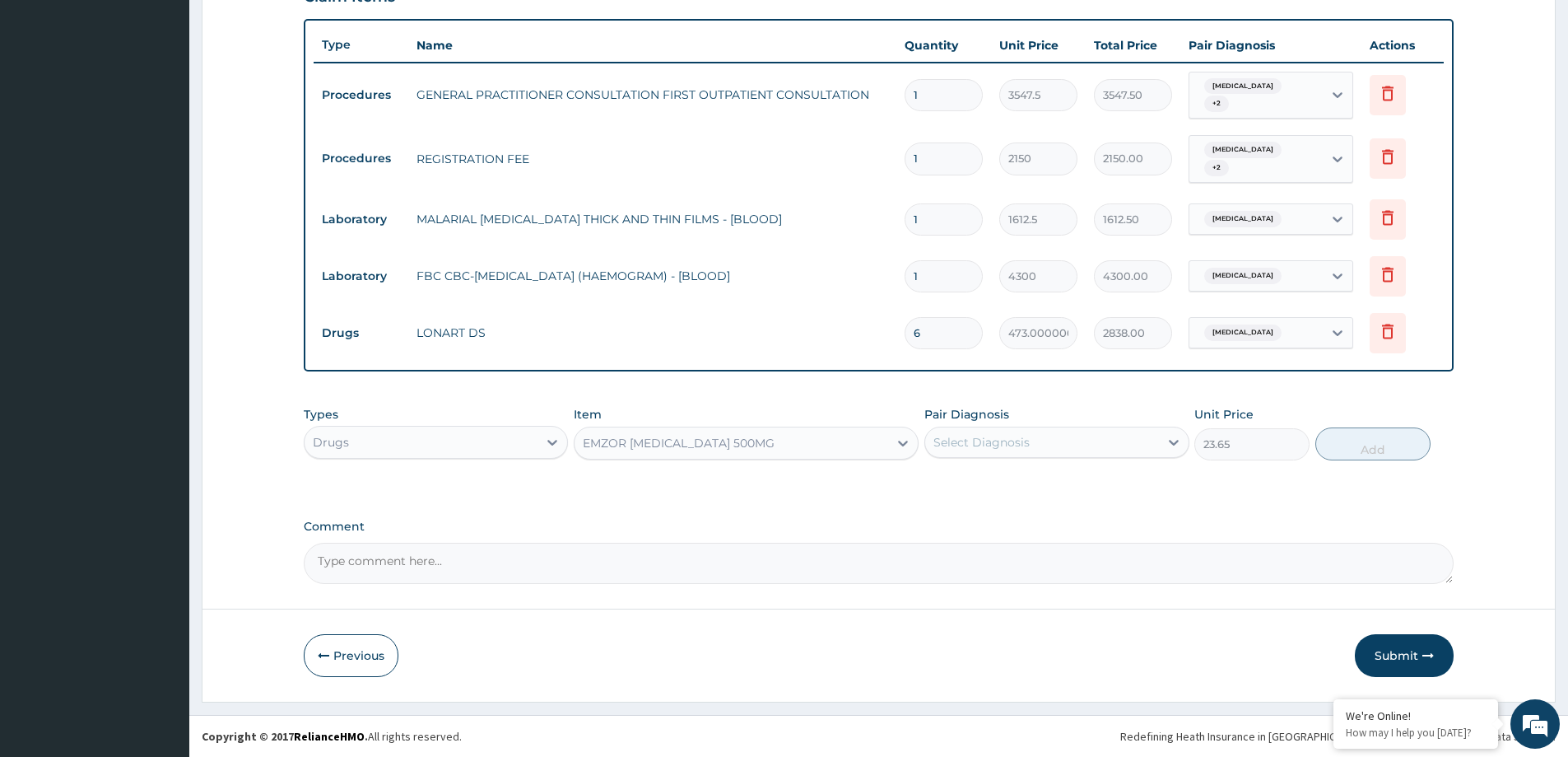
click at [997, 430] on div "Select Diagnosis" at bounding box center [1042, 442] width 233 height 27
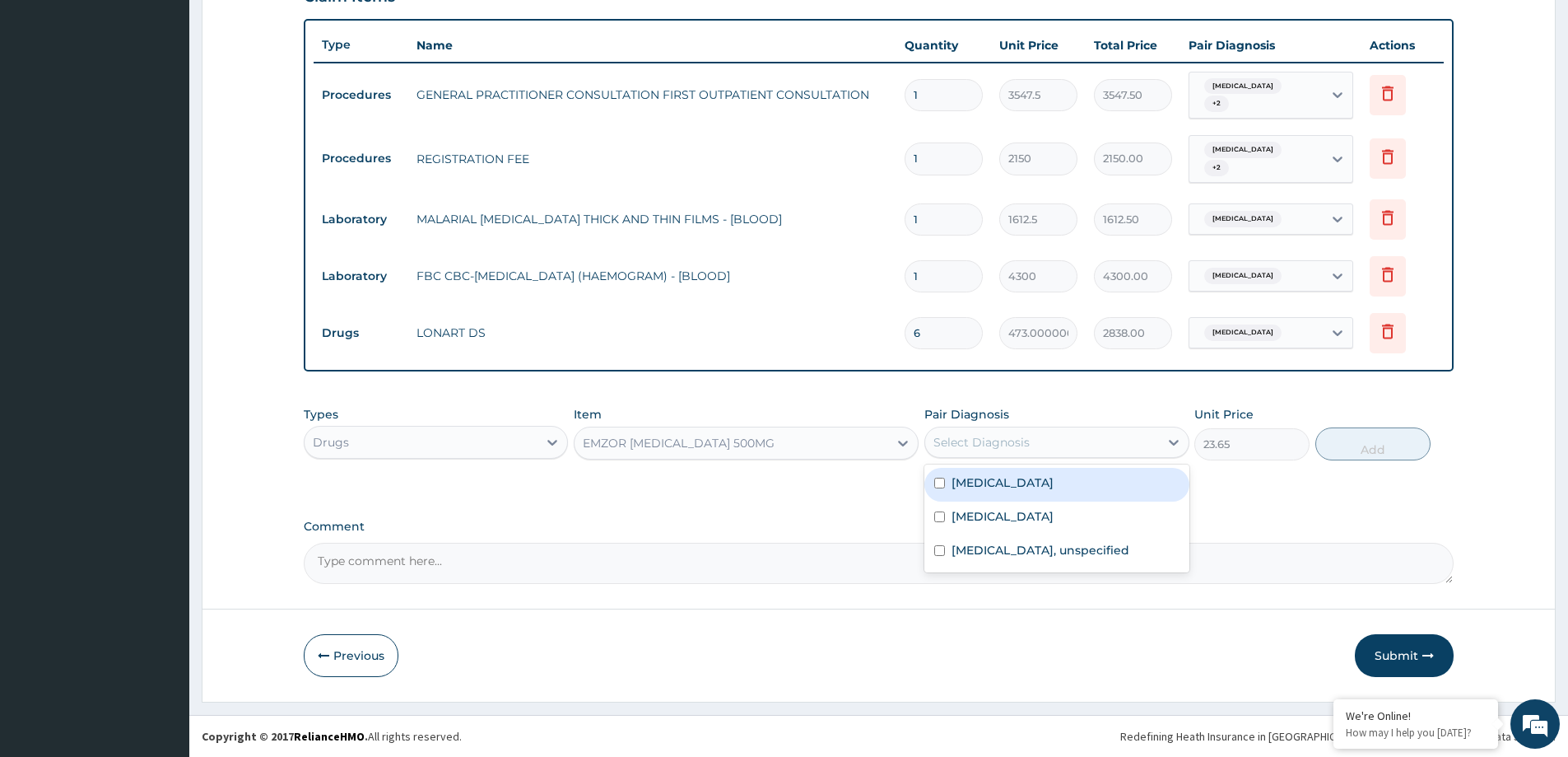
drag, startPoint x: 1019, startPoint y: 481, endPoint x: 1296, endPoint y: 491, distance: 277.2
click at [1049, 485] on label "Malaria, unspecified" at bounding box center [1002, 482] width 102 height 16
checkbox input "true"
click at [1367, 468] on div "Types Drugs Item EMZOR PARACETAMOL 500MG Pair Diagnosis option Malaria, unspeci…" at bounding box center [878, 445] width 1150 height 95
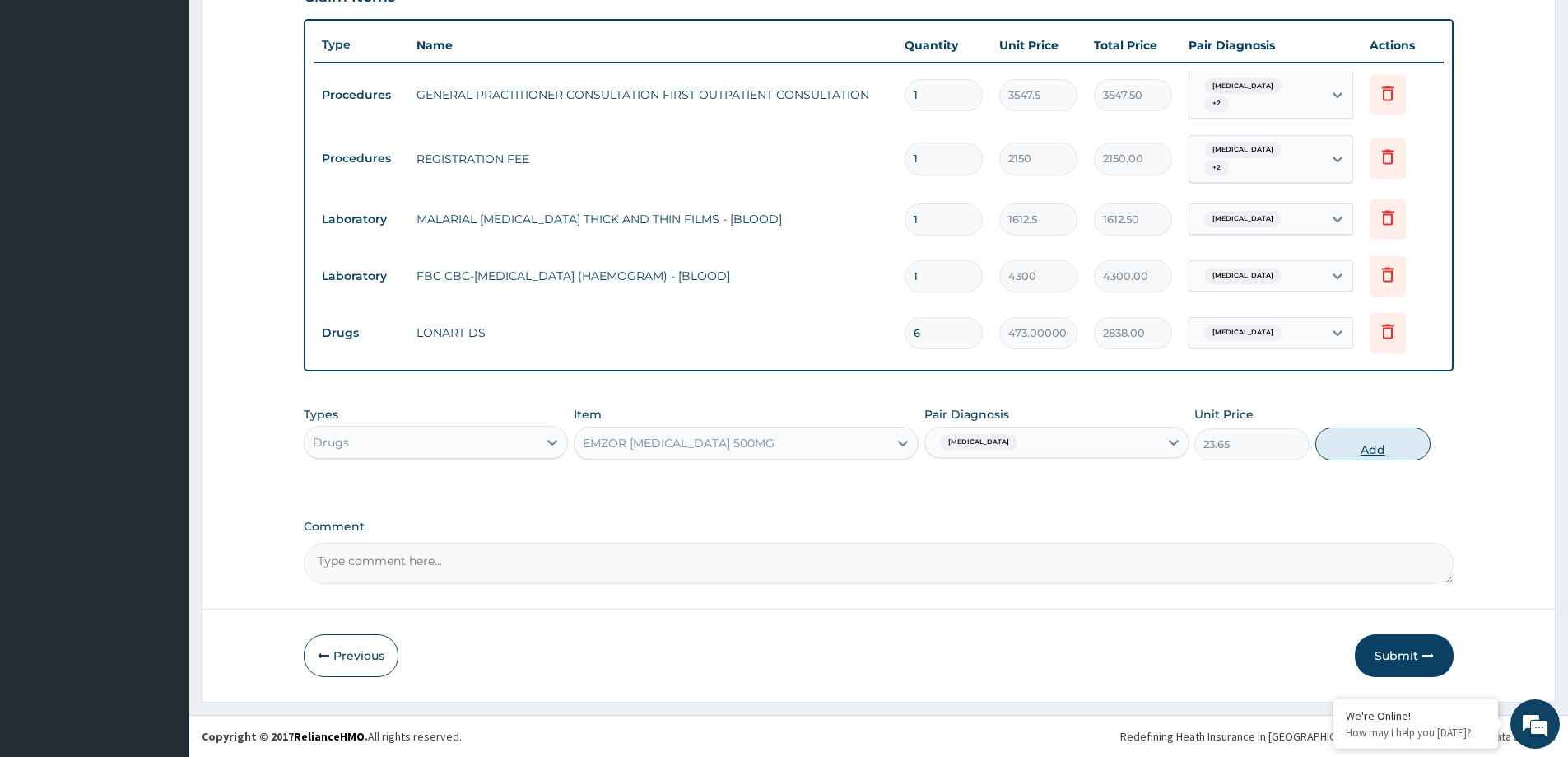
click at [1371, 457] on button "Add" at bounding box center [1373, 444] width 115 height 33
type input "0"
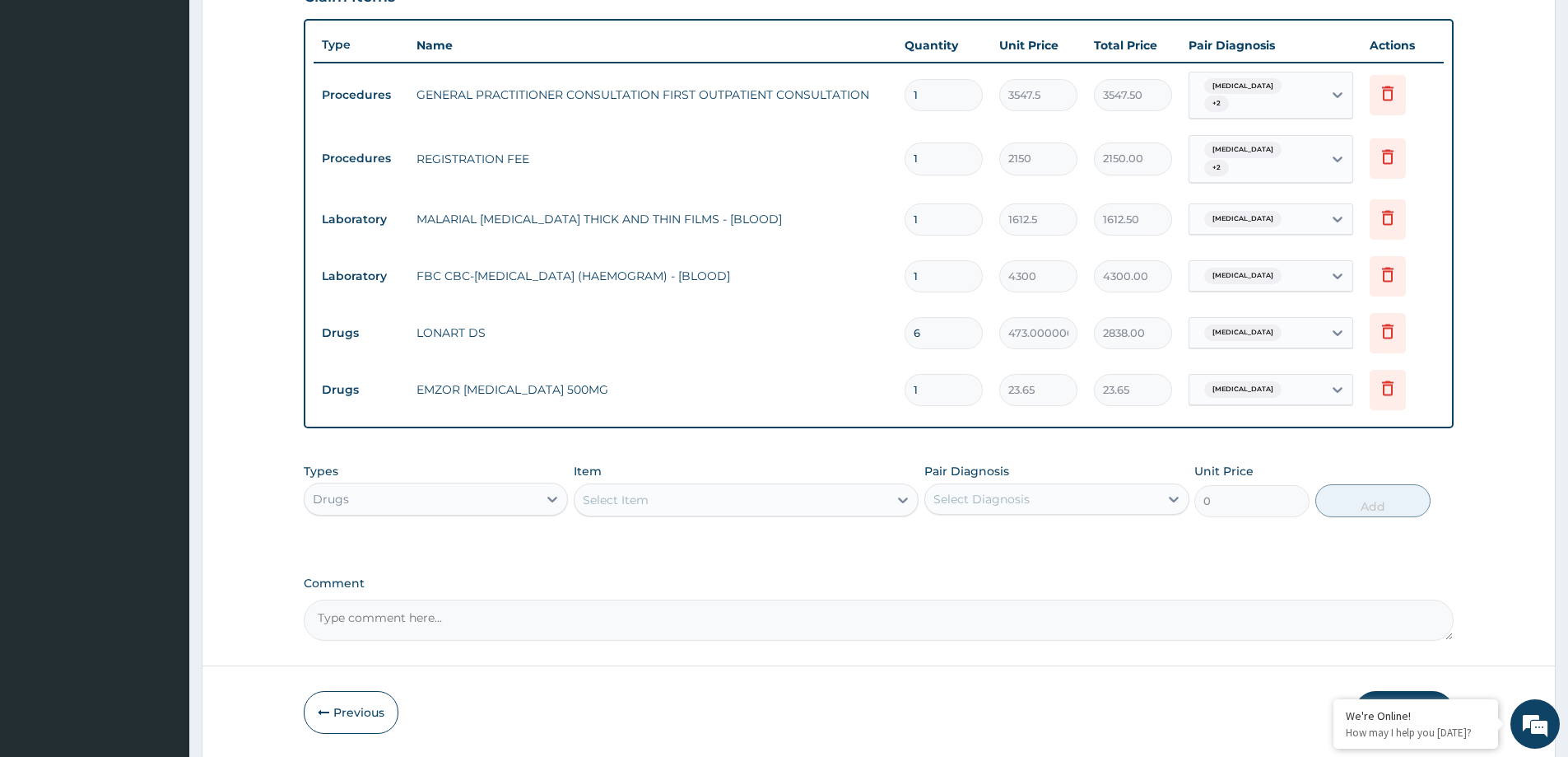
type input "18"
type input "425.70"
type input "18"
click at [641, 499] on div "Select Item" at bounding box center [616, 499] width 66 height 16
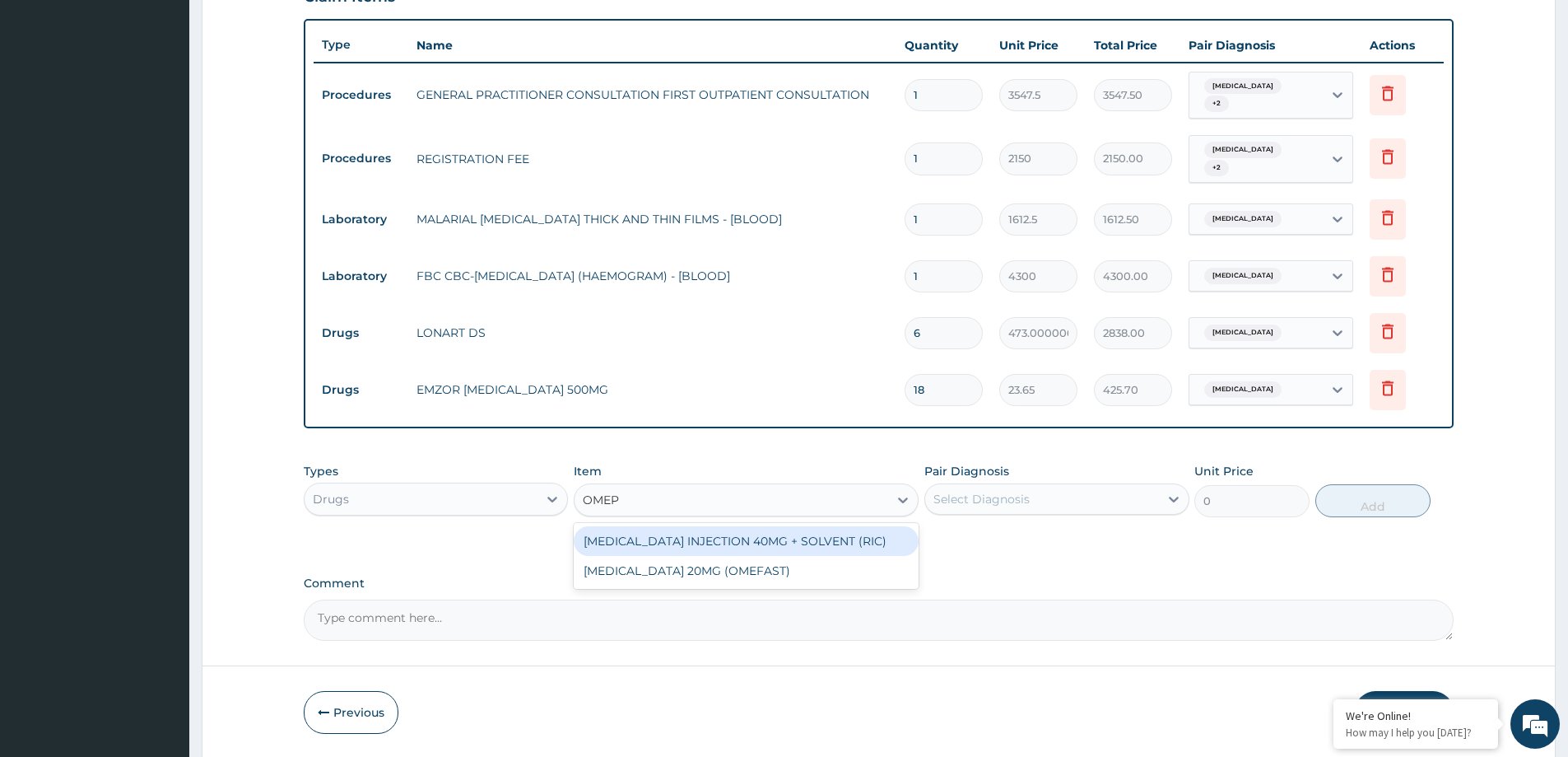
type input "OMEPR"
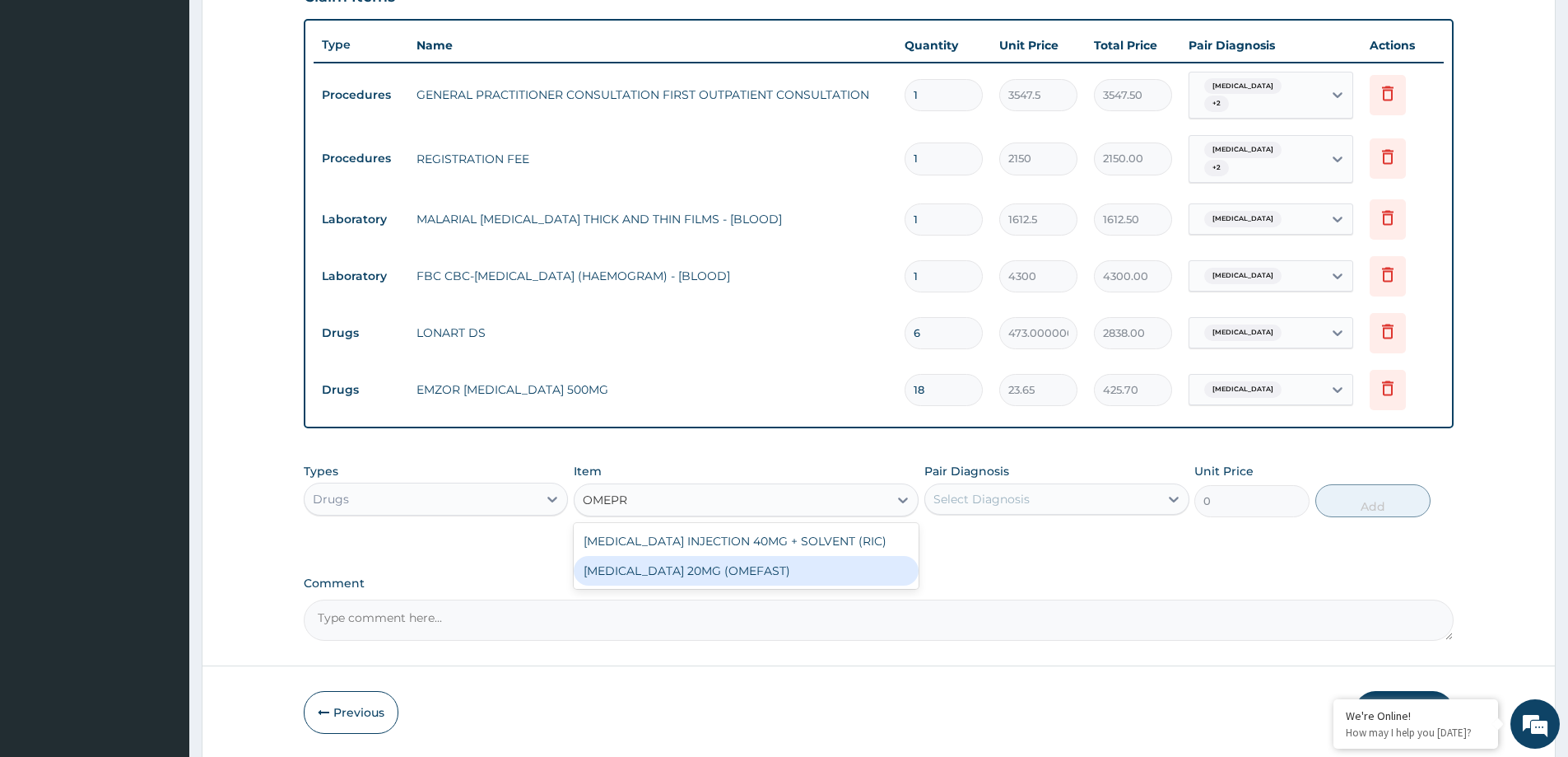
drag, startPoint x: 673, startPoint y: 570, endPoint x: 954, endPoint y: 587, distance: 281.5
click at [751, 577] on div "[MEDICAL_DATA] 20MG (OMEFAST)" at bounding box center [746, 570] width 345 height 29
type input "82.77499999999999"
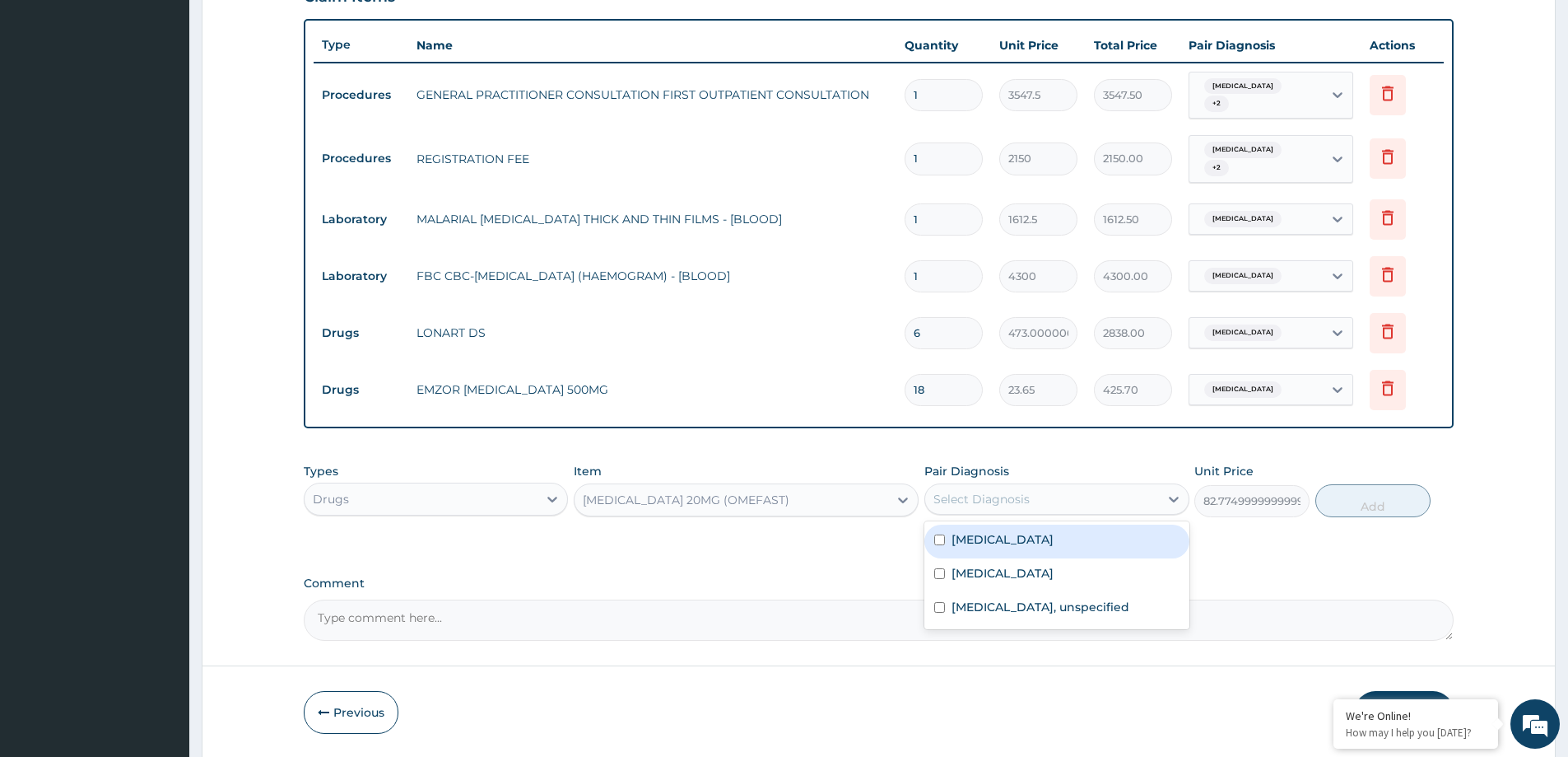
click at [1093, 506] on div "Select Diagnosis" at bounding box center [1042, 499] width 233 height 27
click at [1079, 602] on div "Gastritis, unspecified" at bounding box center [1057, 609] width 264 height 34
checkbox input "true"
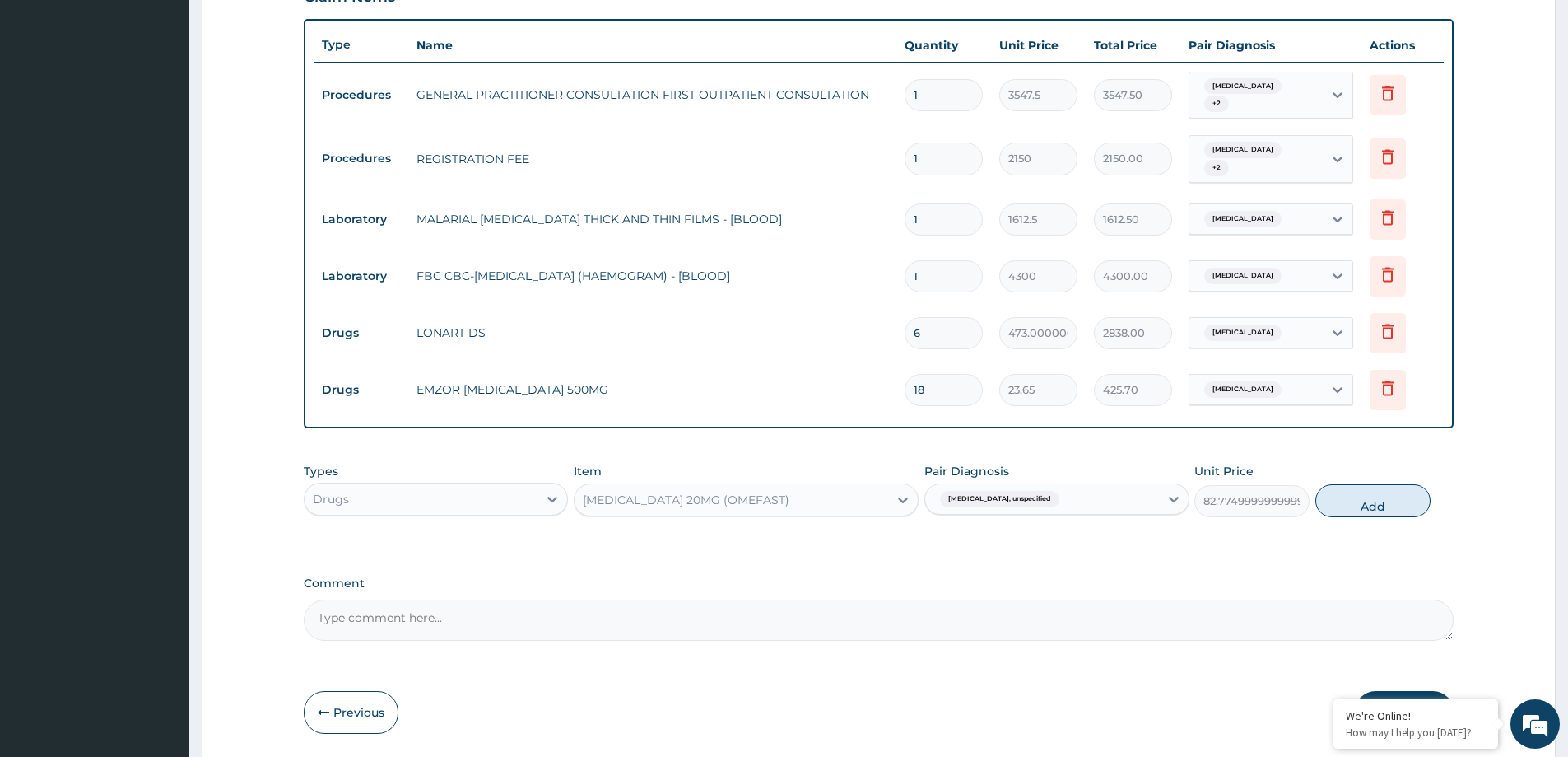
click at [1398, 500] on button "Add" at bounding box center [1373, 500] width 115 height 33
type input "0"
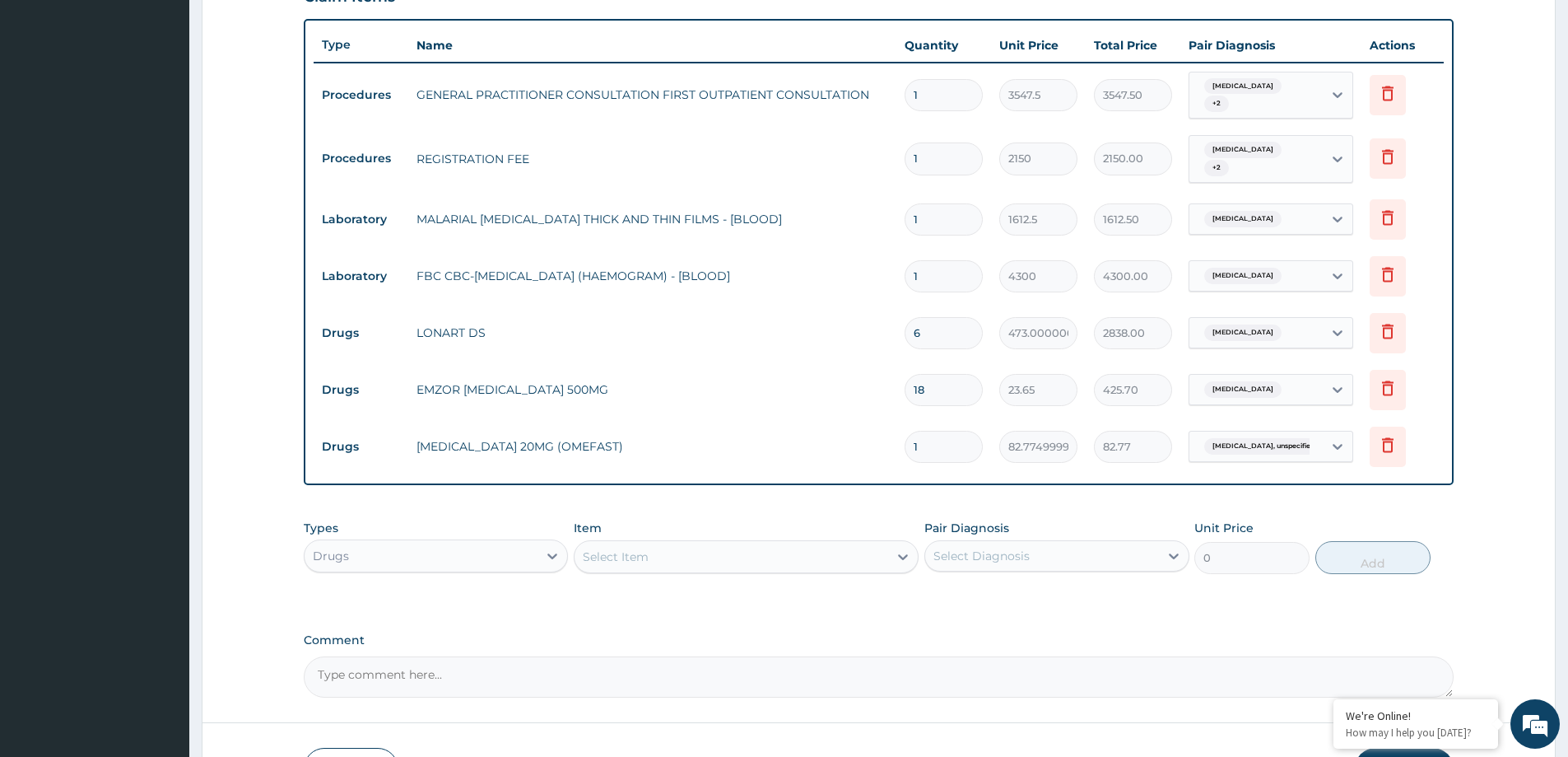
click at [618, 556] on div "Select Item" at bounding box center [616, 556] width 66 height 16
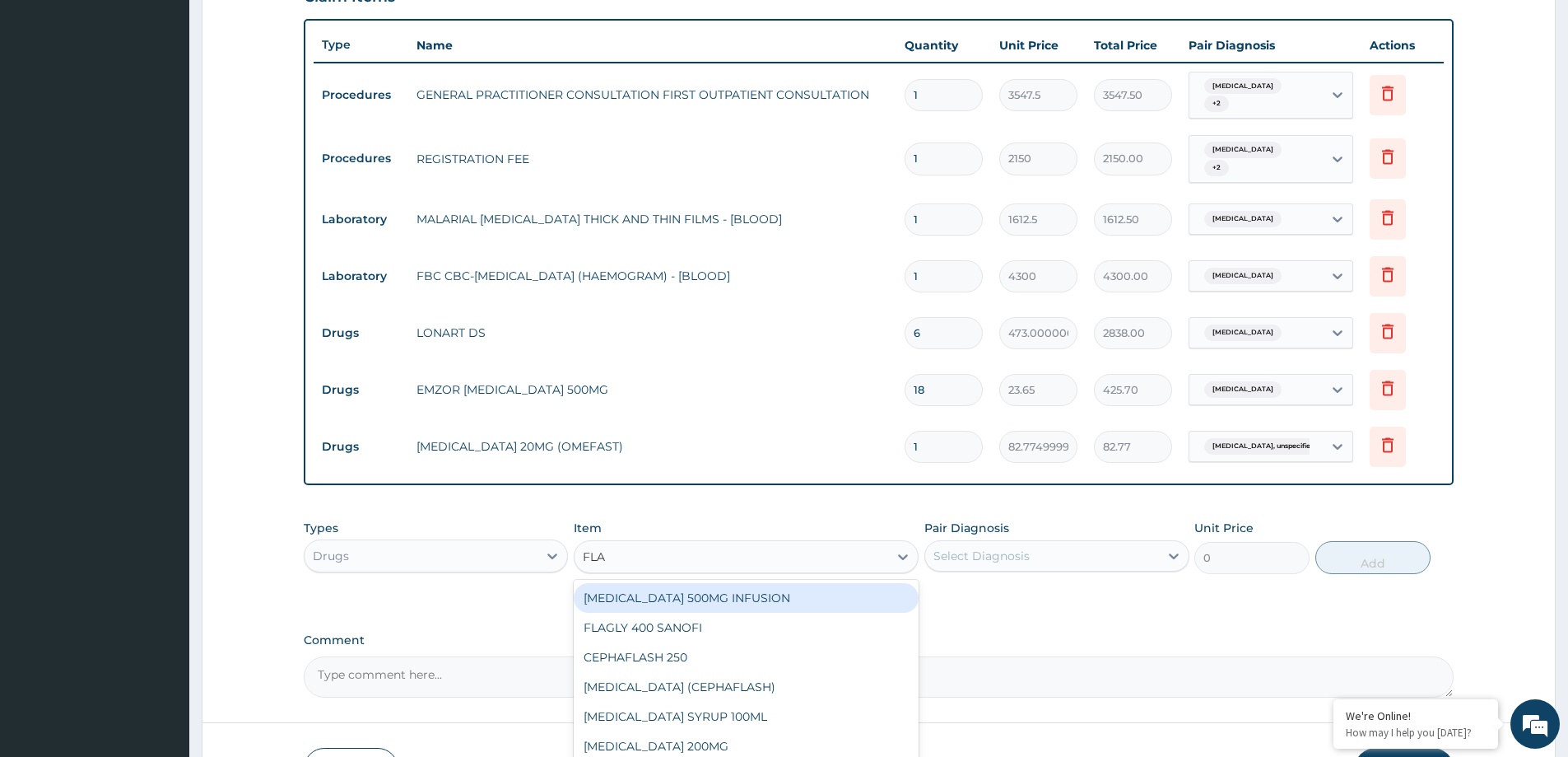
type input "FLAG"
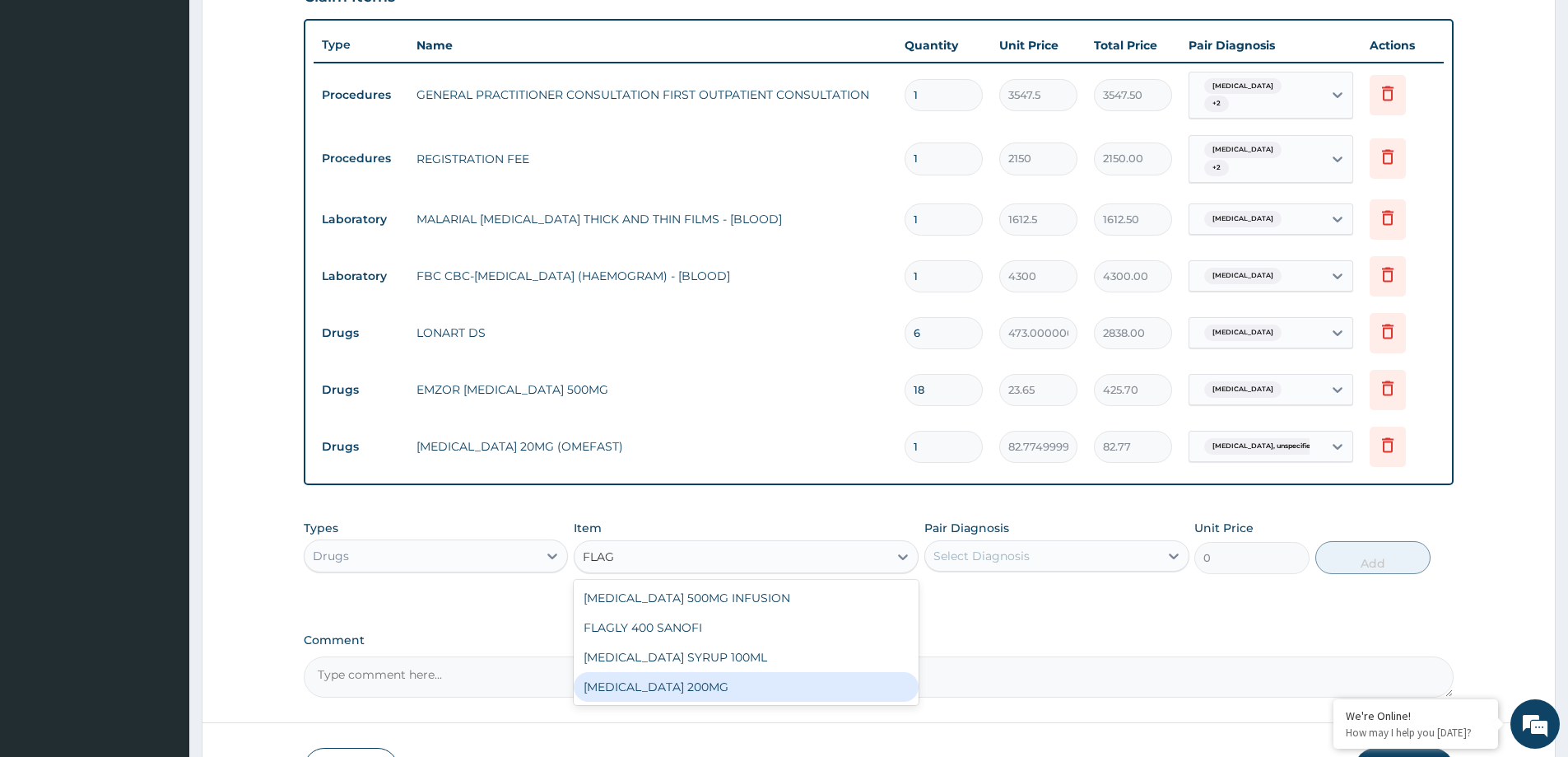
drag, startPoint x: 724, startPoint y: 682, endPoint x: 797, endPoint y: 676, distance: 73.2
click at [738, 684] on div "FLAGYL 200MG" at bounding box center [746, 686] width 345 height 29
type input "47.3"
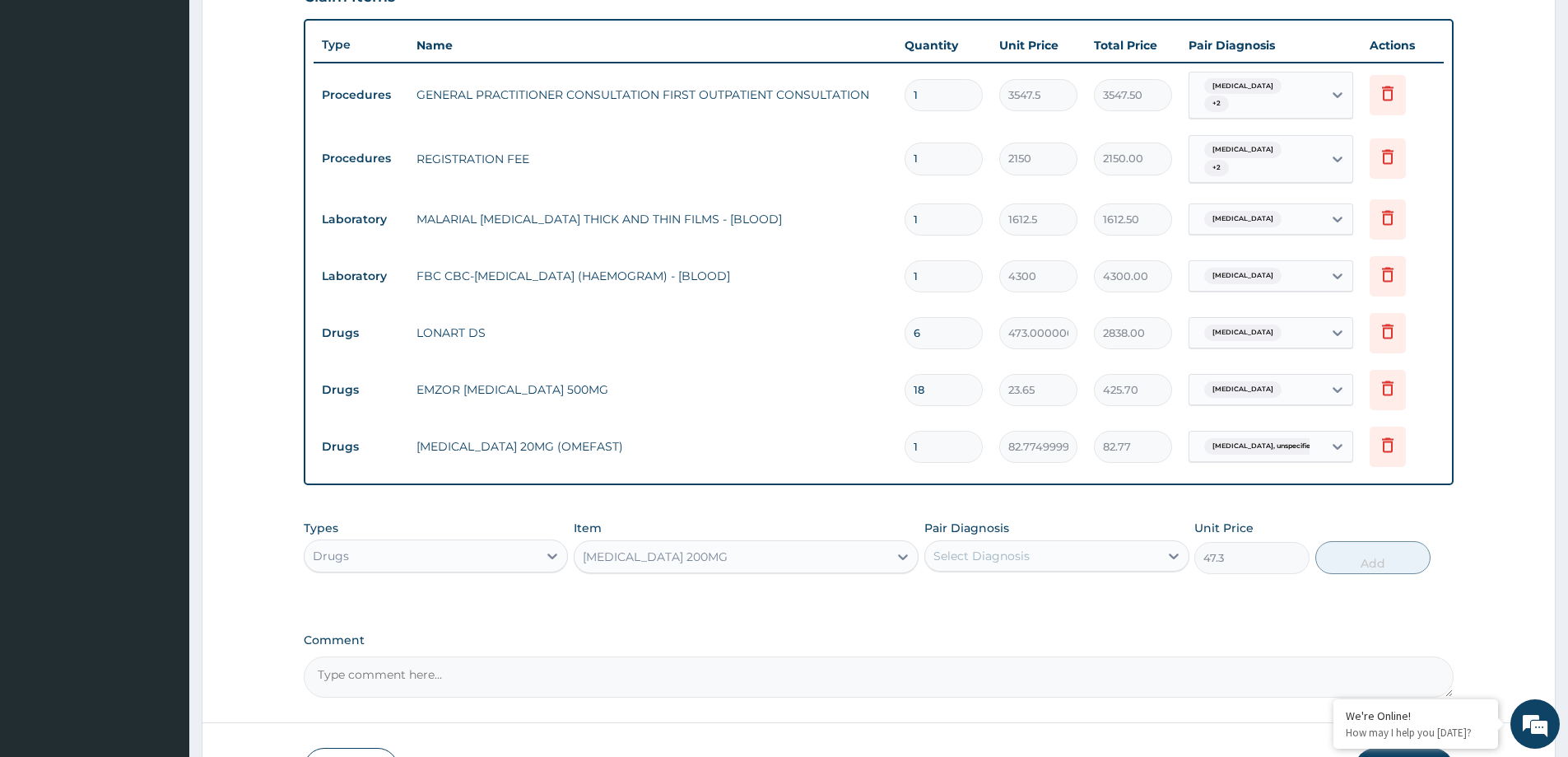
click at [1013, 555] on div "Select Diagnosis" at bounding box center [981, 555] width 96 height 16
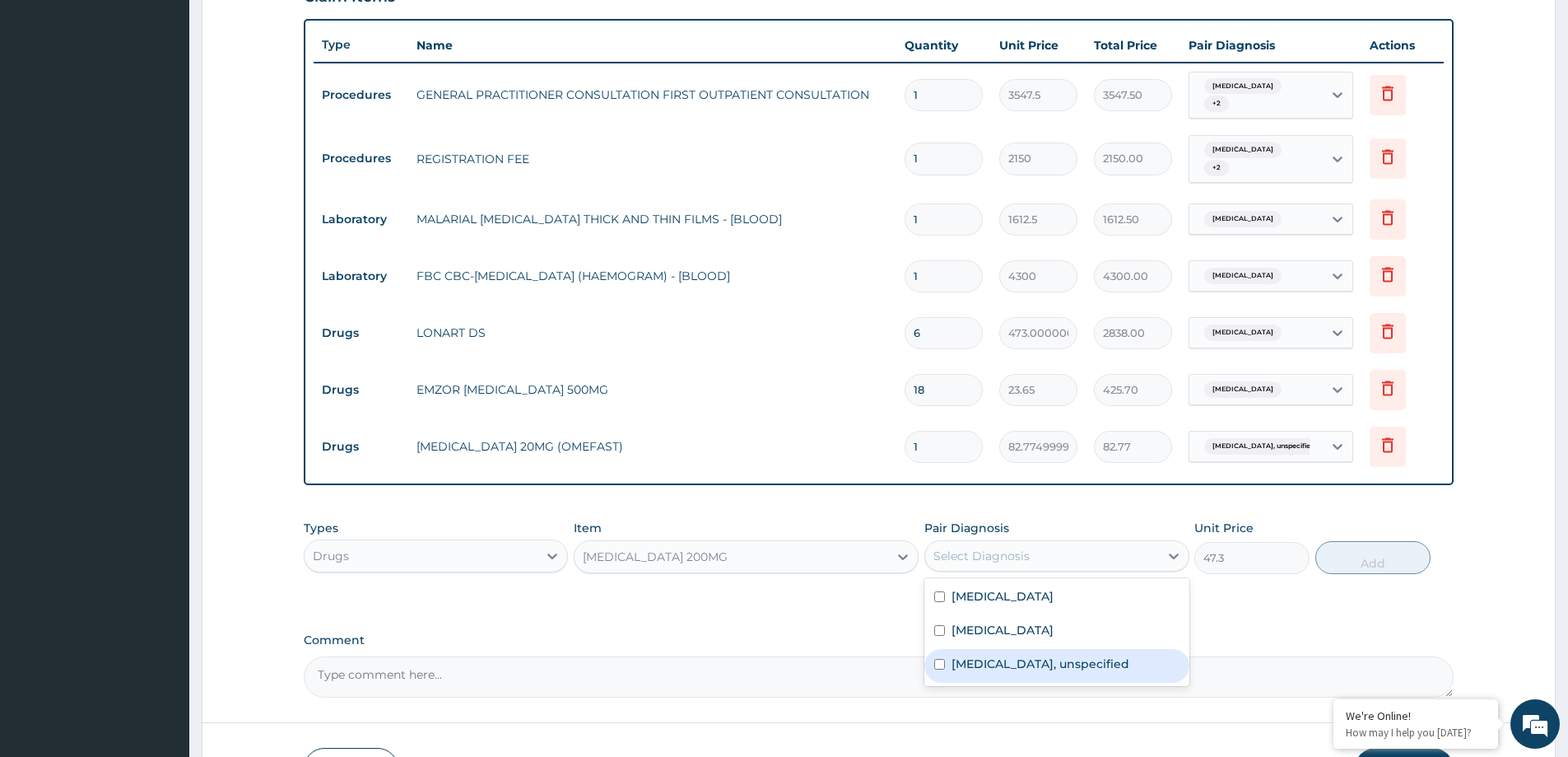
drag, startPoint x: 1039, startPoint y: 667, endPoint x: 1088, endPoint y: 658, distance: 49.8
click at [1058, 666] on label "Gastritis, unspecified" at bounding box center [1040, 664] width 178 height 16
checkbox input "true"
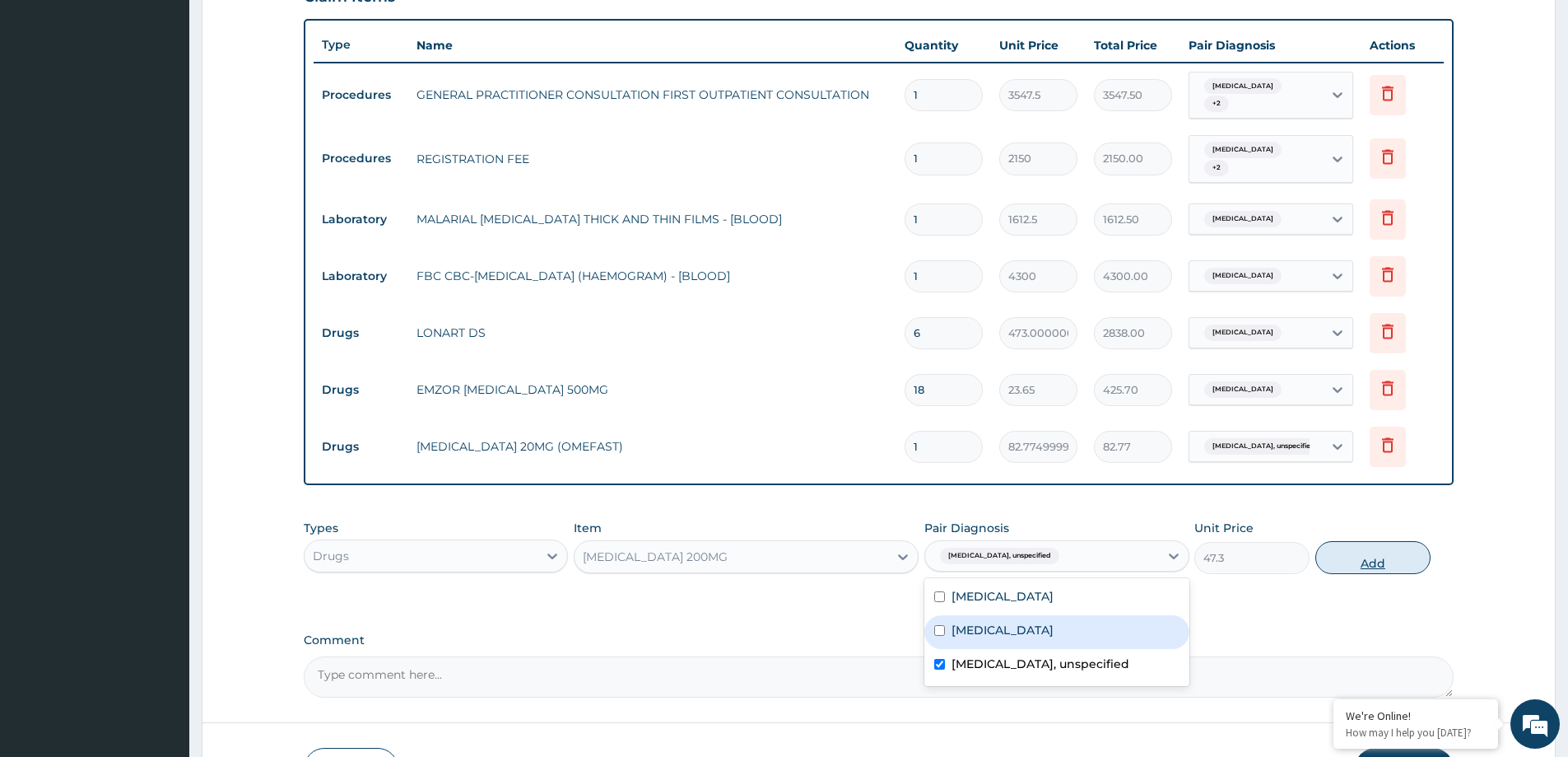
click at [1387, 563] on button "Add" at bounding box center [1373, 557] width 115 height 33
type input "0"
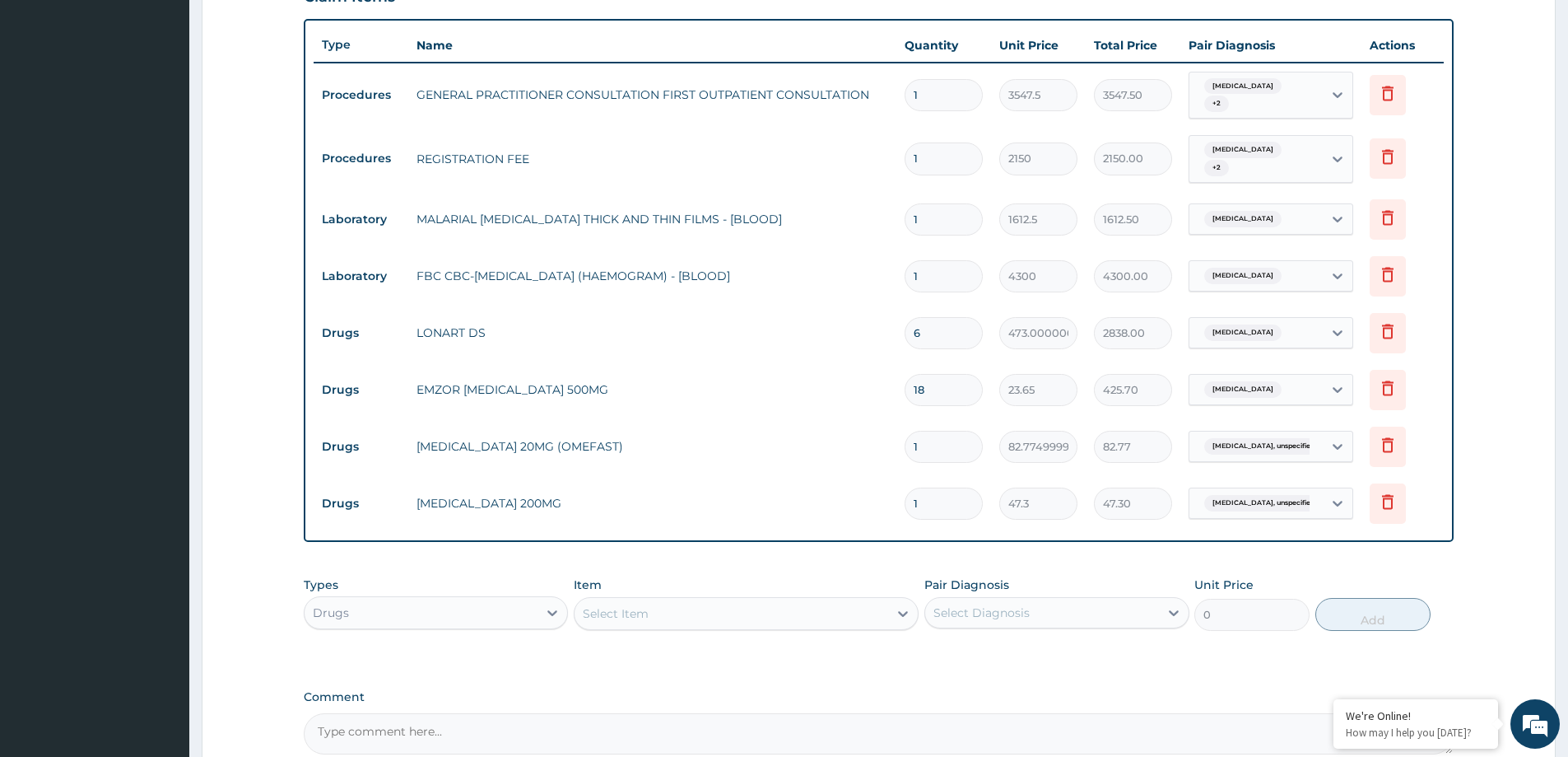
drag, startPoint x: 946, startPoint y: 513, endPoint x: 903, endPoint y: 512, distance: 43.0
click at [903, 512] on td "1" at bounding box center [943, 503] width 94 height 49
type input "3"
type input "141.90"
type input "30"
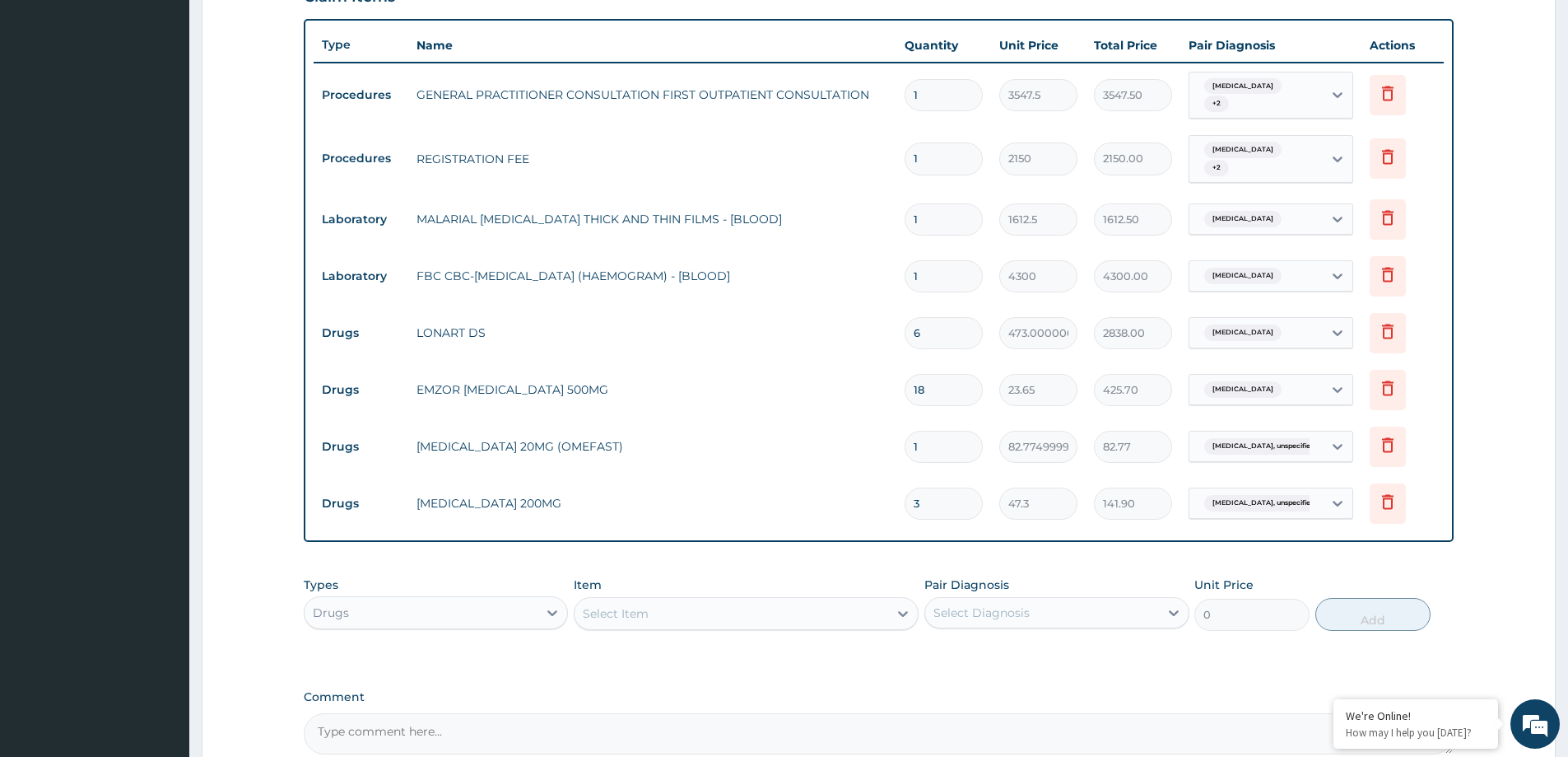
type input "1419.00"
type input "30"
click at [696, 611] on div "Select Item" at bounding box center [731, 613] width 313 height 27
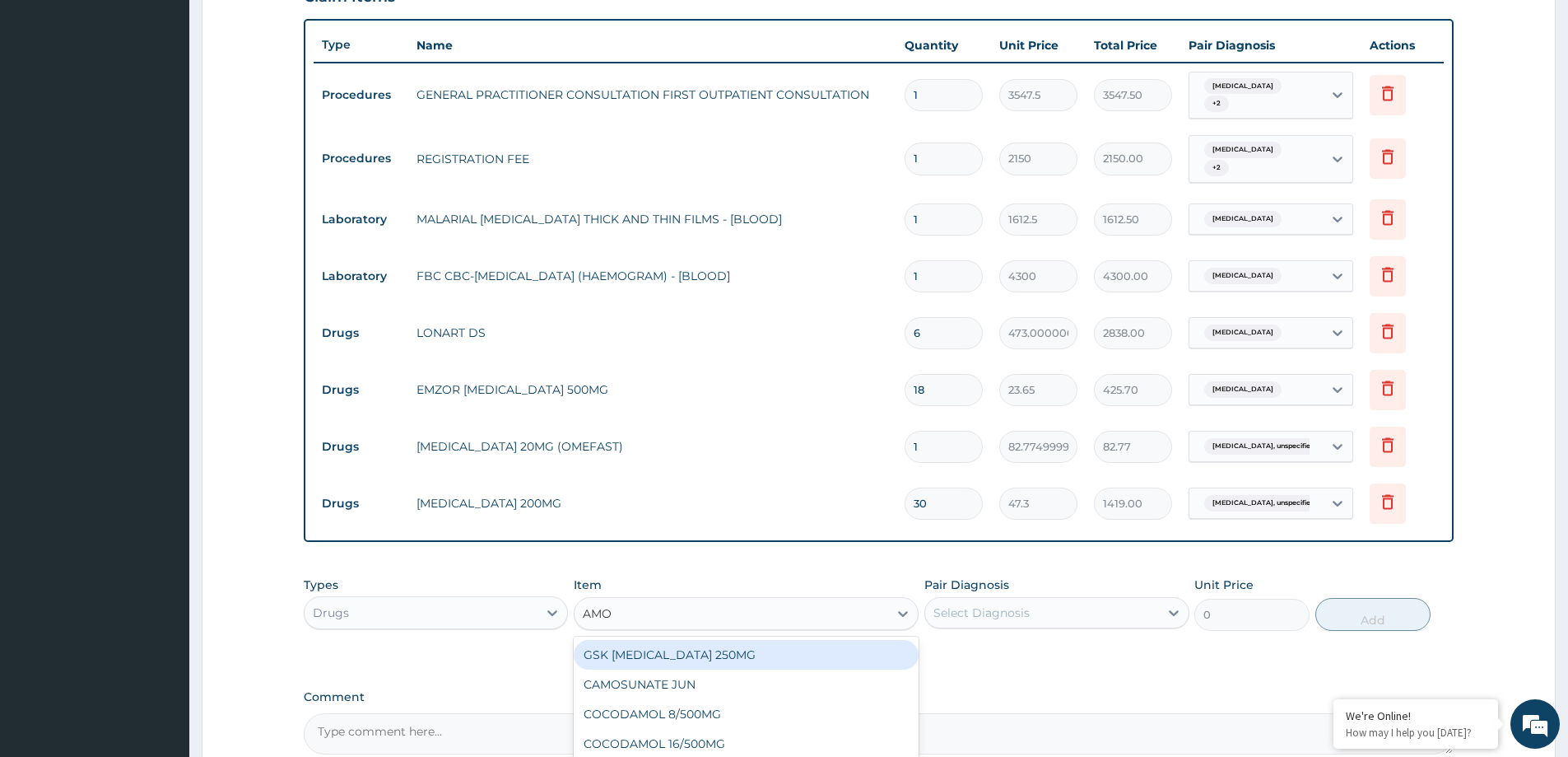
type input "AMOX"
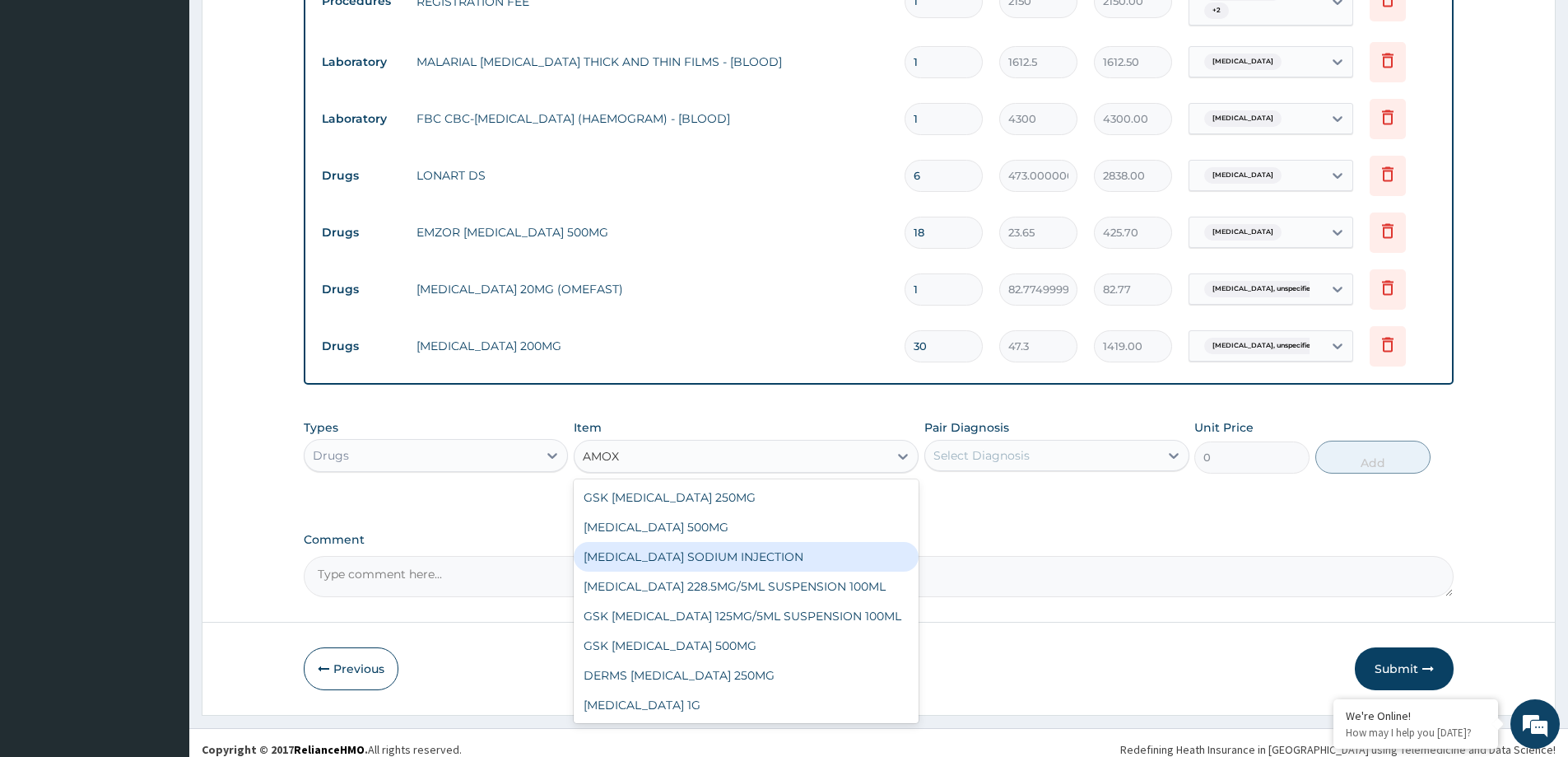
scroll to position [741, 0]
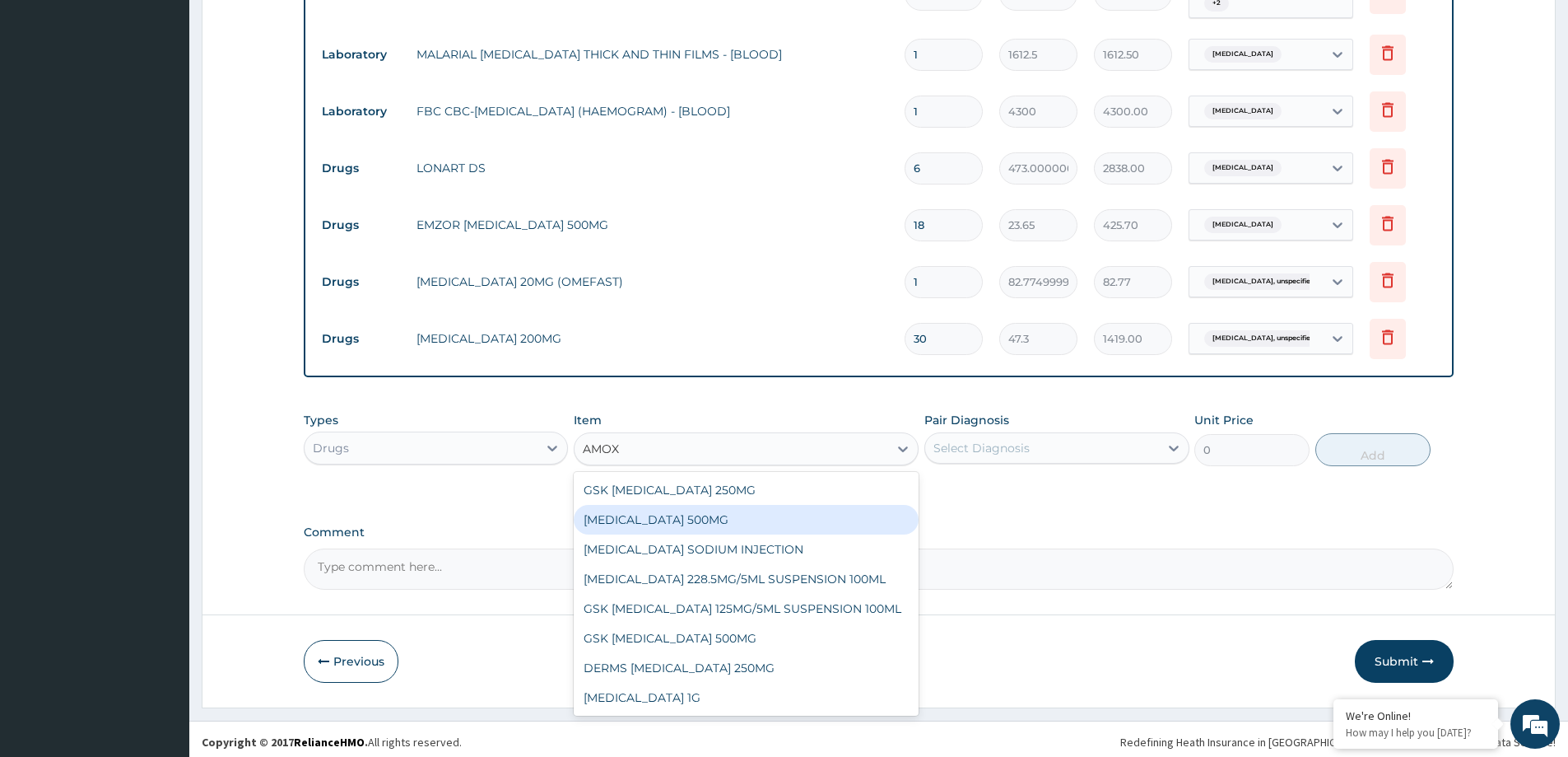
drag, startPoint x: 650, startPoint y: 520, endPoint x: 886, endPoint y: 510, distance: 236.2
click at [675, 519] on div "AMOXICILLIN 500MG" at bounding box center [746, 520] width 345 height 29
type input "70.95"
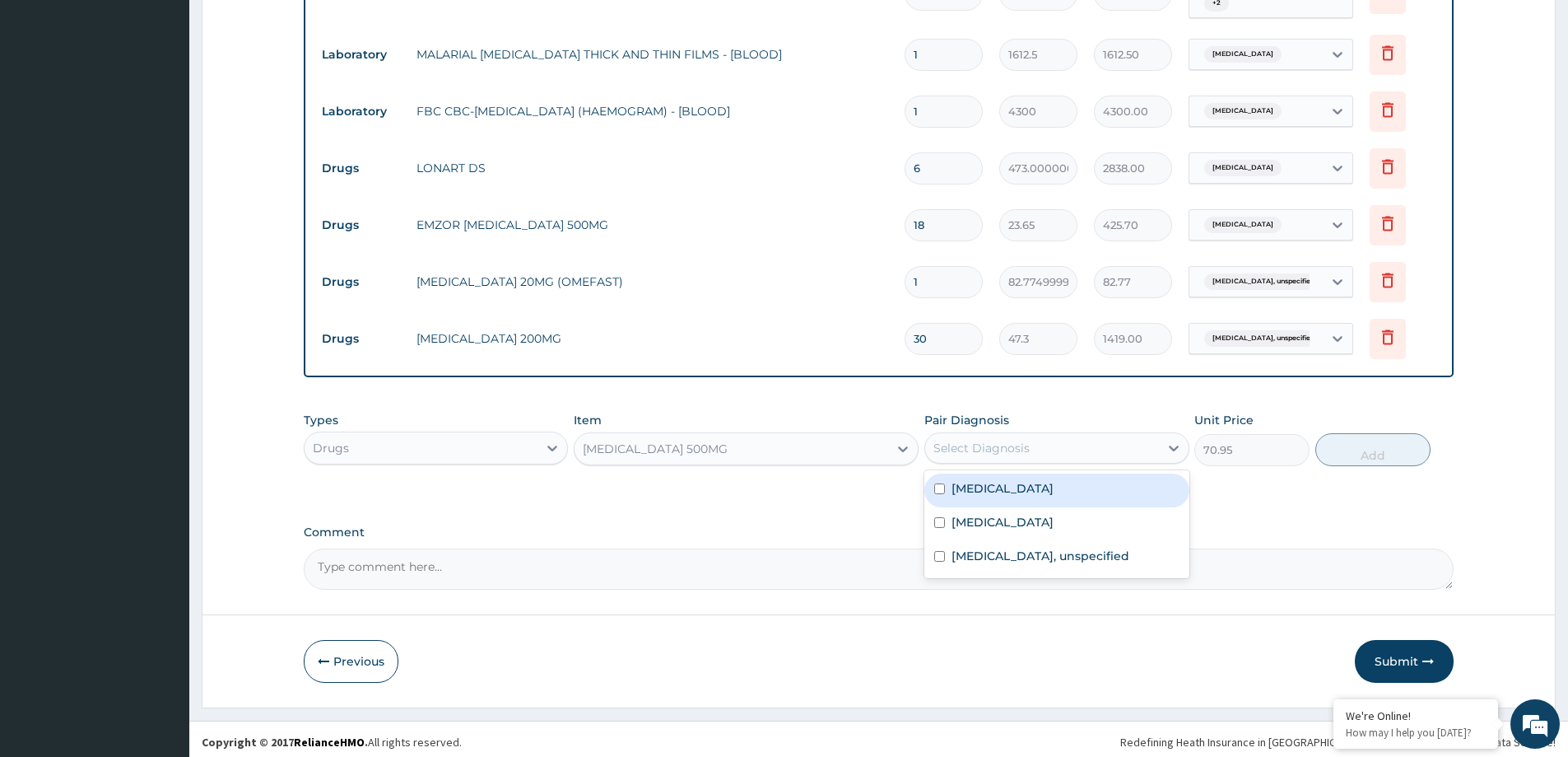
click at [1116, 449] on div "Select Diagnosis" at bounding box center [1042, 447] width 233 height 27
click at [1089, 541] on div "Gastritis, unspecified" at bounding box center [1057, 557] width 264 height 34
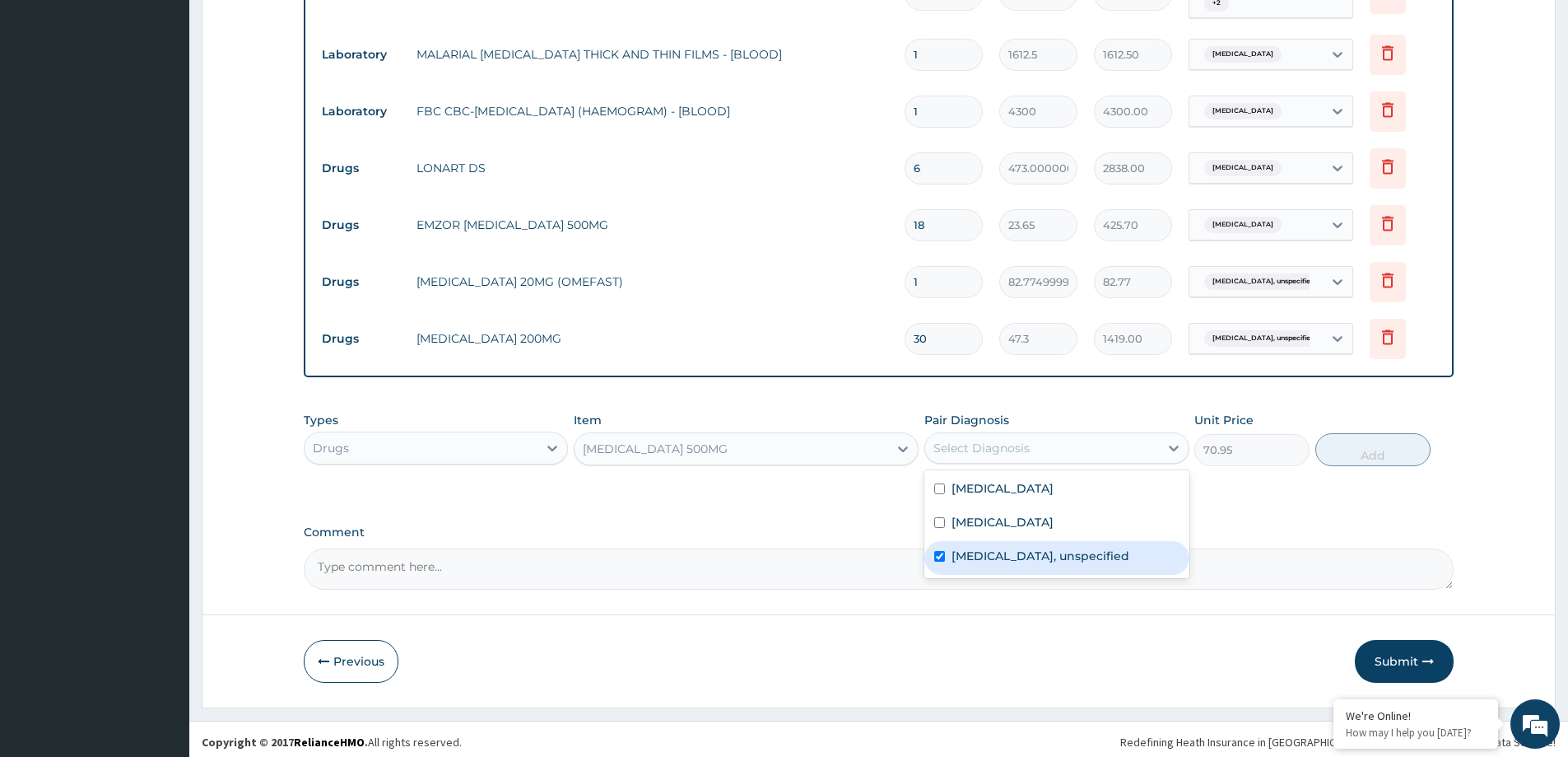
checkbox input "true"
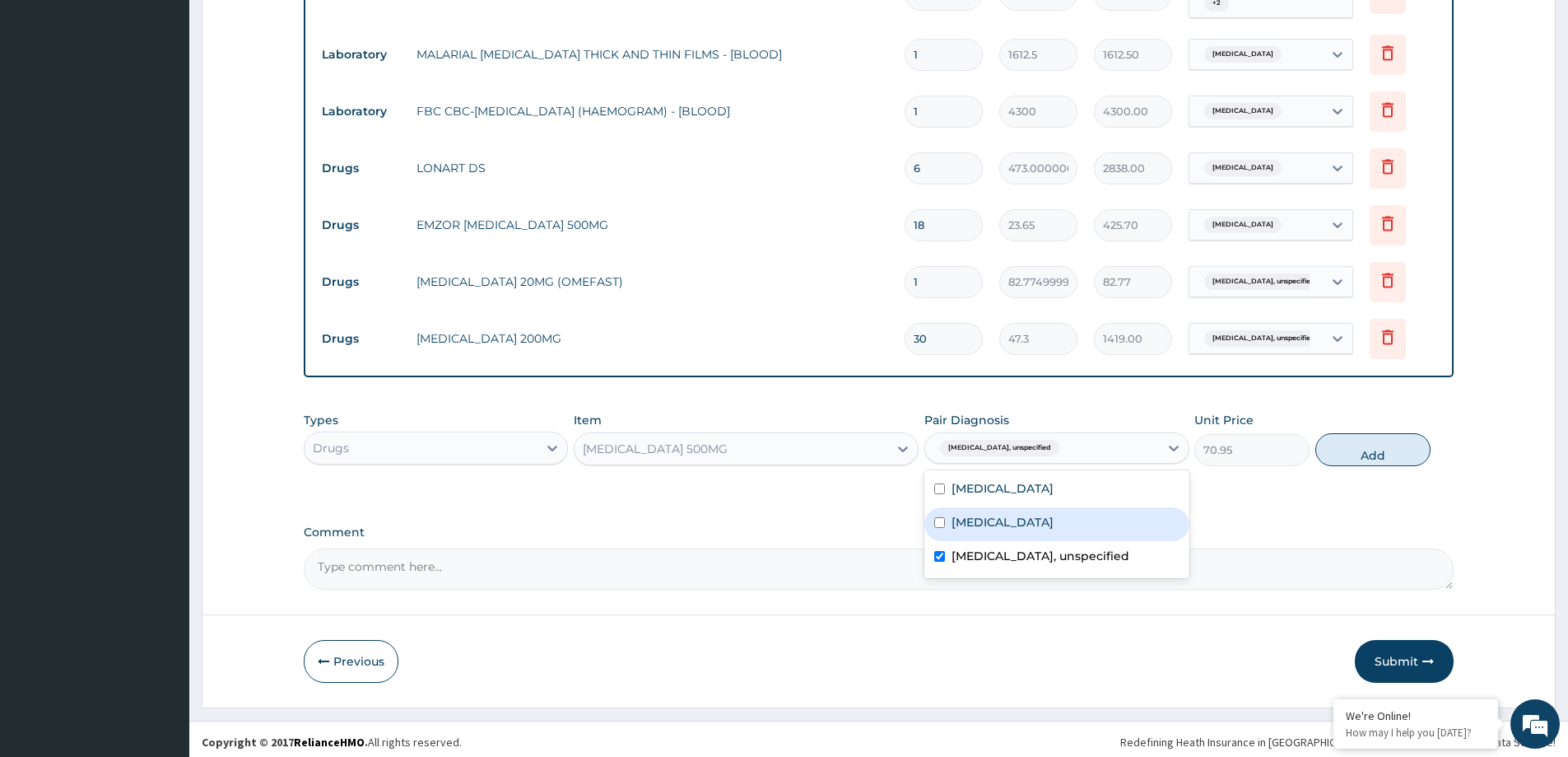
click at [1054, 514] on label "Acute pharyngitis, unspecified" at bounding box center [1002, 522] width 102 height 16
checkbox input "true"
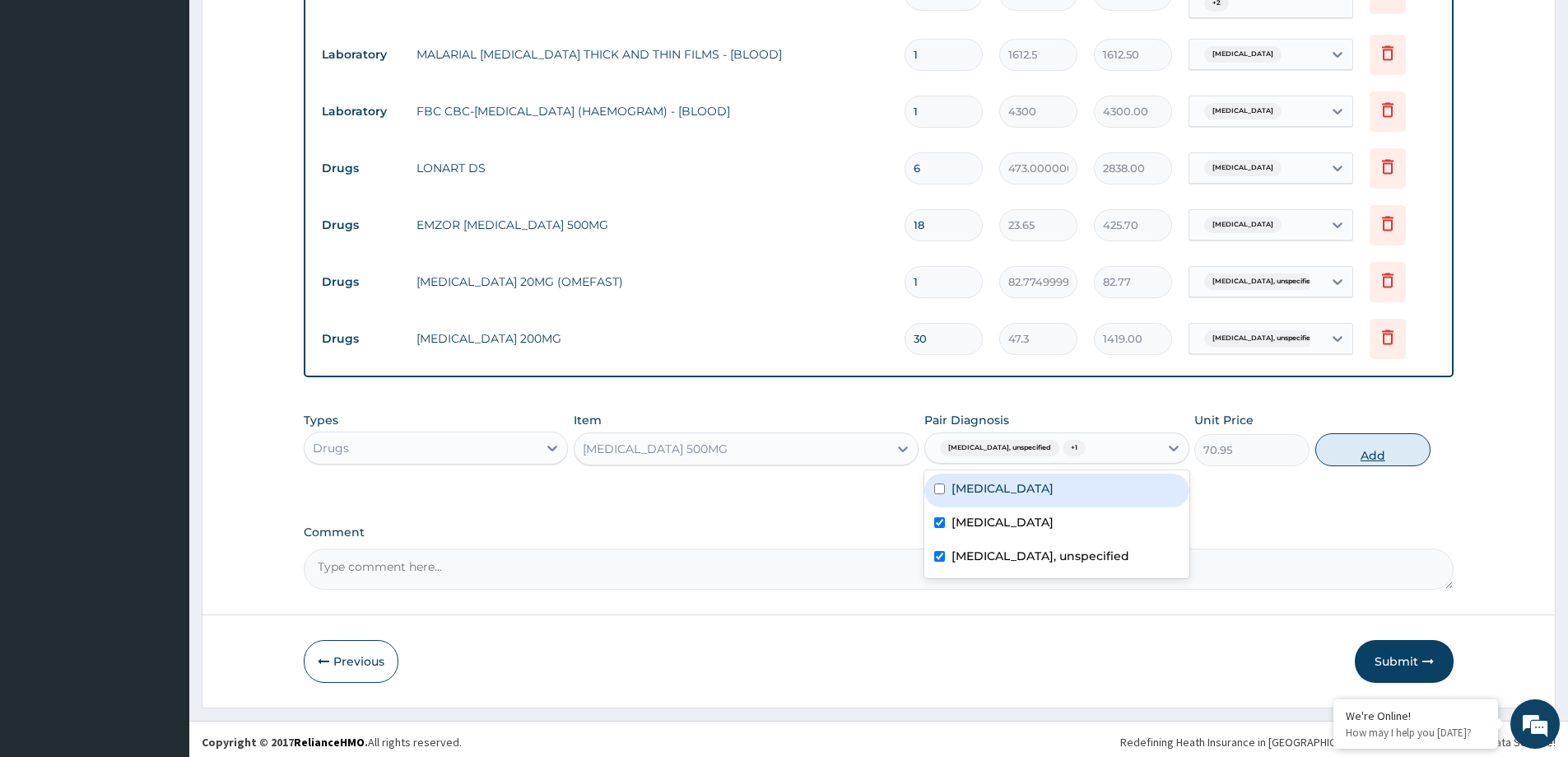
click at [1378, 451] on button "Add" at bounding box center [1373, 449] width 115 height 33
type input "0"
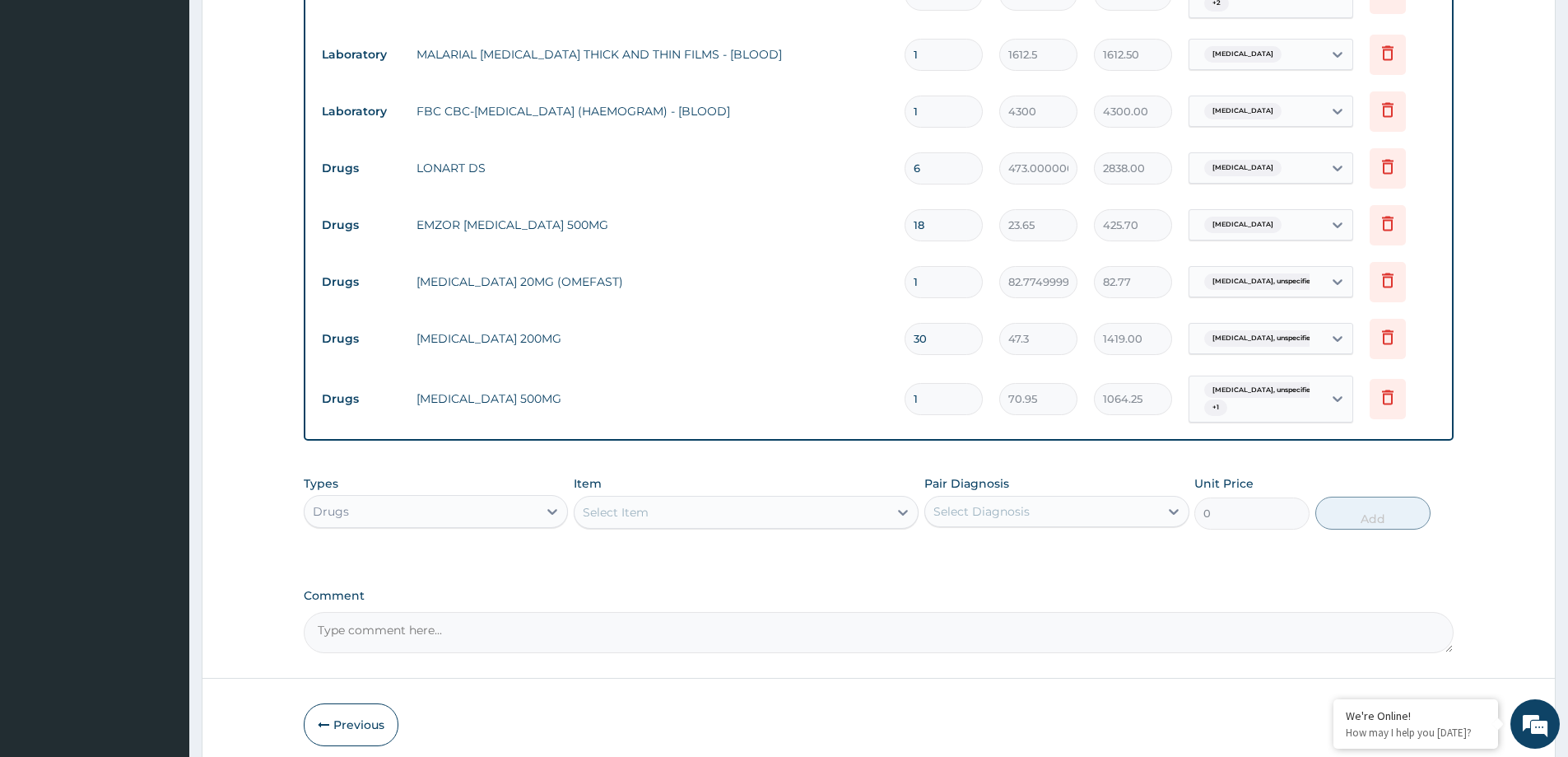
type input "15"
type input "1064.25"
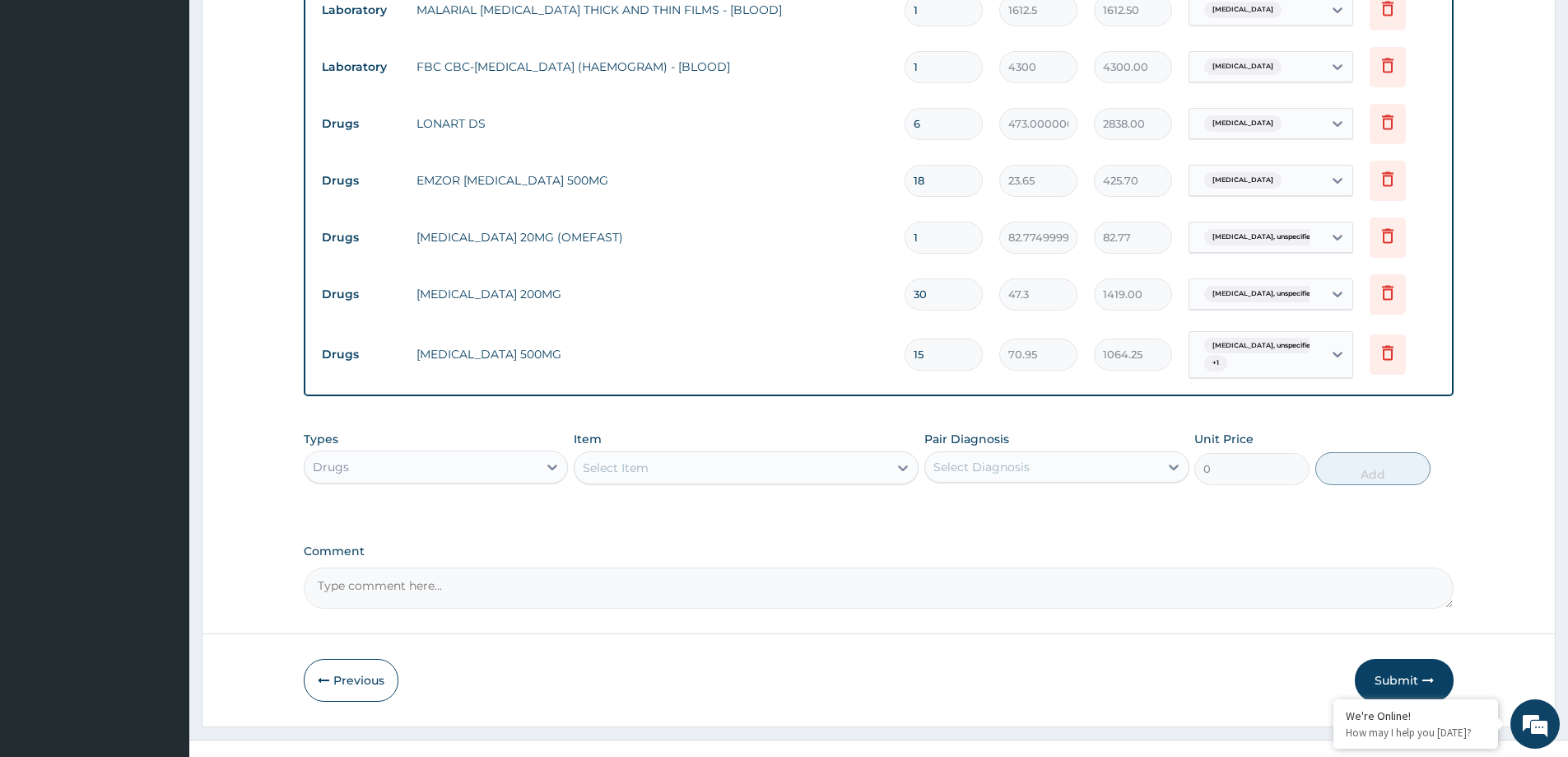
scroll to position [811, 0]
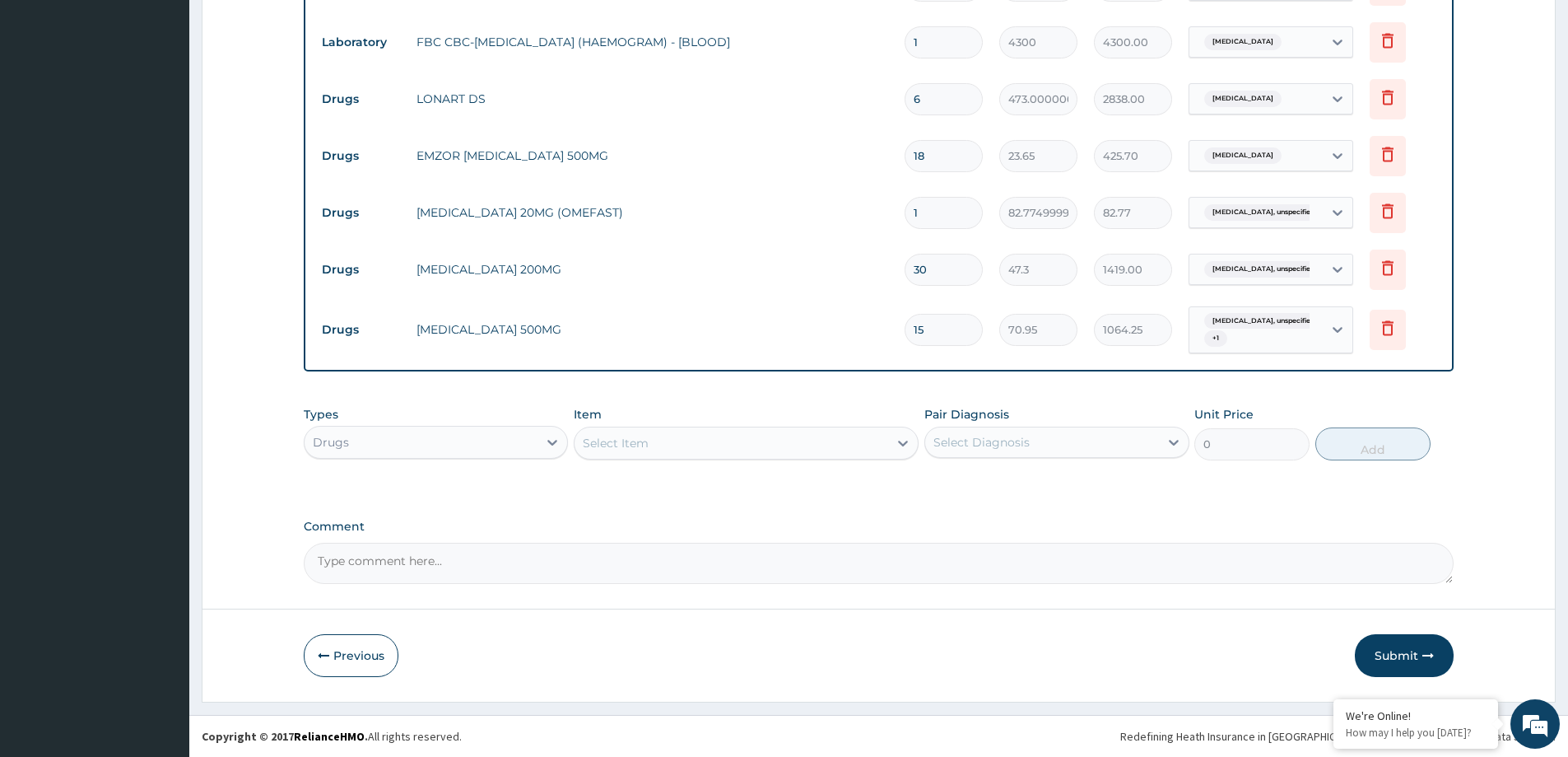
type input "15"
click at [638, 449] on div "Select Item" at bounding box center [616, 443] width 66 height 16
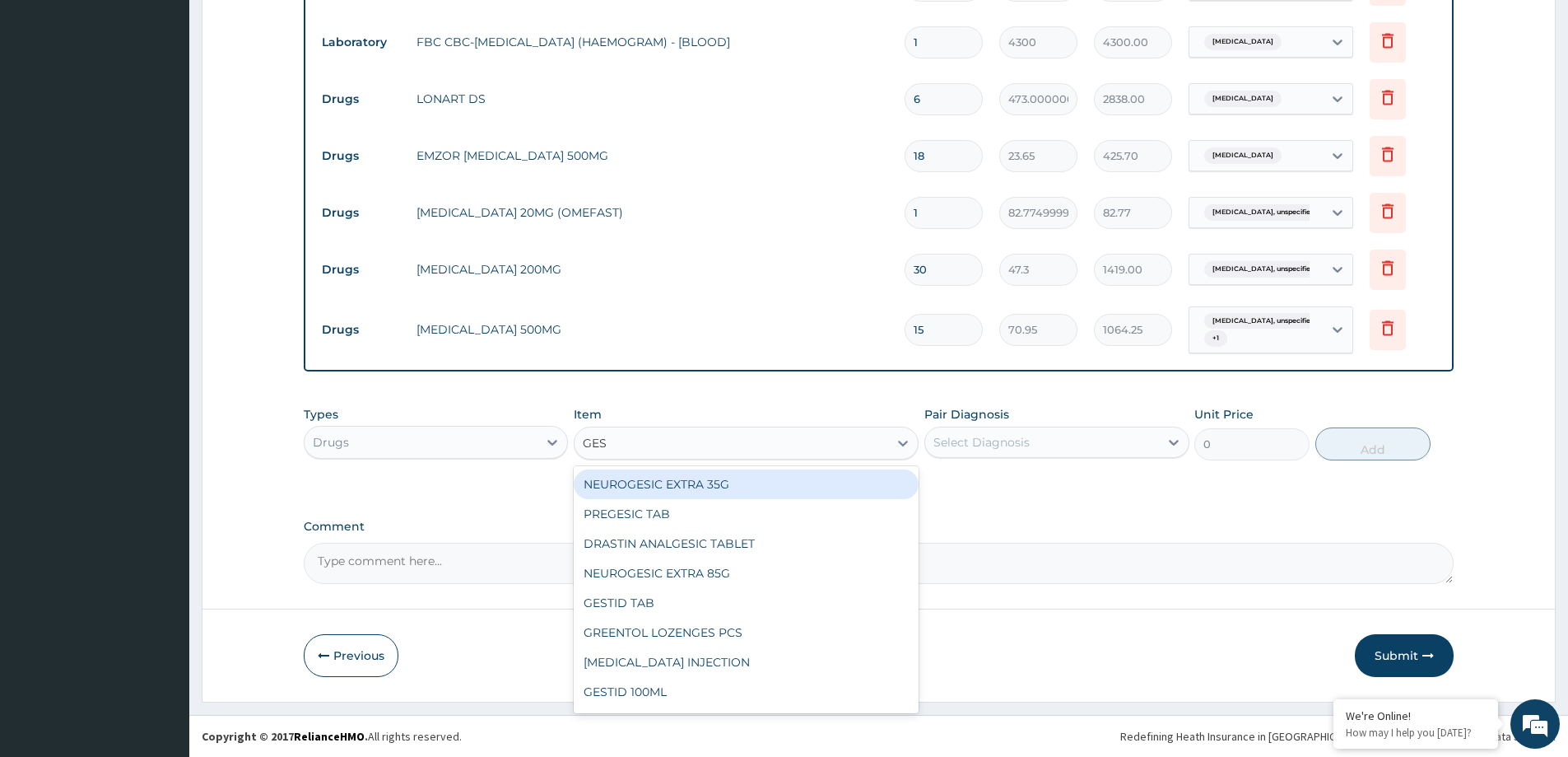
type input "GEST"
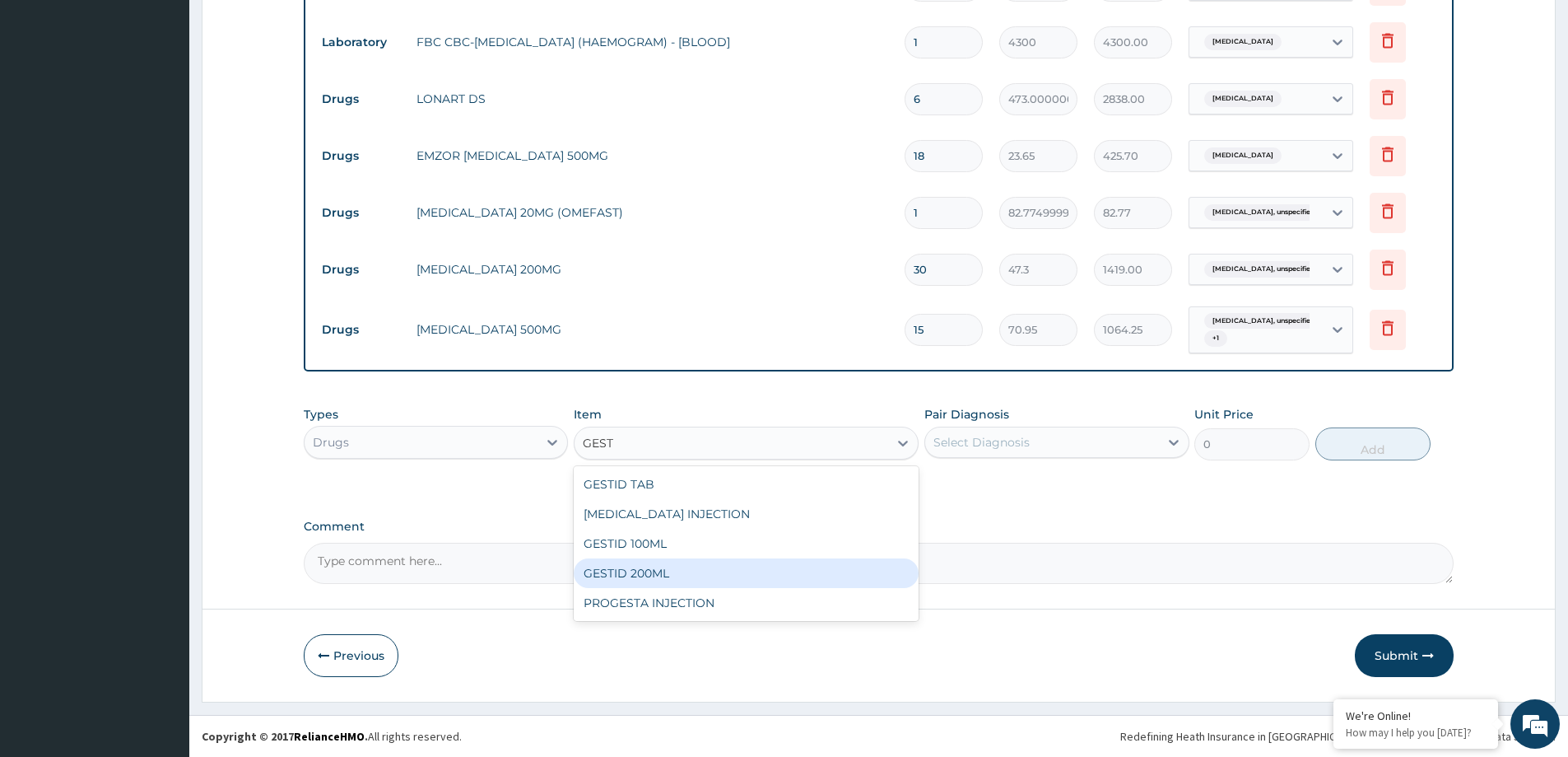
click at [684, 571] on div "GESTID 200ML" at bounding box center [746, 573] width 345 height 29
type input "1064.25"
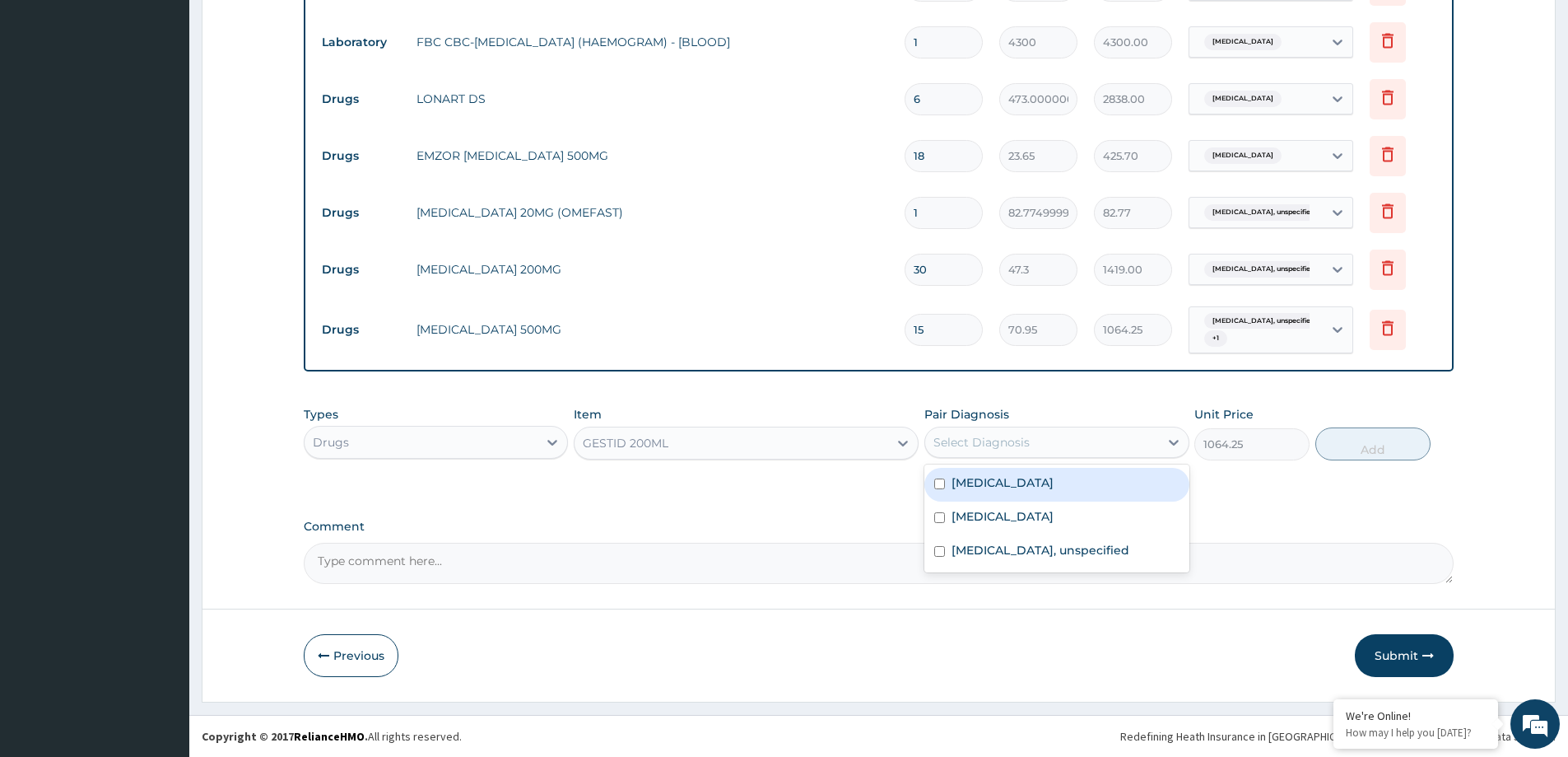
click at [1076, 426] on div "Select Diagnosis" at bounding box center [1057, 442] width 264 height 31
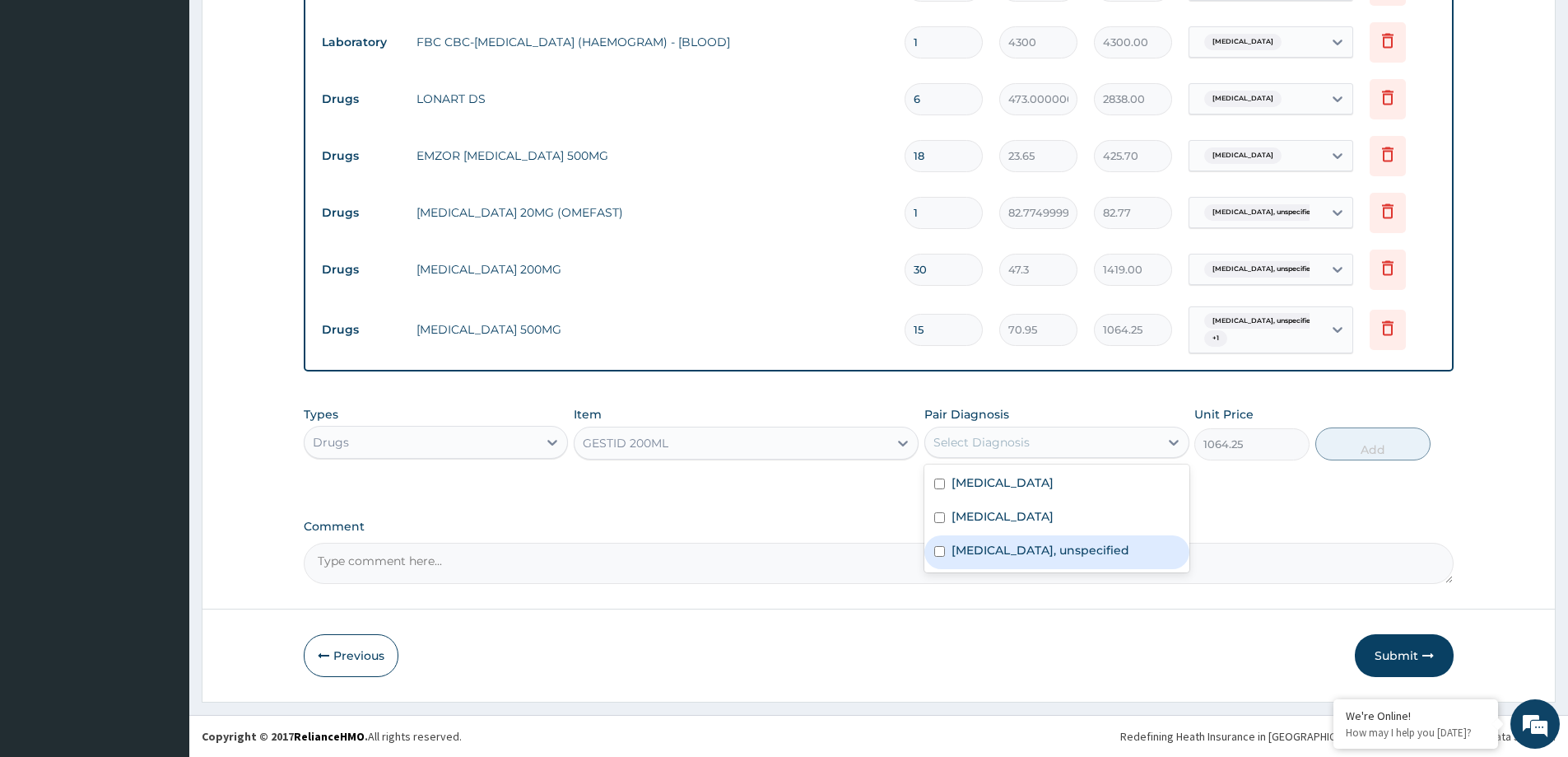
drag, startPoint x: 1072, startPoint y: 541, endPoint x: 1168, endPoint y: 524, distance: 97.5
click at [1080, 541] on div "Gastritis, unspecified" at bounding box center [1057, 552] width 264 height 34
checkbox input "true"
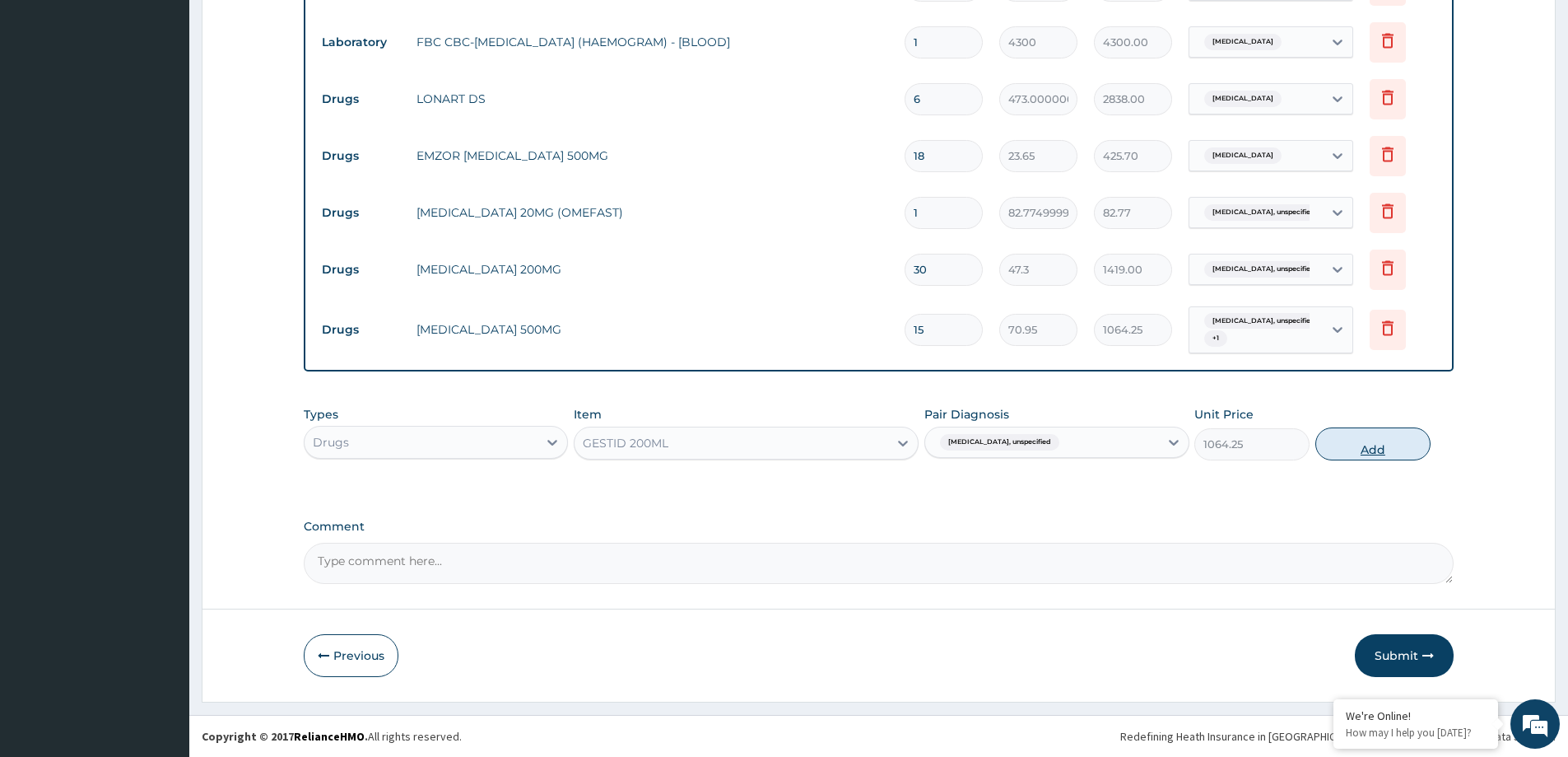
click at [1372, 447] on button "Add" at bounding box center [1373, 444] width 115 height 33
type input "0"
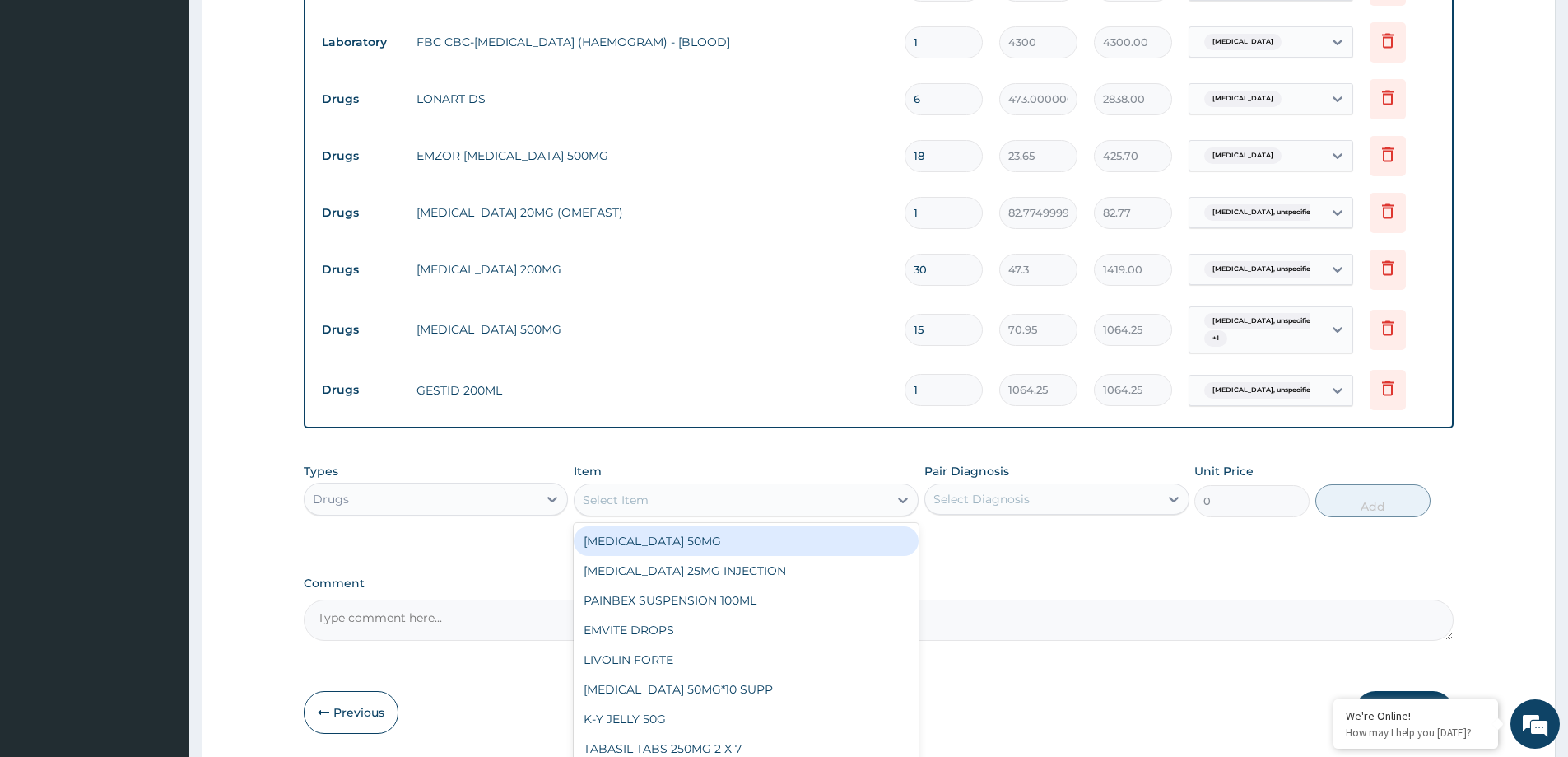
click at [631, 500] on div "Select Item" at bounding box center [616, 499] width 66 height 16
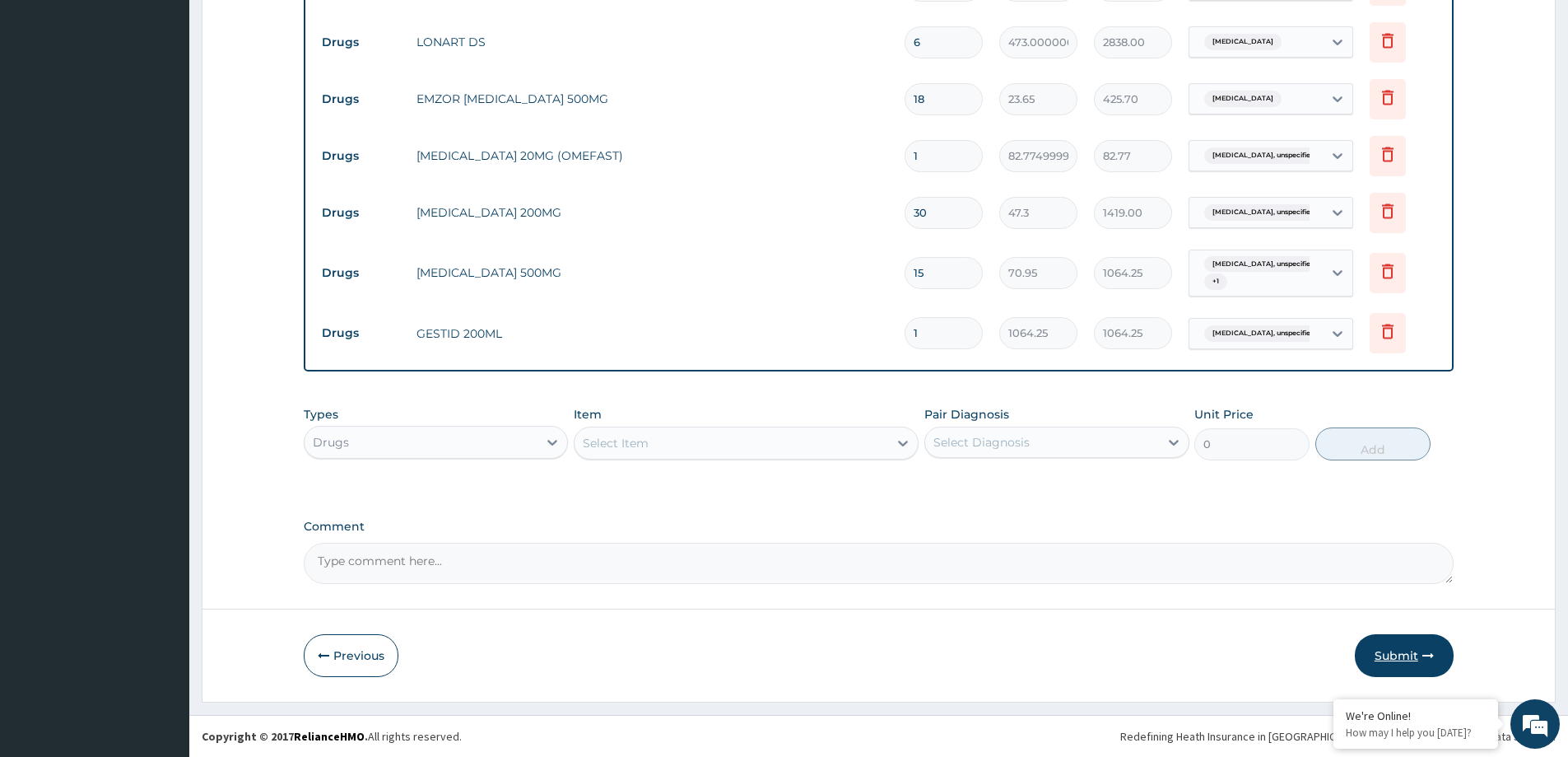
click at [1396, 644] on button "Submit" at bounding box center [1405, 655] width 99 height 43
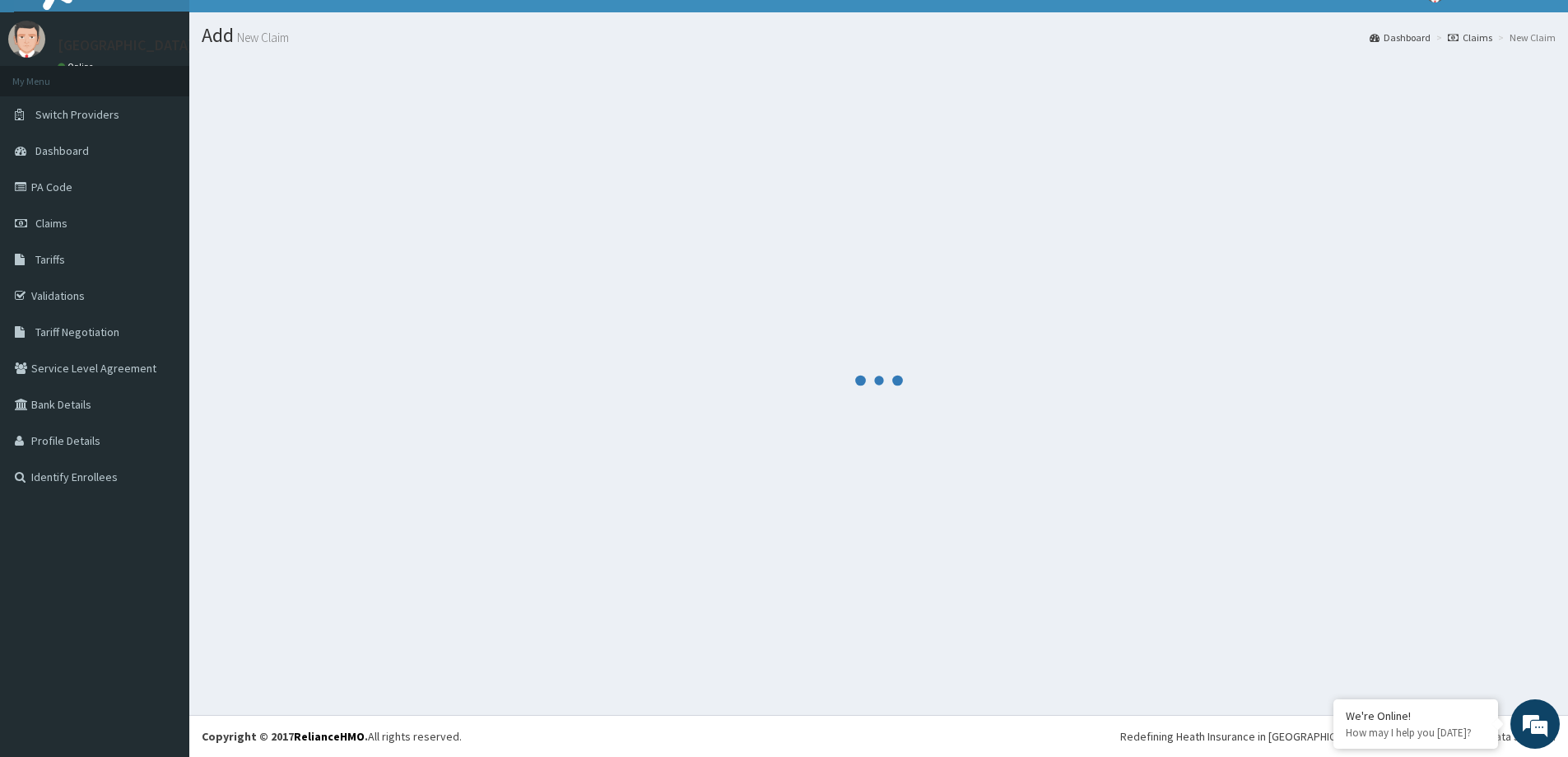
scroll to position [28, 0]
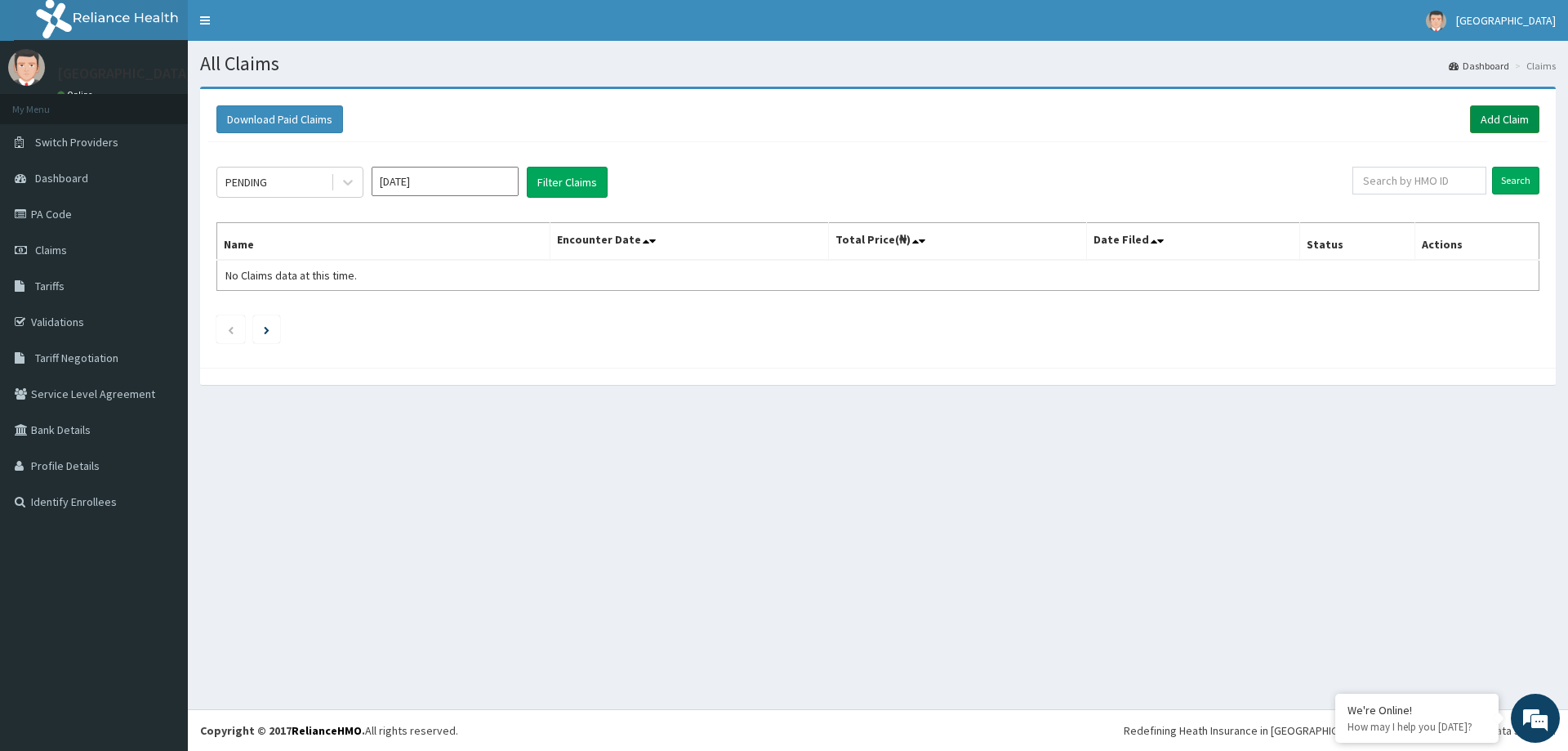
click at [1489, 119] on link "Add Claim" at bounding box center [1504, 119] width 69 height 28
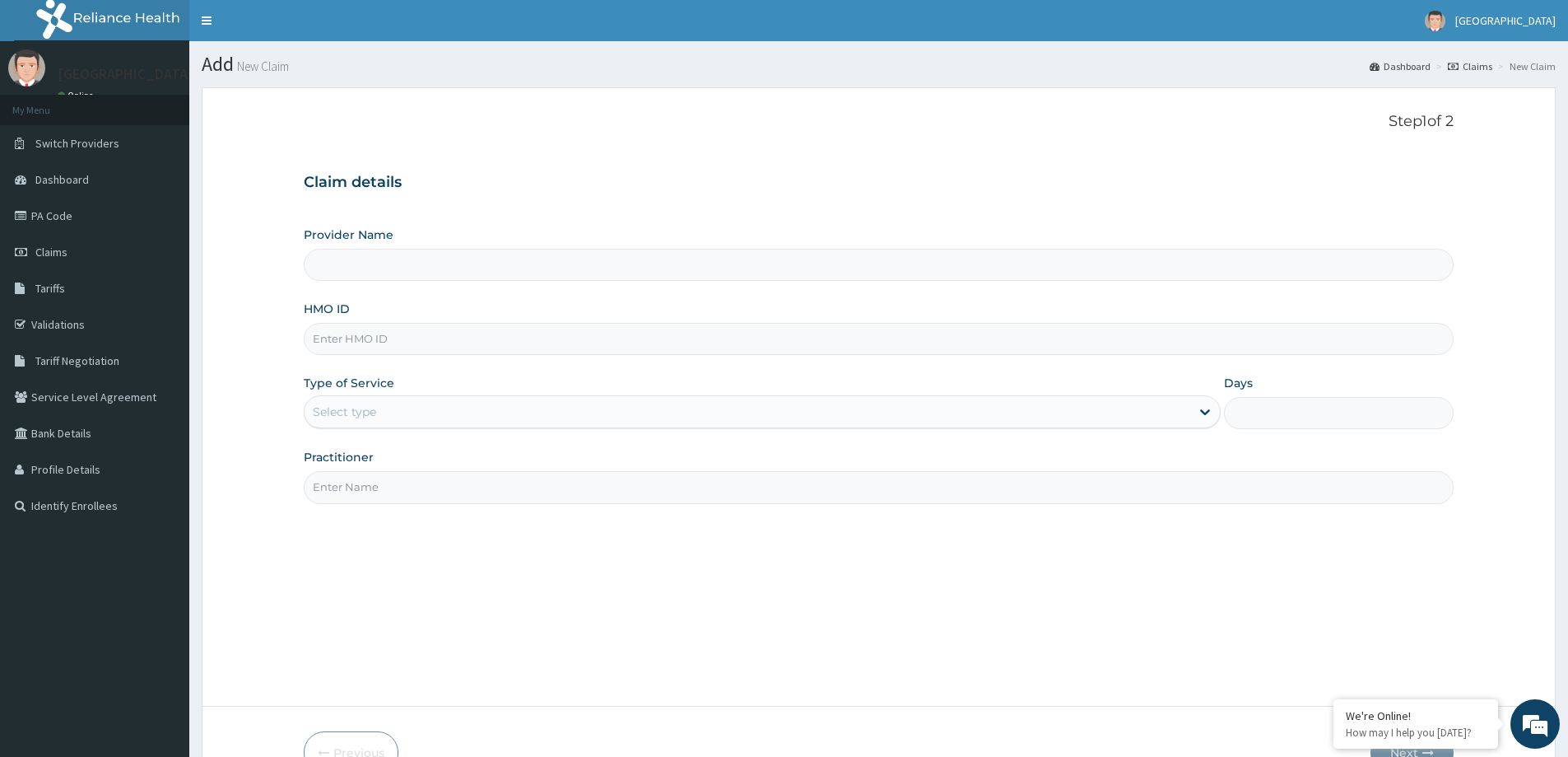
type input "[GEOGRAPHIC_DATA]"
paste input "ACB/10244/C"
type input "ACB/10244/C"
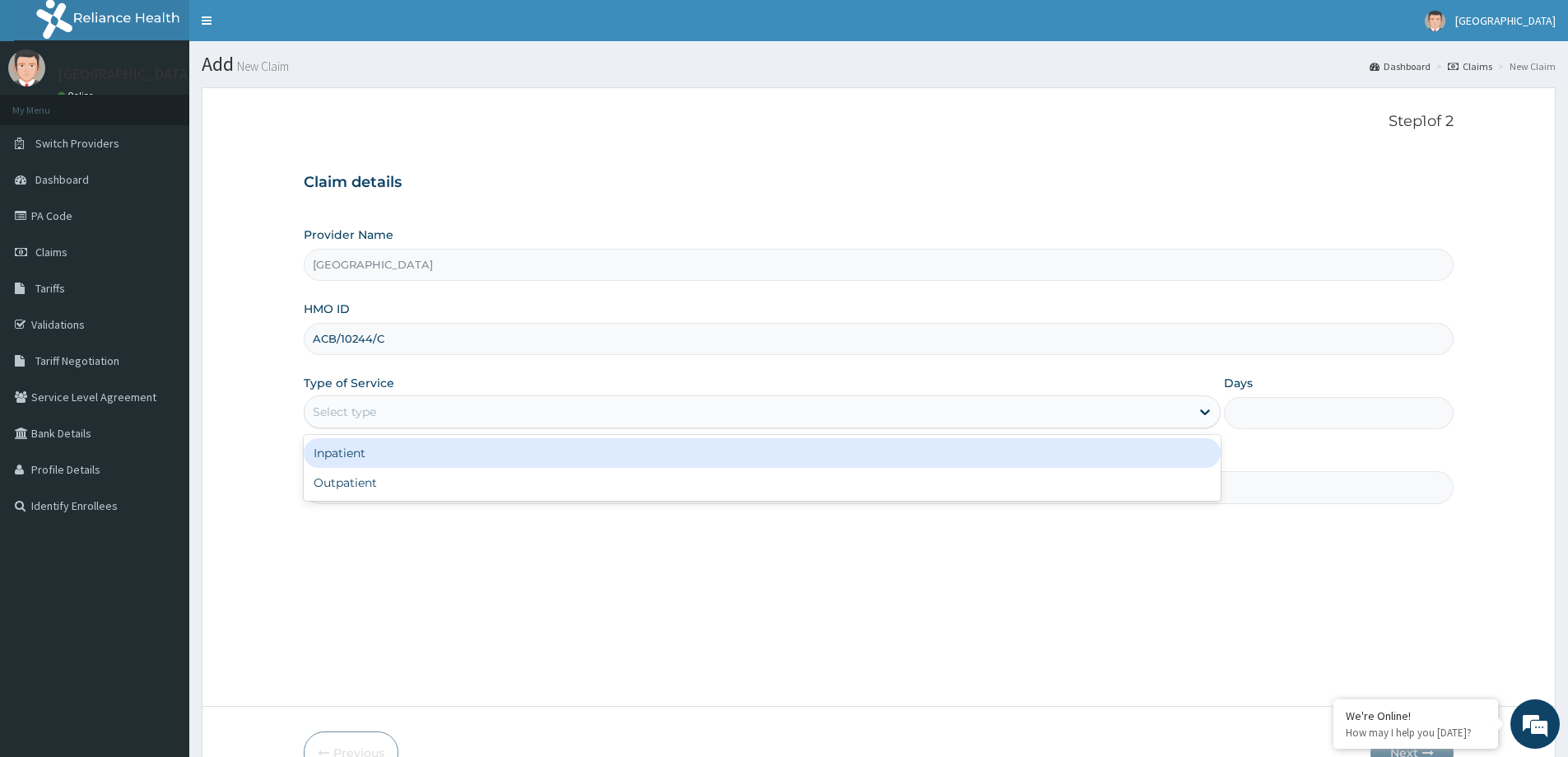
click at [435, 412] on div "Select type" at bounding box center [747, 411] width 886 height 27
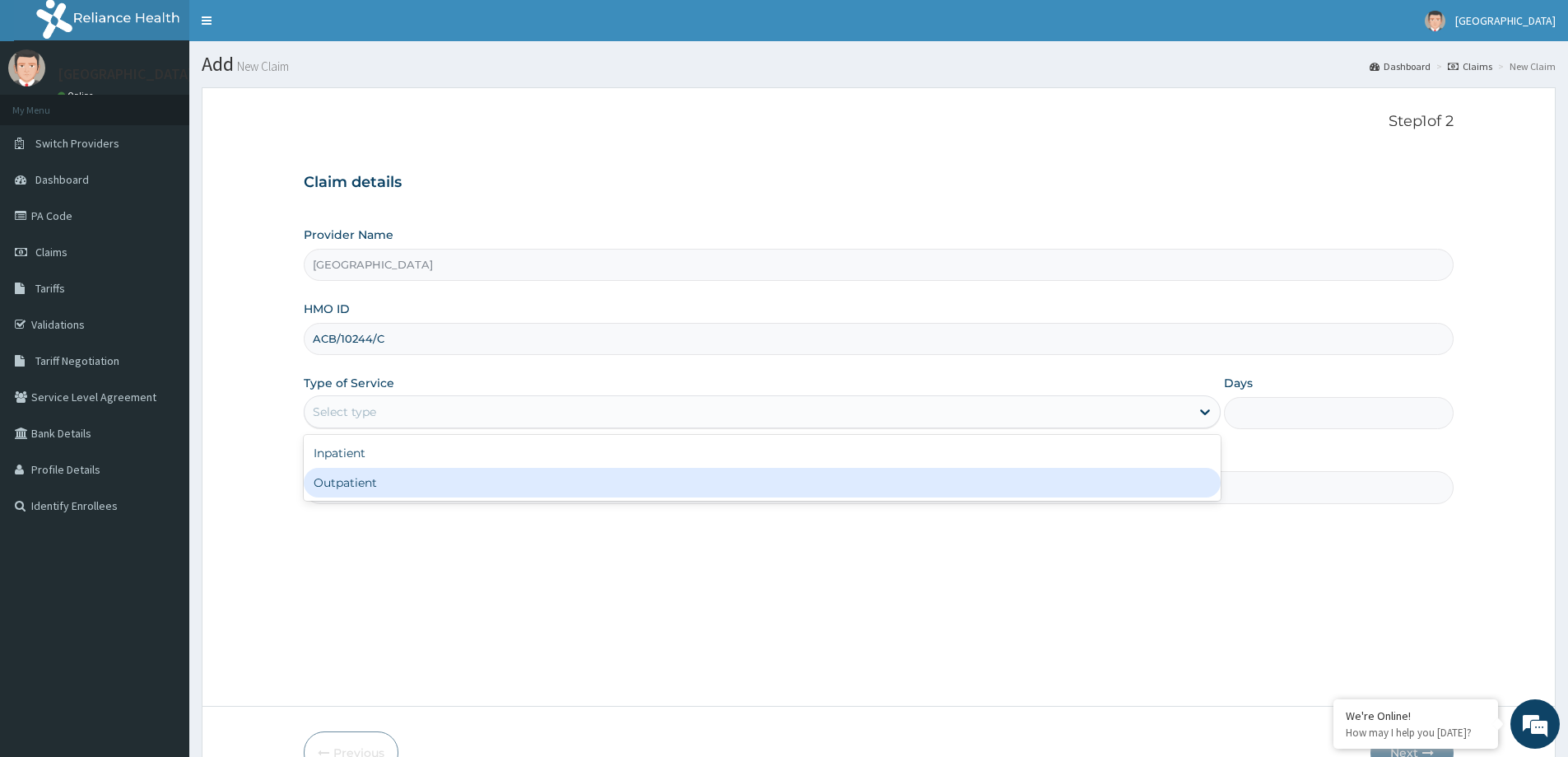
click at [437, 476] on div "Outpatient" at bounding box center [762, 482] width 917 height 29
type input "1"
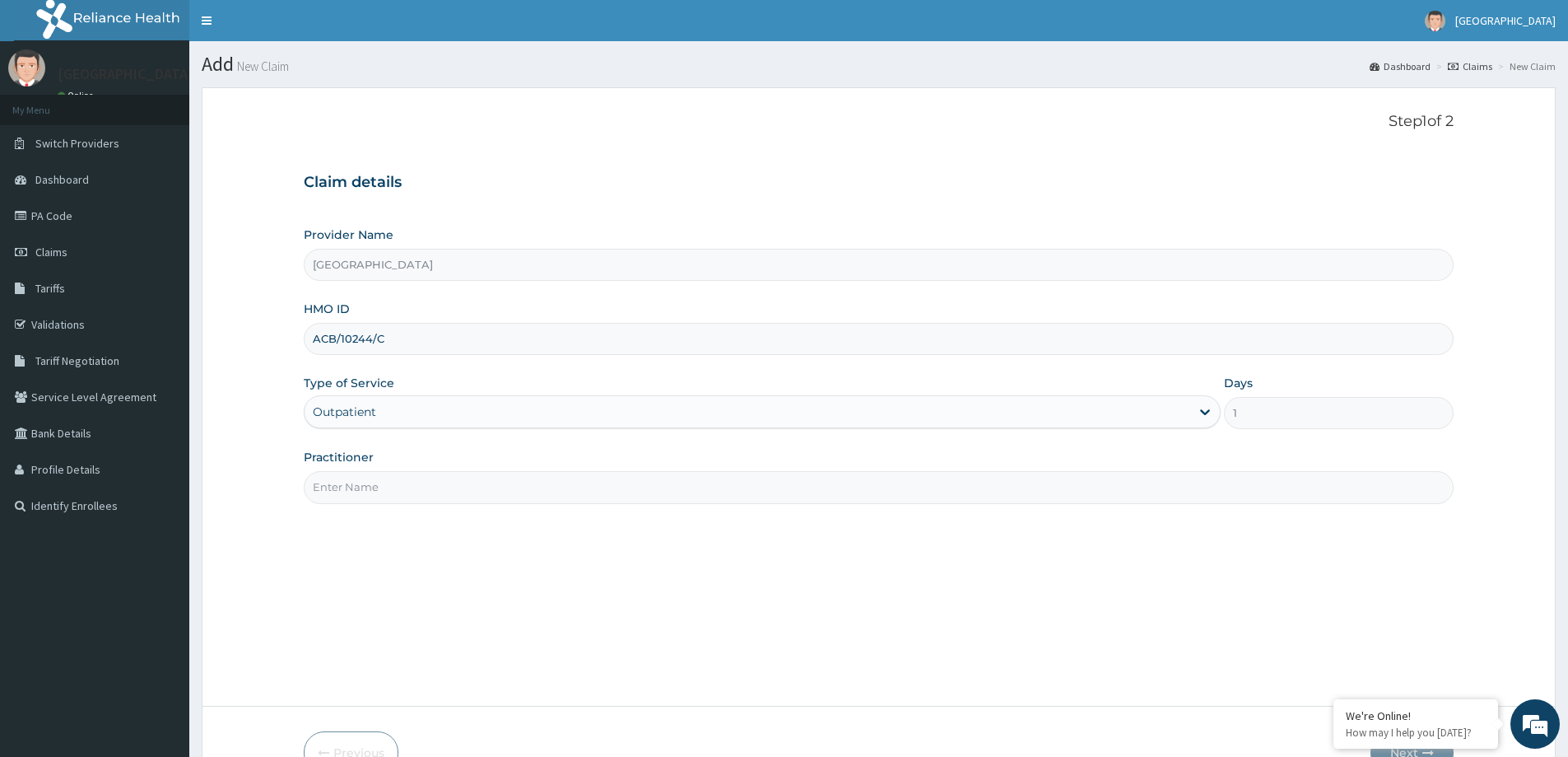
click at [459, 497] on input "Practitioner" at bounding box center [878, 487] width 1150 height 32
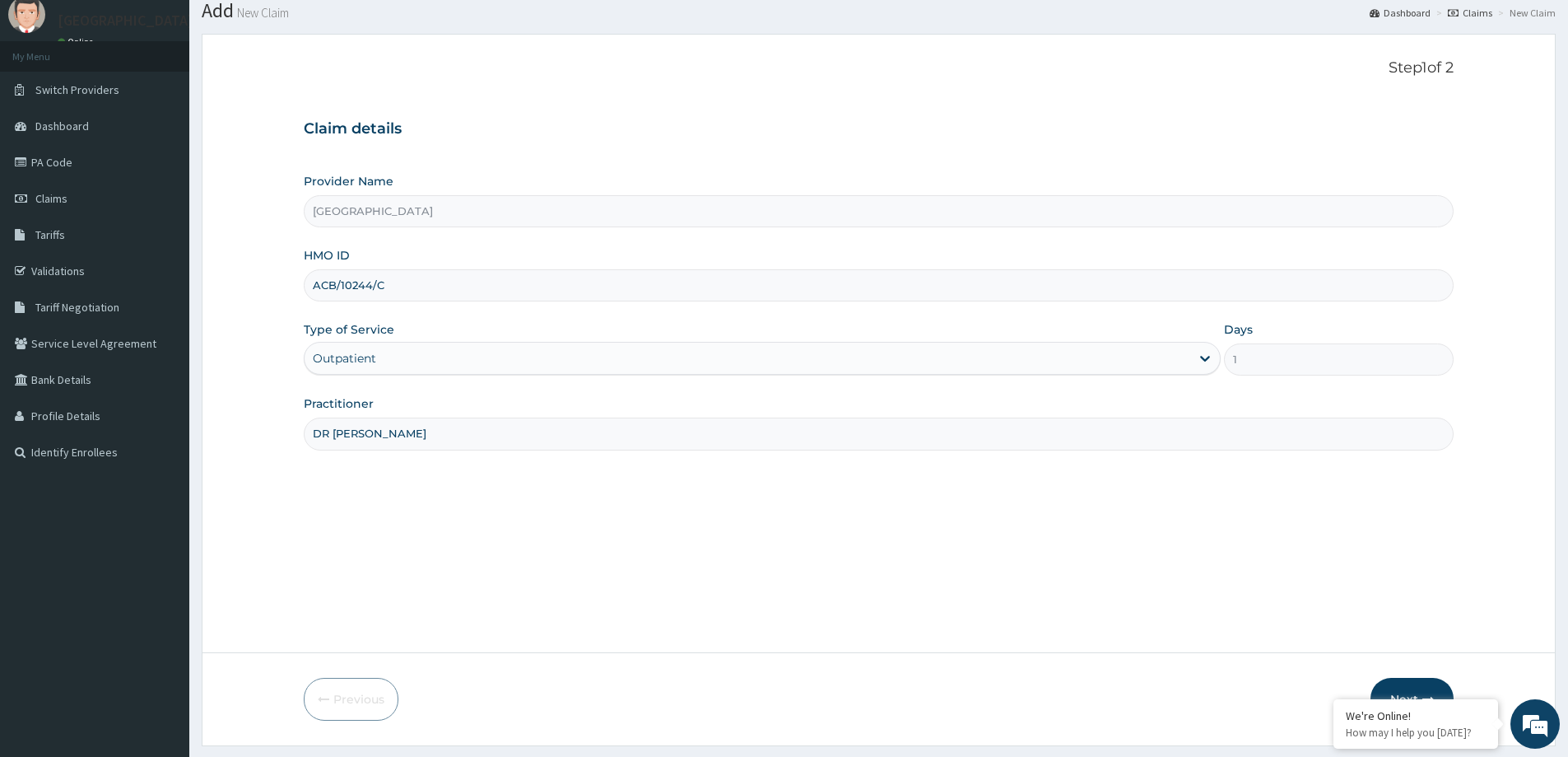
scroll to position [97, 0]
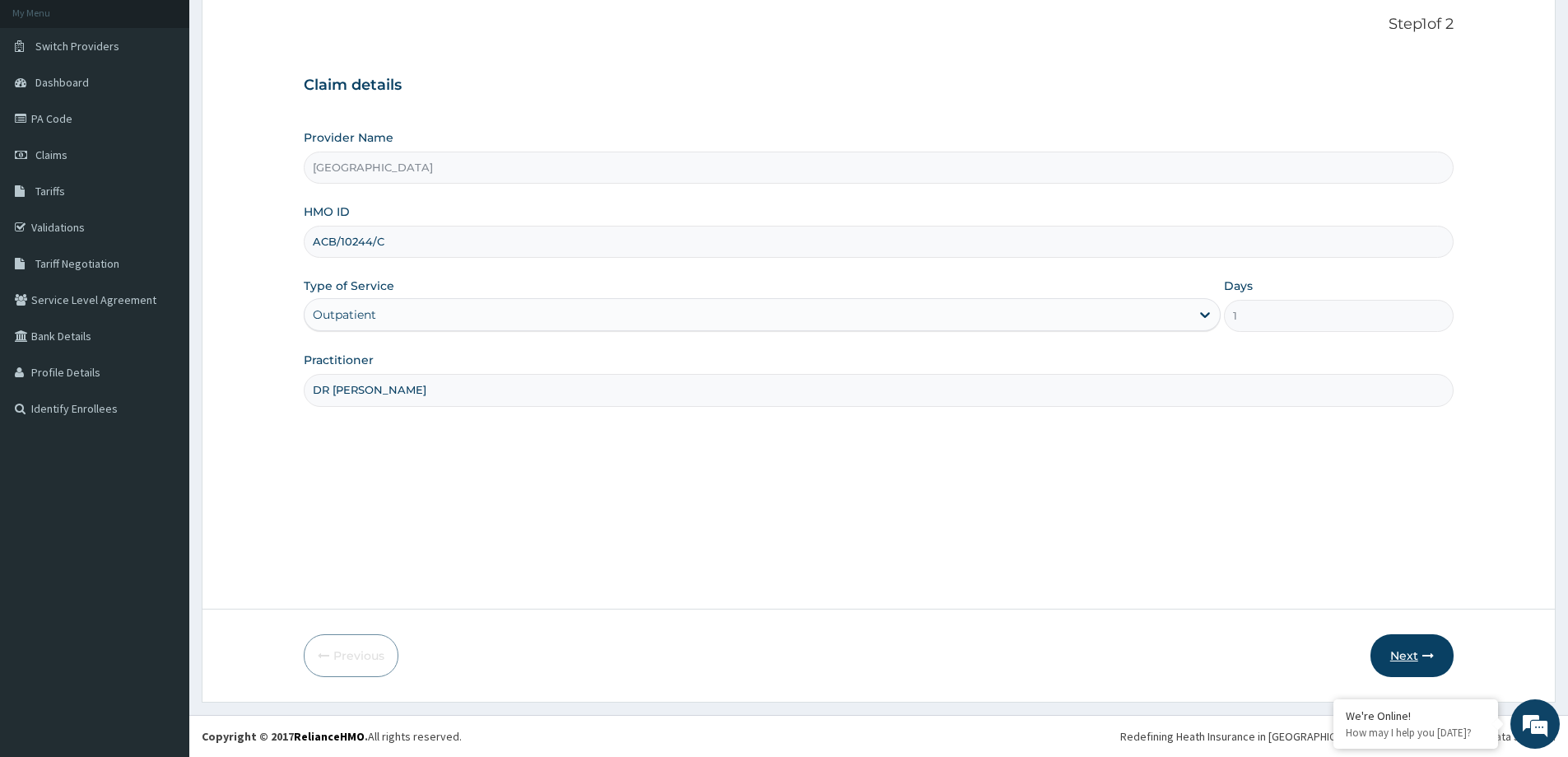
type input "DR [PERSON_NAME]"
click at [1396, 662] on button "Next" at bounding box center [1412, 655] width 83 height 43
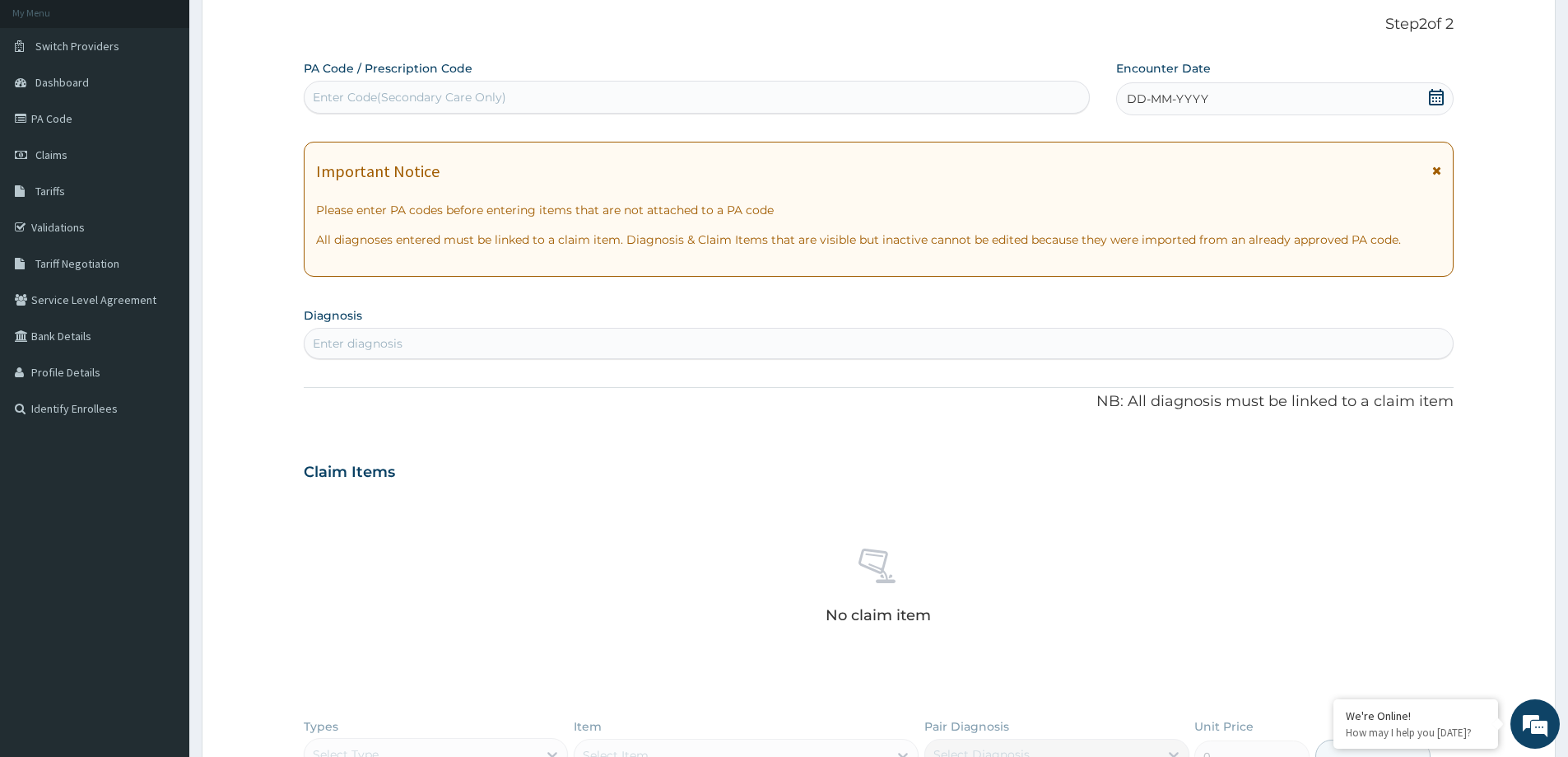
click at [414, 343] on div "Enter diagnosis" at bounding box center [878, 343] width 1148 height 27
click at [1433, 95] on icon at bounding box center [1436, 97] width 16 height 16
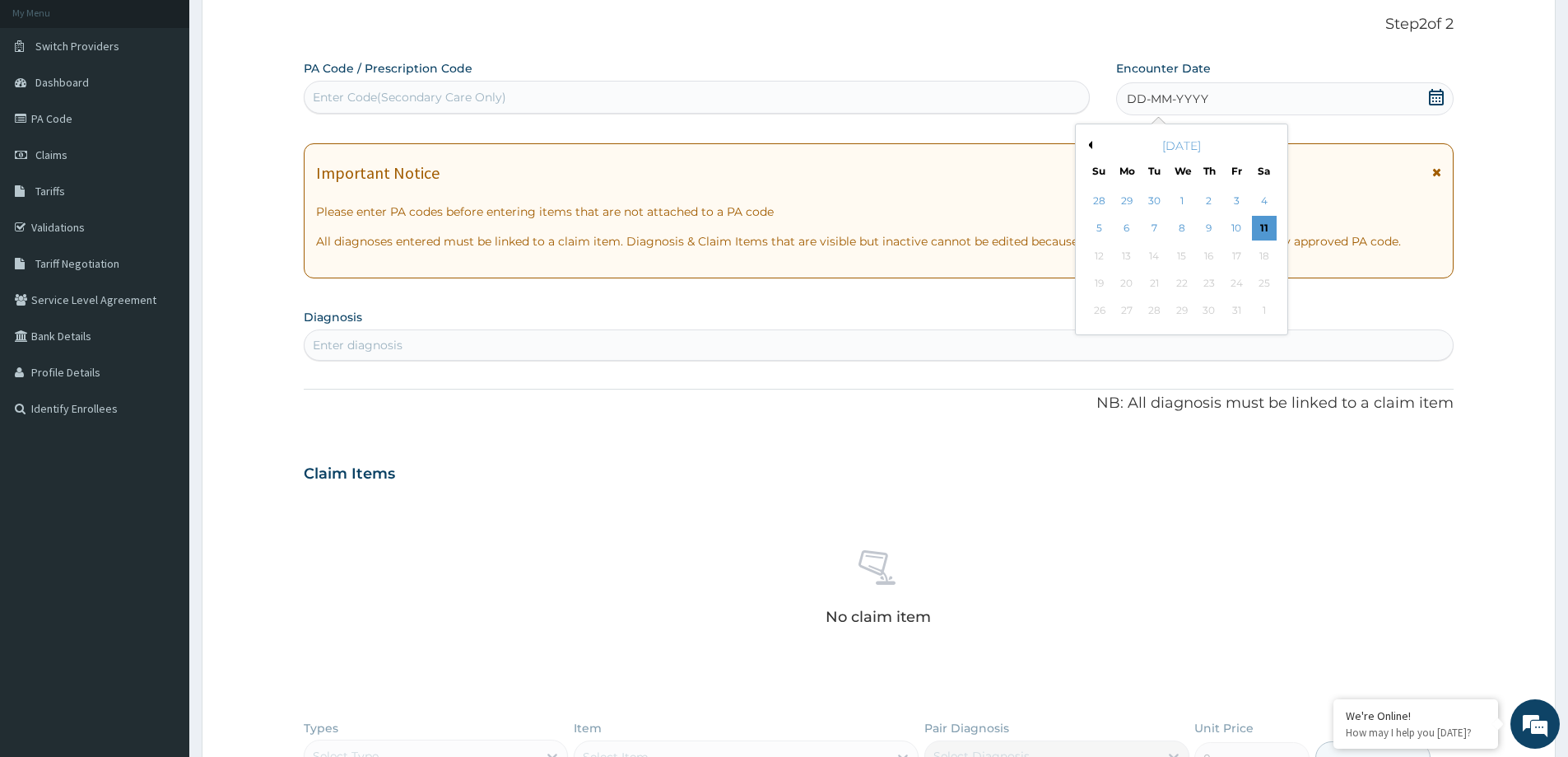
click at [1089, 148] on button "Previous Month" at bounding box center [1088, 145] width 8 height 8
drag, startPoint x: 1095, startPoint y: 288, endPoint x: 1044, endPoint y: 284, distance: 51.2
click at [1095, 287] on div "17" at bounding box center [1100, 283] width 25 height 25
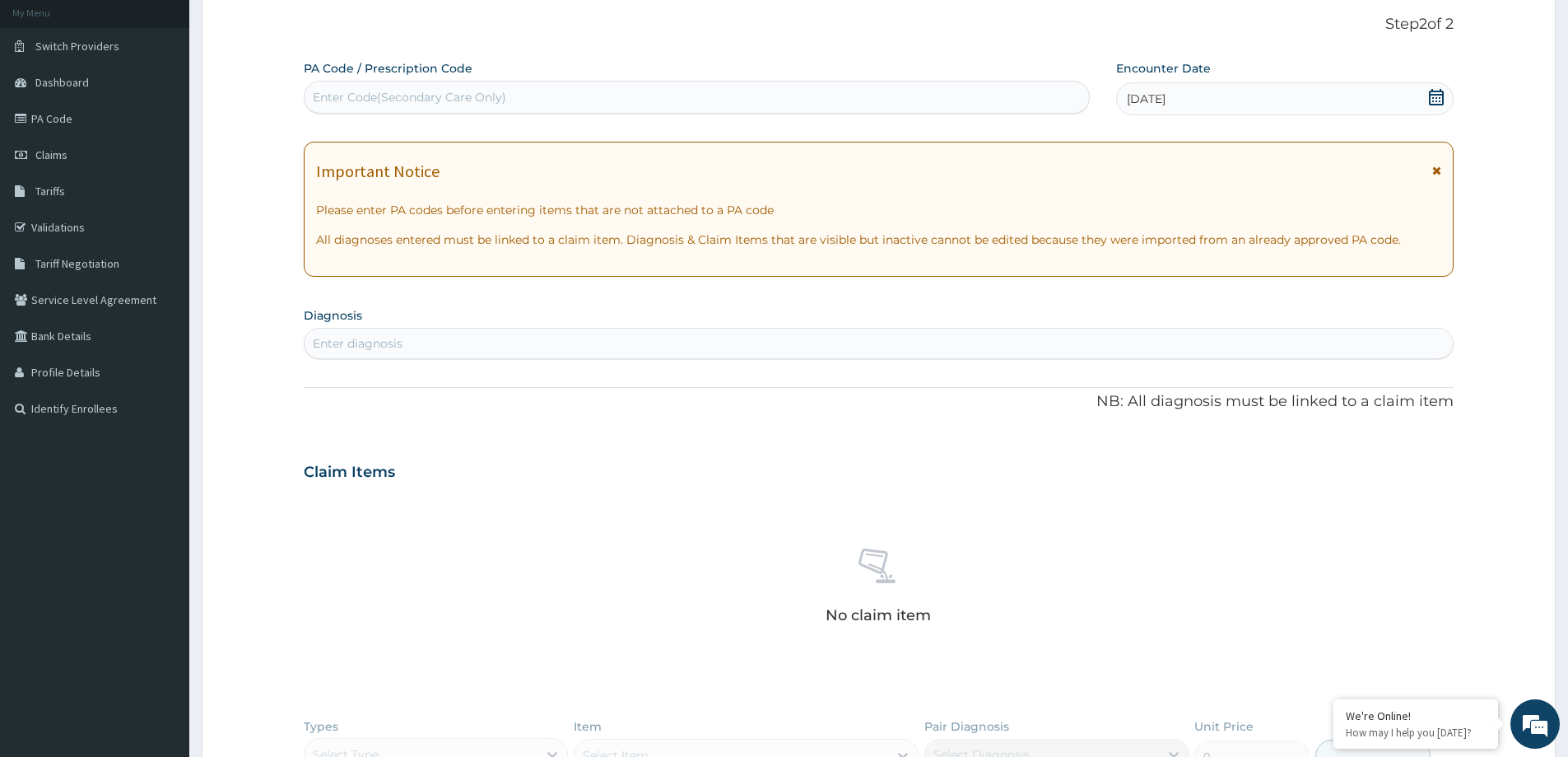
click at [761, 335] on div "Enter diagnosis" at bounding box center [878, 343] width 1148 height 27
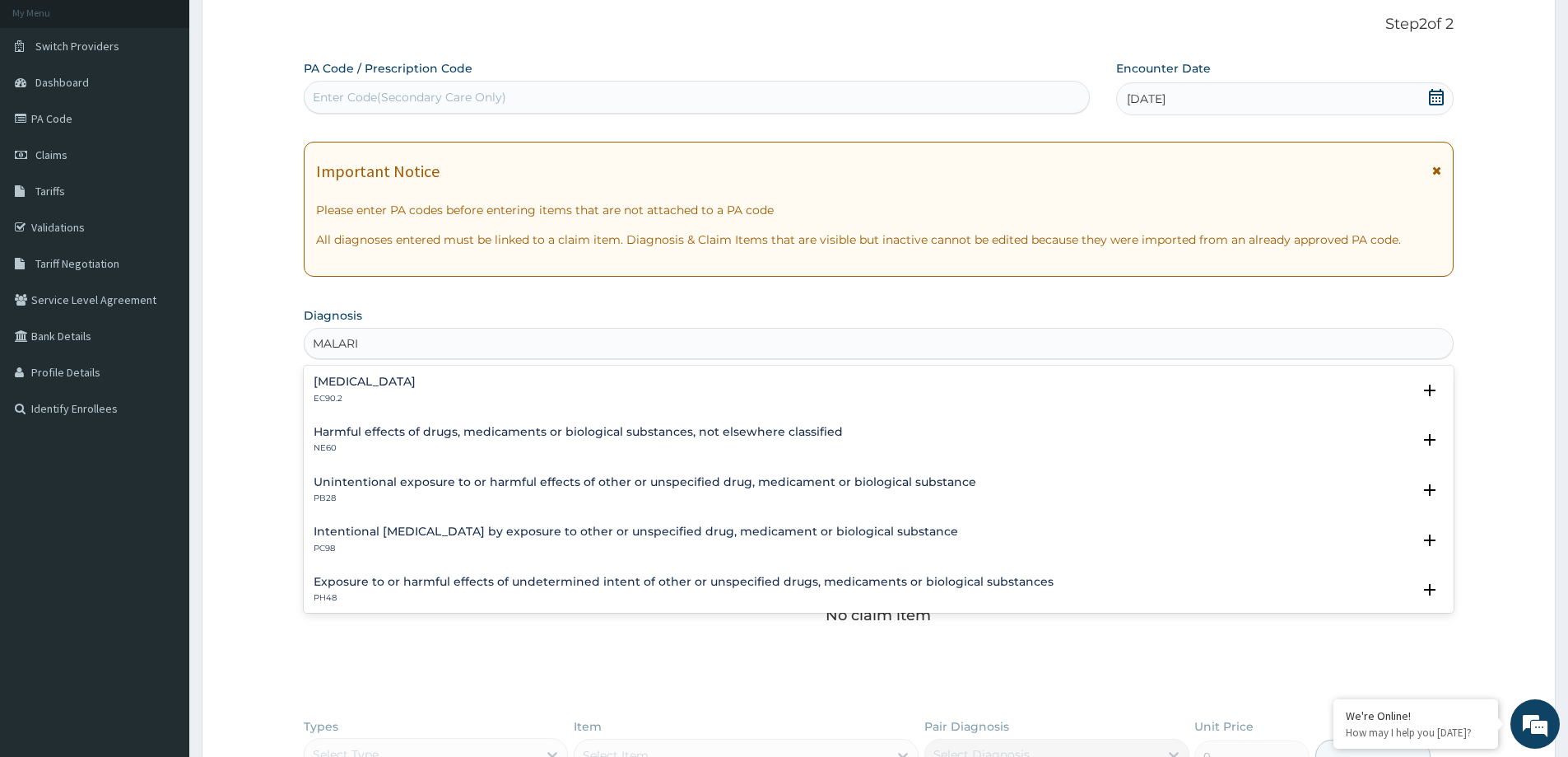
type input "[MEDICAL_DATA]"
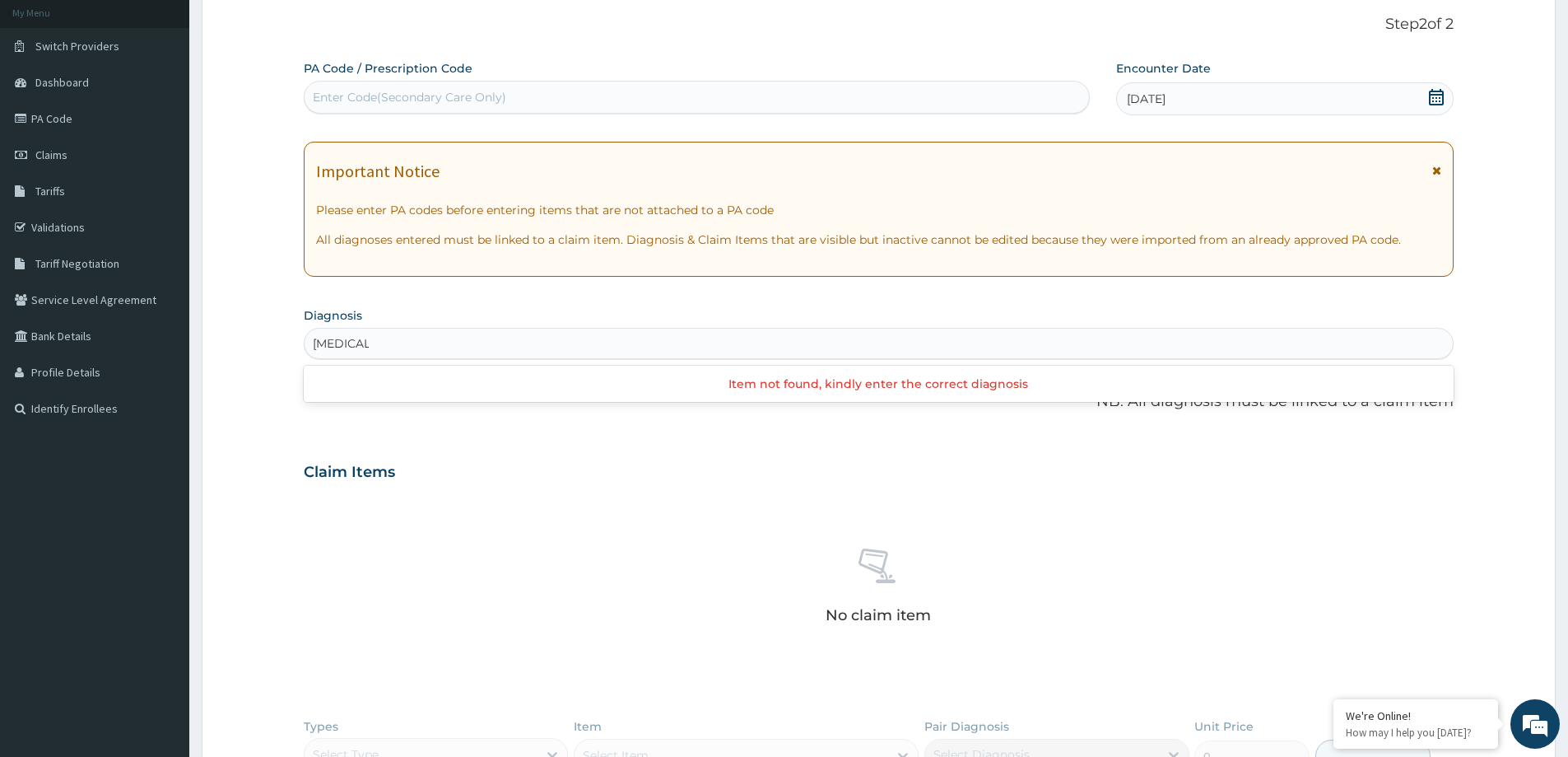
click at [765, 389] on div "Item not found, kindly enter the correct diagnosis" at bounding box center [878, 383] width 1150 height 29
click at [609, 352] on div "Enter diagnosis" at bounding box center [878, 343] width 1148 height 27
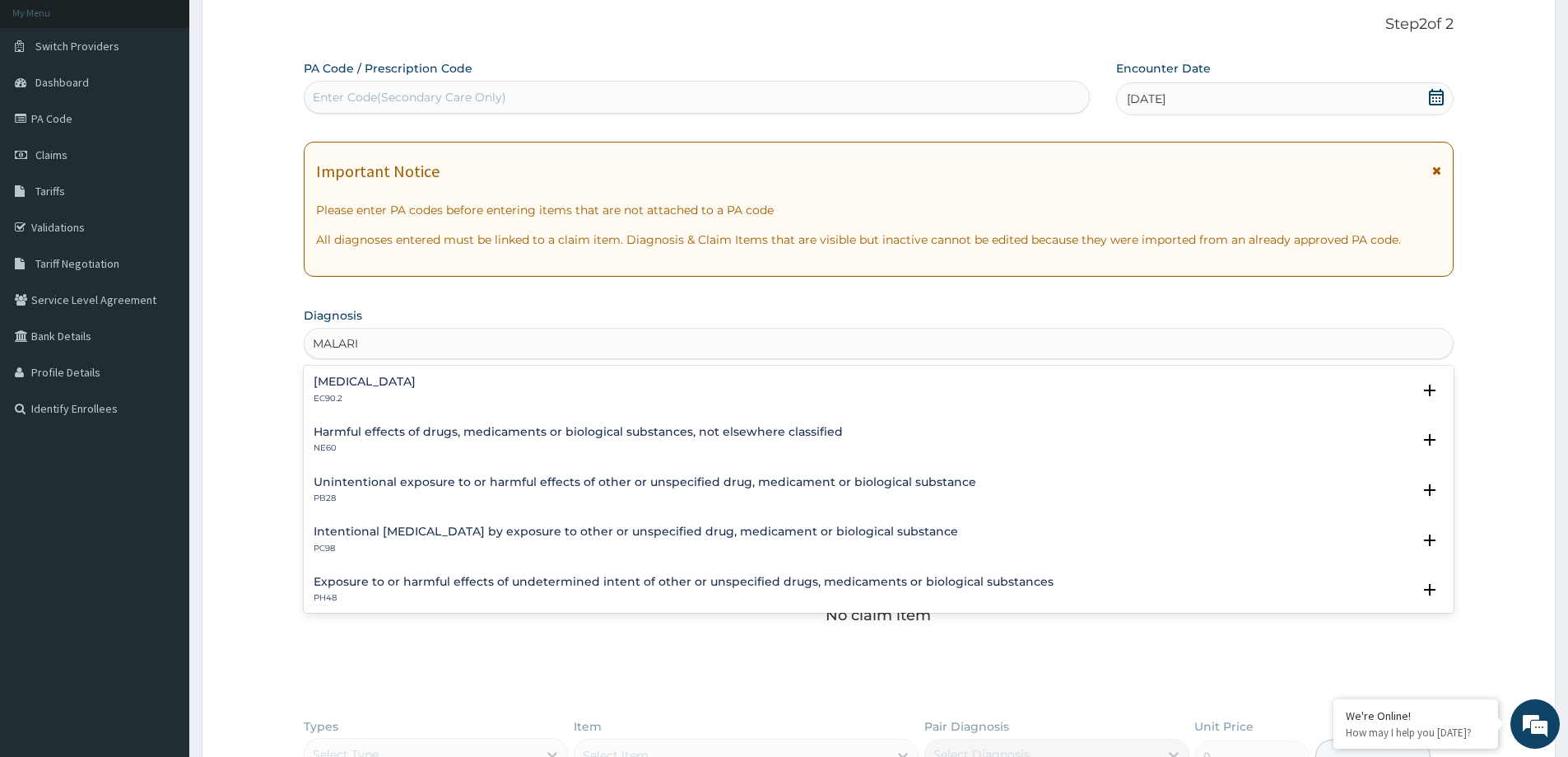
type input "[MEDICAL_DATA]"
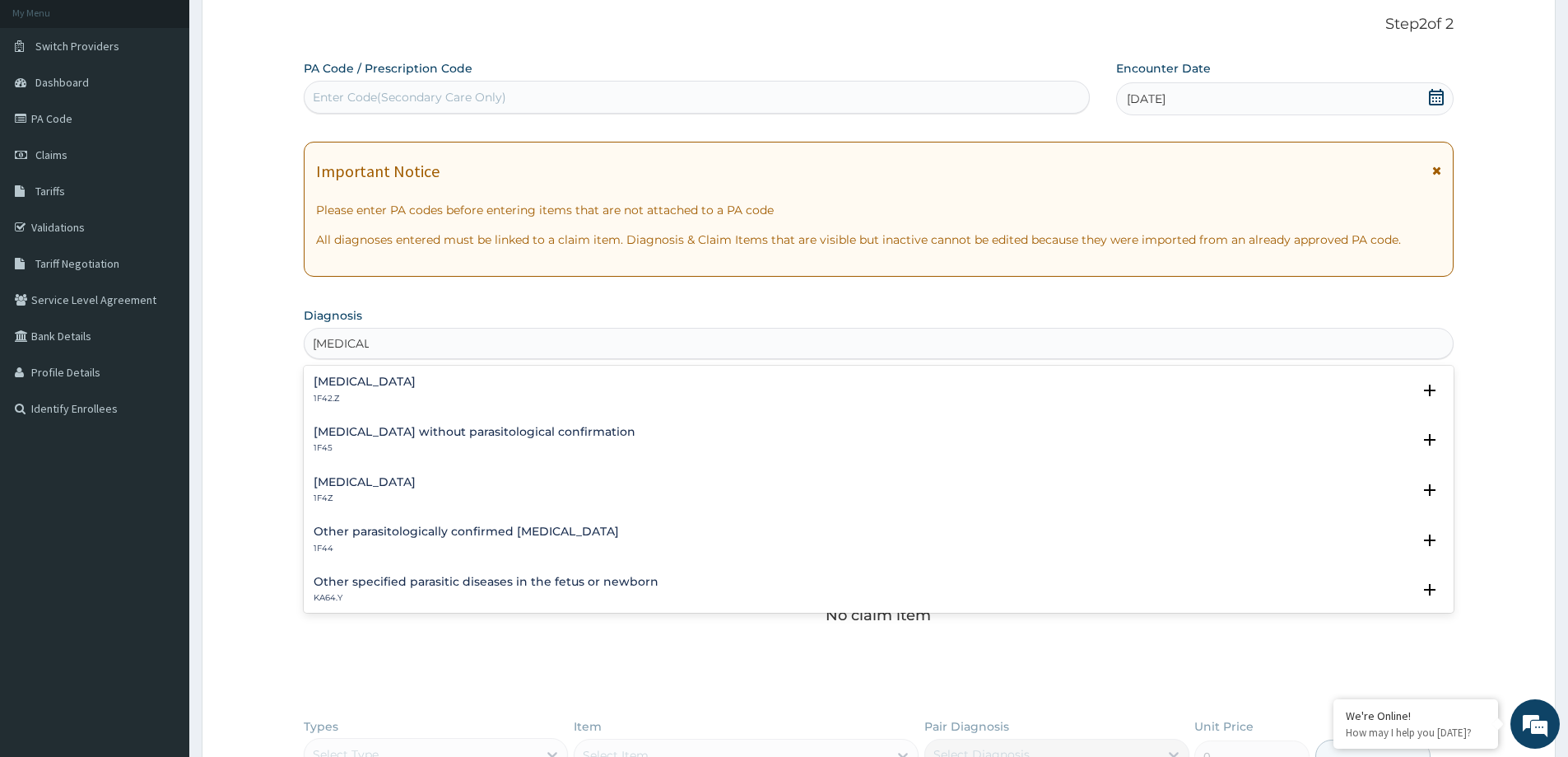
click at [416, 481] on h4 "[MEDICAL_DATA]" at bounding box center [364, 481] width 102 height 12
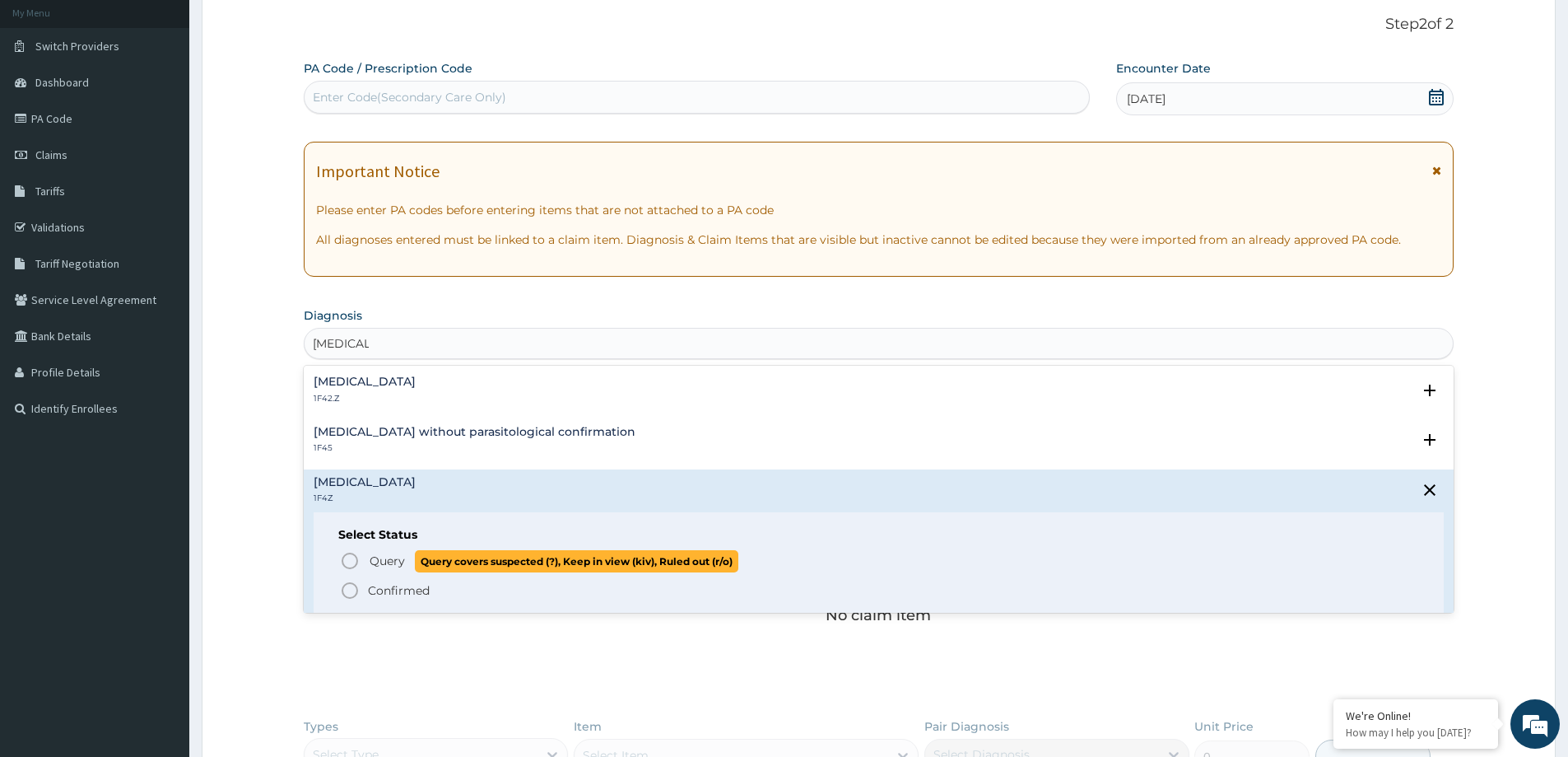
drag, startPoint x: 374, startPoint y: 565, endPoint x: 375, endPoint y: 549, distance: 16.0
click at [374, 563] on span "Query" at bounding box center [387, 561] width 36 height 16
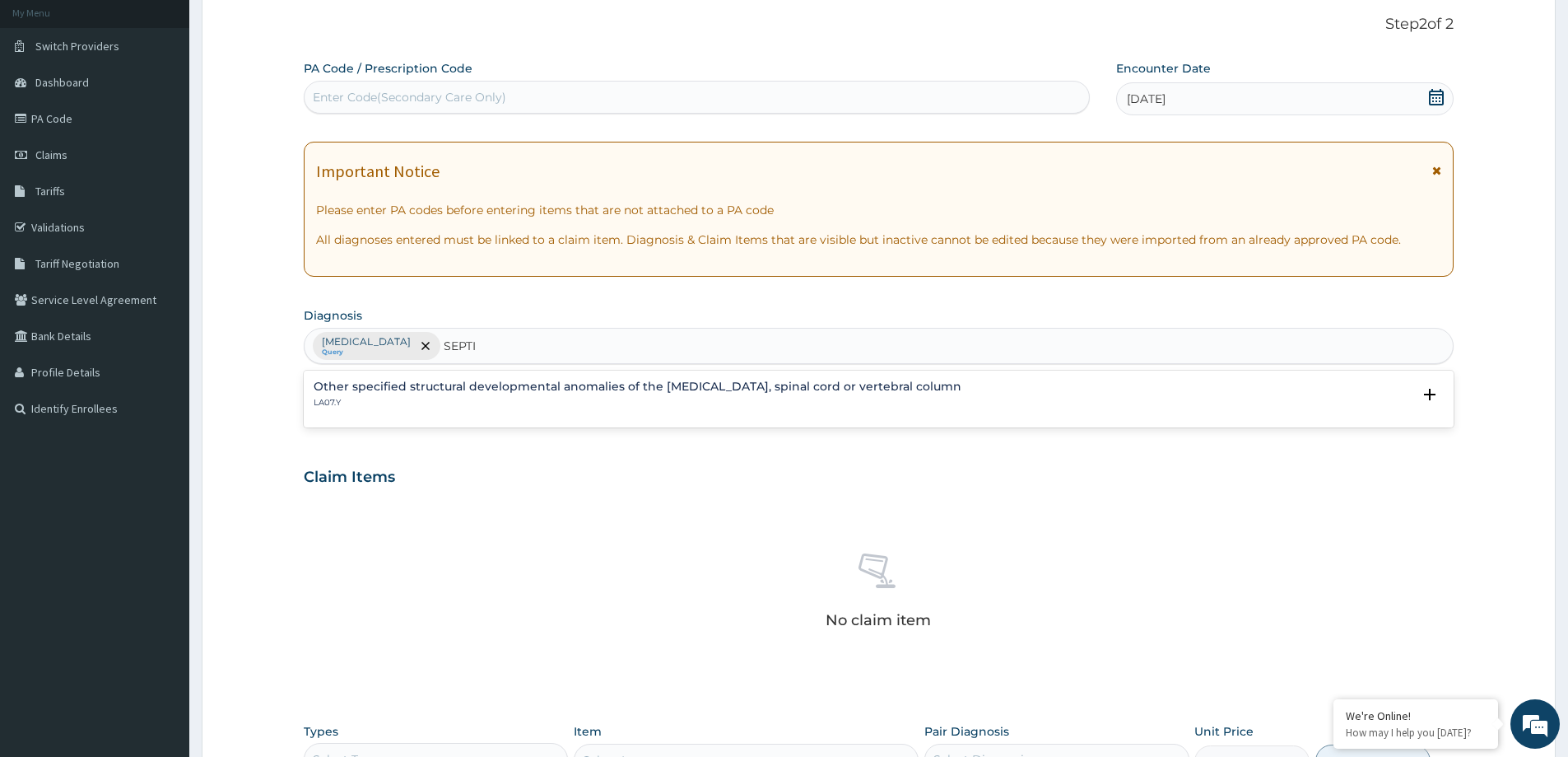
type input "SEPTIC"
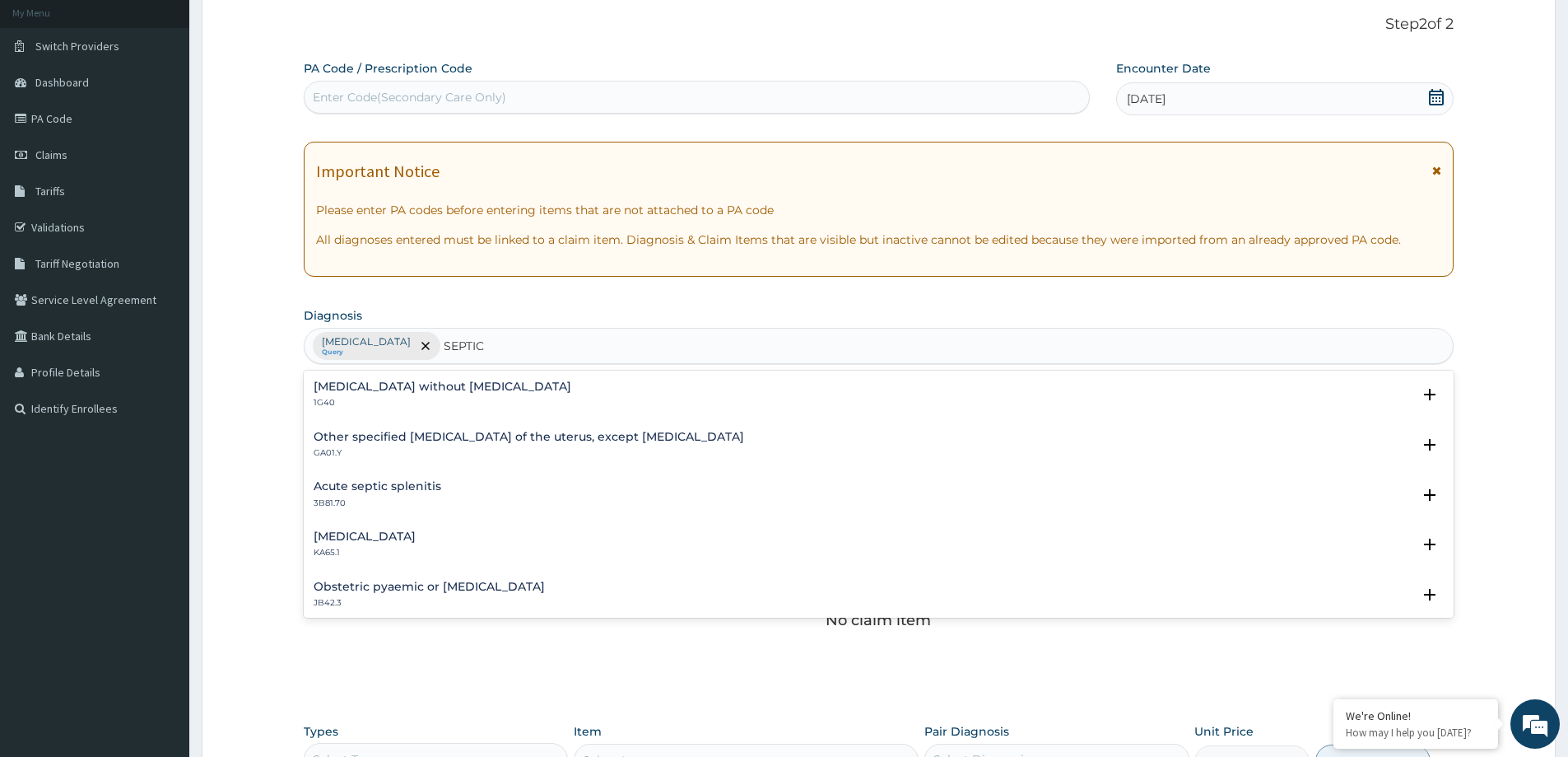
click at [437, 398] on p "1G40" at bounding box center [442, 402] width 258 height 12
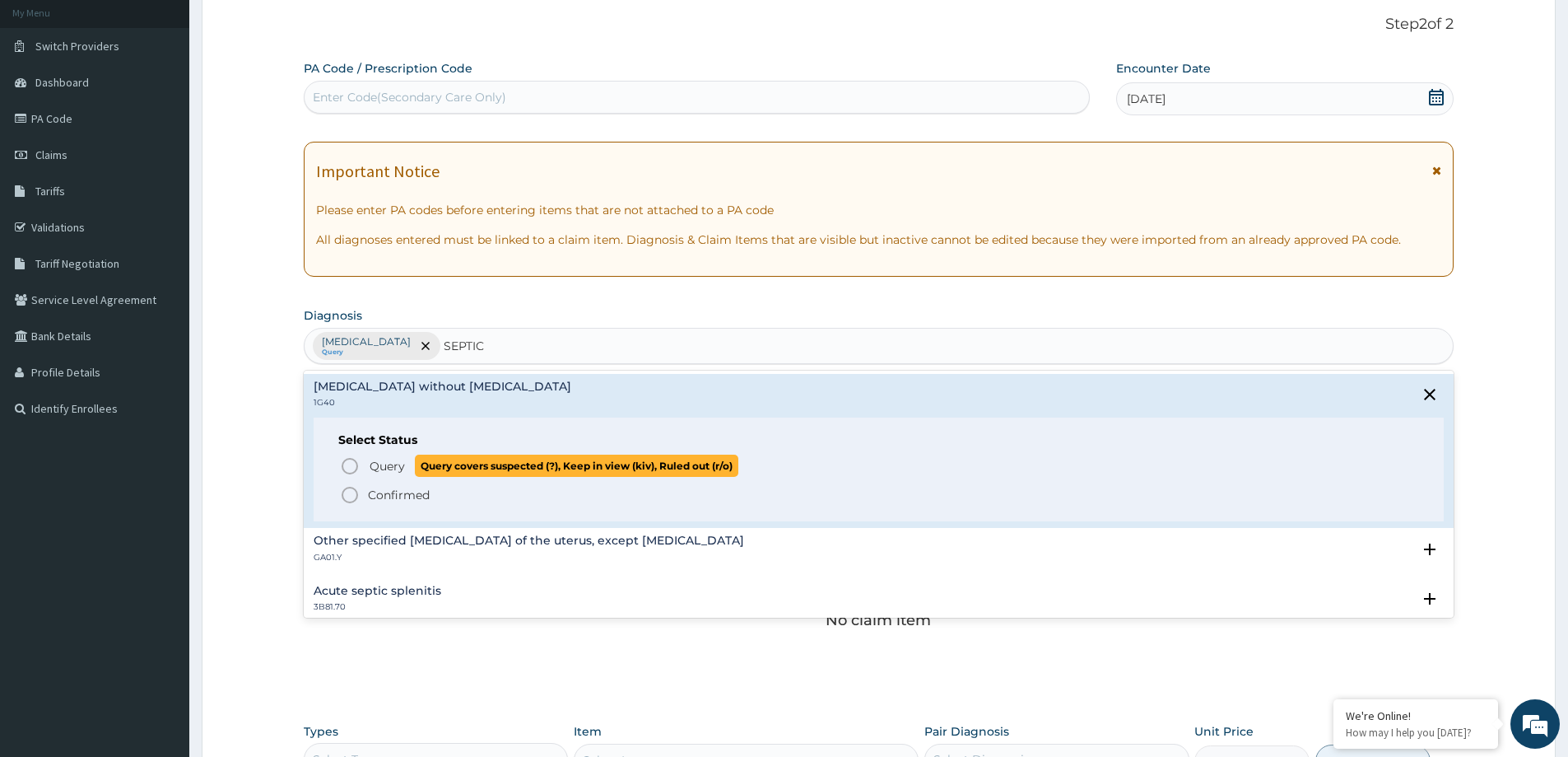
click at [384, 462] on span "Query" at bounding box center [387, 466] width 36 height 16
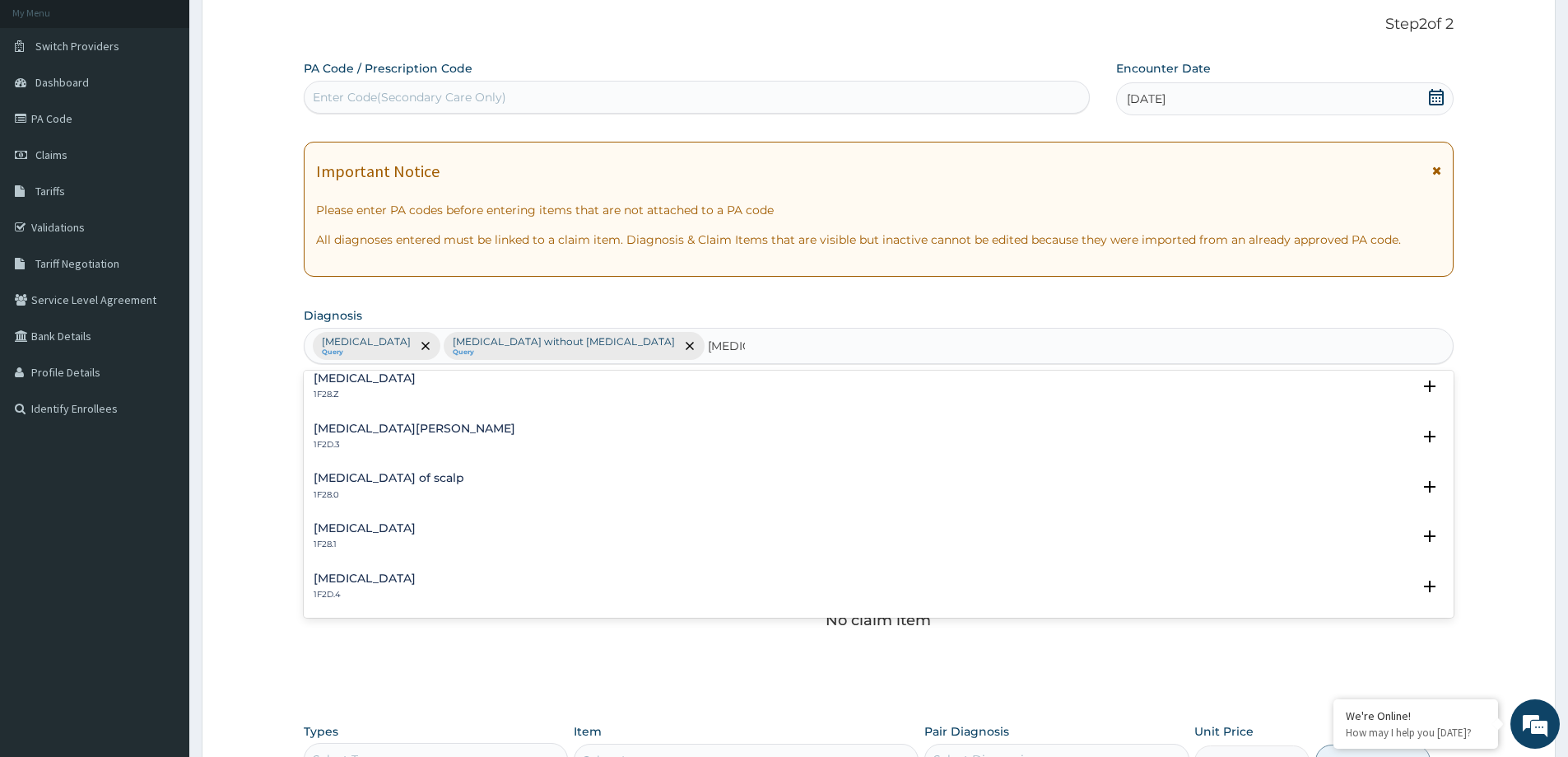
scroll to position [0, 0]
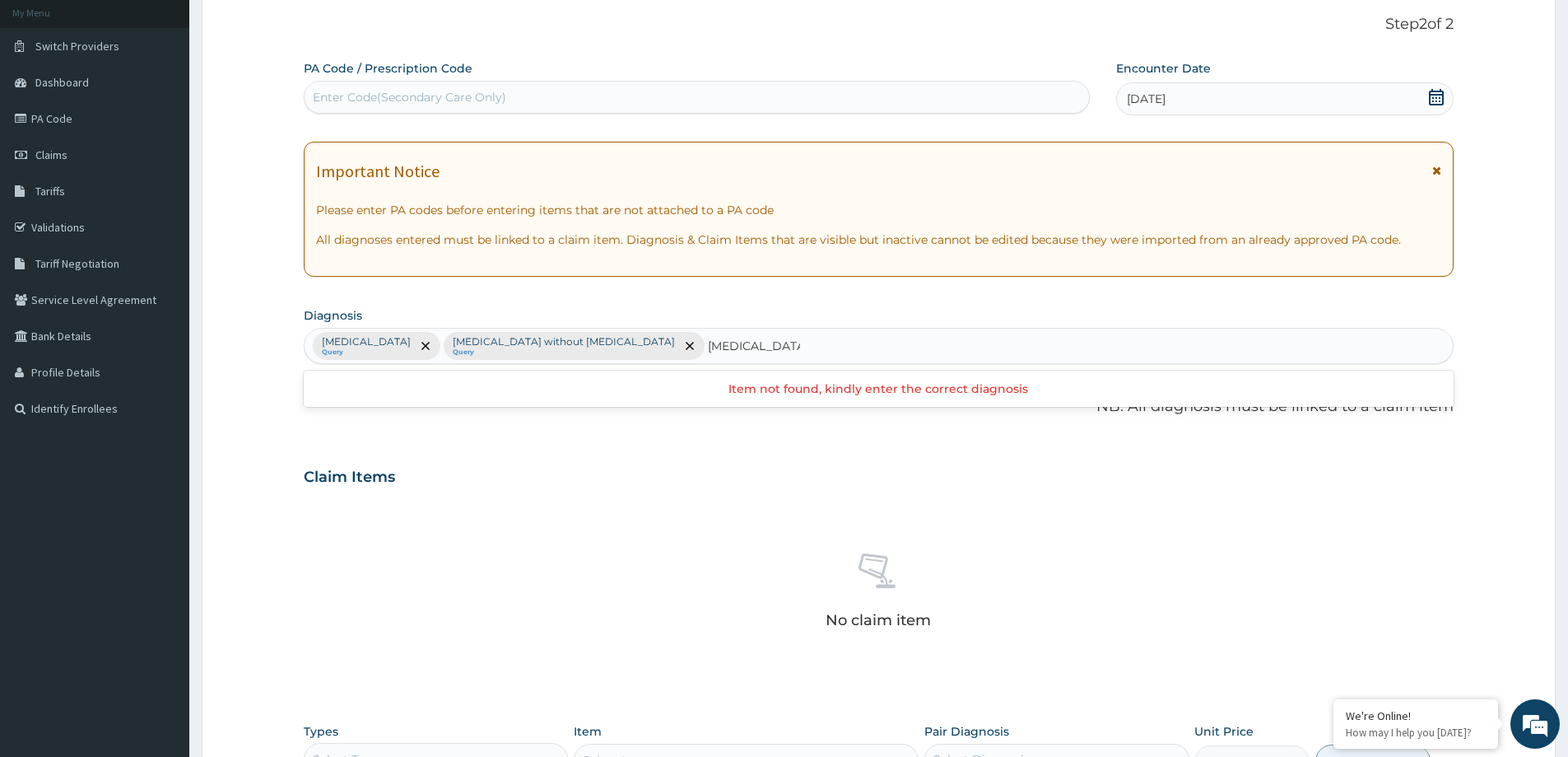
type input "[MEDICAL_DATA] CORPOR"
type input "C"
type input "I"
type input "[MEDICAL_DATA]"
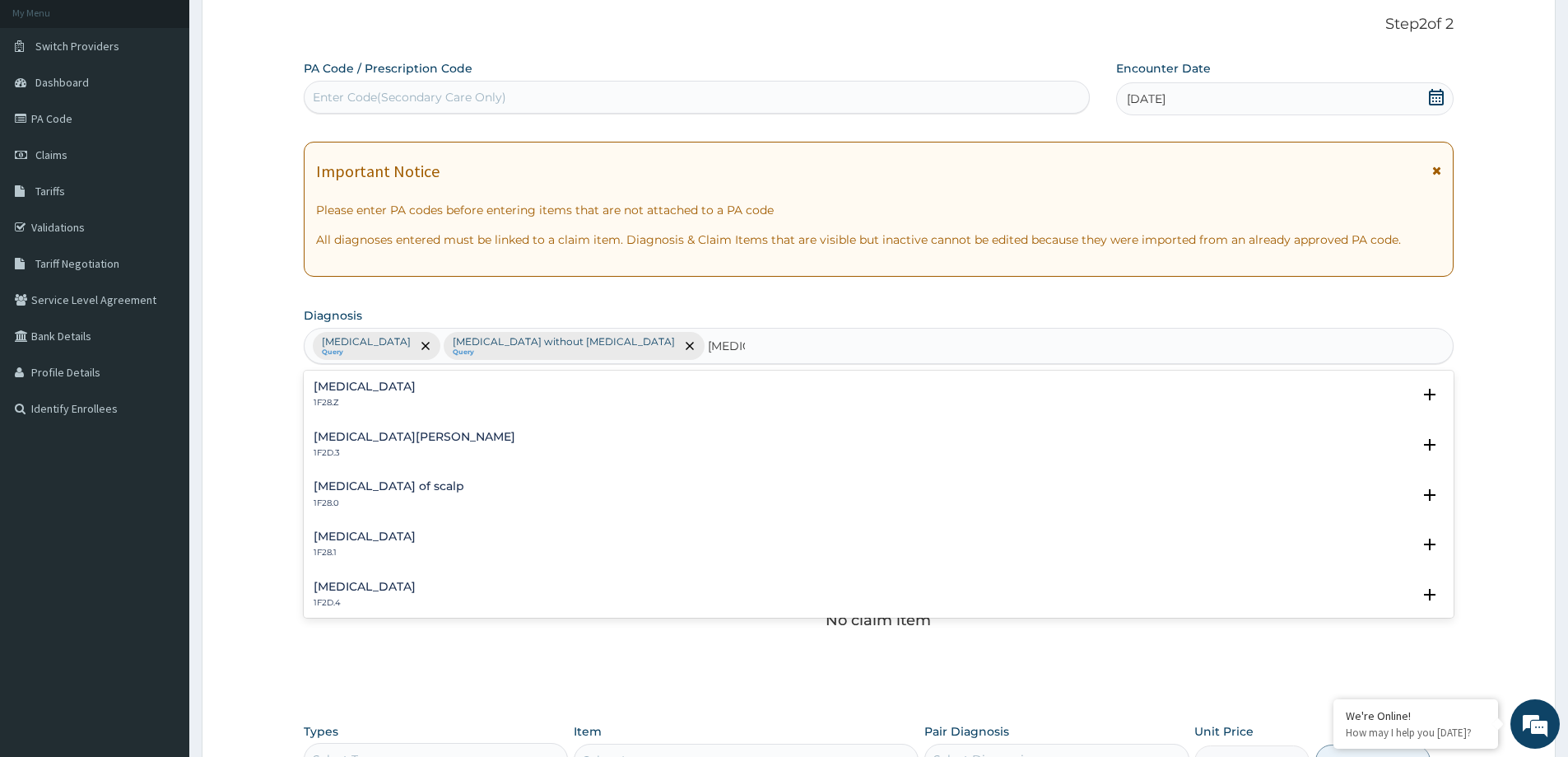
click at [416, 386] on h4 "[MEDICAL_DATA]" at bounding box center [364, 386] width 102 height 12
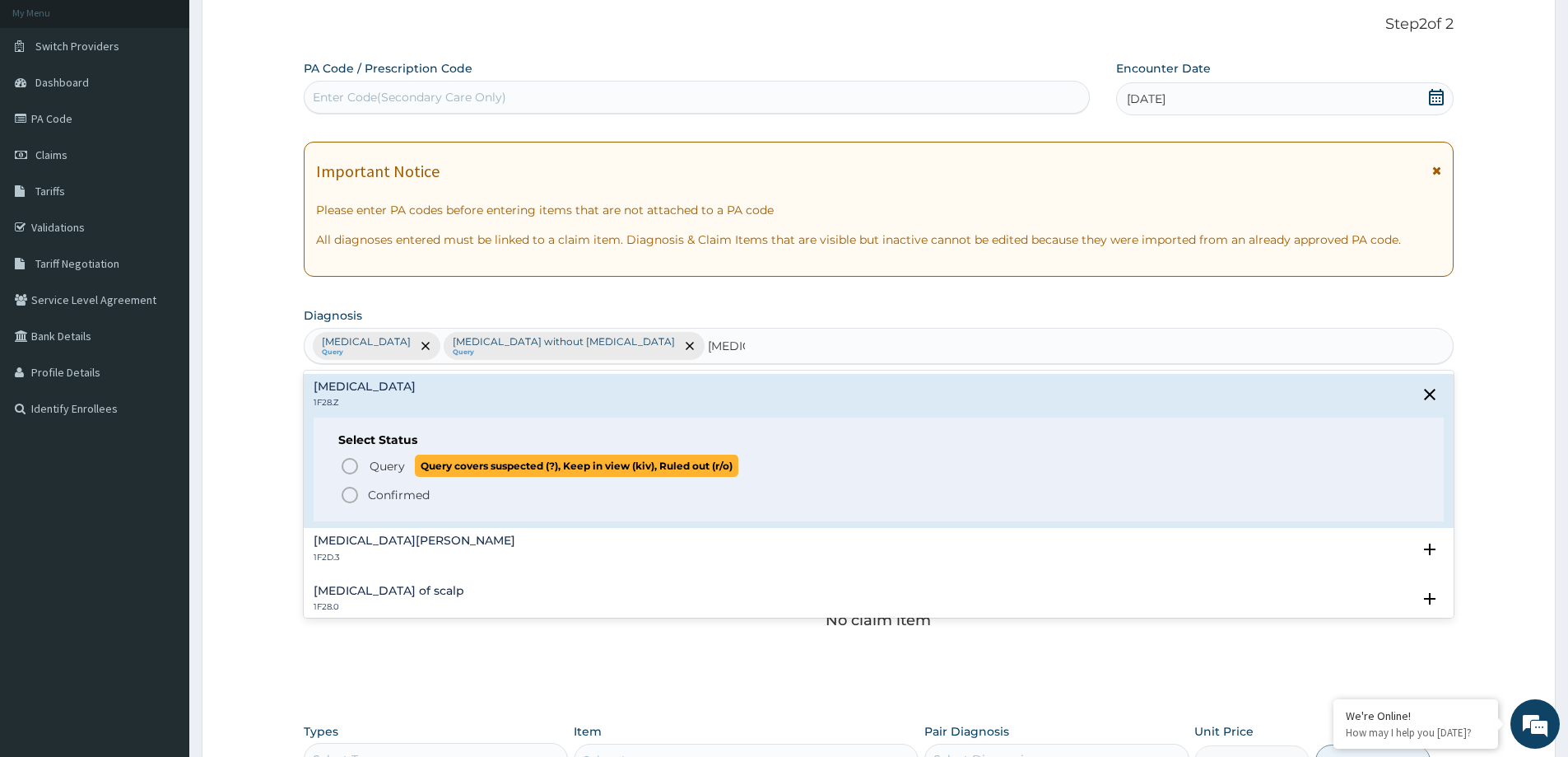
click at [379, 466] on span "Query" at bounding box center [387, 466] width 36 height 16
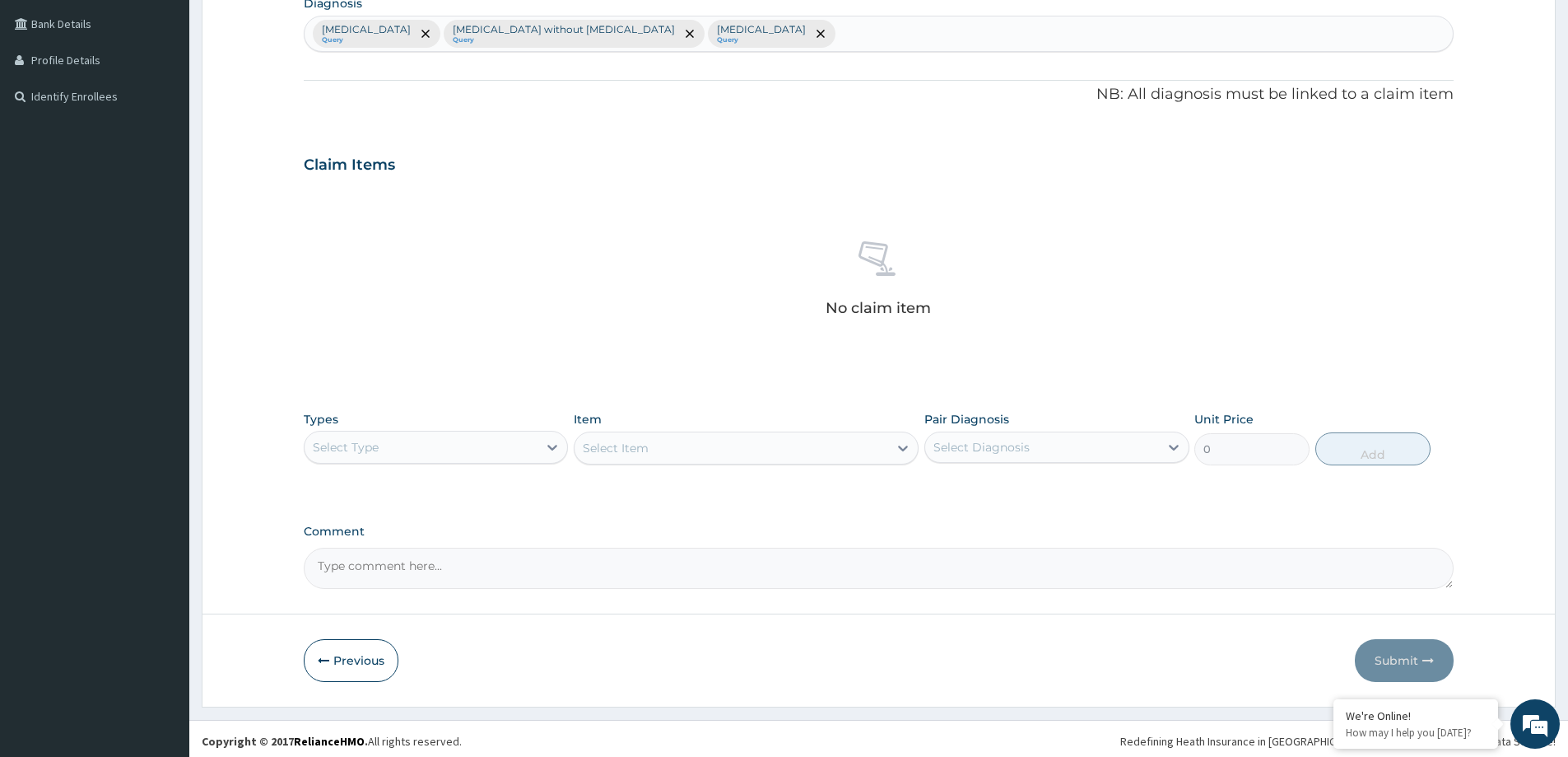
scroll to position [414, 0]
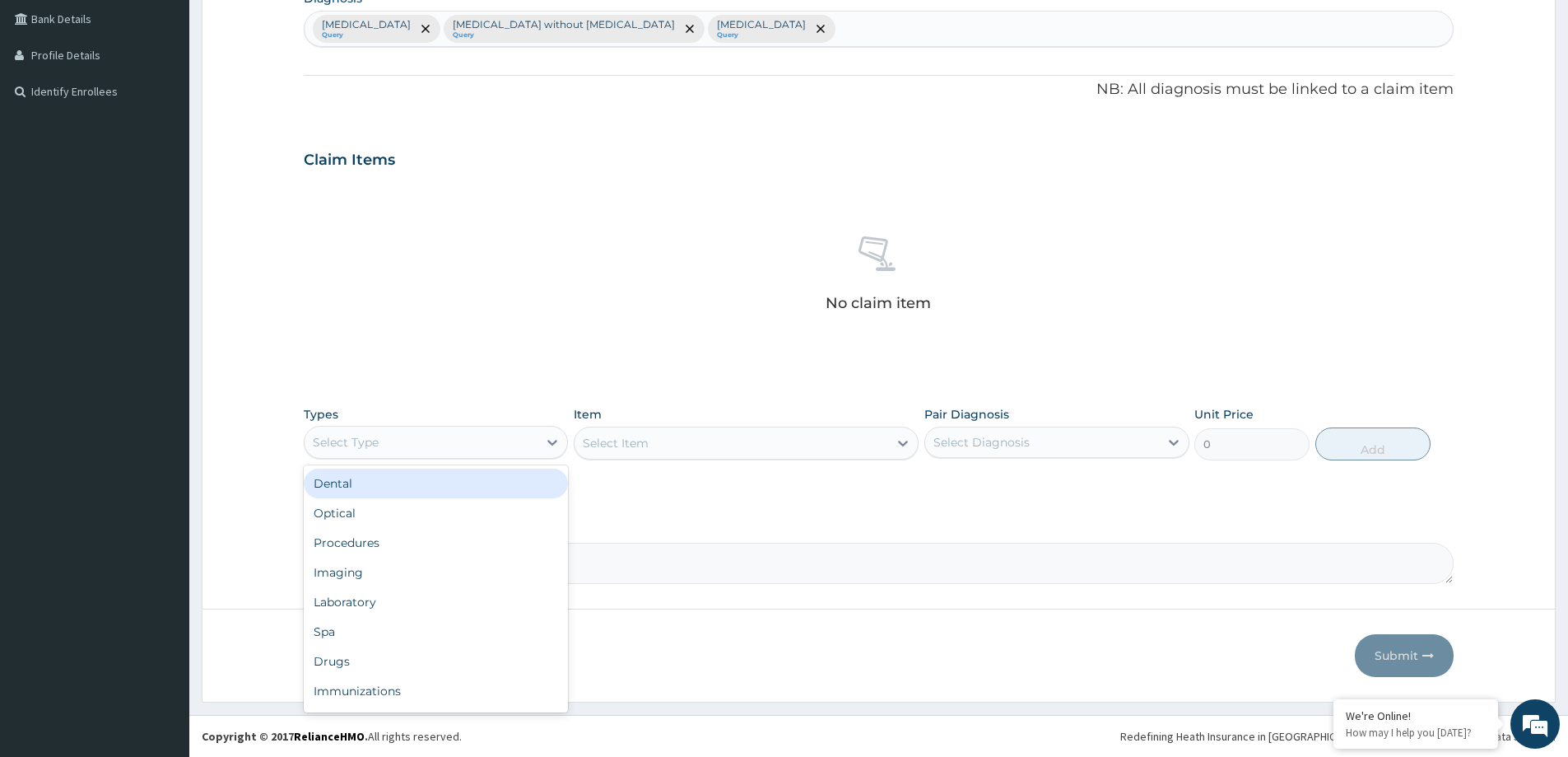
click at [518, 438] on div "Select Type" at bounding box center [421, 442] width 233 height 27
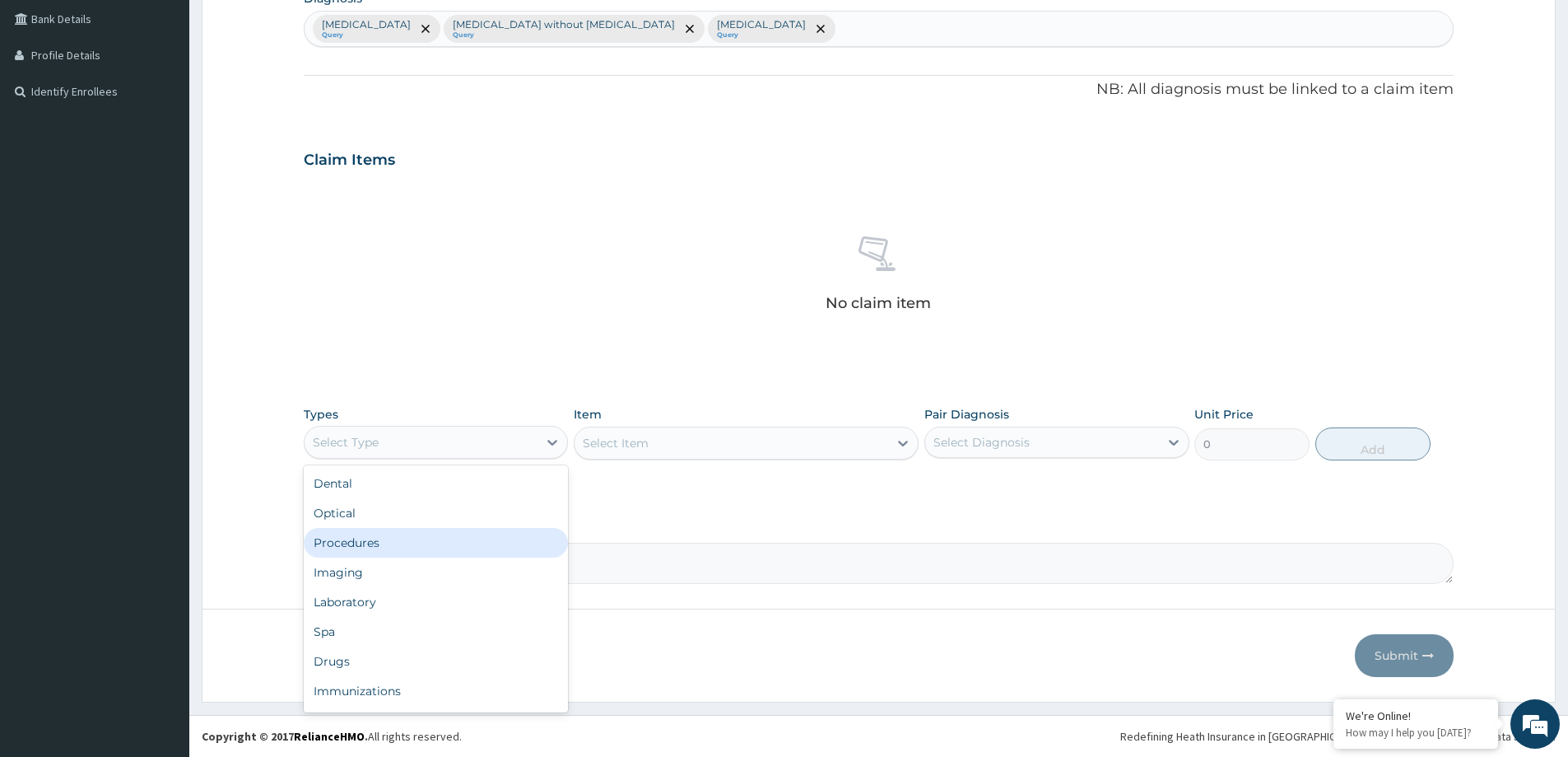
drag, startPoint x: 464, startPoint y: 534, endPoint x: 463, endPoint y: 545, distance: 11.0
click at [464, 535] on div "Procedures" at bounding box center [435, 543] width 264 height 29
click at [712, 451] on div "Select Item" at bounding box center [731, 443] width 313 height 27
type input "[MEDICAL_DATA]"
drag, startPoint x: 692, startPoint y: 446, endPoint x: 559, endPoint y: 449, distance: 133.0
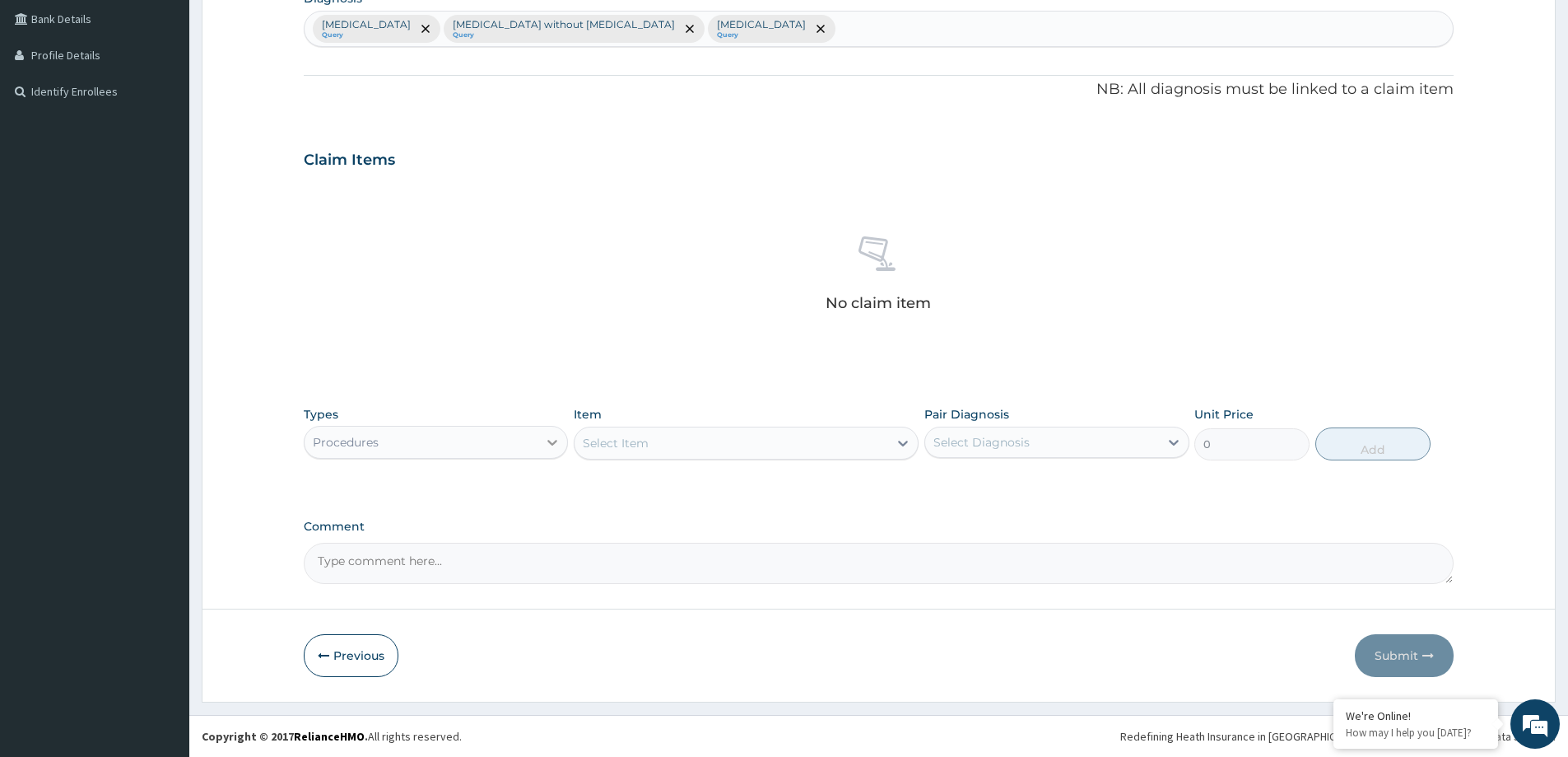
click at [559, 449] on div "Types Procedures Item Select is focused ,type to refine list, press Down to ope…" at bounding box center [878, 433] width 1150 height 71
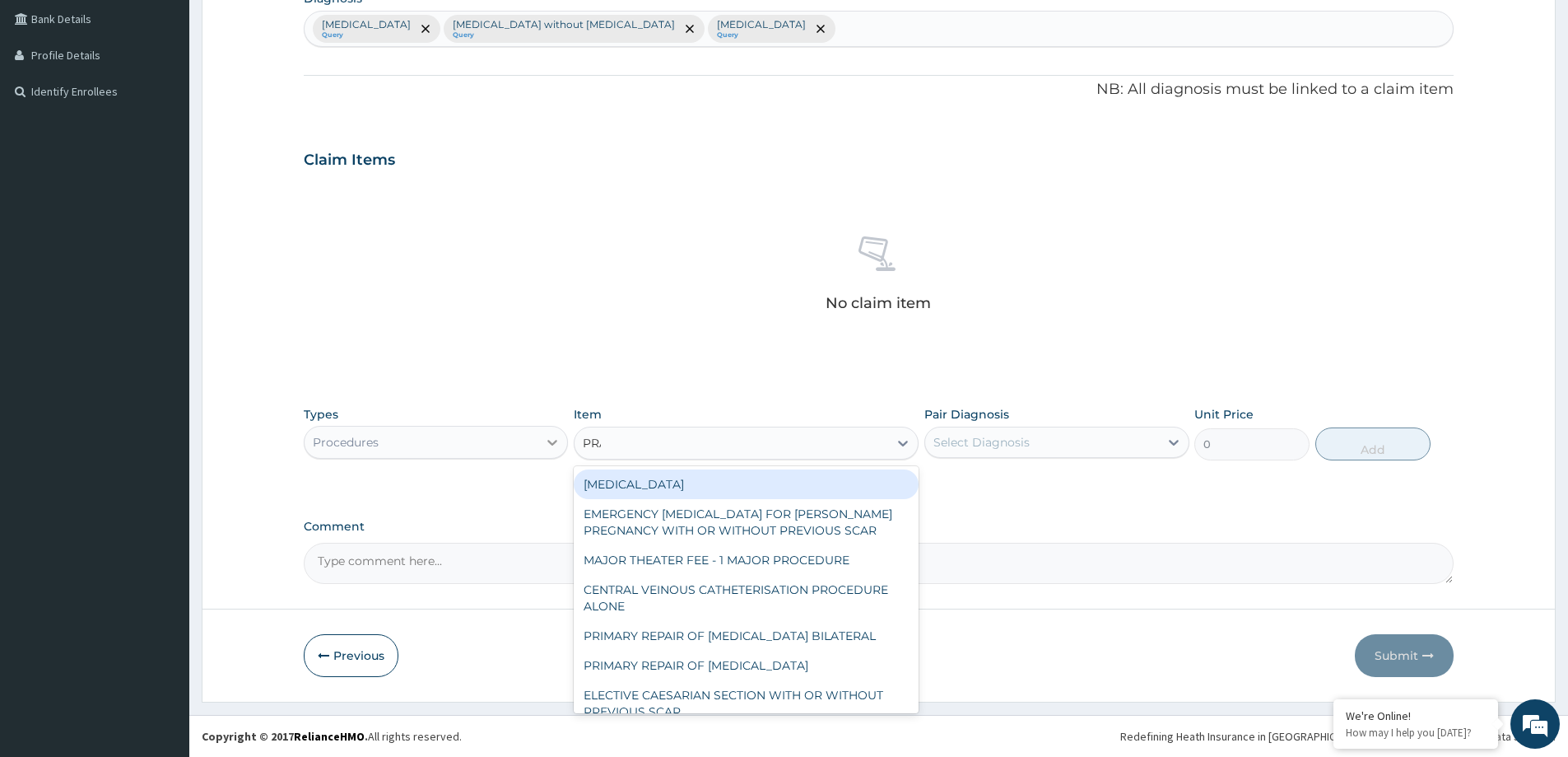
type input "PRAC"
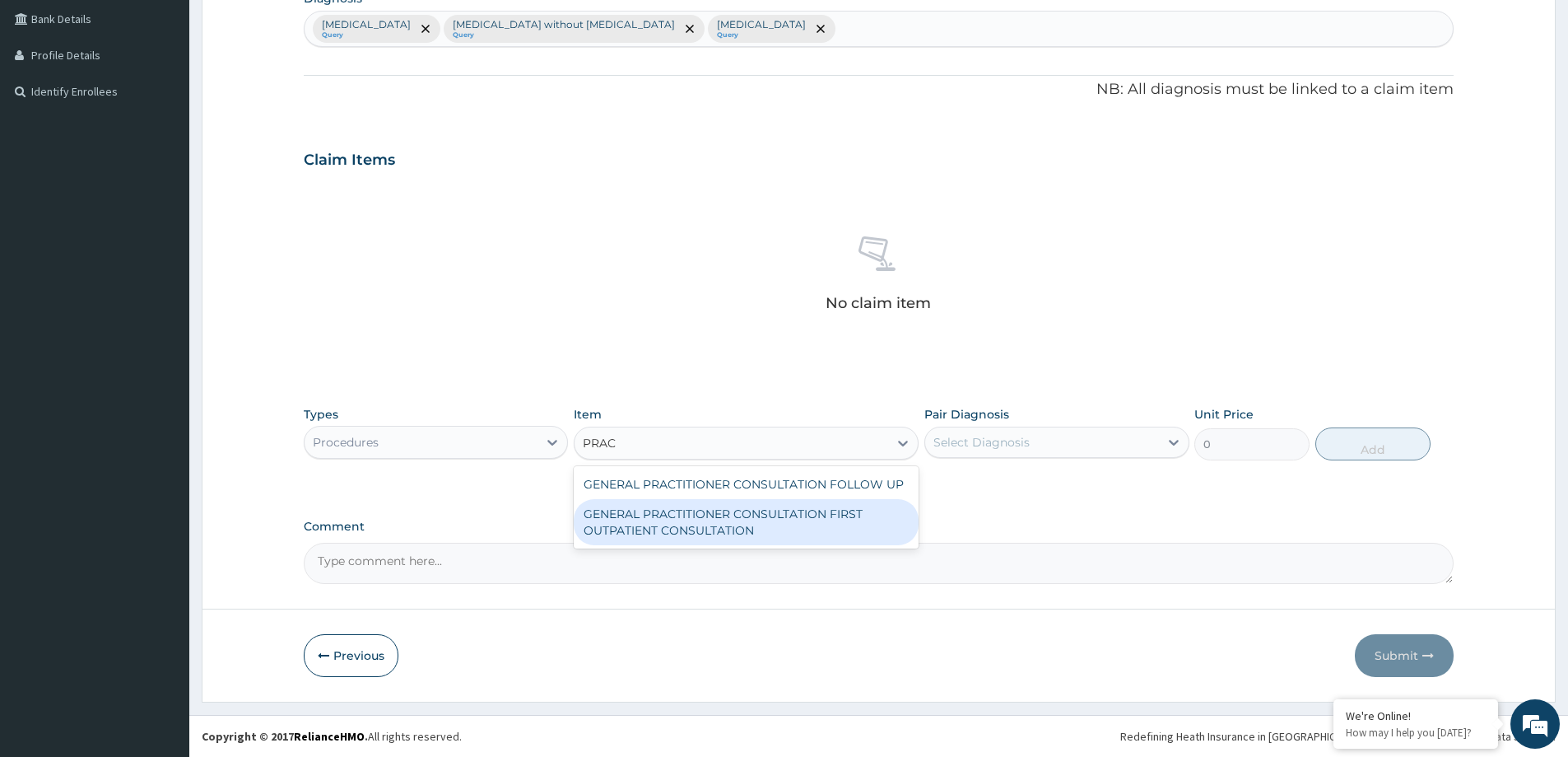
click at [708, 530] on div "GENERAL PRACTITIONER CONSULTATION FIRST OUTPATIENT CONSULTATION" at bounding box center [746, 521] width 345 height 46
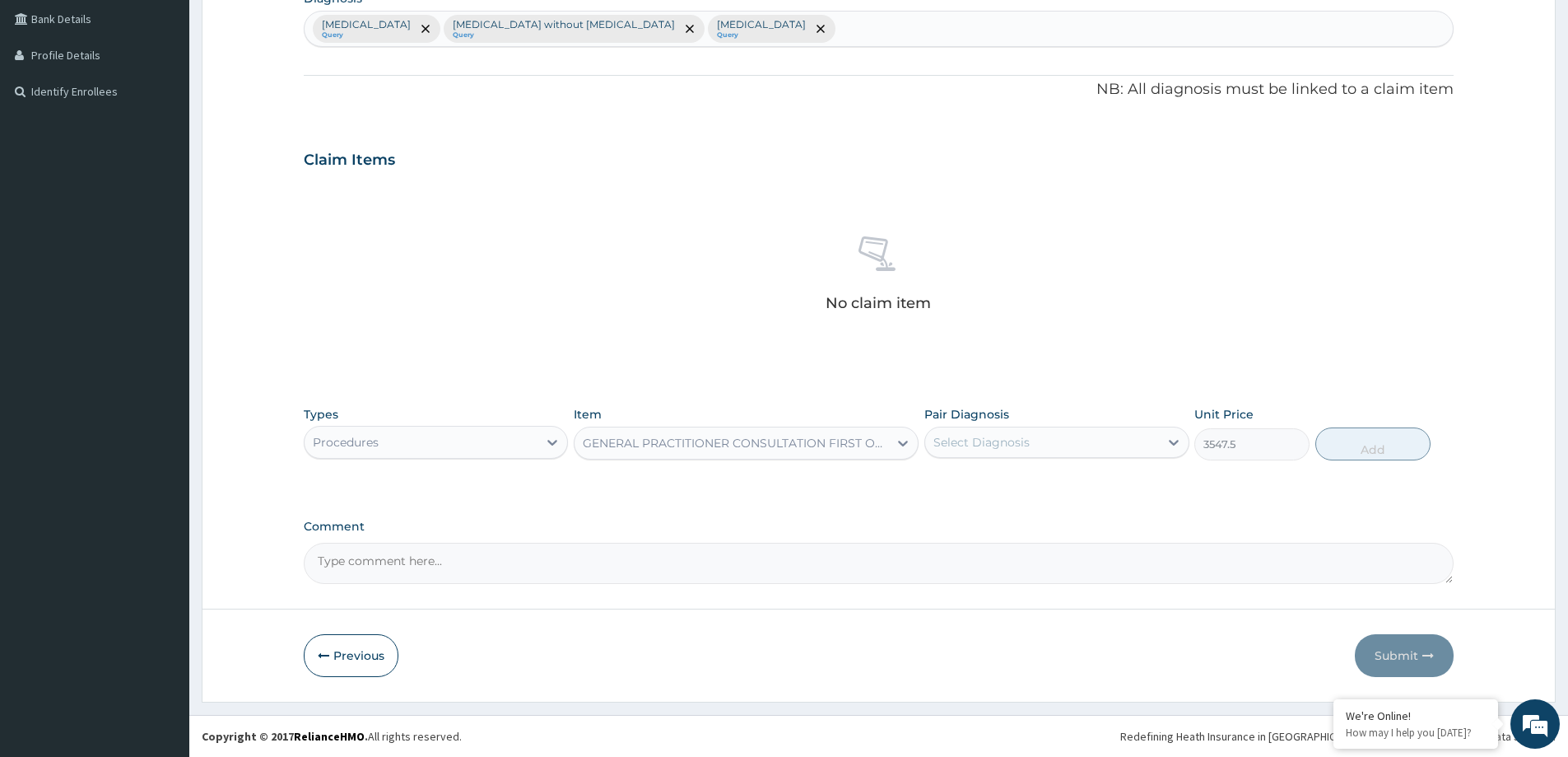
type input "3547.5"
click at [1040, 439] on div "Select Diagnosis" at bounding box center [1042, 442] width 233 height 27
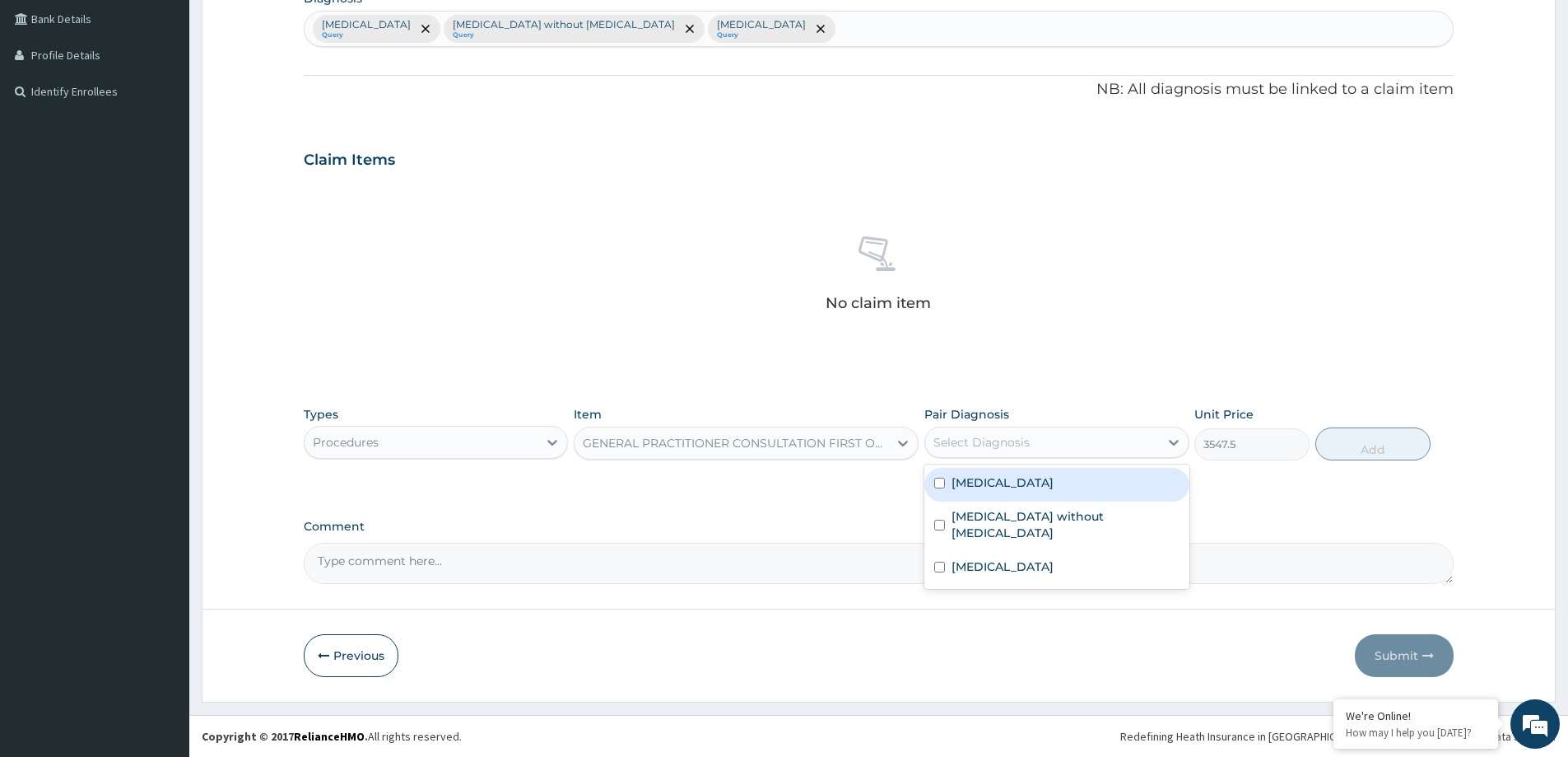
click at [1025, 480] on label "[MEDICAL_DATA]" at bounding box center [1002, 482] width 102 height 16
checkbox input "true"
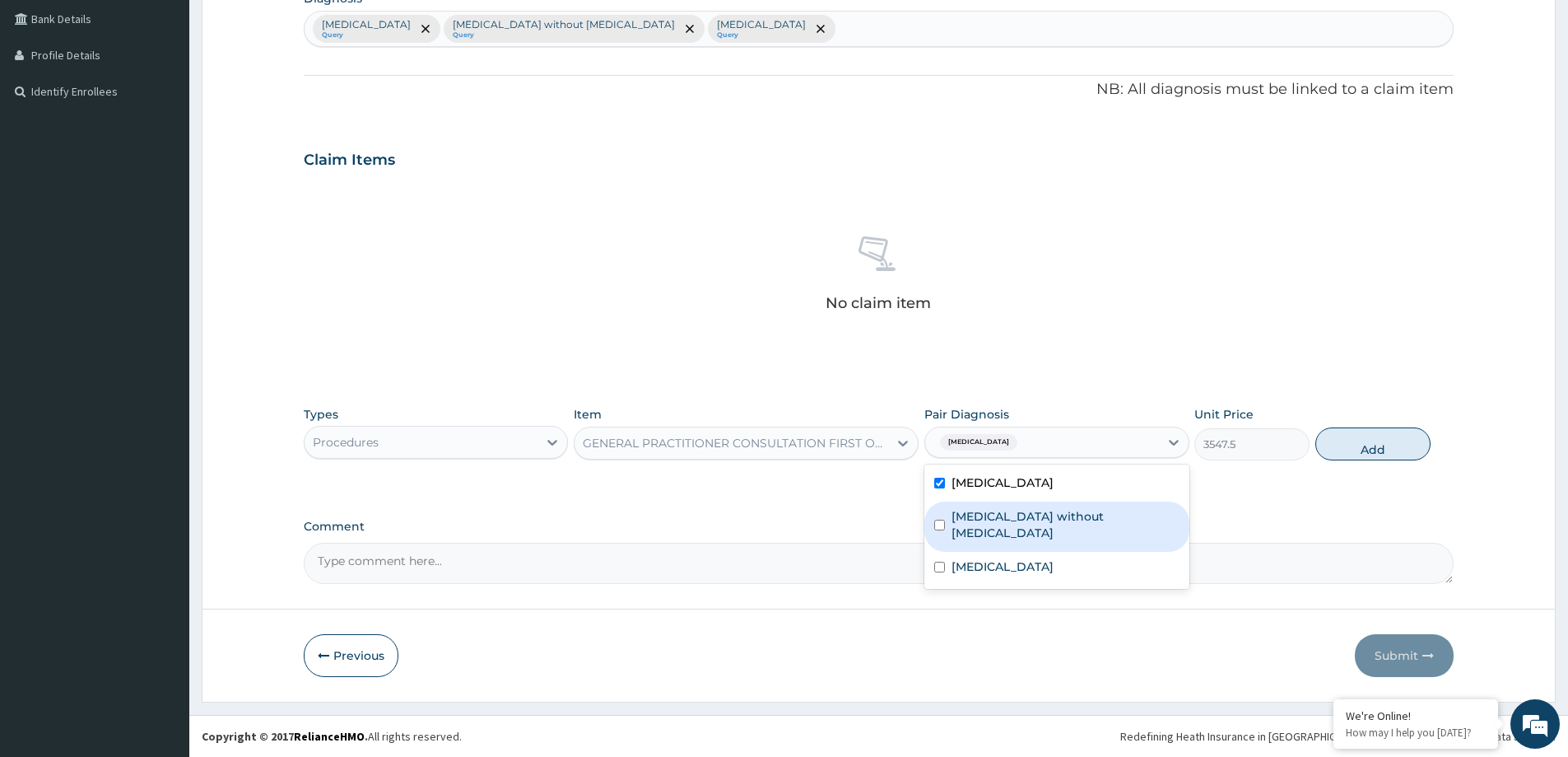
drag, startPoint x: 1037, startPoint y: 501, endPoint x: 1037, endPoint y: 518, distance: 17.0
click at [1037, 505] on div "[MEDICAL_DATA] without [MEDICAL_DATA]" at bounding box center [1057, 526] width 264 height 50
checkbox input "true"
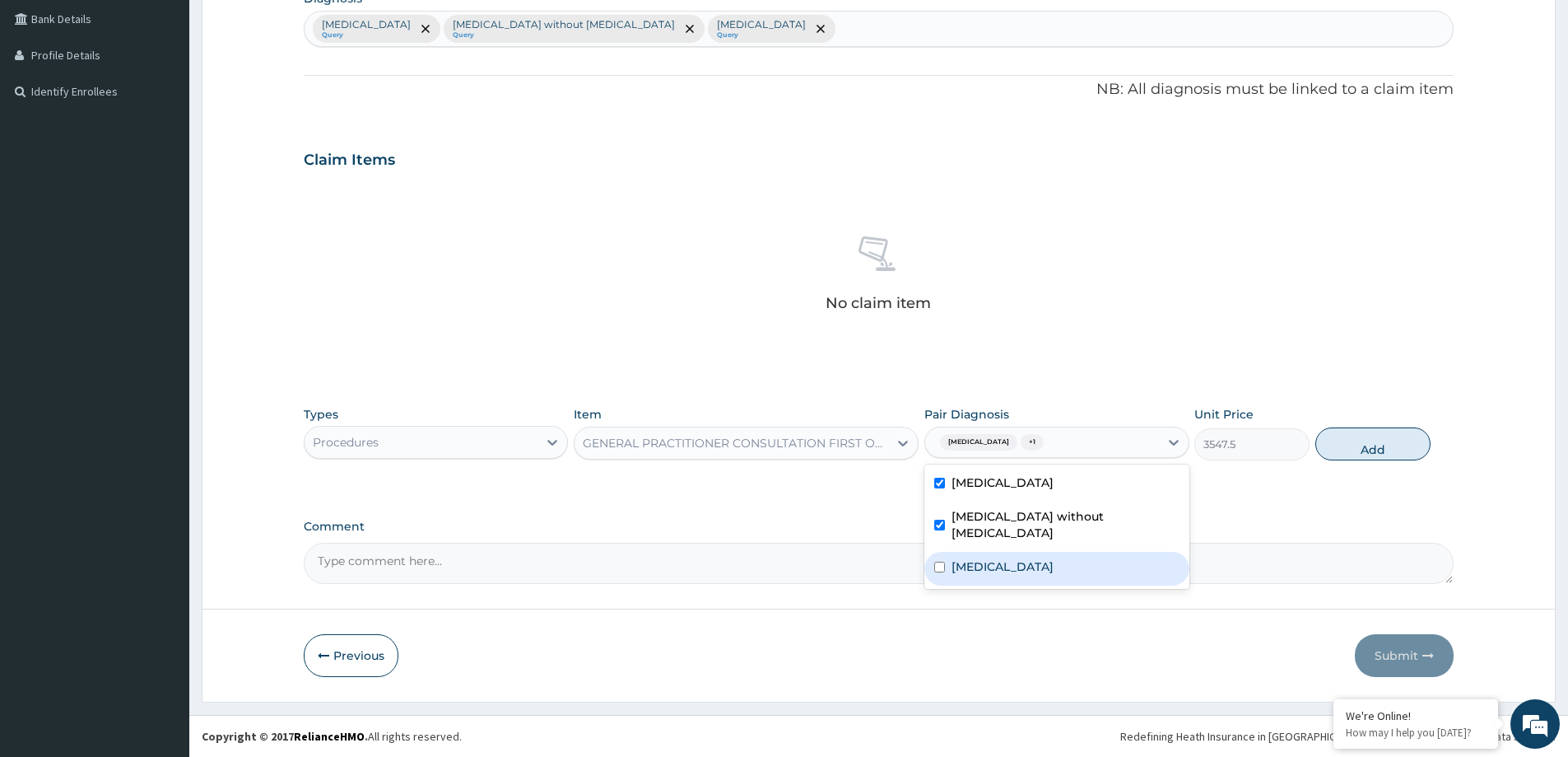
click at [1040, 558] on label "[MEDICAL_DATA]" at bounding box center [1002, 566] width 102 height 16
checkbox input "true"
click at [1380, 437] on button "Add" at bounding box center [1373, 444] width 115 height 33
type input "0"
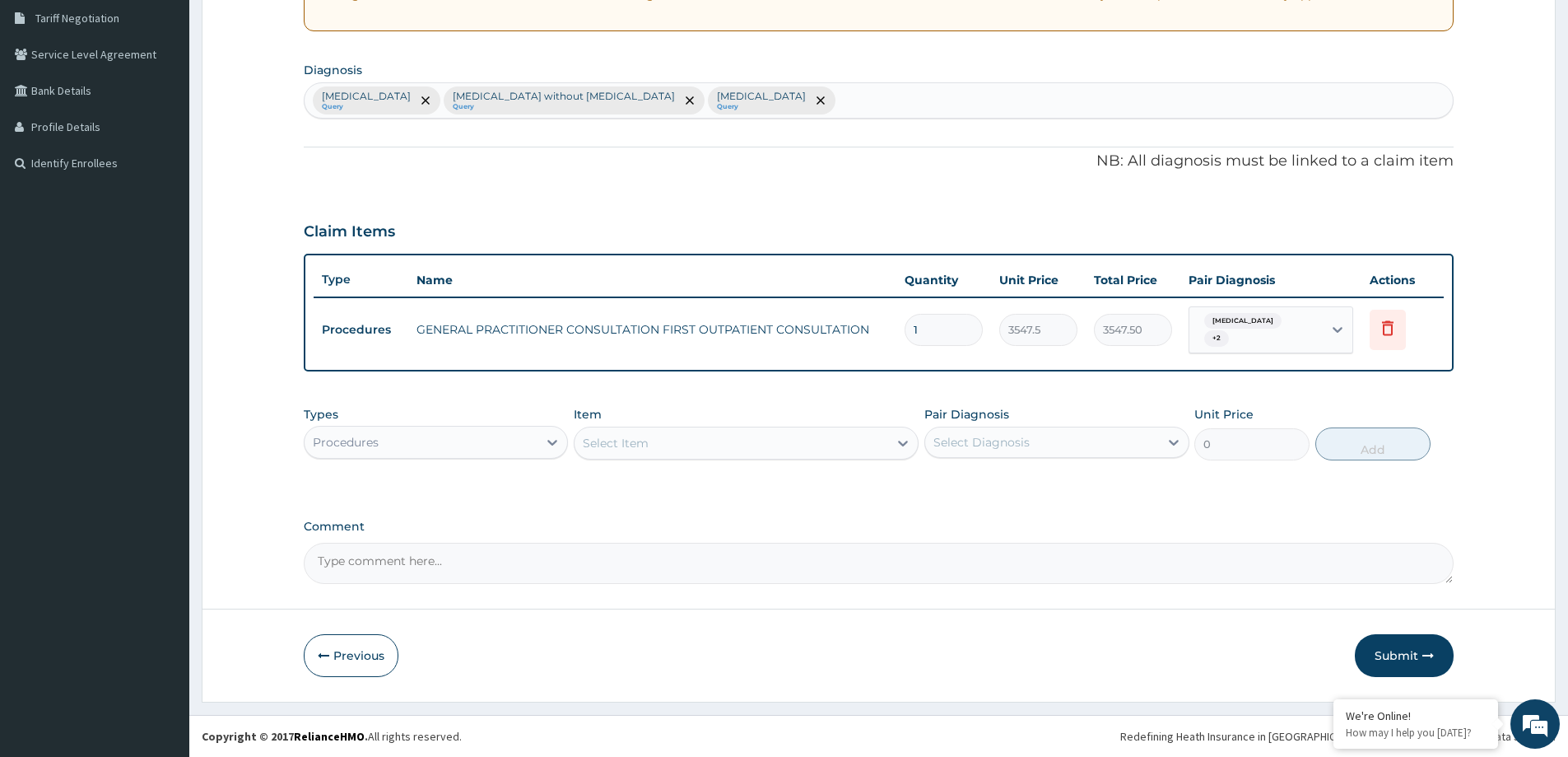
scroll to position [343, 0]
click at [510, 441] on div "Procedures" at bounding box center [421, 442] width 233 height 27
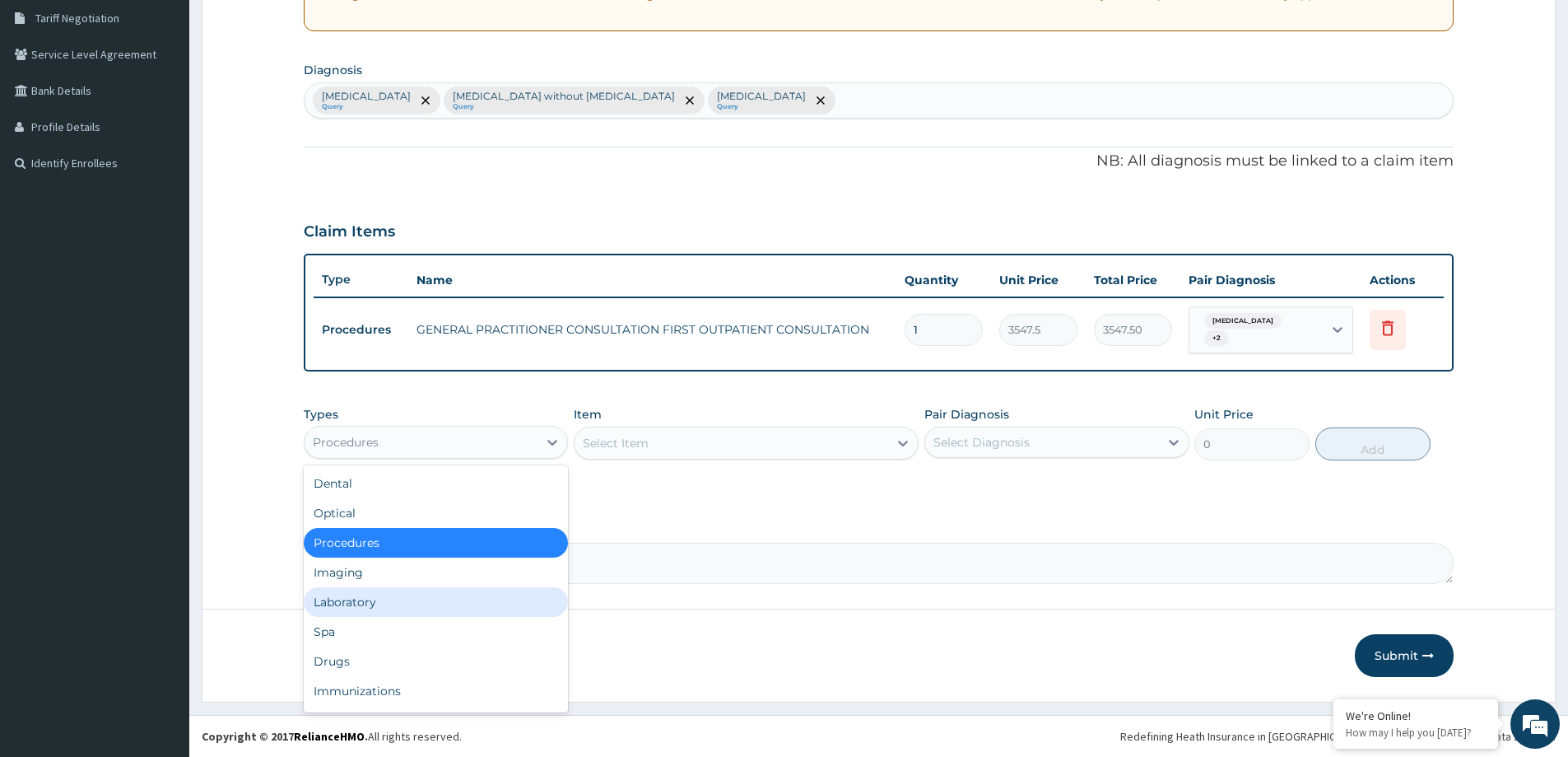
click at [466, 598] on div "Laboratory" at bounding box center [435, 601] width 264 height 29
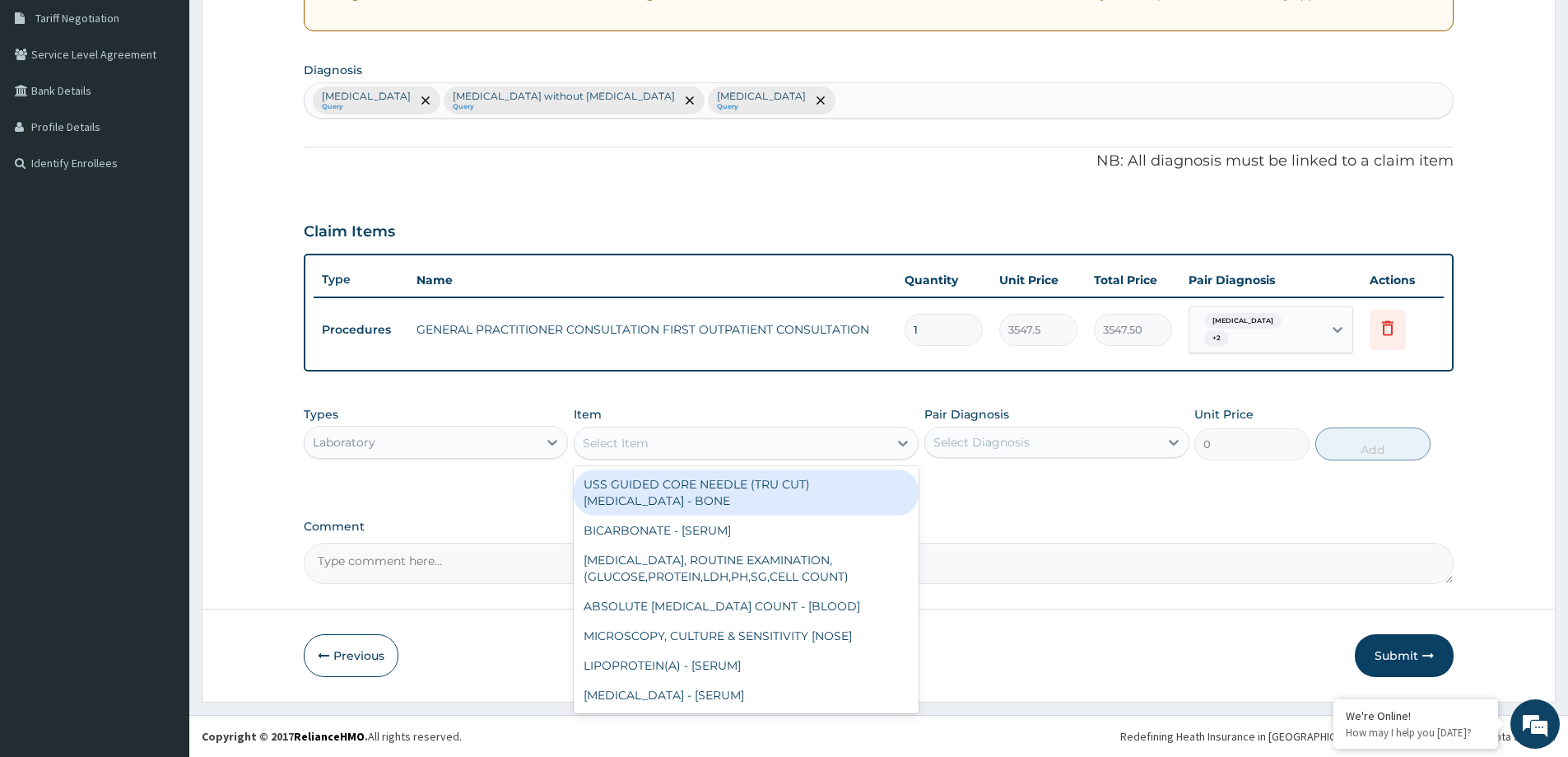
click at [700, 449] on div "Select Item" at bounding box center [731, 443] width 313 height 27
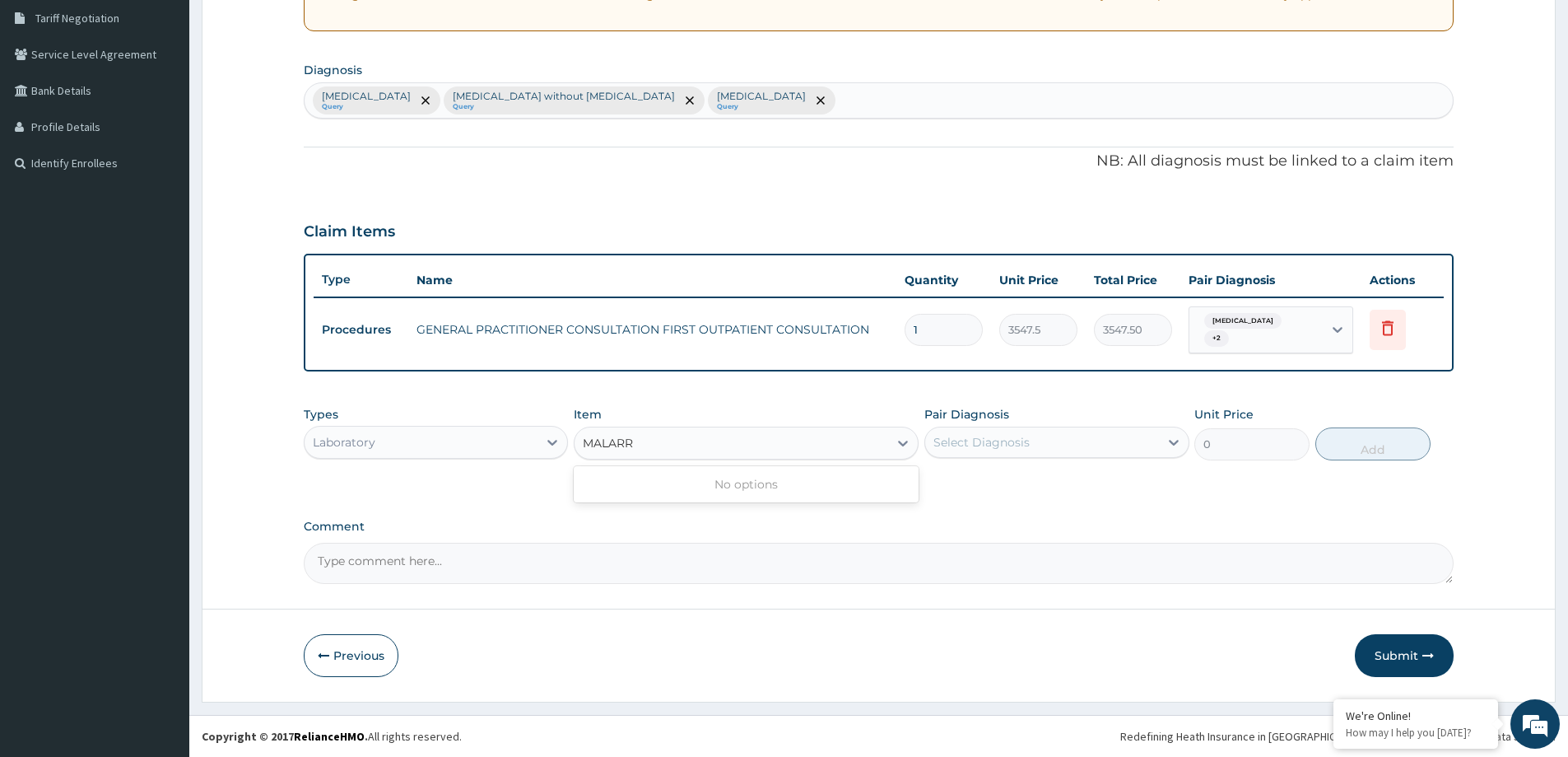
type input "MALAR"
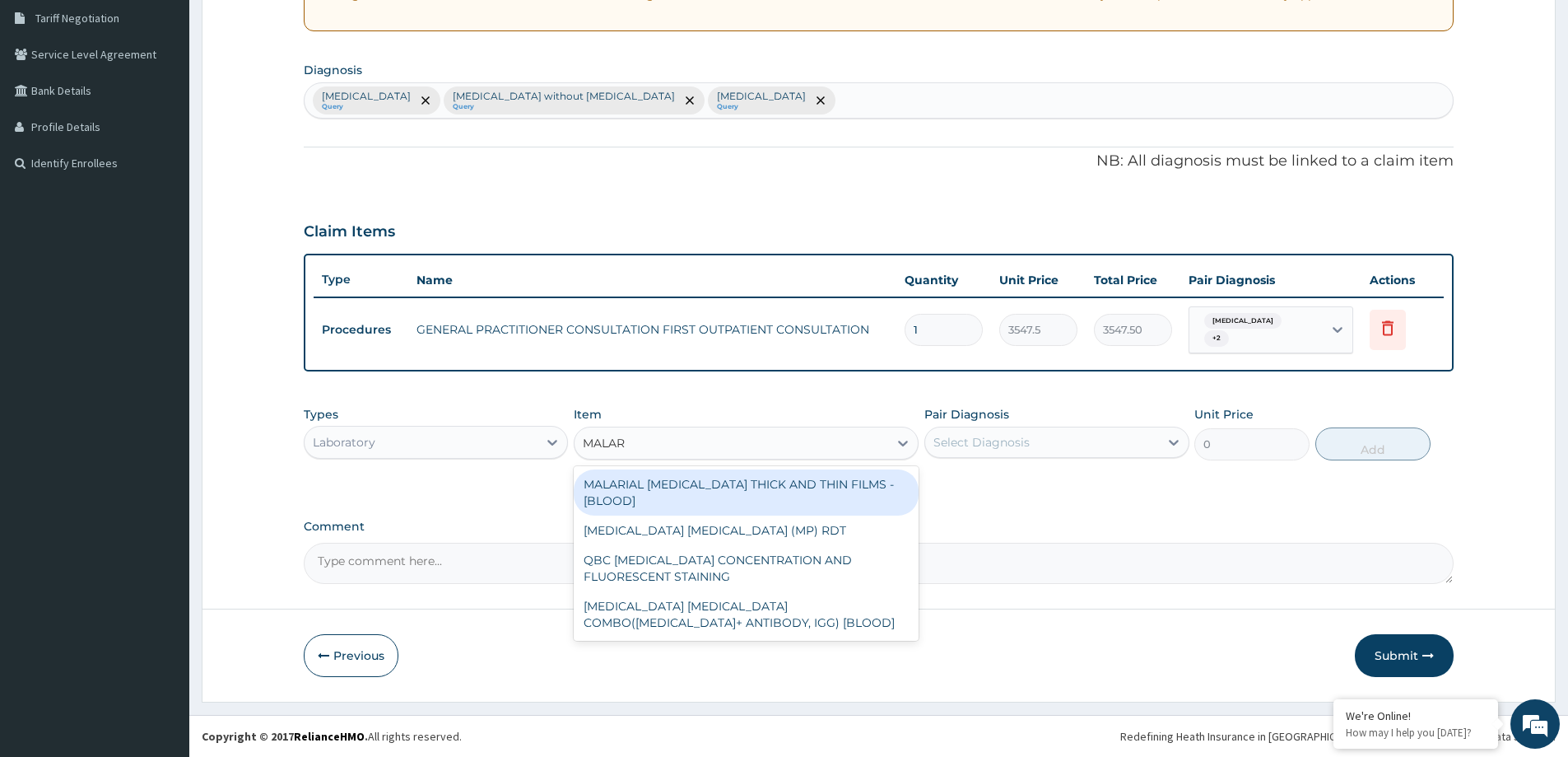
click at [708, 484] on div "MALARIAL [MEDICAL_DATA] THICK AND THIN FILMS - [BLOOD]" at bounding box center [746, 492] width 345 height 46
type input "1612.5"
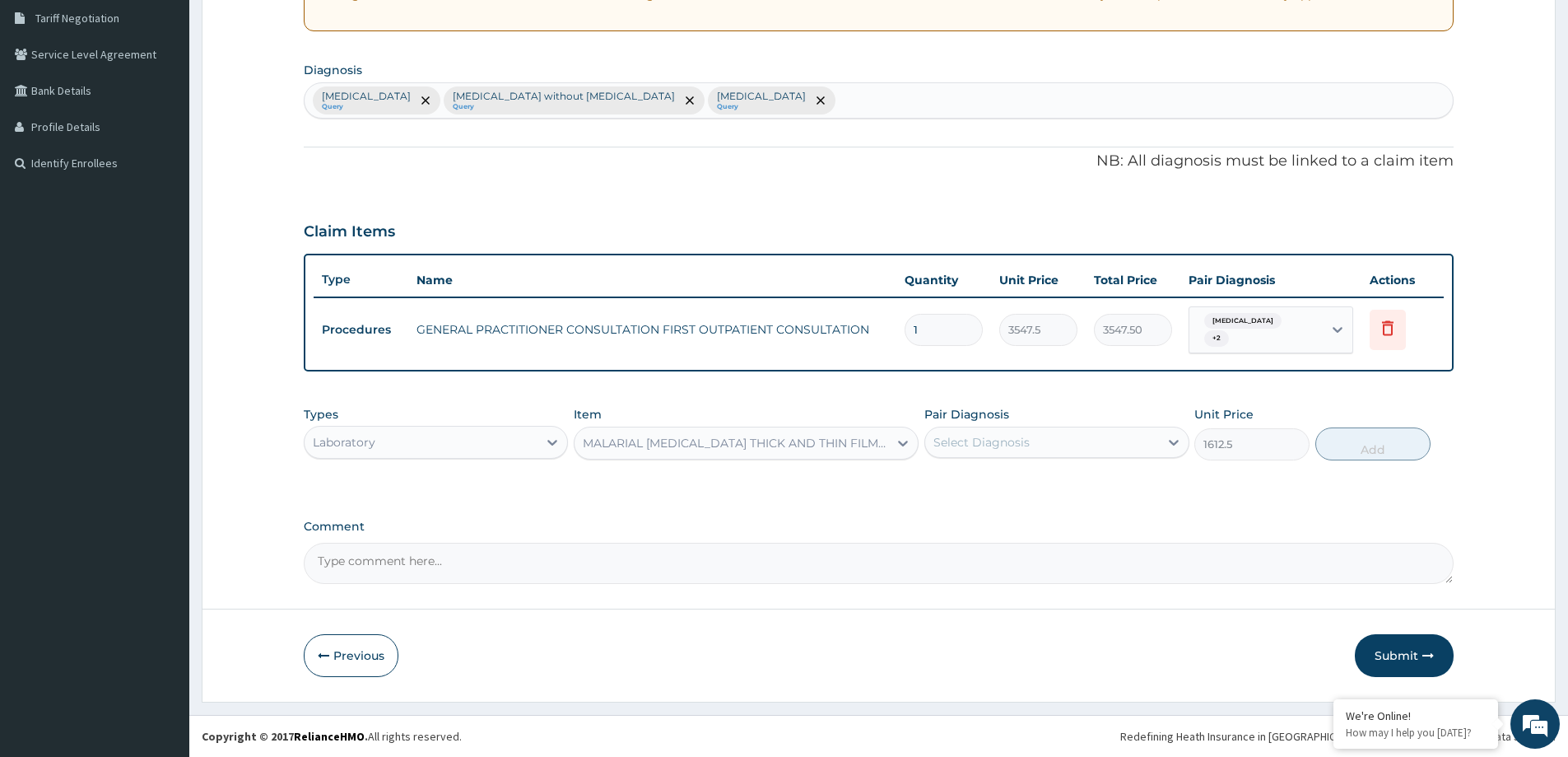
click at [1052, 443] on div "Select Diagnosis" at bounding box center [1042, 442] width 233 height 27
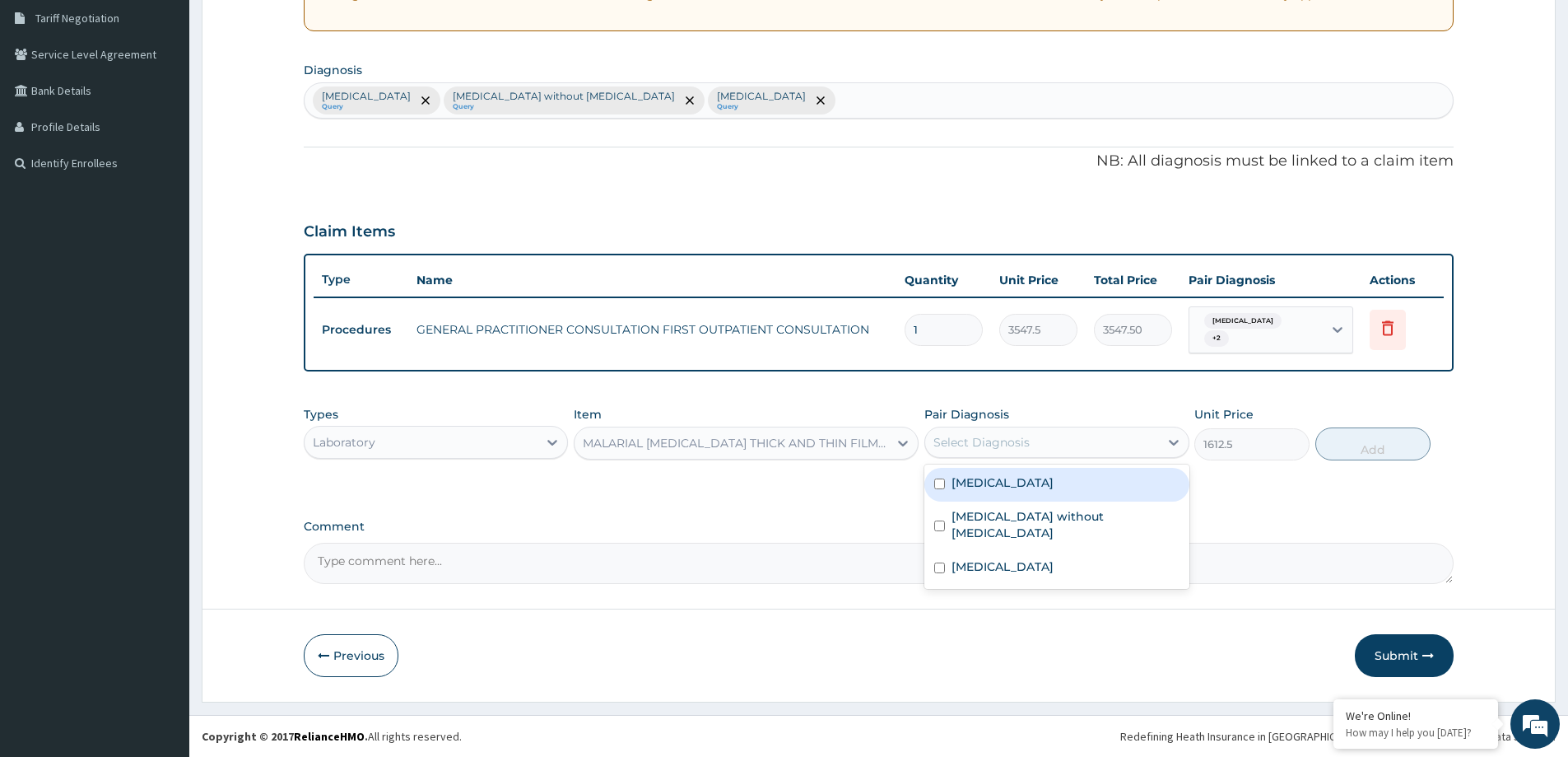
click at [1025, 488] on label "[MEDICAL_DATA]" at bounding box center [1002, 482] width 102 height 16
checkbox input "true"
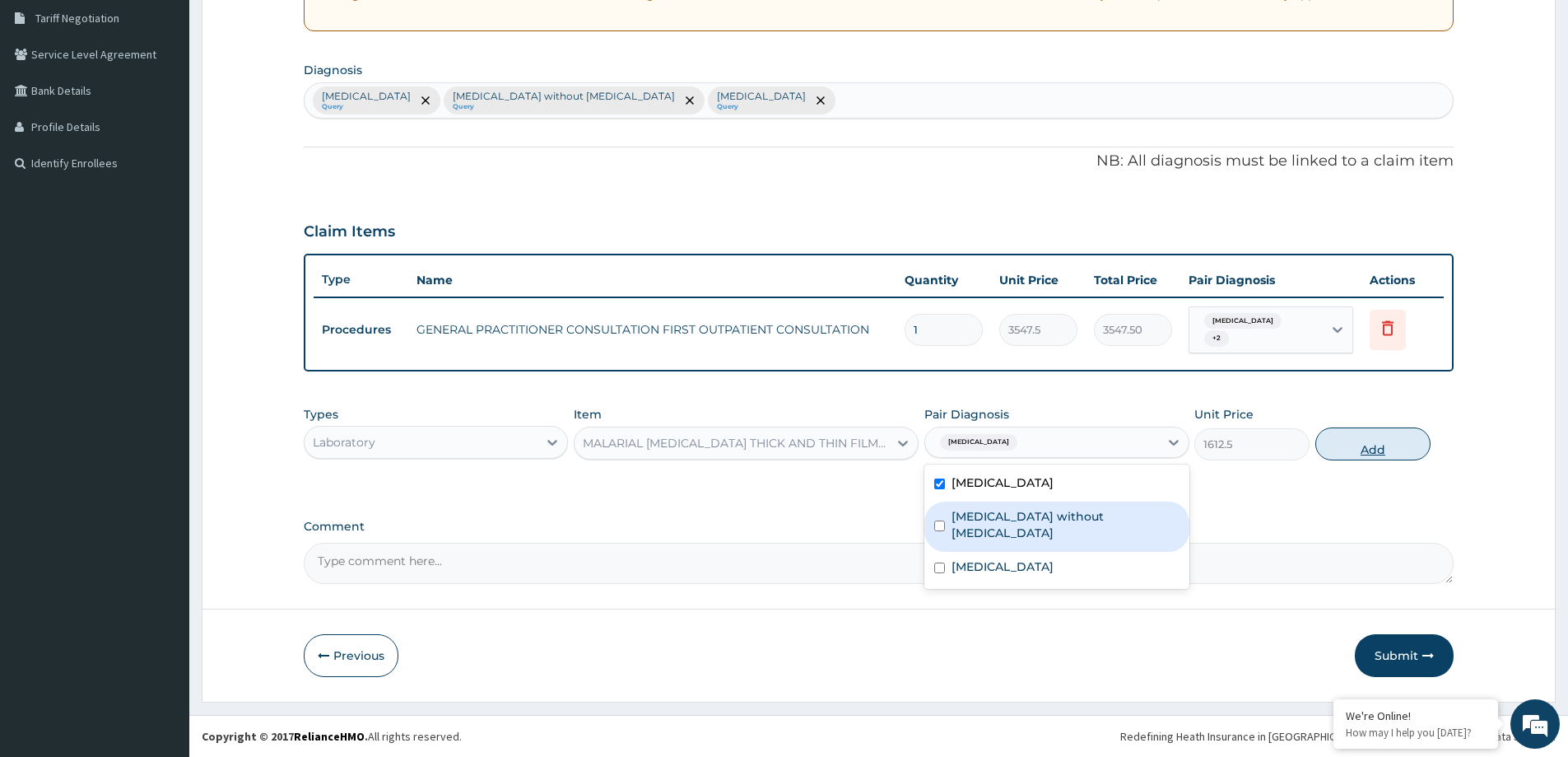
click at [1376, 448] on button "Add" at bounding box center [1373, 444] width 115 height 33
type input "0"
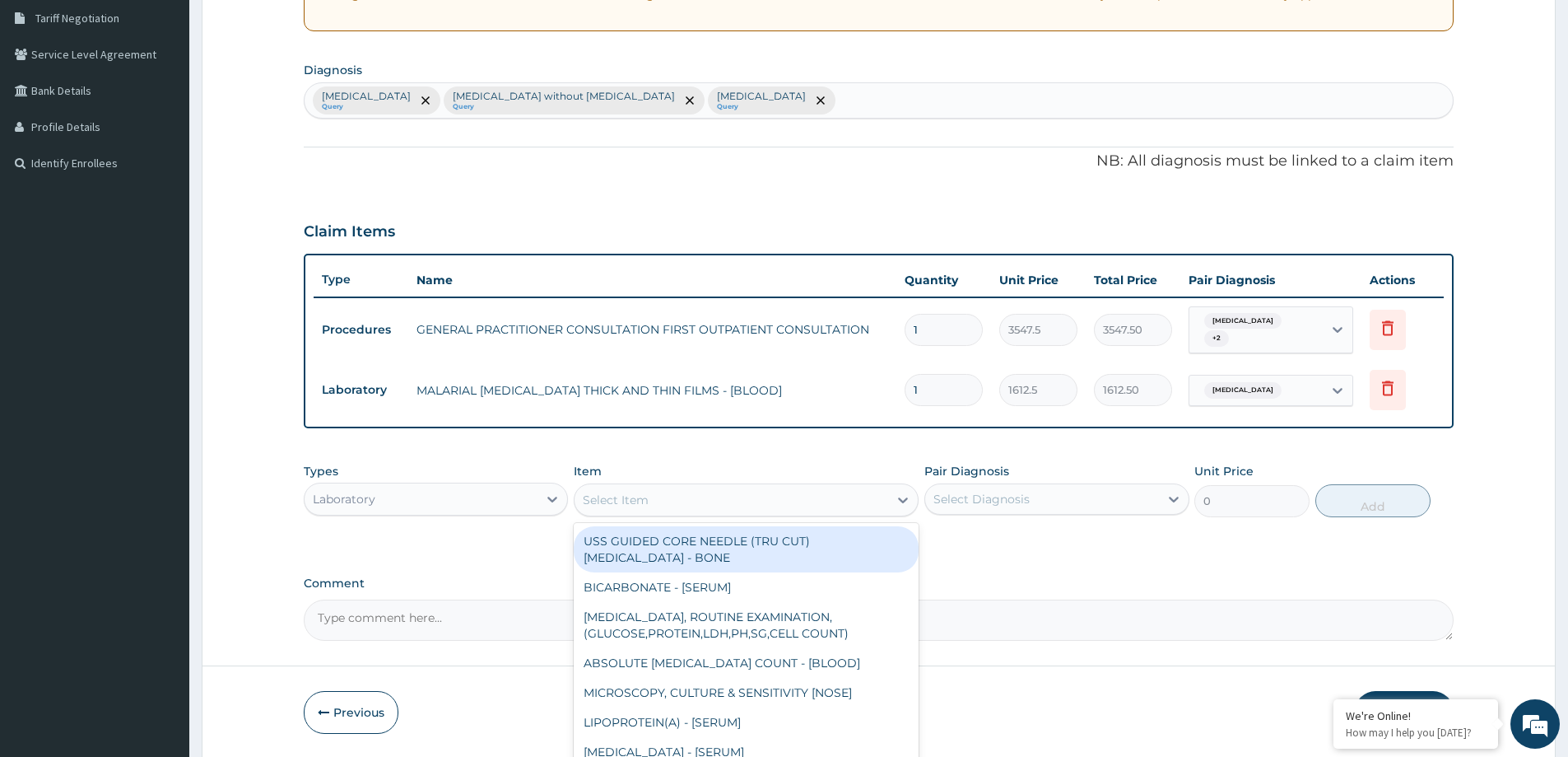
click at [675, 493] on div "Select Item" at bounding box center [731, 499] width 313 height 27
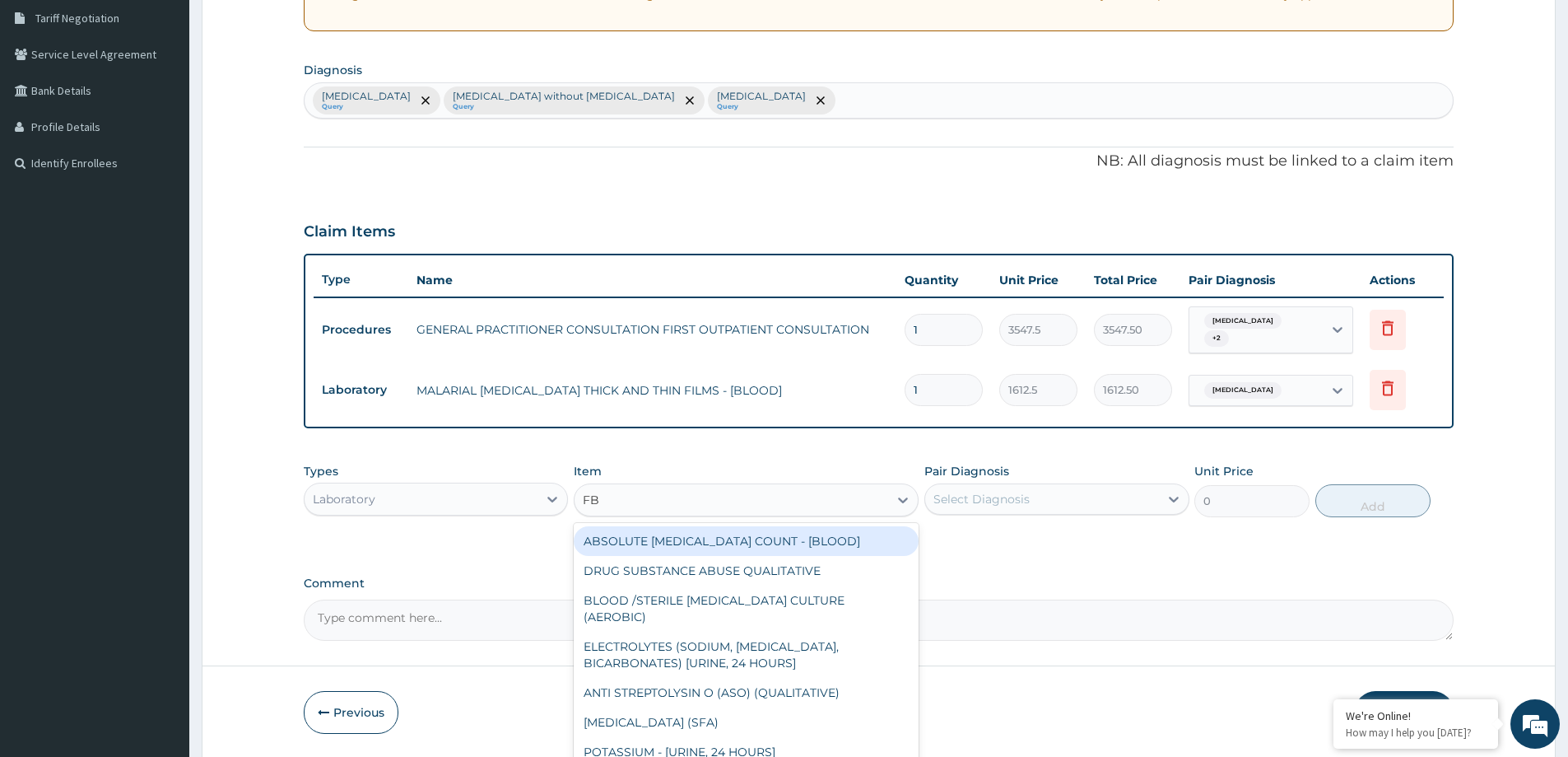
type input "FBC"
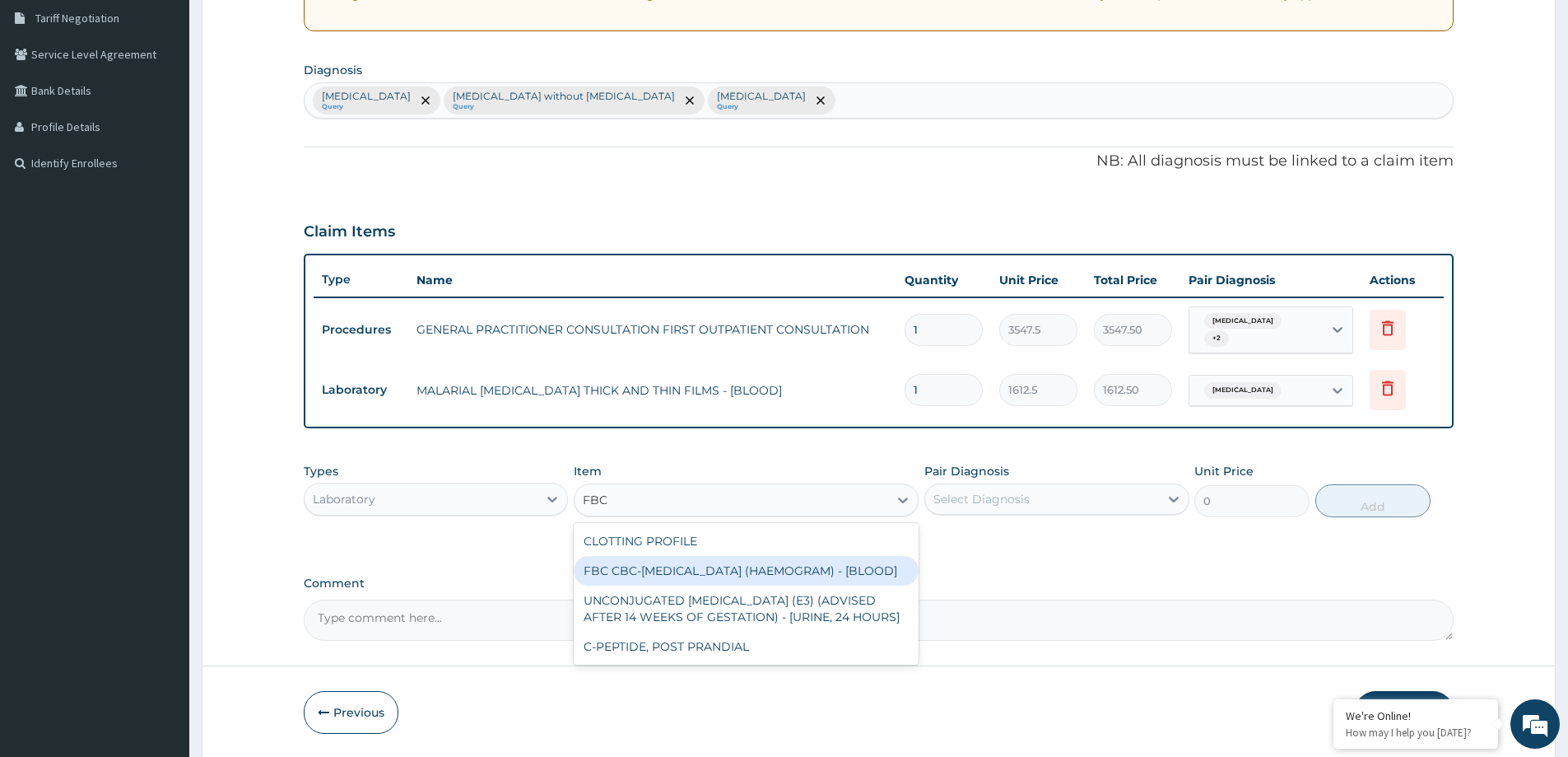
click at [709, 565] on div "FBC CBC-[MEDICAL_DATA] (HAEMOGRAM) - [BLOOD]" at bounding box center [746, 570] width 345 height 29
type input "4300"
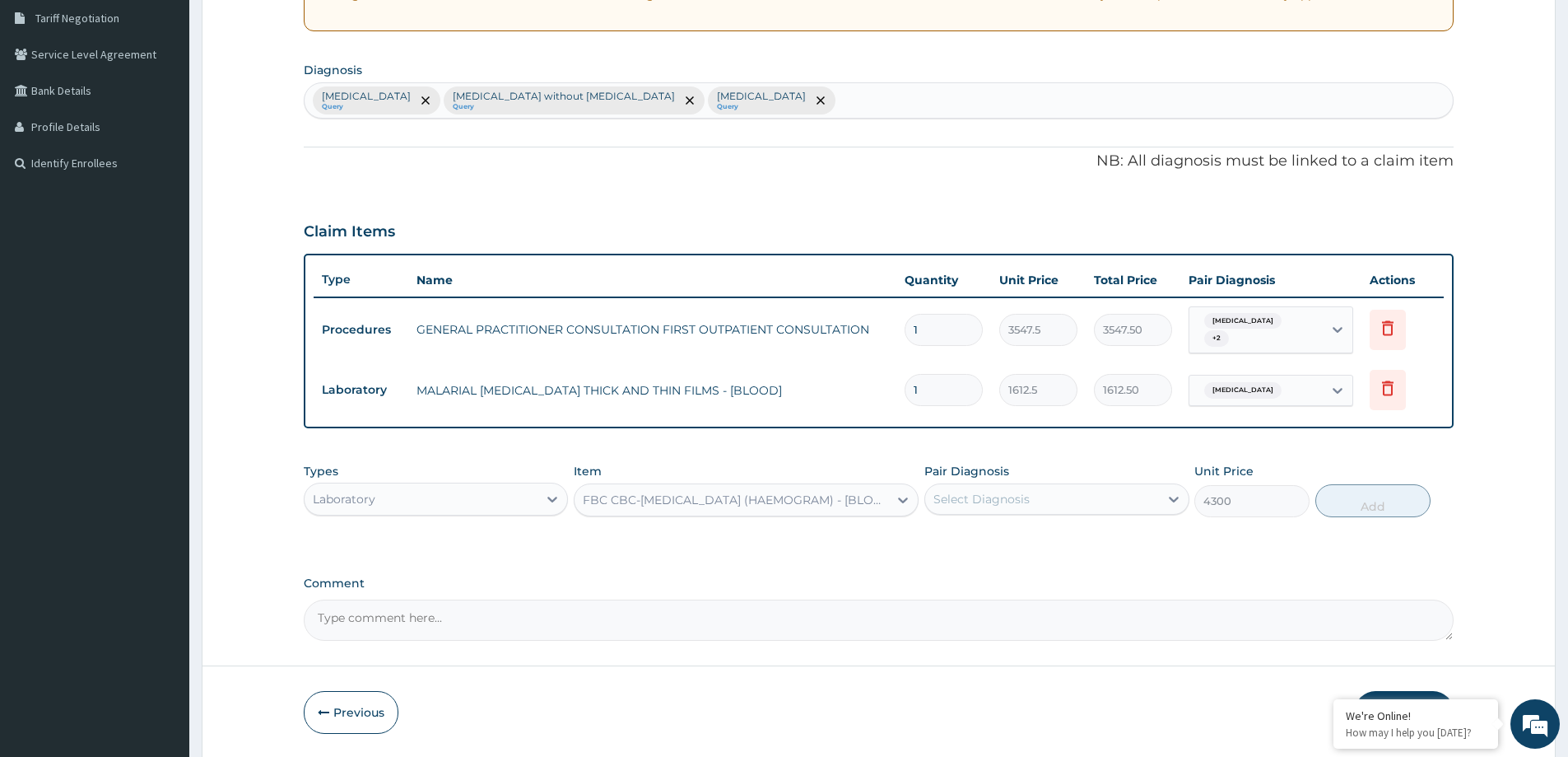
click at [1028, 510] on div "Select Diagnosis" at bounding box center [1042, 499] width 233 height 27
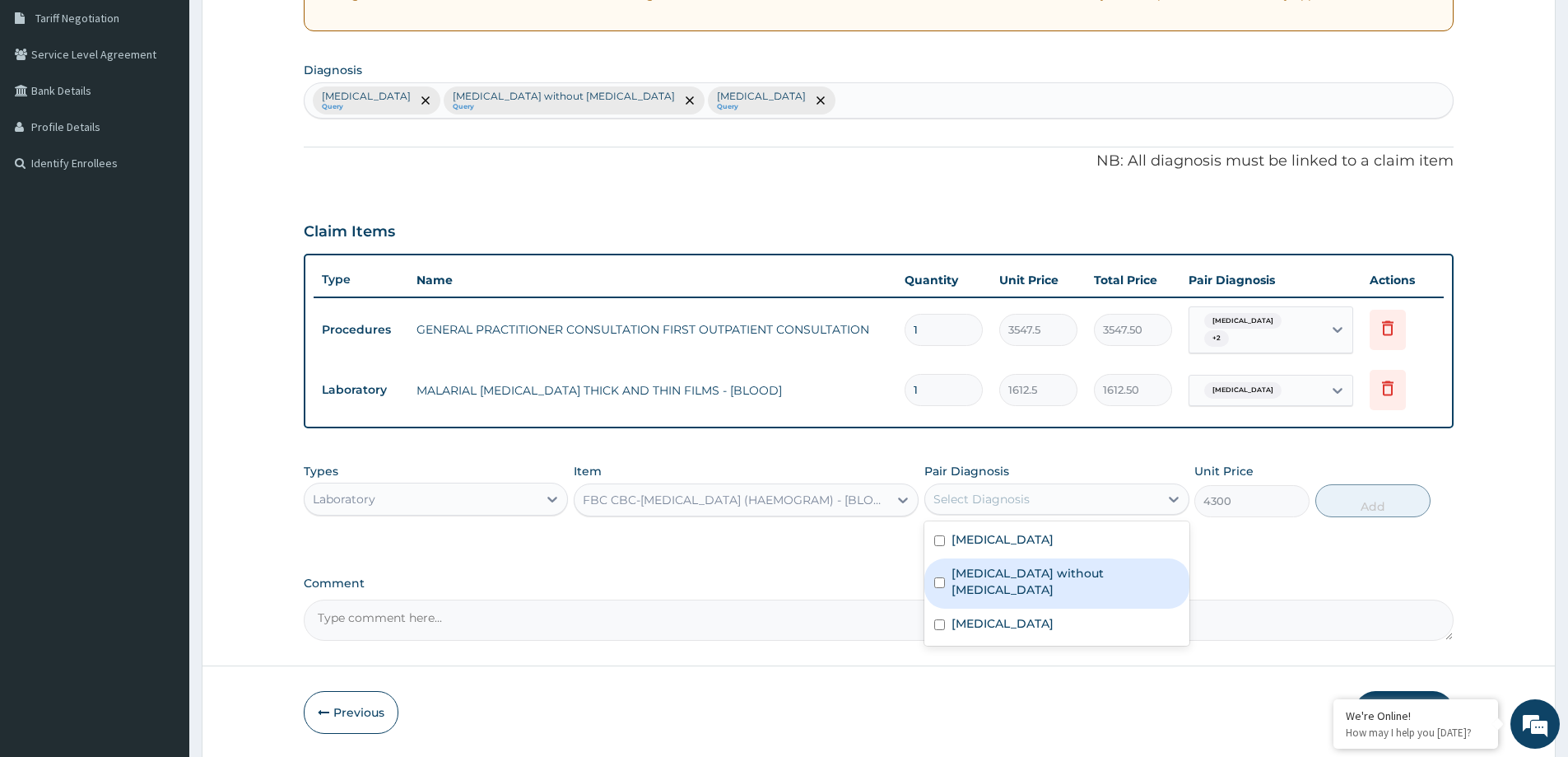
click at [1032, 565] on label "[MEDICAL_DATA] without [MEDICAL_DATA]" at bounding box center [1065, 581] width 227 height 33
checkbox input "true"
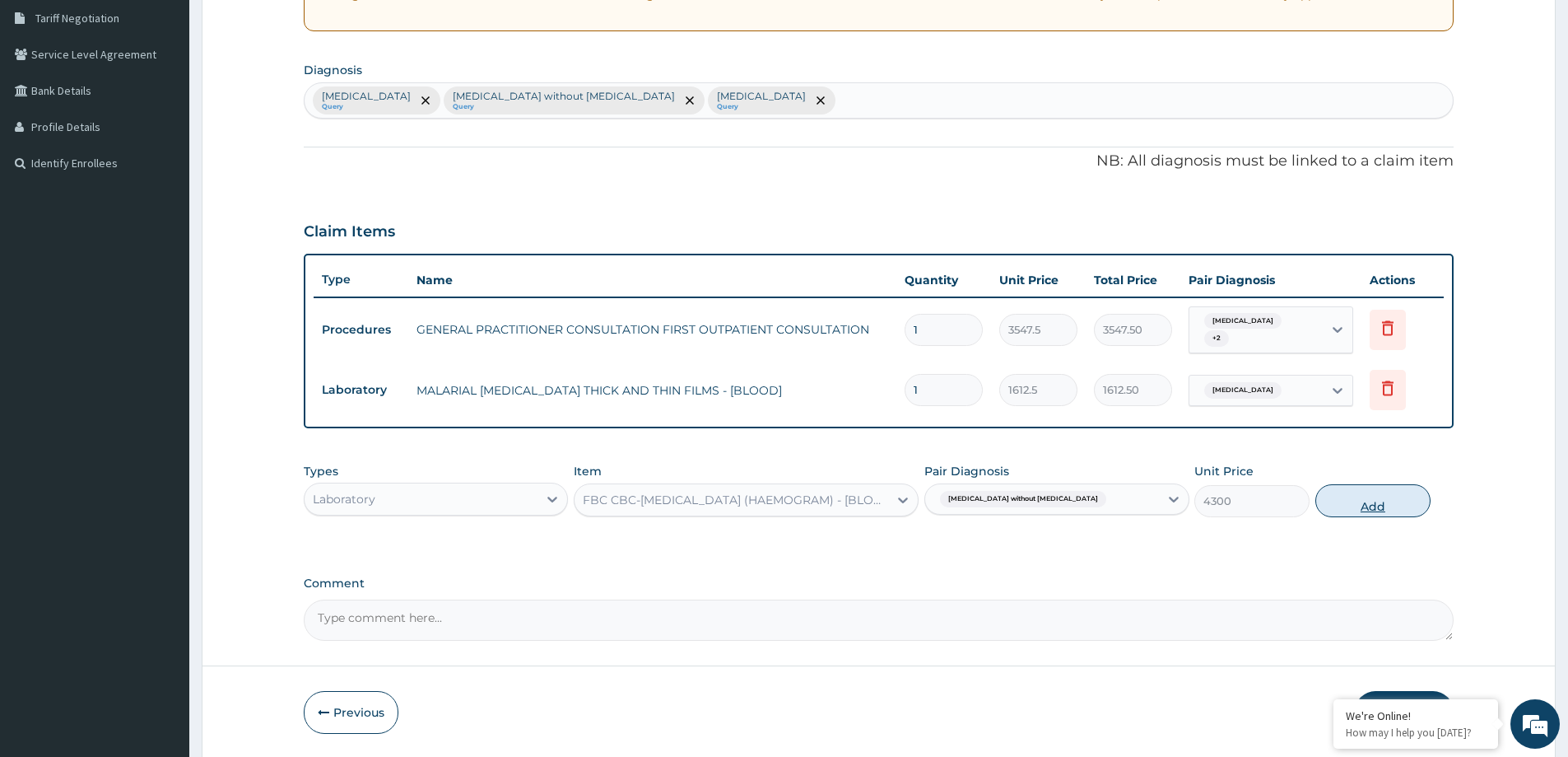
click at [1334, 509] on button "Add" at bounding box center [1373, 500] width 115 height 33
type input "0"
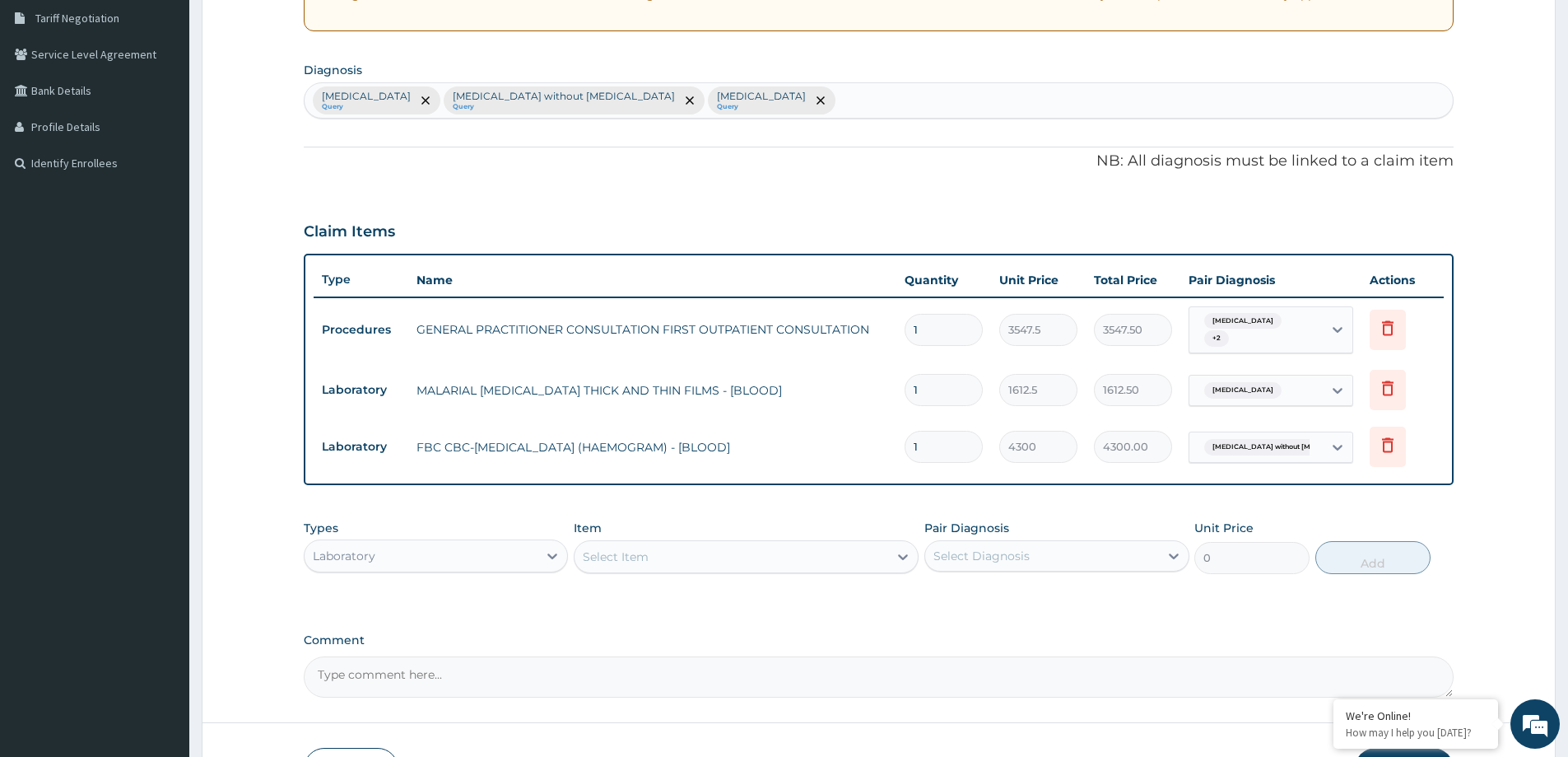
click at [533, 557] on div "Laboratory" at bounding box center [421, 555] width 233 height 27
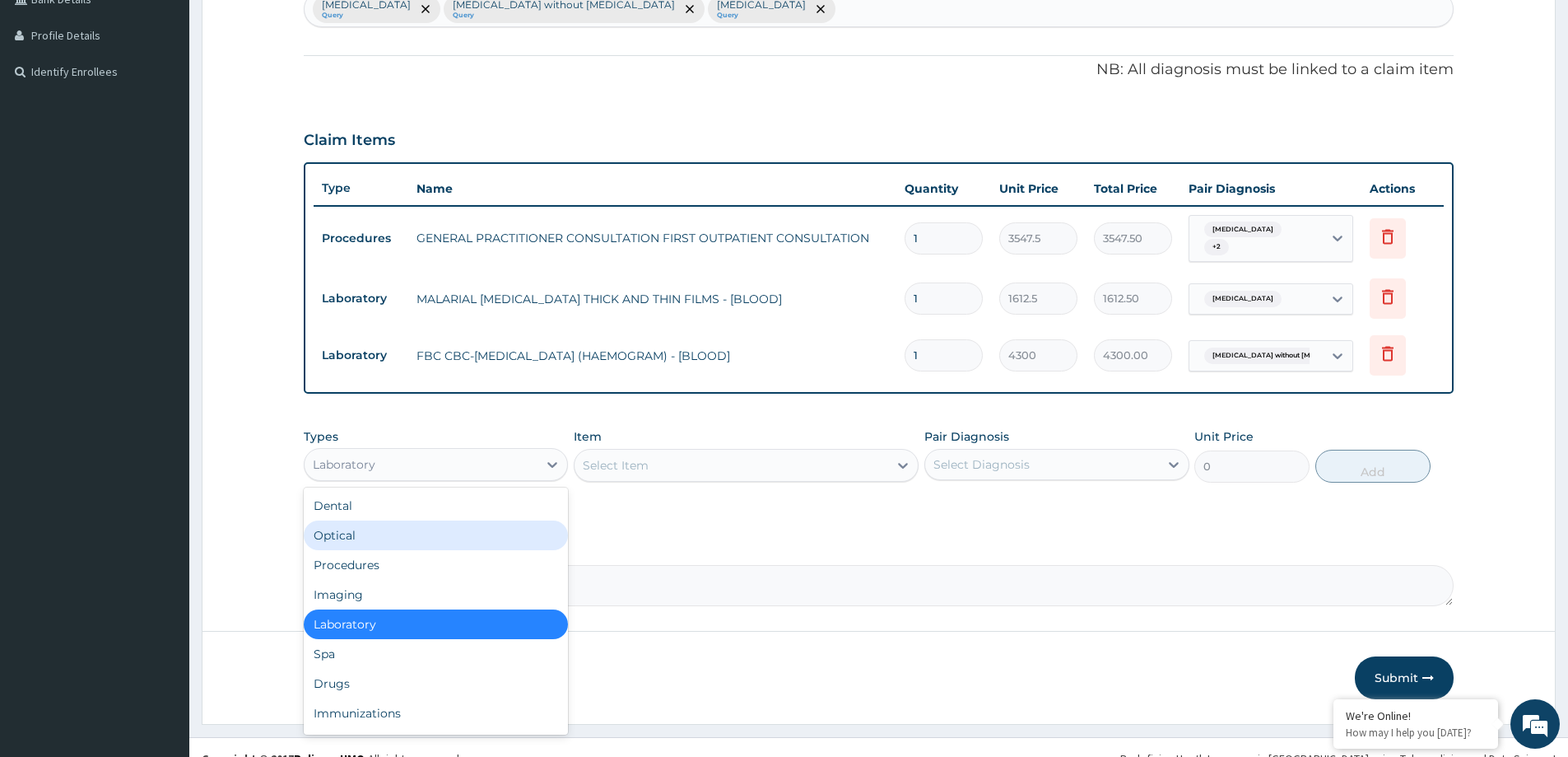
scroll to position [456, 0]
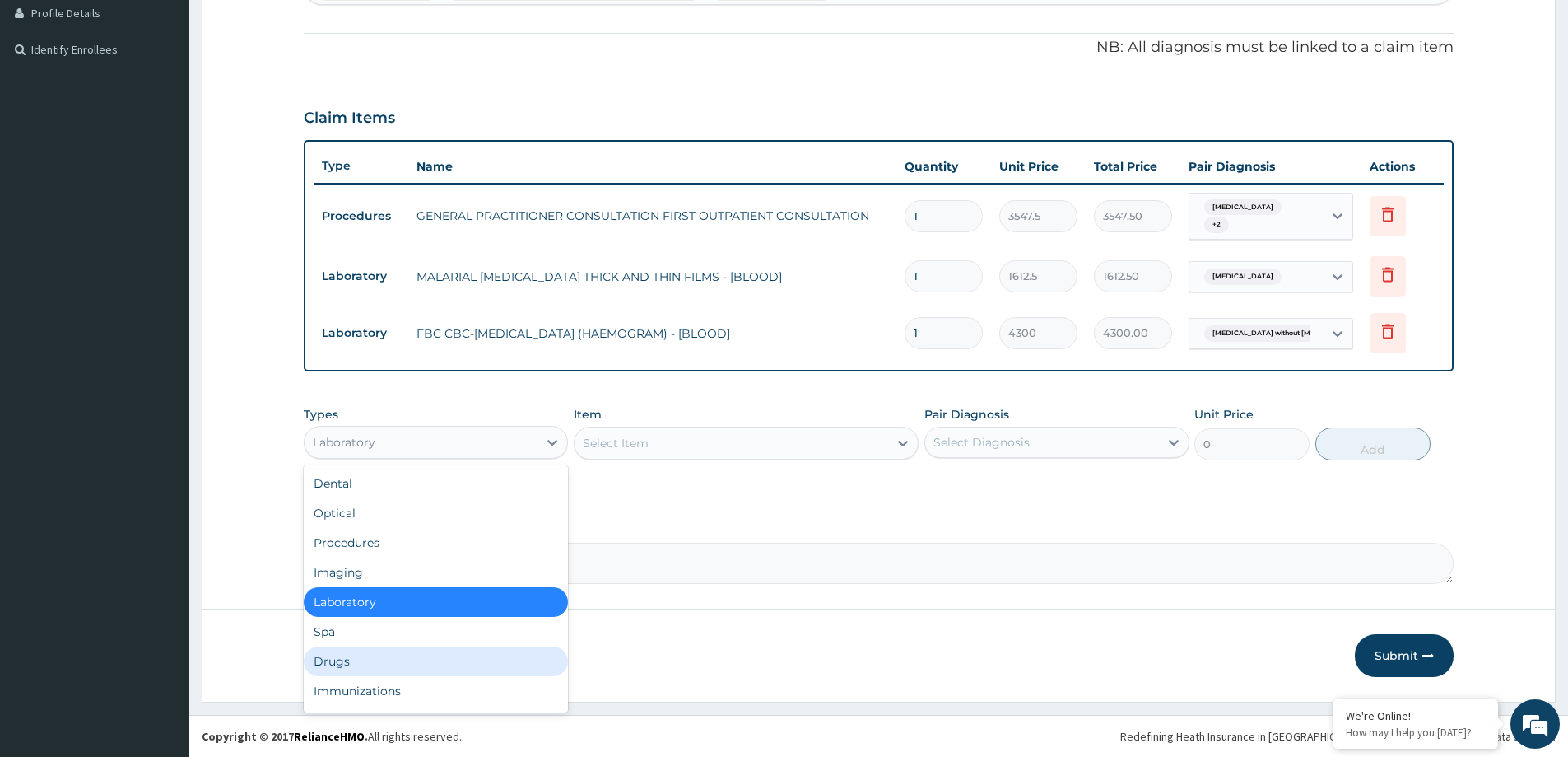
click at [384, 665] on div "Drugs" at bounding box center [435, 661] width 264 height 29
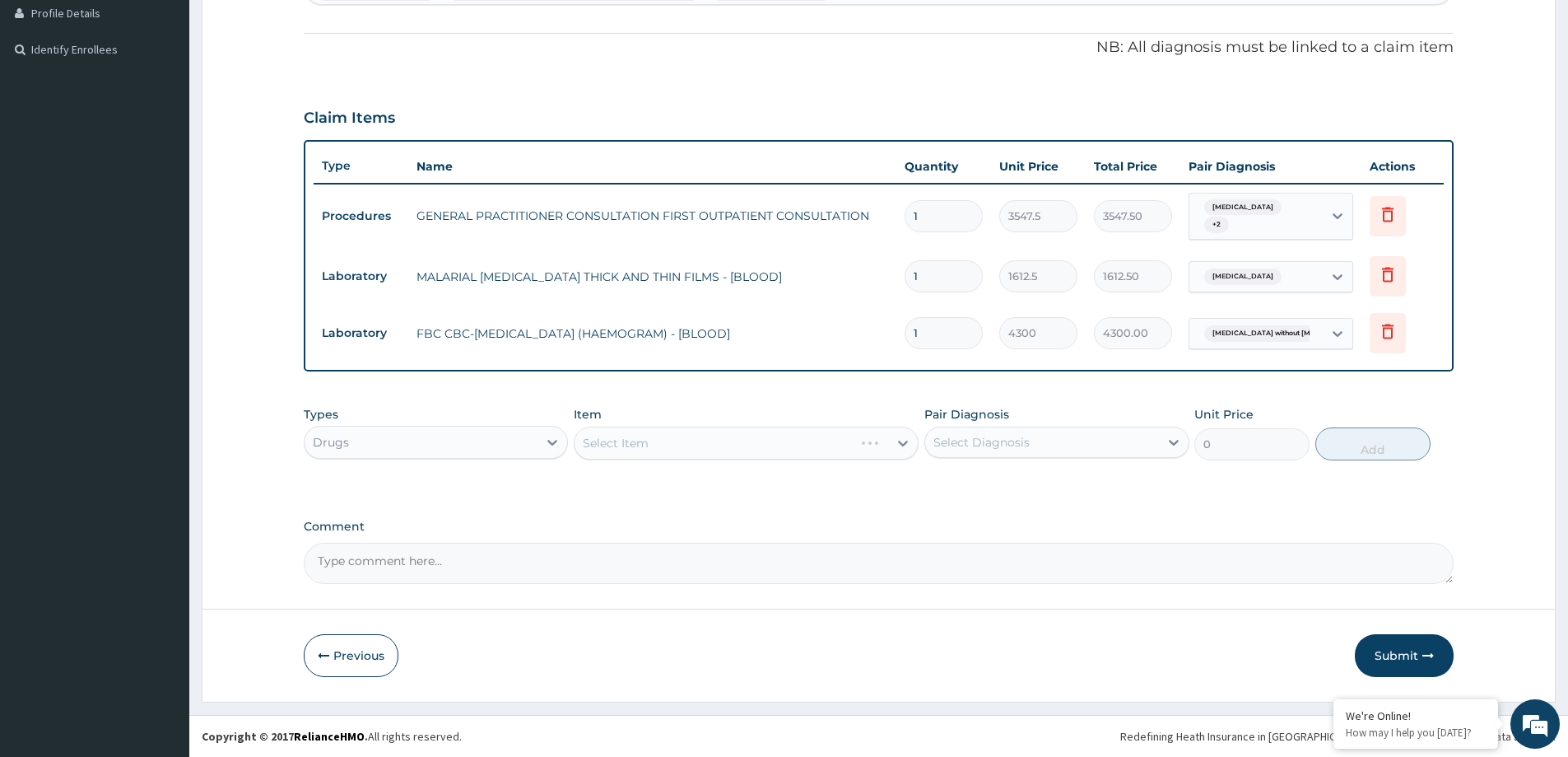
click at [732, 445] on div "Select Item" at bounding box center [746, 443] width 345 height 33
click at [732, 445] on div "Select Item" at bounding box center [731, 443] width 313 height 27
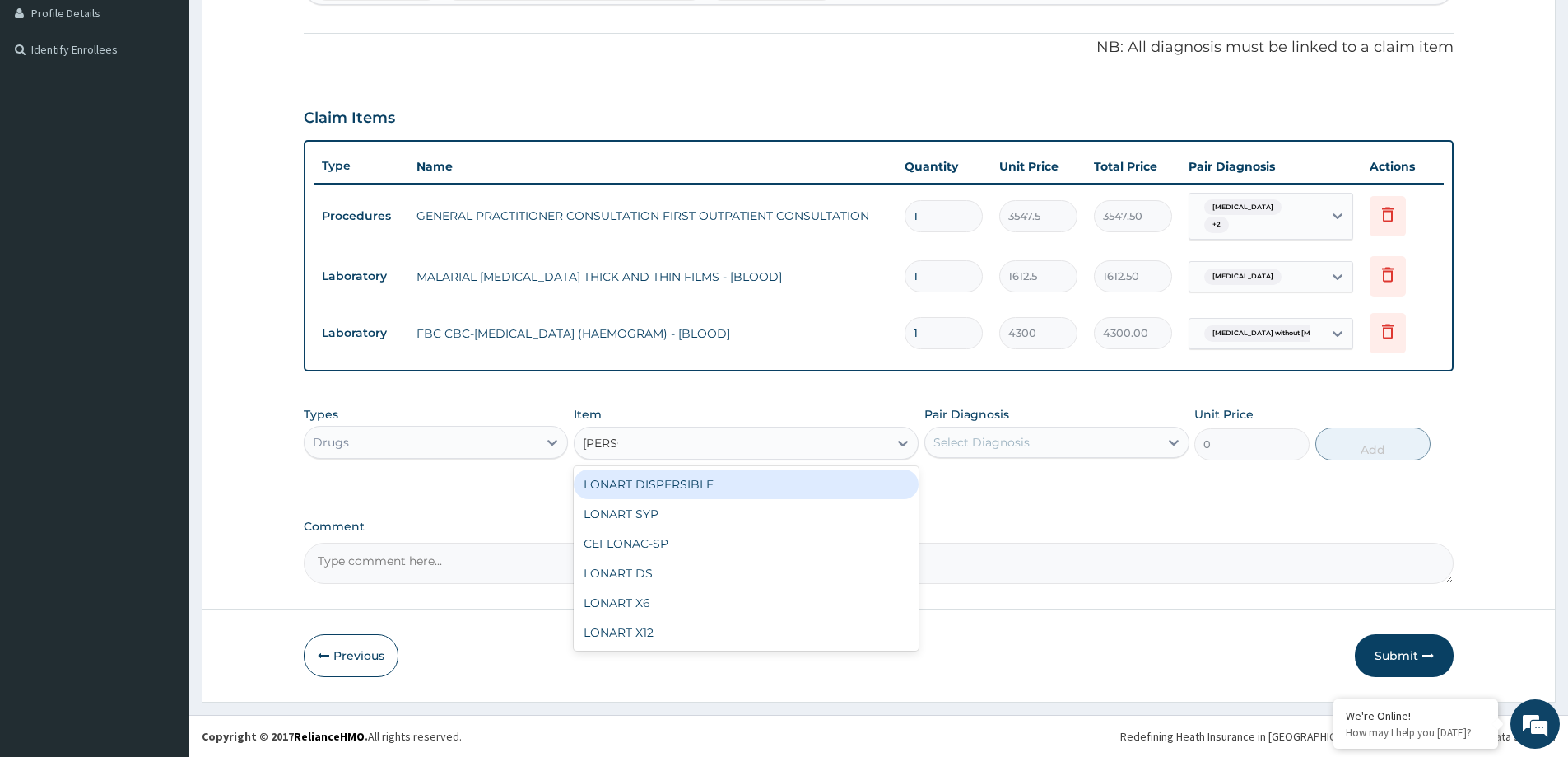
type input "LONAR"
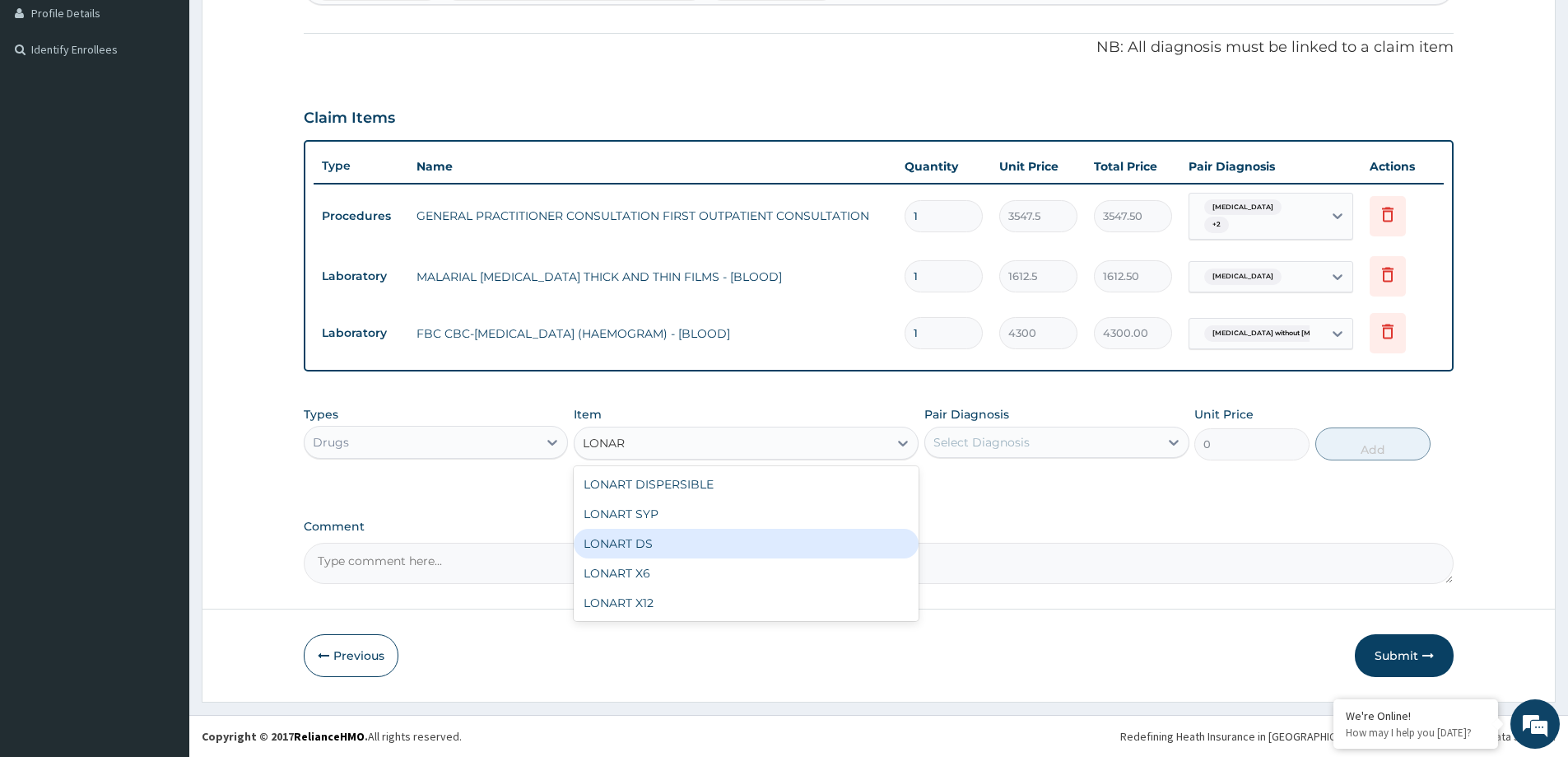
click at [646, 539] on div "LONART DS" at bounding box center [746, 543] width 345 height 29
type input "473.00000000000006"
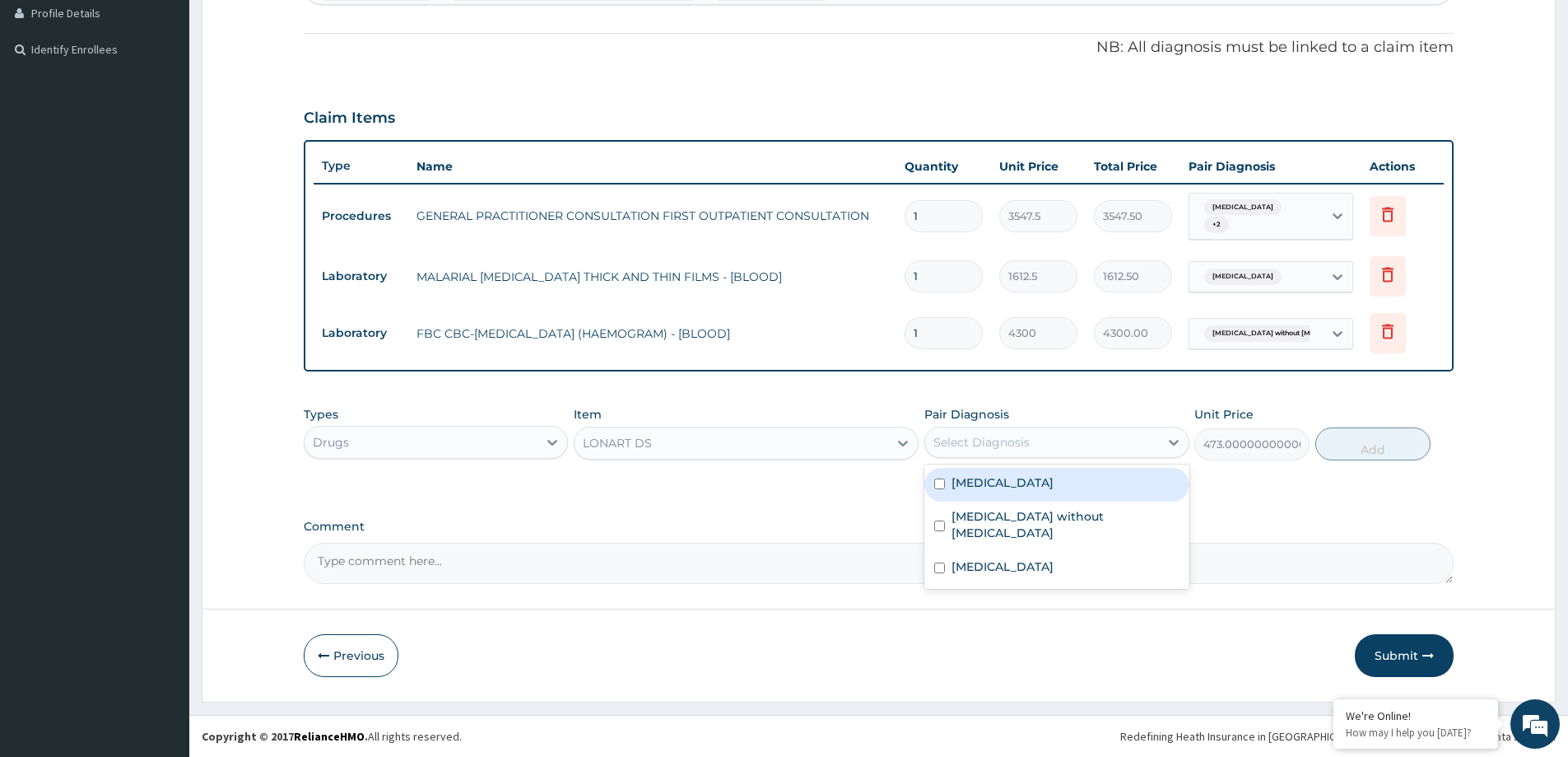
click at [975, 440] on div "Select Diagnosis" at bounding box center [981, 442] width 96 height 16
click at [993, 479] on label "[MEDICAL_DATA]" at bounding box center [1002, 482] width 102 height 16
checkbox input "true"
click at [1369, 443] on button "Add" at bounding box center [1373, 444] width 115 height 33
type input "0"
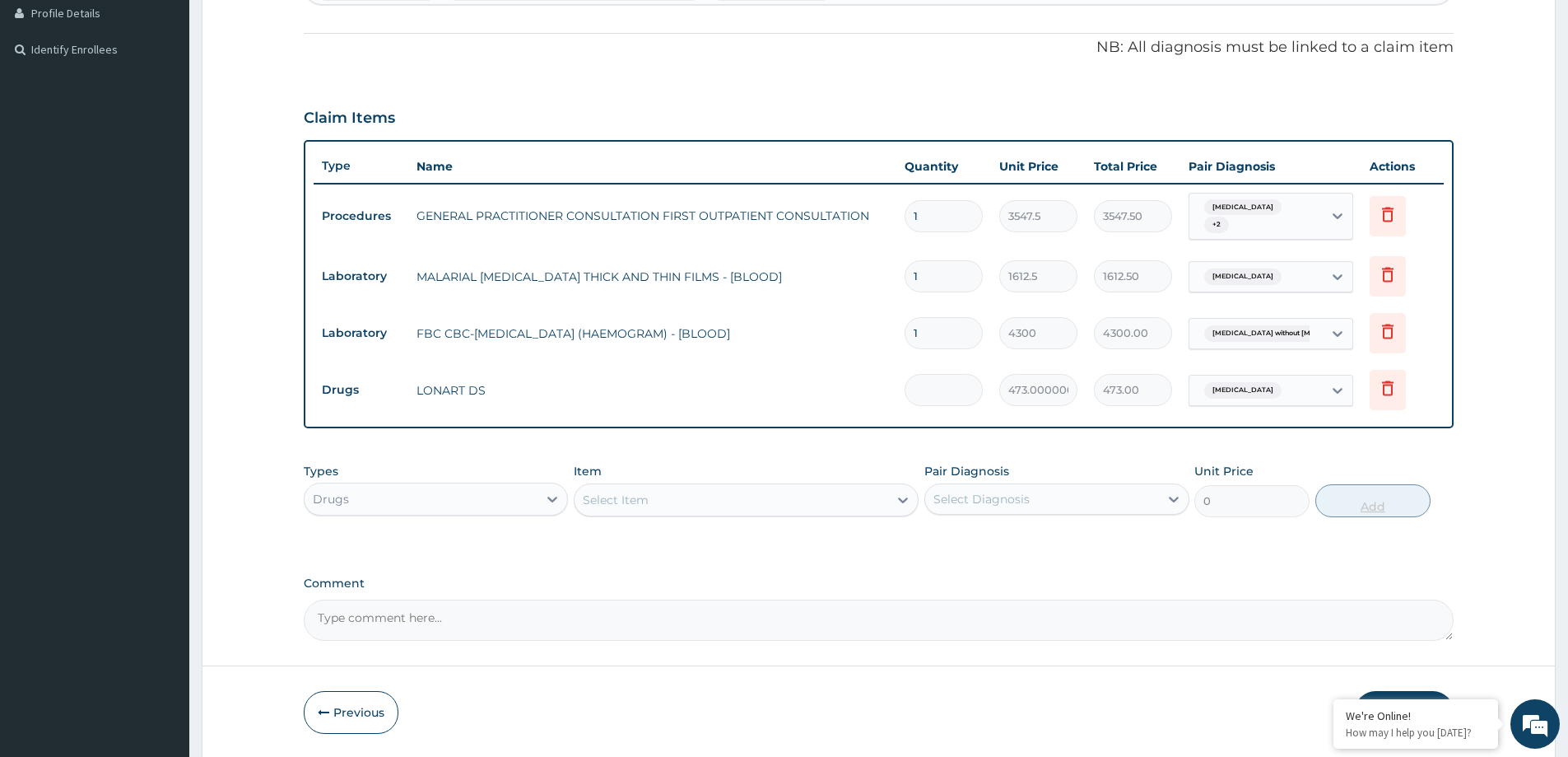
type input "0.00"
type input "6"
type input "2838.00"
type input "6"
click at [712, 504] on div "Select Item" at bounding box center [731, 499] width 313 height 27
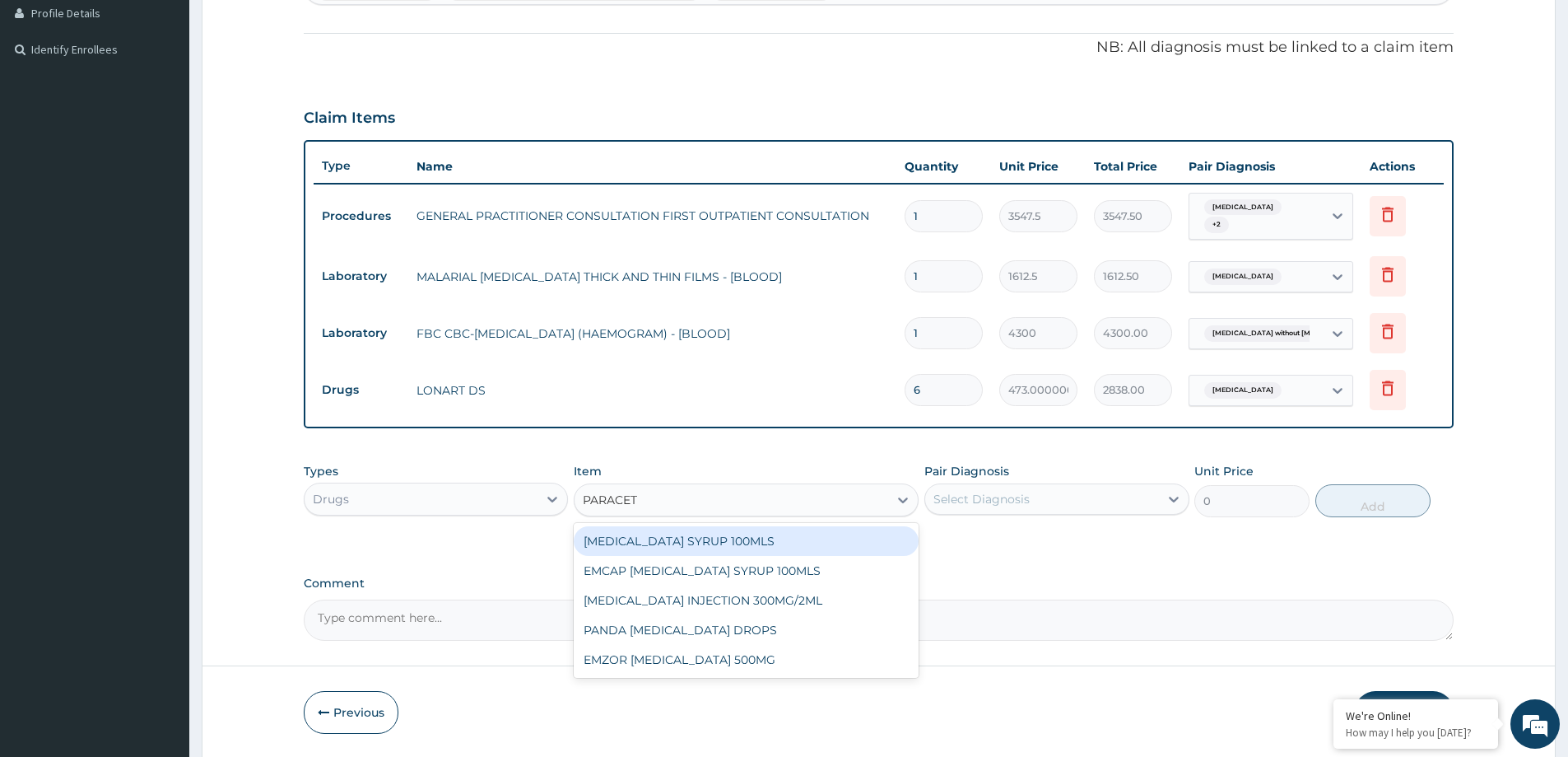
type input "PARACETA"
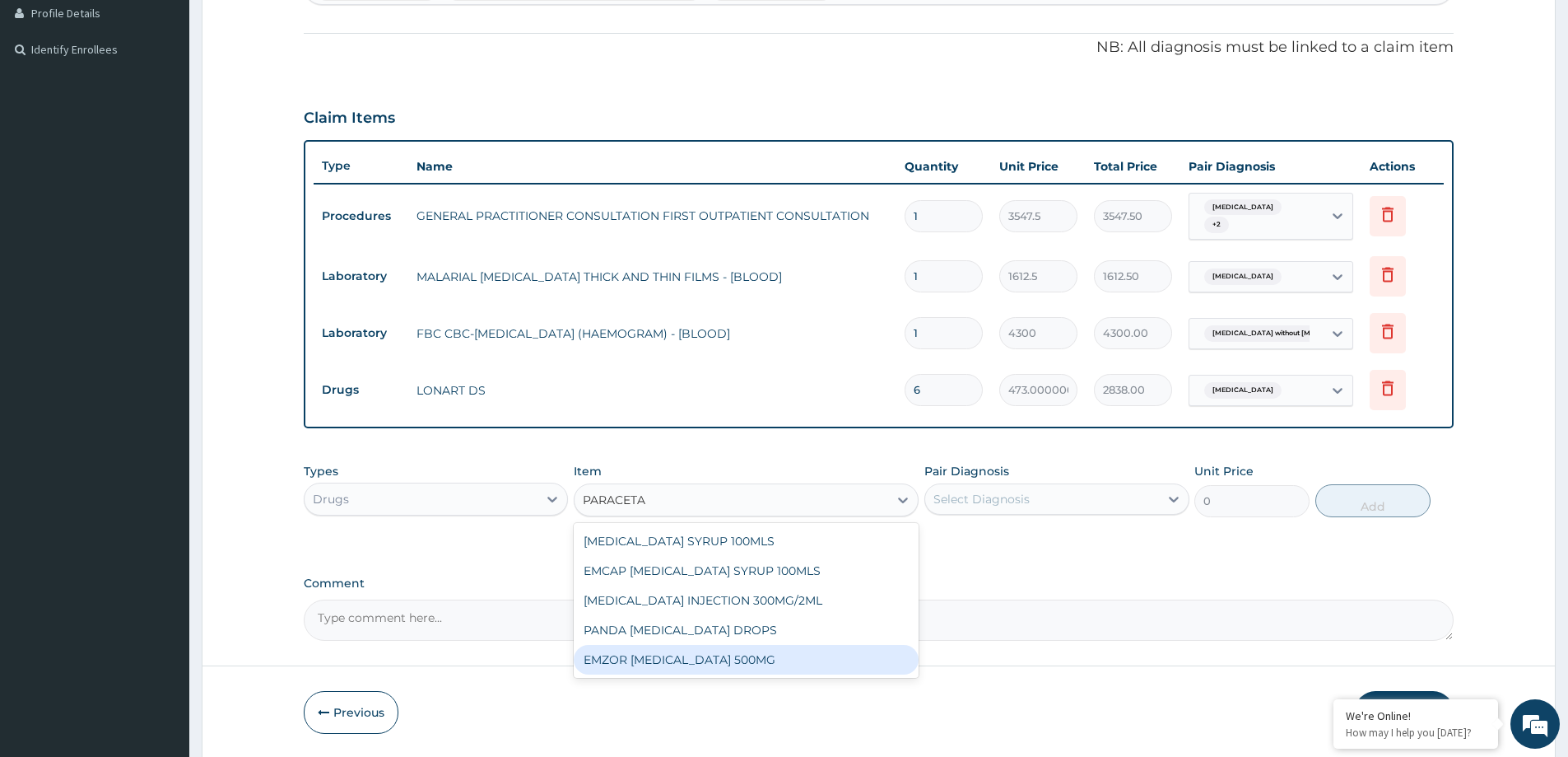
drag, startPoint x: 826, startPoint y: 664, endPoint x: 847, endPoint y: 656, distance: 22.5
click at [826, 663] on div "EMZOR [MEDICAL_DATA] 500MG" at bounding box center [746, 659] width 345 height 29
type input "23.65"
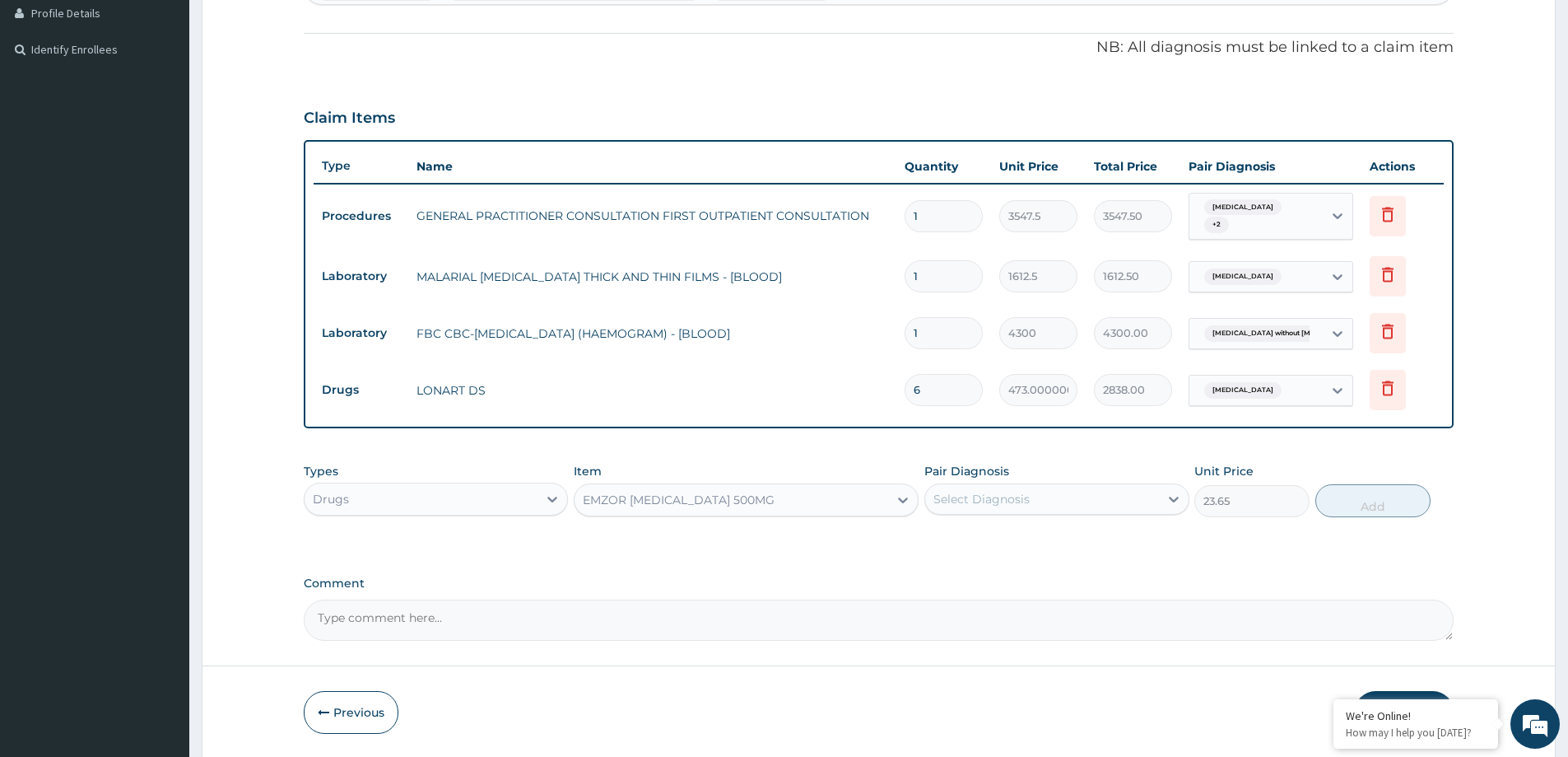
click at [1056, 501] on div "Select Diagnosis" at bounding box center [1042, 499] width 233 height 27
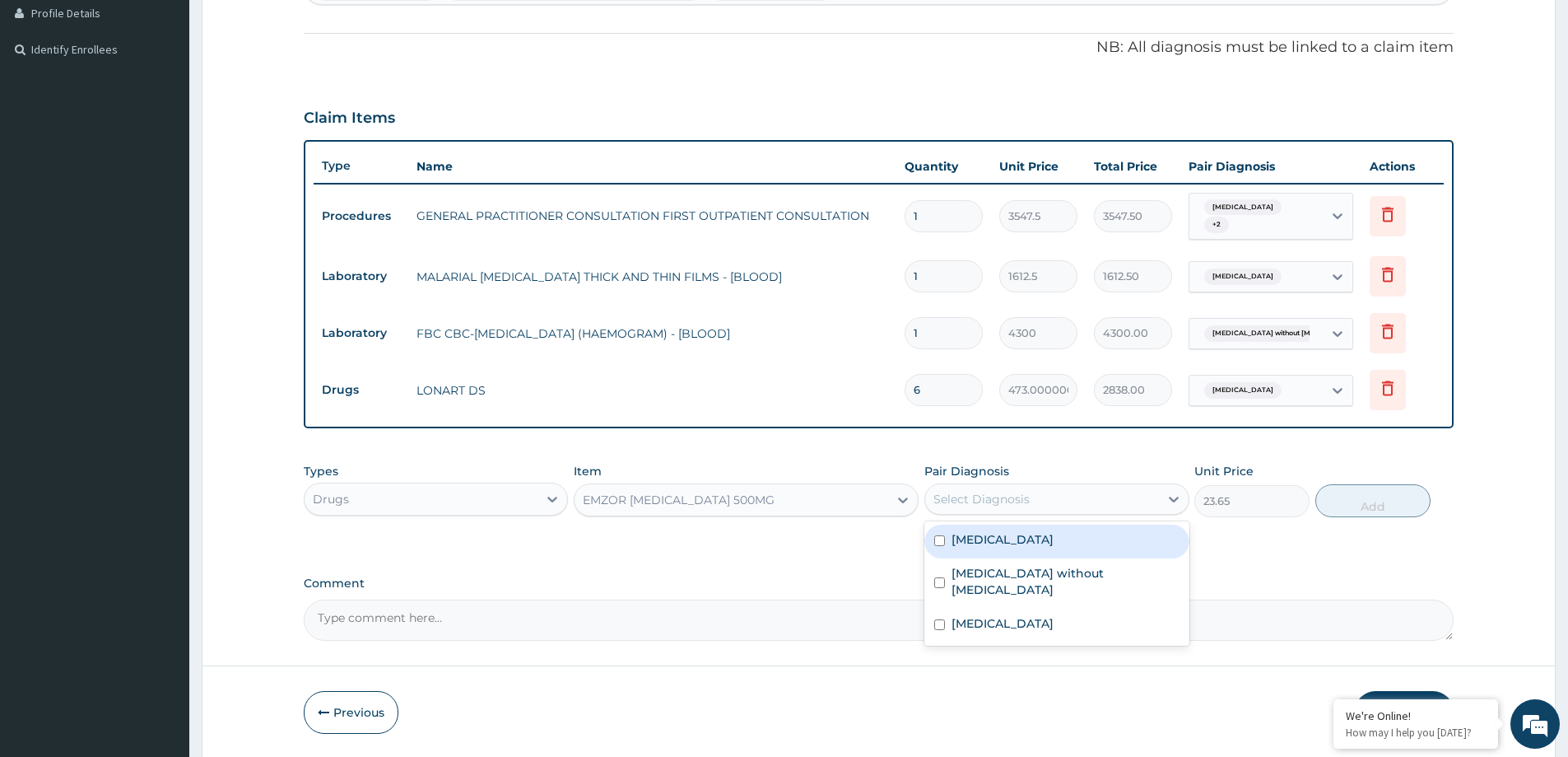
click at [1068, 556] on div "[MEDICAL_DATA]" at bounding box center [1057, 541] width 264 height 34
checkbox input "true"
click at [1341, 504] on button "Add" at bounding box center [1373, 500] width 115 height 33
type input "0"
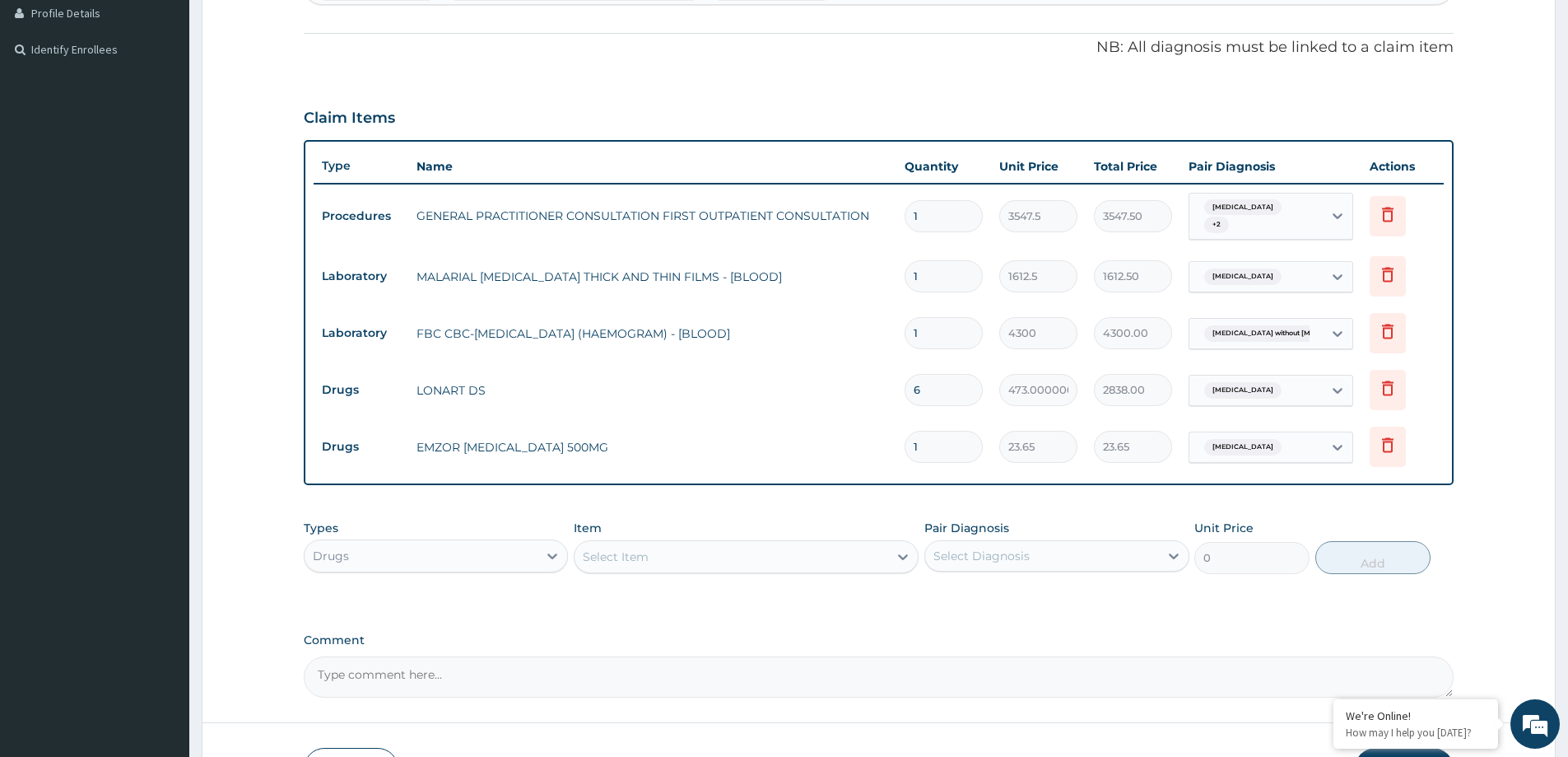
type input "18"
type input "425.70"
type input "18"
click at [607, 562] on div "Select Item" at bounding box center [616, 556] width 66 height 16
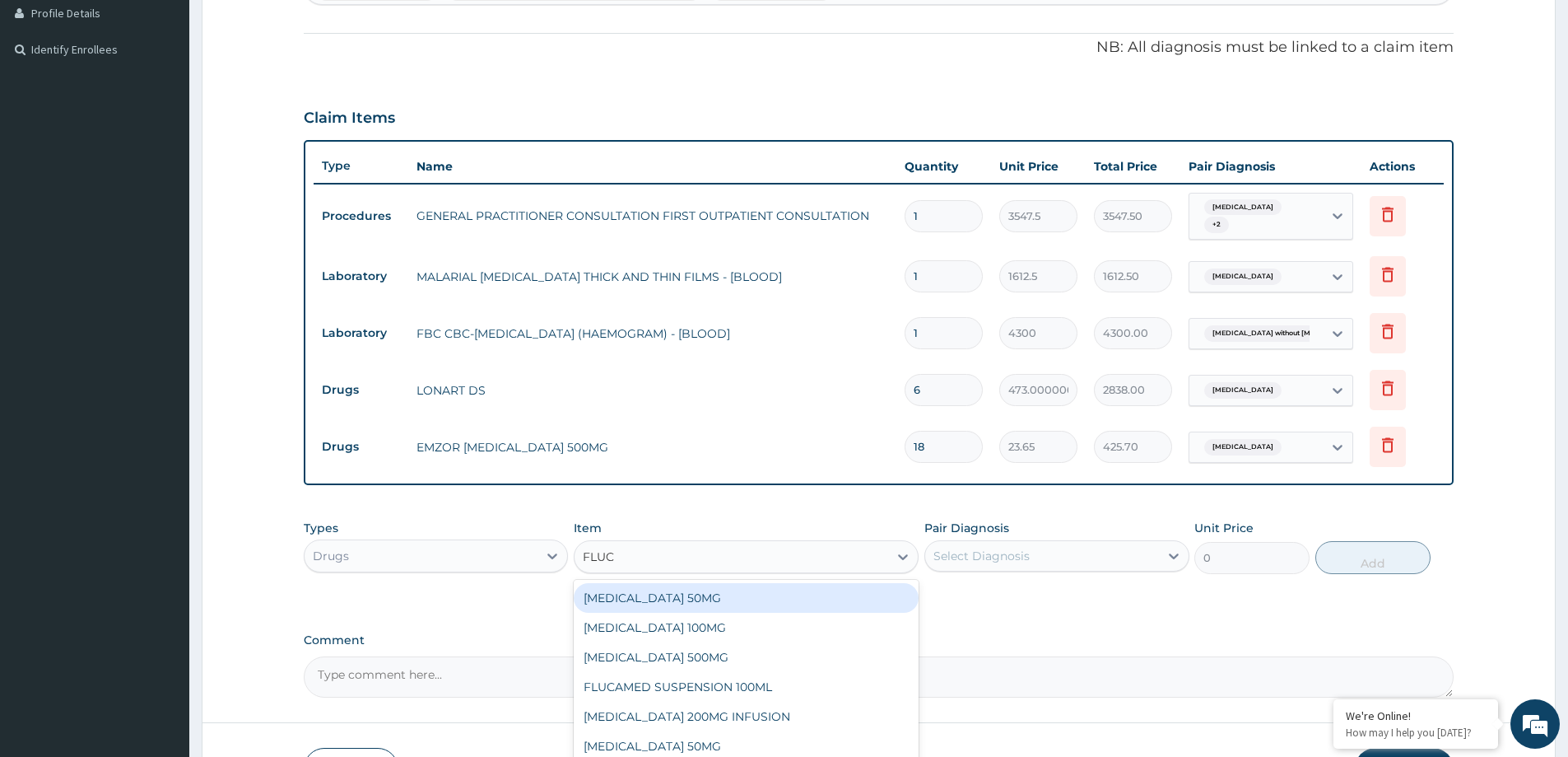
type input "FLUCO"
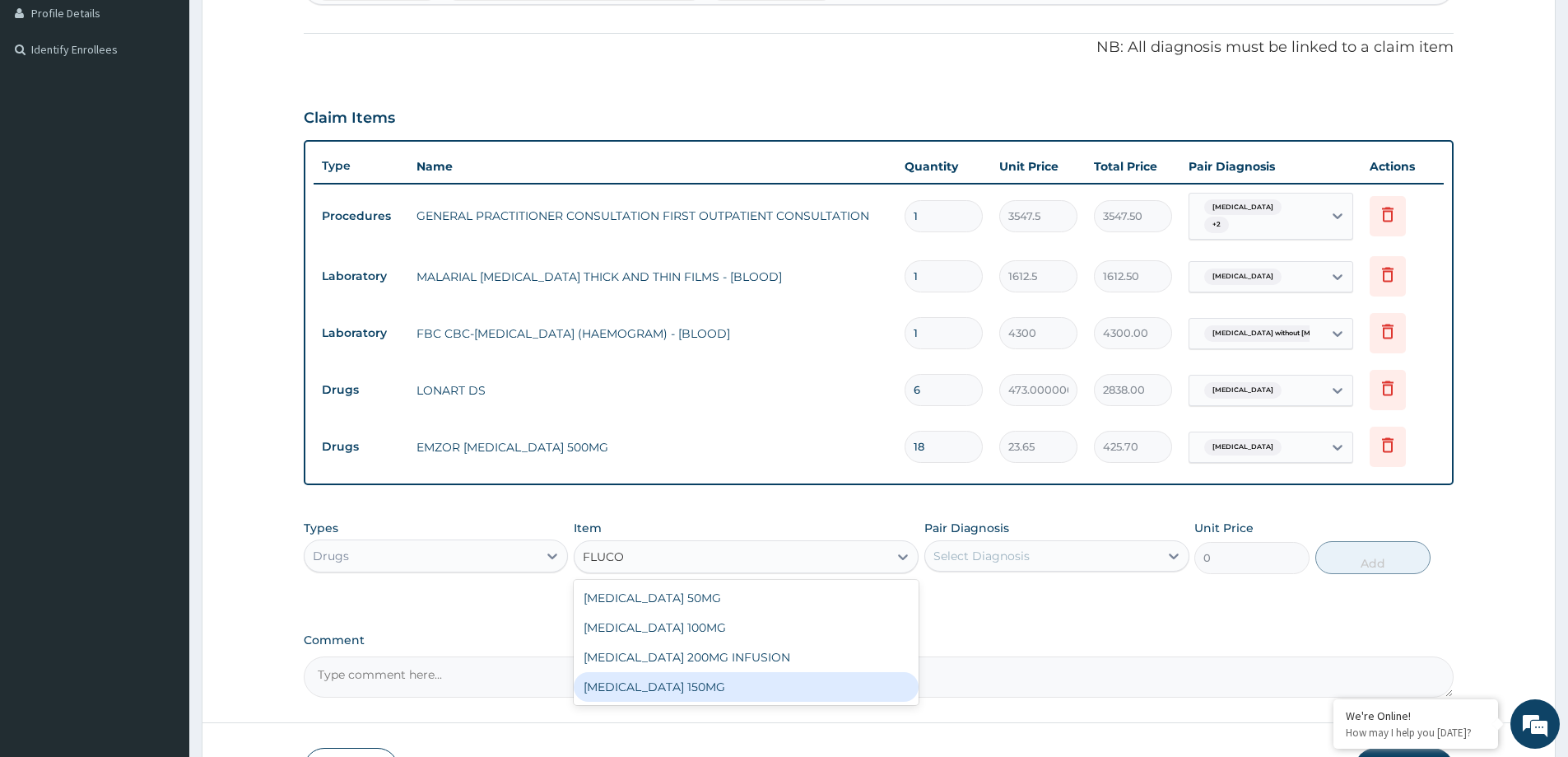
click at [707, 687] on div "FLUCONAZOLE 150MG" at bounding box center [746, 686] width 345 height 29
type input "1537.2500000000002"
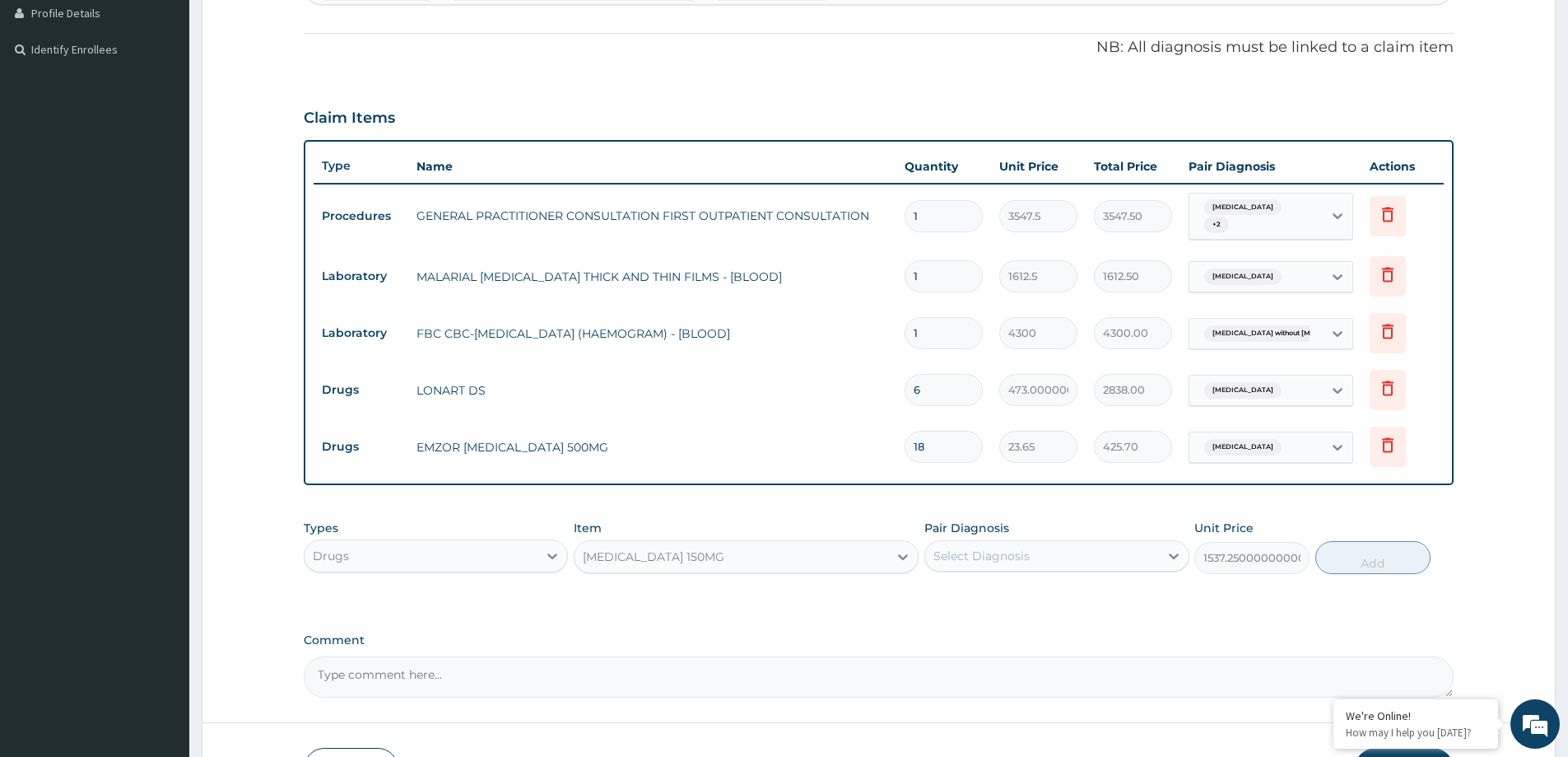
click at [1041, 565] on div "Select Diagnosis" at bounding box center [1042, 555] width 233 height 27
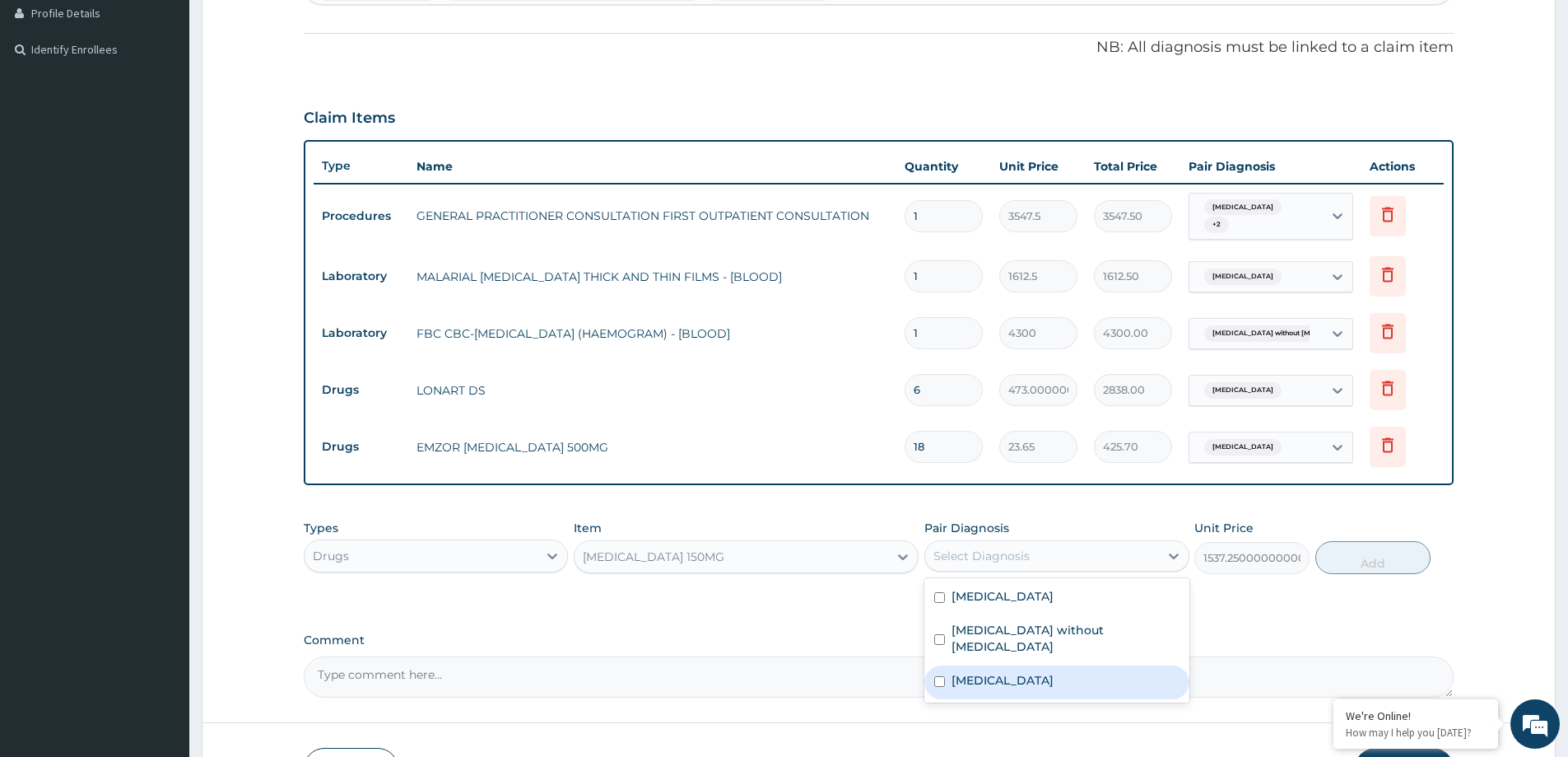
click at [1053, 672] on label "Dermatophytosis, unspecified" at bounding box center [1002, 680] width 102 height 16
checkbox input "true"
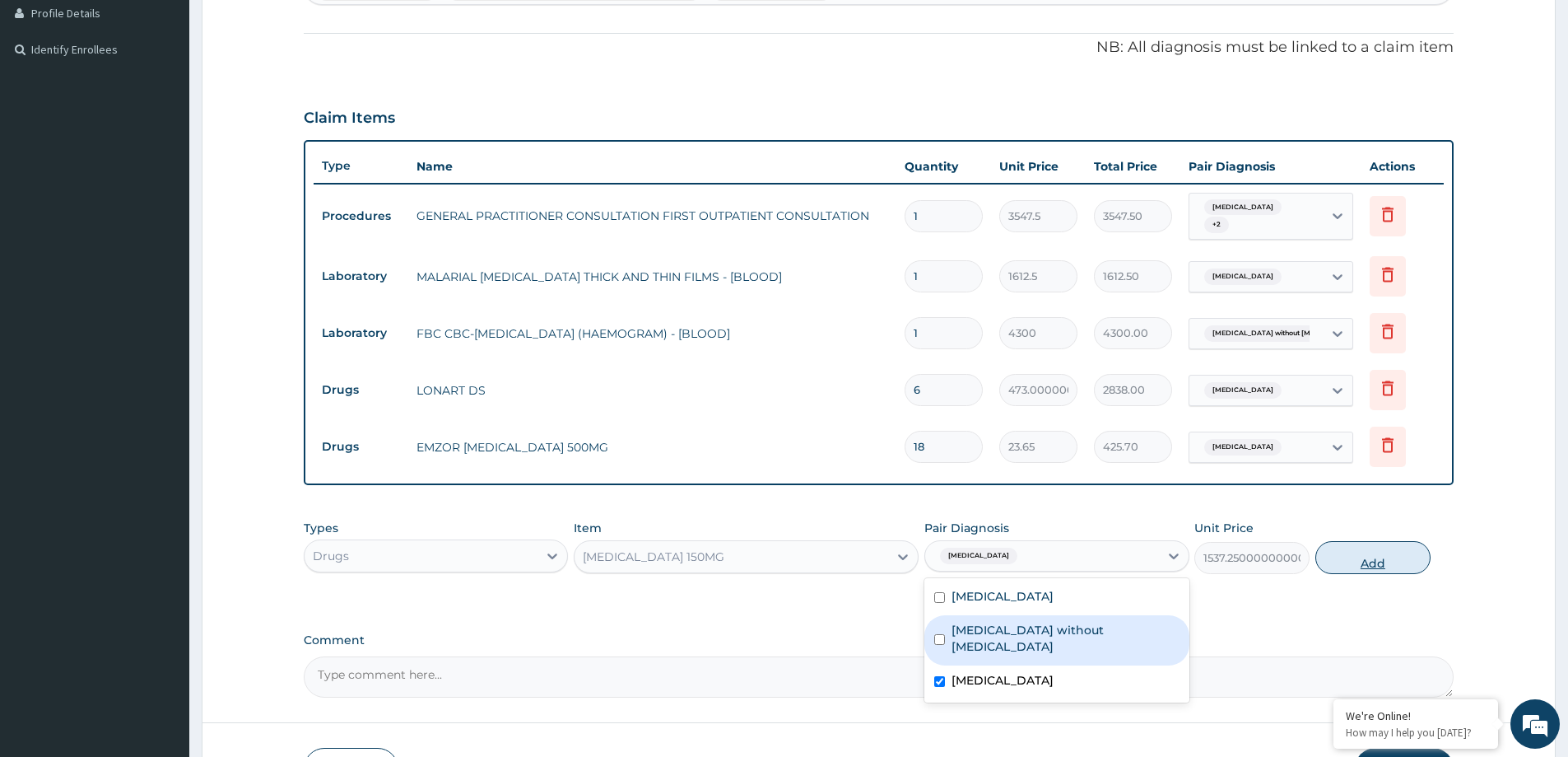
click at [1399, 559] on button "Add" at bounding box center [1373, 557] width 115 height 33
type input "0"
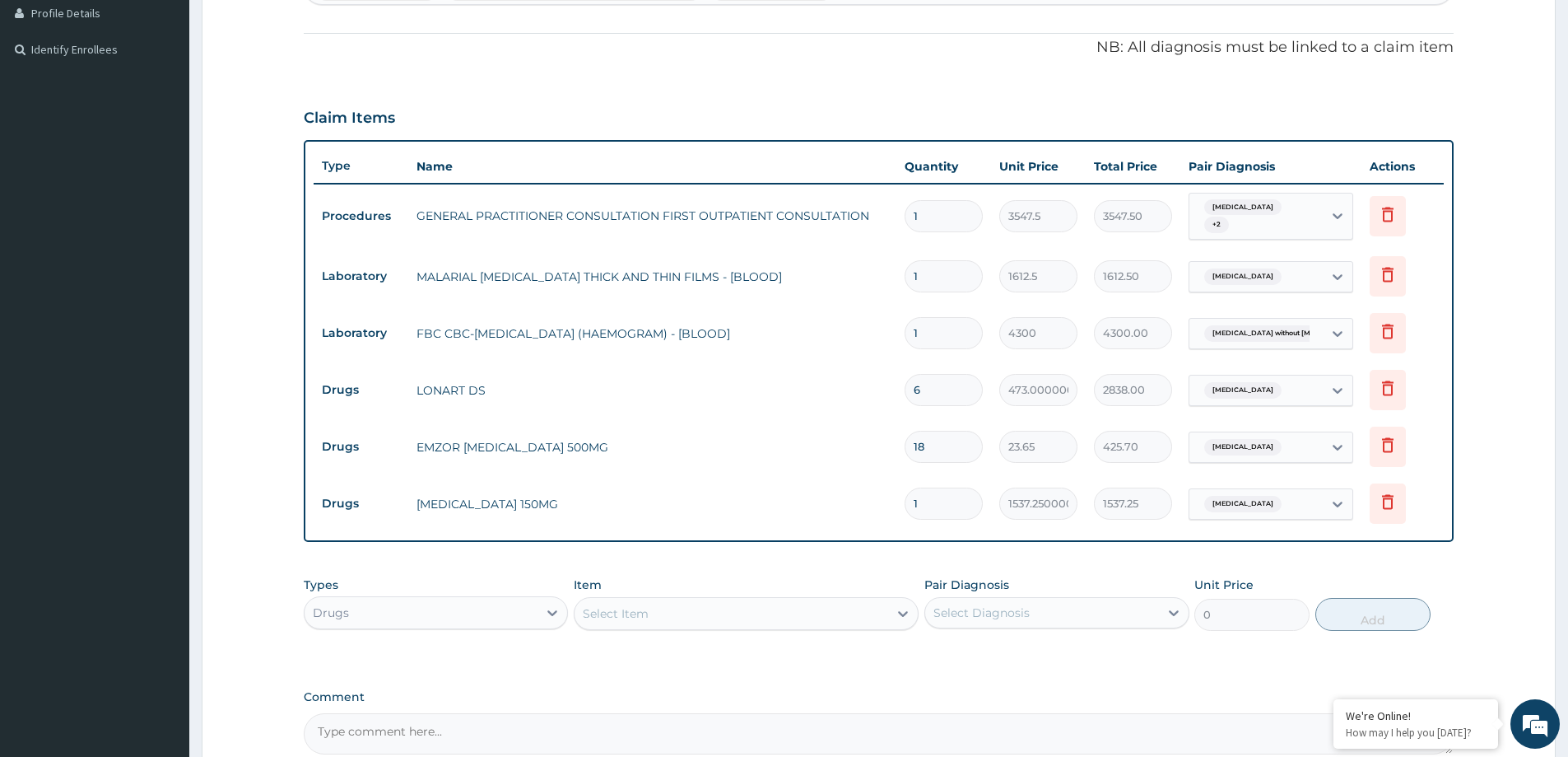
scroll to position [538, 0]
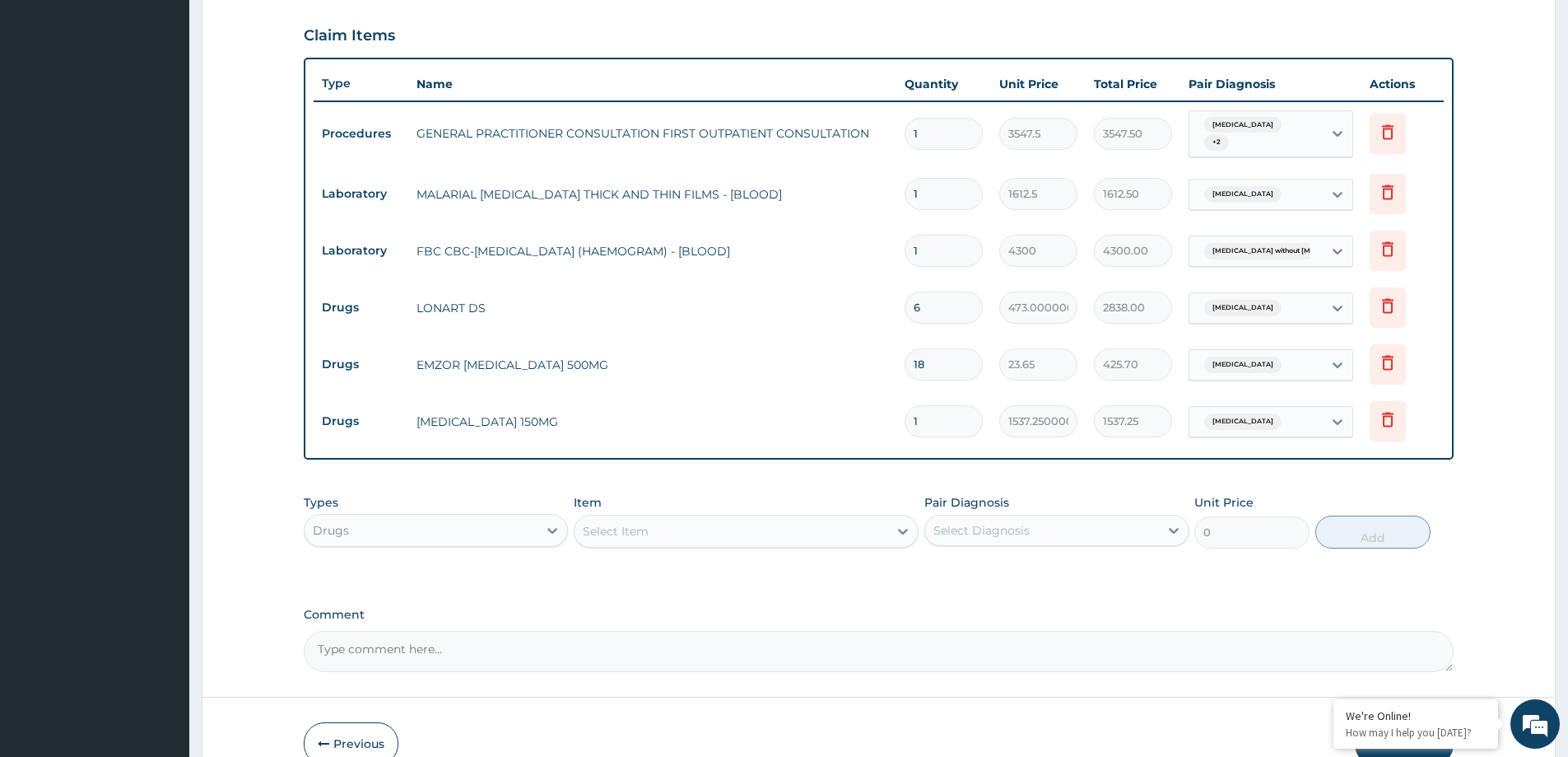
click at [726, 525] on div "Select Item" at bounding box center [731, 531] width 313 height 27
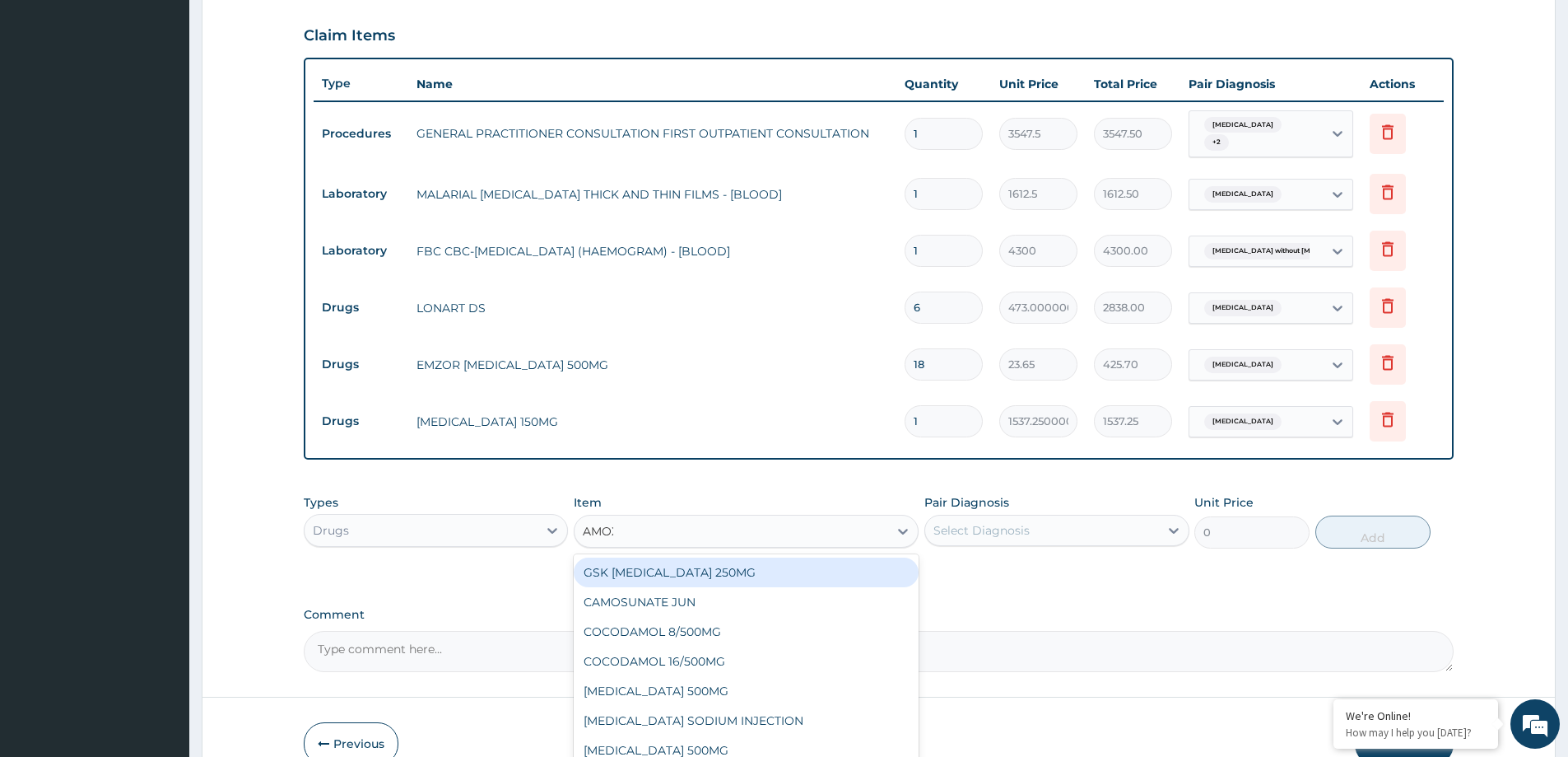
type input "AMOXI"
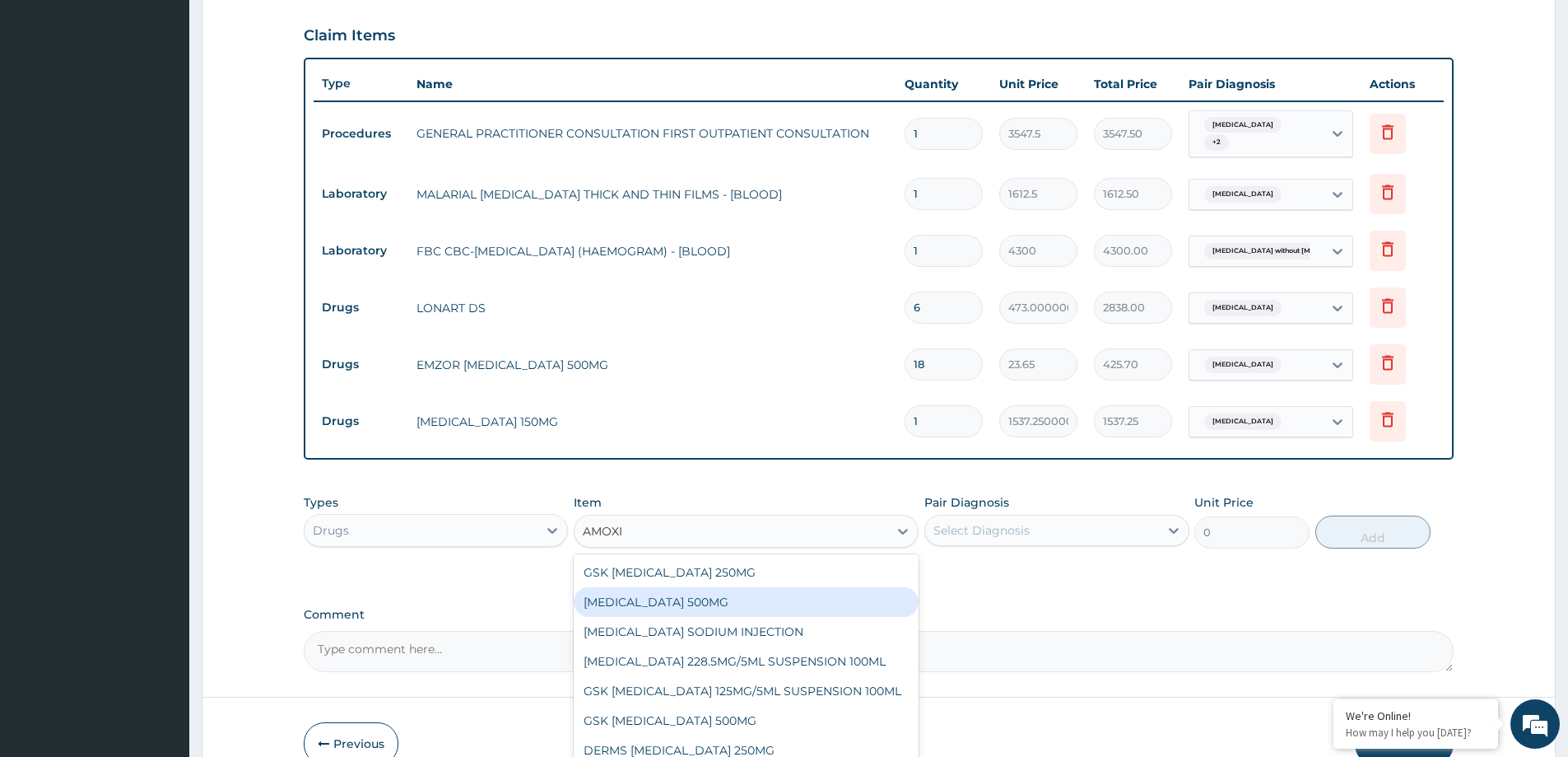
drag, startPoint x: 693, startPoint y: 594, endPoint x: 734, endPoint y: 603, distance: 42.0
click at [704, 598] on div "AMOXICILLIN 500MG" at bounding box center [746, 601] width 345 height 29
type input "70.95"
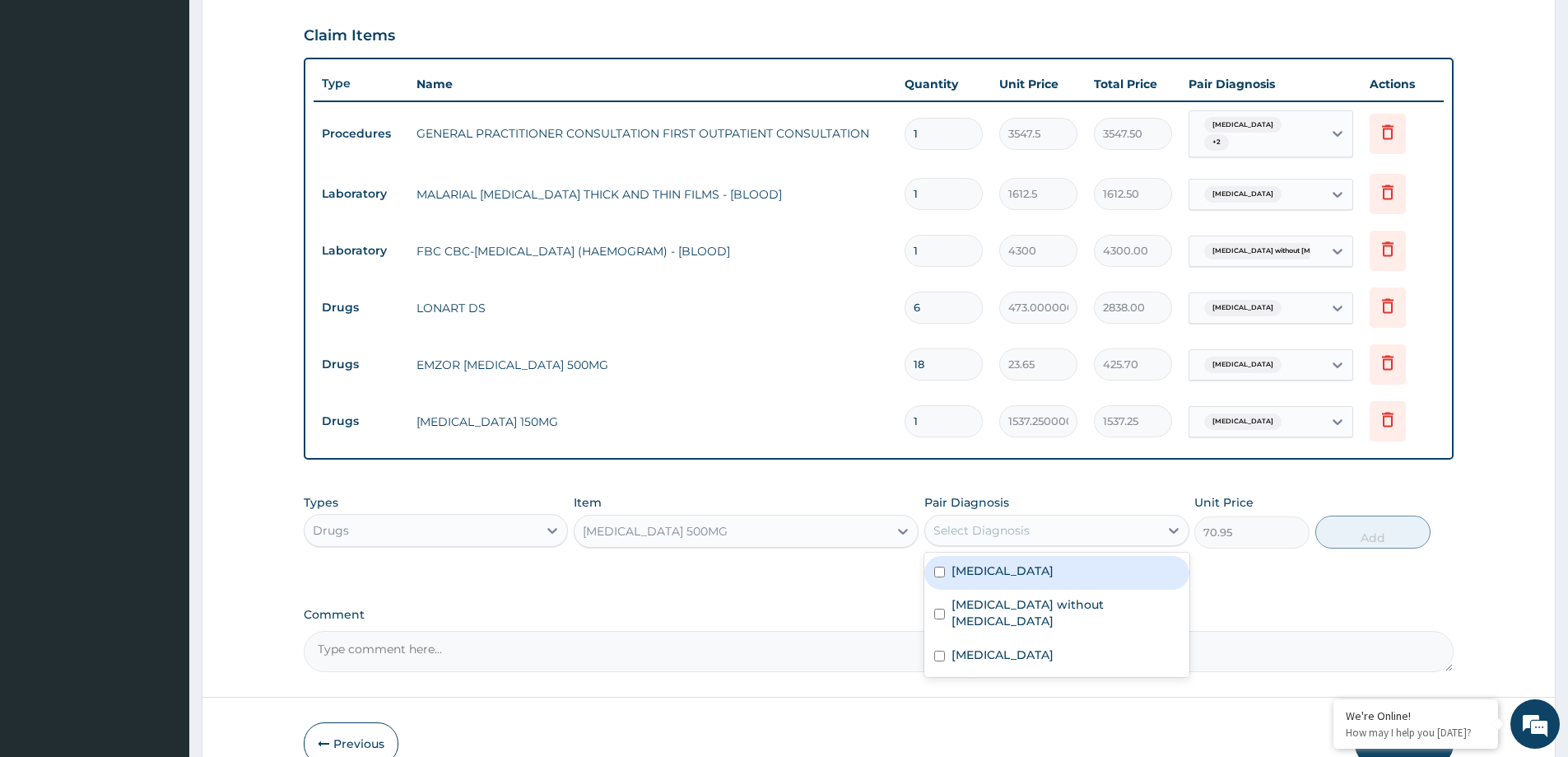
drag, startPoint x: 1007, startPoint y: 531, endPoint x: 1024, endPoint y: 563, distance: 36.2
click at [1008, 531] on div "Select Diagnosis" at bounding box center [981, 531] width 96 height 16
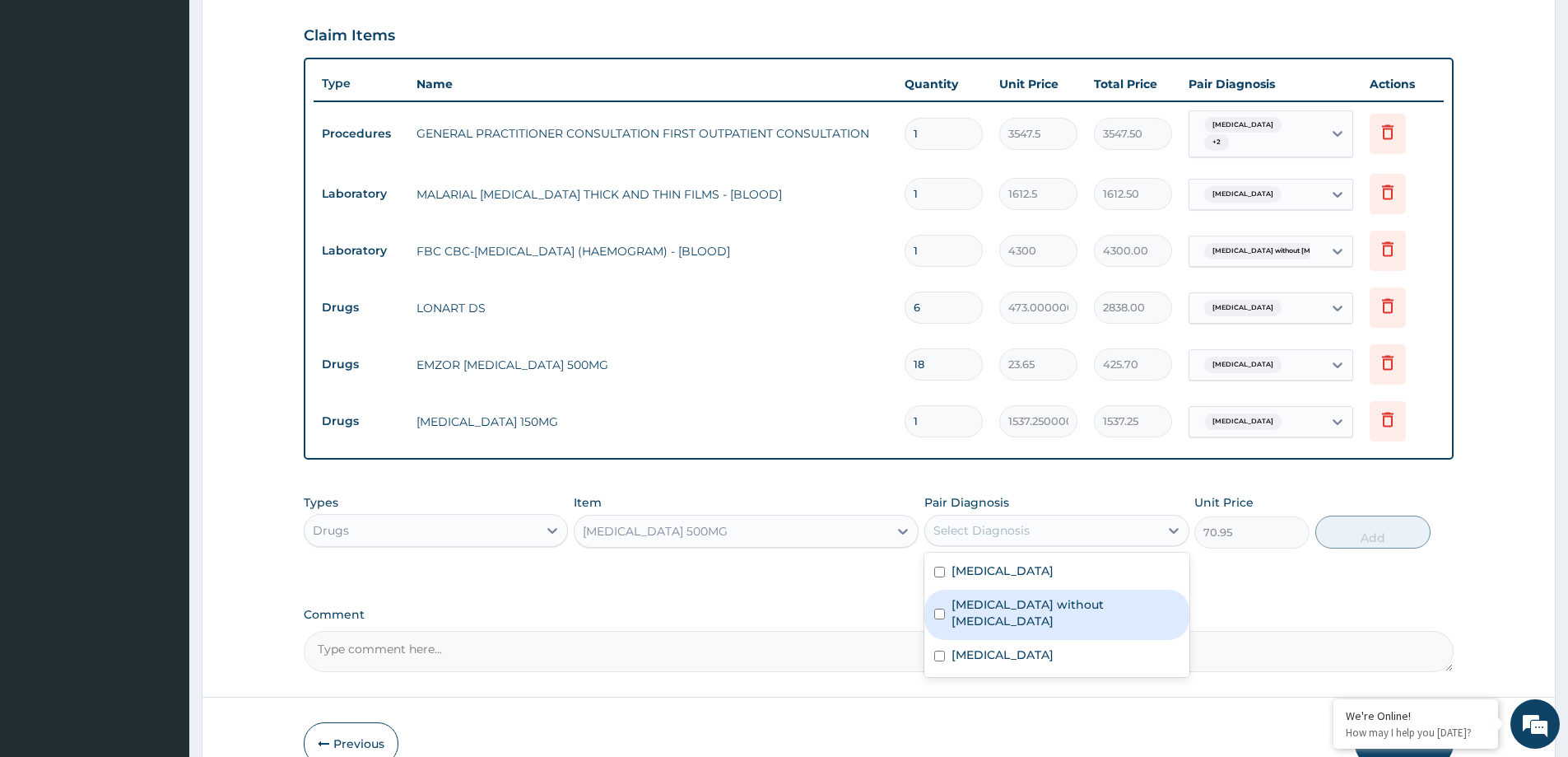
click at [1046, 616] on div "Sepsis without septic shock" at bounding box center [1057, 614] width 264 height 50
checkbox input "true"
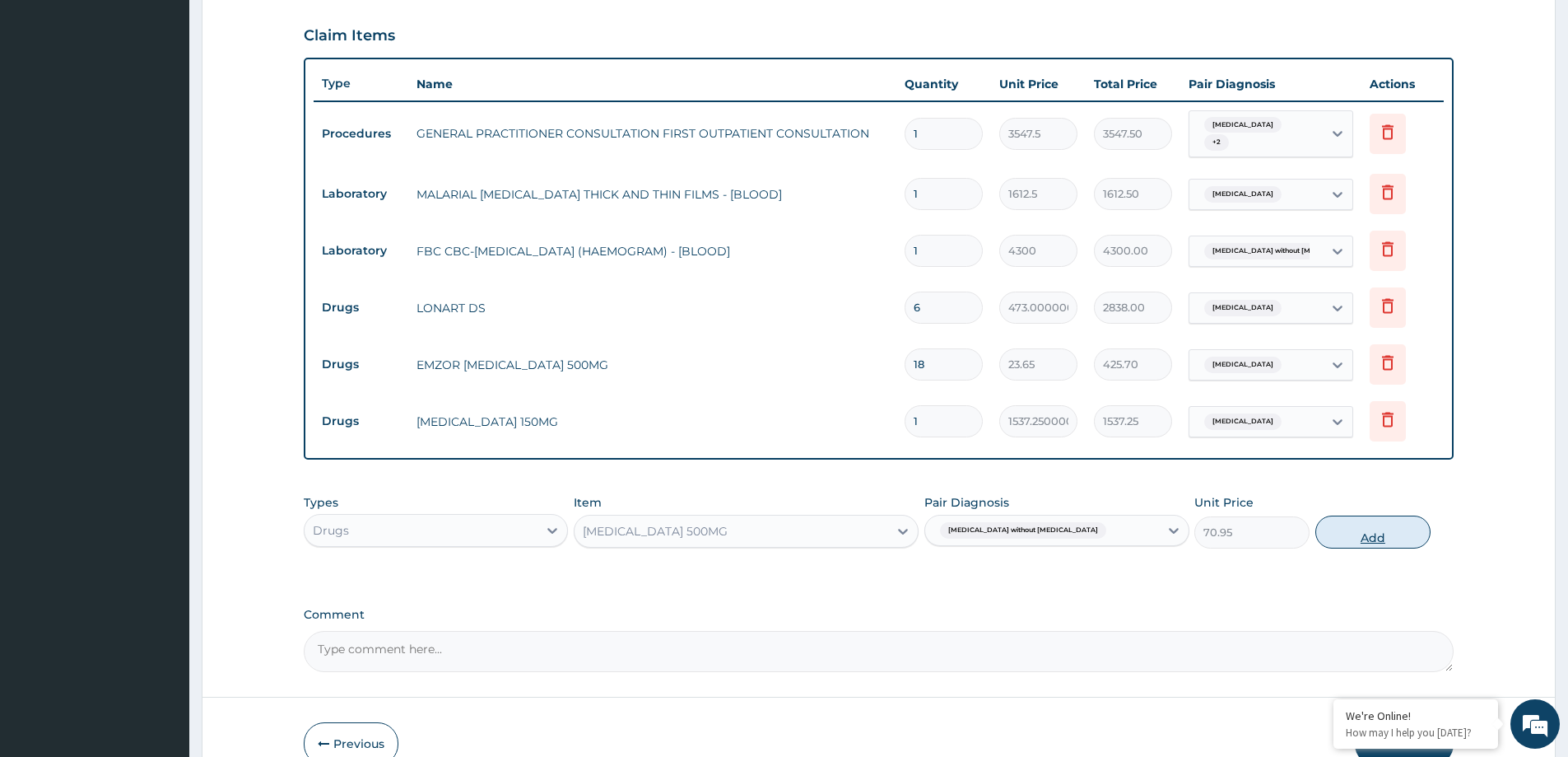
click at [1388, 544] on button "Add" at bounding box center [1373, 532] width 115 height 33
type input "0"
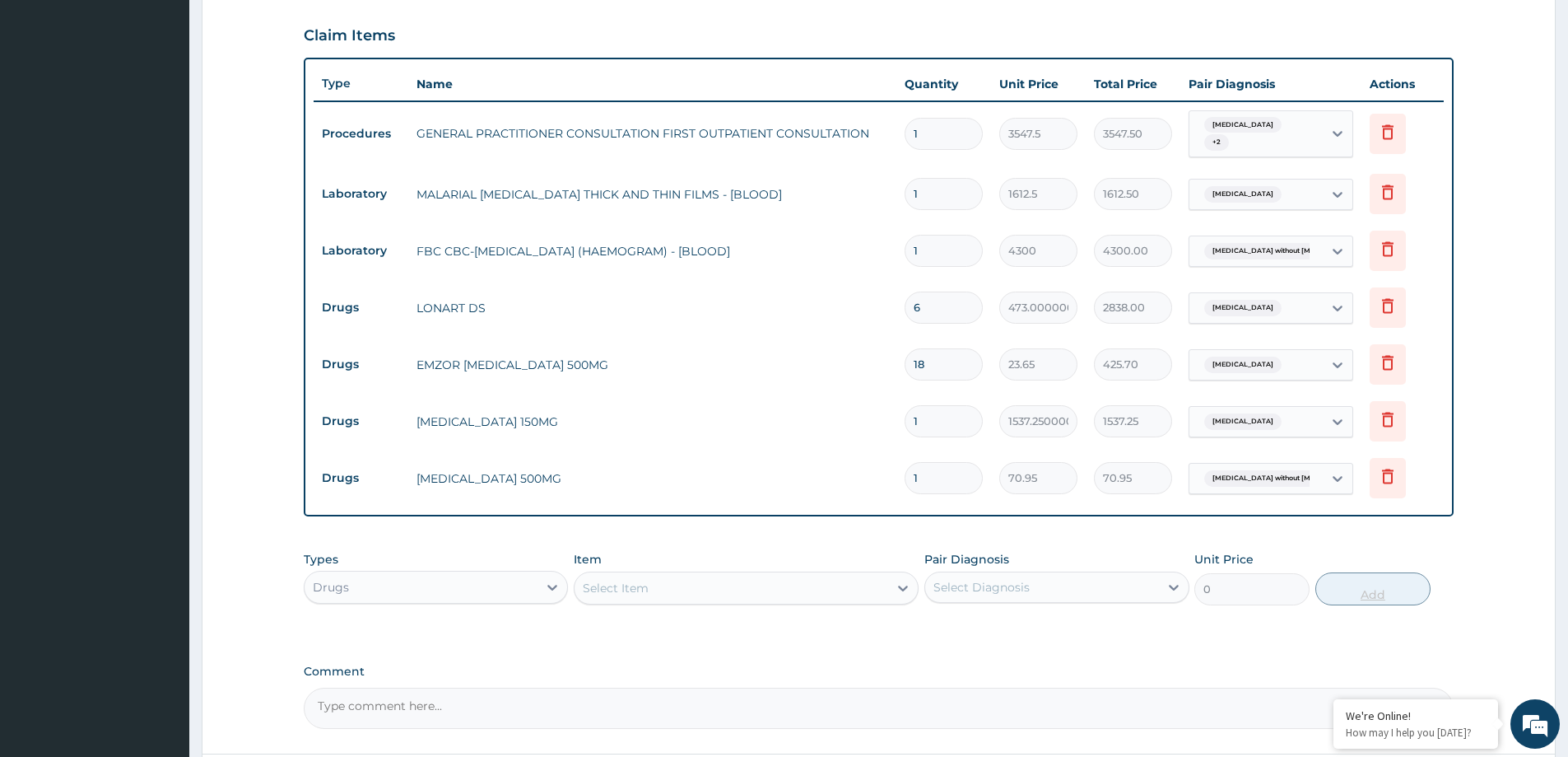
type input "15"
type input "1064.25"
type input "15"
click at [638, 593] on div "Select Item" at bounding box center [616, 587] width 66 height 16
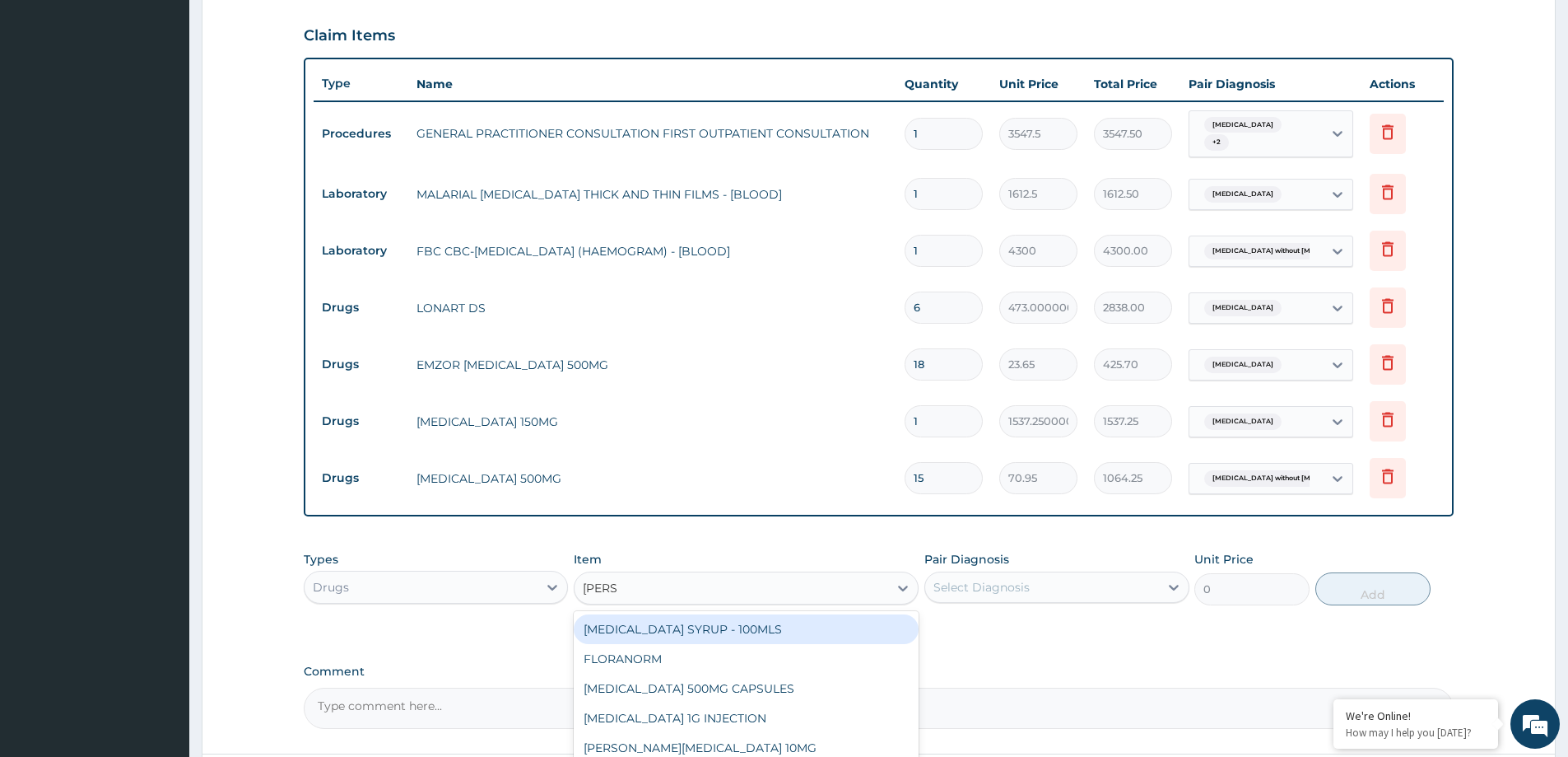
type input "LORAT"
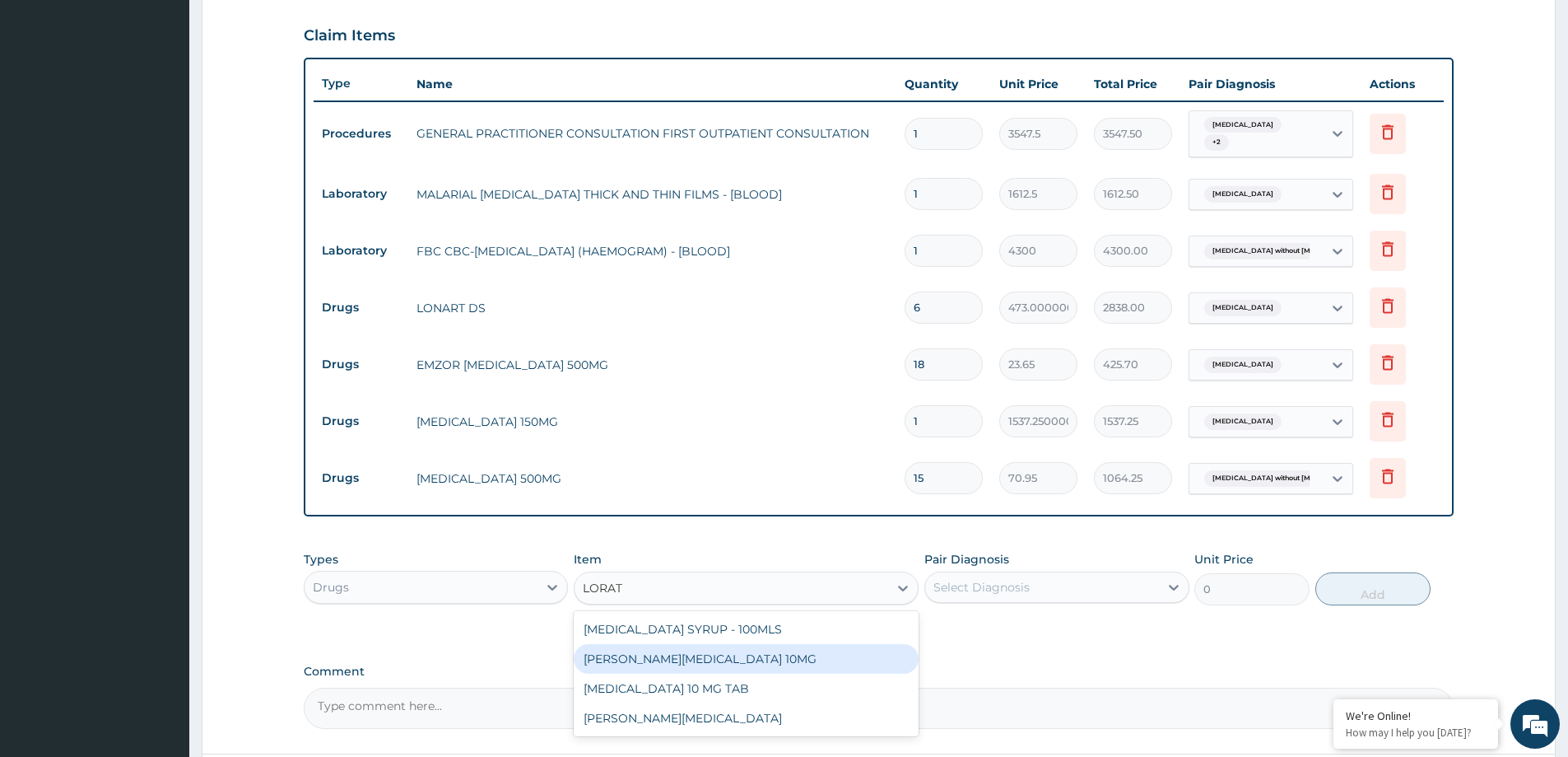
click at [778, 668] on div "LORATYN LORATADINE 10MG" at bounding box center [746, 658] width 345 height 29
type input "88.6875"
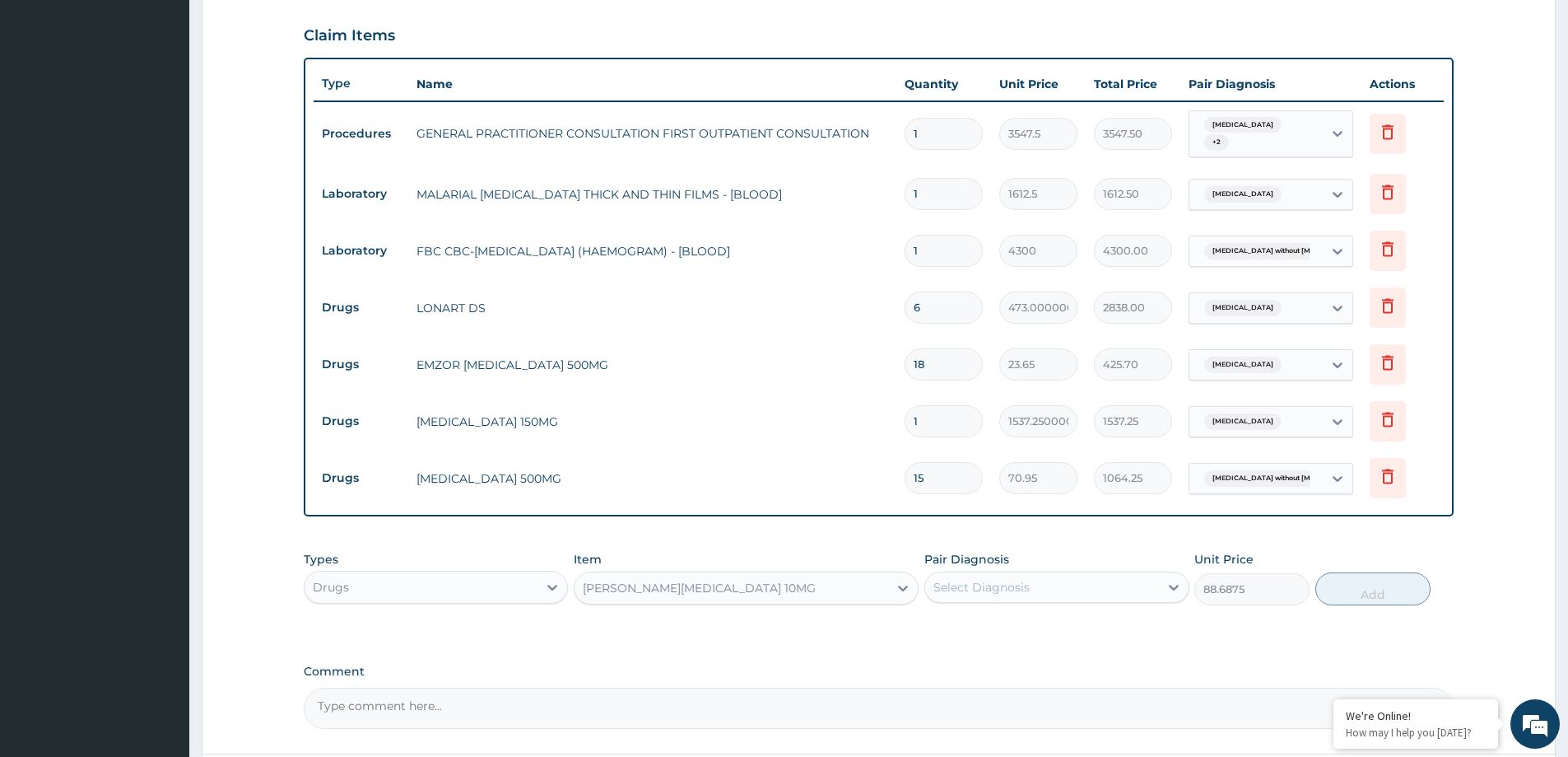
click at [1049, 590] on div "Select Diagnosis" at bounding box center [1042, 587] width 233 height 27
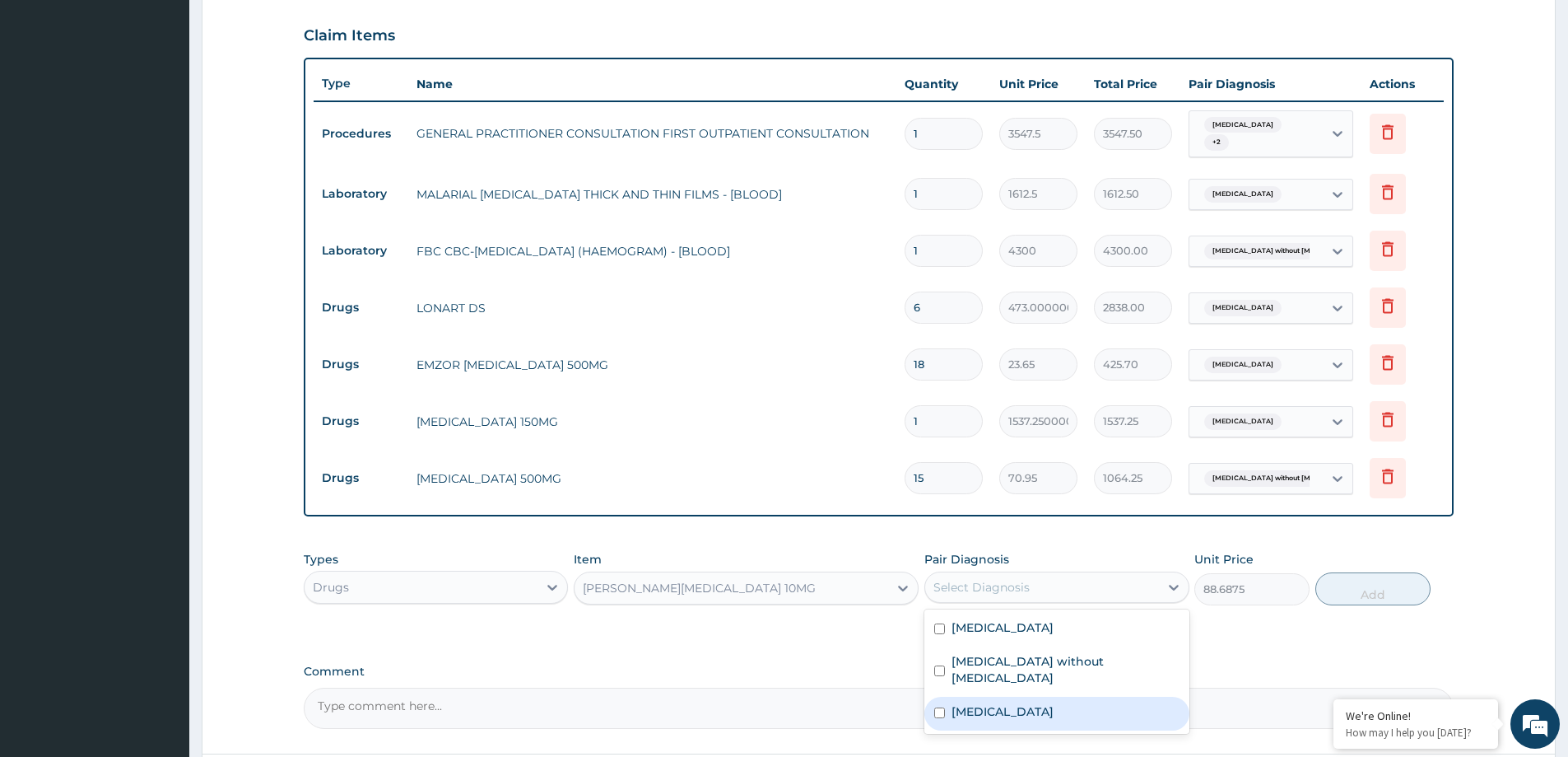
drag, startPoint x: 1072, startPoint y: 689, endPoint x: 1112, endPoint y: 686, distance: 40.1
click at [1054, 703] on label "Dermatophytosis, unspecified" at bounding box center [1002, 711] width 102 height 16
checkbox input "true"
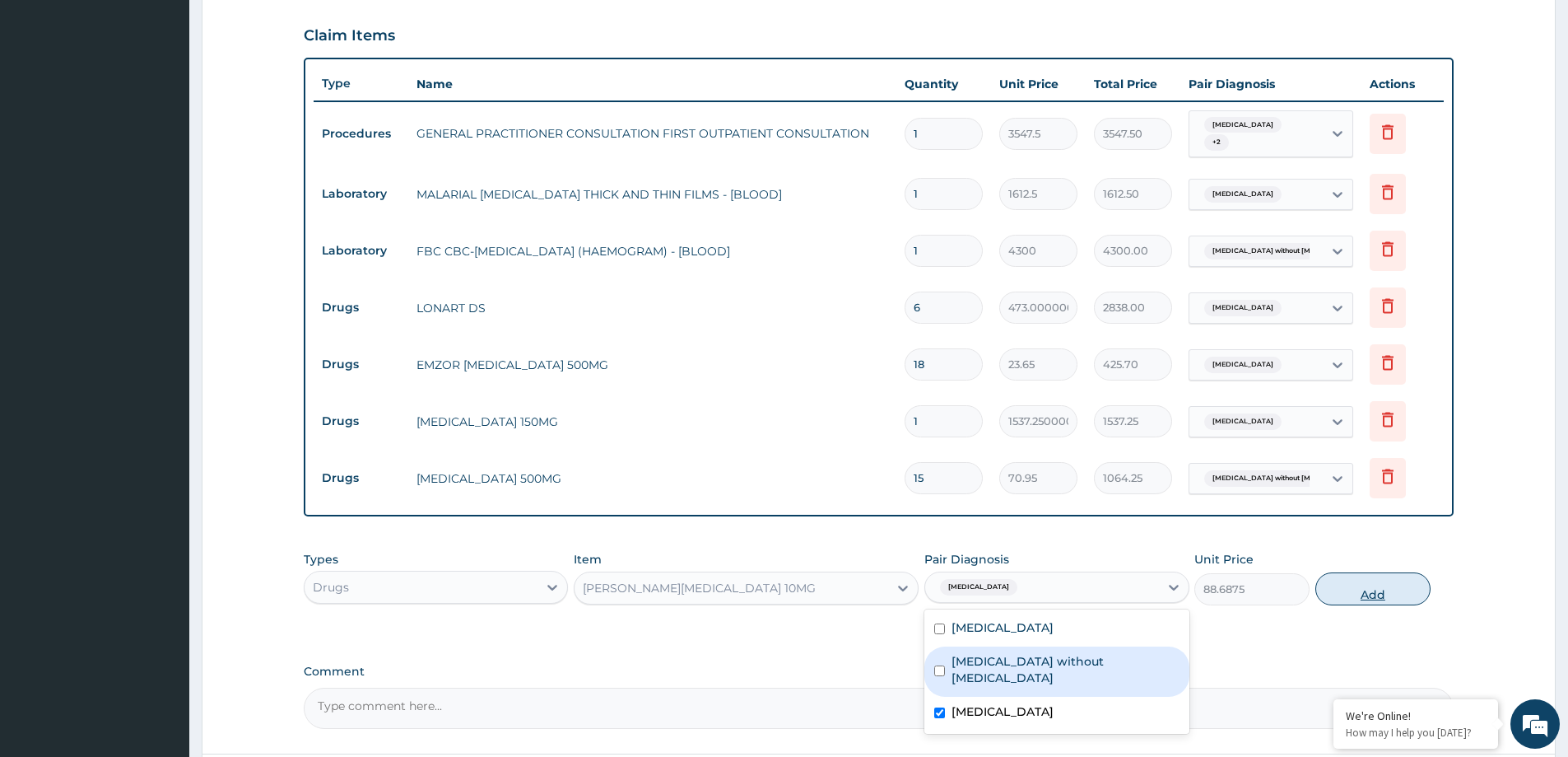
click at [1376, 593] on button "Add" at bounding box center [1373, 588] width 115 height 33
type input "0"
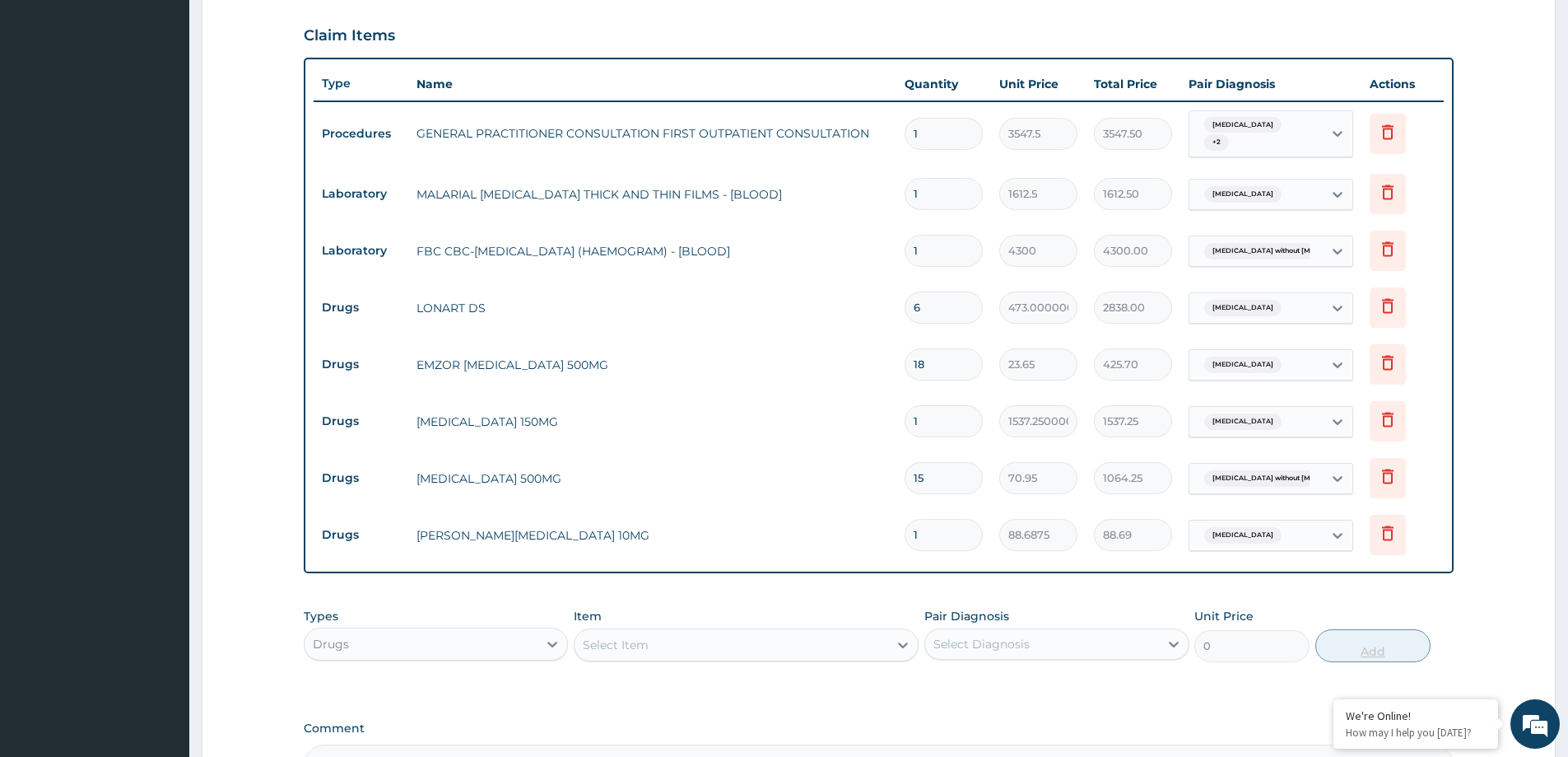
type input "10"
type input "886.88"
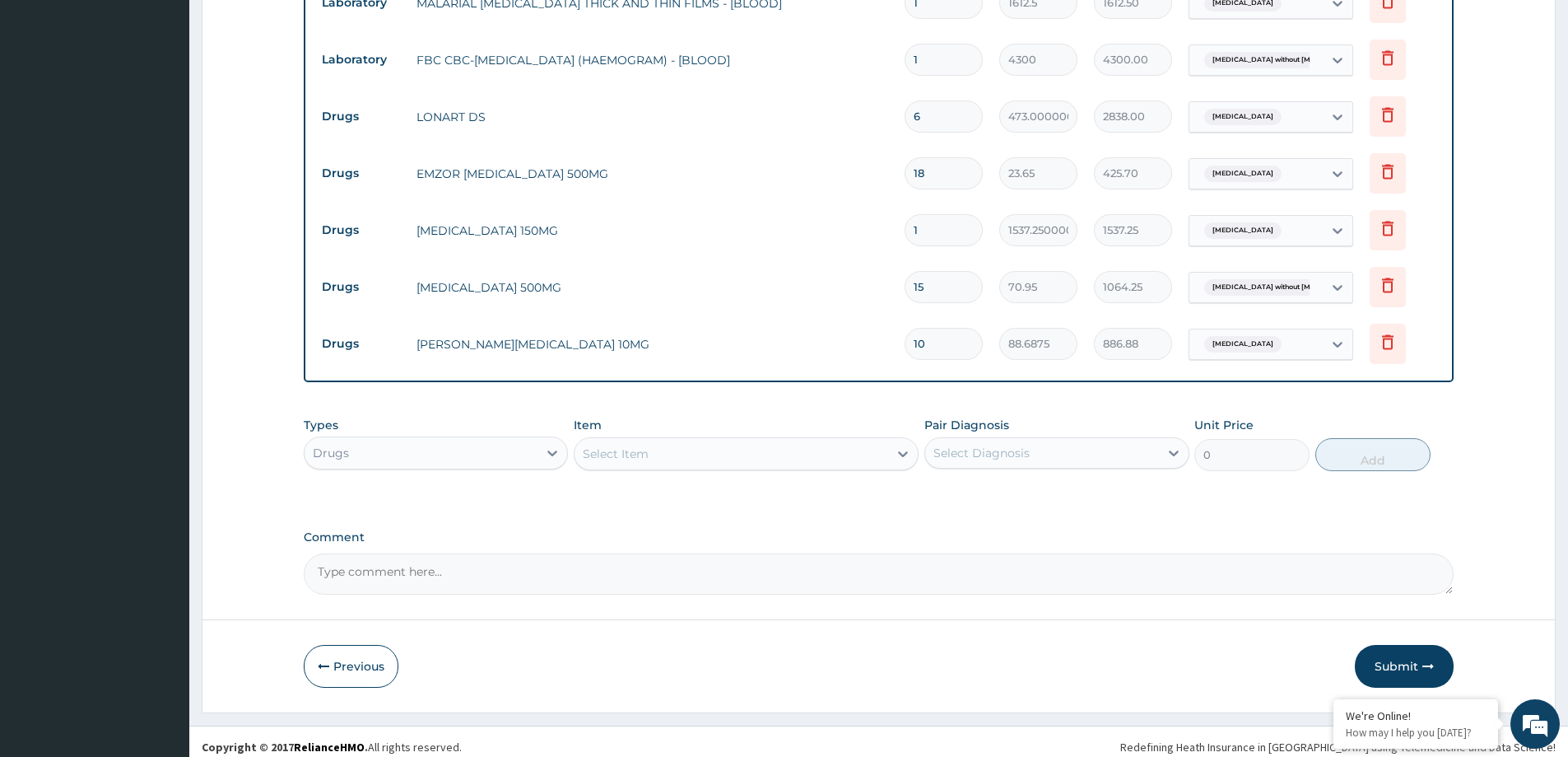
scroll to position [741, 0]
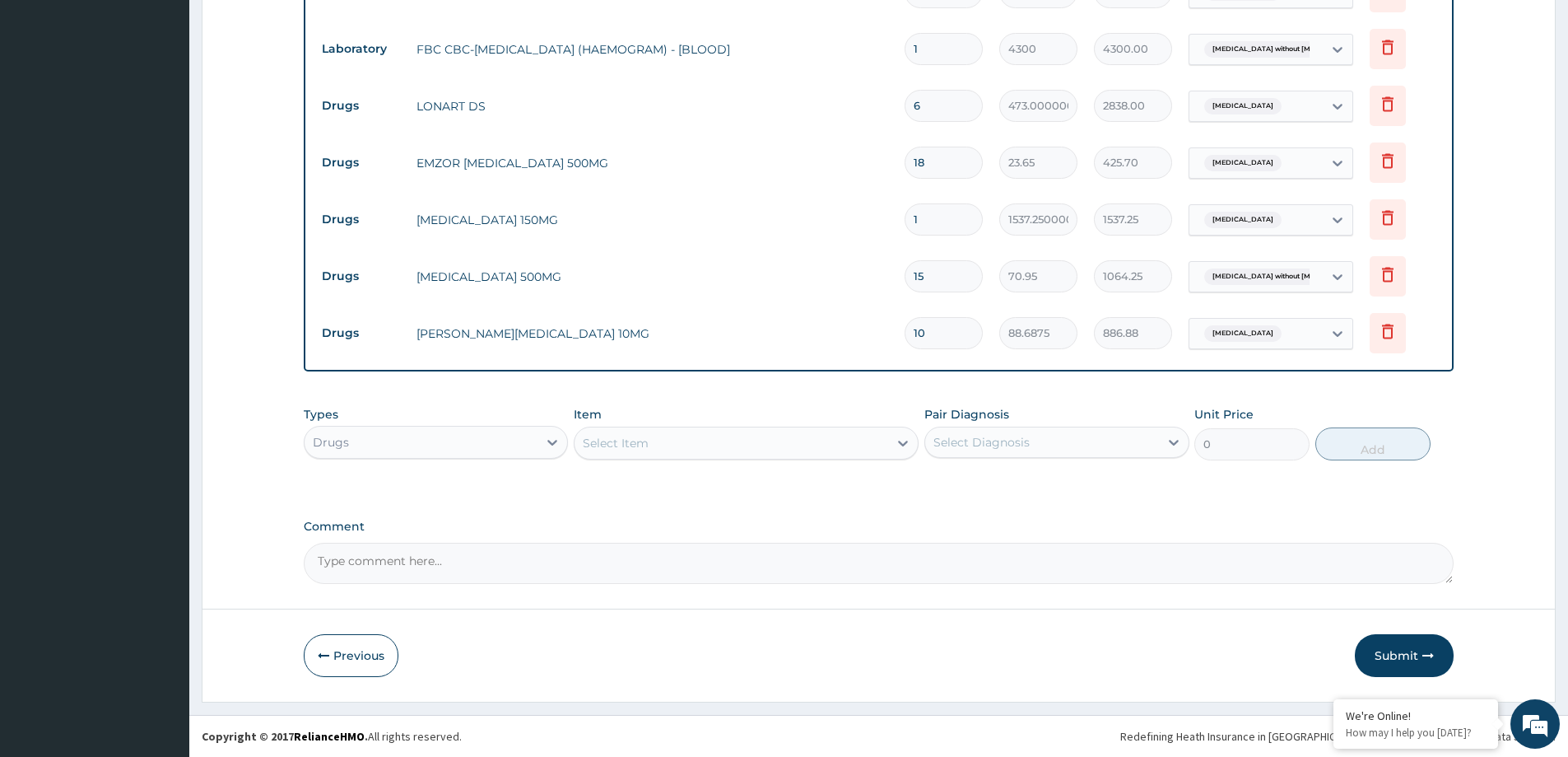
type input "10"
click at [602, 449] on div "Select Item" at bounding box center [616, 443] width 66 height 16
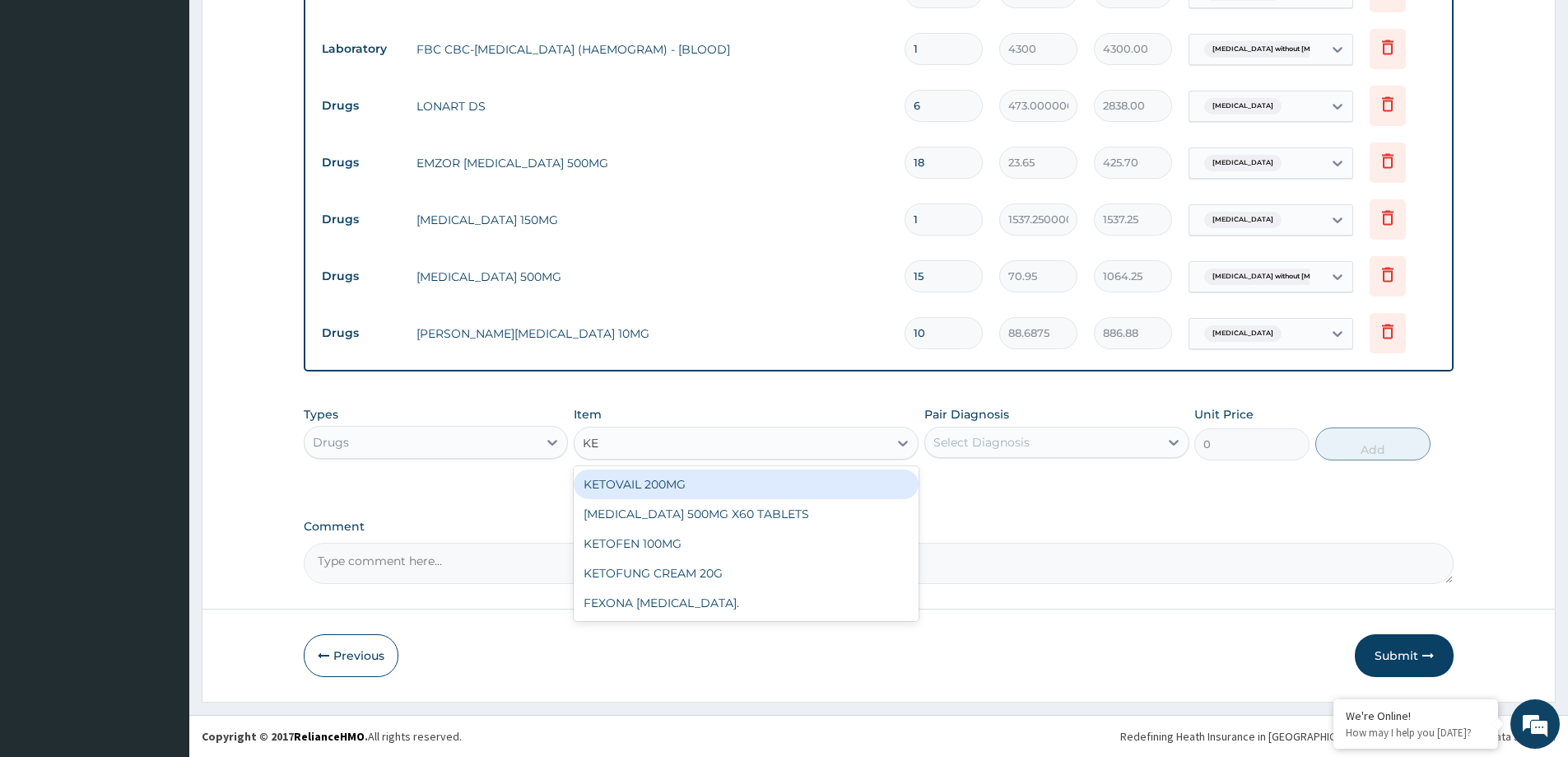
type input "KET"
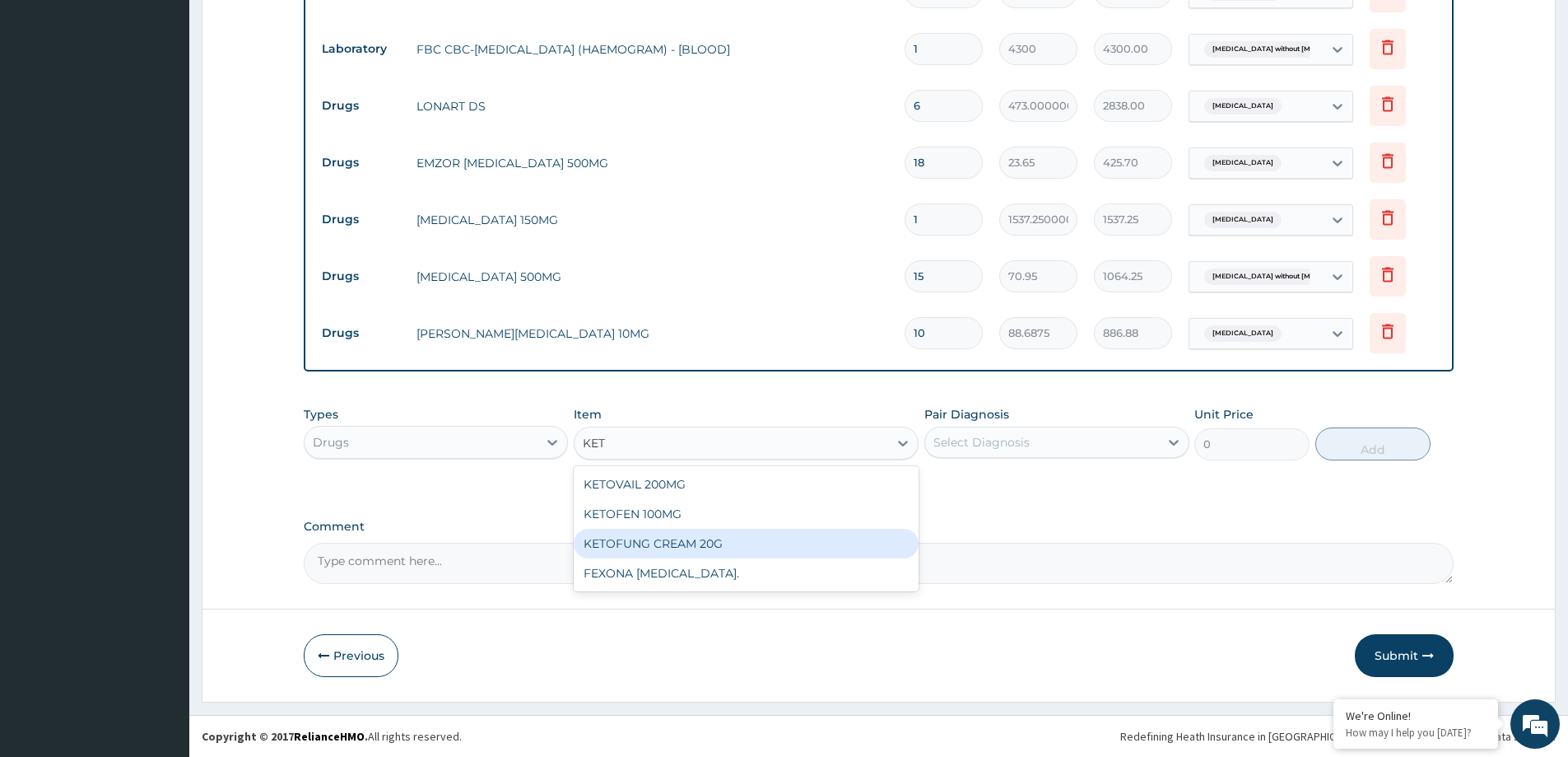
drag, startPoint x: 662, startPoint y: 551, endPoint x: 693, endPoint y: 540, distance: 32.9
click at [665, 551] on div "KETOFUNG CREAM 20G" at bounding box center [746, 543] width 345 height 29
type input "1182.5"
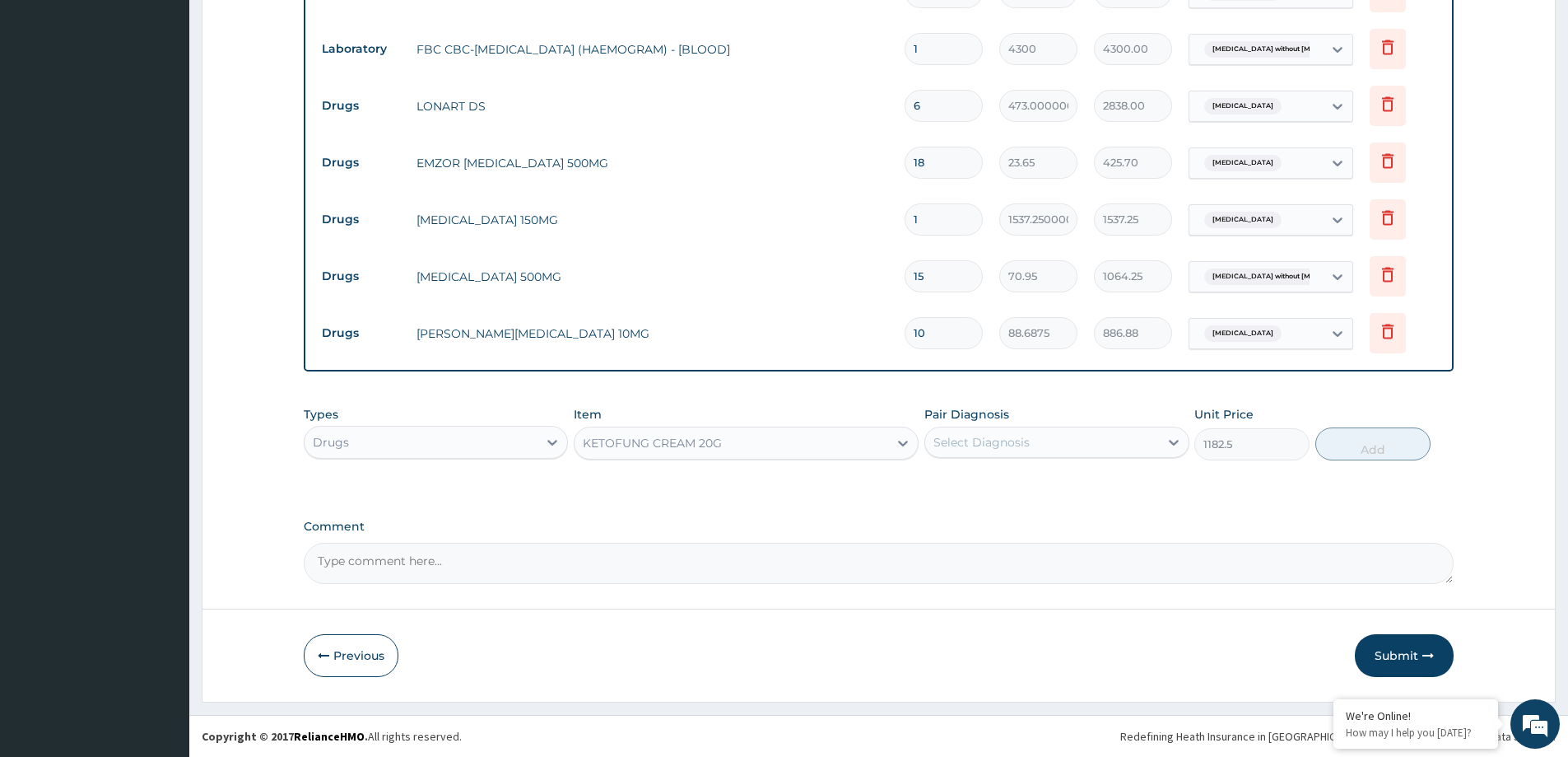
click at [1124, 445] on div "Select Diagnosis" at bounding box center [1042, 442] width 233 height 27
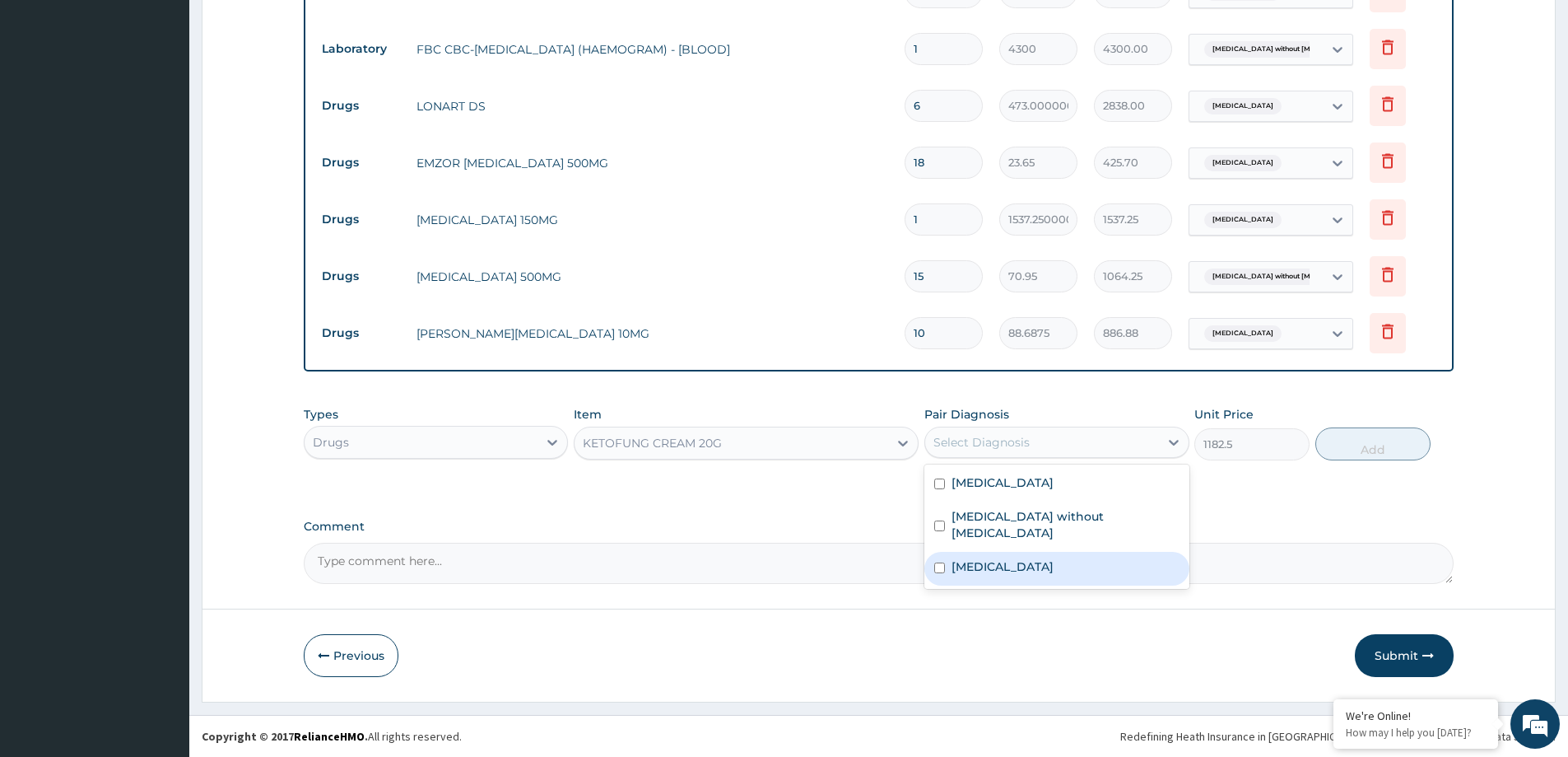
click at [1054, 558] on label "Dermatophytosis, unspecified" at bounding box center [1002, 566] width 102 height 16
checkbox input "true"
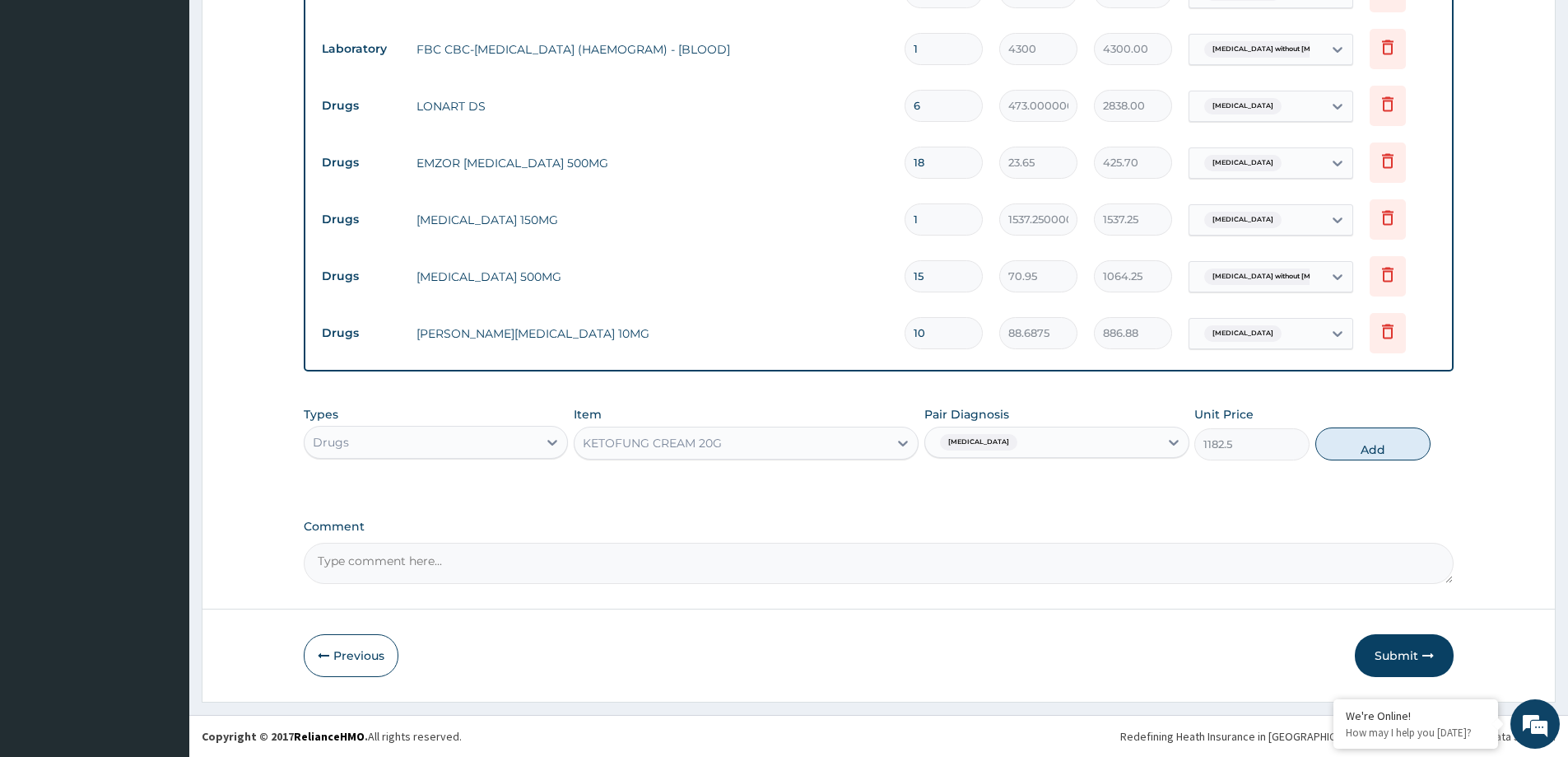
drag, startPoint x: 1382, startPoint y: 440, endPoint x: 1412, endPoint y: 543, distance: 107.3
click at [1382, 443] on button "Add" at bounding box center [1373, 444] width 115 height 33
type input "0"
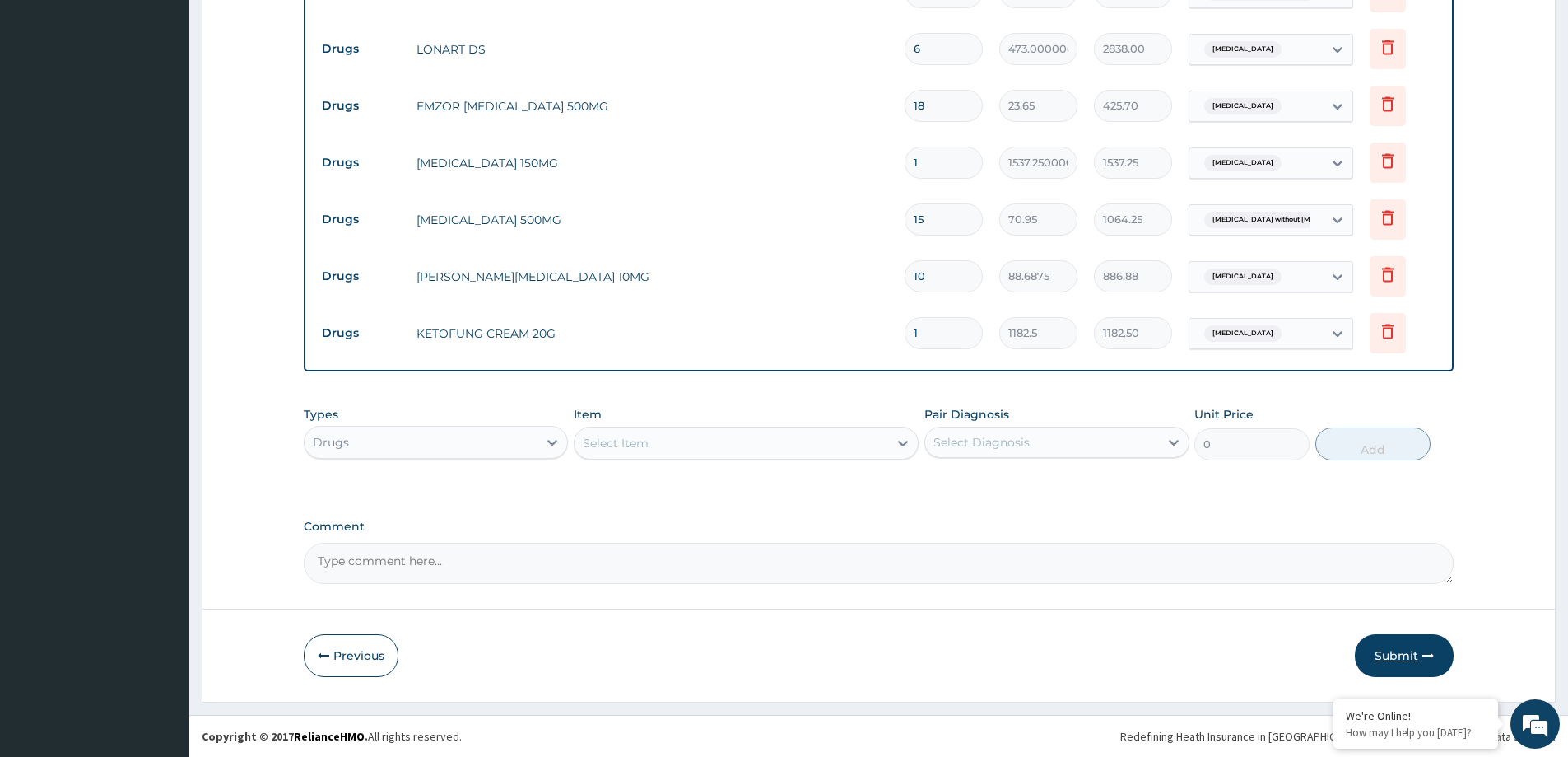
click at [1411, 658] on button "Submit" at bounding box center [1405, 655] width 99 height 43
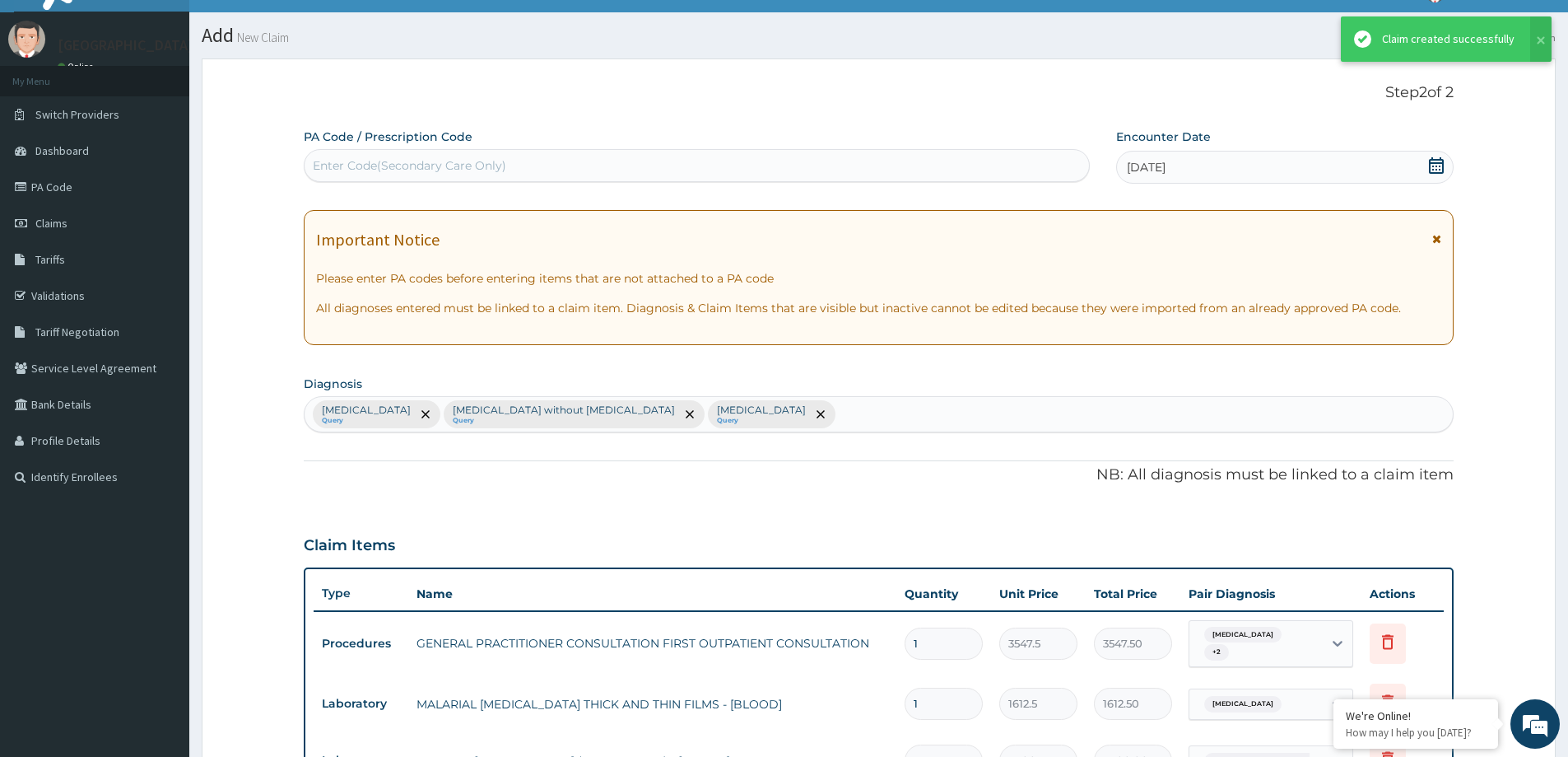
scroll to position [797, 0]
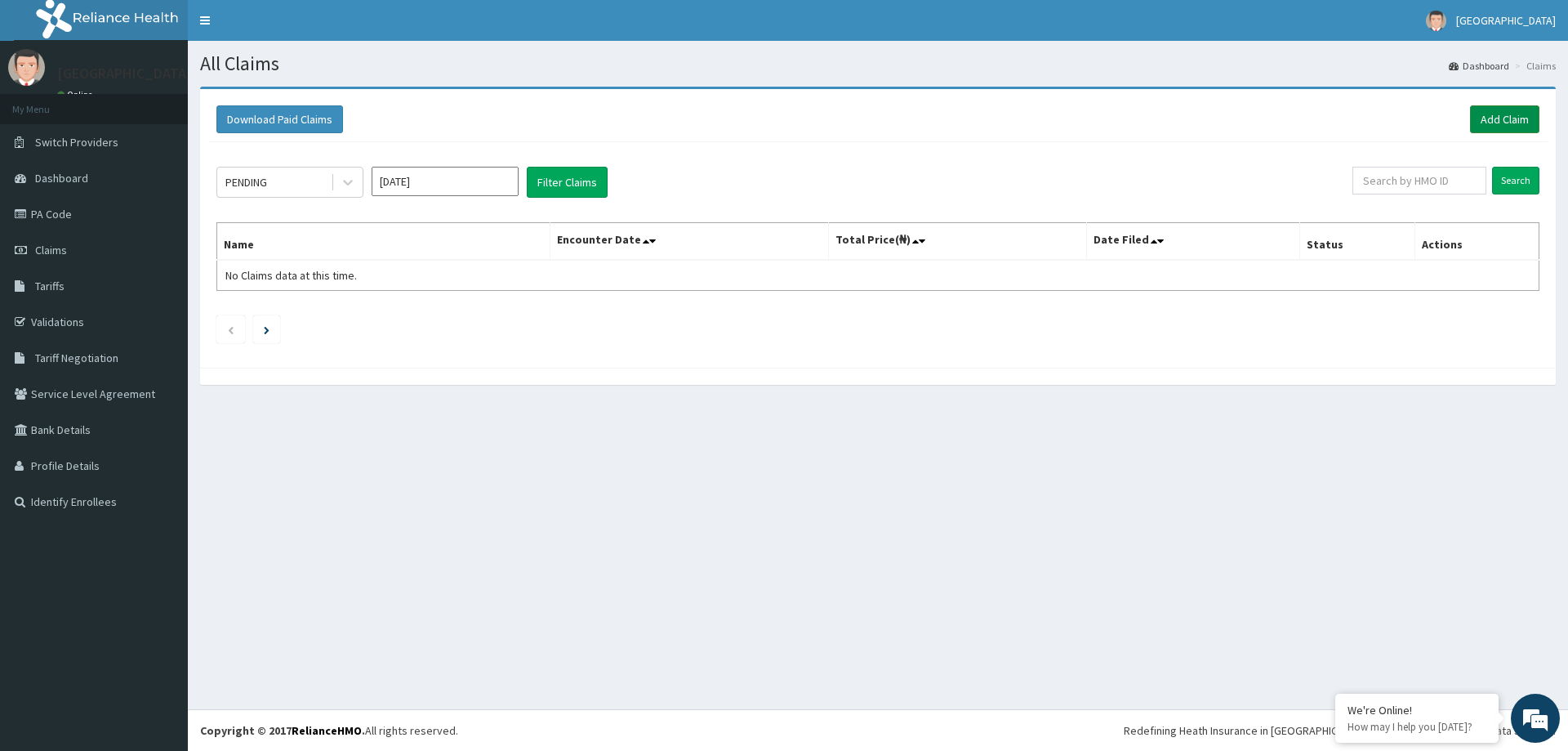
click at [1499, 118] on link "Add Claim" at bounding box center [1504, 119] width 69 height 28
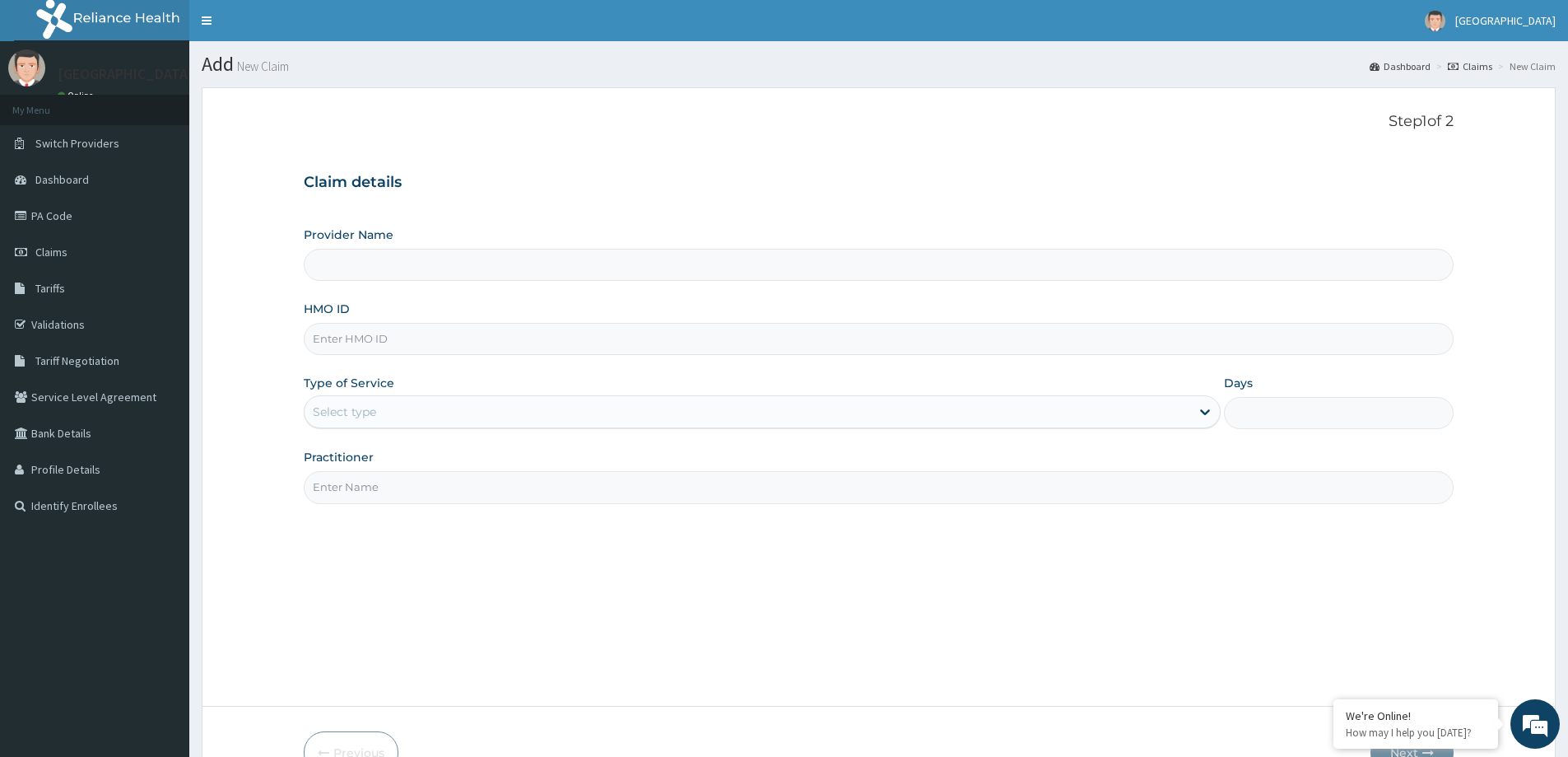
type input "[GEOGRAPHIC_DATA]"
paste input "GSV/12960/E"
type input "GSV/12960/E"
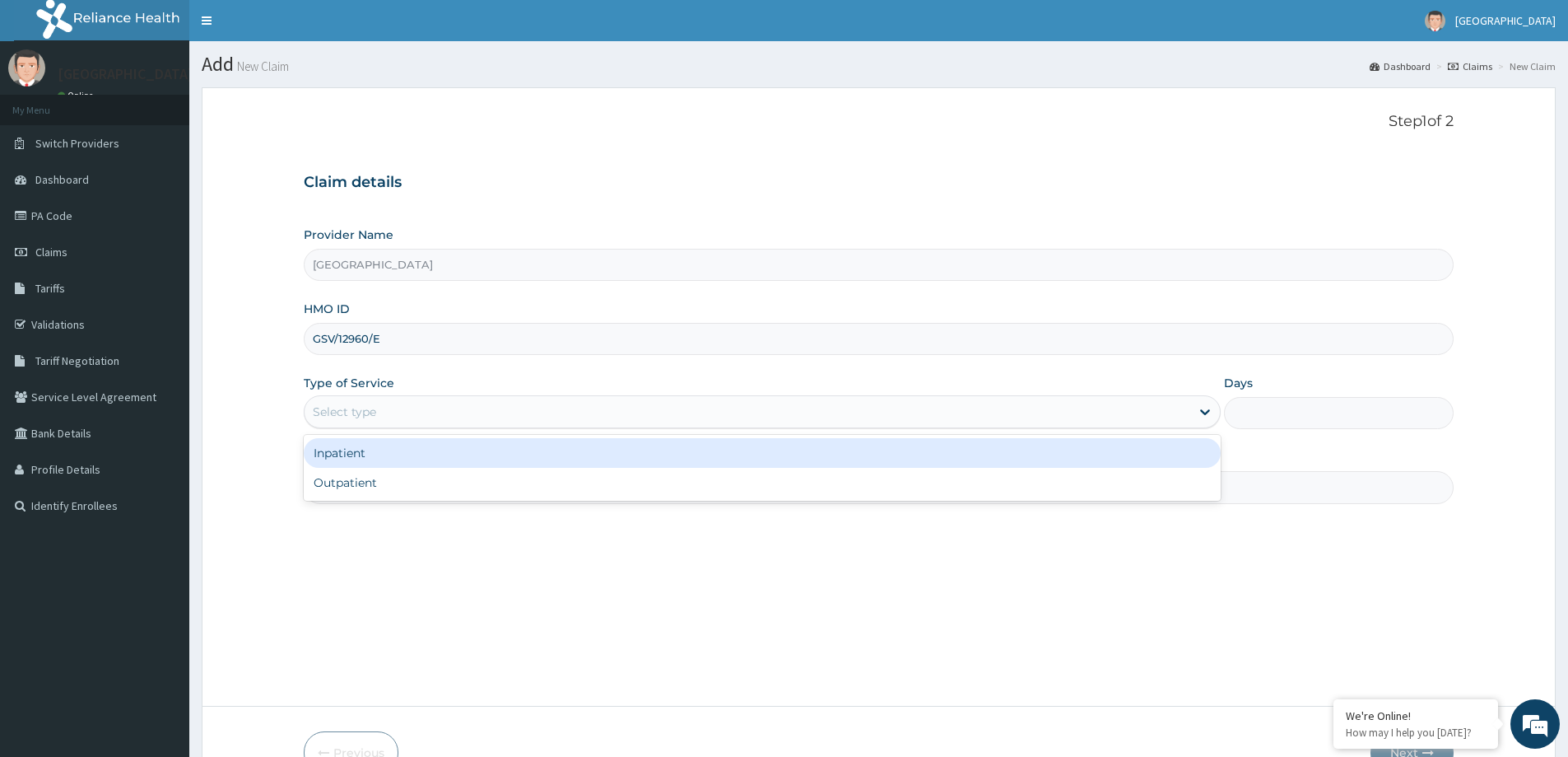
click at [676, 411] on div "Select type" at bounding box center [747, 411] width 886 height 27
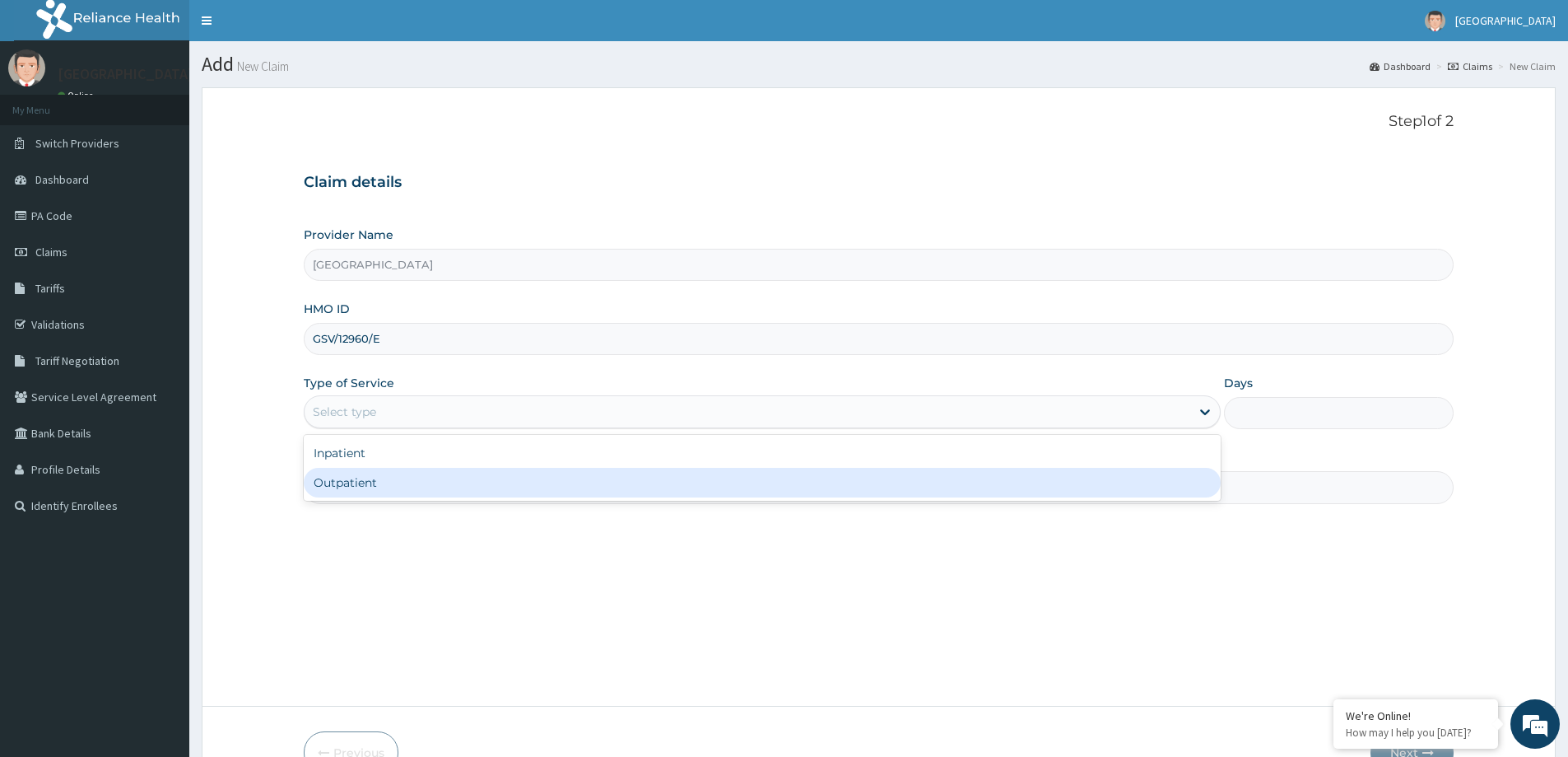
click at [649, 481] on div "Outpatient" at bounding box center [762, 482] width 917 height 29
type input "1"
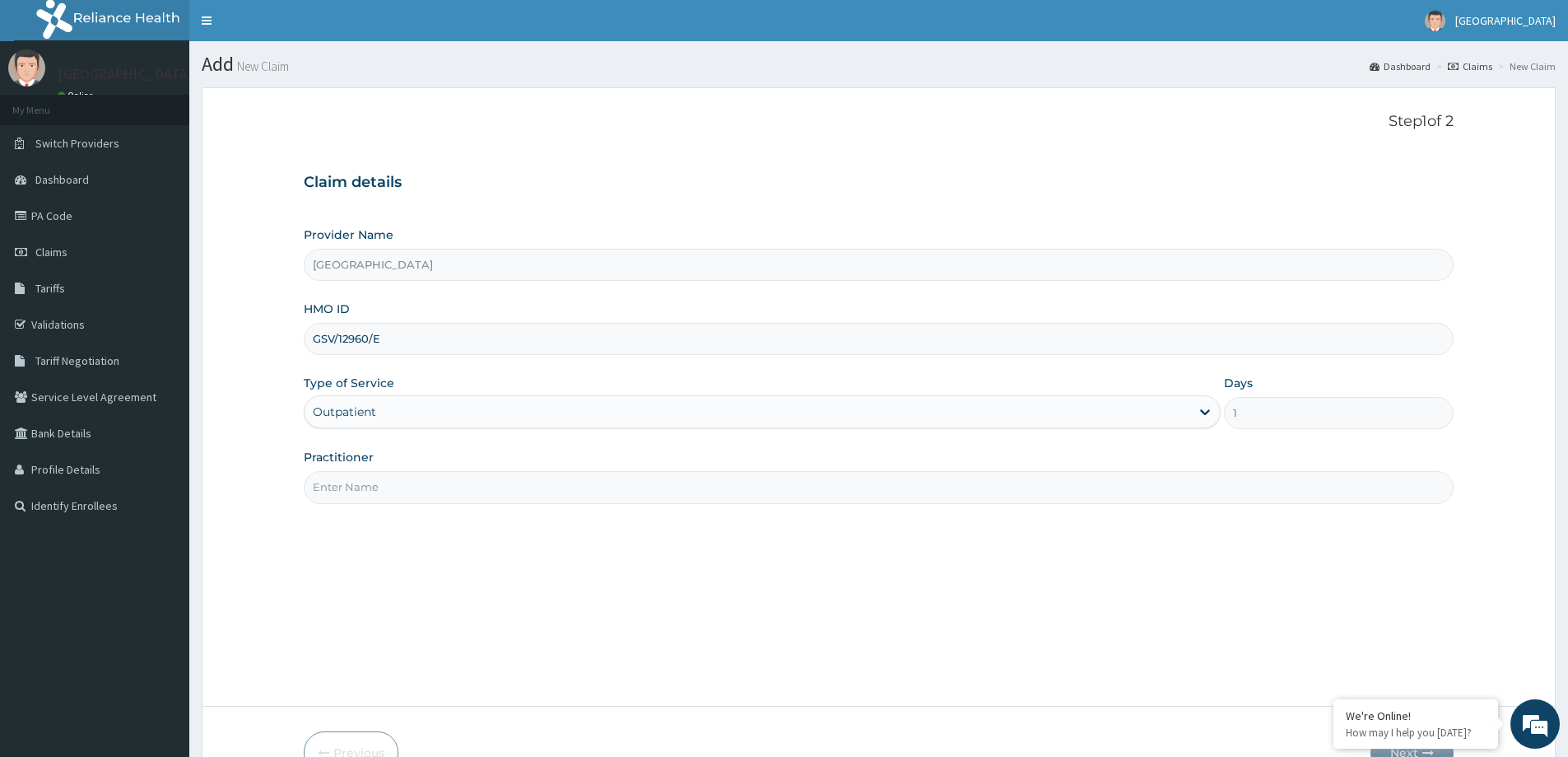
click at [564, 494] on input "Practitioner" at bounding box center [878, 487] width 1150 height 32
type input "d"
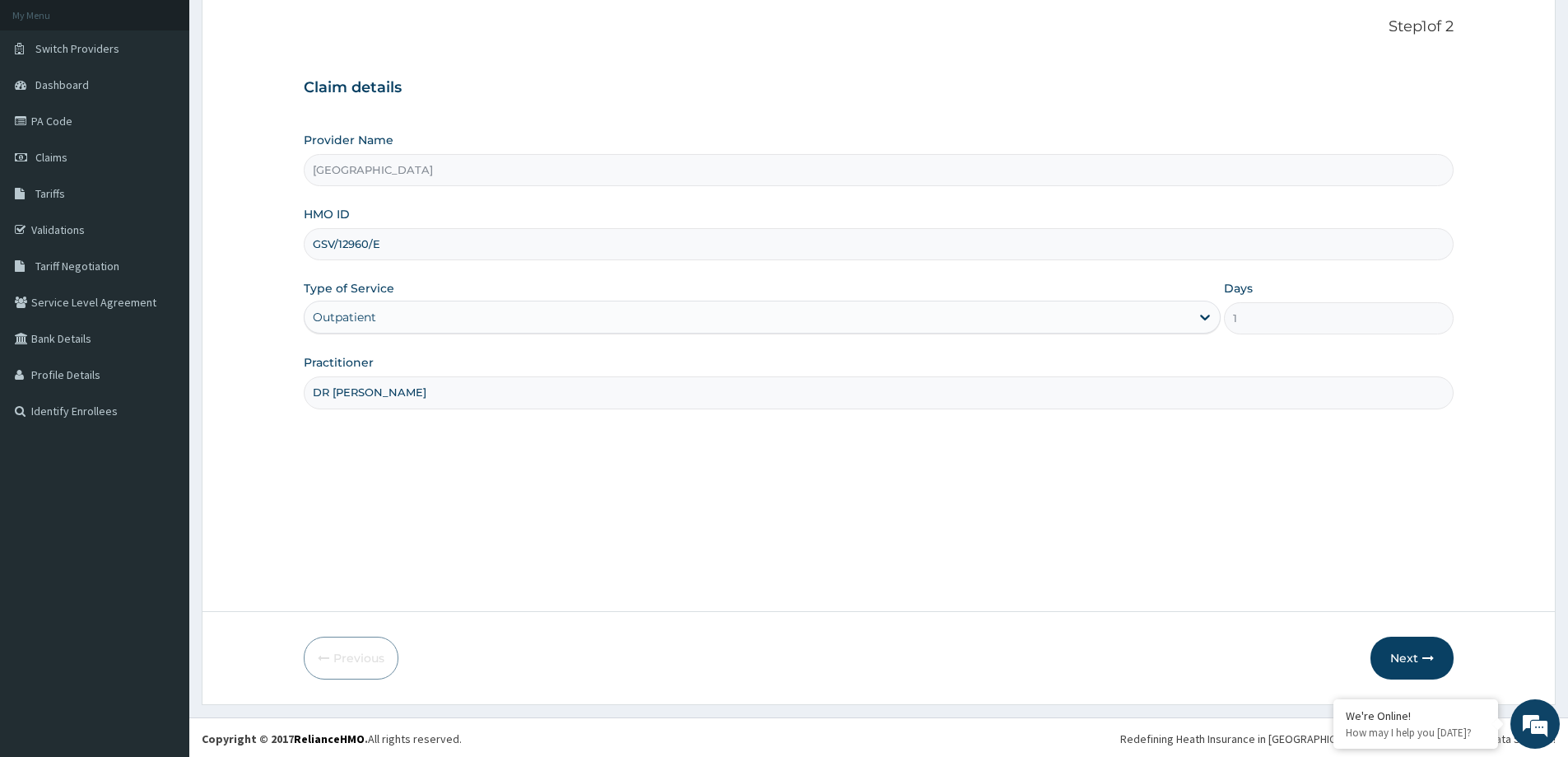
scroll to position [97, 0]
type input "DR JAJA"
click at [1398, 660] on button "Next" at bounding box center [1412, 655] width 83 height 43
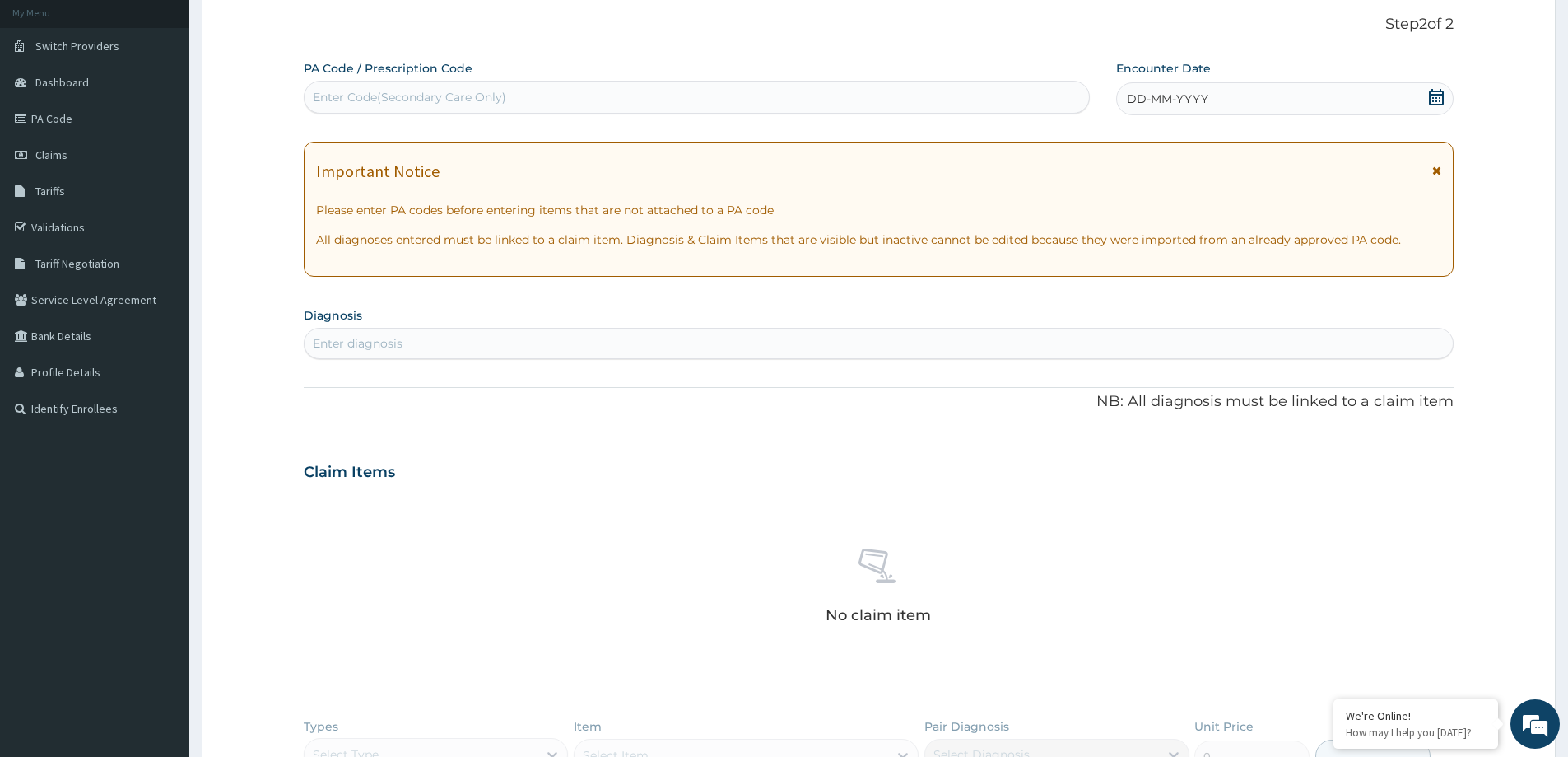
click at [1286, 100] on div "DD-MM-YYYY" at bounding box center [1284, 99] width 336 height 33
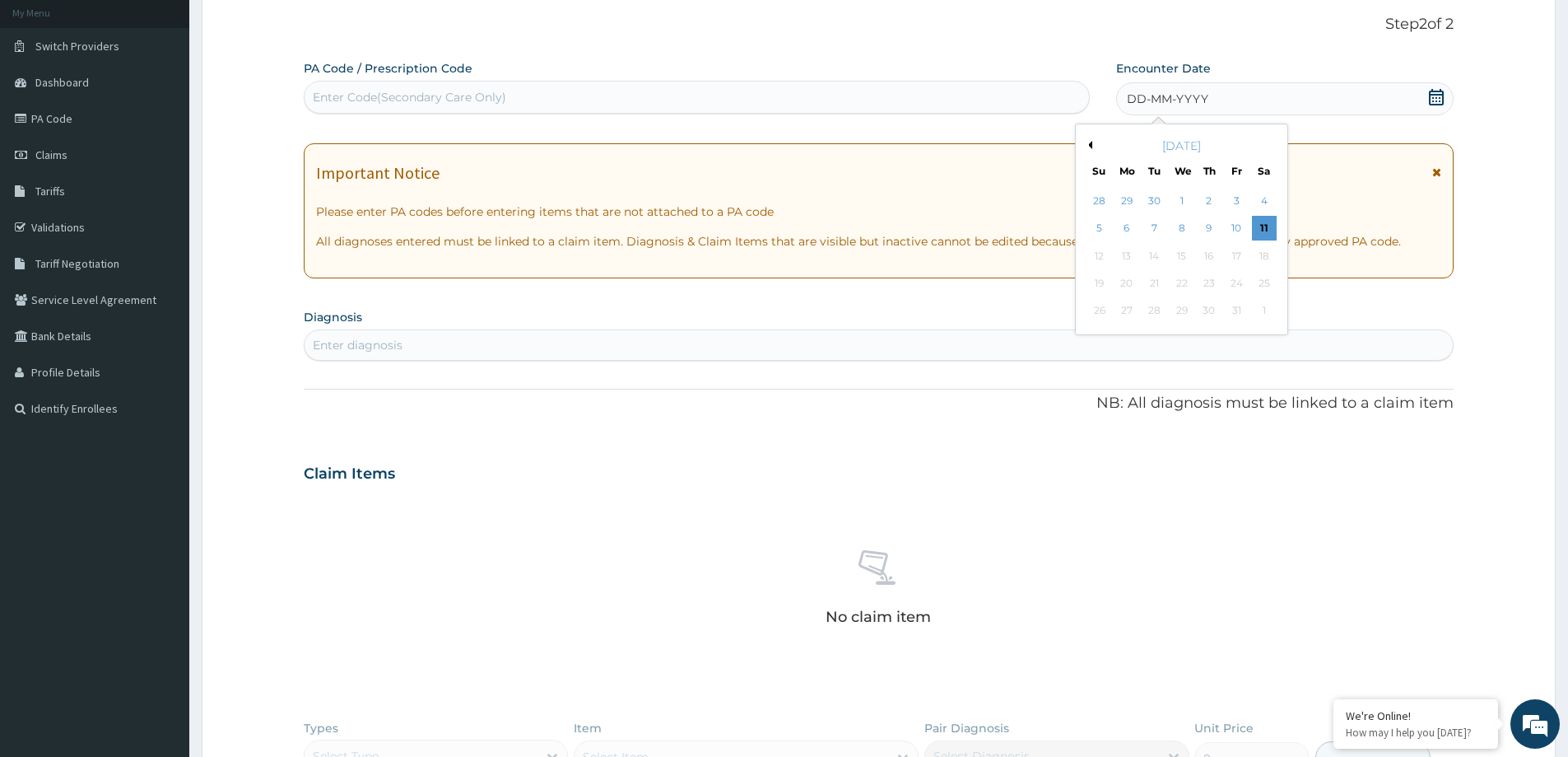
click at [1088, 145] on button "Previous Month" at bounding box center [1088, 145] width 8 height 8
click at [1104, 284] on div "17" at bounding box center [1100, 283] width 25 height 25
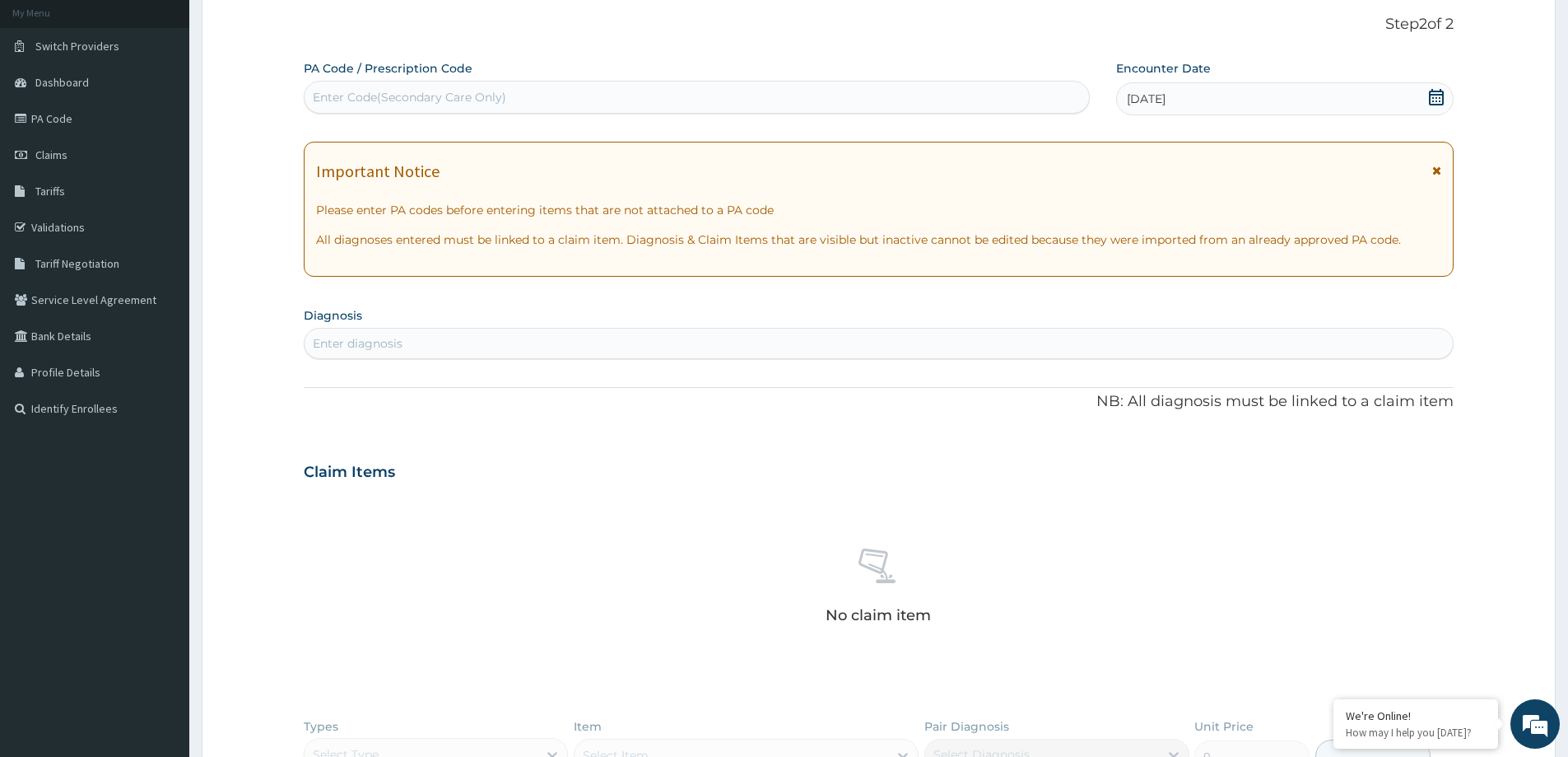
click at [812, 335] on div "Enter diagnosis" at bounding box center [878, 343] width 1148 height 27
type input "MALARIA"
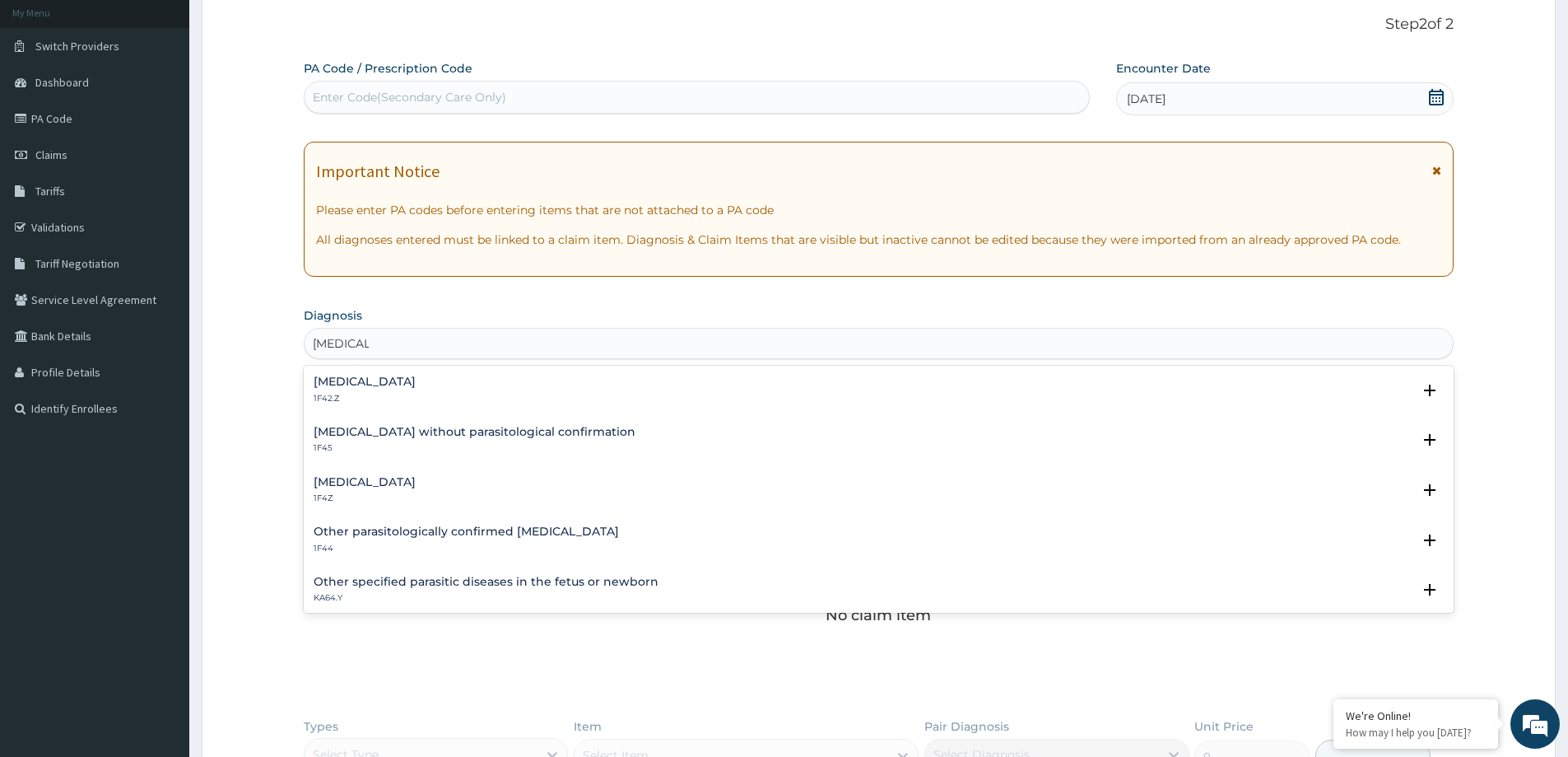
click at [343, 481] on h4 "Malaria, unspecified" at bounding box center [364, 481] width 102 height 12
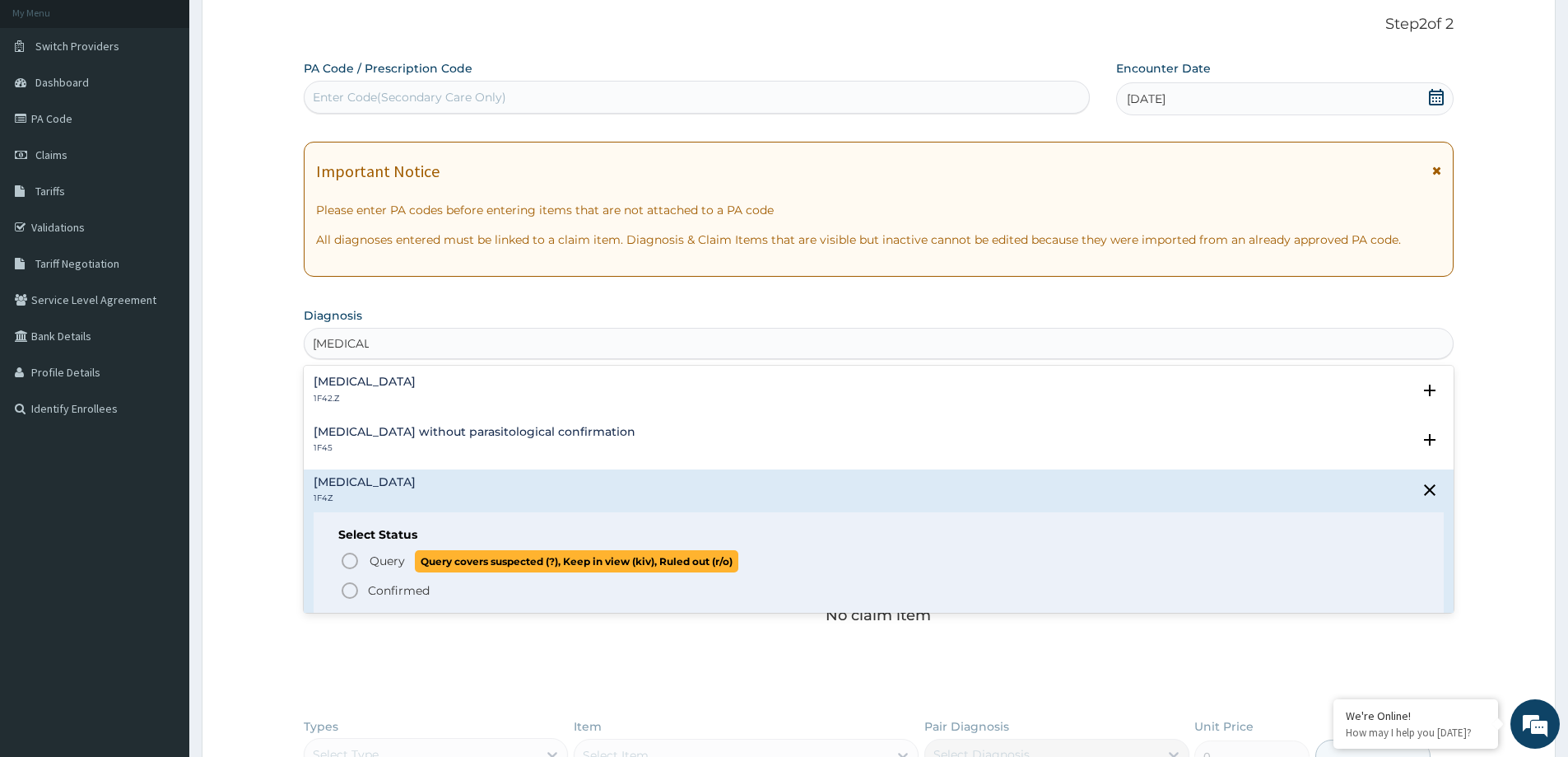
click at [348, 559] on icon "status option query" at bounding box center [350, 561] width 20 height 20
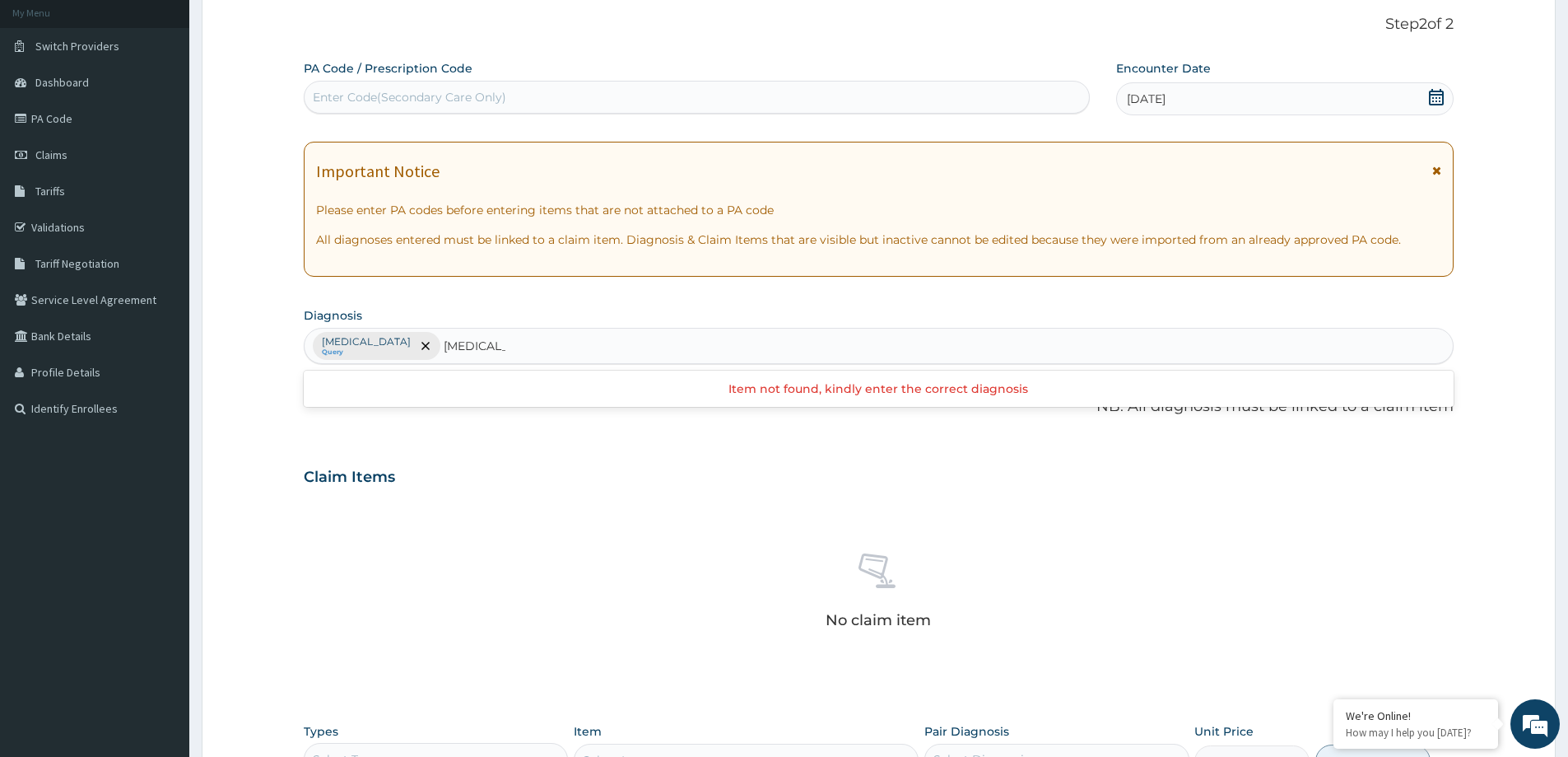
type input "ENTERITIS"
drag, startPoint x: 532, startPoint y: 346, endPoint x: 485, endPoint y: 349, distance: 47.1
click at [480, 335] on div "Malaria, unspecified Query" at bounding box center [878, 346] width 1148 height 35
type input "U"
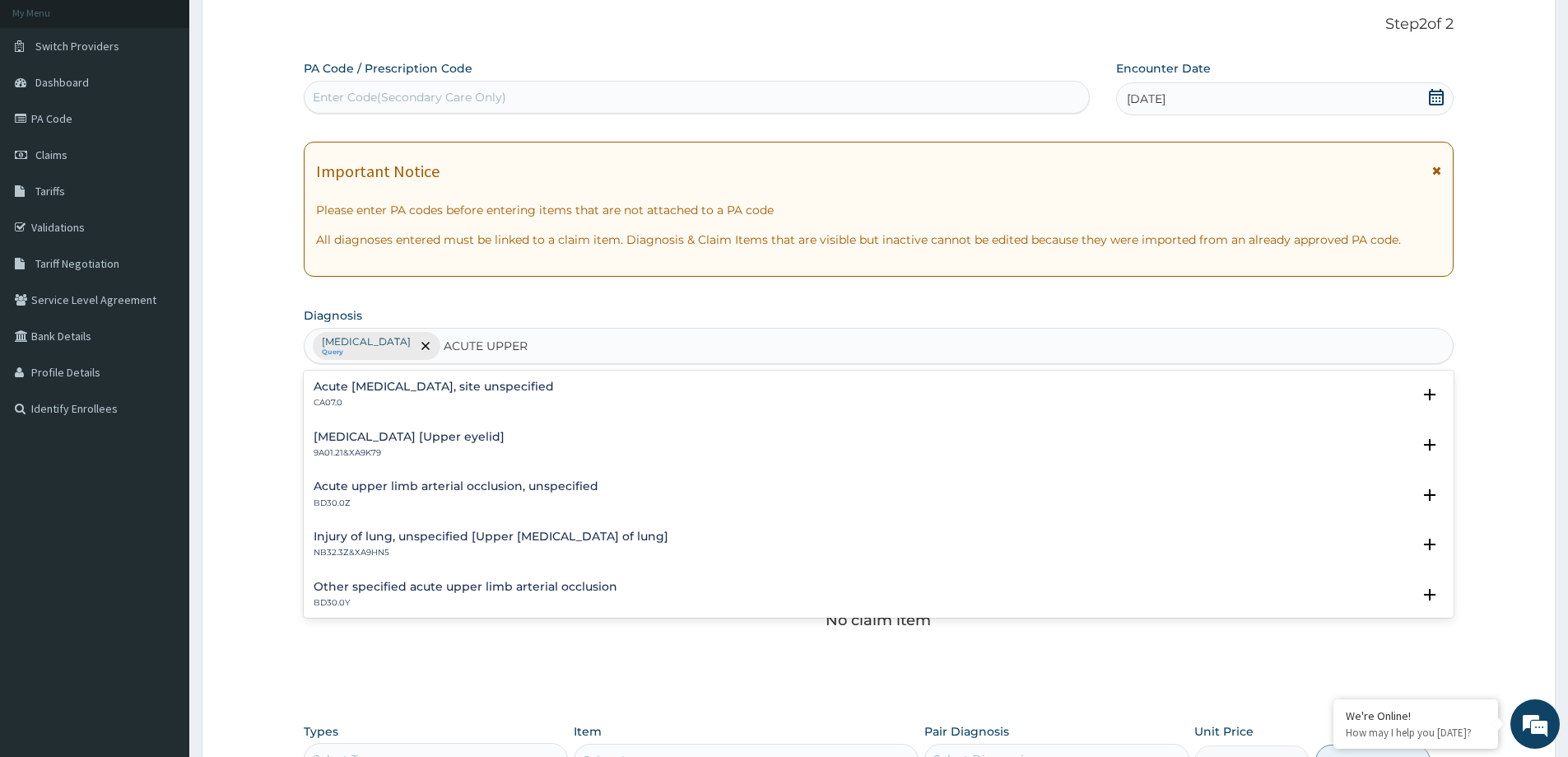
type input "ACUTE UPPER"
click at [413, 386] on h4 "Acute [MEDICAL_DATA], site unspecified" at bounding box center [433, 386] width 240 height 12
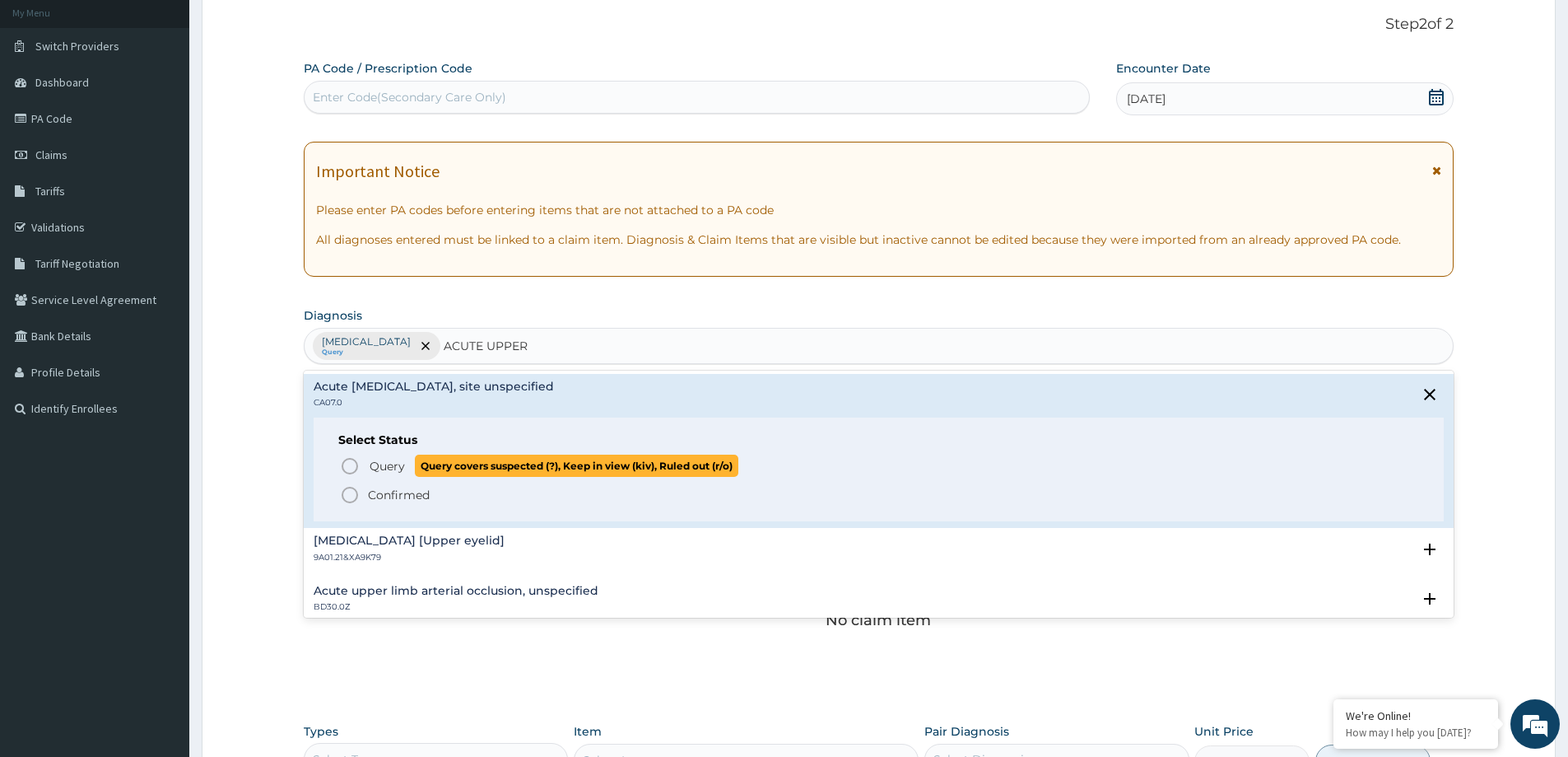
click at [392, 466] on span "Query" at bounding box center [387, 466] width 36 height 16
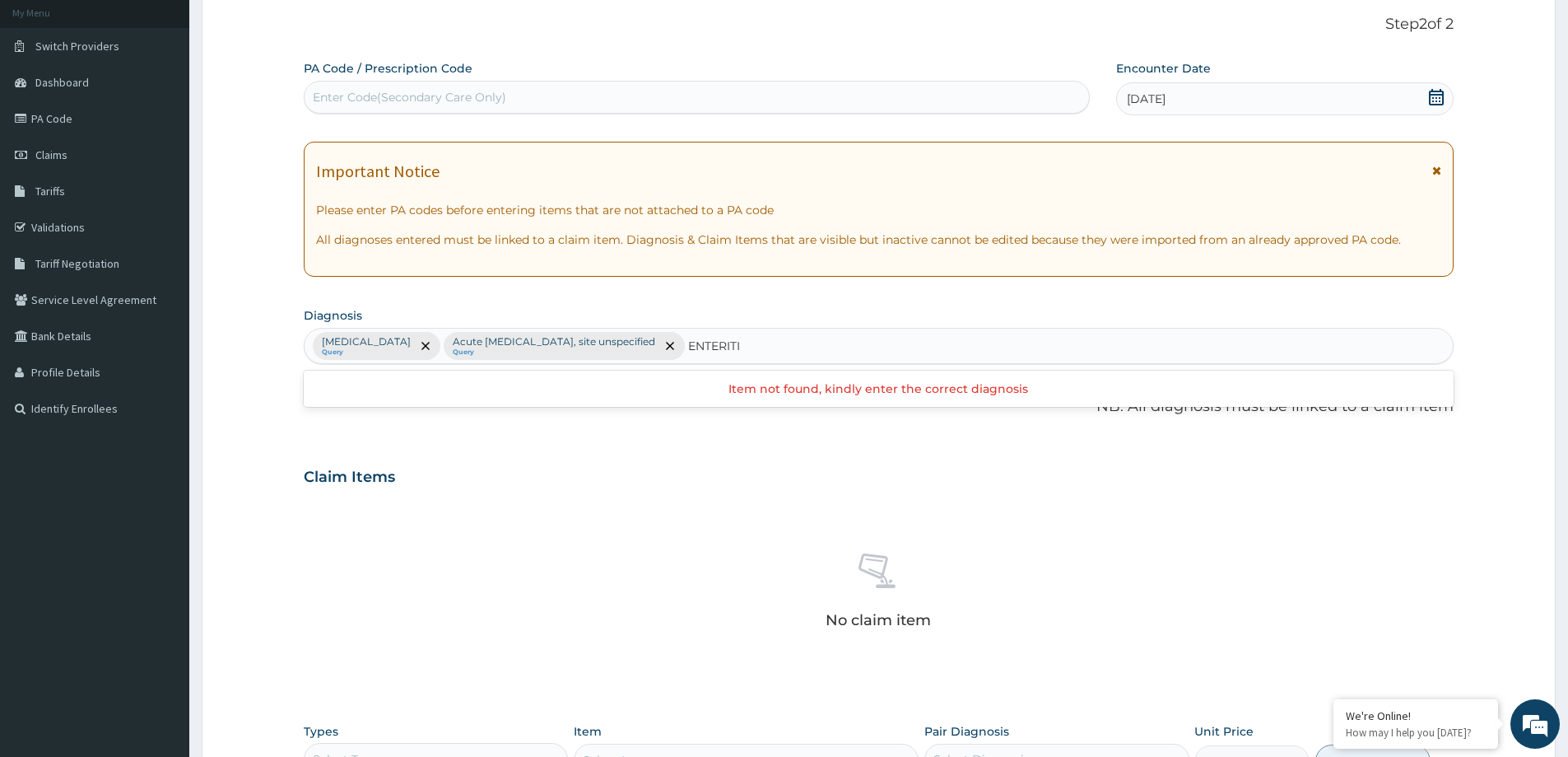
type input "ENTERITIS"
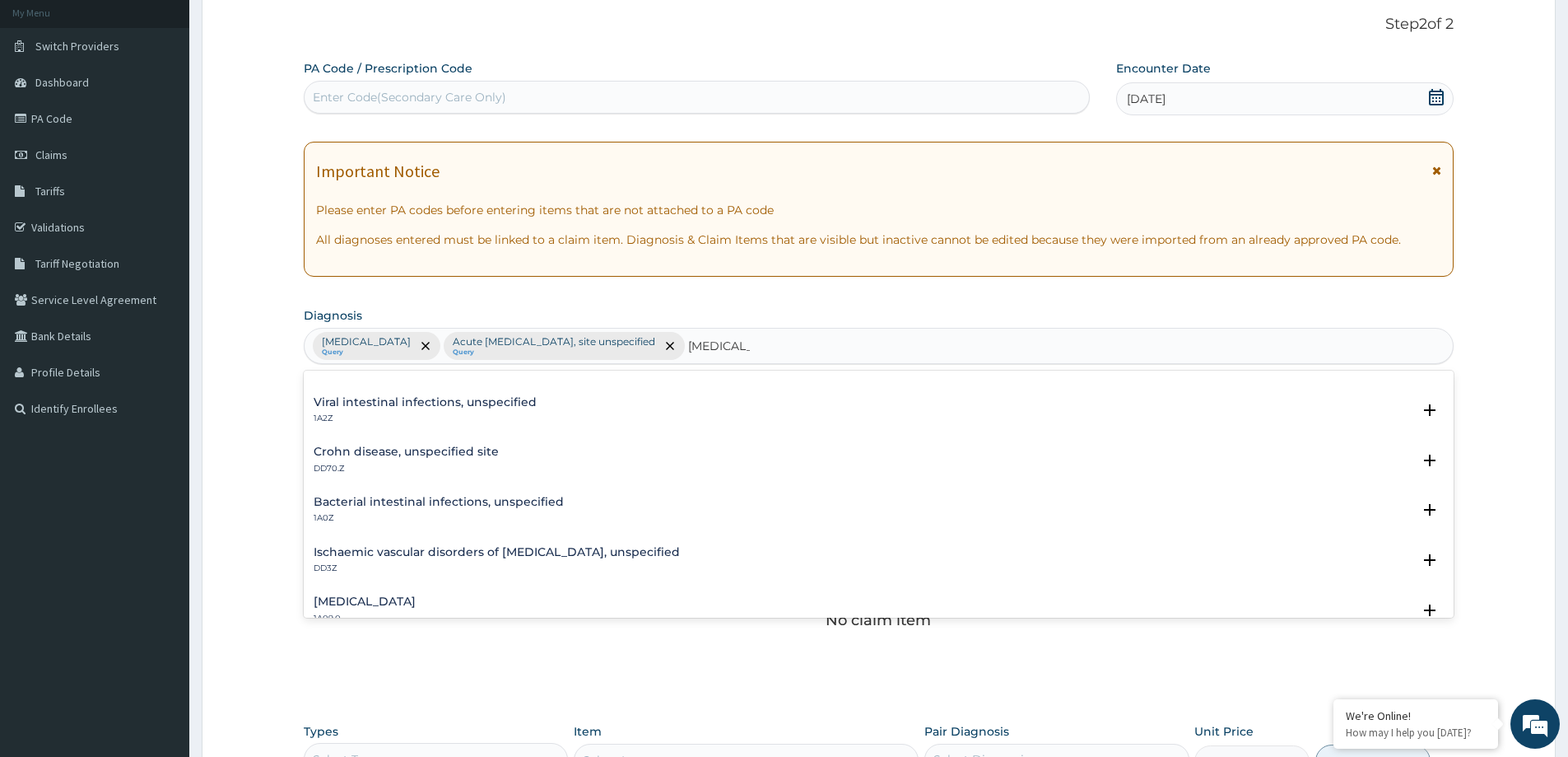
scroll to position [0, 0]
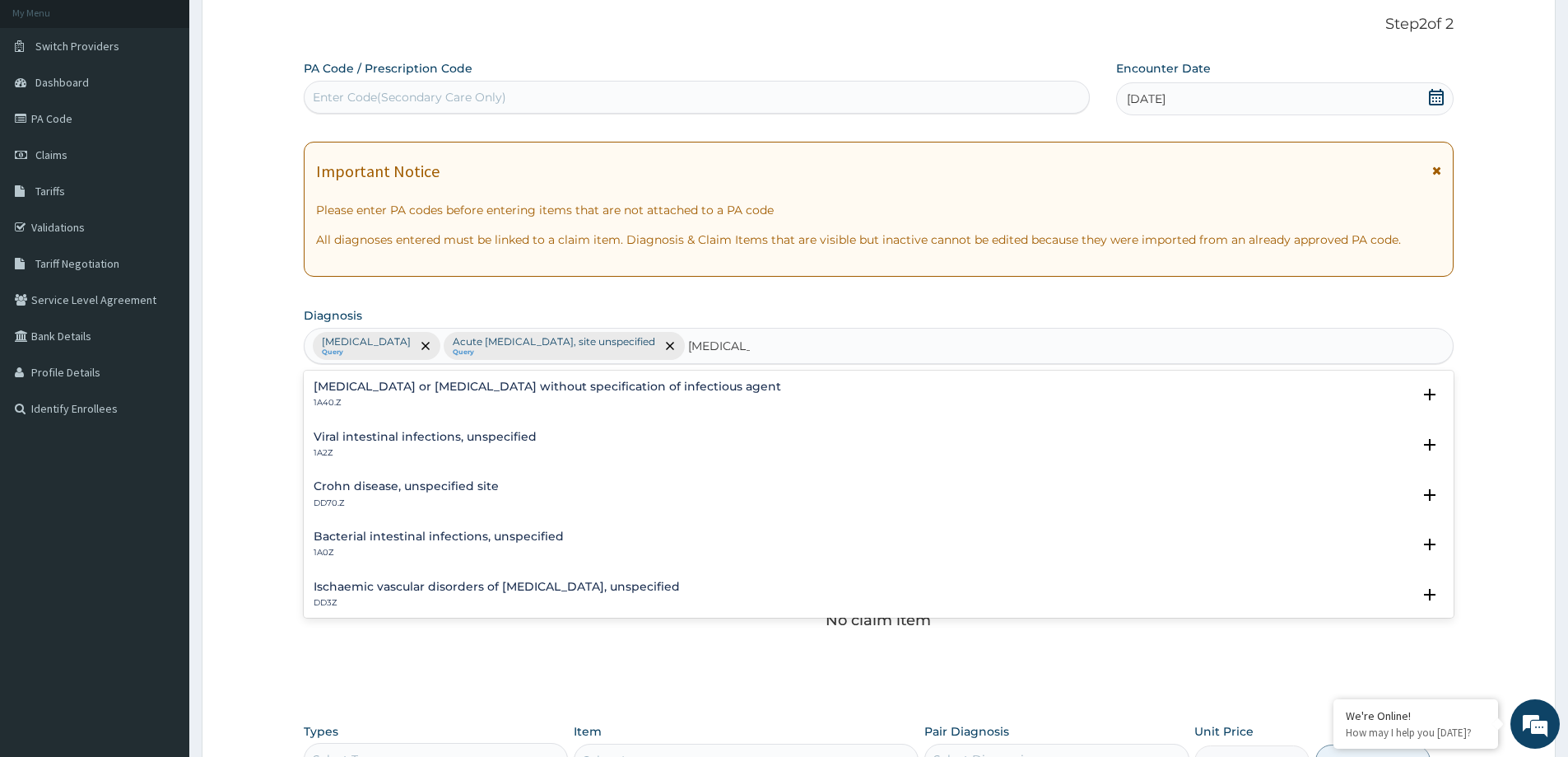
click at [585, 383] on h4 "Infectious gastroenteritis or colitis without specification of infectious agent" at bounding box center [547, 386] width 467 height 12
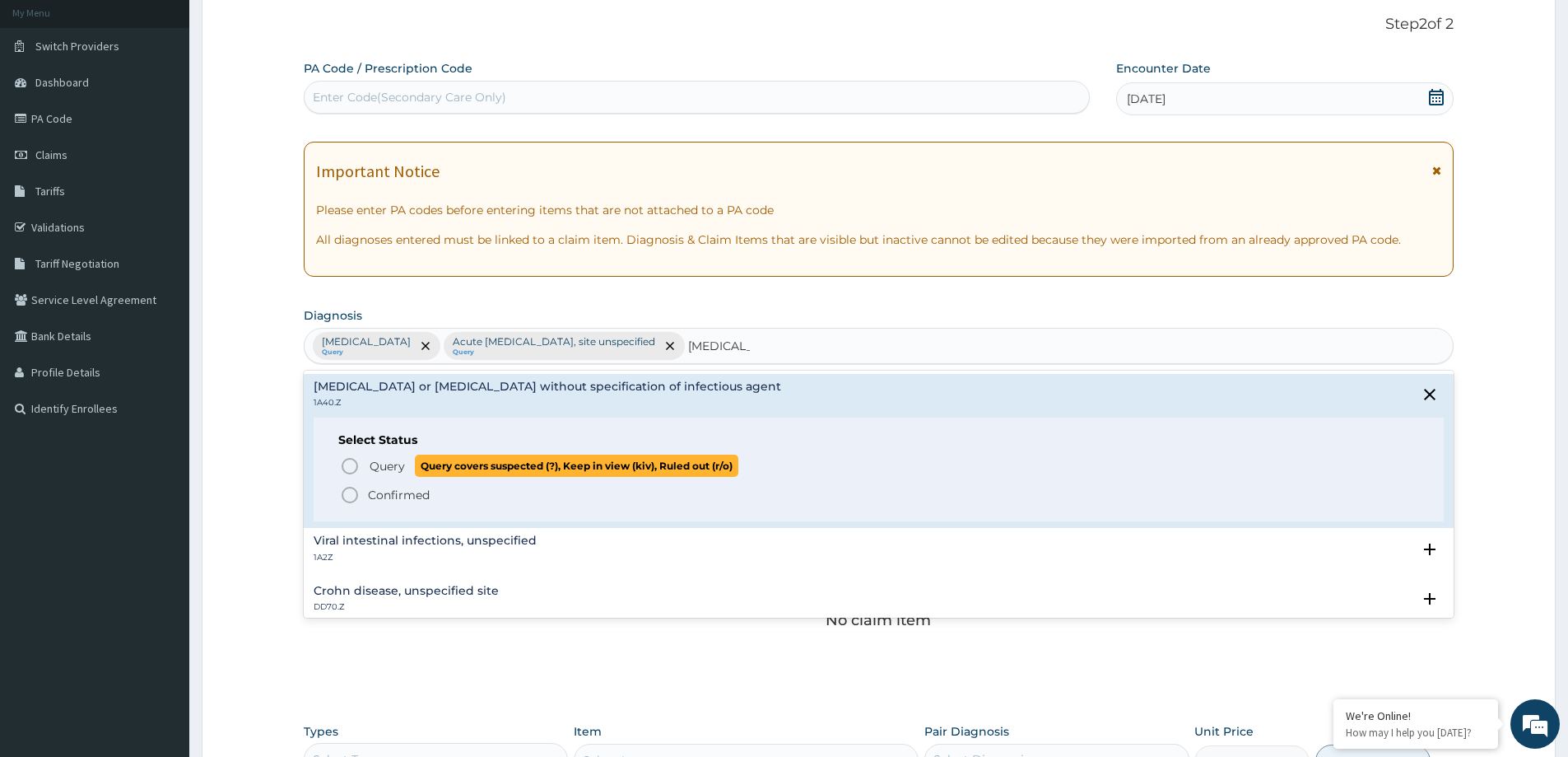
drag, startPoint x: 388, startPoint y: 463, endPoint x: 449, endPoint y: 502, distance: 72.4
click at [389, 465] on span "Query" at bounding box center [387, 466] width 36 height 16
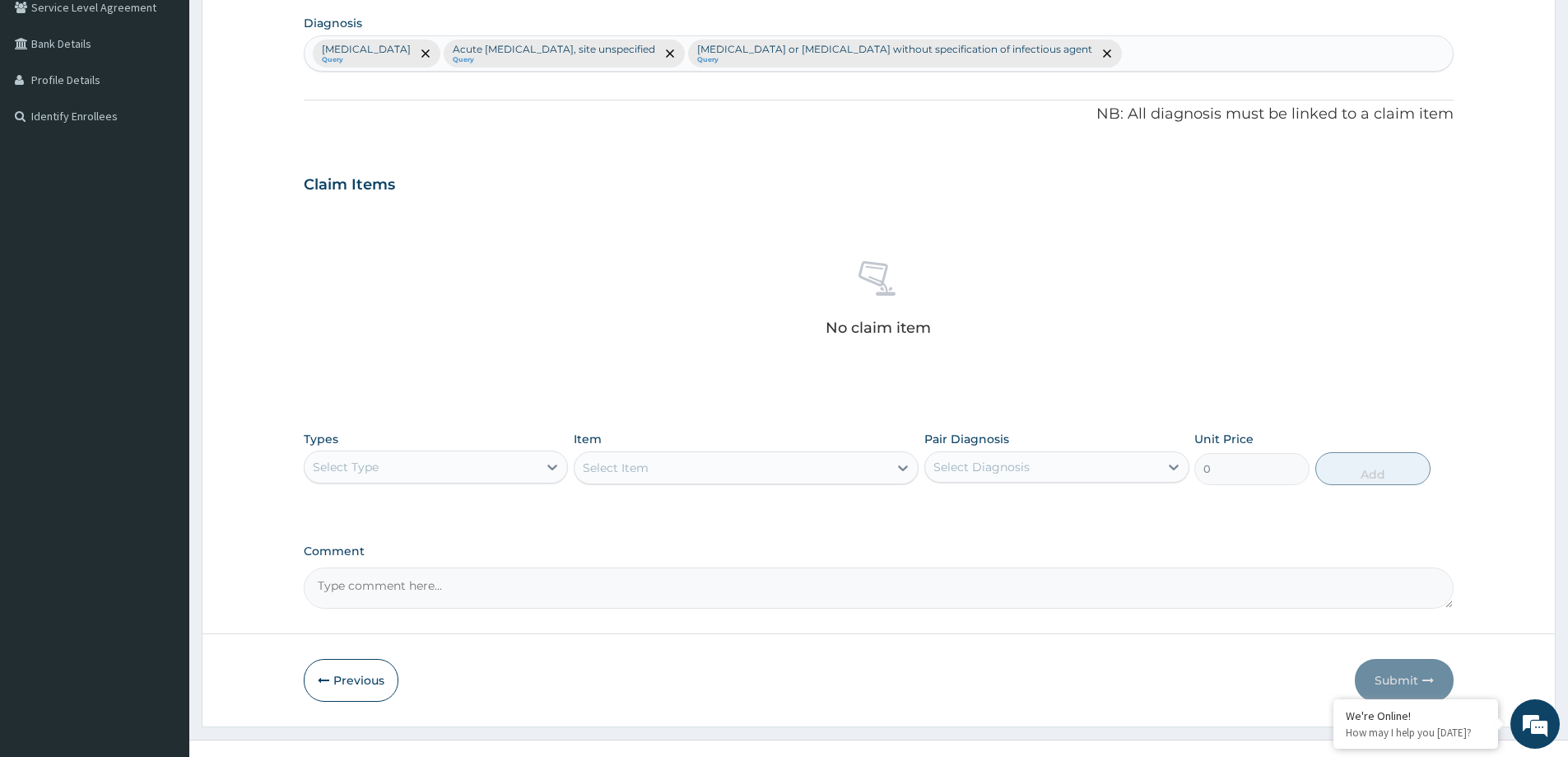
scroll to position [414, 0]
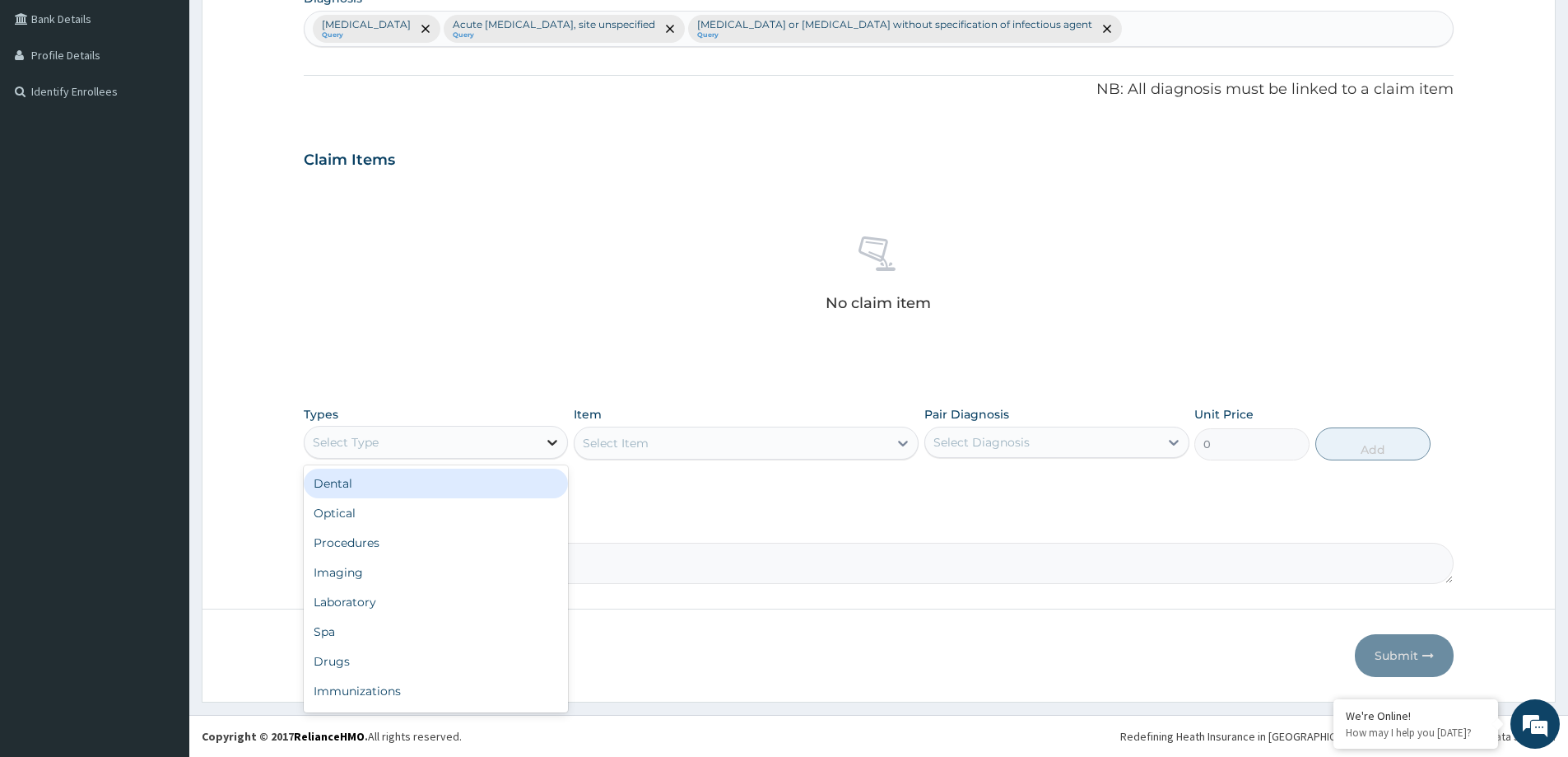
click at [539, 447] on div at bounding box center [553, 442] width 29 height 29
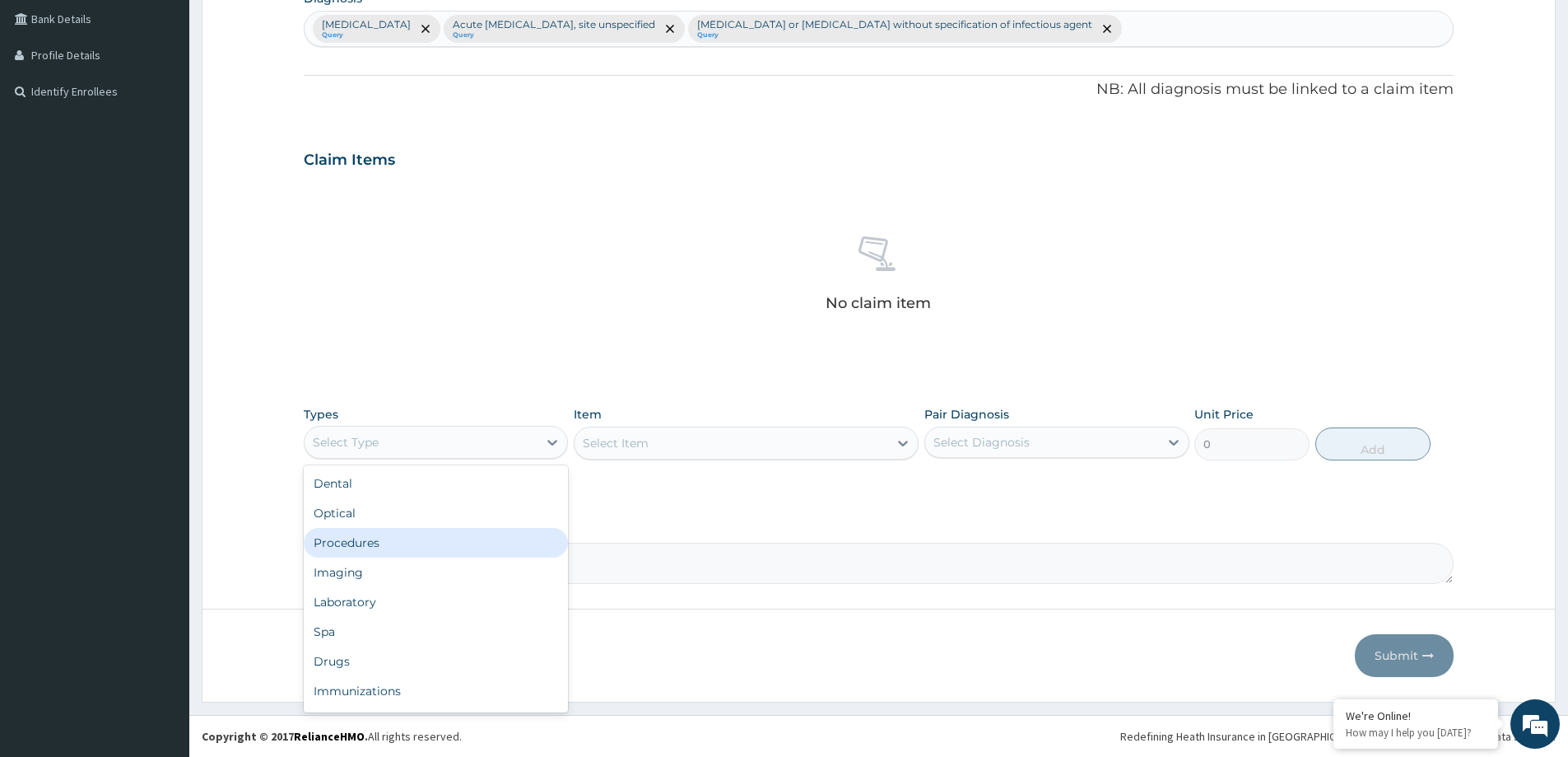
click at [490, 545] on div "Procedures" at bounding box center [435, 543] width 264 height 29
click at [732, 445] on div "Select Item" at bounding box center [746, 443] width 345 height 33
click at [732, 445] on div "Select Item" at bounding box center [731, 443] width 313 height 27
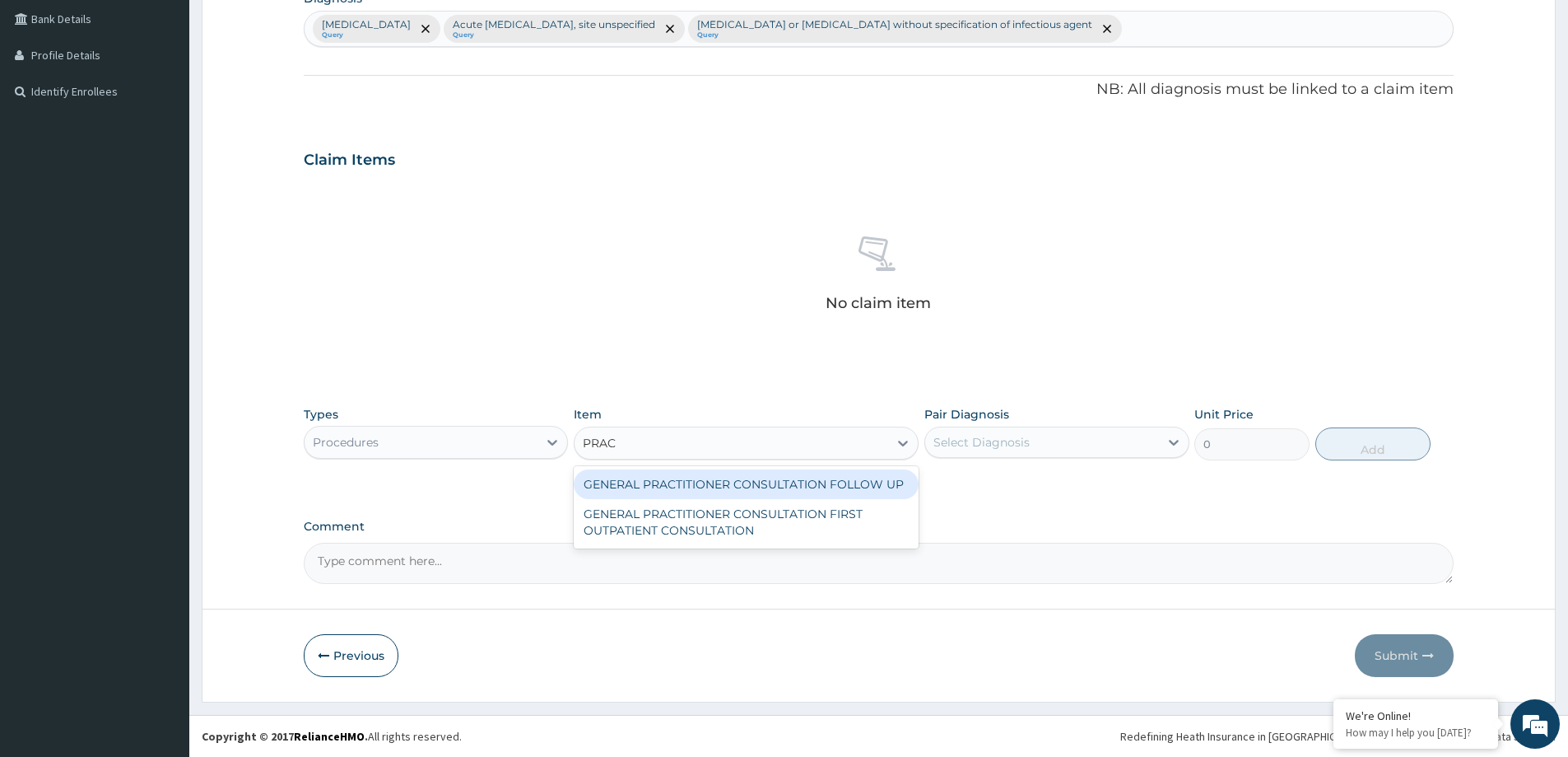
type input "PRACT"
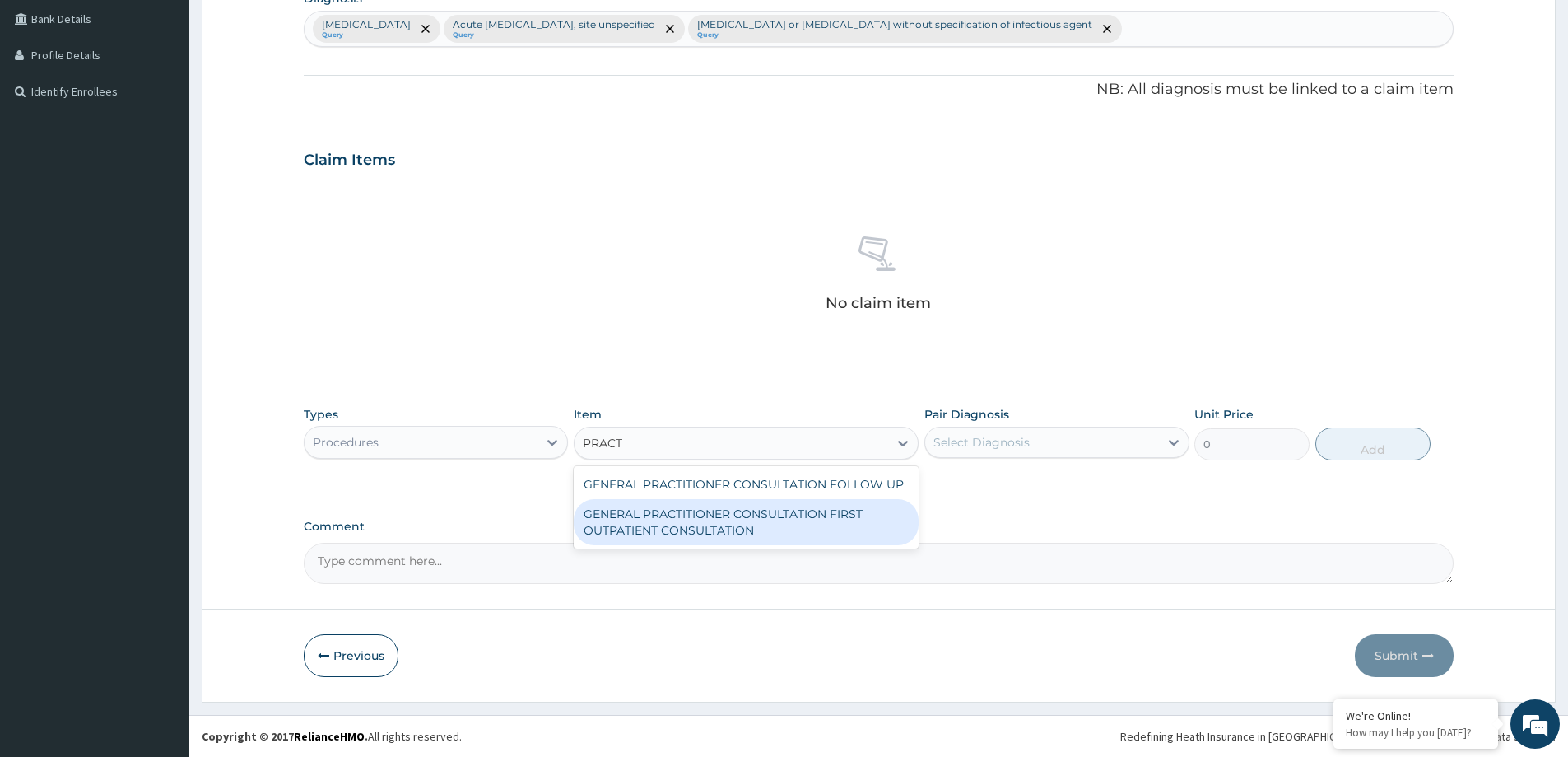
drag, startPoint x: 784, startPoint y: 522, endPoint x: 935, endPoint y: 498, distance: 152.9
click at [814, 522] on div "GENERAL PRACTITIONER CONSULTATION FIRST OUTPATIENT CONSULTATION" at bounding box center [746, 521] width 345 height 46
type input "3547.5"
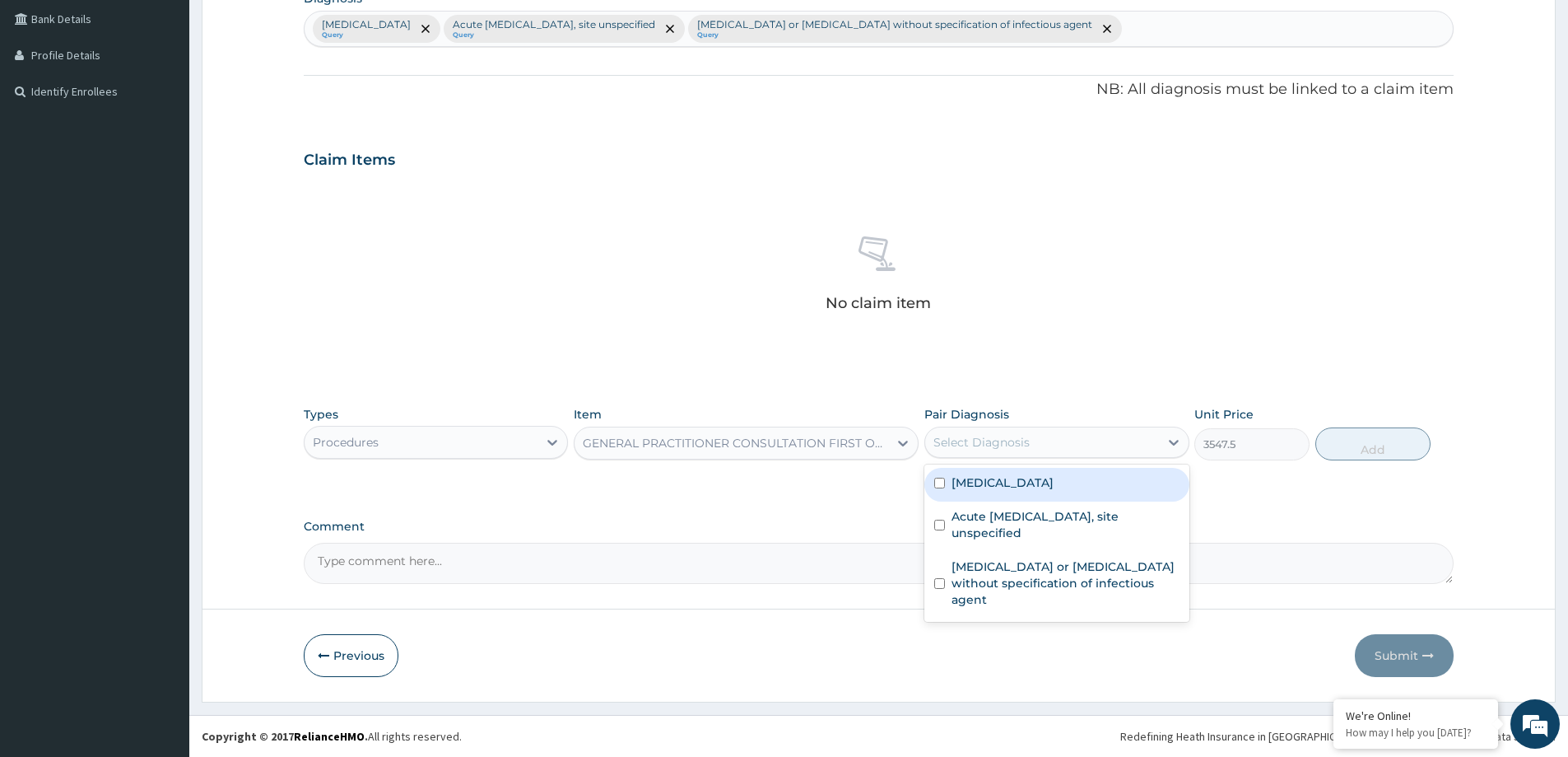
drag, startPoint x: 1064, startPoint y: 440, endPoint x: 1124, endPoint y: 434, distance: 60.3
click at [1075, 437] on div "Select Diagnosis" at bounding box center [1042, 442] width 233 height 27
drag, startPoint x: 1152, startPoint y: 477, endPoint x: 1153, endPoint y: 512, distance: 35.0
click at [1152, 483] on div "[MEDICAL_DATA]" at bounding box center [1057, 484] width 264 height 34
checkbox input "true"
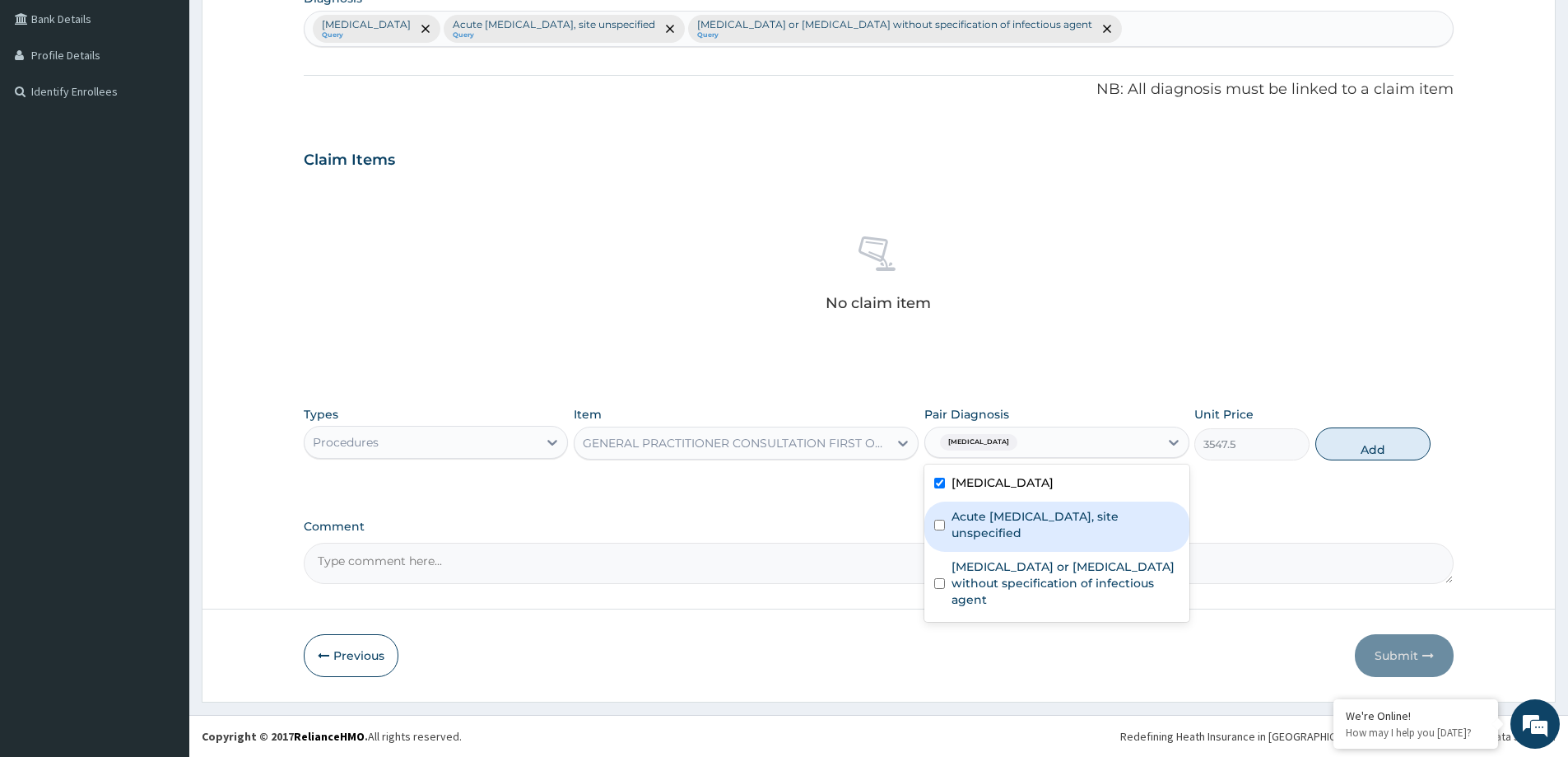
drag, startPoint x: 1154, startPoint y: 519, endPoint x: 1159, endPoint y: 573, distance: 54.2
click at [1154, 526] on label "Acute [MEDICAL_DATA], site unspecified" at bounding box center [1065, 524] width 227 height 33
checkbox input "true"
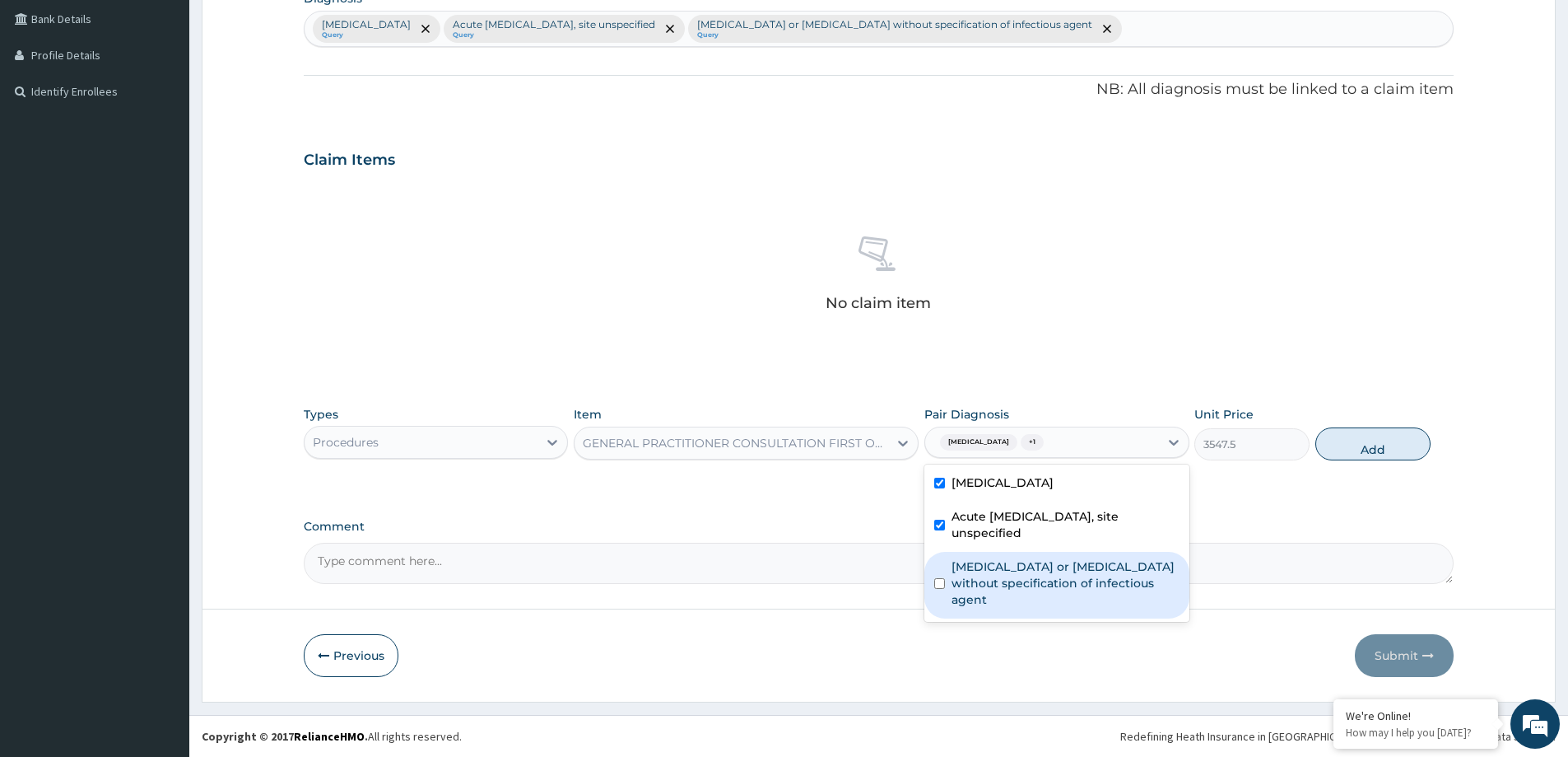
drag, startPoint x: 1163, startPoint y: 578, endPoint x: 1272, endPoint y: 542, distance: 114.8
click at [1175, 578] on label "Infectious gastroenteritis or colitis without specification of infectious agent" at bounding box center [1065, 583] width 227 height 49
checkbox input "true"
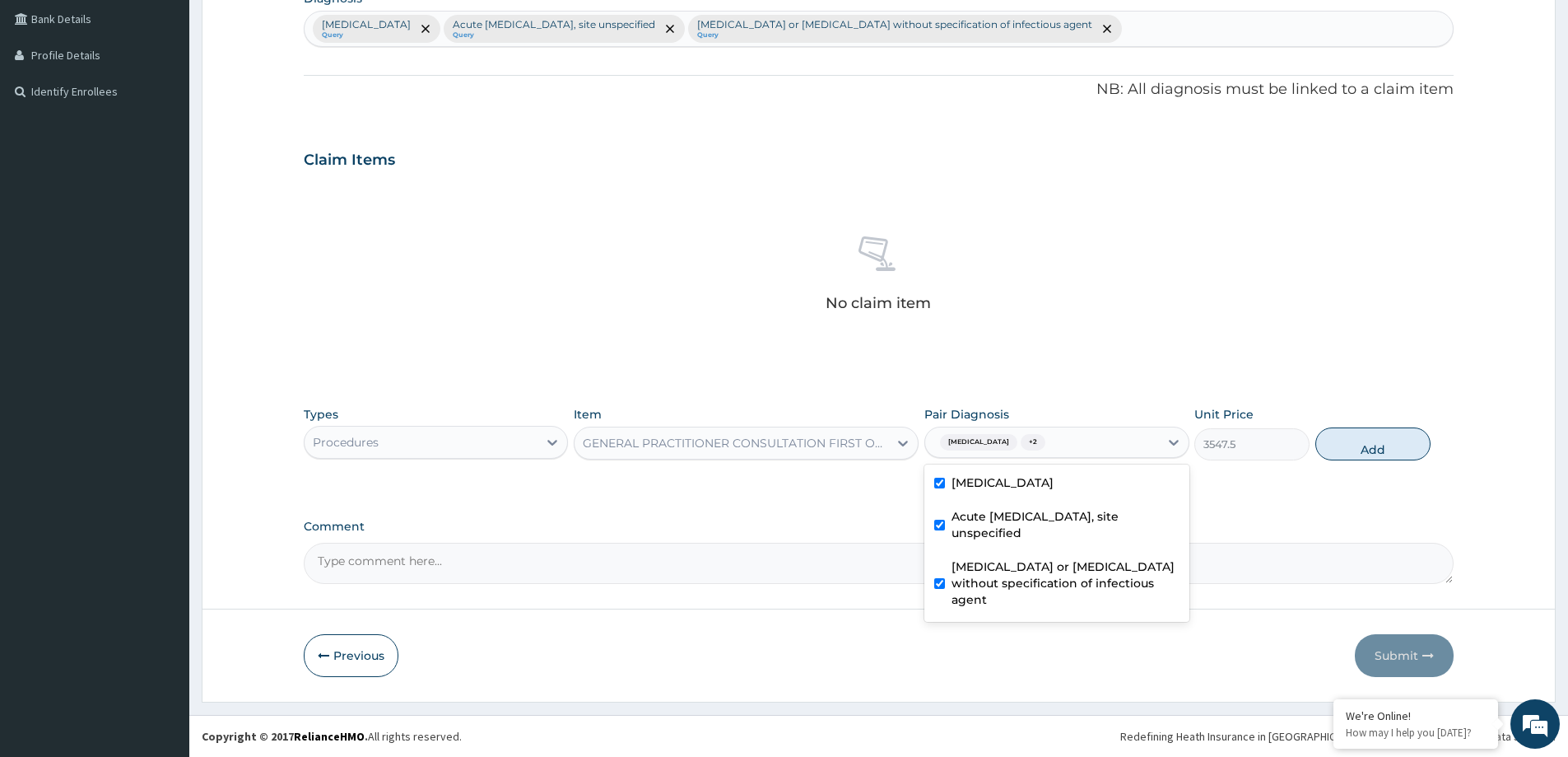
drag, startPoint x: 1373, startPoint y: 437, endPoint x: 1127, endPoint y: 554, distance: 272.4
click at [1370, 444] on button "Add" at bounding box center [1373, 444] width 115 height 33
type input "0"
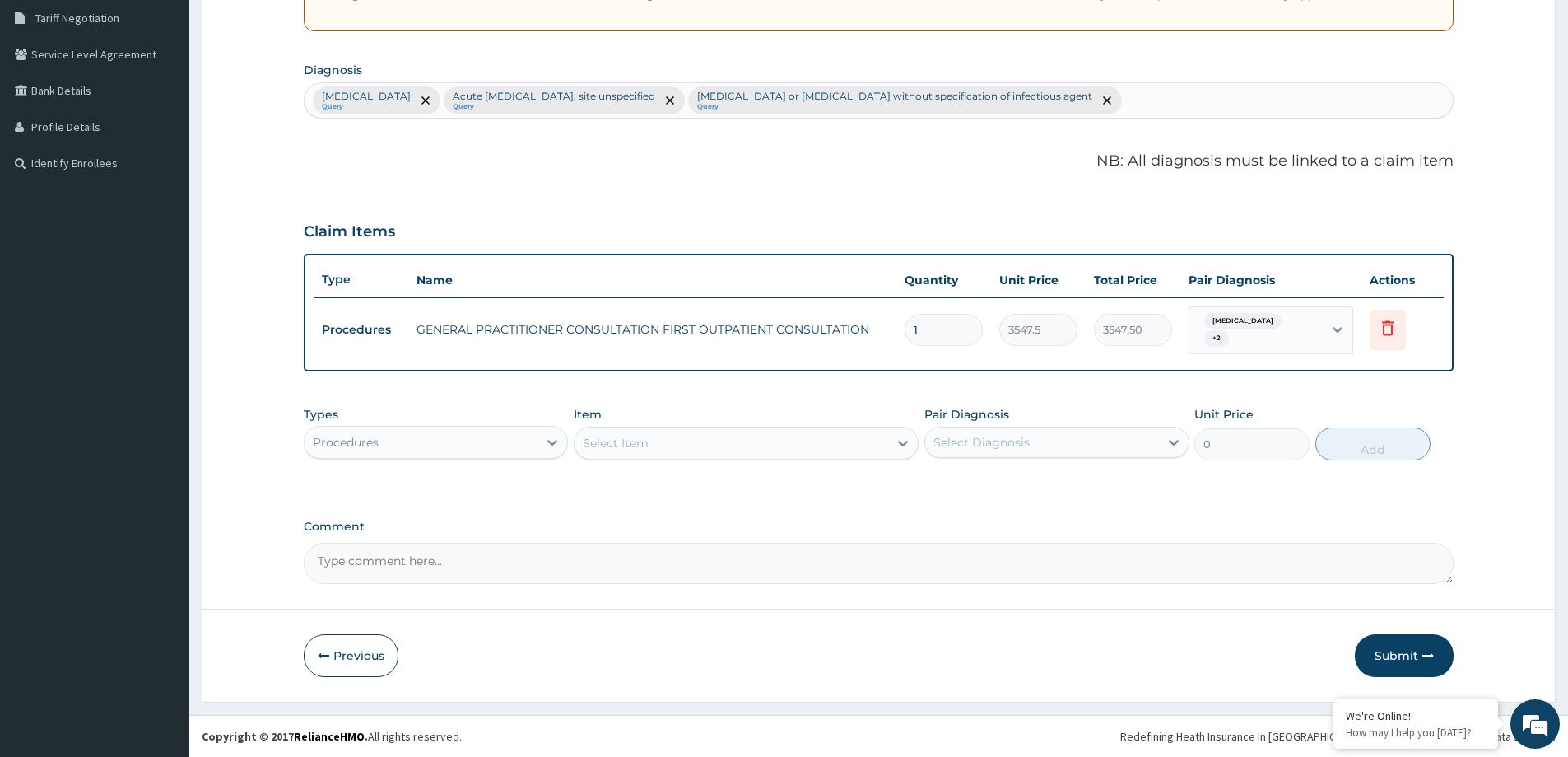
scroll to position [343, 0]
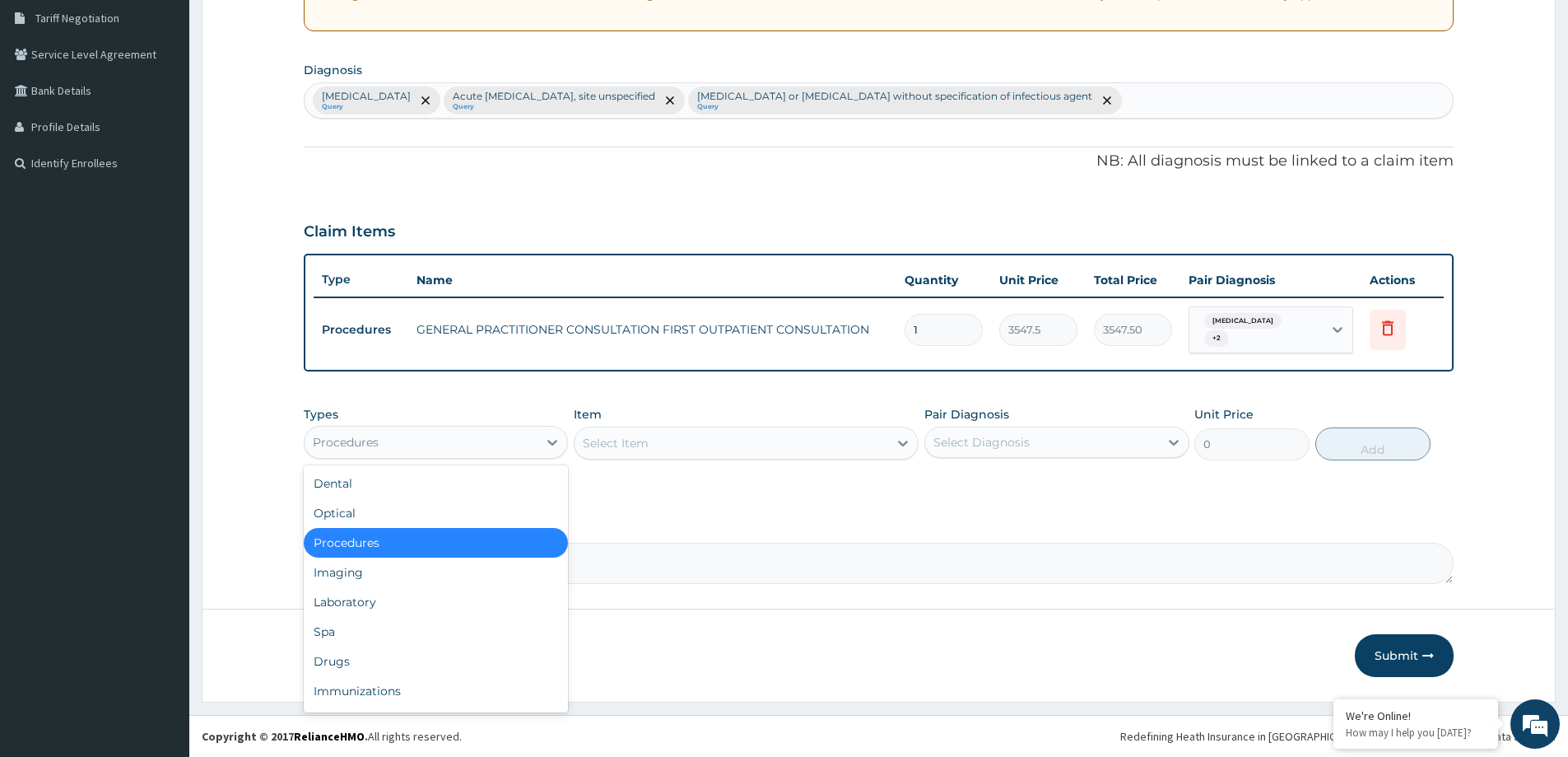
click at [504, 440] on div "Procedures" at bounding box center [421, 442] width 233 height 27
drag, startPoint x: 462, startPoint y: 595, endPoint x: 508, endPoint y: 689, distance: 104.7
click at [462, 597] on div "Laboratory" at bounding box center [435, 601] width 264 height 29
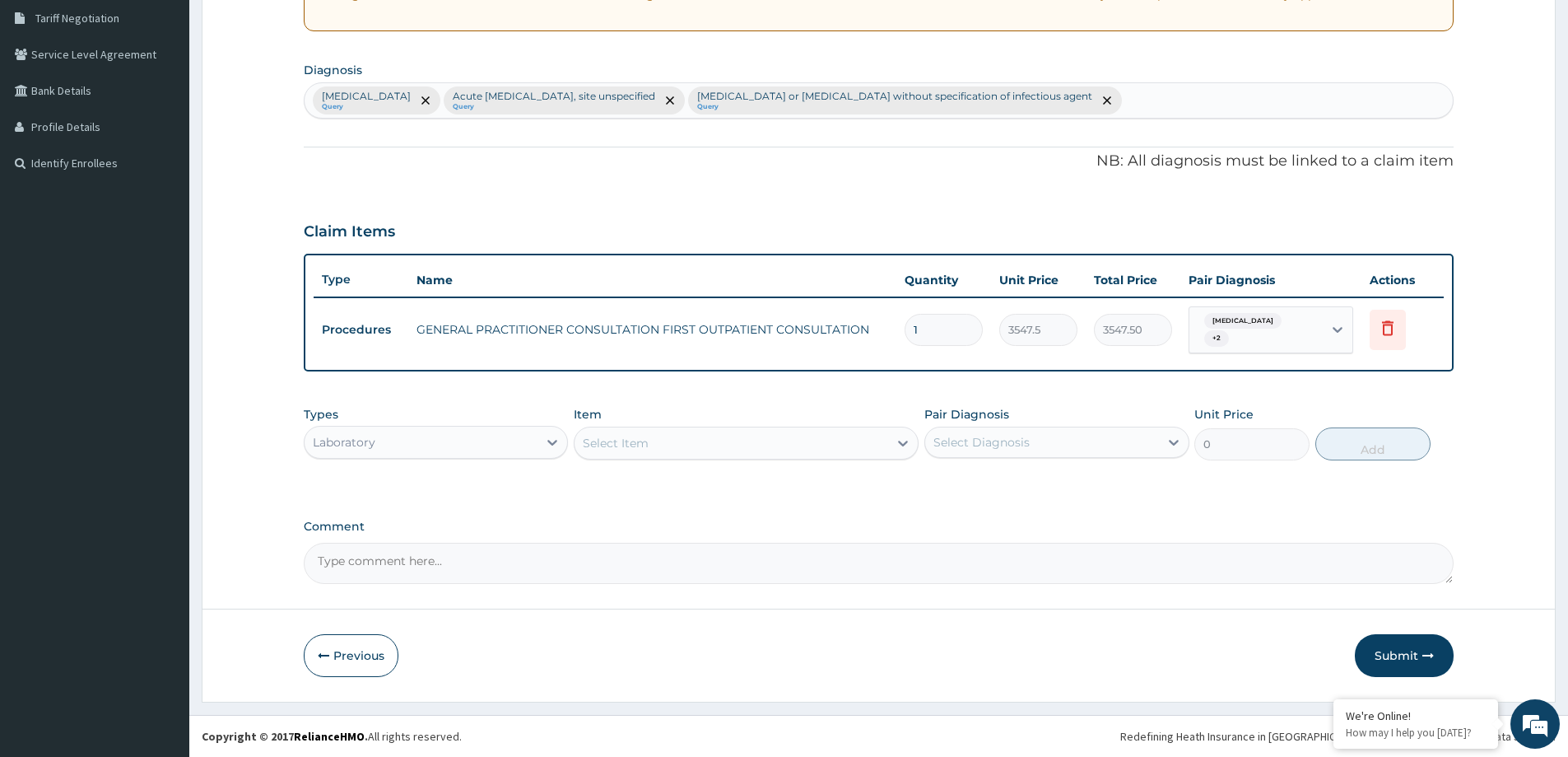
click at [662, 455] on div "Select Item" at bounding box center [731, 443] width 313 height 27
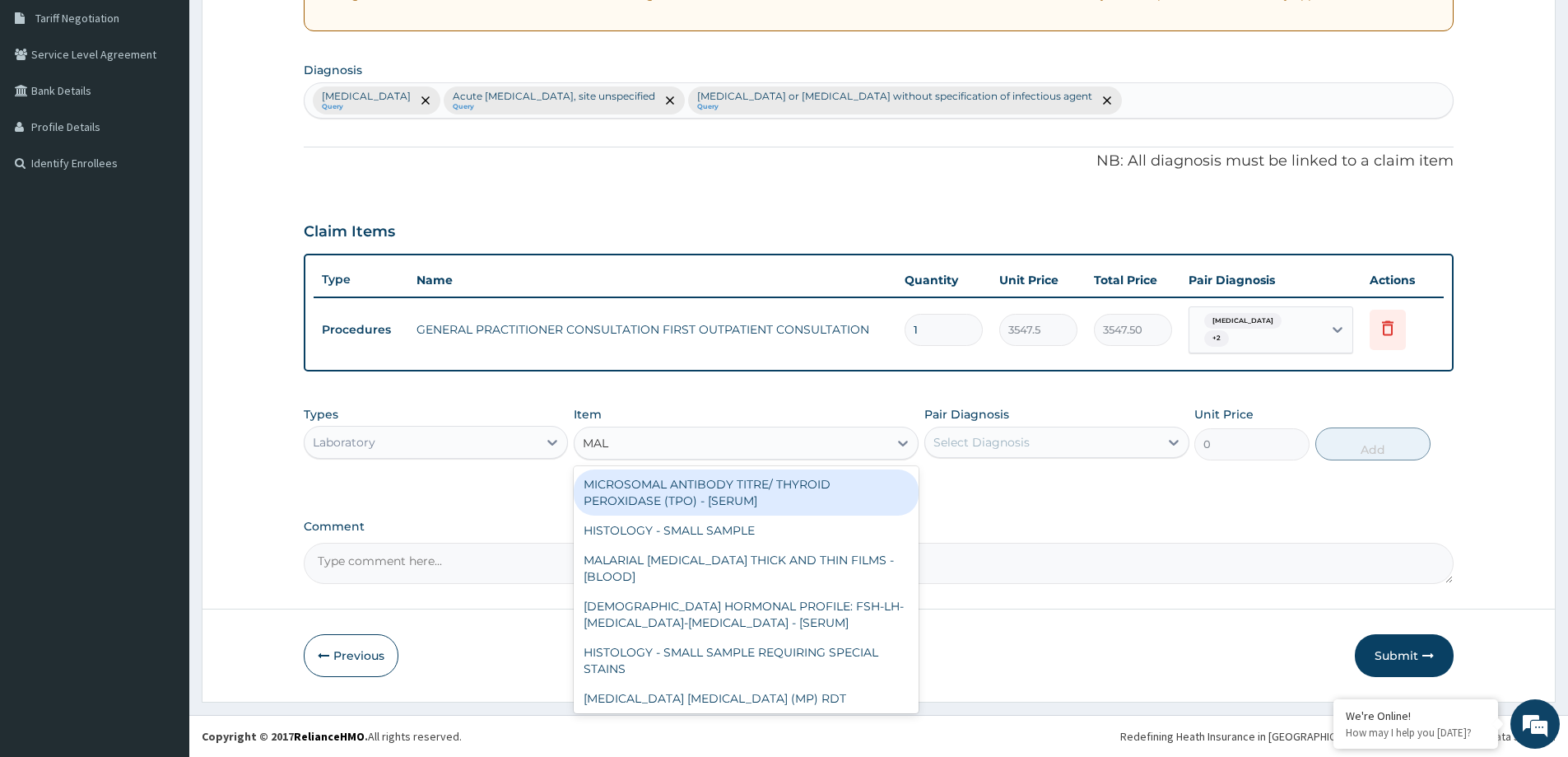
type input "MALA"
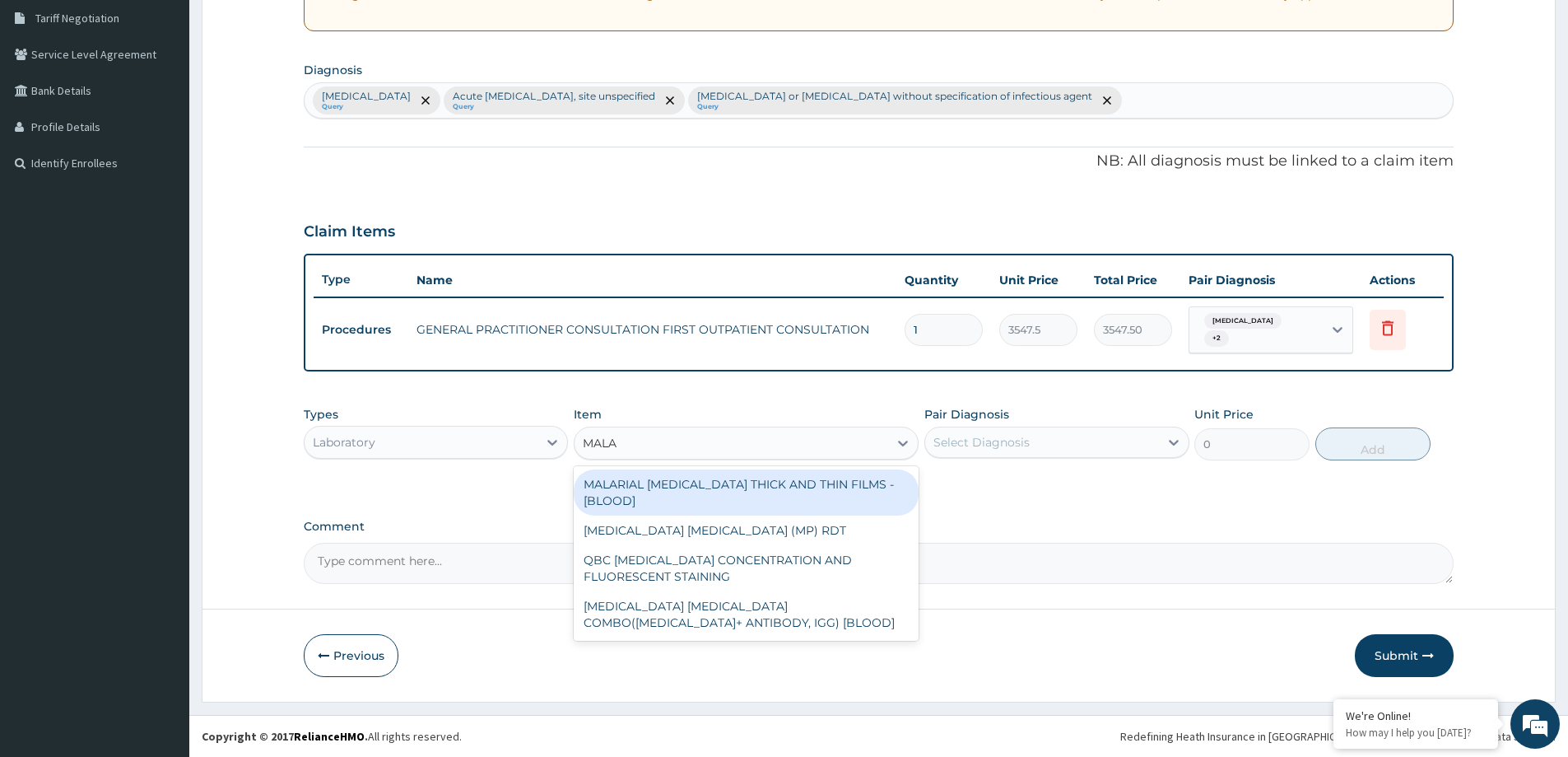
drag, startPoint x: 815, startPoint y: 483, endPoint x: 829, endPoint y: 480, distance: 14.3
click at [817, 483] on div "MALARIAL [MEDICAL_DATA] THICK AND THIN FILMS - [BLOOD]" at bounding box center [746, 492] width 345 height 46
type input "1612.5"
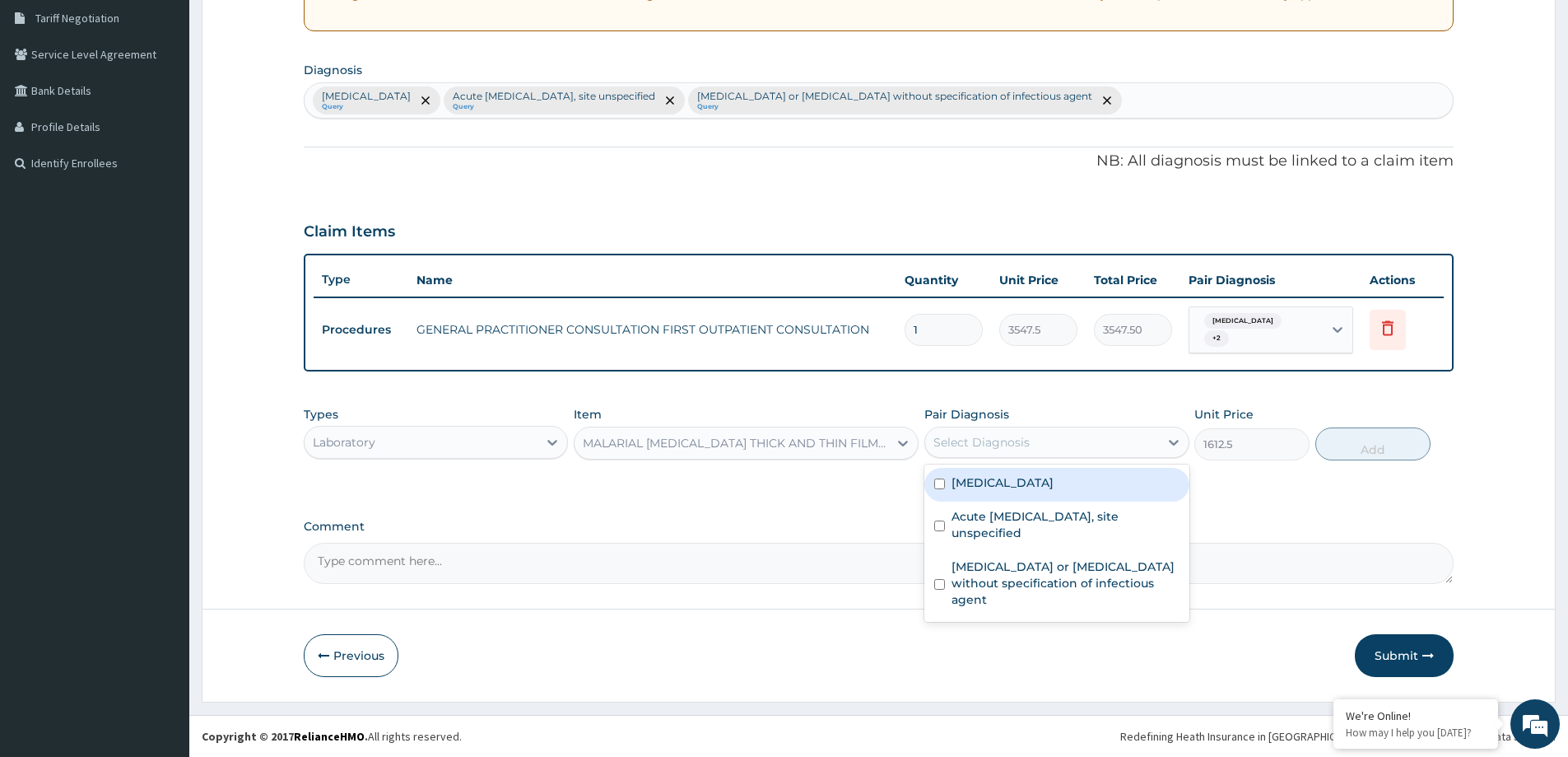
click at [1036, 442] on div "Select Diagnosis" at bounding box center [1042, 442] width 233 height 27
click at [1054, 487] on label "[MEDICAL_DATA]" at bounding box center [1002, 482] width 102 height 16
checkbox input "true"
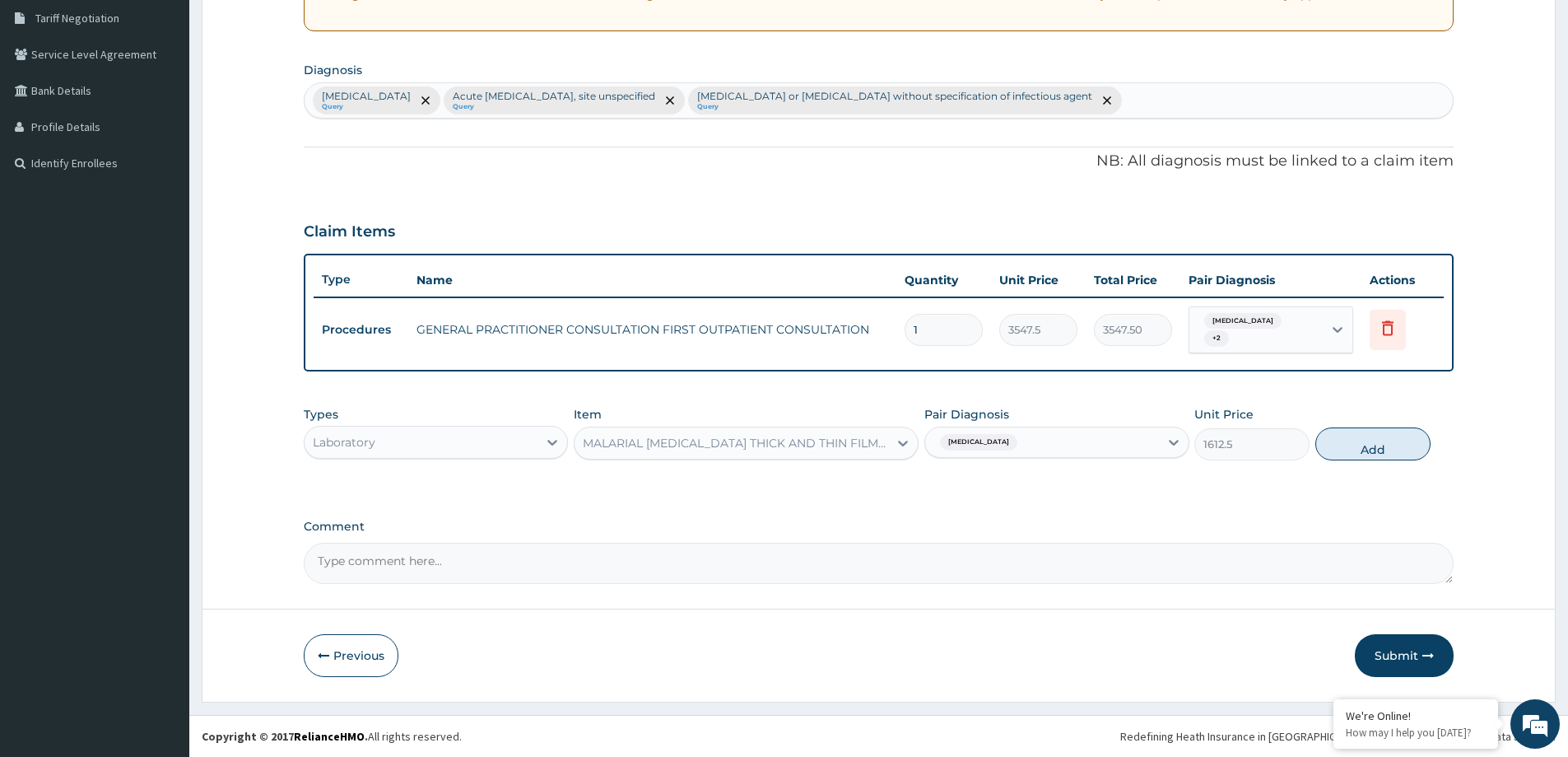
click at [1358, 463] on div "Types Laboratory Item MALARIAL PARASITE THICK AND THIN FILMS - [BLOOD] Pair Dia…" at bounding box center [878, 433] width 1150 height 71
drag, startPoint x: 1384, startPoint y: 445, endPoint x: 1310, endPoint y: 466, distance: 76.9
click at [1384, 448] on button "Add" at bounding box center [1373, 444] width 115 height 33
type input "0"
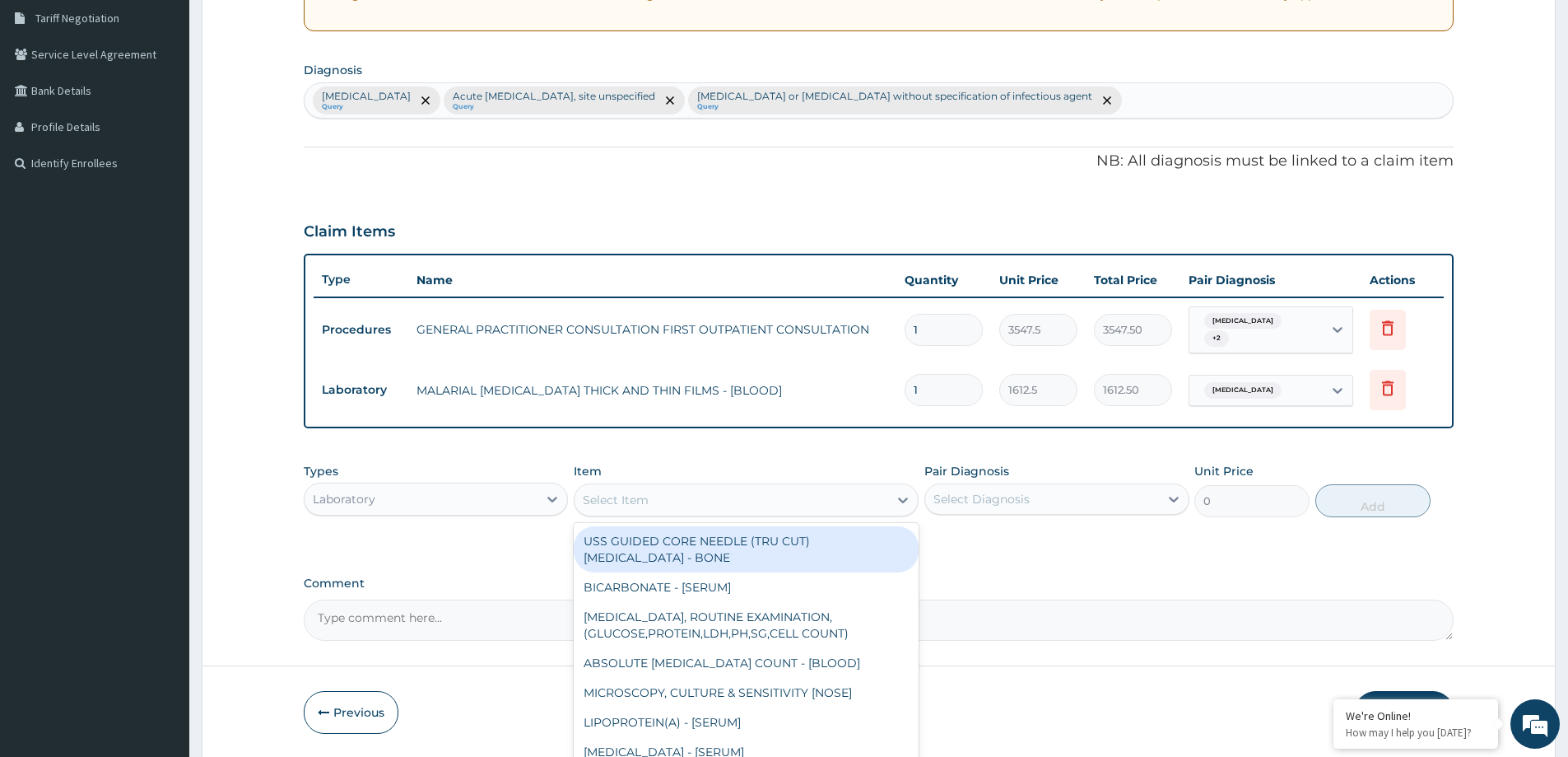
click at [683, 498] on div "Select Item" at bounding box center [731, 499] width 313 height 27
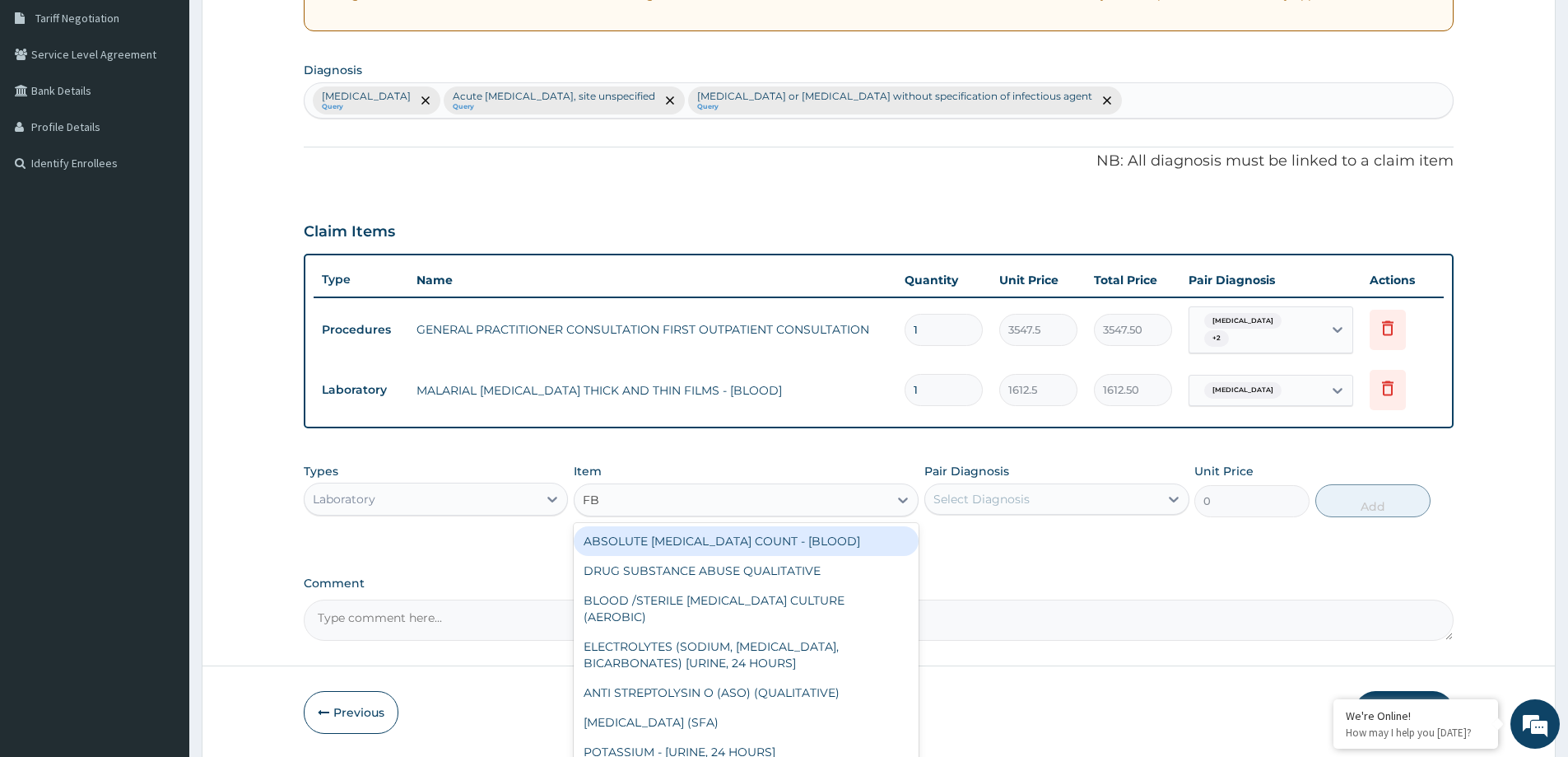
type input "FBC"
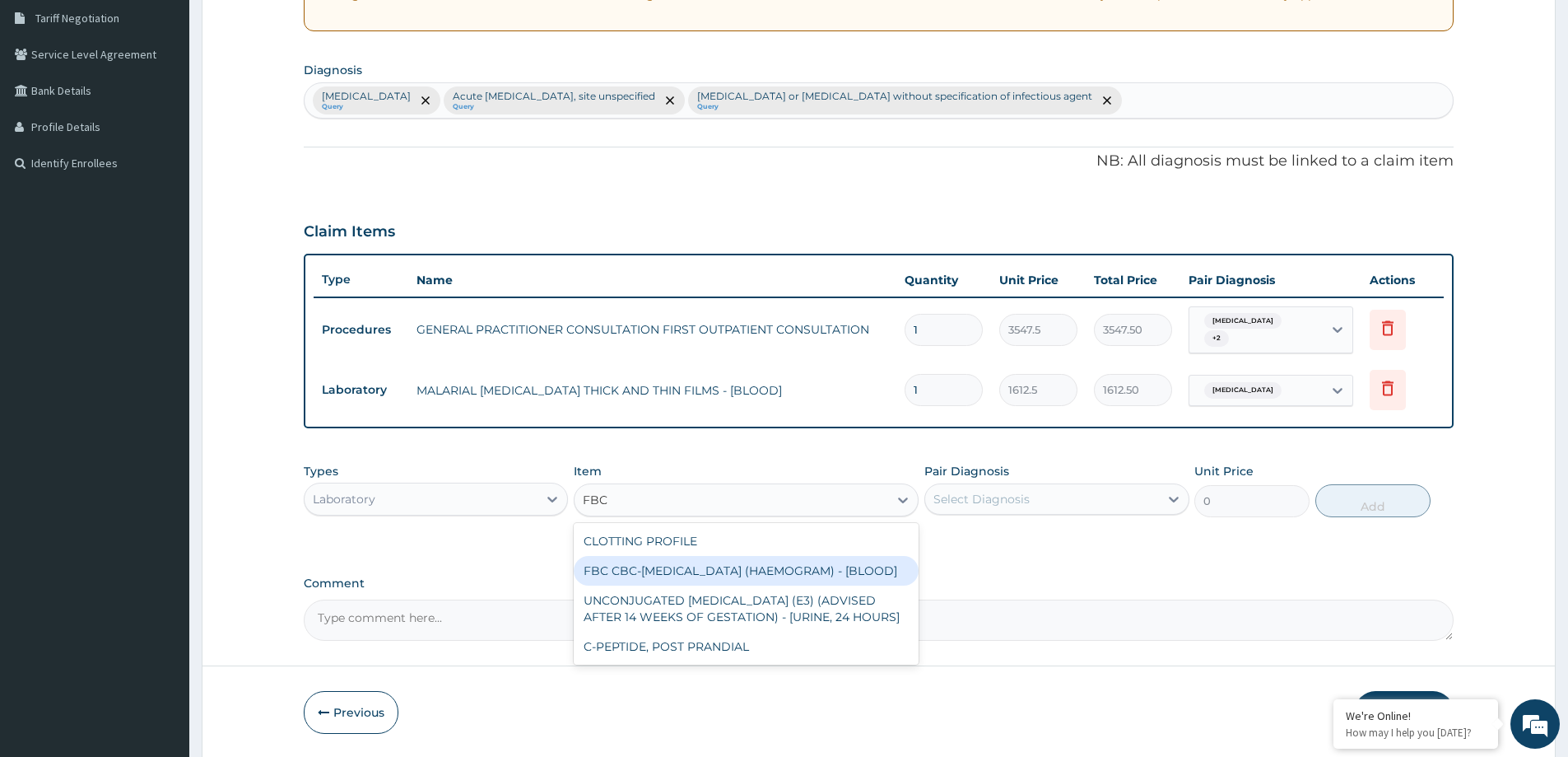
drag, startPoint x: 682, startPoint y: 576, endPoint x: 751, endPoint y: 581, distance: 69.2
click at [692, 576] on div "FBC CBC-[MEDICAL_DATA] (HAEMOGRAM) - [BLOOD]" at bounding box center [746, 570] width 345 height 29
type input "4300"
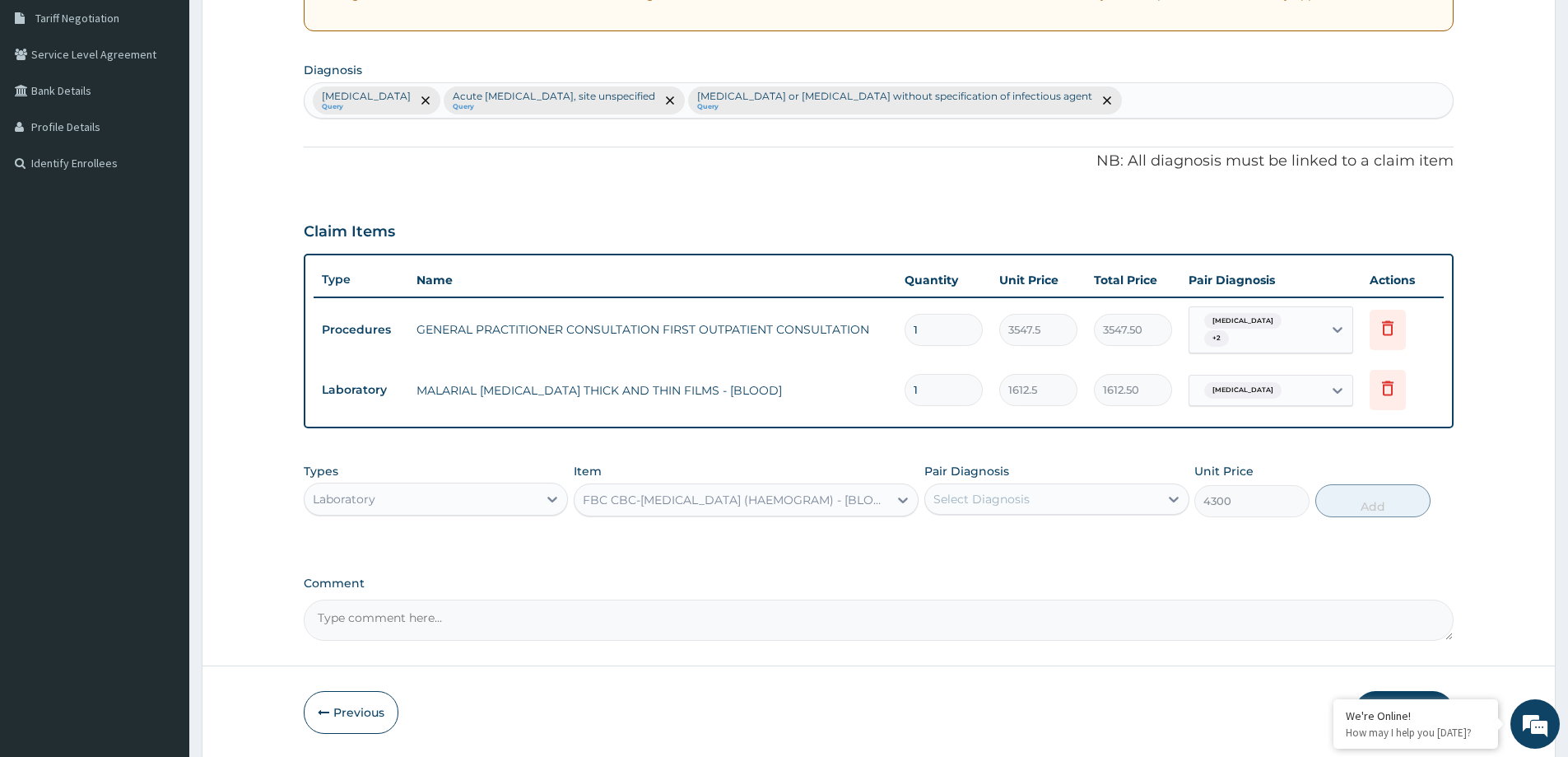
click at [1027, 506] on div "Select Diagnosis" at bounding box center [981, 499] width 96 height 16
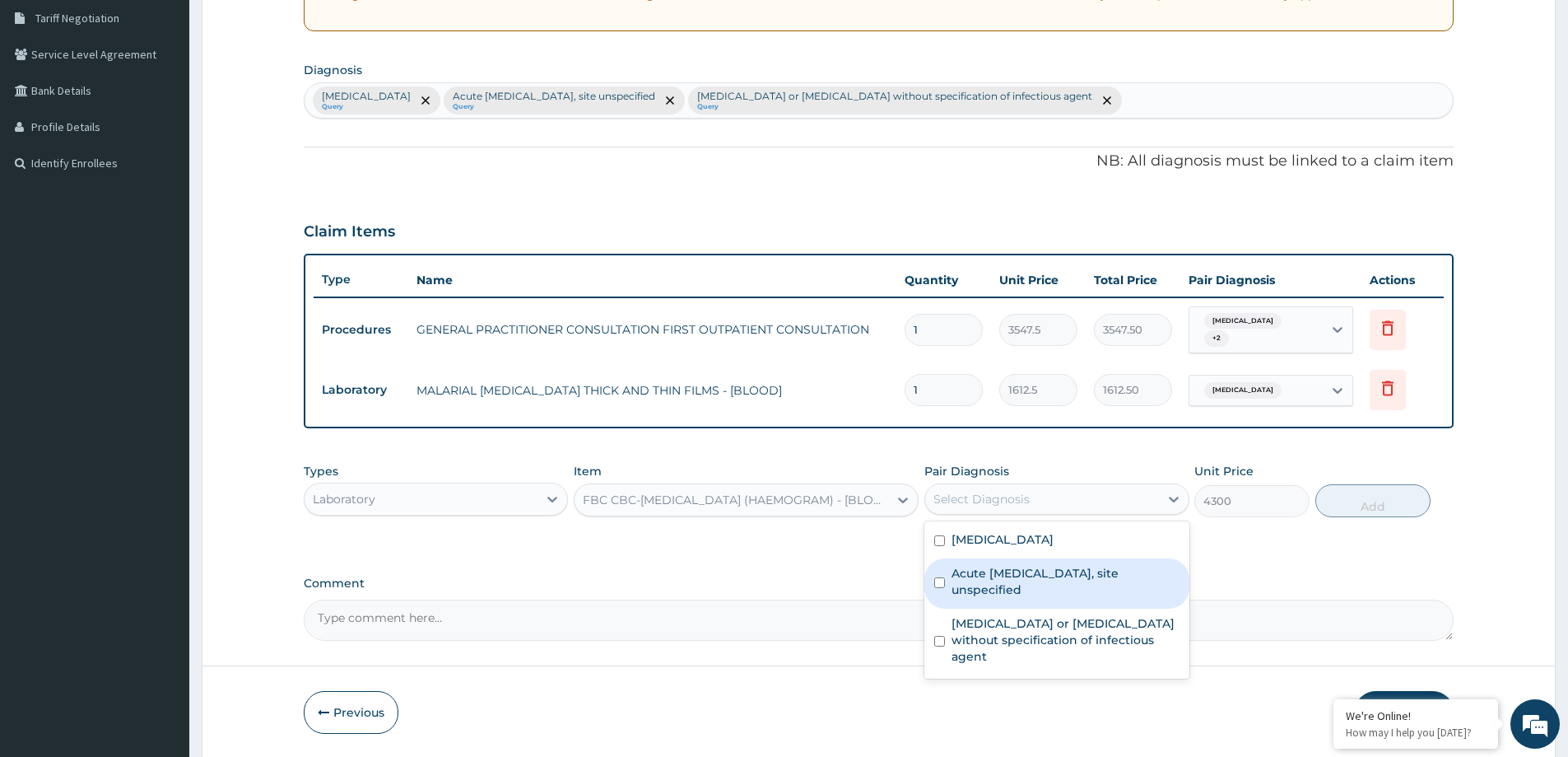
click at [1024, 578] on label "Acute [MEDICAL_DATA], site unspecified" at bounding box center [1065, 581] width 227 height 33
checkbox input "true"
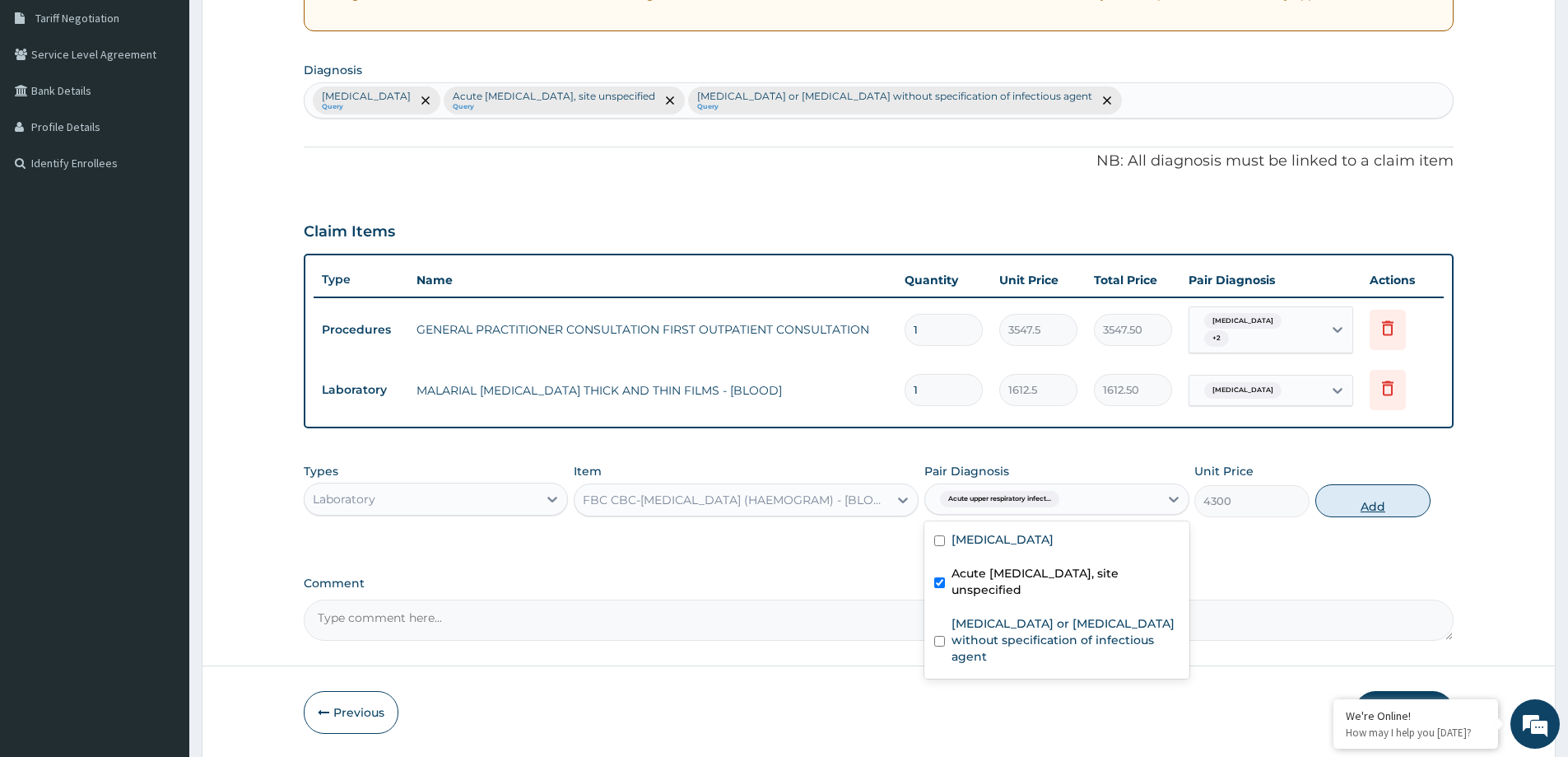
click at [1357, 515] on button "Add" at bounding box center [1373, 500] width 115 height 33
type input "0"
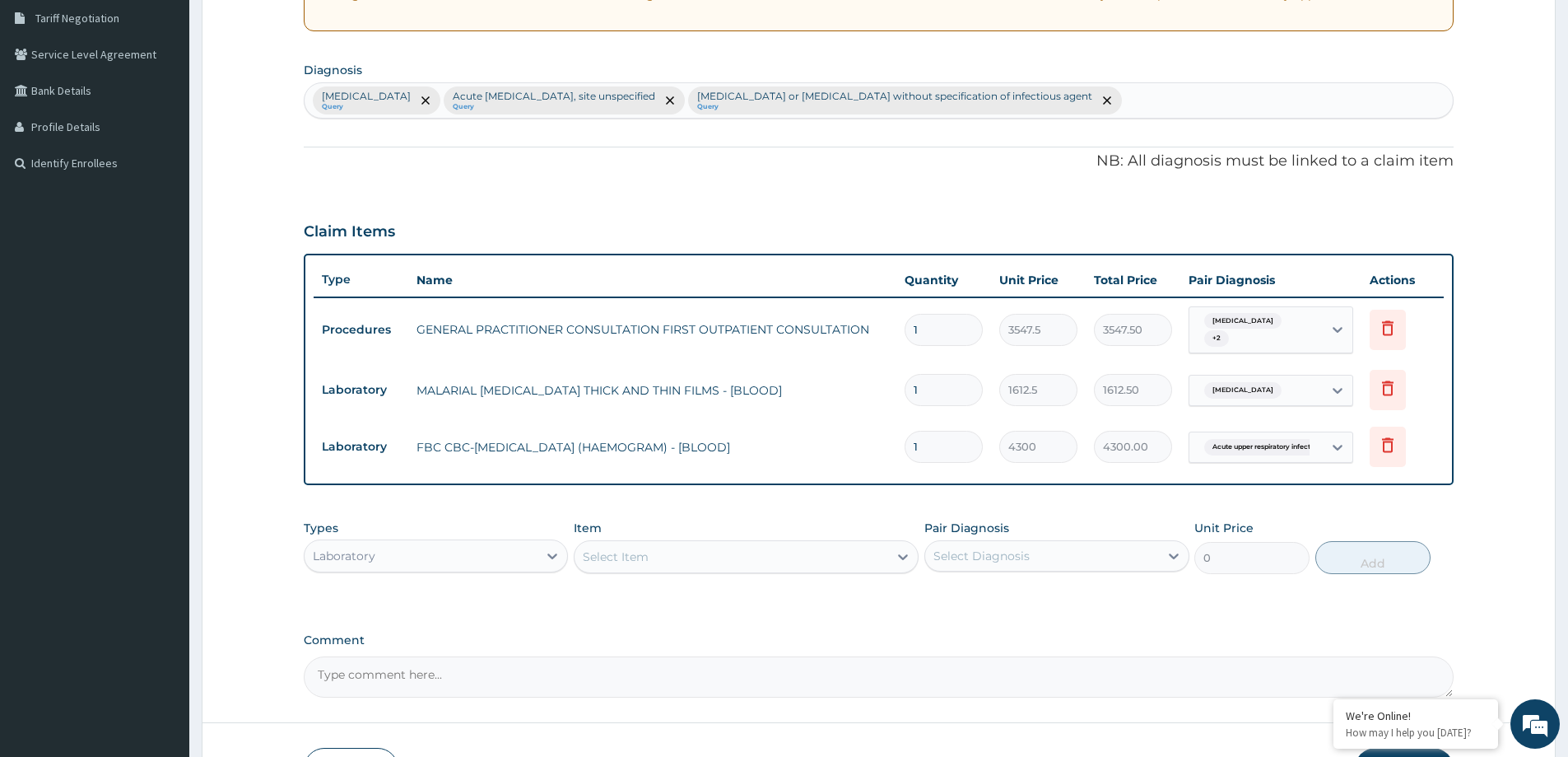
click at [1070, 734] on form "Step 2 of 2 PA Code / Prescription Code Enter Code(Secondary Care Only) Encount…" at bounding box center [879, 280] width 1354 height 1071
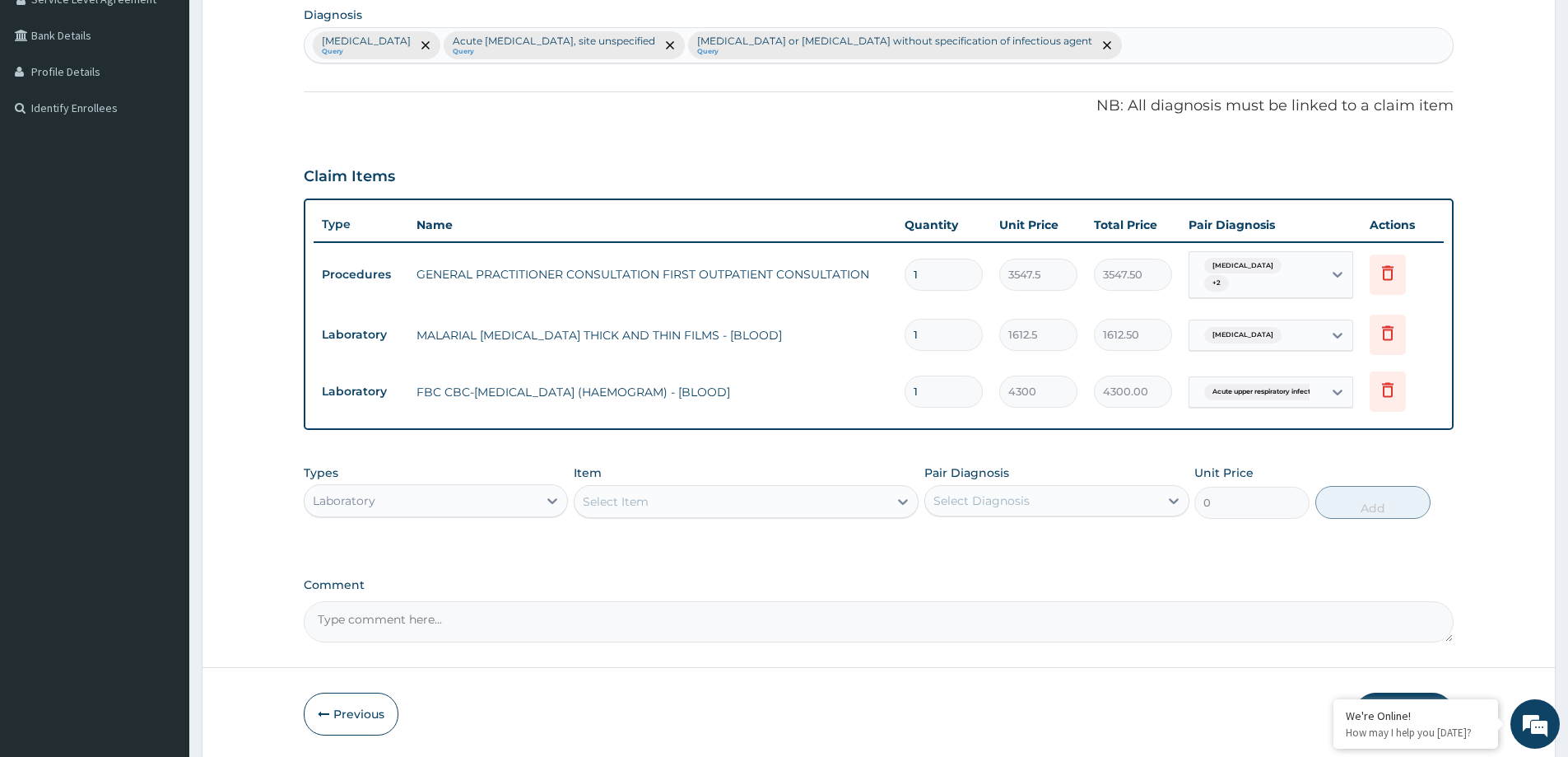
scroll to position [456, 0]
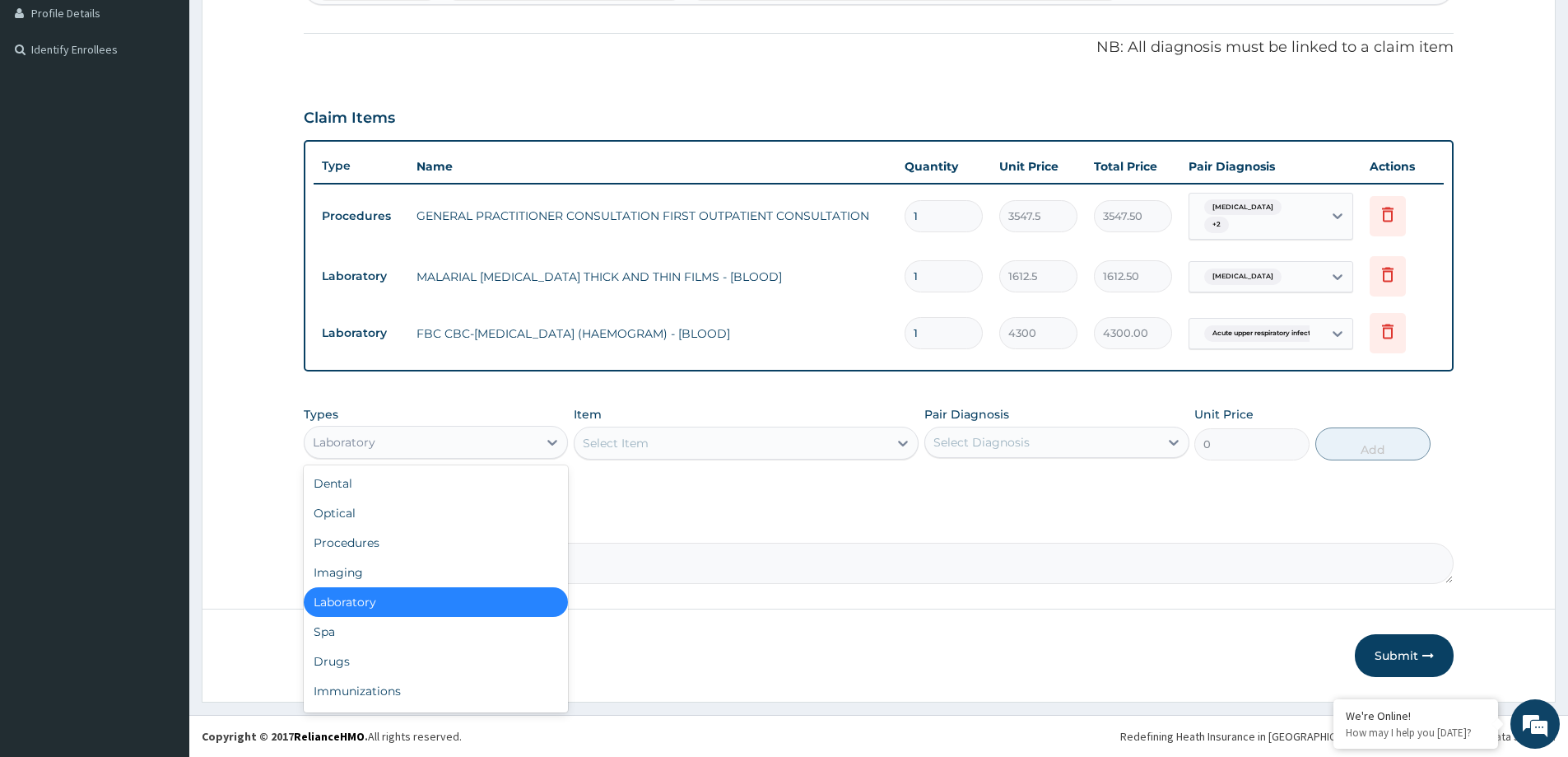
click at [511, 443] on div "Laboratory" at bounding box center [421, 442] width 233 height 27
click at [465, 659] on div "Drugs" at bounding box center [435, 661] width 264 height 29
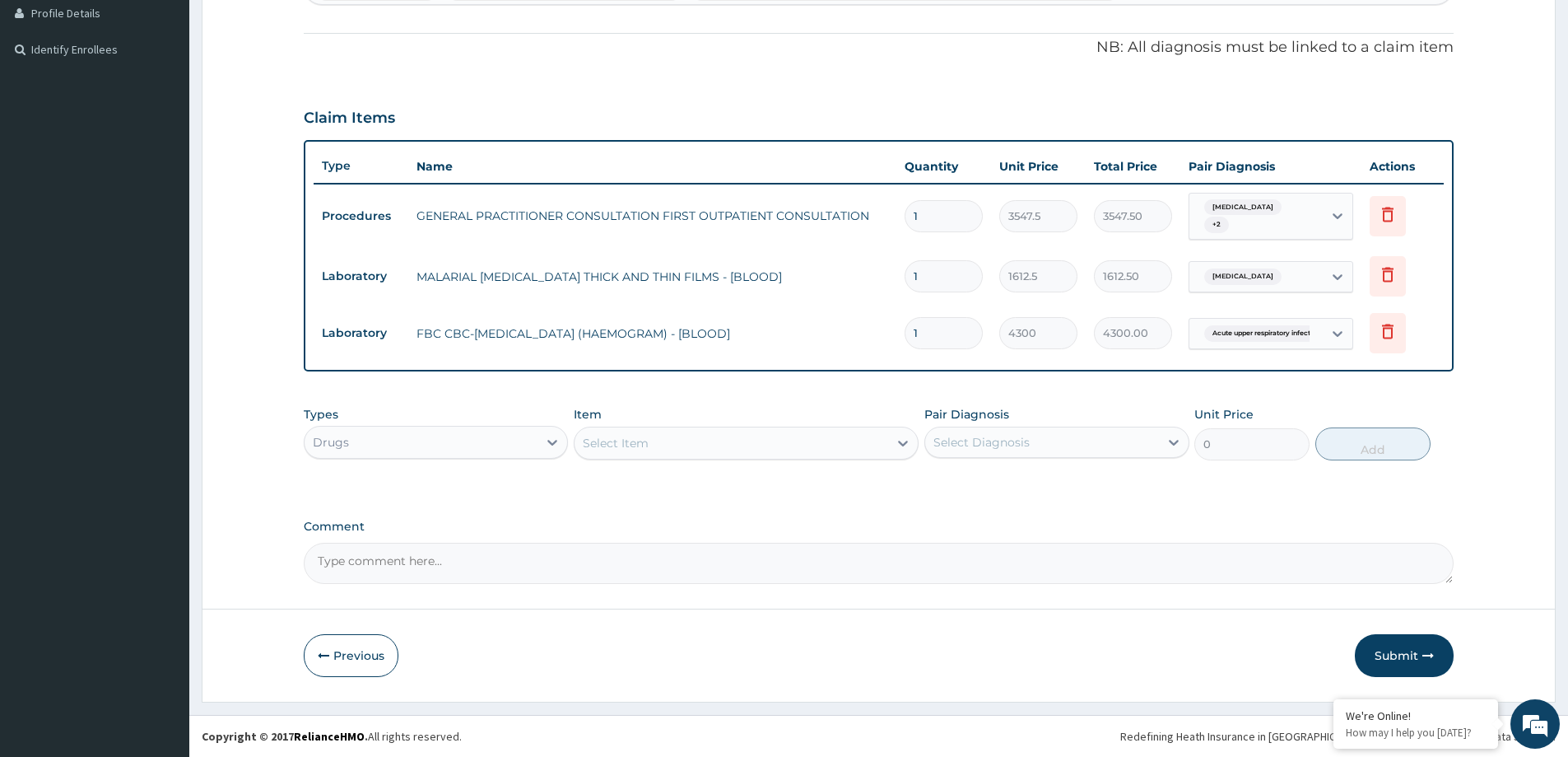
click at [625, 444] on div "Select Item" at bounding box center [616, 443] width 66 height 16
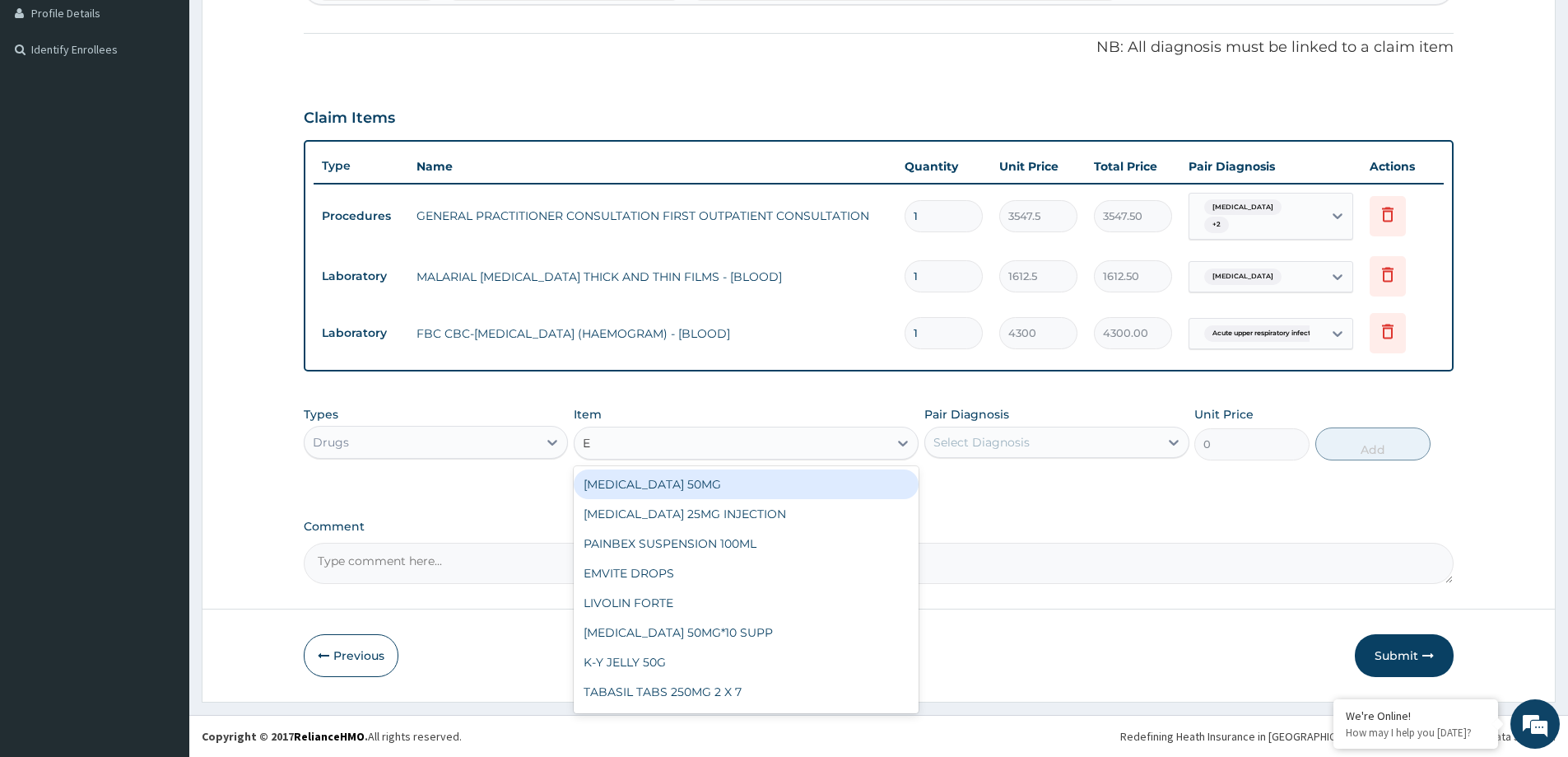
type input "E M"
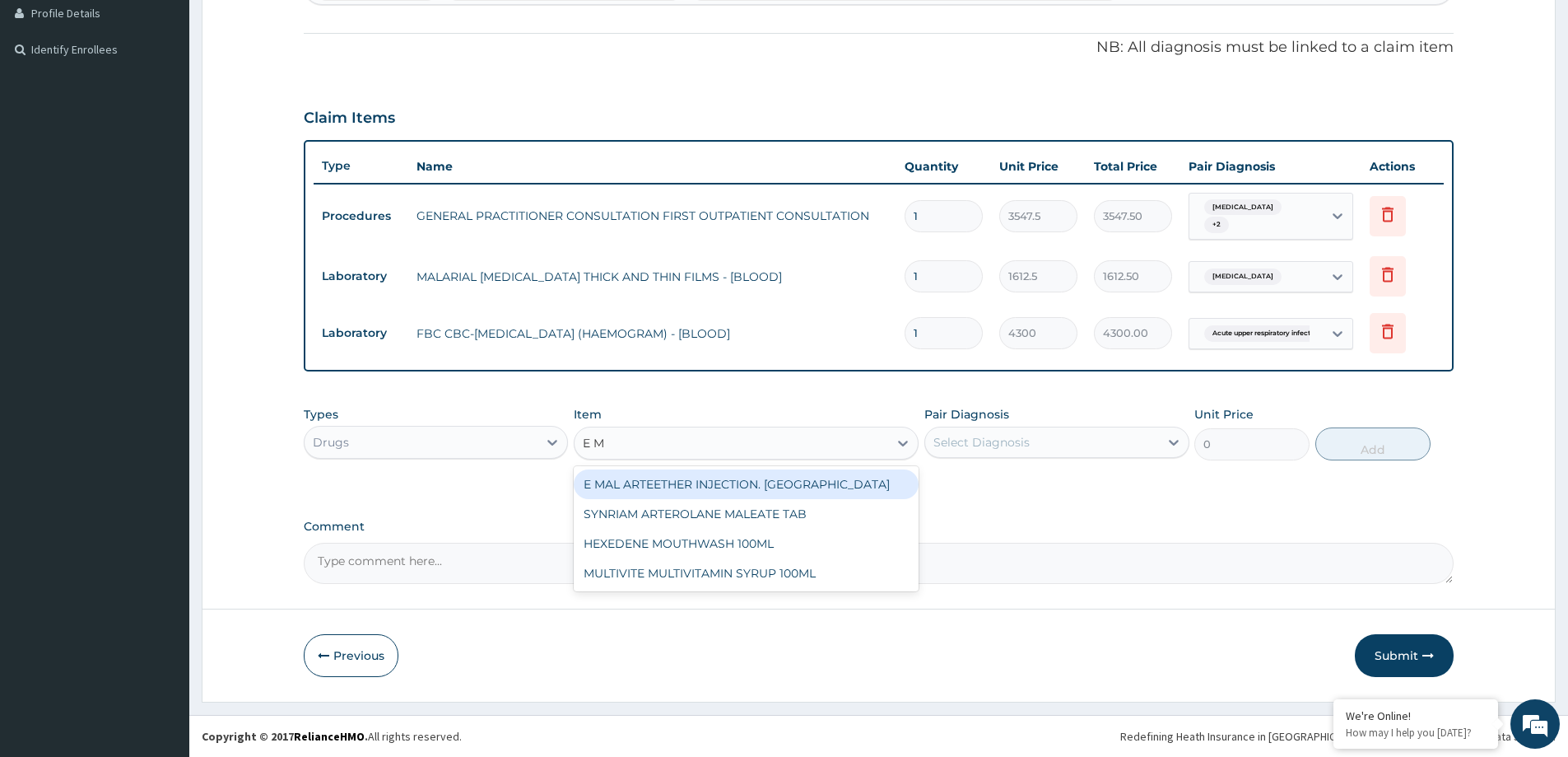
drag, startPoint x: 816, startPoint y: 487, endPoint x: 935, endPoint y: 467, distance: 120.7
click at [850, 483] on div "E MAL ARTEETHER INJECTION. FIDSON" at bounding box center [746, 484] width 345 height 29
type input "1773.7500000000002"
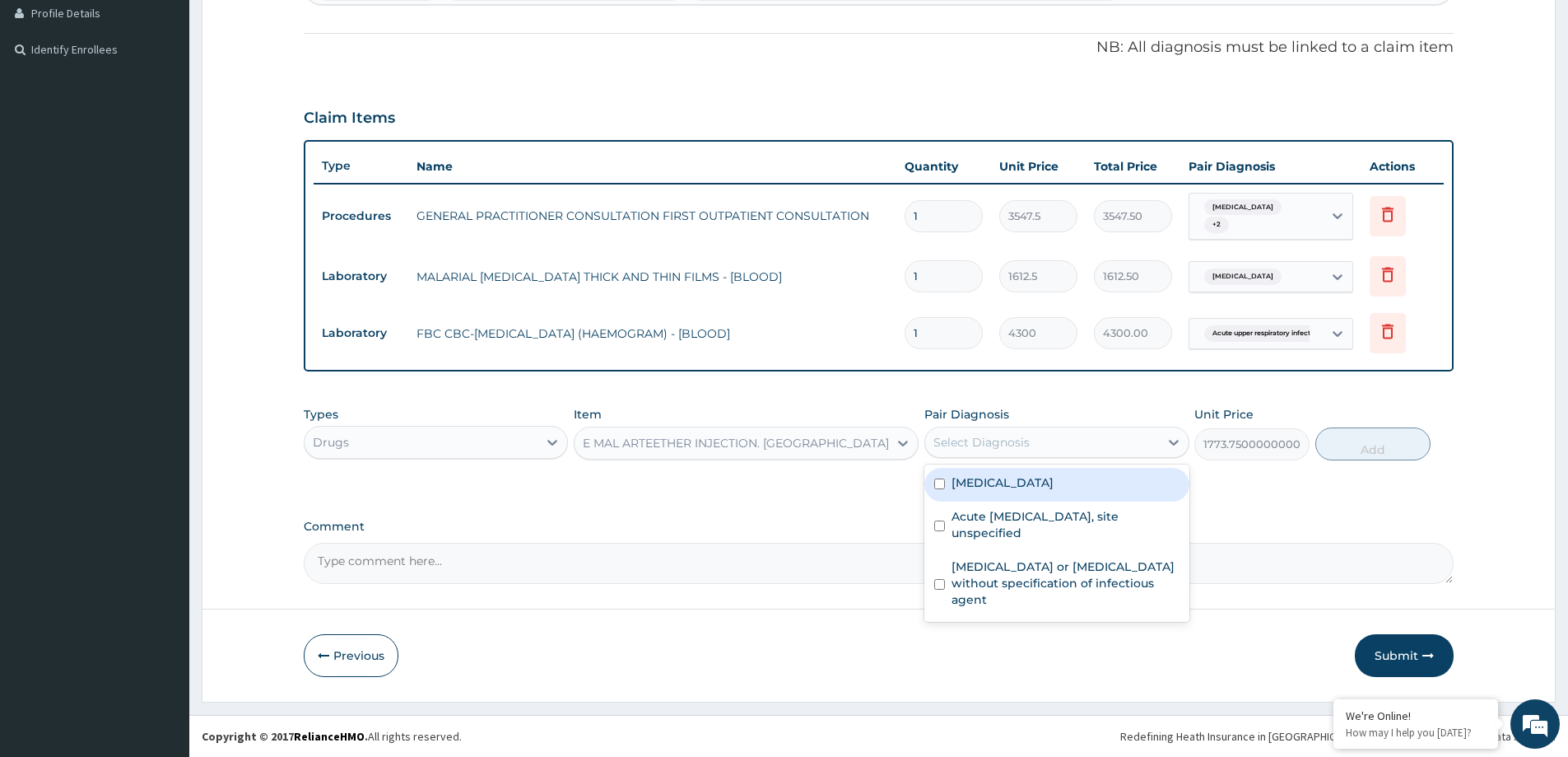
drag, startPoint x: 1032, startPoint y: 432, endPoint x: 1091, endPoint y: 499, distance: 89.3
click at [1035, 432] on div "Select Diagnosis" at bounding box center [1042, 442] width 233 height 27
drag, startPoint x: 1102, startPoint y: 490, endPoint x: 1288, endPoint y: 462, distance: 188.1
click at [1140, 489] on div "[MEDICAL_DATA]" at bounding box center [1057, 484] width 264 height 34
checkbox input "true"
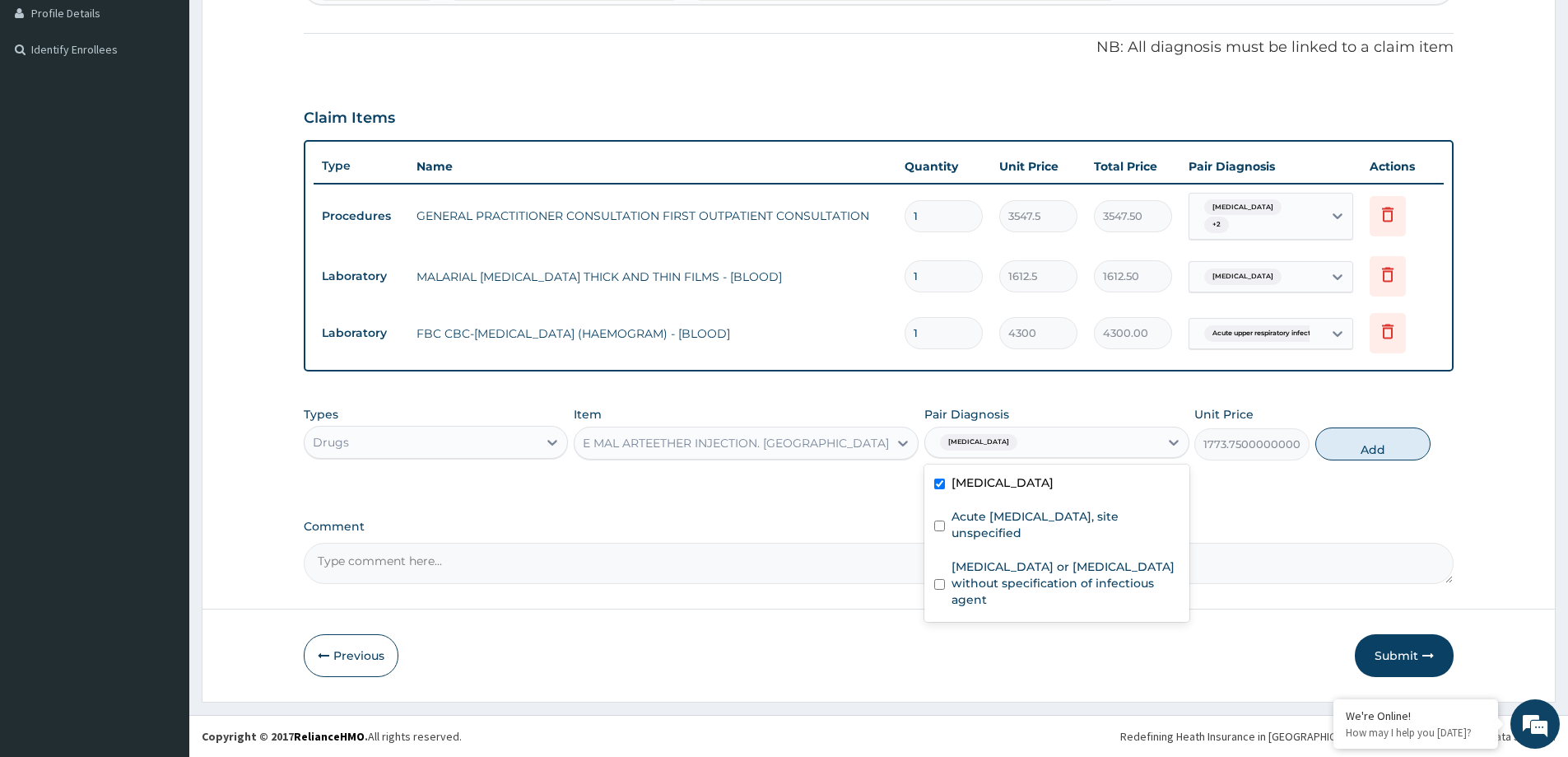
drag, startPoint x: 1386, startPoint y: 435, endPoint x: 1310, endPoint y: 499, distance: 99.4
click at [1382, 443] on button "Add" at bounding box center [1373, 444] width 115 height 33
type input "0"
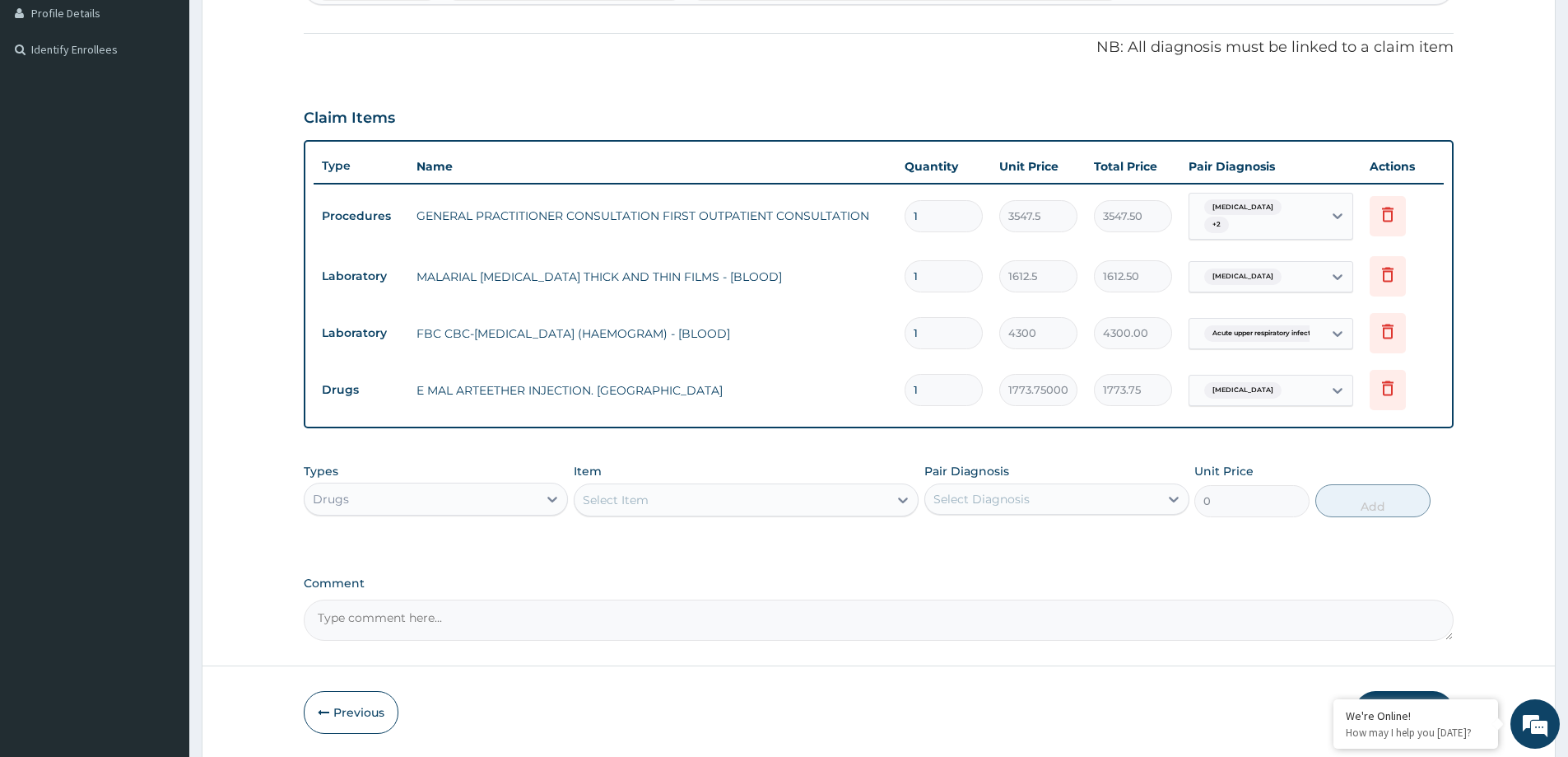
drag, startPoint x: 956, startPoint y: 385, endPoint x: 867, endPoint y: 401, distance: 90.4
click at [874, 400] on tr "Drugs E MAL ARTEETHER INJECTION. FIDSON 1 1773.7500000000002 1773.75 Malaria, u…" at bounding box center [878, 389] width 1130 height 57
type input "3"
type input "5321.25"
type input "3"
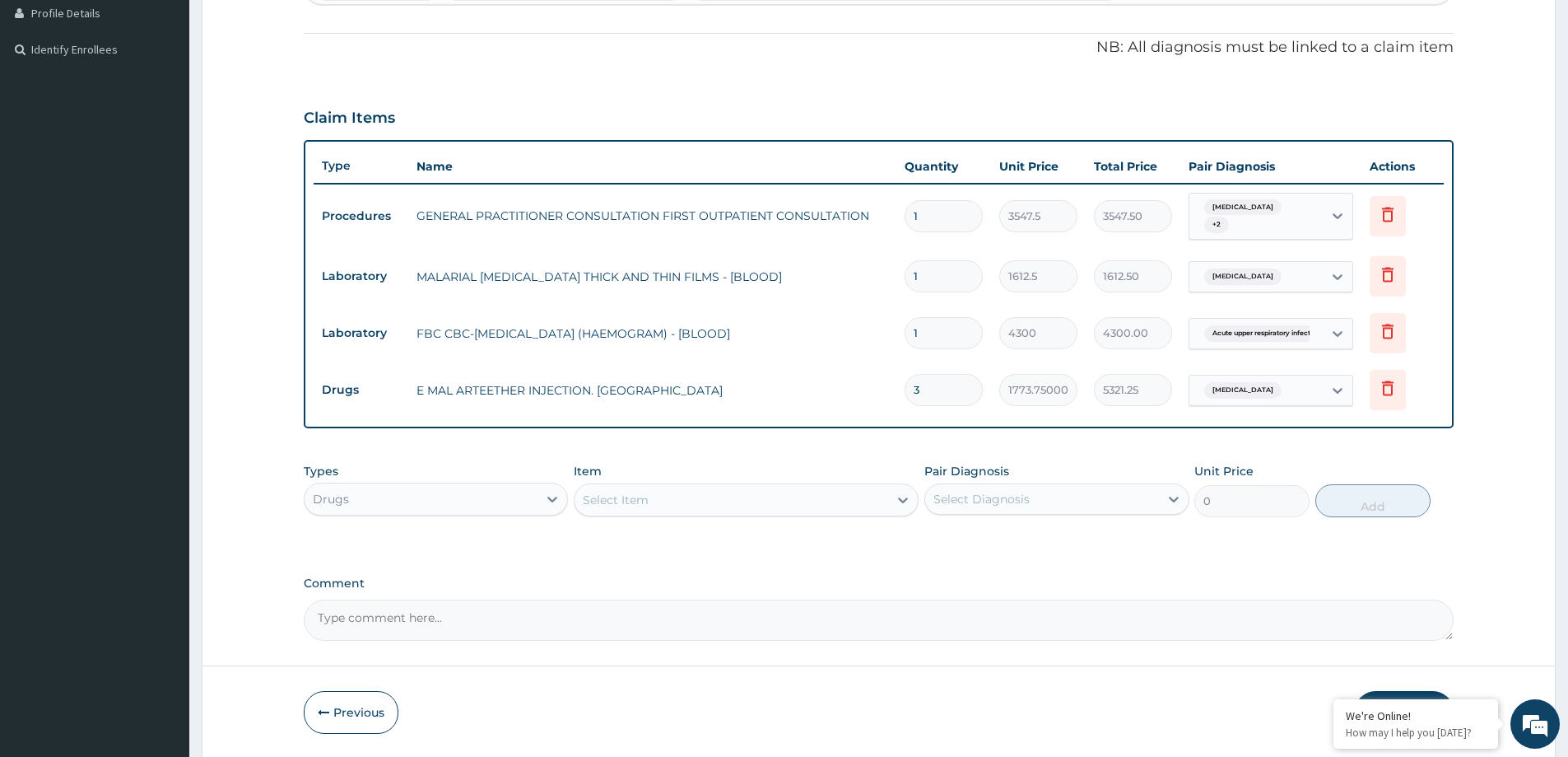
click at [615, 498] on div "Select Item" at bounding box center [616, 499] width 66 height 16
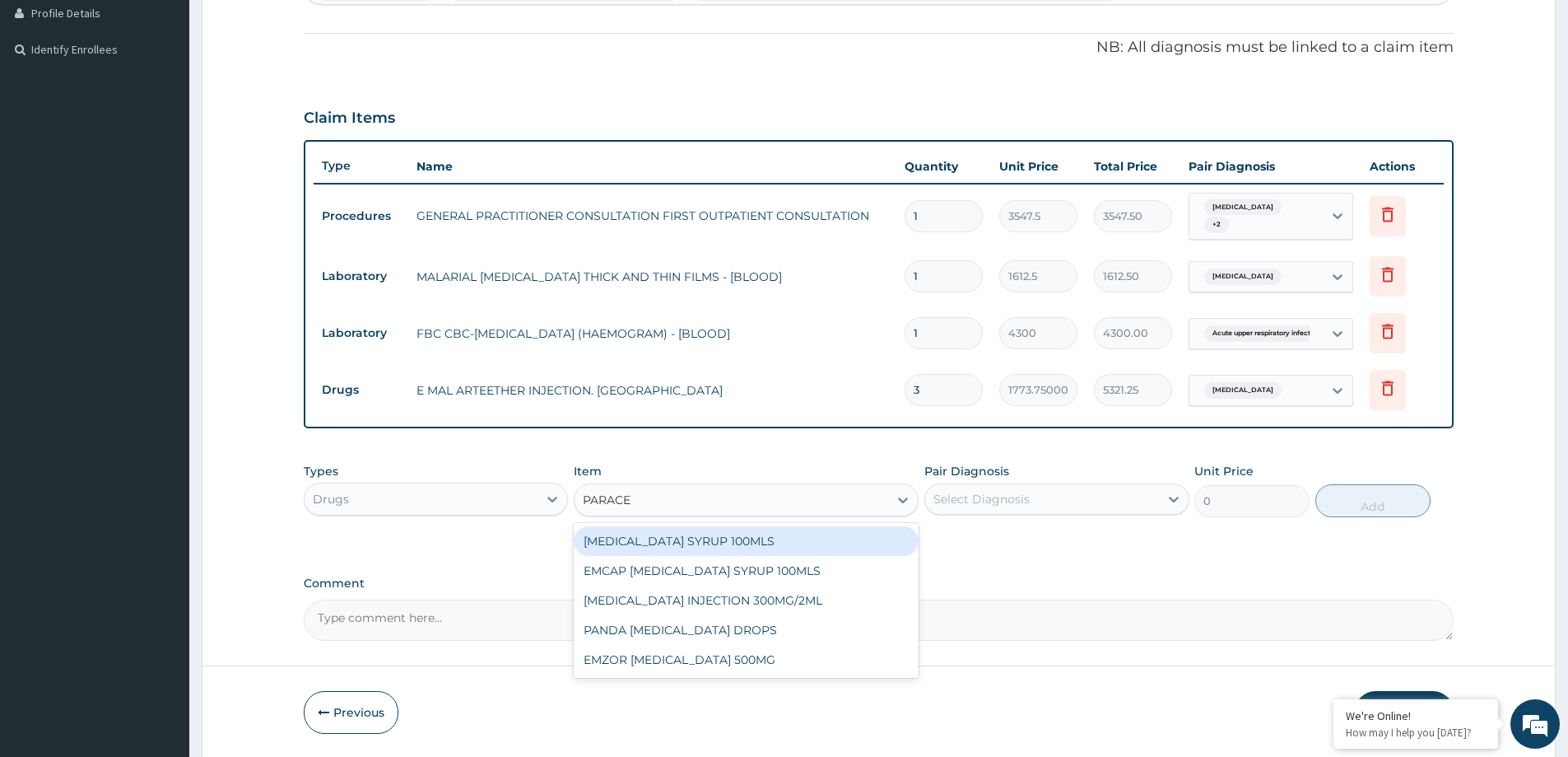
type input "PARACET"
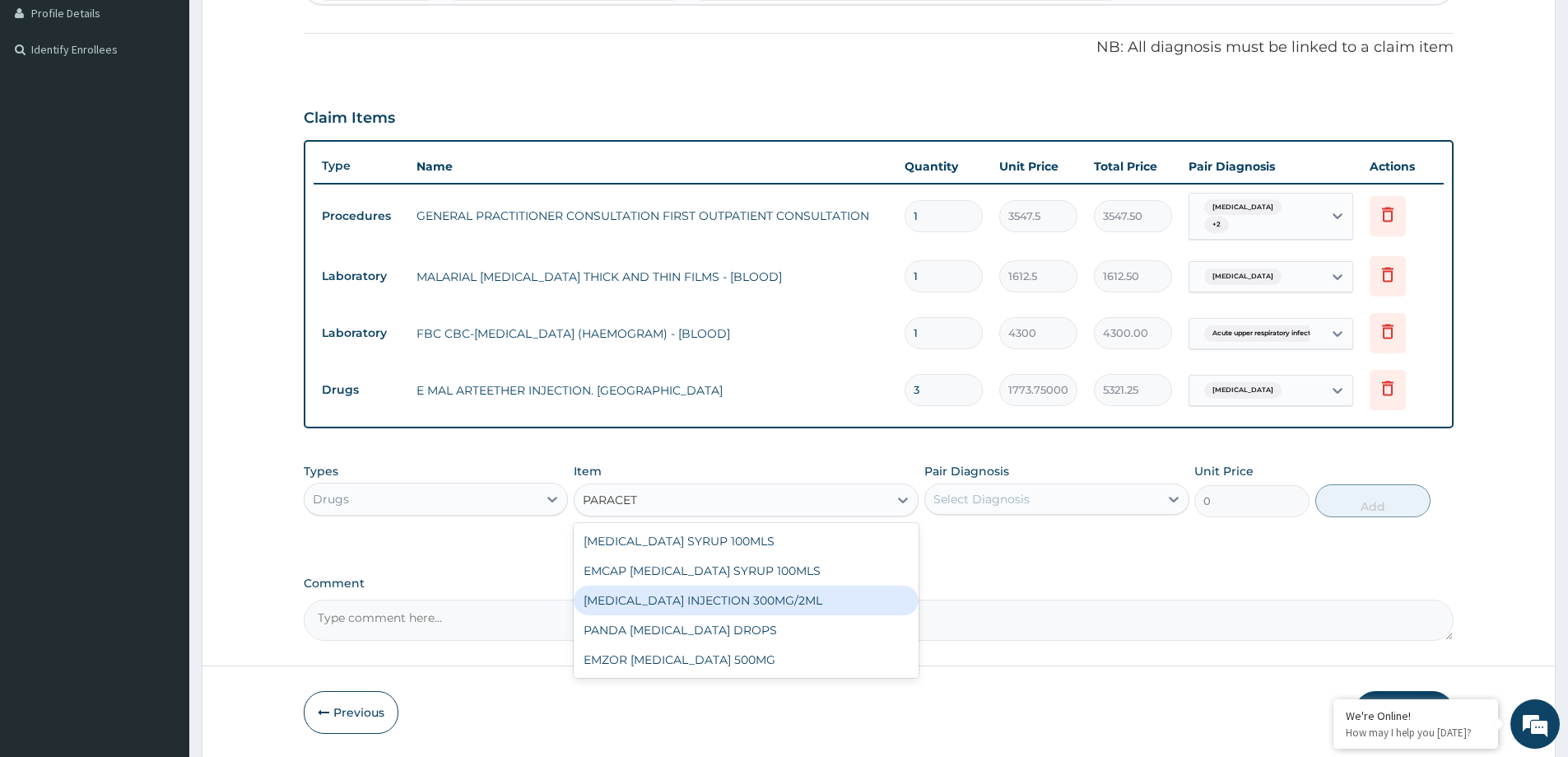
drag, startPoint x: 729, startPoint y: 598, endPoint x: 737, endPoint y: 603, distance: 9.4
click at [731, 598] on div "PARACETAMOL INJECTION 300MG/2ML" at bounding box center [746, 600] width 345 height 29
type input "260.15000000000003"
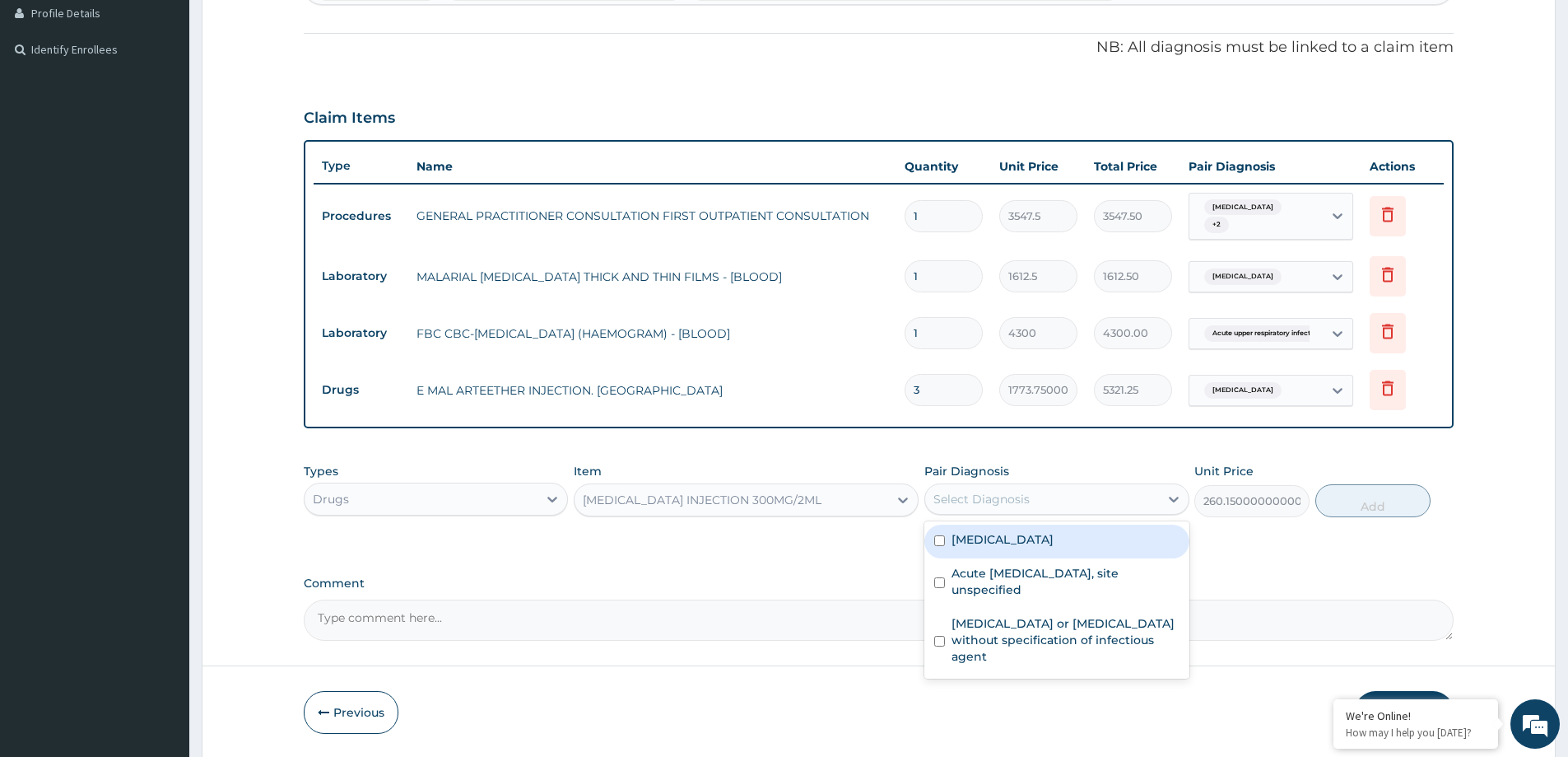
click at [1037, 506] on div "Select Diagnosis" at bounding box center [1042, 499] width 233 height 27
drag, startPoint x: 1072, startPoint y: 553, endPoint x: 1248, endPoint y: 528, distance: 177.8
click at [1075, 552] on div "[MEDICAL_DATA]" at bounding box center [1057, 541] width 264 height 34
checkbox input "true"
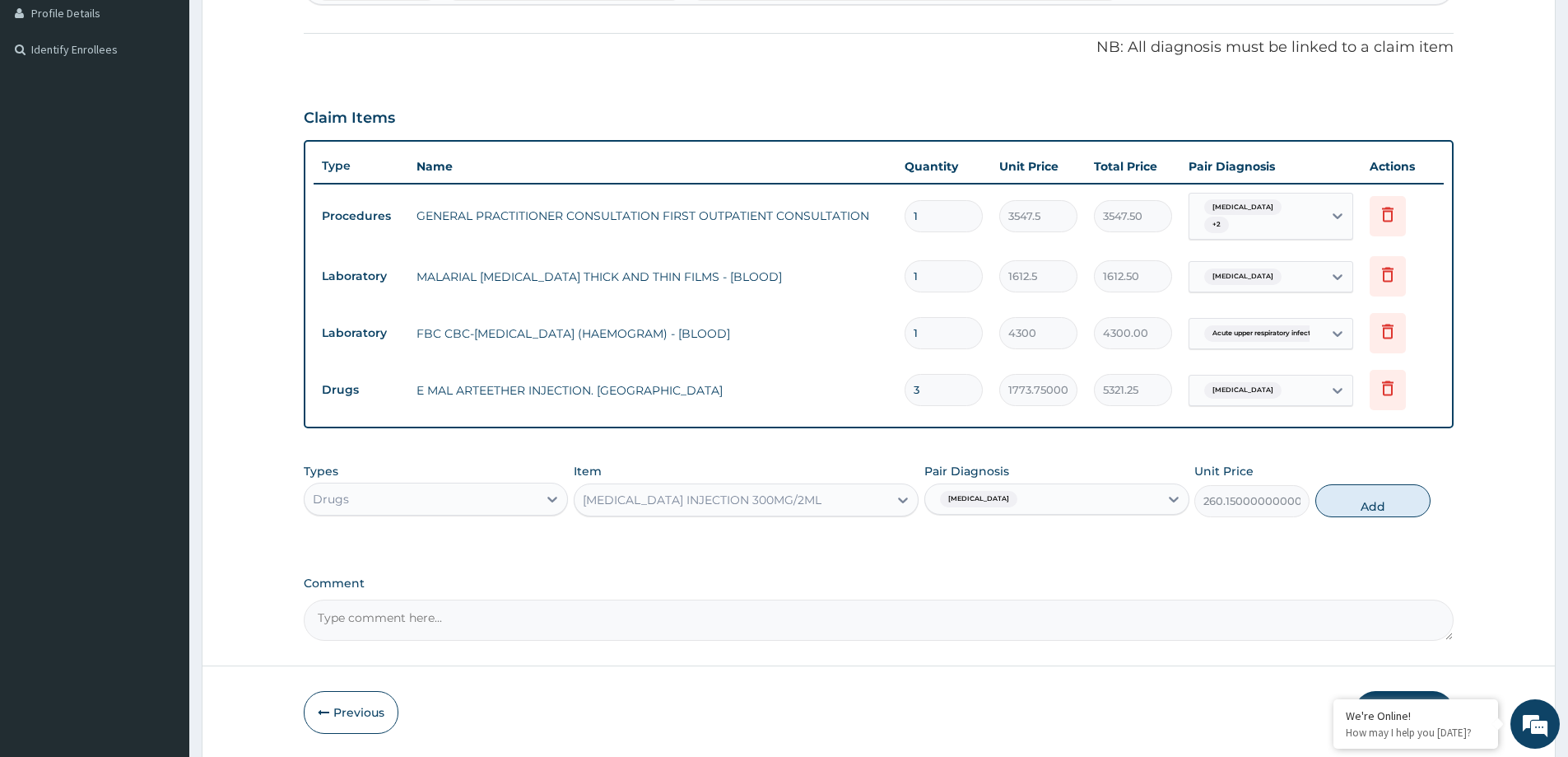
click at [1476, 489] on form "Step 2 of 2 PA Code / Prescription Code Enter Code(Secondary Care Only) Encount…" at bounding box center [879, 195] width 1354 height 1128
click at [1378, 506] on button "Add" at bounding box center [1373, 500] width 115 height 33
type input "0"
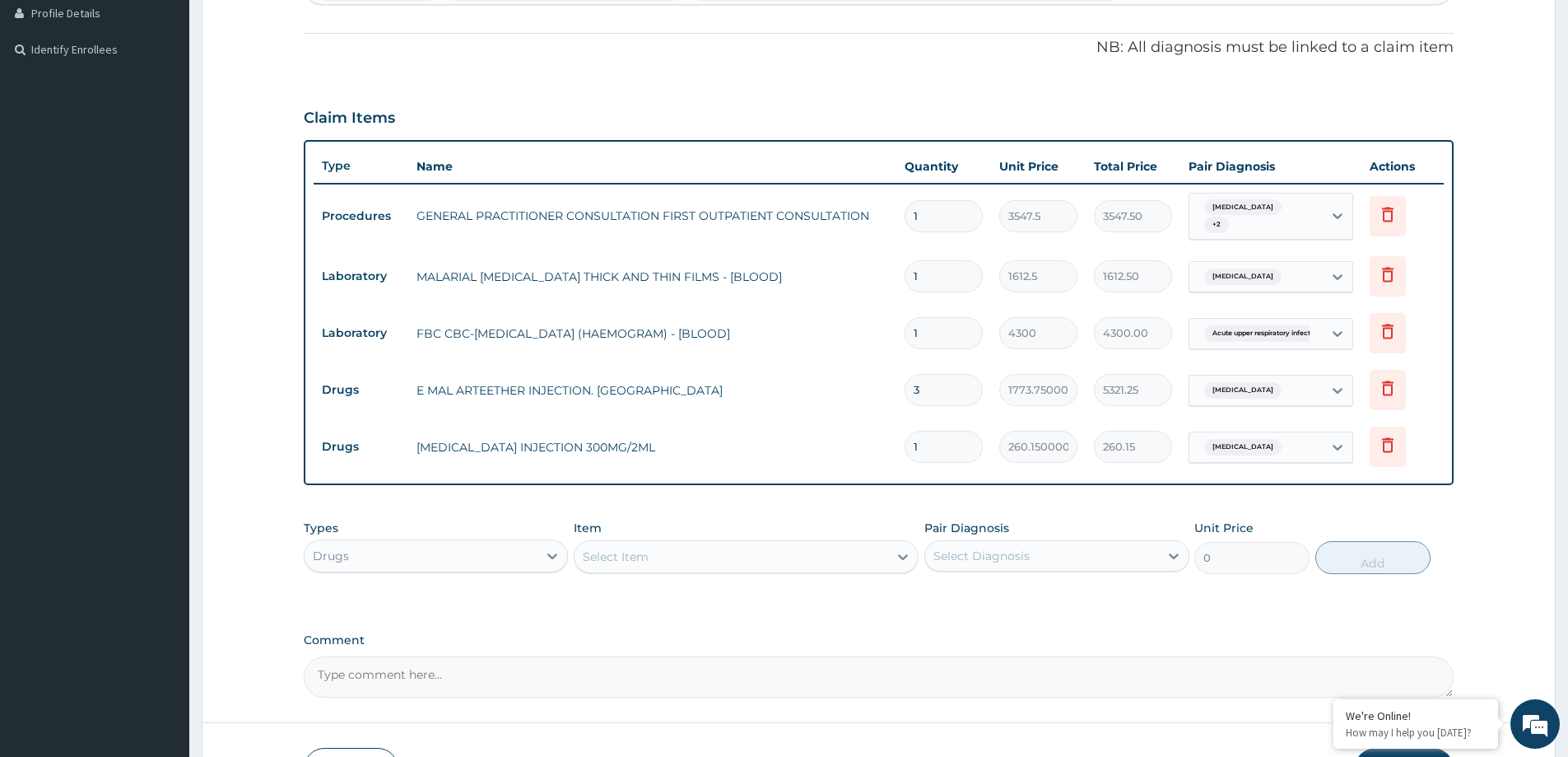
type input "0.00"
type input "2"
type input "520.30"
type input "2"
click at [632, 555] on div "Select Item" at bounding box center [616, 556] width 66 height 16
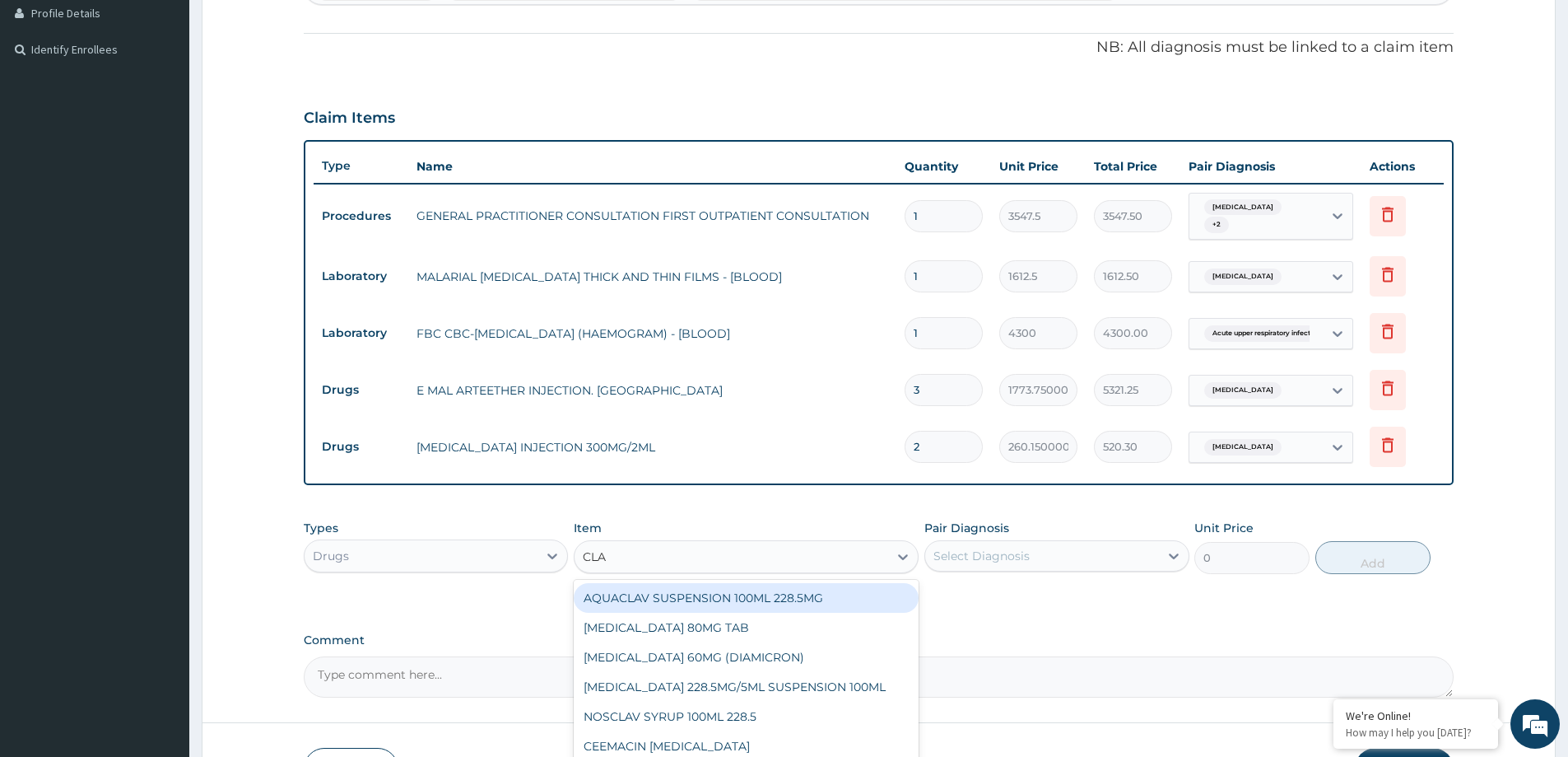
type input "CLAV"
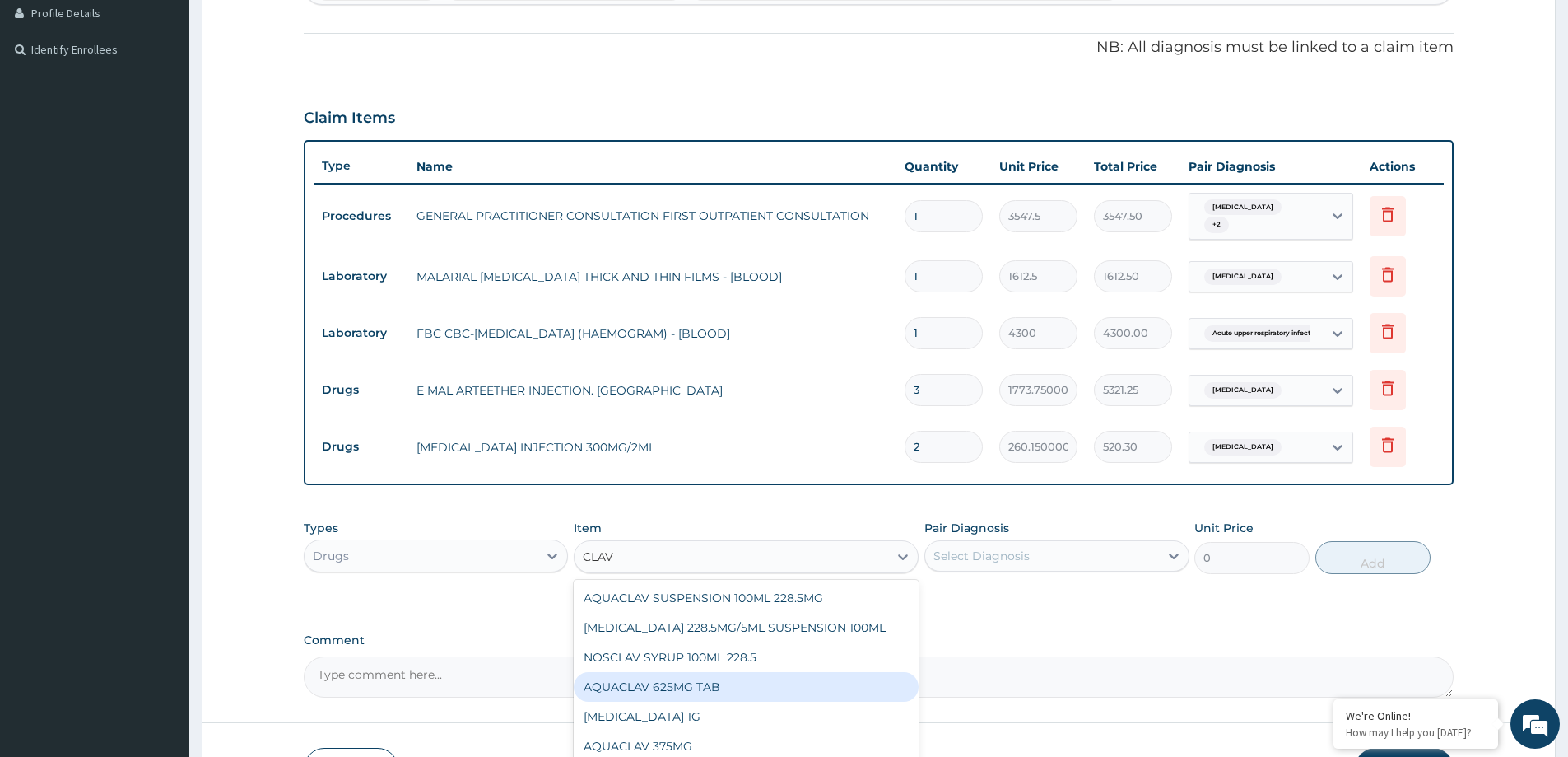
drag, startPoint x: 711, startPoint y: 689, endPoint x: 734, endPoint y: 688, distance: 23.0
click at [711, 688] on div "AQUACLAV 625MG TAB" at bounding box center [746, 686] width 345 height 29
type input "242.41250000000002"
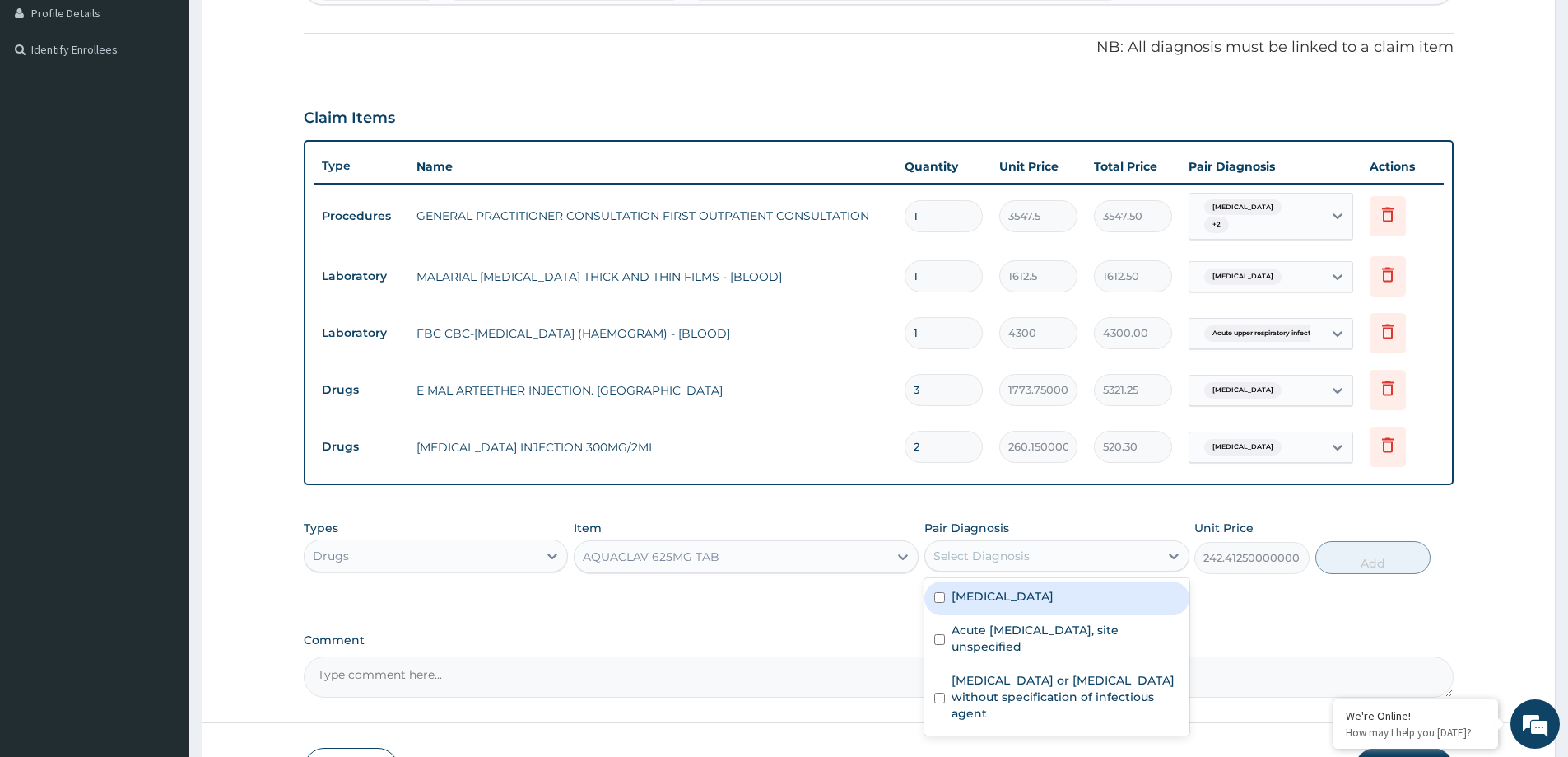
click at [996, 555] on div "Select Diagnosis" at bounding box center [981, 555] width 96 height 16
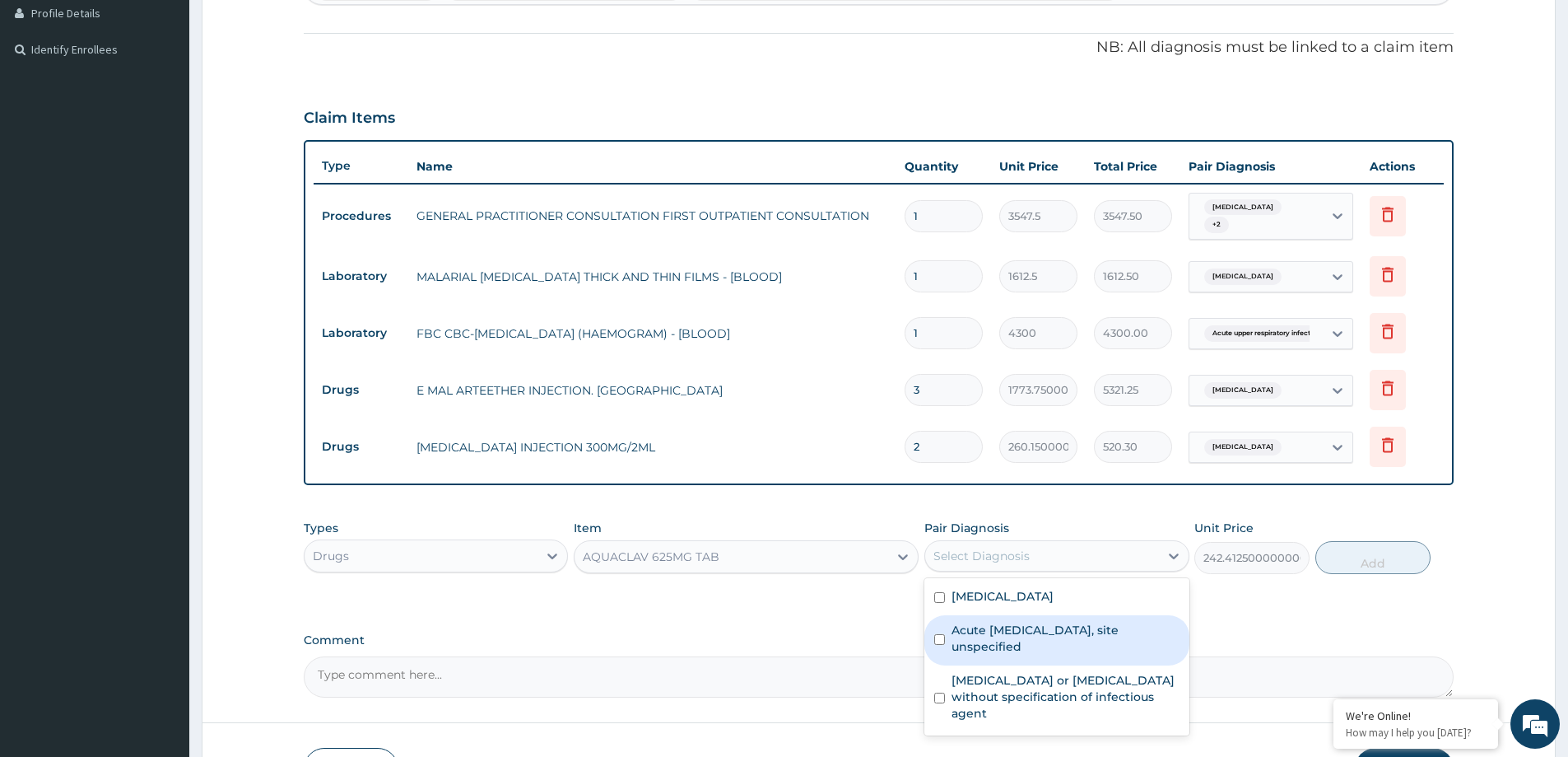
drag, startPoint x: 1015, startPoint y: 651, endPoint x: 1025, endPoint y: 685, distance: 35.4
click at [1022, 671] on div "Malaria, unspecified Acute upper respiratory infection, site unspecified Infect…" at bounding box center [1057, 657] width 264 height 158
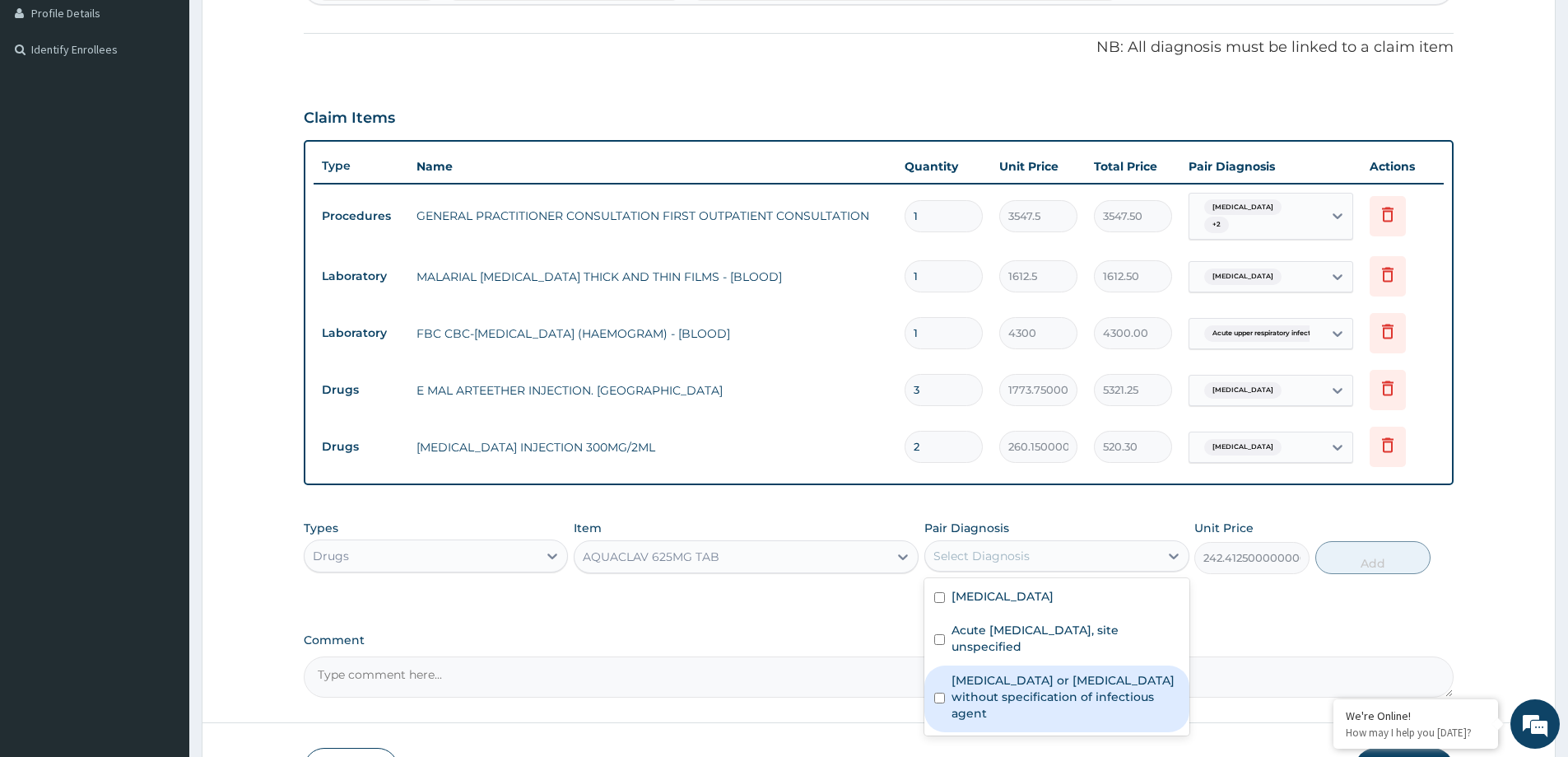
drag, startPoint x: 1028, startPoint y: 700, endPoint x: 1193, endPoint y: 660, distance: 169.8
click at [1043, 700] on label "Infectious gastroenteritis or colitis without specification of infectious agent" at bounding box center [1065, 697] width 227 height 49
checkbox input "true"
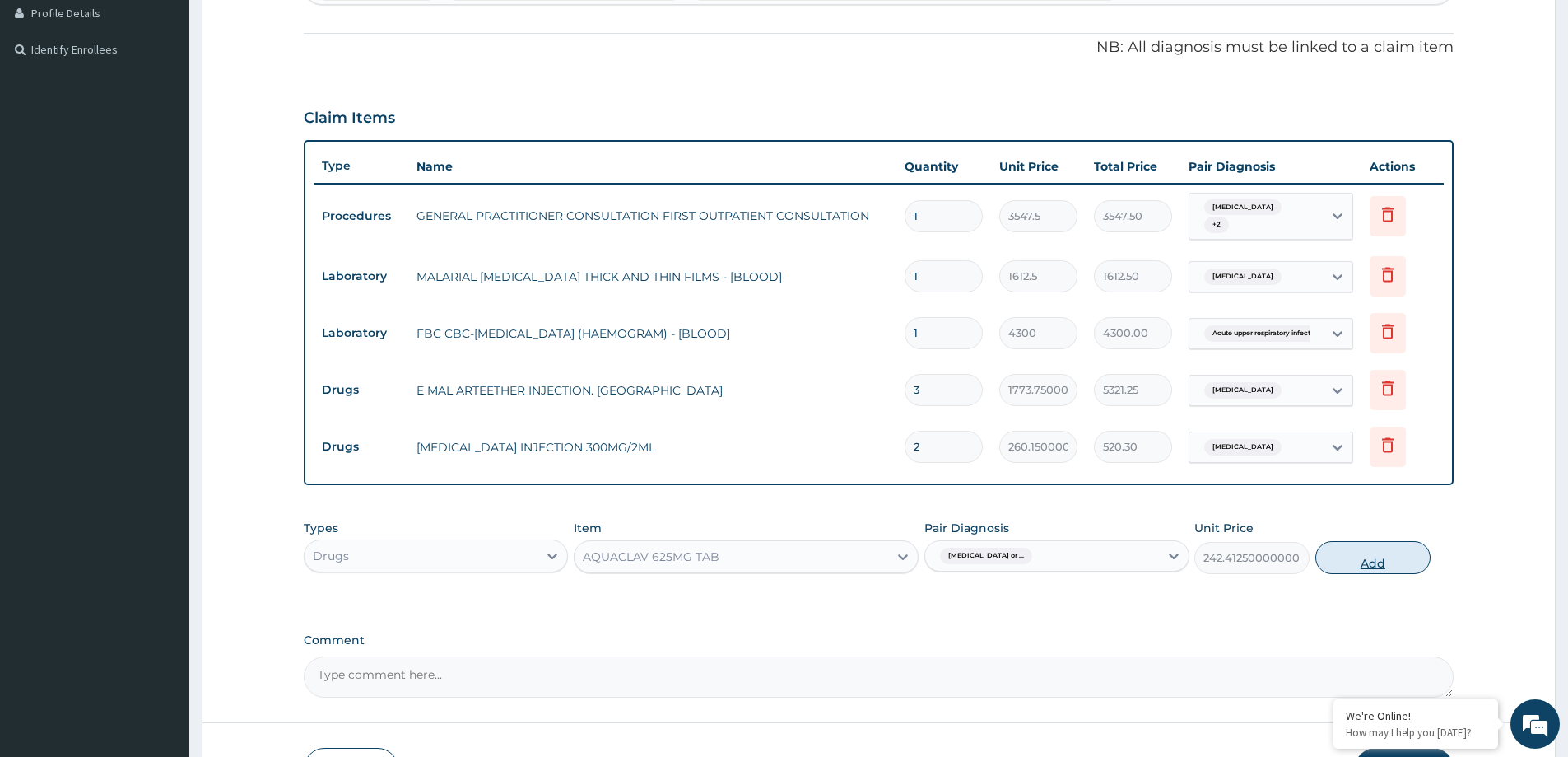
click at [1337, 560] on button "Add" at bounding box center [1373, 557] width 115 height 33
type input "0"
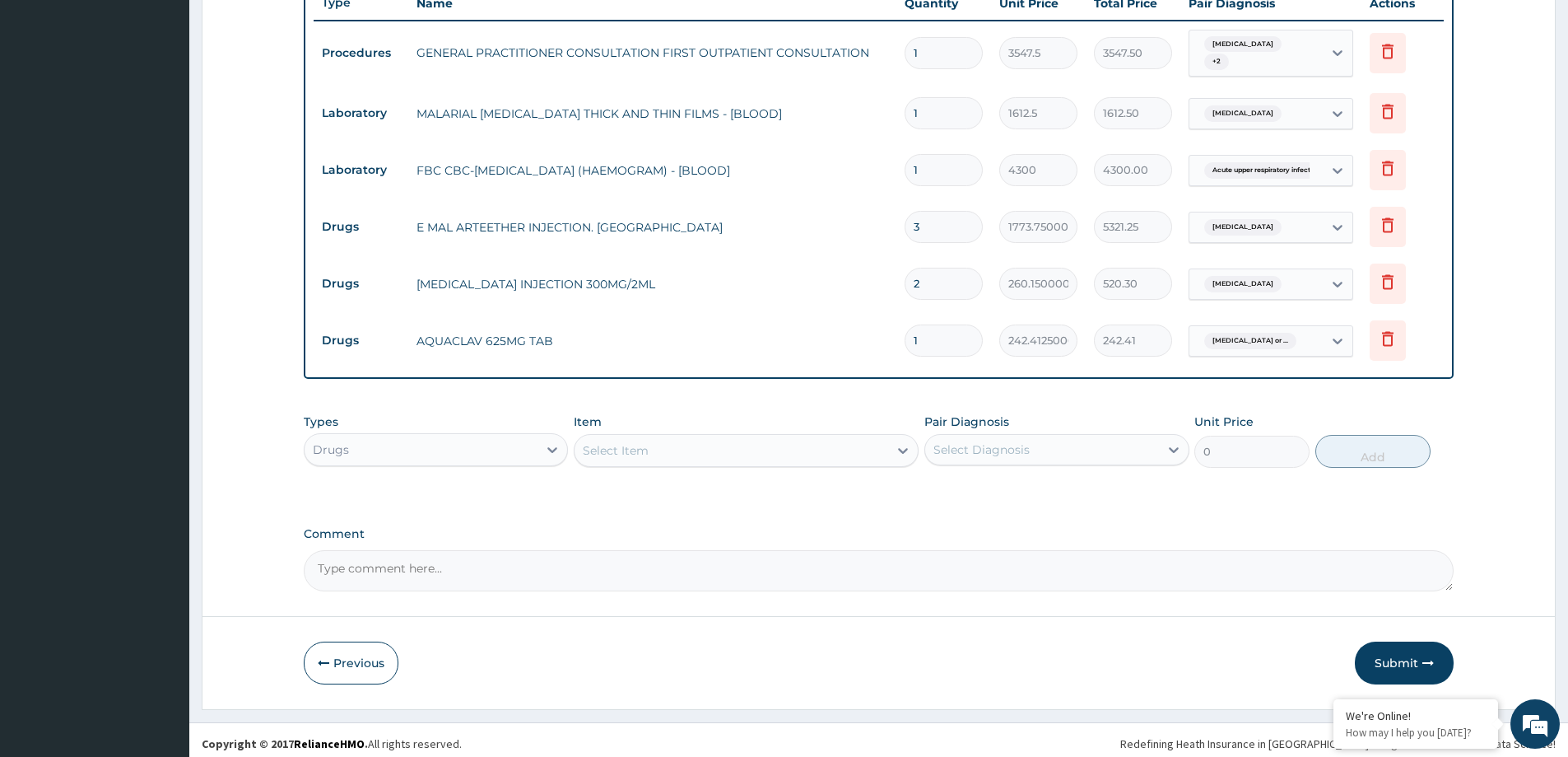
scroll to position [620, 0]
type input "10"
type input "2424.13"
type input "10"
click at [625, 433] on div "Select Item" at bounding box center [746, 449] width 345 height 33
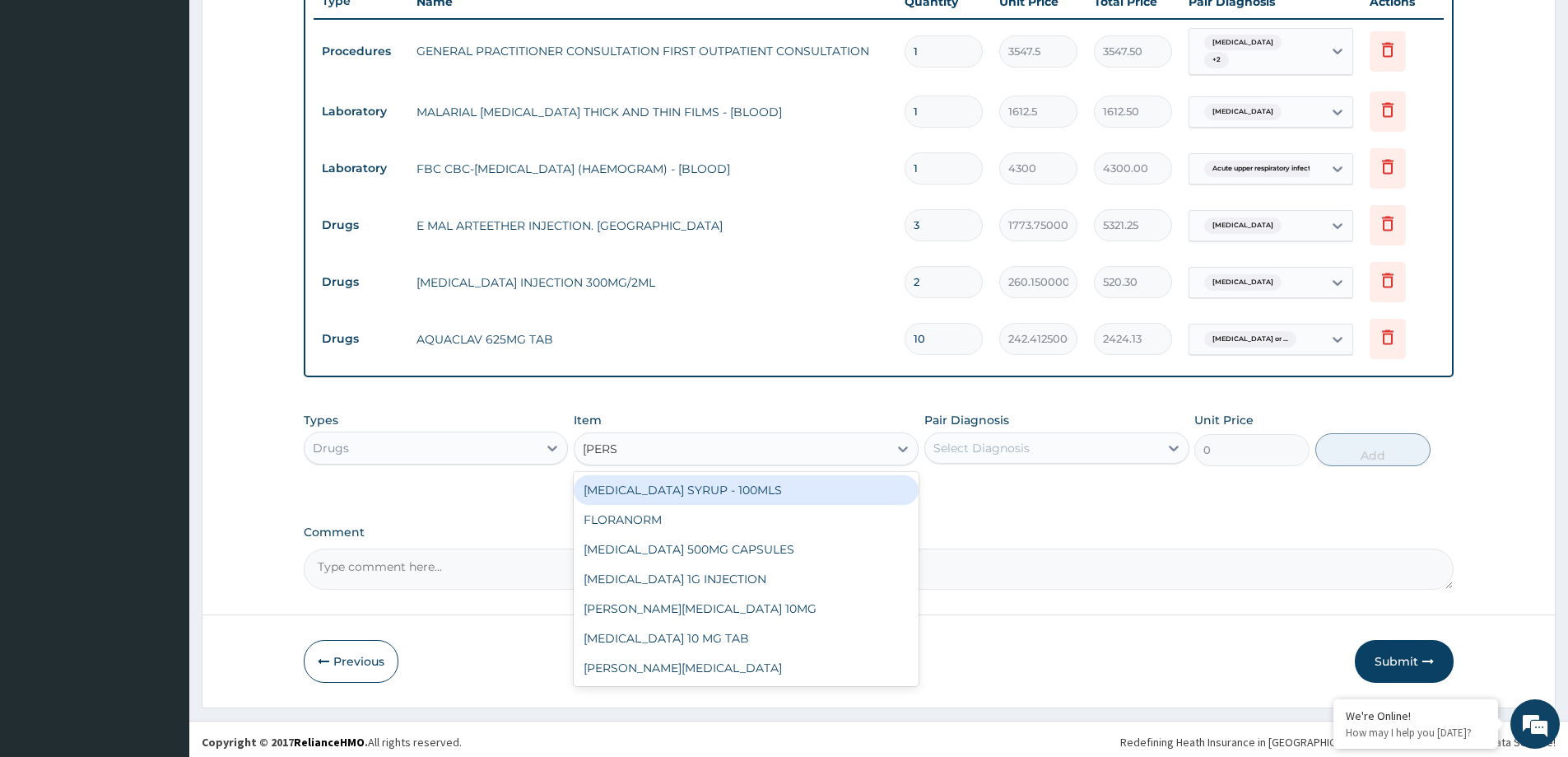
type input "LORAT"
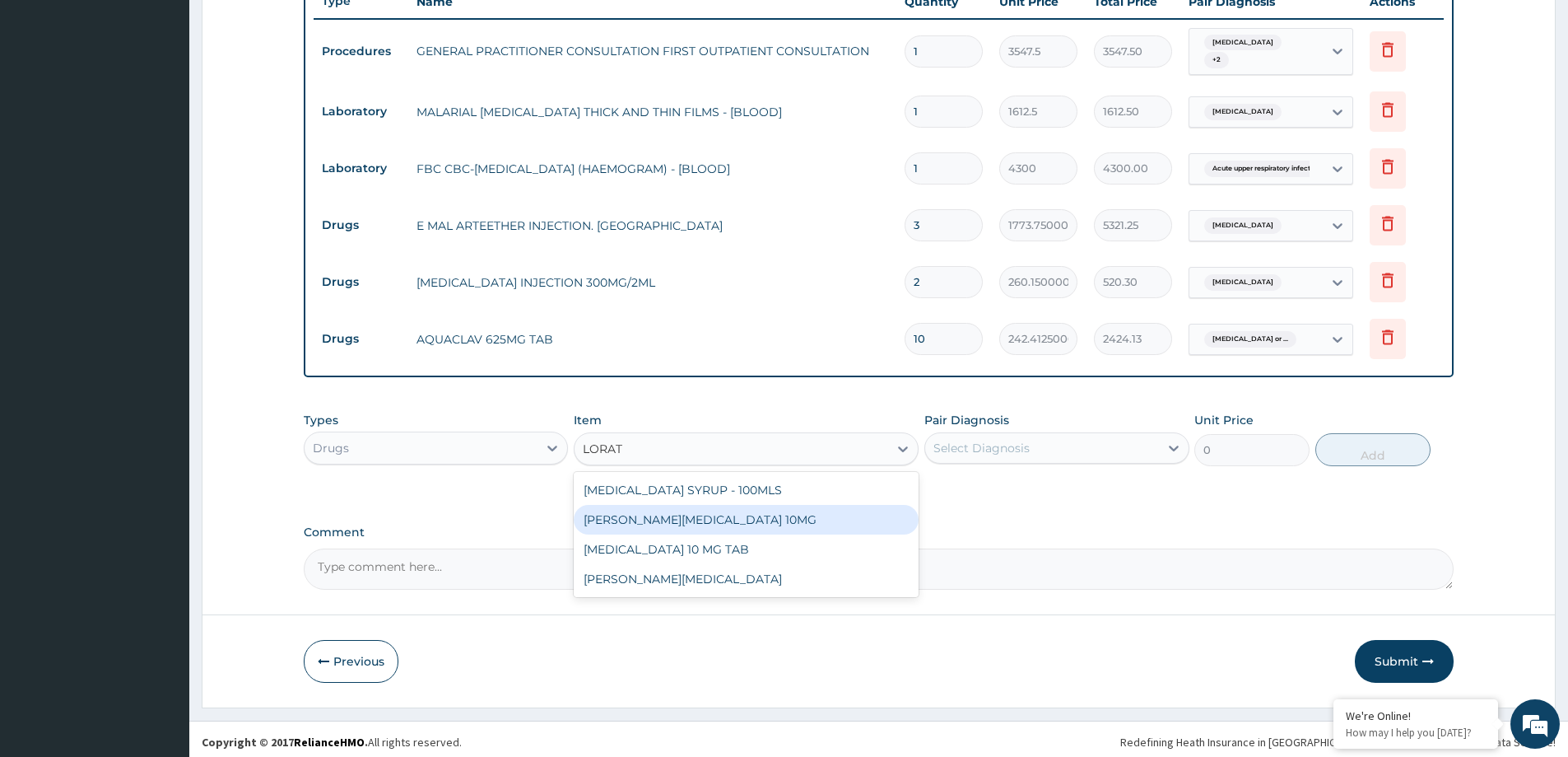
drag, startPoint x: 660, startPoint y: 520, endPoint x: 959, endPoint y: 523, distance: 299.0
click at [675, 522] on div "LORATYN LORATADINE 10MG" at bounding box center [746, 520] width 345 height 29
type input "88.6875"
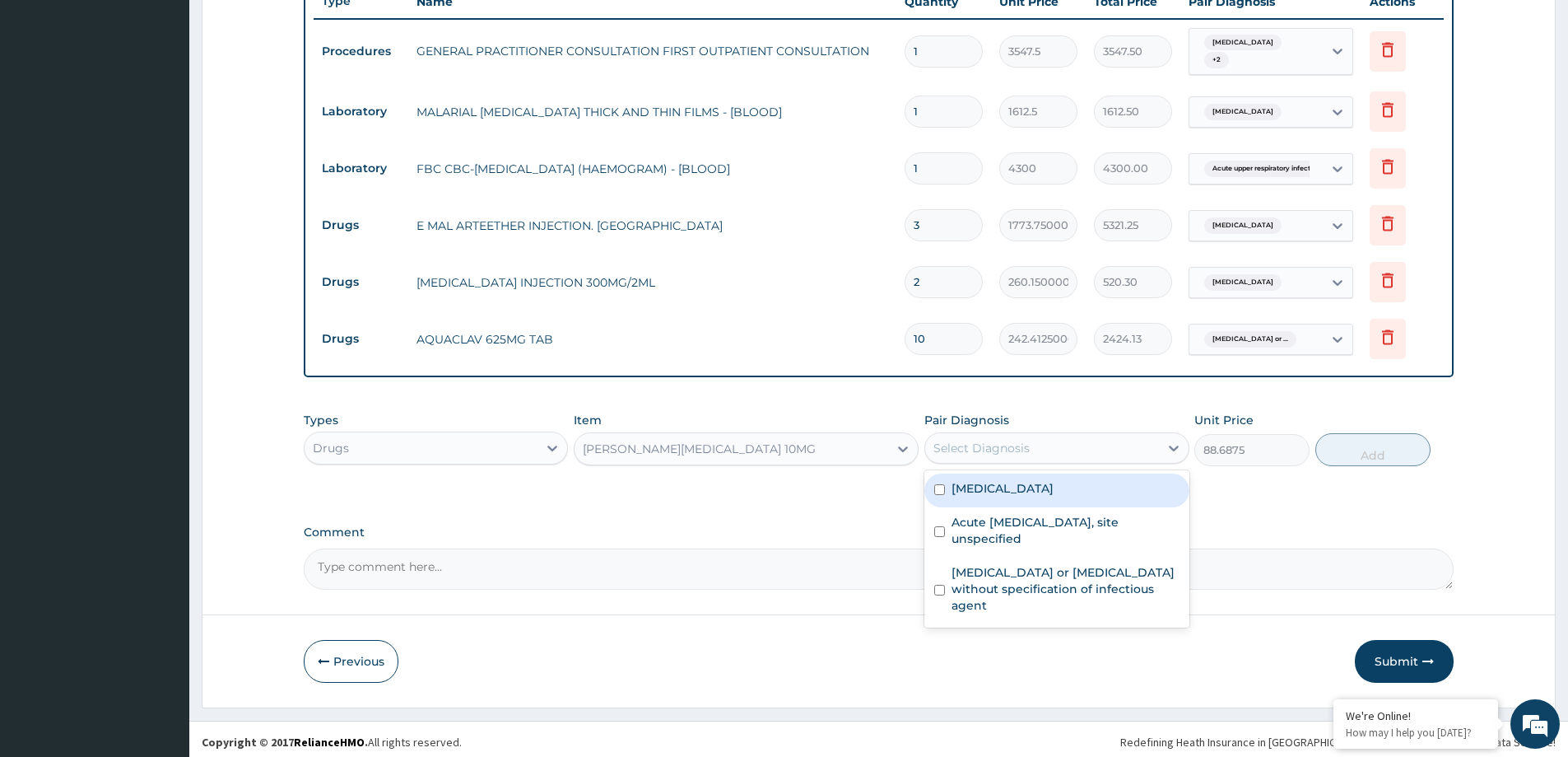
click at [1011, 453] on div "Select Diagnosis" at bounding box center [981, 448] width 96 height 16
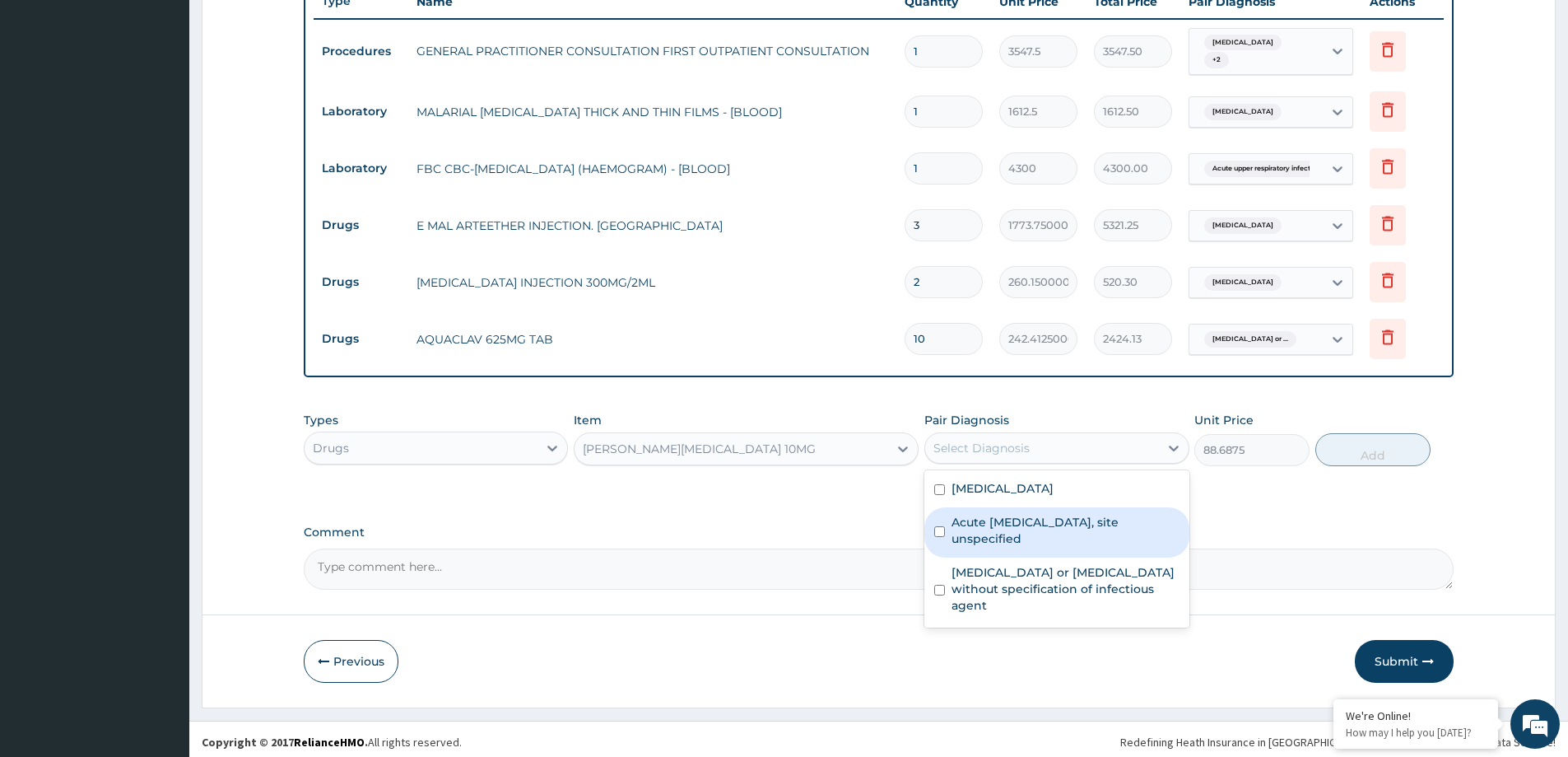
click at [1017, 539] on label "Acute [MEDICAL_DATA], site unspecified" at bounding box center [1065, 531] width 227 height 33
checkbox input "true"
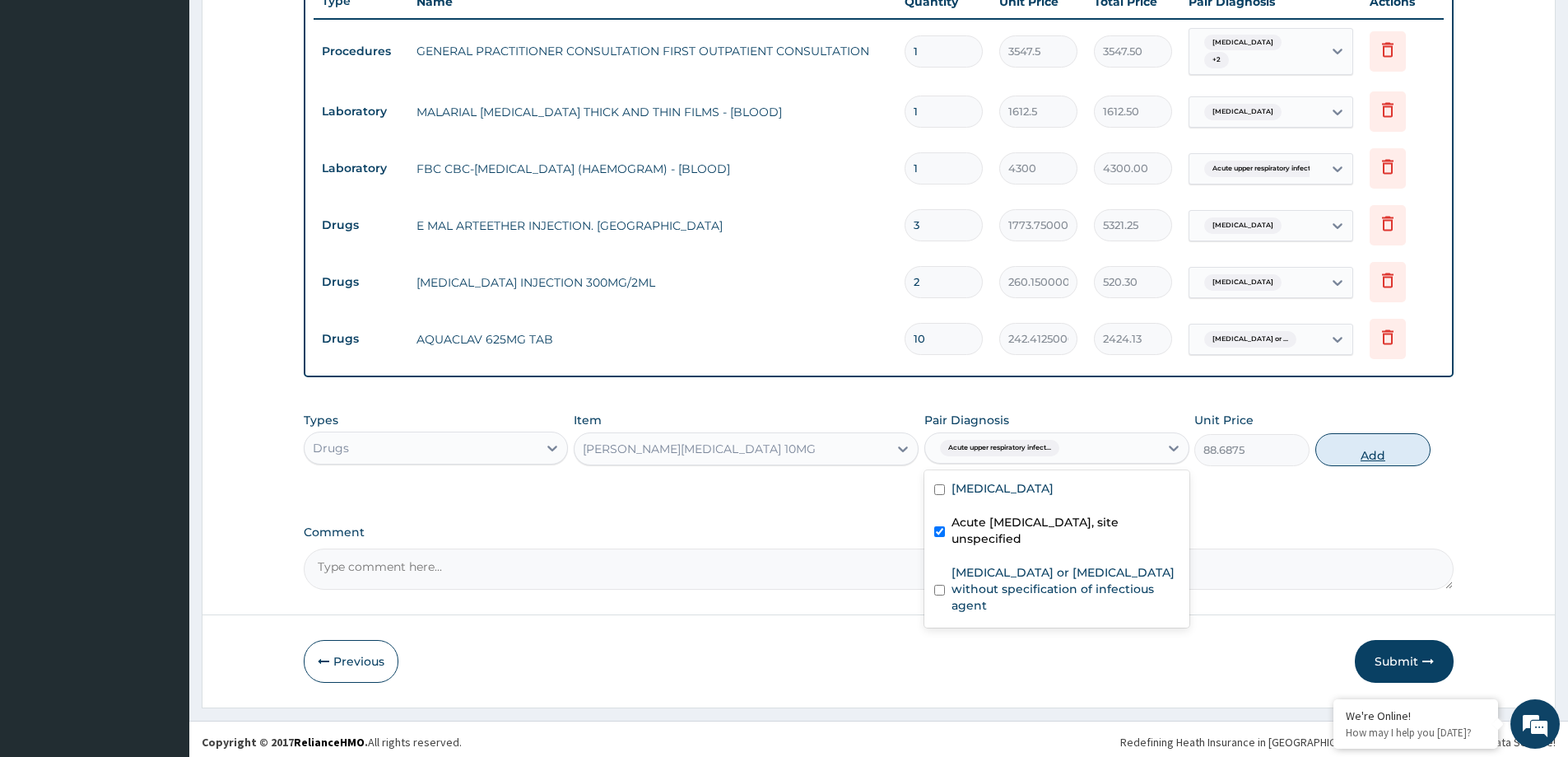
click at [1384, 447] on button "Add" at bounding box center [1373, 449] width 115 height 33
type input "0"
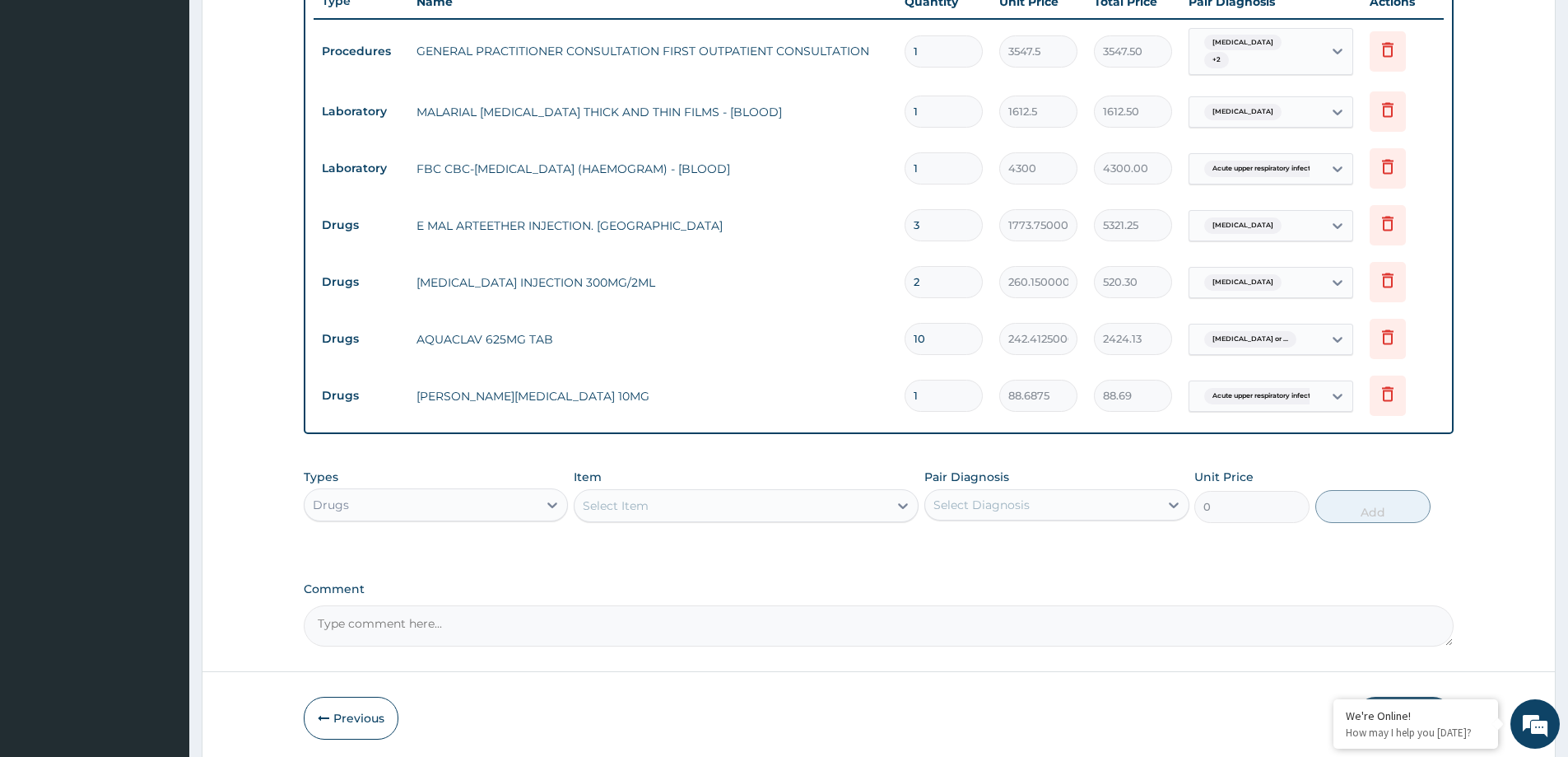
type input "0.00"
type input "5"
type input "443.44"
type input "5"
click at [679, 503] on div "Select Item" at bounding box center [731, 505] width 313 height 27
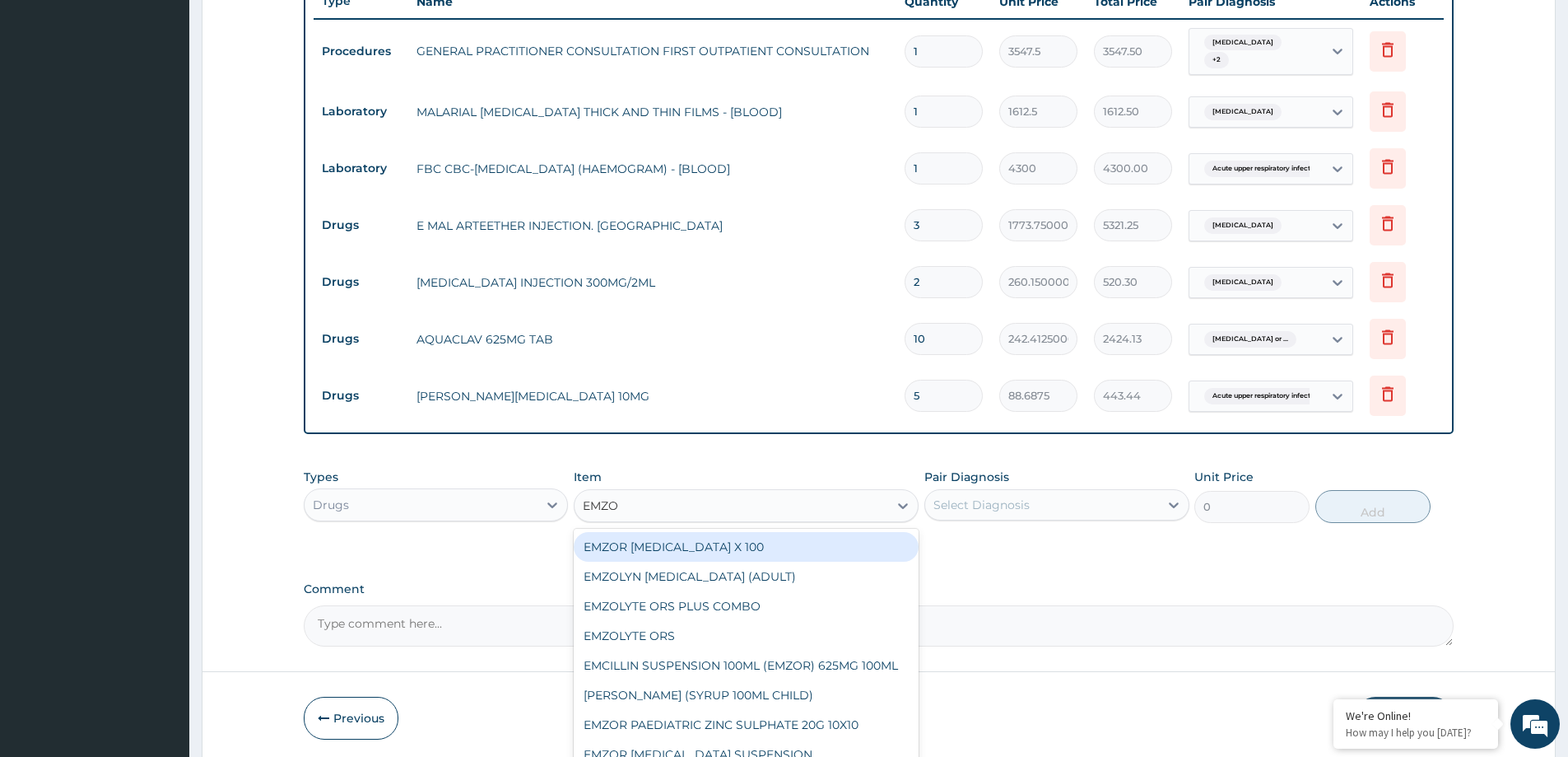
type input "EMZOL"
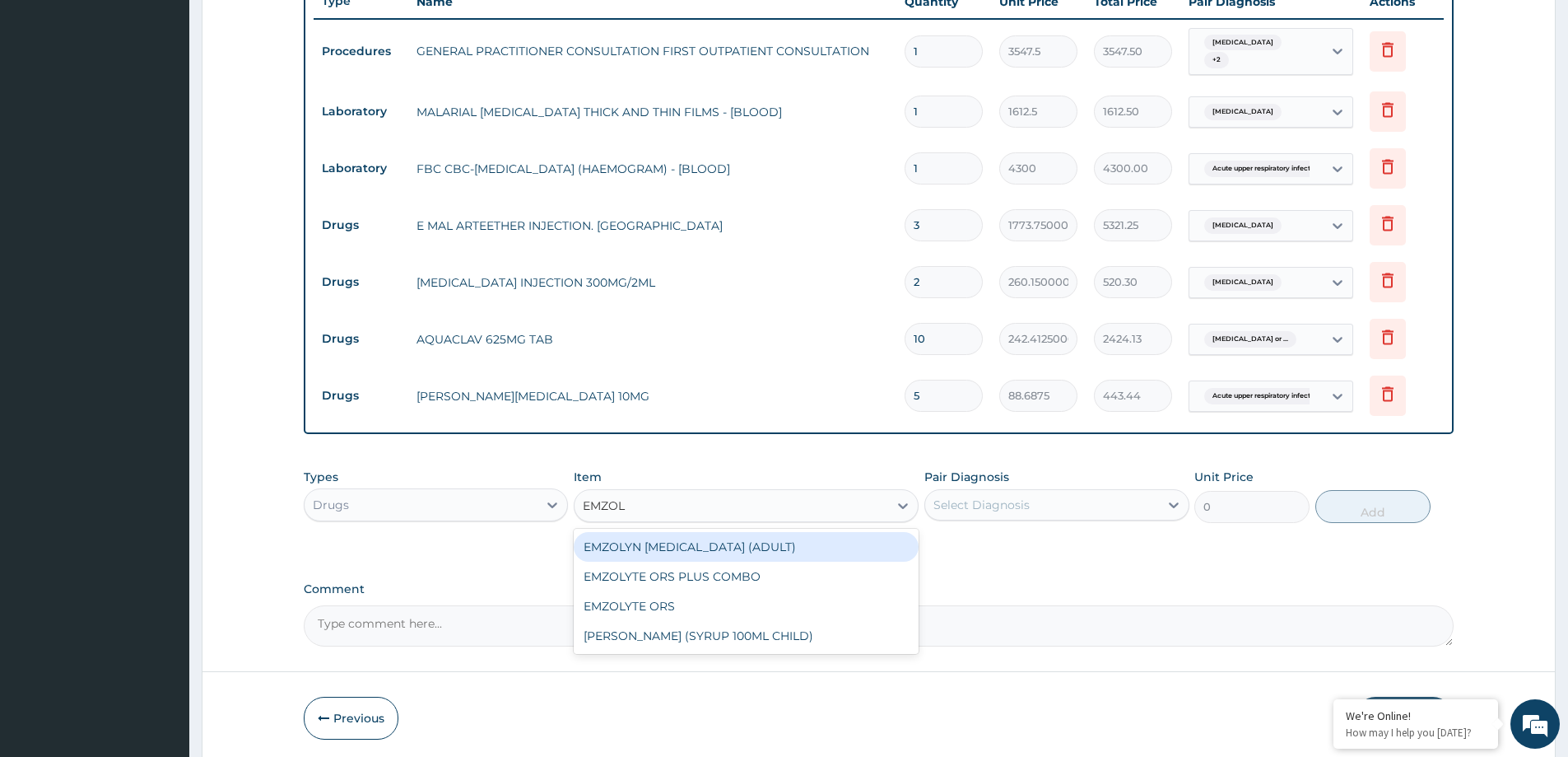
click at [775, 550] on div "EMZOLYN EXPECTORANT (ADULT)" at bounding box center [746, 546] width 345 height 29
type input "1182.5"
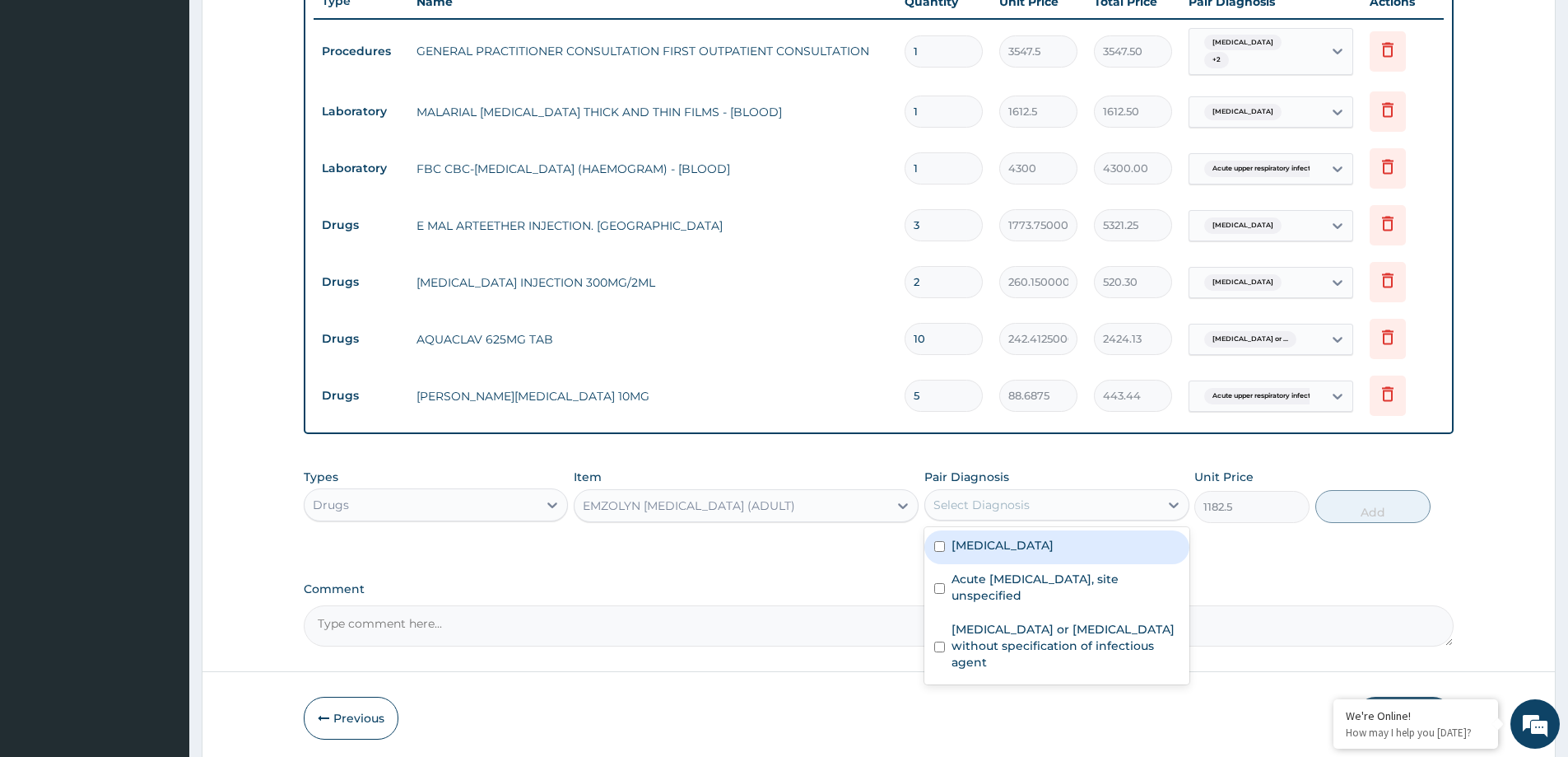
click at [1013, 492] on div "Select Diagnosis" at bounding box center [1042, 504] width 233 height 27
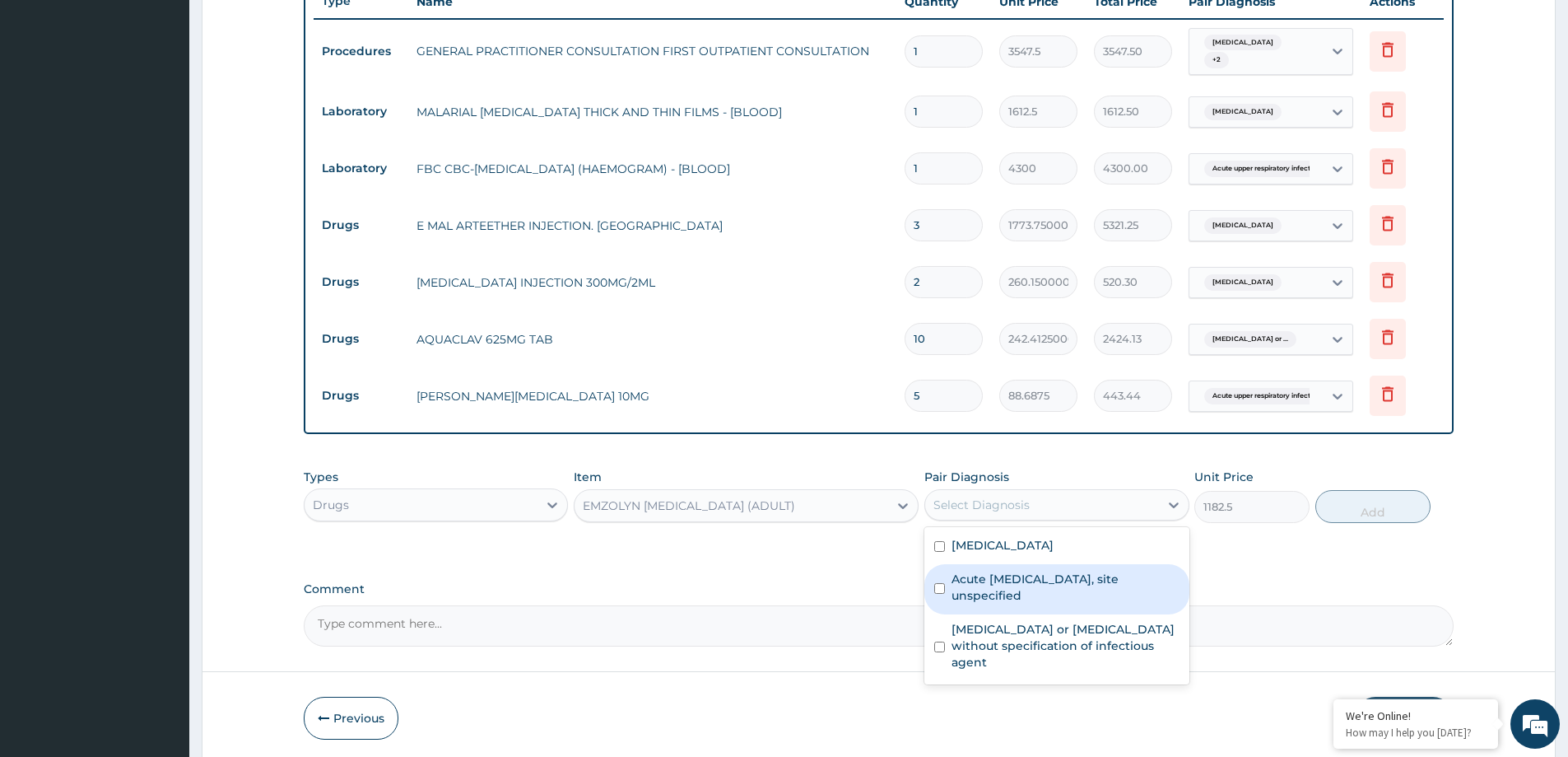
click at [1045, 587] on label "Acute [MEDICAL_DATA], site unspecified" at bounding box center [1065, 587] width 227 height 33
checkbox input "true"
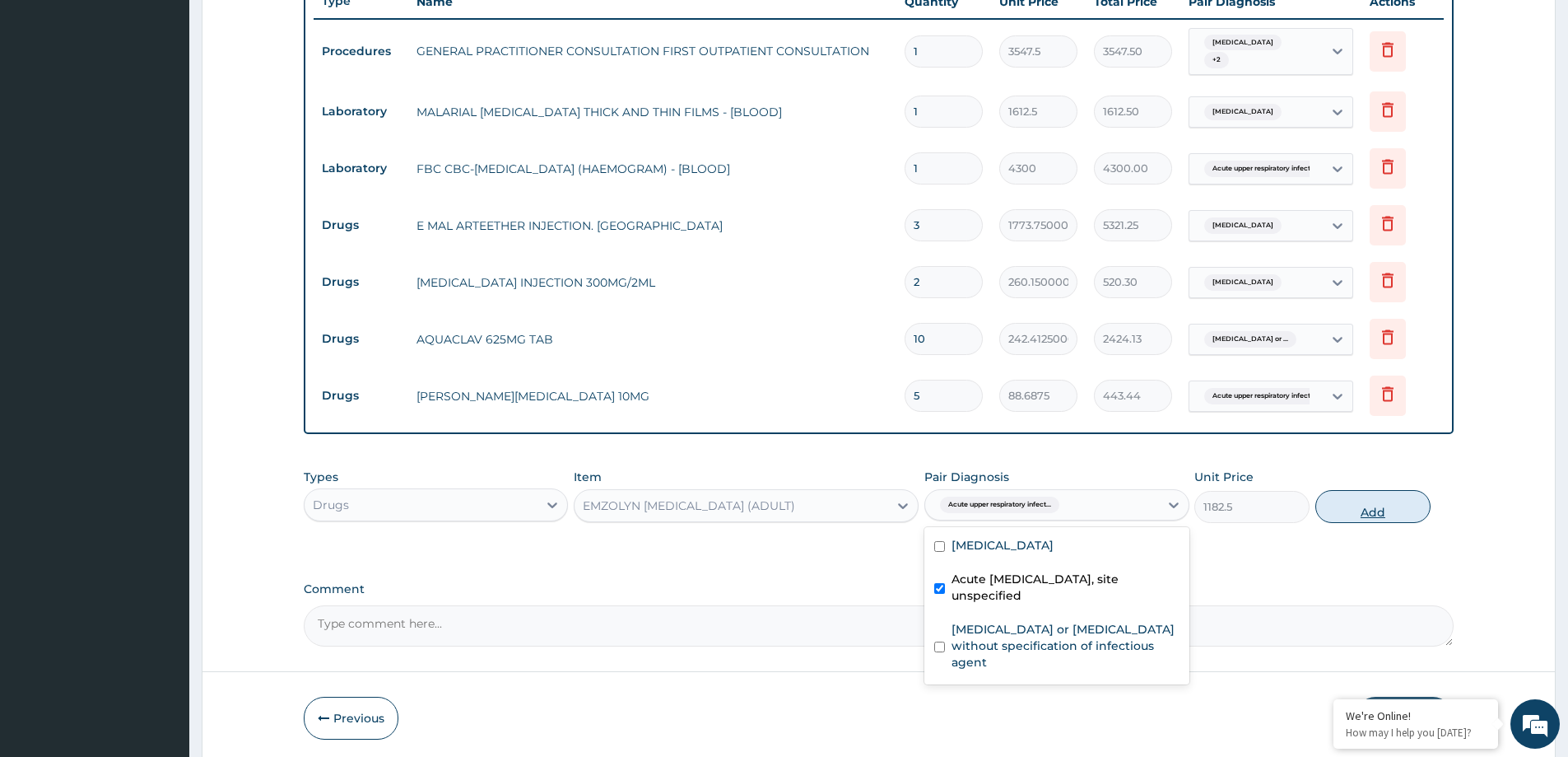
click at [1387, 506] on button "Add" at bounding box center [1373, 506] width 115 height 33
type input "0"
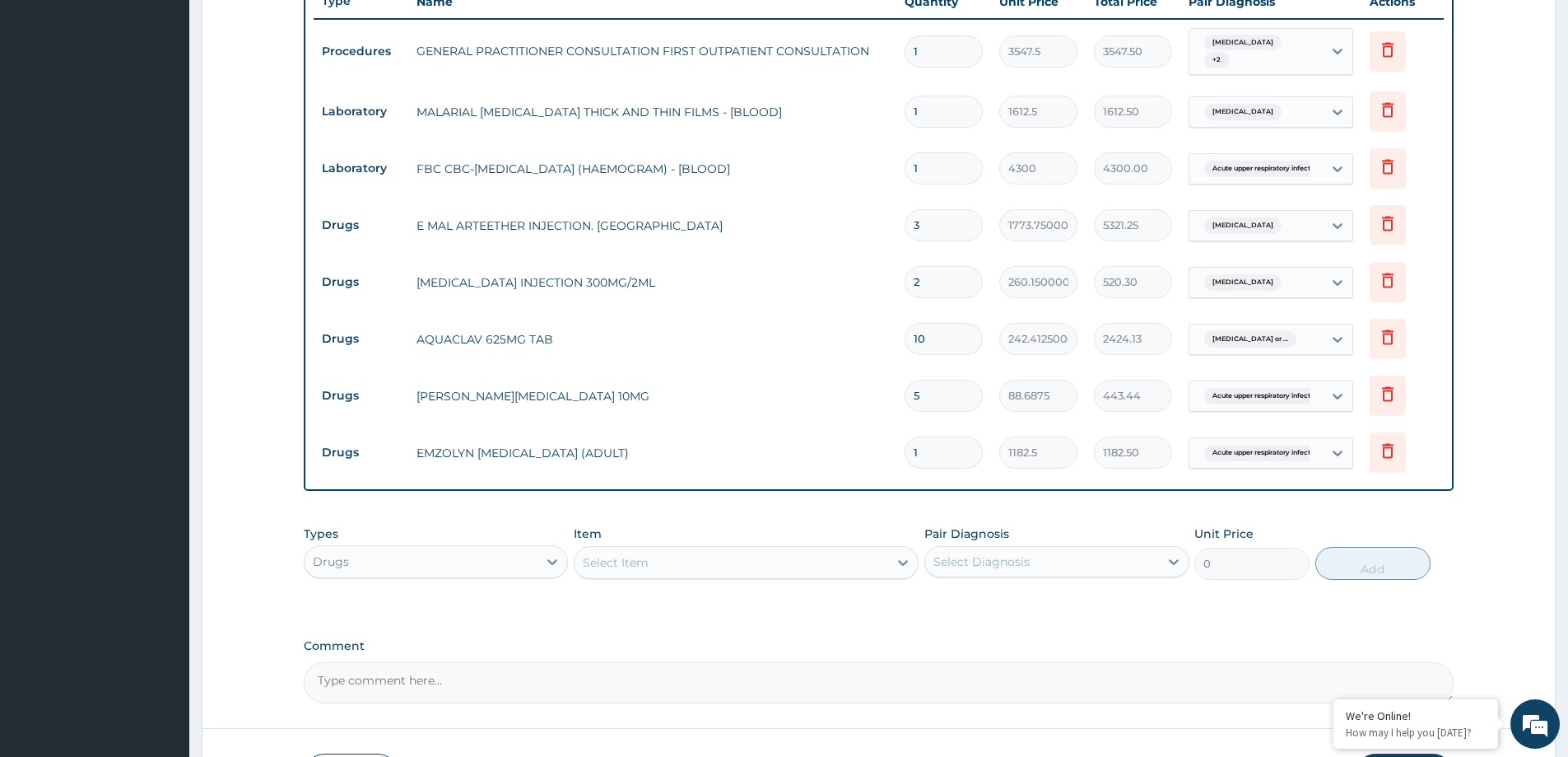
click at [645, 570] on div "Select Item" at bounding box center [616, 563] width 66 height 16
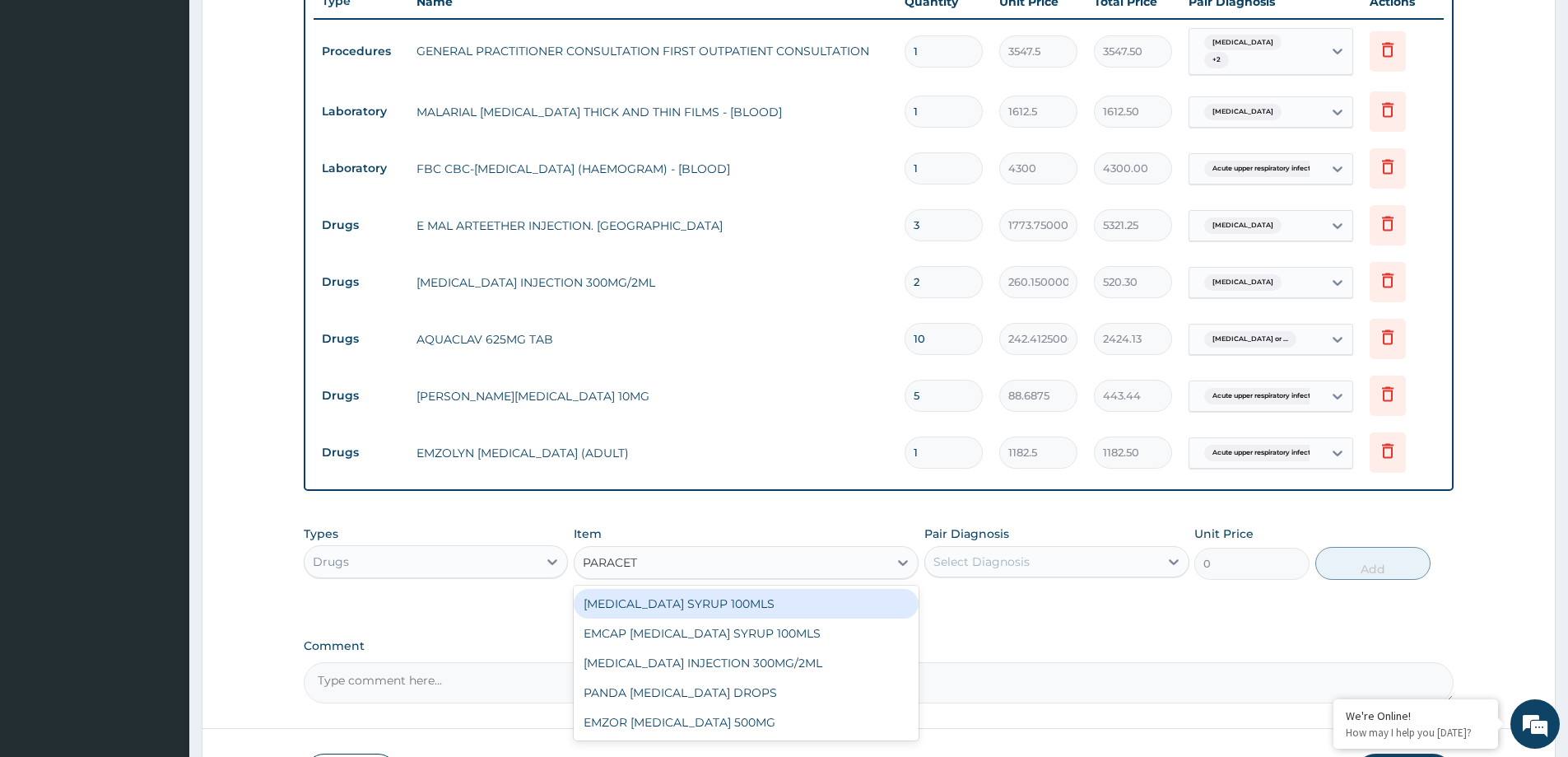
type input "PARACETA"
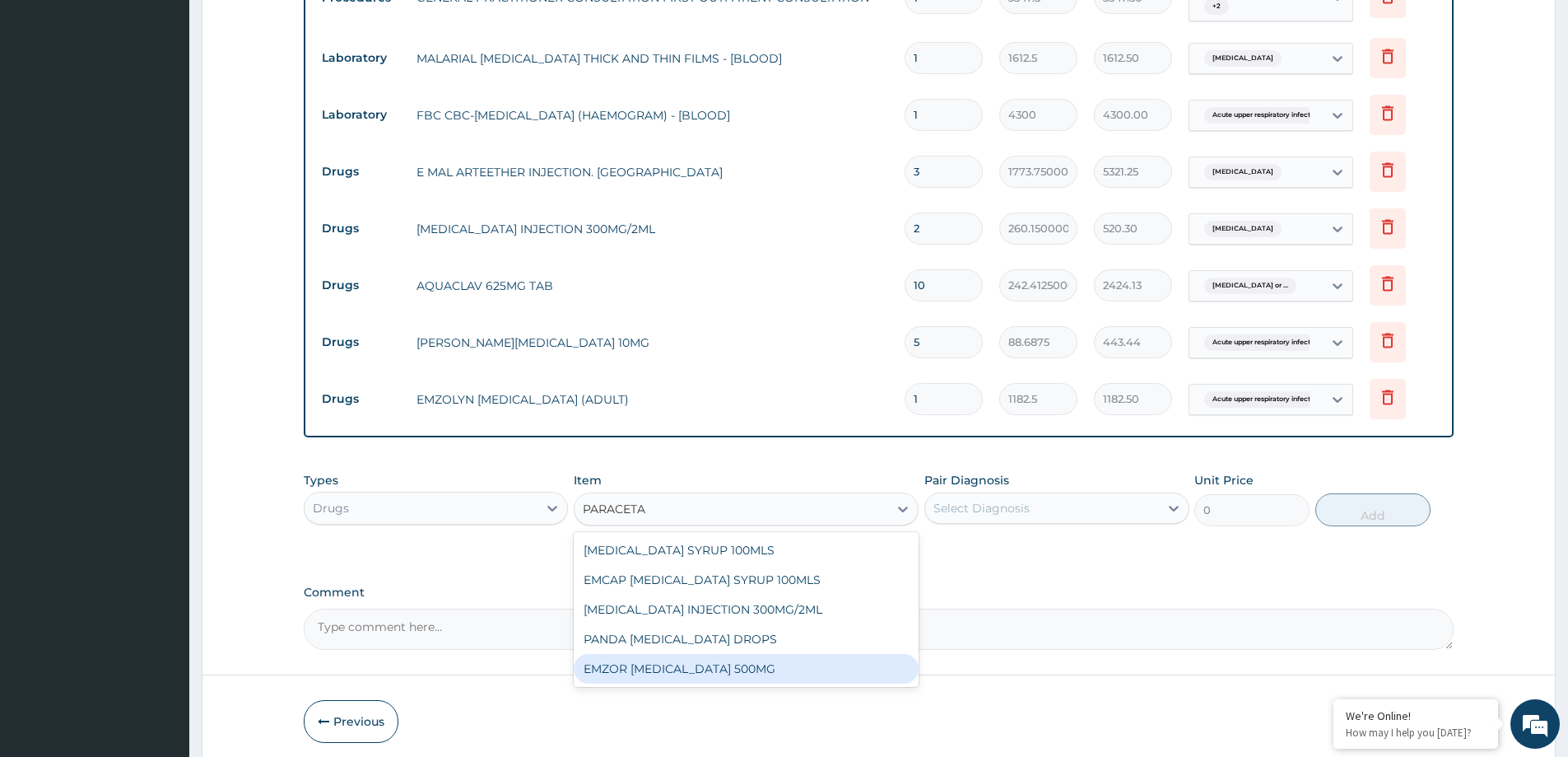
scroll to position [703, 0]
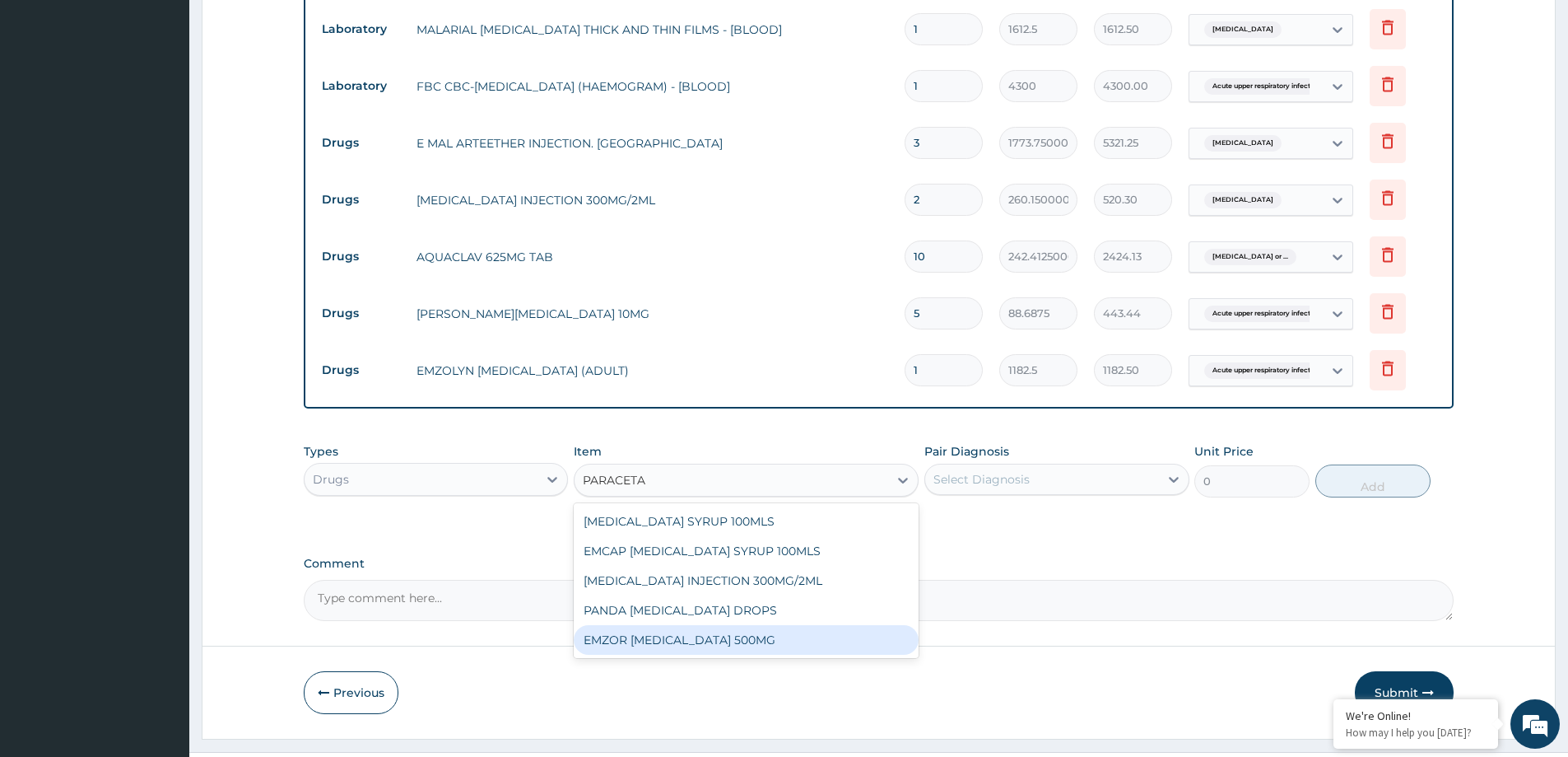
click at [822, 644] on div "EMZOR PARACETAMOL 500MG" at bounding box center [746, 640] width 345 height 29
type input "23.65"
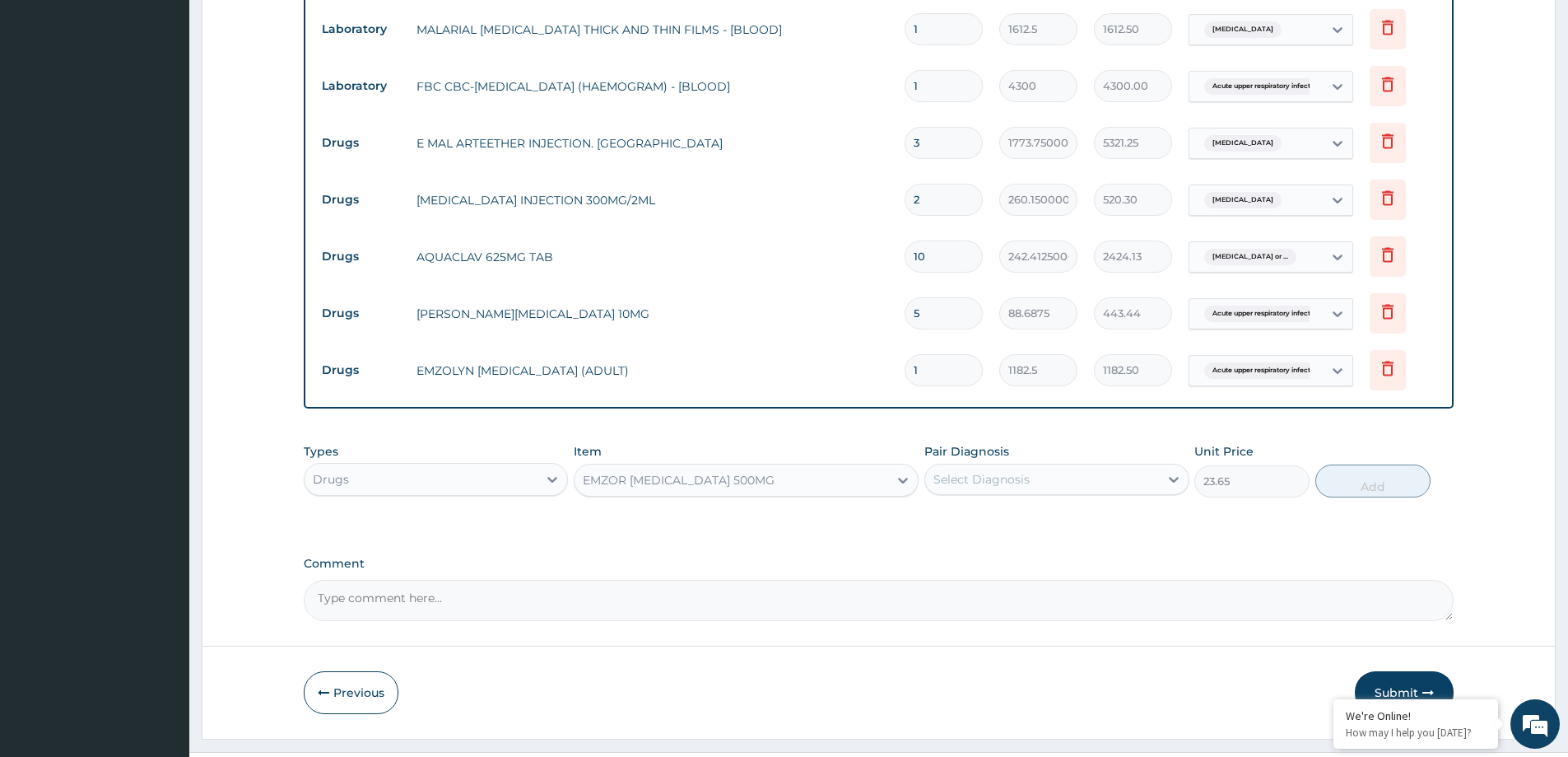
click at [955, 371] on input "1" at bounding box center [943, 369] width 78 height 32
type input "18"
type input "21285.00"
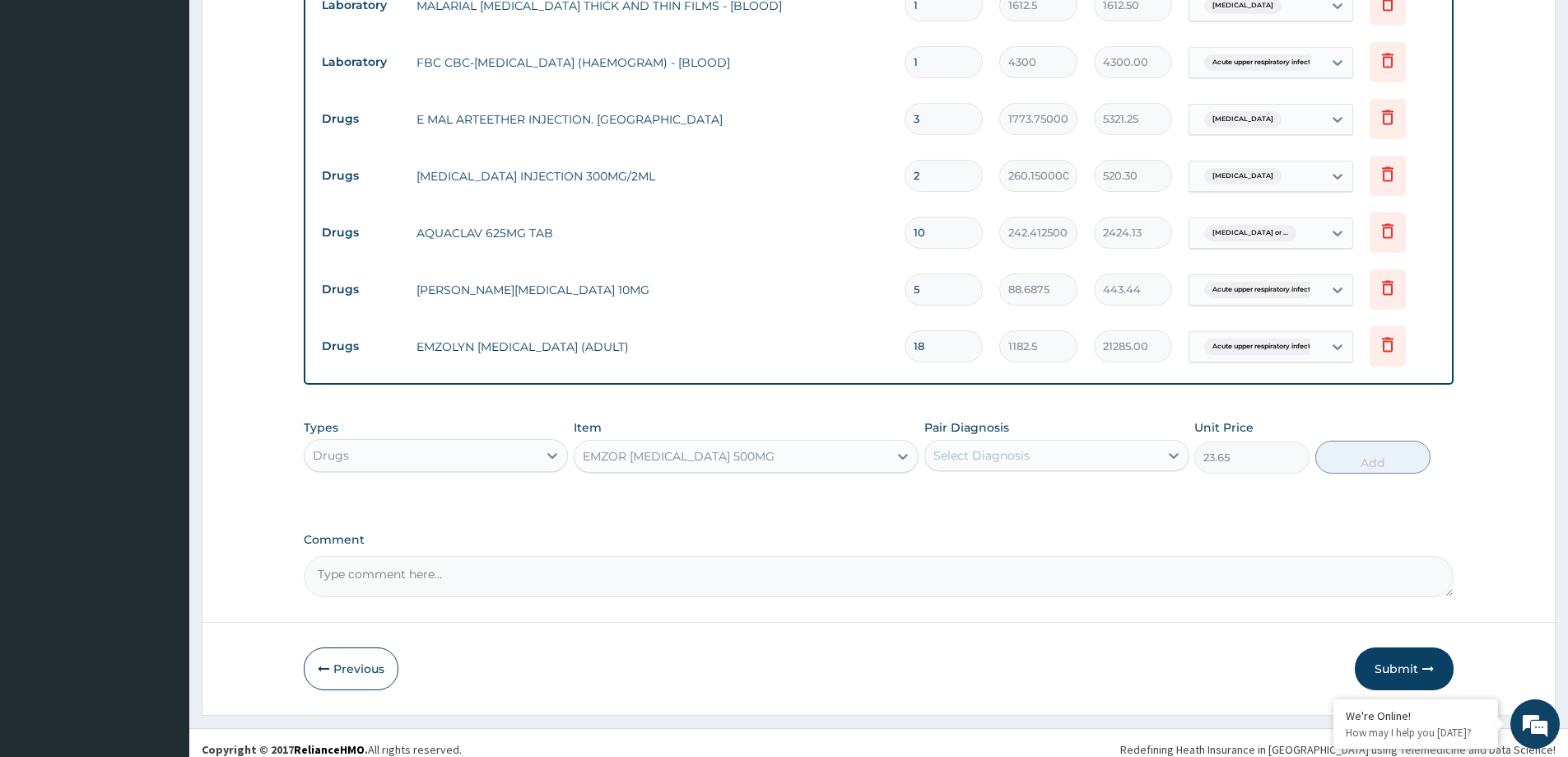
scroll to position [741, 0]
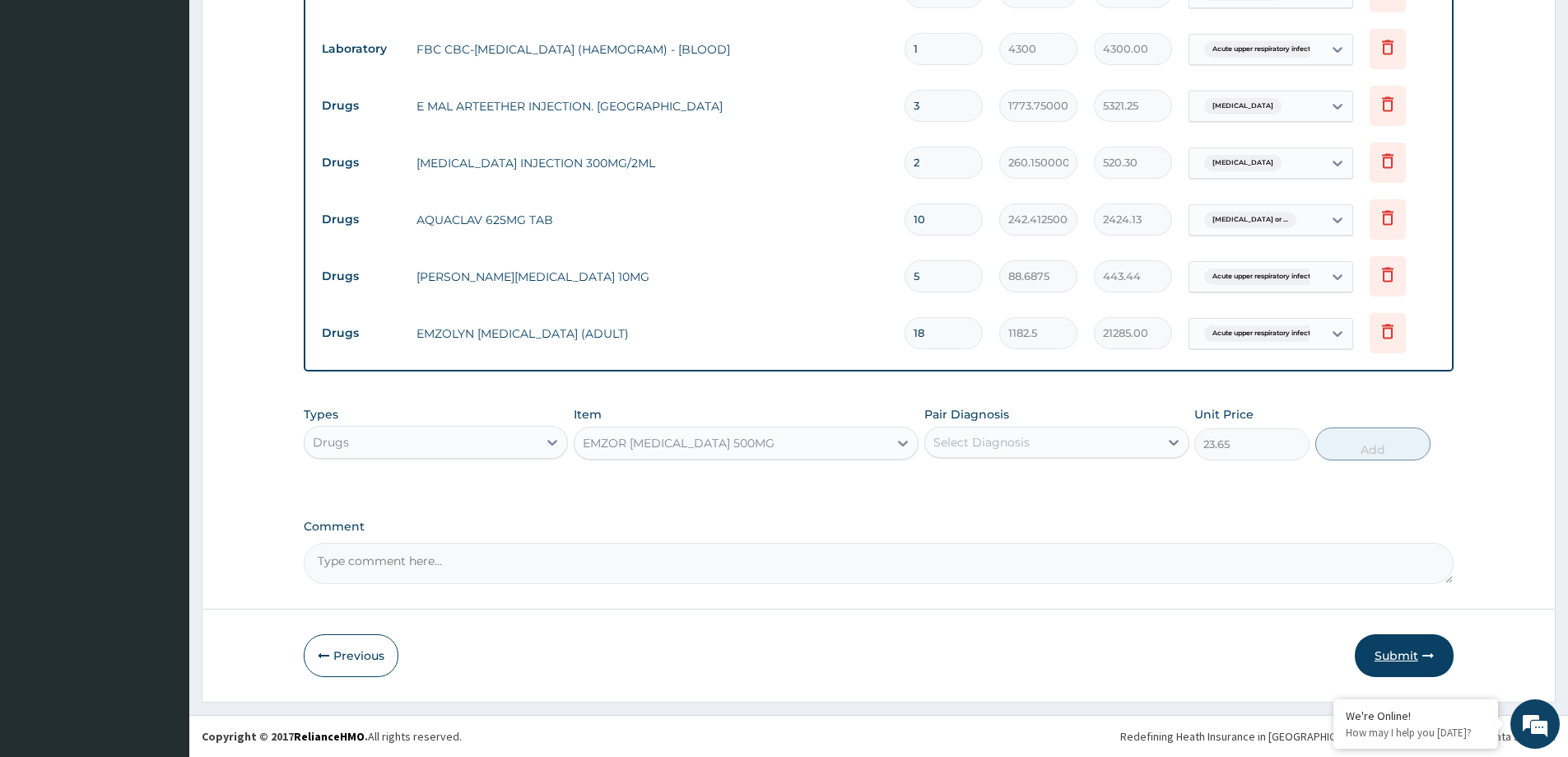
type input "18"
drag, startPoint x: 1402, startPoint y: 652, endPoint x: 1284, endPoint y: 702, distance: 128.2
click at [1402, 652] on button "Submit" at bounding box center [1405, 655] width 99 height 43
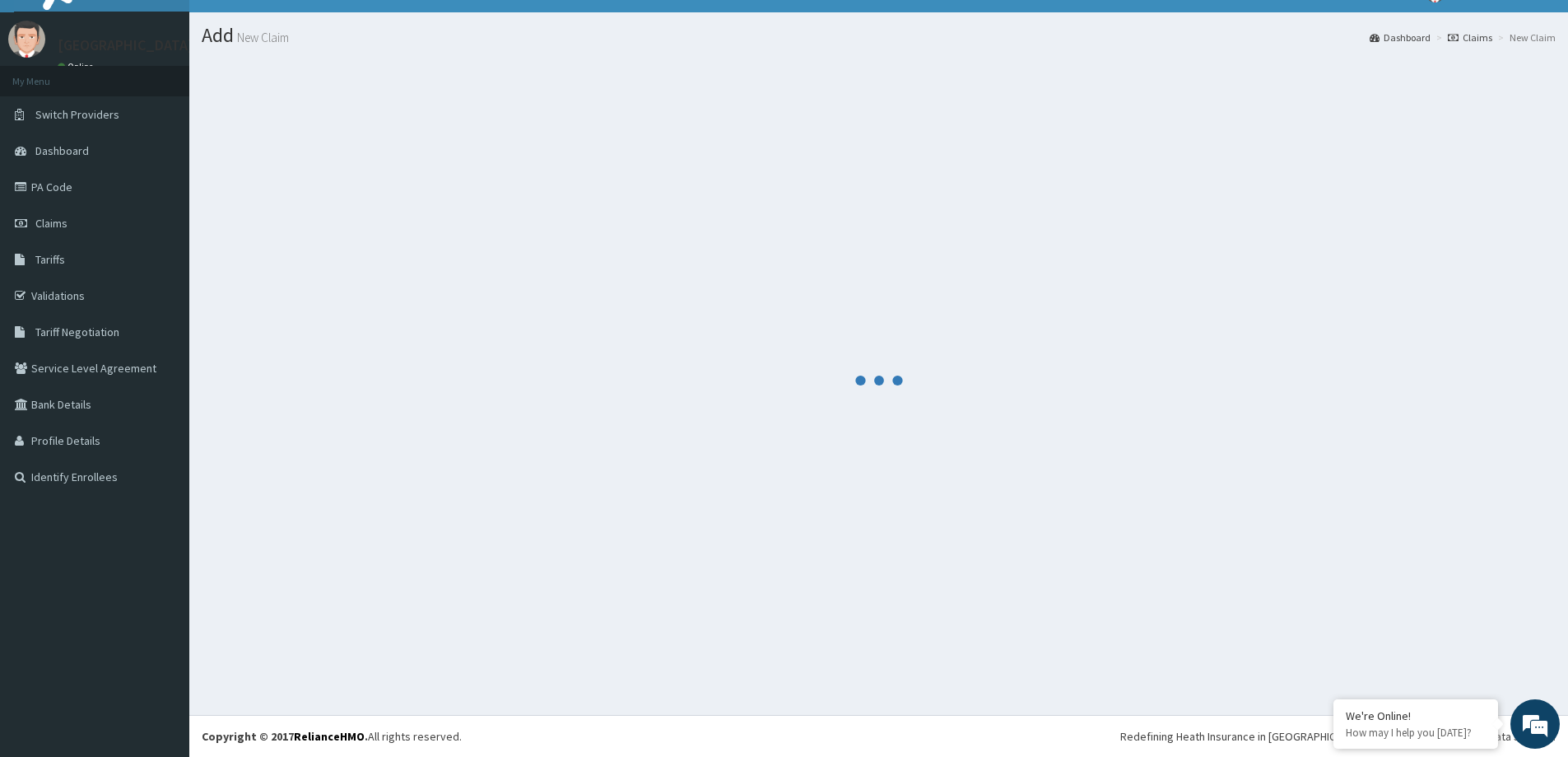
scroll to position [28, 0]
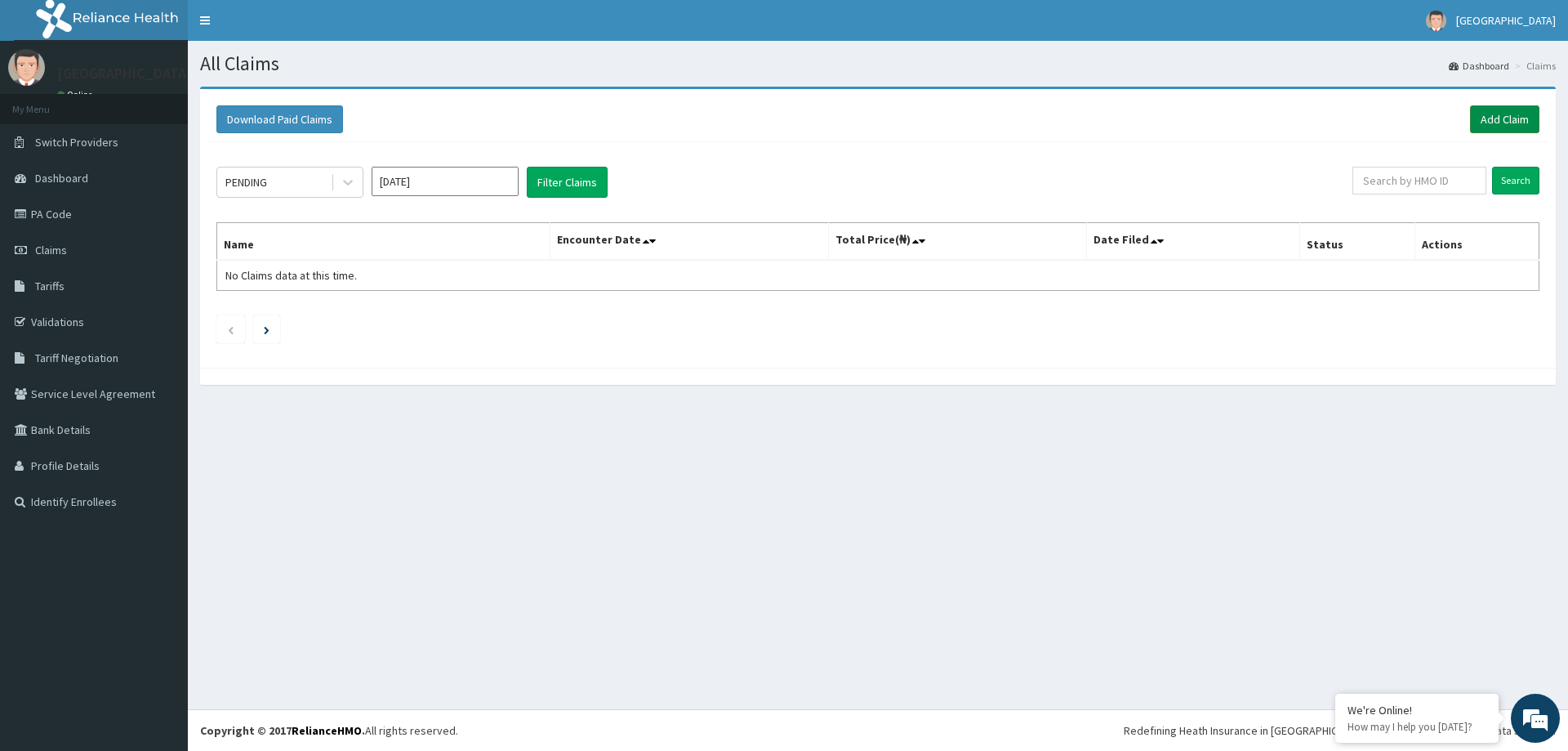
click at [1477, 109] on link "Add Claim" at bounding box center [1504, 119] width 69 height 28
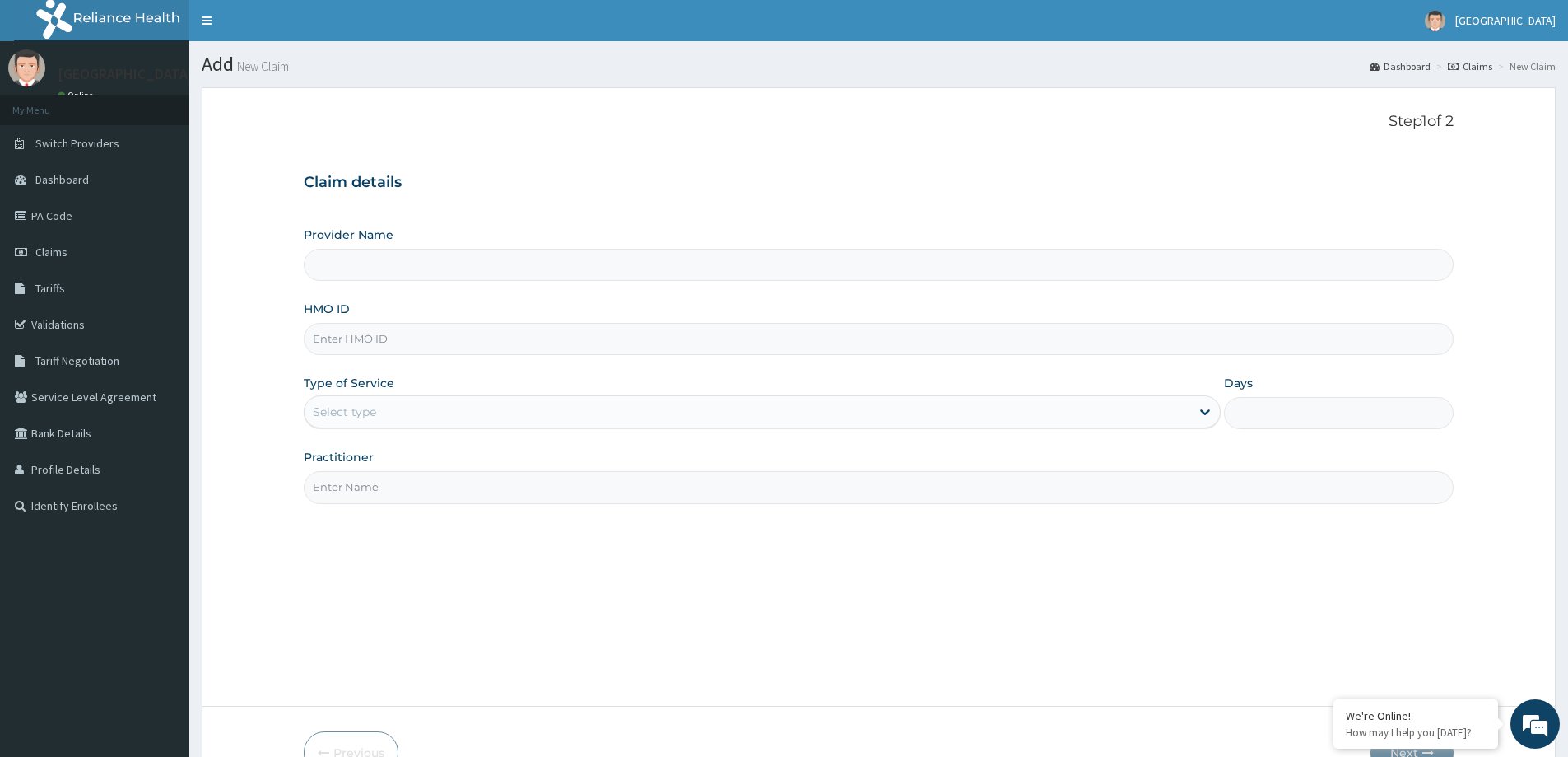
paste input "PHR/10037/B"
type input "PHR/10037/B"
type input "[GEOGRAPHIC_DATA]"
type input "PHR/10037/B"
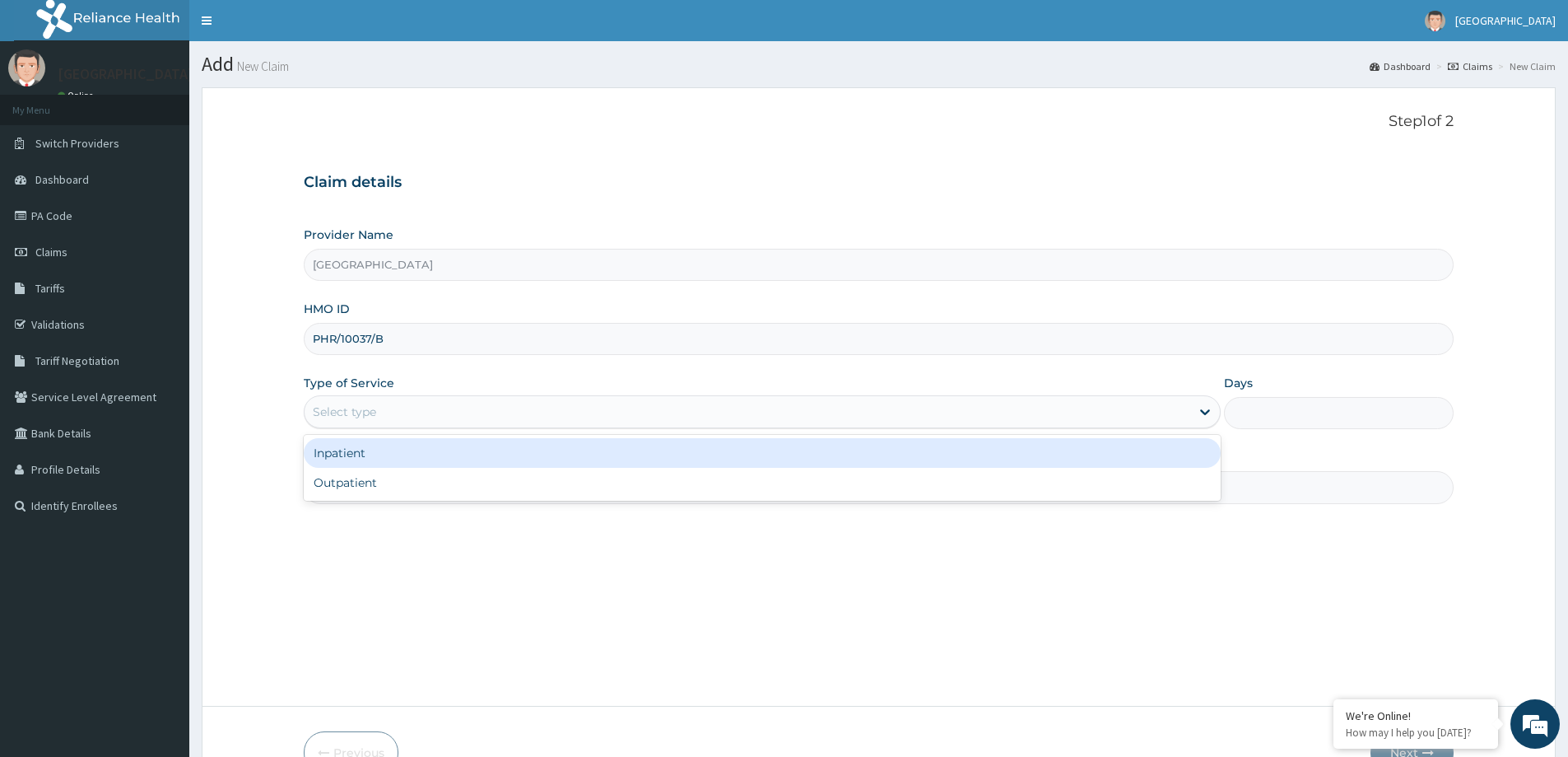
click at [649, 405] on div "Select type" at bounding box center [747, 411] width 886 height 27
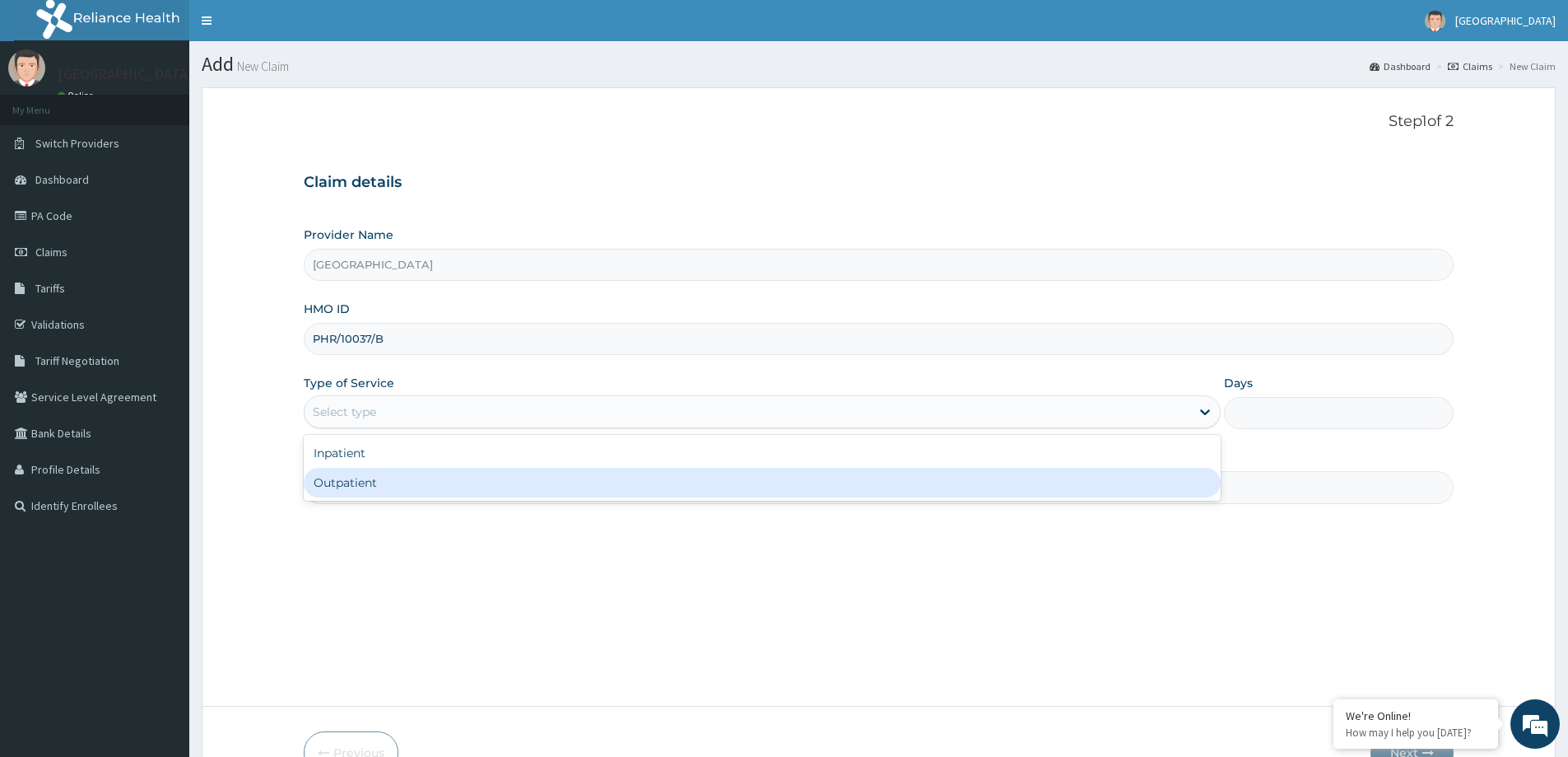
click at [619, 494] on div "Outpatient" at bounding box center [762, 482] width 917 height 29
type input "1"
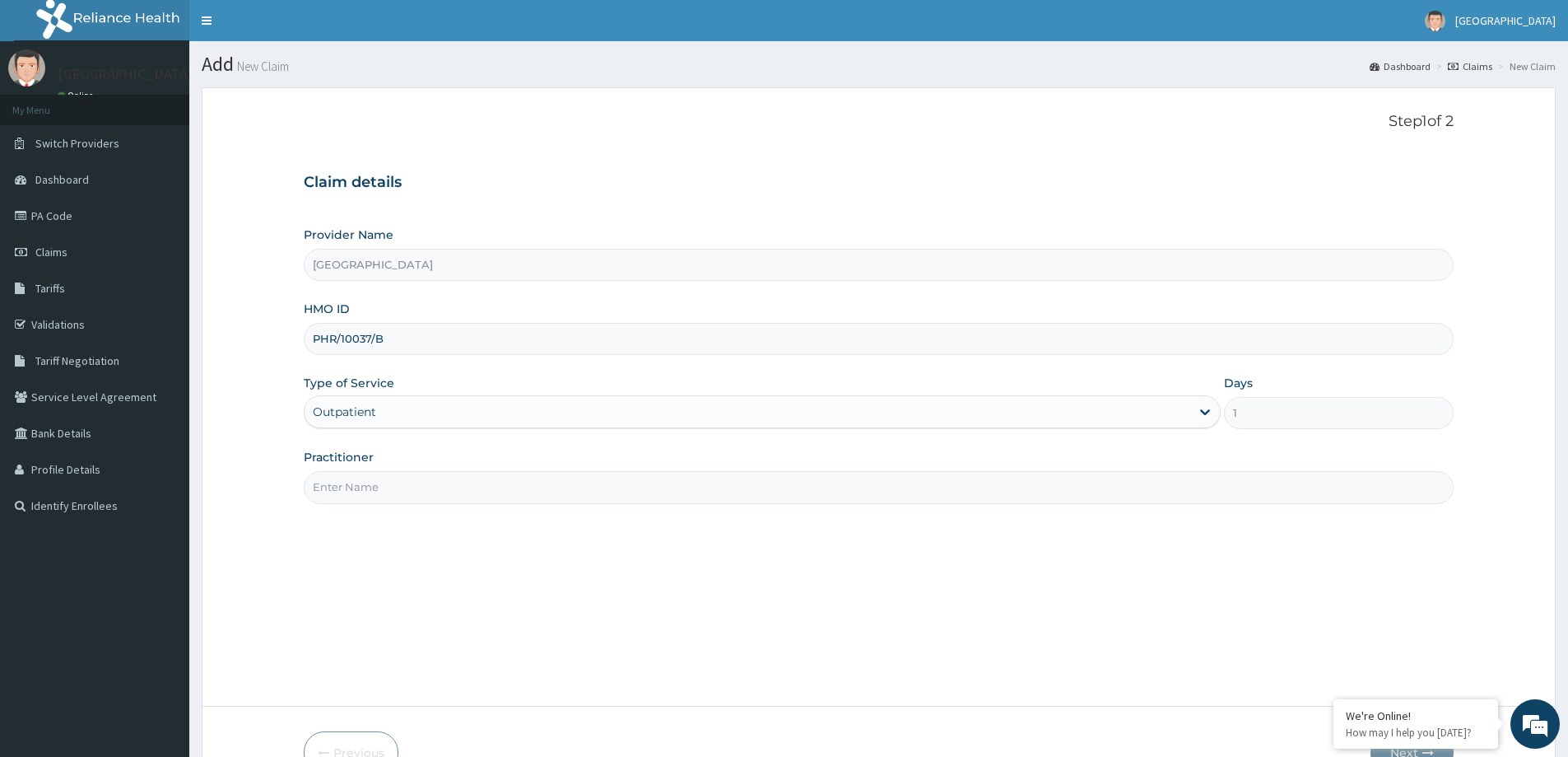
click at [647, 497] on input "Practitioner" at bounding box center [878, 487] width 1150 height 32
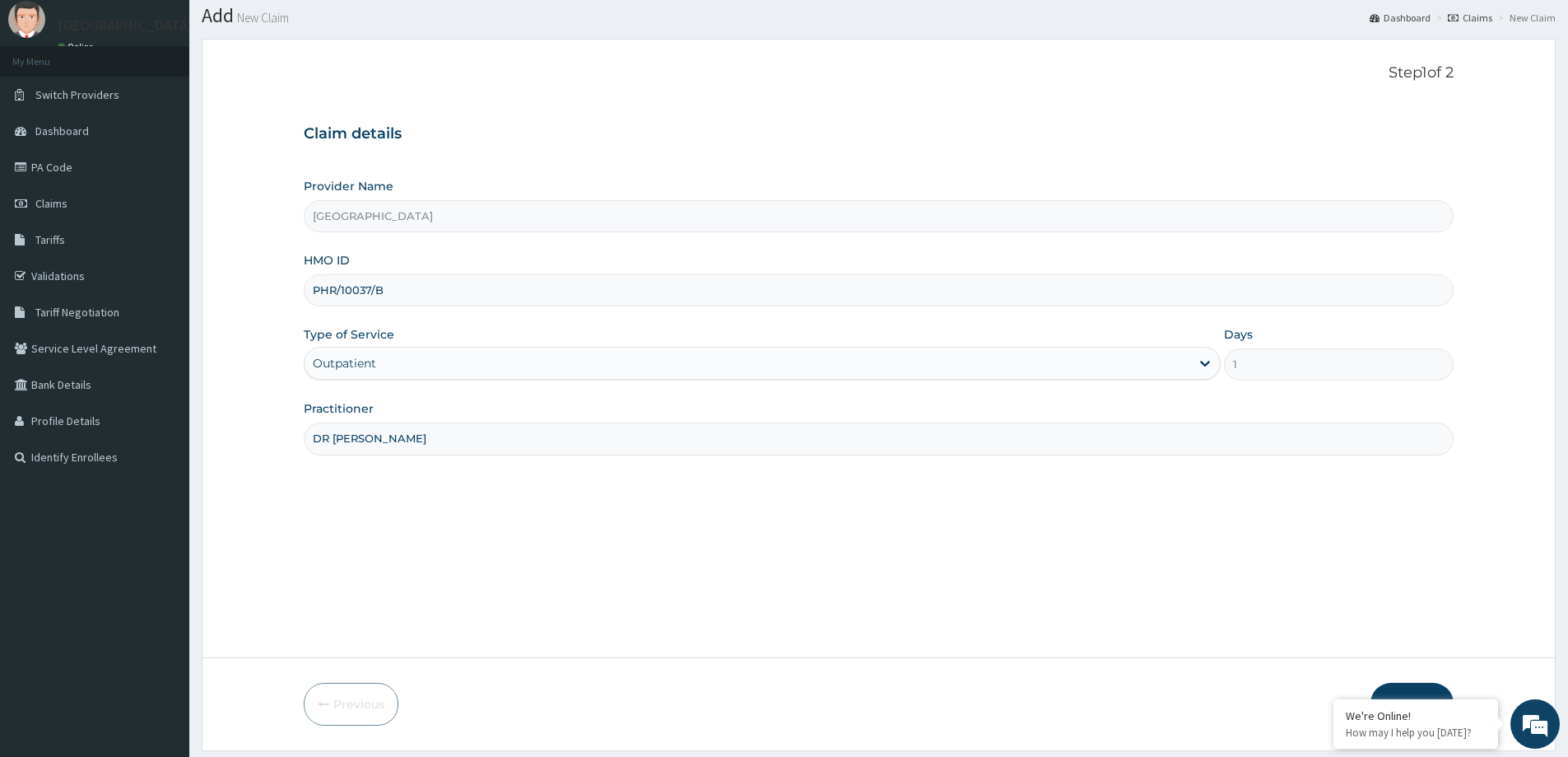
scroll to position [97, 0]
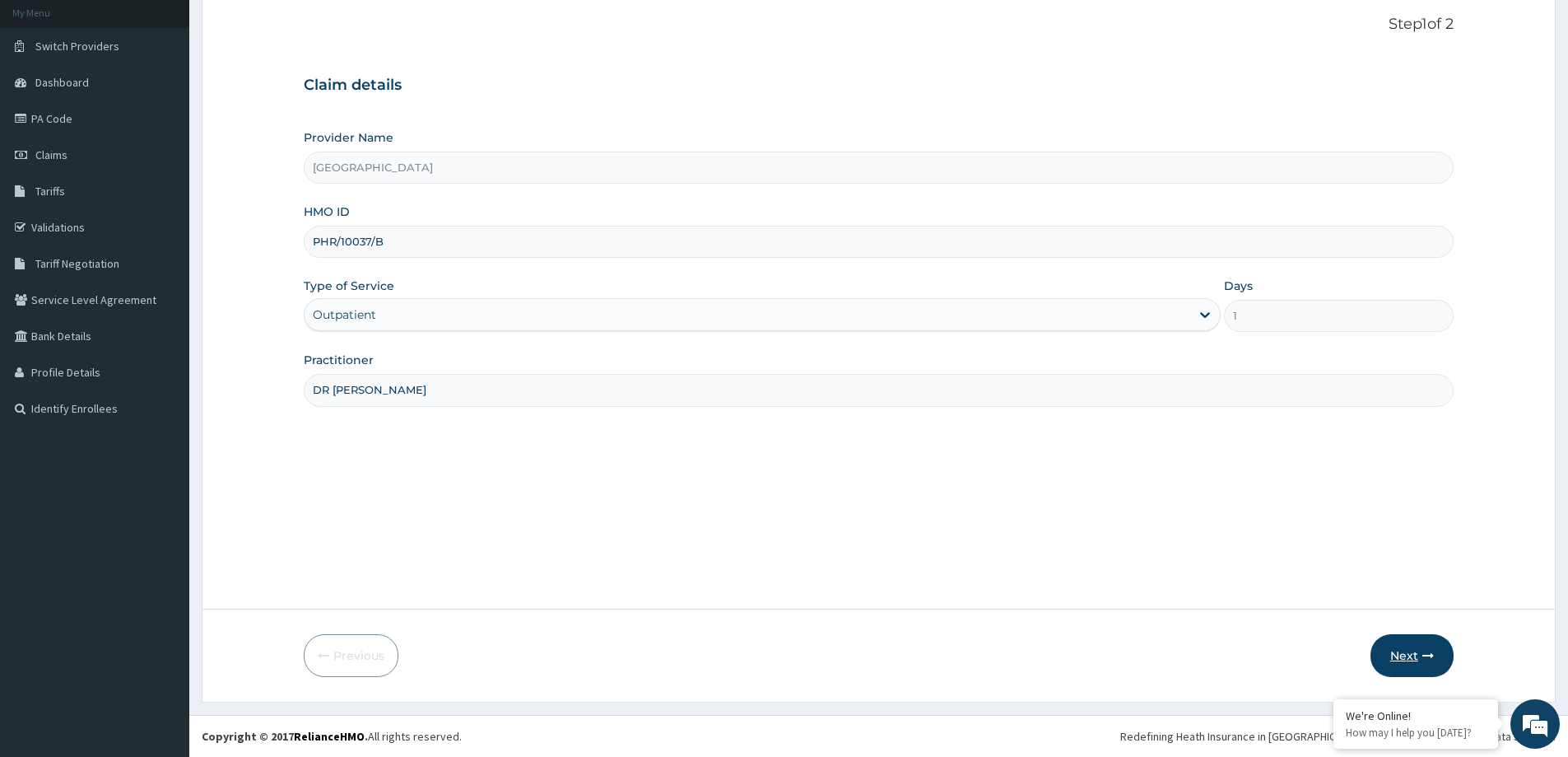
type input "DR IRAGUNIMA"
click at [1417, 663] on button "Next" at bounding box center [1412, 655] width 83 height 43
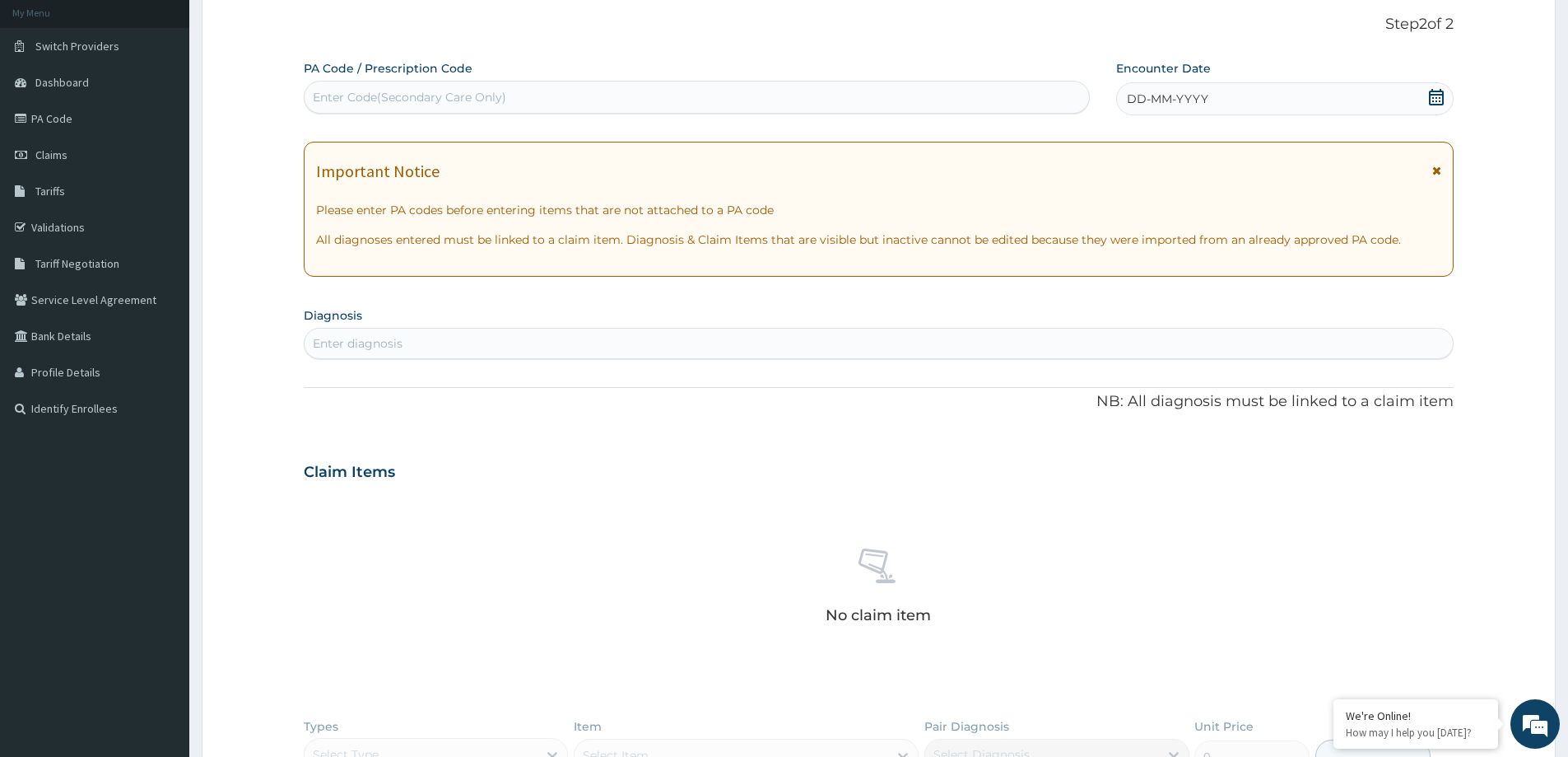
click at [392, 96] on div "Enter Code(Secondary Care Only)" at bounding box center [409, 97] width 193 height 16
paste input "PA/A4E8C4"
type input "PA/A4E8C4"
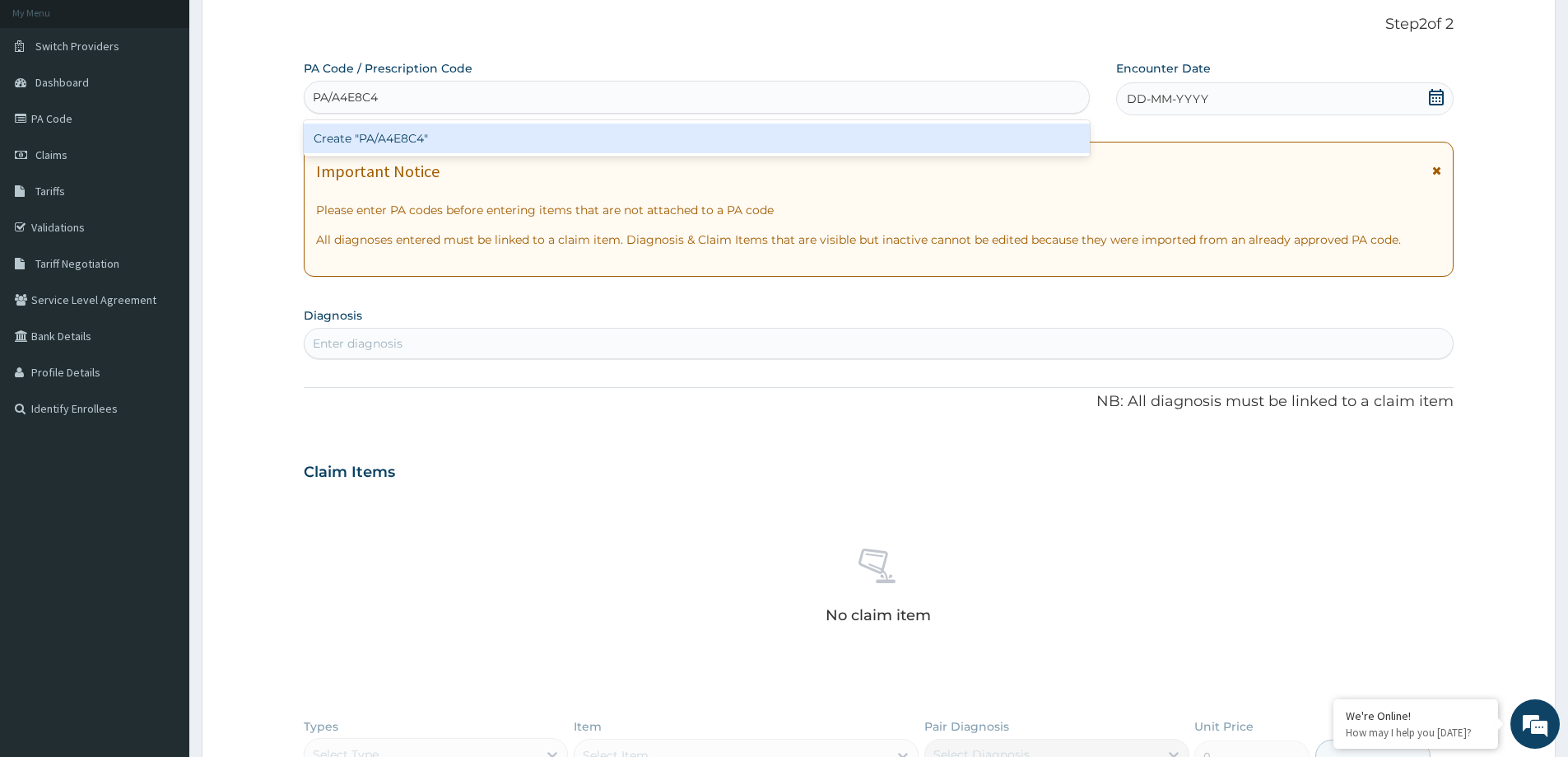
click at [386, 131] on div "Create "PA/A4E8C4"" at bounding box center [696, 138] width 786 height 29
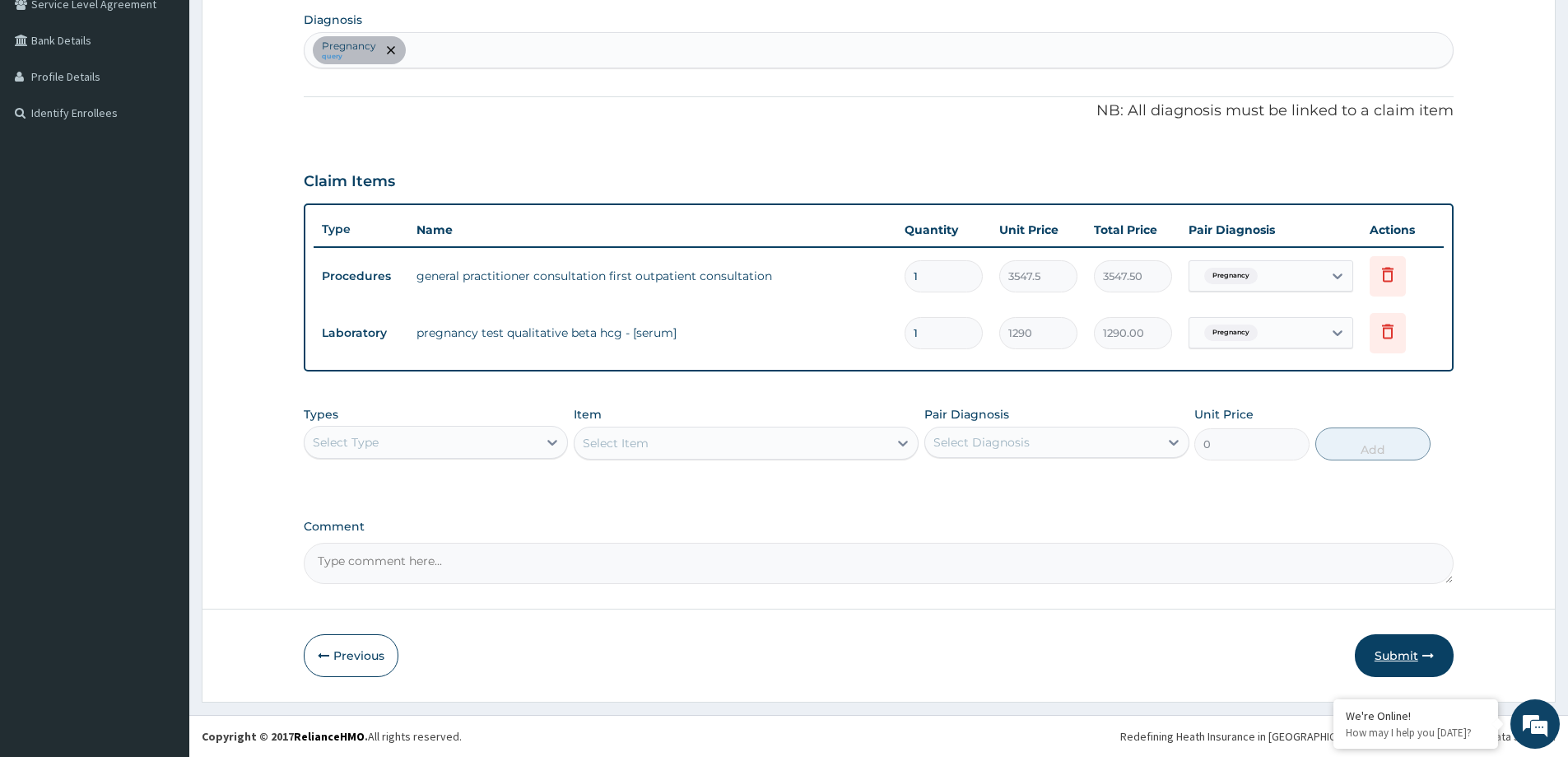
click at [1398, 647] on button "Submit" at bounding box center [1405, 655] width 99 height 43
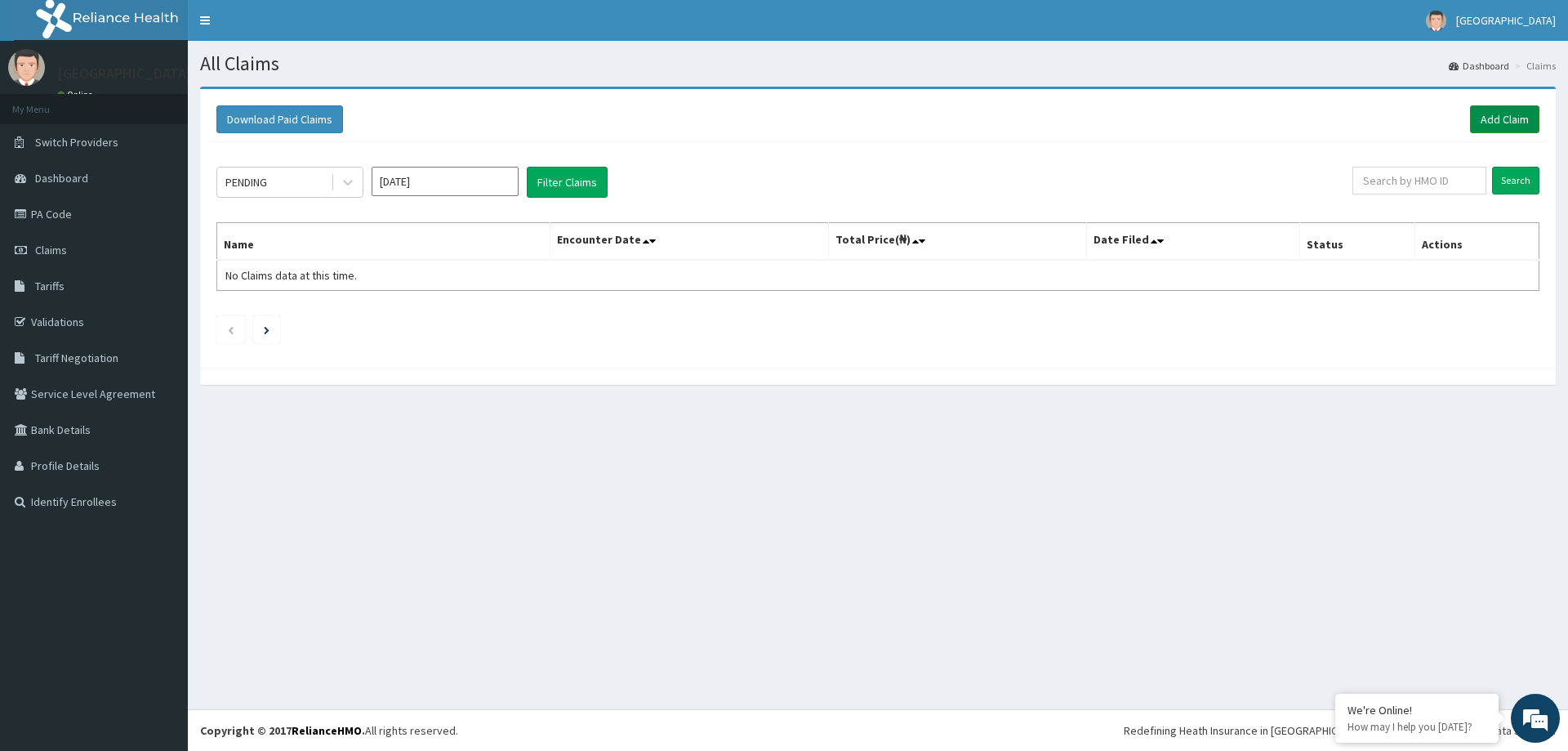
click at [1493, 123] on link "Add Claim" at bounding box center [1504, 119] width 69 height 28
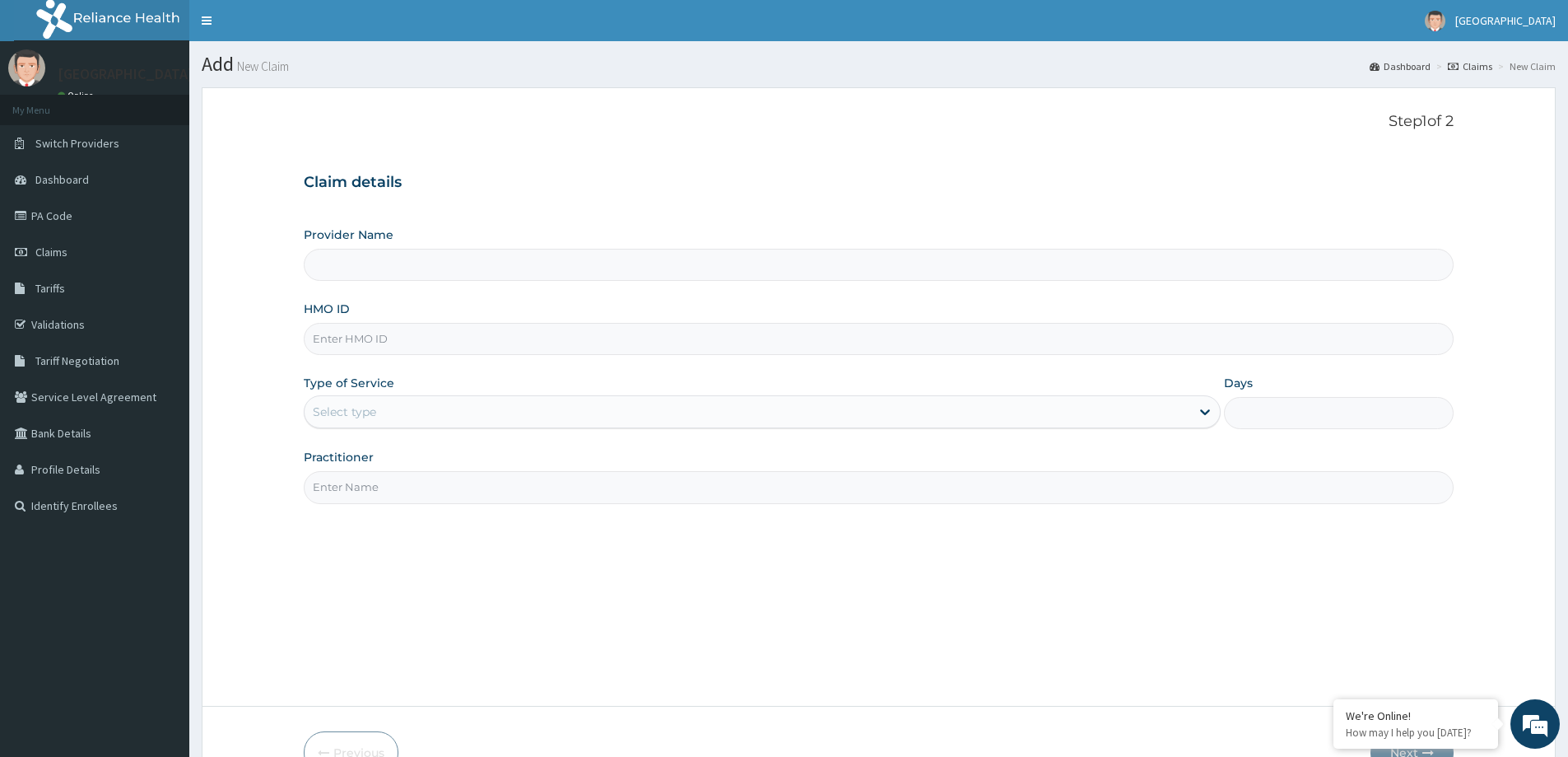
paste input "DCH/10160/A"
type input "DCH/10160/A"
type input "[GEOGRAPHIC_DATA]"
drag, startPoint x: 427, startPoint y: 341, endPoint x: 285, endPoint y: 349, distance: 142.2
click at [285, 349] on form "Step 1 of 2 Claim details Provider Name NEW MILE ONE HOSPITAL HMO ID DCH/10160/…" at bounding box center [879, 443] width 1354 height 711
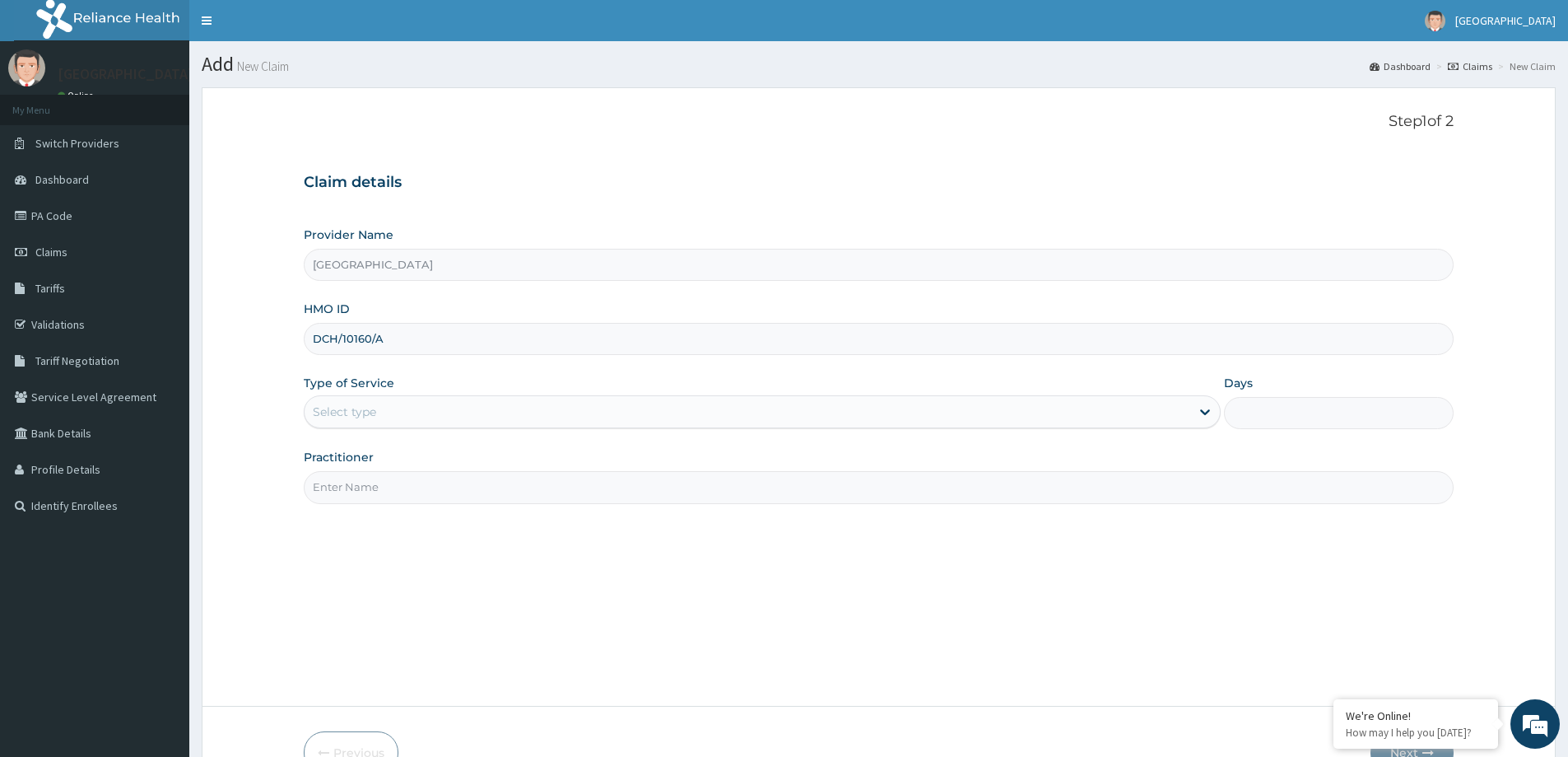
paste input "gsv/12960/e"
drag, startPoint x: 338, startPoint y: 344, endPoint x: 255, endPoint y: 343, distance: 83.0
click at [255, 343] on form "Step 1 of 2 Claim details Provider Name NEW MILE ONE HOSPITAL HMO ID gsv/12960/…" at bounding box center [879, 443] width 1354 height 711
type input "gsv/12960/e"
click at [488, 409] on div "Select type" at bounding box center [747, 411] width 886 height 27
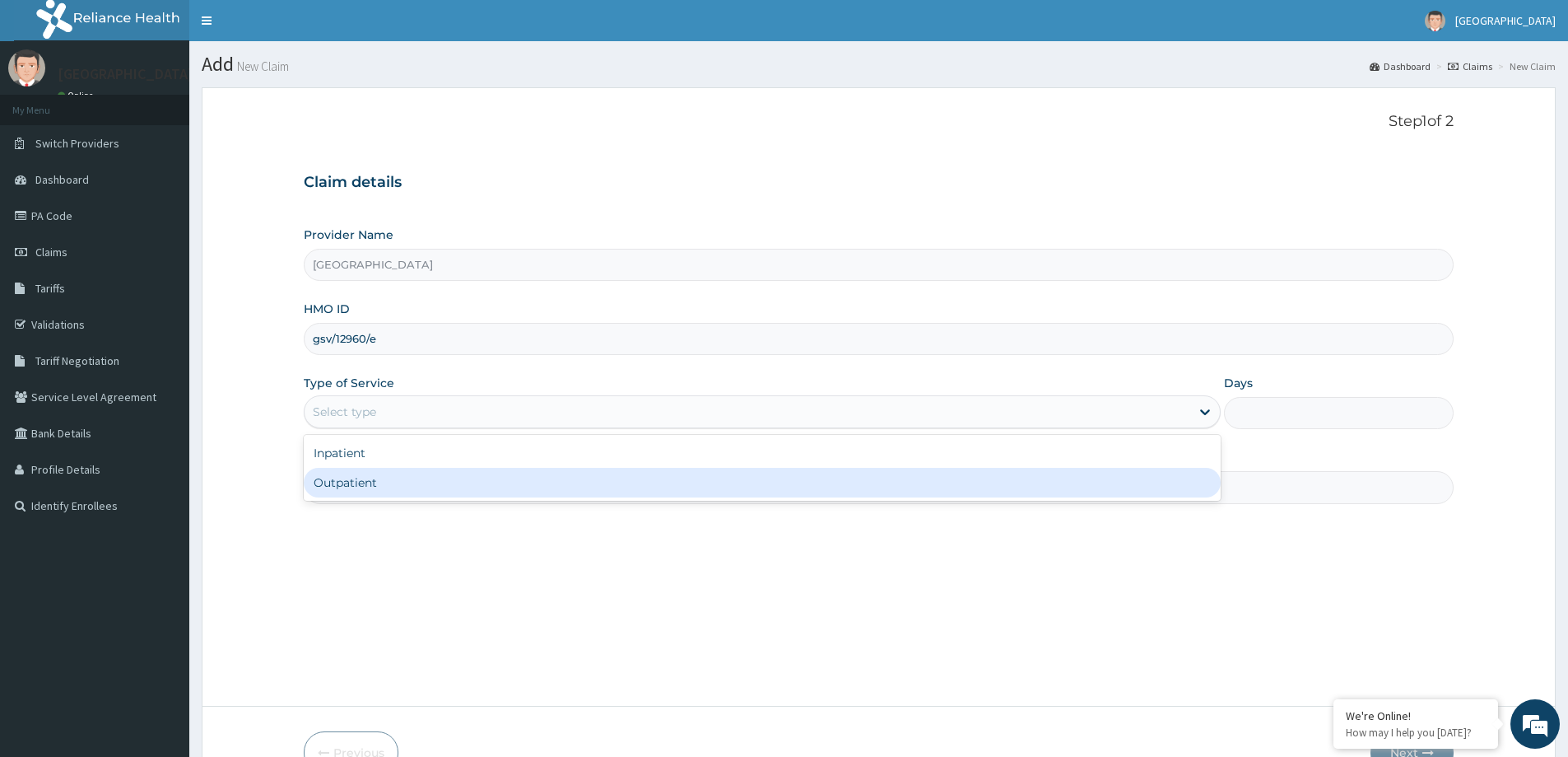
click at [452, 497] on div "Outpatient" at bounding box center [762, 482] width 917 height 29
type input "1"
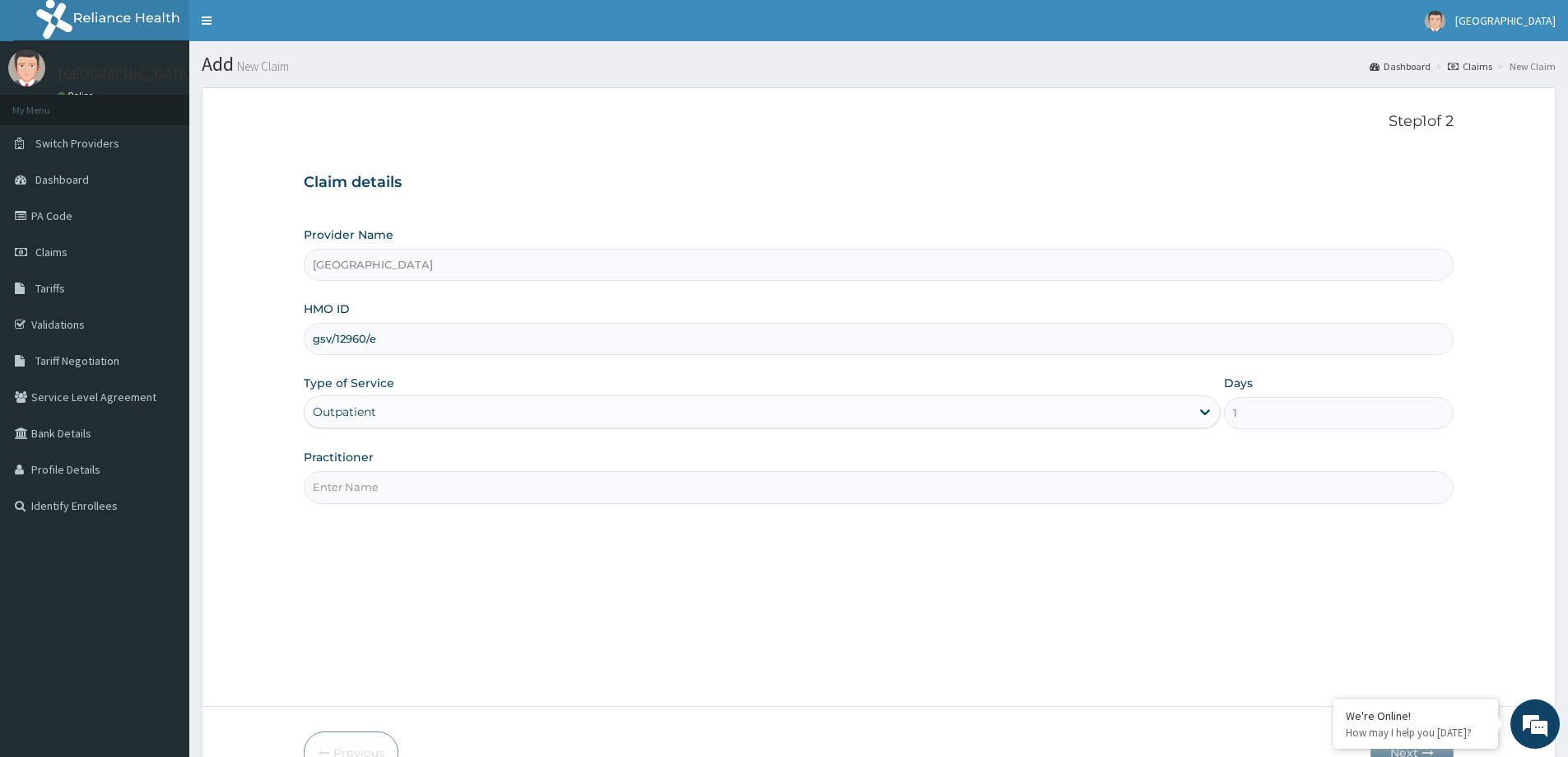
click at [484, 499] on input "Practitioner" at bounding box center [878, 487] width 1150 height 32
click at [448, 485] on input "Practitioner" at bounding box center [878, 487] width 1150 height 32
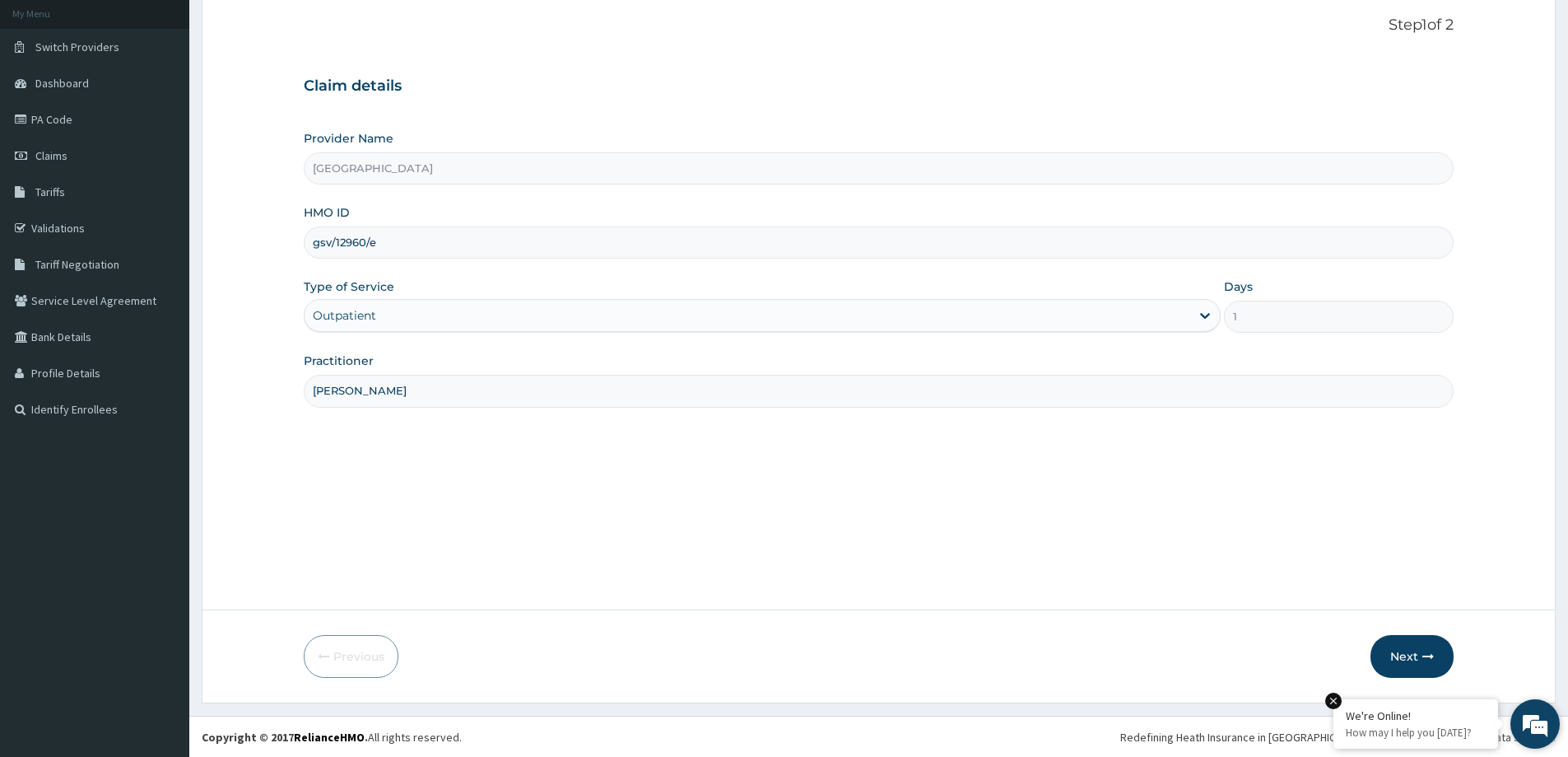
scroll to position [97, 0]
type input "DR BERE"
click at [1429, 667] on button "Next" at bounding box center [1412, 655] width 83 height 43
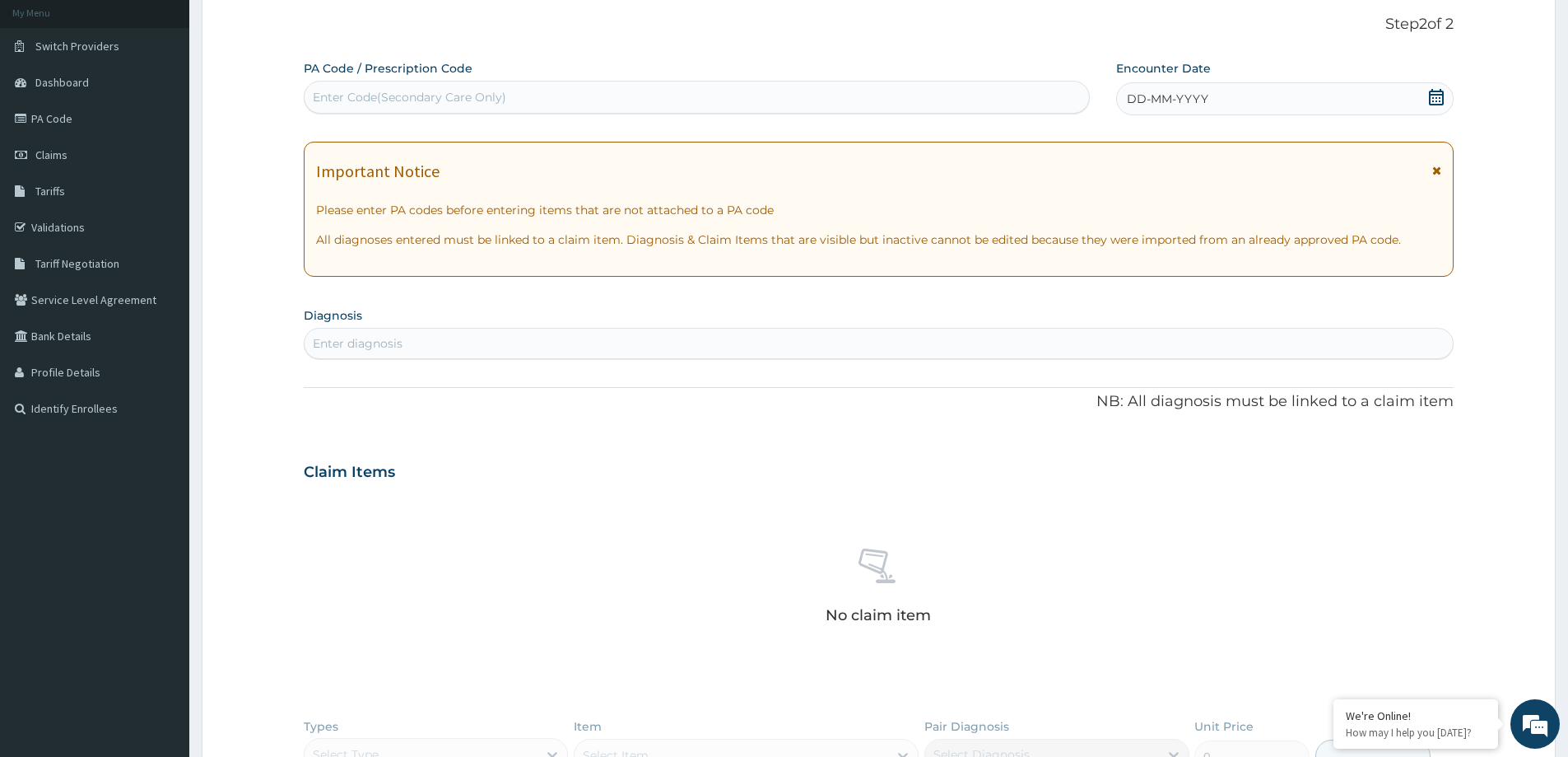
click at [392, 88] on div "Enter Code(Secondary Care Only)" at bounding box center [696, 97] width 784 height 27
paste input "PA/1D3A32"
type input "PA/1D3A32"
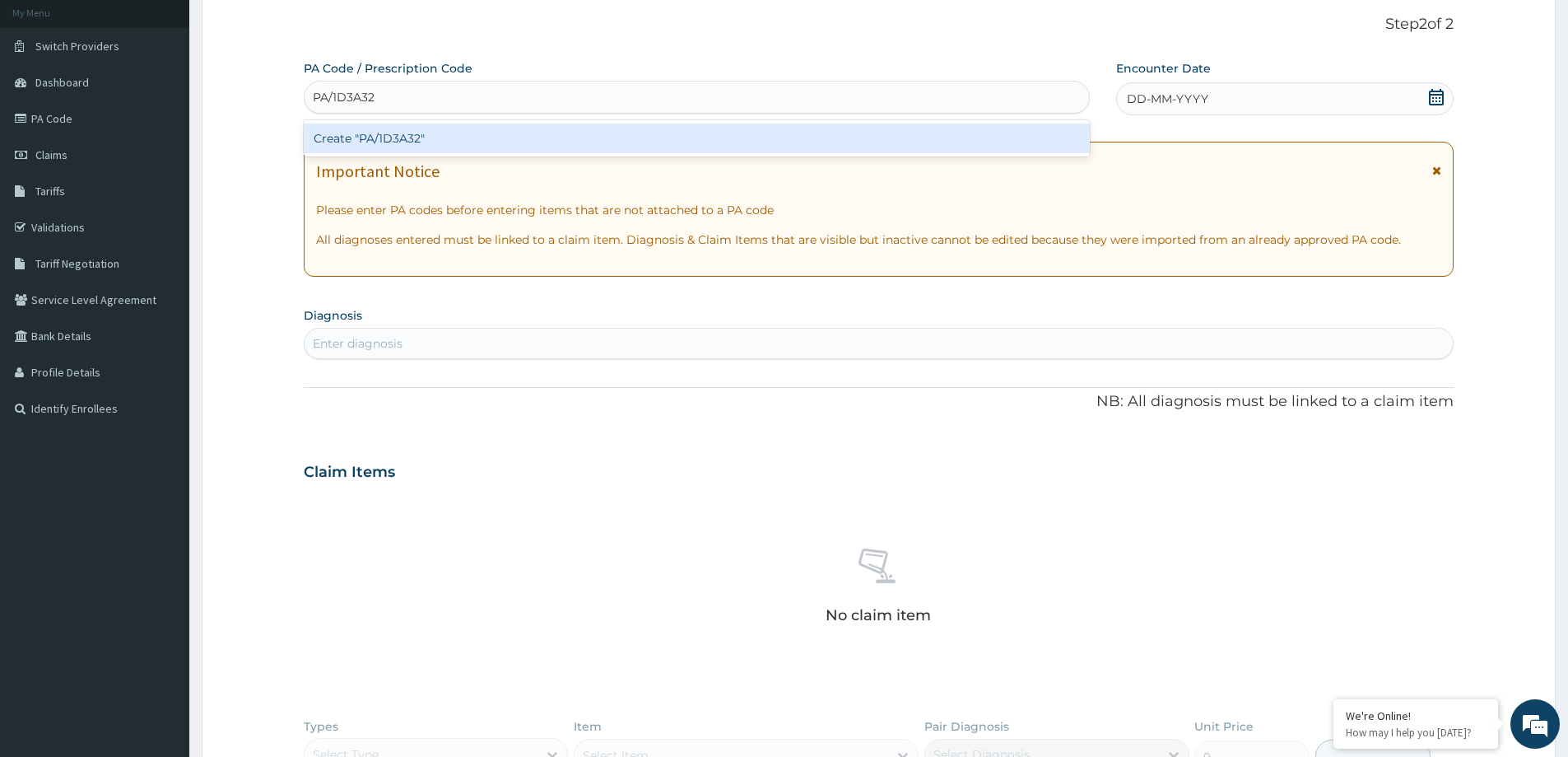
click at [375, 134] on div "Create "PA/1D3A32"" at bounding box center [696, 138] width 786 height 29
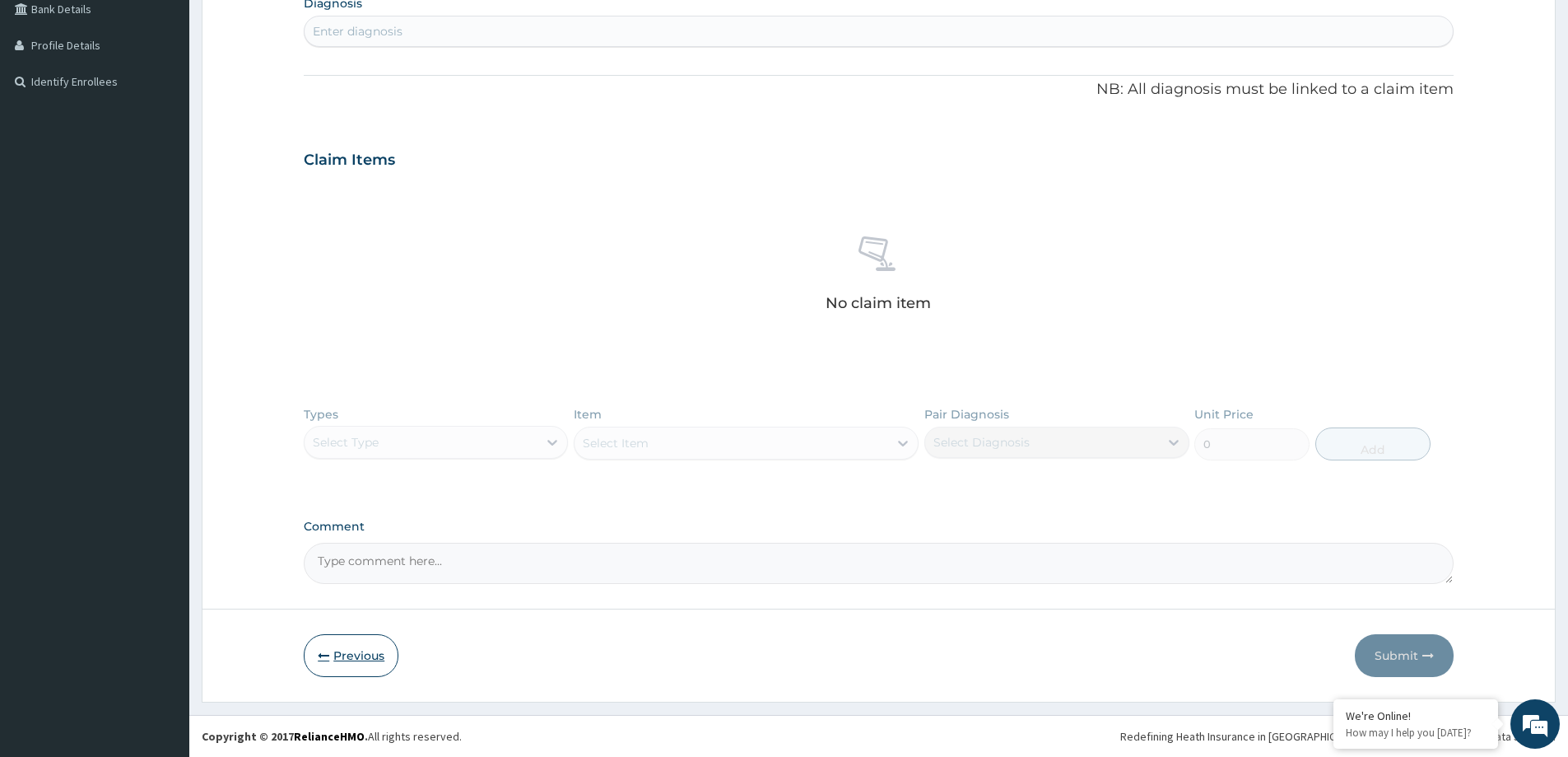
click at [362, 673] on button "Previous" at bounding box center [350, 655] width 94 height 43
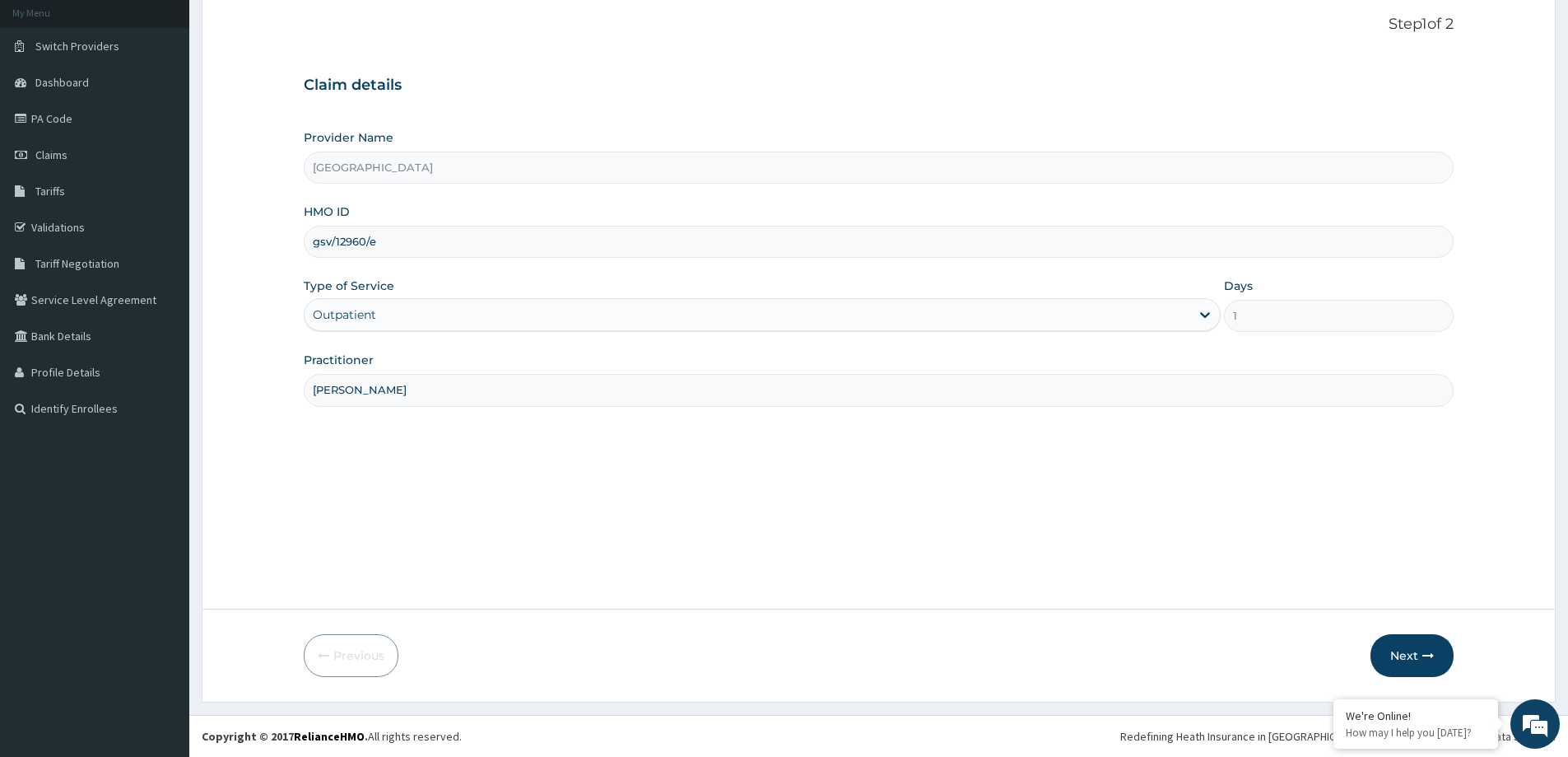
drag, startPoint x: 335, startPoint y: 227, endPoint x: 288, endPoint y: 226, distance: 47.0
click at [288, 226] on form "Step 1 of 2 Claim details Provider Name NEW MILE ONE HOSPITAL HMO ID gsv/12960/…" at bounding box center [879, 346] width 1354 height 711
paste input "PHR/10037/B"
drag, startPoint x: 341, startPoint y: 242, endPoint x: 285, endPoint y: 244, distance: 56.0
click at [287, 244] on form "Step 1 of 2 Claim details Provider Name NEW MILE ONE HOSPITAL HMO ID PHR/10037/…" at bounding box center [879, 346] width 1354 height 711
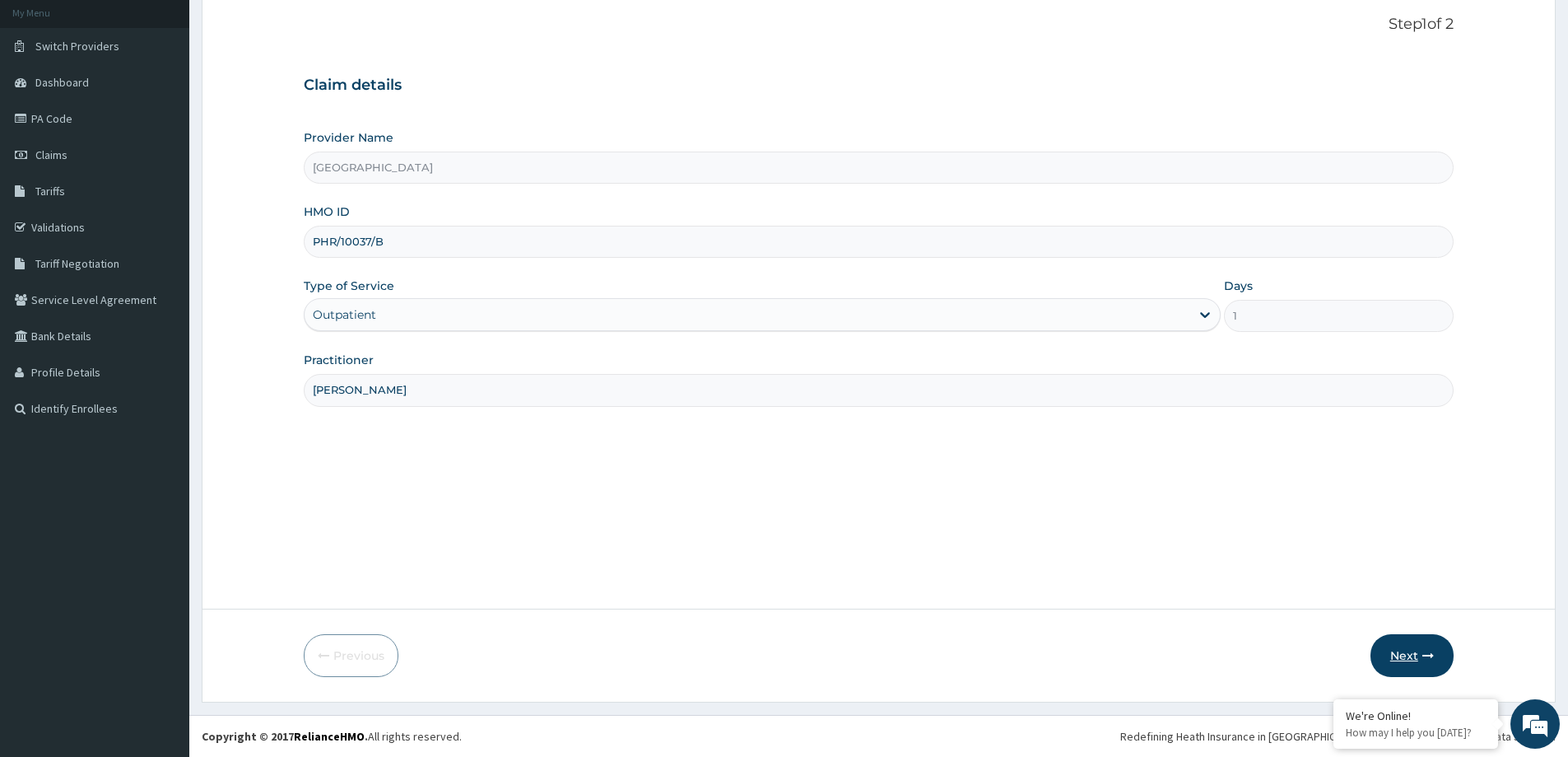
type input "PHR/10037/B"
click at [1415, 657] on button "Next" at bounding box center [1412, 655] width 83 height 43
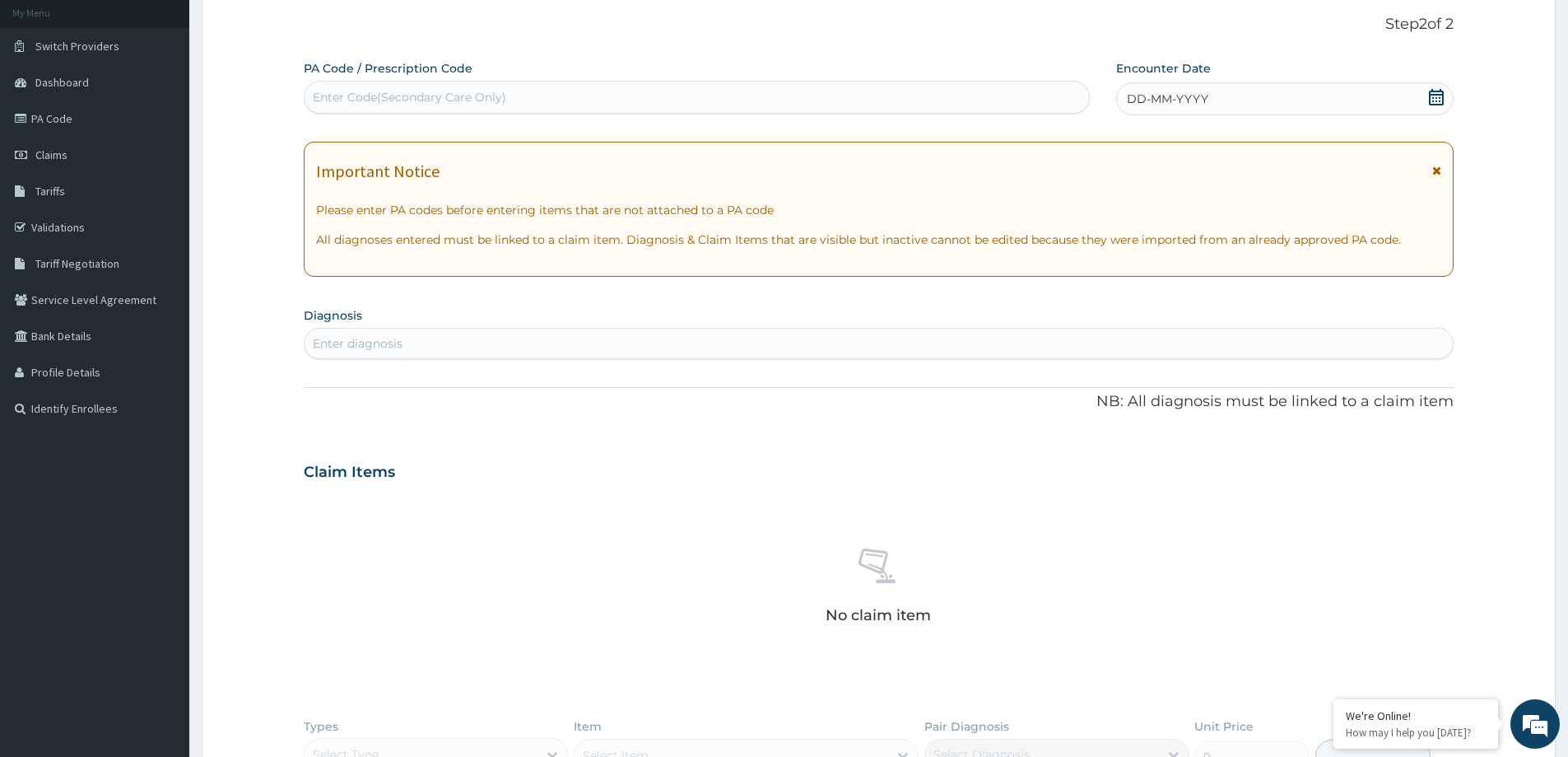
click at [361, 104] on div "Enter Code(Secondary Care Only)" at bounding box center [409, 97] width 193 height 16
paste input "PA/F36293"
type input "PA/F36293"
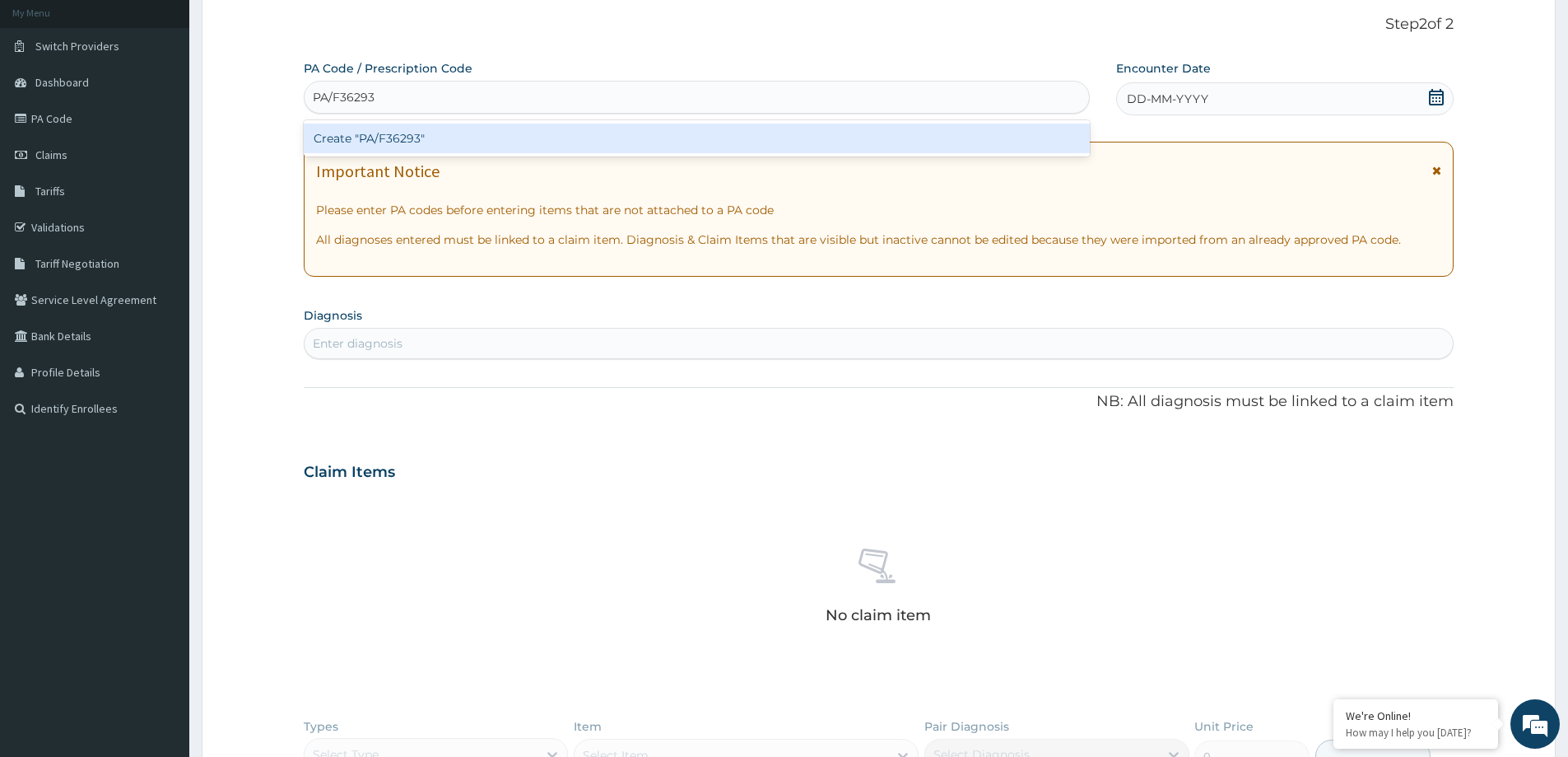
click at [375, 135] on div "Create "PA/F36293"" at bounding box center [696, 138] width 786 height 29
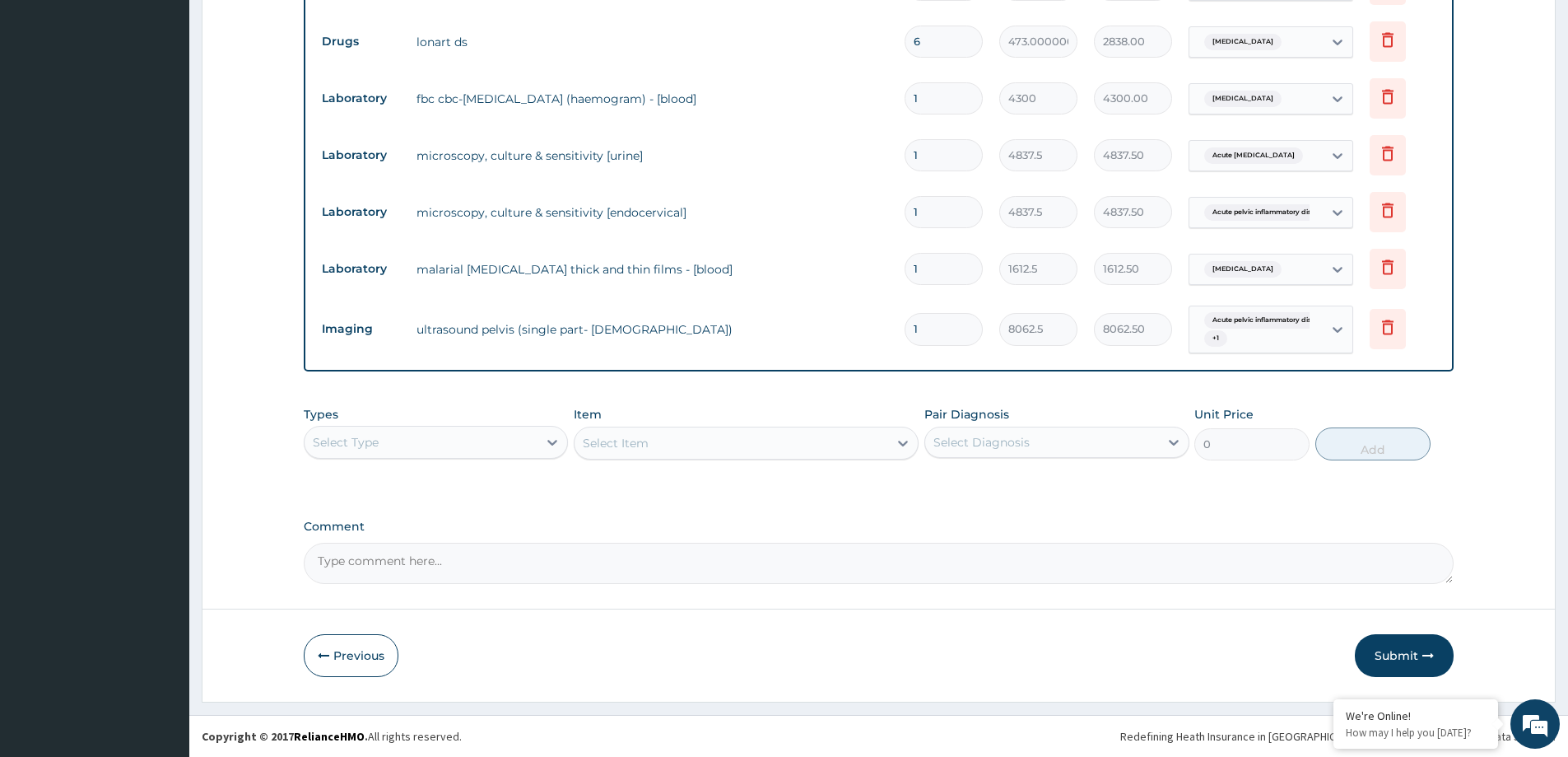
scroll to position [583, 0]
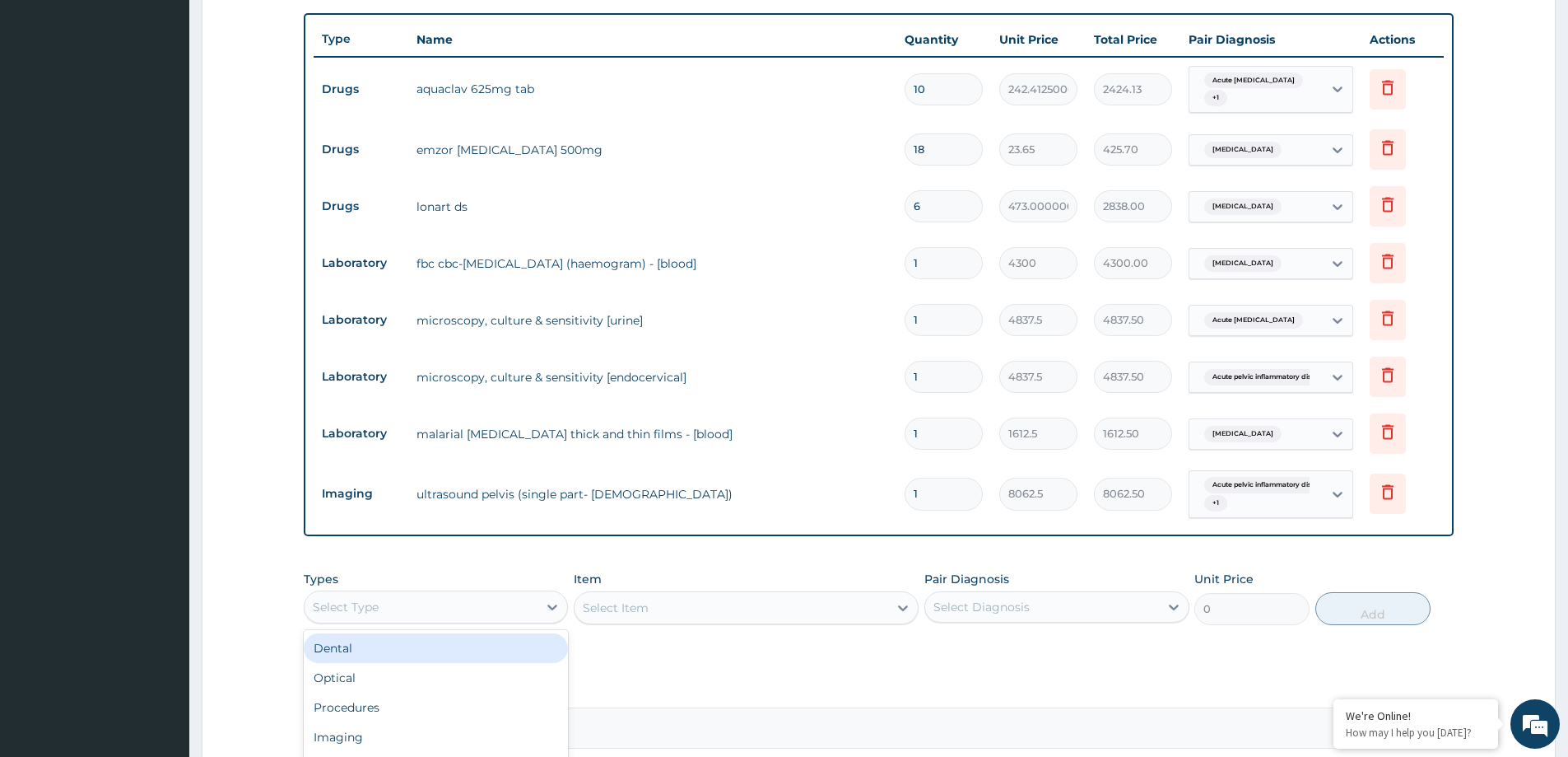
click at [439, 603] on div "Select Type" at bounding box center [421, 607] width 233 height 27
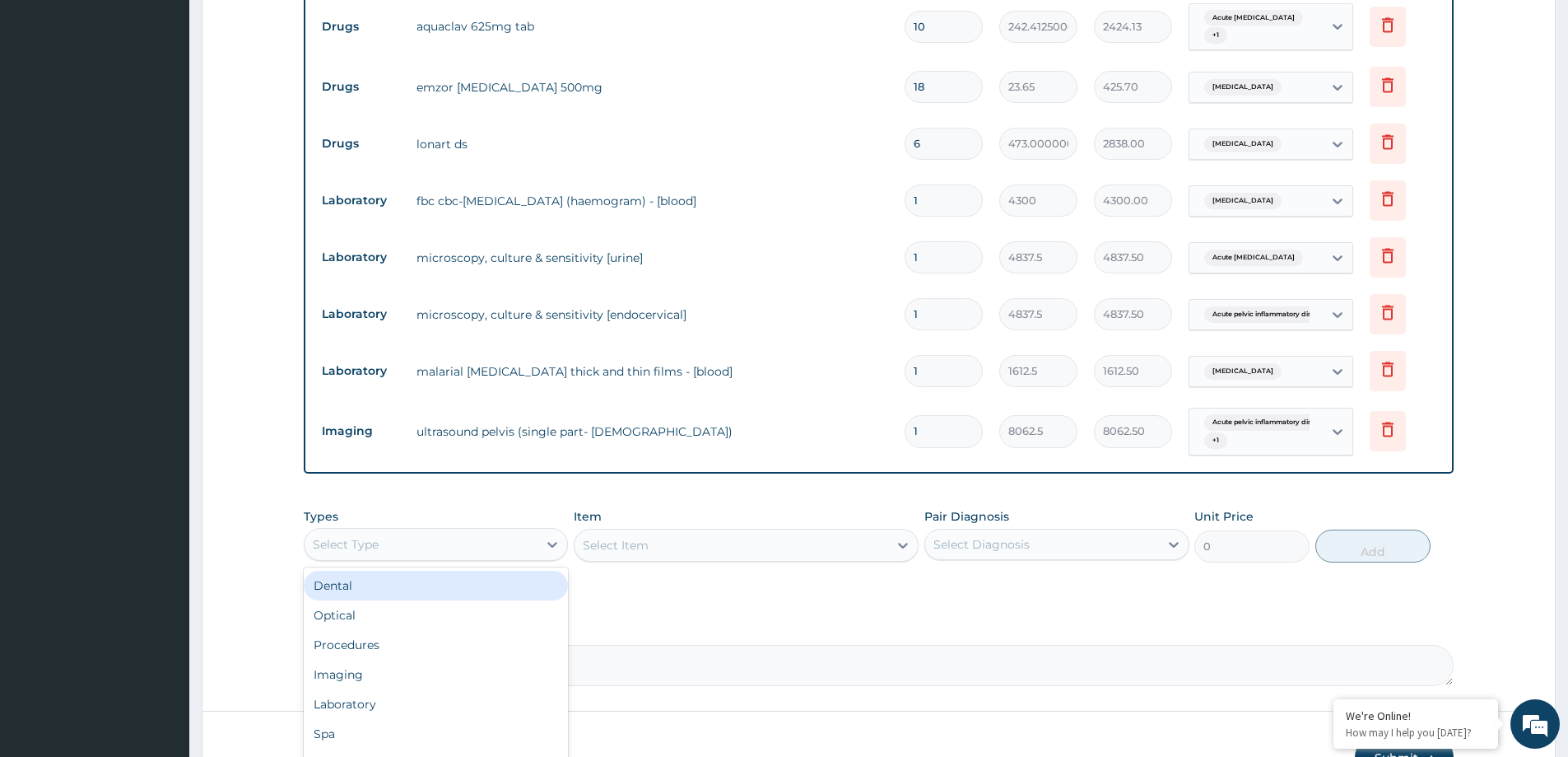
scroll to position [748, 0]
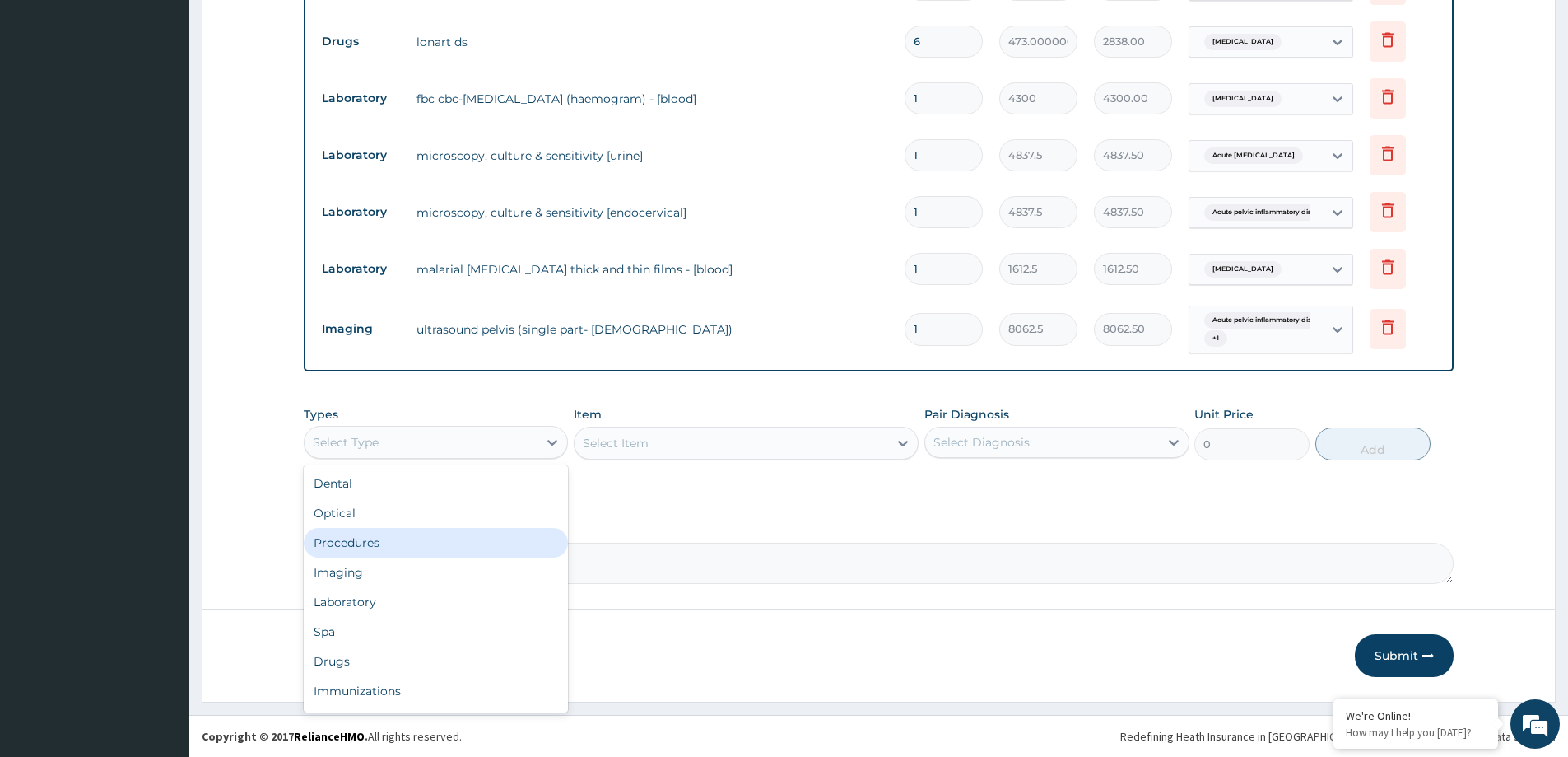
click at [369, 539] on div "Procedures" at bounding box center [435, 543] width 264 height 29
click at [723, 456] on div "Select Item" at bounding box center [746, 443] width 345 height 33
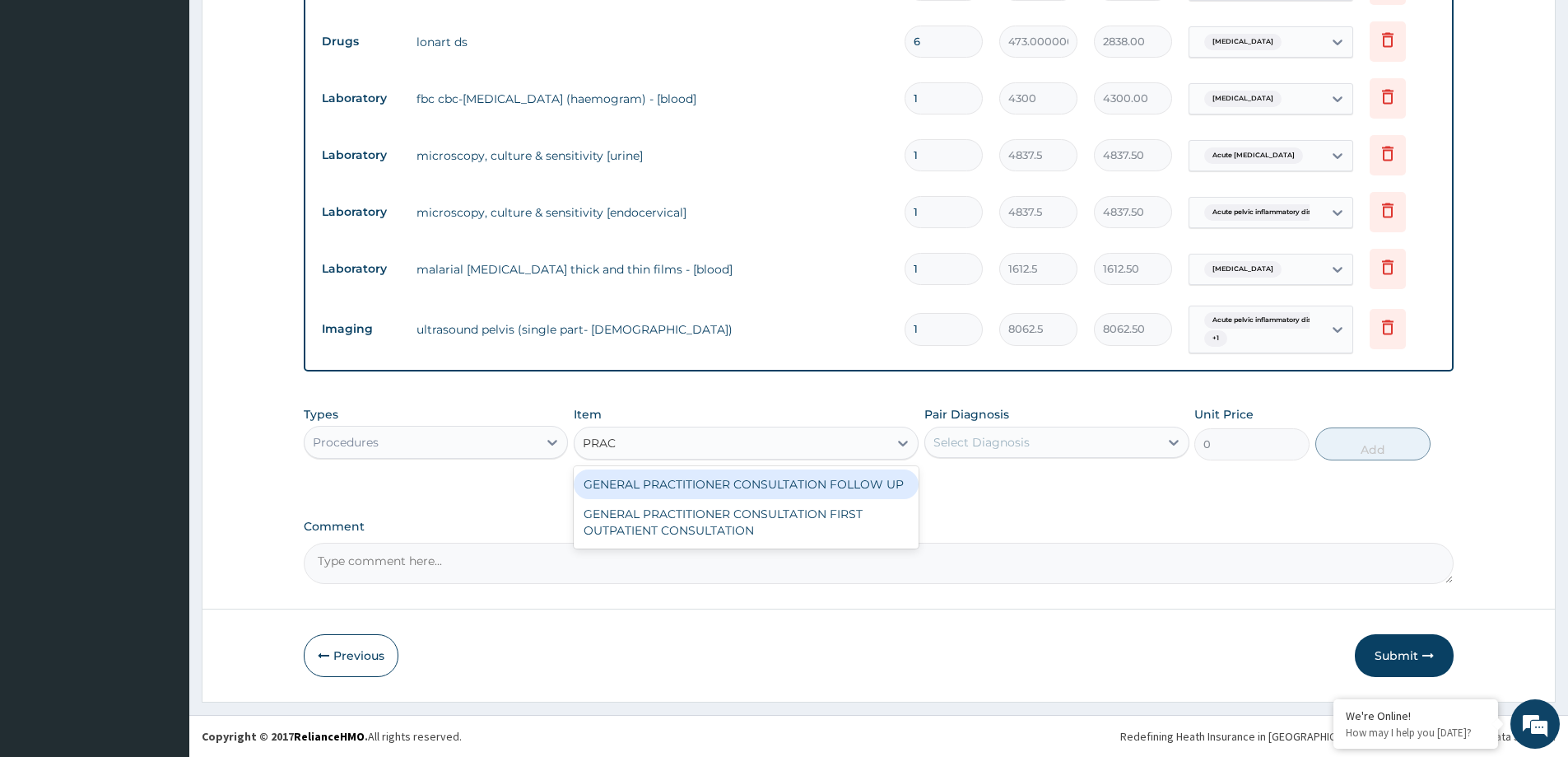
type input "PRACT"
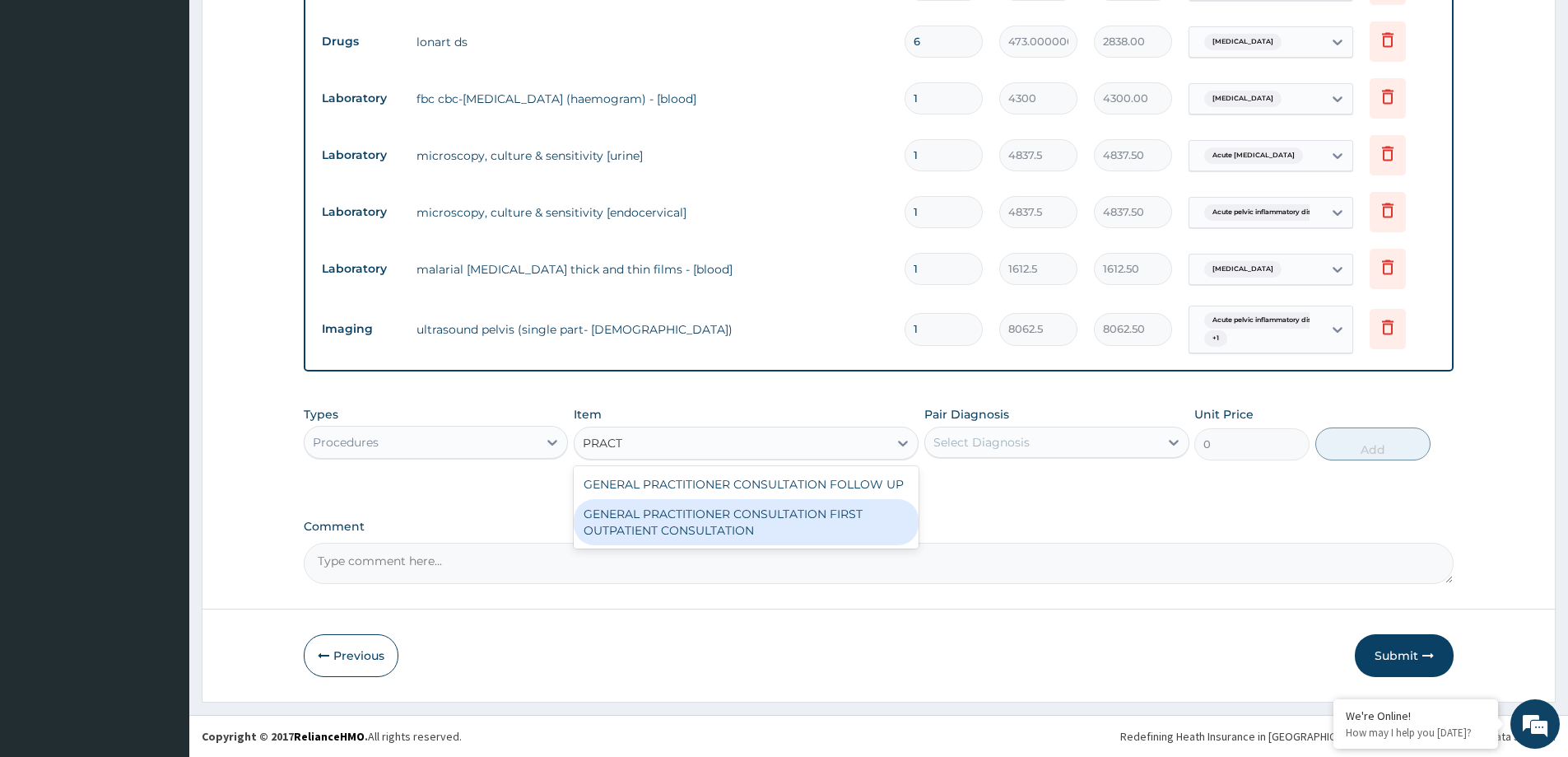
click at [764, 537] on div "GENERAL PRACTITIONER CONSULTATION FIRST OUTPATIENT CONSULTATION" at bounding box center [746, 521] width 345 height 46
type input "3547.5"
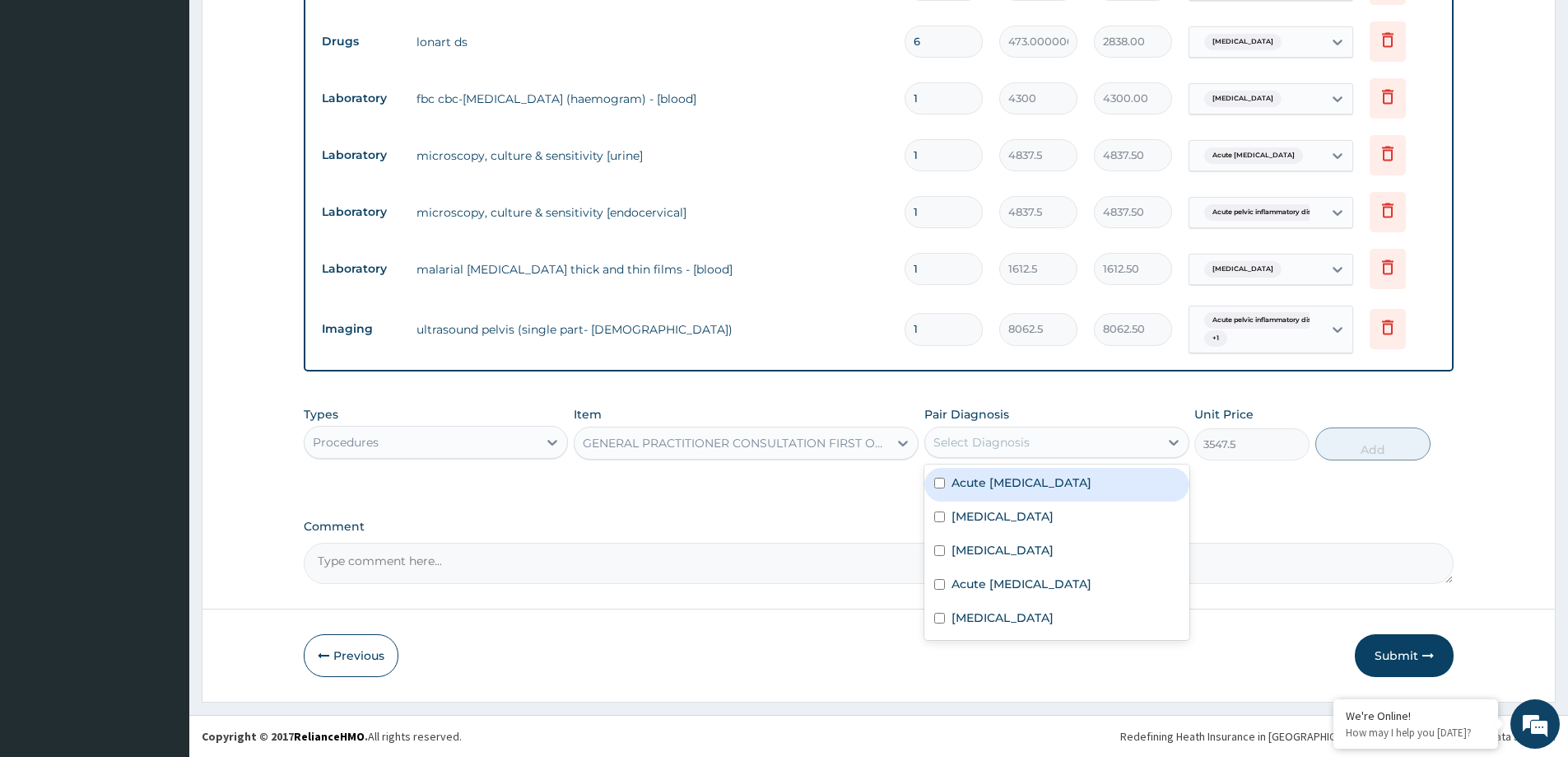
click at [1035, 440] on div "Select Diagnosis" at bounding box center [1042, 442] width 233 height 27
click at [1047, 480] on label "Acute urinary tract infection" at bounding box center [1021, 482] width 140 height 16
checkbox input "true"
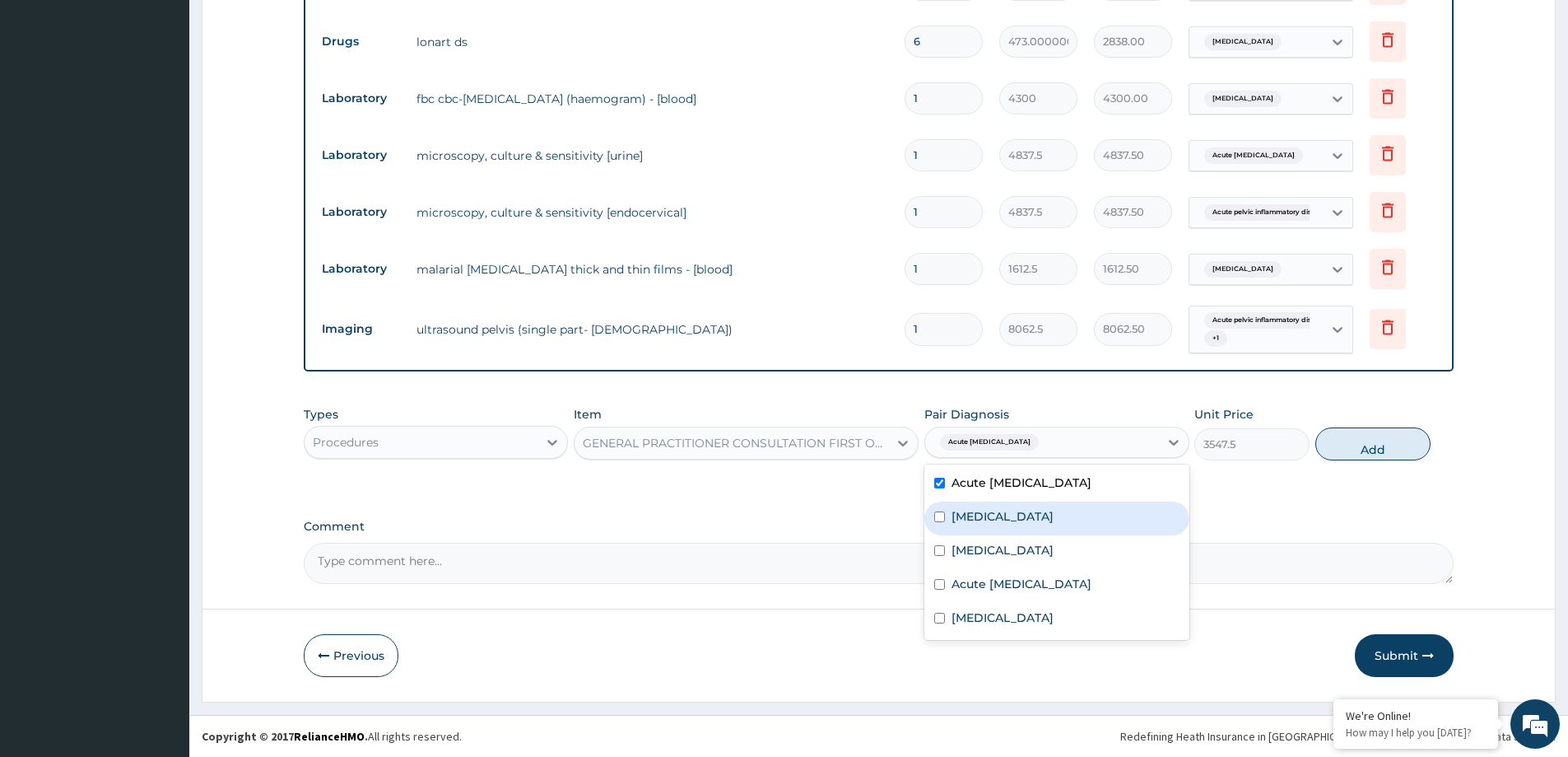
click at [1047, 509] on div "Sepsis" at bounding box center [1057, 518] width 264 height 34
checkbox input "true"
drag, startPoint x: 1056, startPoint y: 554, endPoint x: 1069, endPoint y: 584, distance: 32.7
click at [1056, 562] on div "Malaria" at bounding box center [1057, 552] width 264 height 34
checkbox input "true"
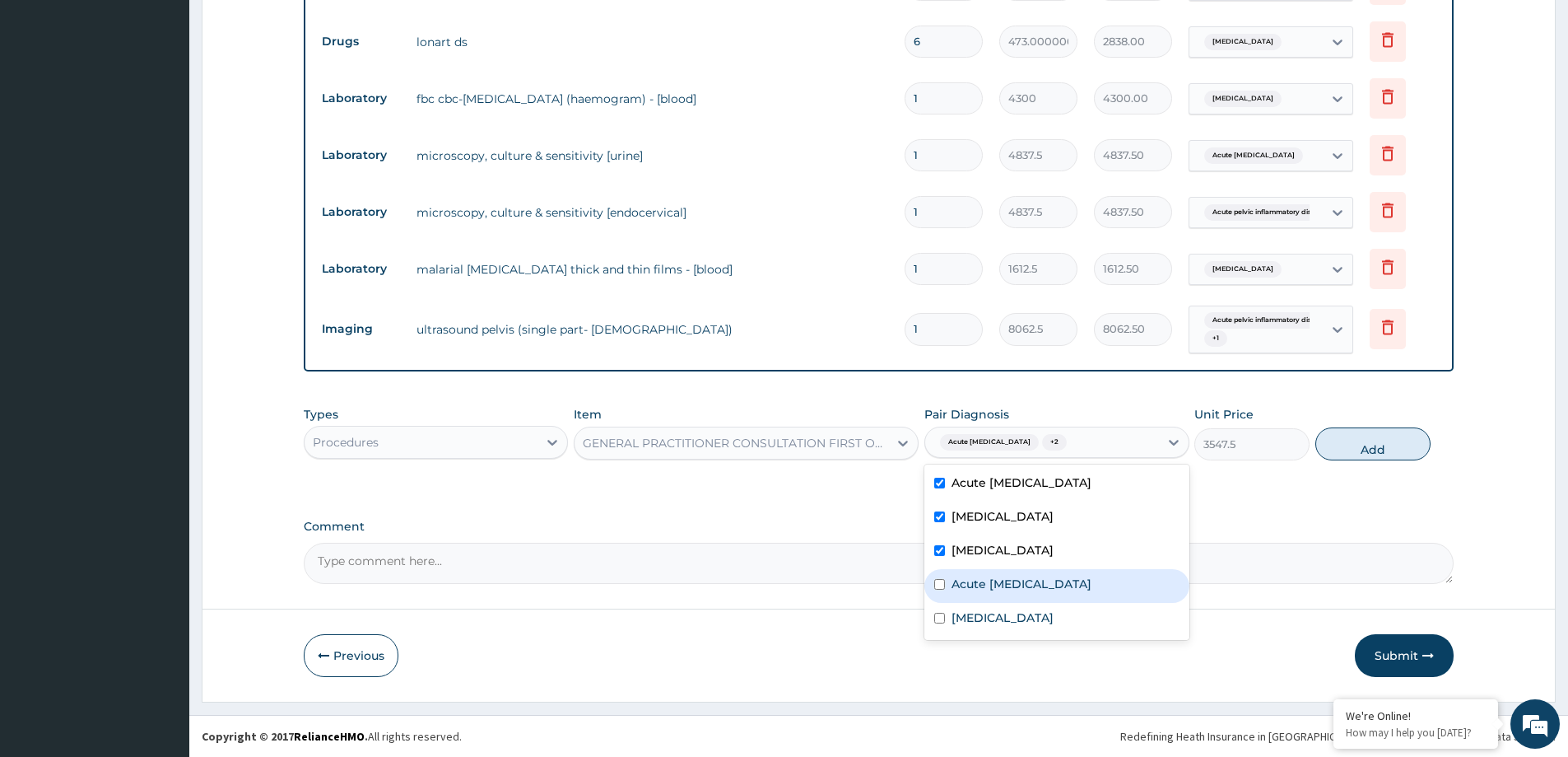
click at [1076, 596] on div "Acute pelvic inflammatory disease" at bounding box center [1057, 586] width 264 height 34
checkbox input "true"
drag, startPoint x: 1070, startPoint y: 616, endPoint x: 1085, endPoint y: 616, distance: 15.0
click at [1072, 616] on div "Amenorrhea" at bounding box center [1057, 620] width 264 height 34
checkbox input "true"
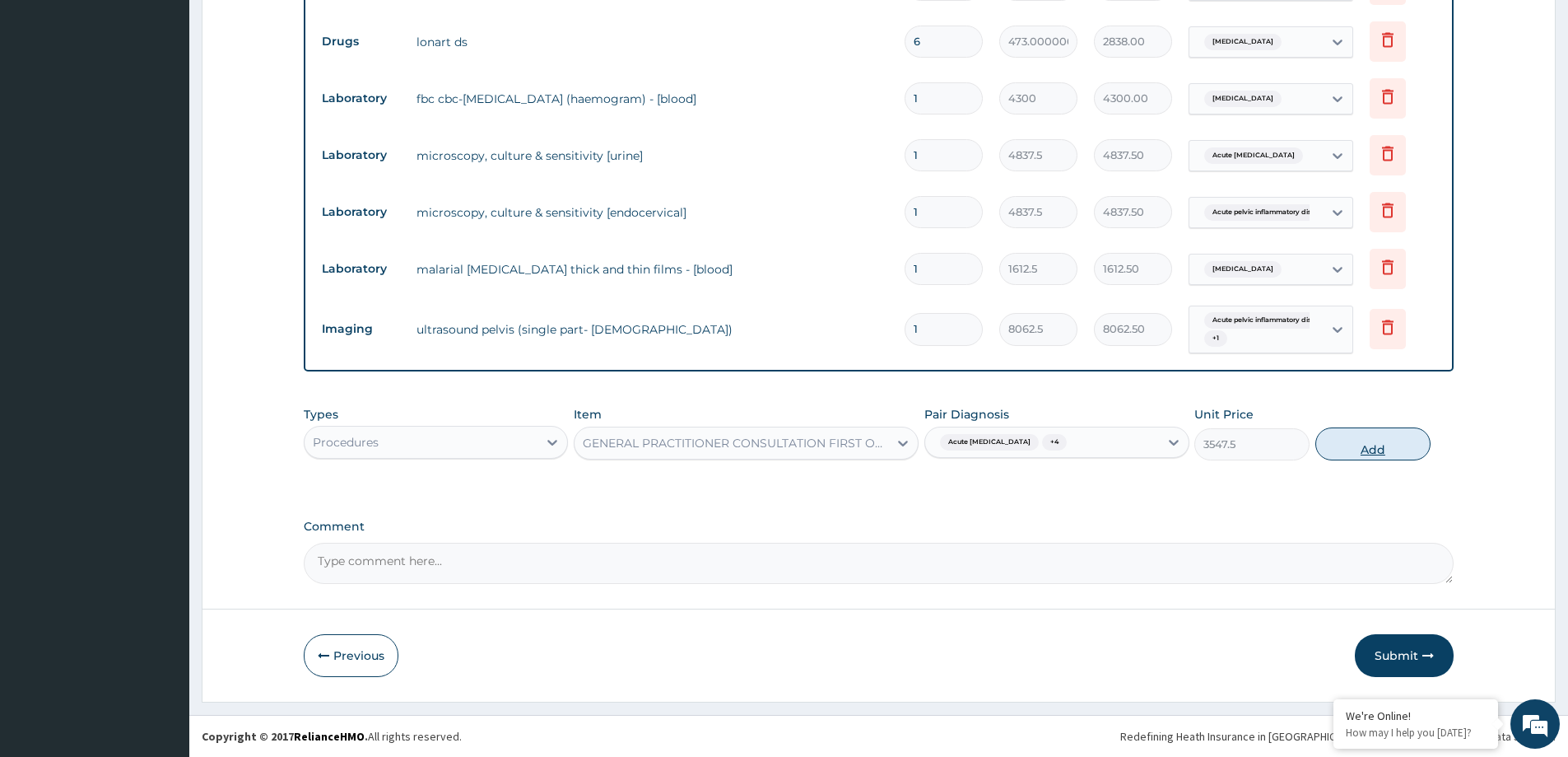
click at [1385, 448] on button "Add" at bounding box center [1373, 444] width 115 height 33
type input "0"
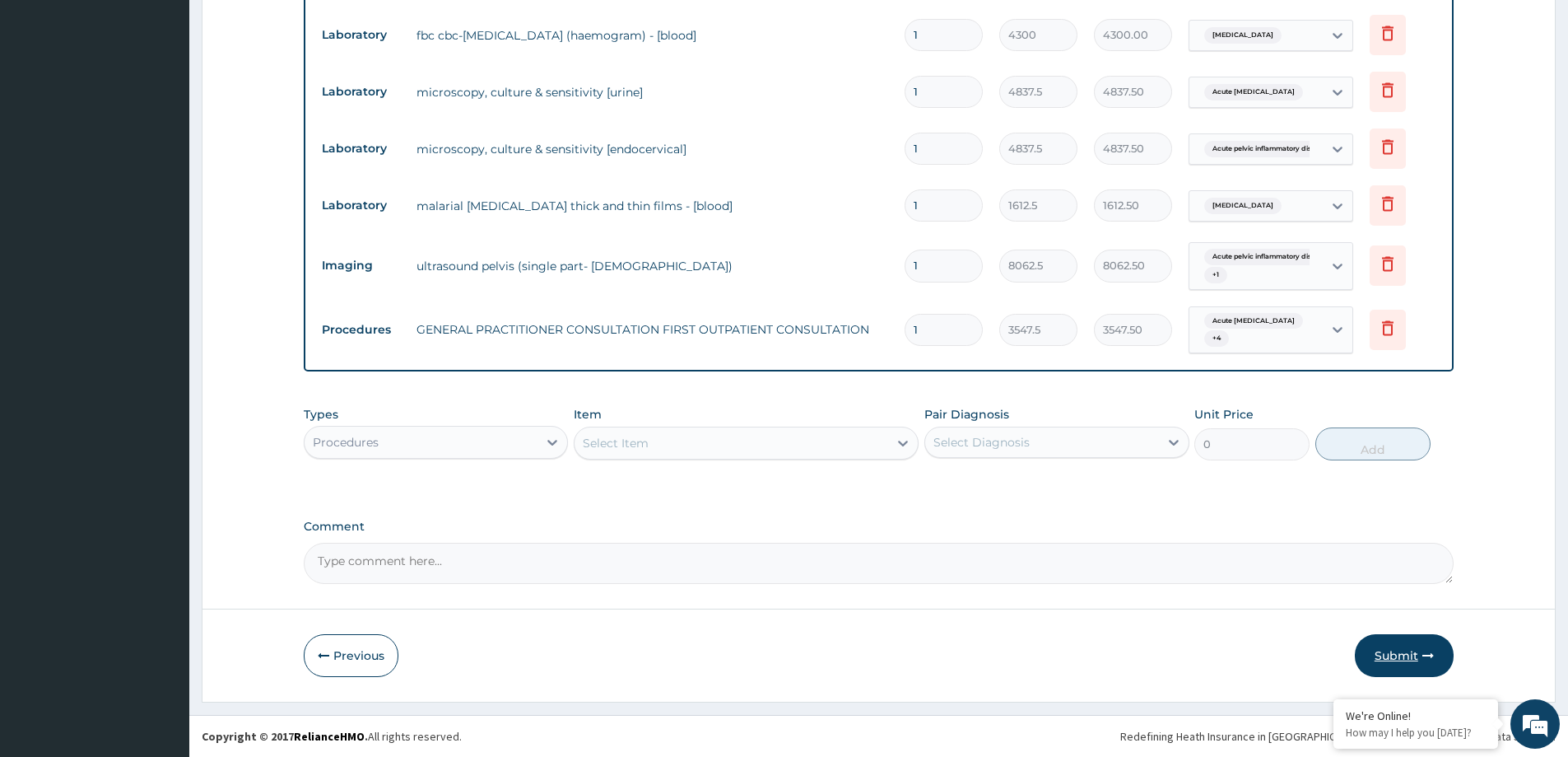
click at [1411, 660] on button "Submit" at bounding box center [1405, 655] width 99 height 43
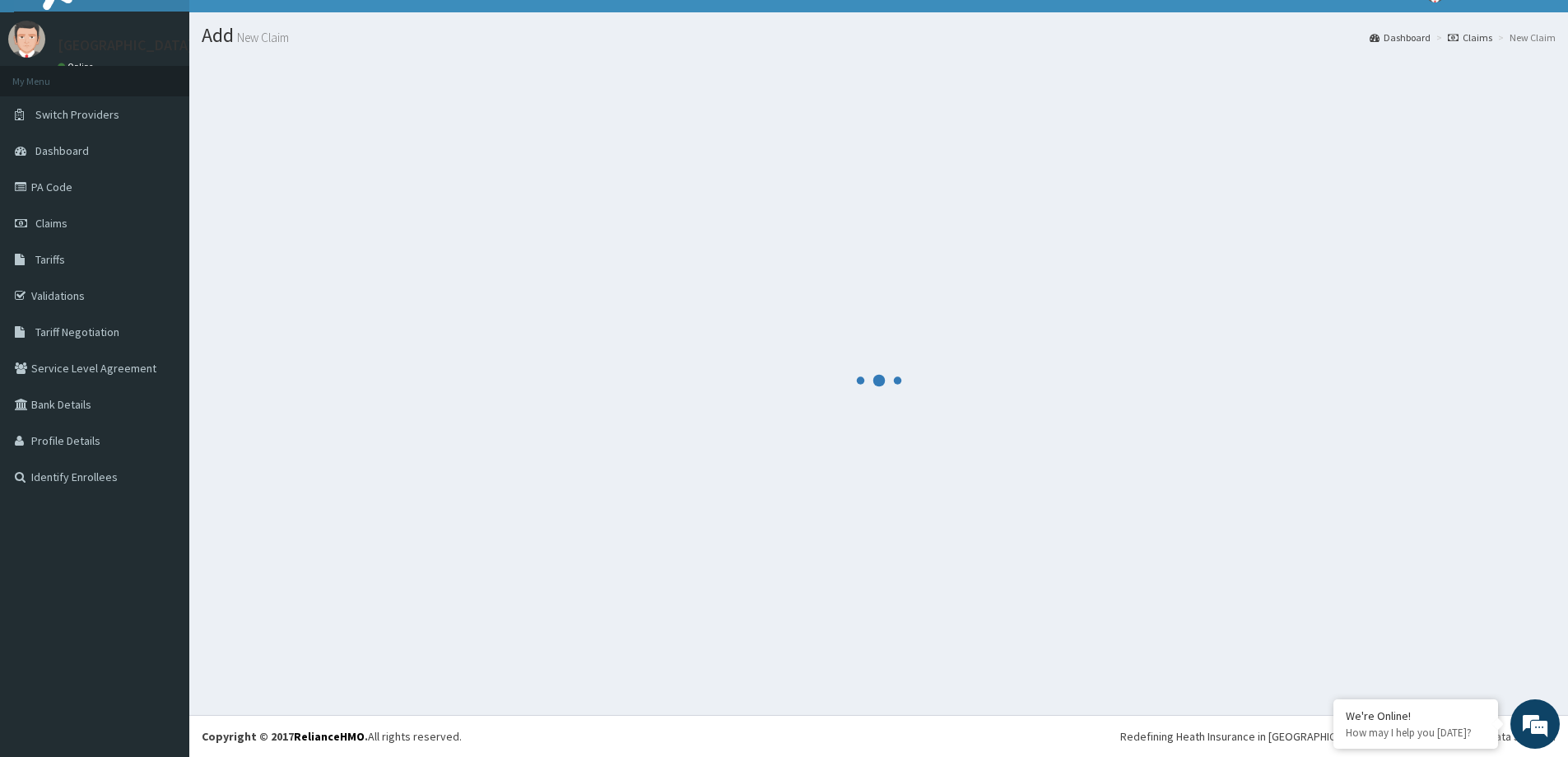
scroll to position [28, 0]
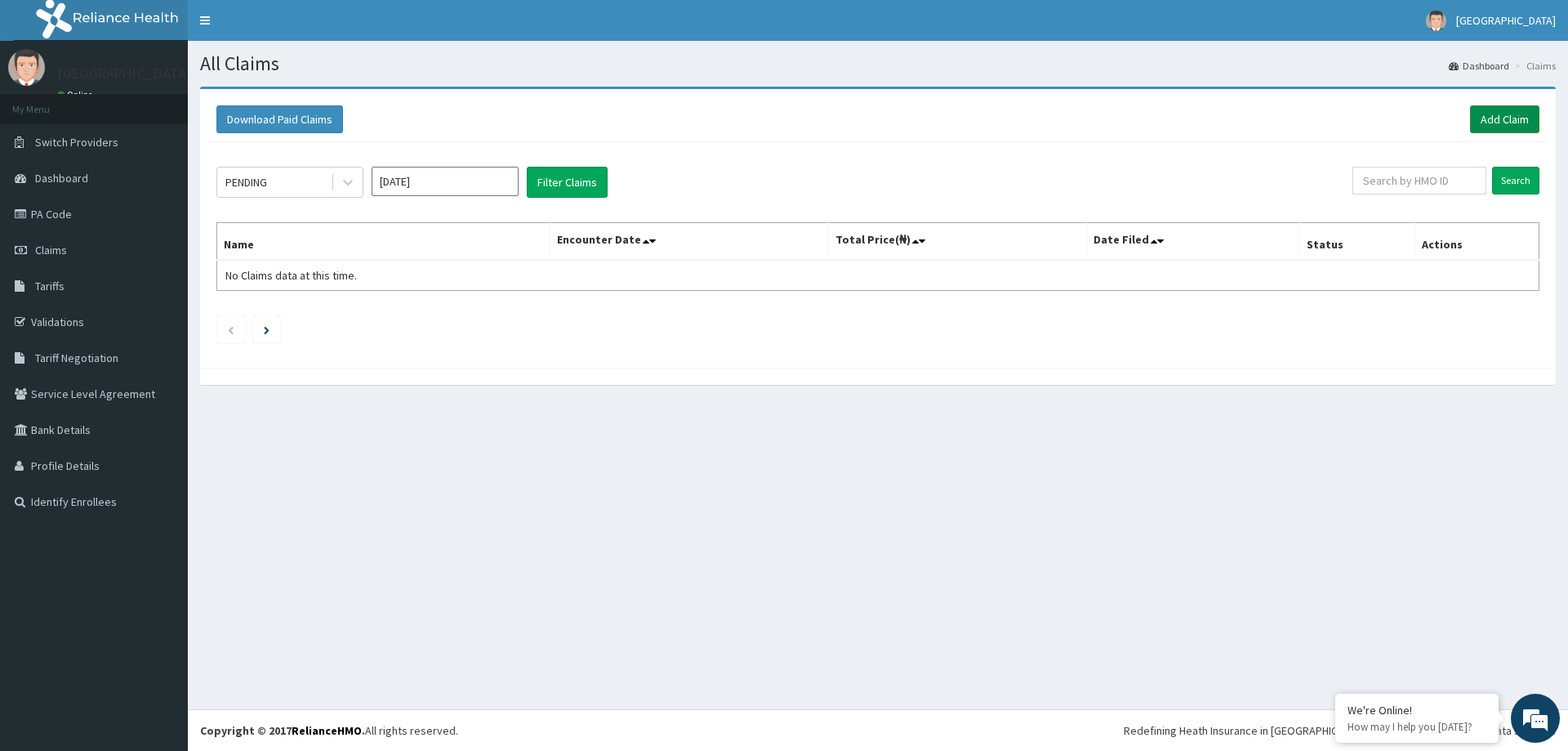
click at [1509, 109] on link "Add Claim" at bounding box center [1504, 119] width 69 height 28
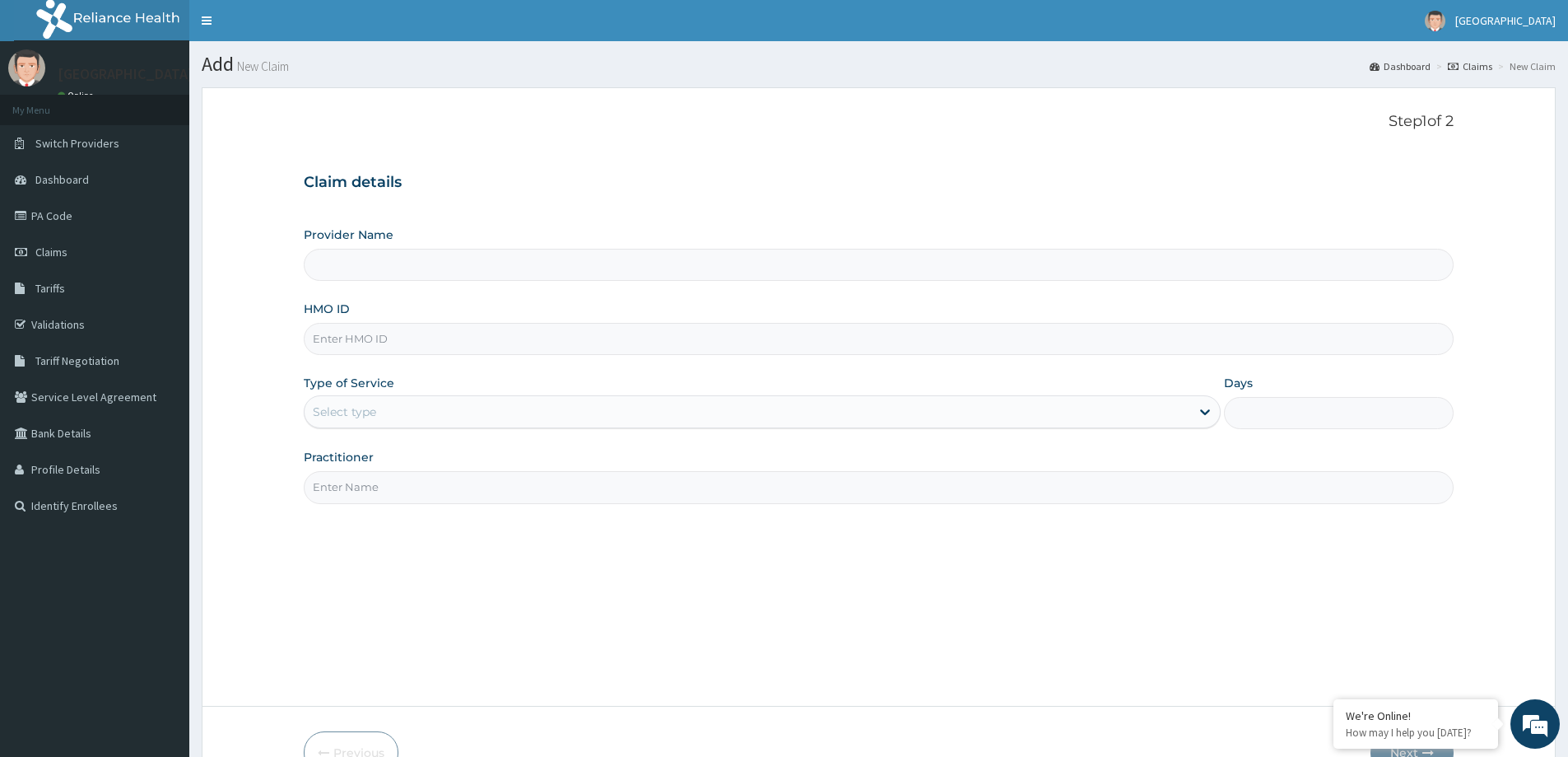
paste input "ERM/10157/A"
type input "ERM/10157/A"
type input "[GEOGRAPHIC_DATA]"
drag, startPoint x: 341, startPoint y: 336, endPoint x: 234, endPoint y: 350, distance: 107.9
click at [224, 350] on form "Step 1 of 2 Claim details Provider Name NEW MILE ONE HOSPITAL HMO ID ERM/10157/…" at bounding box center [879, 443] width 1354 height 711
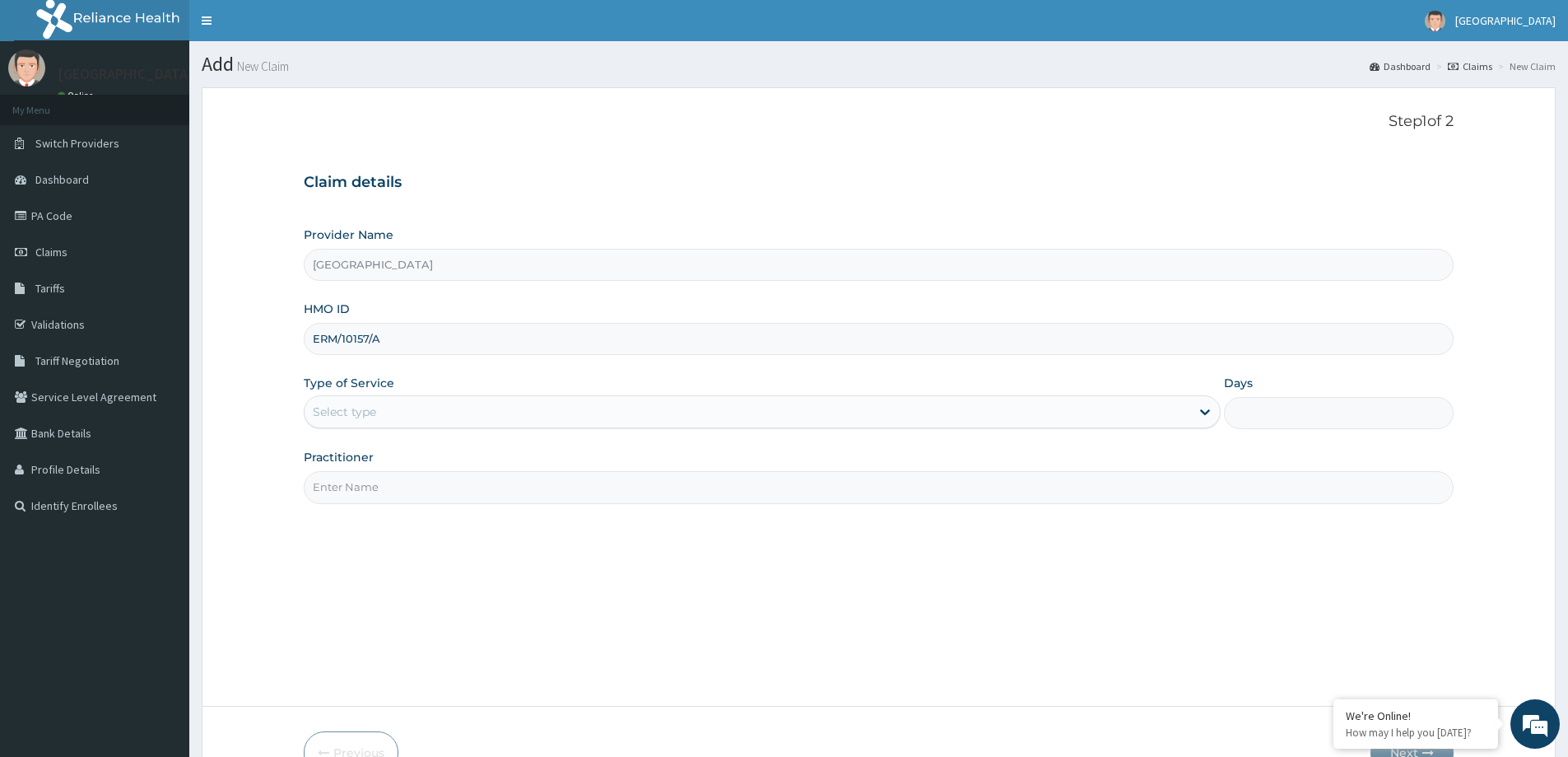
type input "ERM/10157/A"
click at [627, 405] on div "Select type" at bounding box center [747, 411] width 886 height 27
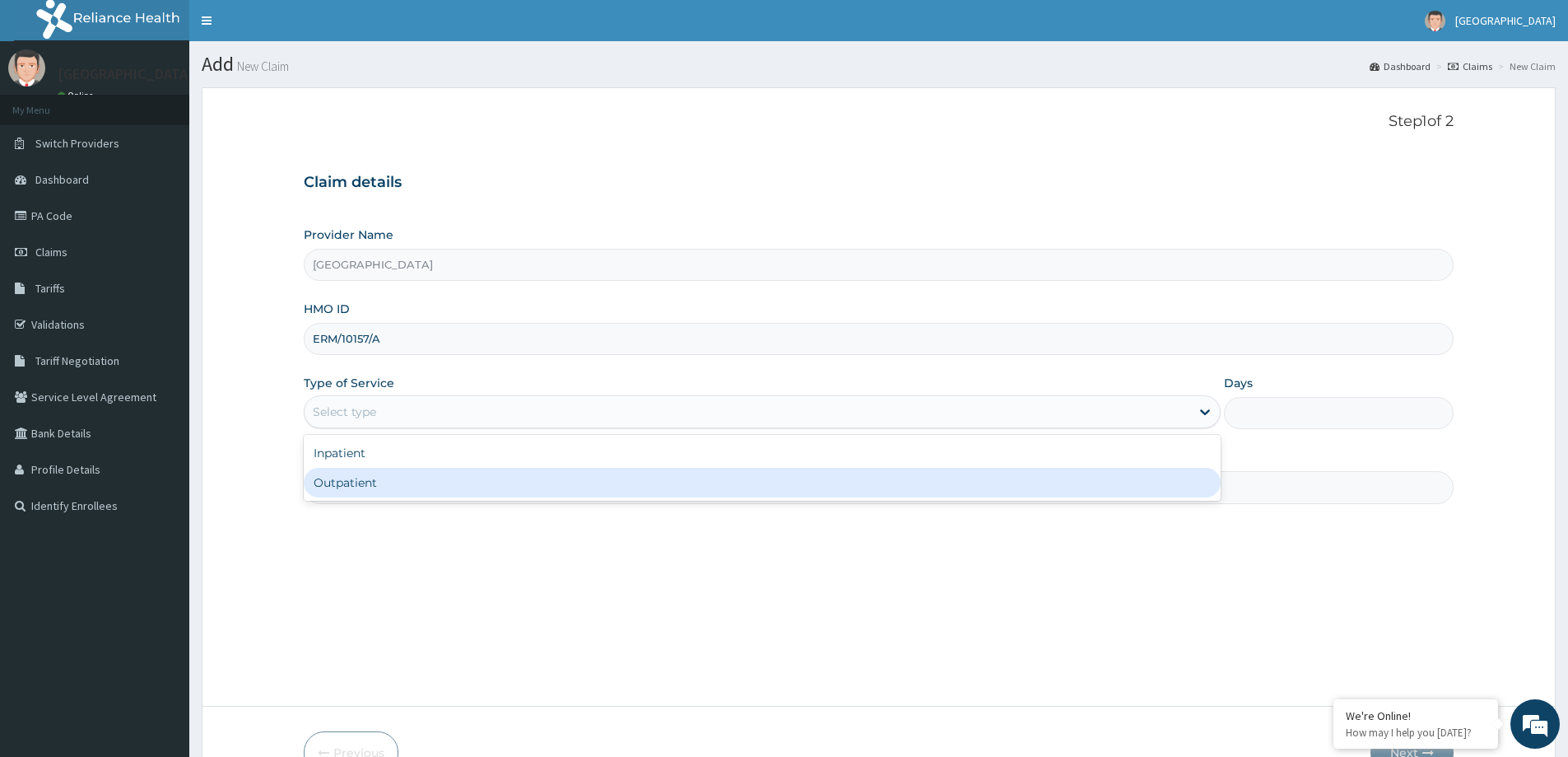
click at [585, 474] on div "Outpatient" at bounding box center [762, 482] width 917 height 29
type input "1"
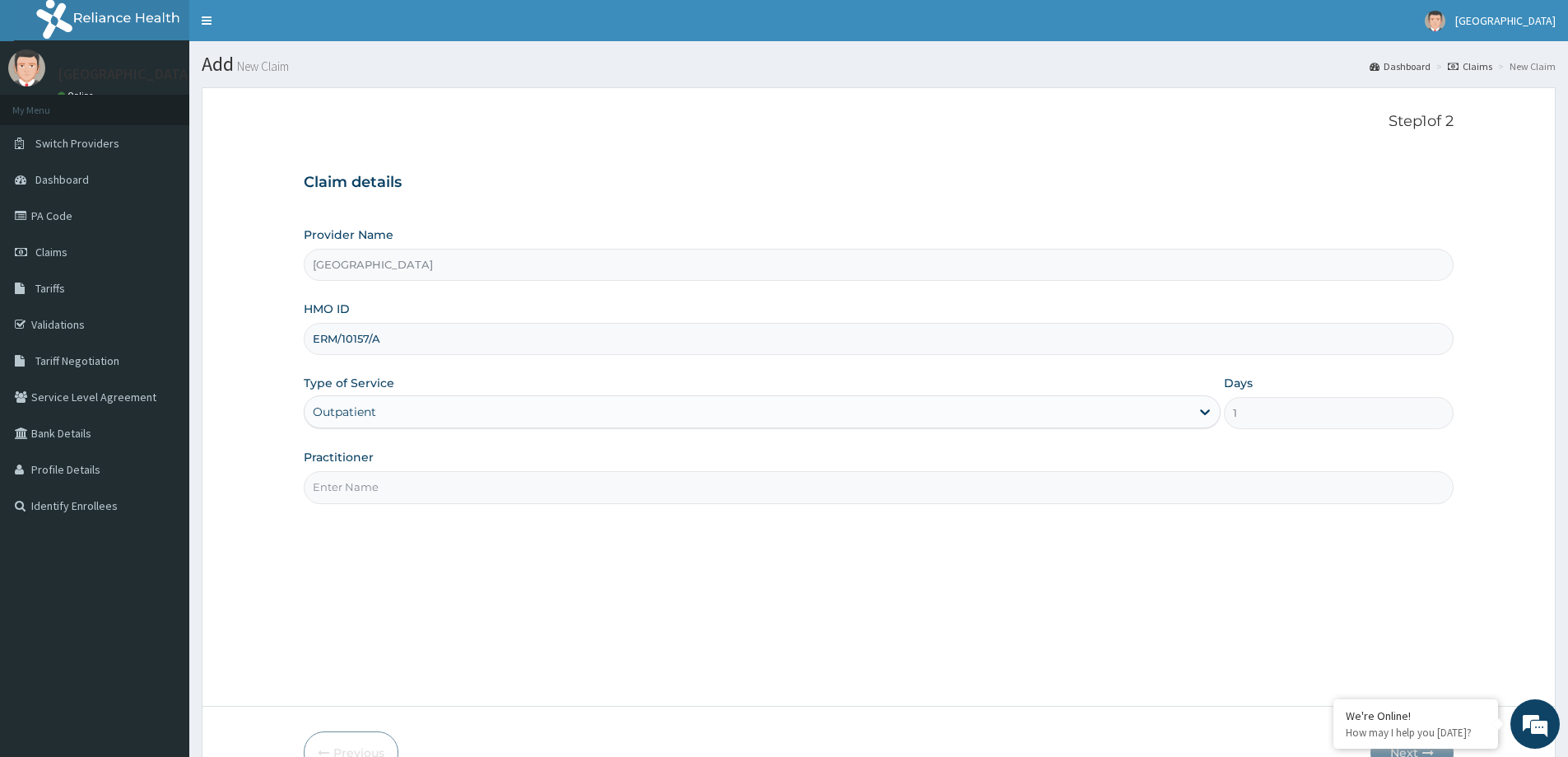
click at [614, 490] on input "Practitioner" at bounding box center [878, 487] width 1150 height 32
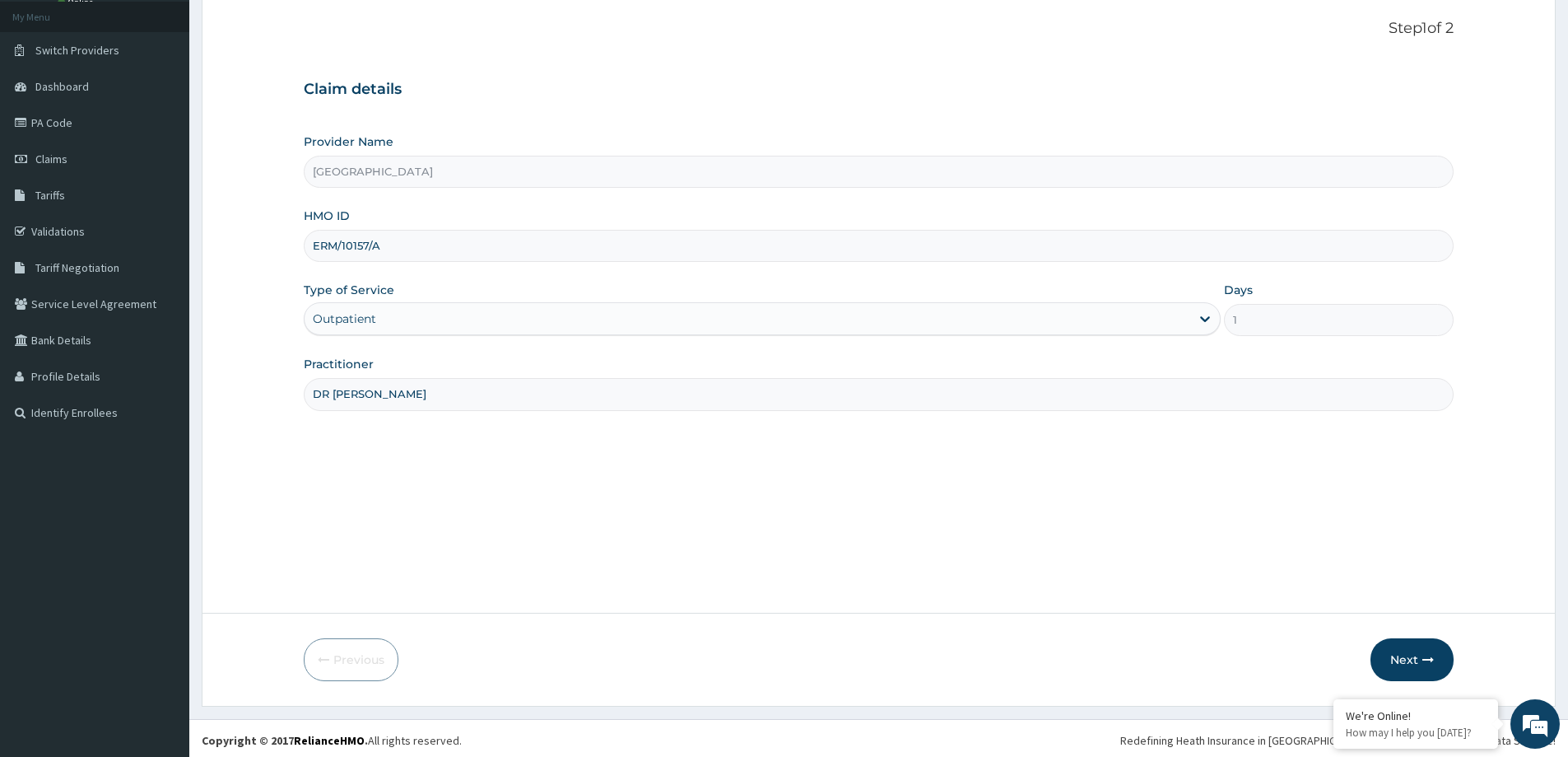
scroll to position [97, 0]
type input "DR [PERSON_NAME]"
click at [1439, 661] on button "Next" at bounding box center [1412, 655] width 83 height 43
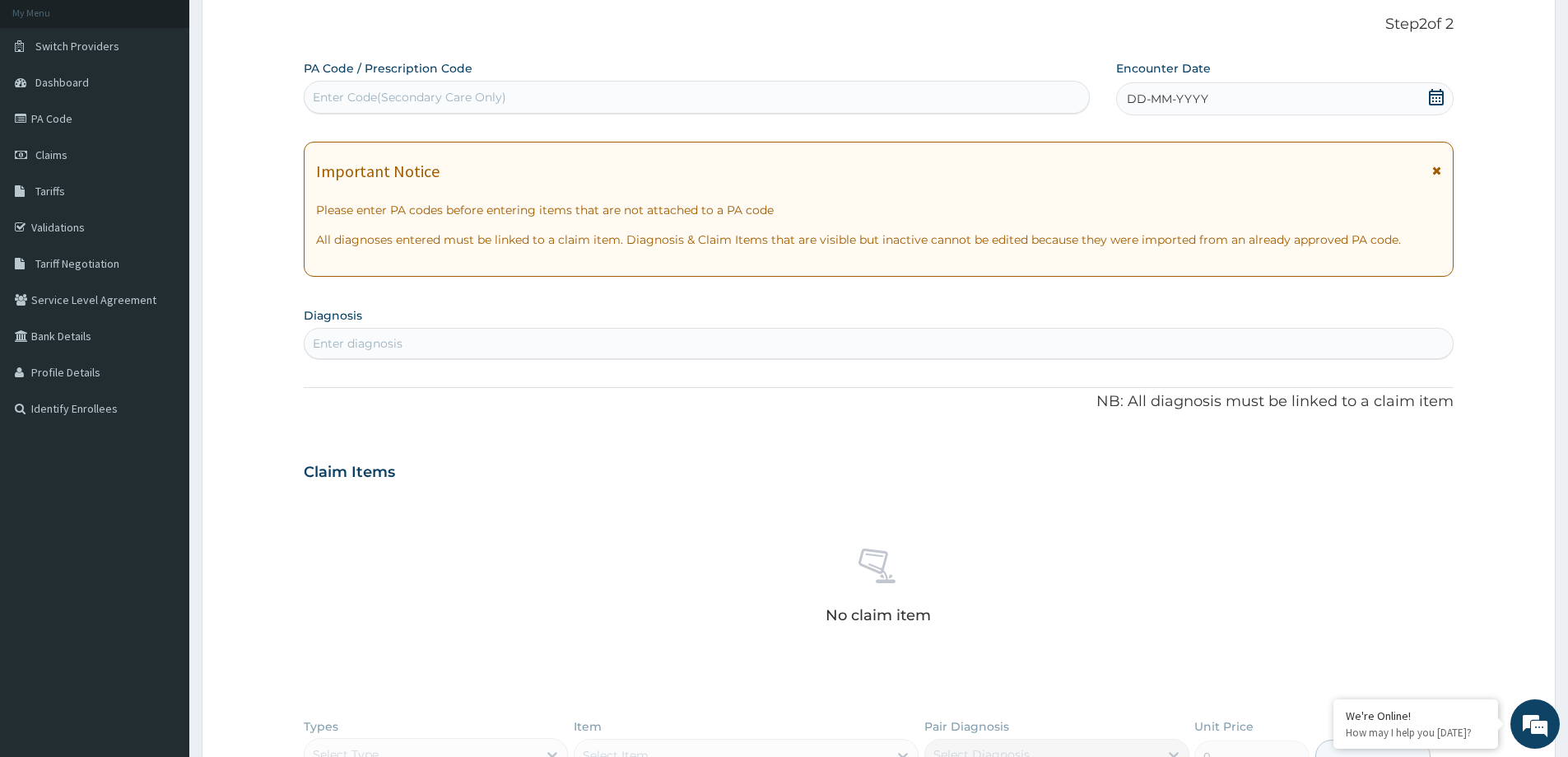
click at [418, 99] on div "Enter Code(Secondary Care Only)" at bounding box center [409, 97] width 193 height 16
paste input "PA/A03092"
type input "PA/A03092"
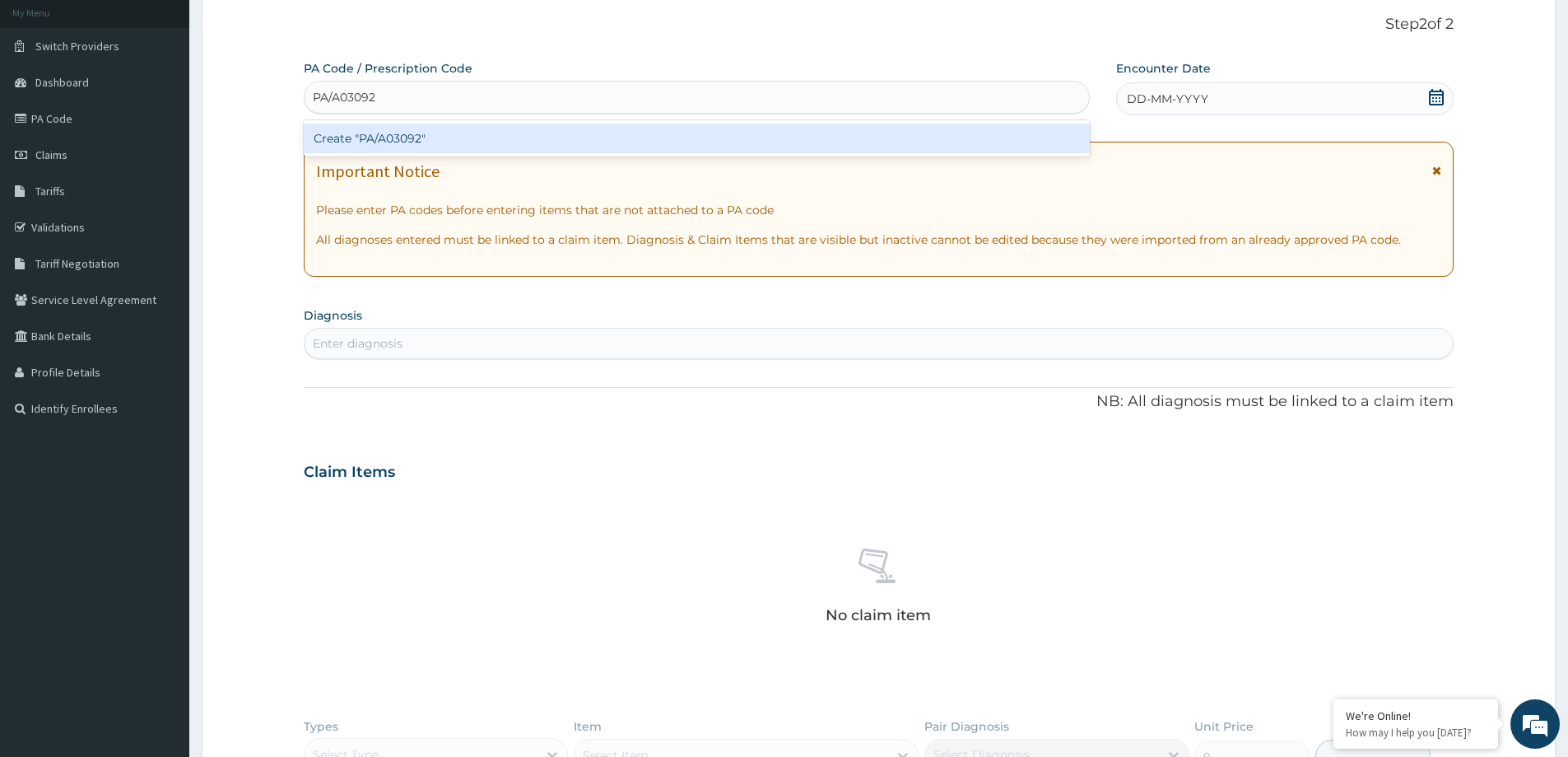
click at [399, 133] on div "Create "PA/A03092"" at bounding box center [696, 138] width 786 height 29
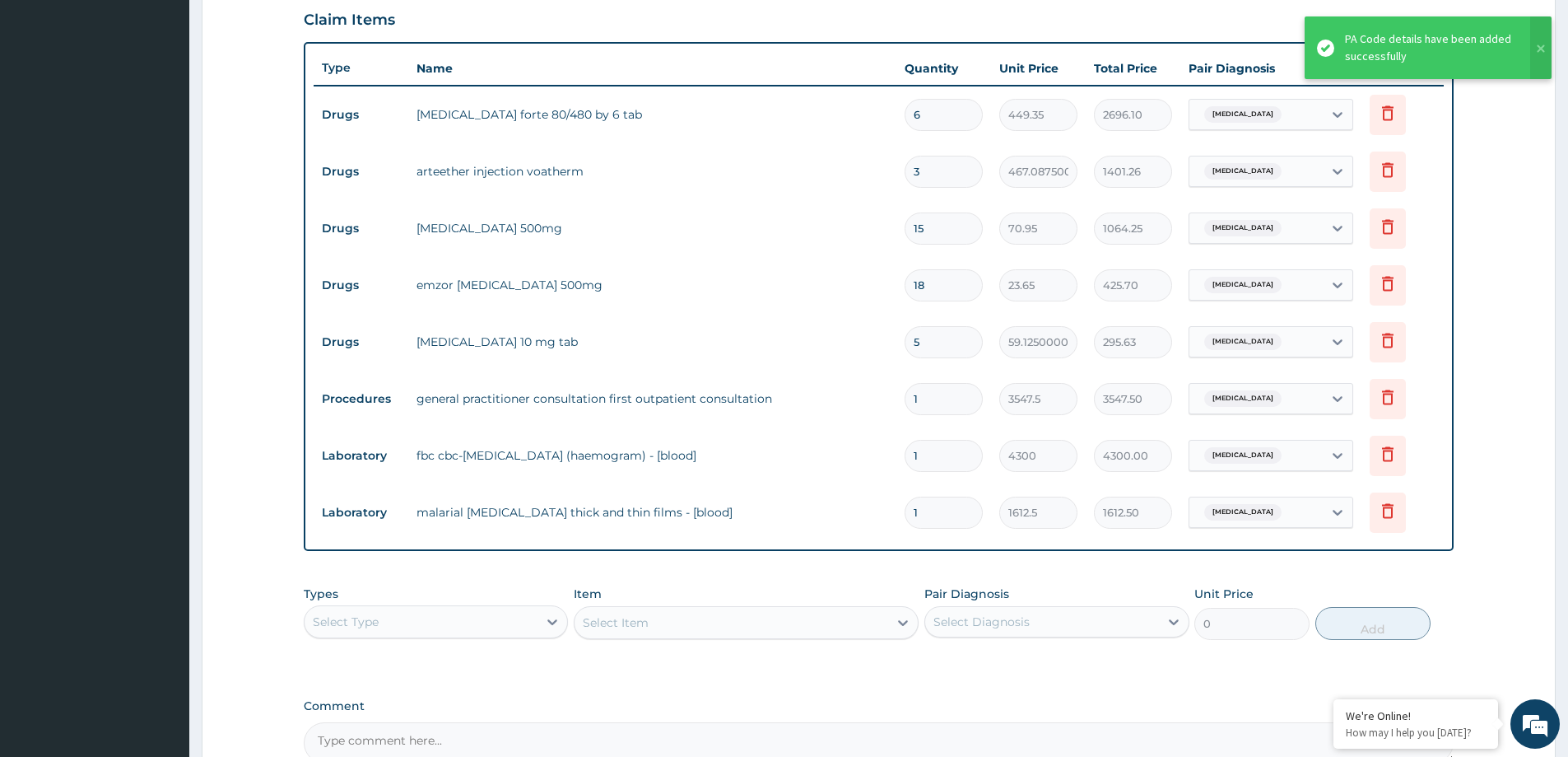
scroll to position [523, 0]
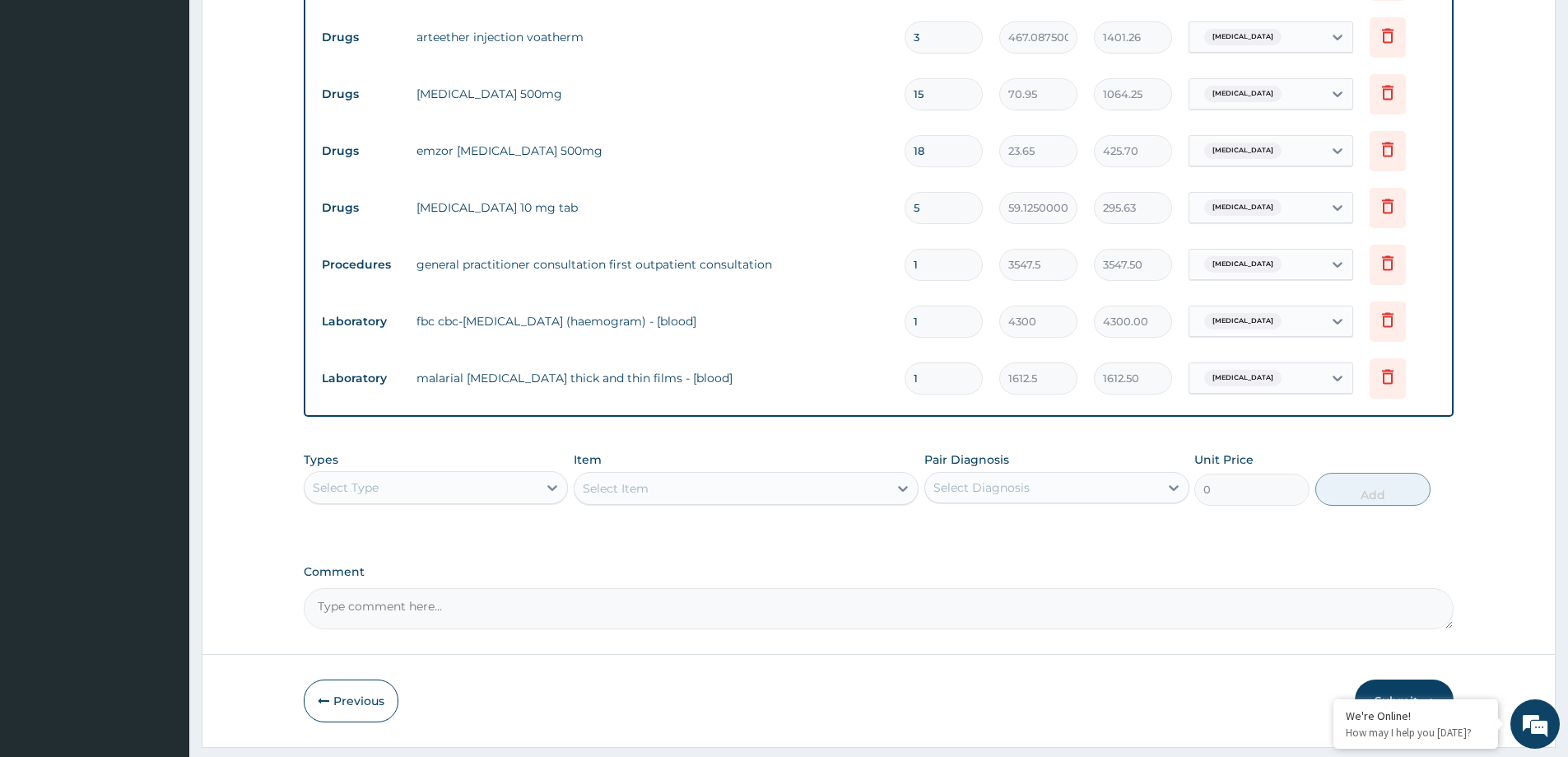
click at [1428, 682] on button "Submit" at bounding box center [1405, 700] width 99 height 43
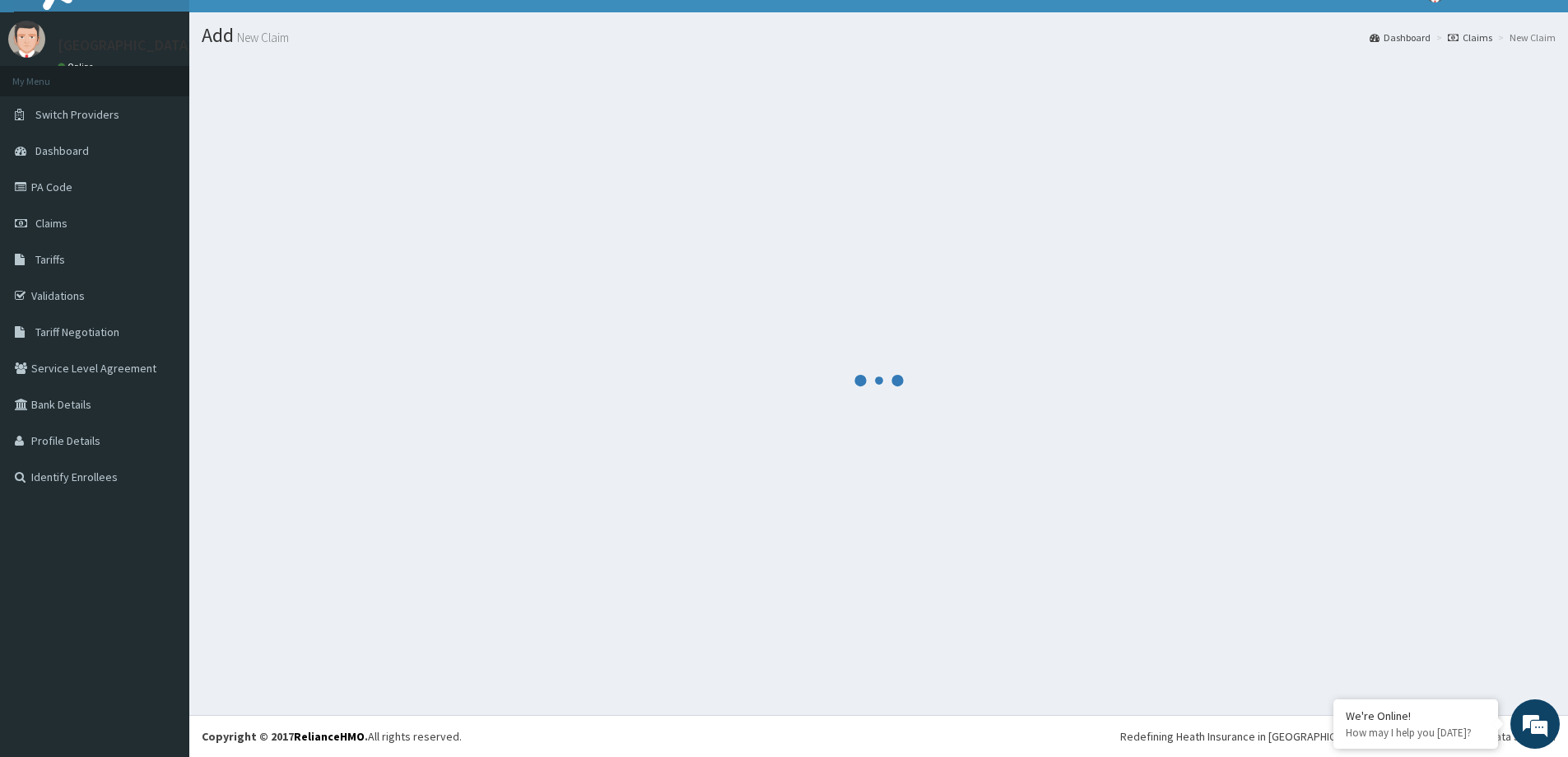
scroll to position [28, 0]
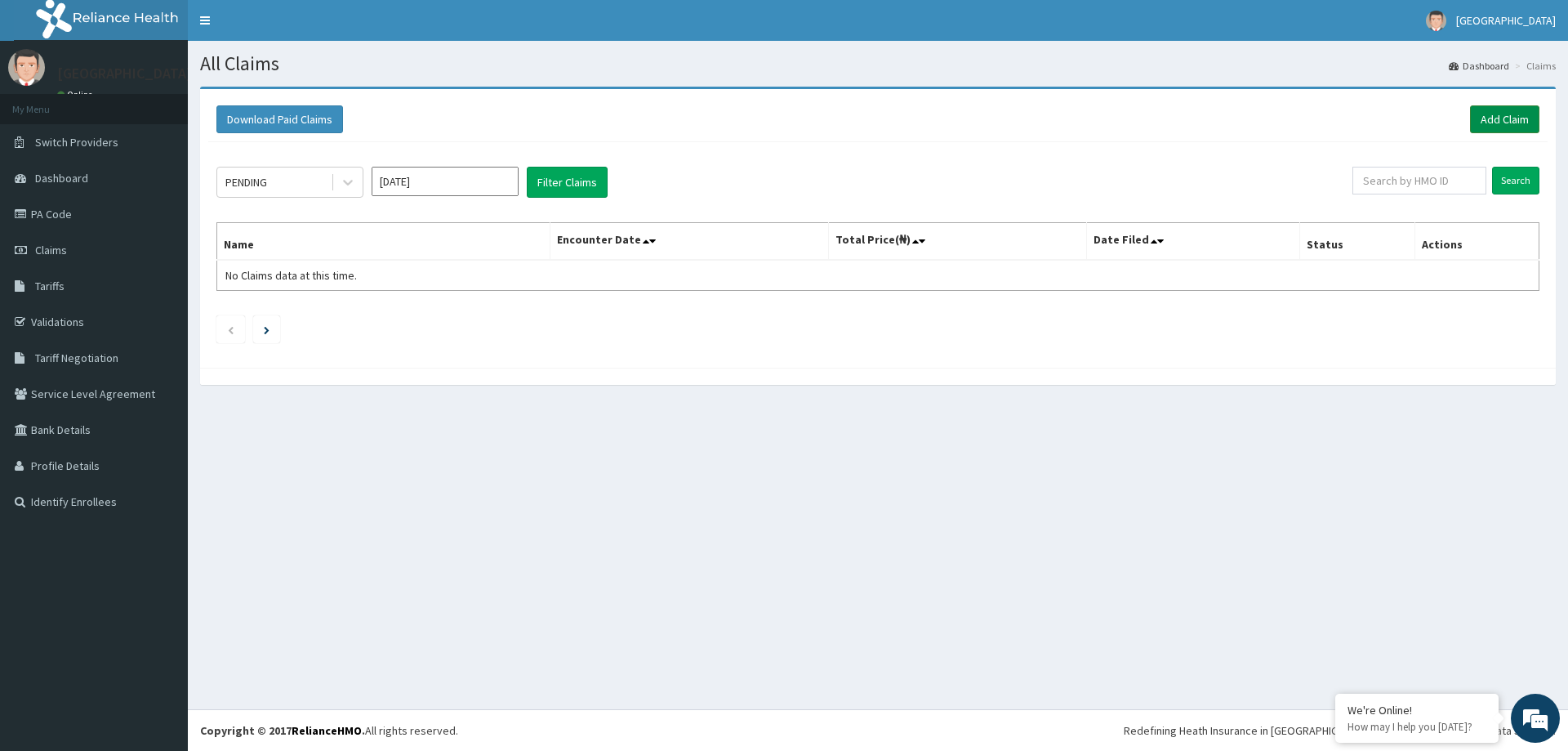
click at [1496, 125] on link "Add Claim" at bounding box center [1504, 119] width 69 height 28
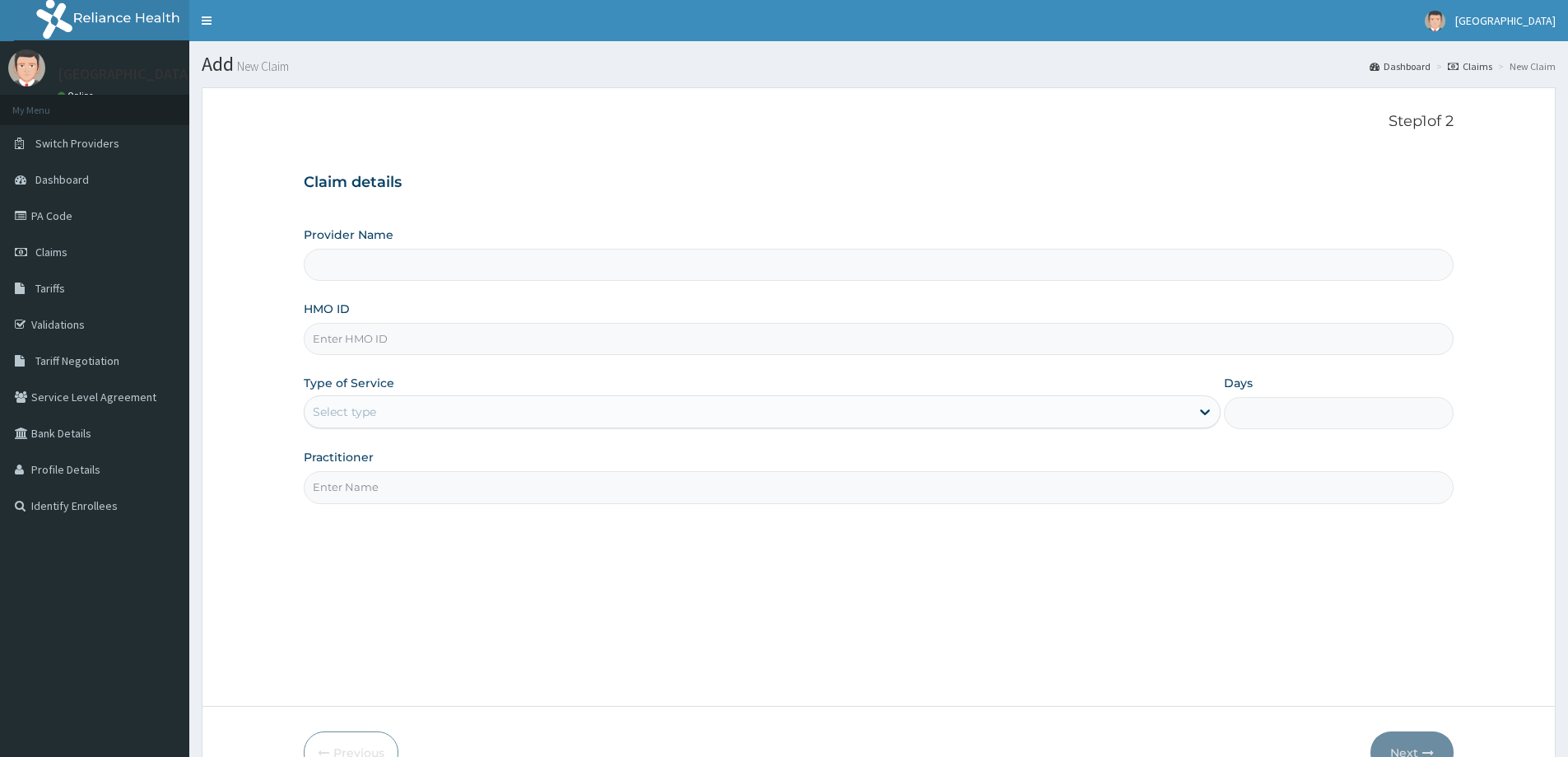
paste input "END/10089/A"
type input "END/10089/A"
type input "[GEOGRAPHIC_DATA]"
type input "END/10089/A"
click at [410, 407] on div "Select type" at bounding box center [747, 411] width 886 height 27
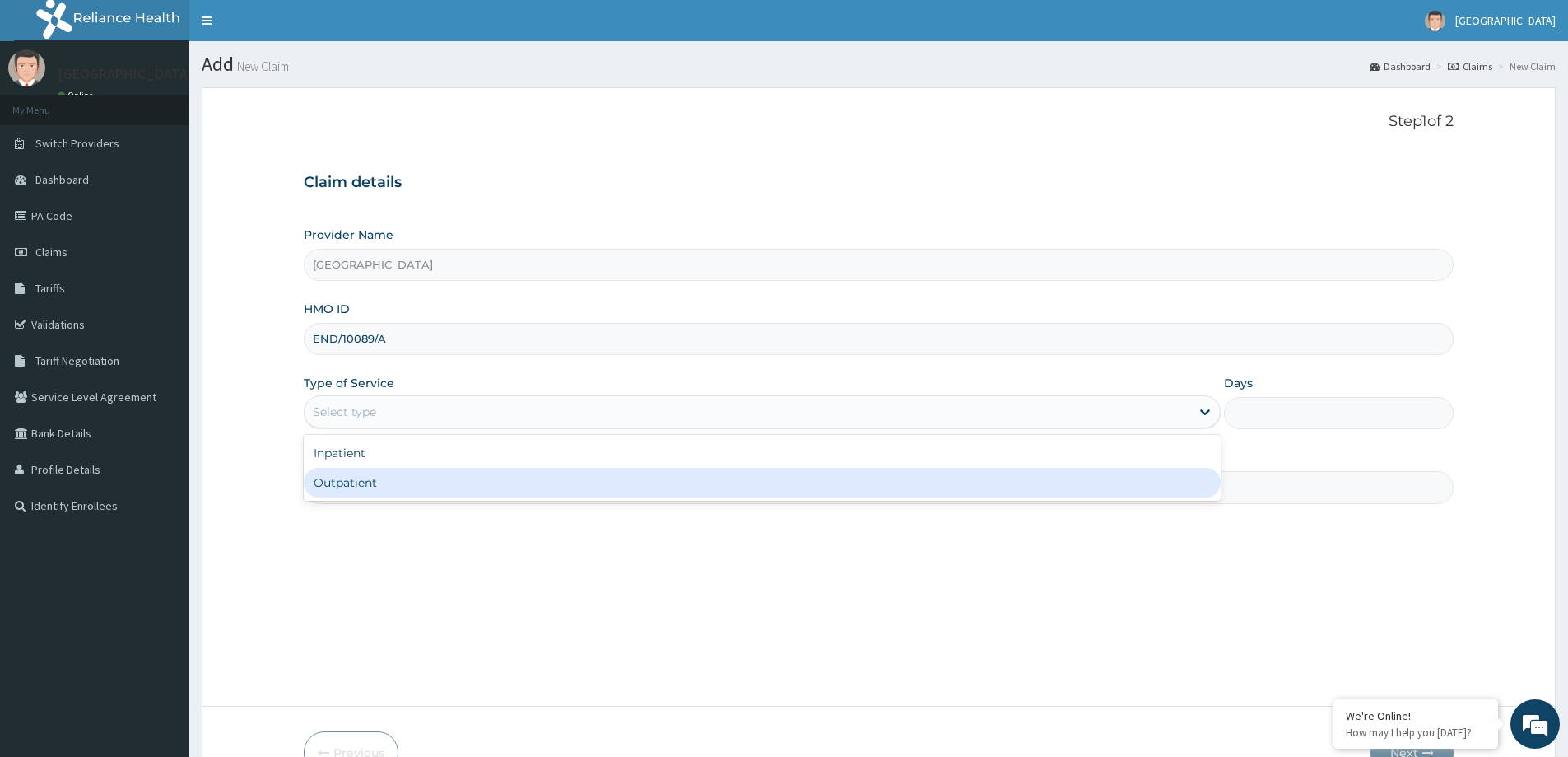
click at [396, 476] on div "Outpatient" at bounding box center [762, 482] width 917 height 29
type input "1"
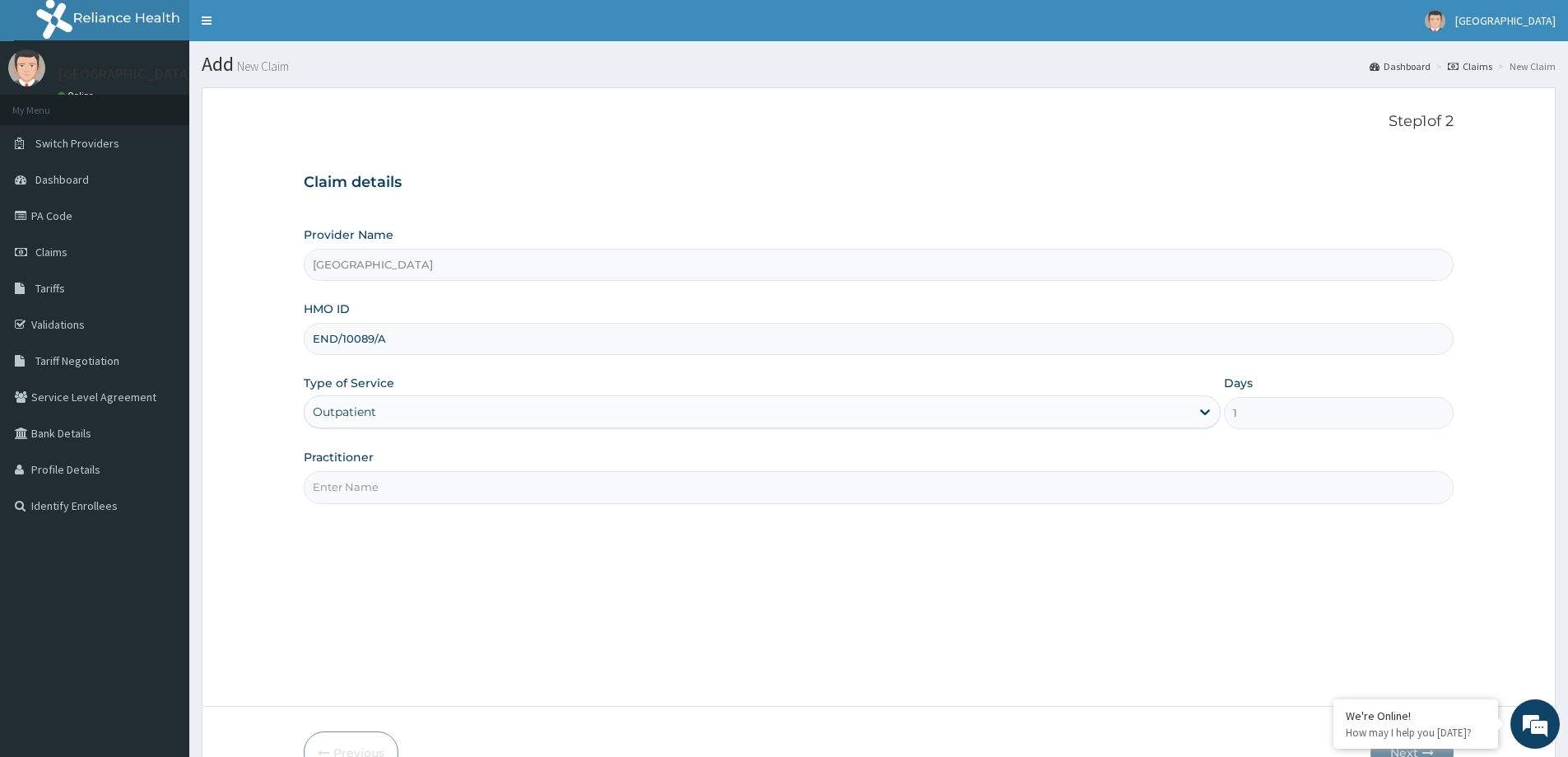
click at [412, 488] on input "Practitioner" at bounding box center [878, 487] width 1150 height 32
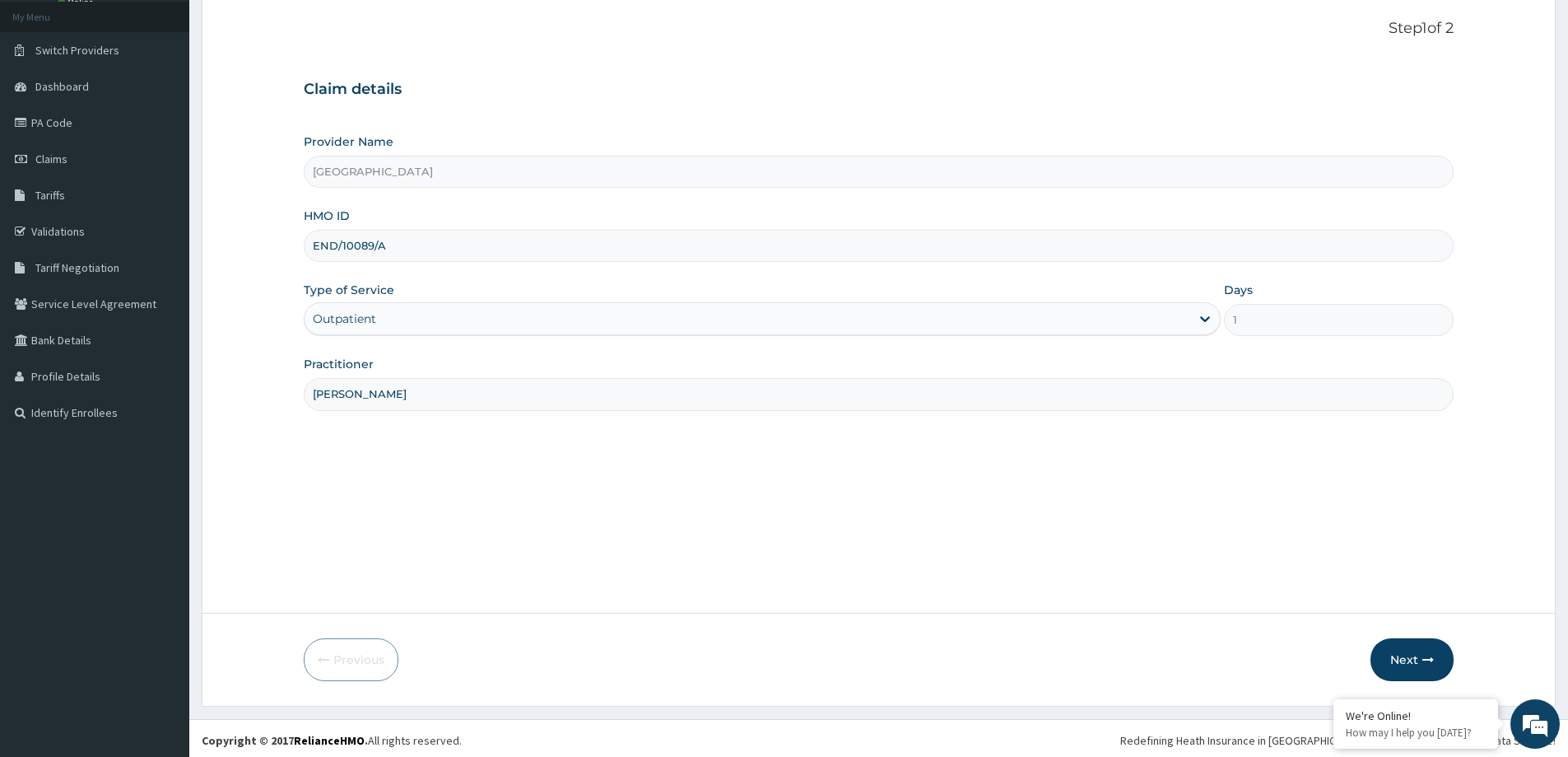
scroll to position [97, 0]
type input "DR BERE"
click at [1391, 651] on button "Next" at bounding box center [1412, 655] width 83 height 43
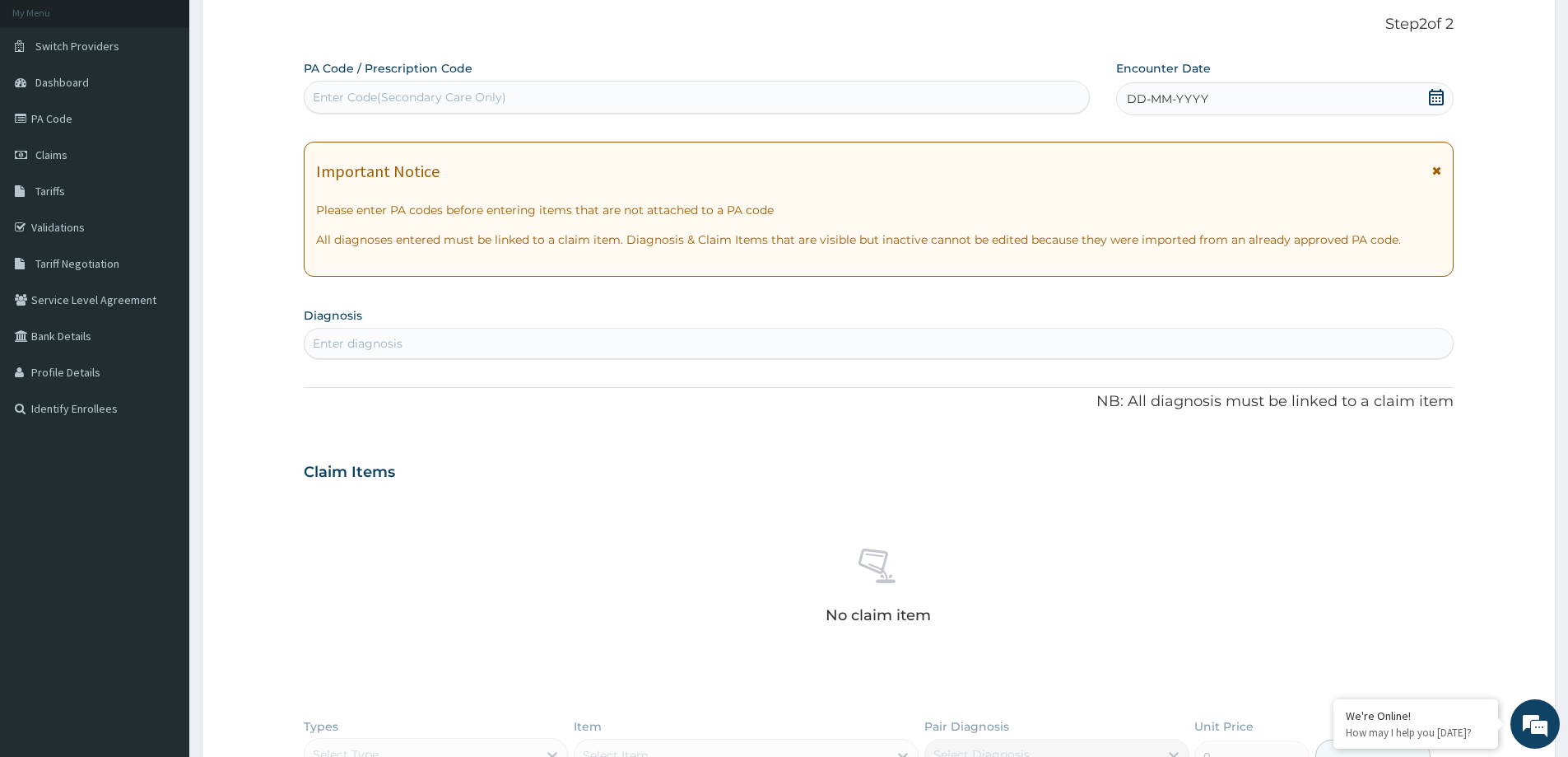
drag, startPoint x: 470, startPoint y: 79, endPoint x: 466, endPoint y: 91, distance: 12.6
click at [470, 82] on div "PA Code / Prescription Code Enter Code(Secondary Care Only)" at bounding box center [696, 87] width 786 height 53
click at [466, 91] on div "Enter Code(Secondary Care Only)" at bounding box center [409, 97] width 193 height 16
paste input "PA/2F0739"
type input "PA/2F0739"
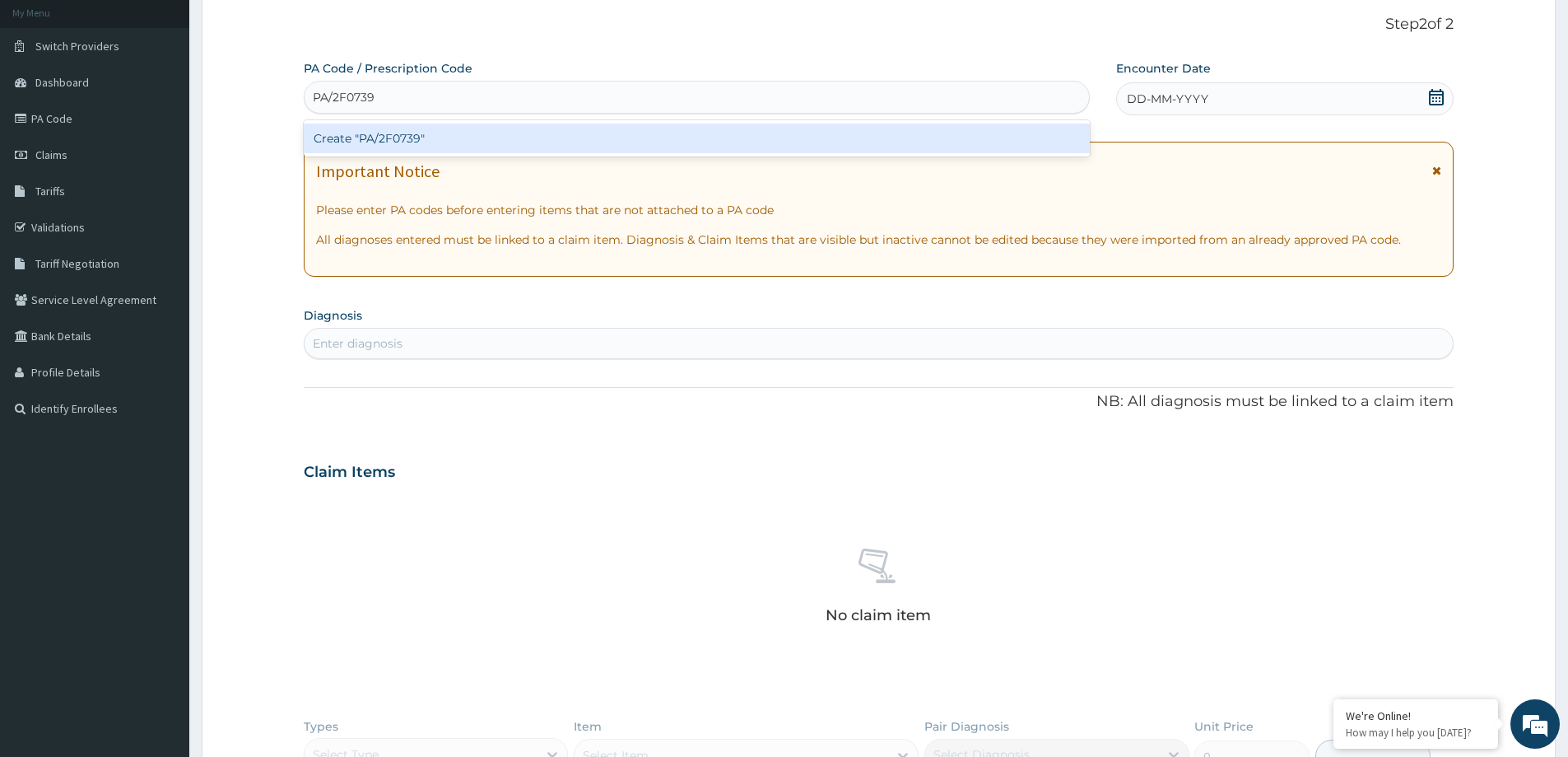
click at [403, 136] on div "Create "PA/2F0739"" at bounding box center [696, 138] width 786 height 29
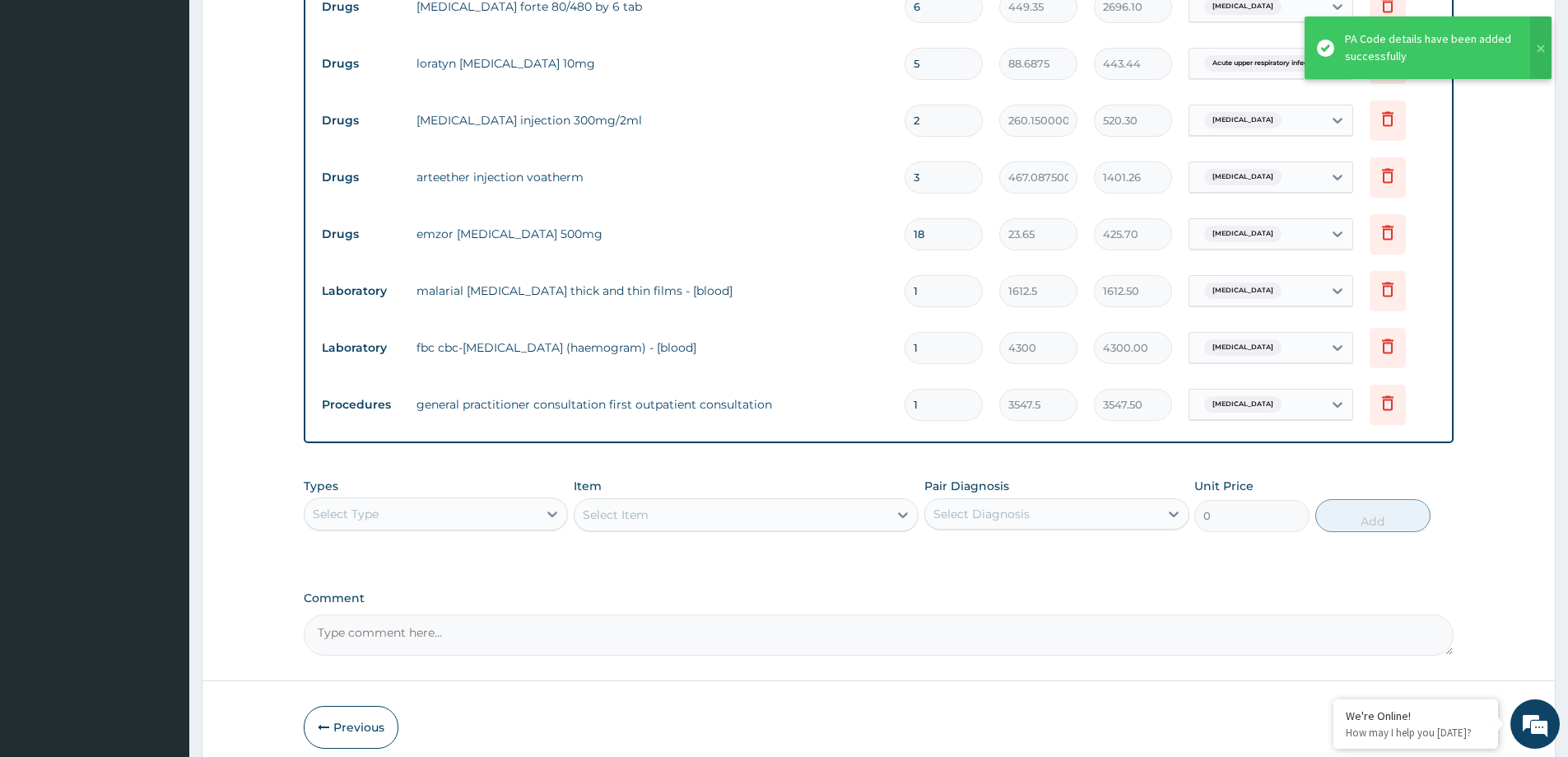
scroll to position [733, 0]
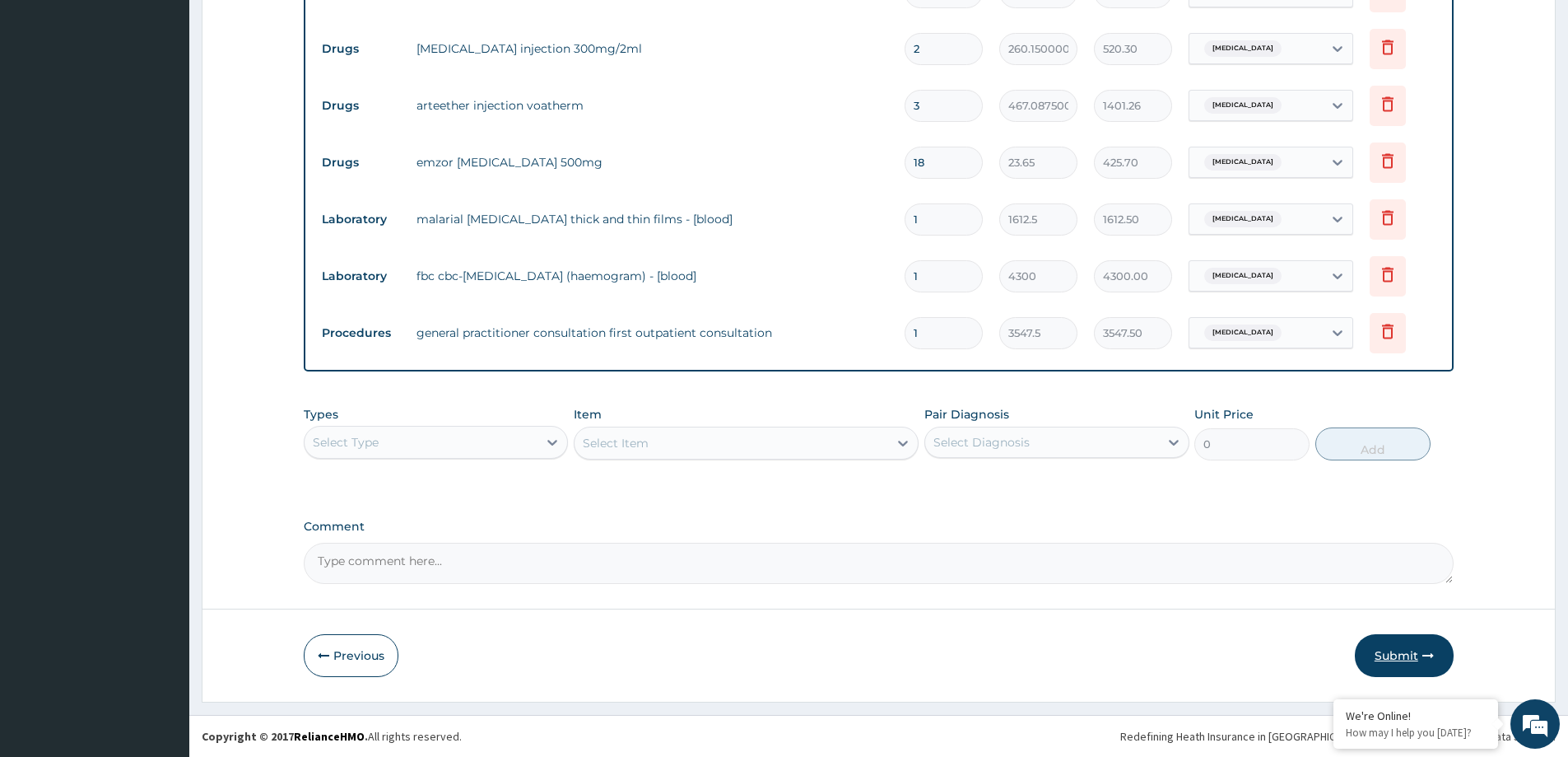
click at [1412, 661] on button "Submit" at bounding box center [1405, 655] width 99 height 43
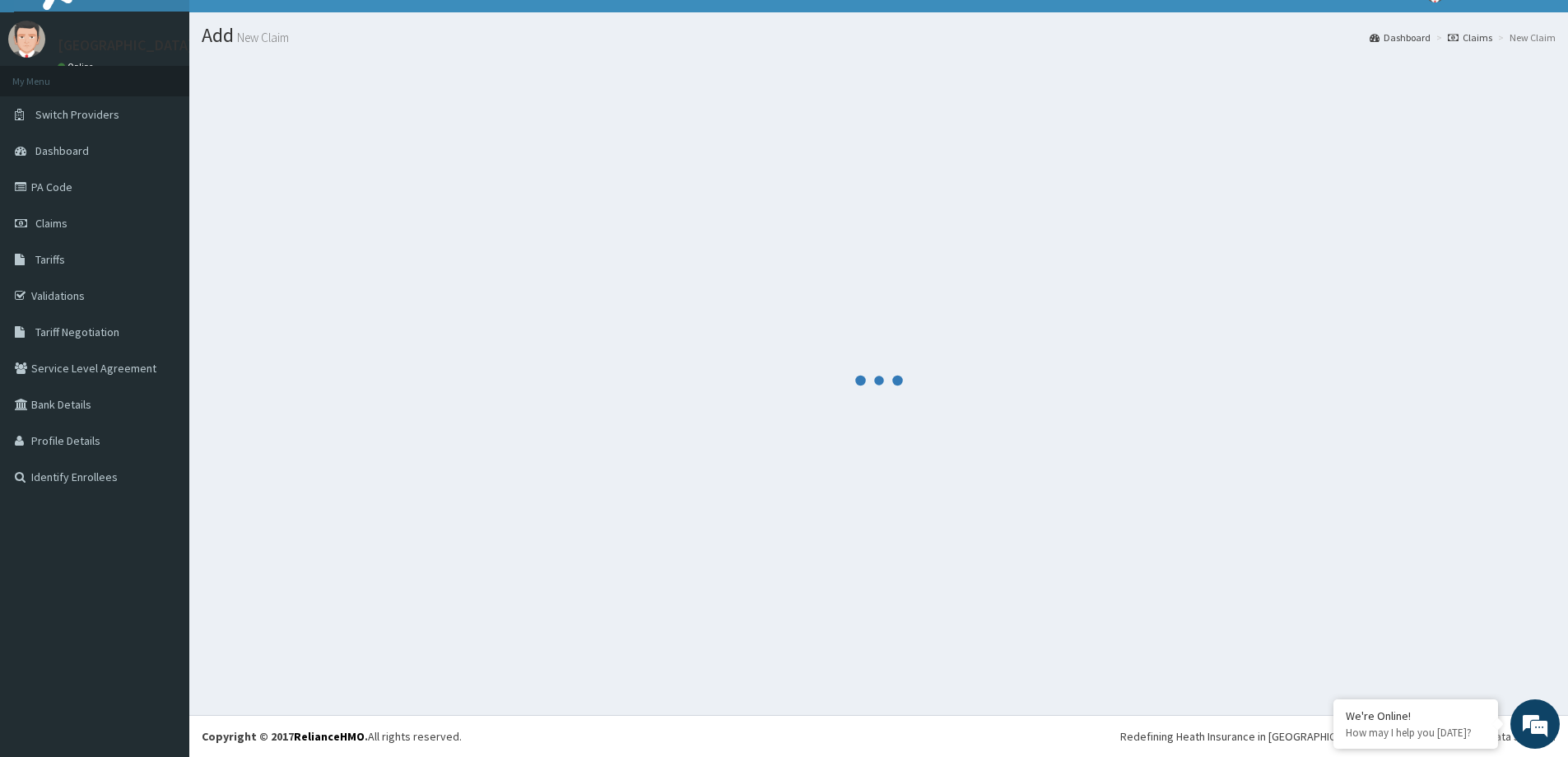
scroll to position [28, 0]
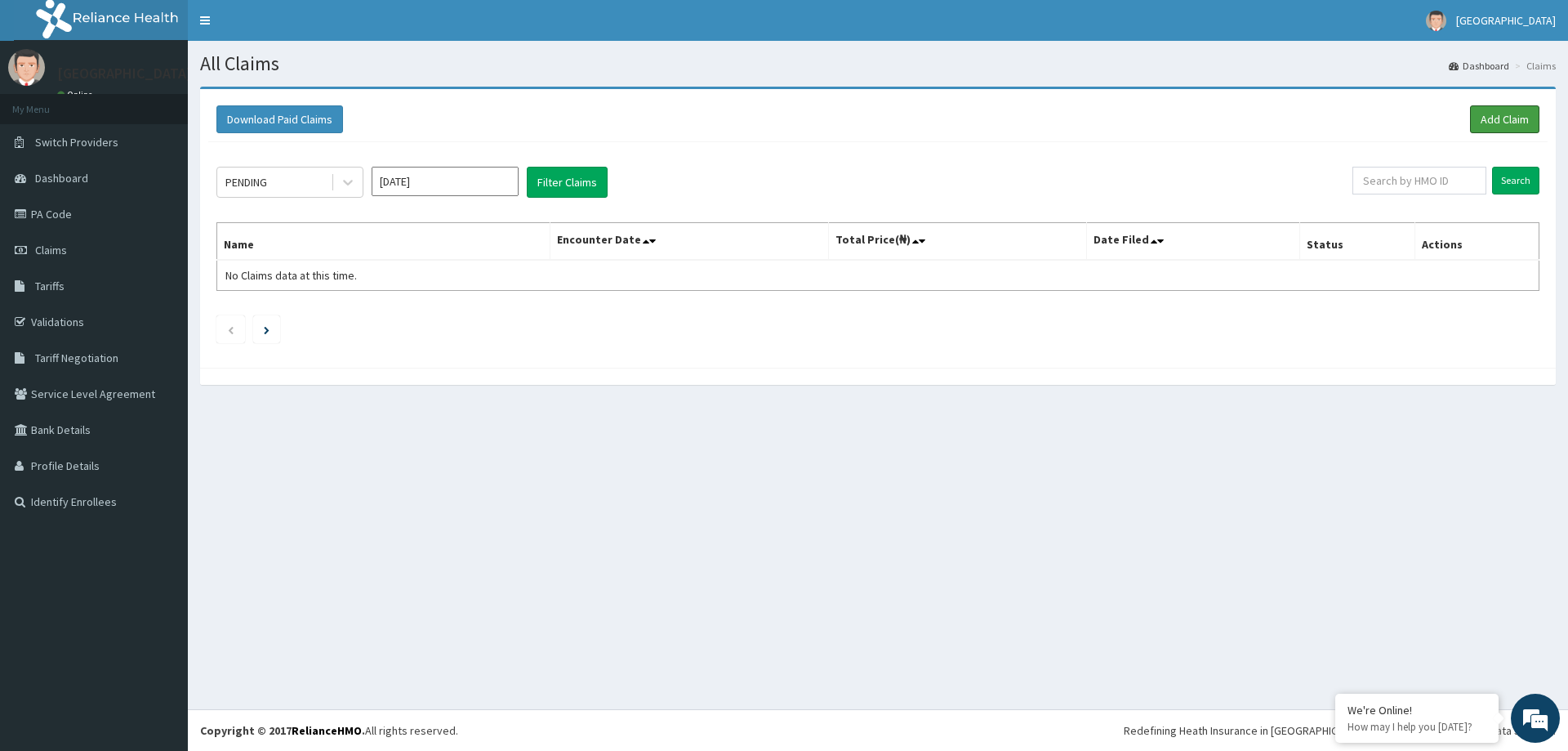
drag, startPoint x: 1488, startPoint y: 108, endPoint x: 1453, endPoint y: 111, distance: 35.1
click at [1488, 108] on link "Add Claim" at bounding box center [1504, 119] width 69 height 28
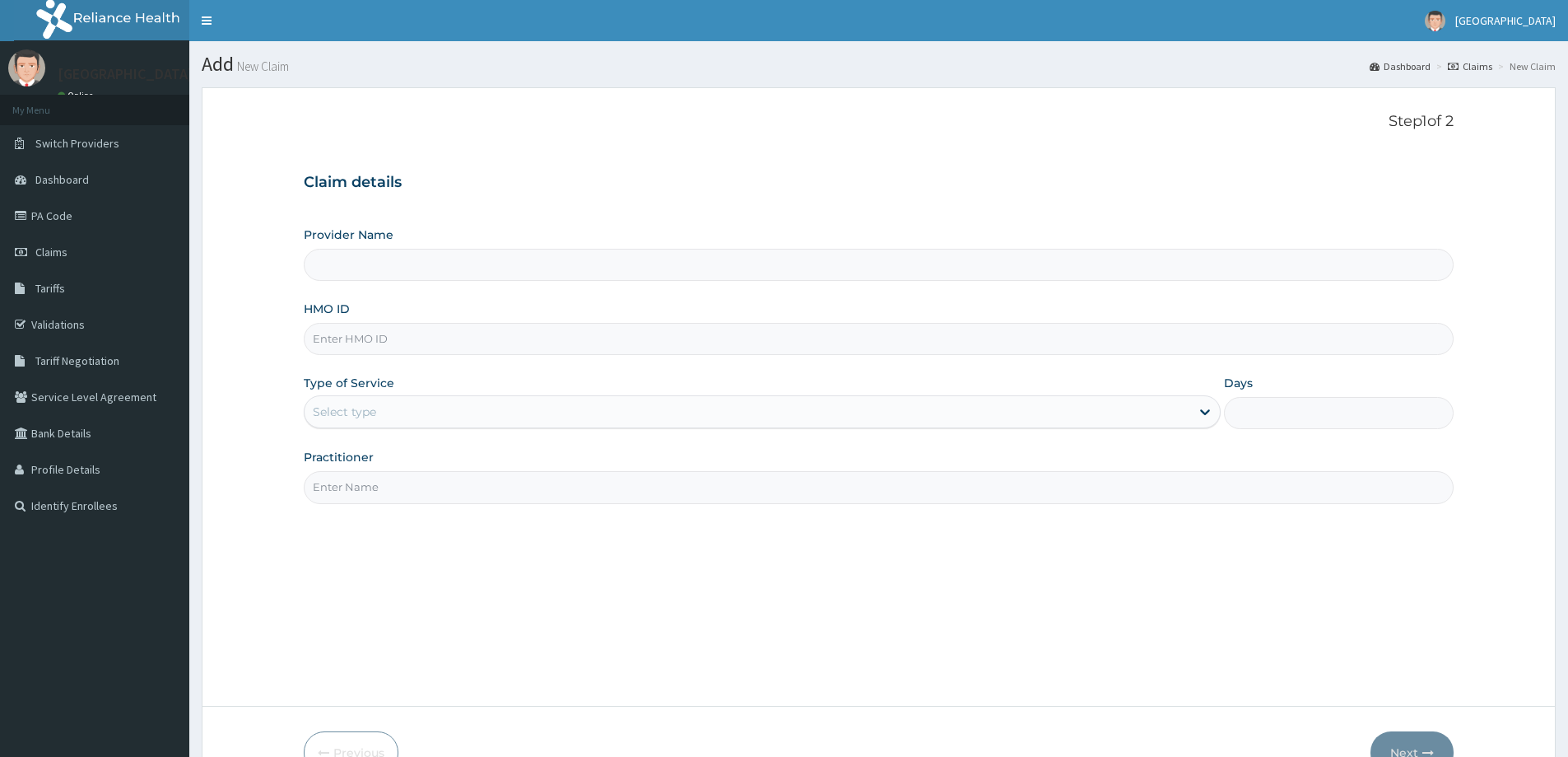
paste input "ERM/10400/A"
type input "ERM/10400/A"
click at [422, 409] on div "Select type" at bounding box center [747, 411] width 886 height 27
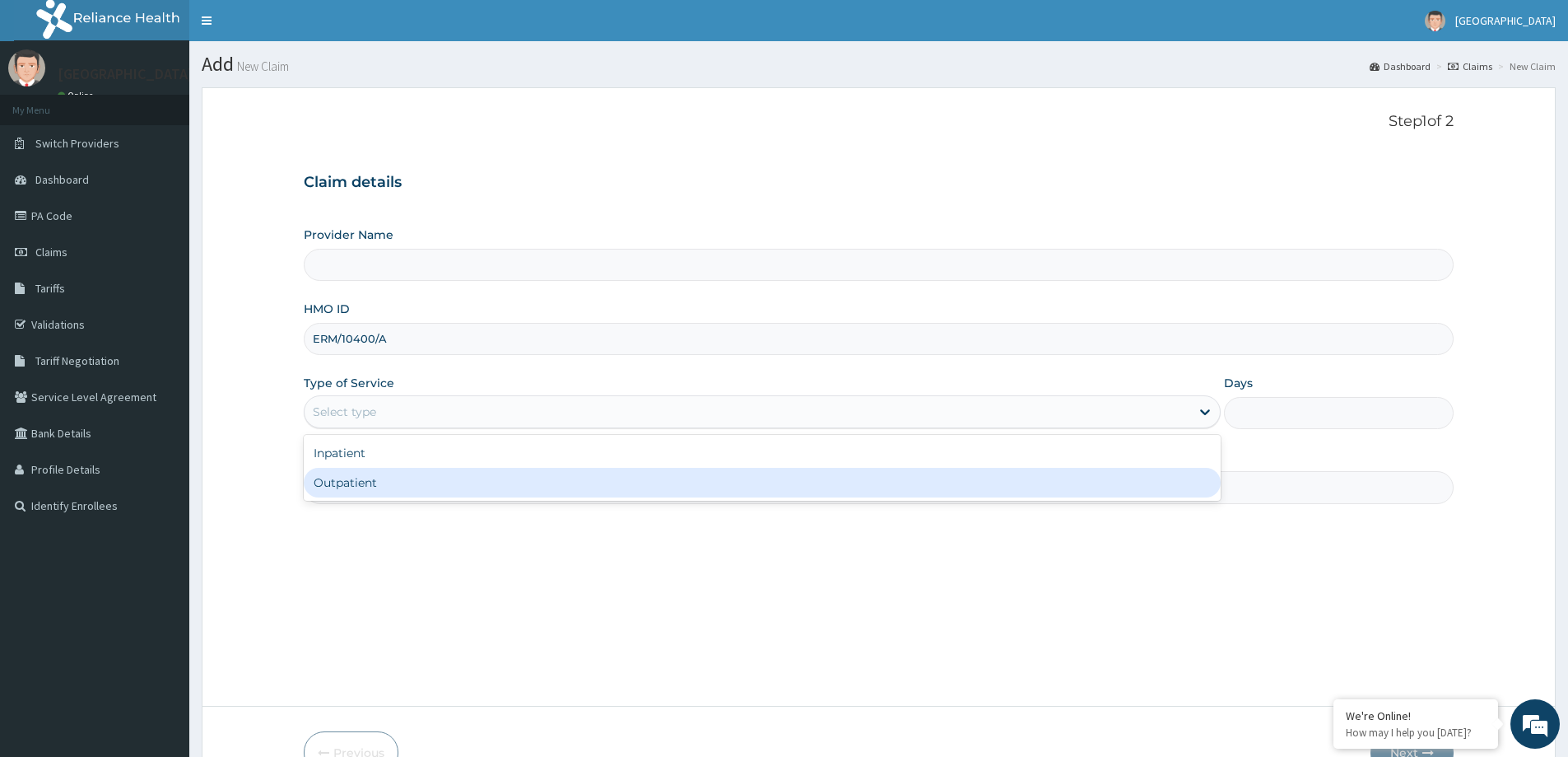
click at [416, 483] on div "Outpatient" at bounding box center [762, 482] width 917 height 29
type input "1"
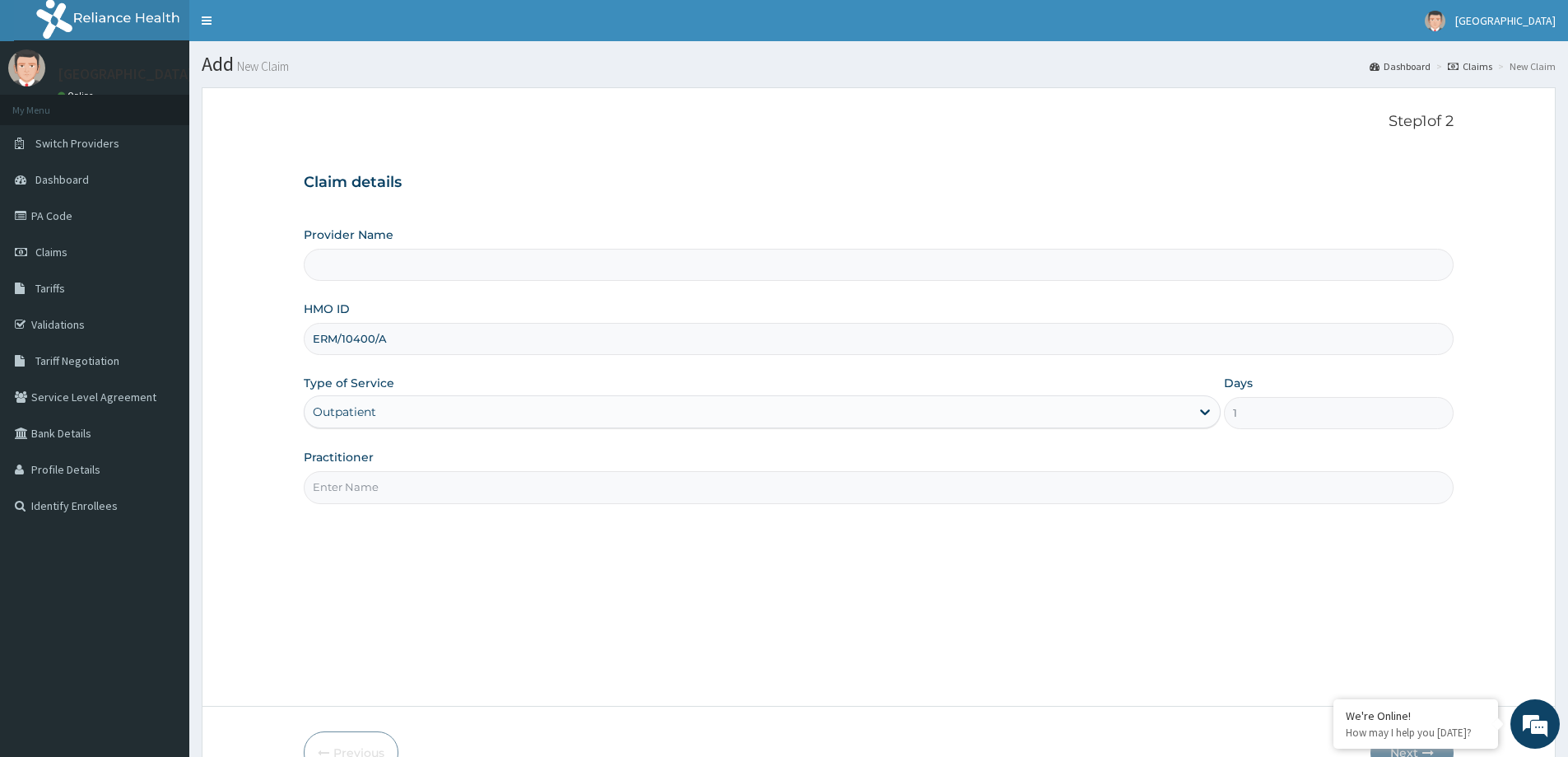
click at [417, 485] on input "Practitioner" at bounding box center [878, 487] width 1150 height 32
type input "[GEOGRAPHIC_DATA]"
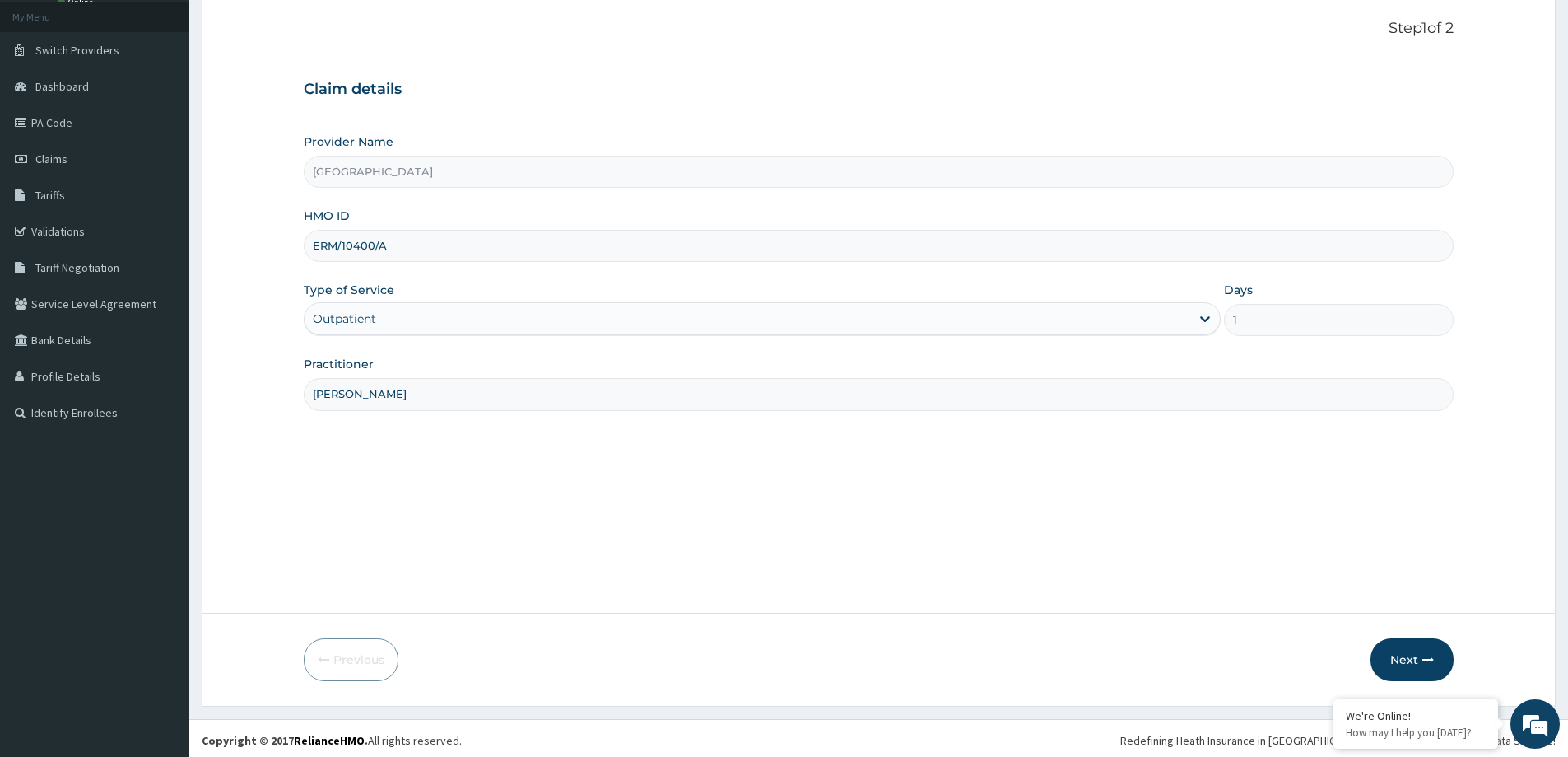
scroll to position [97, 0]
type input "[PERSON_NAME]"
click at [1431, 664] on button "Next" at bounding box center [1412, 655] width 83 height 43
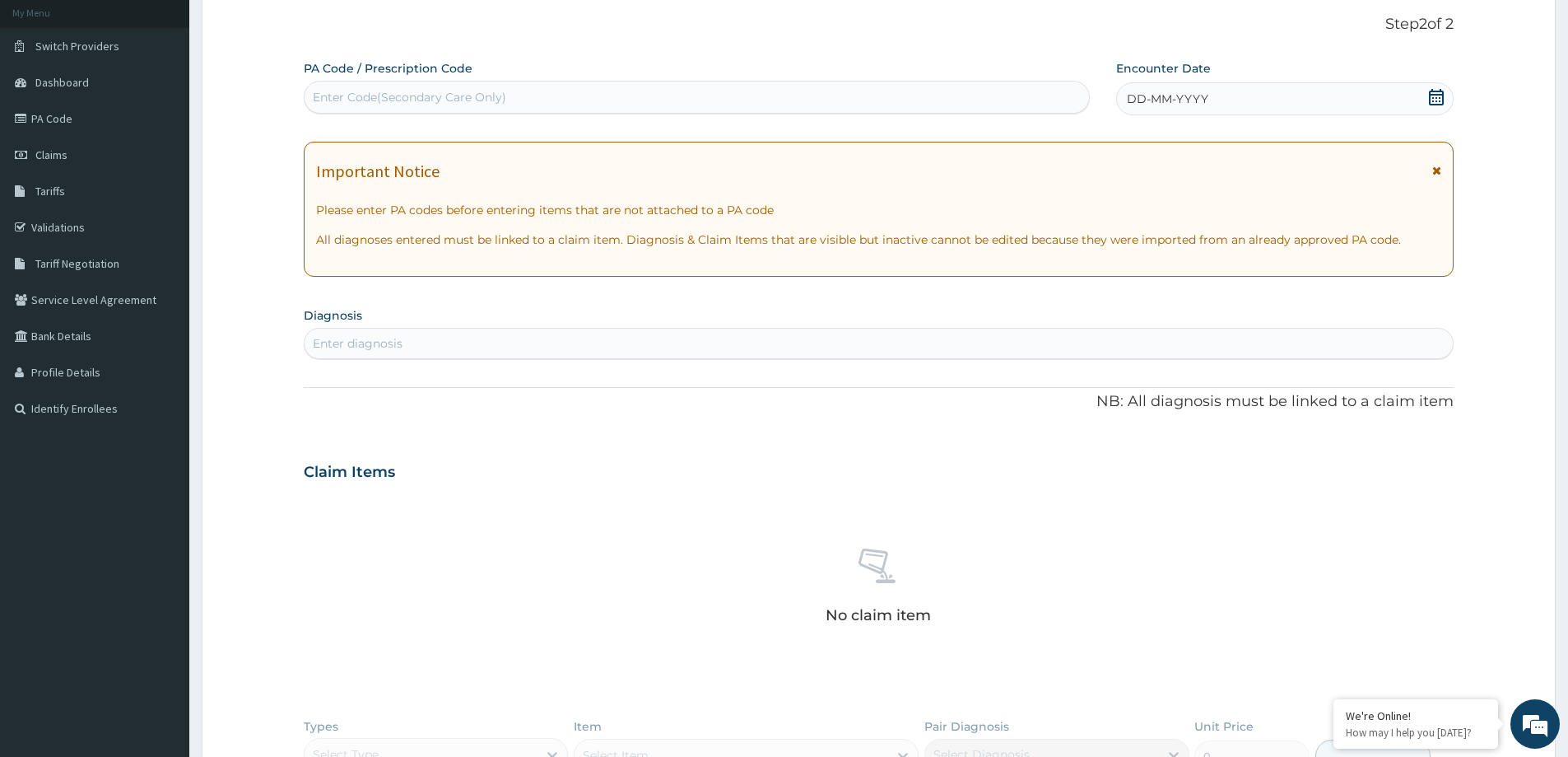
click at [449, 104] on div "Enter Code(Secondary Care Only)" at bounding box center [409, 97] width 193 height 16
paste input "PA/2462A0"
type input "PA/2462A0"
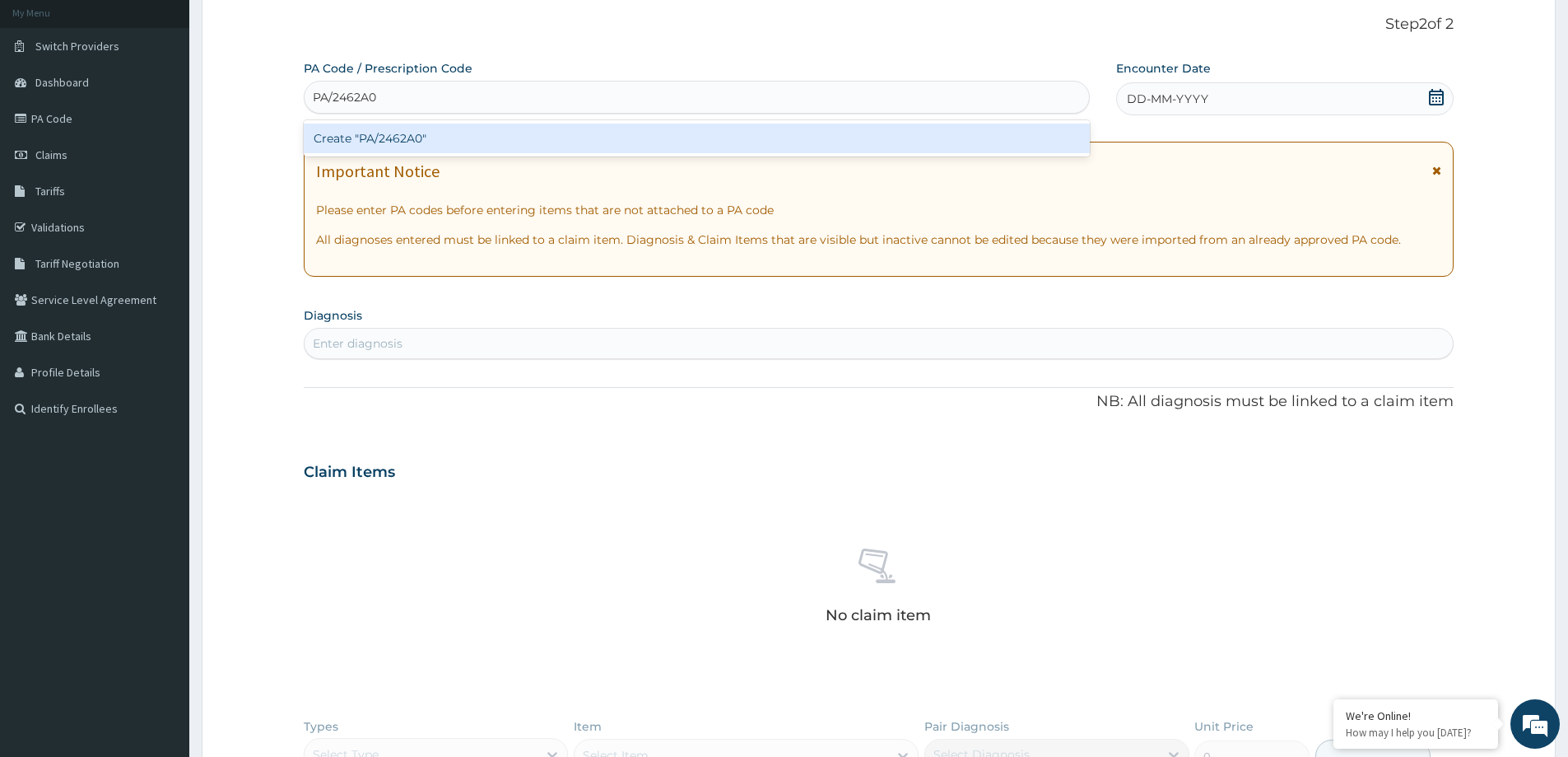
click at [396, 141] on div "Create "PA/2462A0"" at bounding box center [696, 138] width 786 height 29
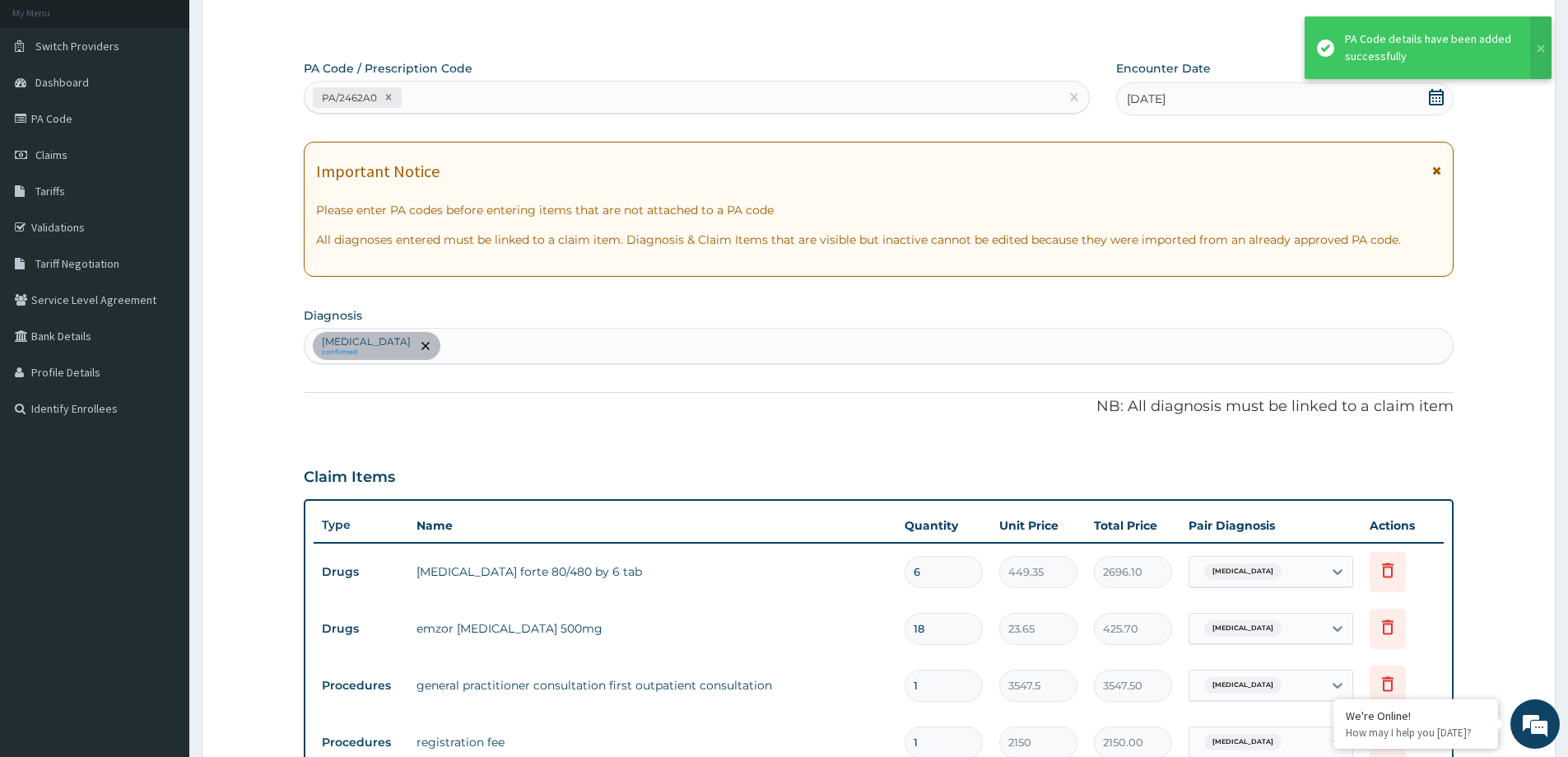
scroll to position [518, 0]
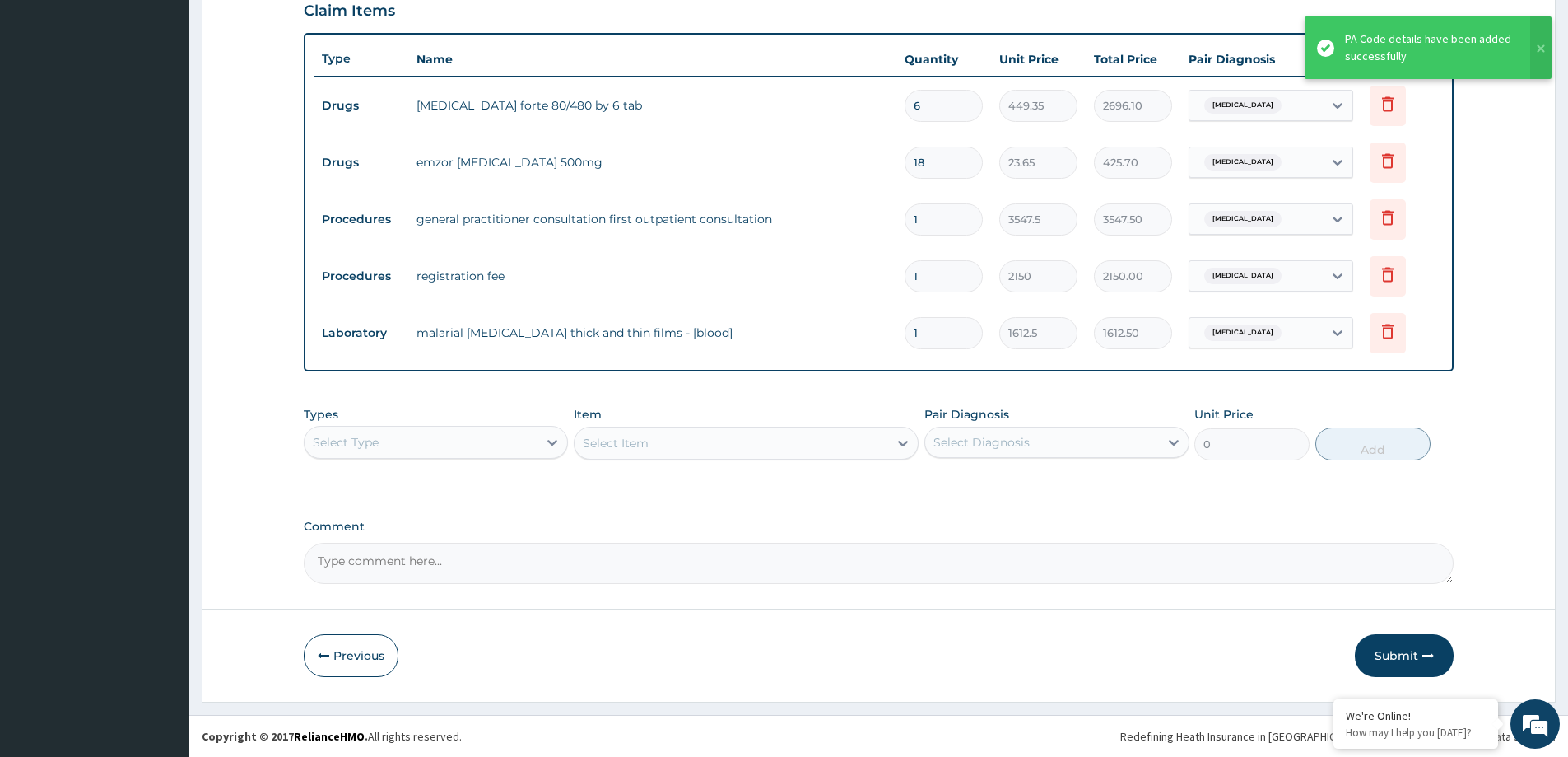
drag, startPoint x: 1409, startPoint y: 652, endPoint x: 1143, endPoint y: 698, distance: 269.9
click at [1409, 653] on button "Submit" at bounding box center [1405, 655] width 99 height 43
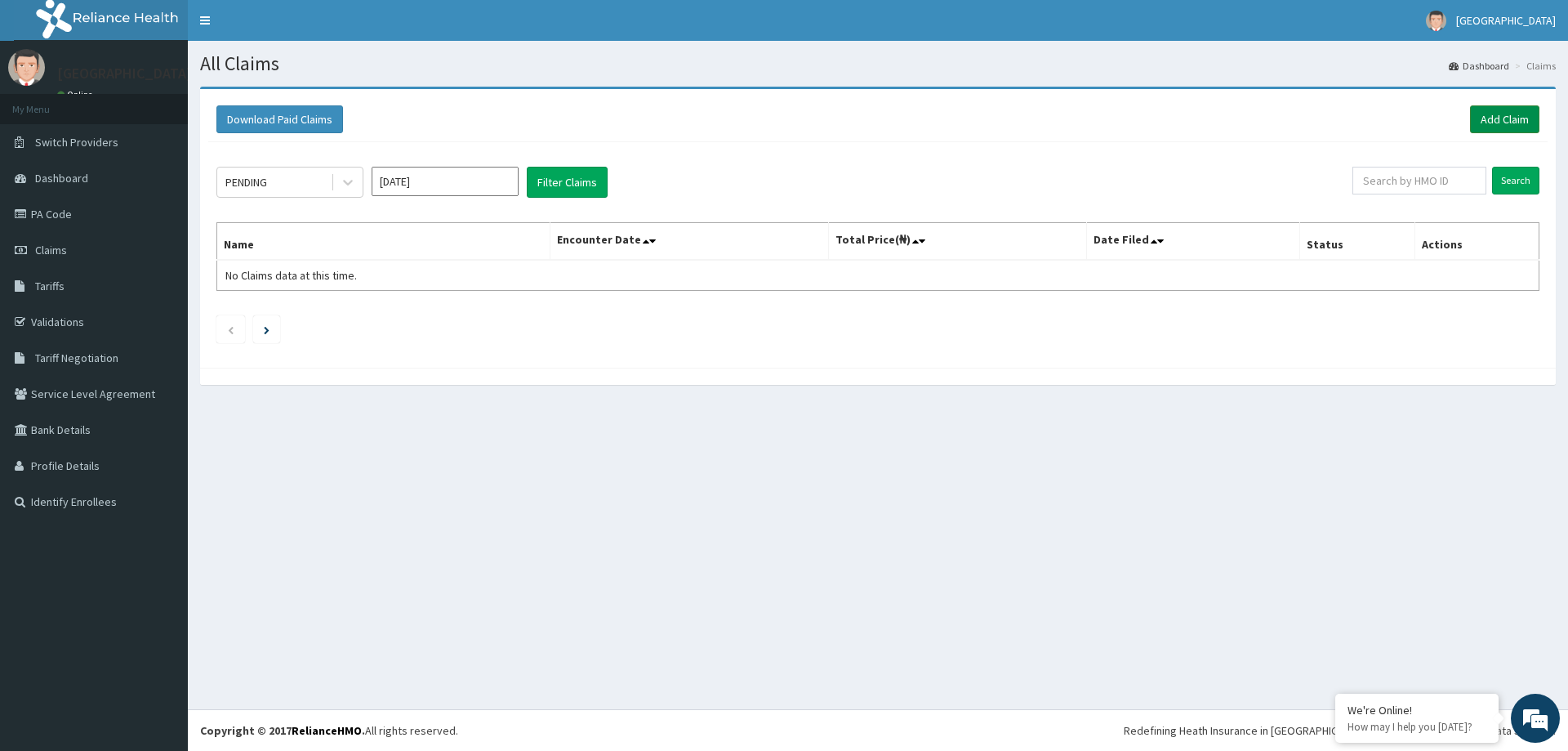
click at [1473, 124] on link "Add Claim" at bounding box center [1504, 119] width 69 height 28
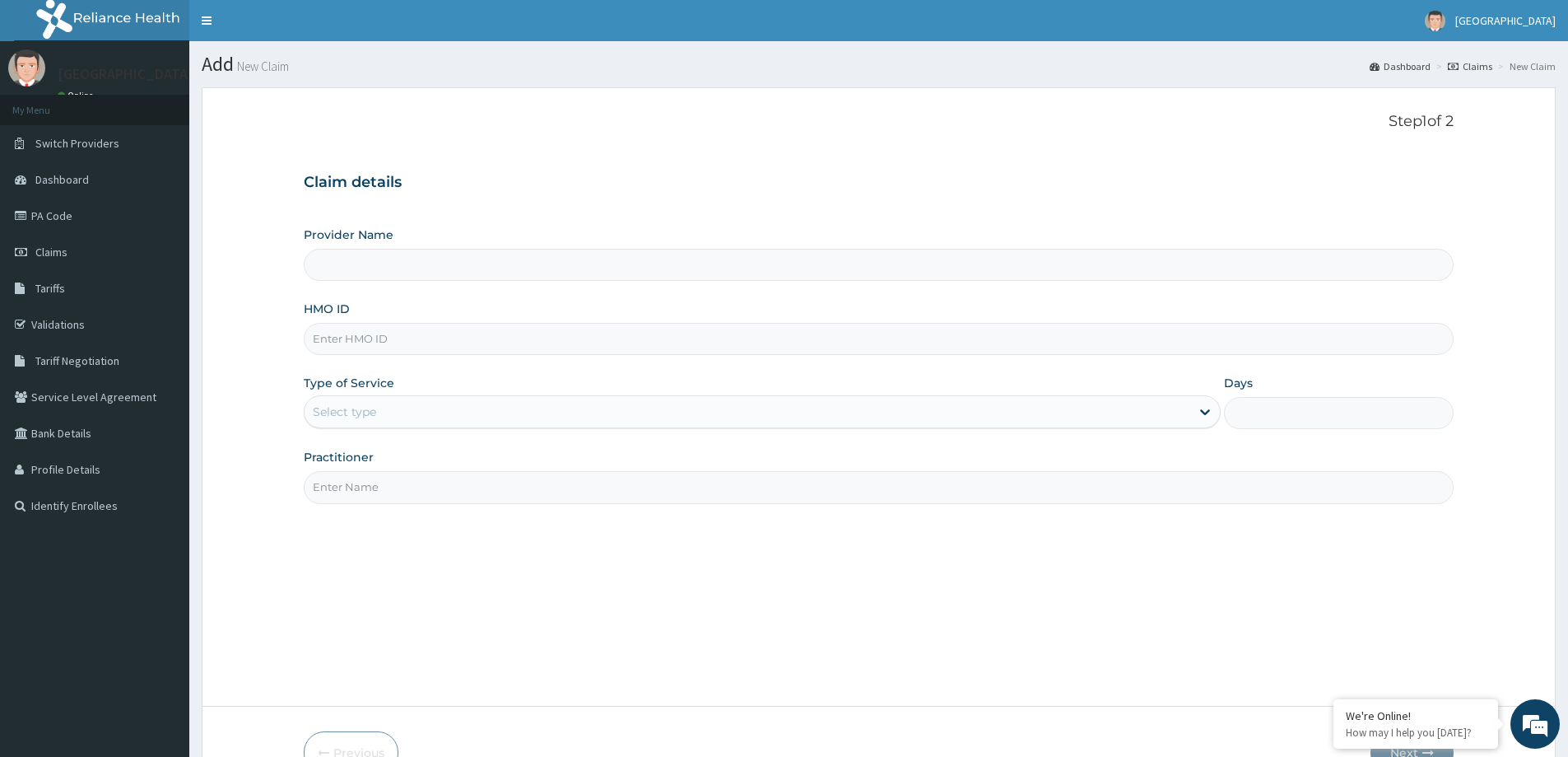
type input "[GEOGRAPHIC_DATA]"
paste input "ERM/10400/D"
drag, startPoint x: 338, startPoint y: 335, endPoint x: 291, endPoint y: 340, distance: 47.3
click at [291, 340] on form "Step 1 of 2 Claim details Provider Name NEW MILE ONE HOSPITAL HMO ID ERM/10400/…" at bounding box center [879, 443] width 1354 height 711
type input "ERM/10400/D"
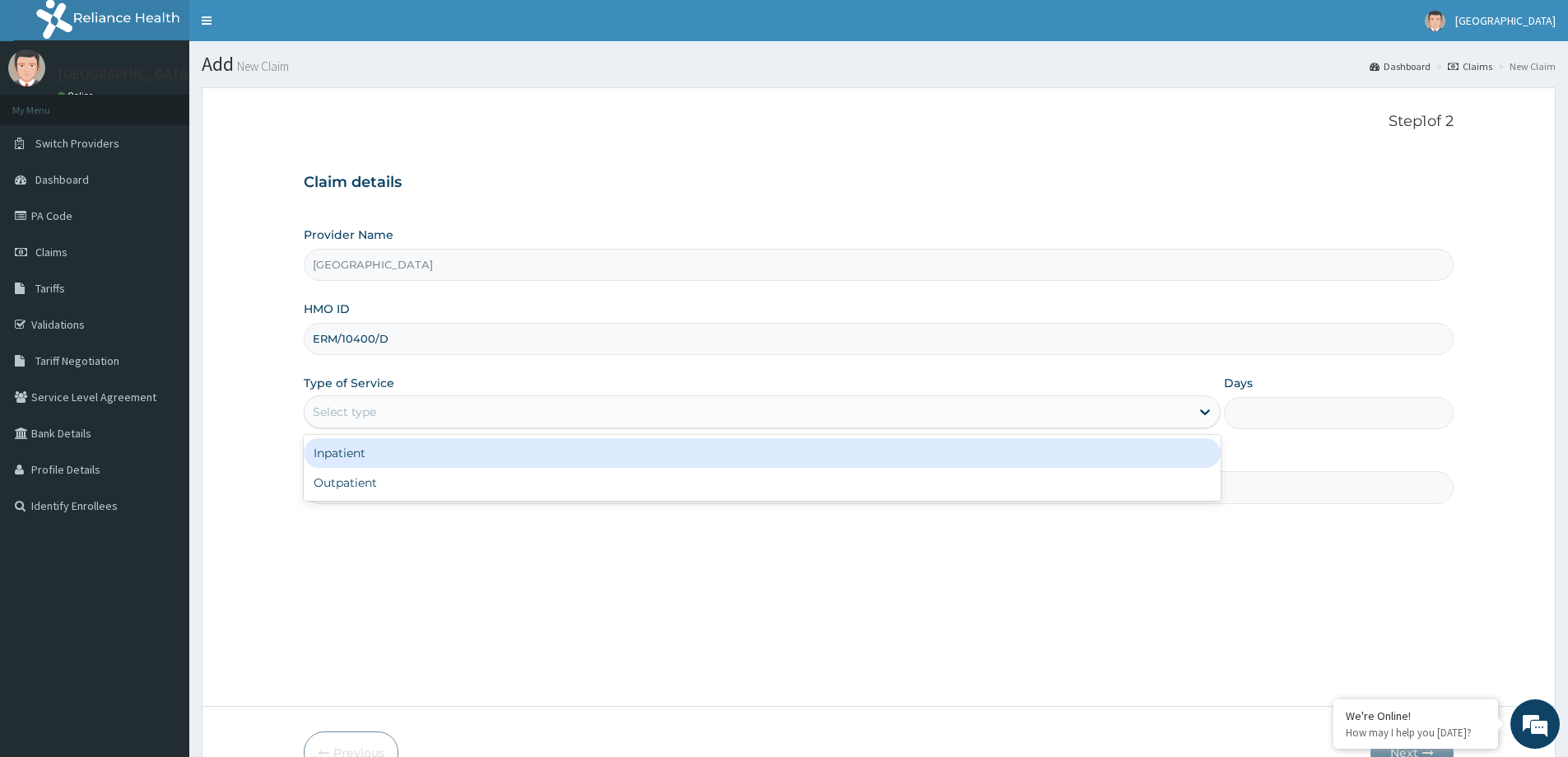
drag, startPoint x: 476, startPoint y: 409, endPoint x: 477, endPoint y: 433, distance: 24.0
click at [477, 421] on div "Select type" at bounding box center [747, 411] width 886 height 27
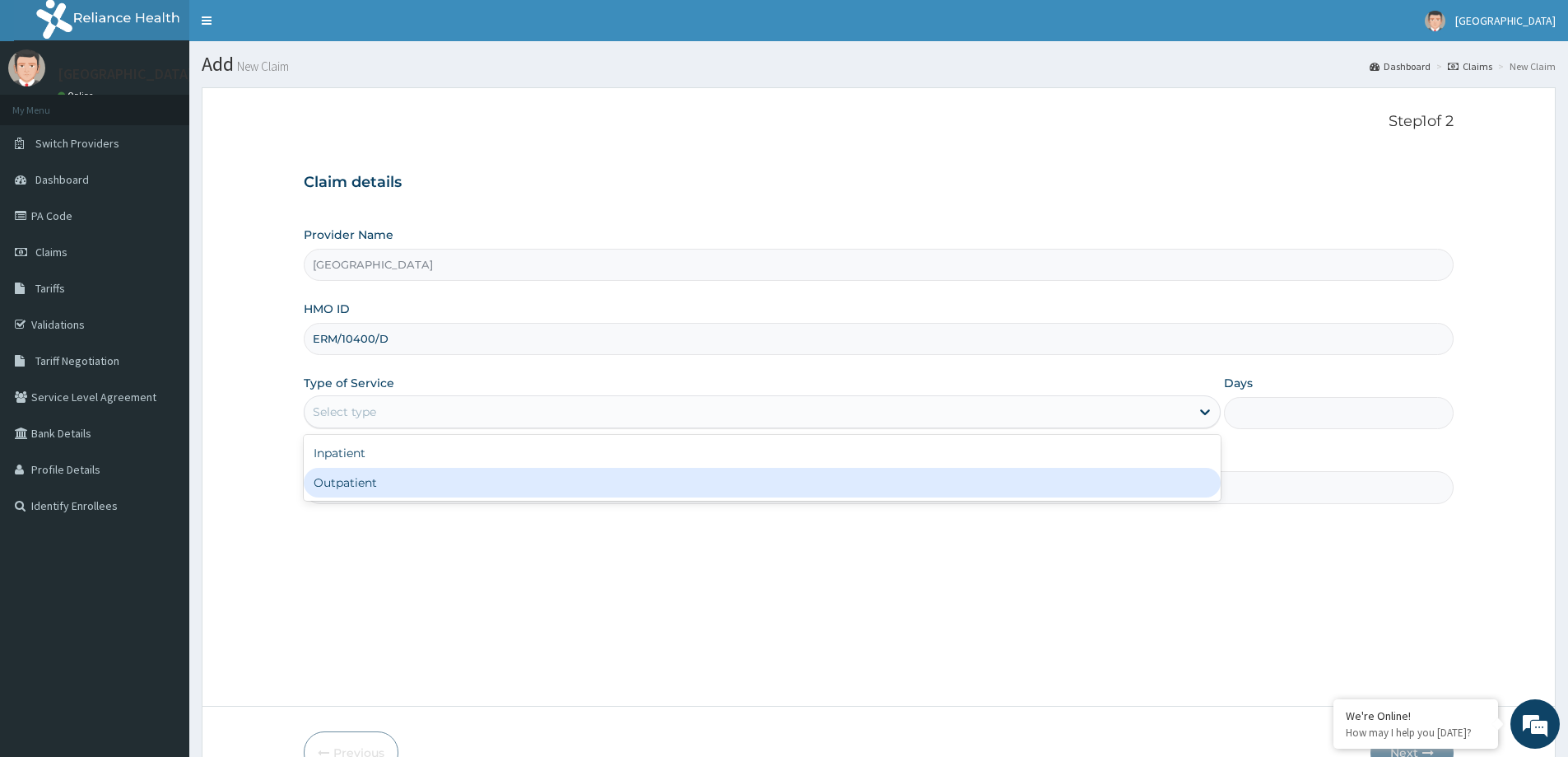
drag, startPoint x: 470, startPoint y: 472, endPoint x: 475, endPoint y: 495, distance: 23.5
click at [470, 476] on div "Outpatient" at bounding box center [762, 482] width 917 height 29
type input "1"
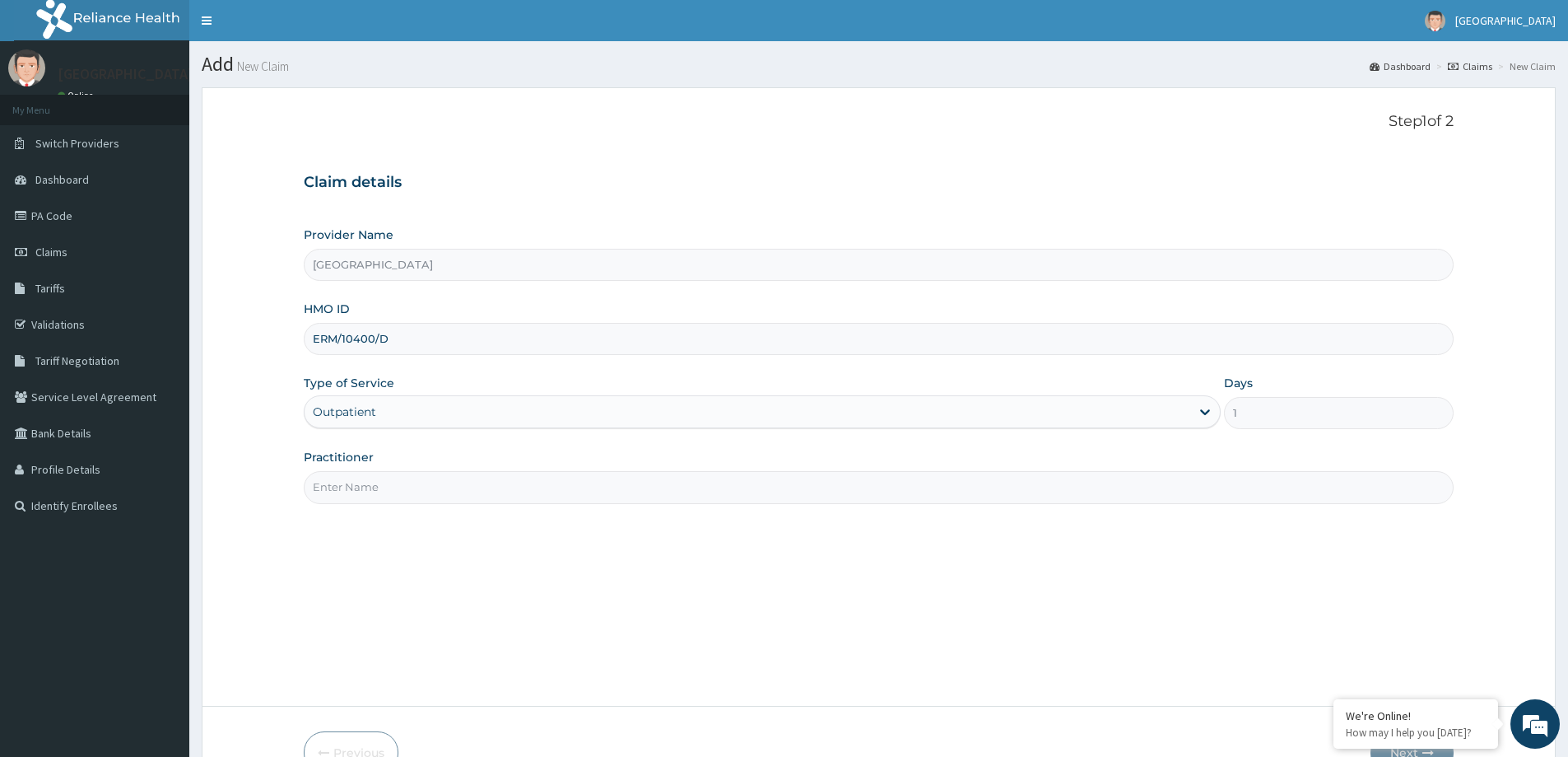
click at [449, 492] on input "Practitioner" at bounding box center [878, 487] width 1150 height 32
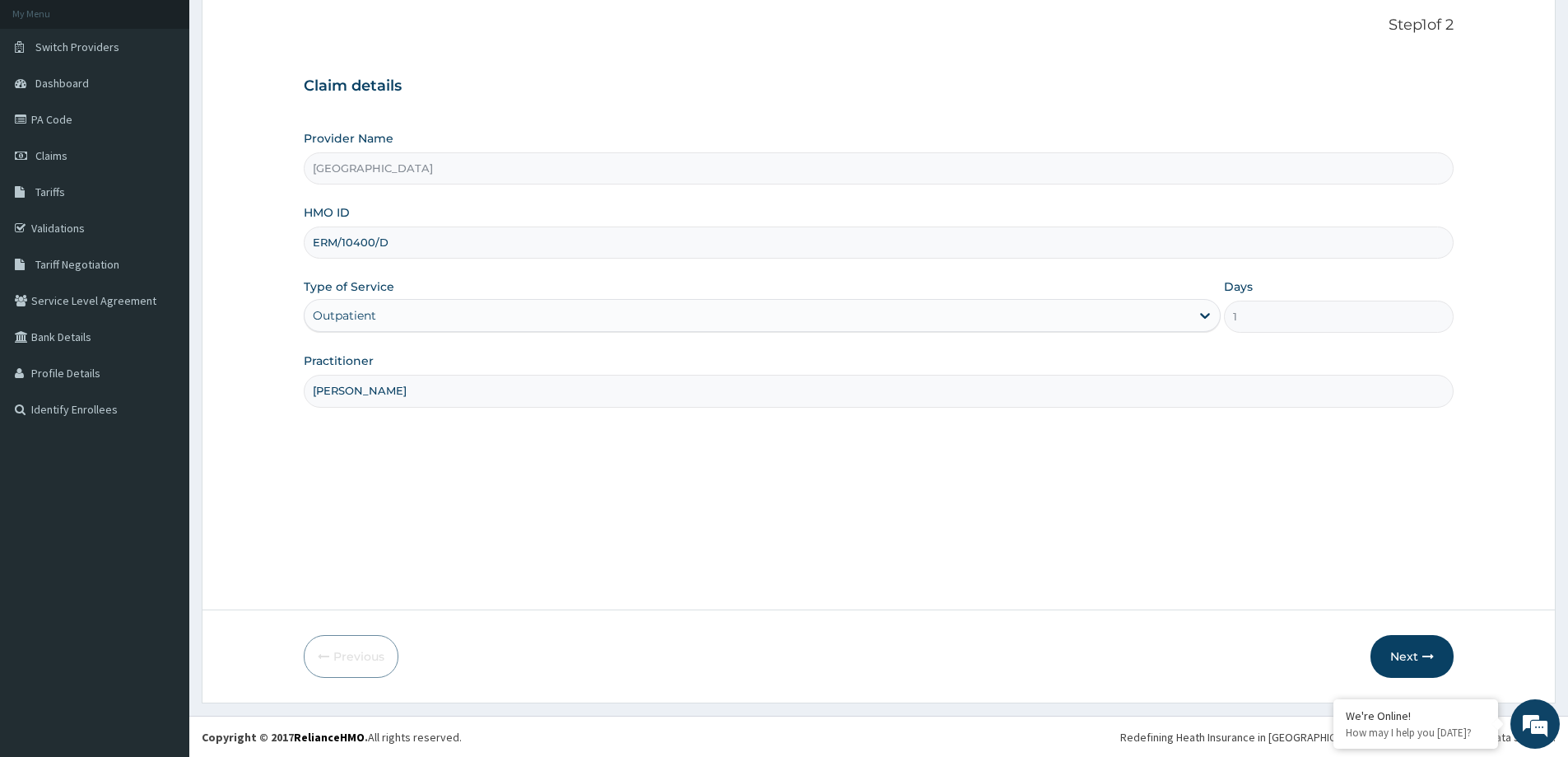
scroll to position [97, 0]
type input "[PERSON_NAME]"
click at [1378, 666] on button "Next" at bounding box center [1412, 655] width 83 height 43
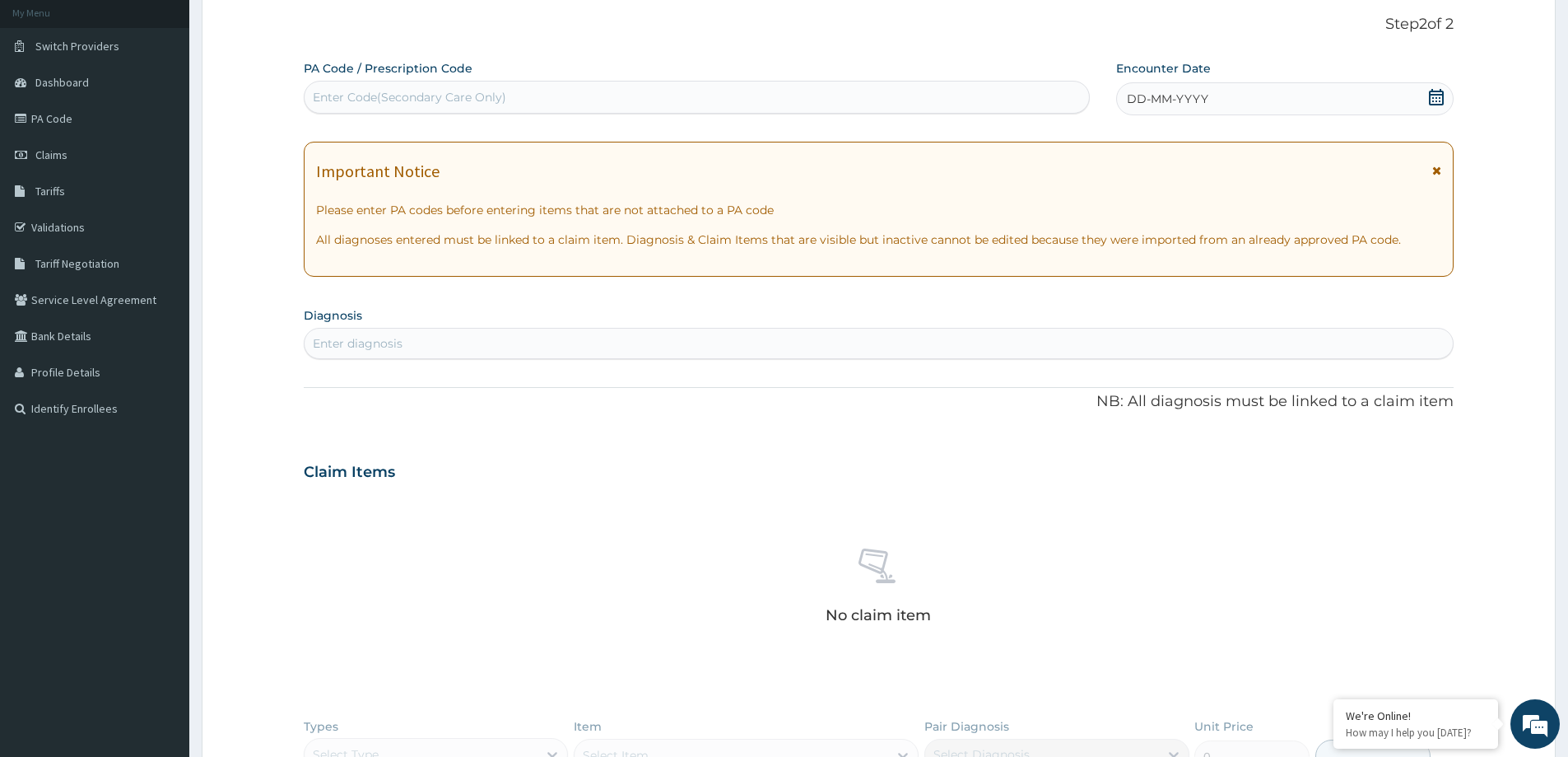
click at [473, 108] on div "Enter Code(Secondary Care Only)" at bounding box center [696, 97] width 784 height 27
paste input "PA/963795"
type input "PA/963795"
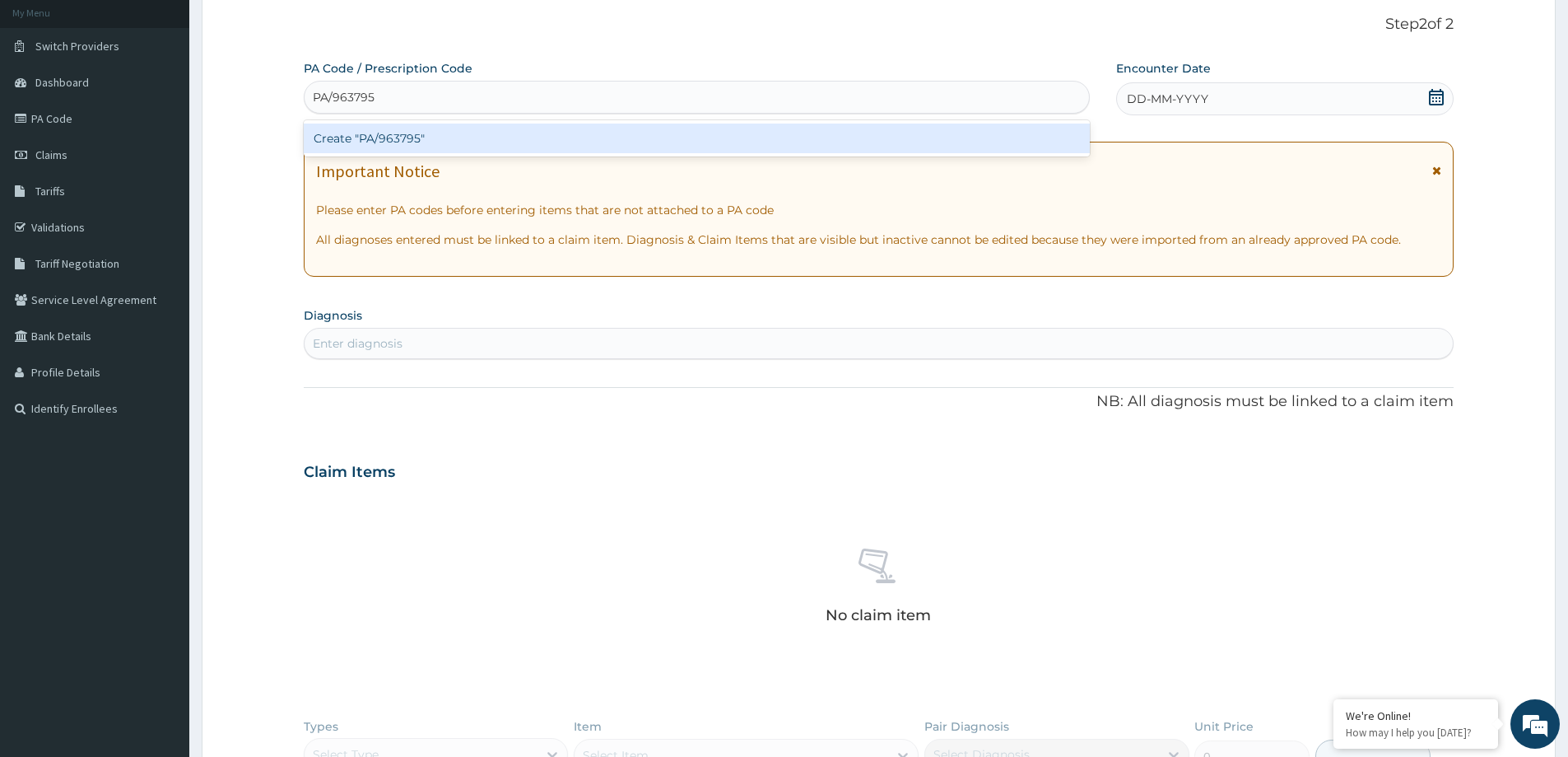
click at [414, 139] on div "Create "PA/963795"" at bounding box center [696, 138] width 786 height 29
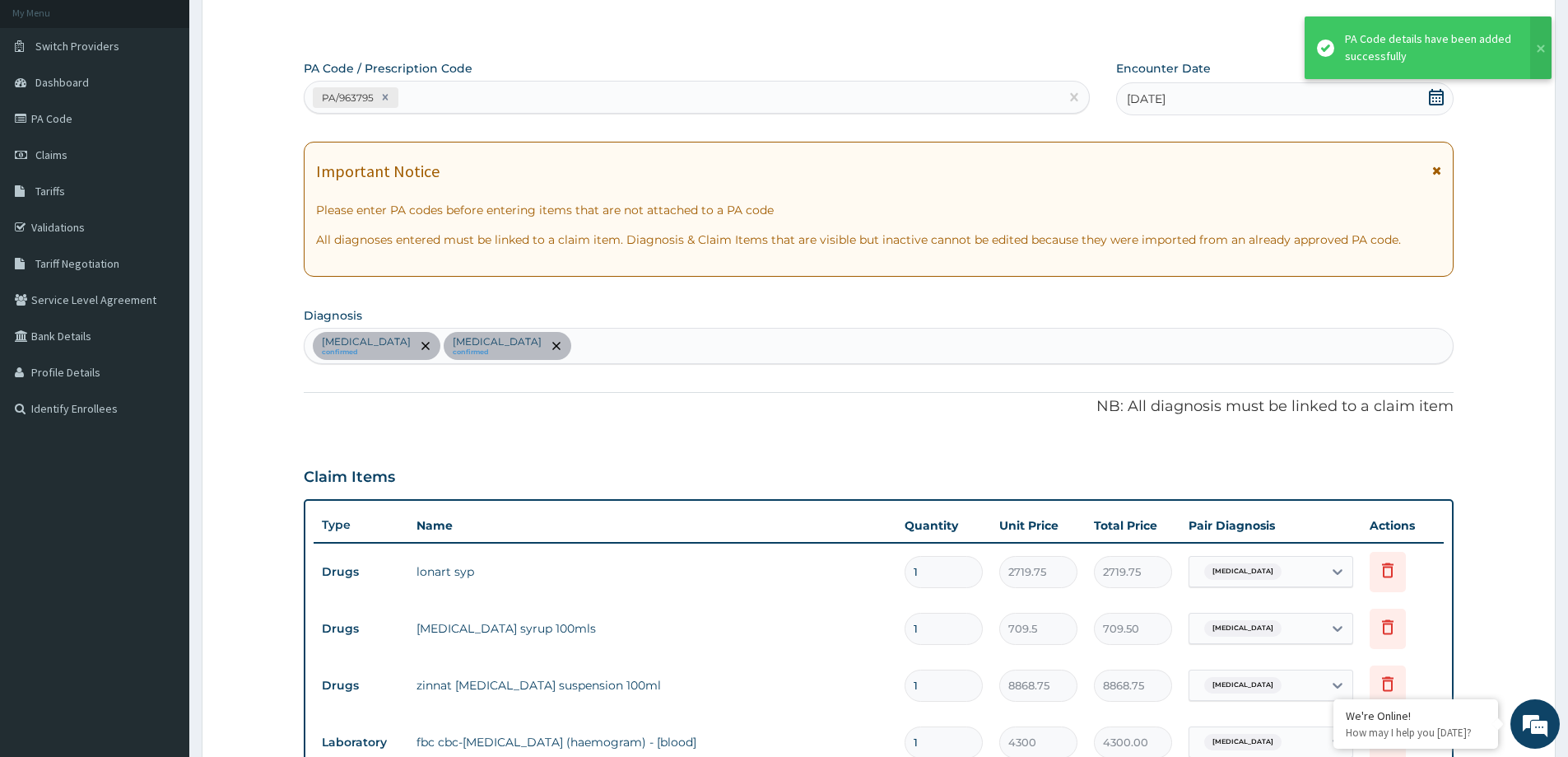
scroll to position [575, 0]
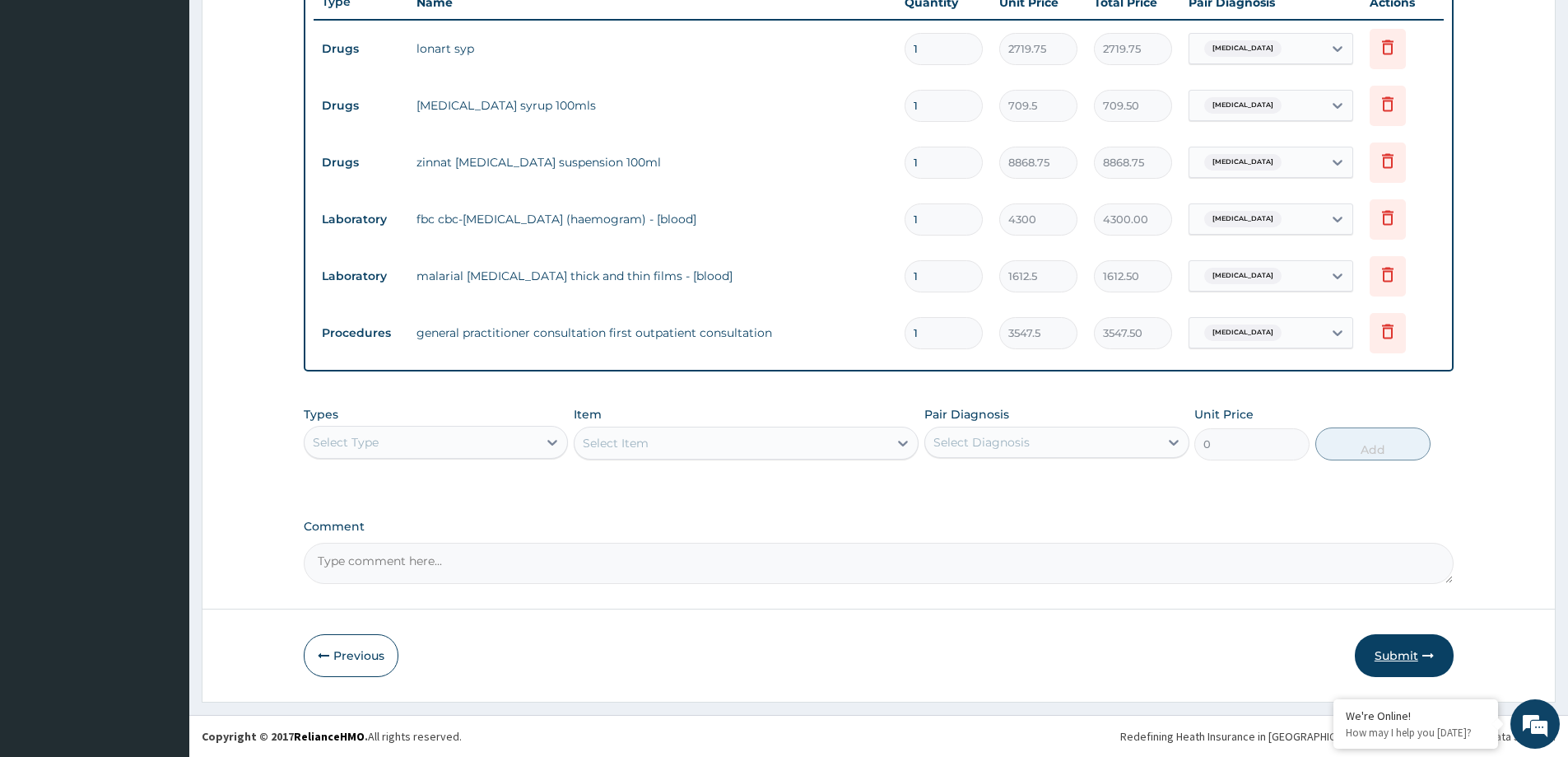
click at [1401, 651] on button "Submit" at bounding box center [1405, 655] width 99 height 43
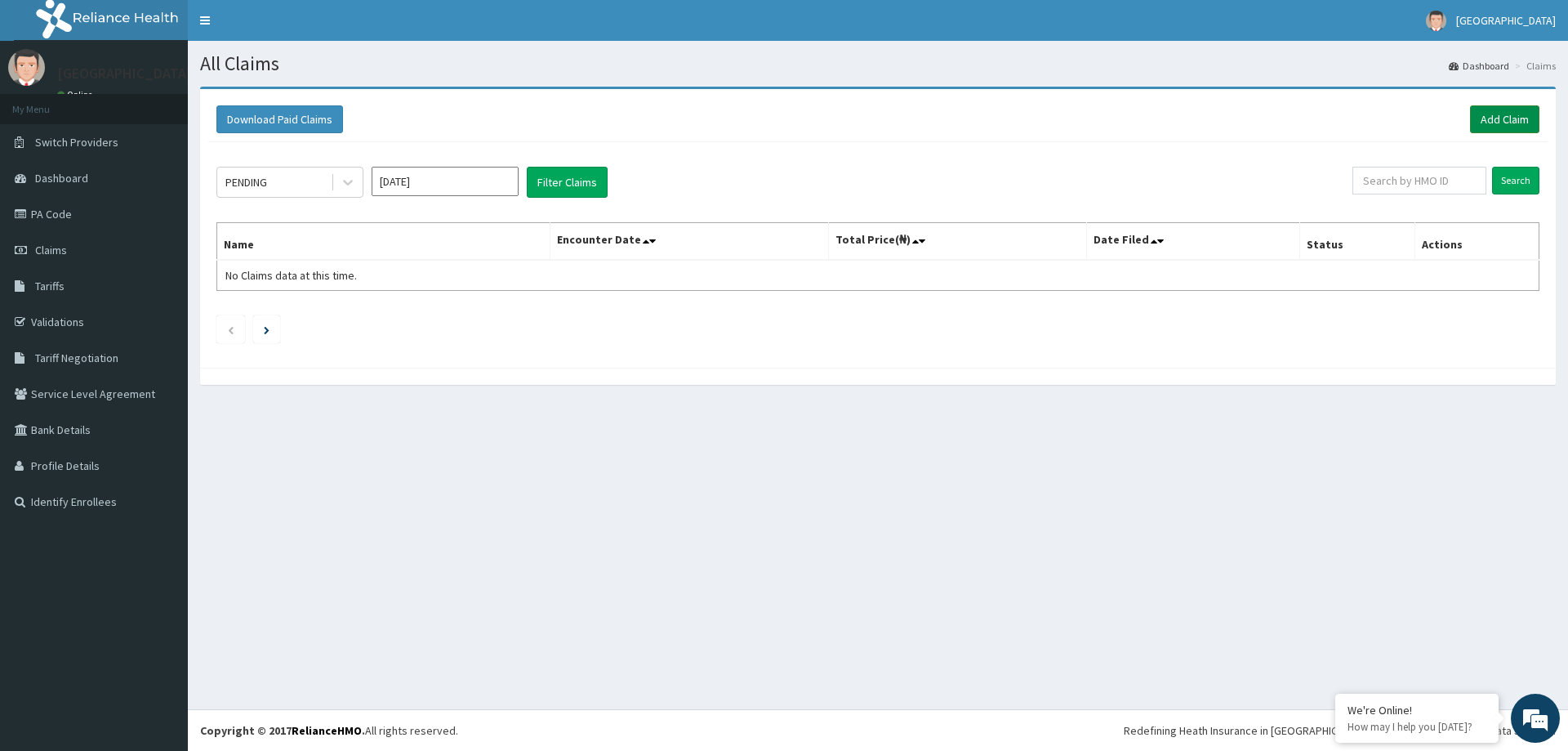
click at [1493, 120] on link "Add Claim" at bounding box center [1504, 119] width 69 height 28
click at [1505, 122] on link "Add Claim" at bounding box center [1504, 119] width 69 height 28
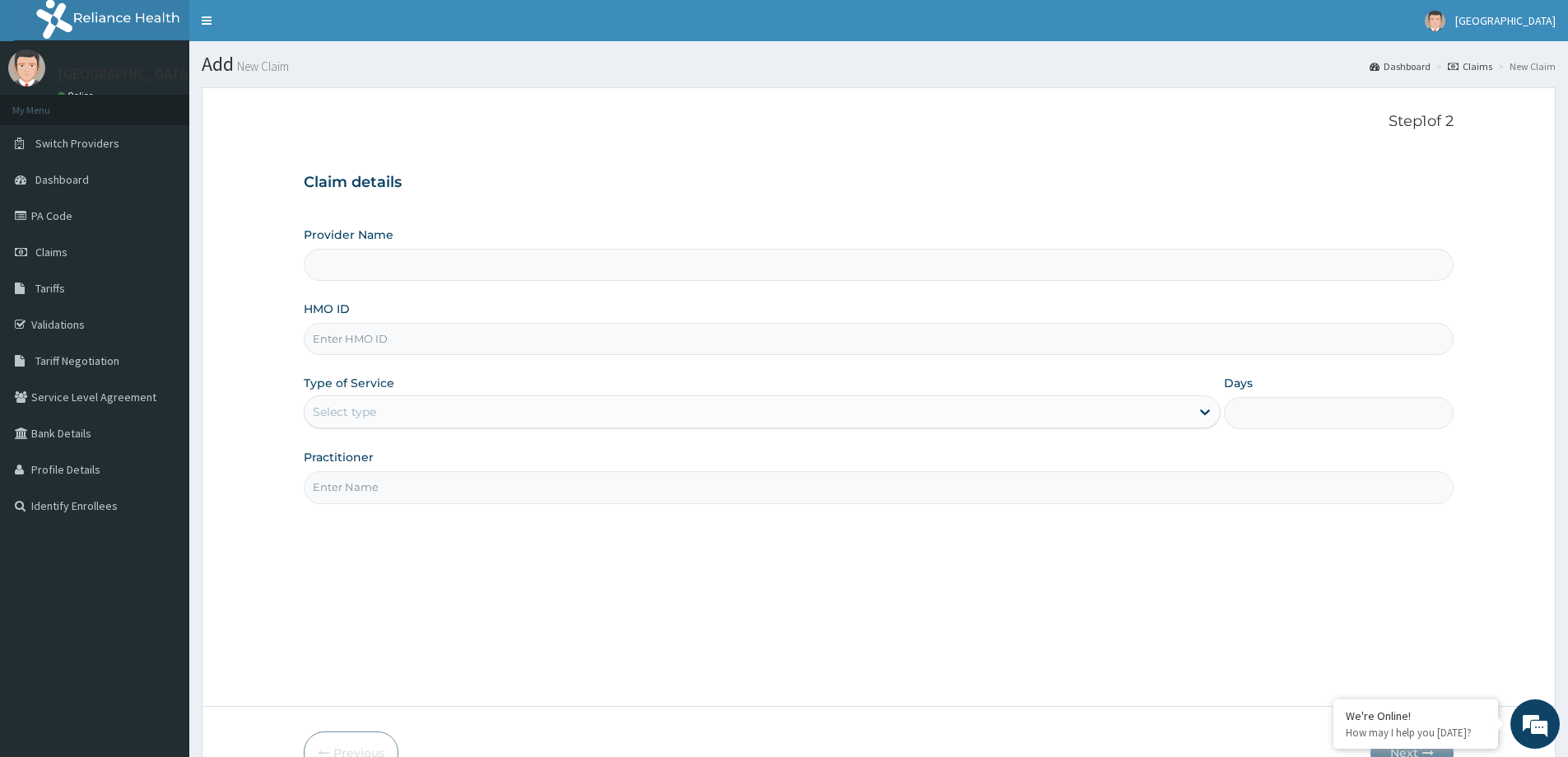
type input "[GEOGRAPHIC_DATA]"
paste input "ERM/10159/B"
type input "ERM/10159/B"
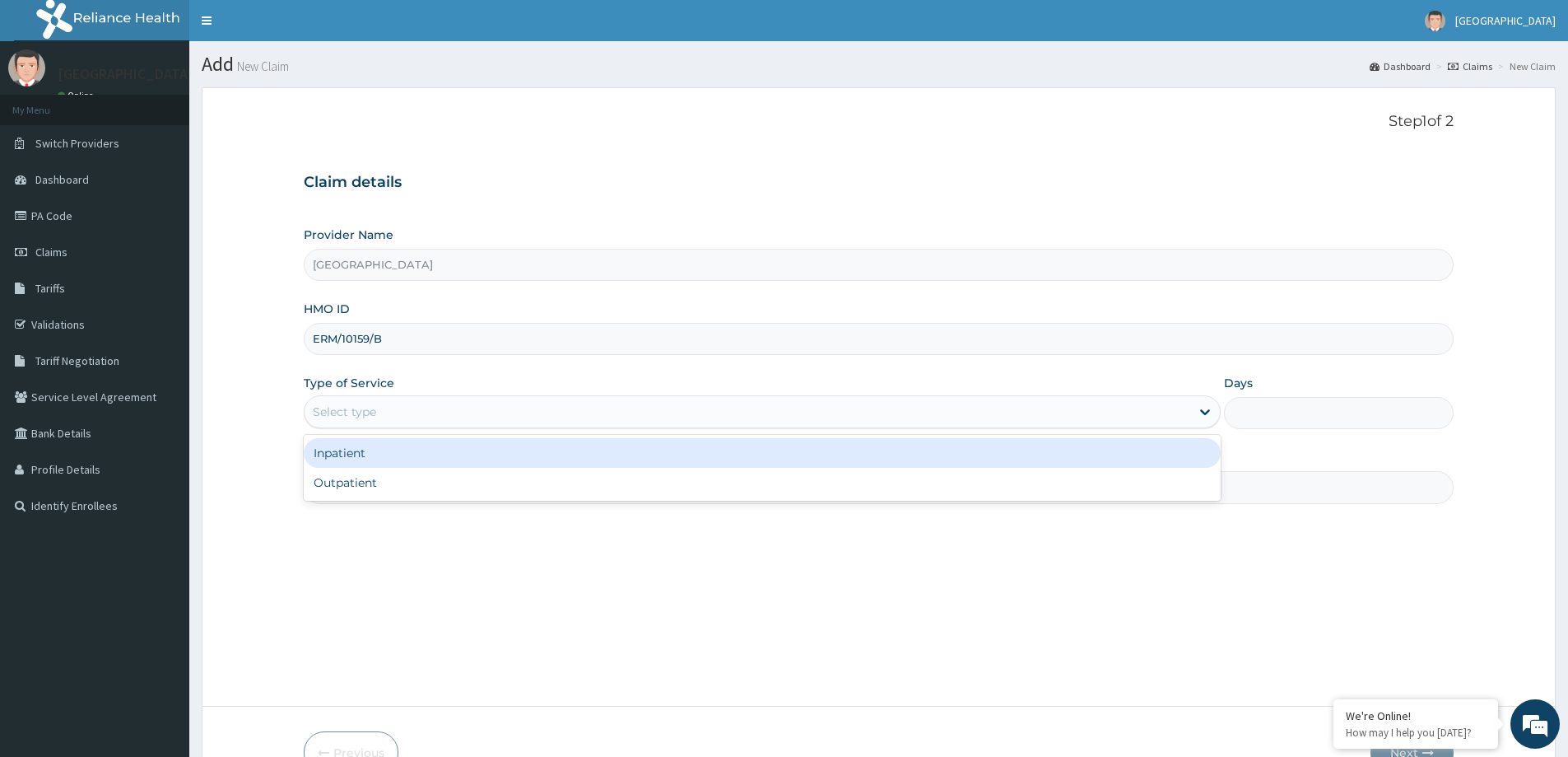
click at [341, 408] on div "Select type" at bounding box center [344, 411] width 63 height 16
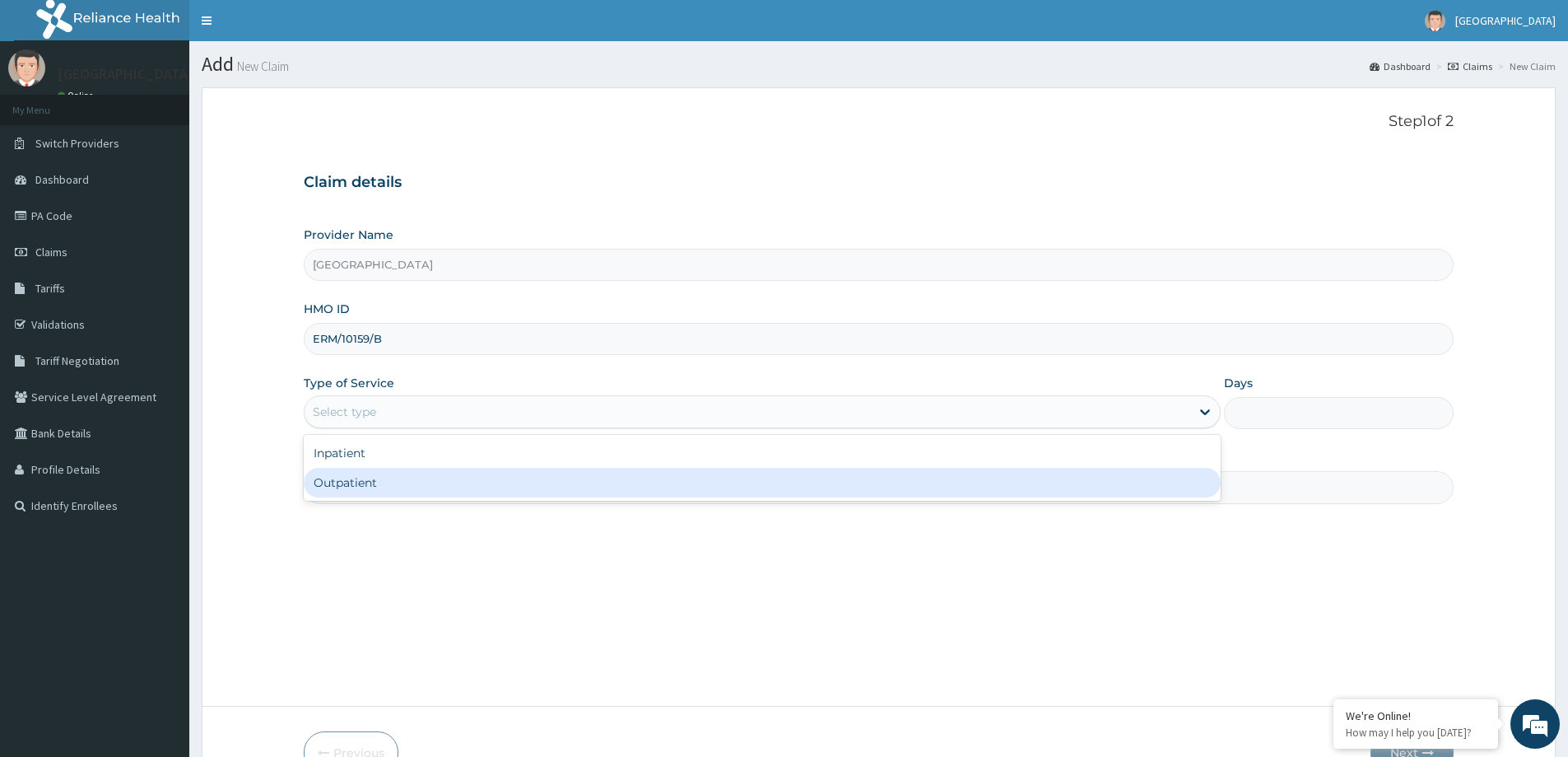
click at [378, 476] on div "Outpatient" at bounding box center [762, 482] width 917 height 29
type input "1"
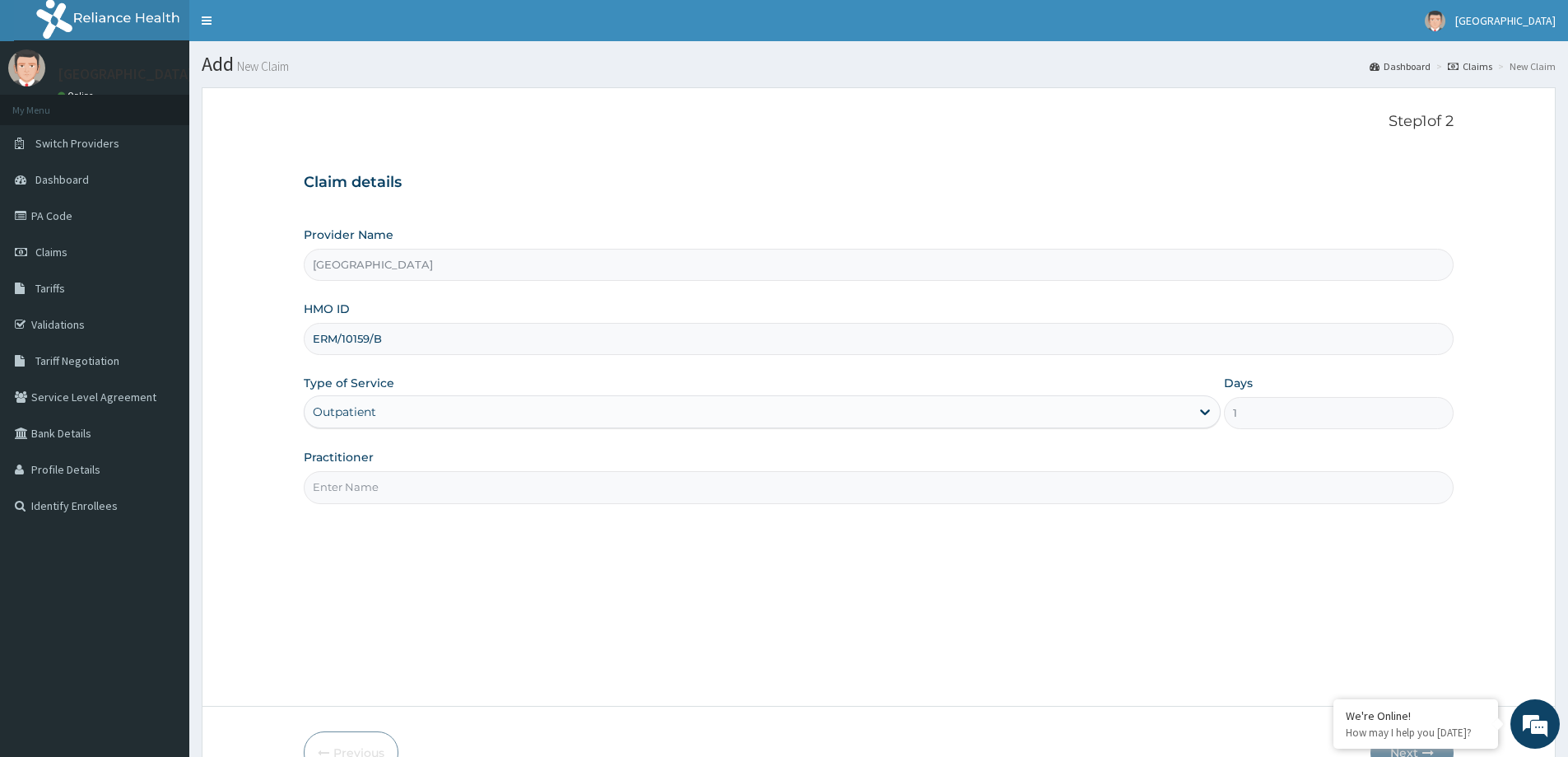
click at [389, 486] on input "Practitioner" at bounding box center [878, 487] width 1150 height 32
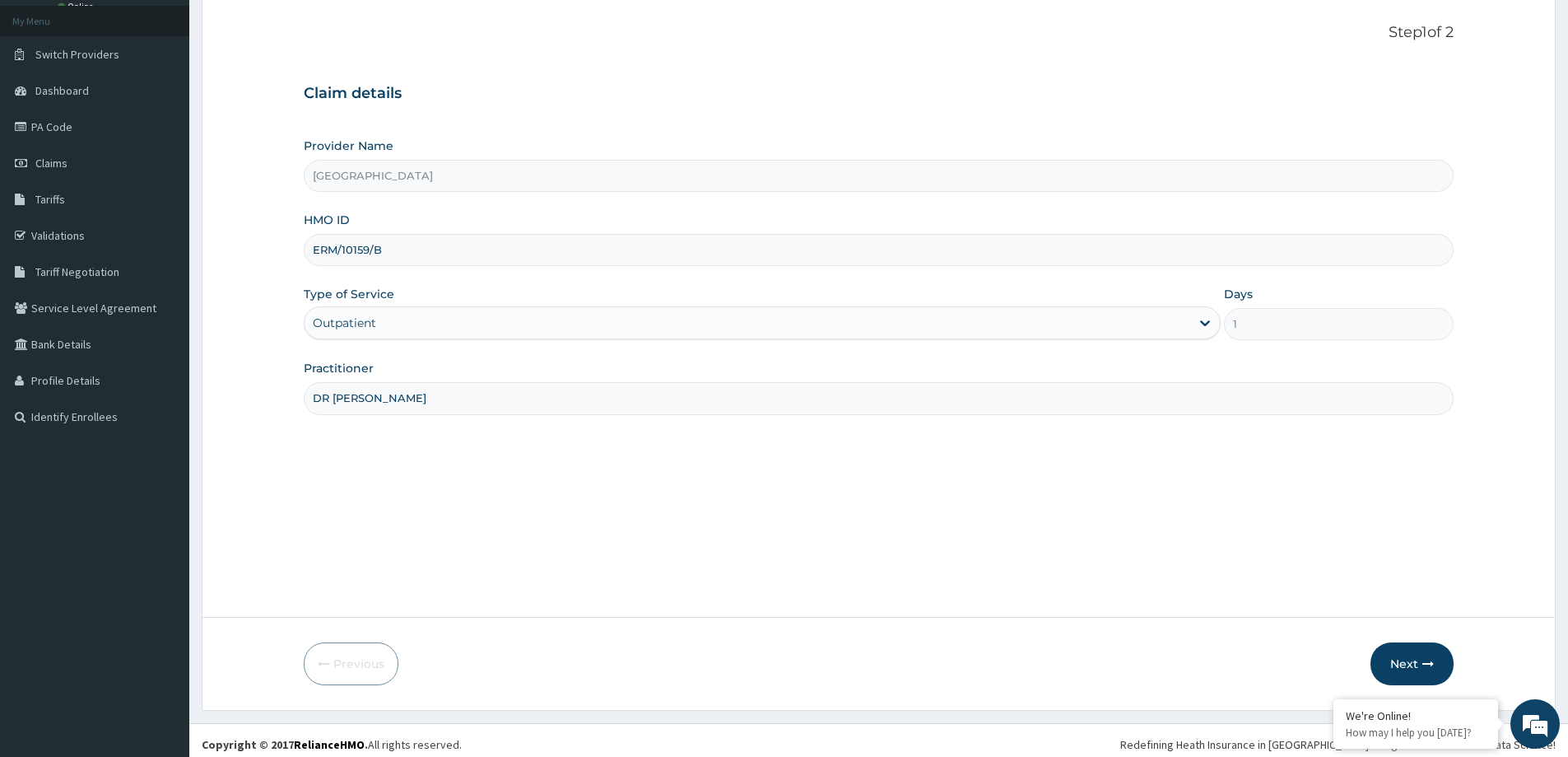
scroll to position [97, 0]
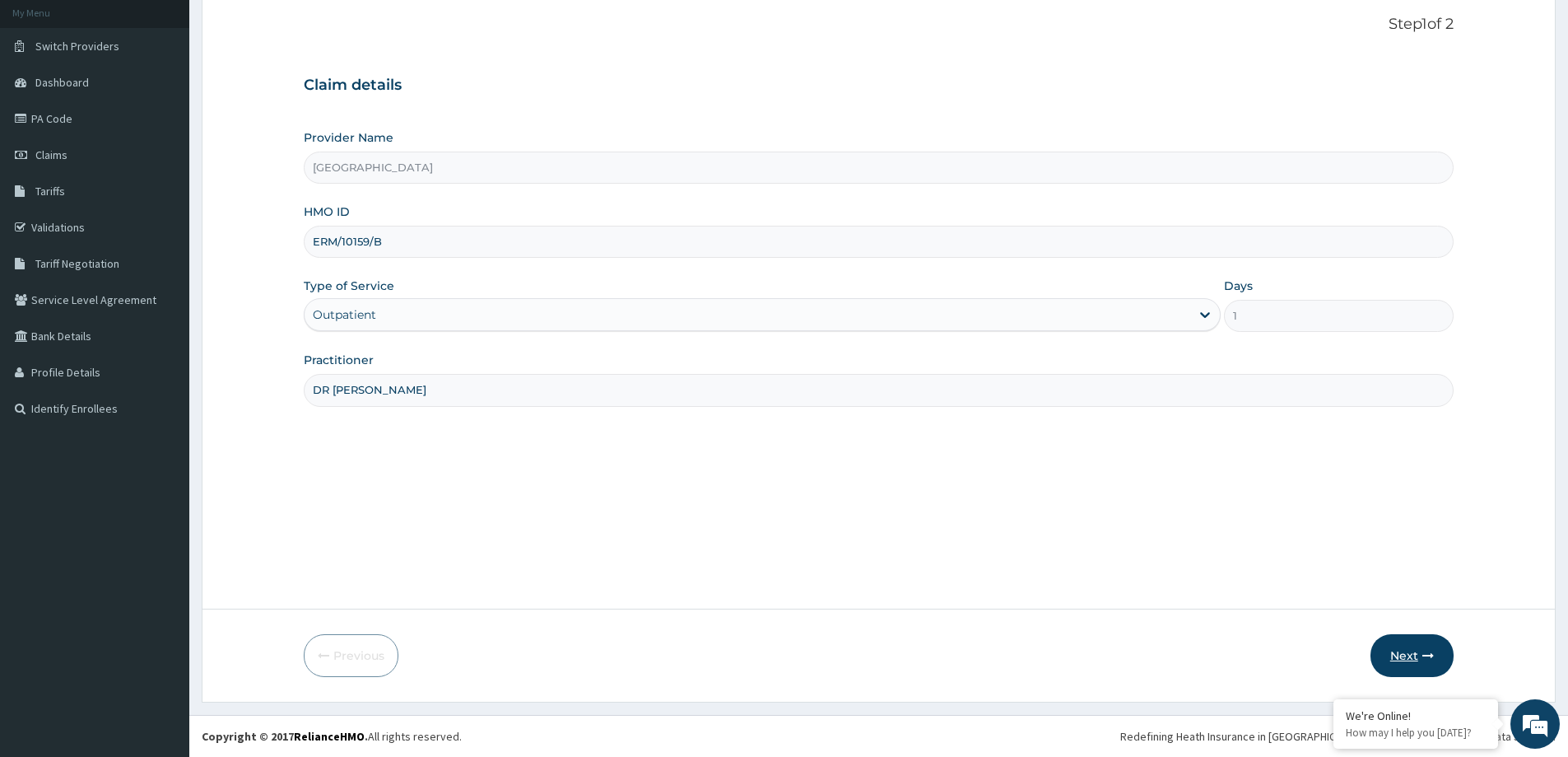
type input "DR [PERSON_NAME]"
click at [1409, 654] on button "Next" at bounding box center [1412, 655] width 83 height 43
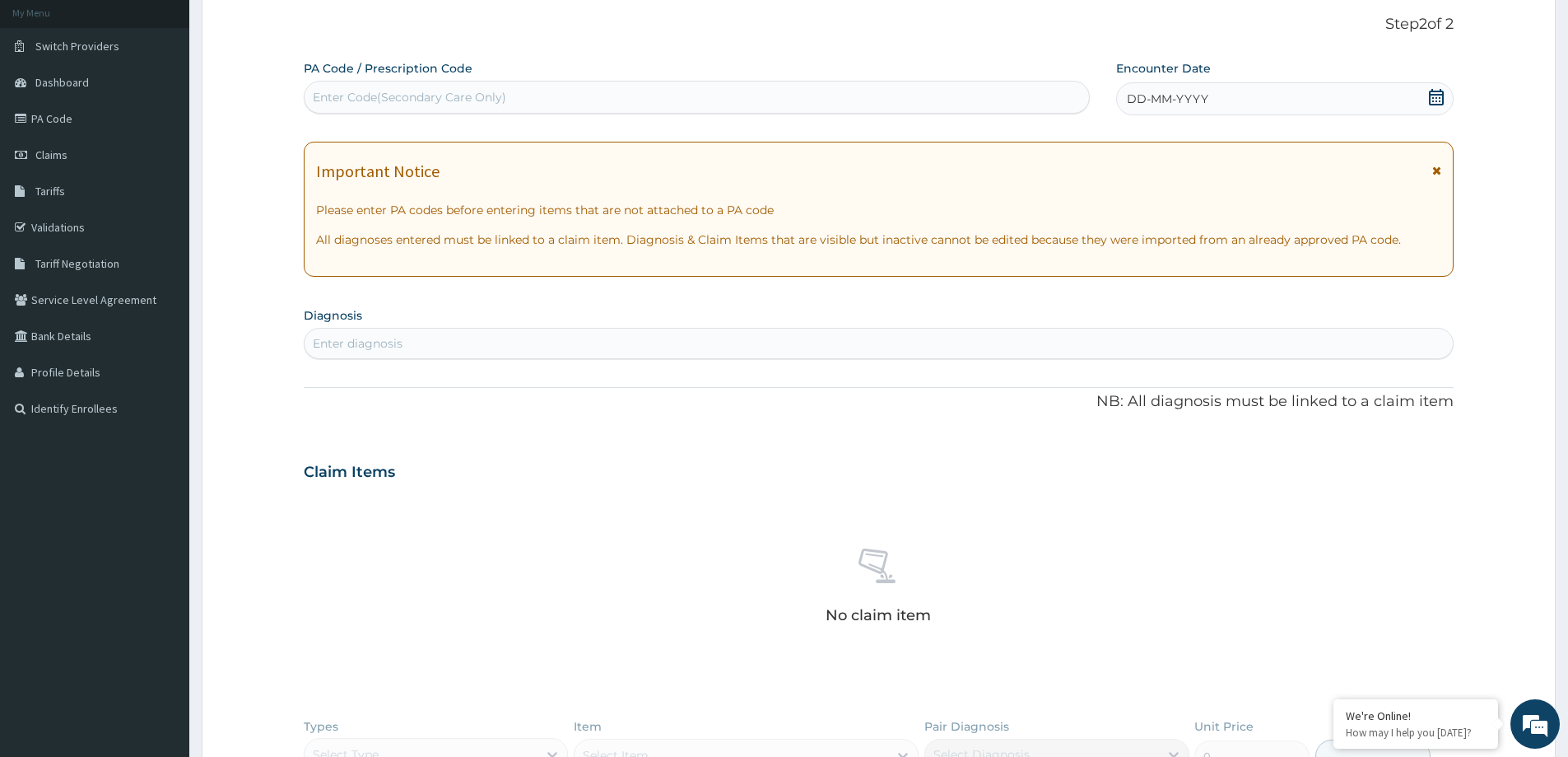
click at [1436, 87] on div "DD-MM-YYYY" at bounding box center [1284, 99] width 336 height 33
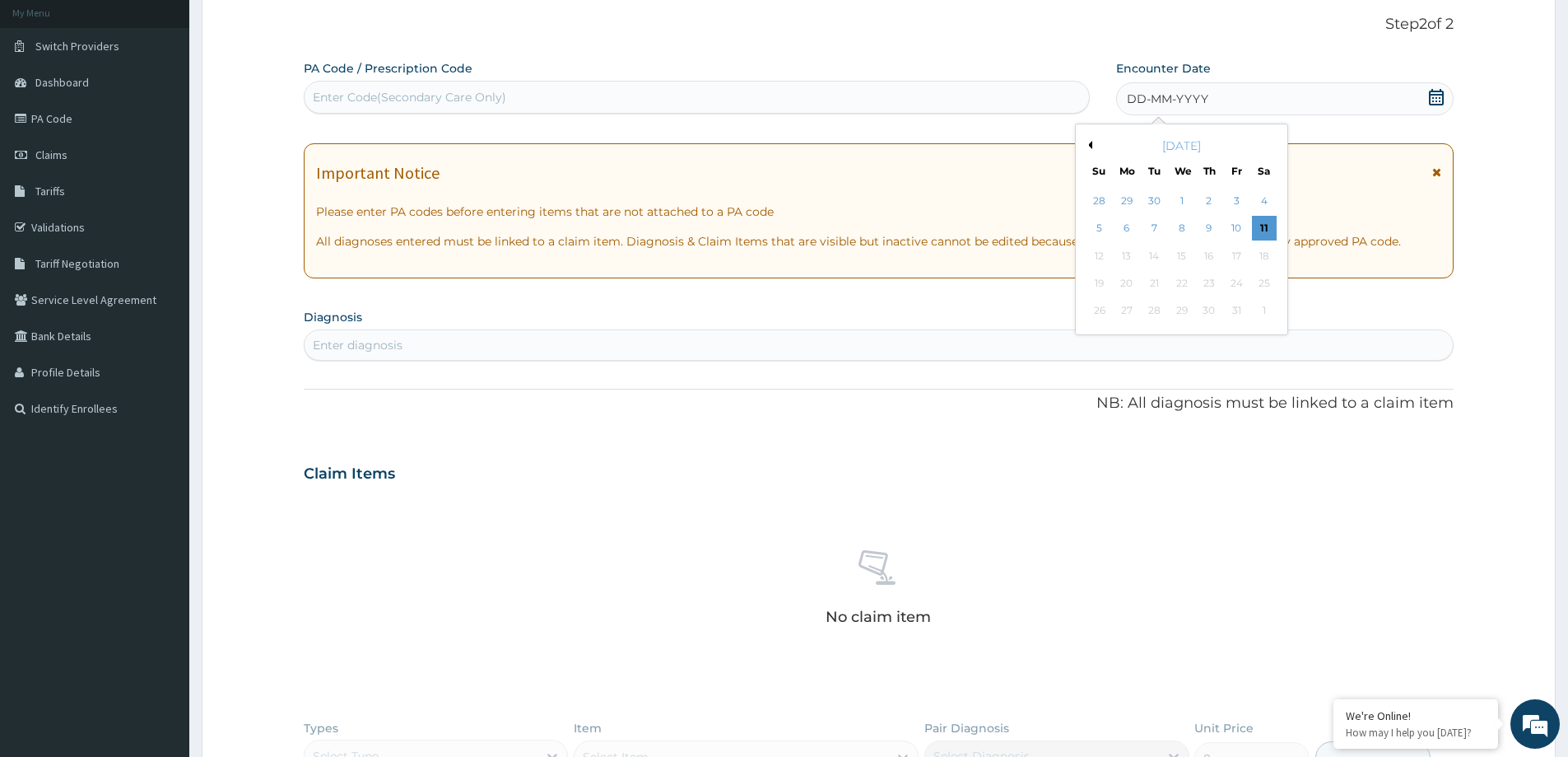
click at [1091, 148] on button "Previous Month" at bounding box center [1088, 145] width 8 height 8
click at [1184, 287] on div "20" at bounding box center [1181, 283] width 25 height 25
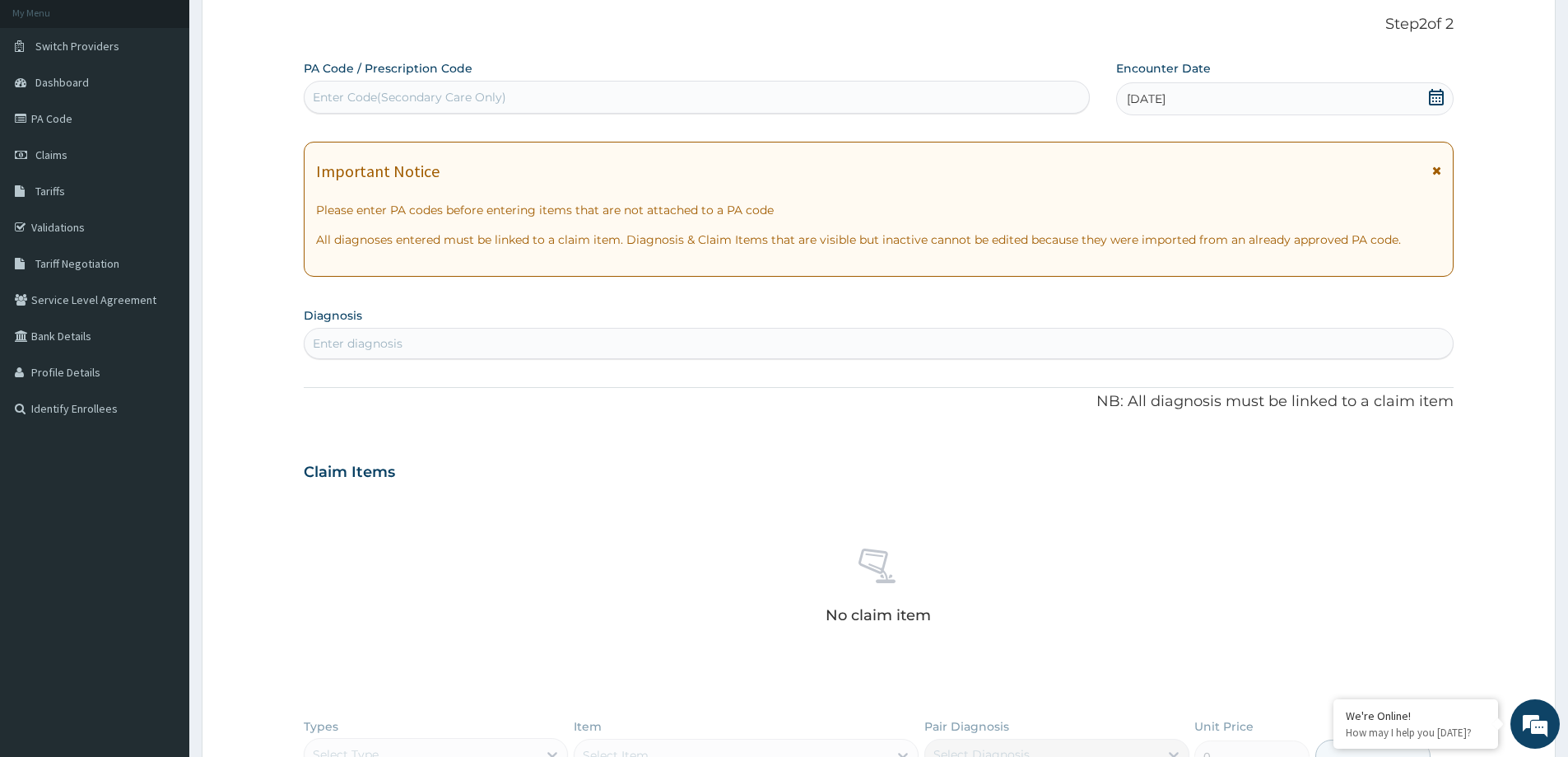
click at [798, 352] on div "Enter diagnosis" at bounding box center [878, 343] width 1148 height 27
type input "[MEDICAL_DATA]"
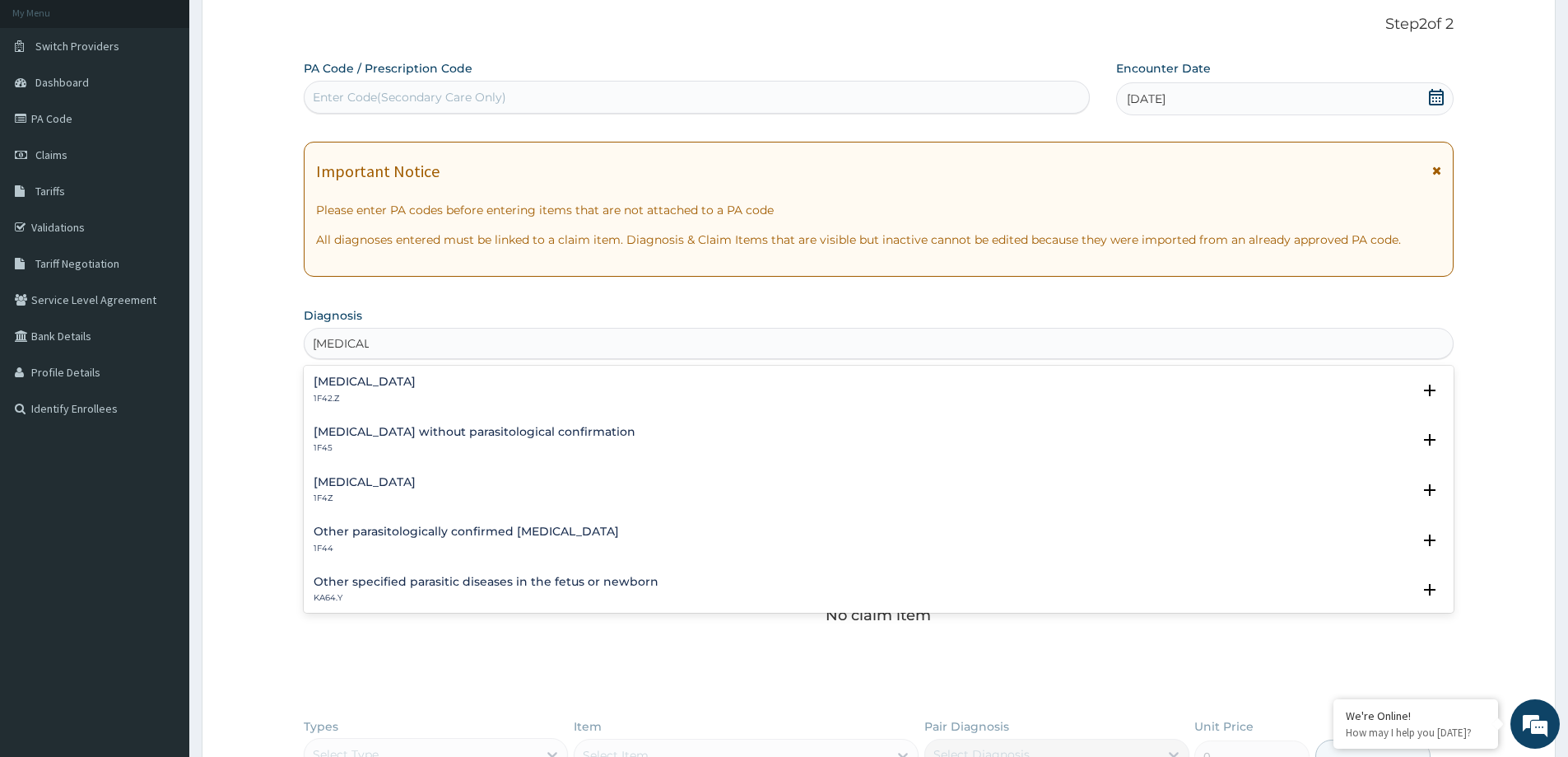
click at [448, 480] on div "[MEDICAL_DATA] 1F4Z" at bounding box center [878, 489] width 1130 height 28
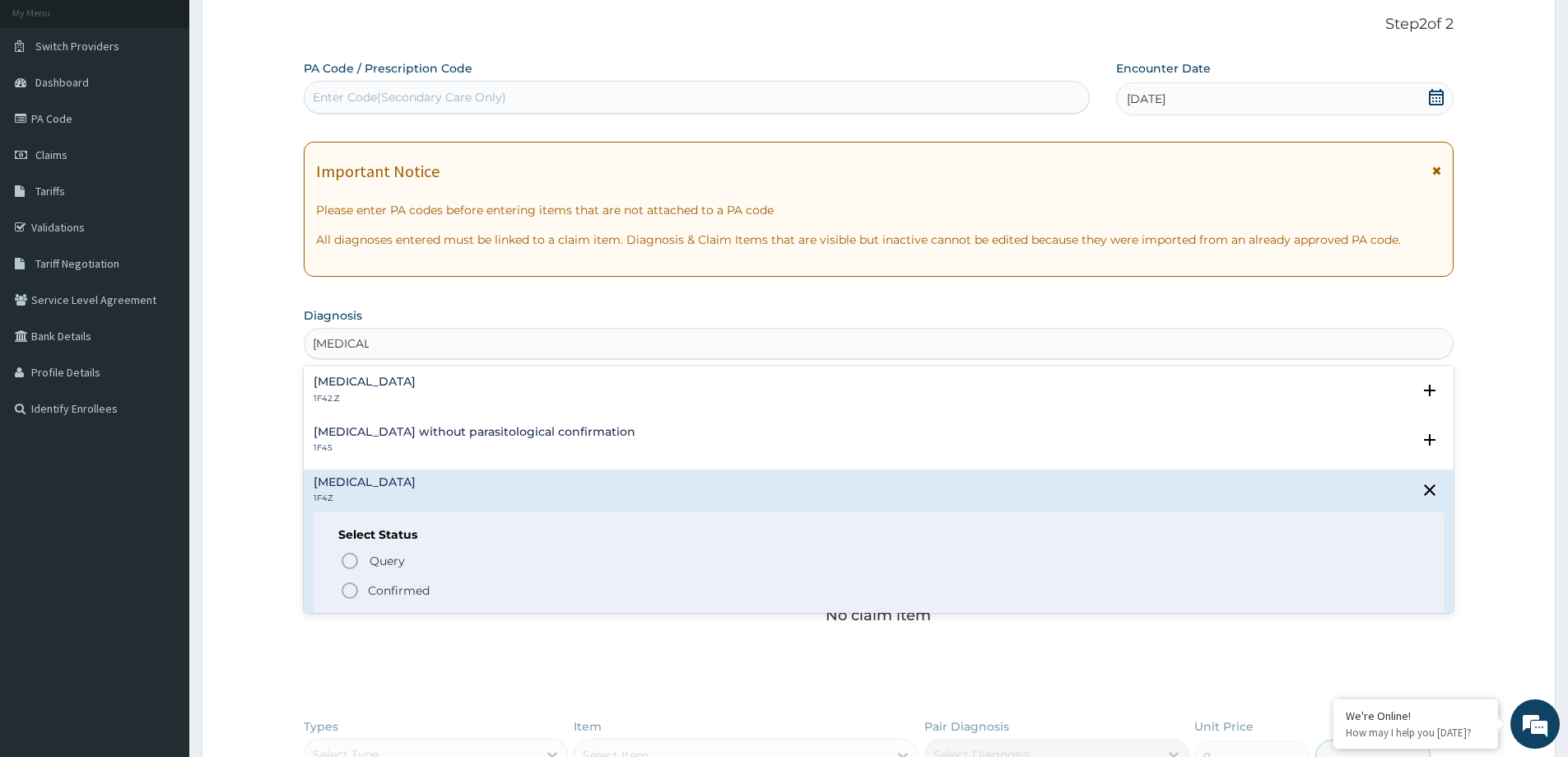
click at [423, 545] on div "Select Status Query Query covers suspected (?), Keep in view (kiv), Ruled out (…" at bounding box center [878, 565] width 1130 height 104
click at [417, 564] on span "Query covers suspected (?), Keep in view (kiv), Ruled out (r/o)" at bounding box center [576, 561] width 323 height 22
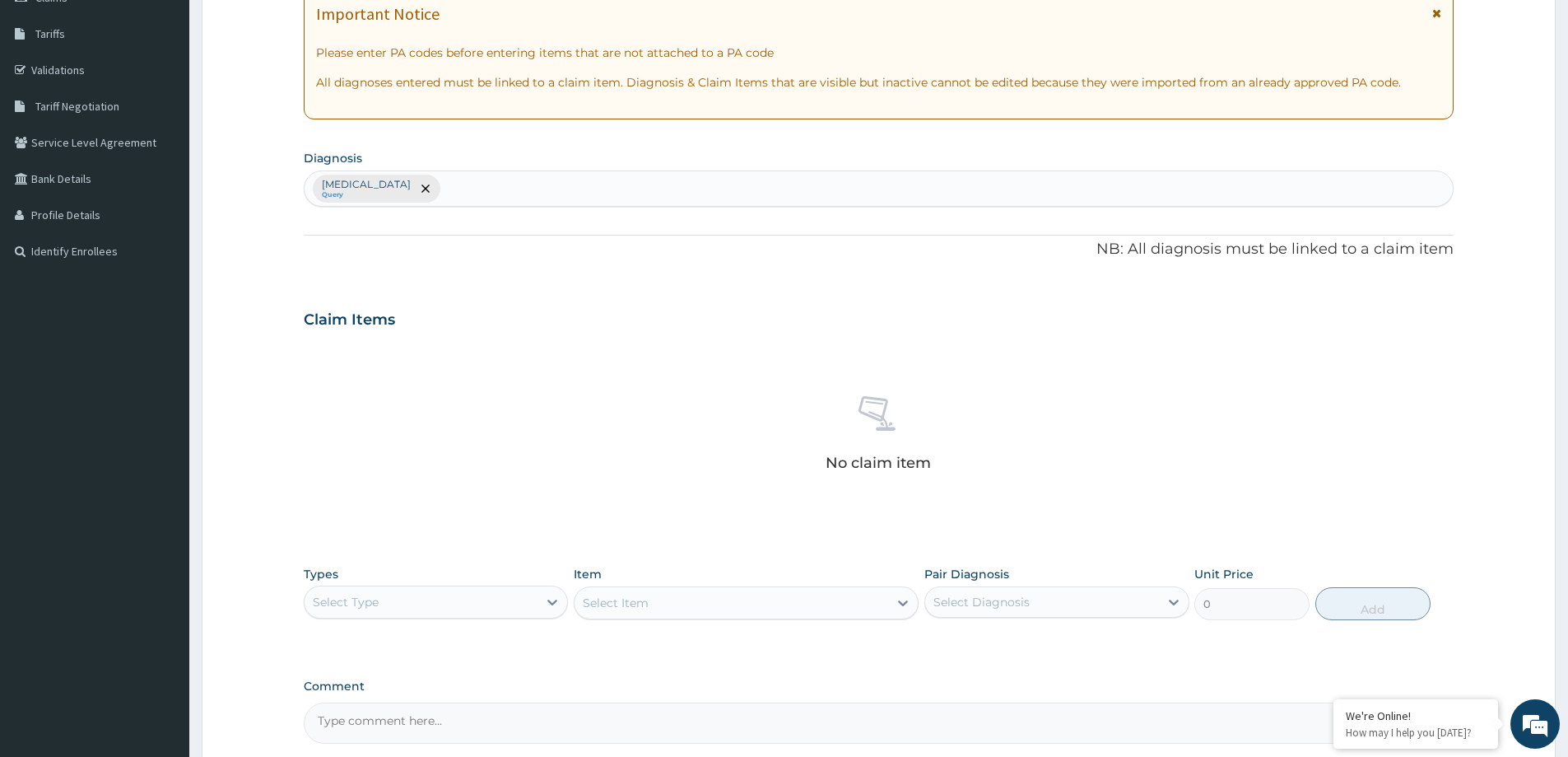
scroll to position [262, 0]
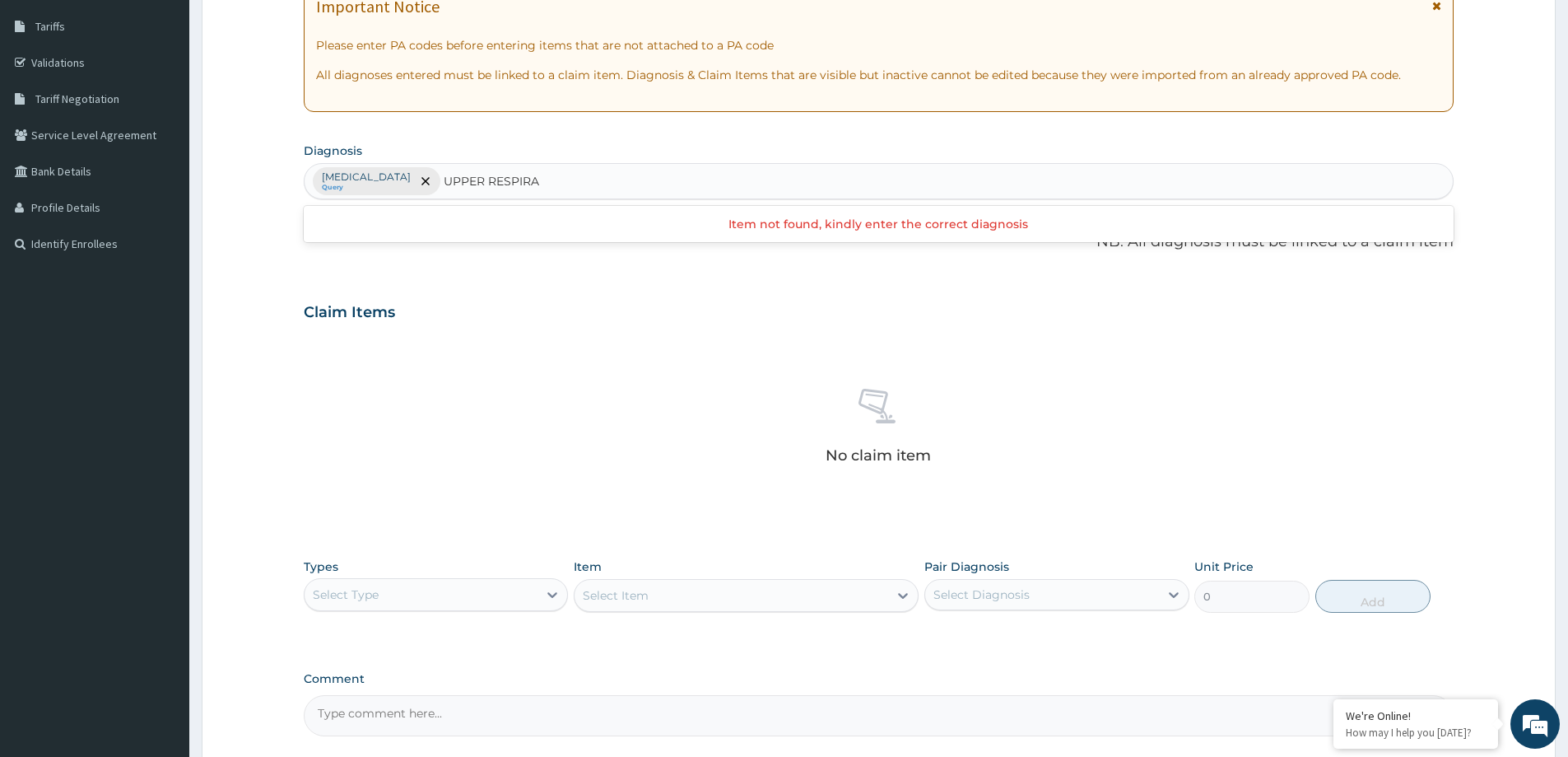
click at [458, 180] on input "UPPER RESPIRA" at bounding box center [492, 181] width 97 height 16
click at [458, 188] on input "UPPER RESPIRA" at bounding box center [492, 181] width 97 height 16
click at [539, 182] on input "ACUTE UPPER RESPIRA" at bounding box center [513, 181] width 140 height 16
drag, startPoint x: 496, startPoint y: 184, endPoint x: 631, endPoint y: 191, distance: 135.2
click at [631, 191] on div "[MEDICAL_DATA] Query ACUTE UPPER RESPIRA ACUTE UPPER RESPIRA" at bounding box center [878, 181] width 1148 height 35
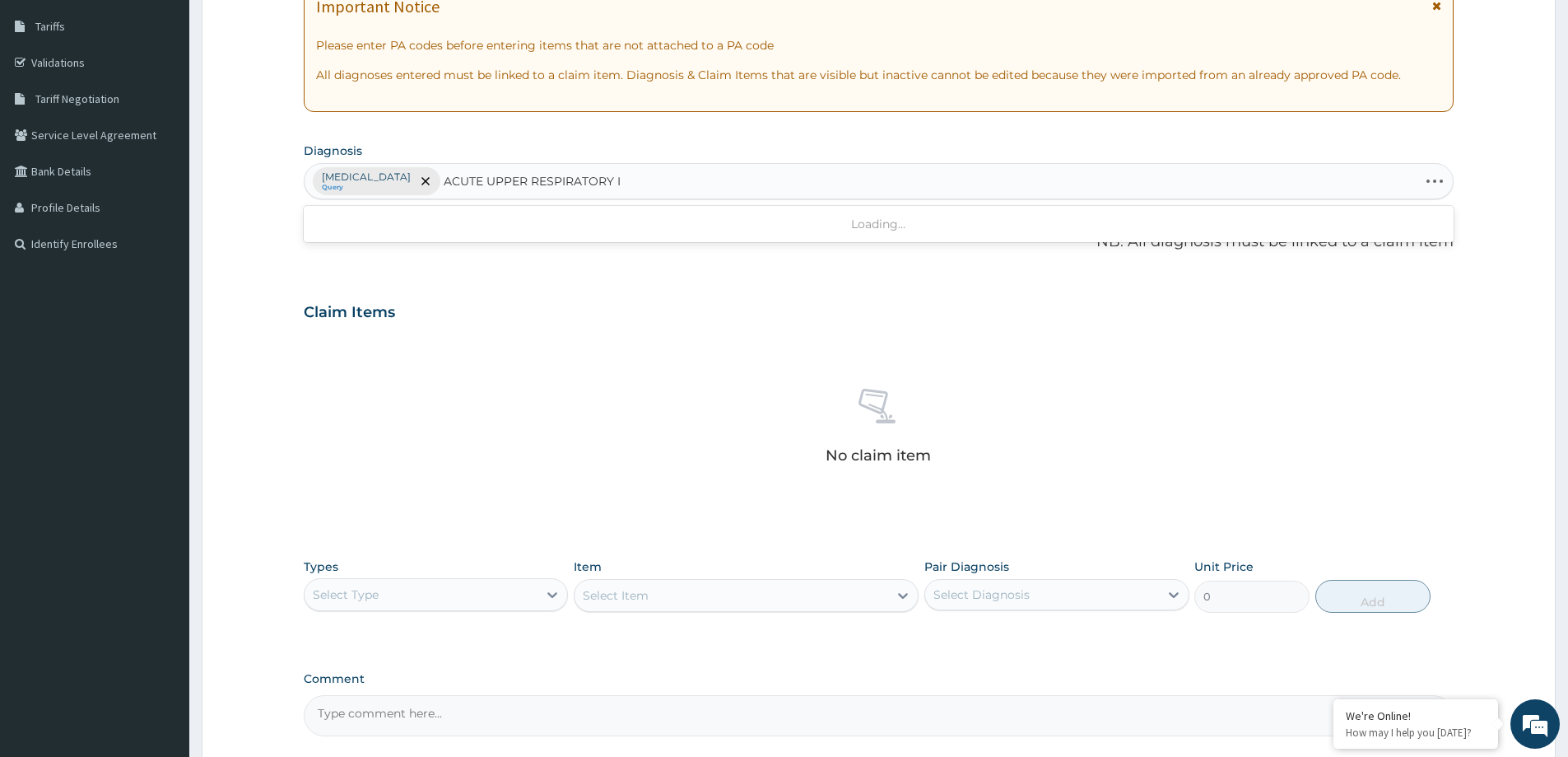
type input "ACUTE UPPER RESPIRATORY IN"
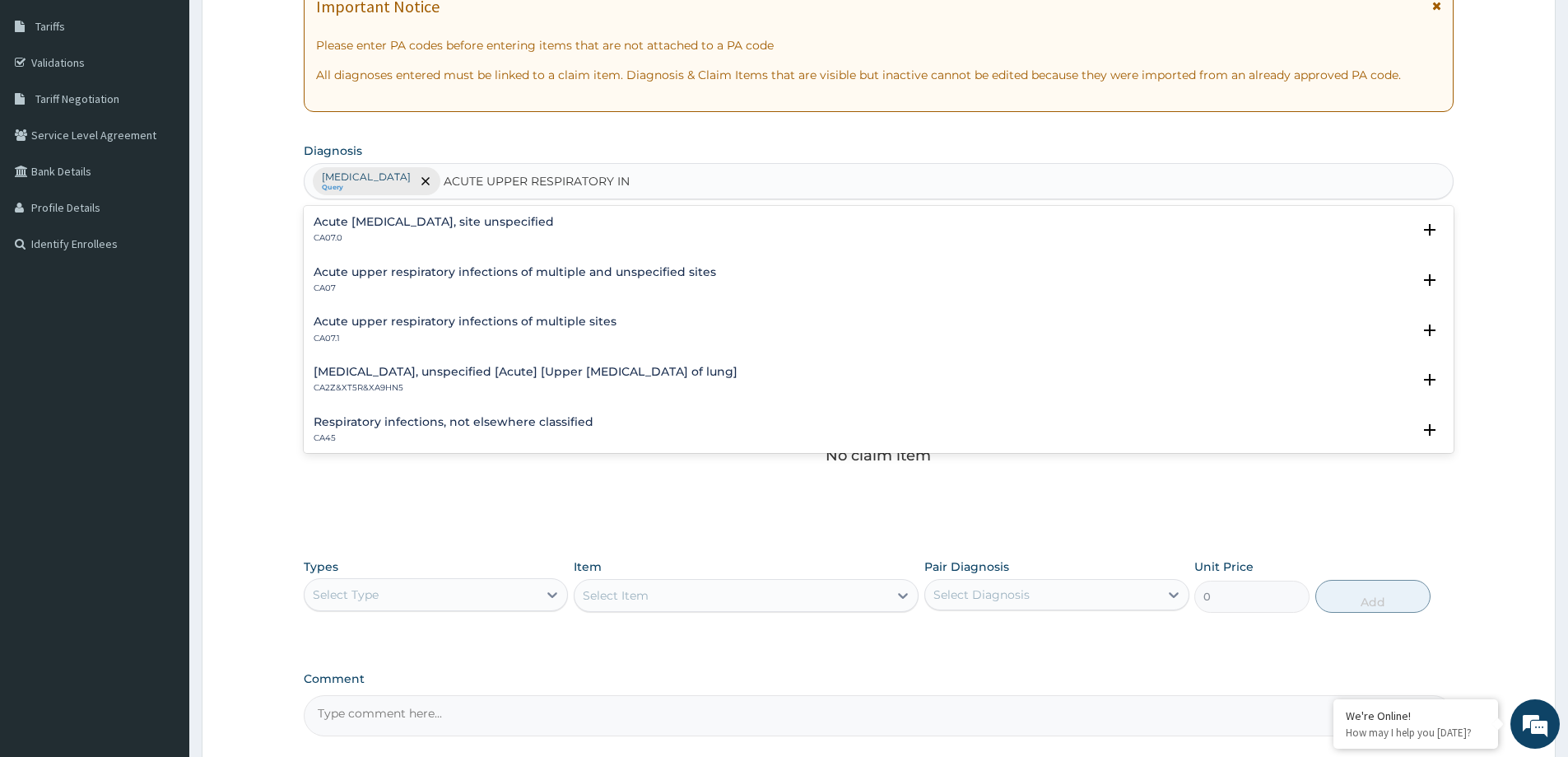
click at [470, 241] on p "CA07.0" at bounding box center [433, 237] width 240 height 12
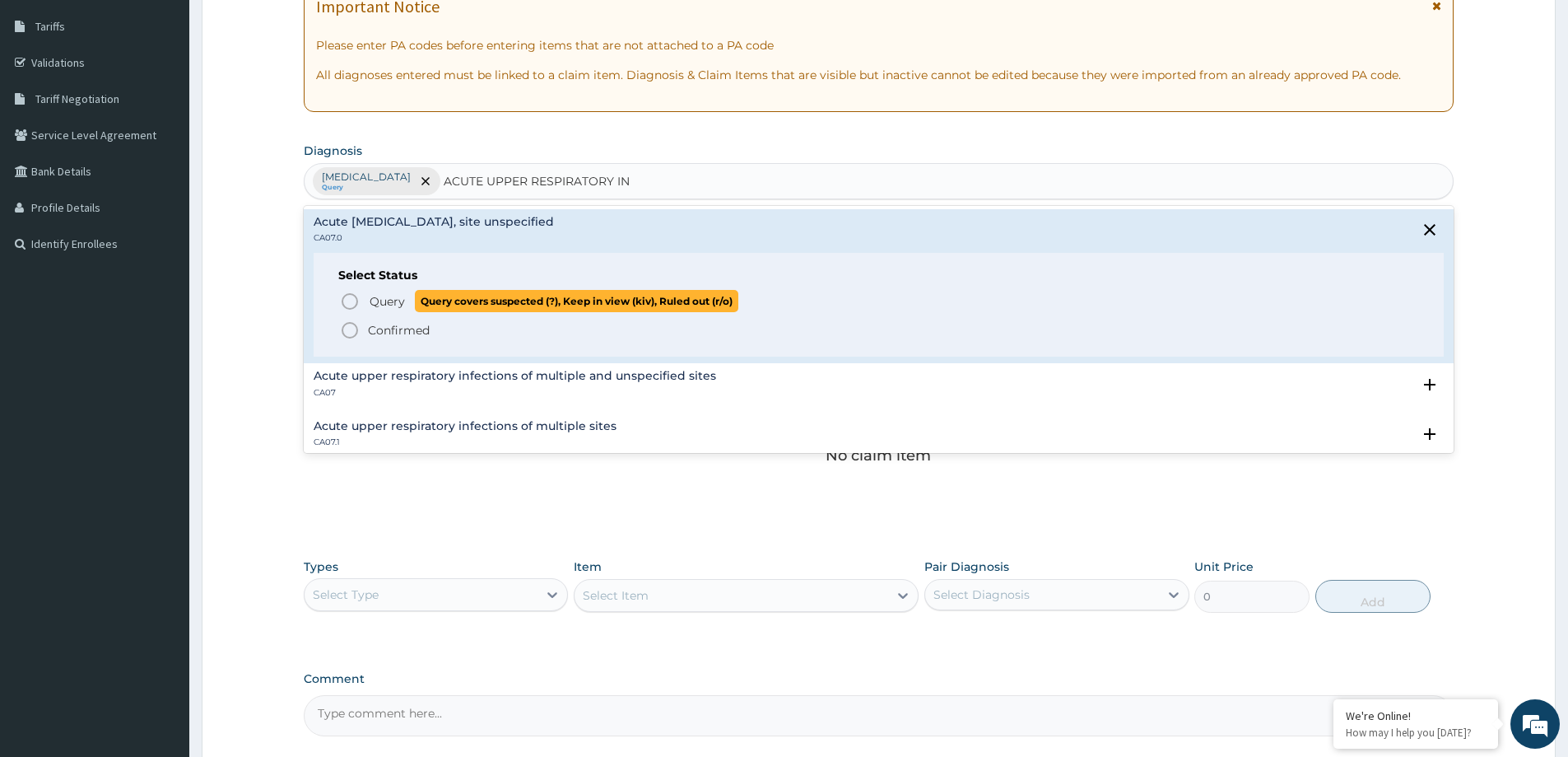
click at [381, 297] on span "Query" at bounding box center [387, 302] width 36 height 16
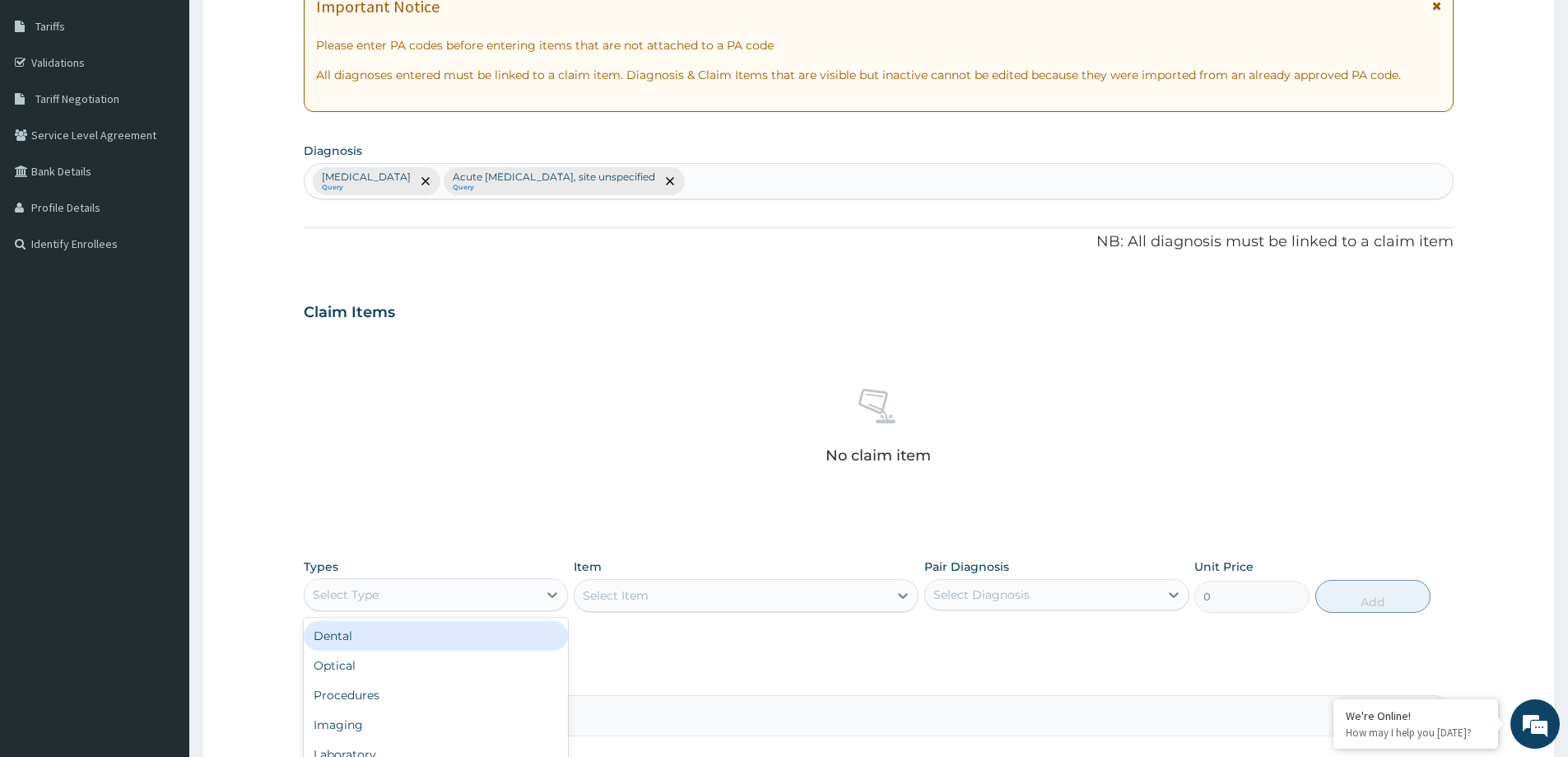
click at [474, 598] on div "Select Type" at bounding box center [421, 594] width 233 height 27
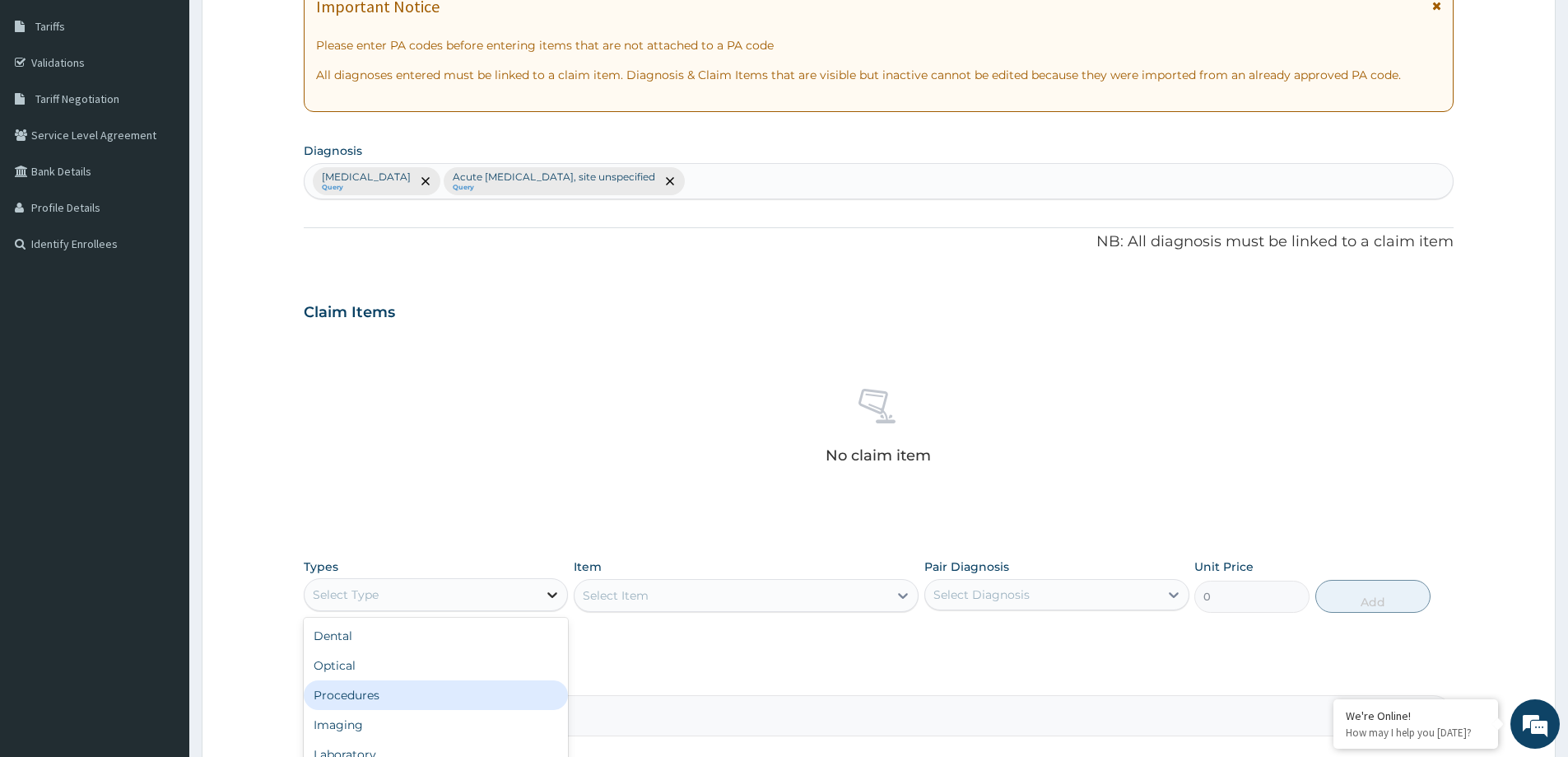
drag, startPoint x: 457, startPoint y: 694, endPoint x: 547, endPoint y: 603, distance: 128.0
click at [460, 692] on div "Procedures" at bounding box center [435, 695] width 264 height 29
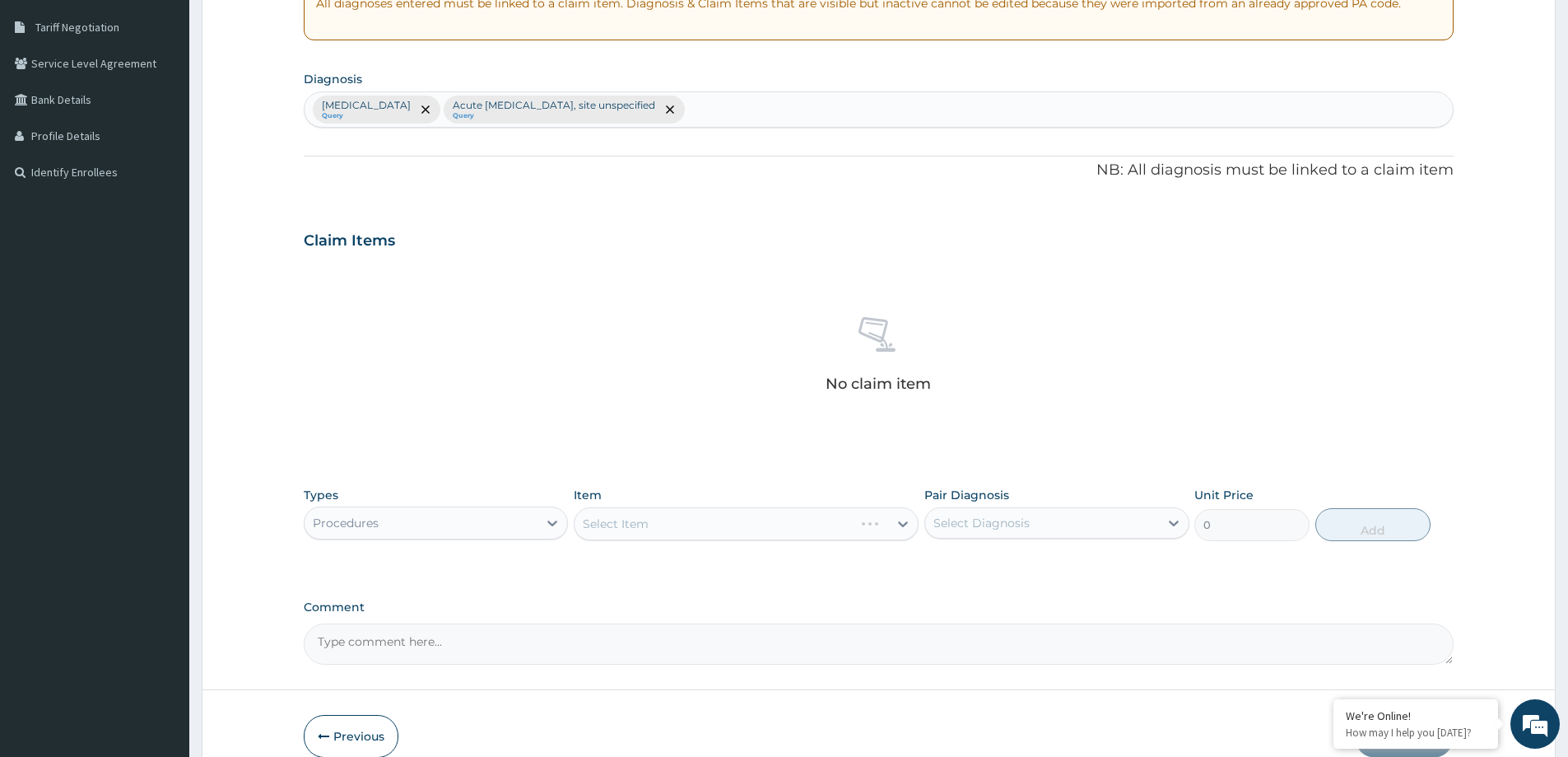
scroll to position [414, 0]
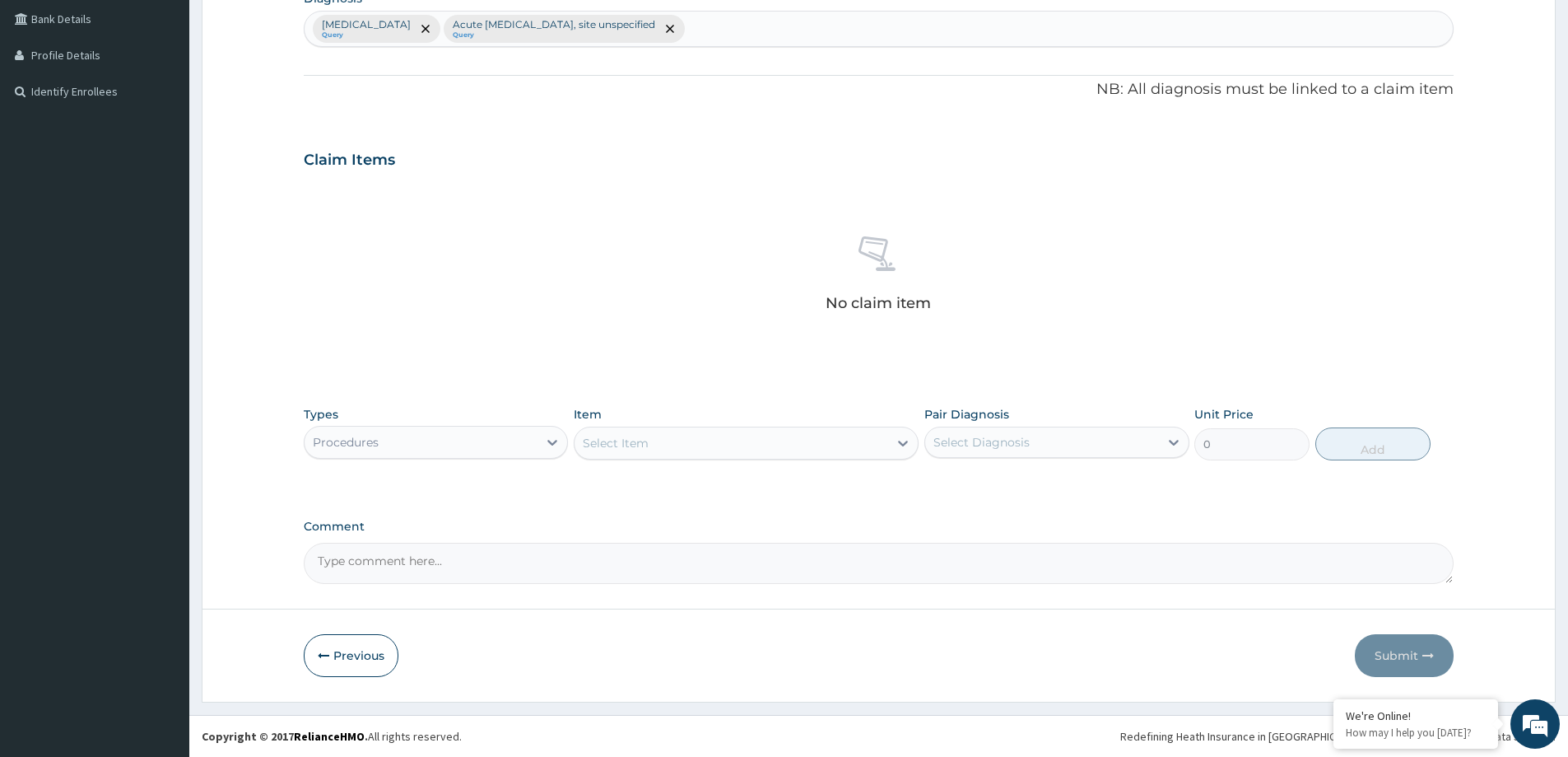
click at [692, 441] on div "Select Item" at bounding box center [731, 443] width 313 height 27
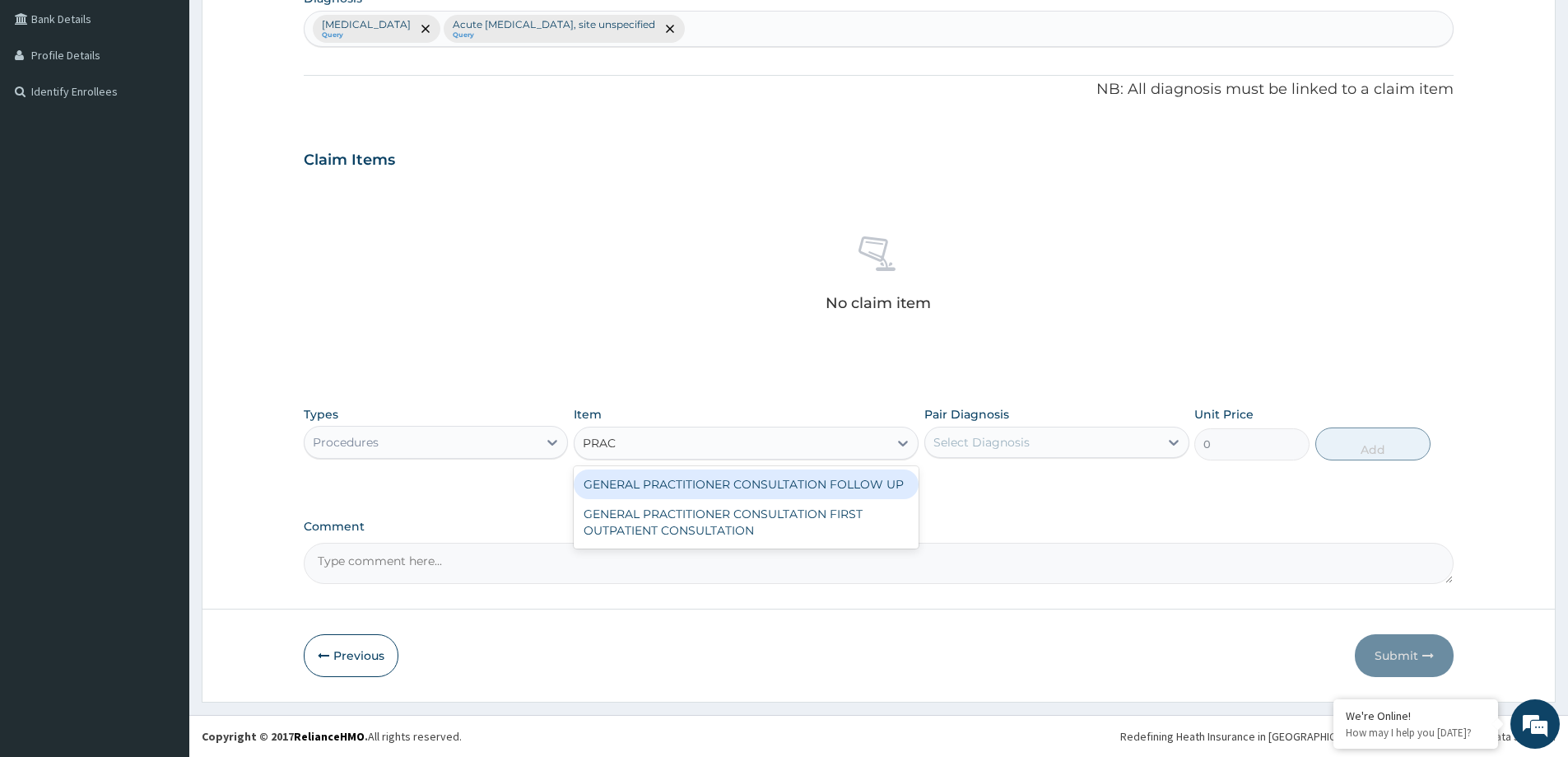
type input "PRACT"
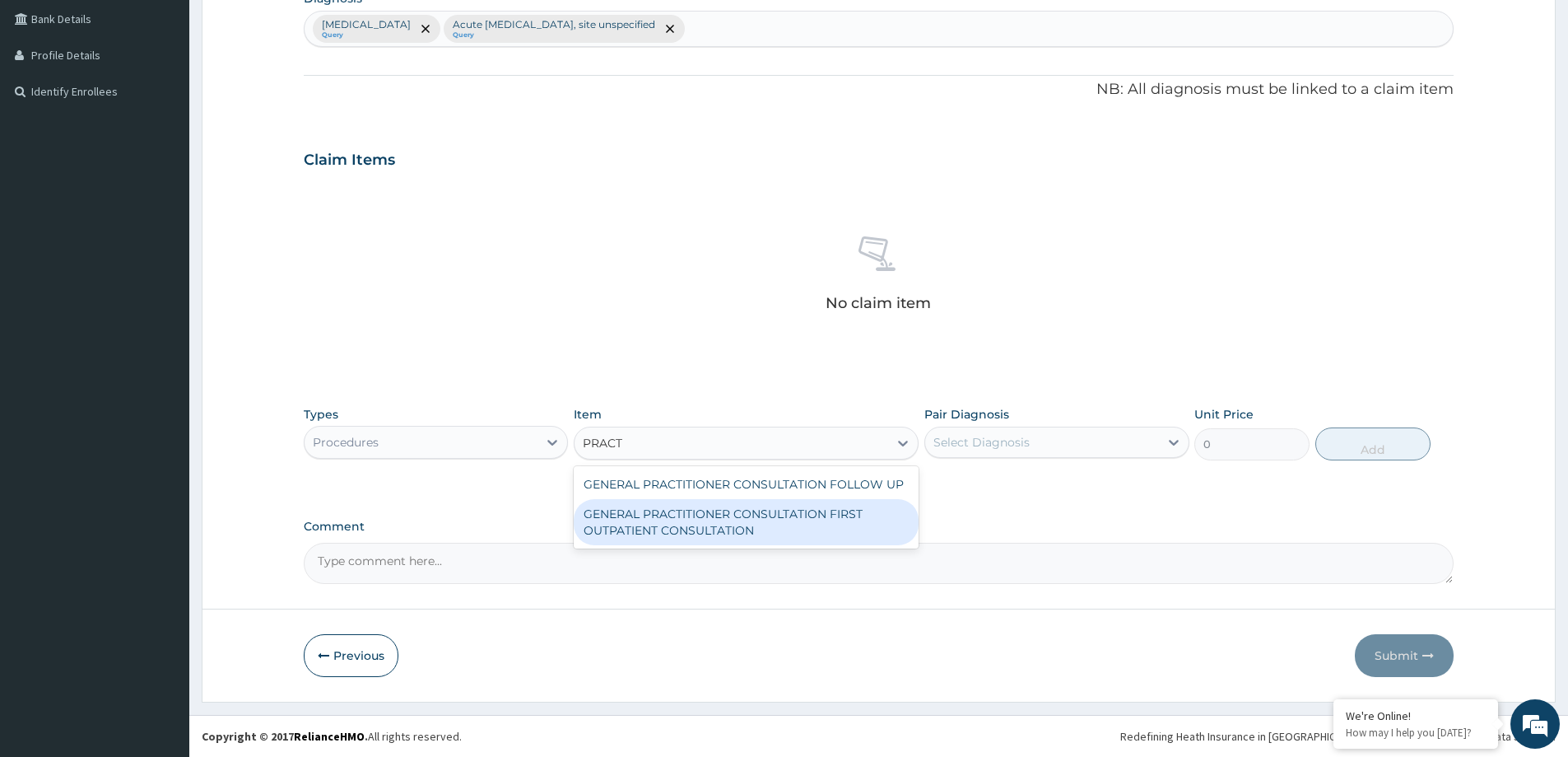
drag, startPoint x: 749, startPoint y: 527, endPoint x: 867, endPoint y: 490, distance: 123.7
click at [754, 526] on div "GENERAL PRACTITIONER CONSULTATION FIRST OUTPATIENT CONSULTATION" at bounding box center [746, 521] width 345 height 46
type input "3547.5"
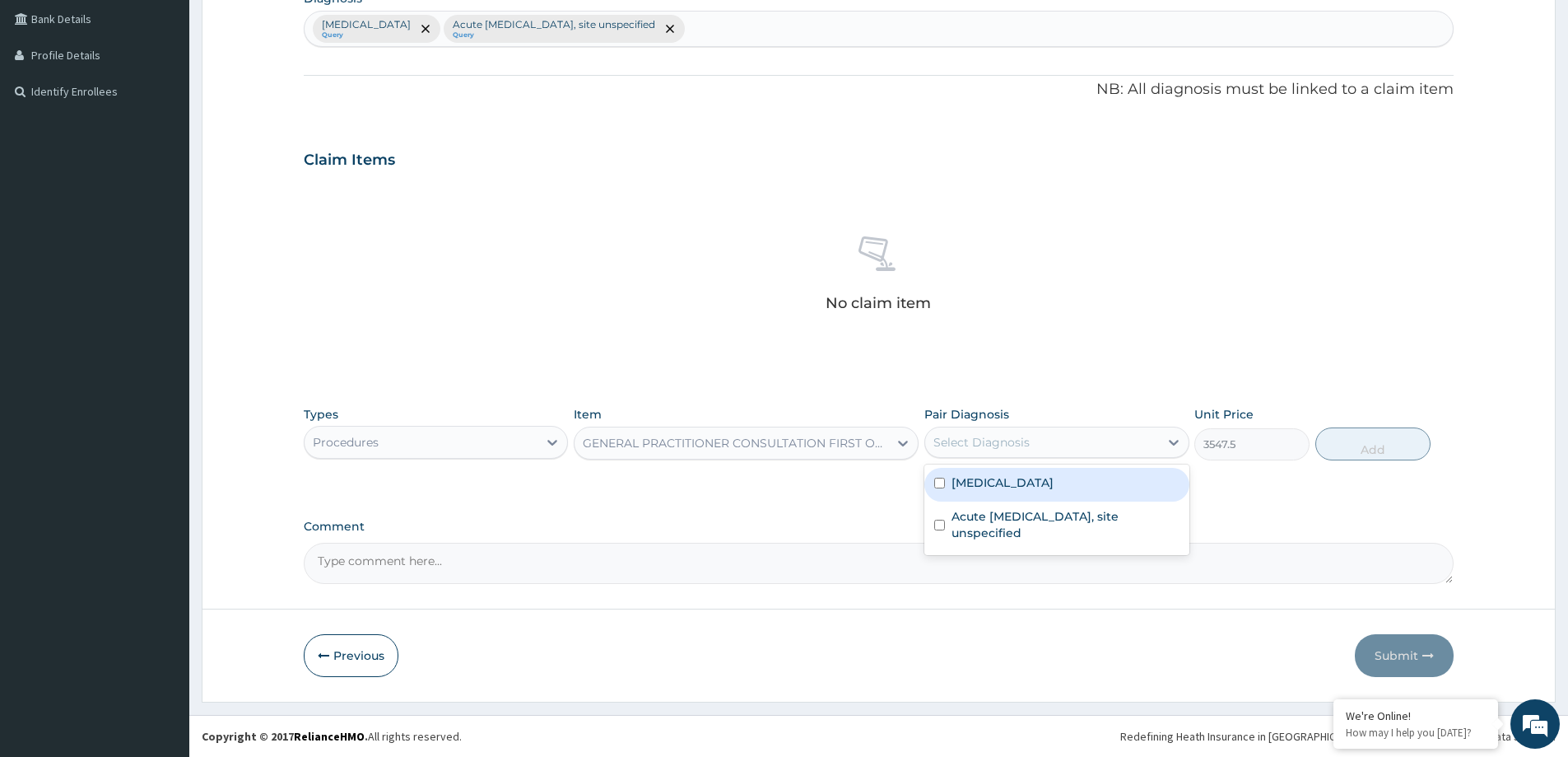
drag, startPoint x: 1042, startPoint y: 435, endPoint x: 1029, endPoint y: 474, distance: 41.1
click at [1042, 437] on div "Select Diagnosis" at bounding box center [1042, 442] width 233 height 27
click at [1029, 489] on label "[MEDICAL_DATA]" at bounding box center [1002, 482] width 102 height 16
checkbox input "true"
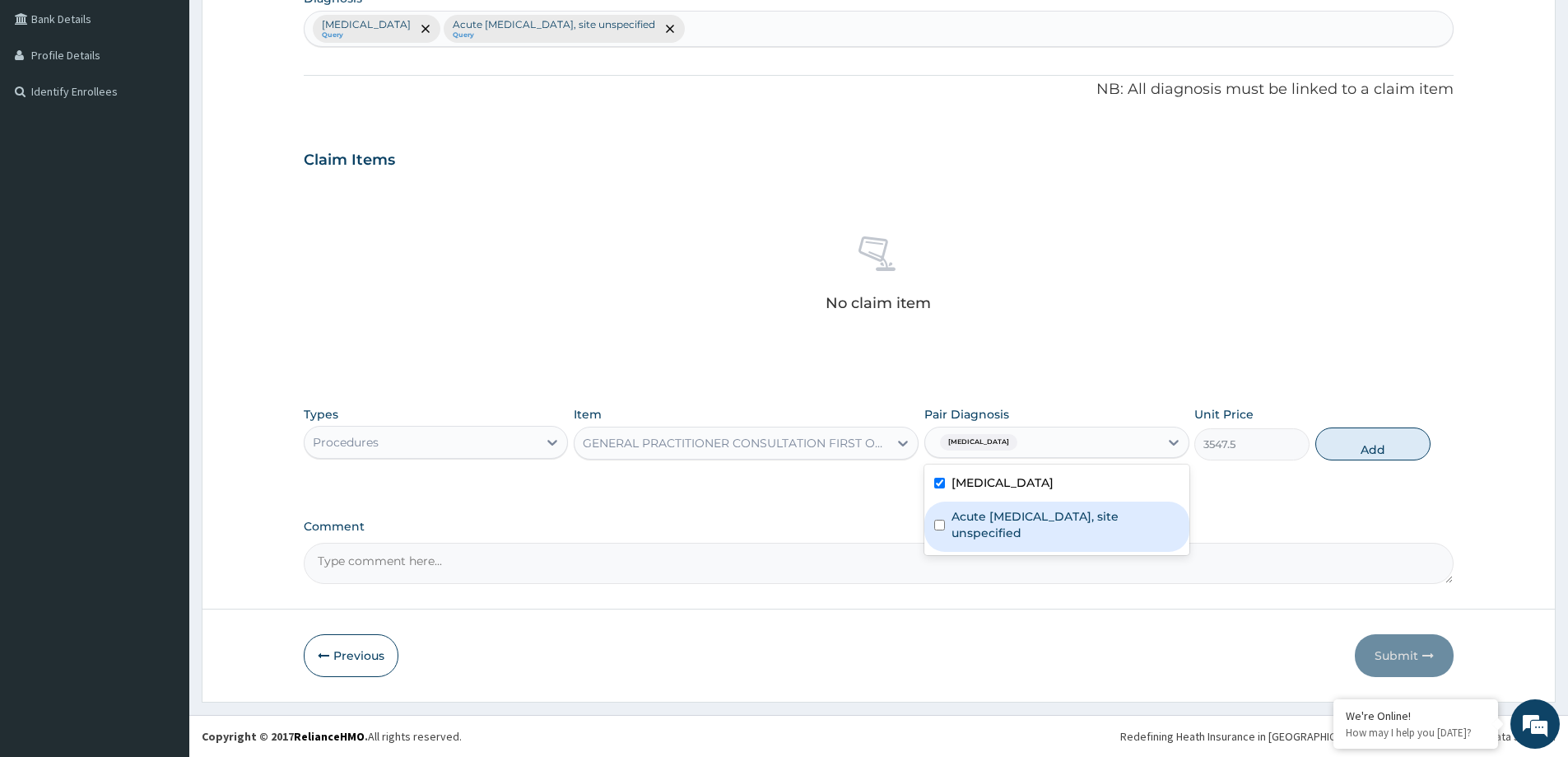
drag, startPoint x: 1030, startPoint y: 527, endPoint x: 1157, endPoint y: 522, distance: 127.1
click at [1032, 527] on label "Acute [MEDICAL_DATA], site unspecified" at bounding box center [1065, 524] width 227 height 33
checkbox input "true"
click at [1381, 445] on button "Add" at bounding box center [1373, 444] width 115 height 33
type input "0"
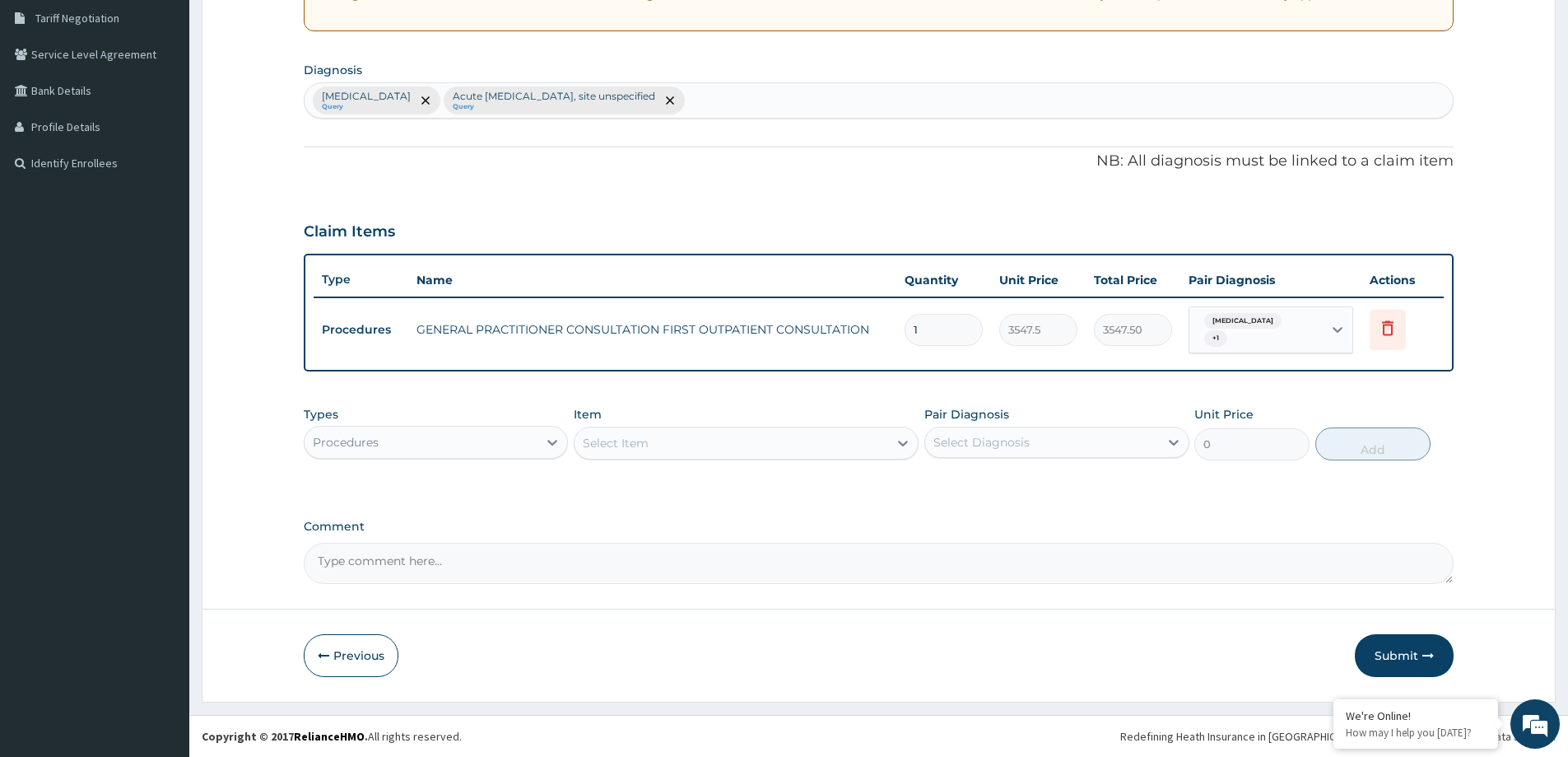
scroll to position [343, 0]
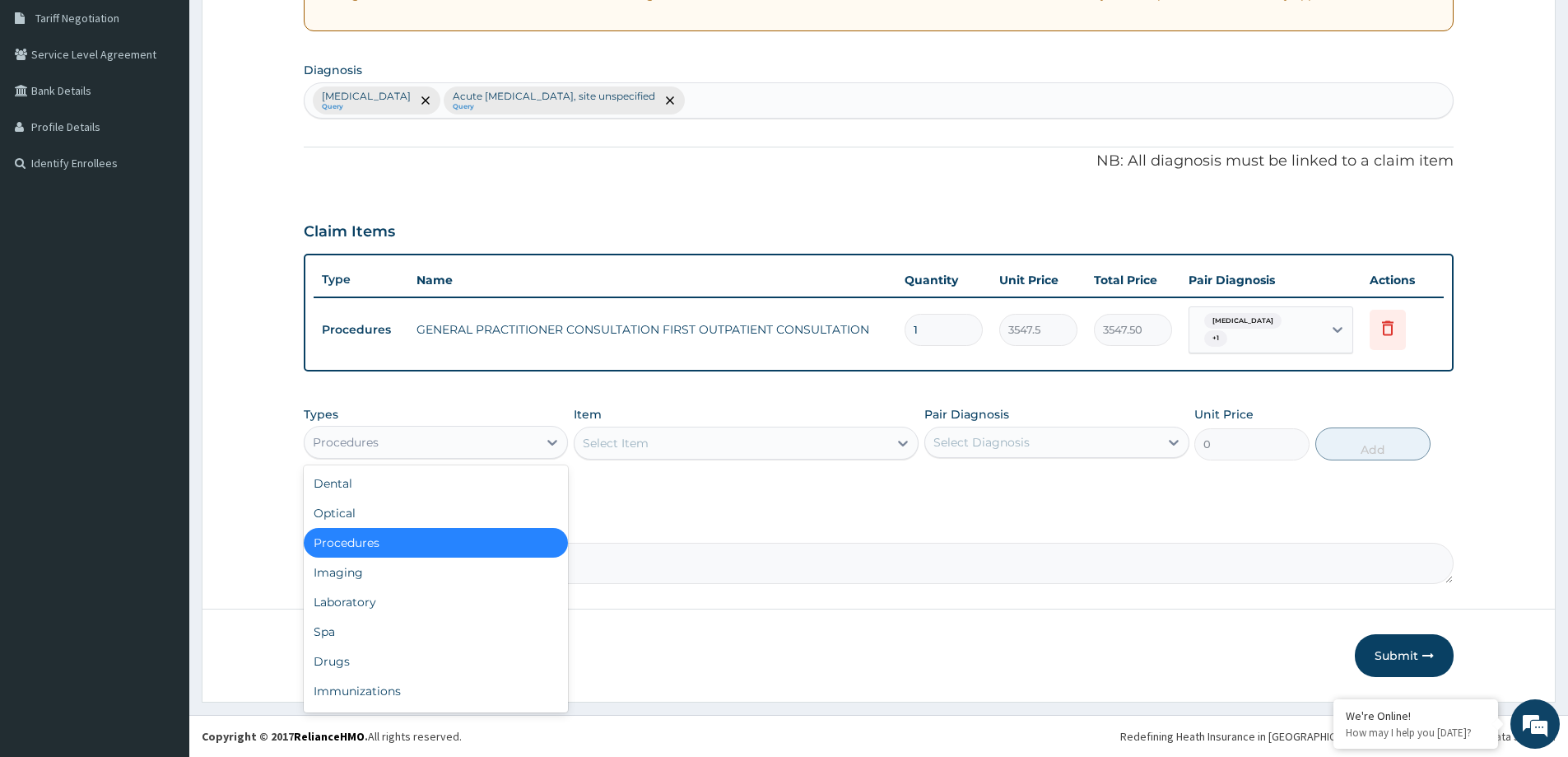
drag, startPoint x: 514, startPoint y: 436, endPoint x: 464, endPoint y: 524, distance: 101.2
click at [514, 444] on div "Procedures" at bounding box center [421, 442] width 233 height 27
drag, startPoint x: 434, startPoint y: 607, endPoint x: 482, endPoint y: 592, distance: 50.3
click at [436, 606] on div "Laboratory" at bounding box center [435, 601] width 264 height 29
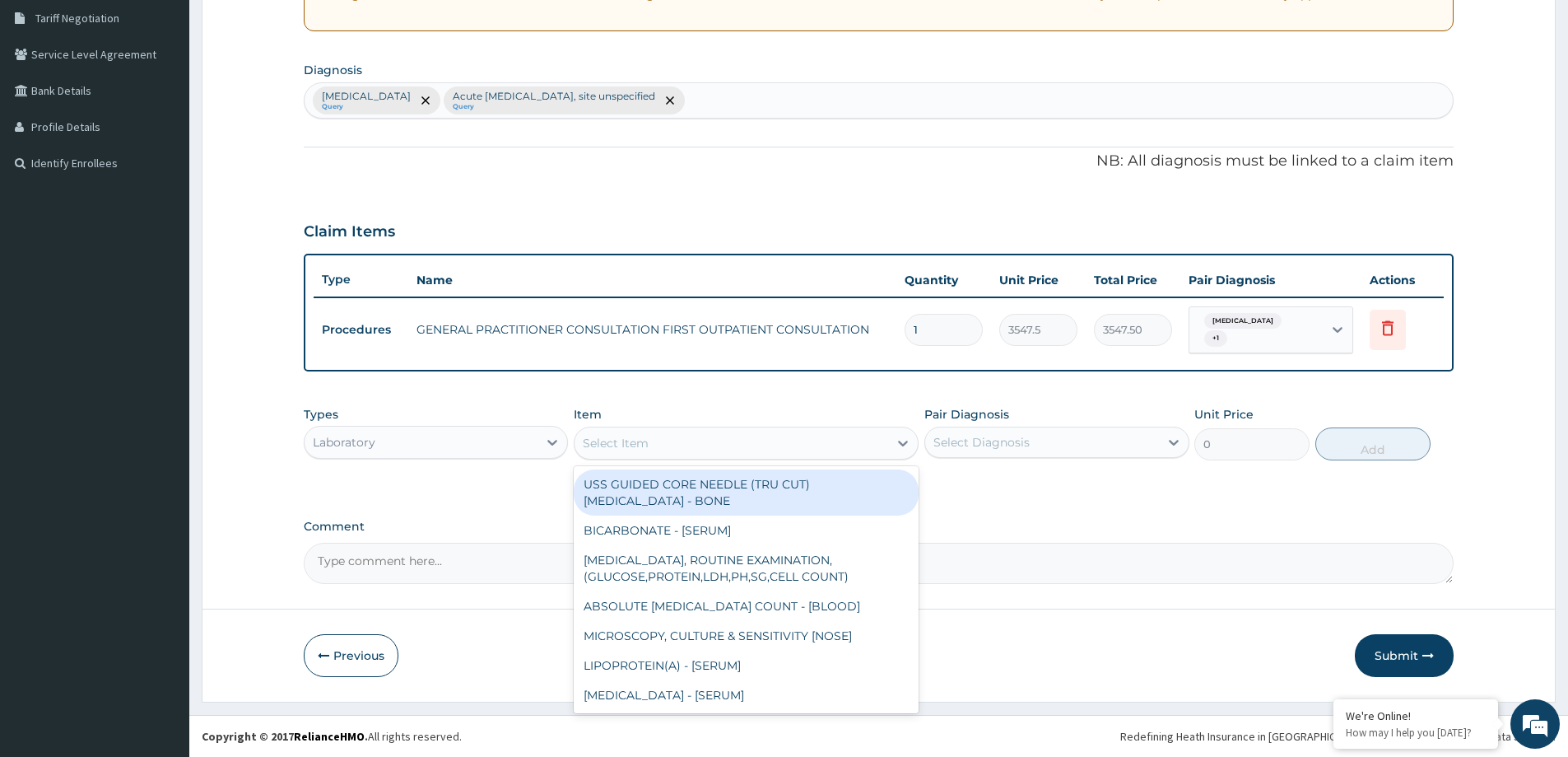
click at [765, 446] on div "Select Item" at bounding box center [731, 443] width 313 height 27
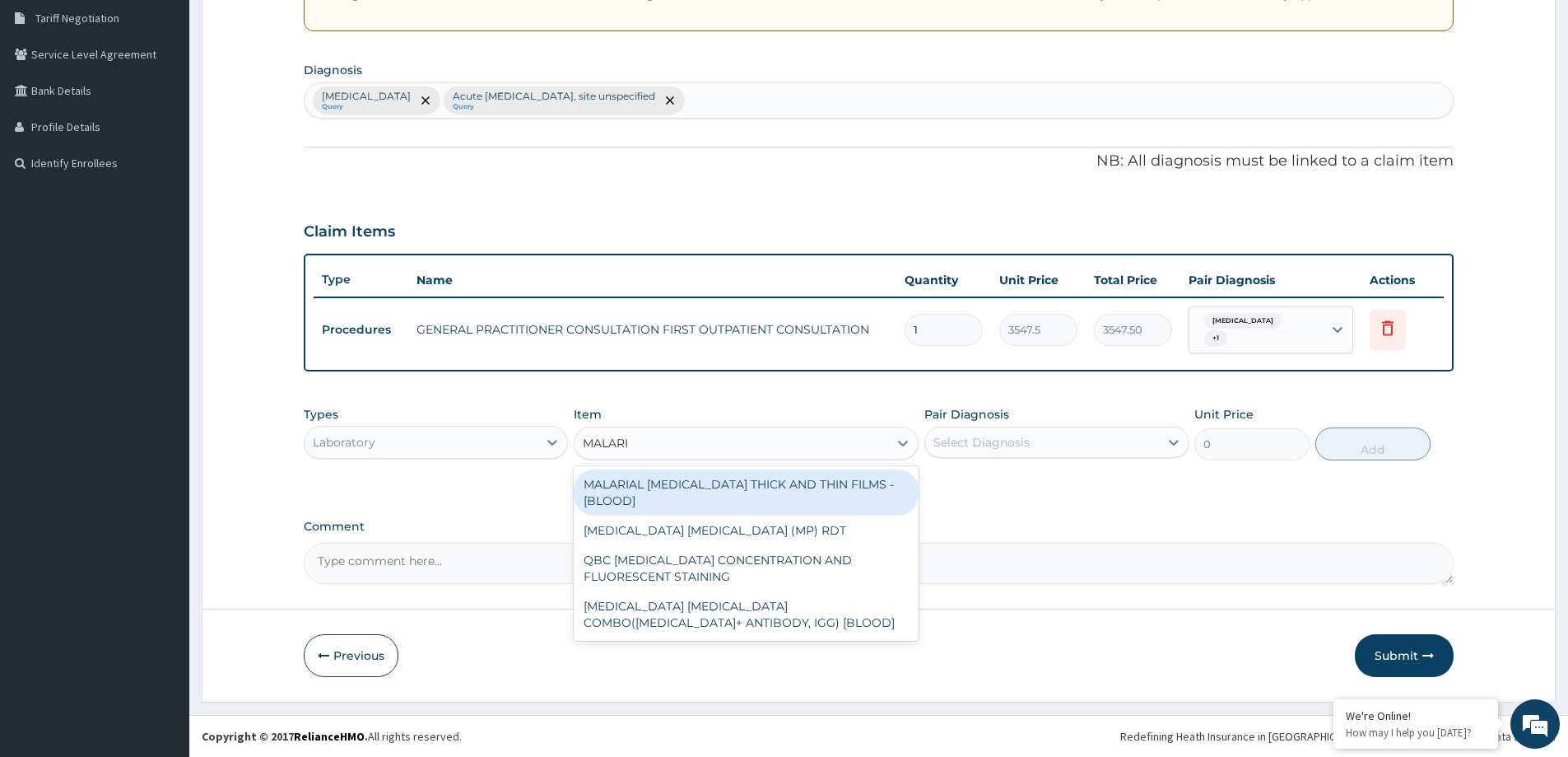
type input "[MEDICAL_DATA]"
click at [826, 493] on div "MALARIAL [MEDICAL_DATA] THICK AND THIN FILMS - [BLOOD]" at bounding box center [746, 492] width 345 height 46
type input "1612.5"
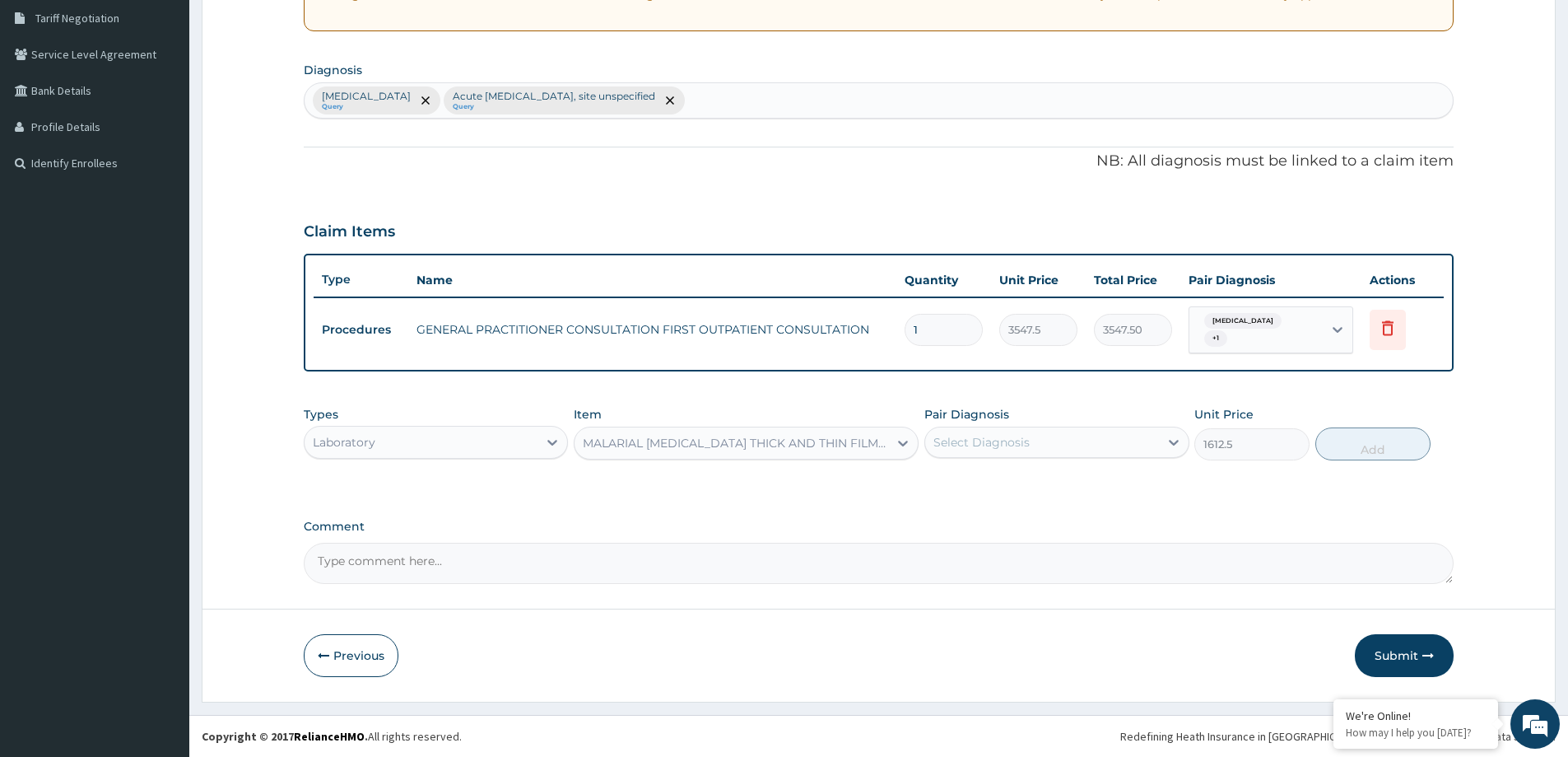
click at [1012, 446] on div "Select Diagnosis" at bounding box center [981, 442] width 96 height 16
drag, startPoint x: 1014, startPoint y: 481, endPoint x: 1028, endPoint y: 521, distance: 42.4
click at [1015, 487] on label "[MEDICAL_DATA]" at bounding box center [1002, 482] width 102 height 16
checkbox input "true"
click at [1358, 448] on button "Add" at bounding box center [1373, 444] width 115 height 33
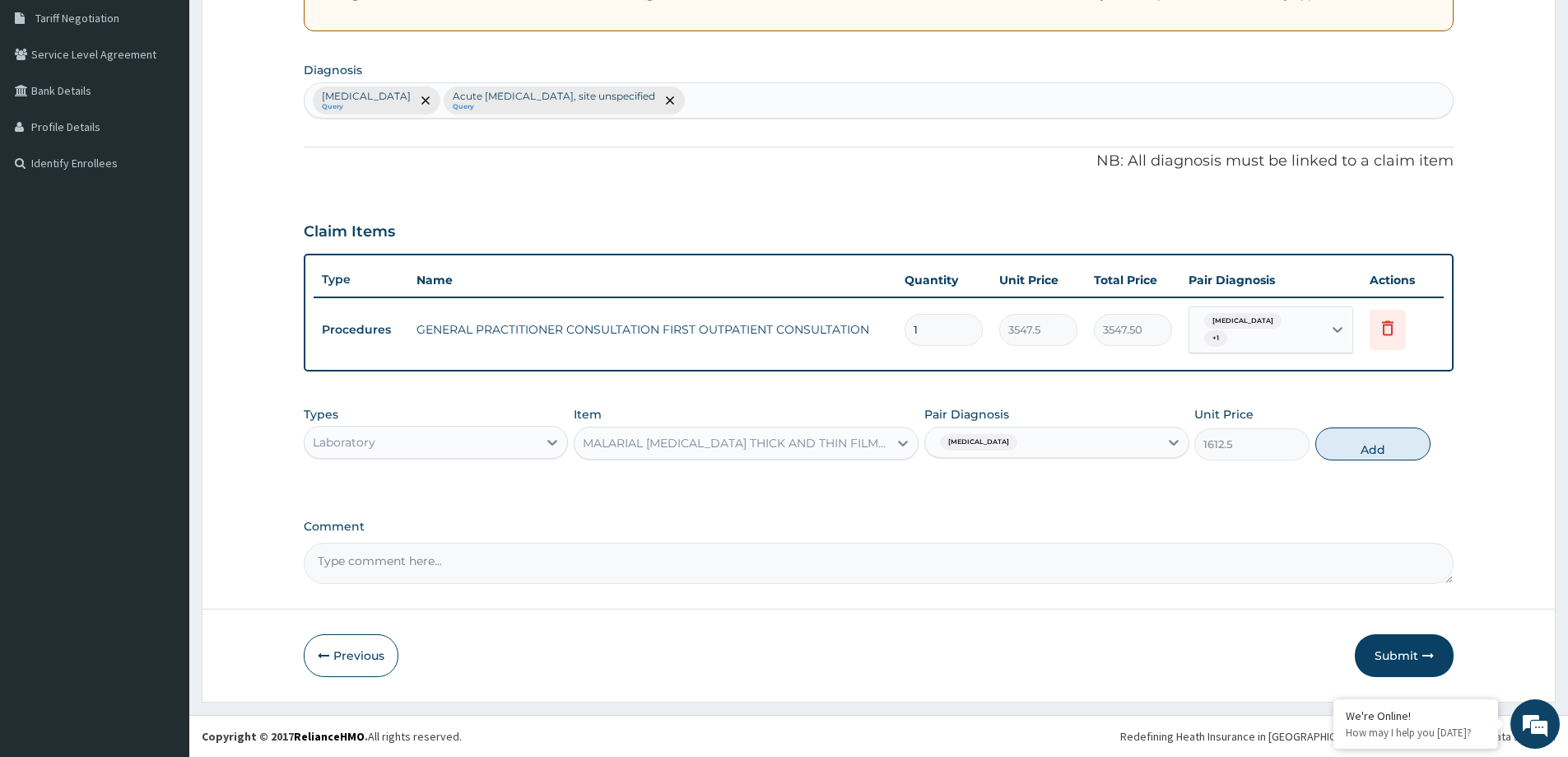
type input "0"
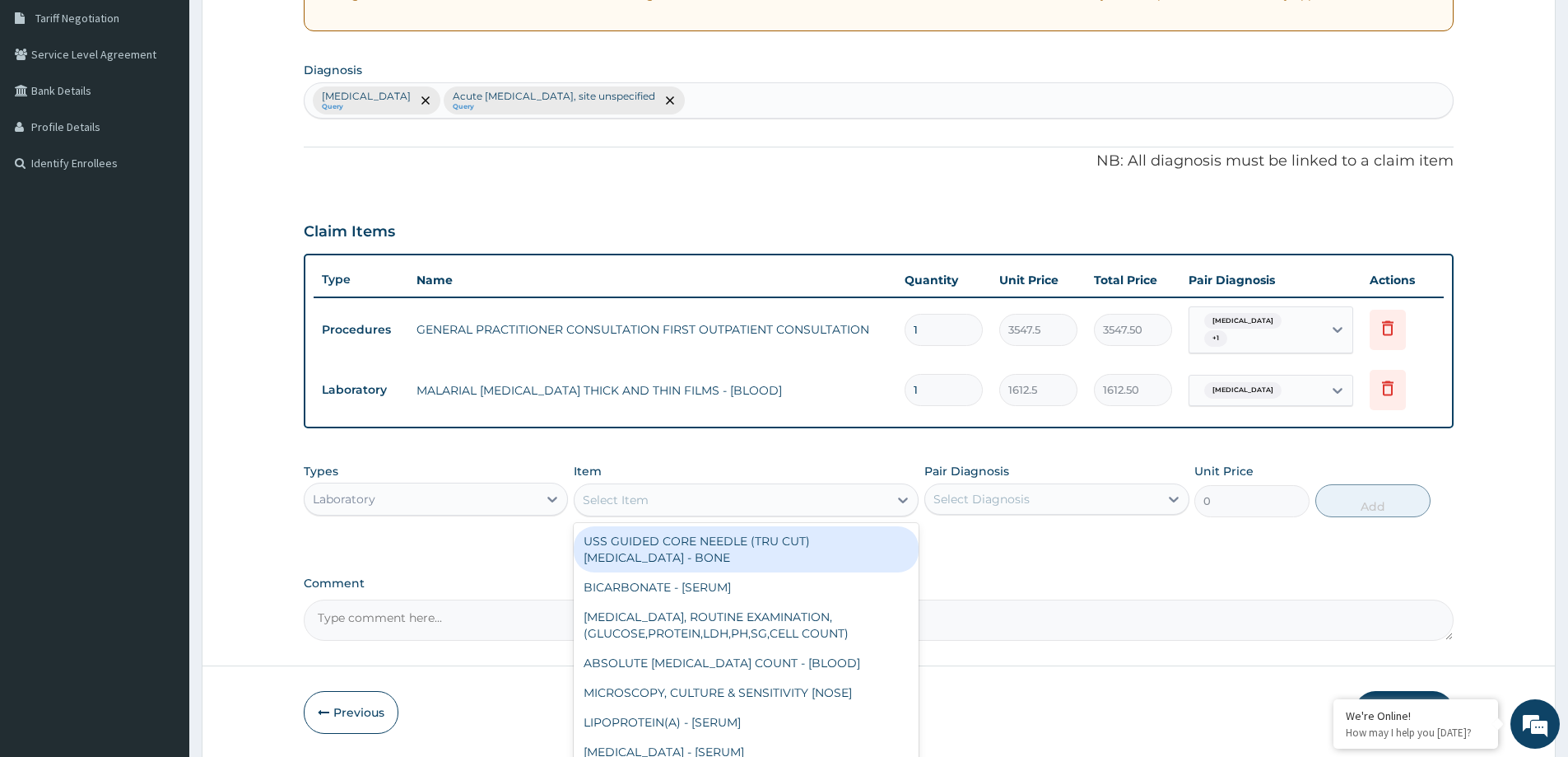
click at [704, 494] on div "Select Item" at bounding box center [731, 499] width 313 height 27
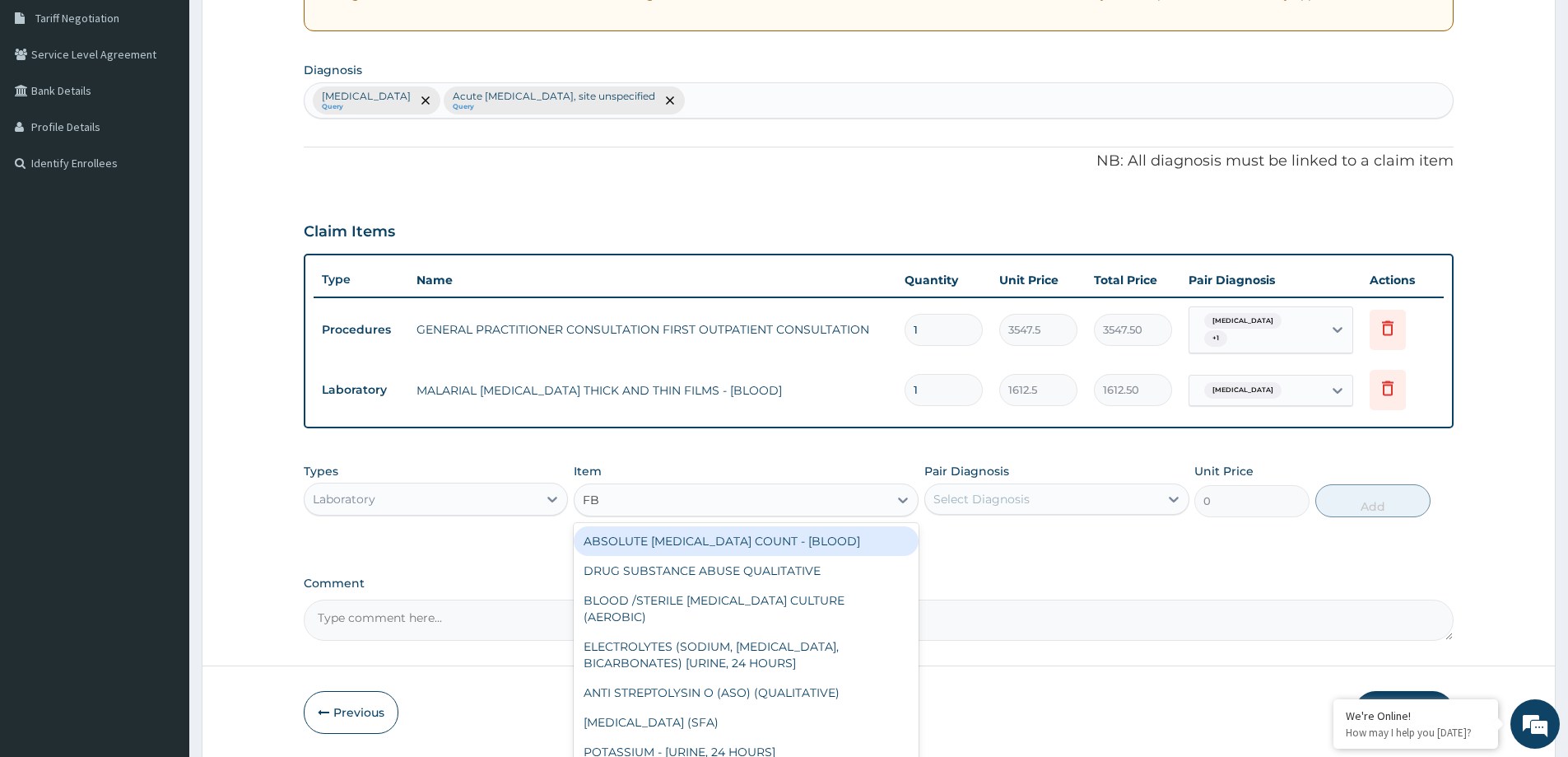
type input "FBC"
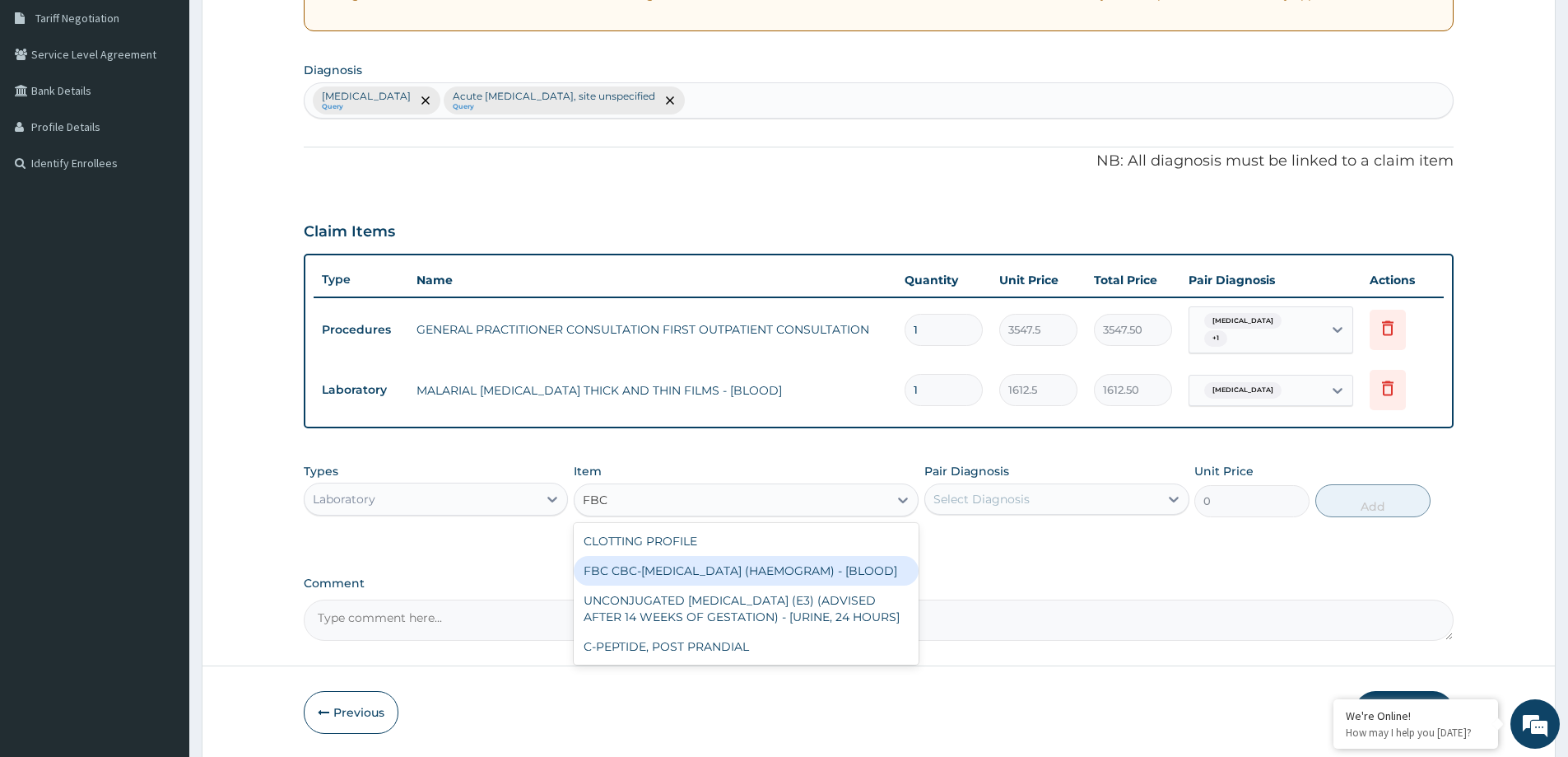
click at [748, 569] on div "FBC CBC-[MEDICAL_DATA] (HAEMOGRAM) - [BLOOD]" at bounding box center [746, 570] width 345 height 29
type input "4300"
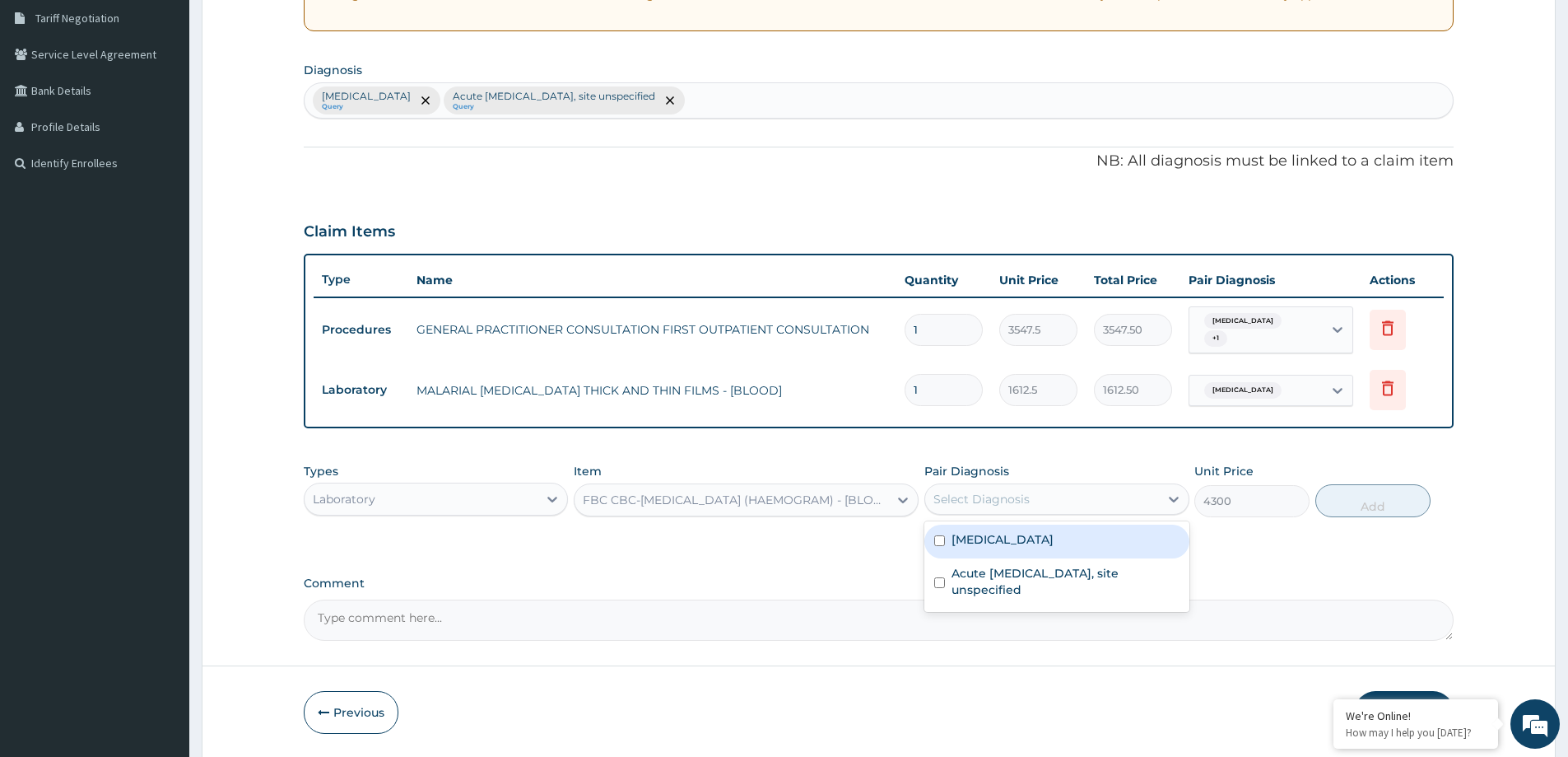
click at [959, 500] on div "Select Diagnosis" at bounding box center [981, 499] width 96 height 16
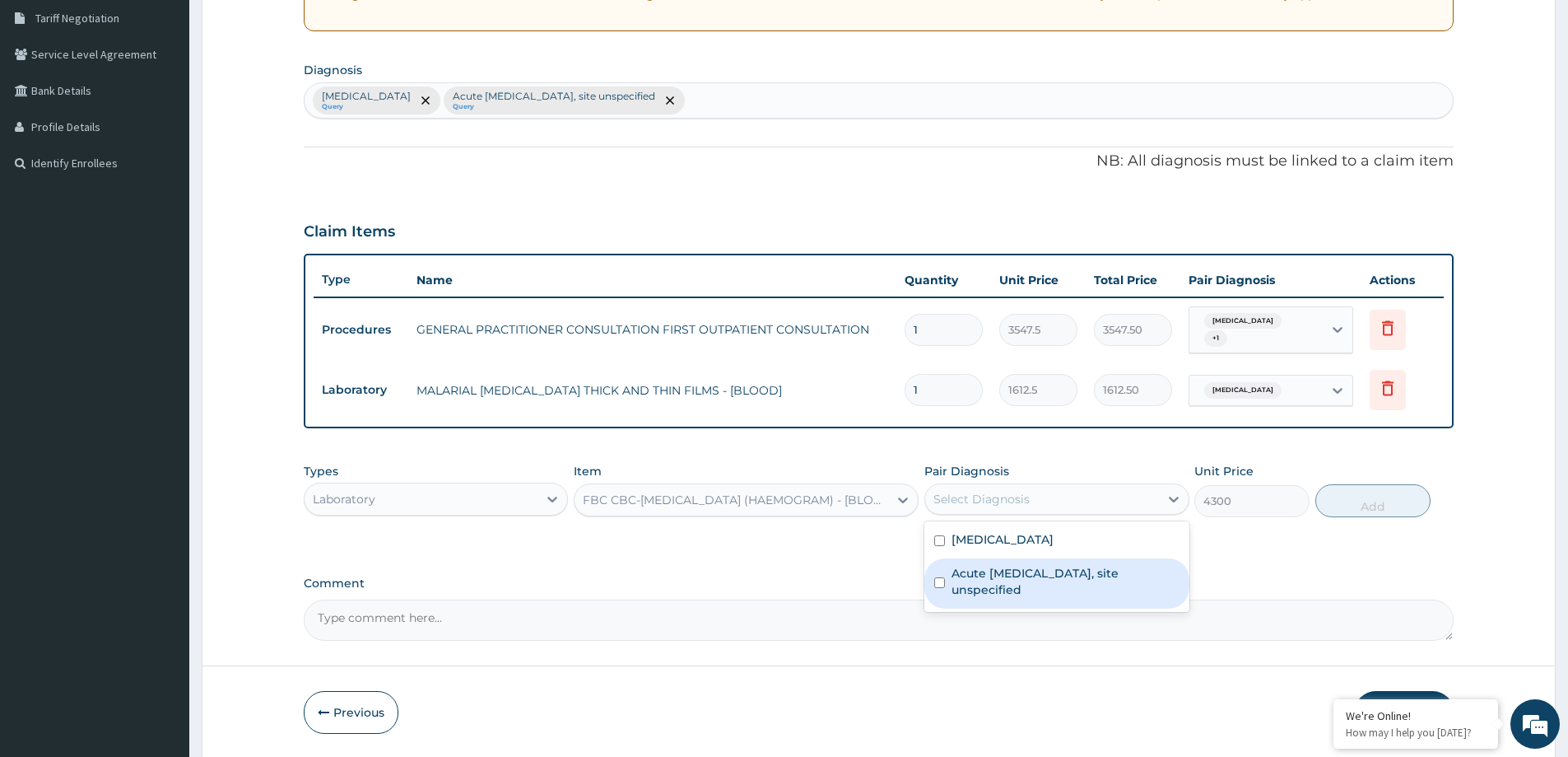
click at [970, 576] on label "Acute [MEDICAL_DATA], site unspecified" at bounding box center [1065, 581] width 227 height 33
checkbox input "true"
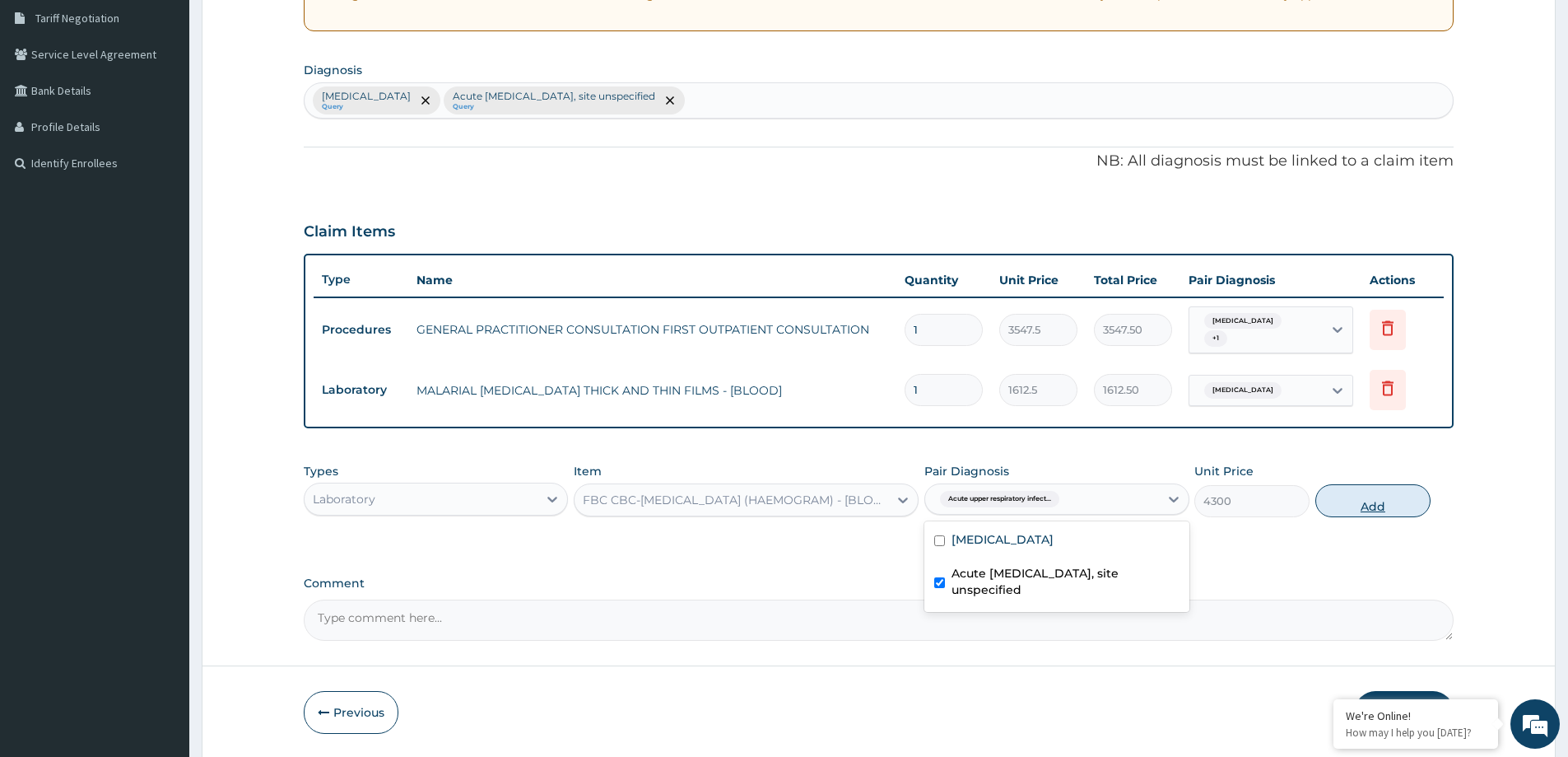
click at [1353, 501] on button "Add" at bounding box center [1373, 500] width 115 height 33
type input "0"
